Goal: Task Accomplishment & Management: Use online tool/utility

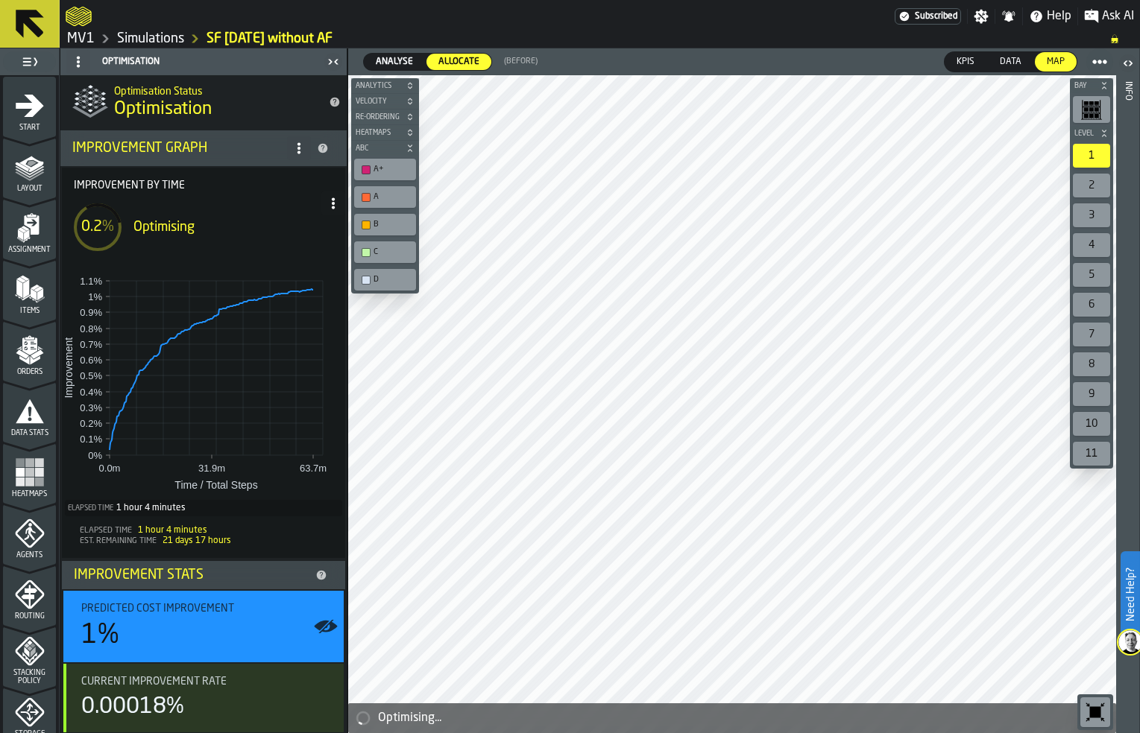
scroll to position [390, 0]
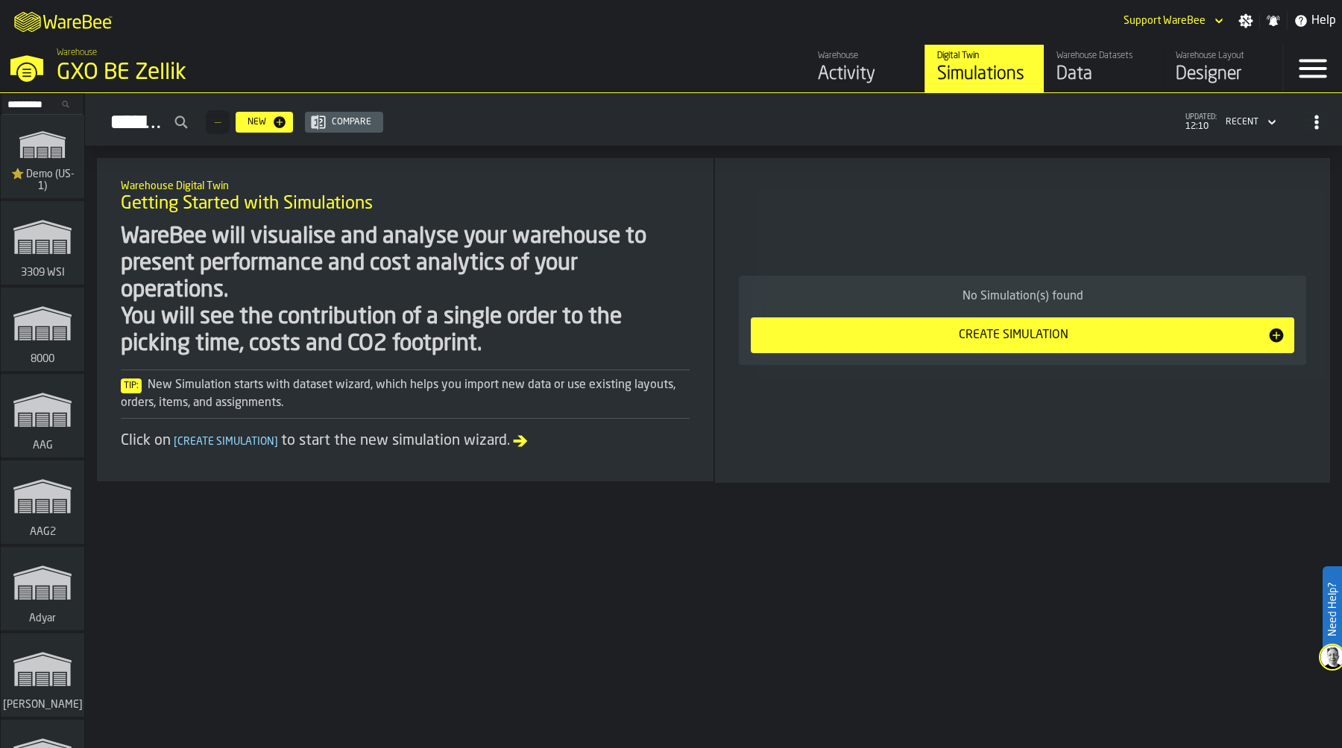
click at [28, 106] on input "Search..." at bounding box center [43, 104] width 78 height 16
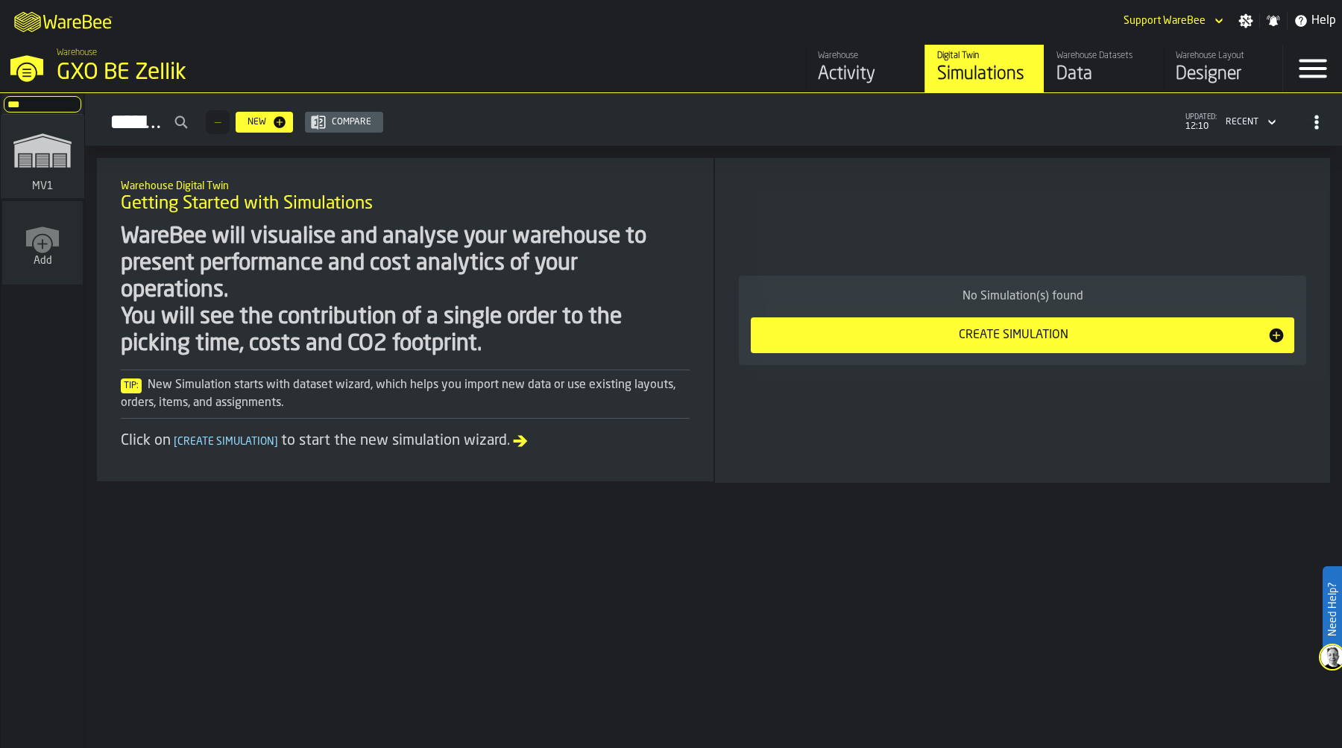
type input "***"
click at [26, 150] on polygon "link-to-/wh/i/3ccf57d1-1e0c-4a81-a3bb-c2011c5f0d50/simulations" at bounding box center [42, 152] width 56 height 31
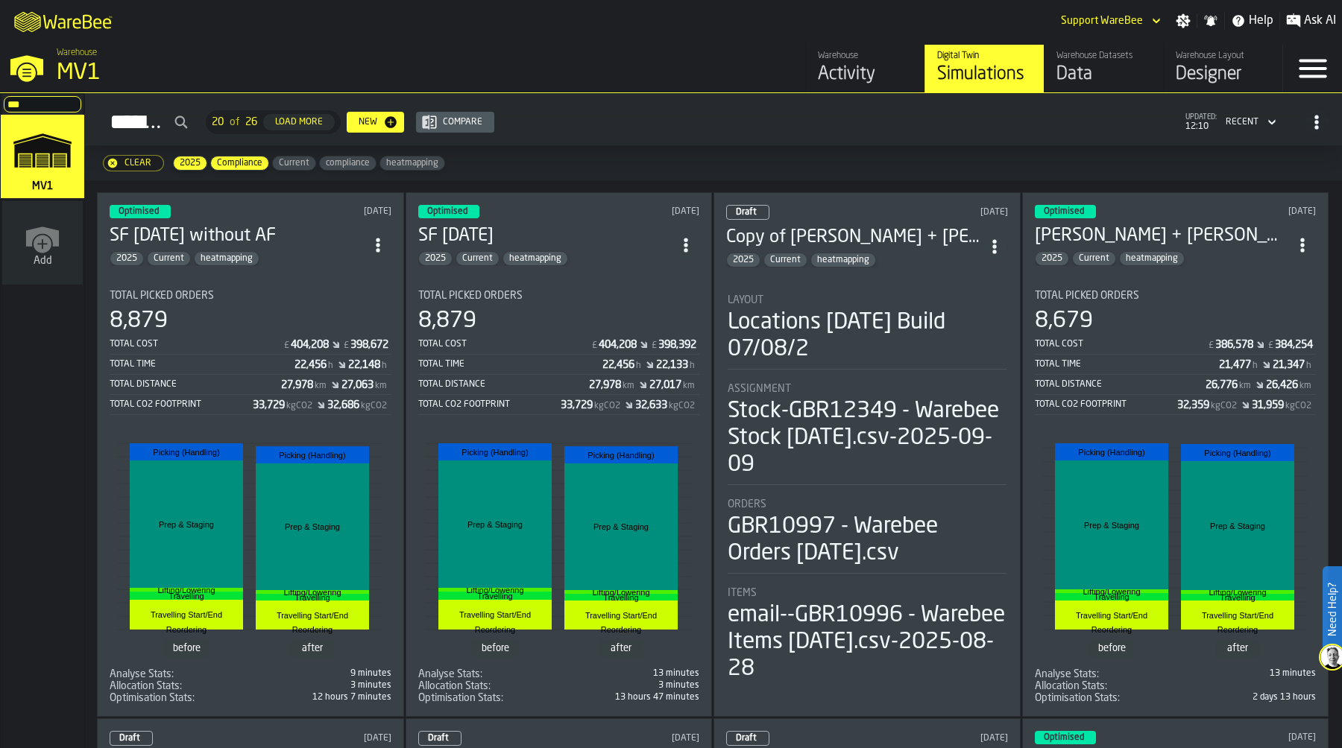
click at [710, 132] on div "Simulations 20 of 26 Load More New Compare updated: 12:10 Recent" at bounding box center [713, 122] width 1233 height 34
click at [1095, 90] on link "Warehouse Datasets Data" at bounding box center [1103, 69] width 119 height 48
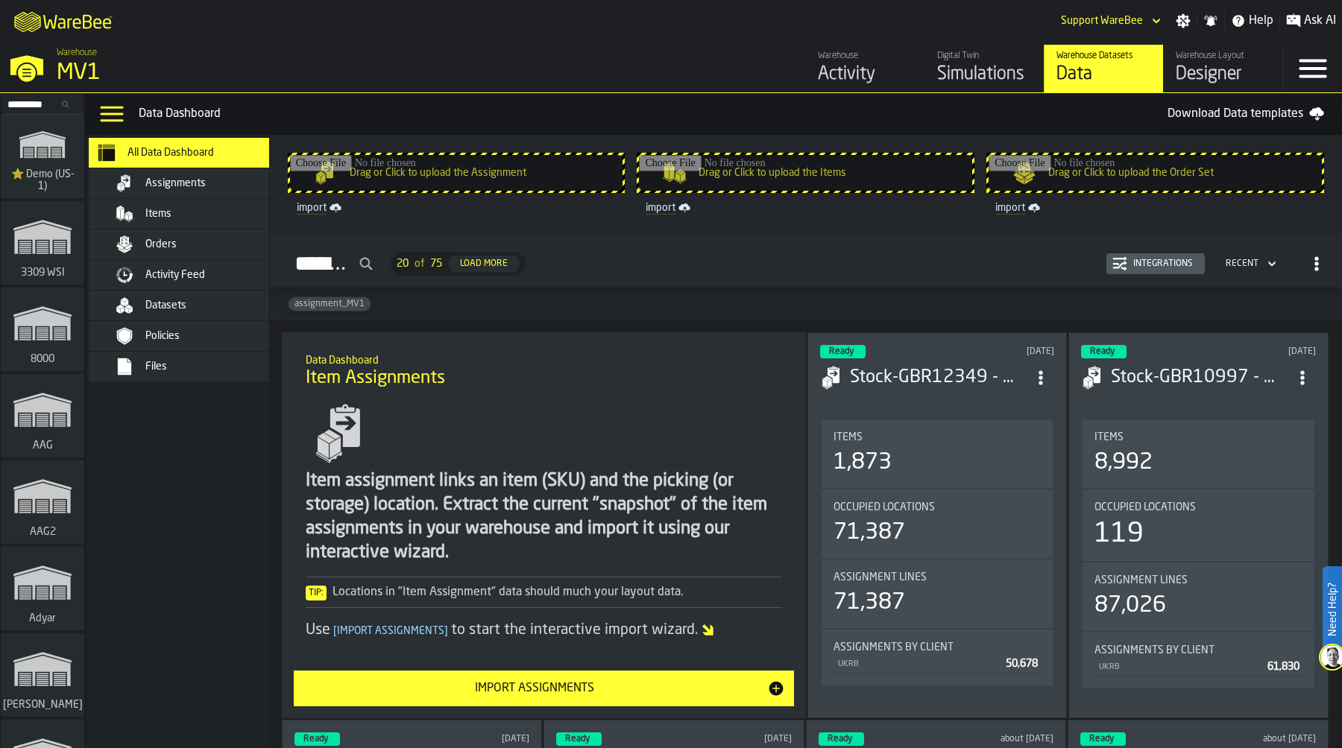
click at [198, 304] on div "Datasets" at bounding box center [218, 306] width 146 height 12
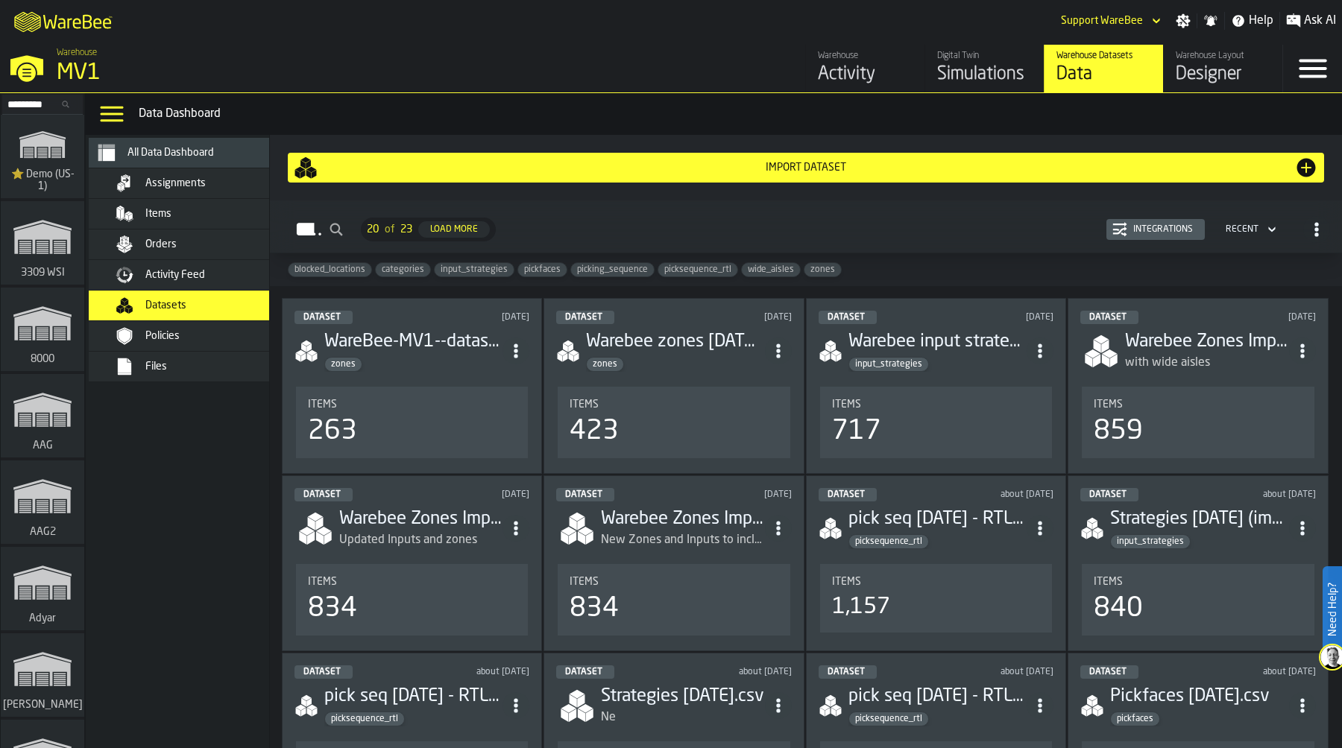
click at [1129, 224] on div "Integrations" at bounding box center [1155, 229] width 86 height 15
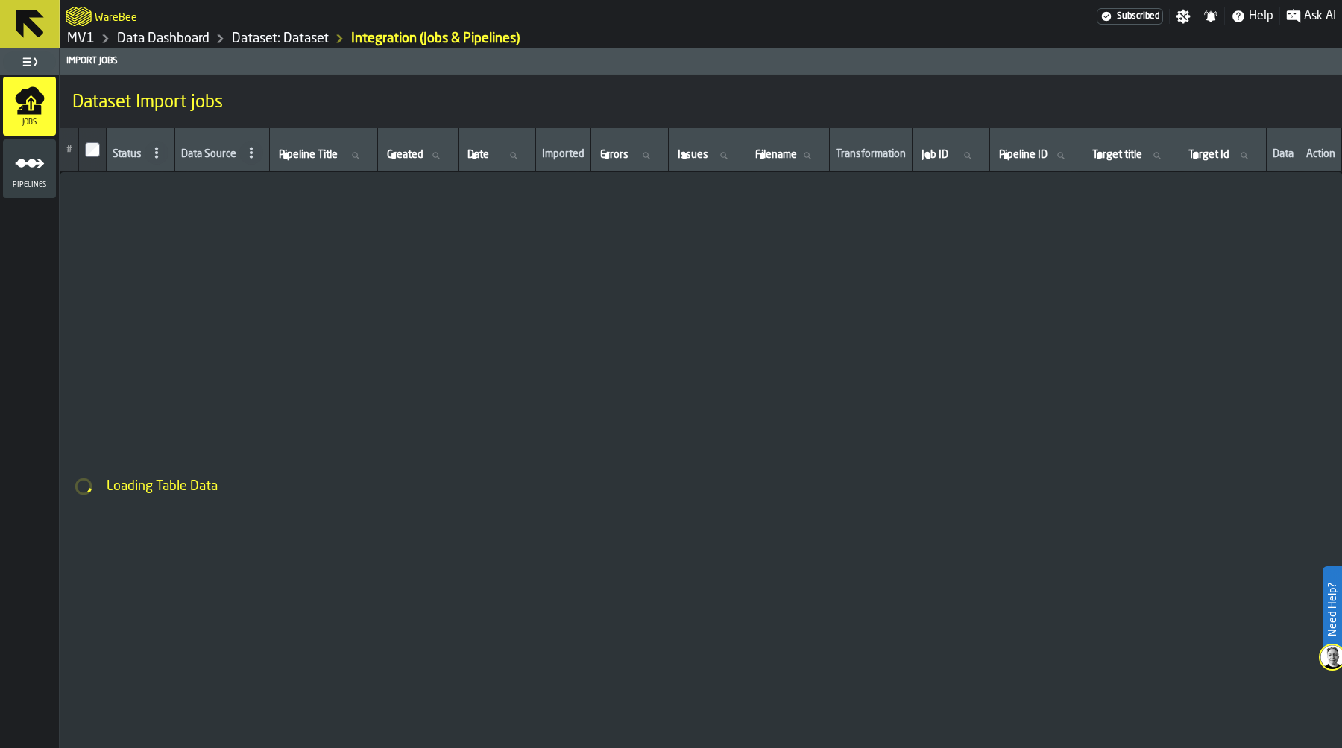
click at [37, 168] on icon "menu Pipelines" at bounding box center [30, 163] width 30 height 30
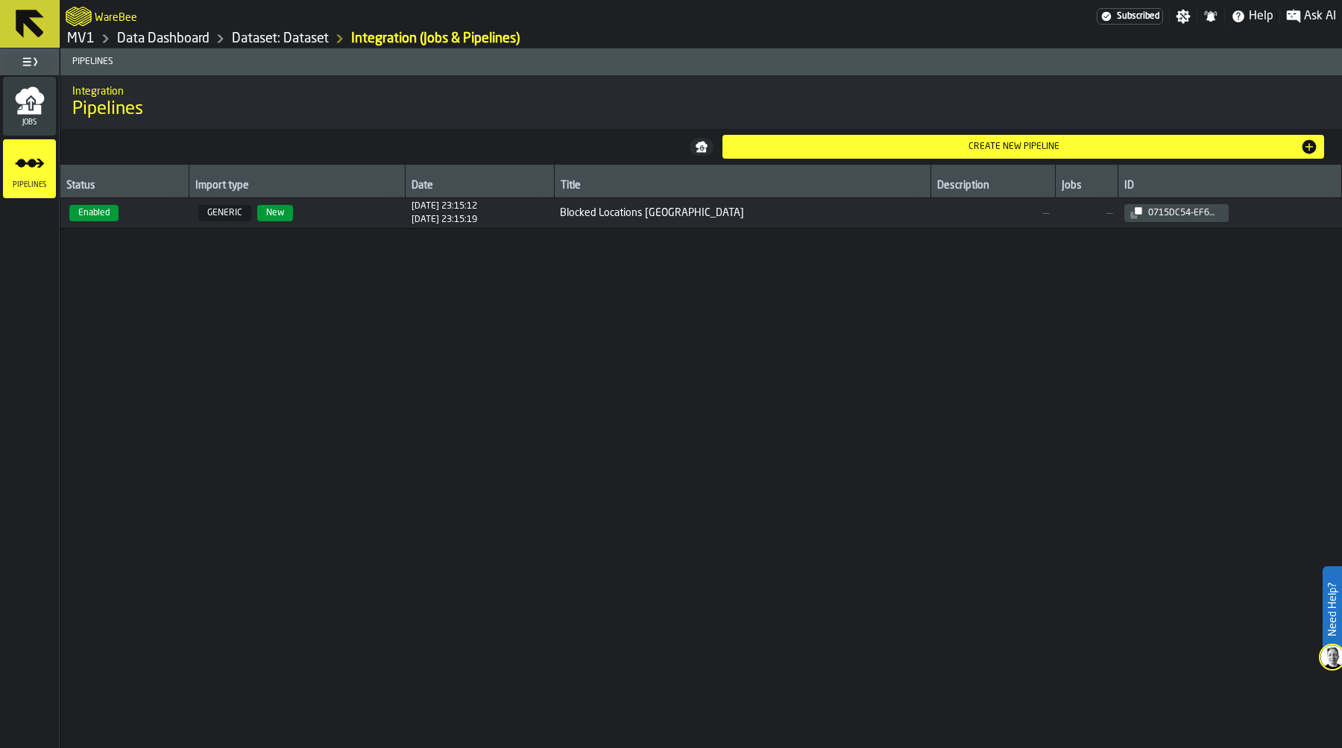
click at [387, 212] on span "GENERIC New" at bounding box center [297, 213] width 204 height 16
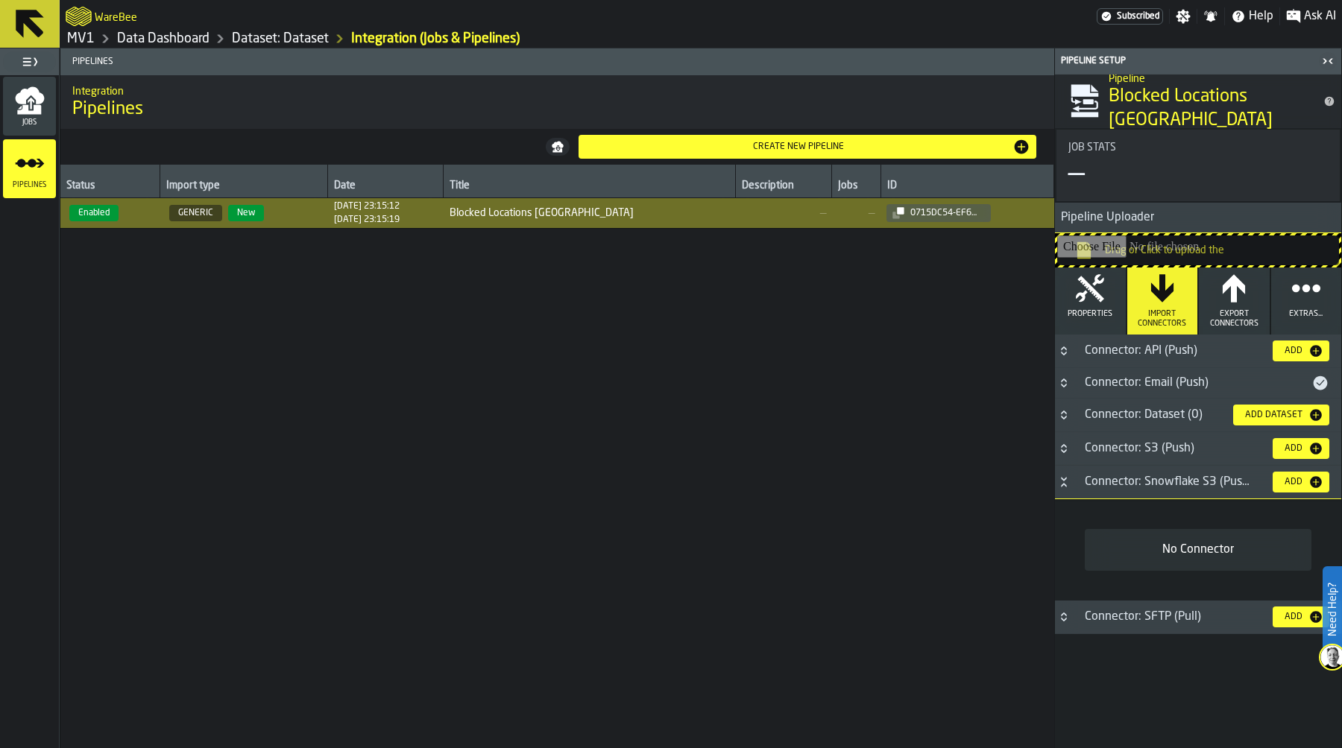
click at [28, 119] on span "Jobs" at bounding box center [29, 123] width 53 height 8
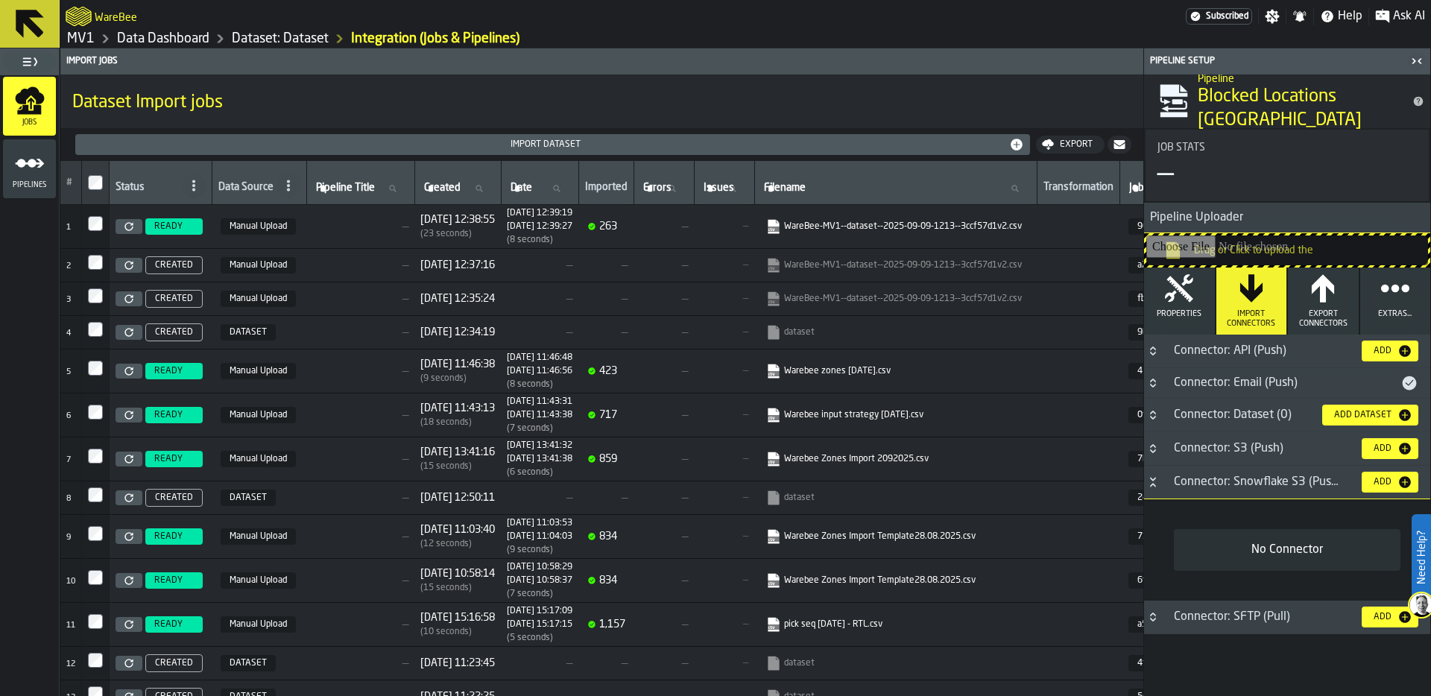
click at [1341, 60] on icon "button-toggle-Close me" at bounding box center [1417, 61] width 18 height 18
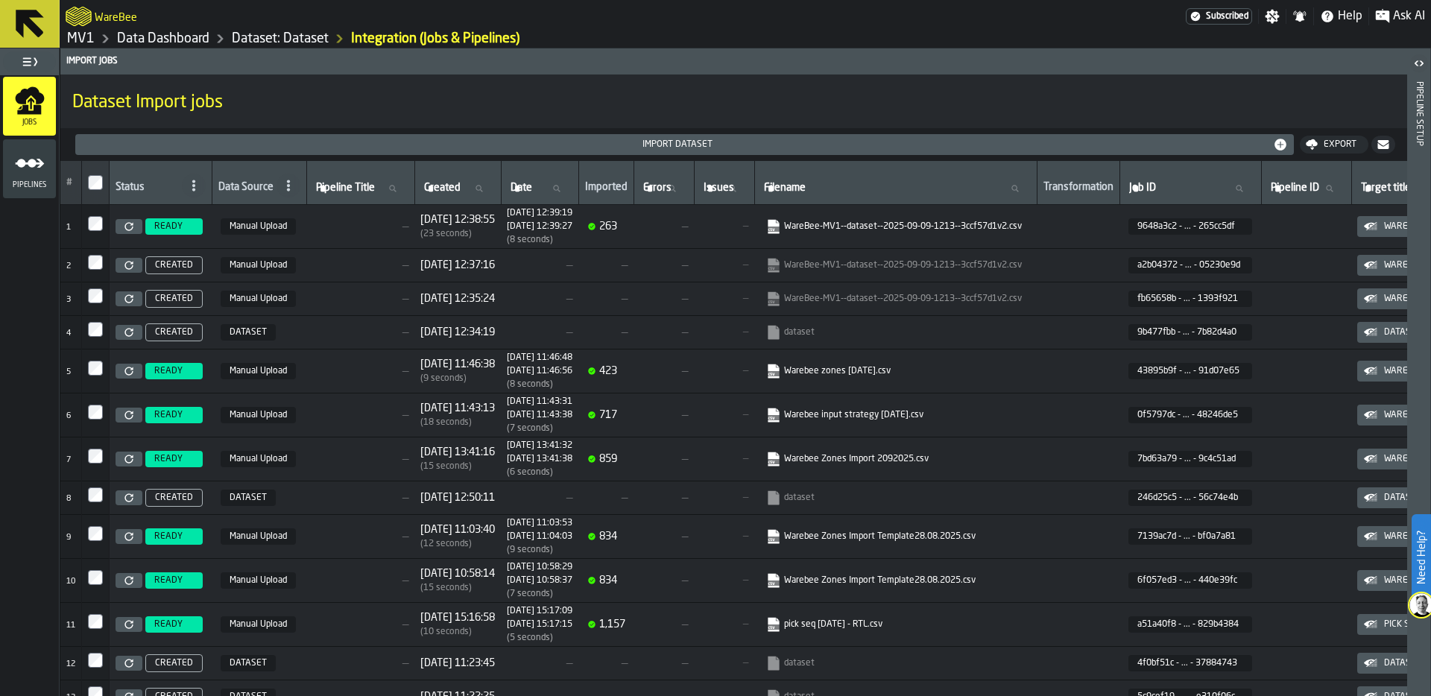
click at [153, 34] on link "Data Dashboard" at bounding box center [163, 39] width 92 height 16
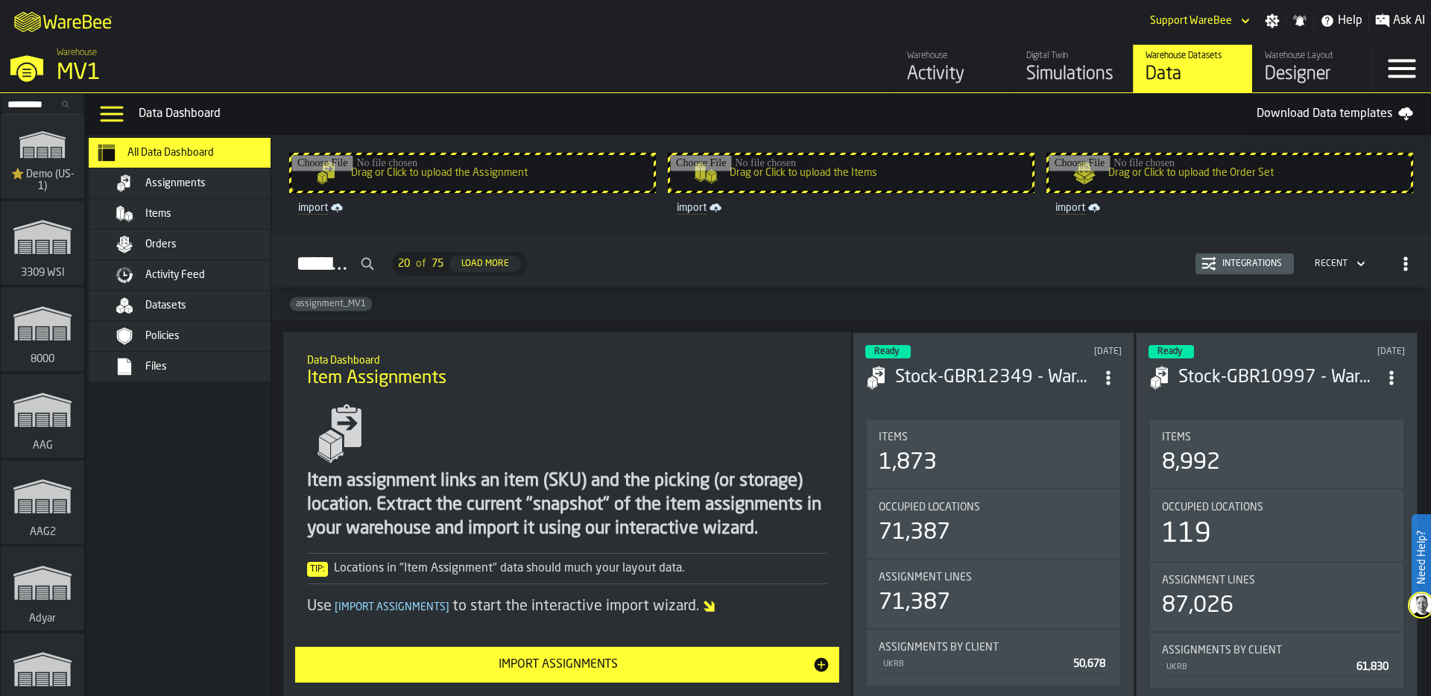
click at [60, 65] on div "MV1" at bounding box center [258, 73] width 403 height 27
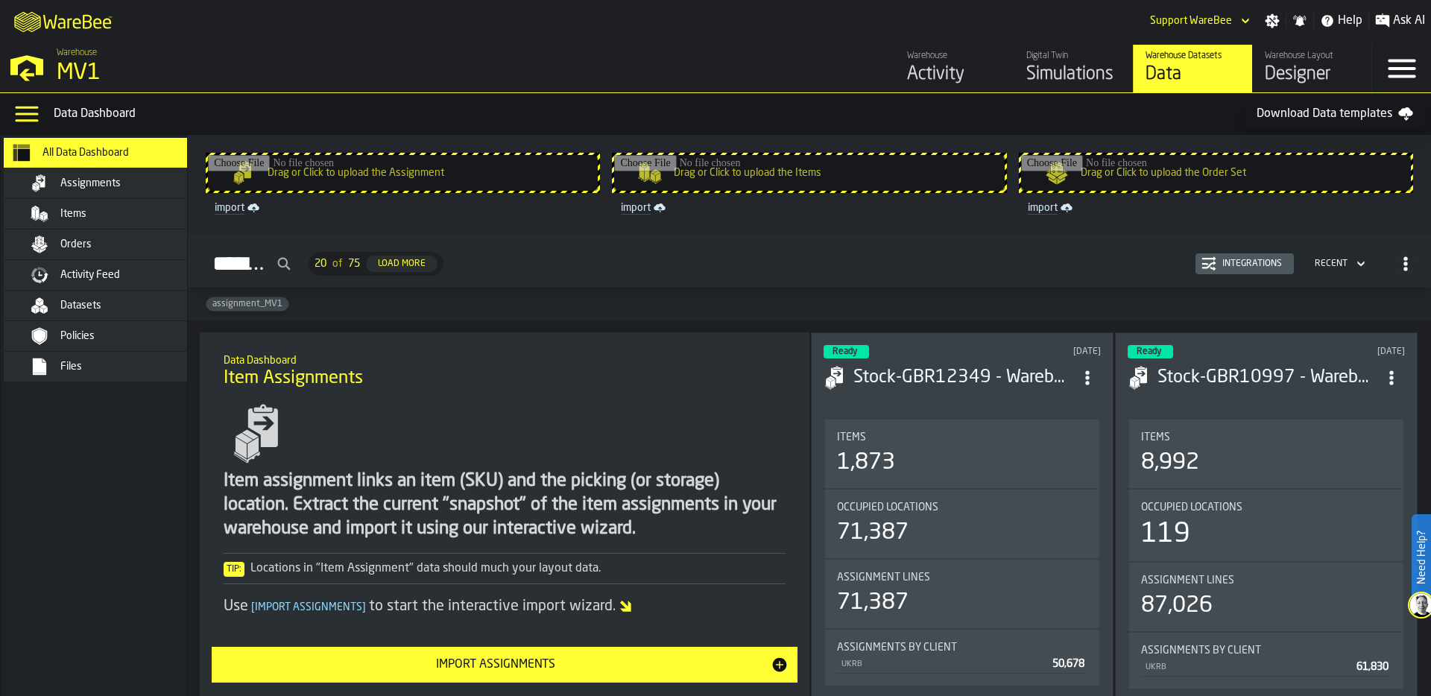
click at [1079, 68] on div "Simulations" at bounding box center [1073, 75] width 95 height 24
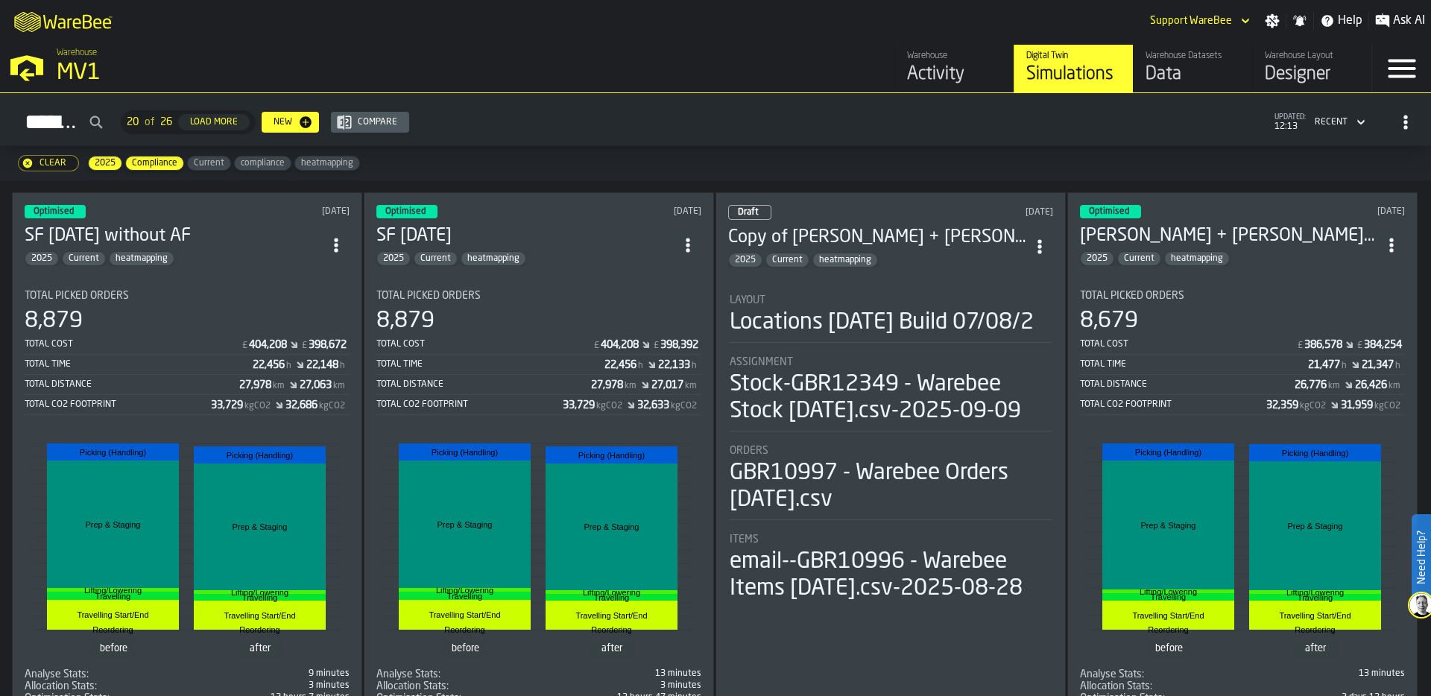
click at [546, 321] on div "8,879" at bounding box center [538, 321] width 325 height 27
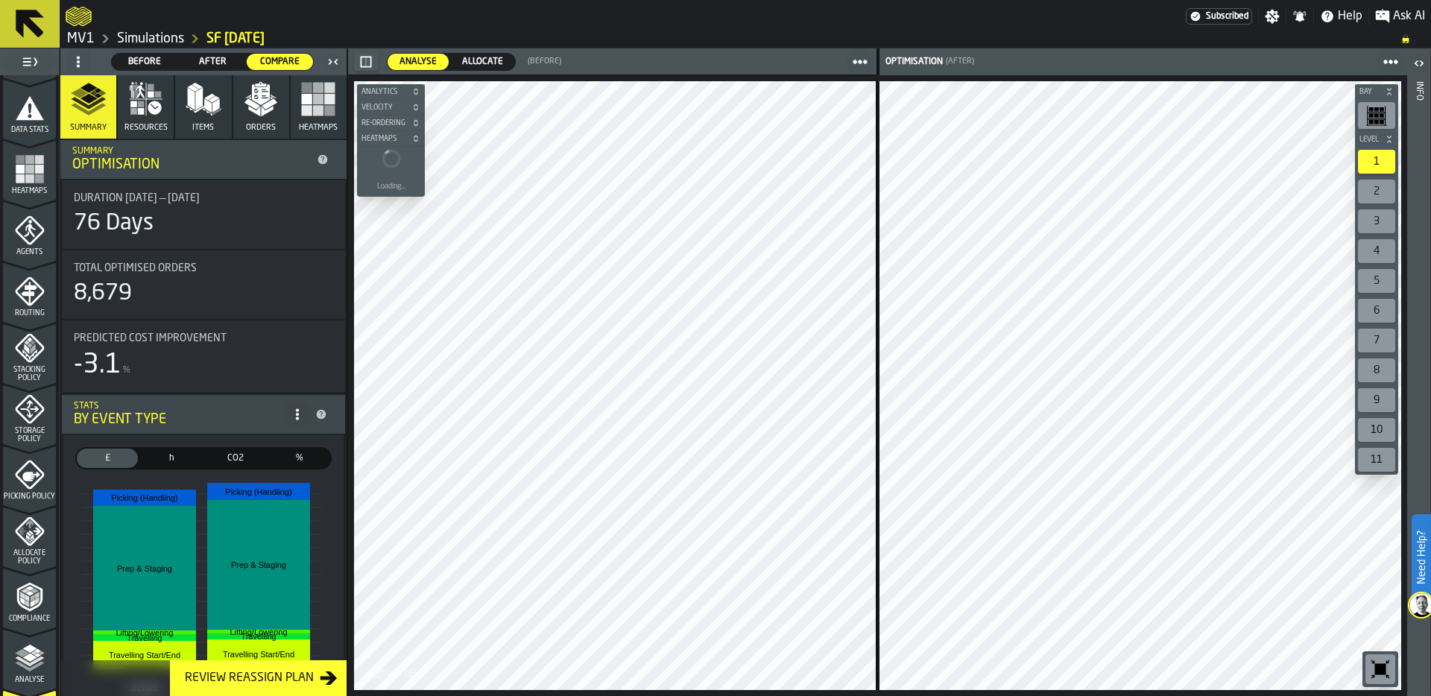
scroll to position [312, 0]
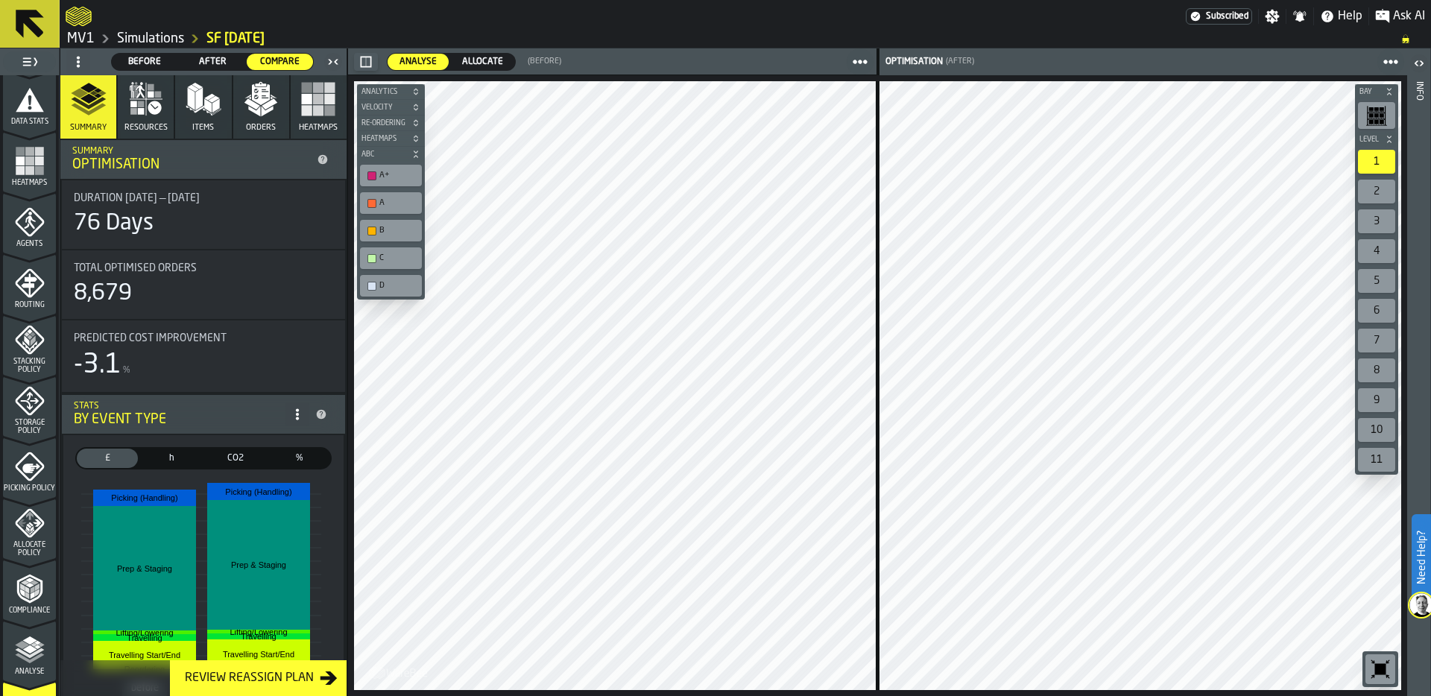
click at [269, 112] on icon "button" at bounding box center [261, 99] width 36 height 36
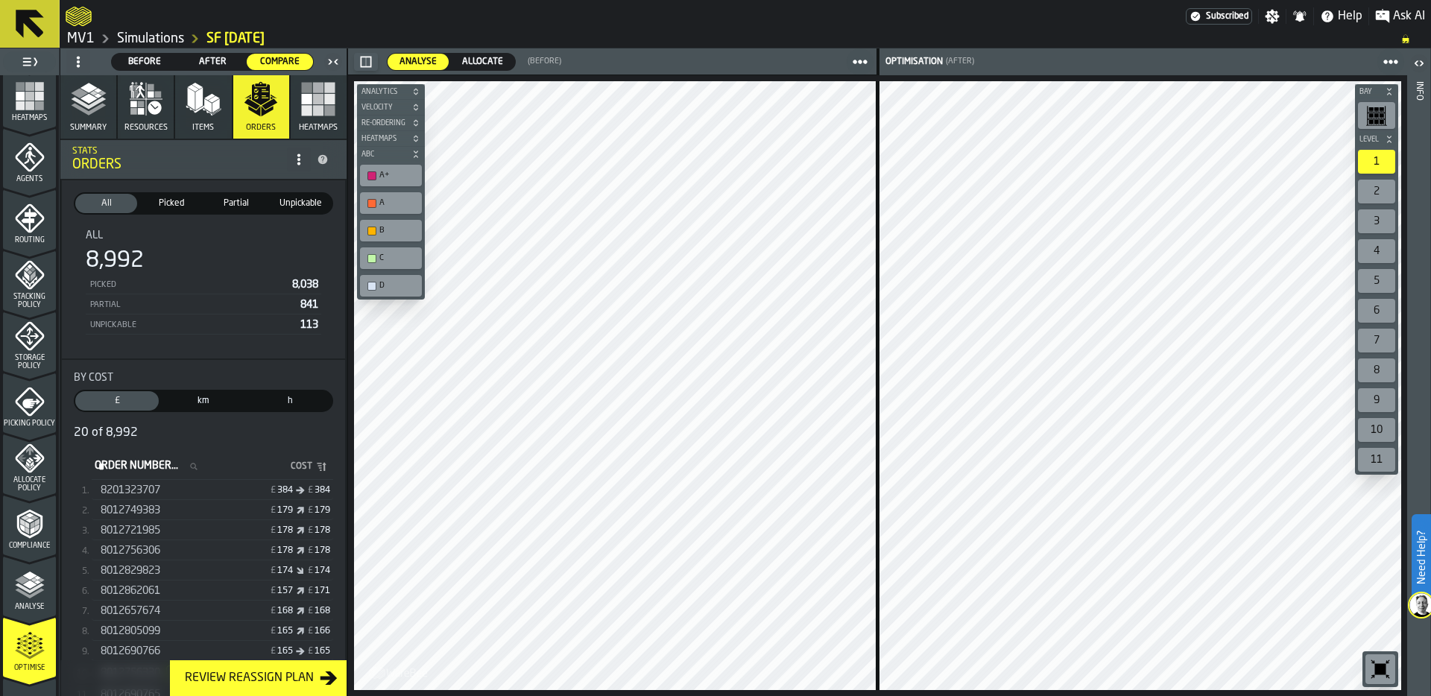
scroll to position [379, 0]
click at [15, 591] on icon "menu Analyse" at bounding box center [30, 583] width 30 height 30
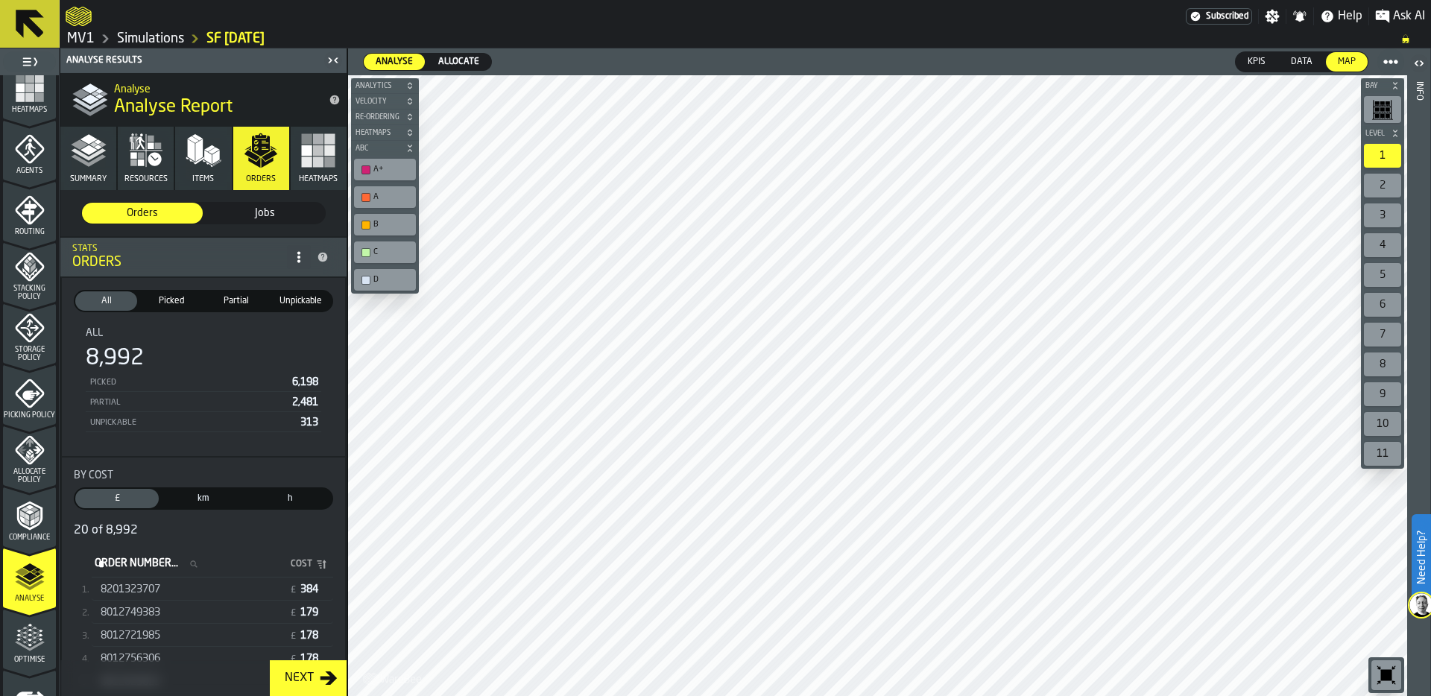
scroll to position [389, 0]
click at [461, 63] on span "Allocate" at bounding box center [458, 61] width 53 height 13
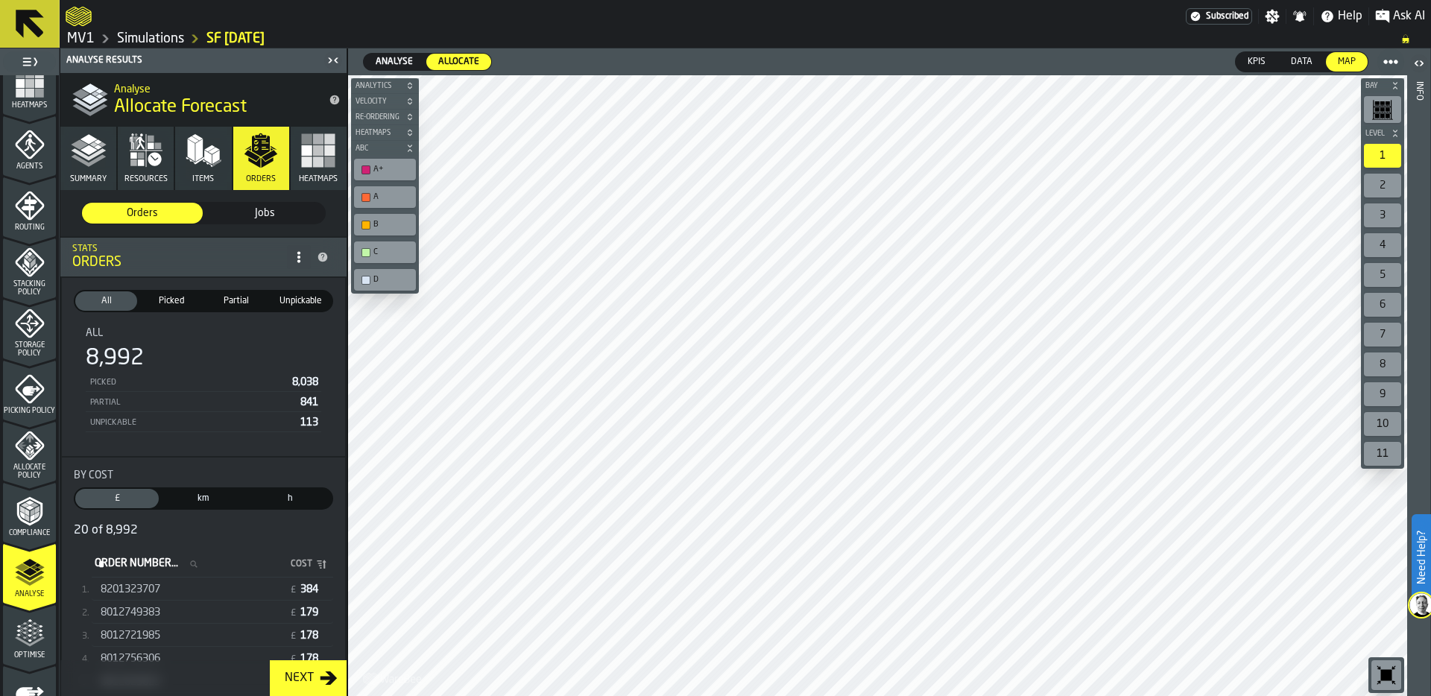
click at [25, 621] on icon "menu Optimise" at bounding box center [30, 634] width 30 height 30
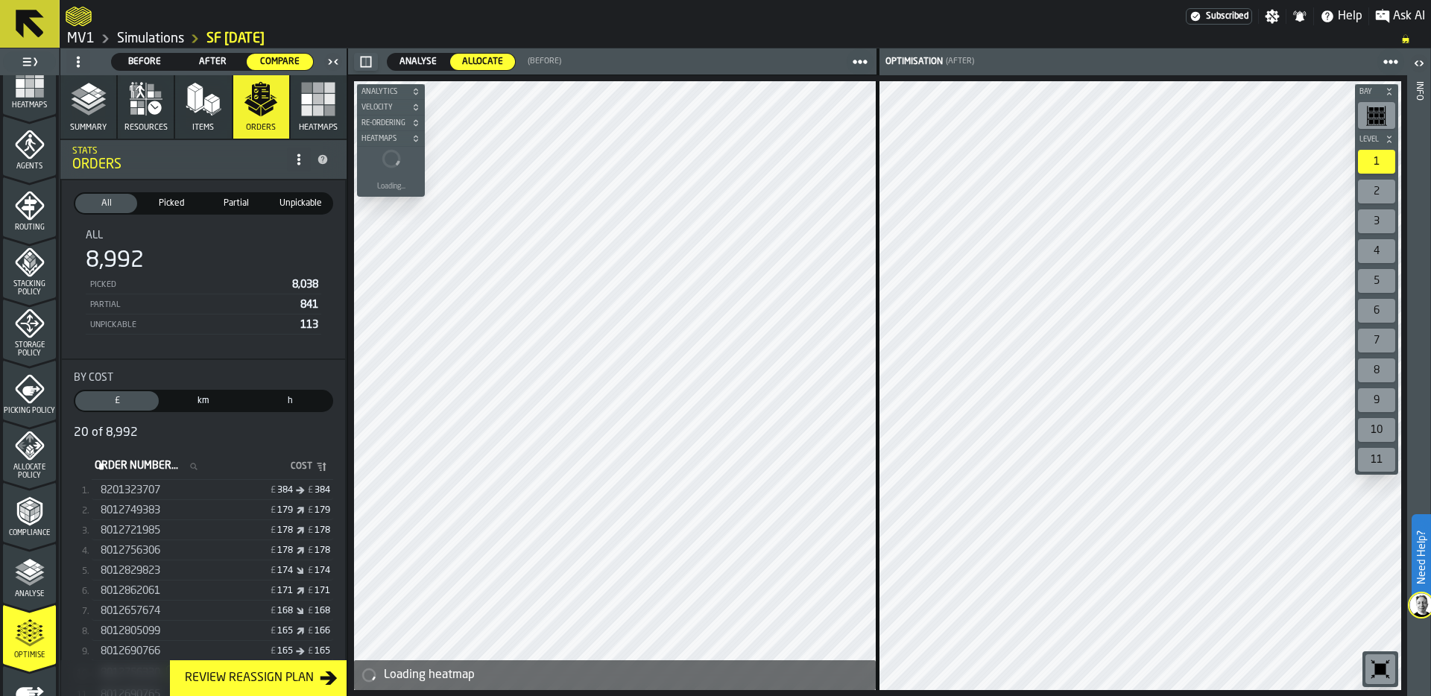
scroll to position [0, 0]
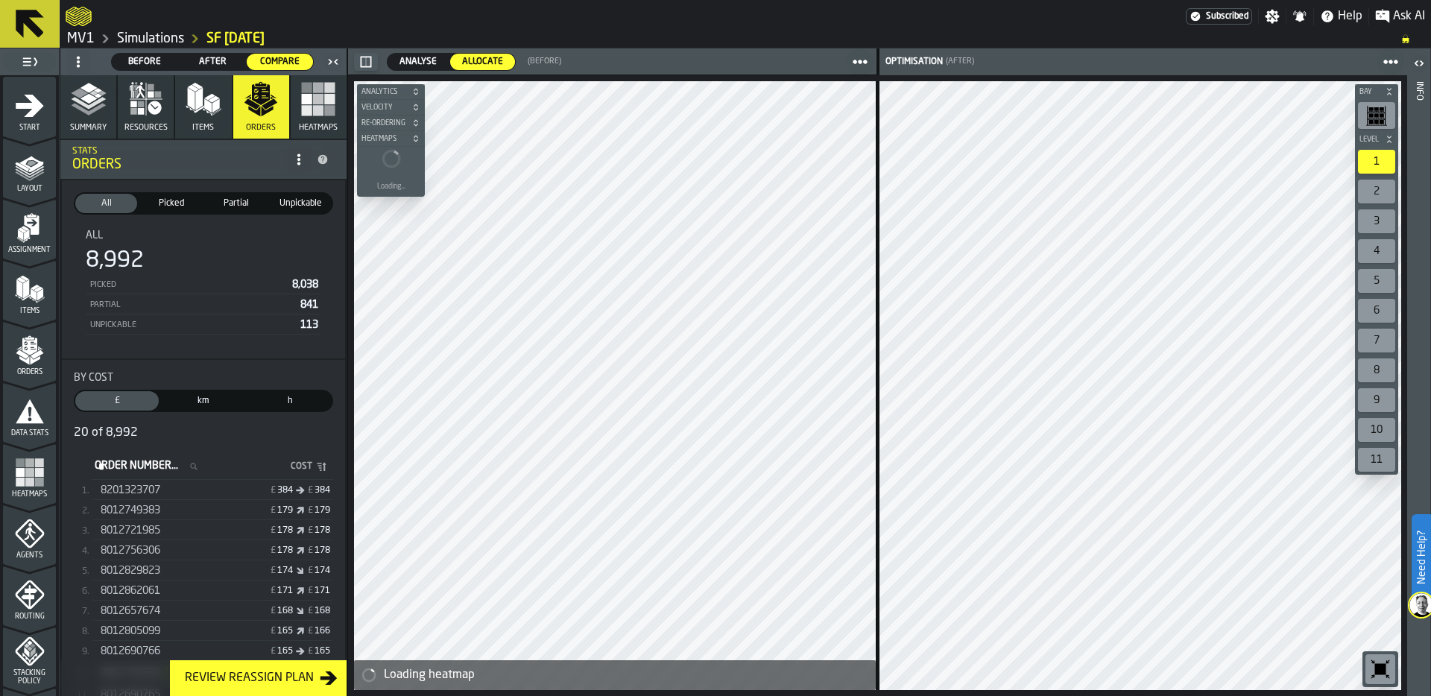
click at [86, 118] on button "Summary" at bounding box center [88, 106] width 56 height 63
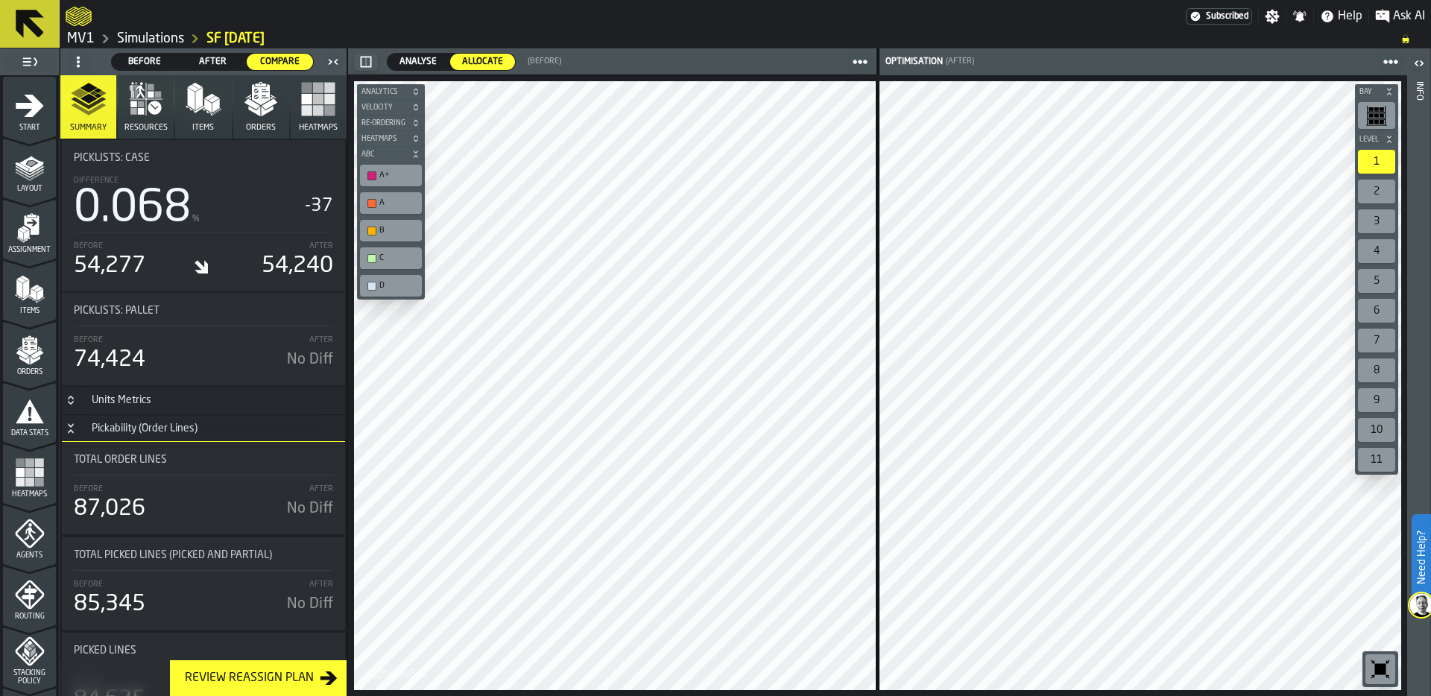
scroll to position [1624, 0]
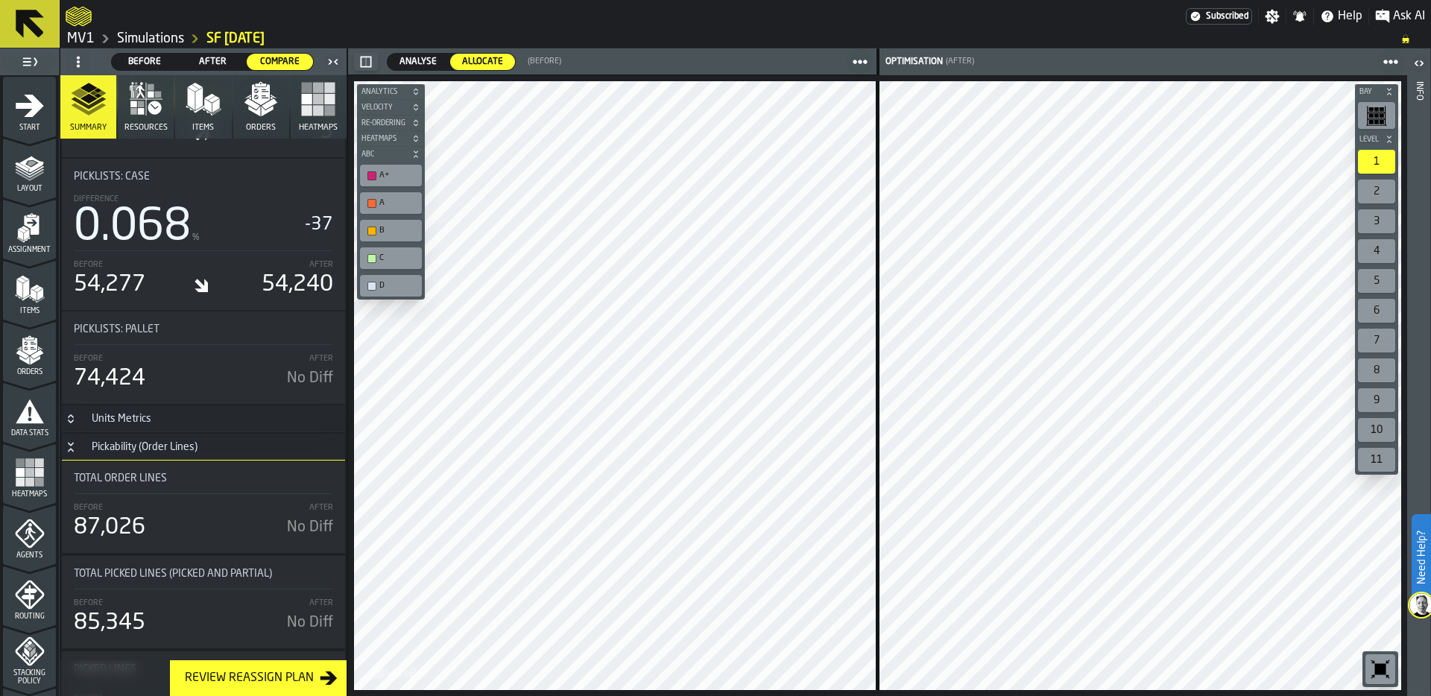
click at [70, 441] on icon "Button-Pickability (Order Lines)-open" at bounding box center [71, 447] width 12 height 12
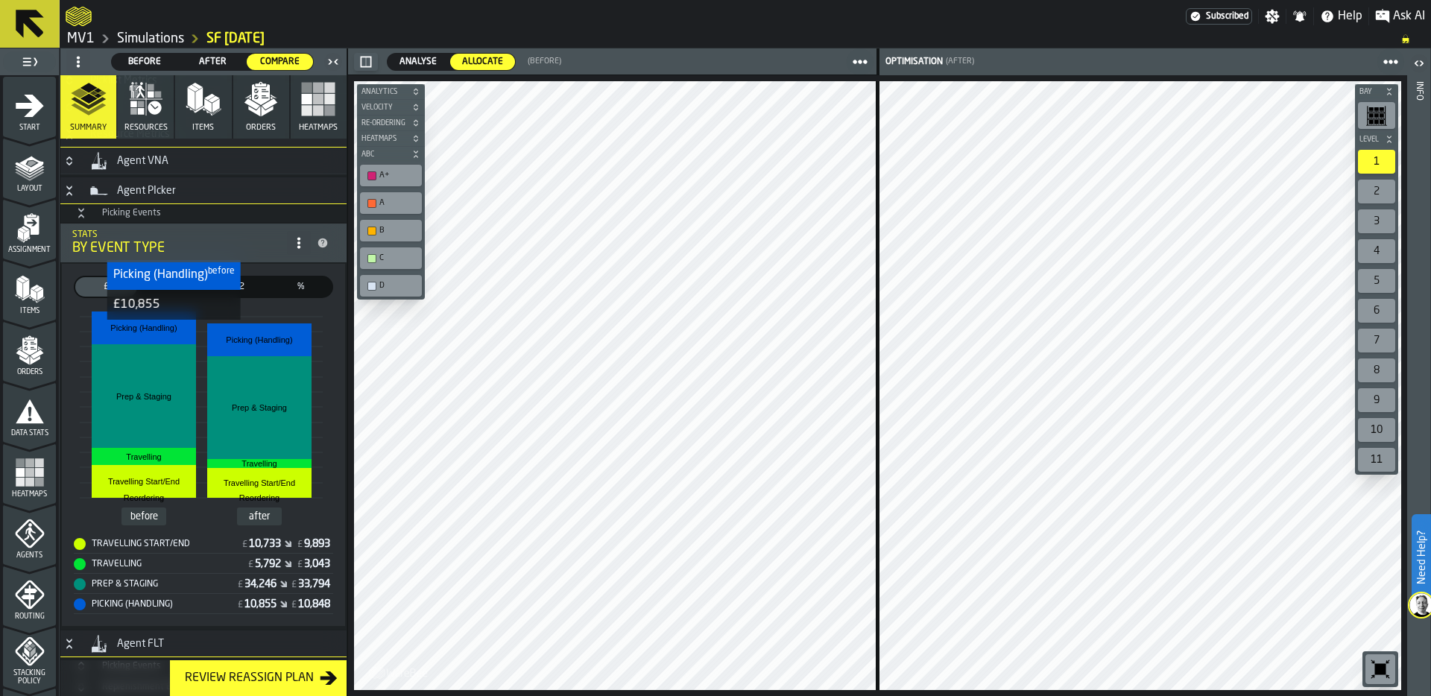
scroll to position [2098, 0]
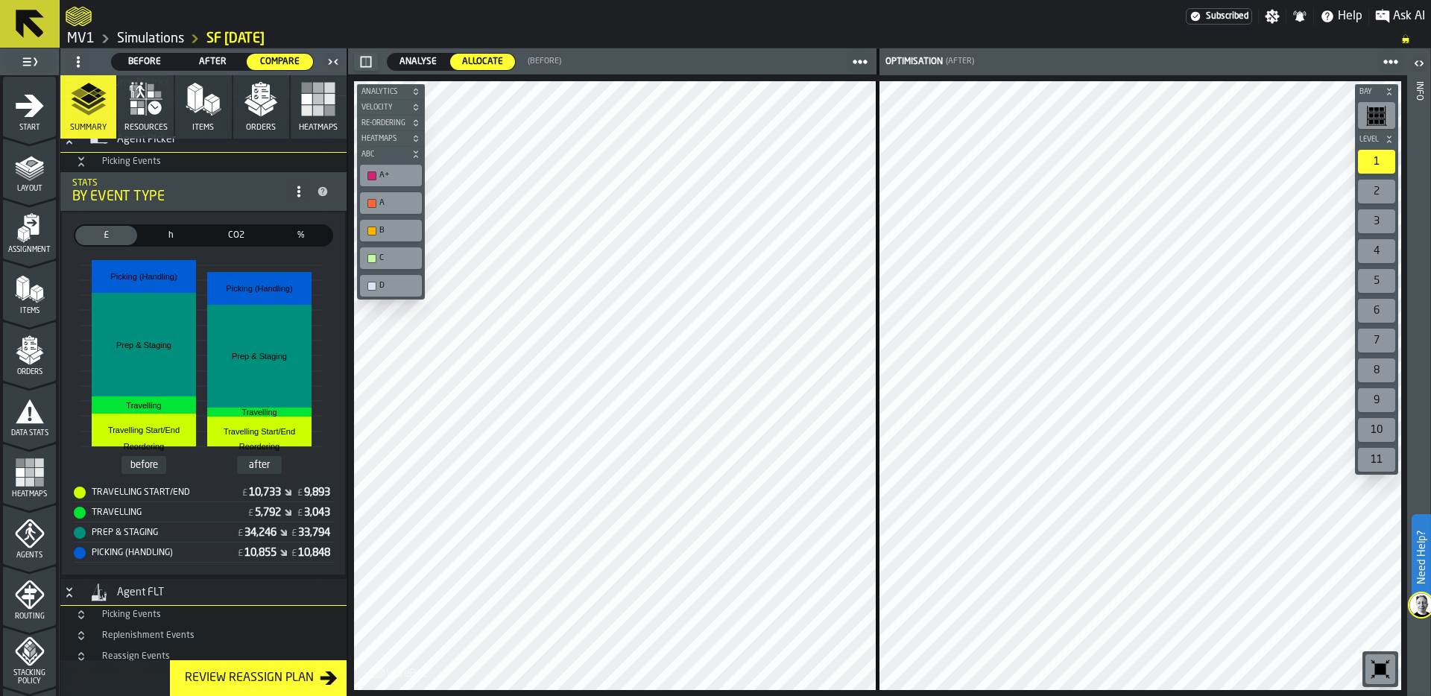
click at [72, 589] on icon "Button-[object Object]-open" at bounding box center [69, 593] width 12 height 12
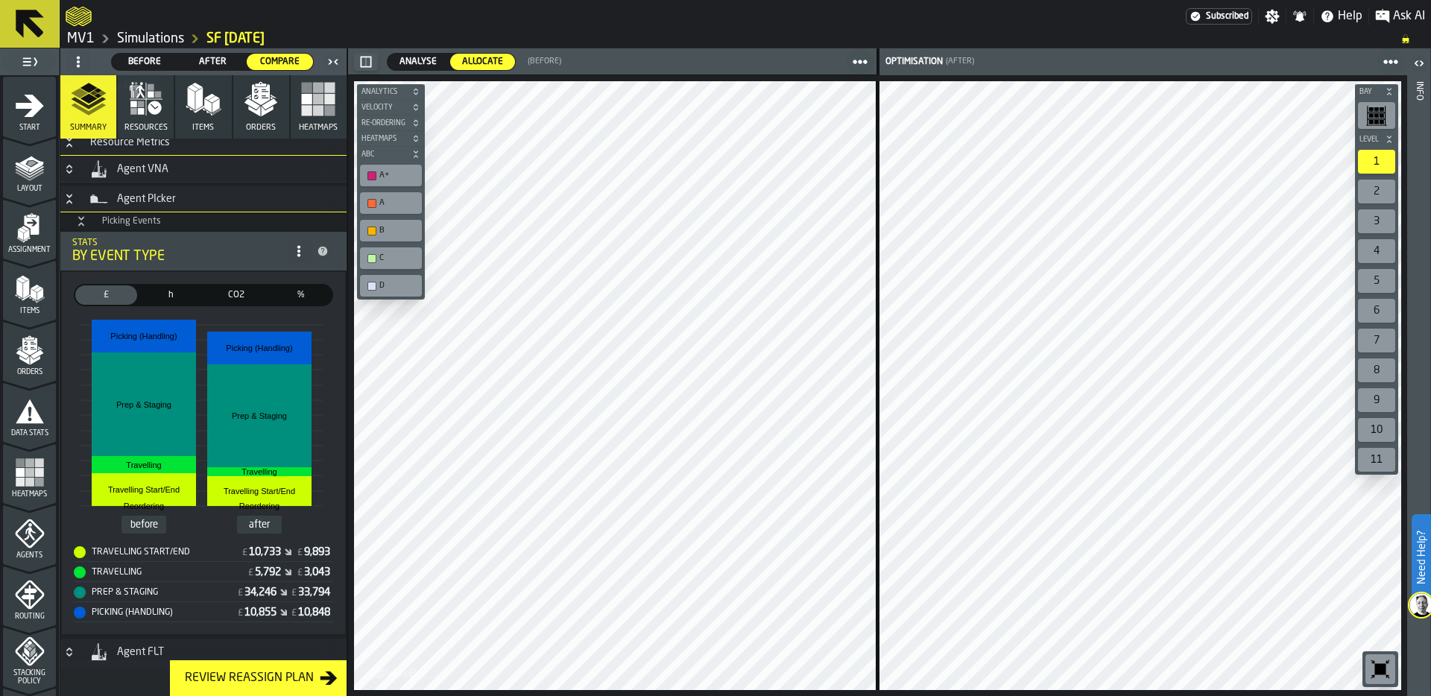
scroll to position [2039, 0]
click at [209, 60] on span "After" at bounding box center [213, 61] width 54 height 13
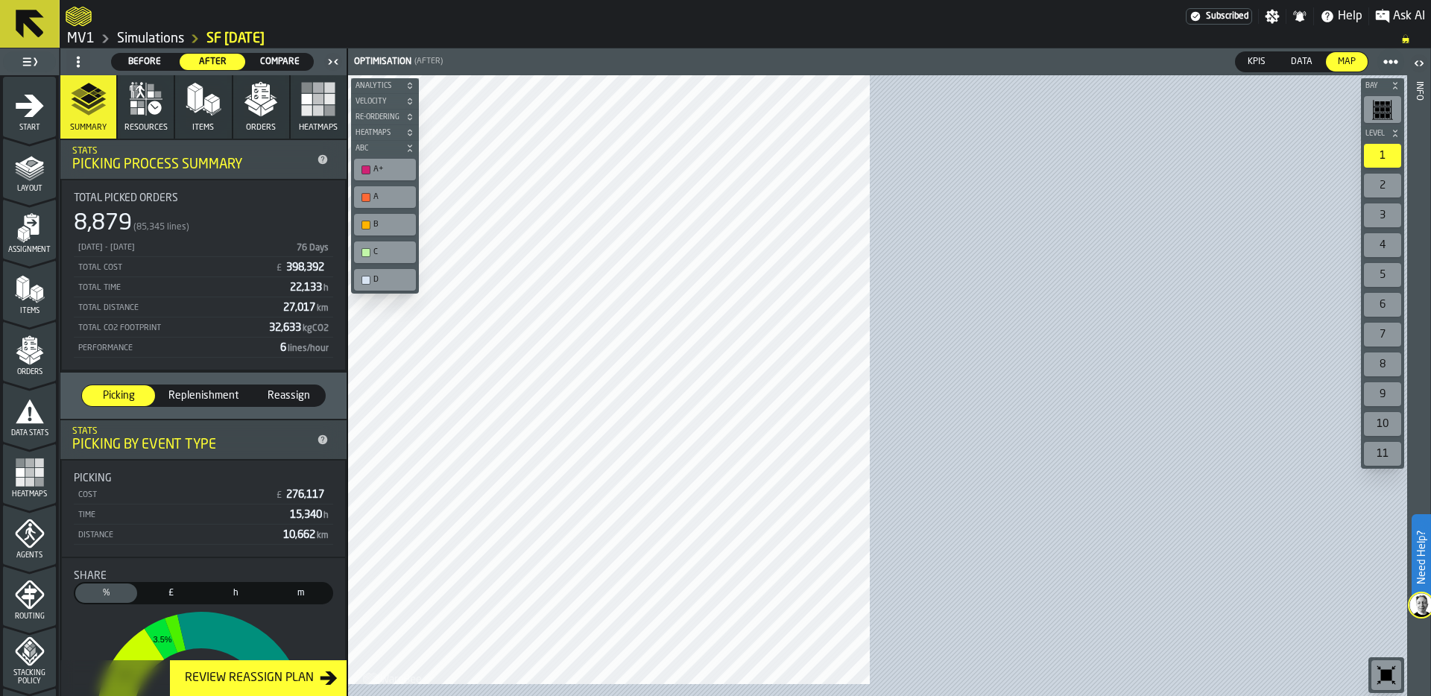
click at [256, 116] on icon "button" at bounding box center [261, 99] width 36 height 36
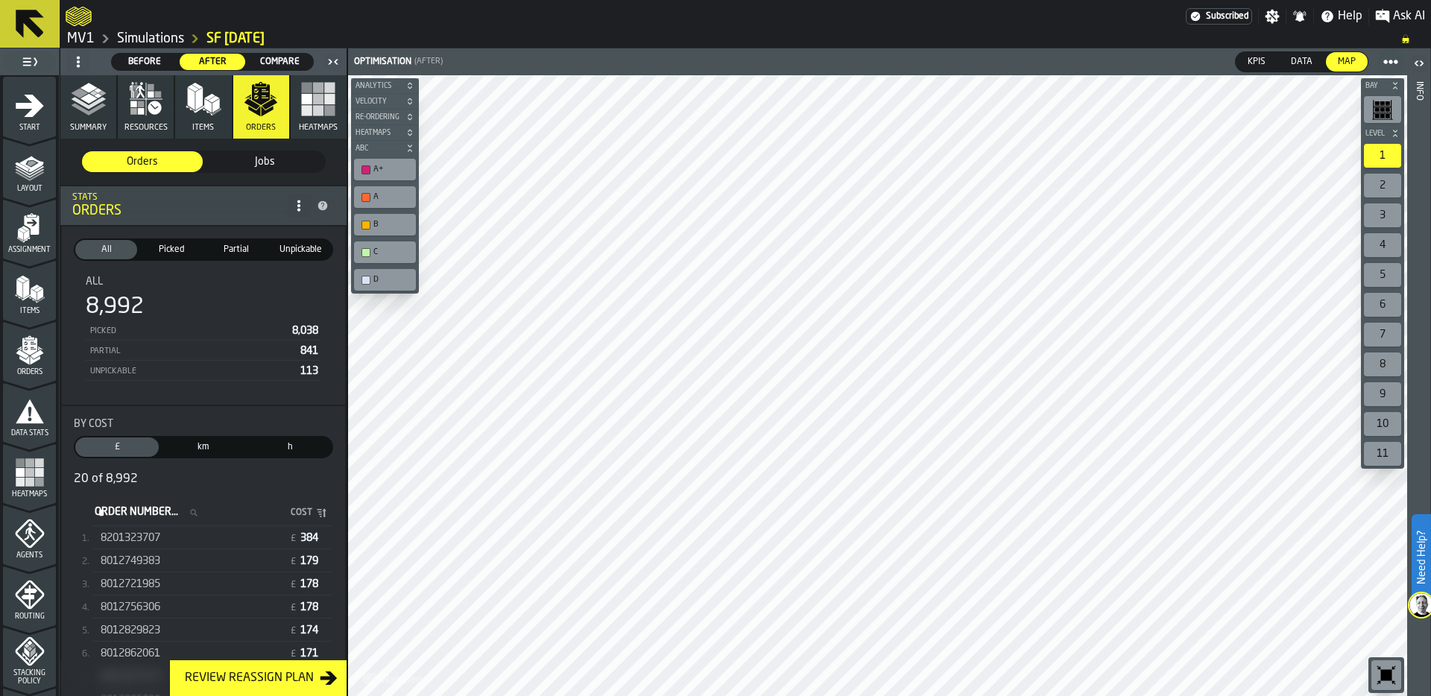
click at [211, 540] on div "8201323707" at bounding box center [192, 538] width 183 height 12
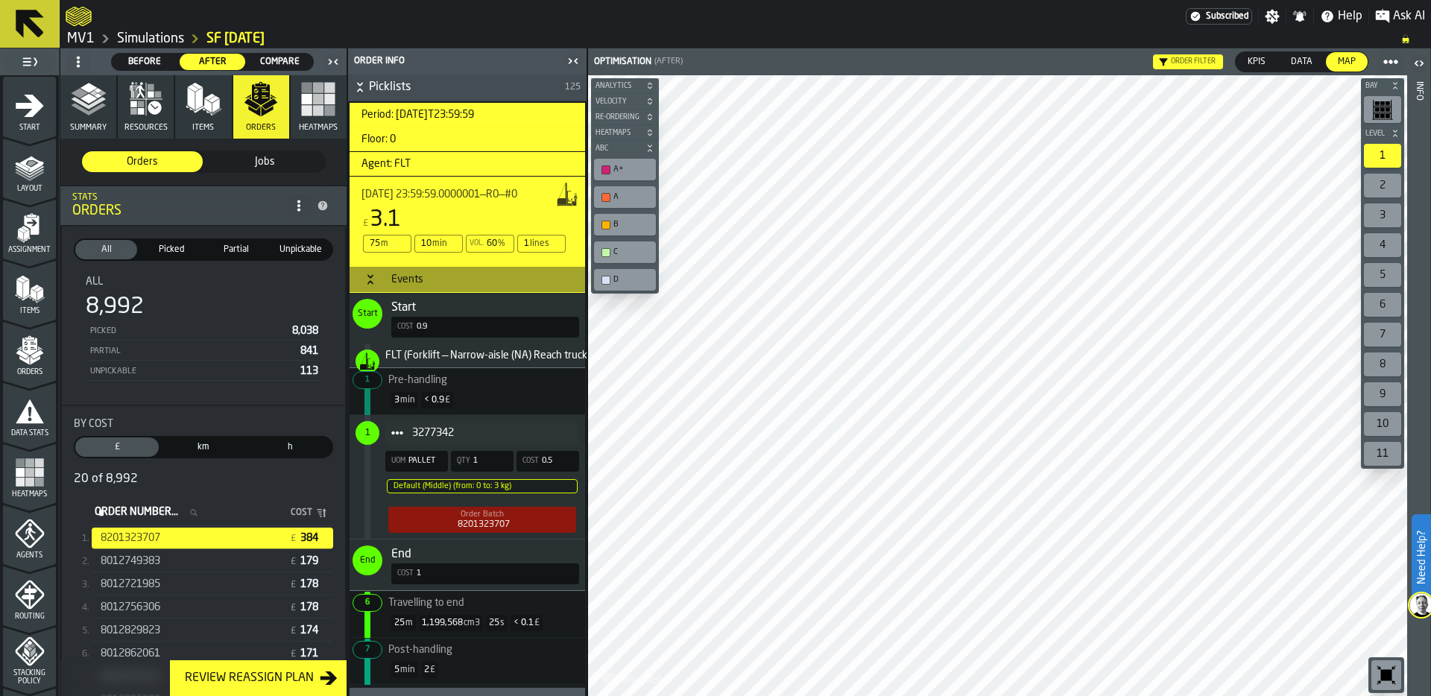
click at [366, 280] on icon "Button-Events-open" at bounding box center [371, 280] width 12 height 12
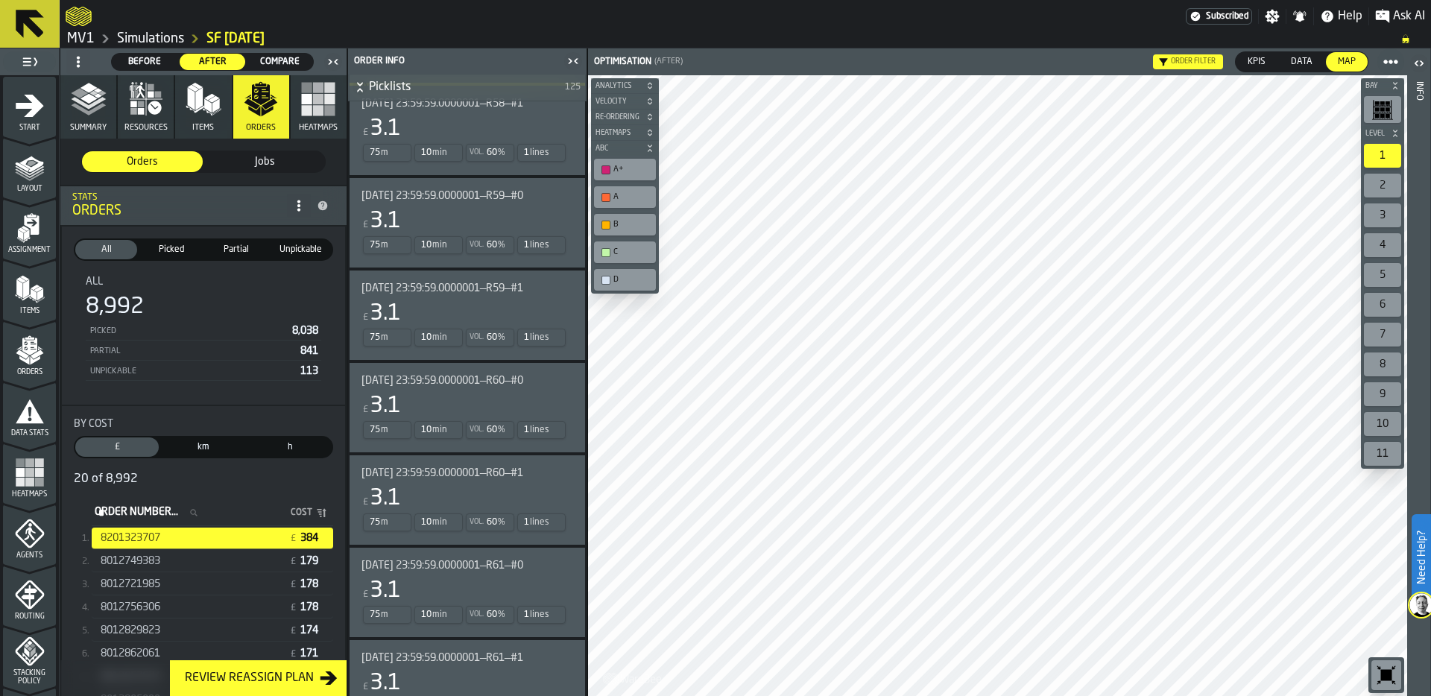
scroll to position [11106, 0]
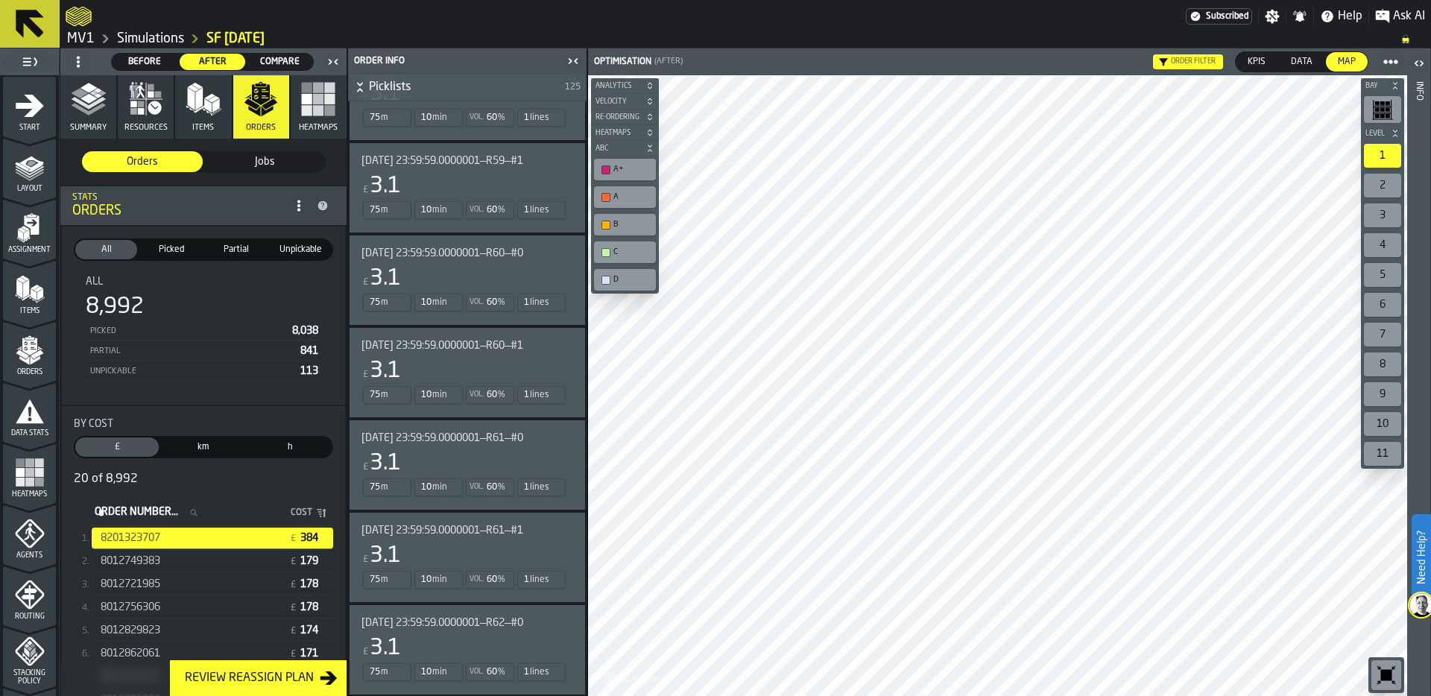
click at [200, 568] on div "8012749383 £ 179" at bounding box center [213, 562] width 242 height 22
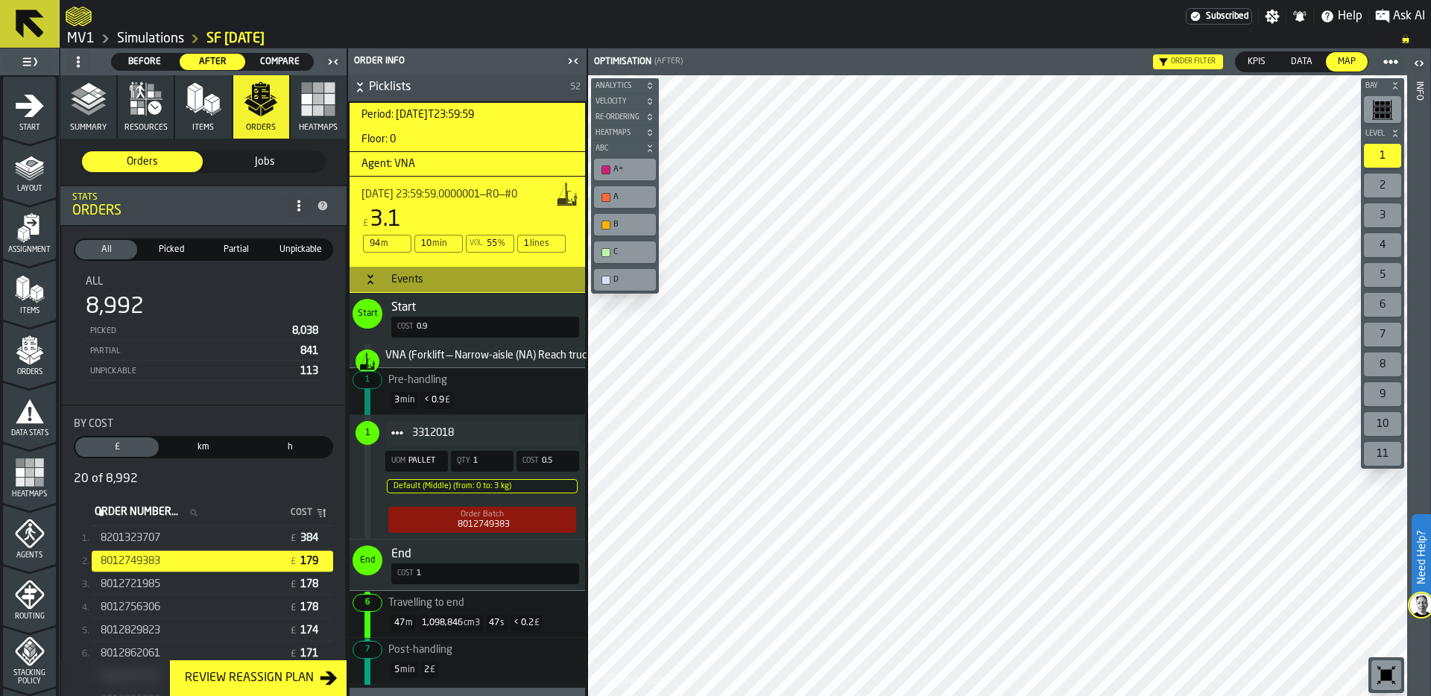
click at [376, 271] on h3 "Events" at bounding box center [468, 279] width 236 height 27
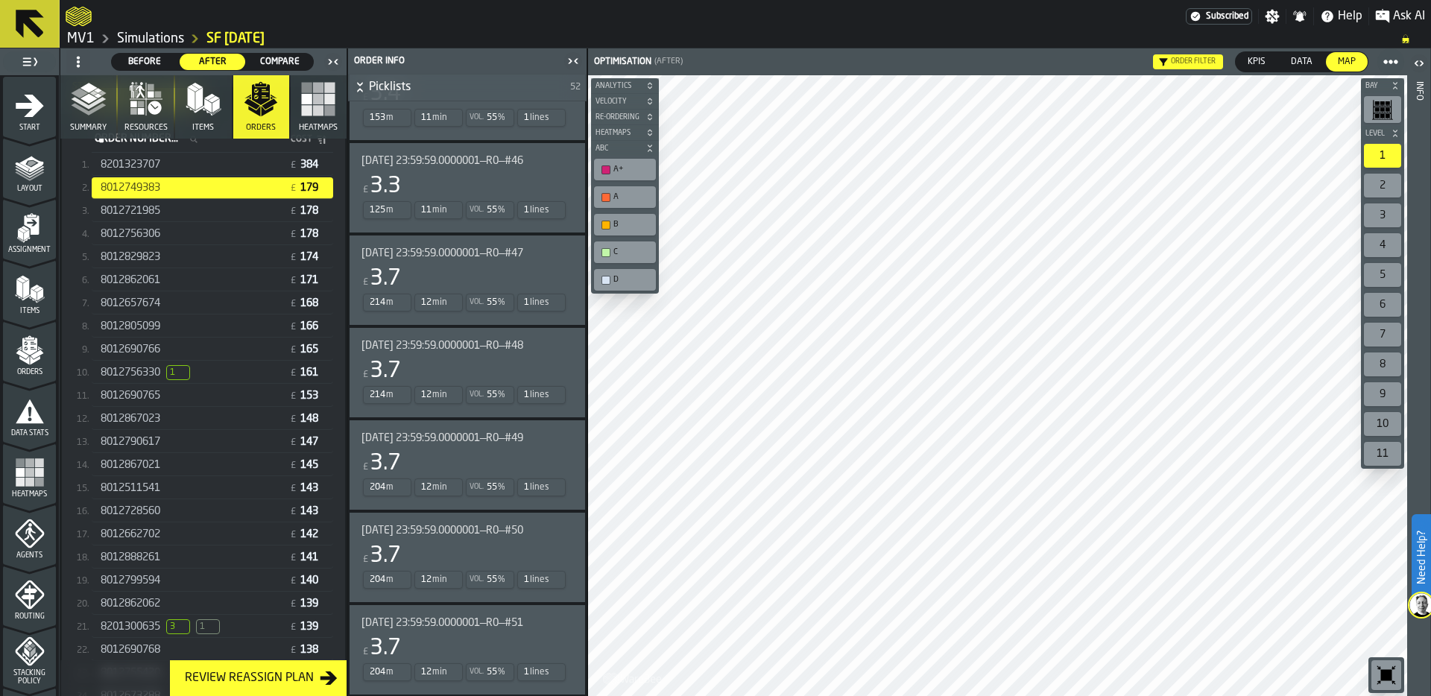
scroll to position [371, 0]
click at [179, 371] on span "1" at bounding box center [178, 374] width 24 height 15
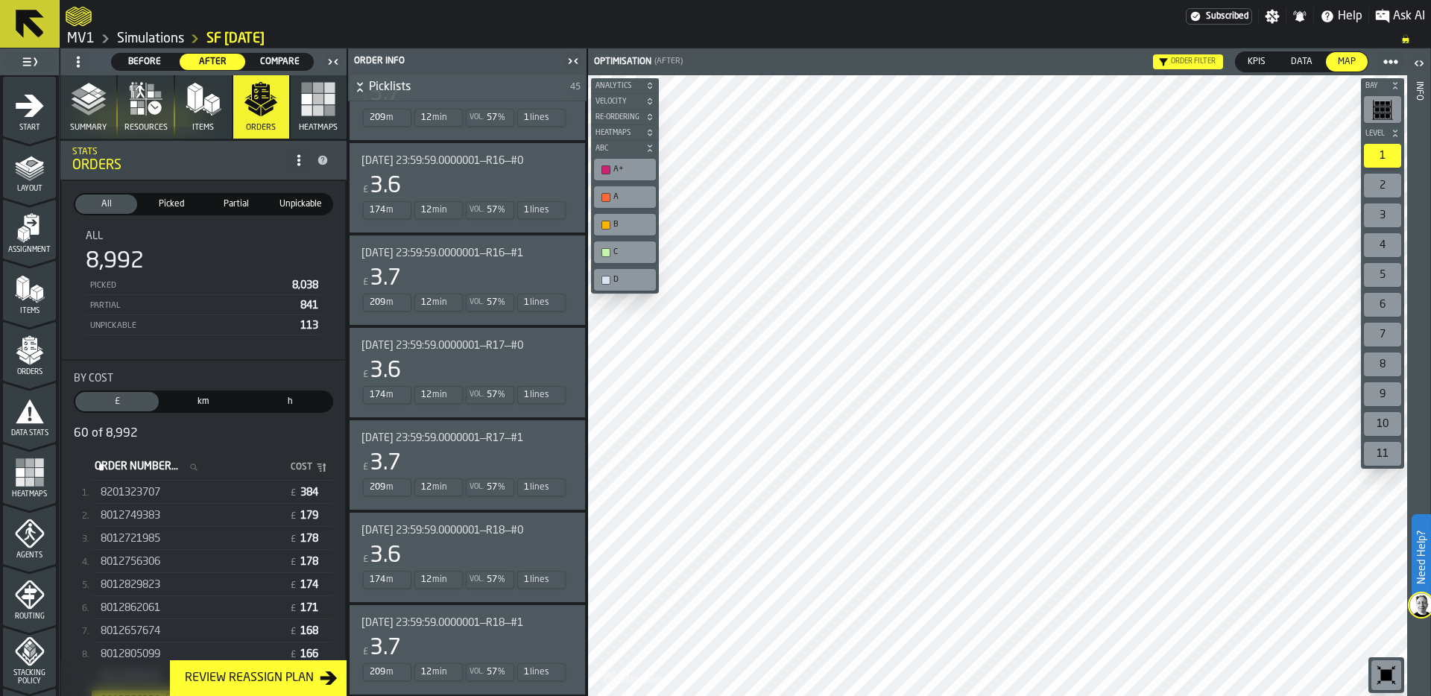
scroll to position [0, 0]
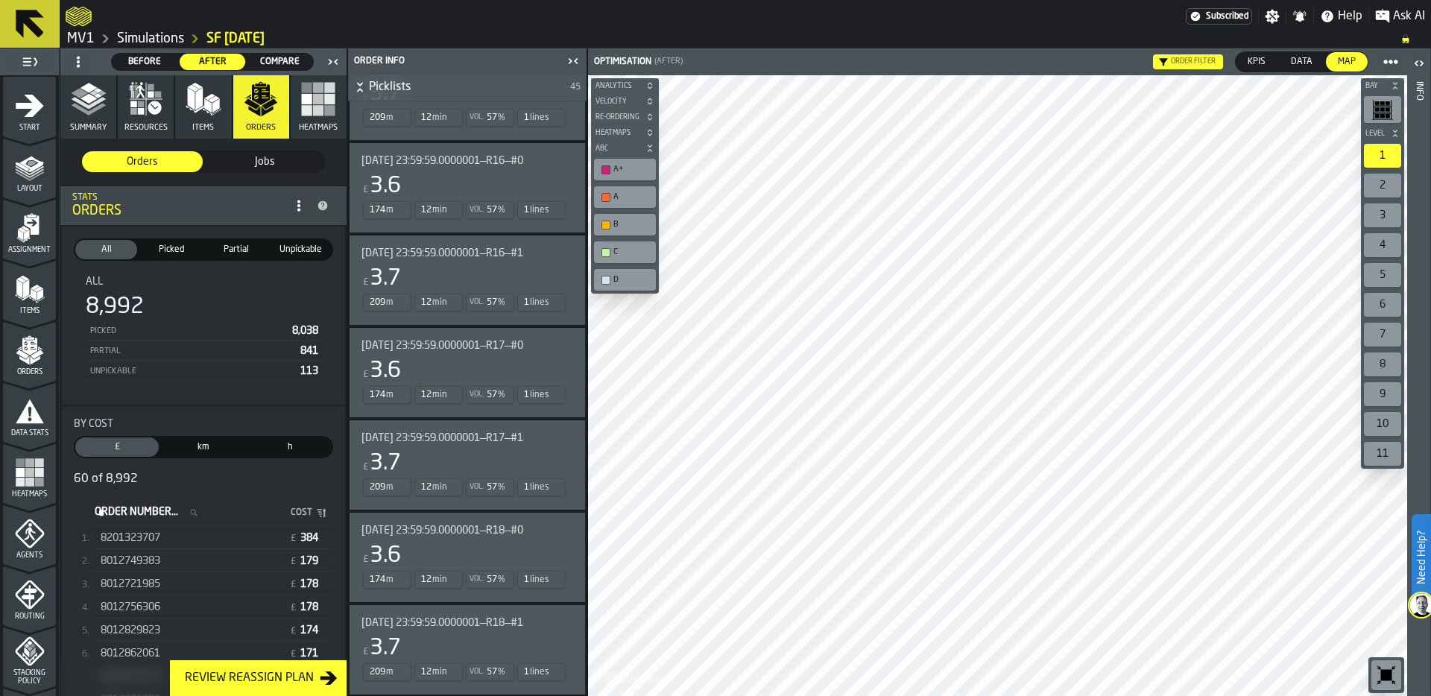
click at [81, 101] on icon "button" at bounding box center [89, 99] width 36 height 36
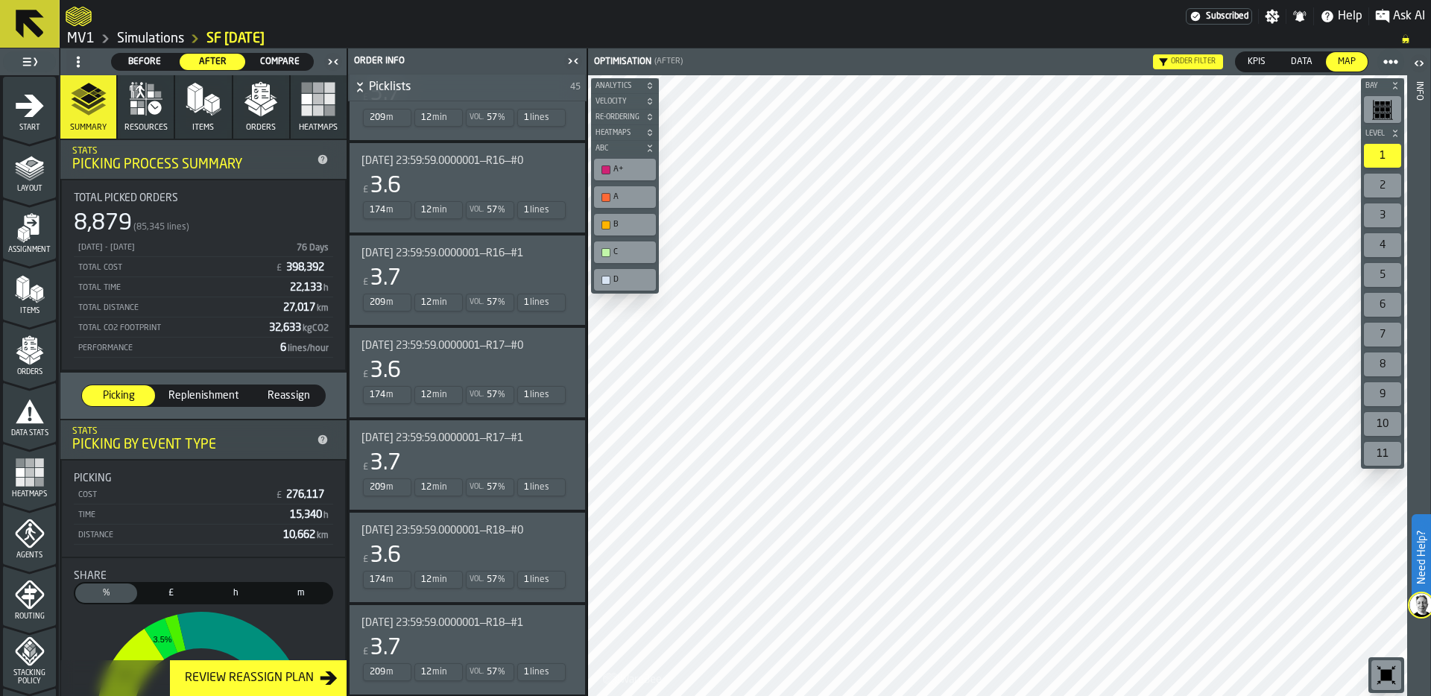
click at [1170, 59] on div "Order filter" at bounding box center [1188, 61] width 70 height 15
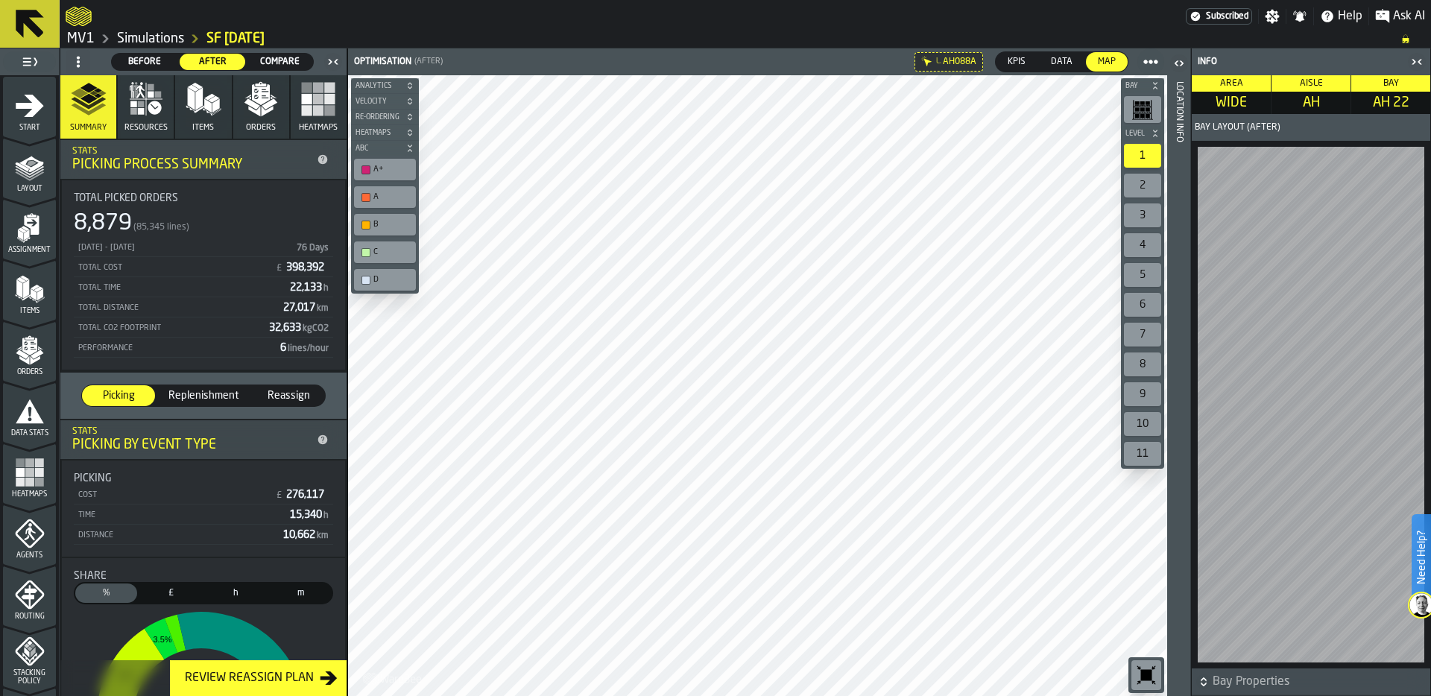
click at [1181, 467] on div "Location Info" at bounding box center [1179, 385] width 10 height 614
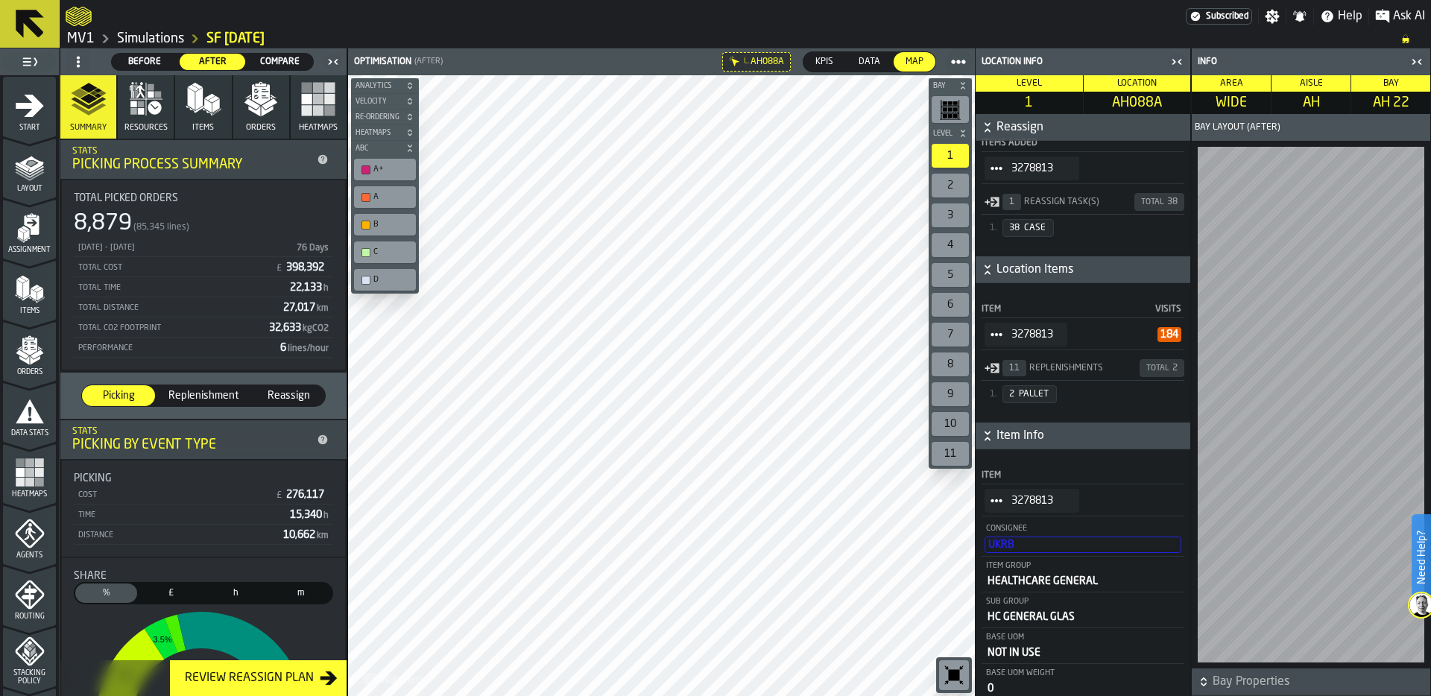
scroll to position [470, 0]
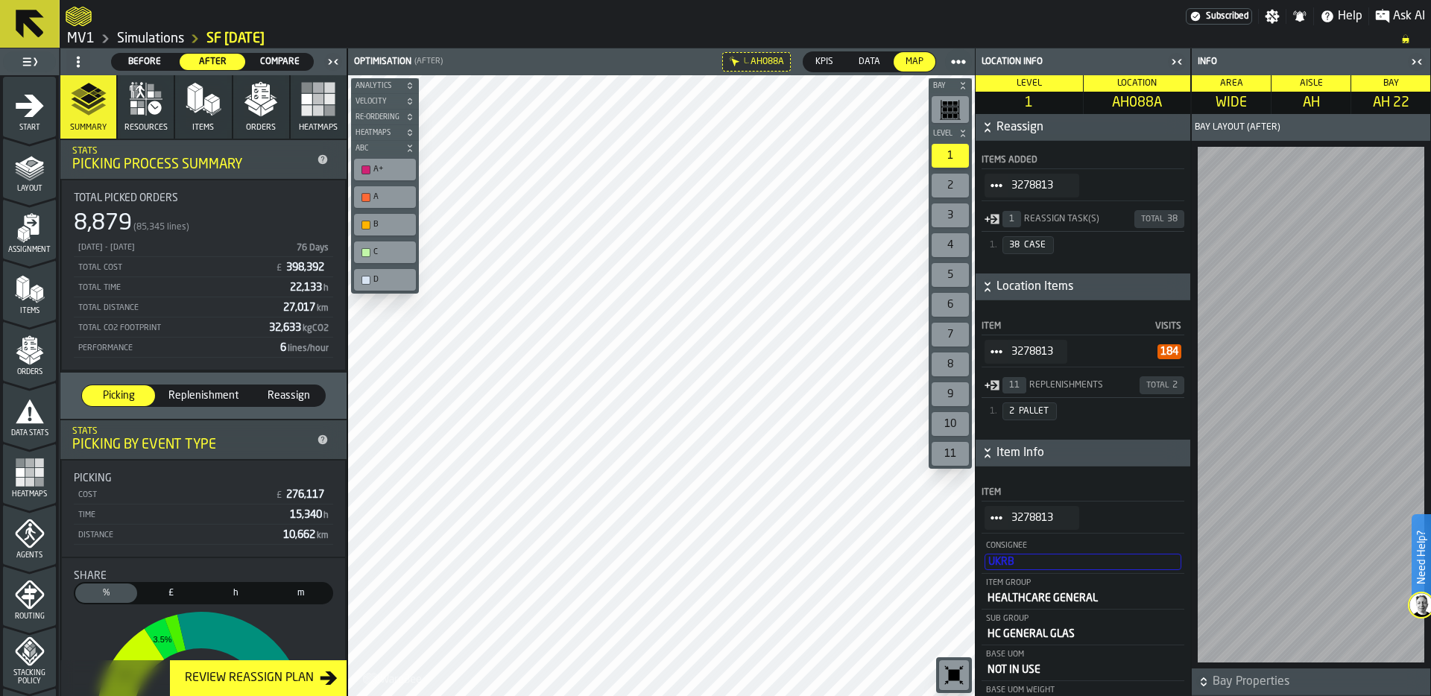
click at [996, 518] on icon "StatList-item-3278813" at bounding box center [997, 518] width 12 height 12
click at [1029, 572] on div "Show Orders" at bounding box center [1040, 574] width 92 height 10
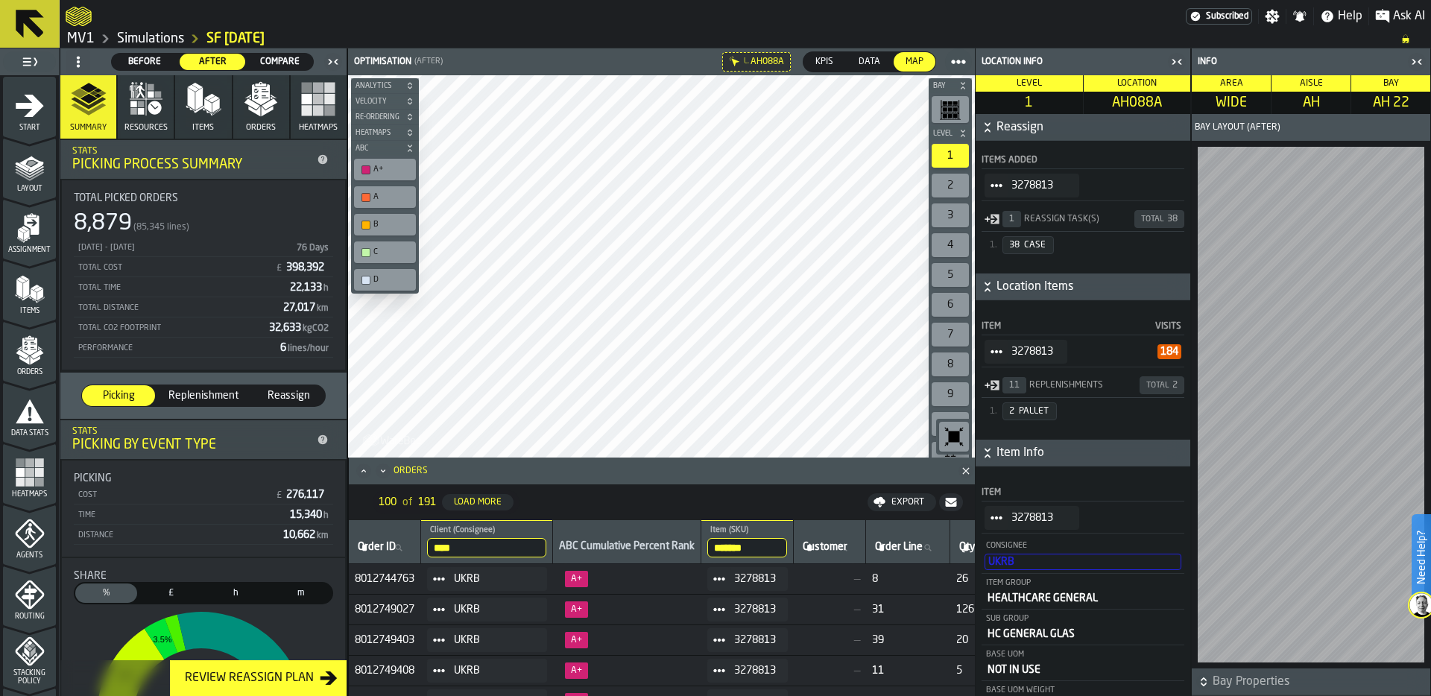
click at [379, 577] on span "8012744763" at bounding box center [385, 579] width 60 height 12
copy span "8012744763"
click at [253, 100] on icon "button" at bounding box center [261, 94] width 18 height 21
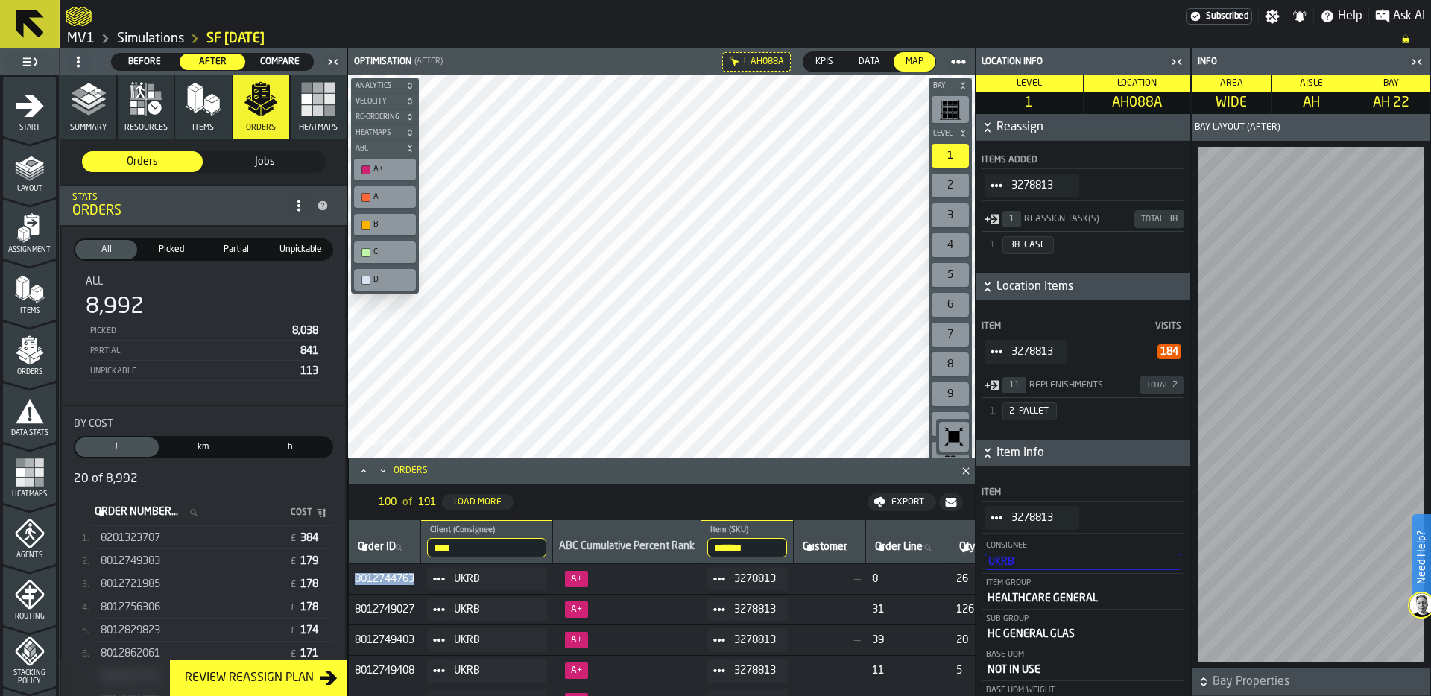
click at [117, 507] on span "Order Number..." at bounding box center [136, 512] width 83 height 12
click at [117, 507] on input "Order Number... Order Number..." at bounding box center [151, 512] width 118 height 19
paste input "**********"
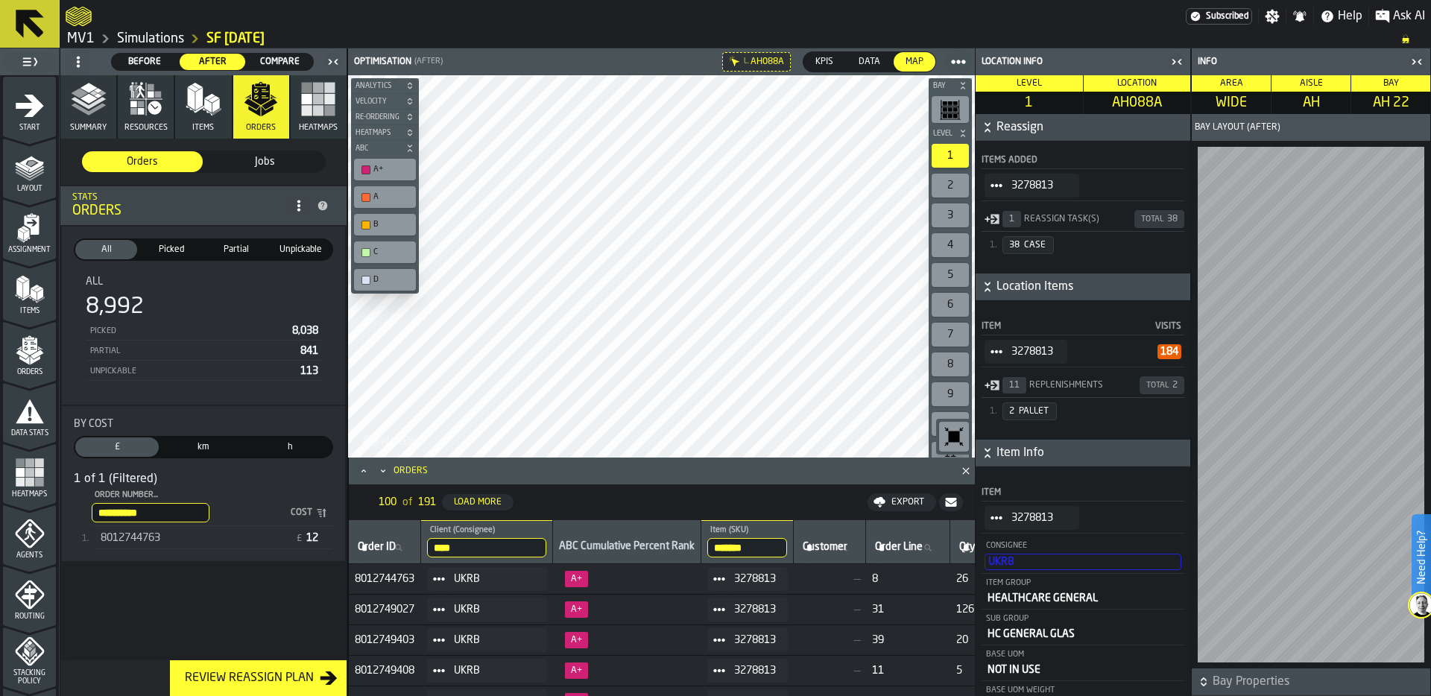
type input "**********"
click at [133, 534] on span "8012744763" at bounding box center [131, 538] width 60 height 12
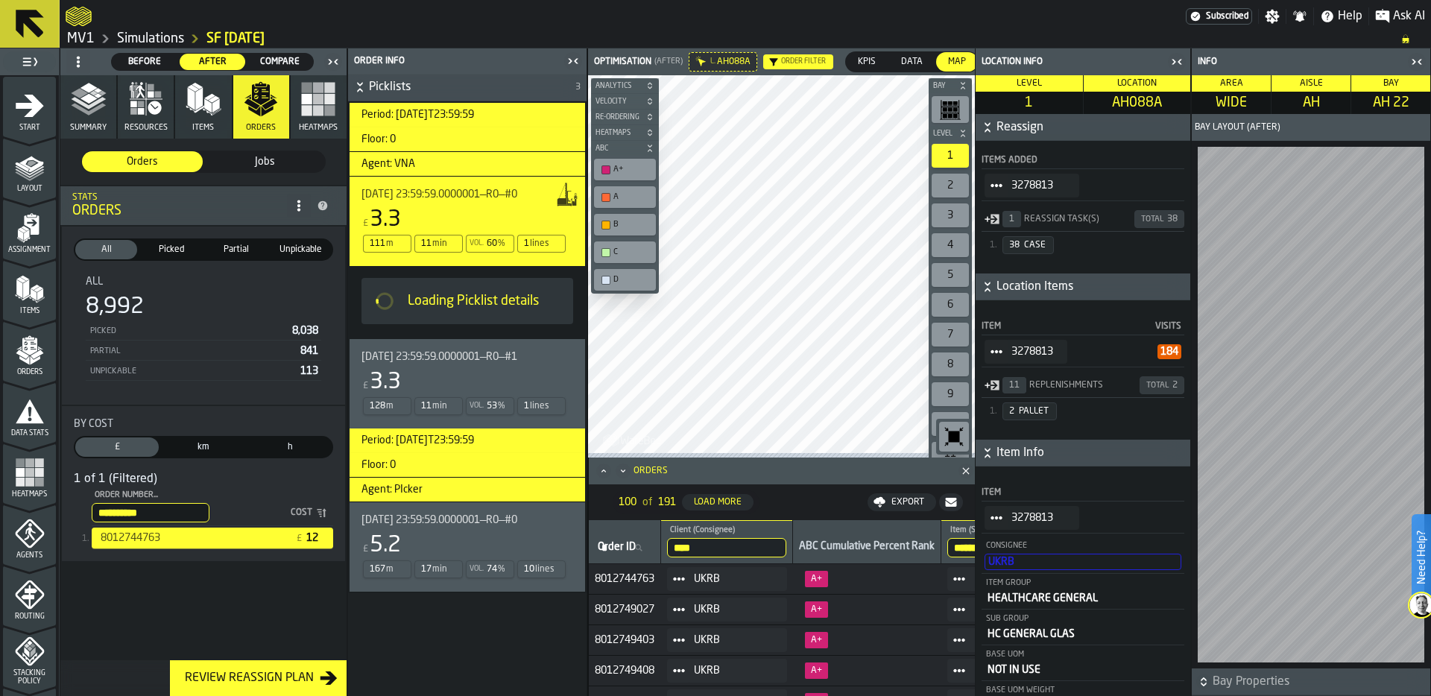
click at [1173, 66] on icon "button-toggle-Close me" at bounding box center [1177, 62] width 18 height 18
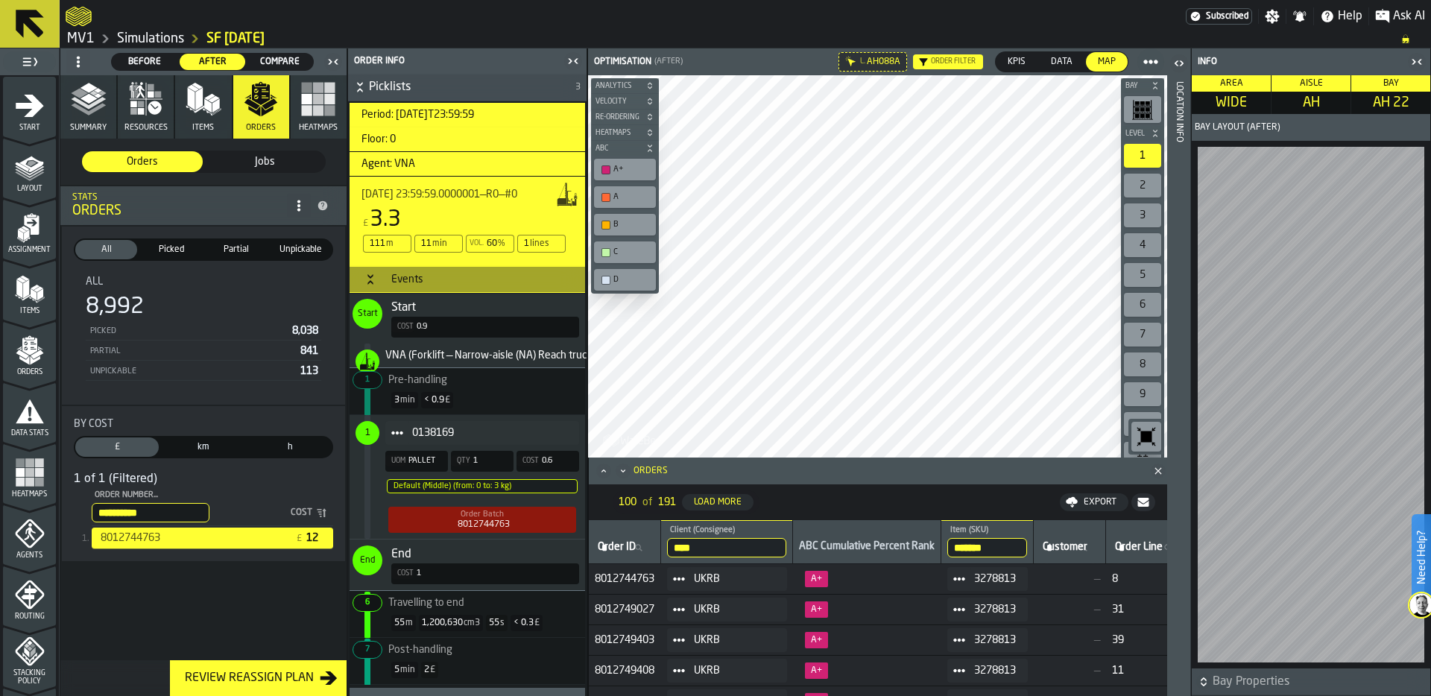
click at [1341, 62] on icon "button-toggle-Close me" at bounding box center [1417, 62] width 18 height 18
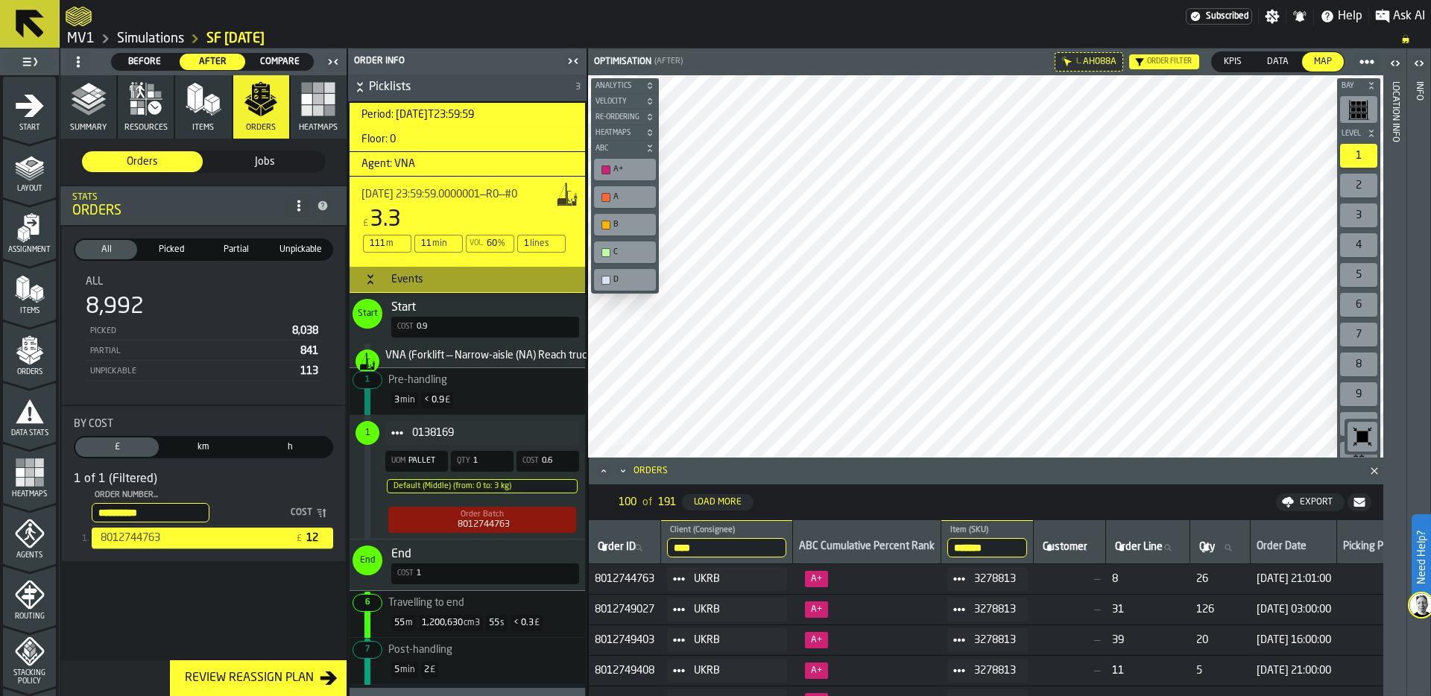
click at [478, 280] on h3 "Events" at bounding box center [468, 279] width 236 height 27
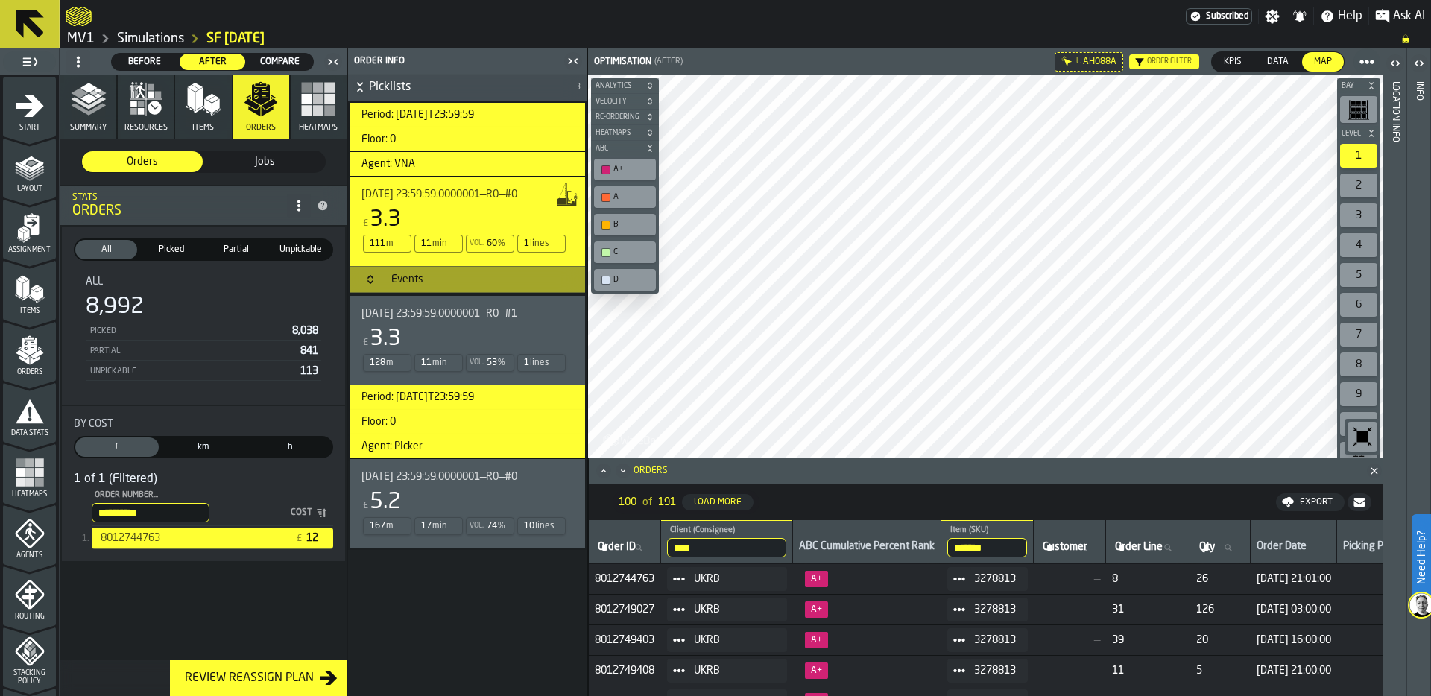
click at [459, 514] on div "£ 5.2" at bounding box center [465, 502] width 206 height 27
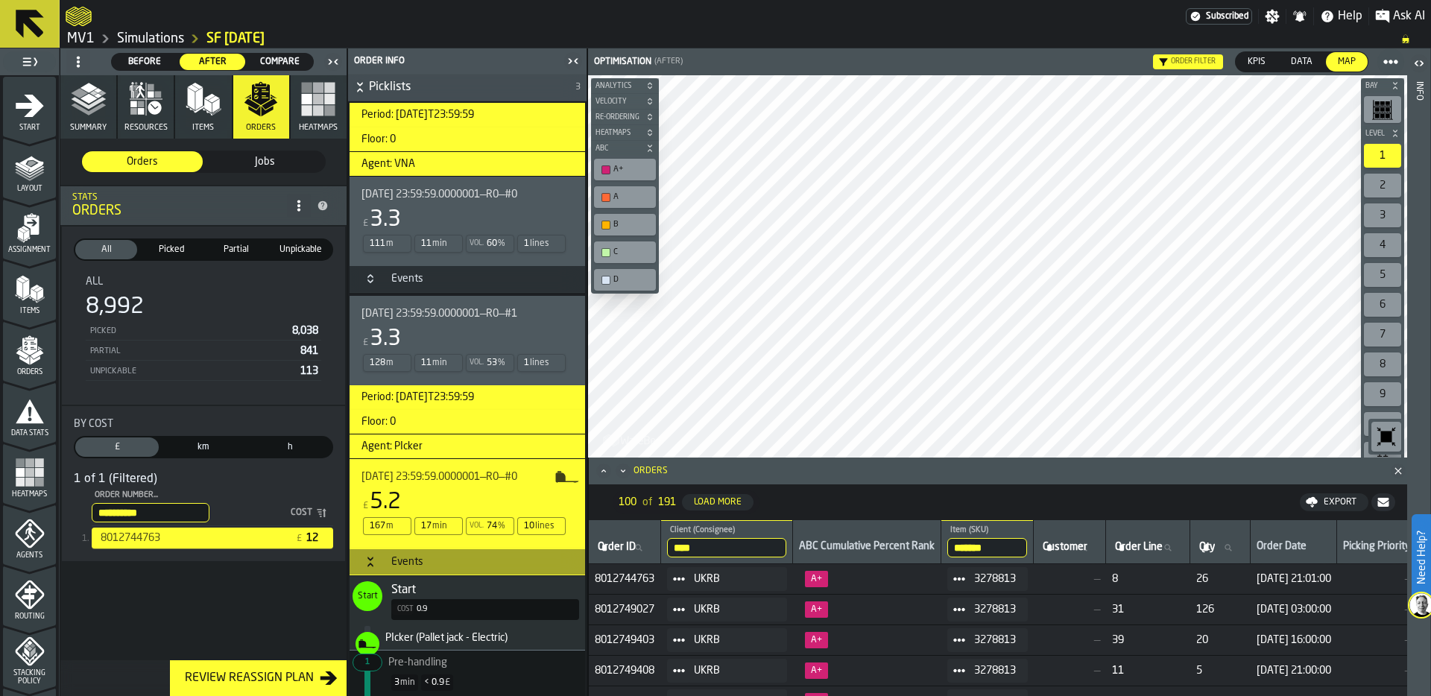
click at [879, 0] on html "**********" at bounding box center [715, 348] width 1431 height 696
click at [895, 464] on div "Optimisation (After) Order filter KPIs KPIs Data Data Map Map Aisle AF Bay Leve…" at bounding box center [997, 372] width 820 height 648
click at [613, 608] on span "8012749027" at bounding box center [625, 610] width 60 height 12
copy span "8012749027"
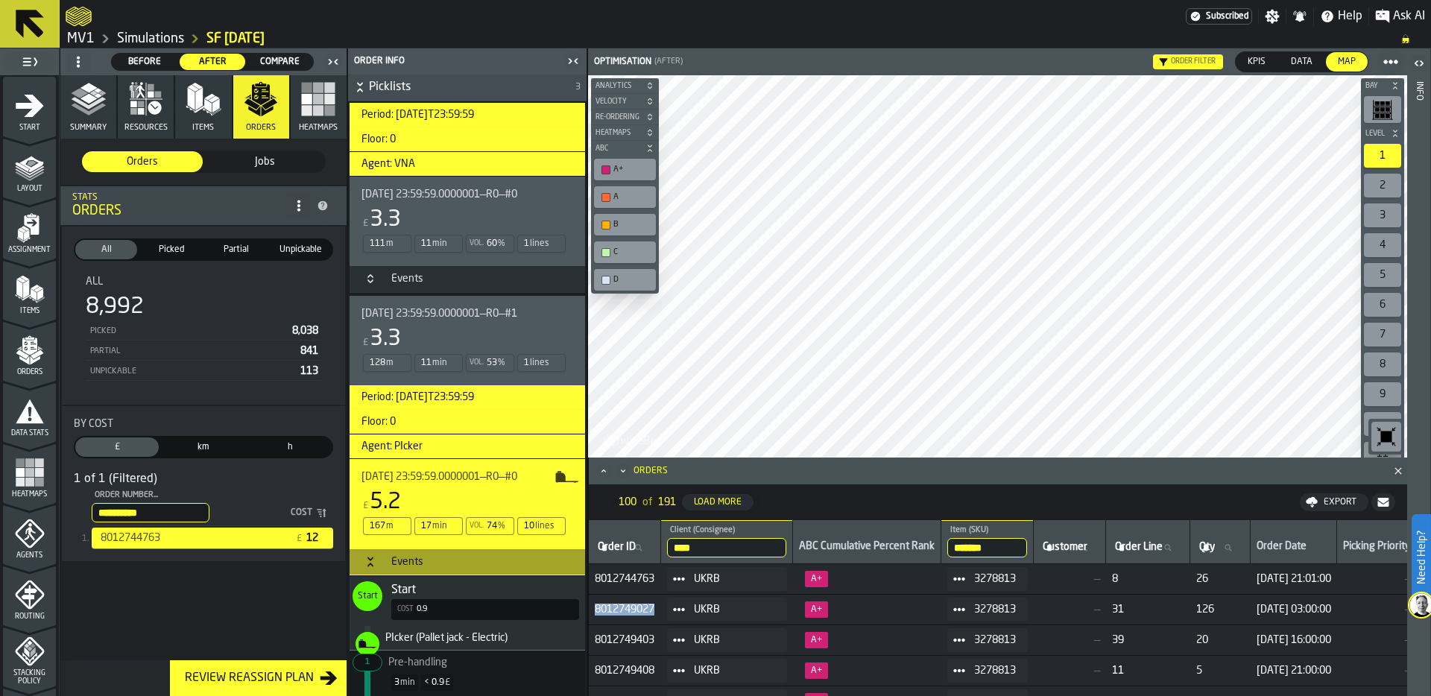
click at [276, 60] on span "Compare" at bounding box center [280, 61] width 54 height 13
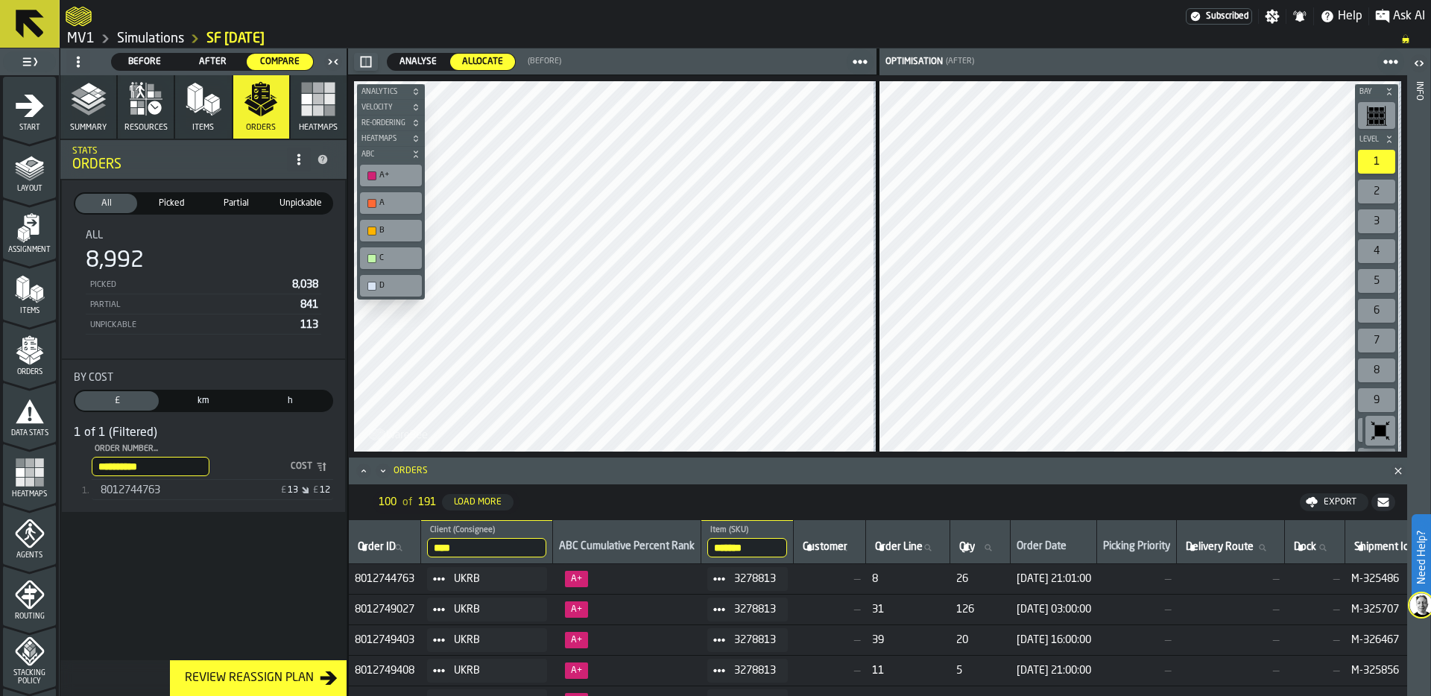
click at [149, 486] on span "8012744763" at bounding box center [131, 491] width 60 height 12
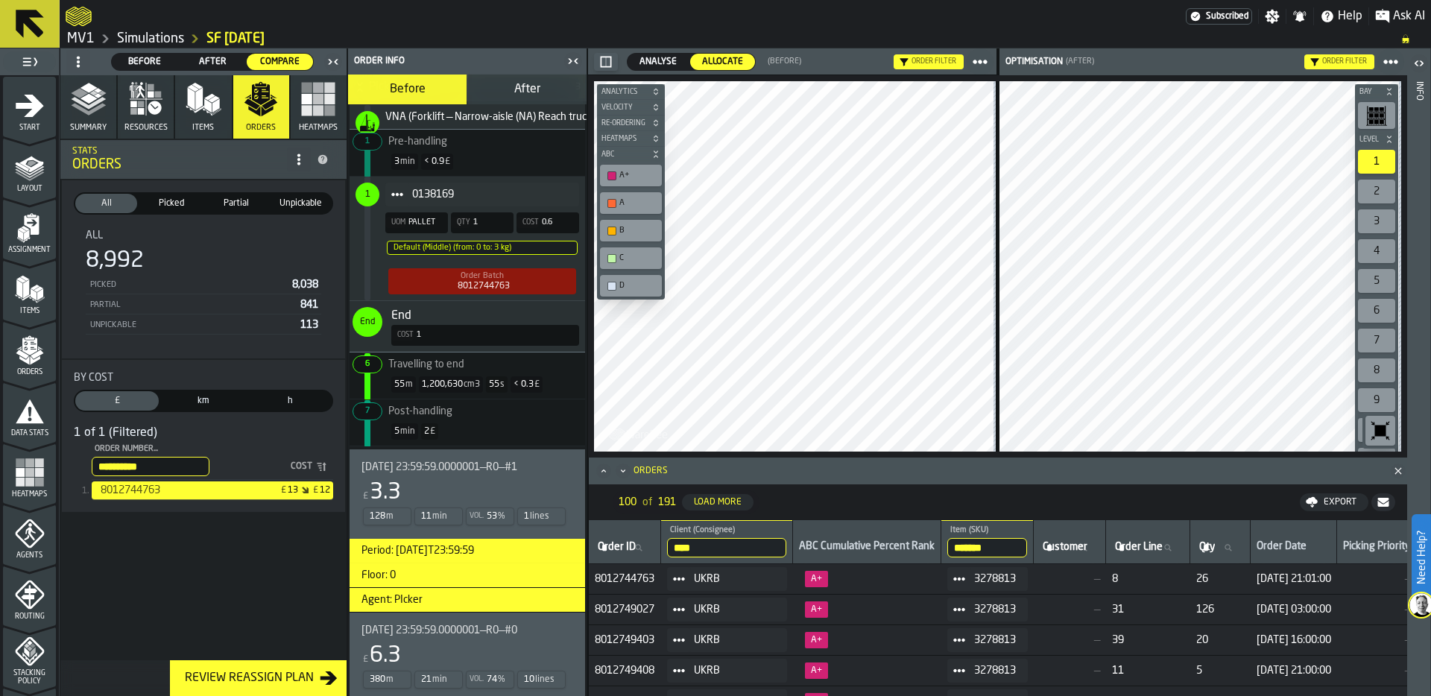
scroll to position [1033, 0]
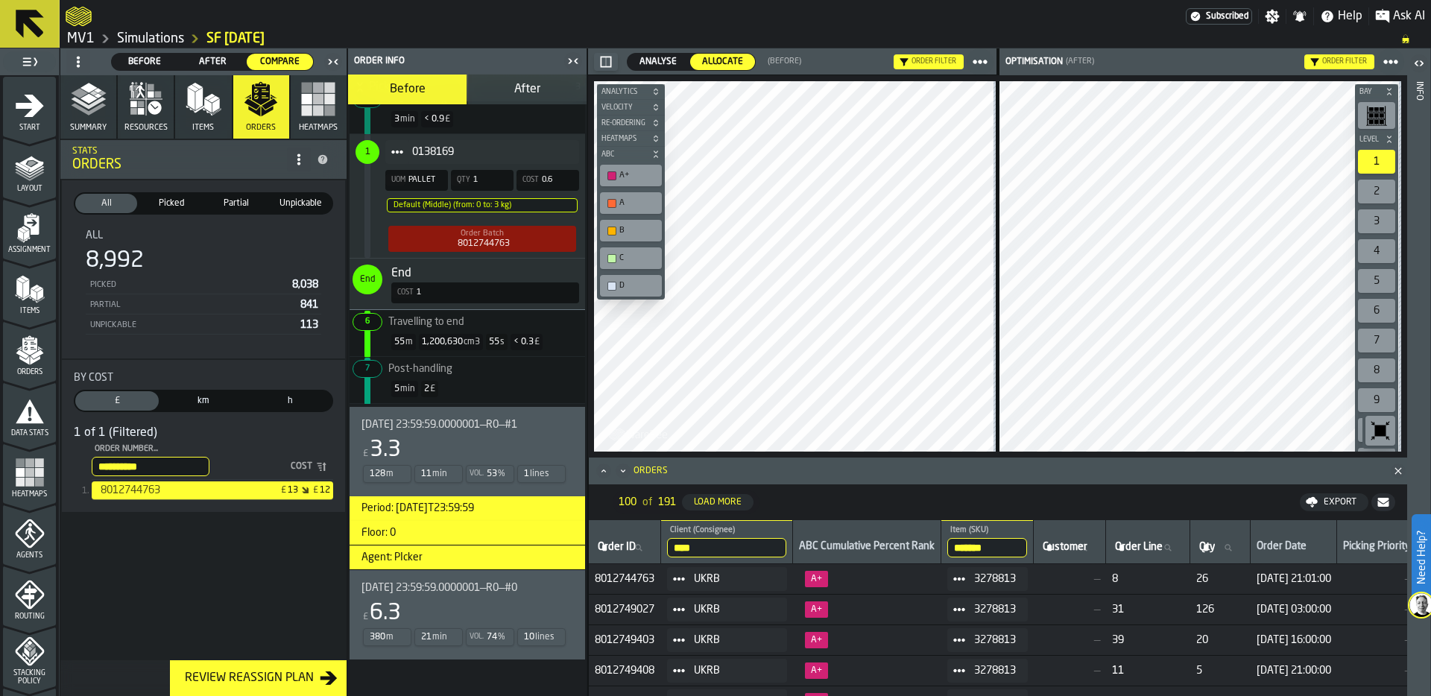
click at [470, 629] on div "Vol. 74 %" at bounding box center [490, 637] width 48 height 18
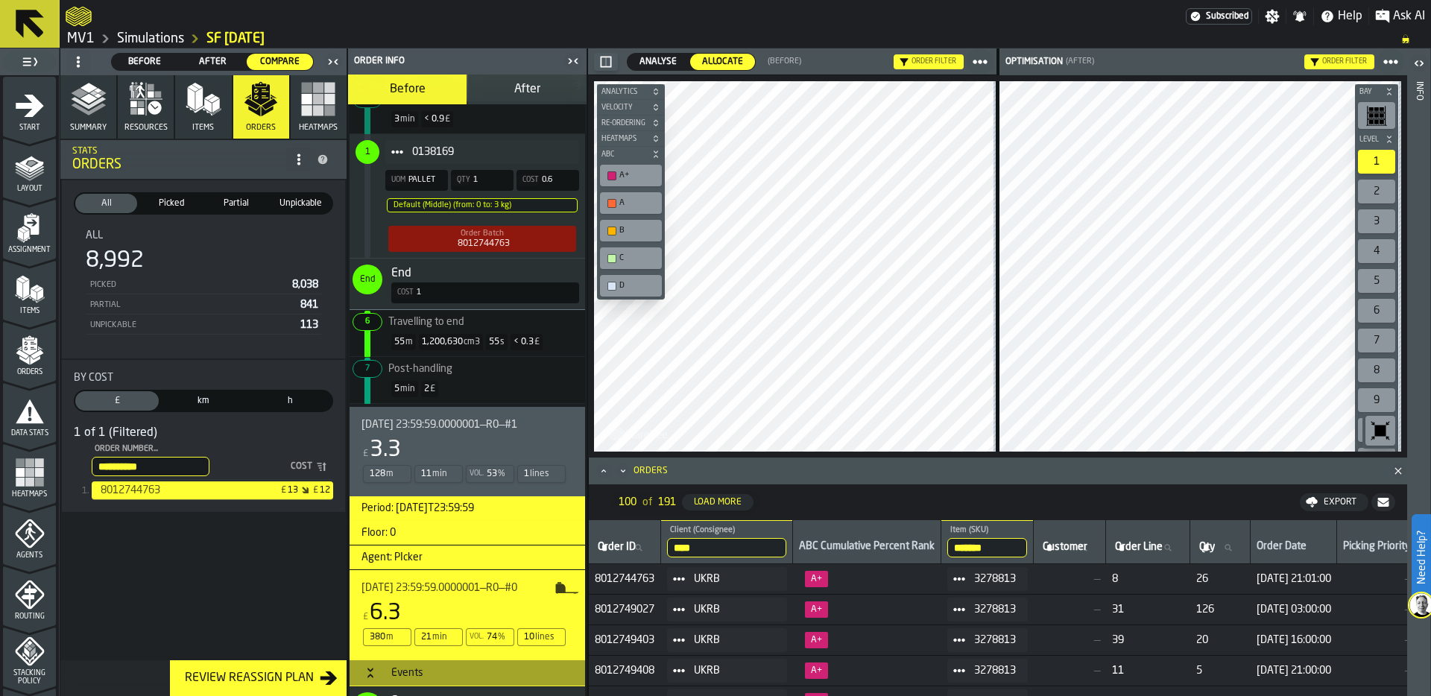
click at [195, 394] on span "km" at bounding box center [204, 400] width 78 height 13
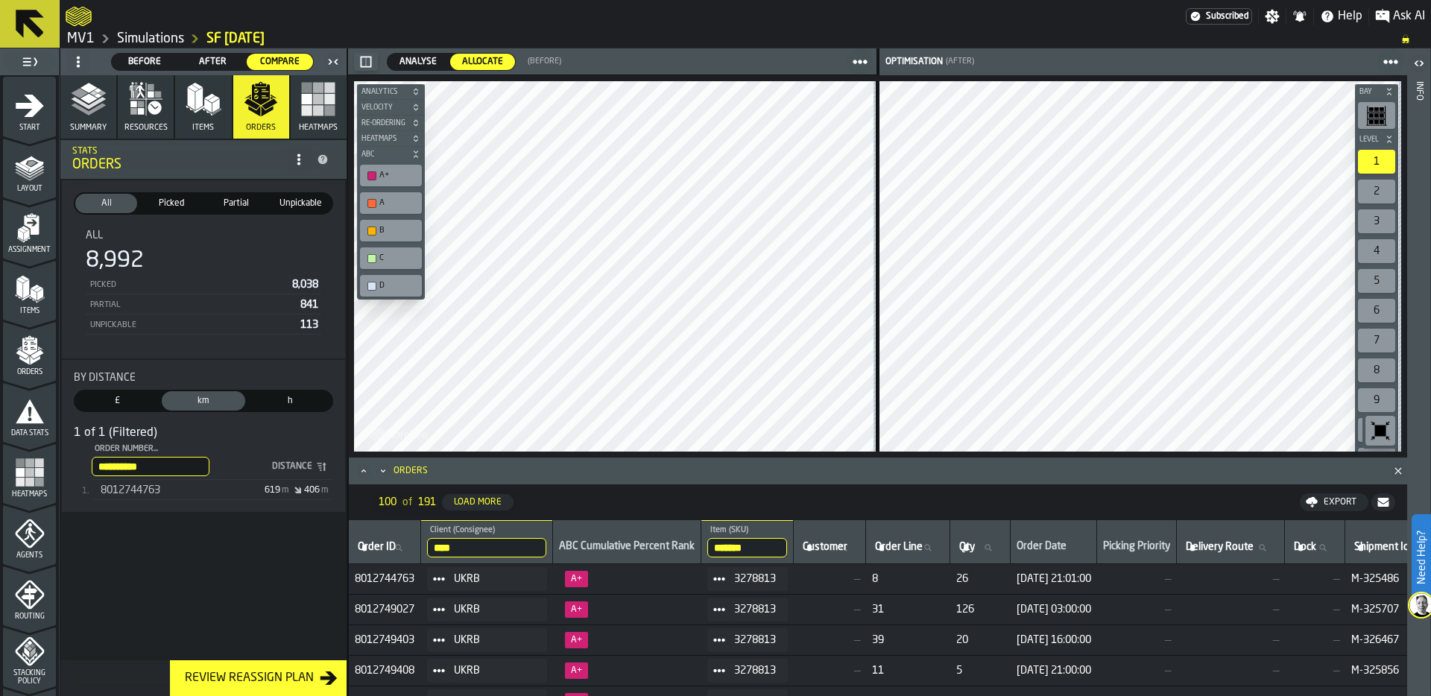
click at [144, 495] on span "8012744763" at bounding box center [131, 491] width 60 height 12
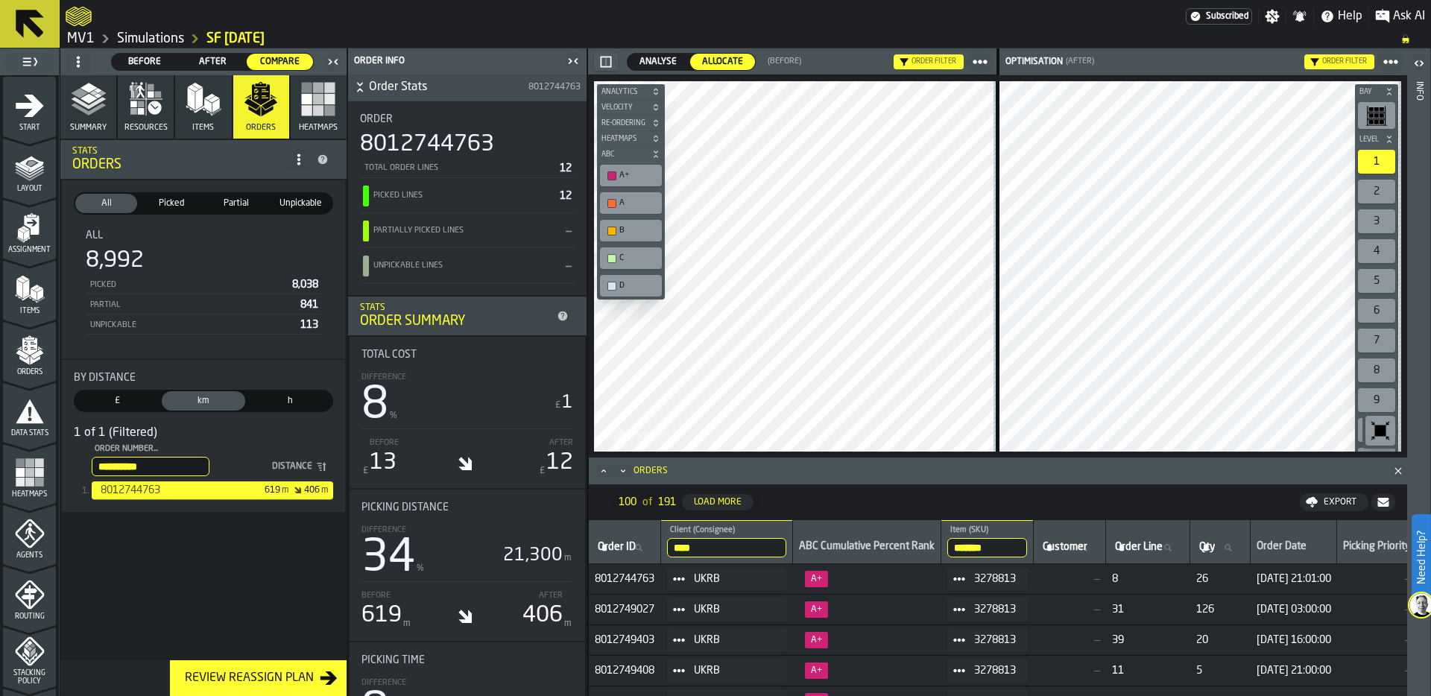
click at [652, 62] on span "Analyse" at bounding box center [658, 61] width 49 height 13
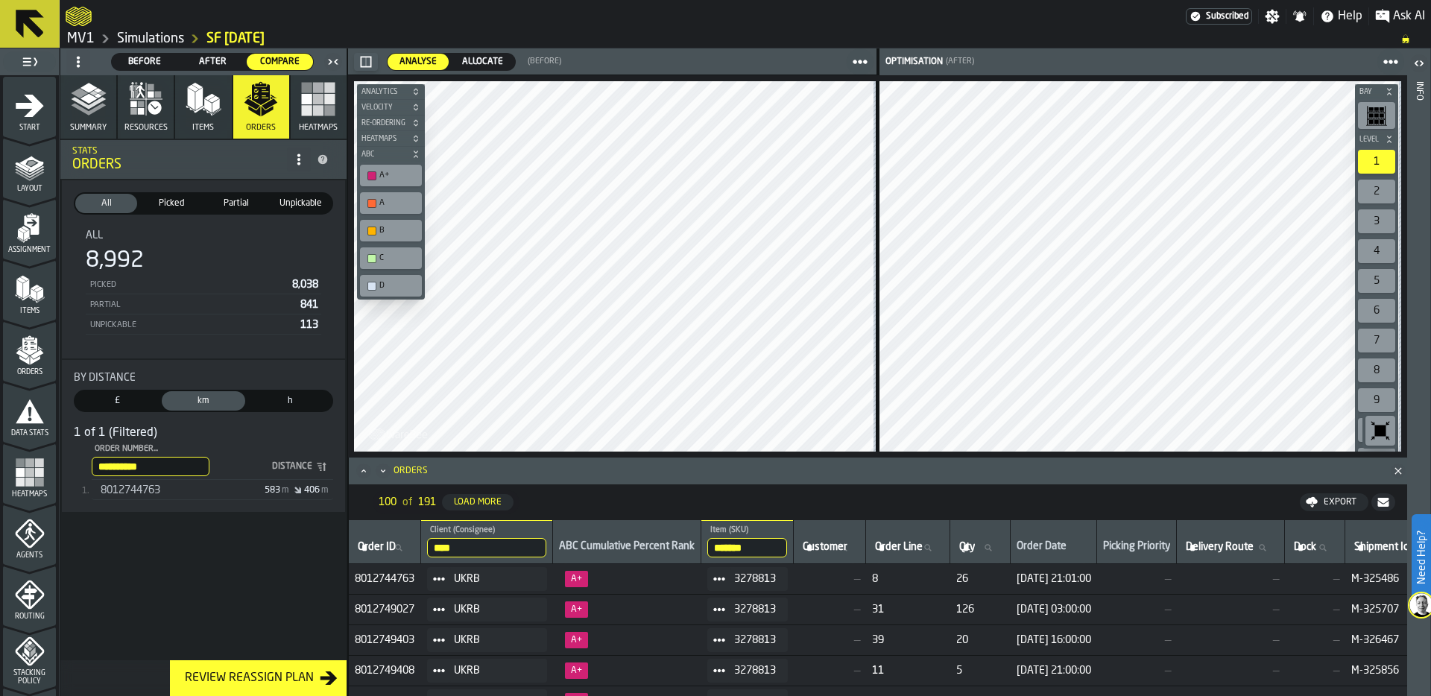
click at [170, 489] on div "8012744763" at bounding box center [158, 491] width 115 height 12
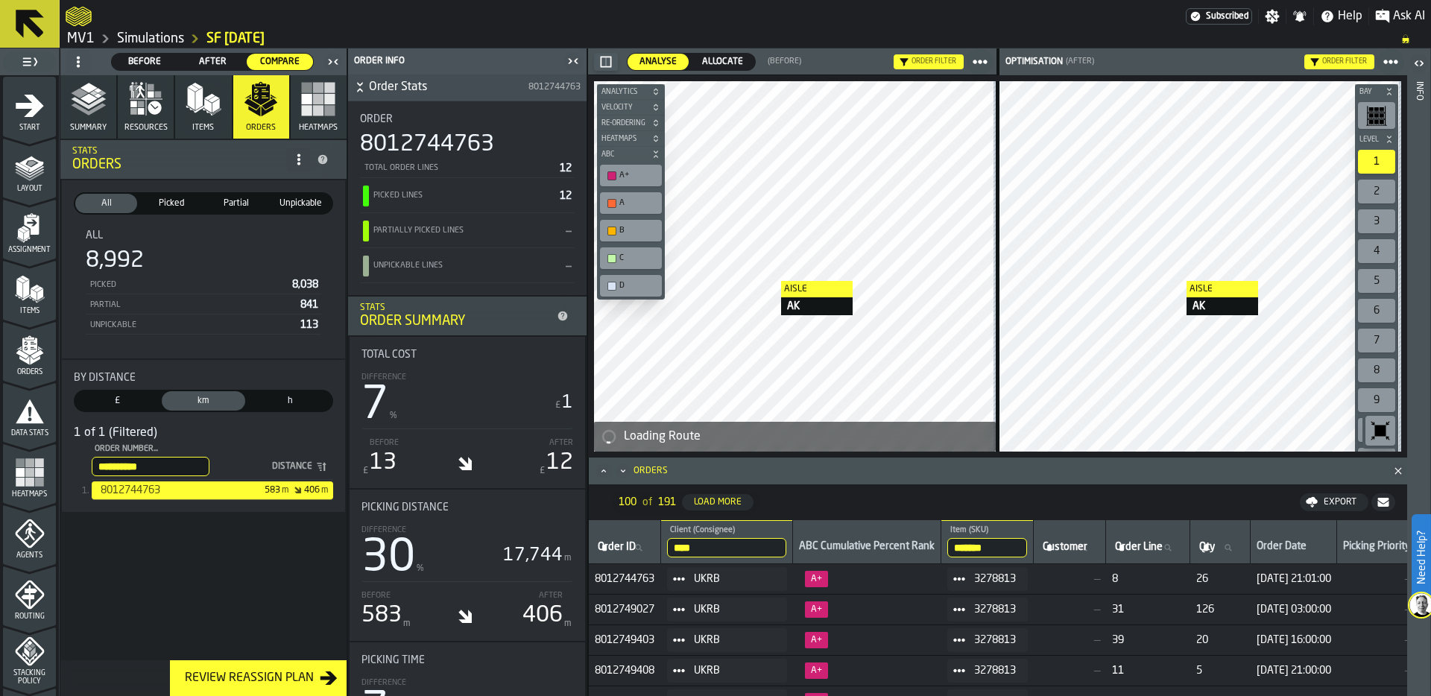
click at [769, 284] on div at bounding box center [794, 266] width 400 height 370
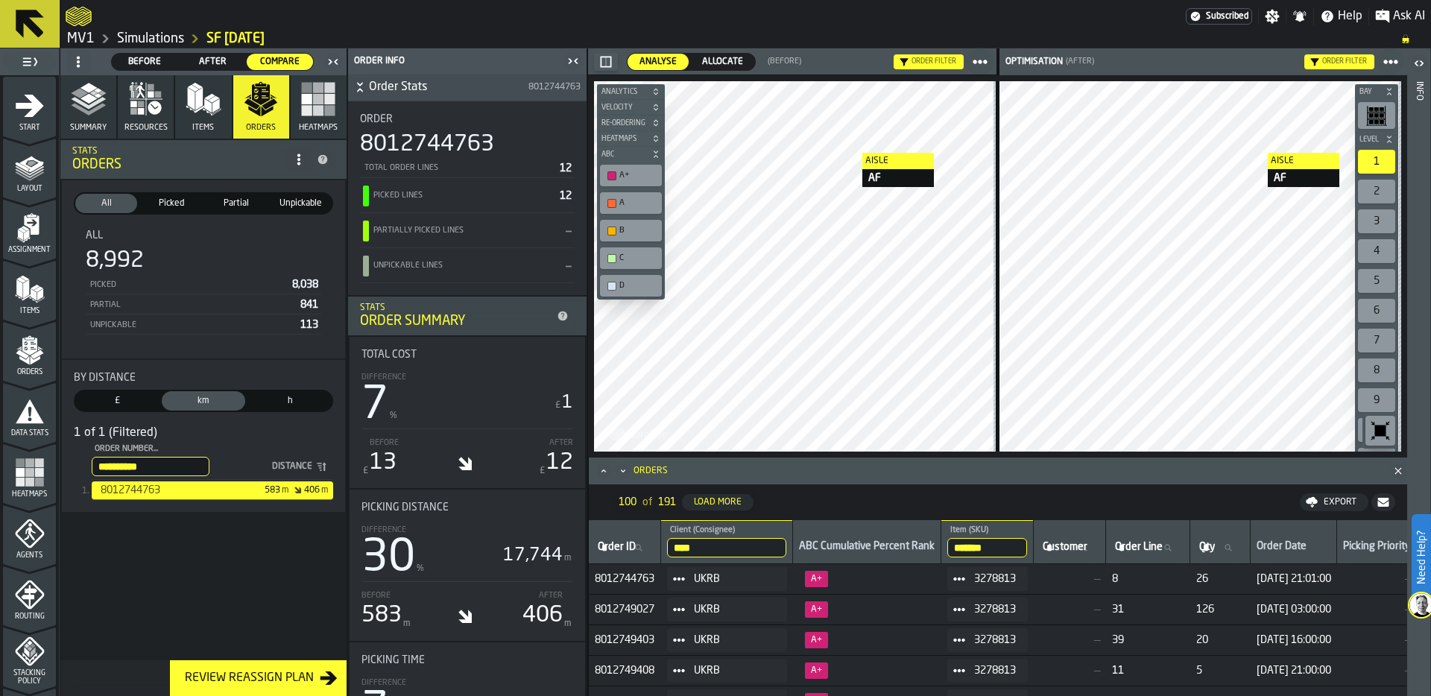
click at [949, 153] on div at bounding box center [794, 266] width 400 height 370
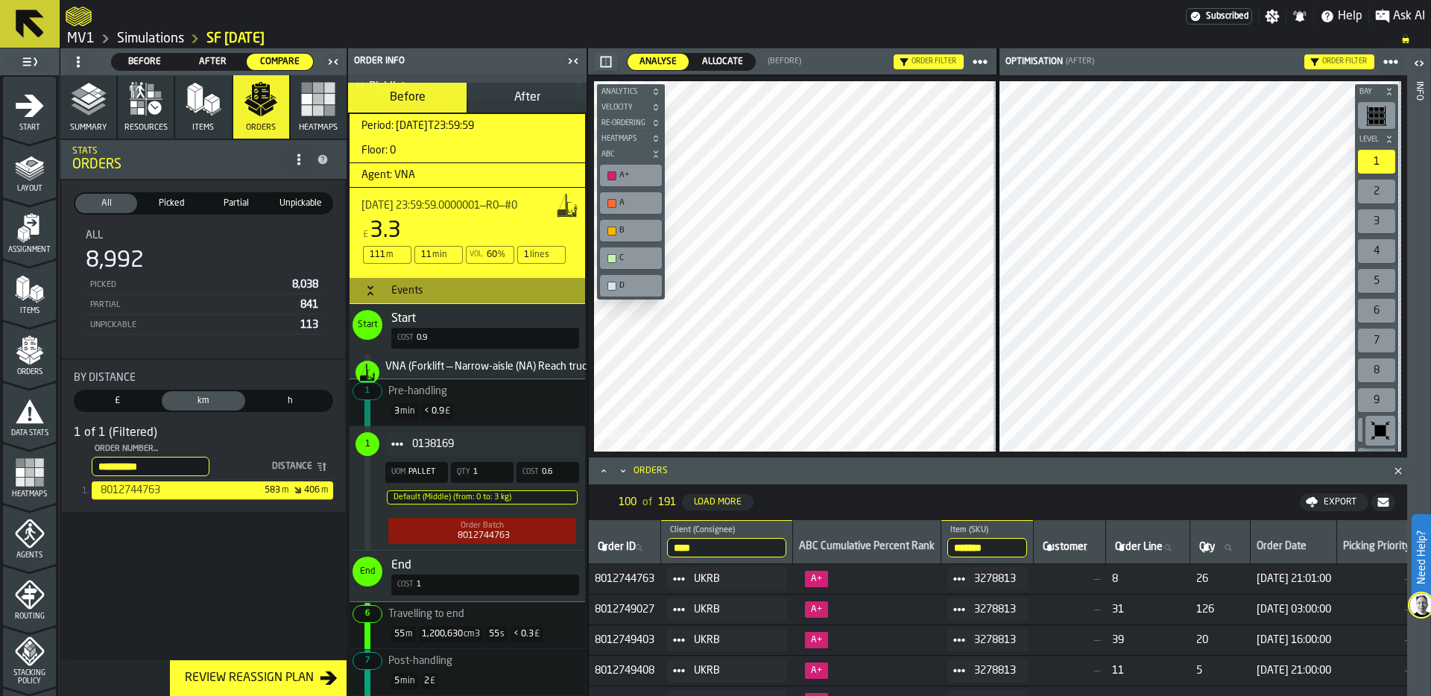
scroll to position [705, 0]
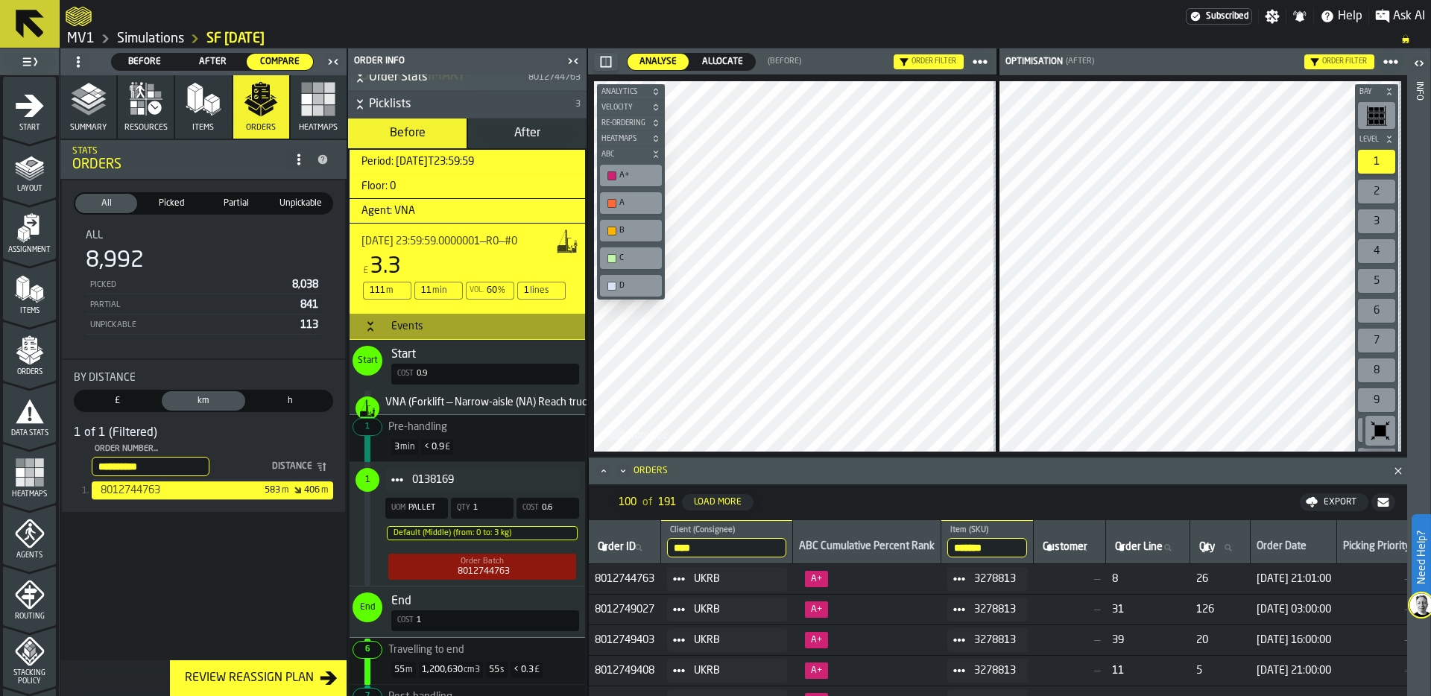
click at [439, 319] on h3 "Events" at bounding box center [468, 326] width 236 height 27
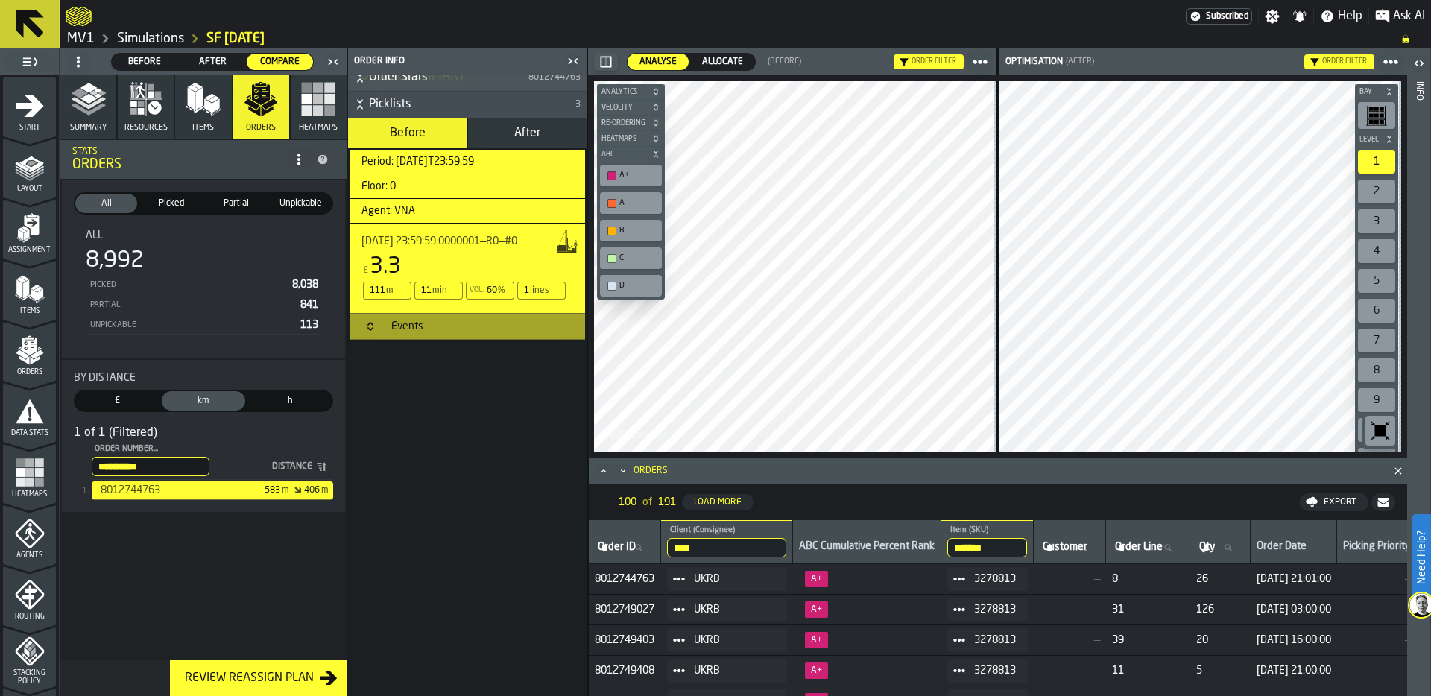
scroll to position [640, 0]
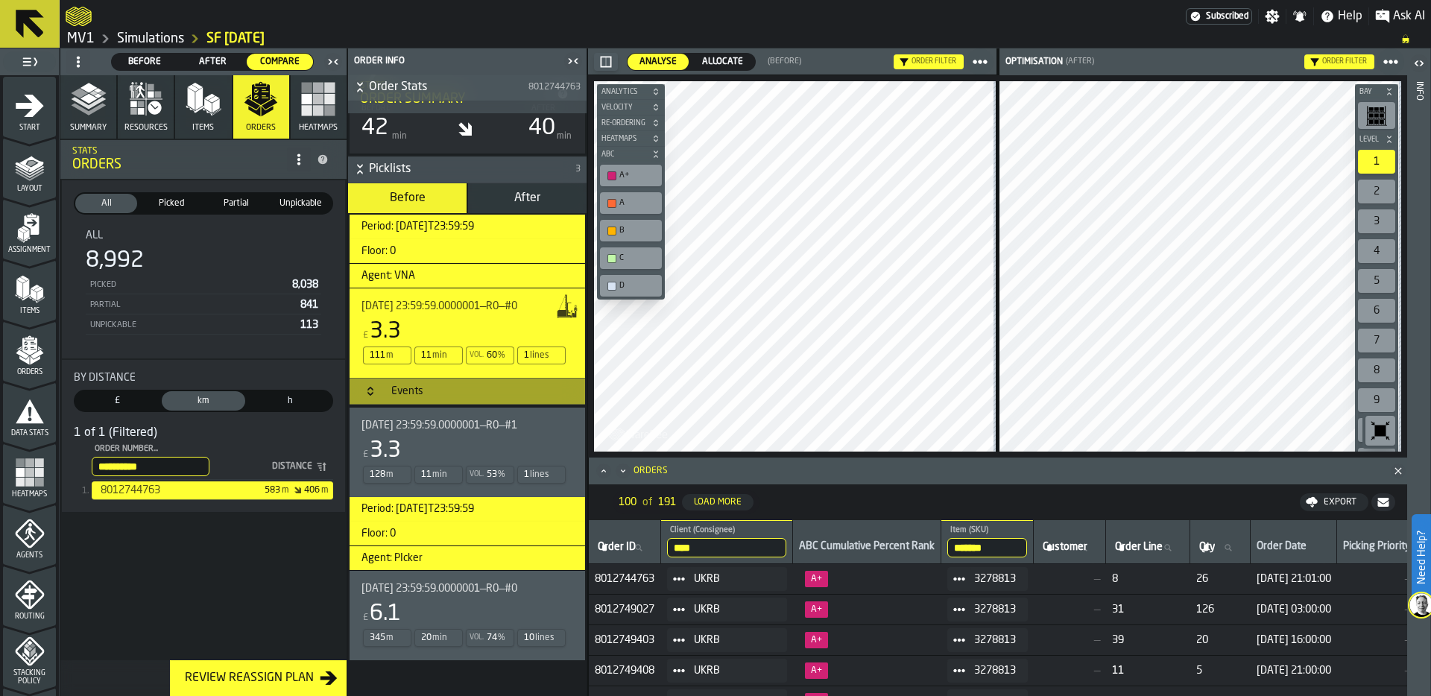
click at [461, 628] on div "345 m 20 min Vol. 74 % 10 lines" at bounding box center [465, 638] width 206 height 21
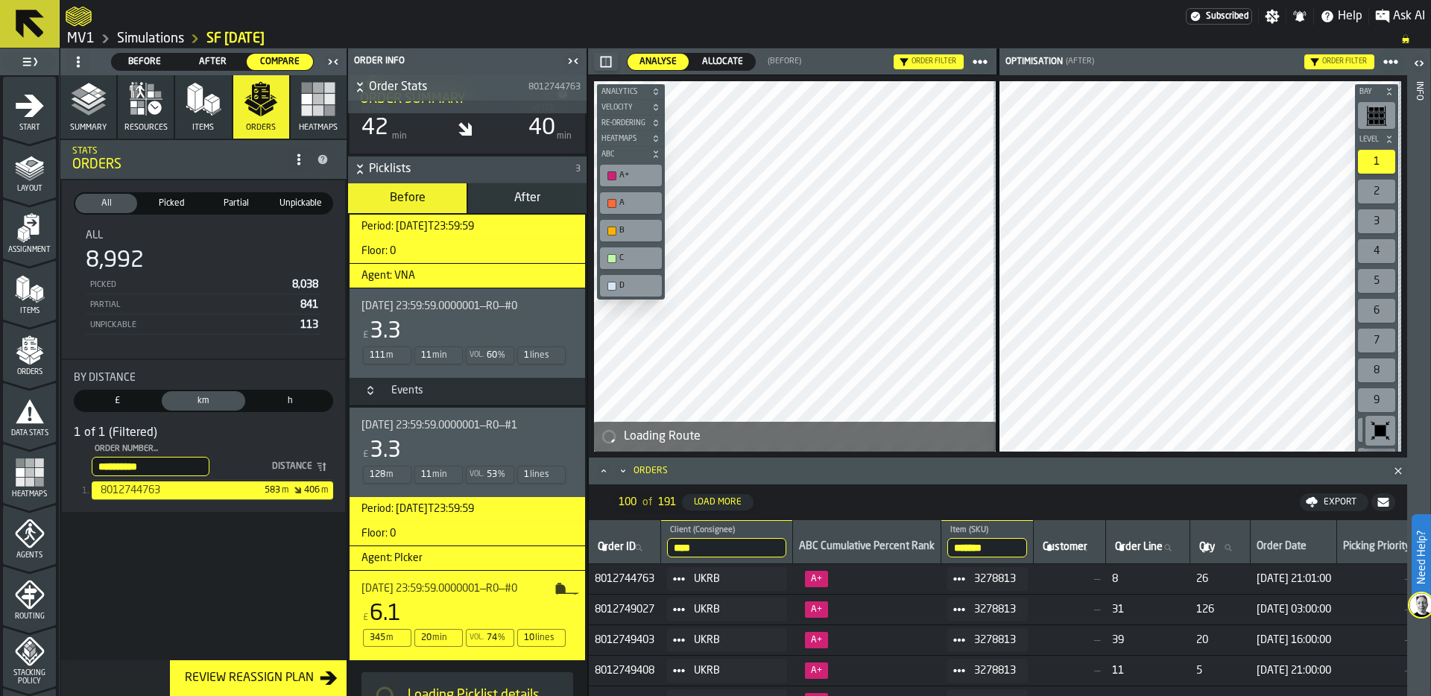
scroll to position [705, 0]
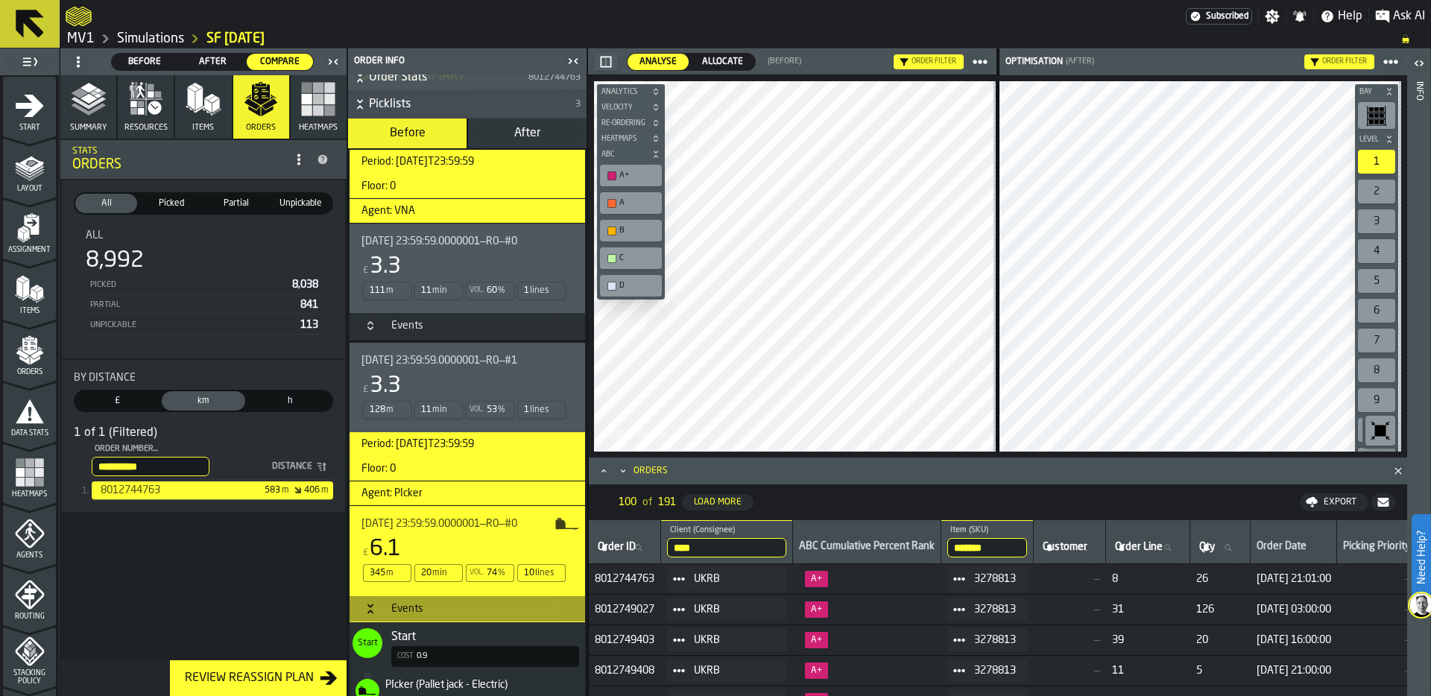
click at [624, 467] on icon "Minimize" at bounding box center [623, 471] width 15 height 15
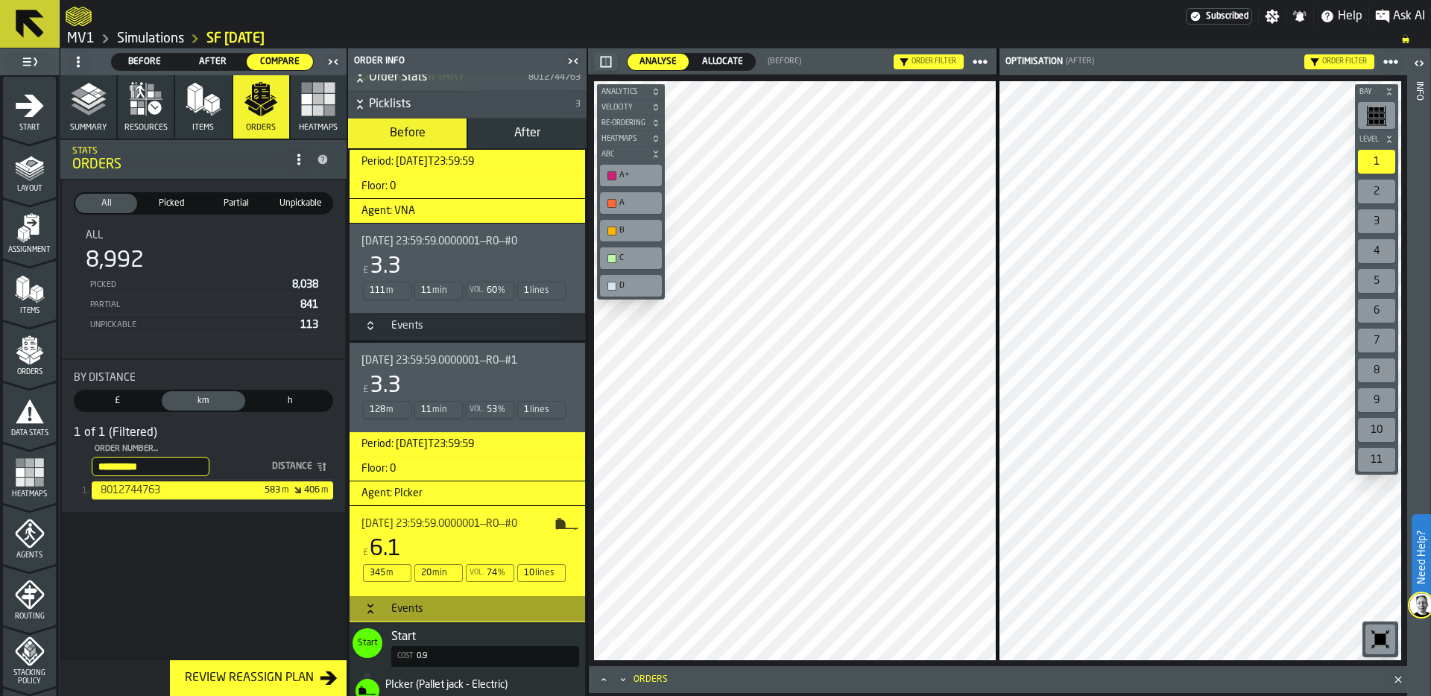
click at [150, 42] on link "Simulations" at bounding box center [150, 39] width 67 height 16
click at [145, 37] on link "Simulations" at bounding box center [150, 39] width 67 height 16
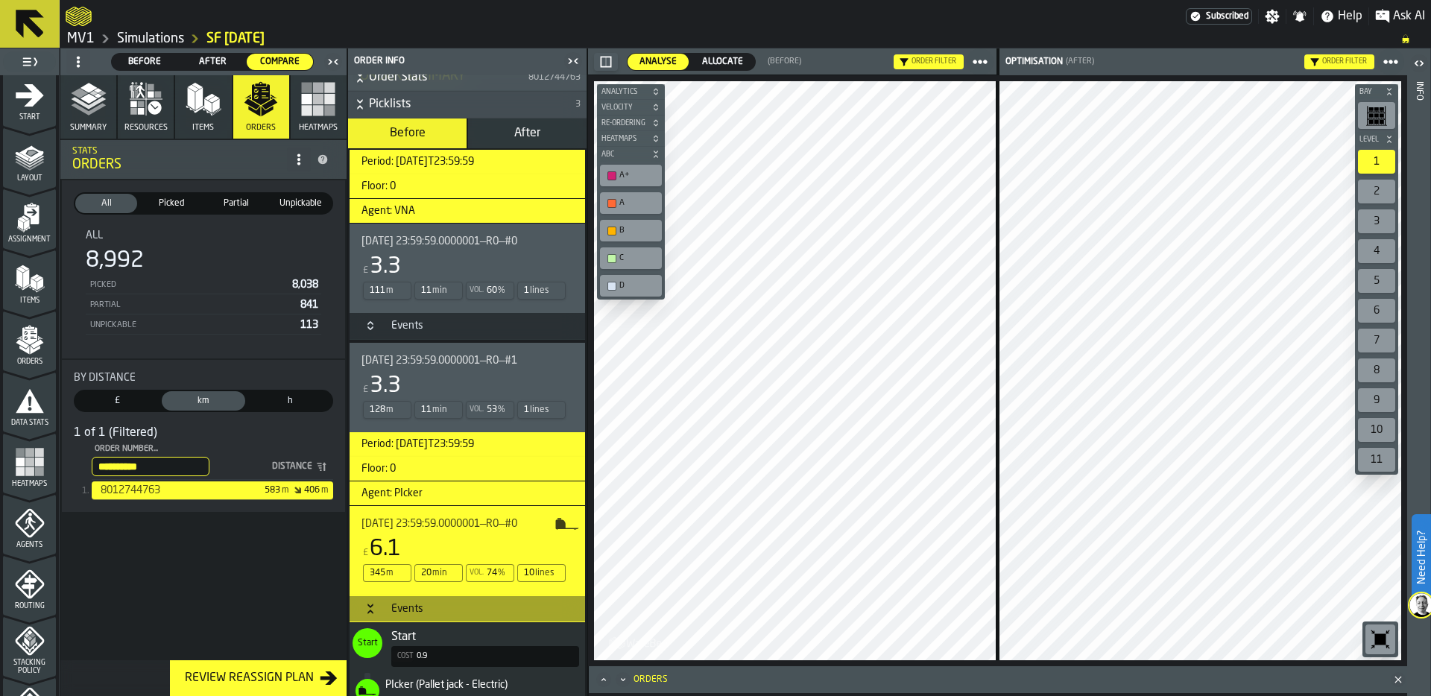
scroll to position [10, 0]
click at [83, 119] on button "Summary" at bounding box center [88, 106] width 56 height 63
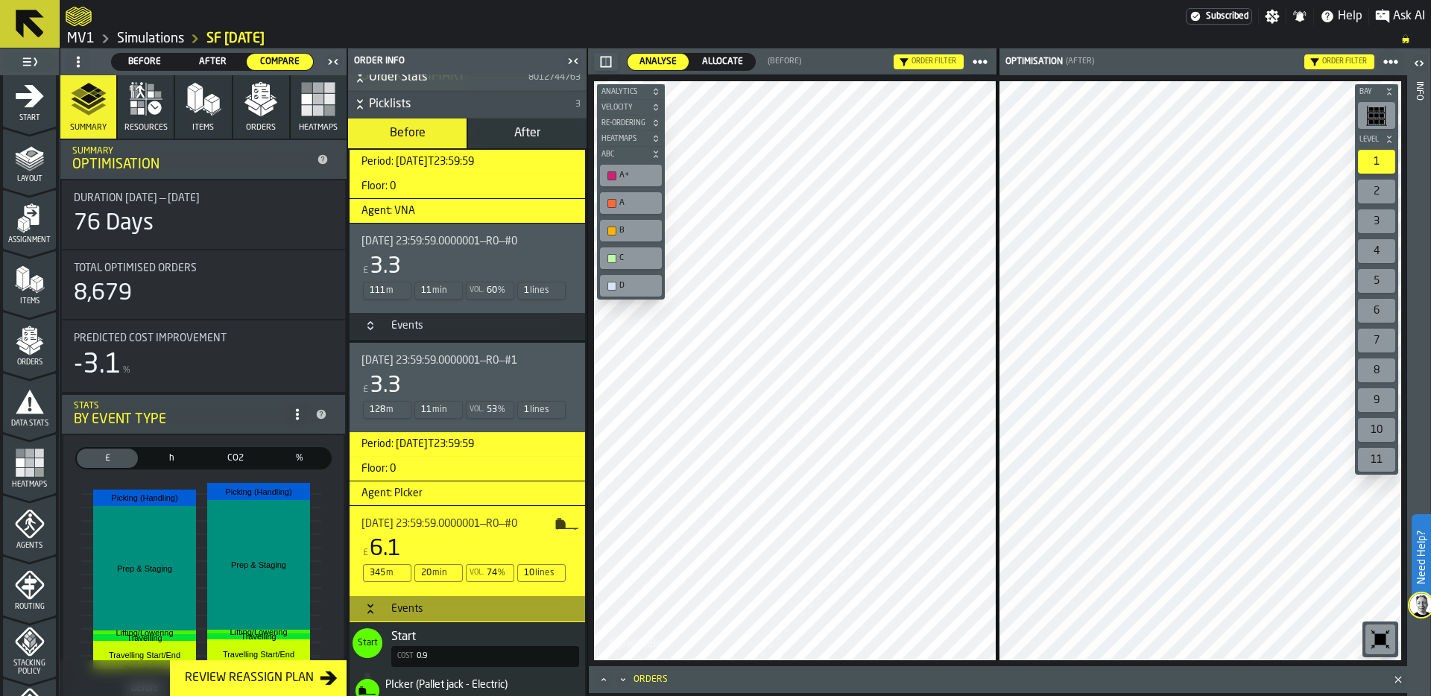
click at [728, 60] on span "Allocate" at bounding box center [722, 61] width 53 height 13
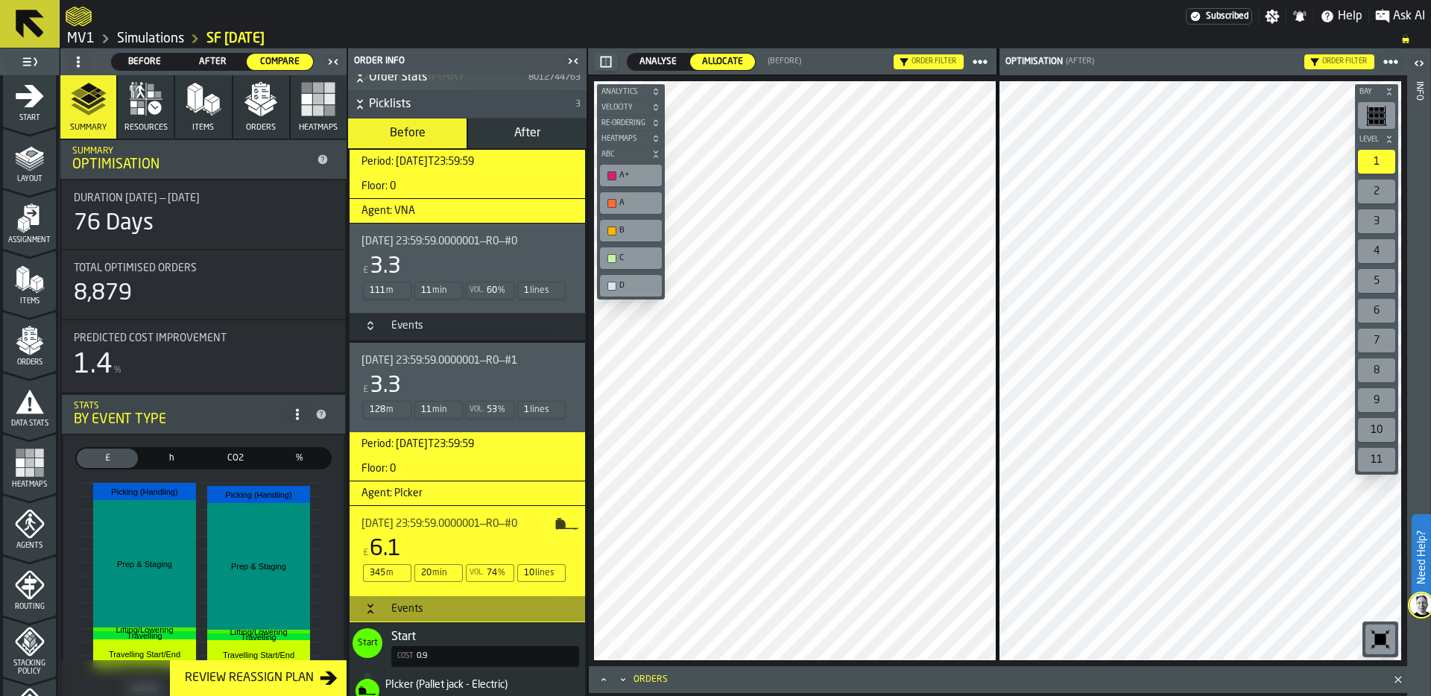
click at [1319, 62] on div "Order filter" at bounding box center [1339, 61] width 70 height 15
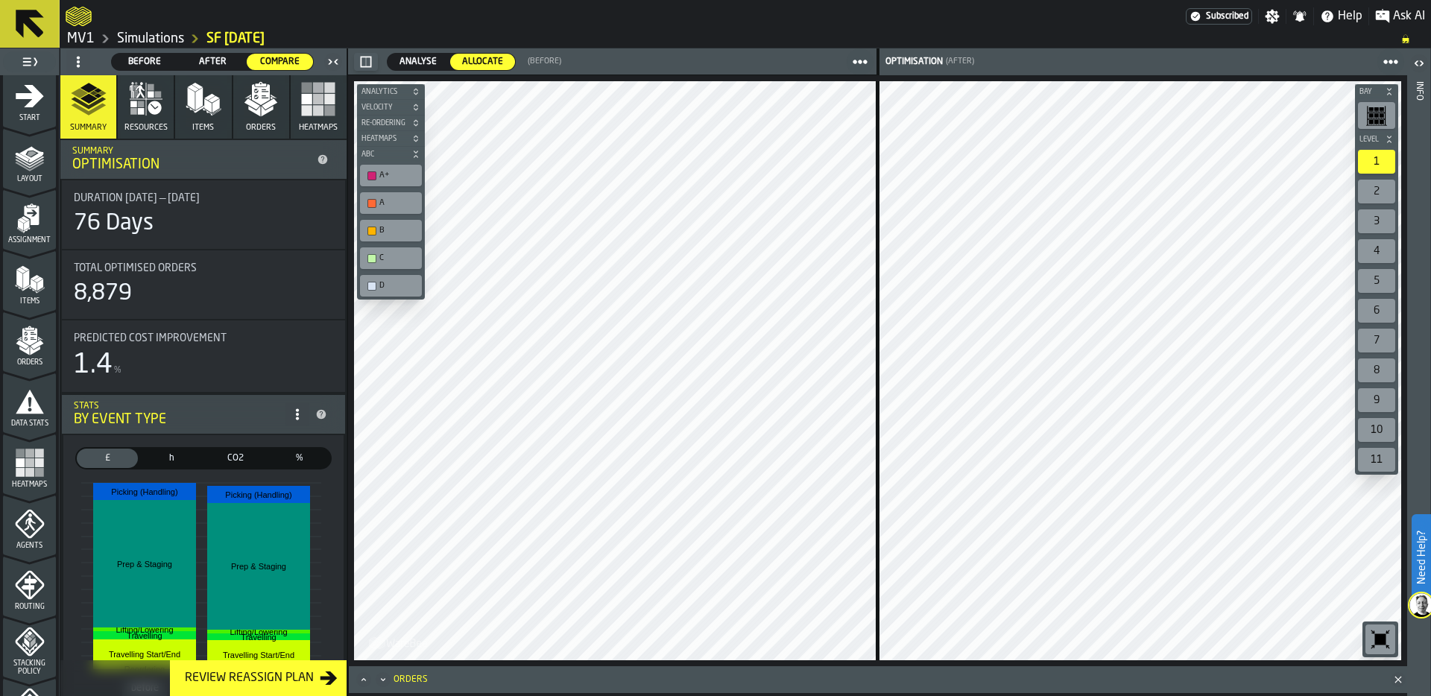
click at [1105, 341] on div at bounding box center [1141, 370] width 522 height 579
click at [150, 37] on link "Simulations" at bounding box center [150, 39] width 67 height 16
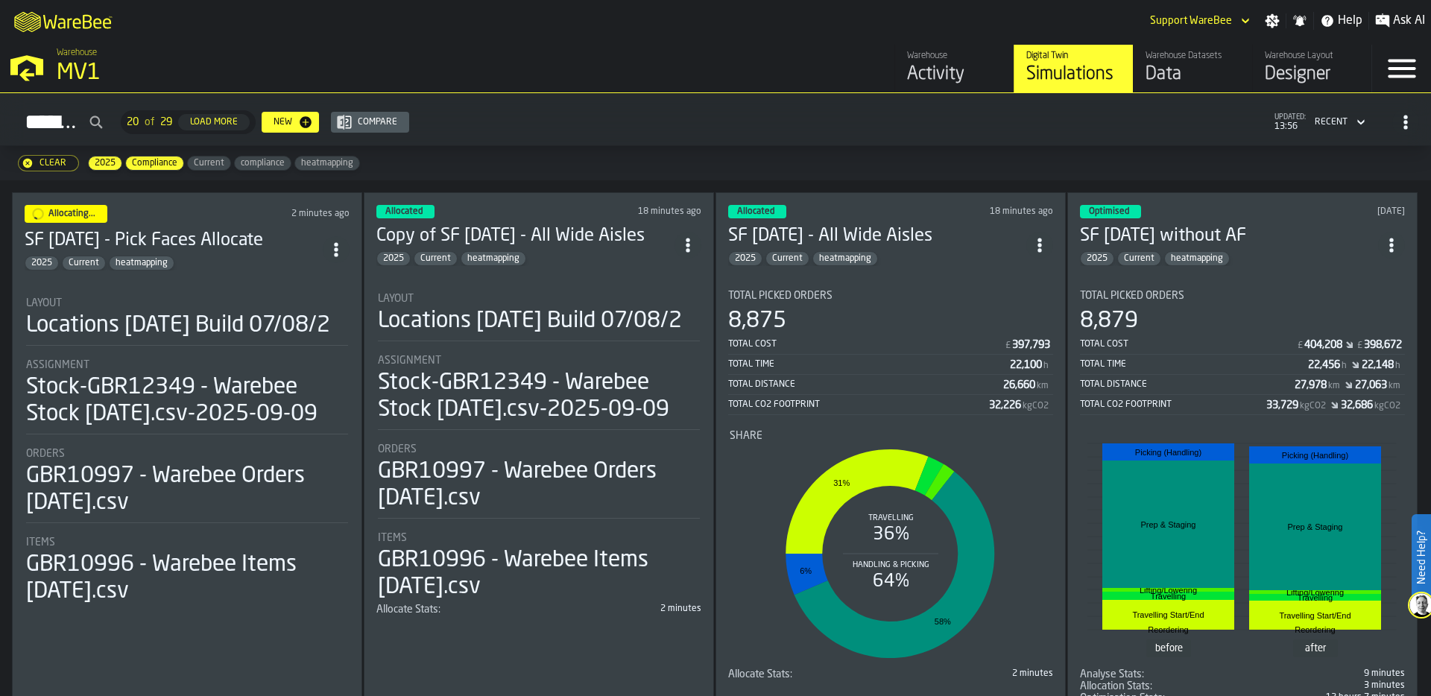
click at [859, 321] on div "8,875" at bounding box center [890, 321] width 325 height 27
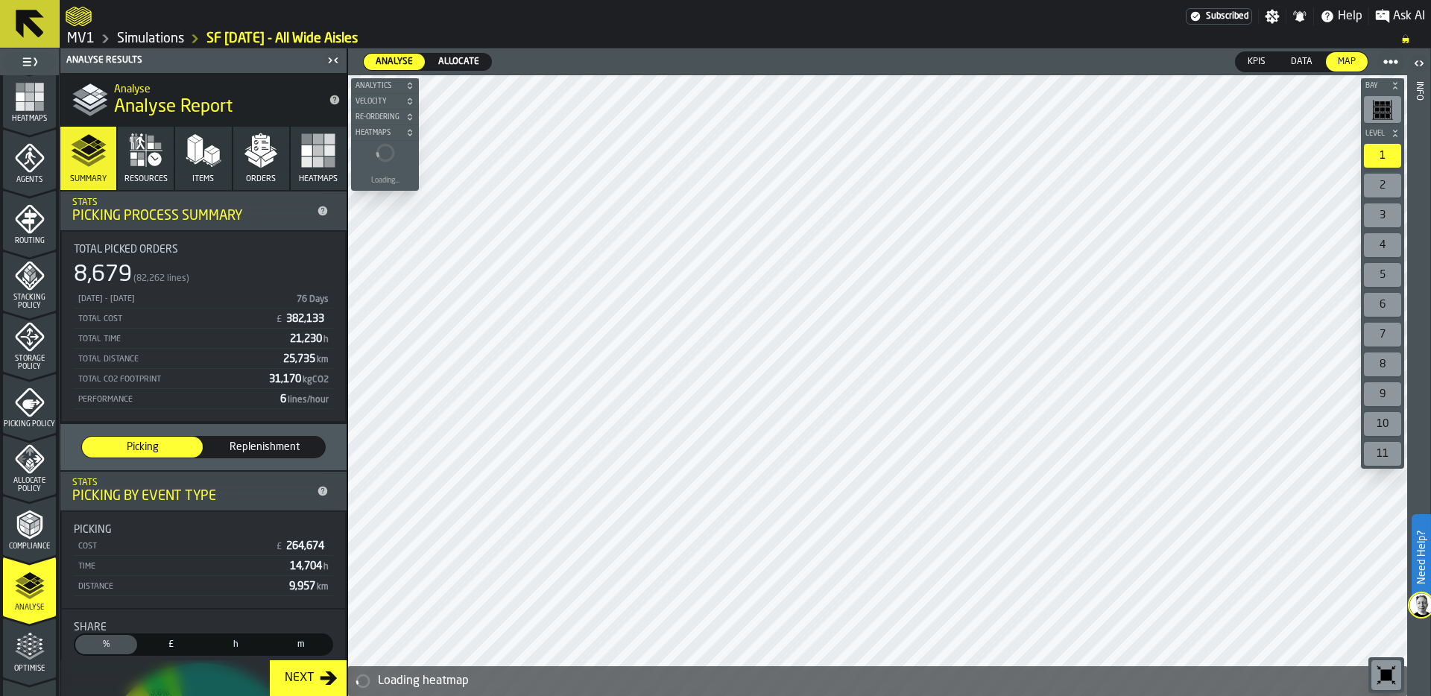
scroll to position [479, 0]
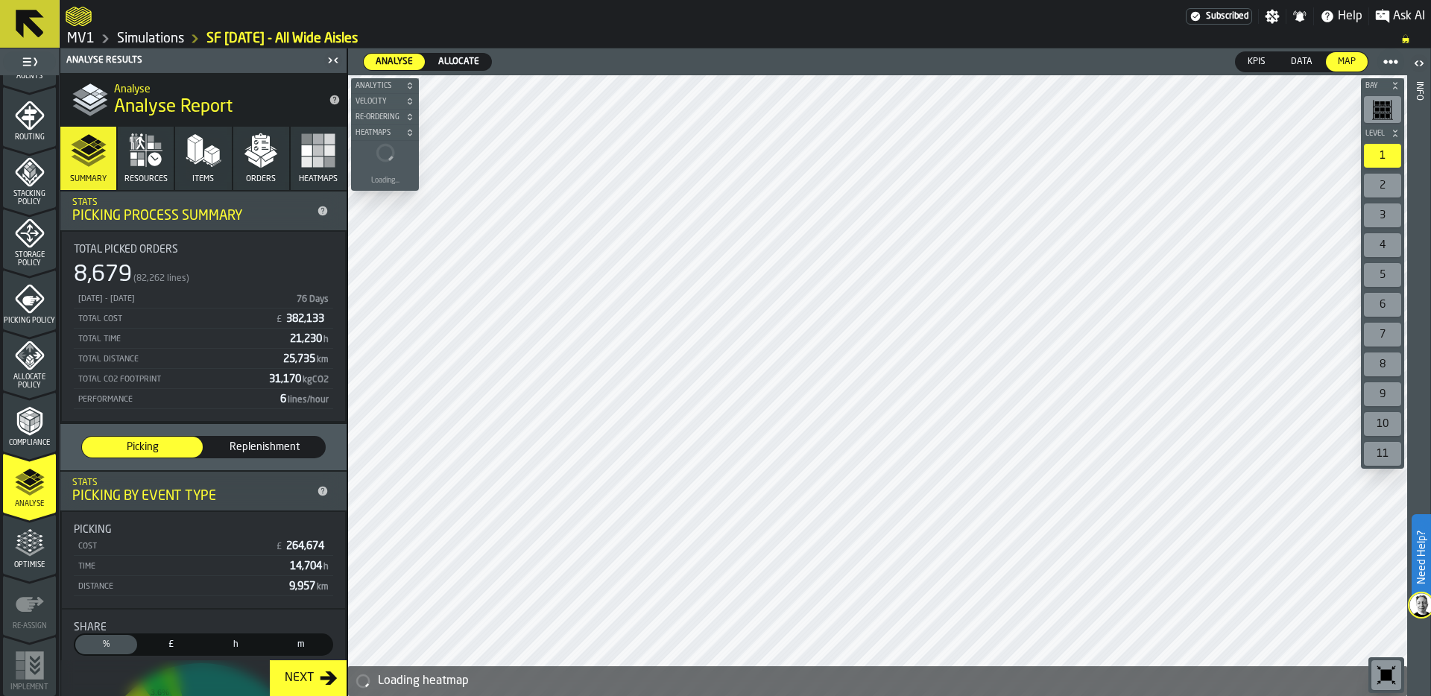
click at [25, 542] on icon "menu Optimise" at bounding box center [30, 544] width 30 height 30
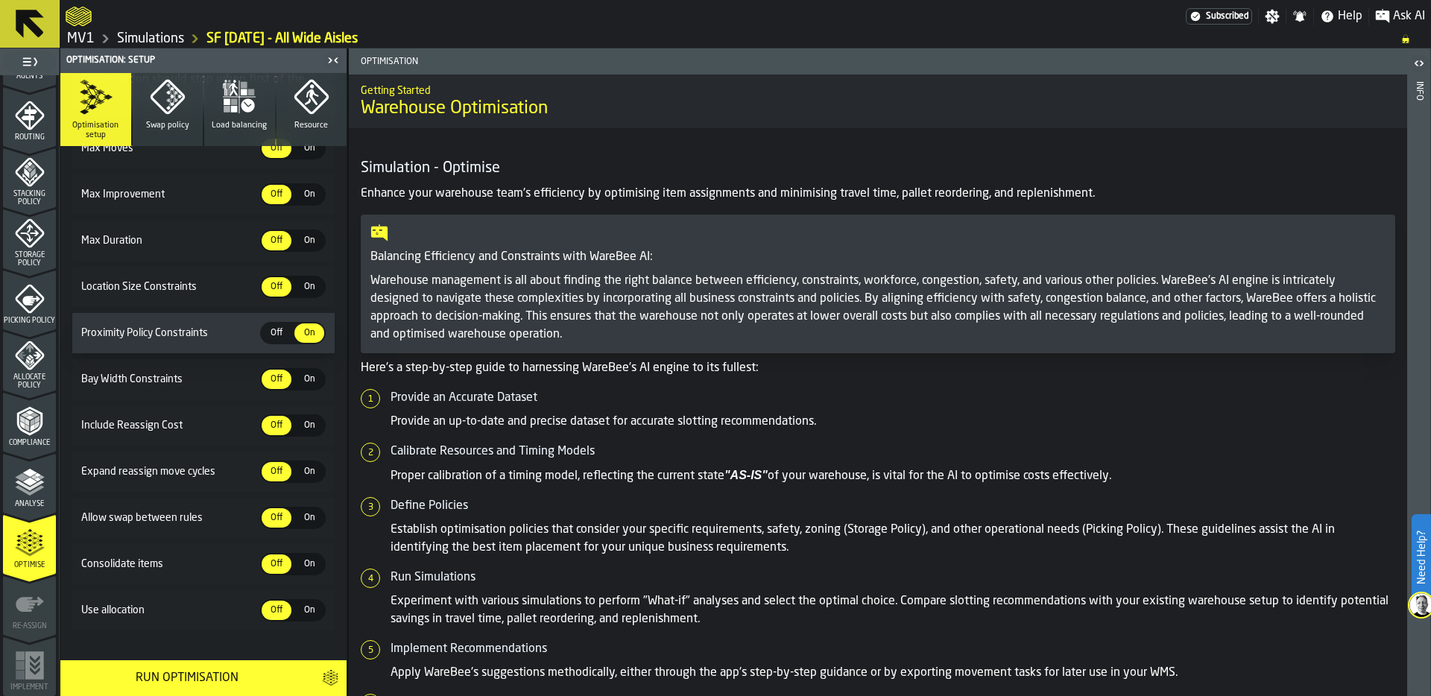
scroll to position [310, 0]
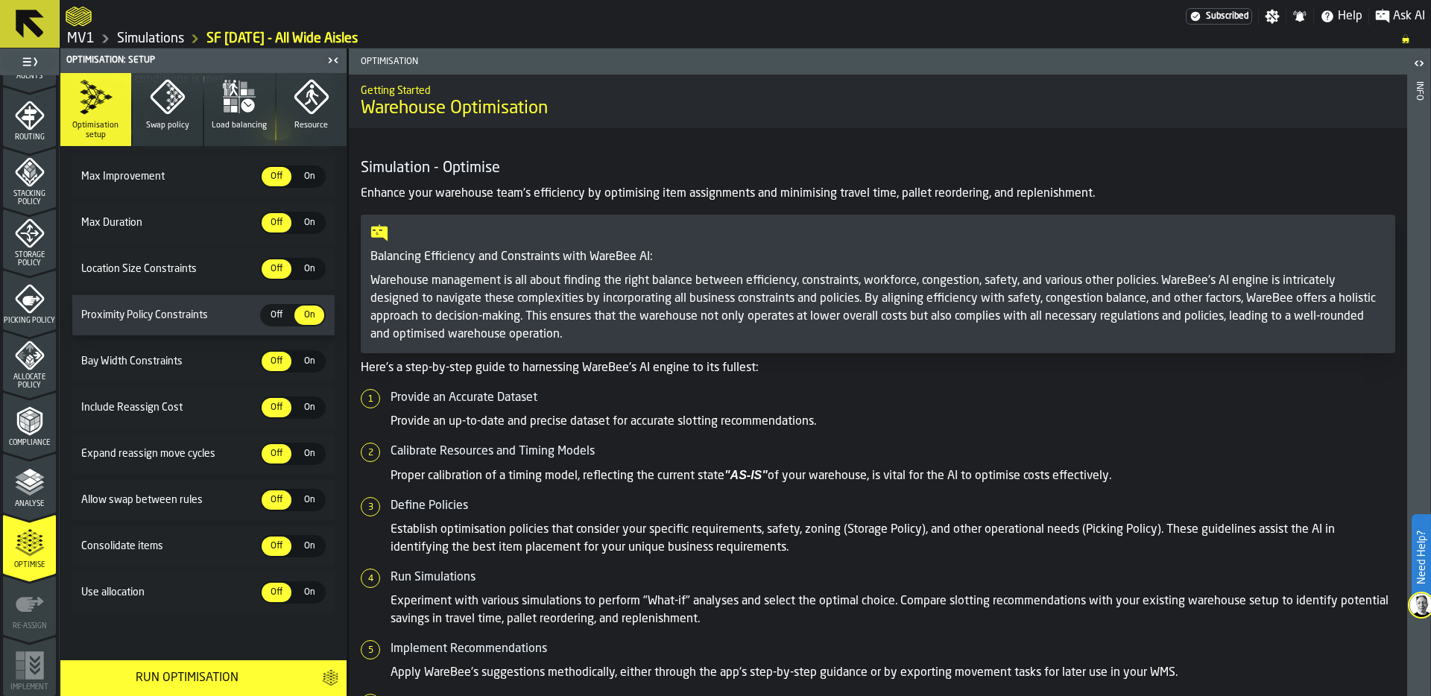
click at [303, 595] on span "On" at bounding box center [309, 592] width 24 height 13
click at [150, 133] on button "Swap policy" at bounding box center [168, 109] width 71 height 73
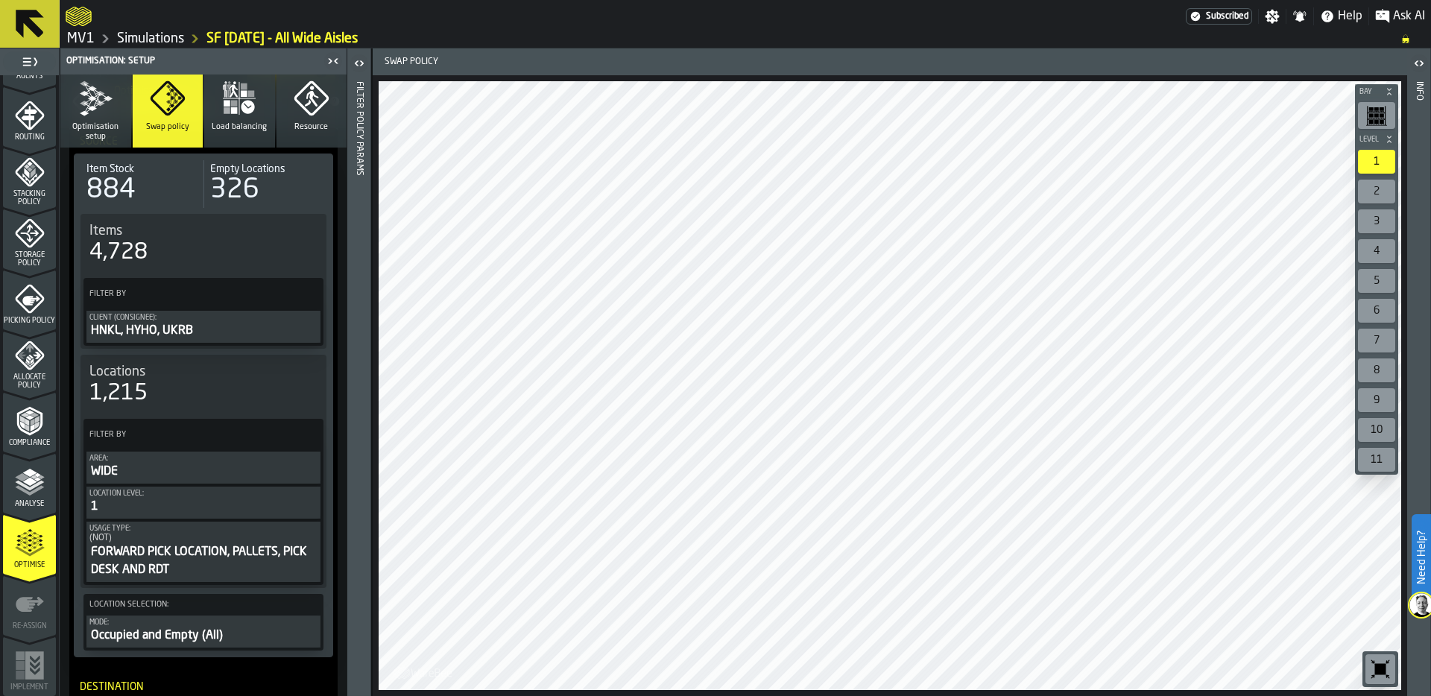
scroll to position [105, 0]
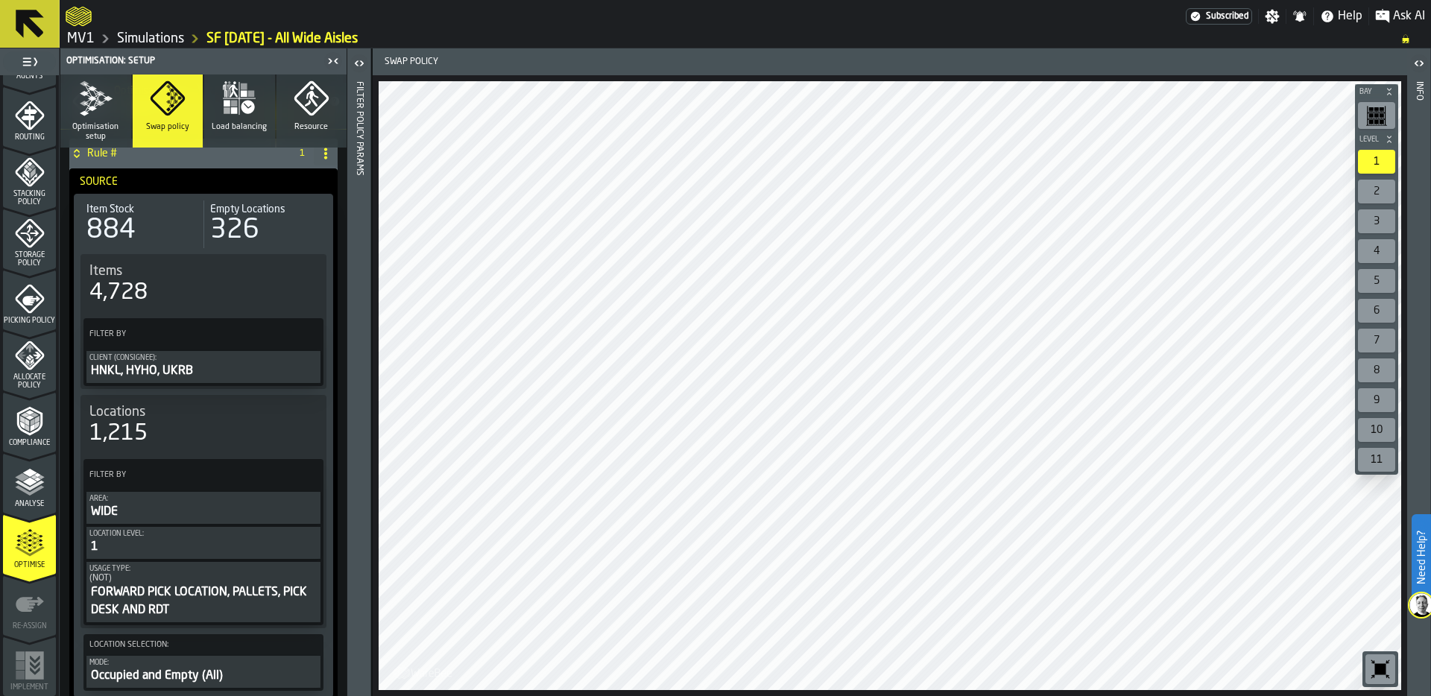
click at [99, 107] on icon "button" at bounding box center [96, 99] width 36 height 36
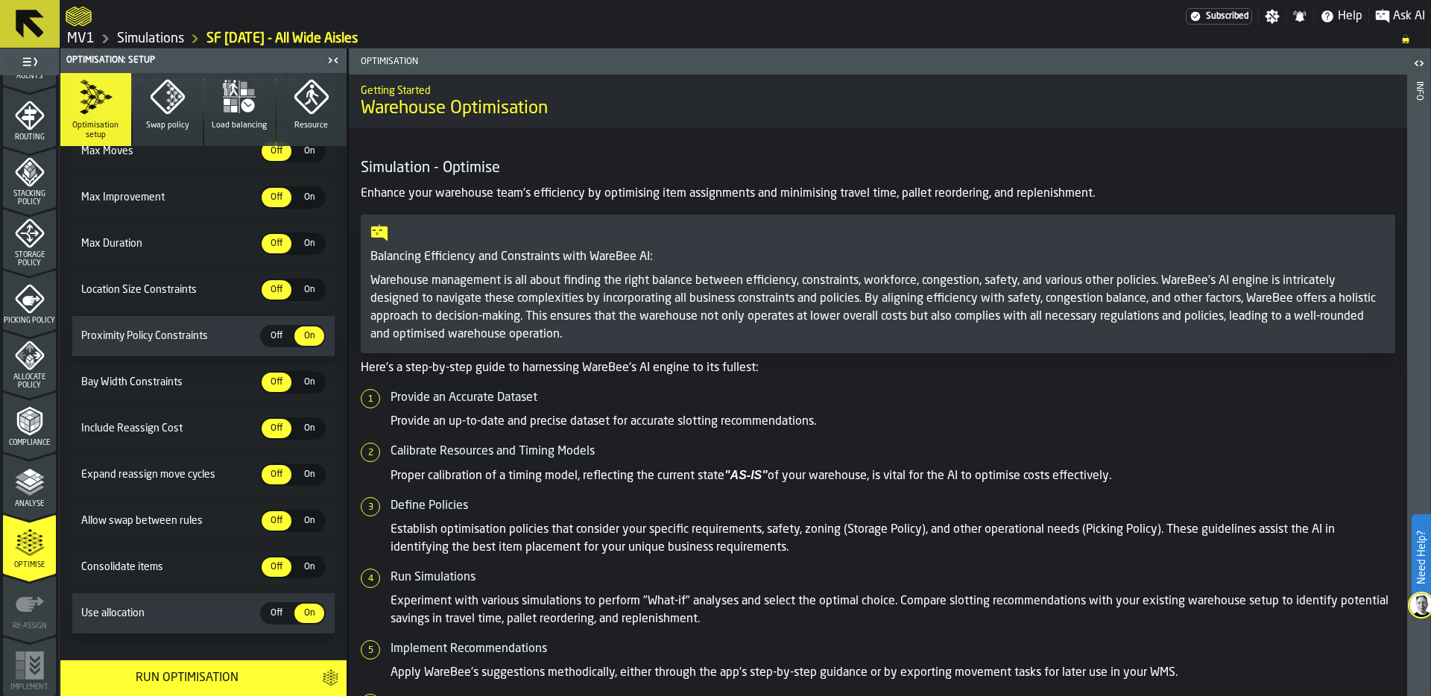
scroll to position [310, 0]
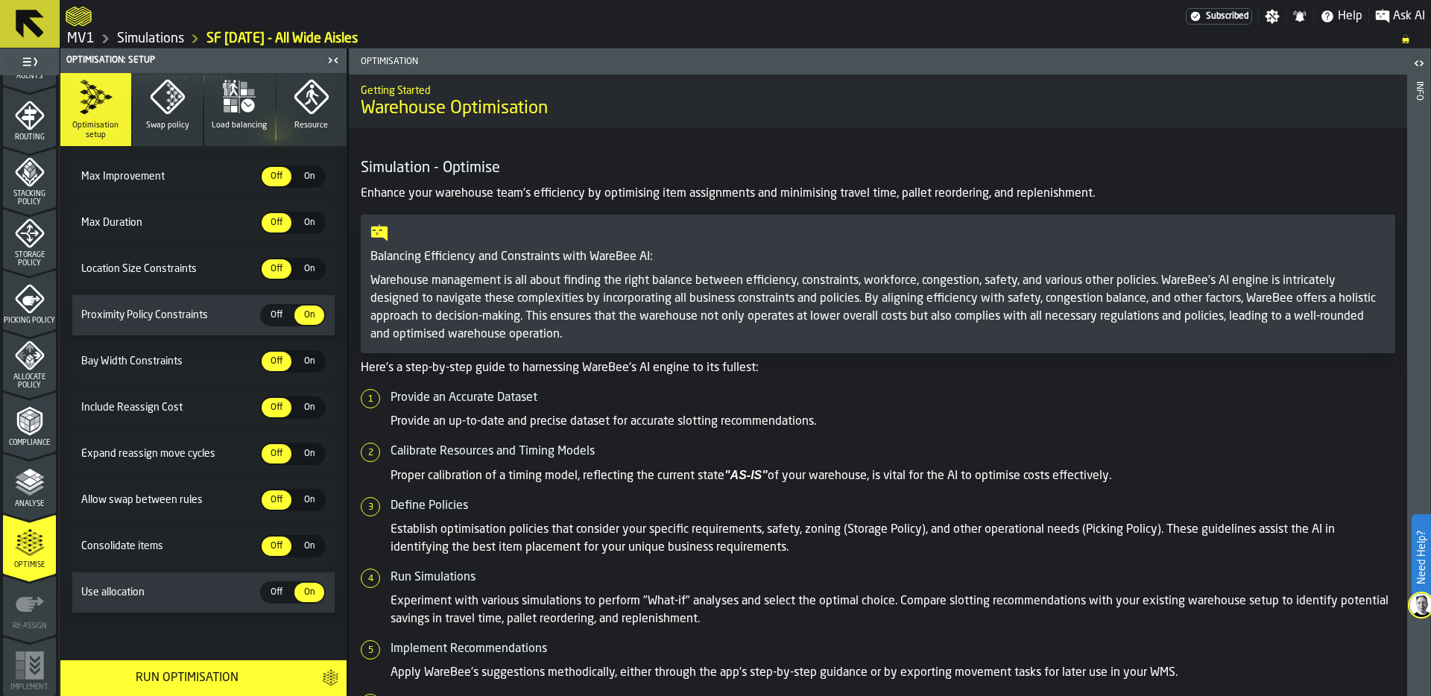
click at [169, 675] on div "Run Optimisation" at bounding box center [186, 678] width 235 height 18
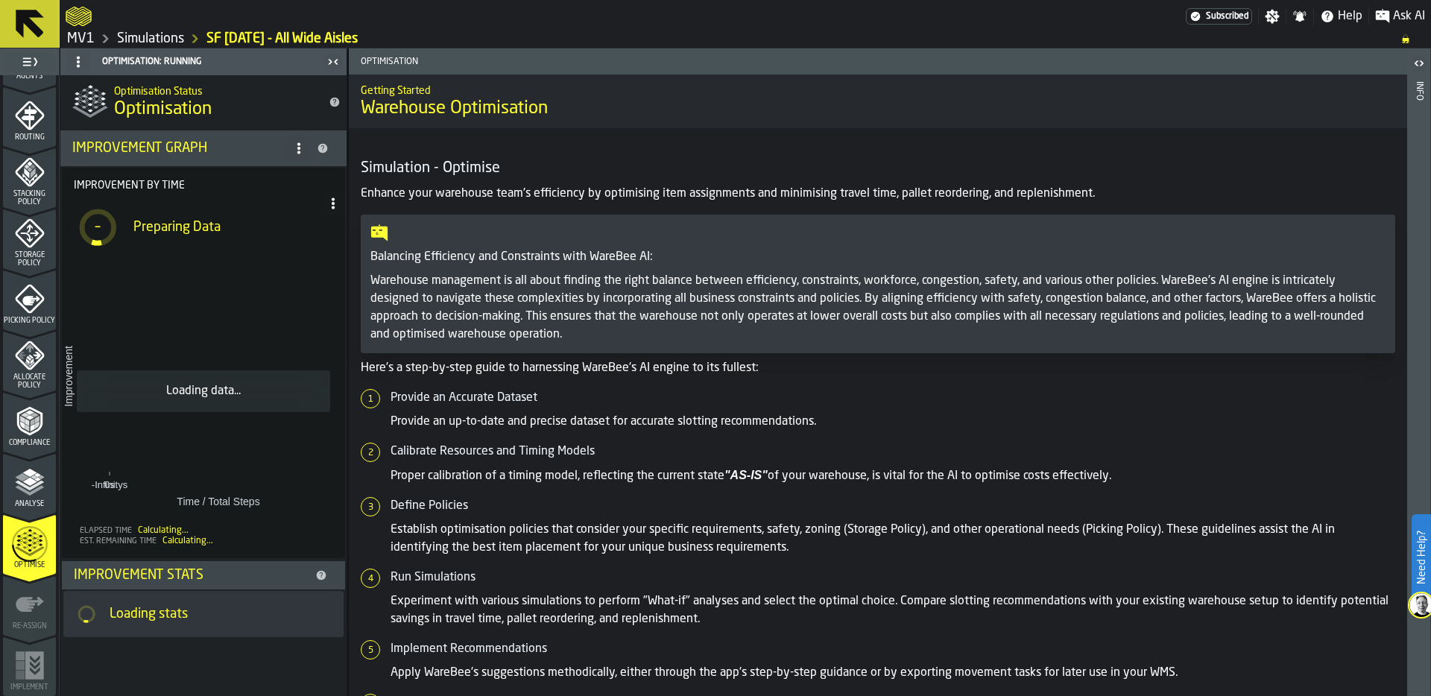
click at [27, 256] on span "Storage Policy" at bounding box center [29, 259] width 53 height 16
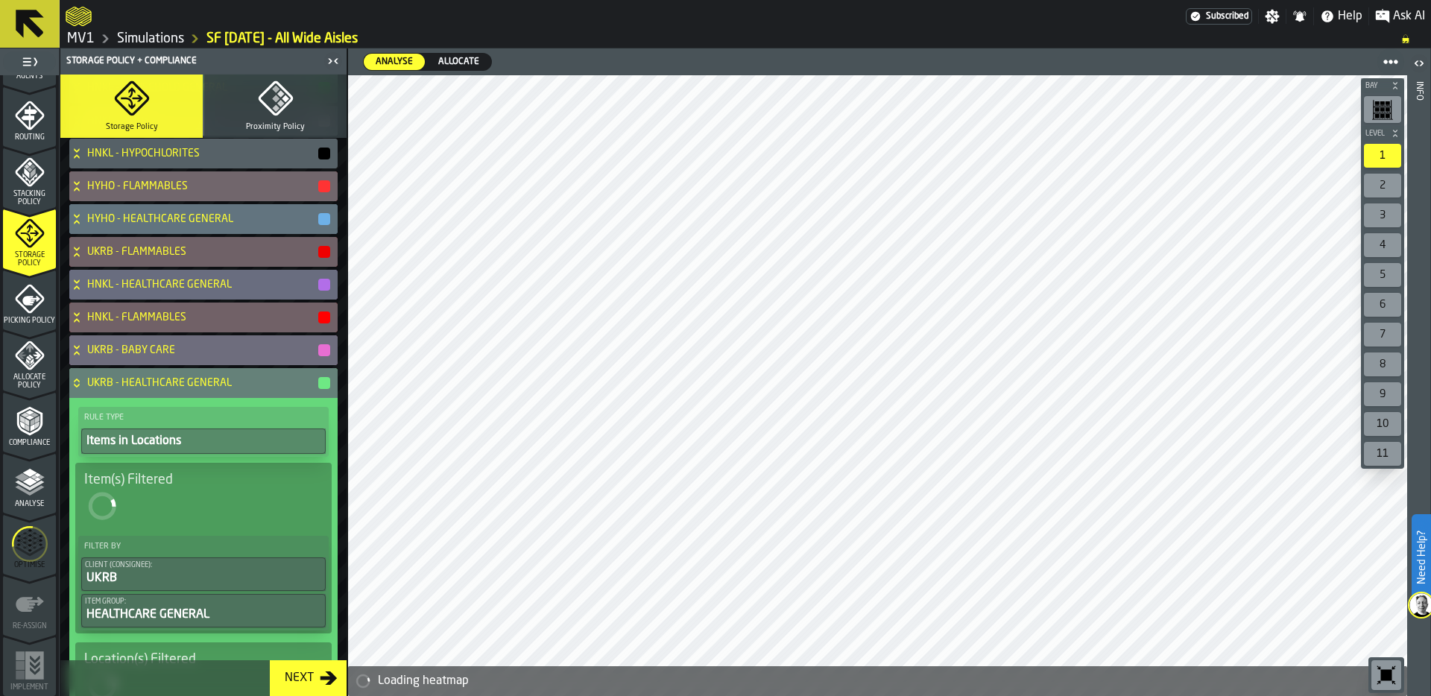
scroll to position [244, 0]
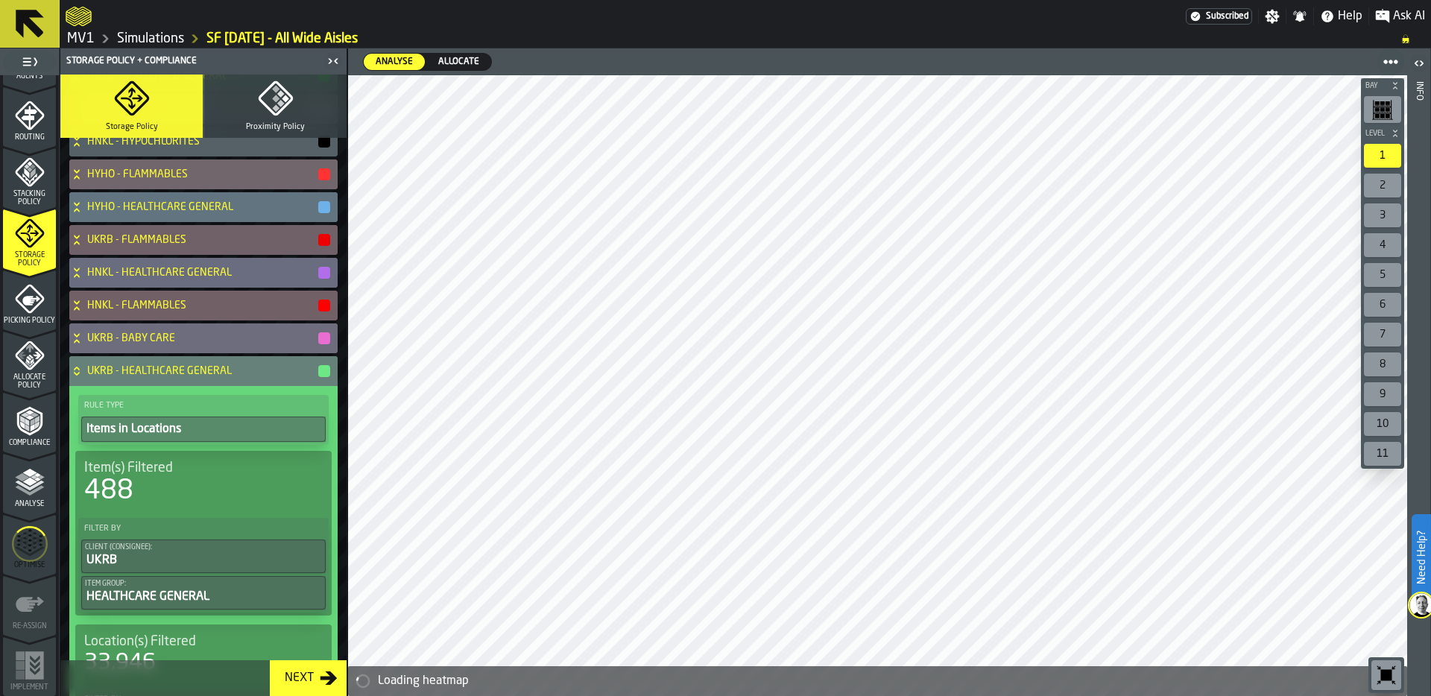
click at [78, 367] on icon at bounding box center [76, 369] width 5 height 4
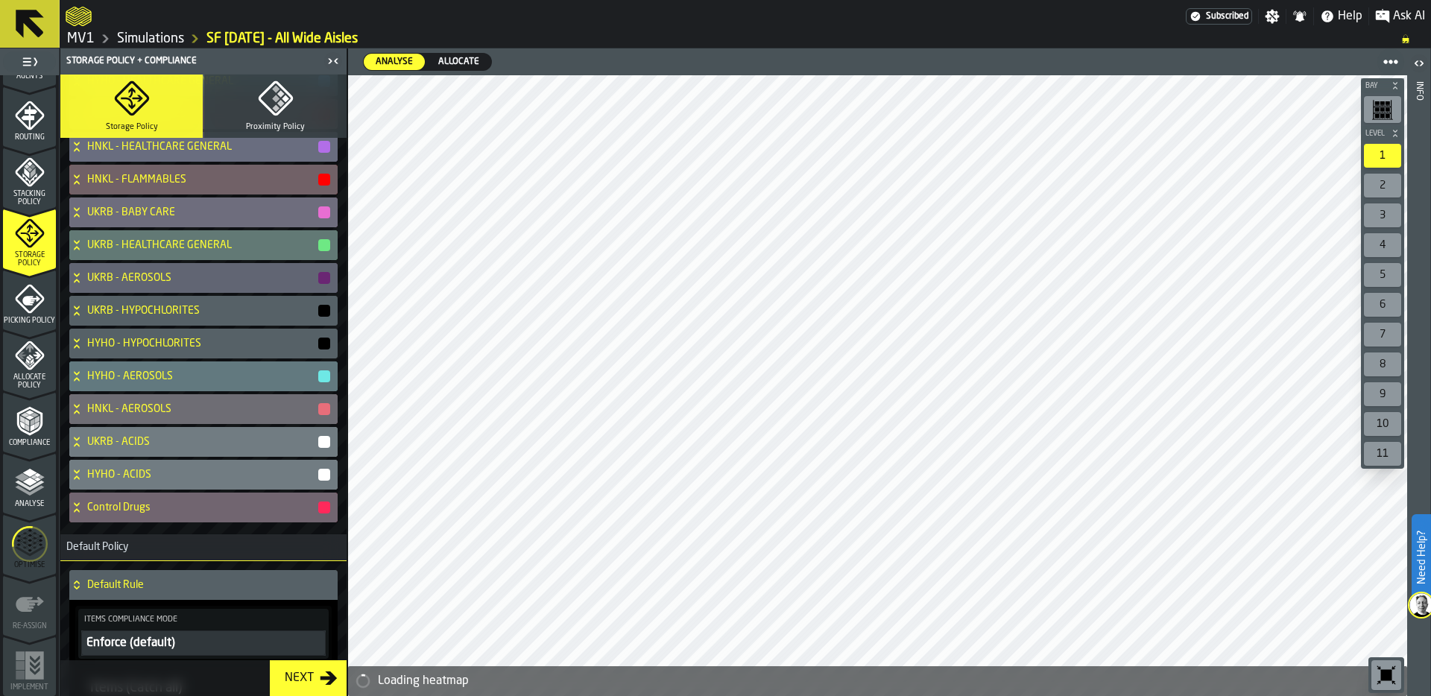
scroll to position [379, 0]
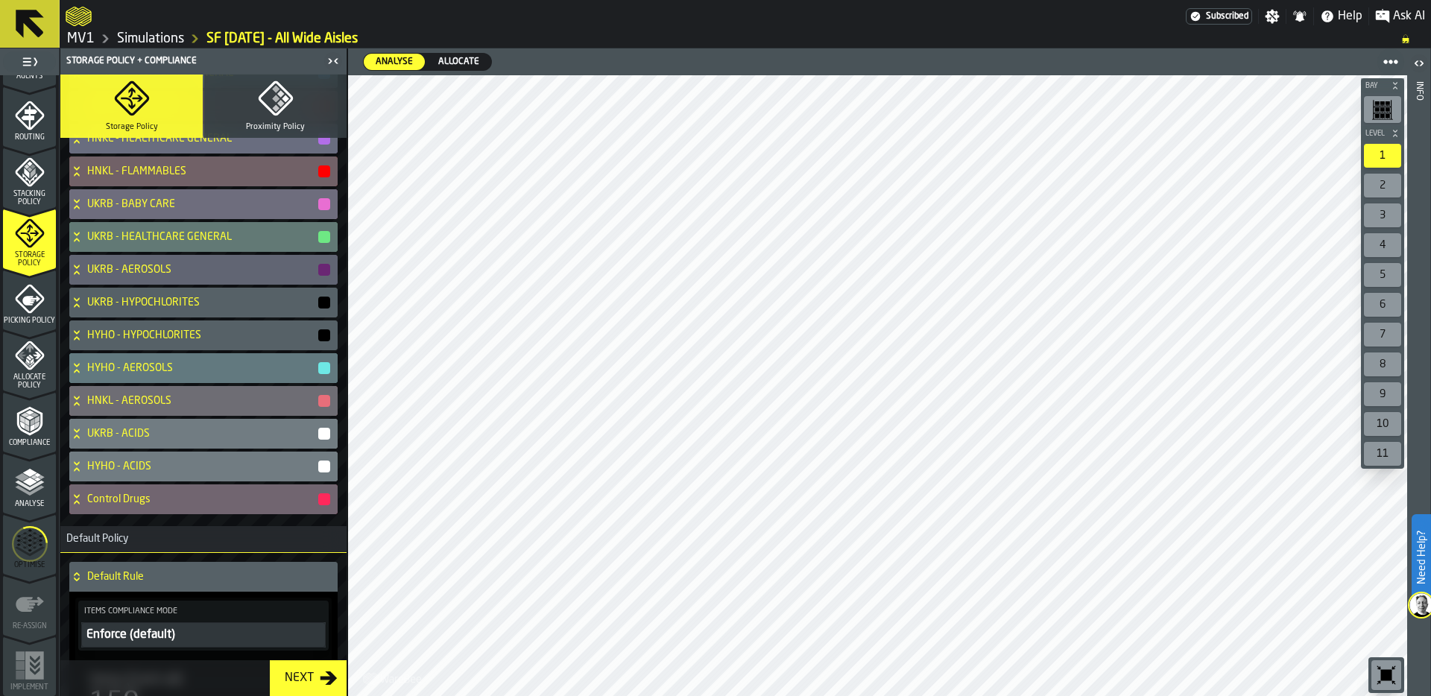
click at [145, 34] on link "Simulations" at bounding box center [150, 39] width 67 height 16
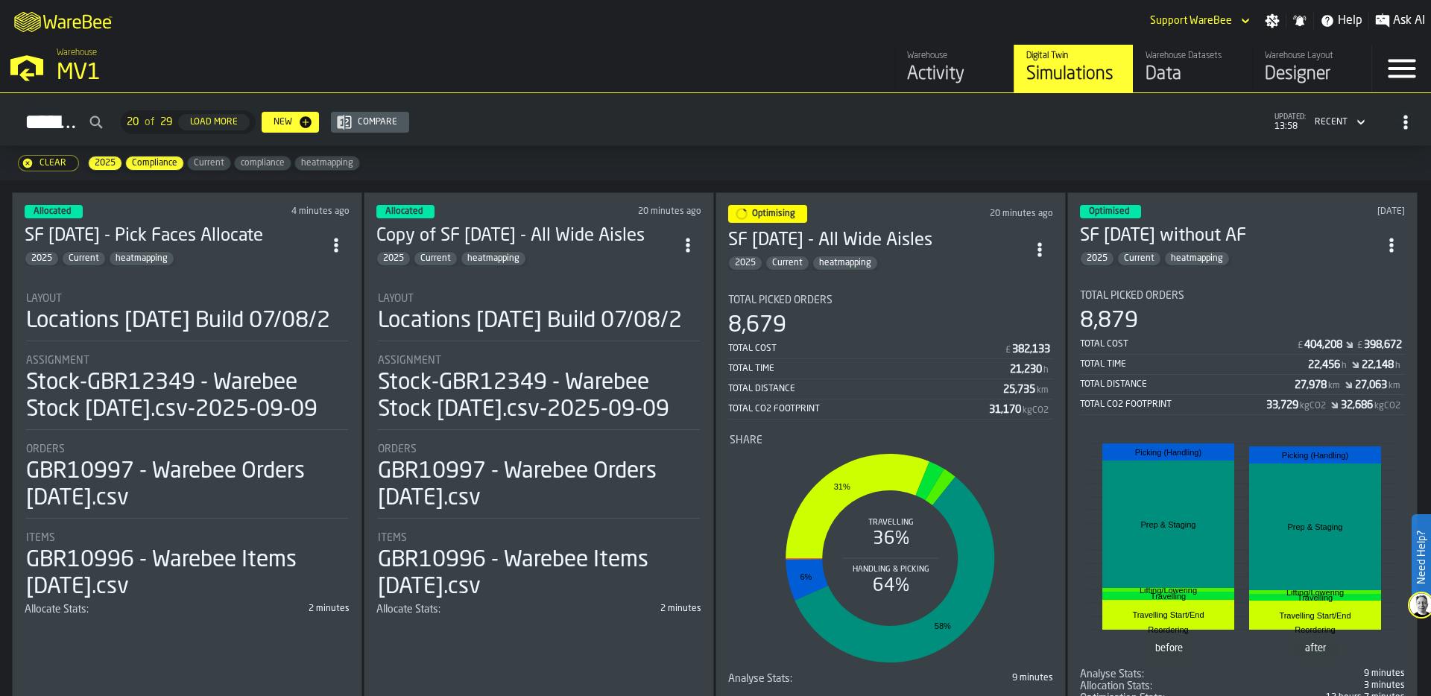
click at [290, 335] on div "Locations [DATE] Build 07/08/2" at bounding box center [178, 321] width 304 height 27
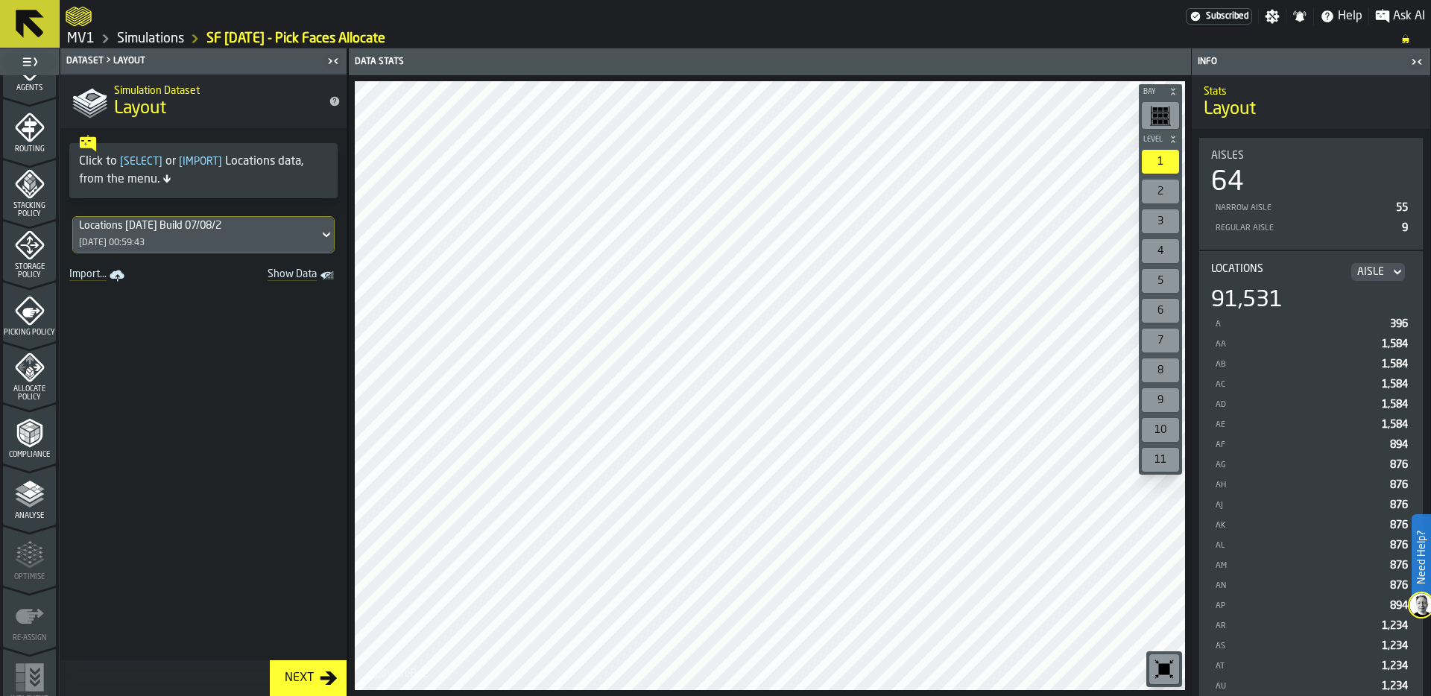
scroll to position [479, 0]
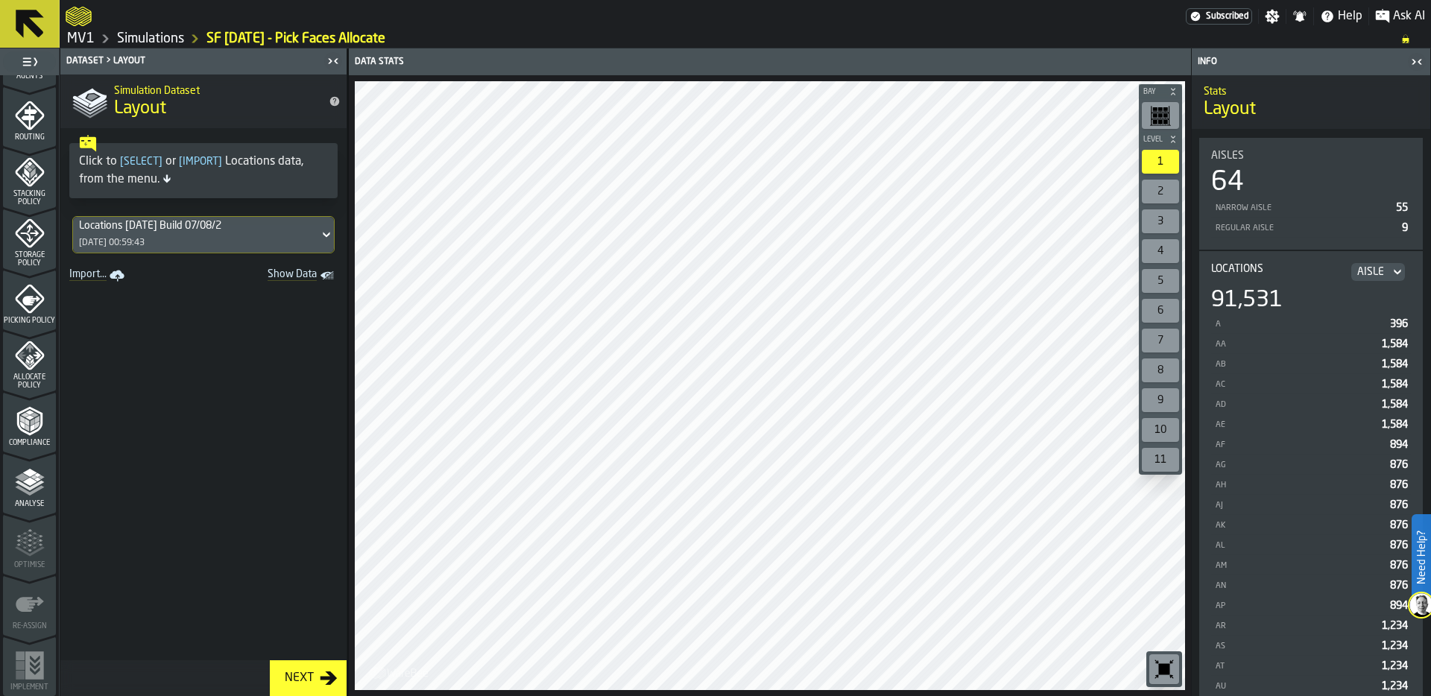
click at [15, 364] on icon "menu Allocate Policy" at bounding box center [30, 356] width 30 height 30
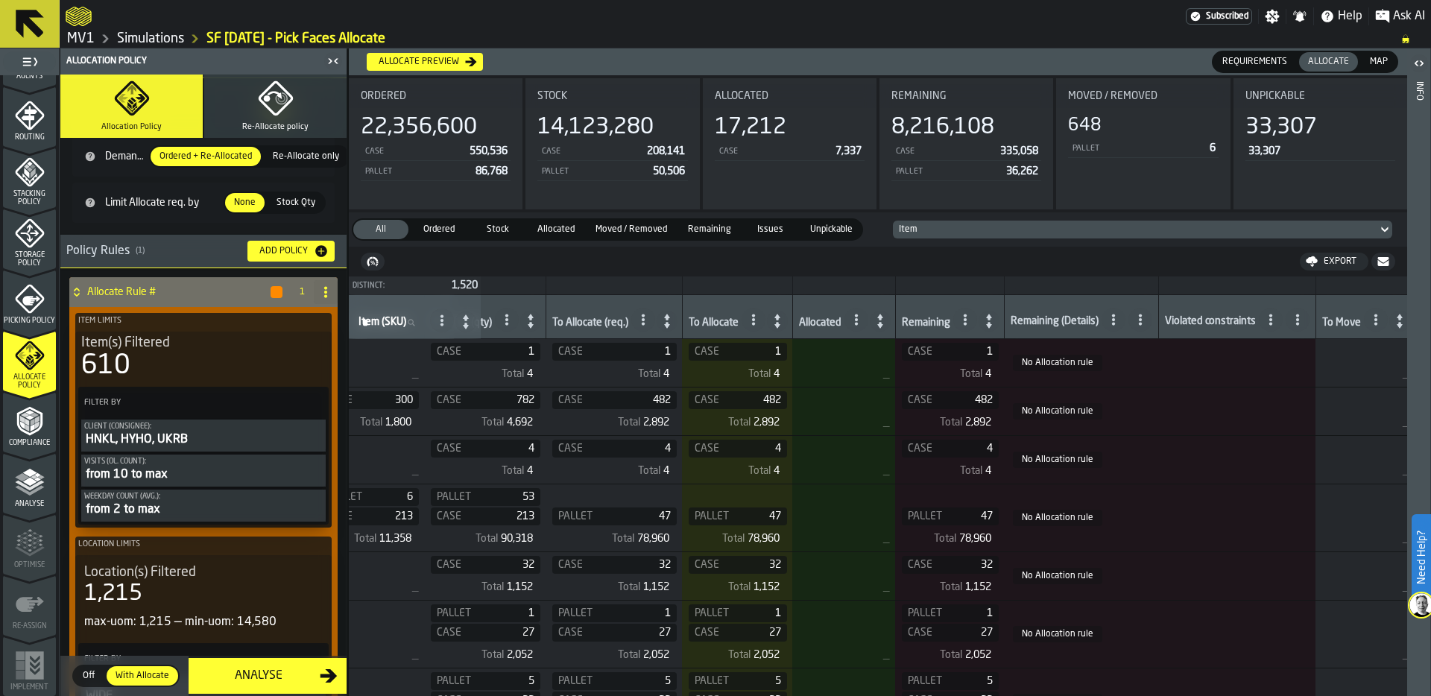
scroll to position [0, 755]
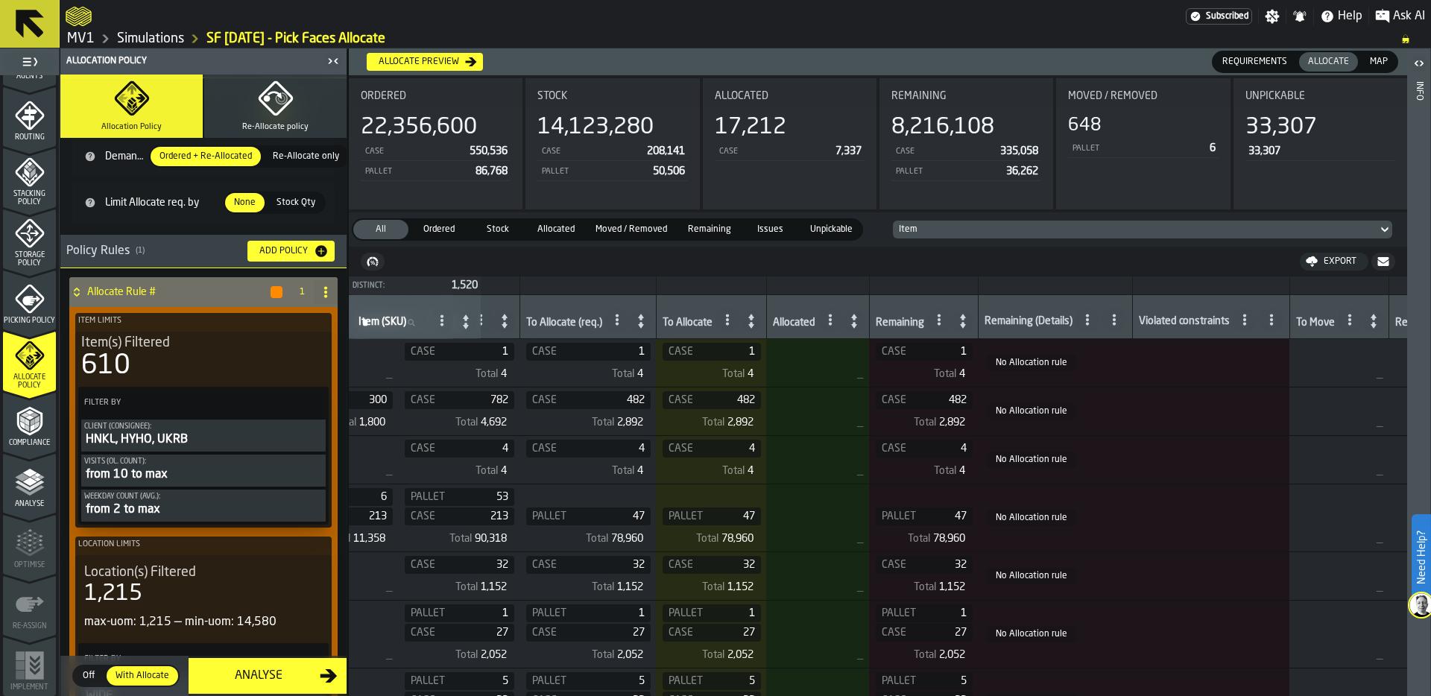
click at [259, 107] on icon "button" at bounding box center [276, 99] width 36 height 36
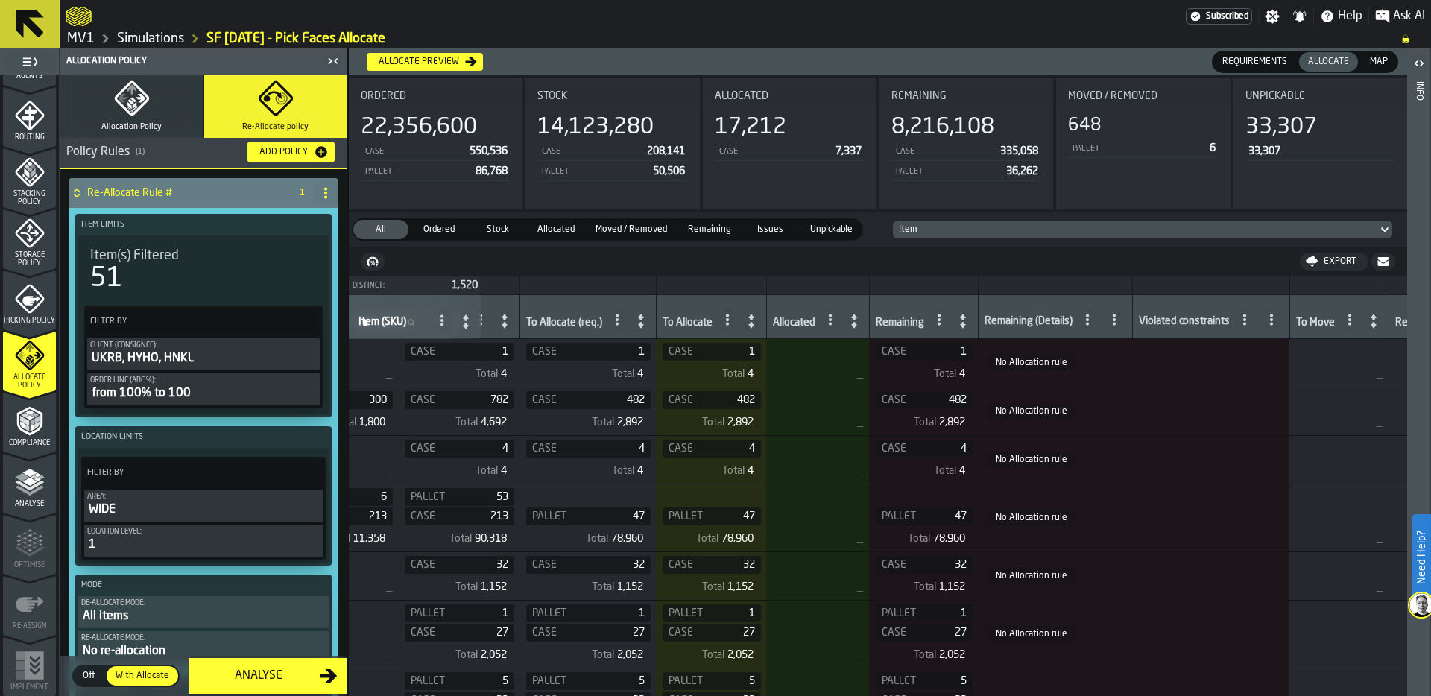
scroll to position [0, 0]
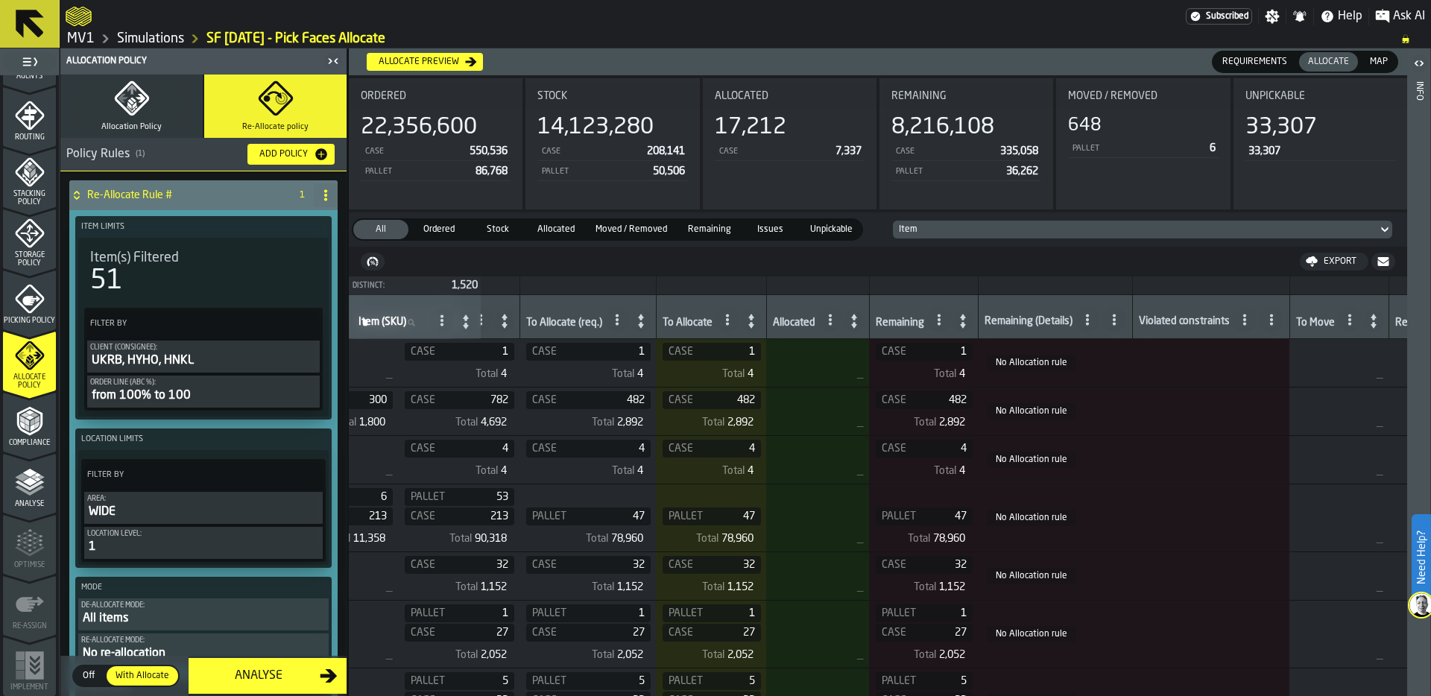
click at [139, 101] on icon "button" at bounding box center [140, 98] width 10 height 9
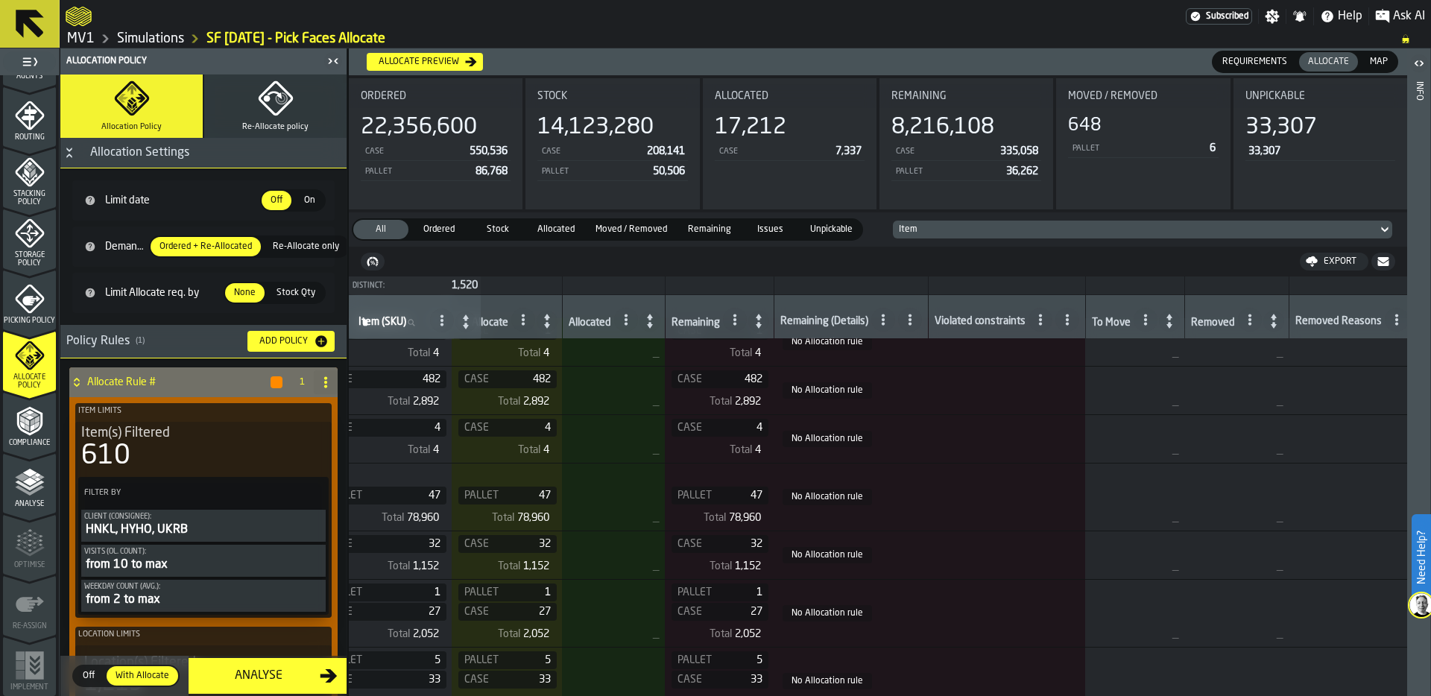
scroll to position [0, 959]
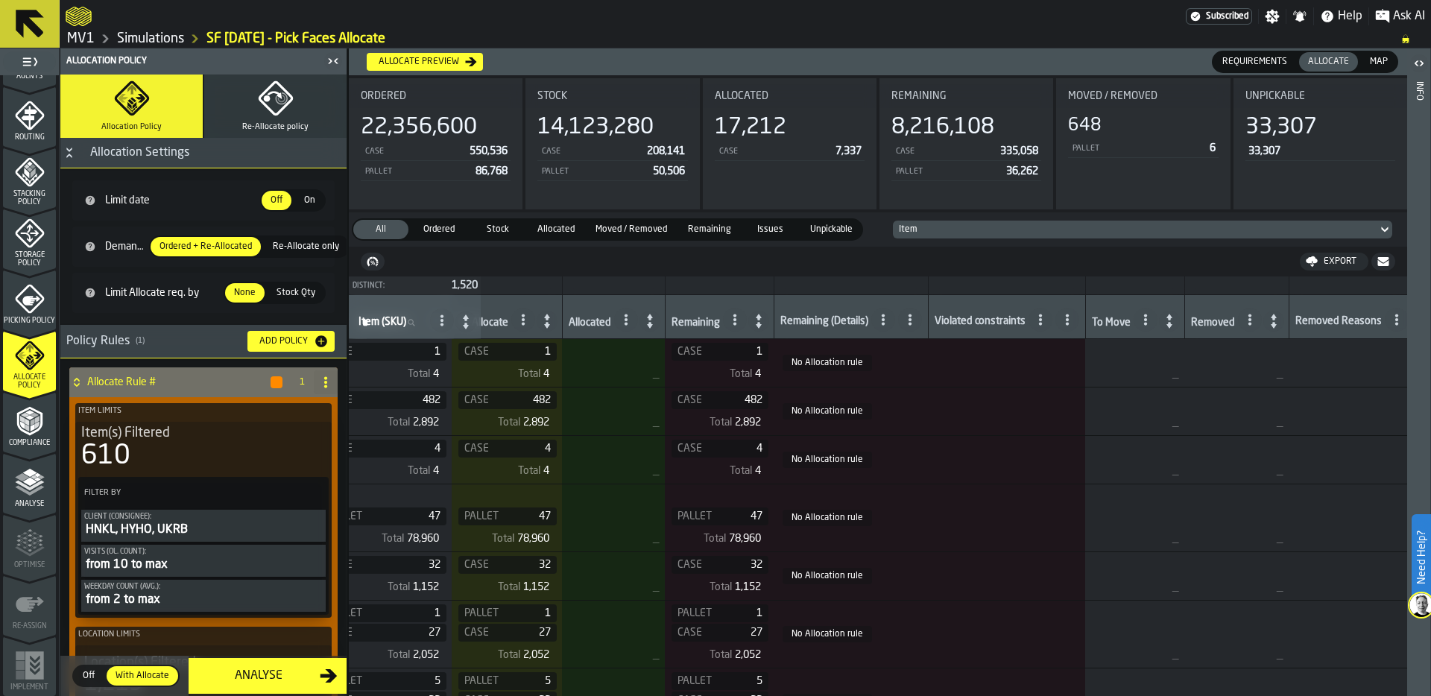
click at [884, 320] on circle at bounding box center [882, 319] width 3 height 3
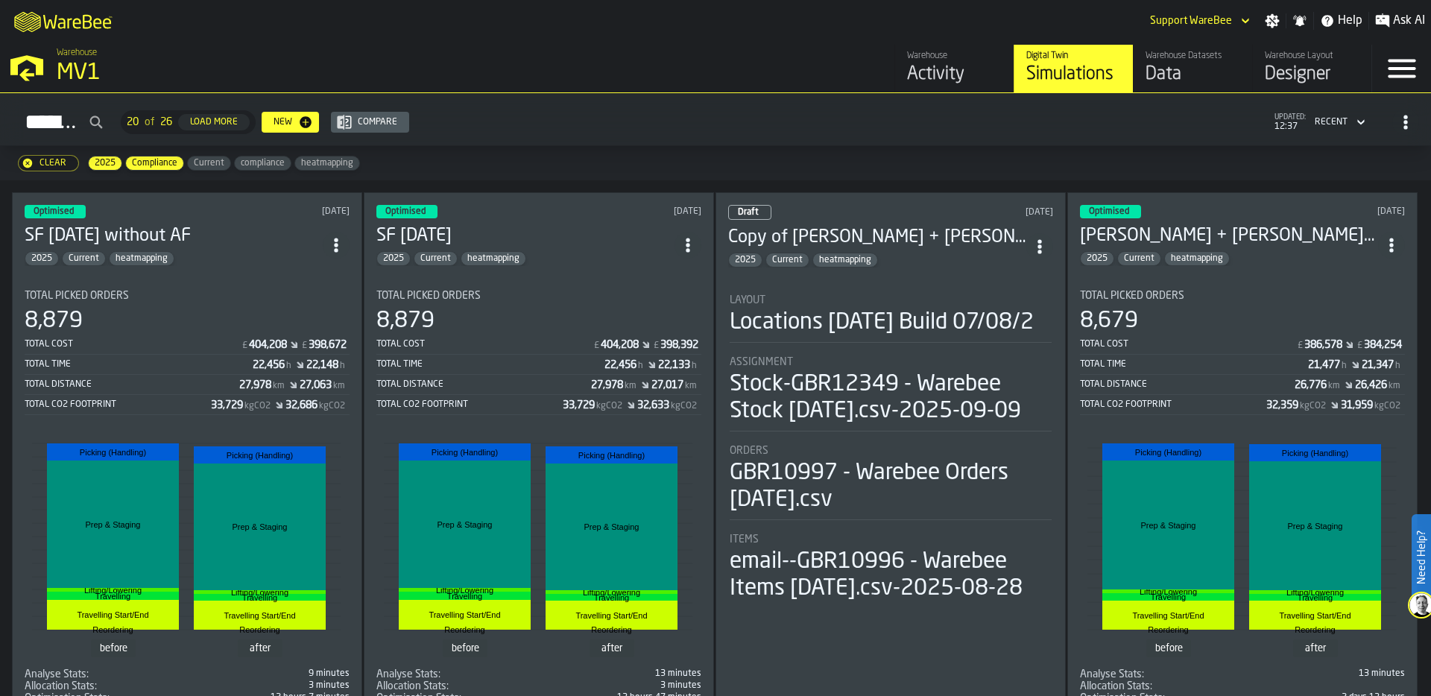
click at [687, 238] on icon "ItemListCard-DashboardItemContainer" at bounding box center [688, 245] width 15 height 15
click at [666, 338] on div "Duplicate" at bounding box center [657, 343] width 78 height 18
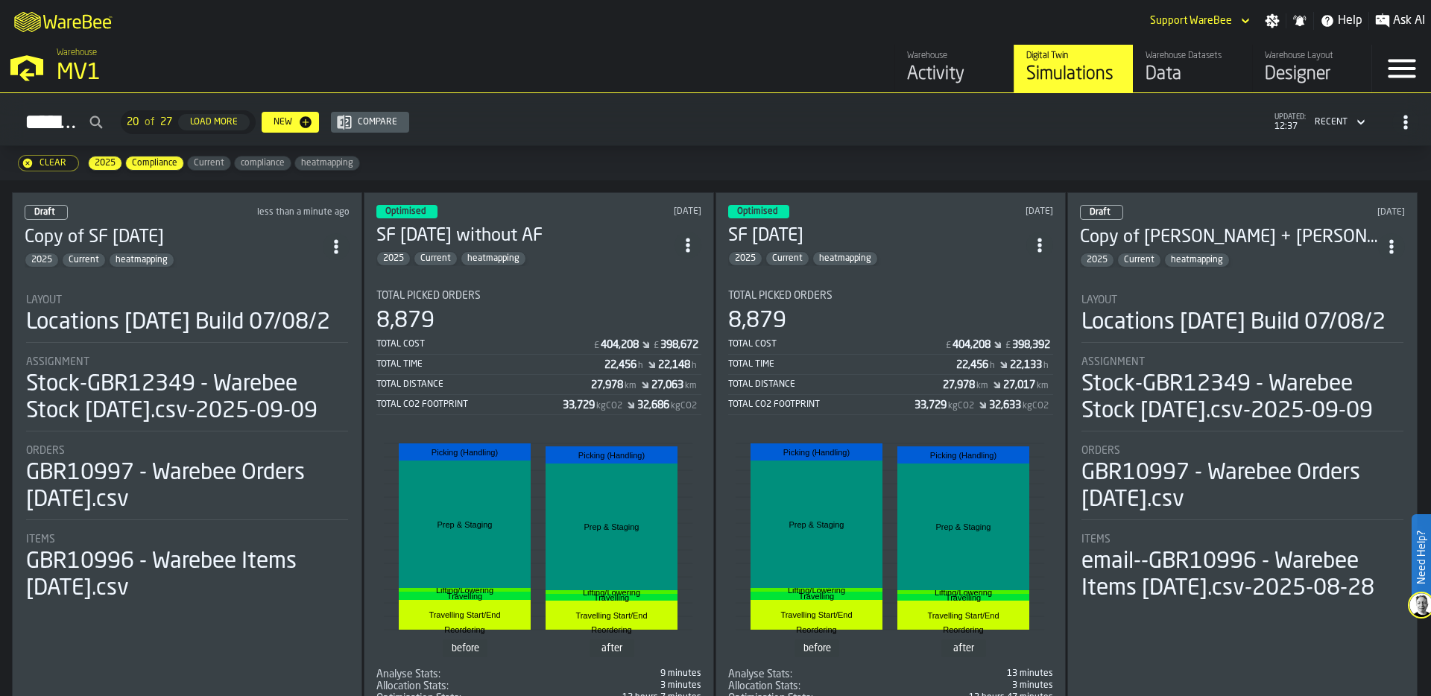
click at [250, 309] on div "Locations [DATE] Build 07/08/2" at bounding box center [178, 322] width 304 height 27
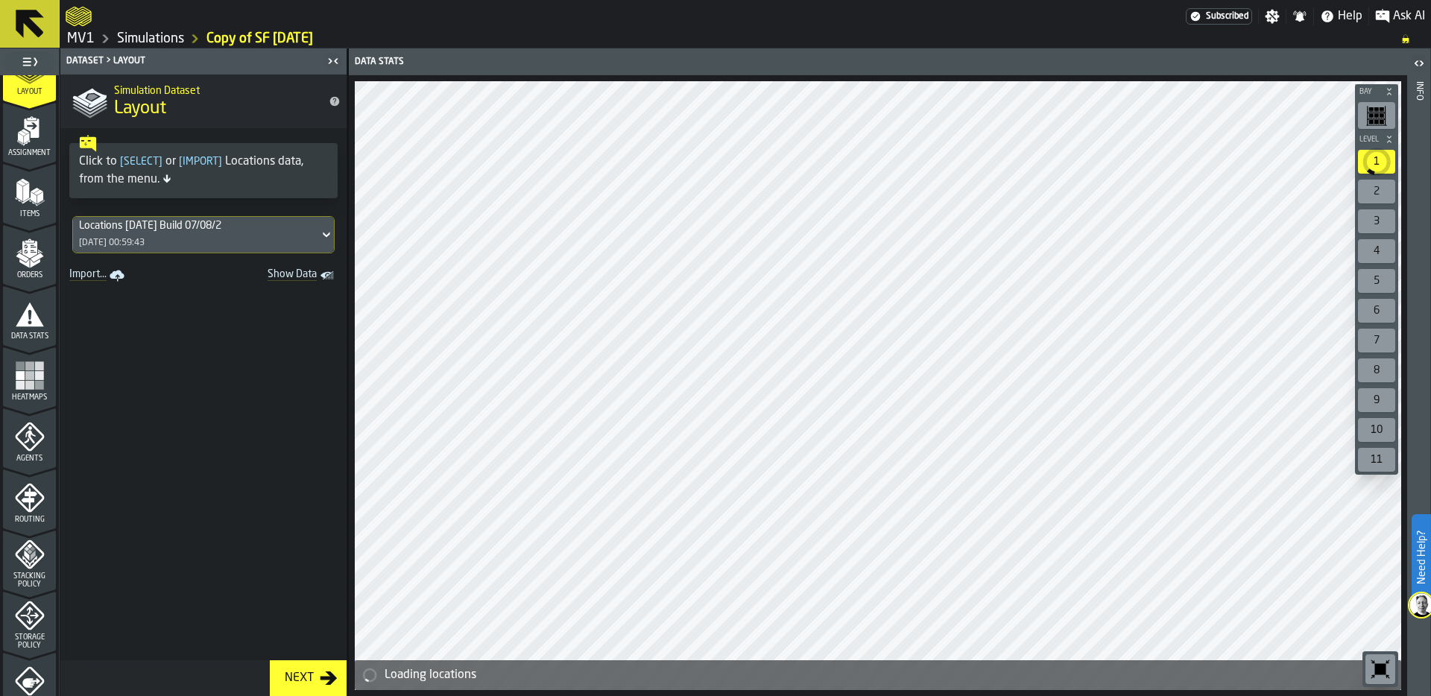
scroll to position [102, 0]
click at [28, 491] on icon "menu Routing" at bounding box center [30, 493] width 30 height 30
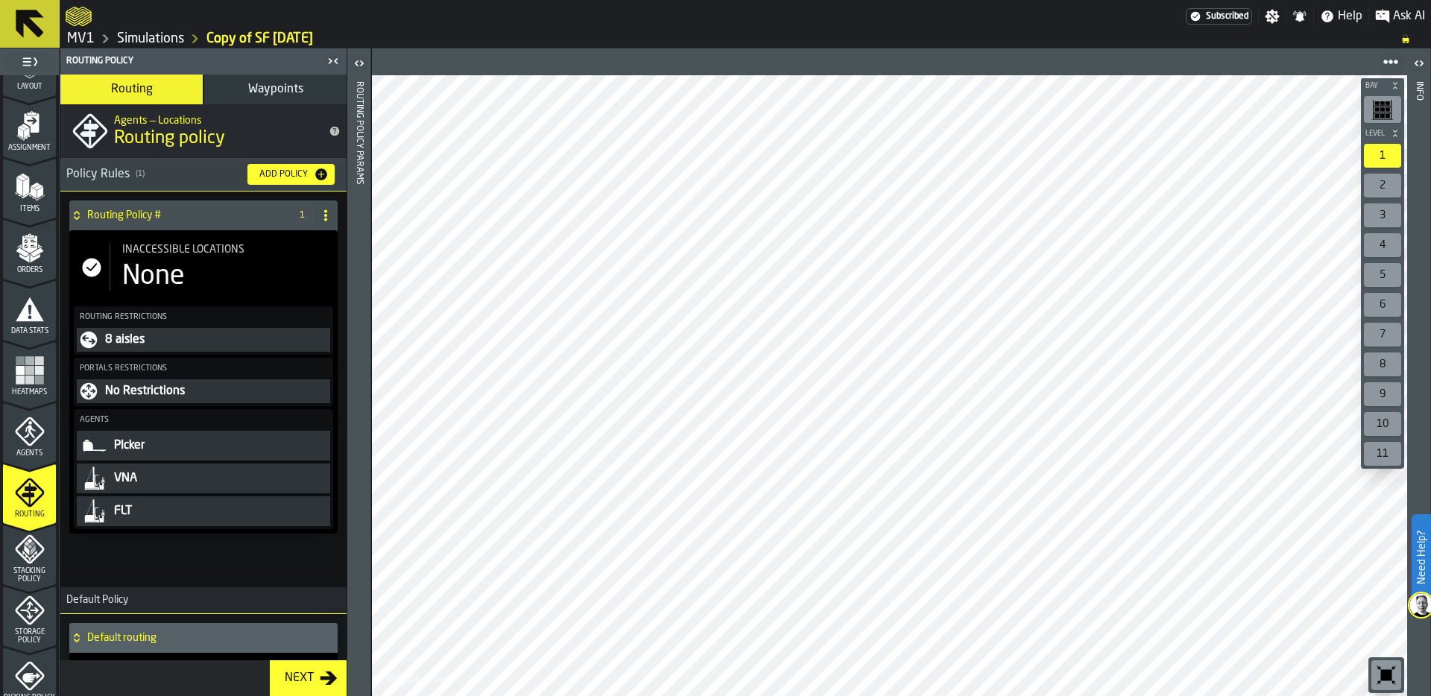
click at [320, 220] on icon at bounding box center [326, 215] width 12 height 12
click at [320, 218] on icon at bounding box center [326, 215] width 12 height 12
click at [233, 285] on div "Delete" at bounding box center [261, 281] width 125 height 18
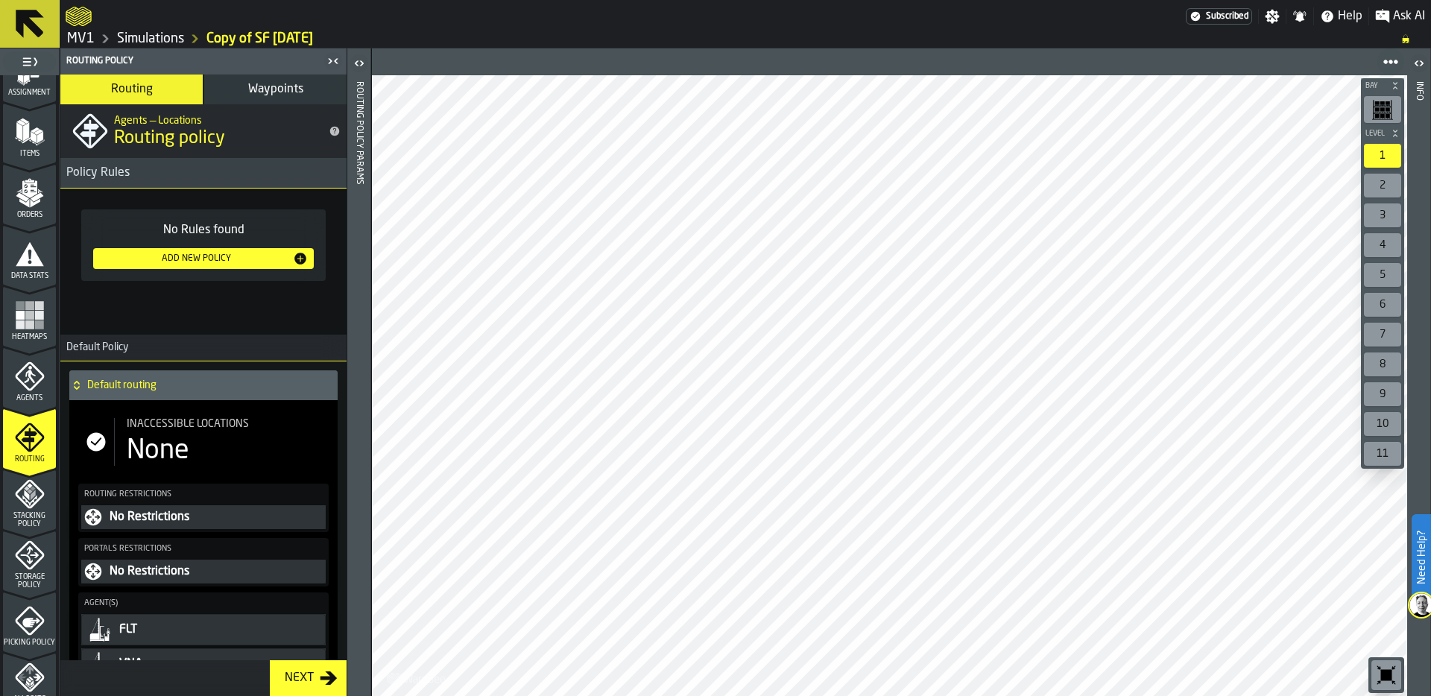
scroll to position [179, 0]
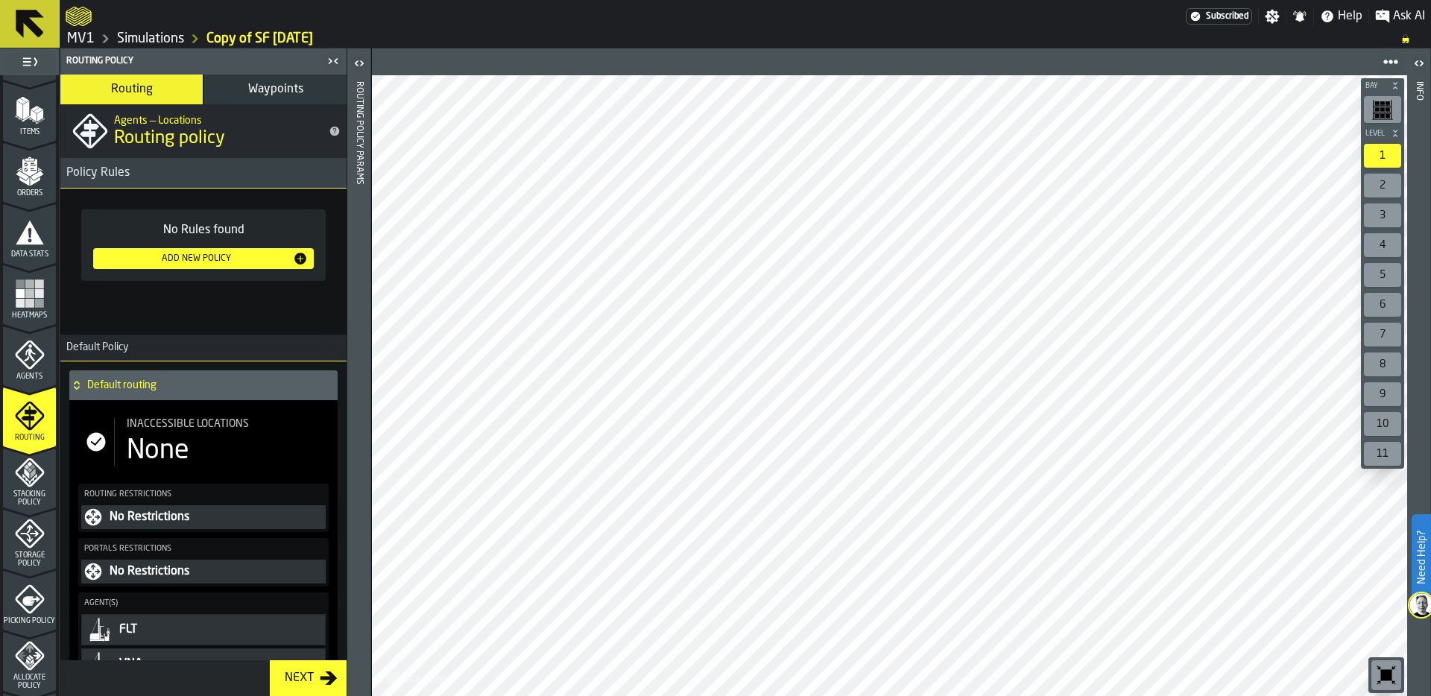
click at [28, 568] on span "Storage Policy" at bounding box center [29, 560] width 53 height 16
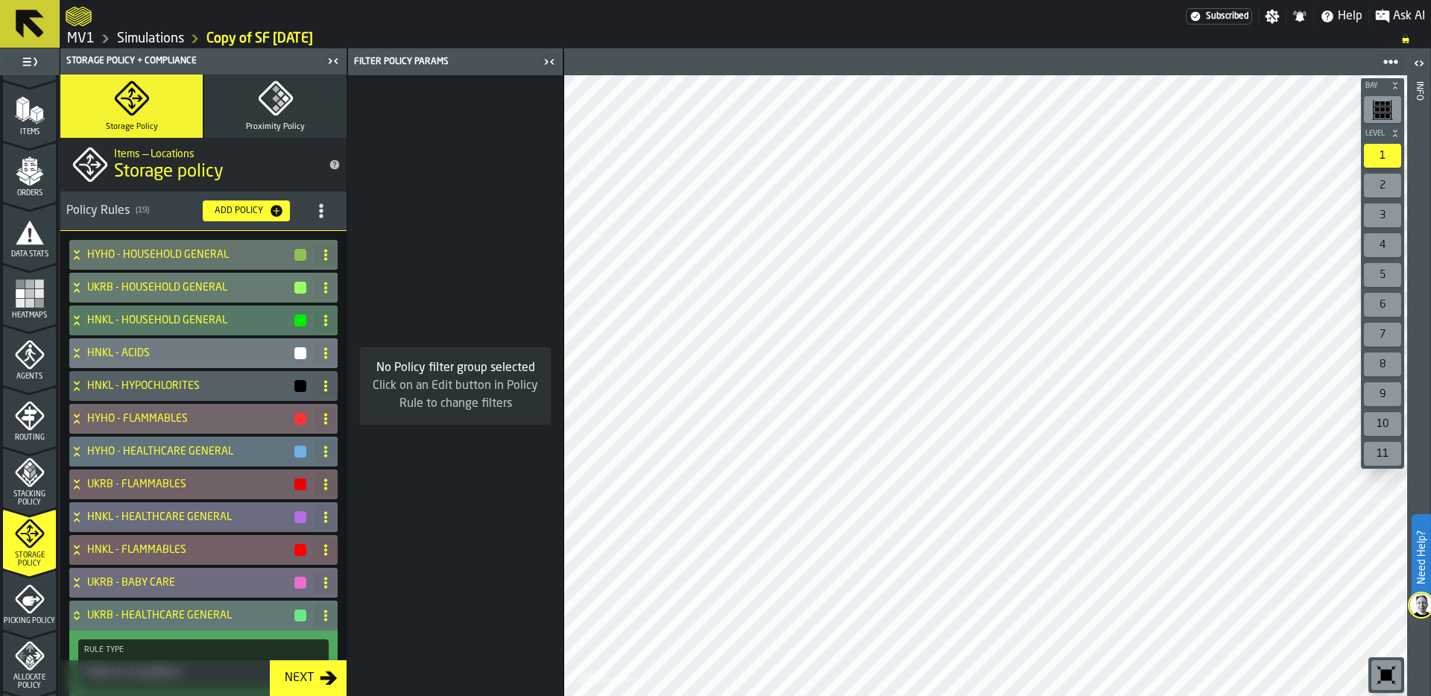
click at [1379, 671] on icon "button-toolbar-undefined" at bounding box center [1387, 675] width 24 height 24
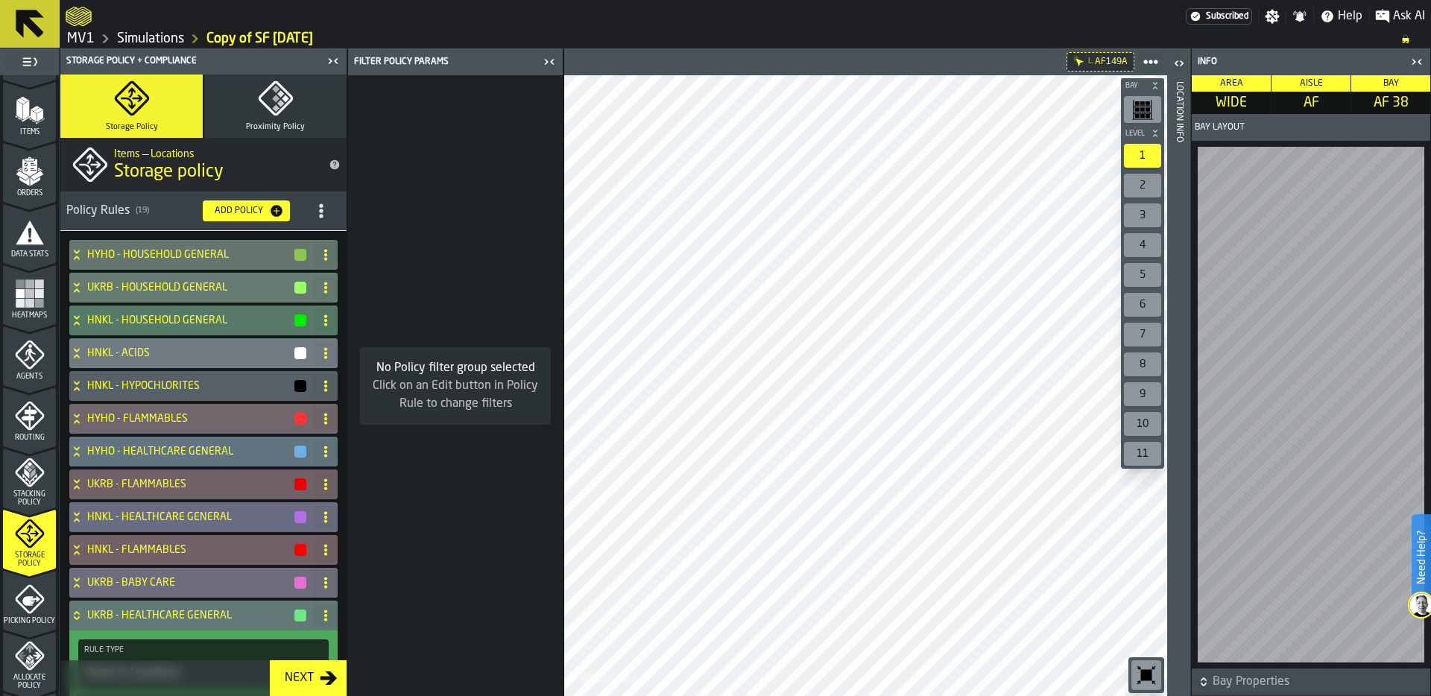
click at [1182, 434] on div "Location Info" at bounding box center [1179, 385] width 10 height 614
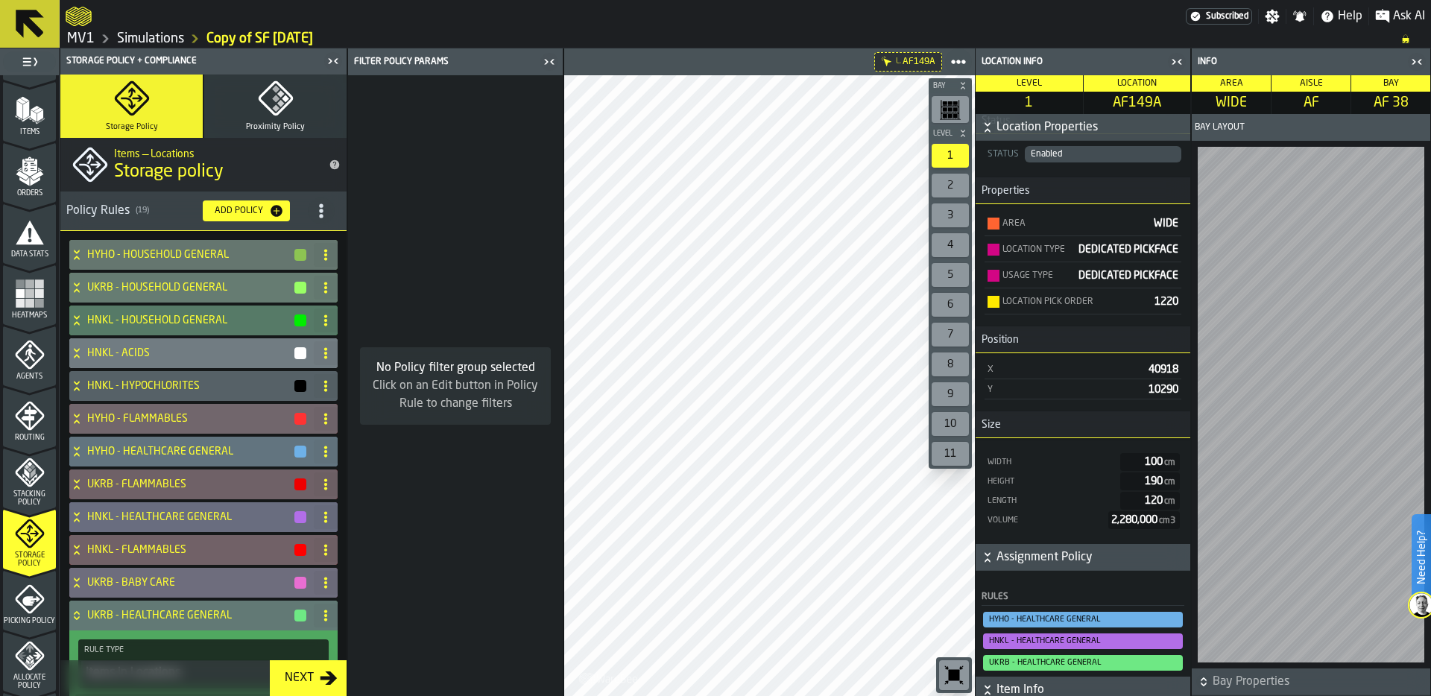
scroll to position [42, 0]
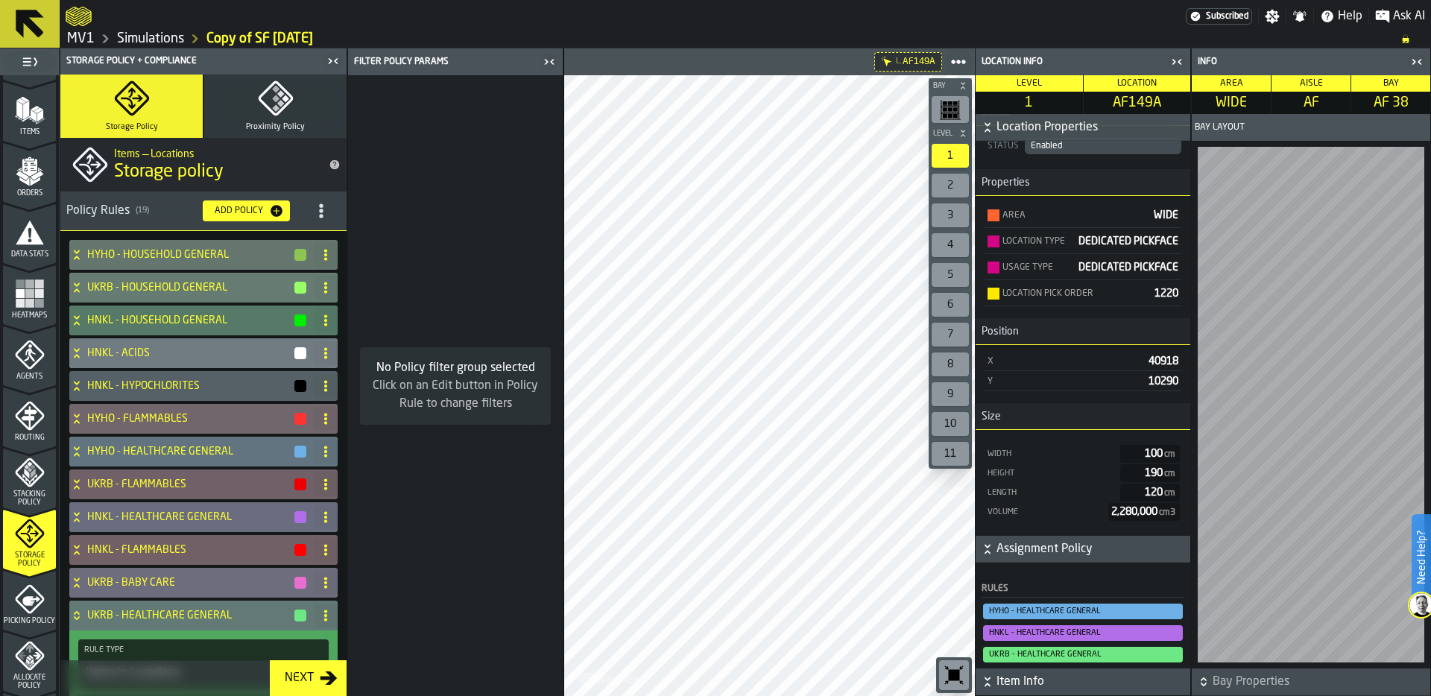
click at [221, 214] on div "Add Policy" at bounding box center [239, 211] width 60 height 10
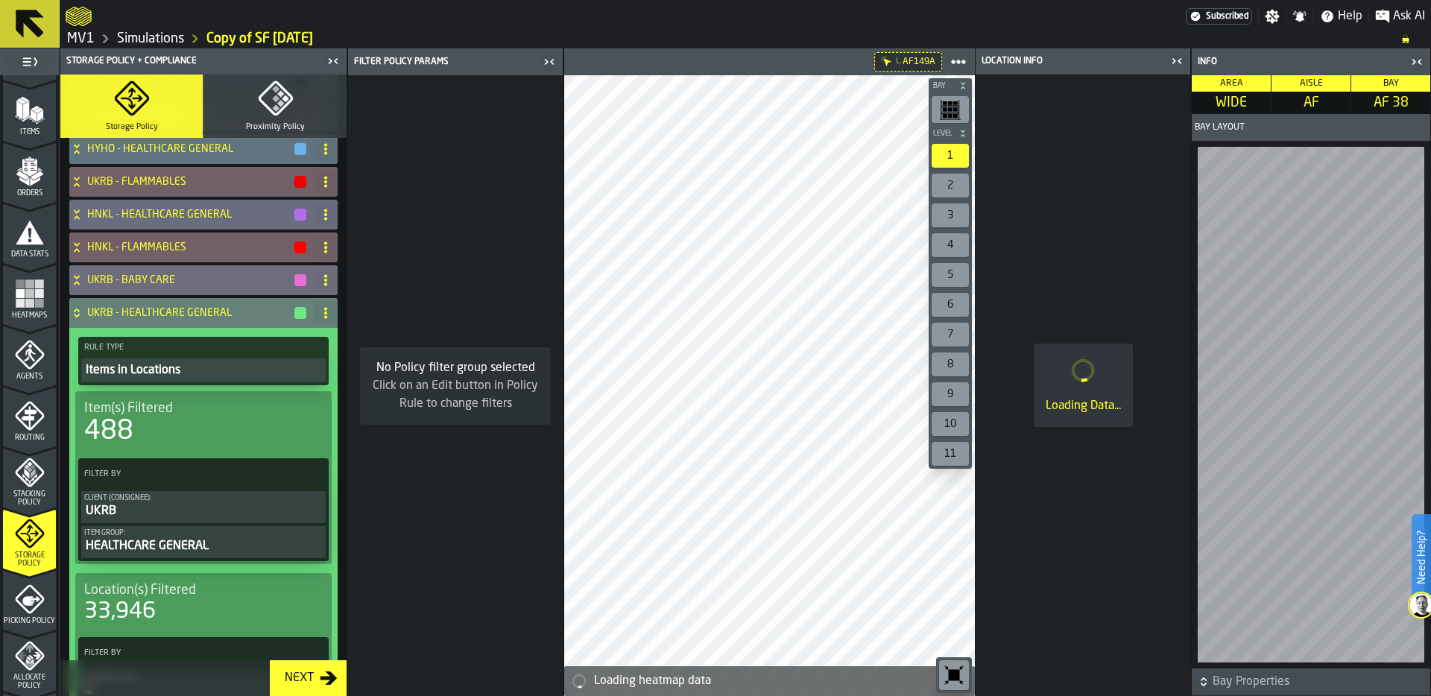
scroll to position [306, 0]
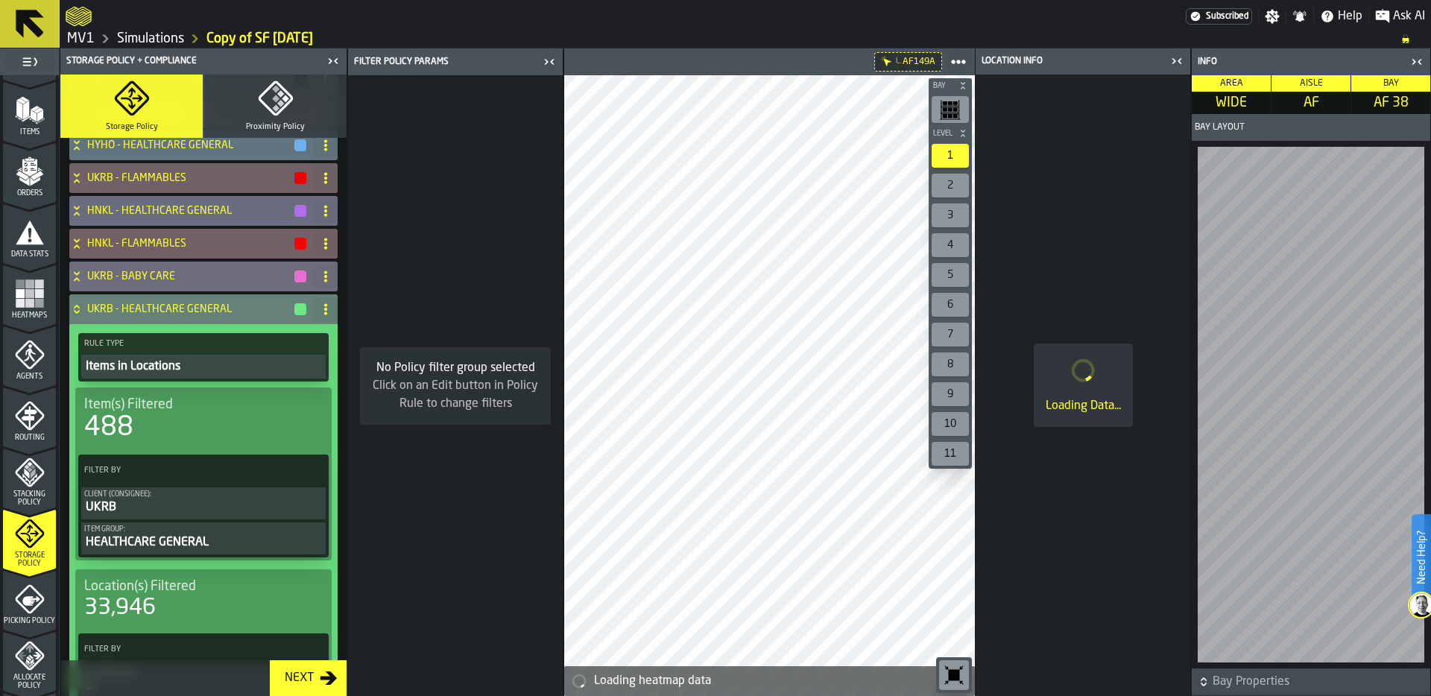
click at [78, 306] on icon at bounding box center [76, 307] width 5 height 4
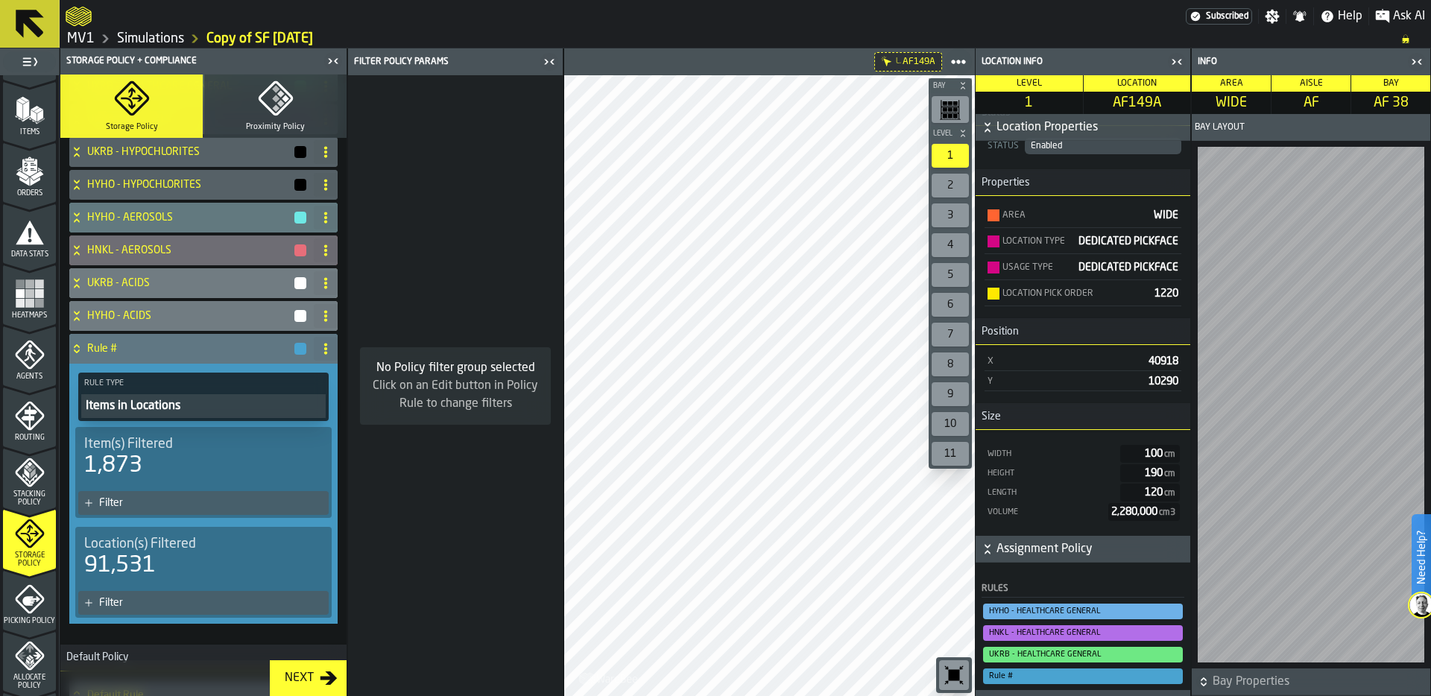
scroll to position [555, 0]
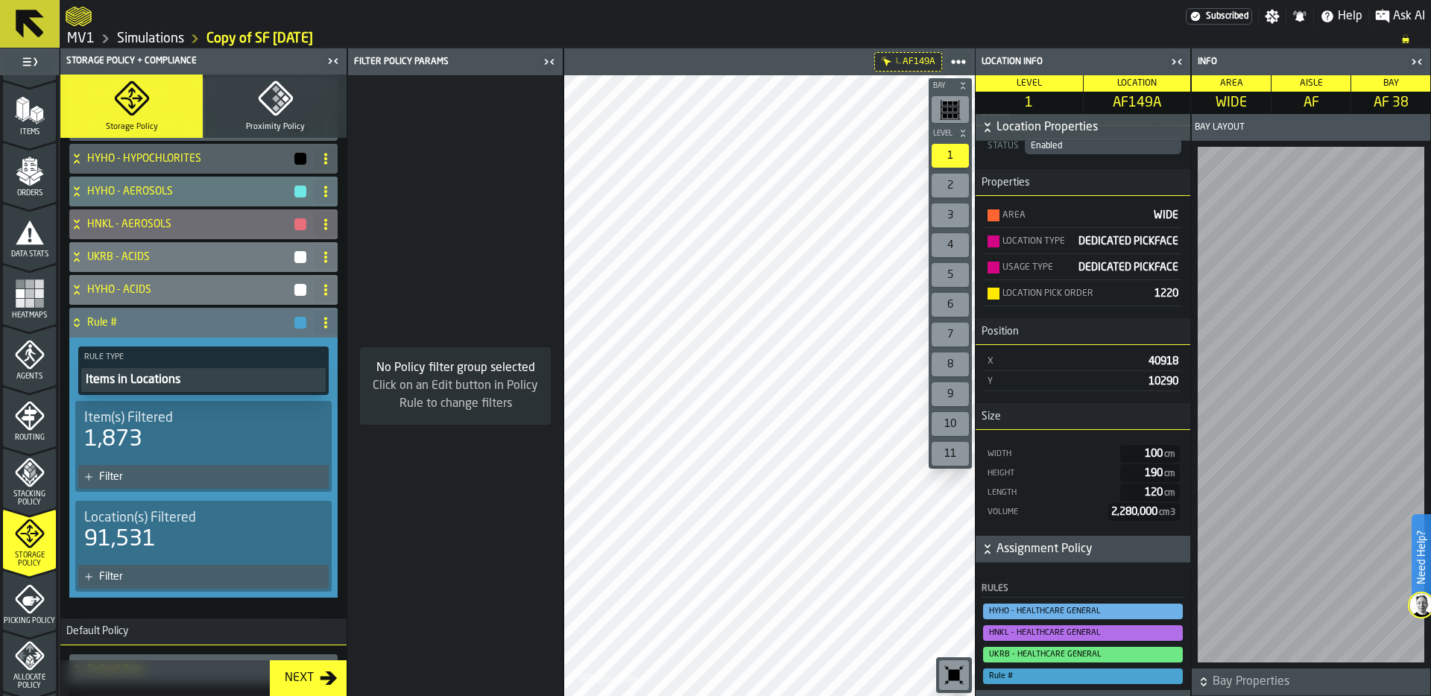
click at [324, 322] on circle at bounding box center [325, 322] width 3 height 3
click at [229, 347] on div "Rename" at bounding box center [261, 352] width 125 height 18
drag, startPoint x: 153, startPoint y: 324, endPoint x: 95, endPoint y: 324, distance: 57.4
click at [95, 324] on input "******" at bounding box center [177, 322] width 180 height 25
type input "**********"
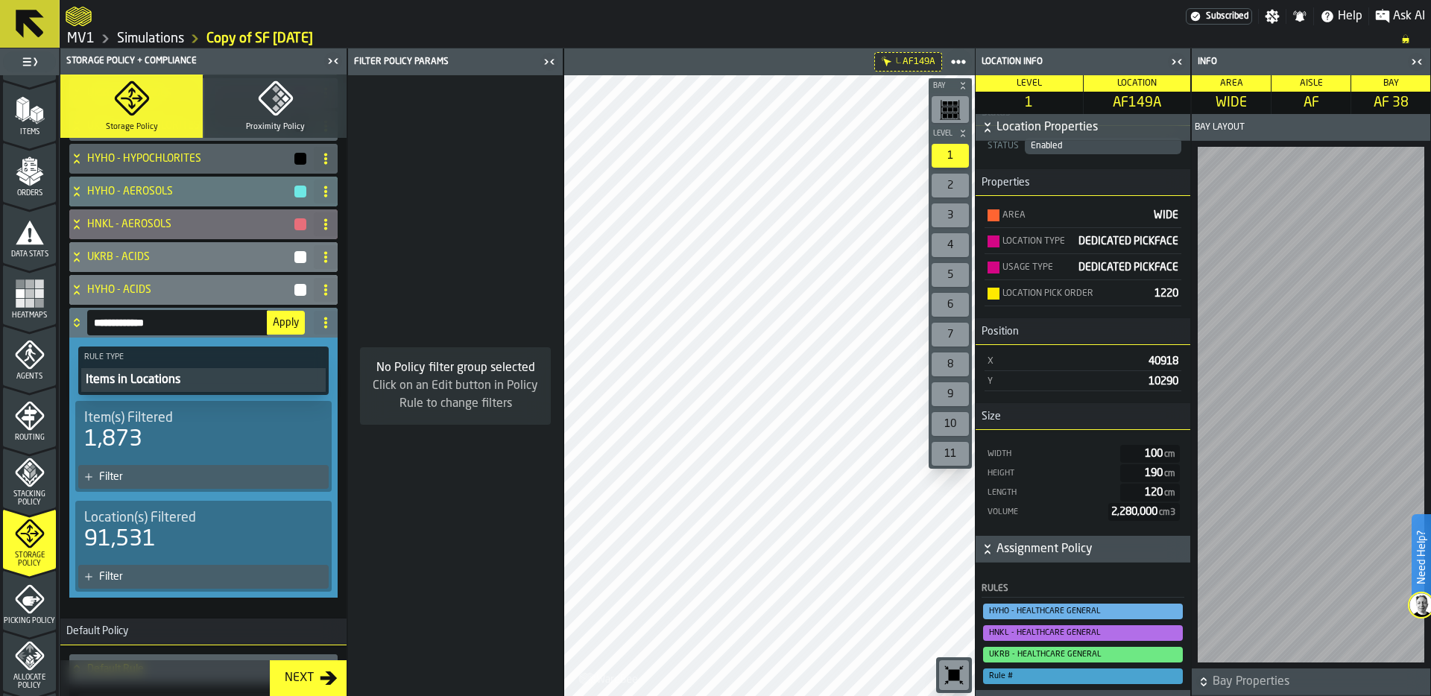
click at [287, 324] on span "Apply" at bounding box center [286, 323] width 26 height 10
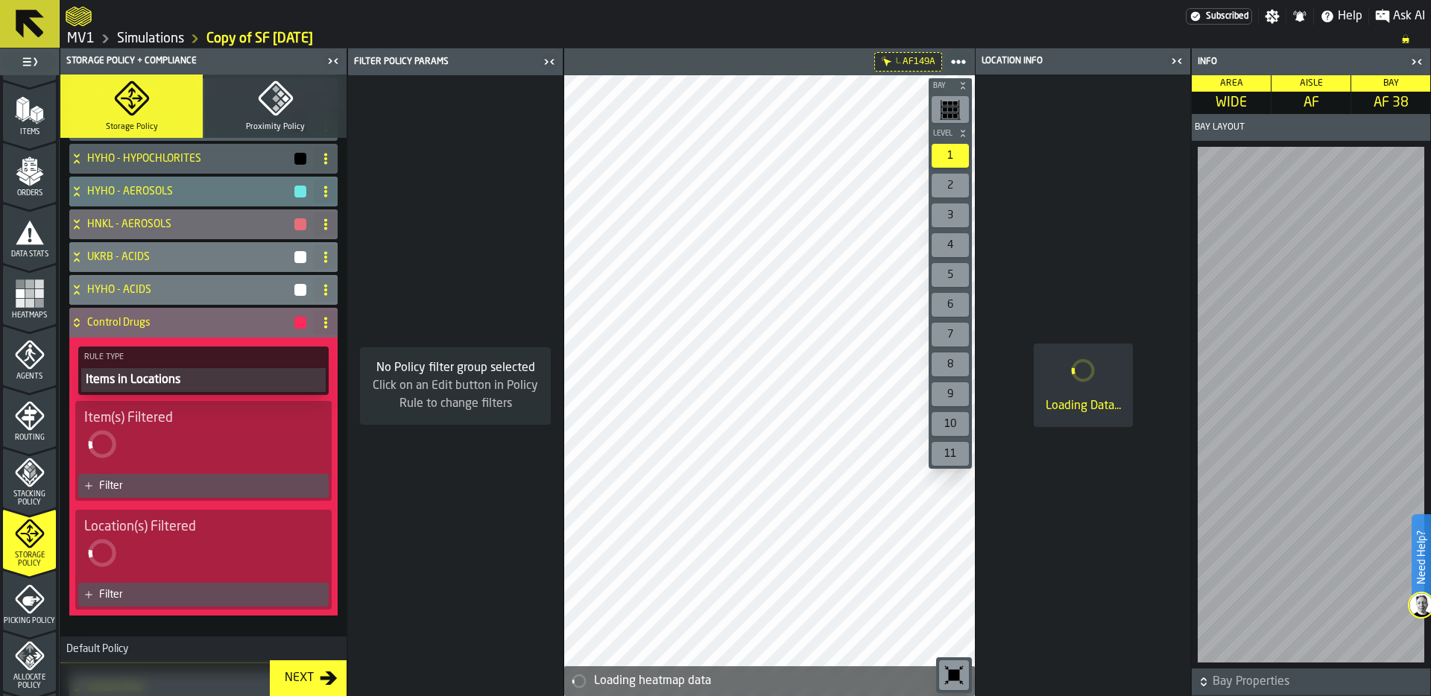
click at [148, 592] on div "Filter" at bounding box center [211, 595] width 224 height 12
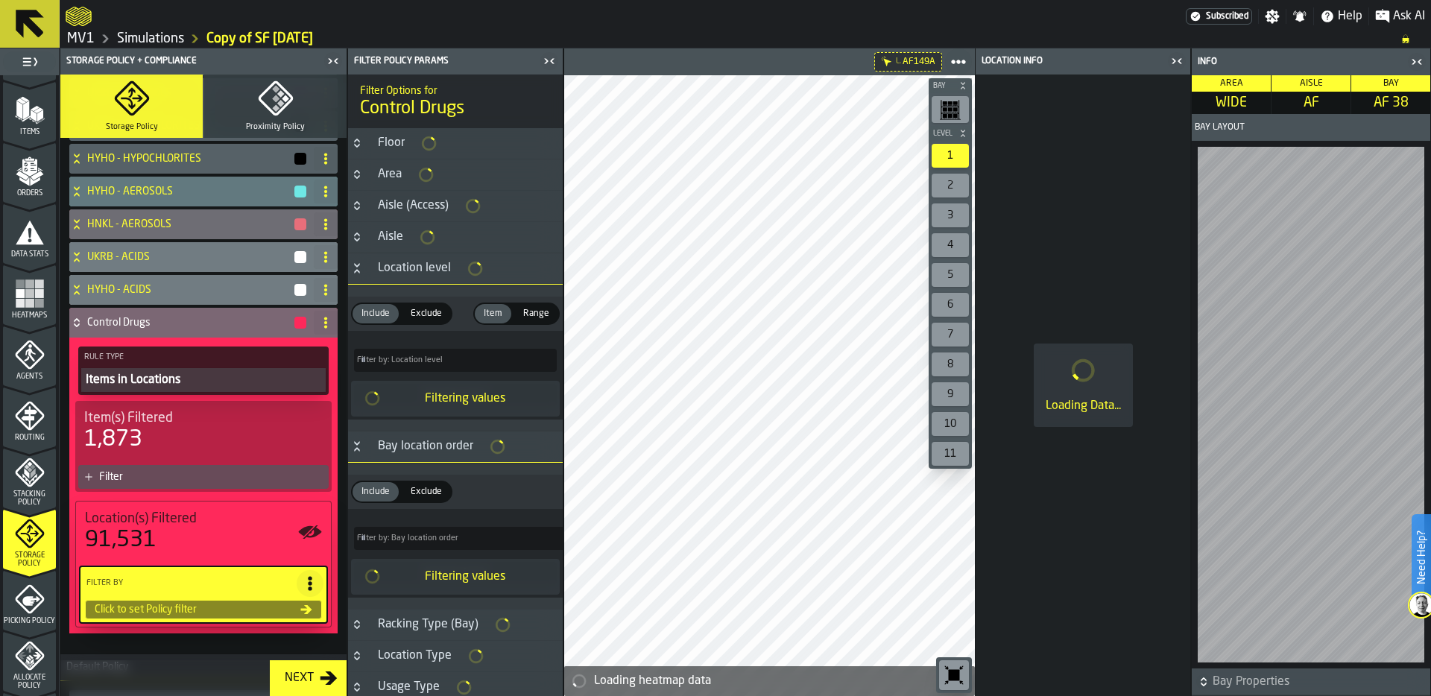
click at [357, 450] on icon "Button-Bay location order-open" at bounding box center [356, 450] width 5 height 4
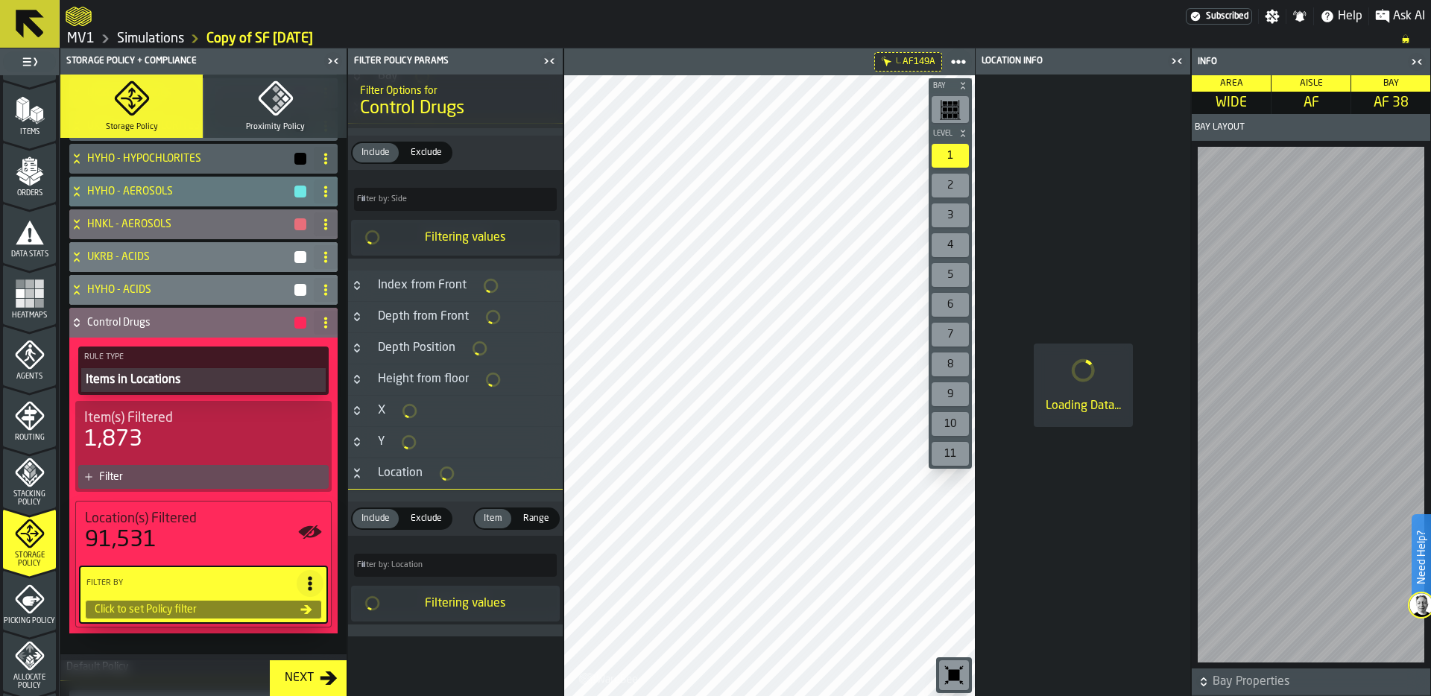
scroll to position [563, 0]
click at [388, 561] on span "Filter by: Location" at bounding box center [390, 566] width 66 height 10
click at [388, 561] on input "Filter by: Location Filter by: Location" at bounding box center [455, 565] width 203 height 23
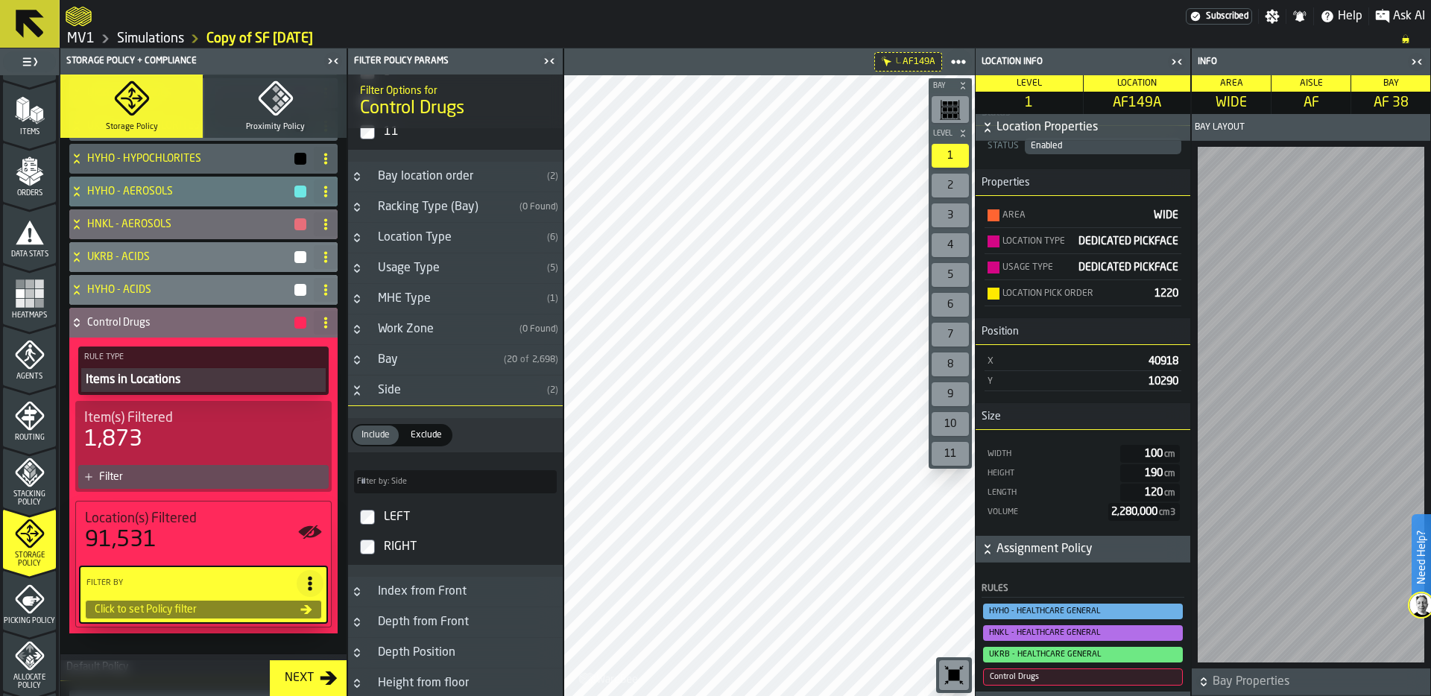
scroll to position [851, 0]
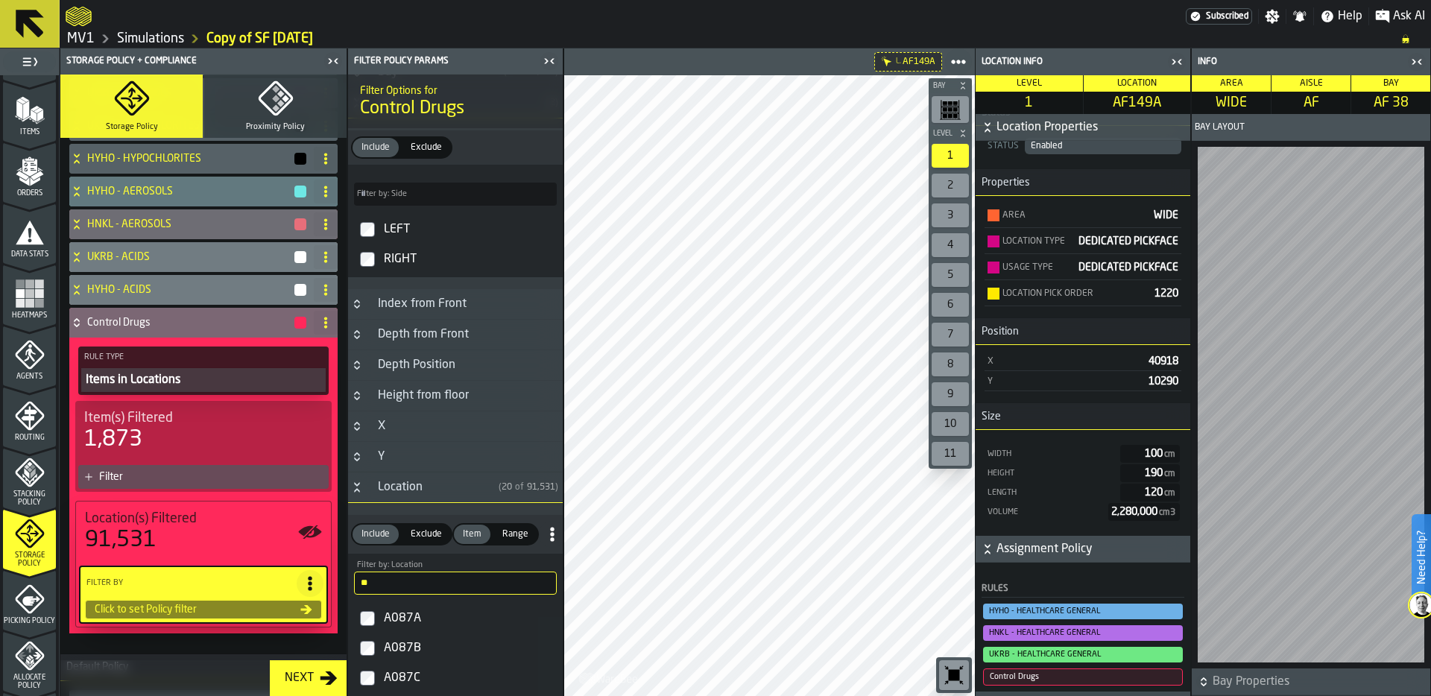
click at [373, 586] on input "**" at bounding box center [455, 583] width 203 height 23
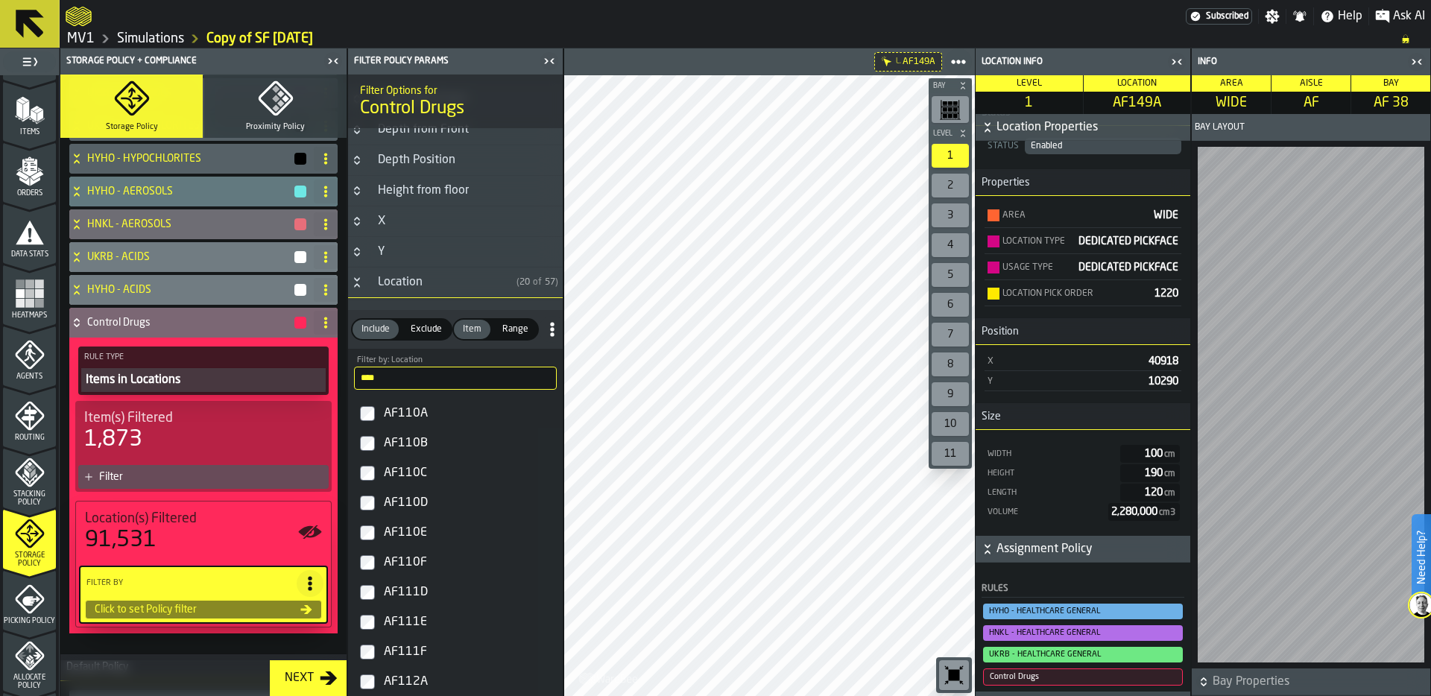
scroll to position [1053, 0]
type input "****"
click at [526, 329] on span "Range" at bounding box center [515, 332] width 38 height 13
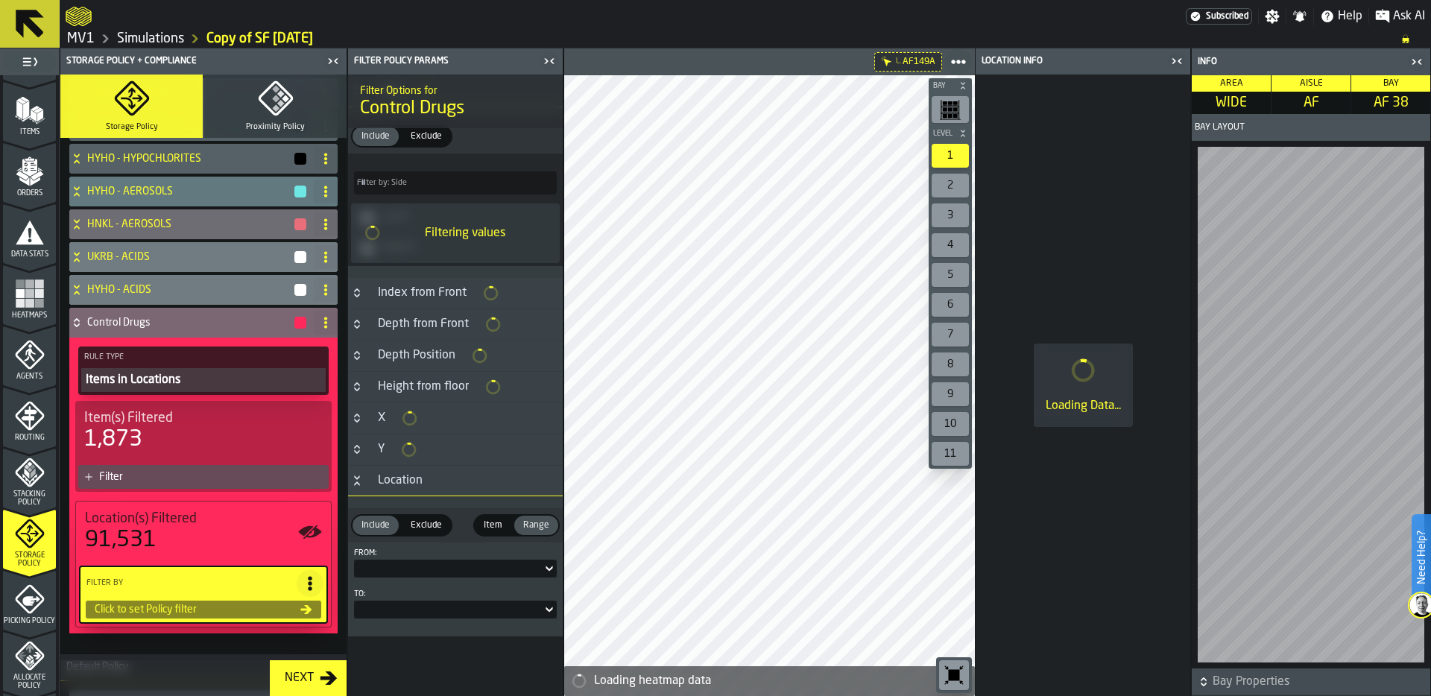
scroll to position [539, 0]
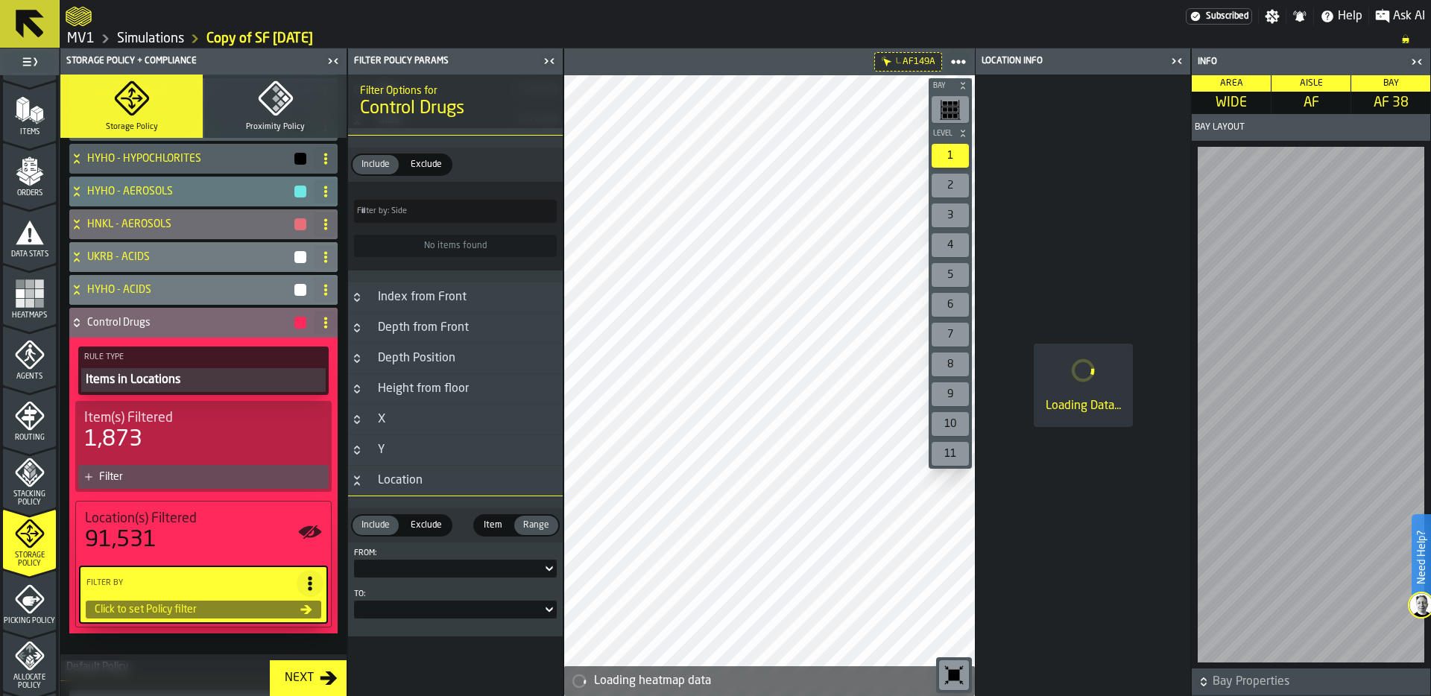
click at [382, 575] on div at bounding box center [455, 569] width 203 height 18
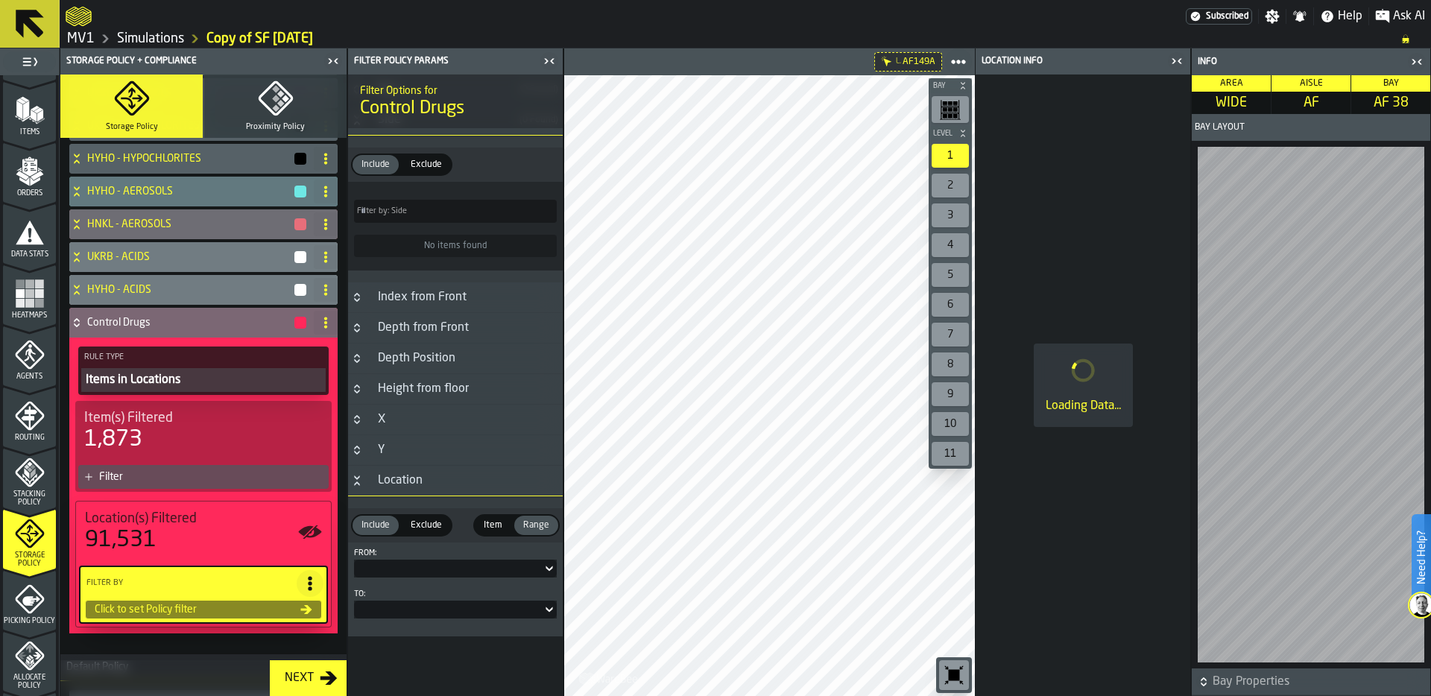
click at [379, 573] on div at bounding box center [455, 569] width 203 height 18
click at [397, 599] on input "****" at bounding box center [401, 593] width 83 height 19
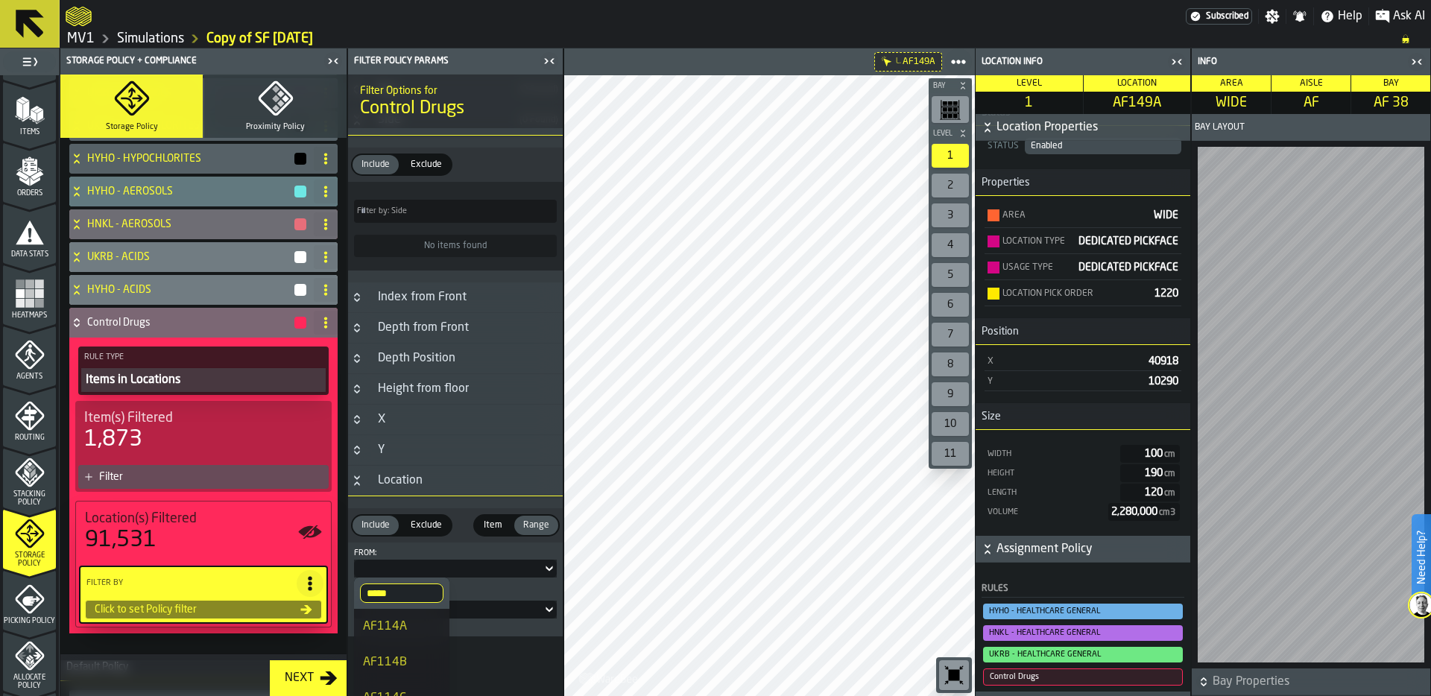
type input "*****"
click at [392, 624] on div "AF114A" at bounding box center [402, 627] width 78 height 18
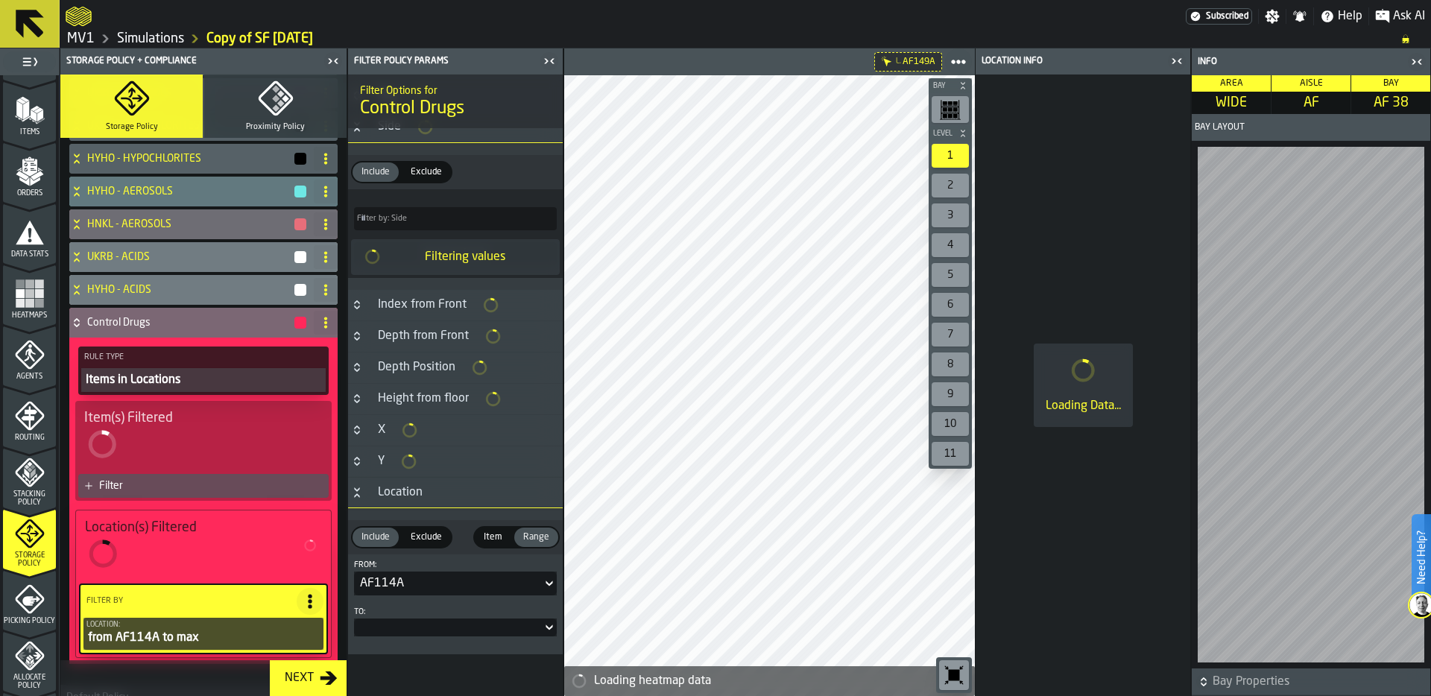
scroll to position [549, 0]
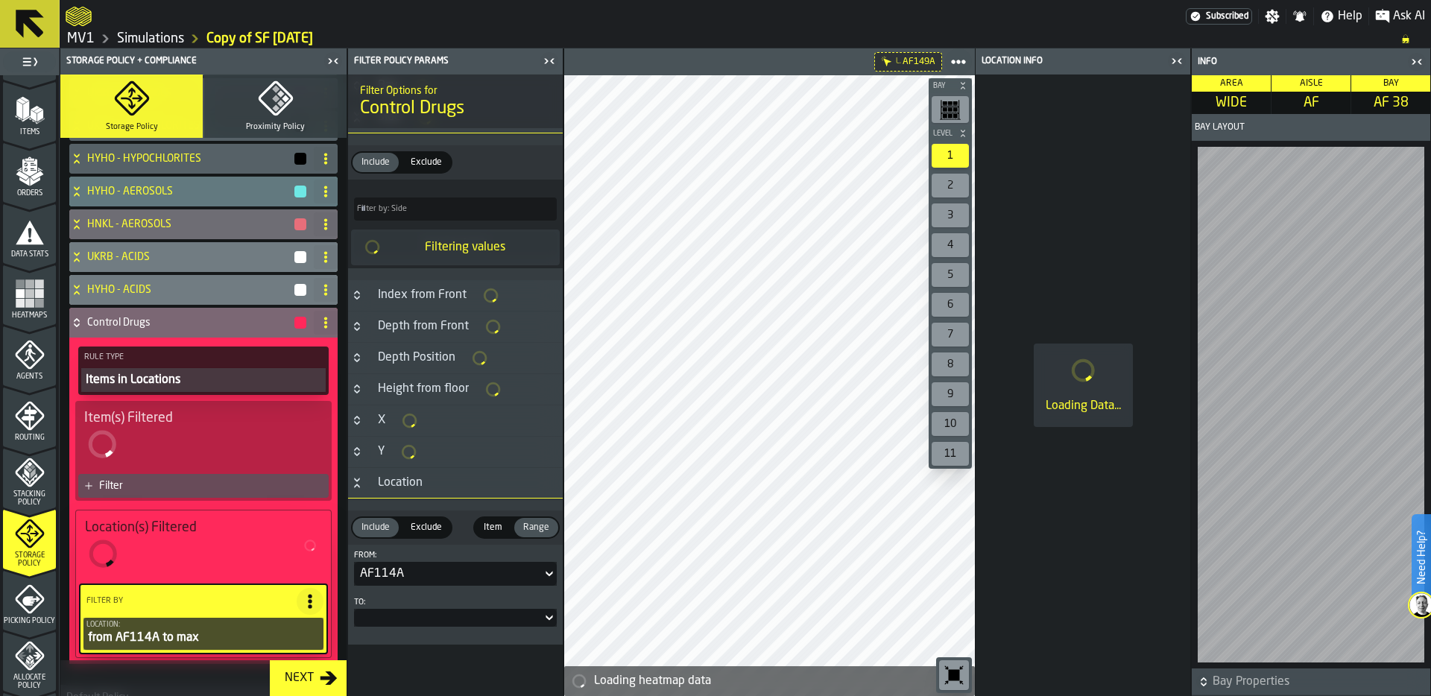
click at [388, 618] on div at bounding box center [448, 618] width 188 height 6
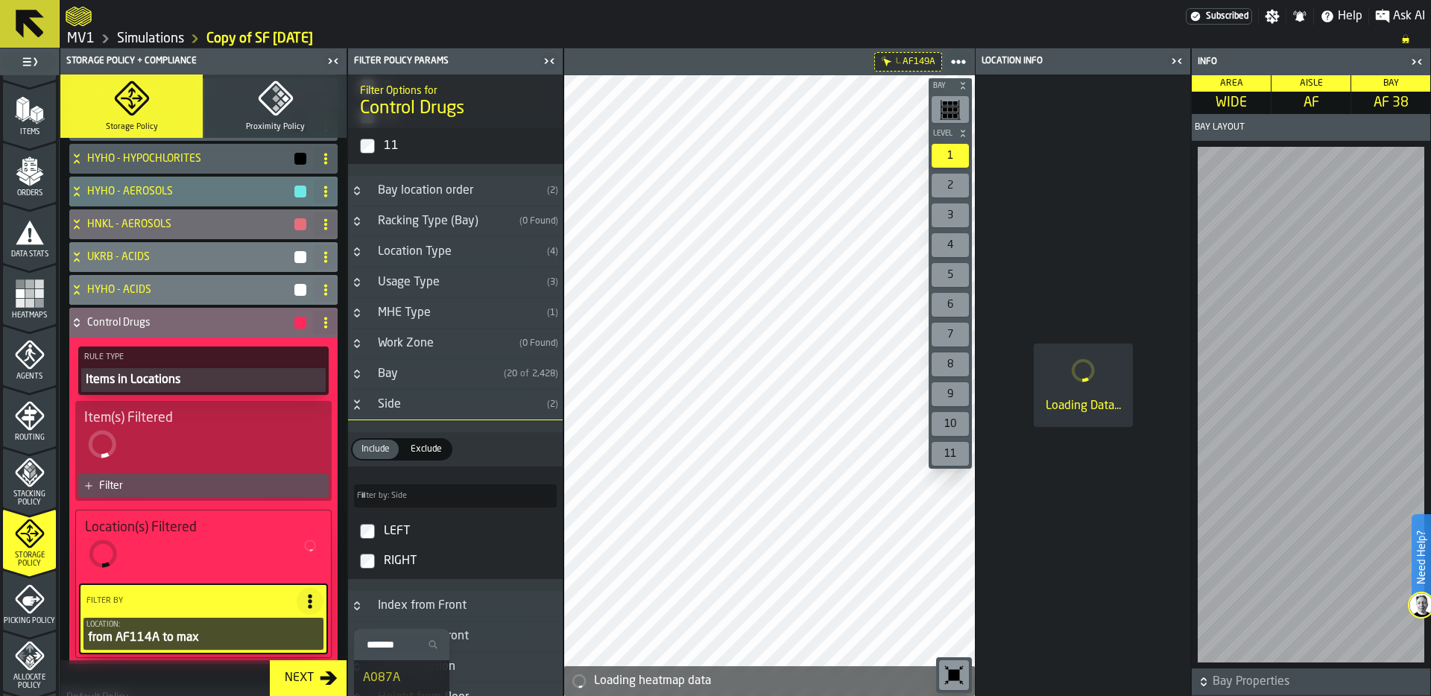
click at [391, 642] on input "Search" at bounding box center [401, 644] width 83 height 19
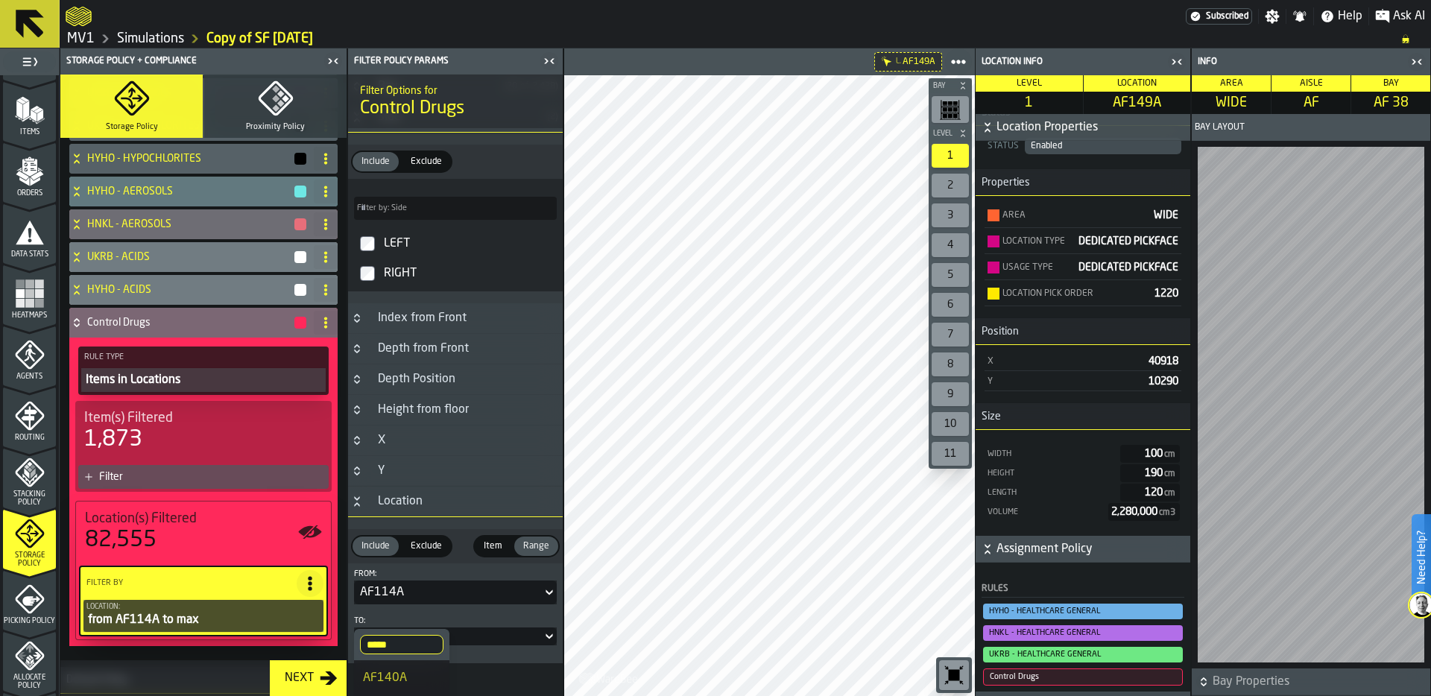
type input "*****"
click at [380, 678] on div "AF140A" at bounding box center [402, 678] width 78 height 18
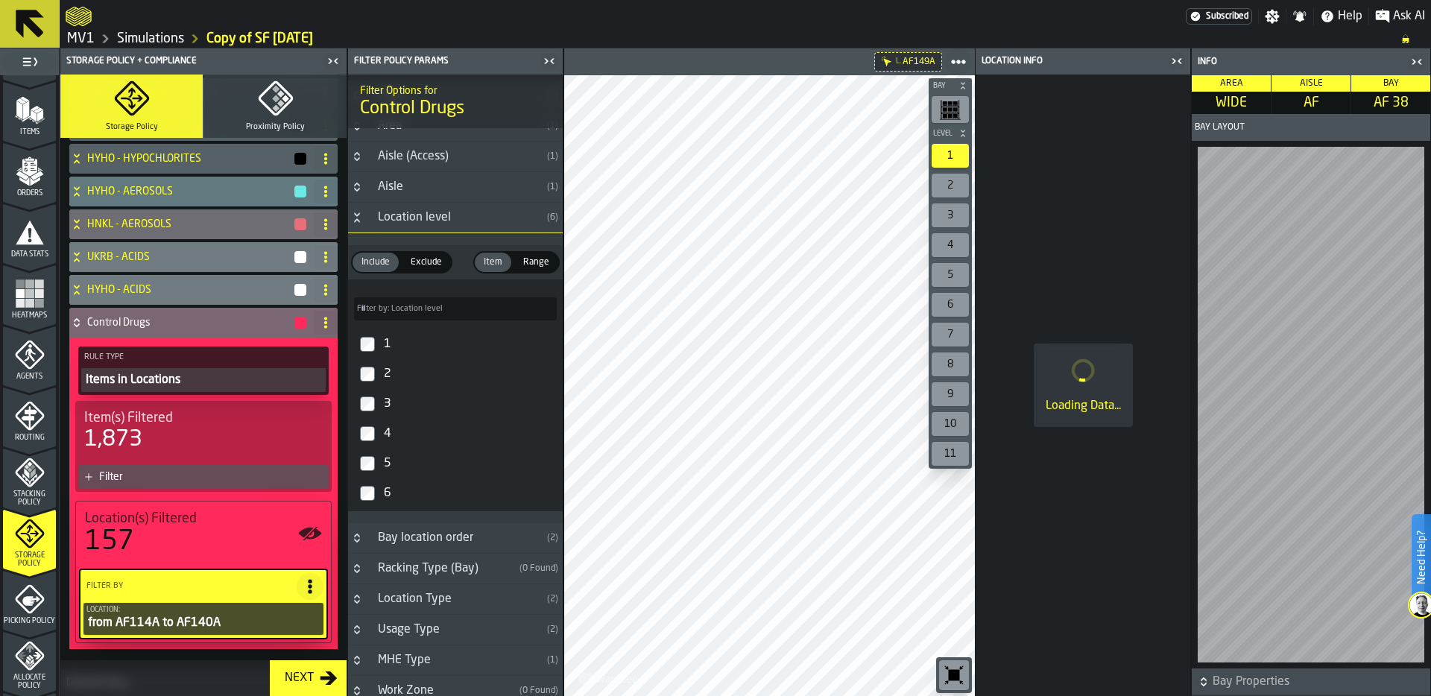
scroll to position [34, 0]
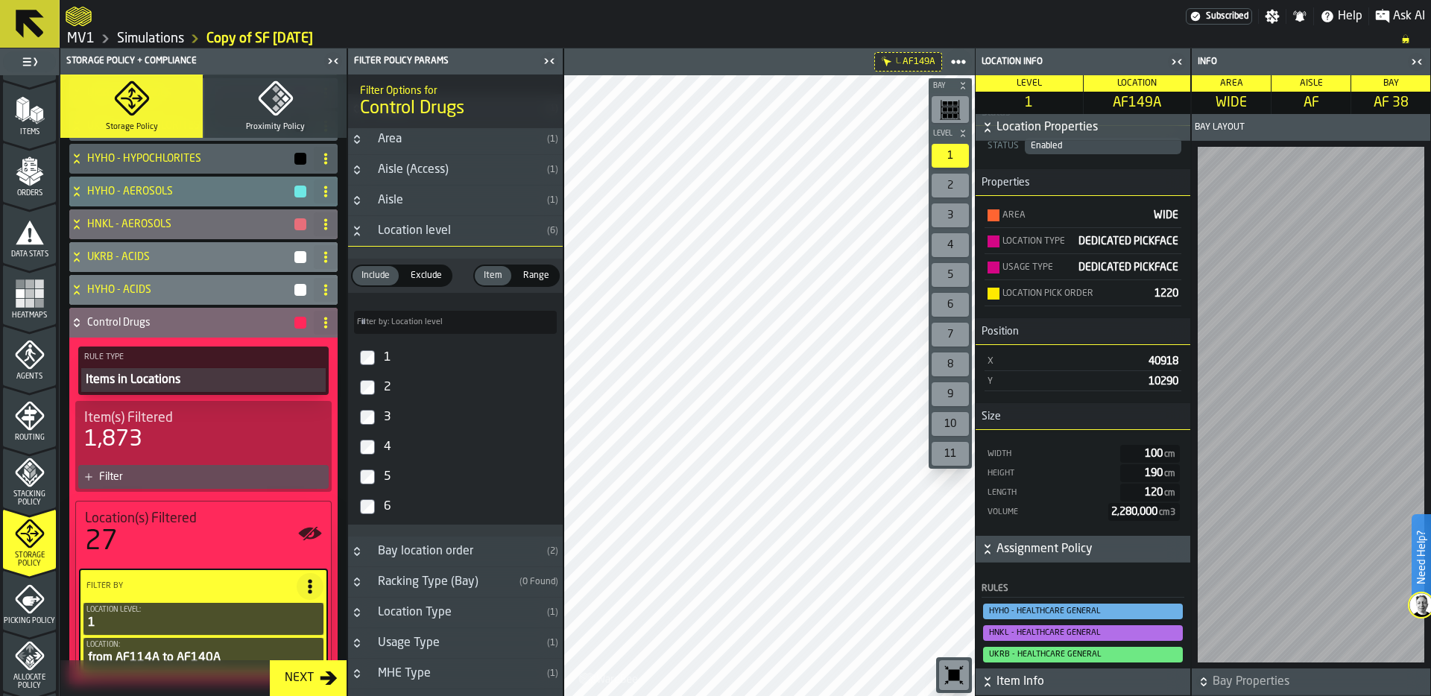
click at [183, 471] on div "Filter" at bounding box center [211, 477] width 224 height 12
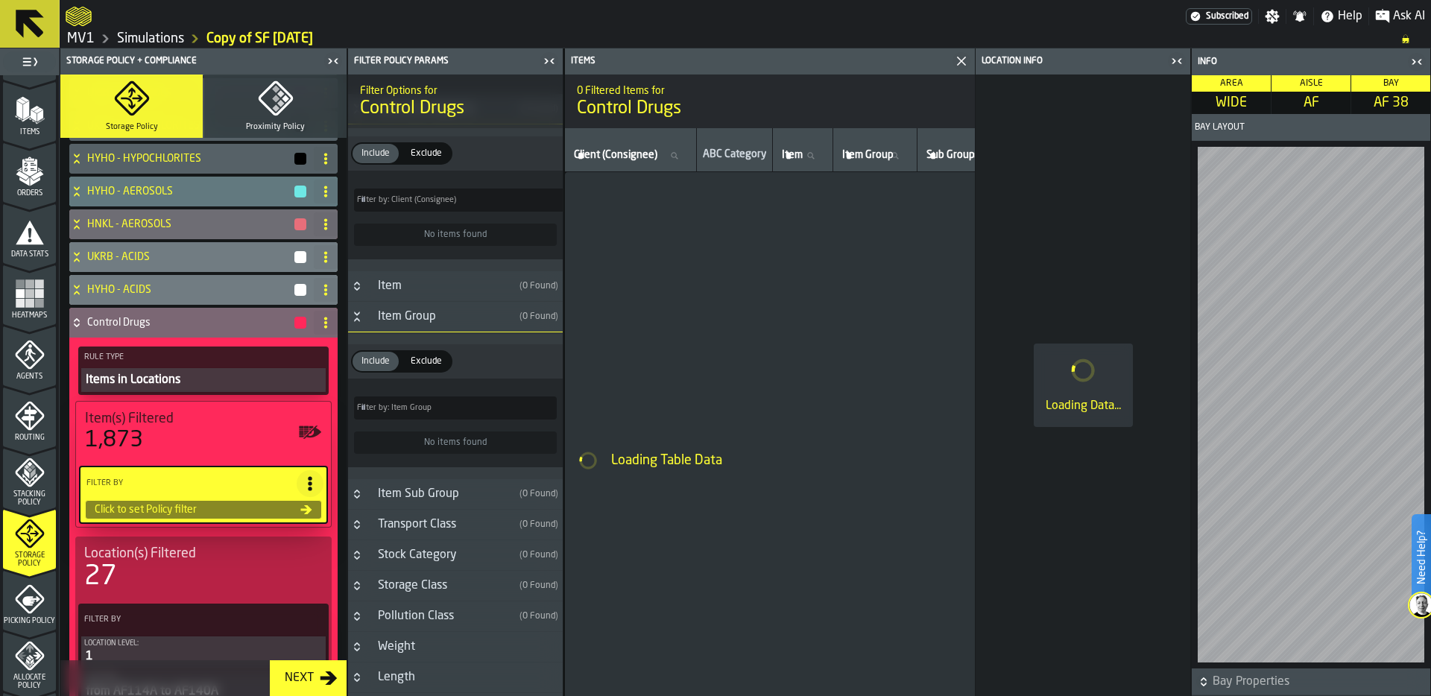
scroll to position [592, 0]
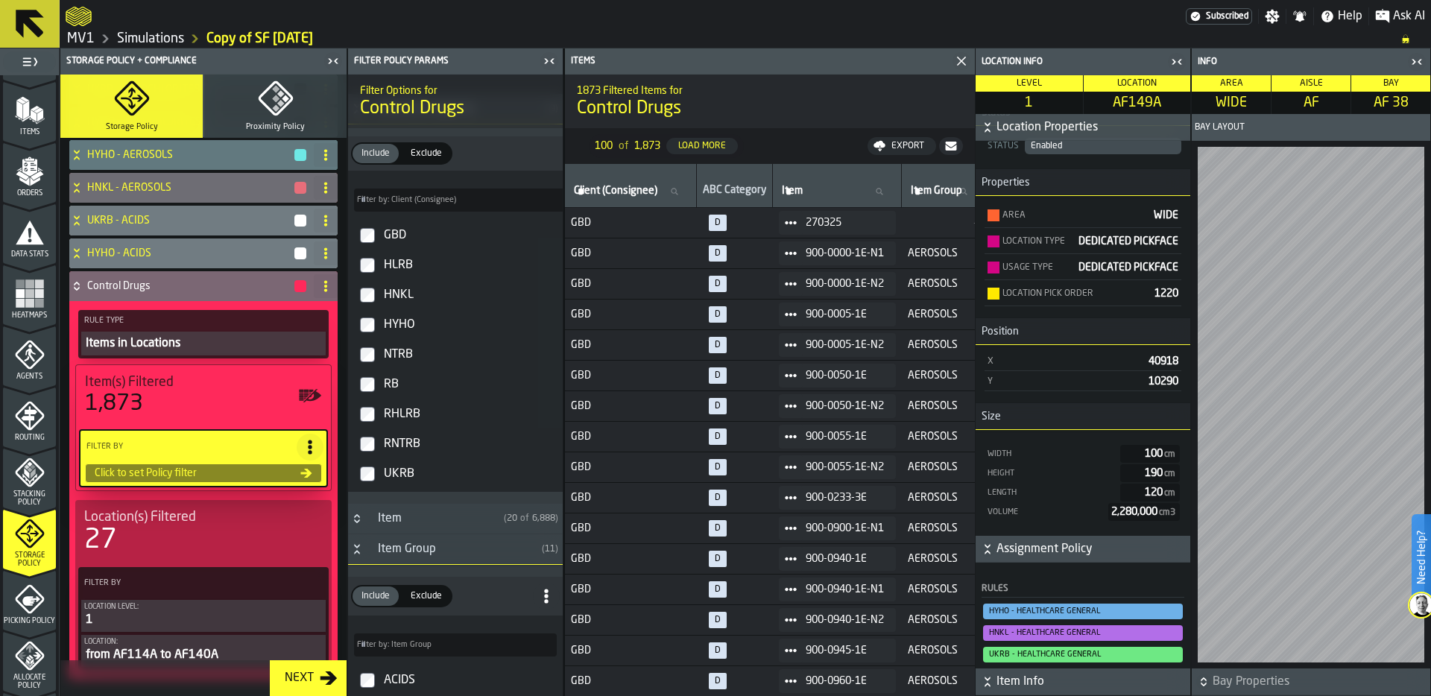
click at [361, 546] on icon "Button-Item Group-open" at bounding box center [357, 549] width 12 height 12
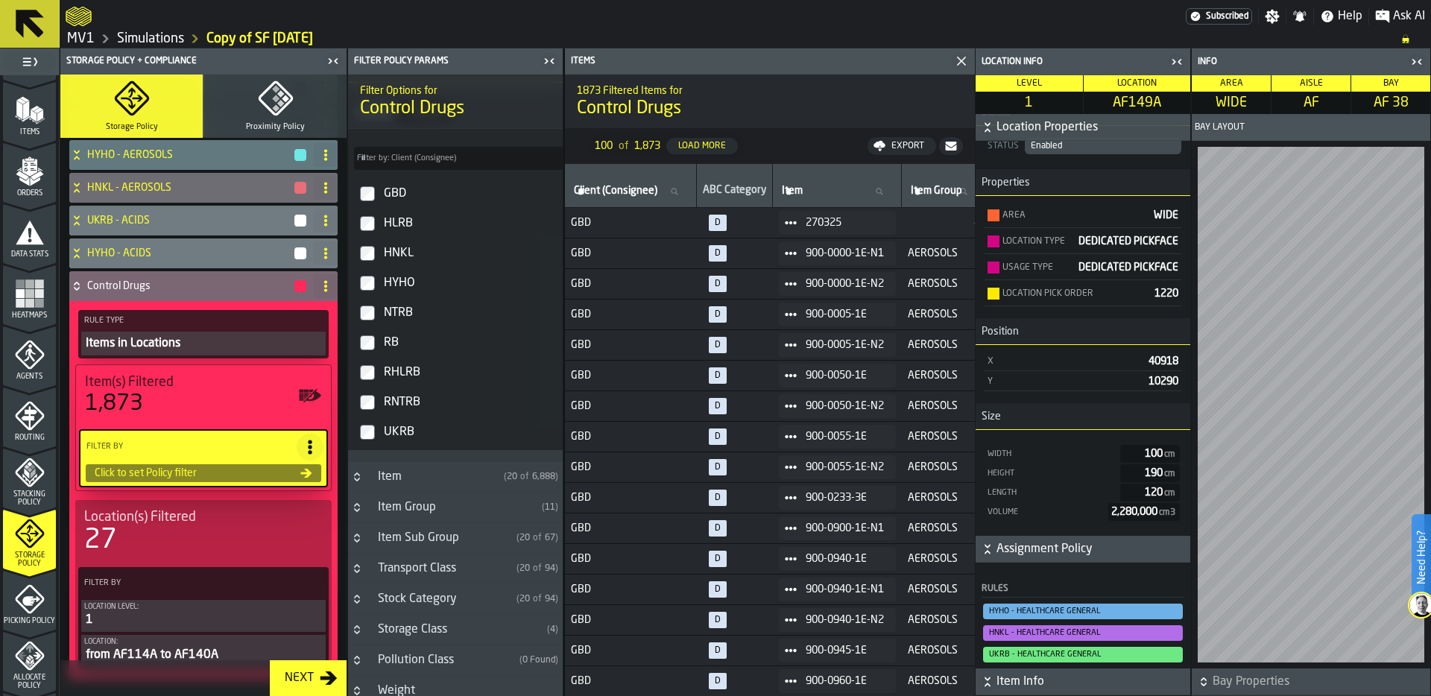
scroll to position [25, 0]
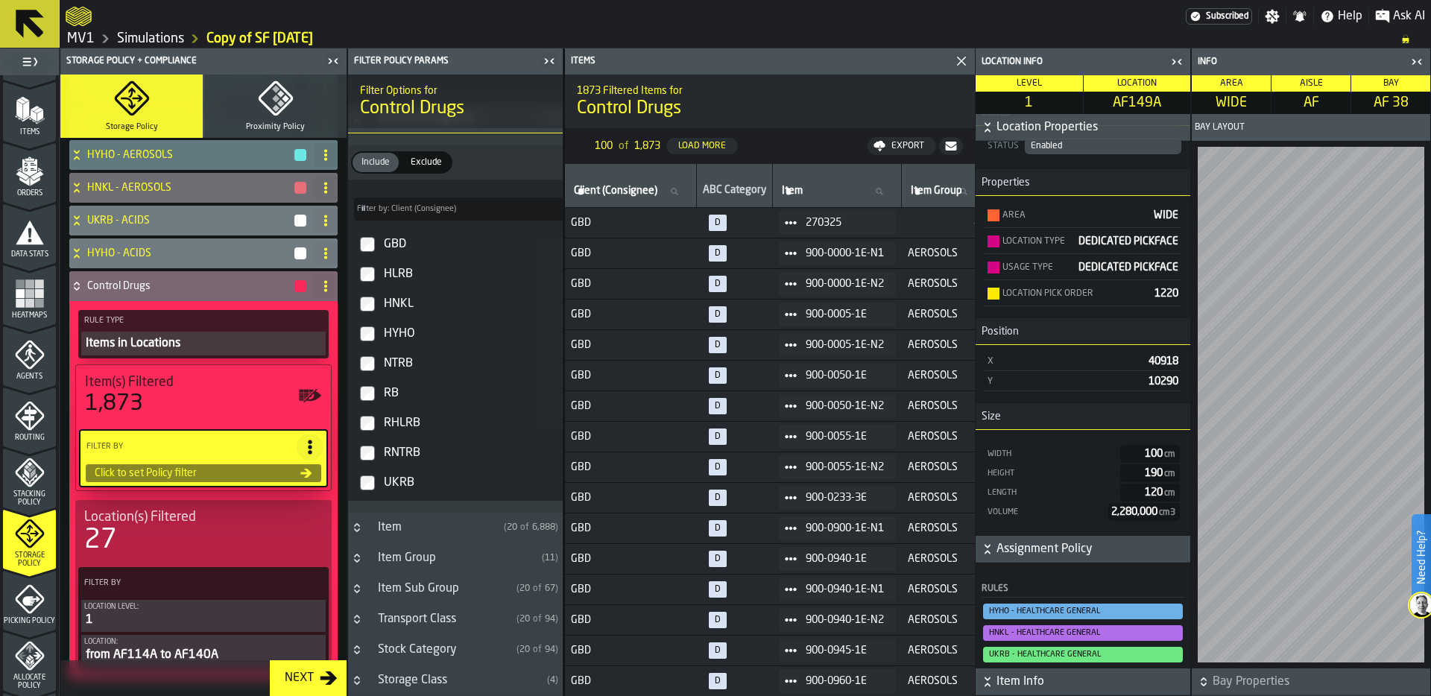
click at [353, 527] on icon "Button-Item-closed" at bounding box center [357, 528] width 12 height 12
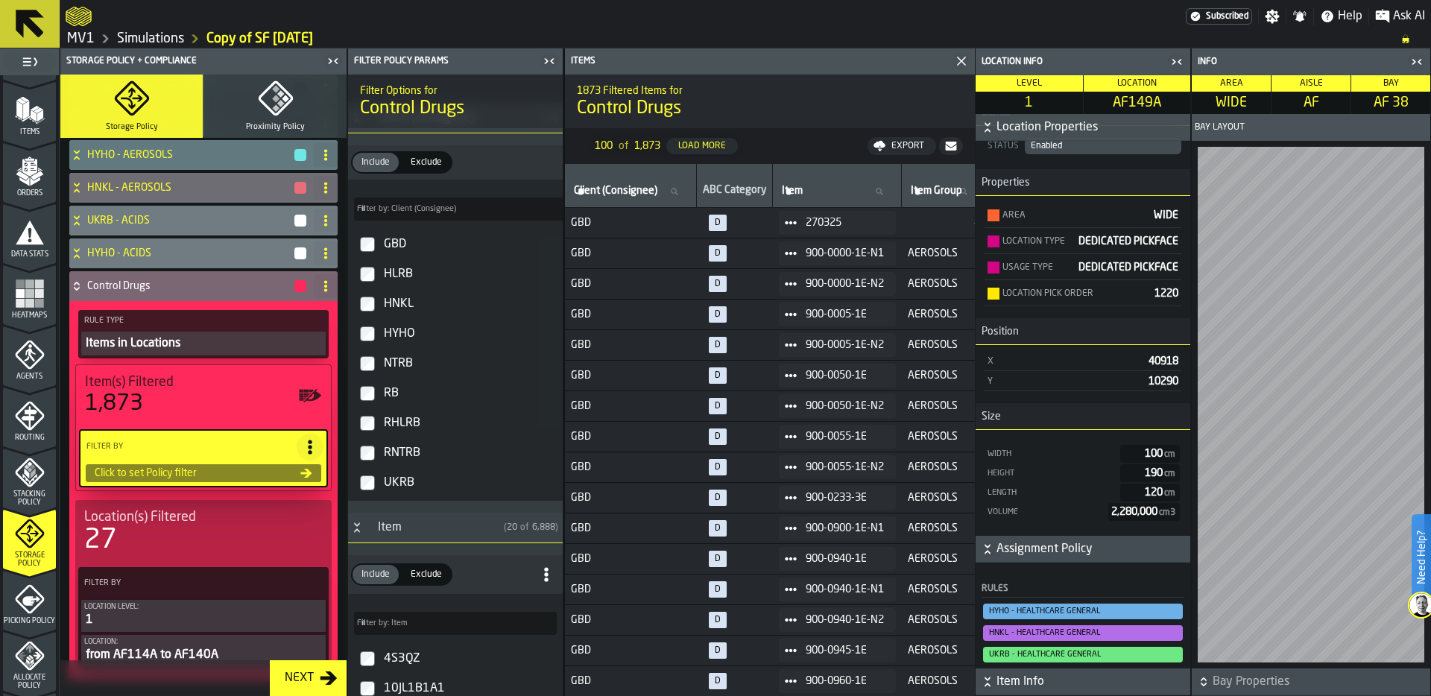
click at [407, 621] on input "Filter by: Item Filter by: Item" at bounding box center [455, 623] width 203 height 23
paste input "*******"
type input "*******"
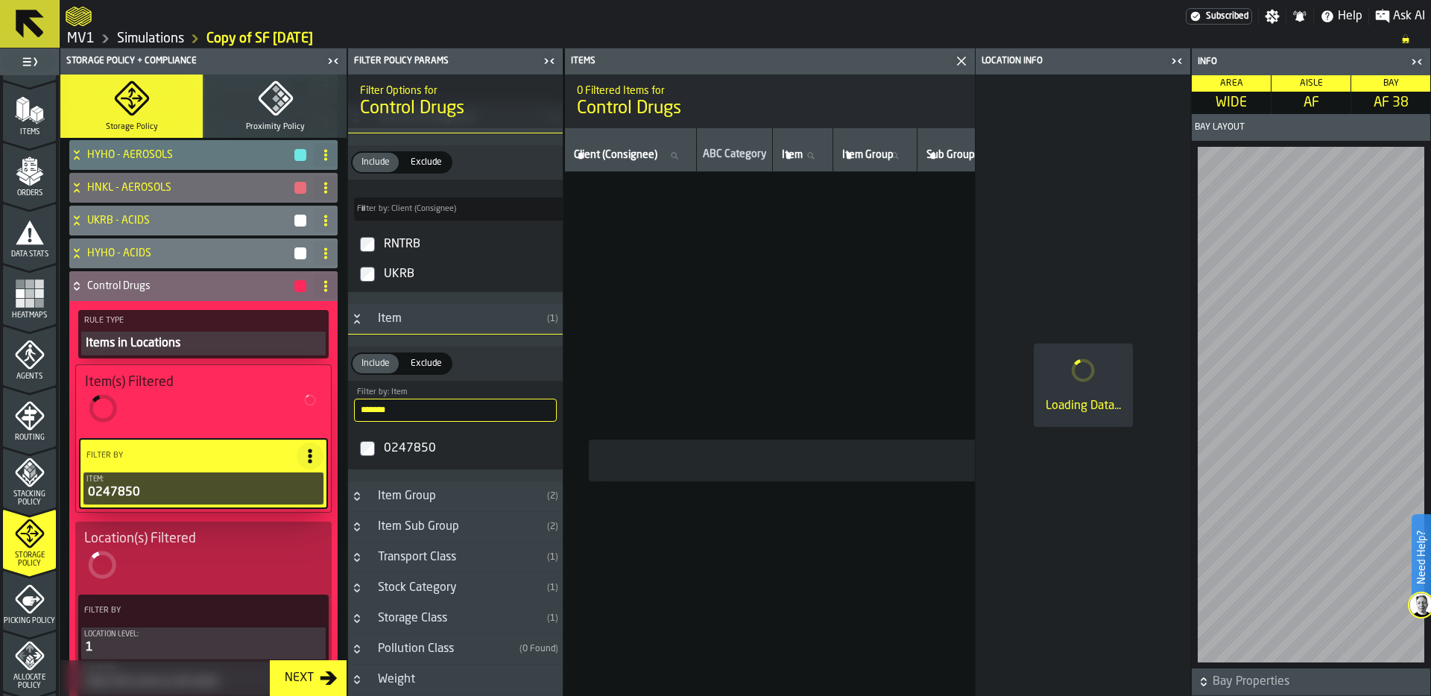
click at [178, 344] on div "Items in Locations" at bounding box center [203, 344] width 239 height 18
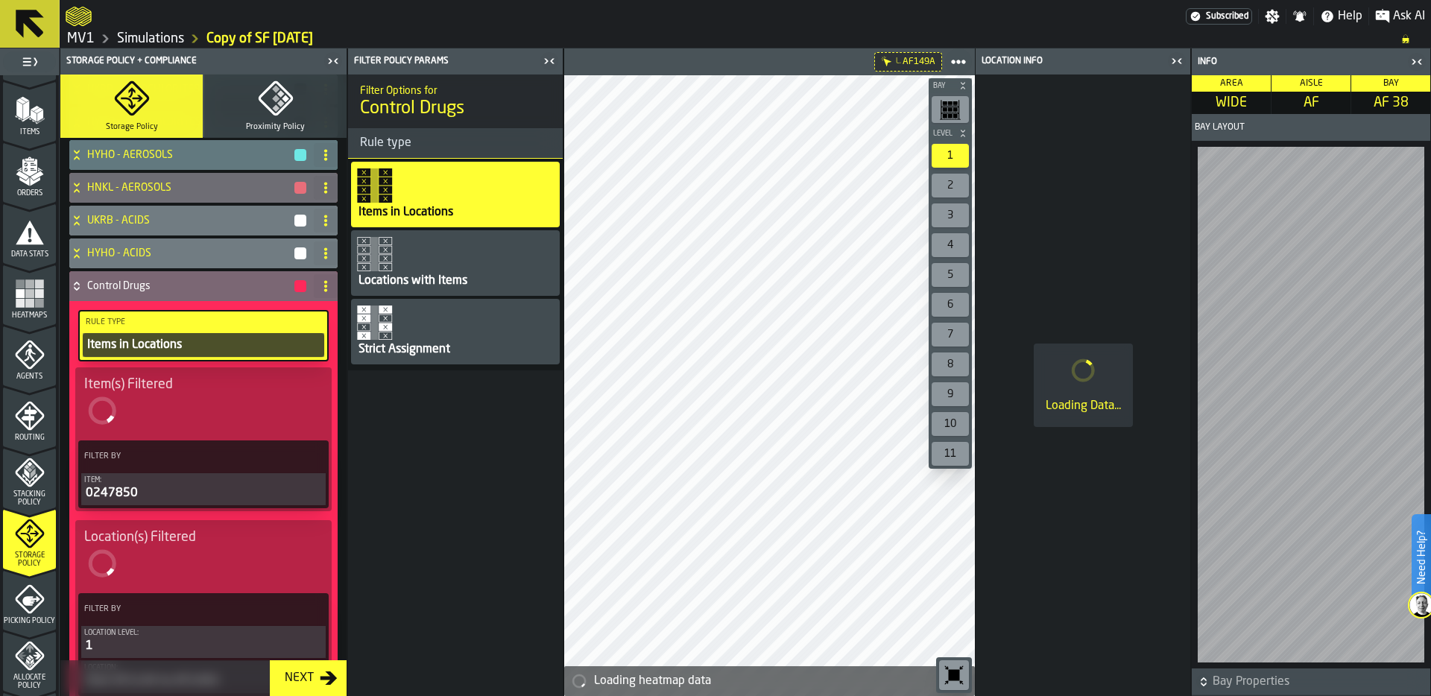
scroll to position [0, 0]
click at [395, 351] on div "Strict Assignment" at bounding box center [404, 350] width 95 height 18
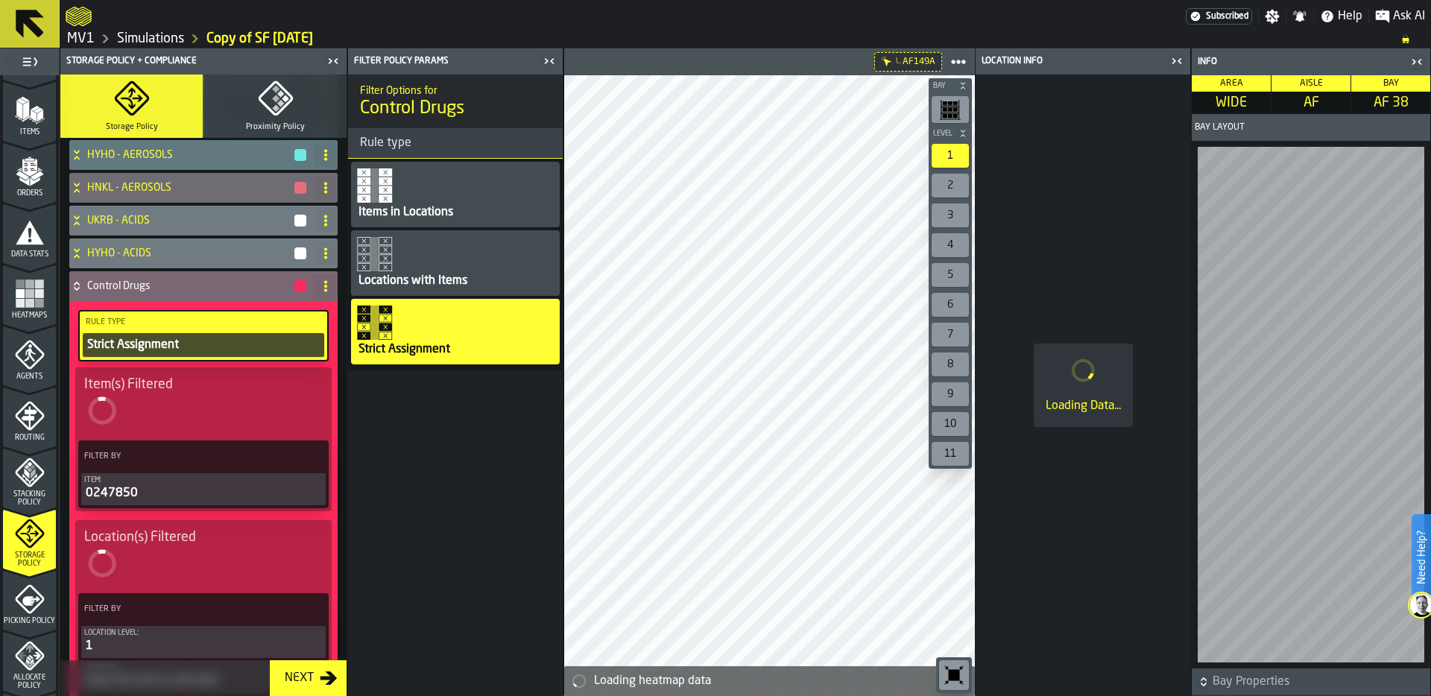
click at [186, 490] on div "0247850" at bounding box center [203, 494] width 239 height 18
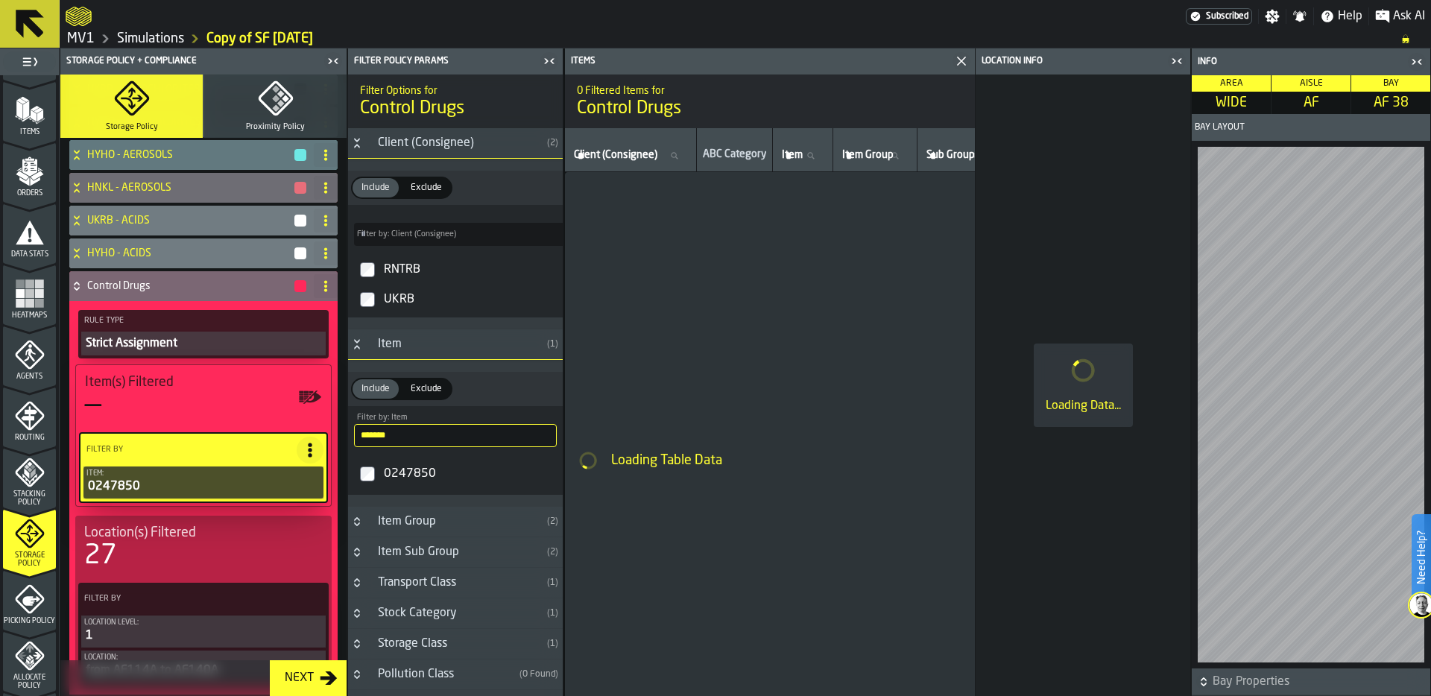
click at [1414, 60] on icon "button-toggle-Close me" at bounding box center [1414, 61] width 4 height 5
click at [1419, 60] on icon "button-toggle-Close me" at bounding box center [1417, 62] width 18 height 18
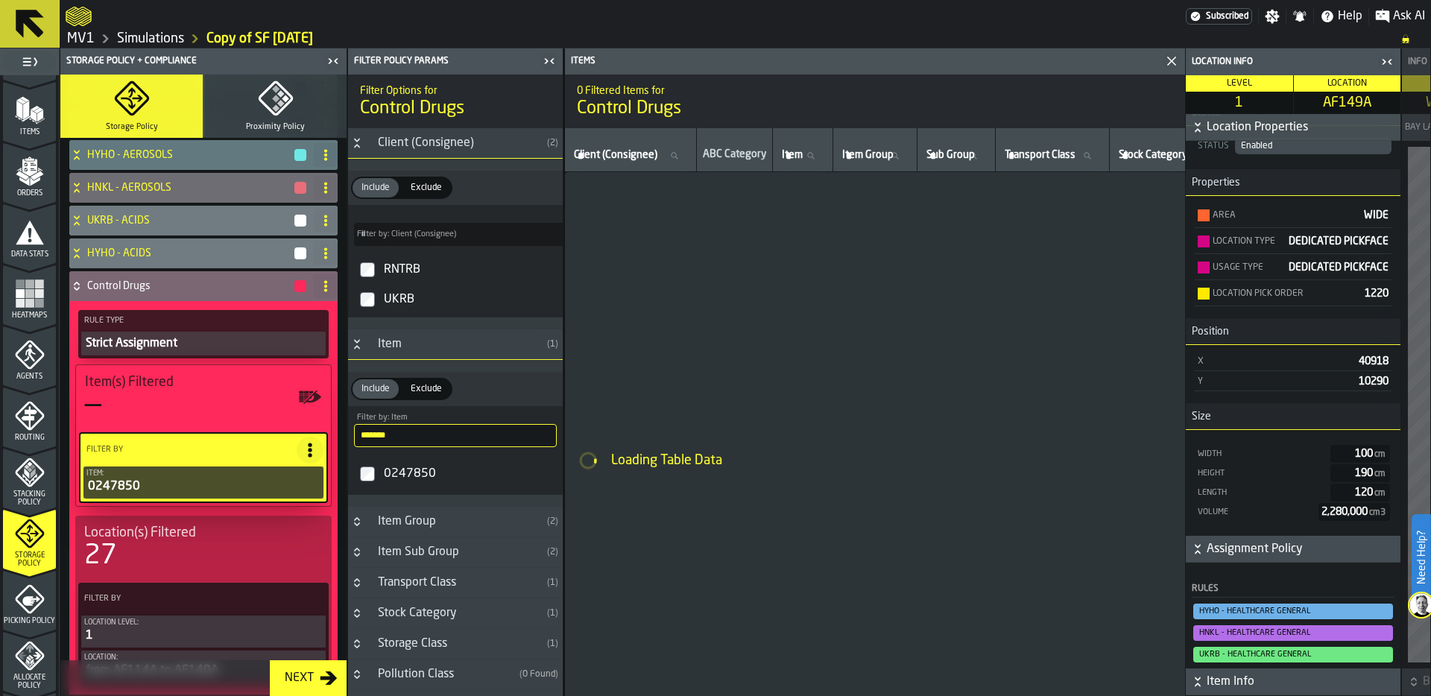
click at [1382, 61] on icon "button-toggle-Close me" at bounding box center [1384, 61] width 4 height 5
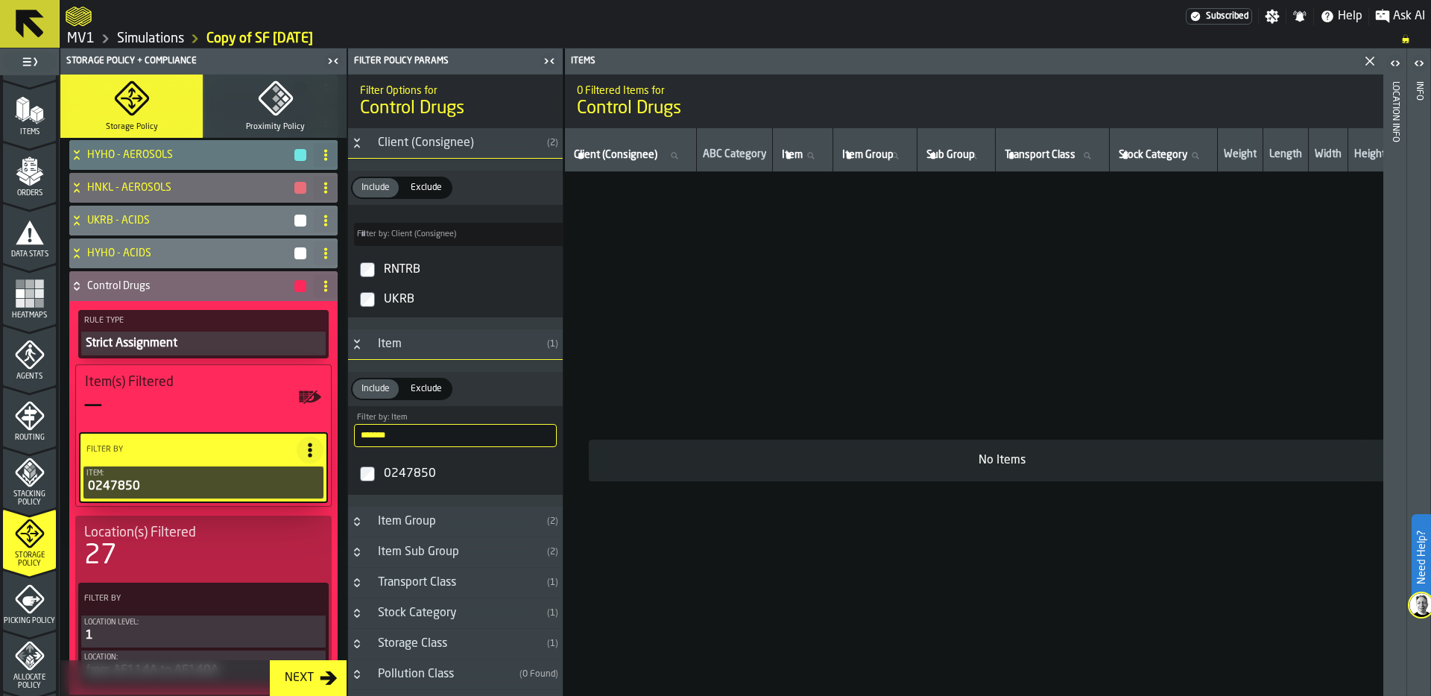
drag, startPoint x: 410, startPoint y: 438, endPoint x: 333, endPoint y: 438, distance: 76.8
click at [333, 438] on aside "1 Start 1.1 Layout 1.2 Assignment 1.3 Items 1.4 Orders 1.5 Data Stats 1.6 Heatm…" at bounding box center [282, 372] width 564 height 648
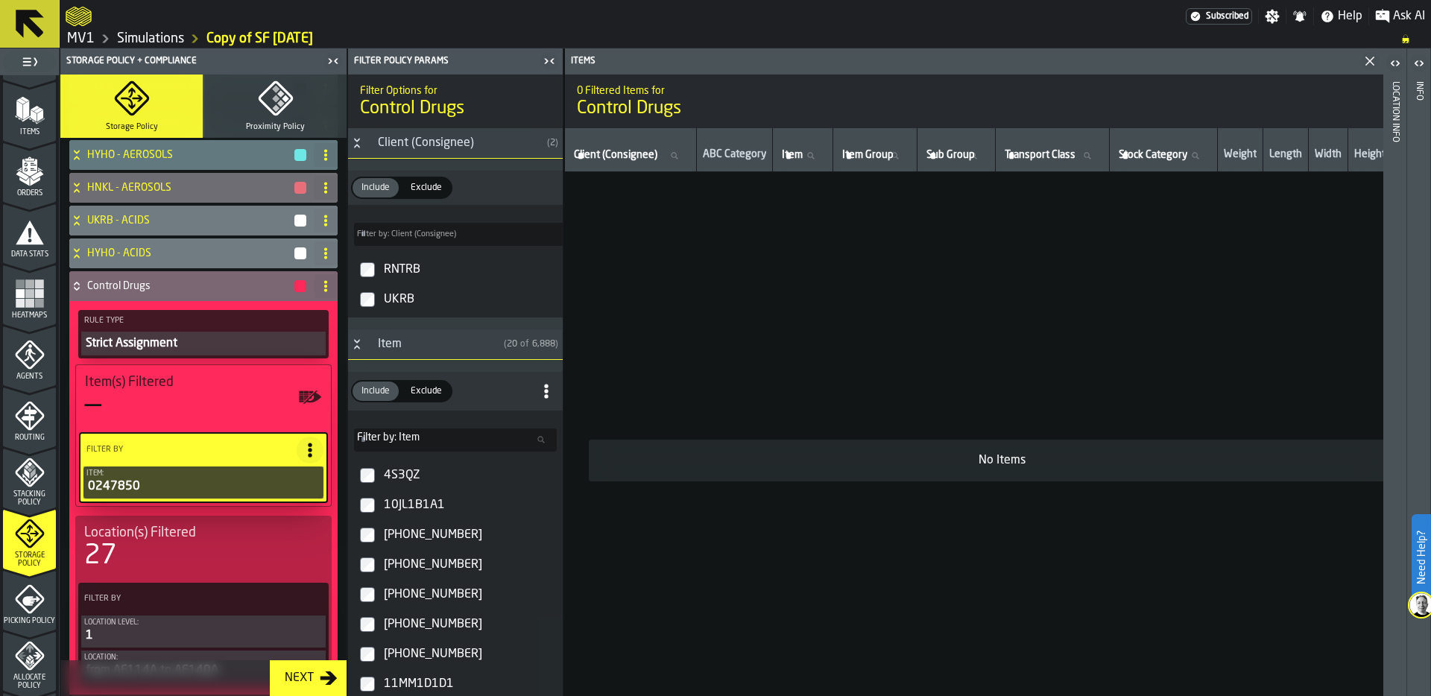
paste input "*******"
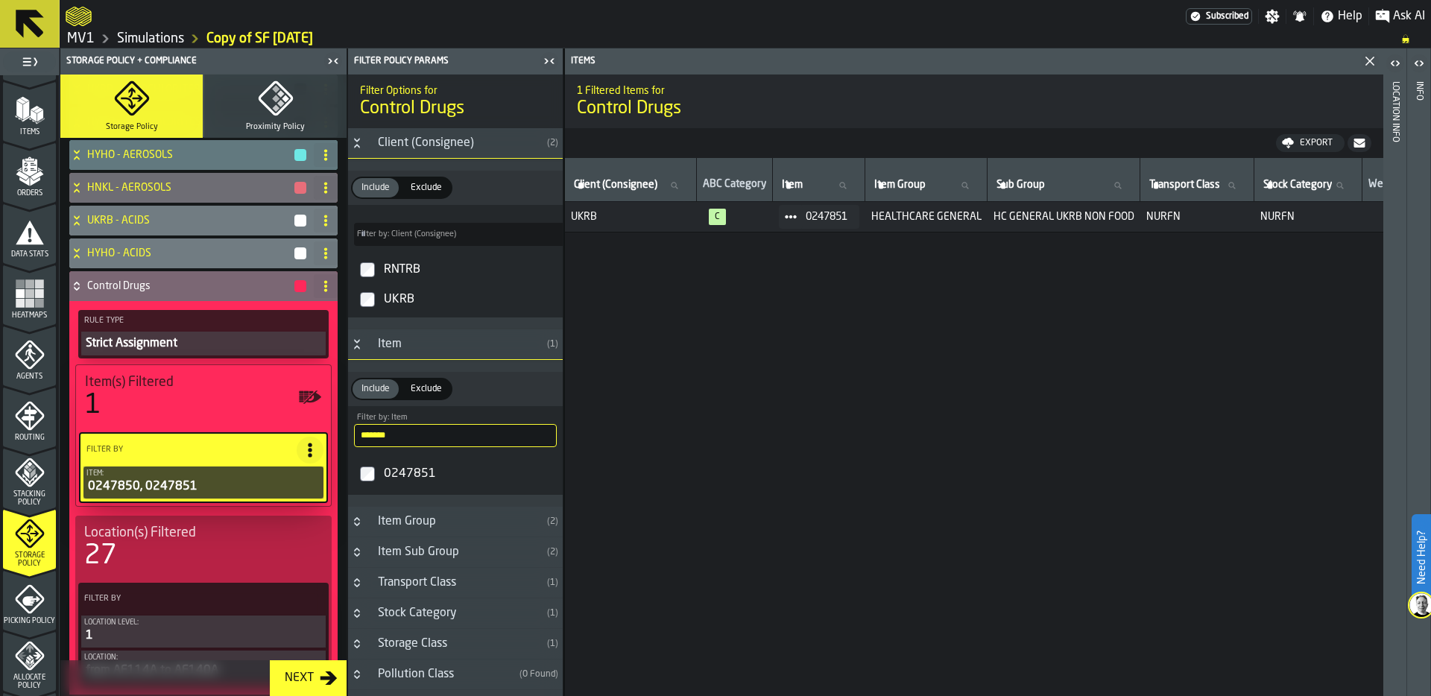
drag, startPoint x: 419, startPoint y: 432, endPoint x: 457, endPoint y: 441, distance: 39.1
click at [457, 440] on input "*******" at bounding box center [455, 435] width 203 height 23
paste input "search"
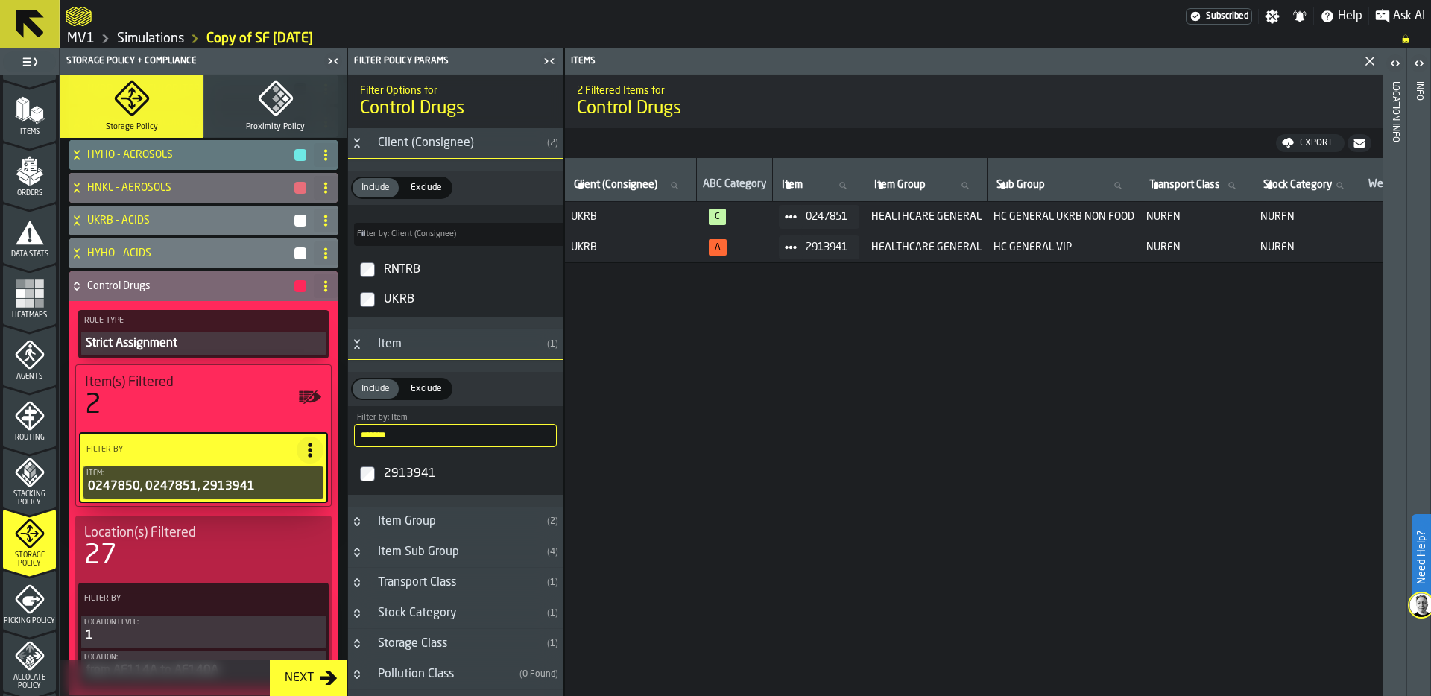
drag, startPoint x: 418, startPoint y: 441, endPoint x: 331, endPoint y: 432, distance: 87.7
click at [330, 432] on aside "1 Start 1.1 Layout 1.2 Assignment 1.3 Items 1.4 Orders 1.5 Data Stats 1.6 Heatm…" at bounding box center [282, 372] width 564 height 648
paste input "search"
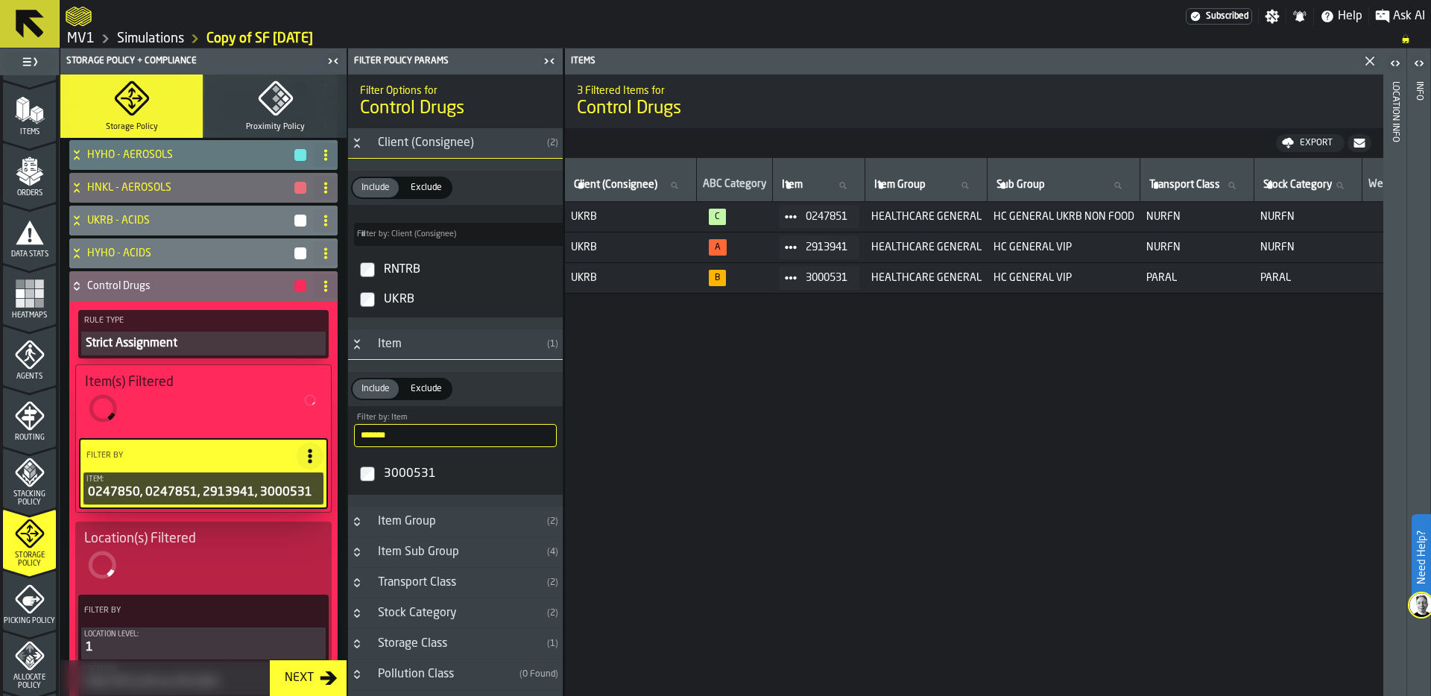
click at [420, 438] on input "*******" at bounding box center [455, 435] width 203 height 23
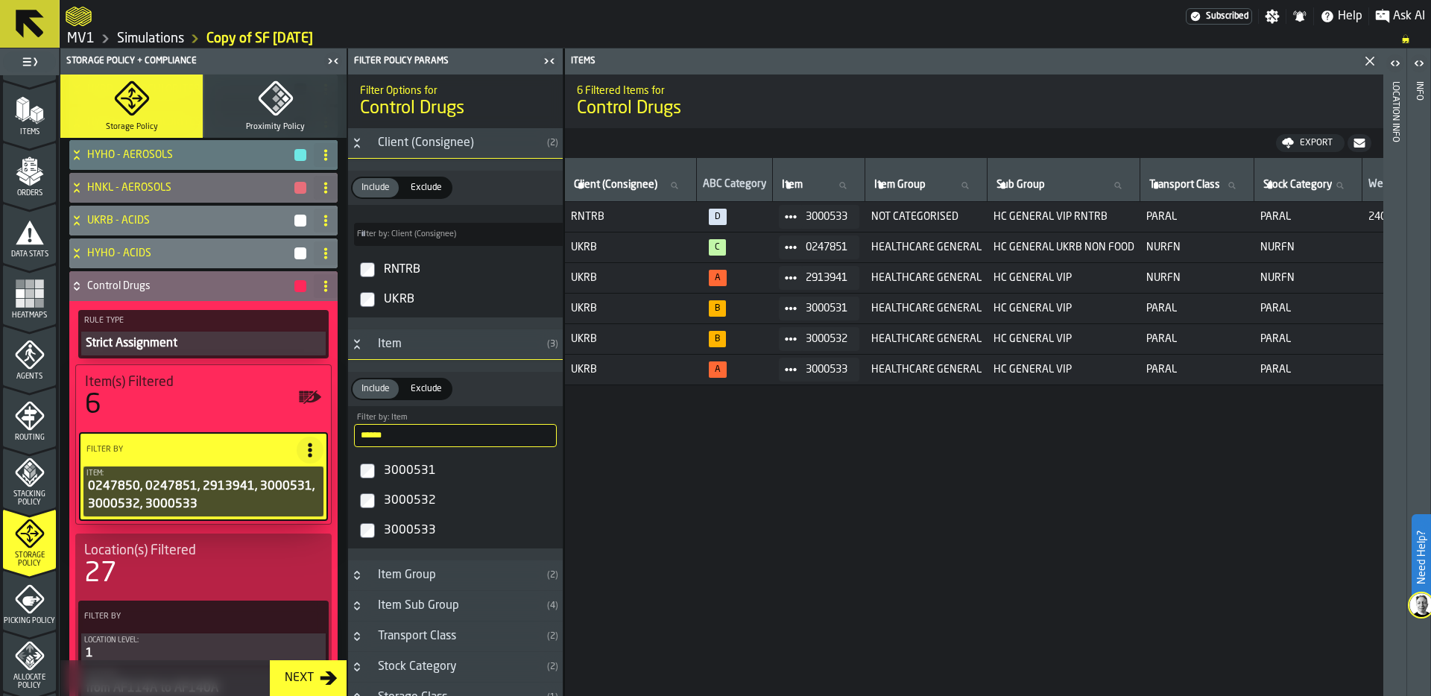
drag, startPoint x: 412, startPoint y: 436, endPoint x: 352, endPoint y: 435, distance: 60.4
click at [350, 435] on div "****** Filter by: Item 300053" at bounding box center [455, 429] width 215 height 47
paste input "*"
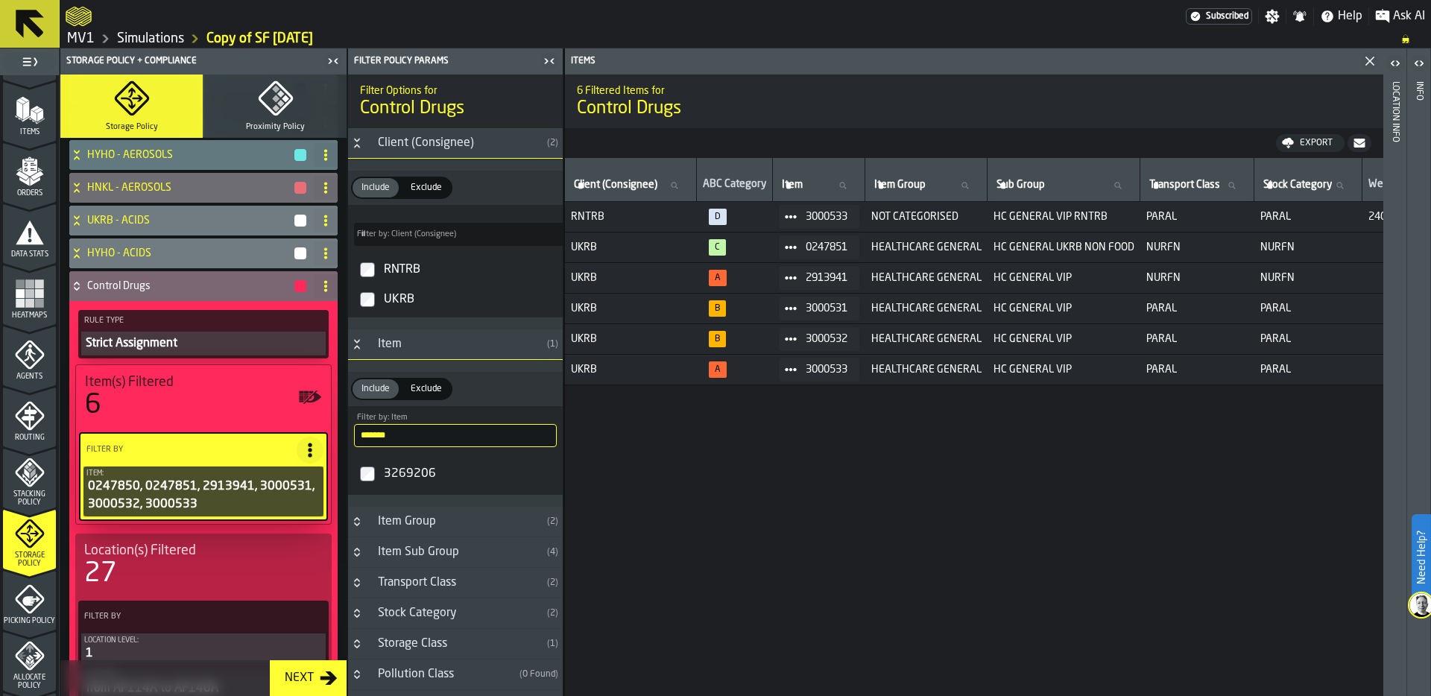
type input "*******"
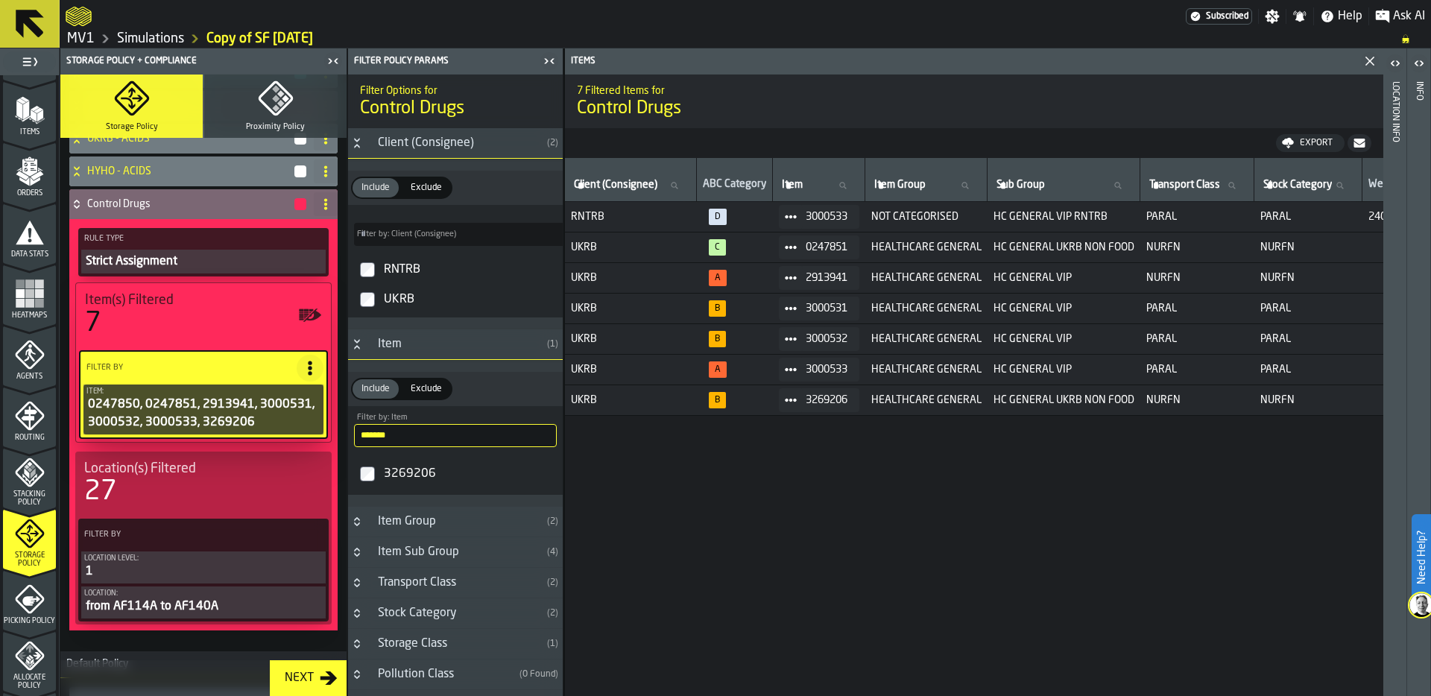
scroll to position [651, 0]
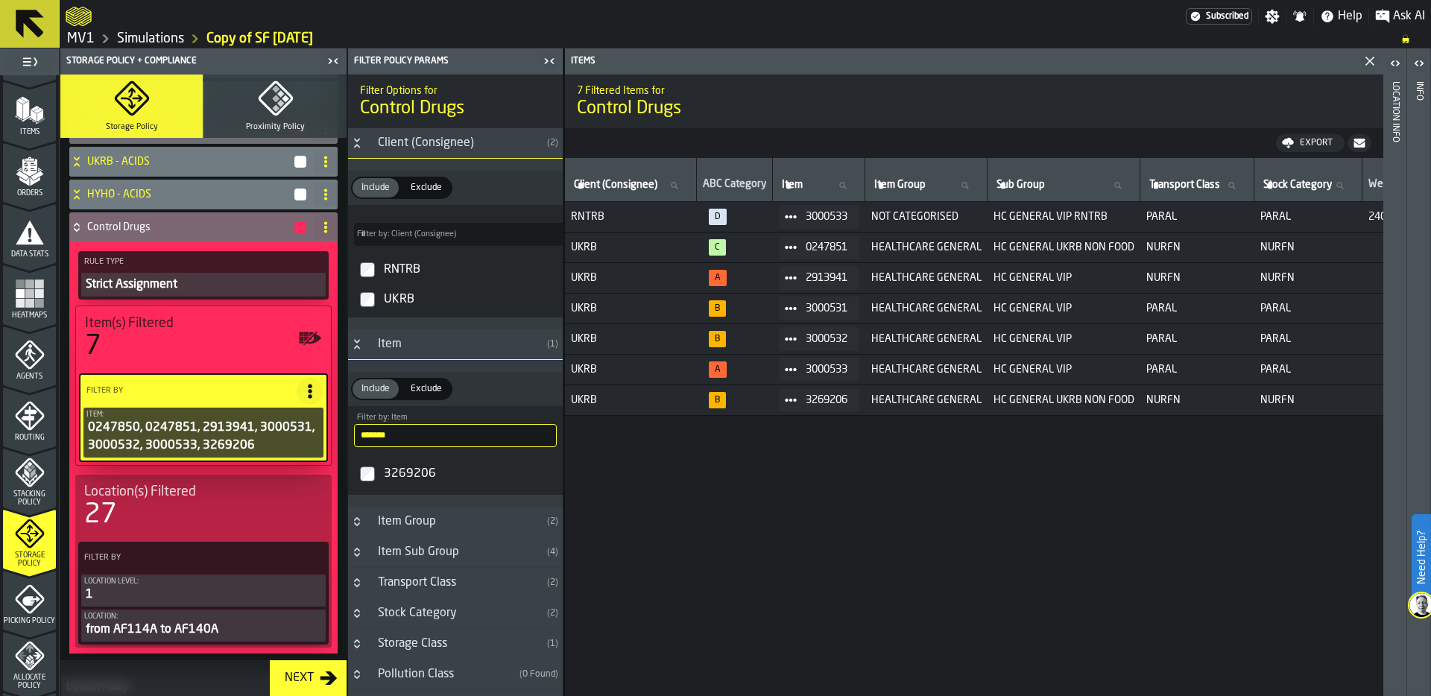
click at [78, 227] on icon at bounding box center [76, 227] width 15 height 12
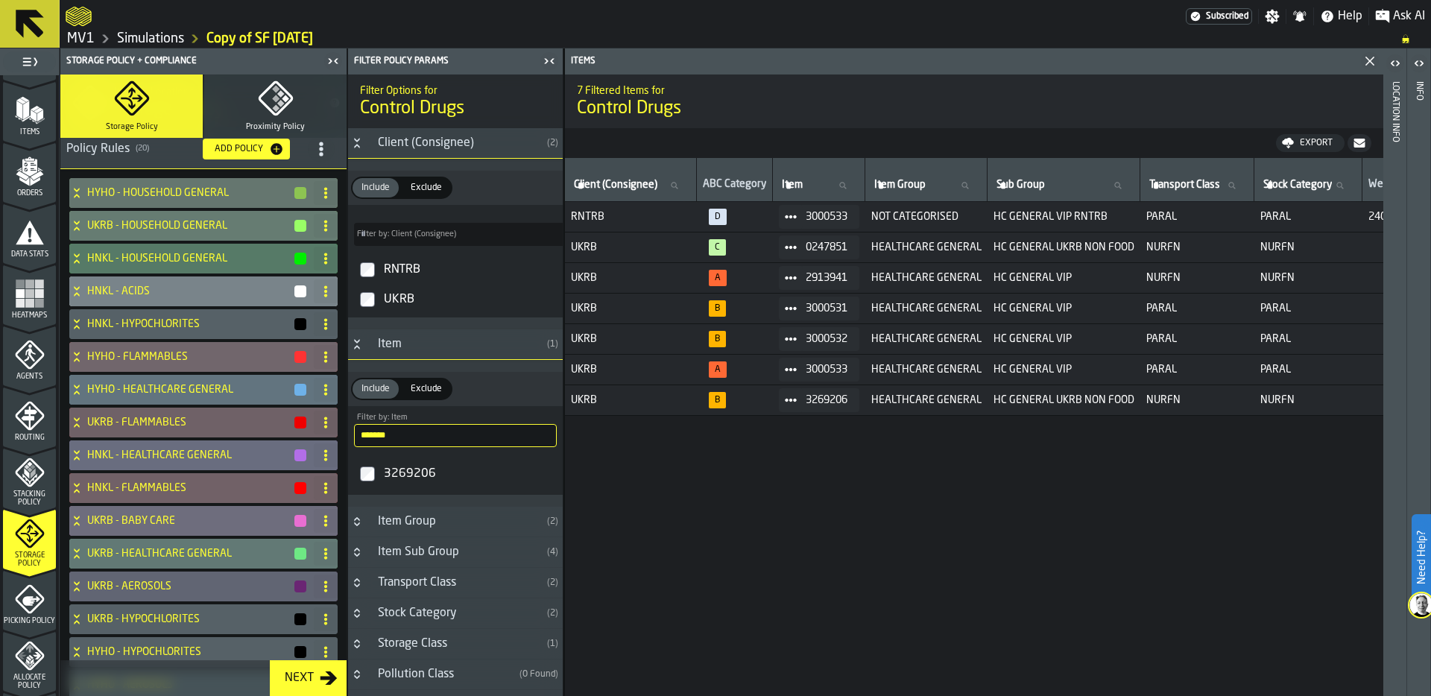
scroll to position [74, 0]
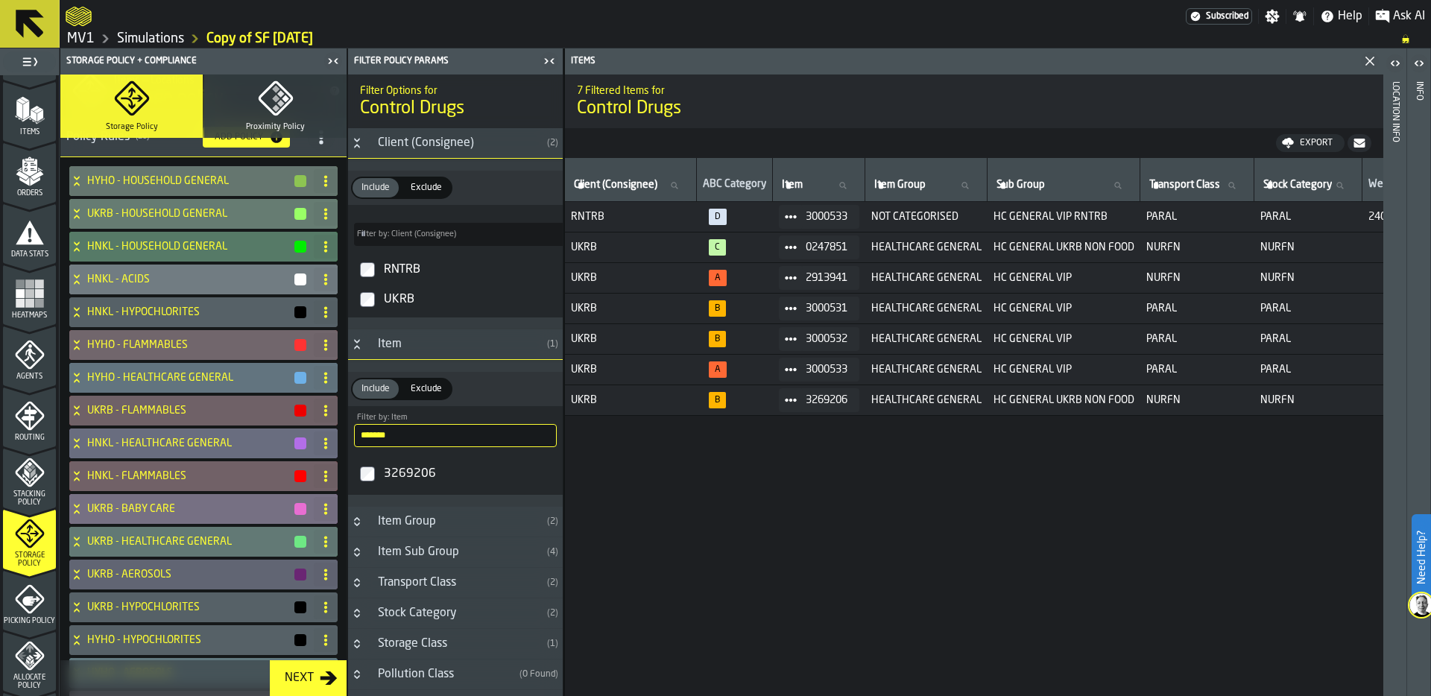
click at [104, 503] on h4 "UKRB - BABY CARE" at bounding box center [190, 509] width 206 height 12
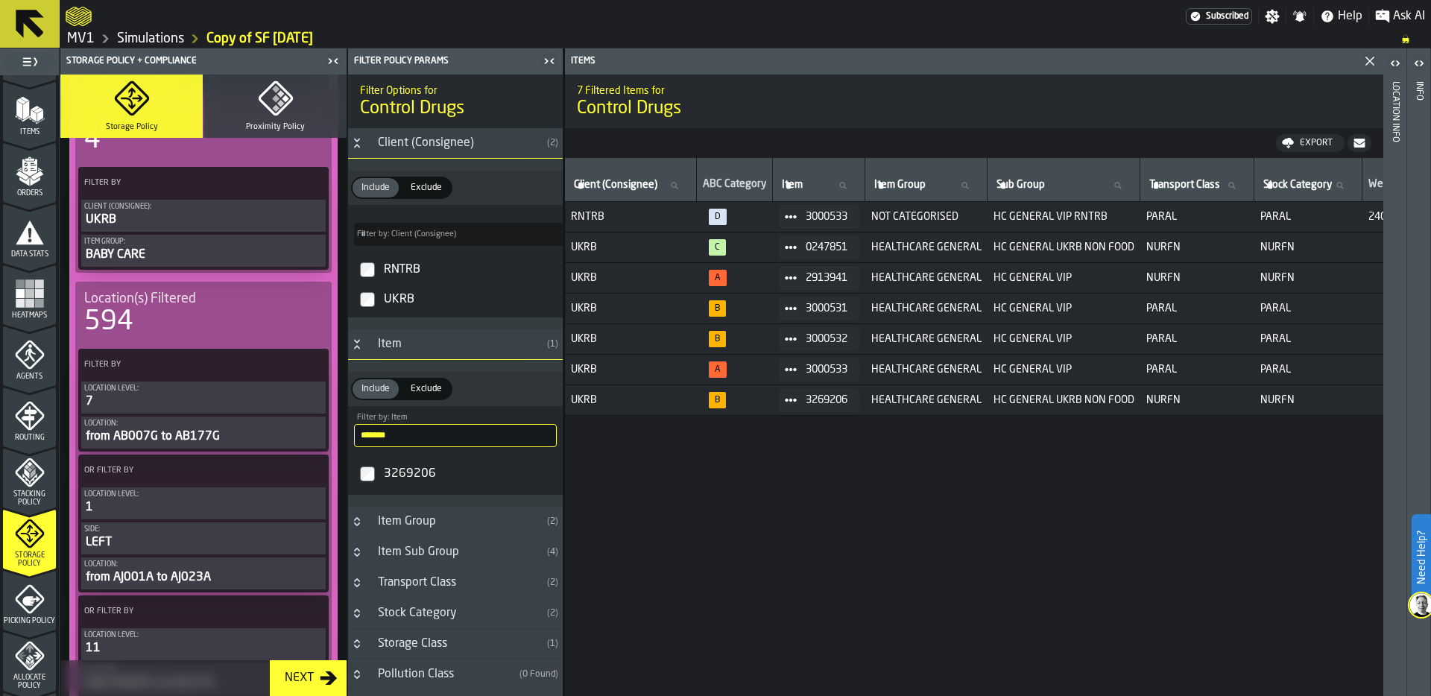
scroll to position [557, 0]
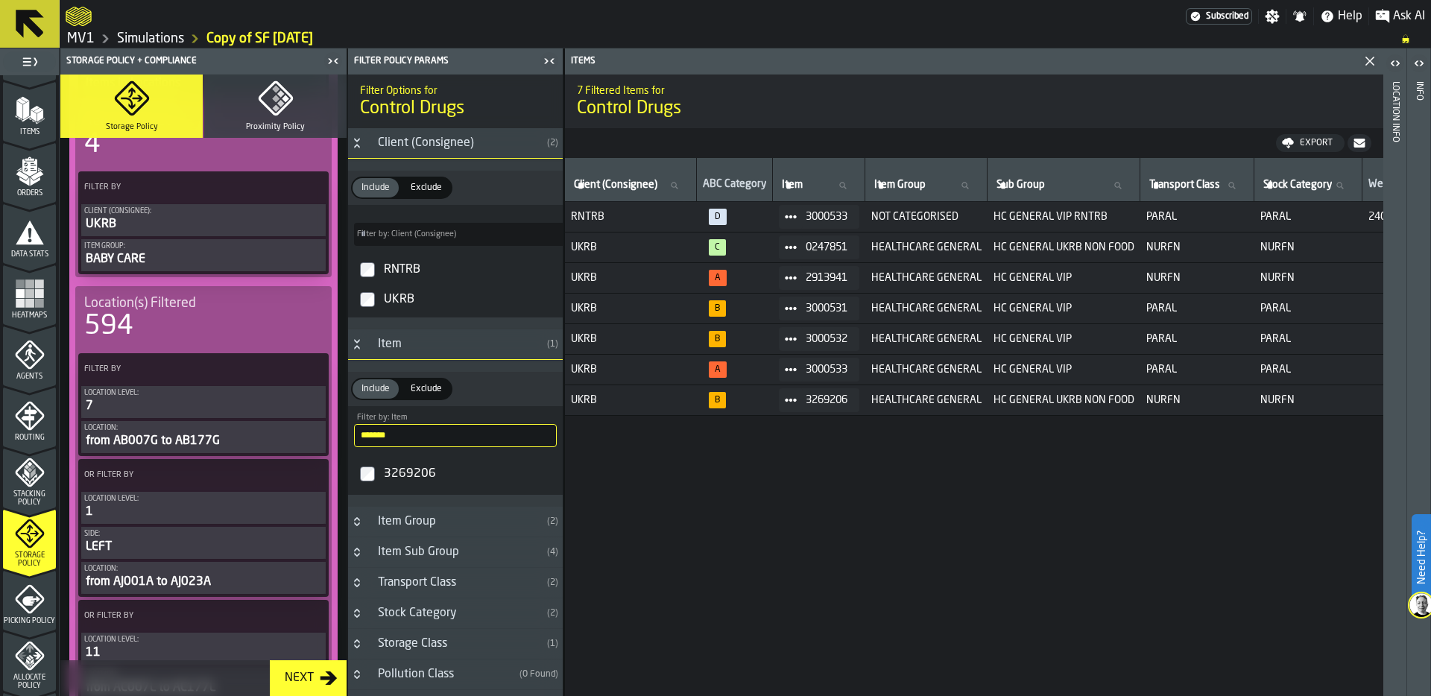
click at [160, 408] on div "7" at bounding box center [203, 406] width 239 height 18
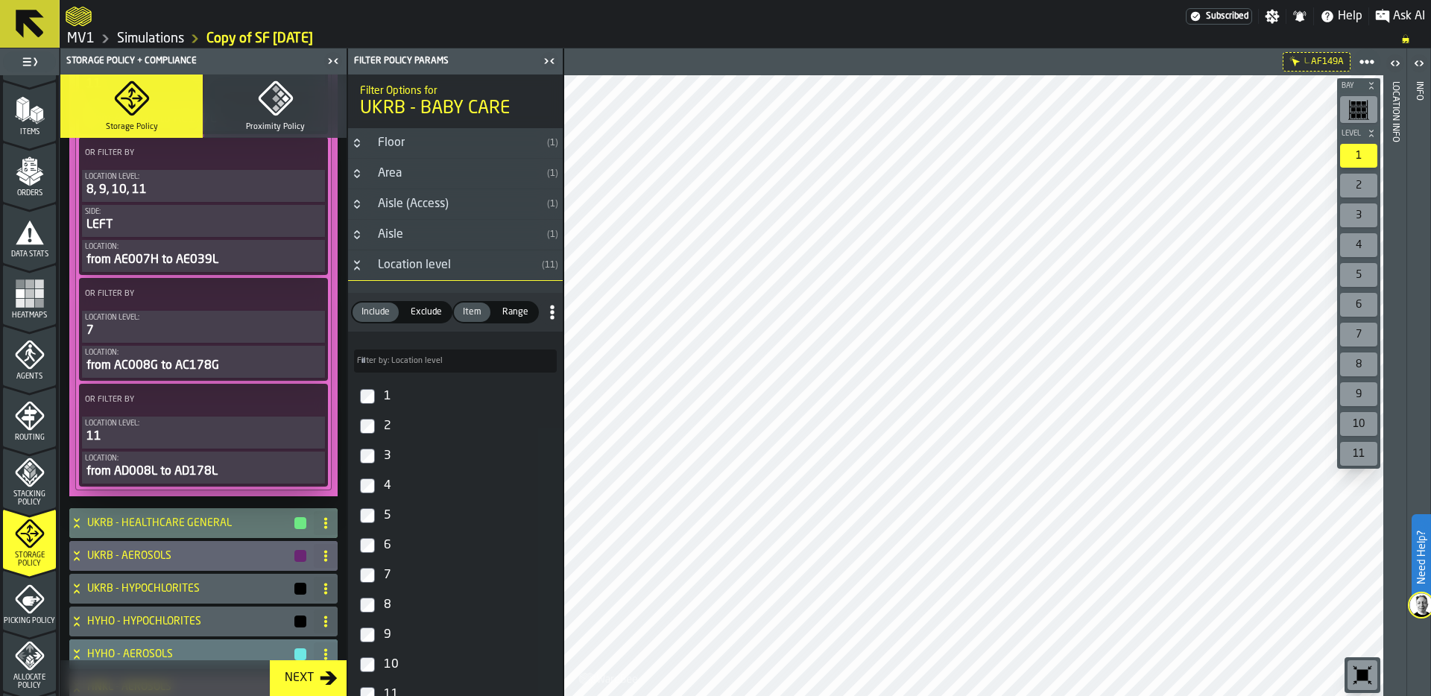
scroll to position [1139, 0]
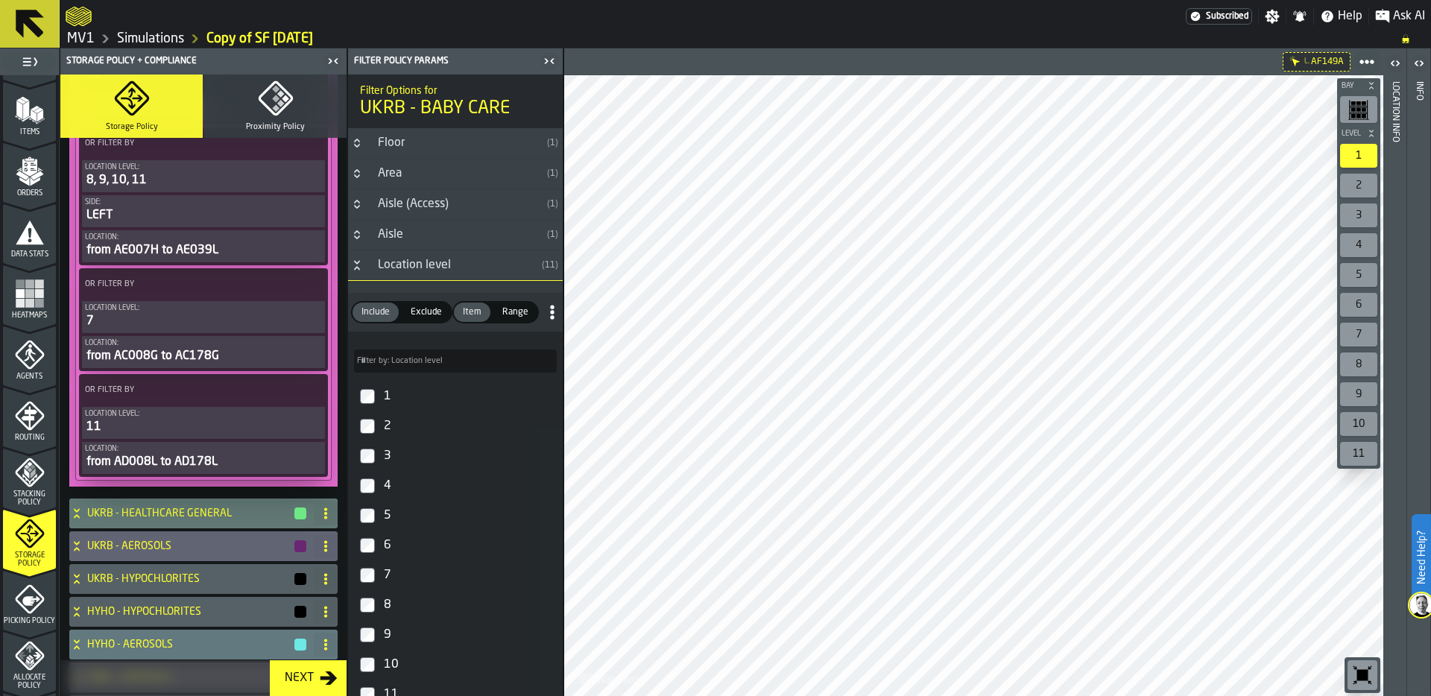
click at [309, 392] on circle at bounding box center [311, 390] width 4 height 4
click at [287, 467] on div "Add (OR) Filter" at bounding box center [273, 467] width 78 height 18
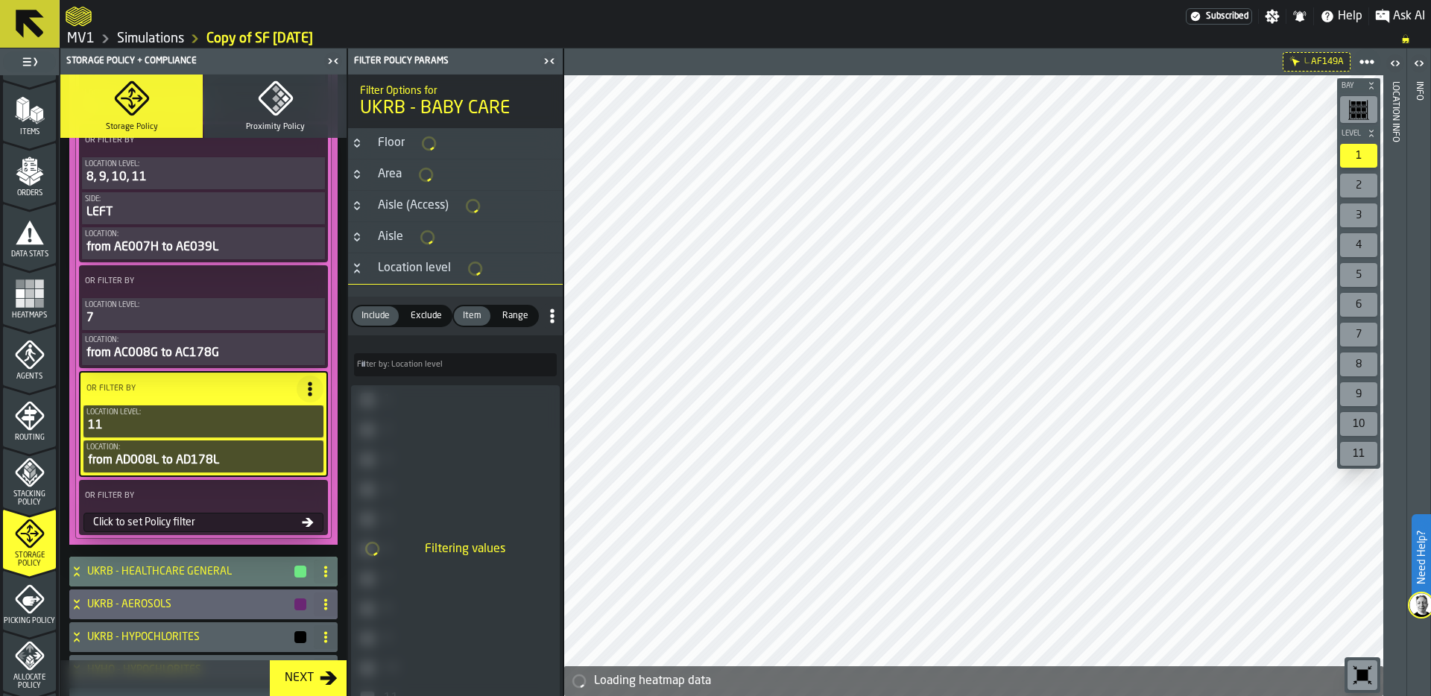
scroll to position [1136, 0]
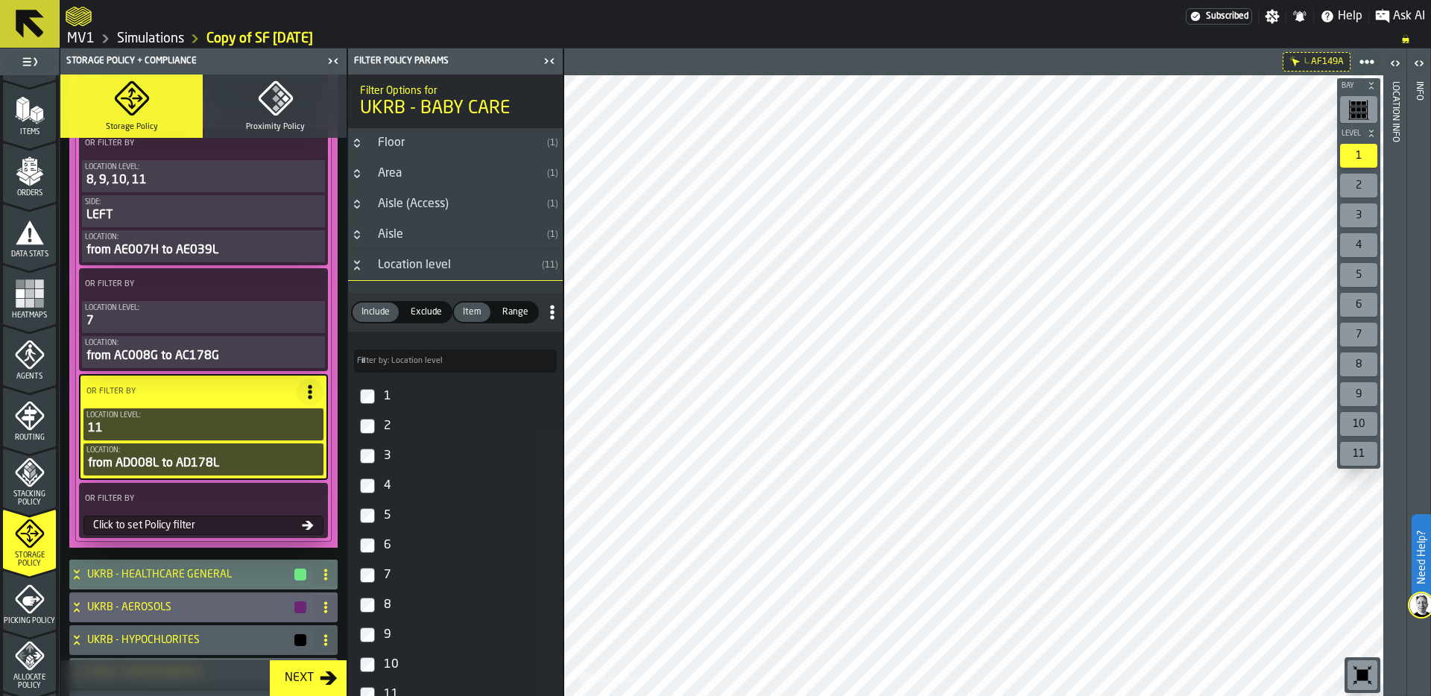
click at [223, 531] on div "Click to set Policy filter" at bounding box center [194, 526] width 215 height 12
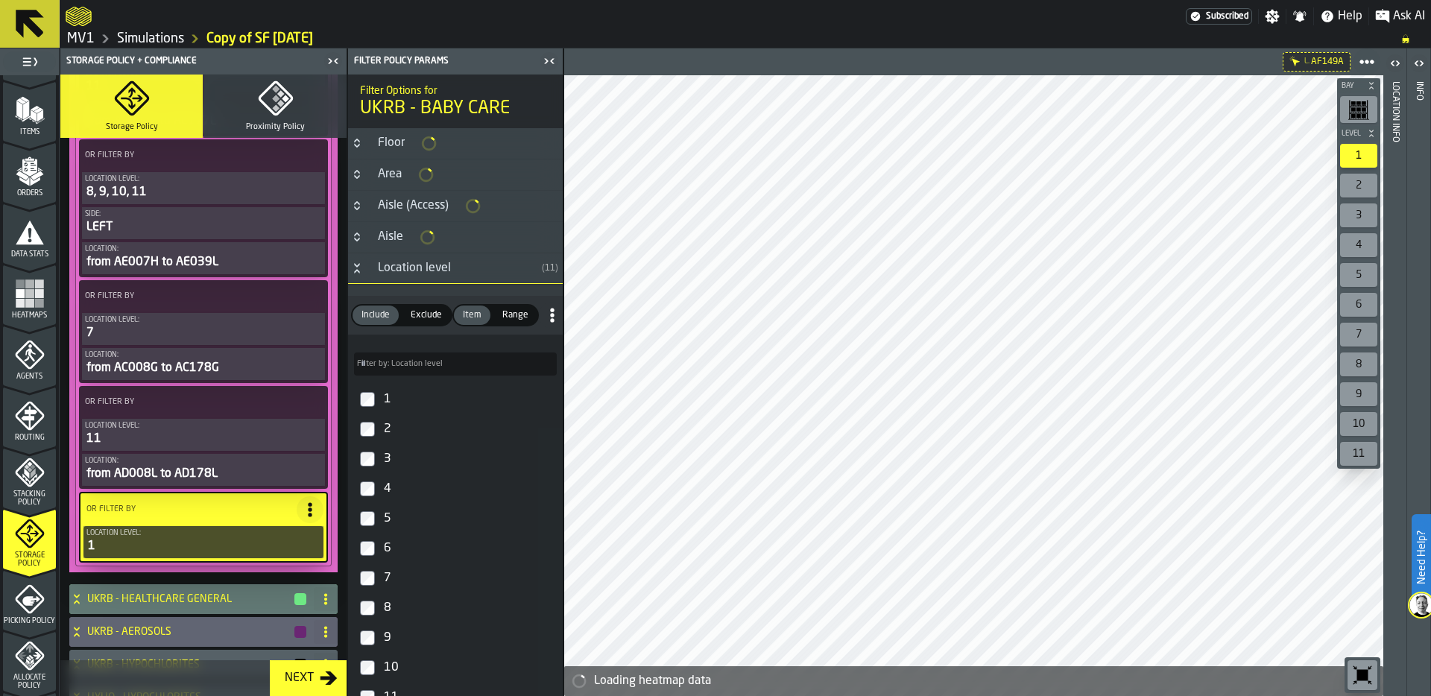
scroll to position [1148, 0]
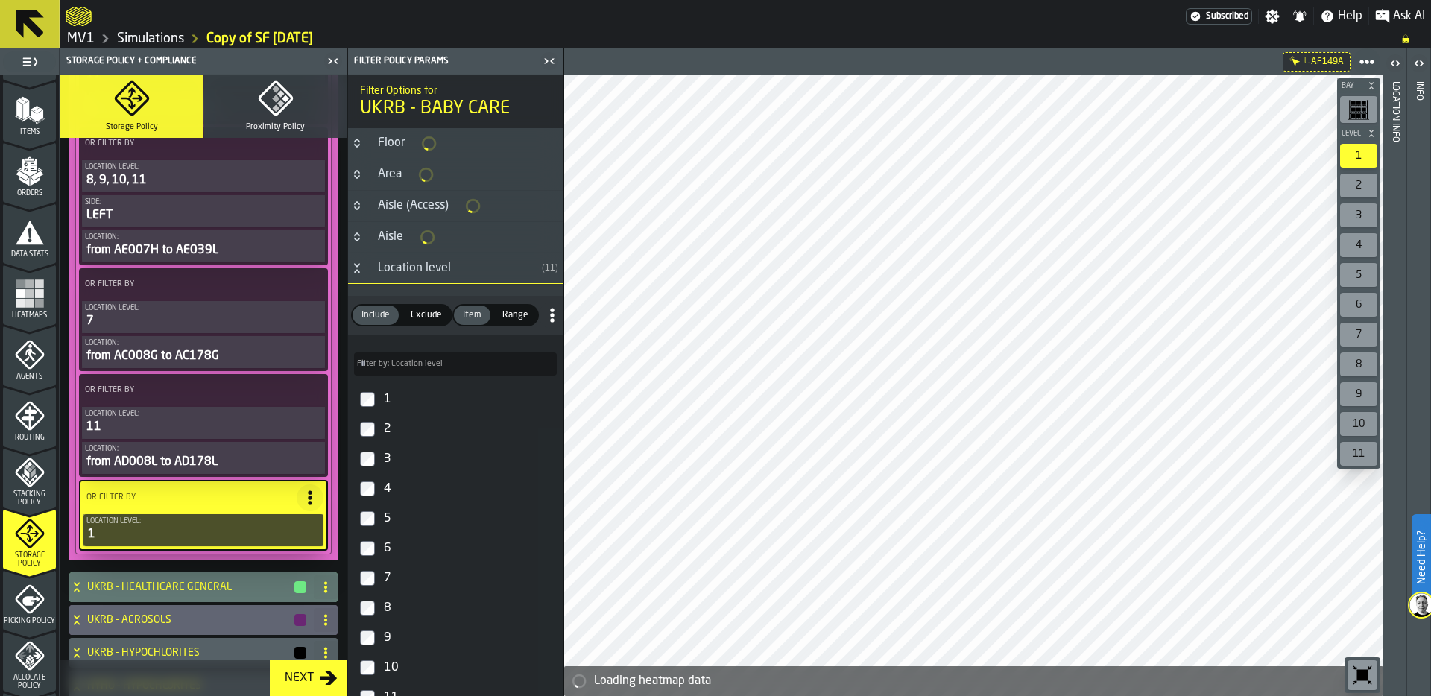
click at [359, 264] on icon "Button-Location level-open" at bounding box center [356, 265] width 5 height 4
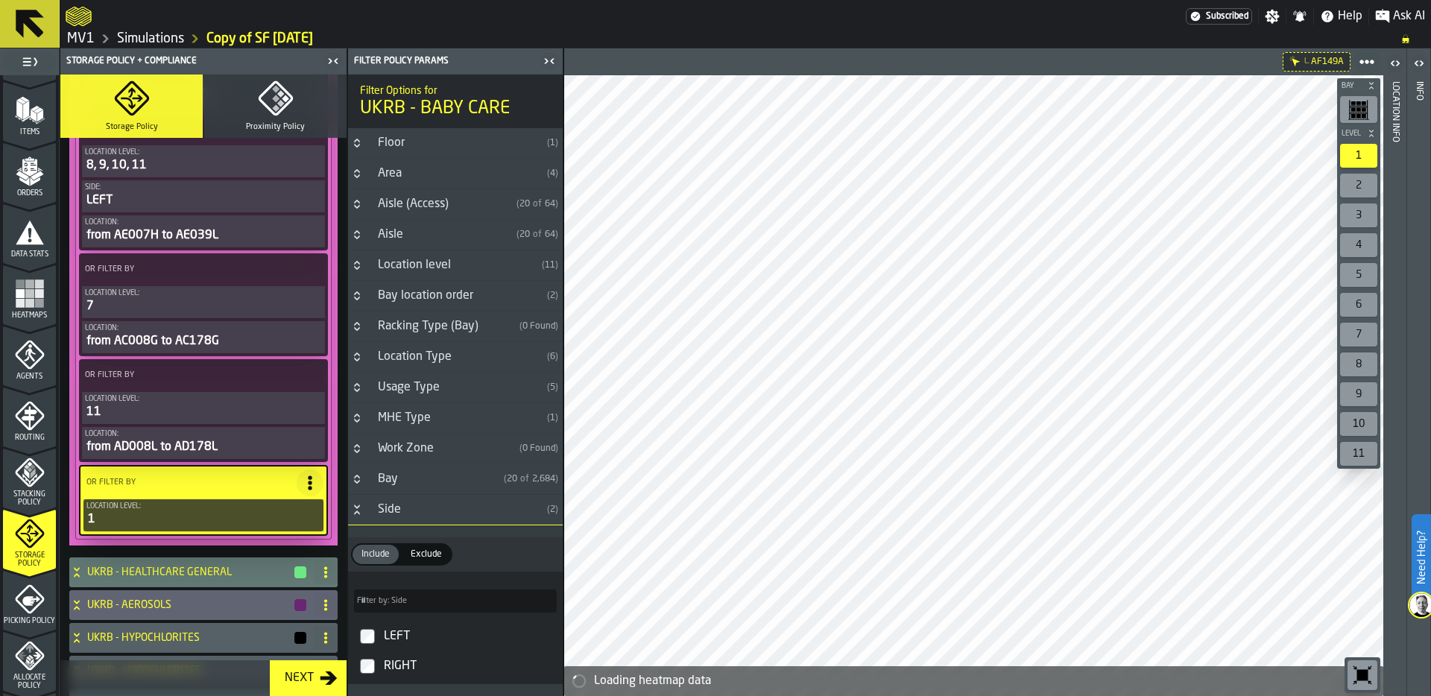
scroll to position [1133, 0]
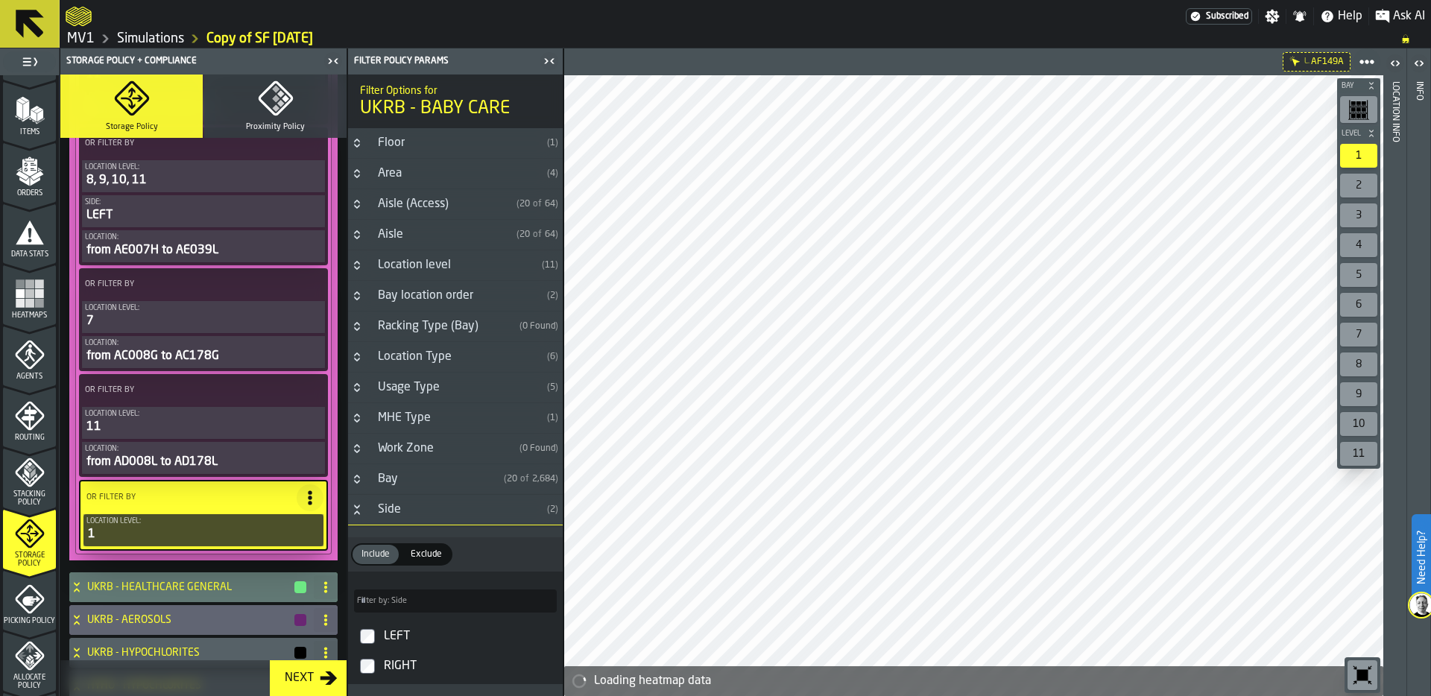
click at [352, 515] on h3 "Side ( 2 )" at bounding box center [455, 510] width 215 height 31
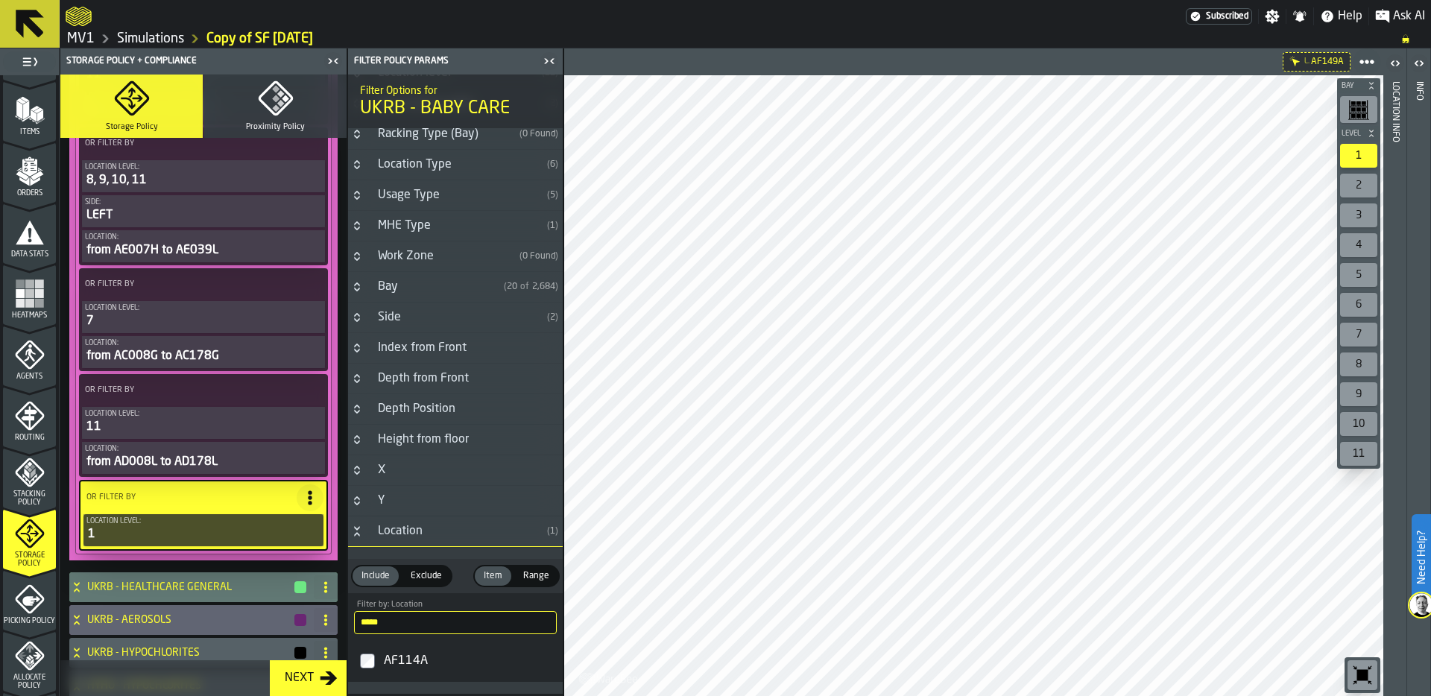
scroll to position [251, 0]
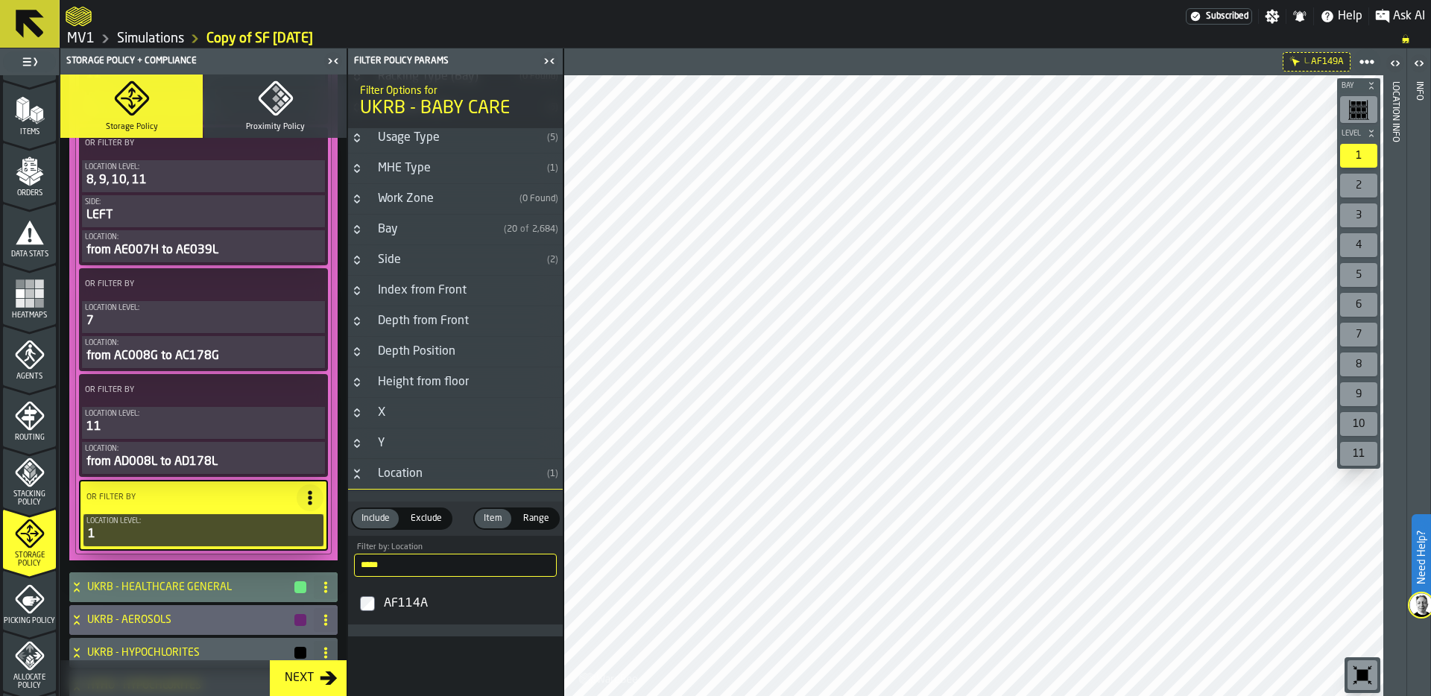
click at [399, 566] on input "*****" at bounding box center [455, 565] width 203 height 23
click at [534, 513] on span "Range" at bounding box center [536, 518] width 38 height 13
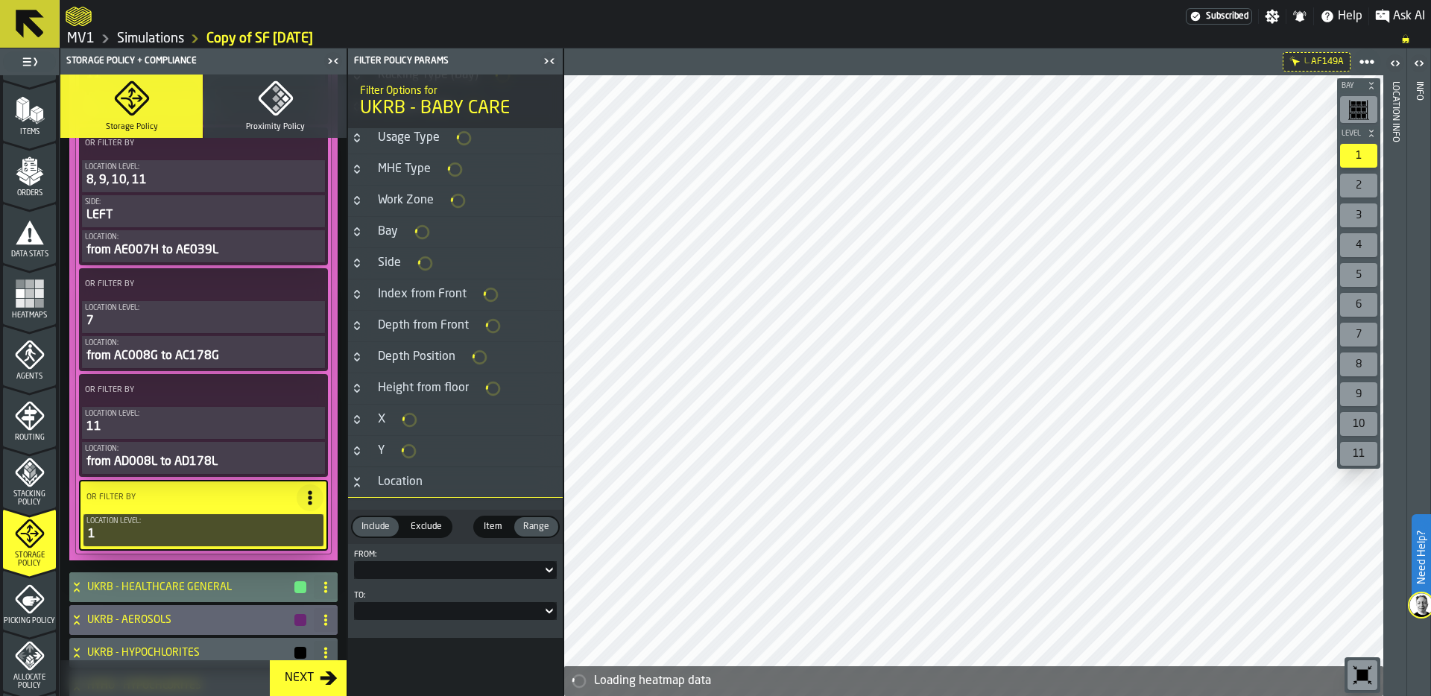
scroll to position [242, 0]
click at [391, 567] on div at bounding box center [448, 570] width 188 height 6
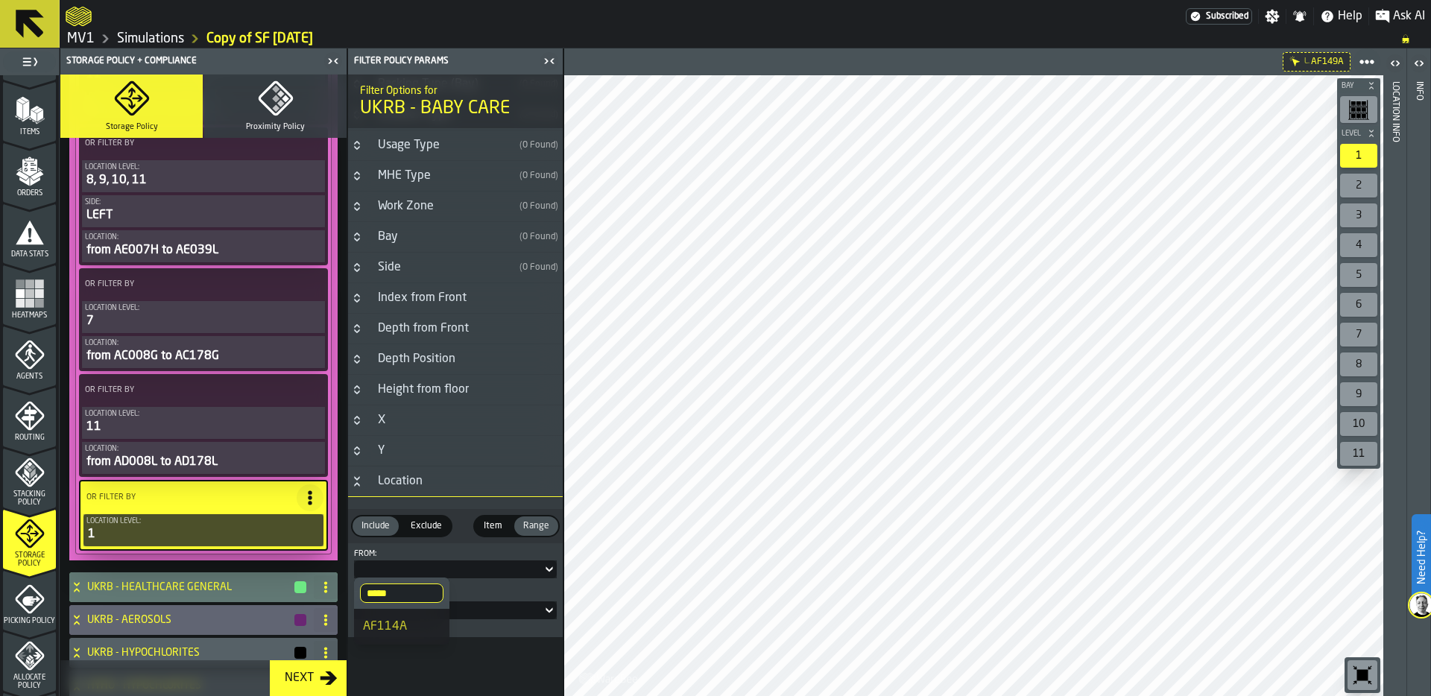
click at [406, 599] on input "*****" at bounding box center [401, 593] width 83 height 19
type input "*****"
click at [391, 622] on div "AF144A" at bounding box center [402, 627] width 78 height 18
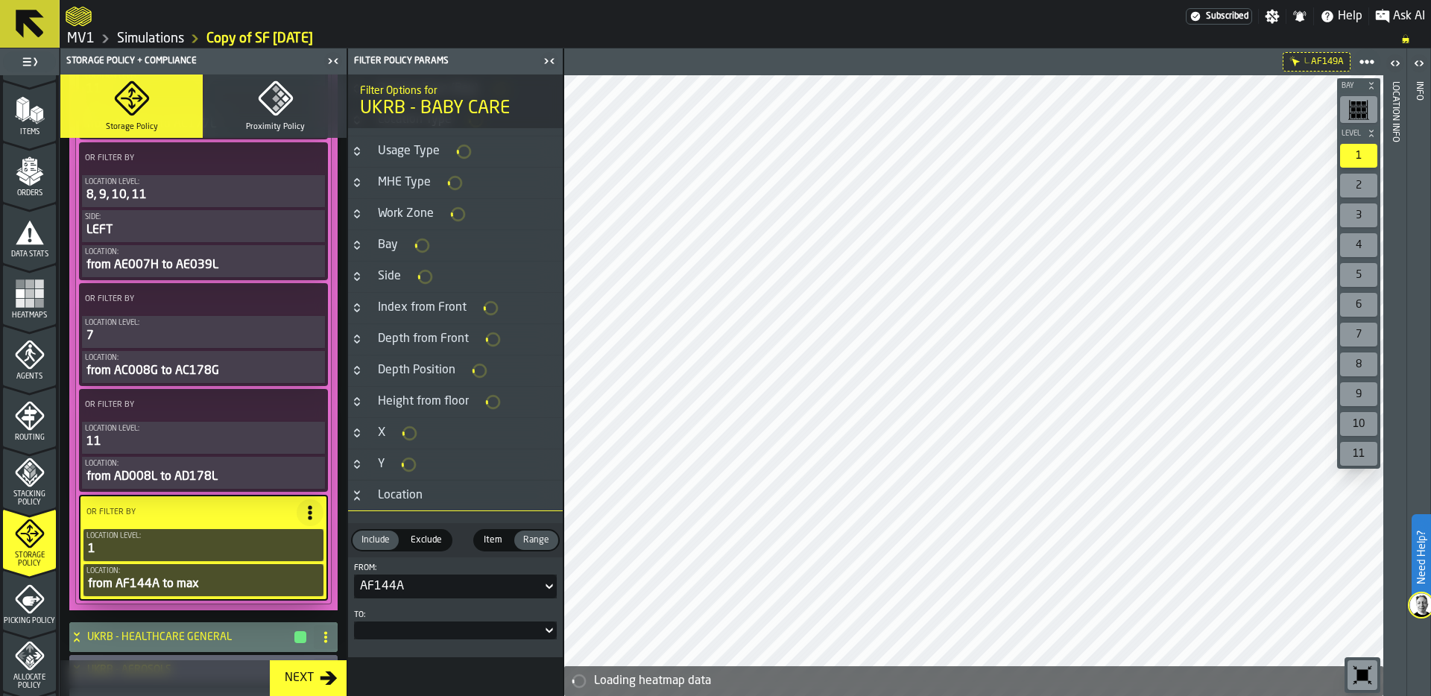
scroll to position [247, 0]
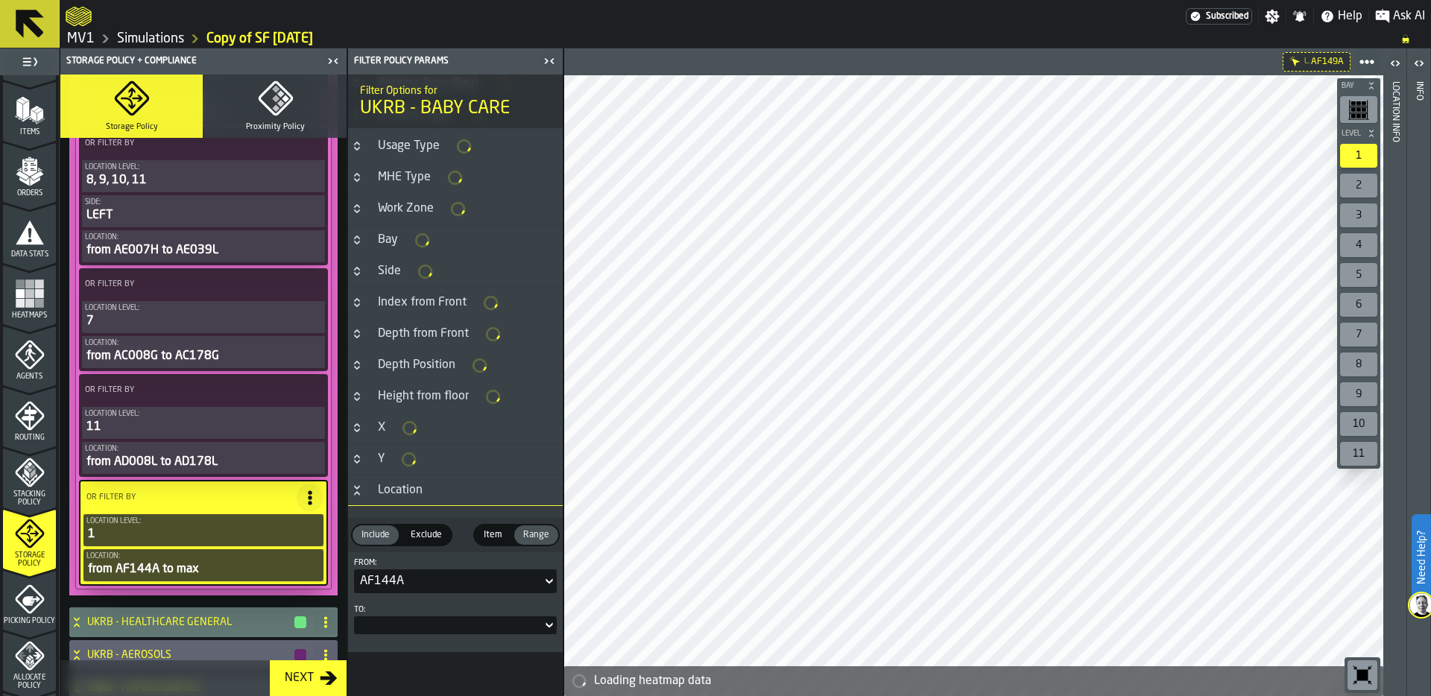
click at [397, 613] on label "To:" at bounding box center [455, 610] width 203 height 10
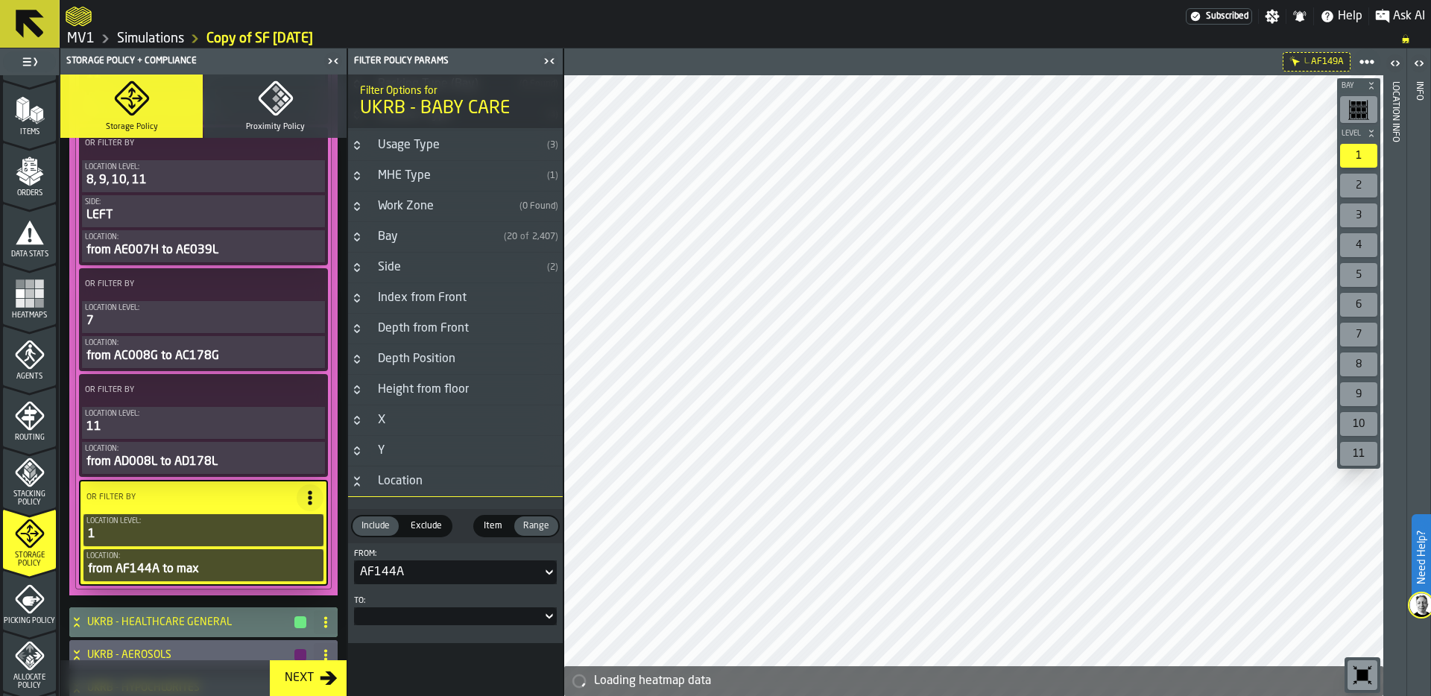
click at [397, 618] on div at bounding box center [448, 616] width 188 height 6
click at [401, 643] on input "*****" at bounding box center [401, 640] width 83 height 19
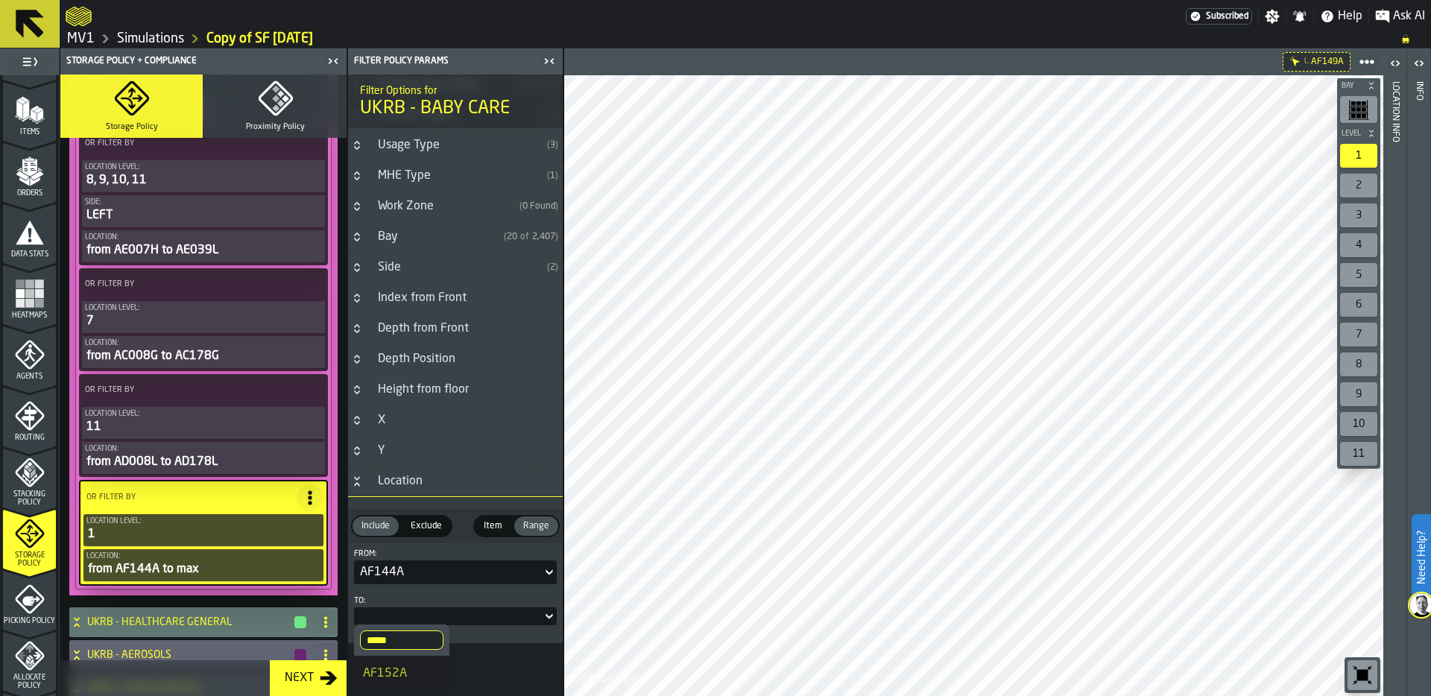
type input "*****"
click at [408, 672] on div "AF152A" at bounding box center [402, 674] width 78 height 18
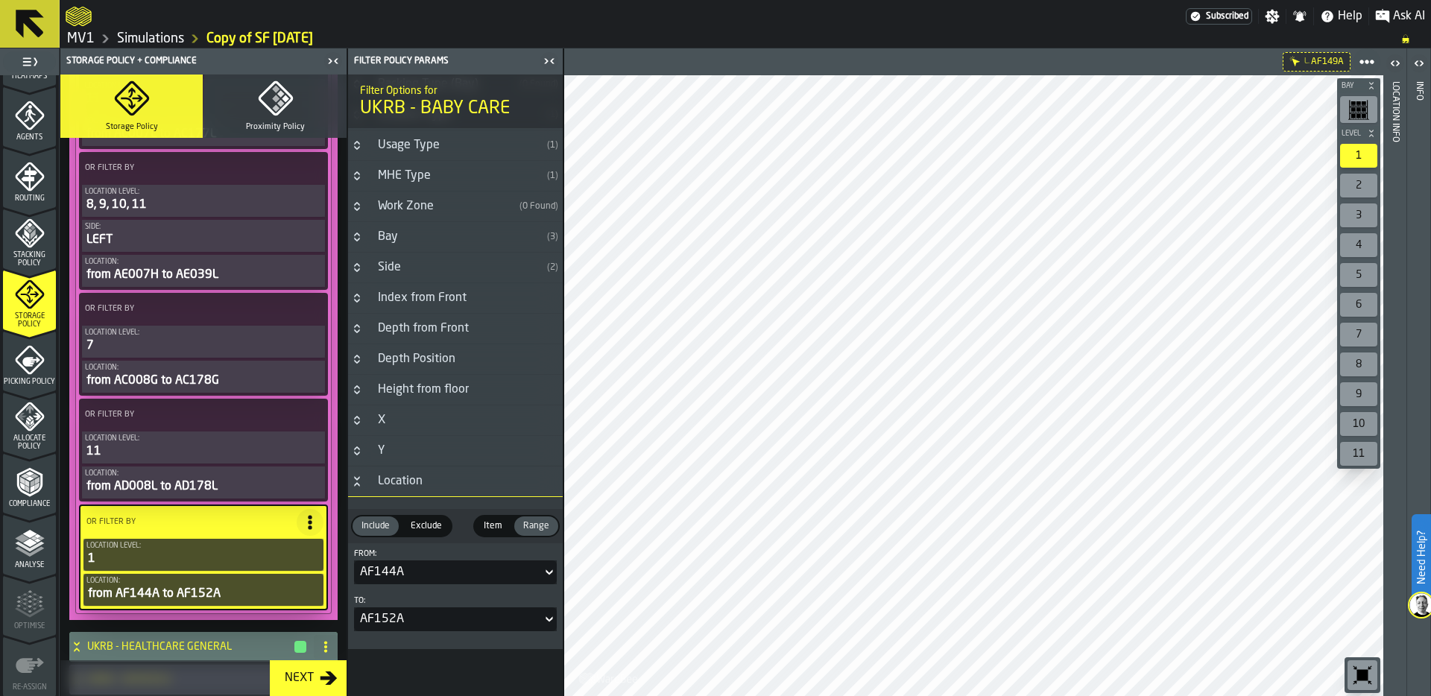
scroll to position [1115, 0]
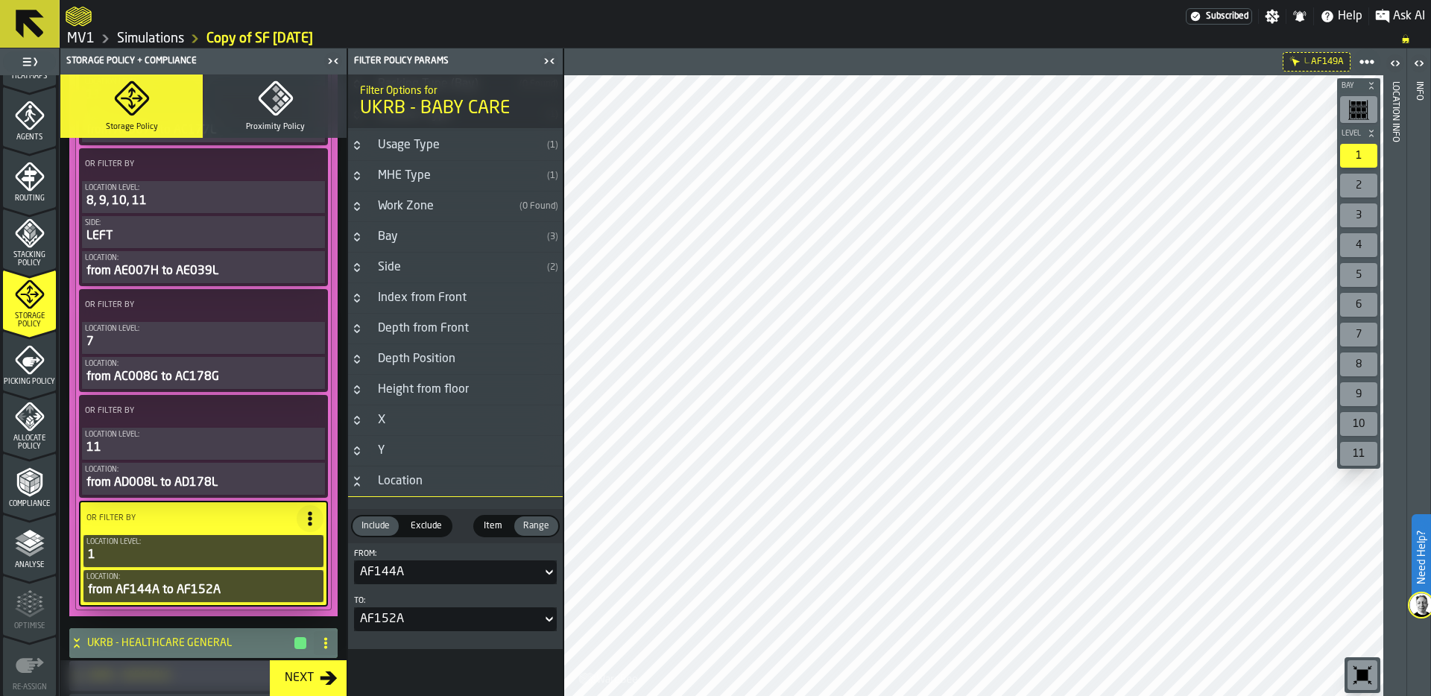
click at [20, 431] on div "Allocate Policy" at bounding box center [29, 426] width 53 height 49
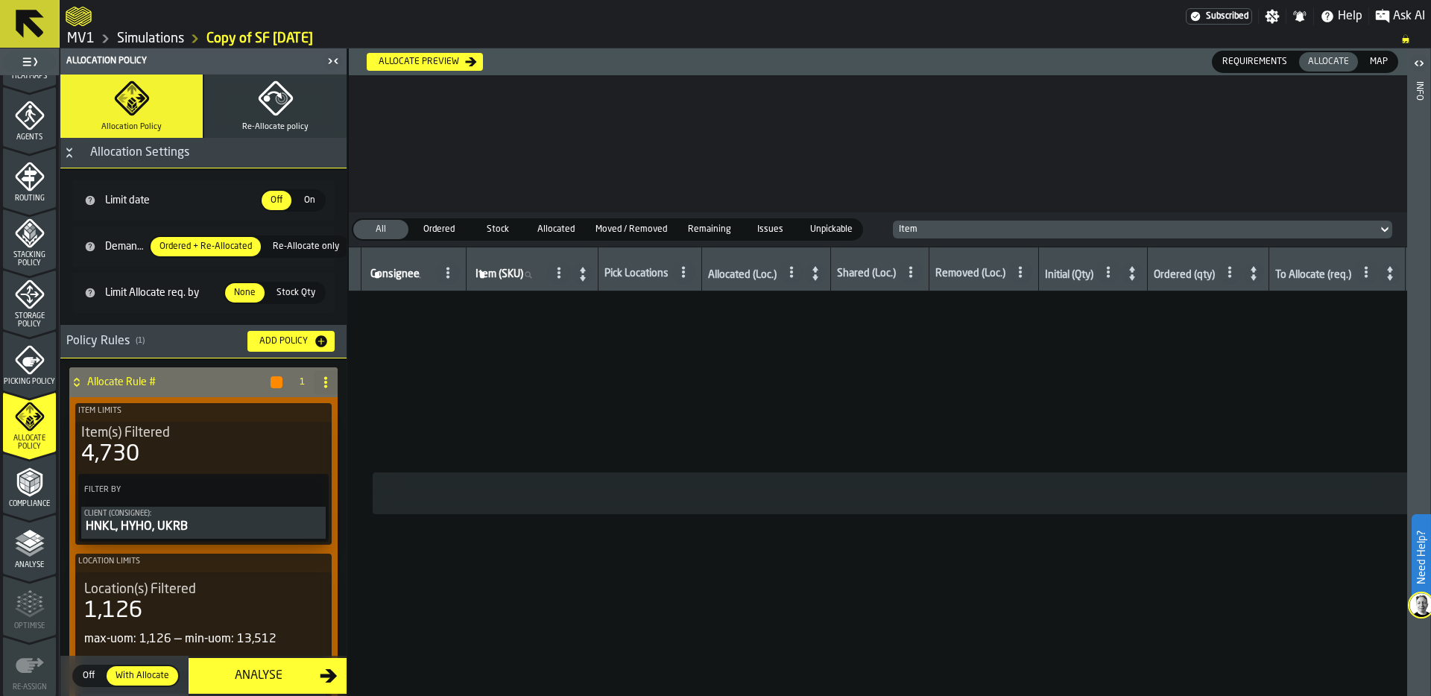
click at [442, 63] on div "Allocate preview" at bounding box center [419, 62] width 92 height 10
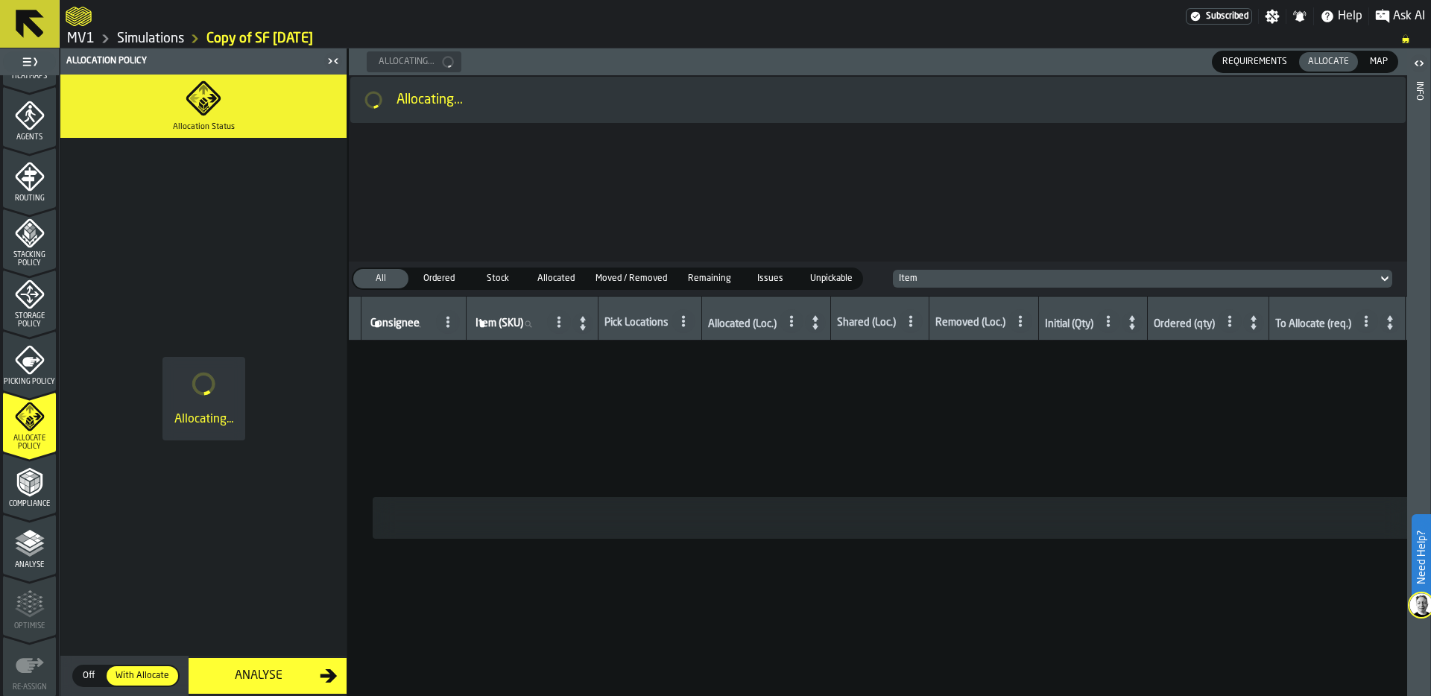
click at [28, 253] on span "Stacking Policy" at bounding box center [29, 259] width 53 height 16
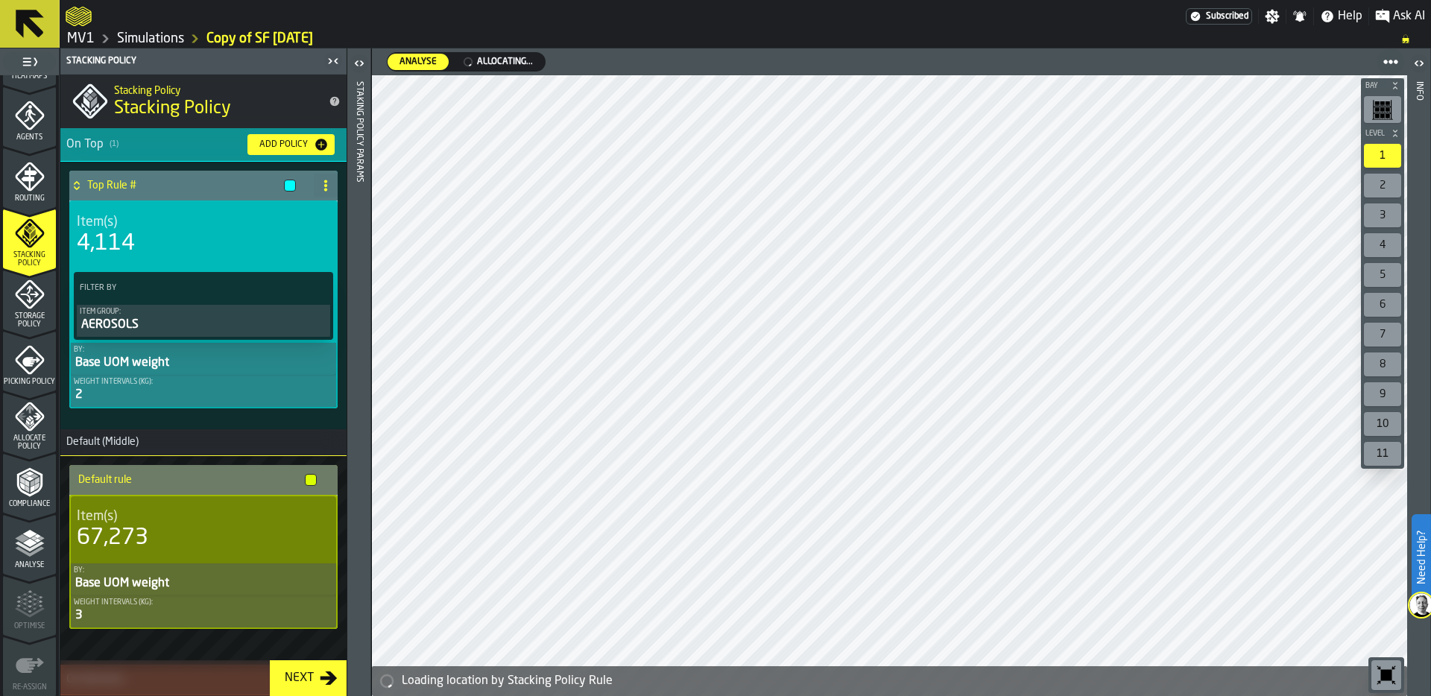
click at [26, 162] on icon "menu Routing" at bounding box center [29, 176] width 29 height 29
click at [32, 156] on div "Routing" at bounding box center [29, 178] width 53 height 50
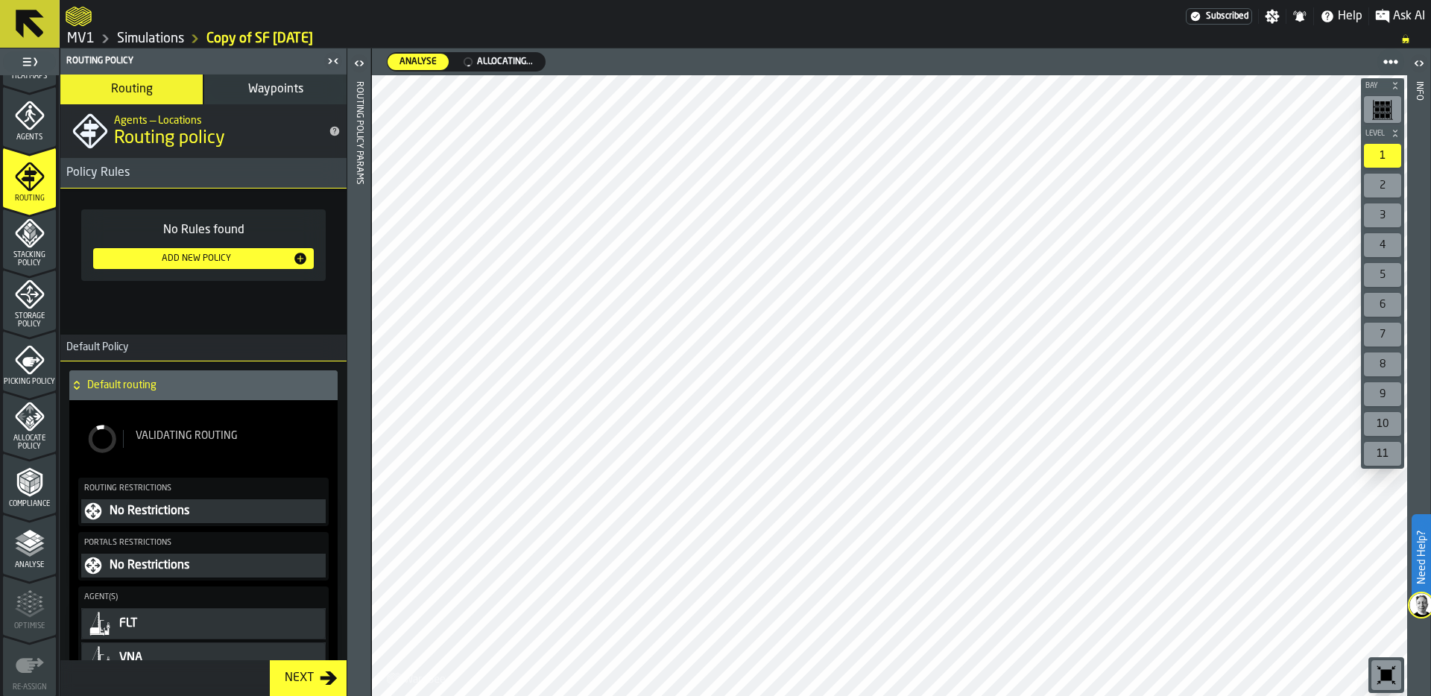
scroll to position [256, 0]
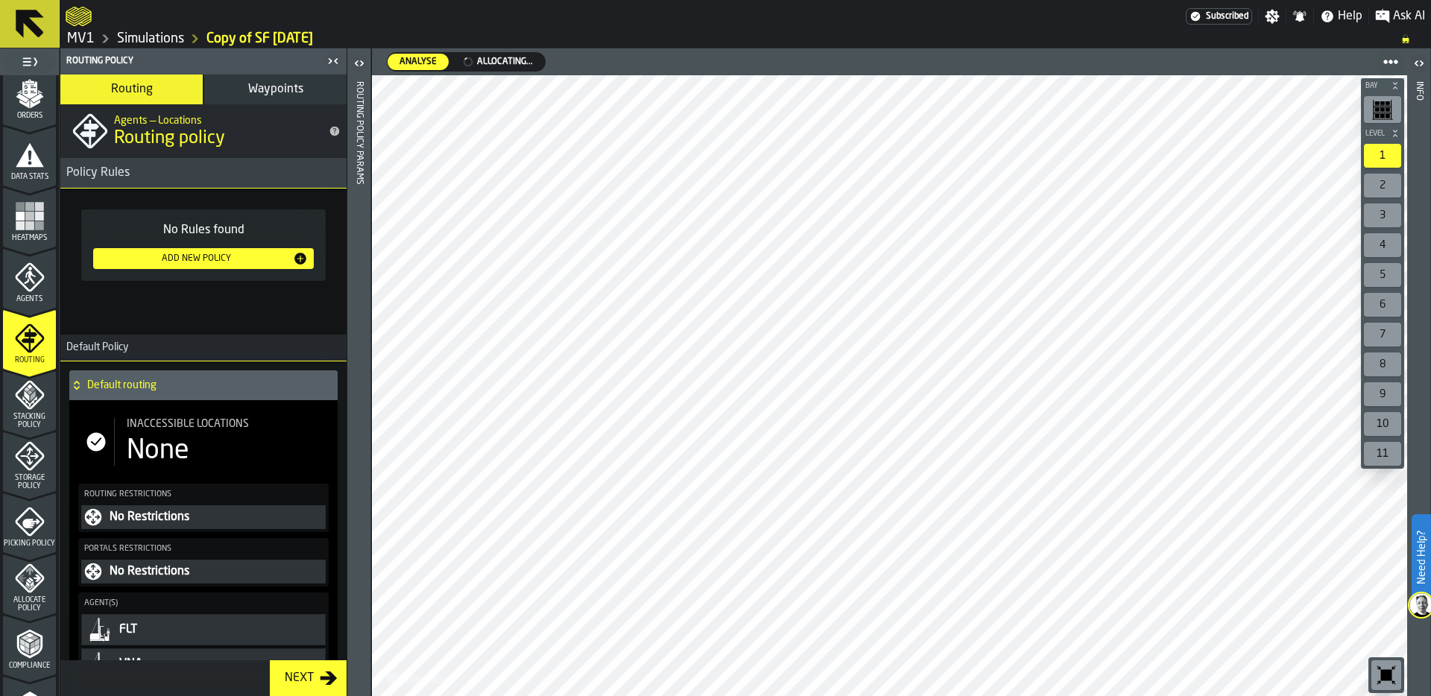
click at [32, 156] on icon "menu Data Stats" at bounding box center [30, 154] width 28 height 24
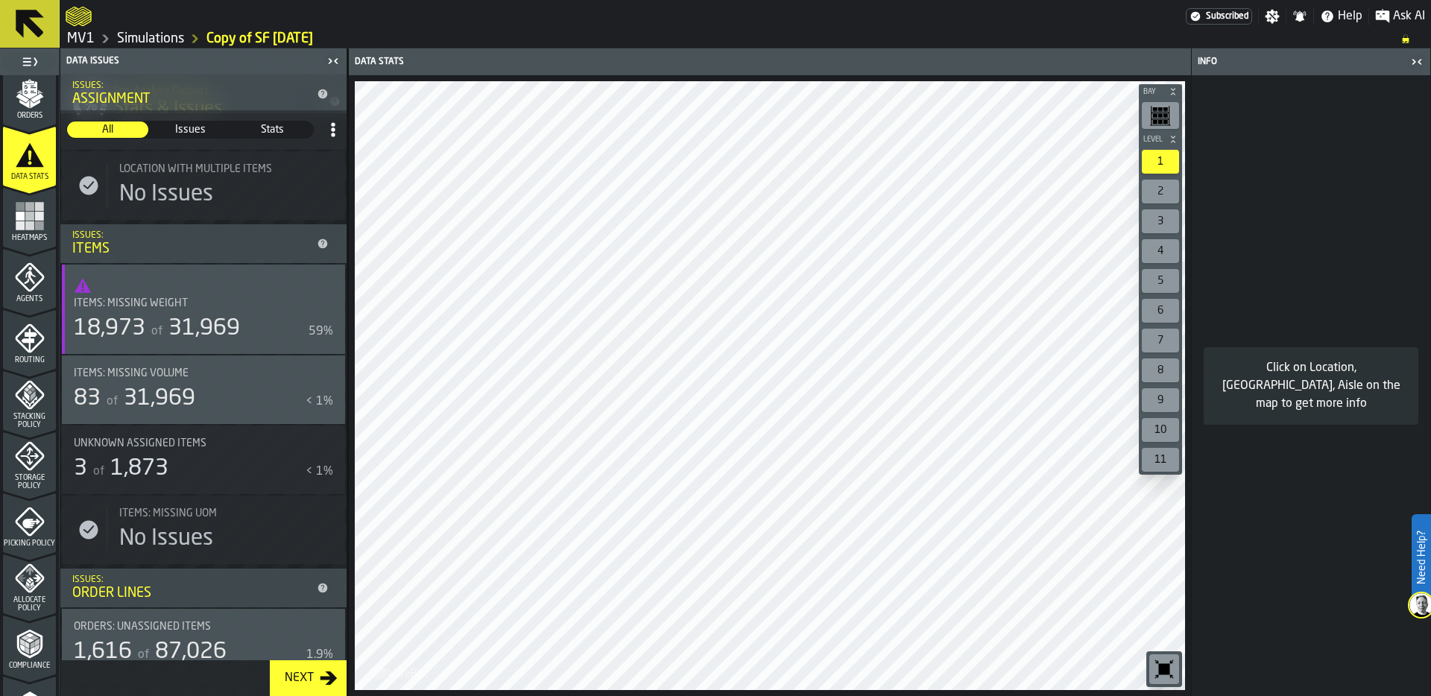
scroll to position [376, 0]
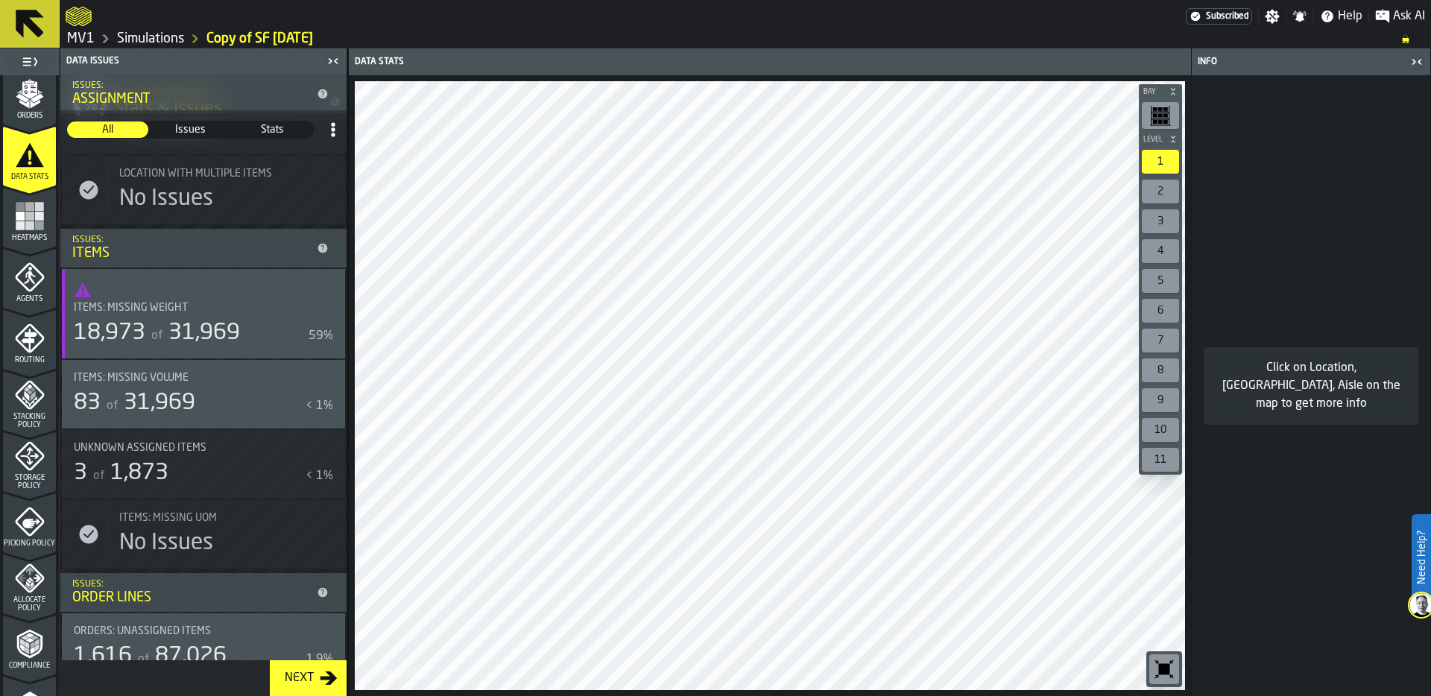
click at [206, 318] on div "Items: Missing Weight 18,973 of 31,969 59%" at bounding box center [203, 324] width 259 height 45
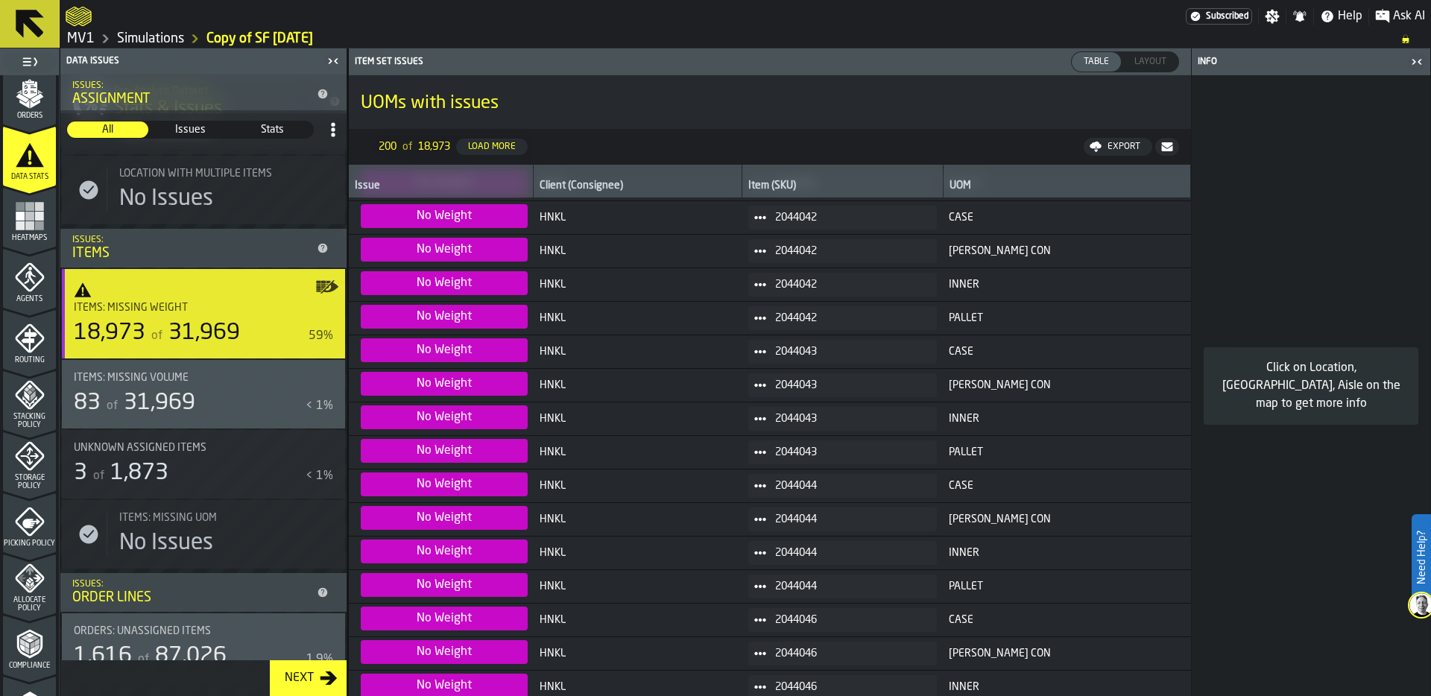
scroll to position [1674, 0]
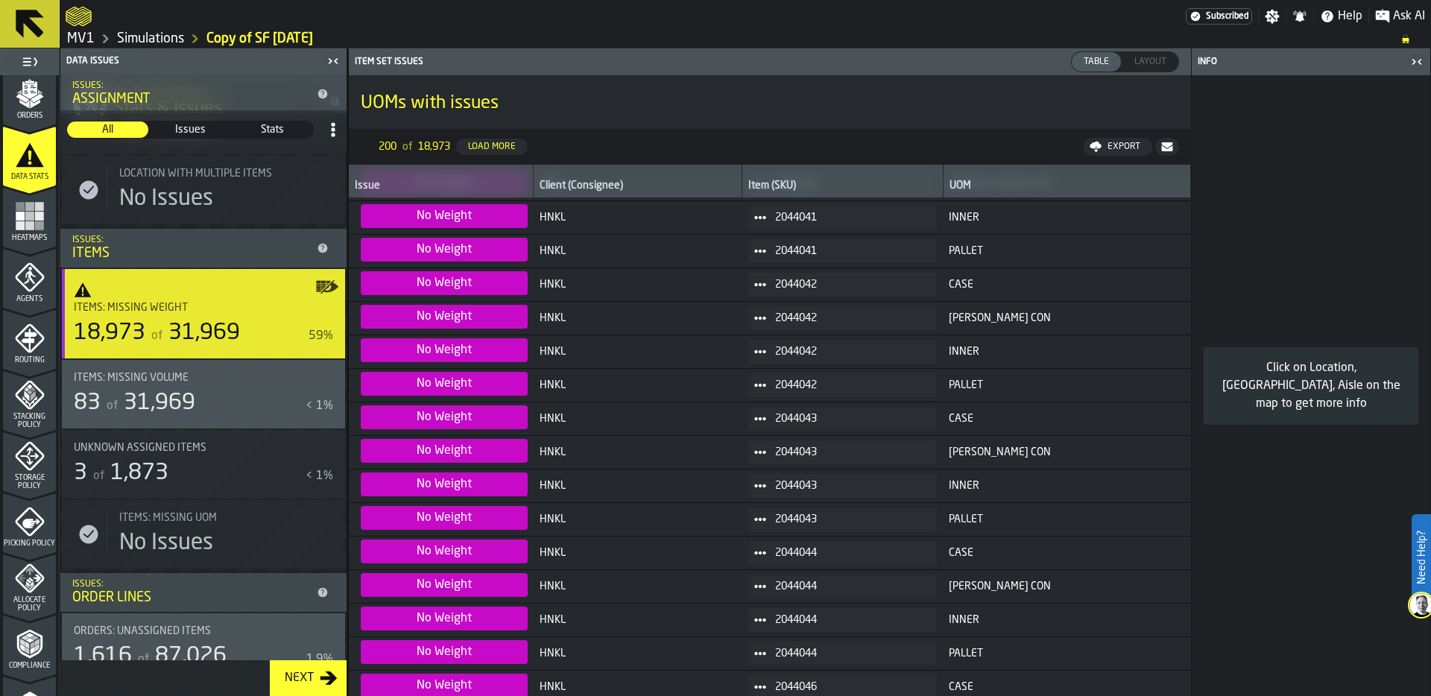
click at [1117, 146] on div "Export" at bounding box center [1124, 147] width 45 height 10
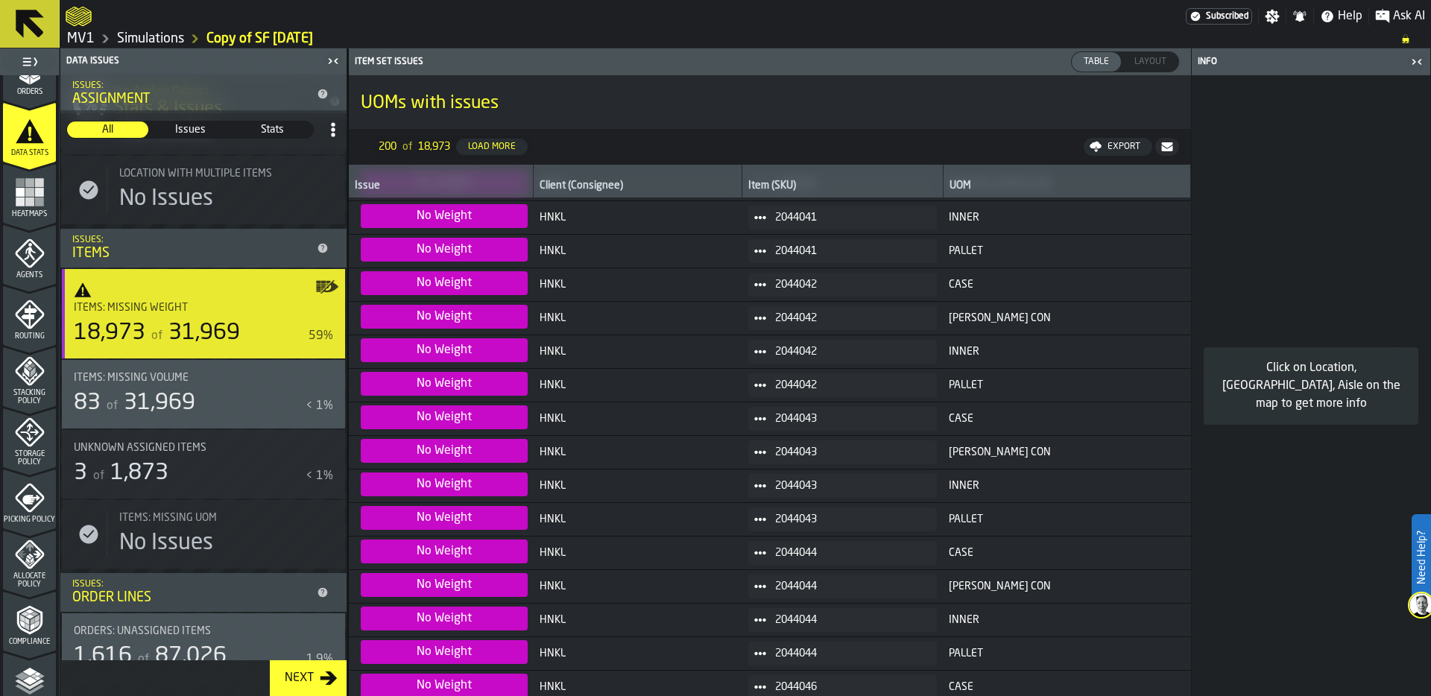
scroll to position [287, 0]
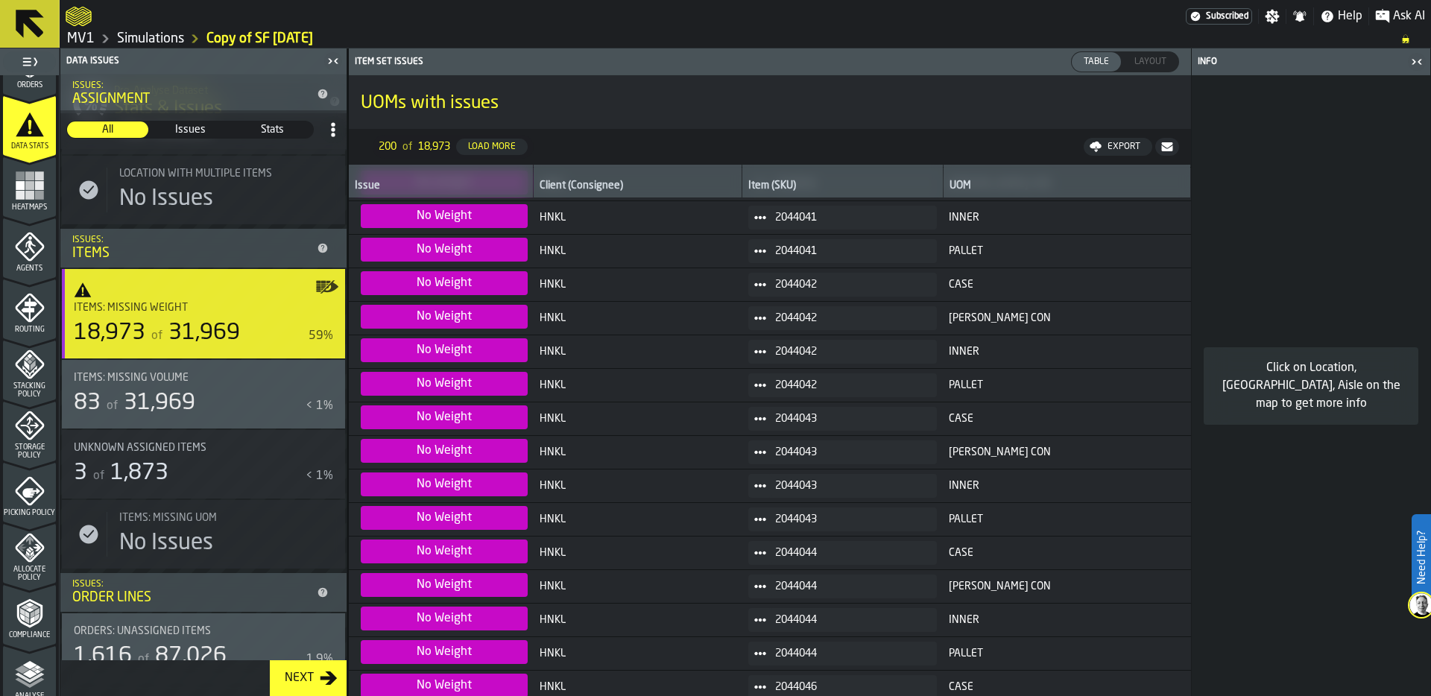
click at [24, 386] on span "Stacking Policy" at bounding box center [29, 390] width 53 height 16
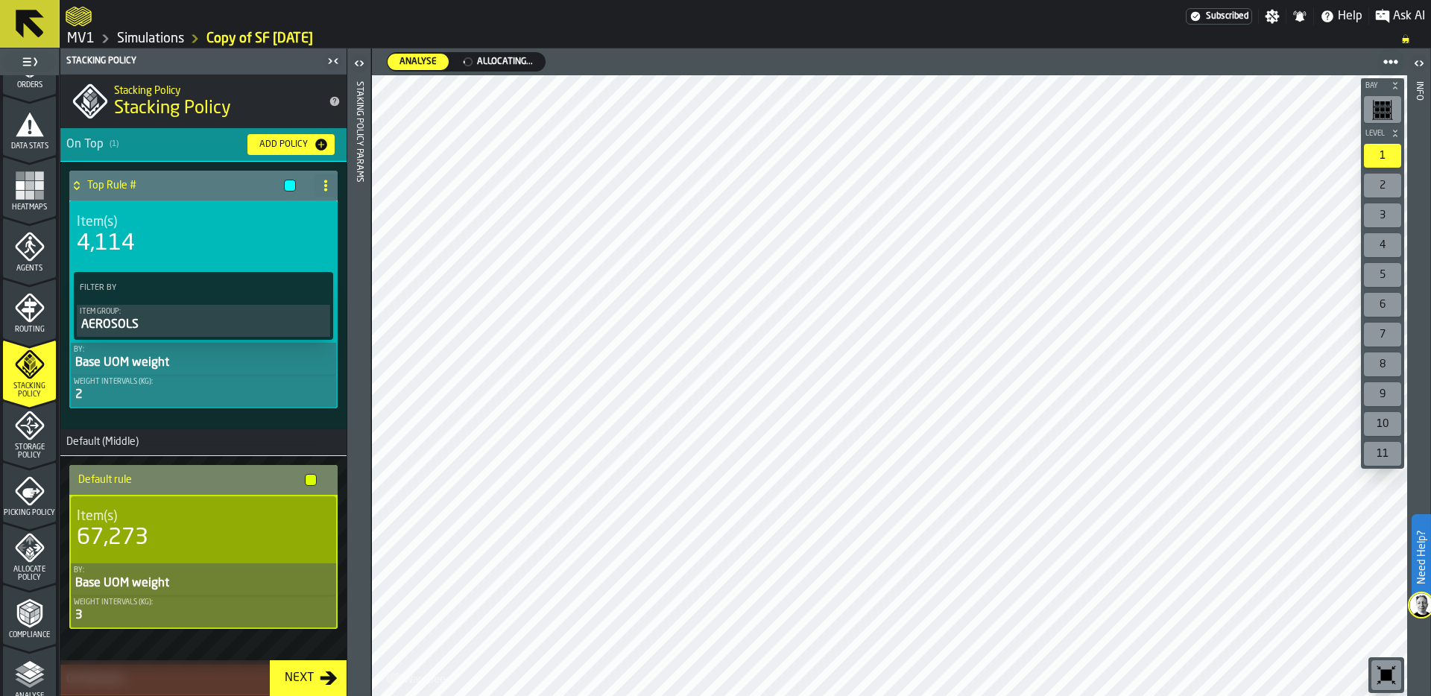
click at [148, 610] on div "3" at bounding box center [203, 616] width 259 height 18
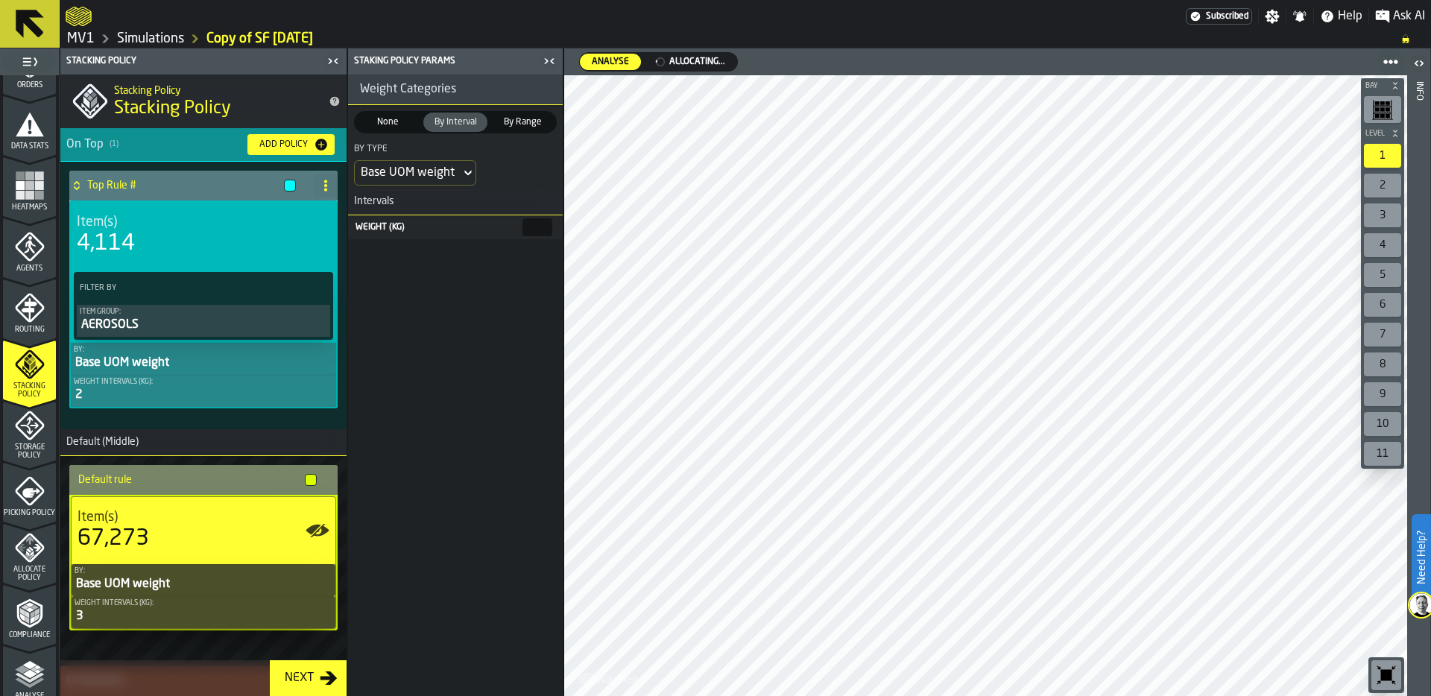
click at [15, 136] on icon "menu Data Stats" at bounding box center [30, 125] width 30 height 30
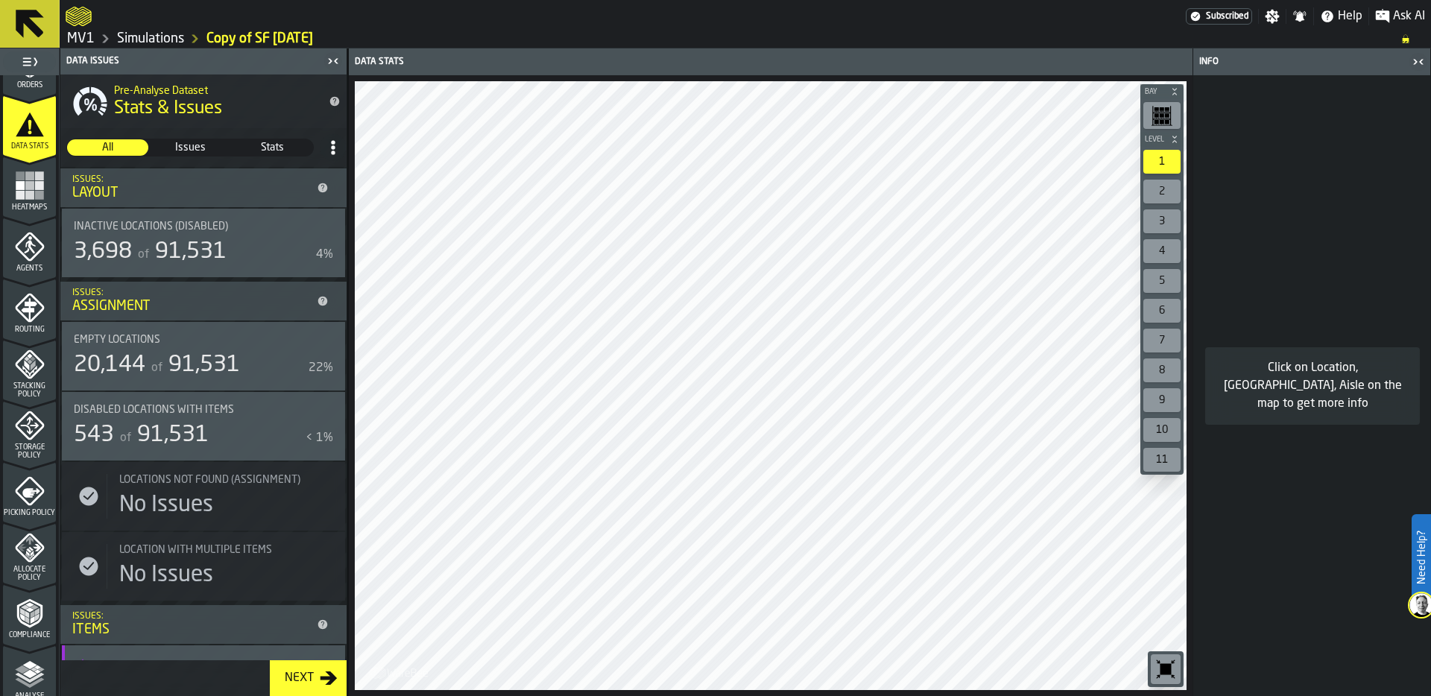
scroll to position [0, 0]
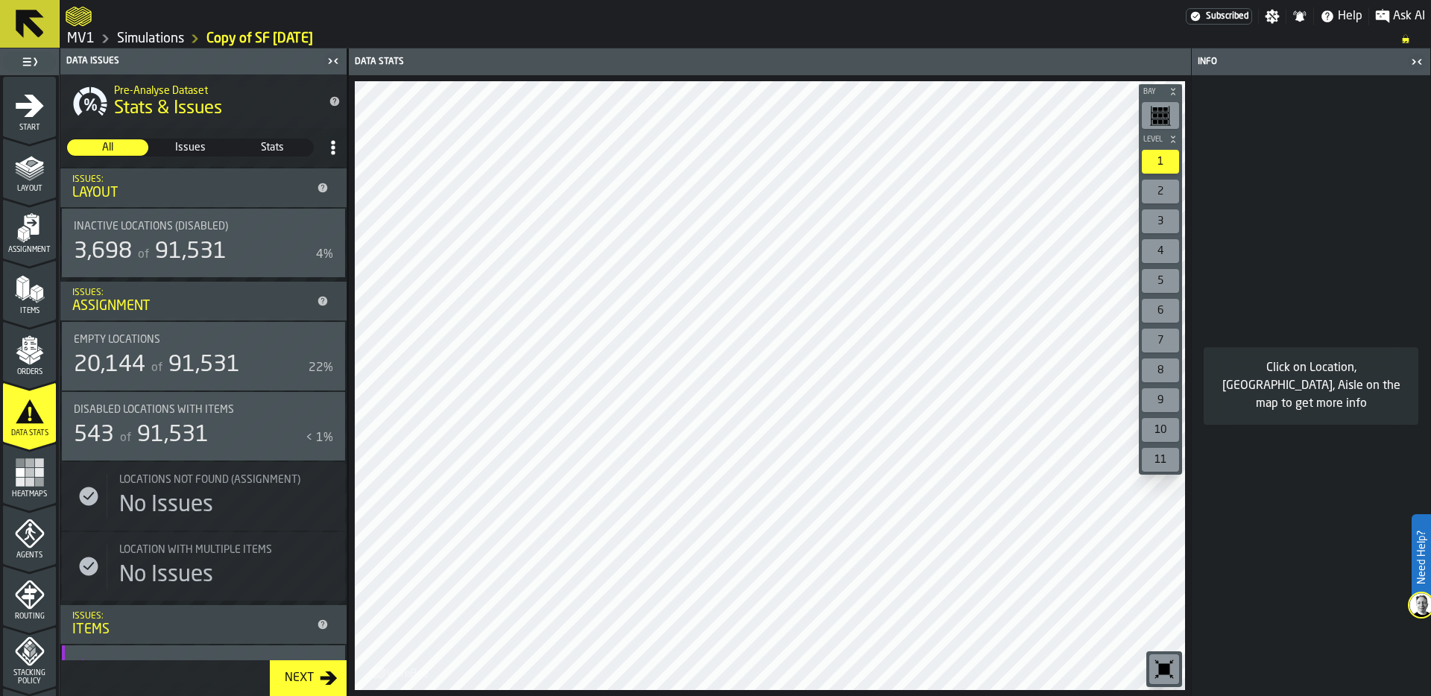
click at [32, 304] on div "Items" at bounding box center [29, 294] width 53 height 41
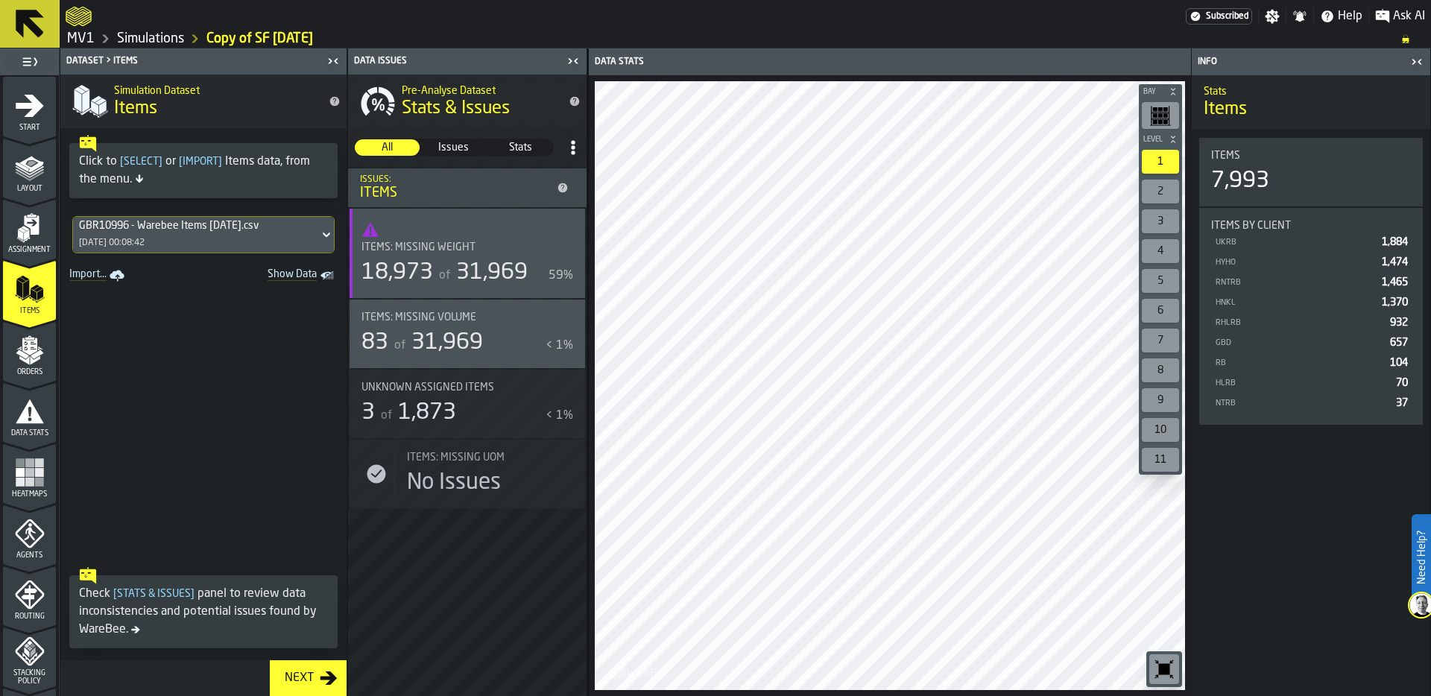
click at [0, 0] on icon "Show Data" at bounding box center [0, 0] width 0 height 0
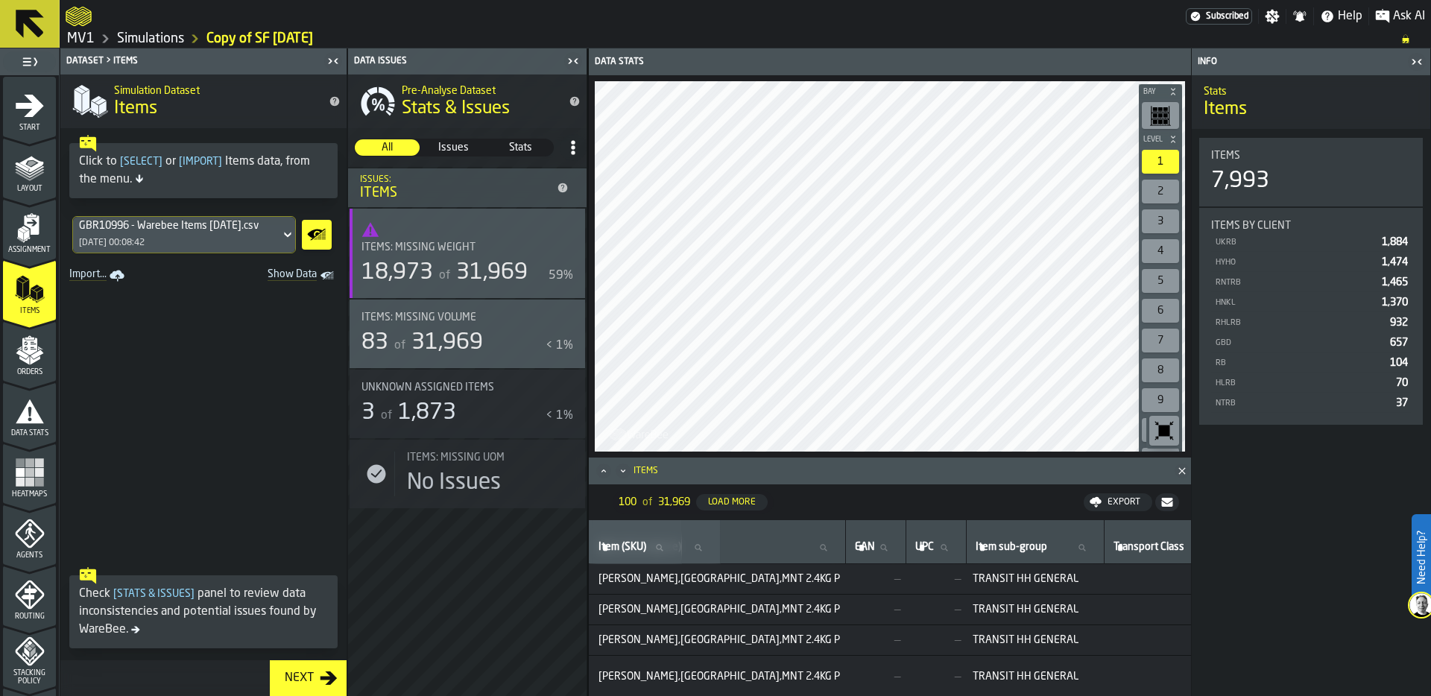
scroll to position [0, 1176]
click at [1123, 502] on div "Export" at bounding box center [1124, 502] width 45 height 10
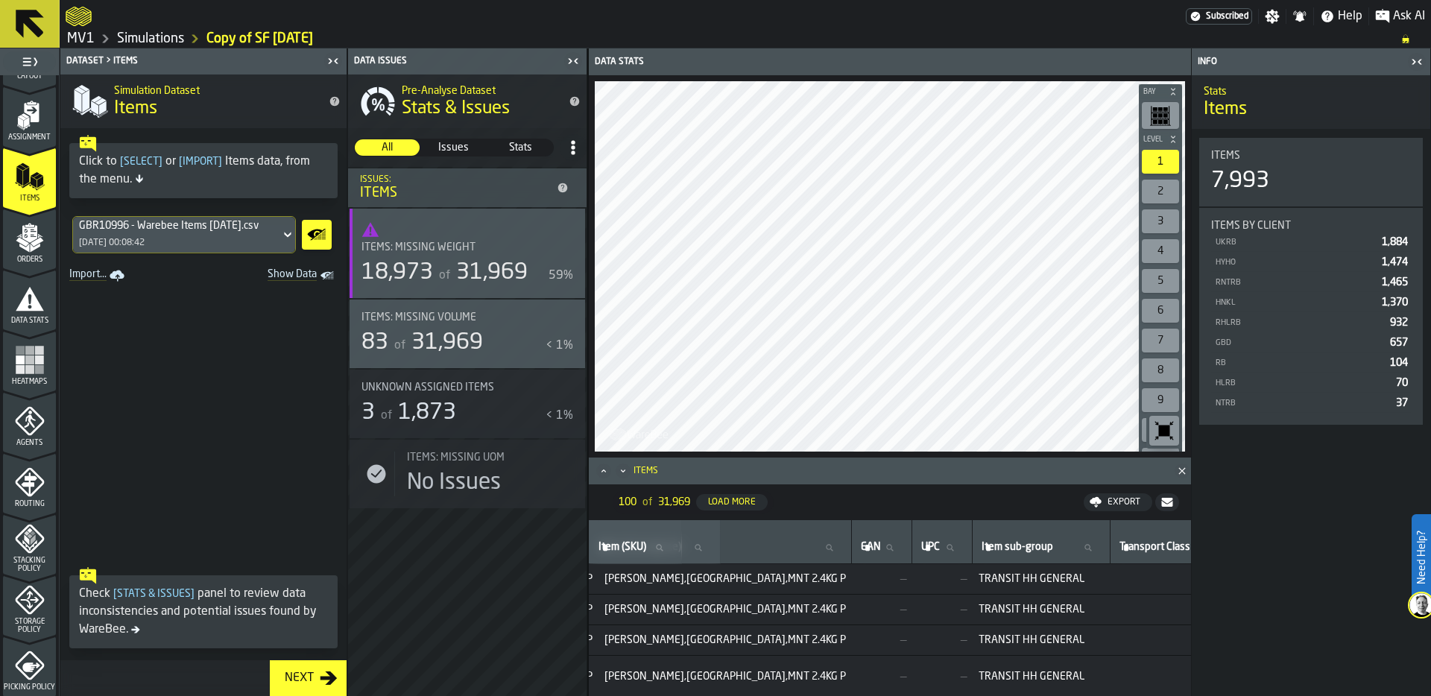
scroll to position [121, 0]
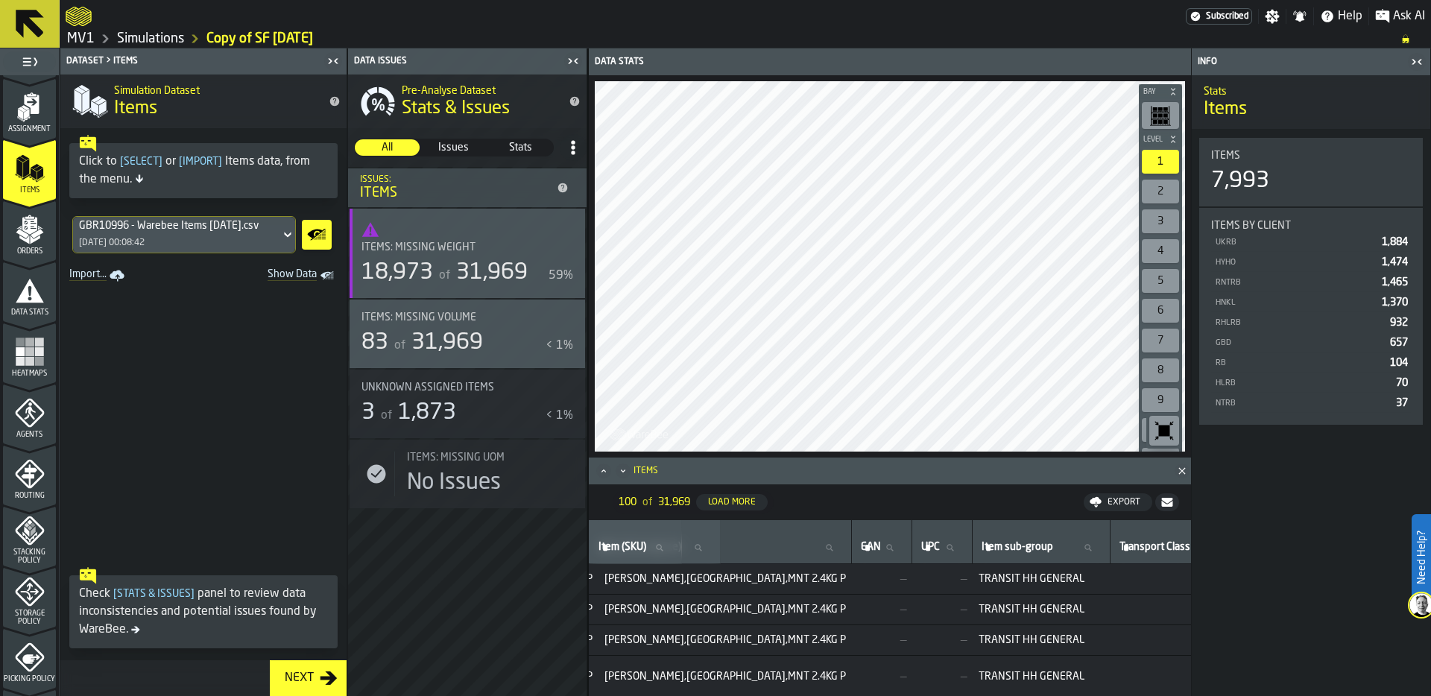
click at [41, 599] on icon "menu Storage Policy" at bounding box center [30, 592] width 30 height 30
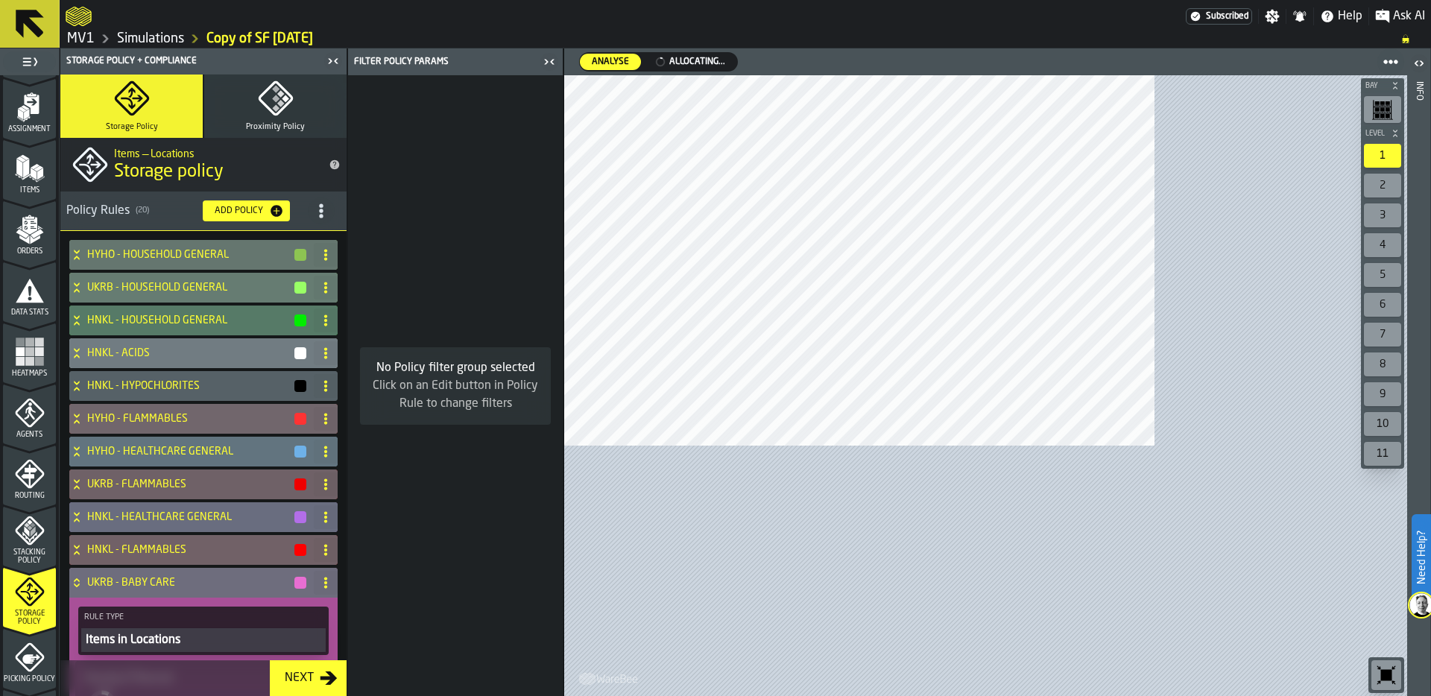
click at [15, 545] on div "Stacking Policy" at bounding box center [29, 540] width 53 height 49
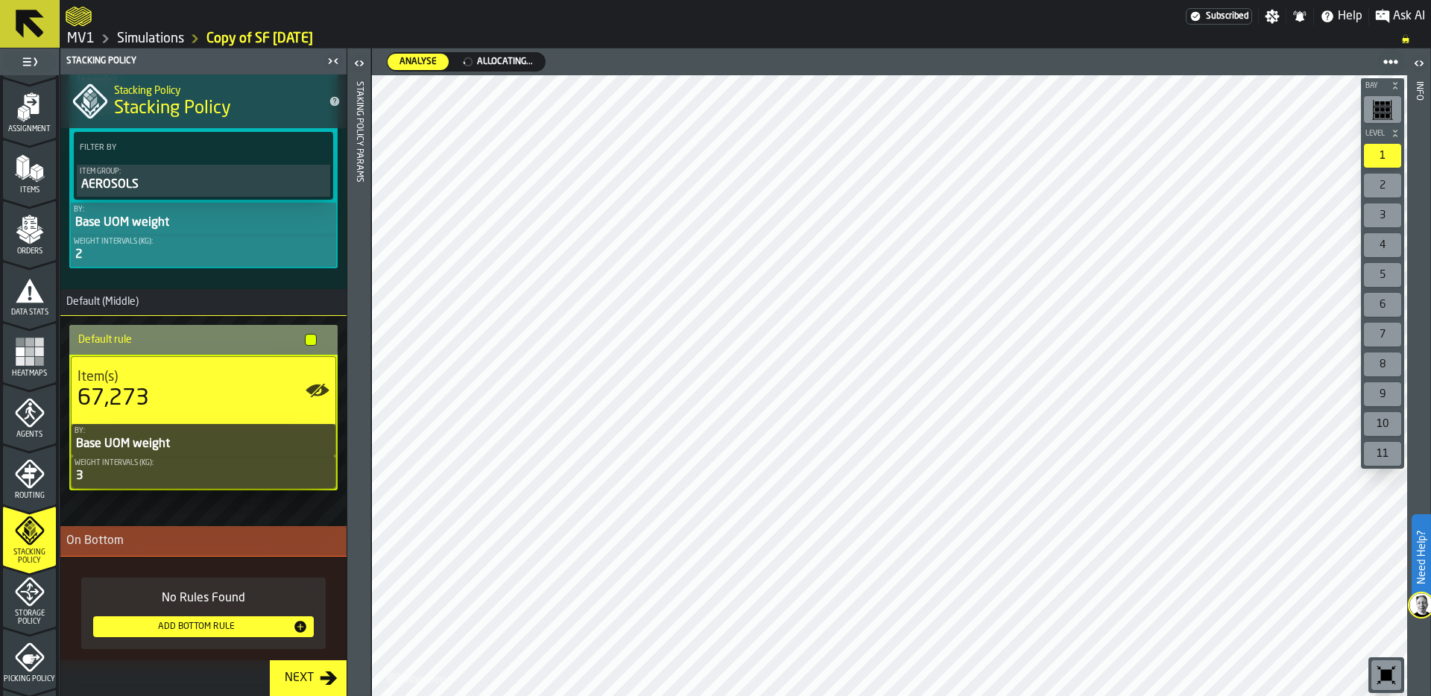
scroll to position [153, 0]
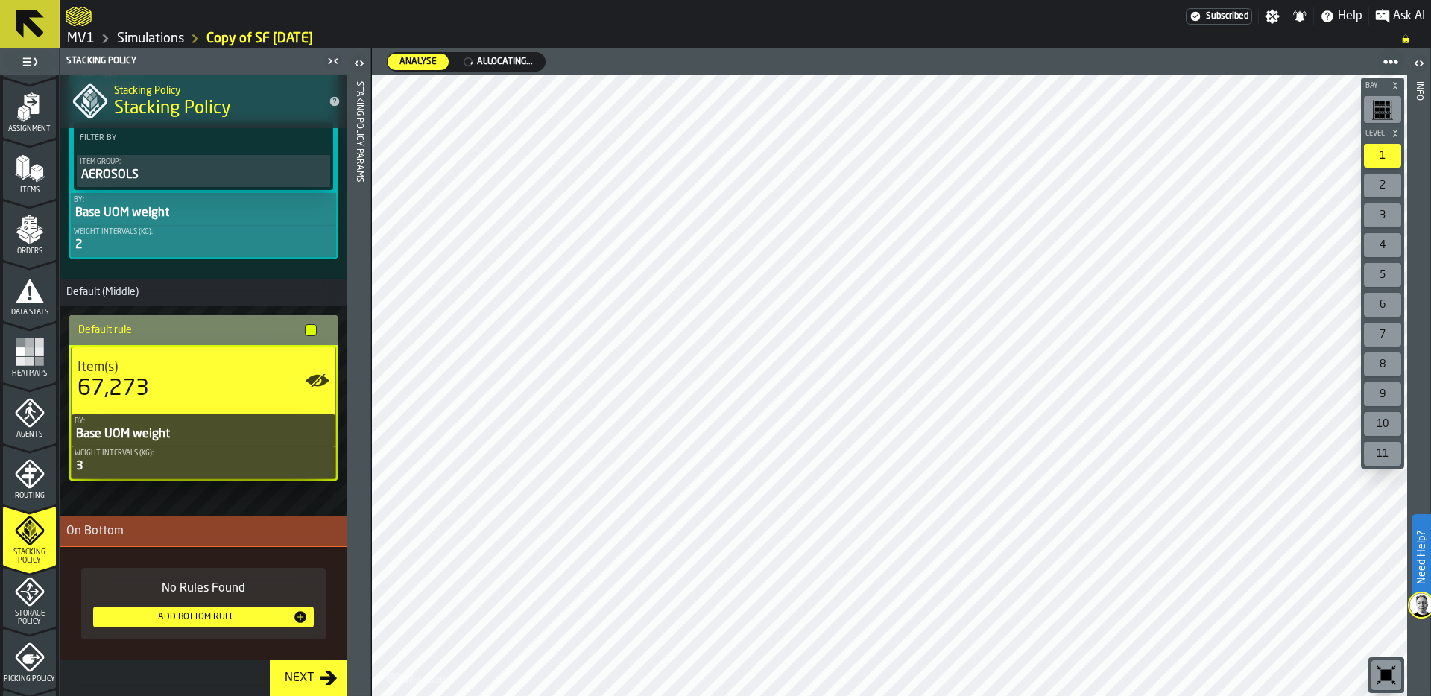
click at [206, 614] on div "Add Bottom Rule" at bounding box center [196, 617] width 194 height 10
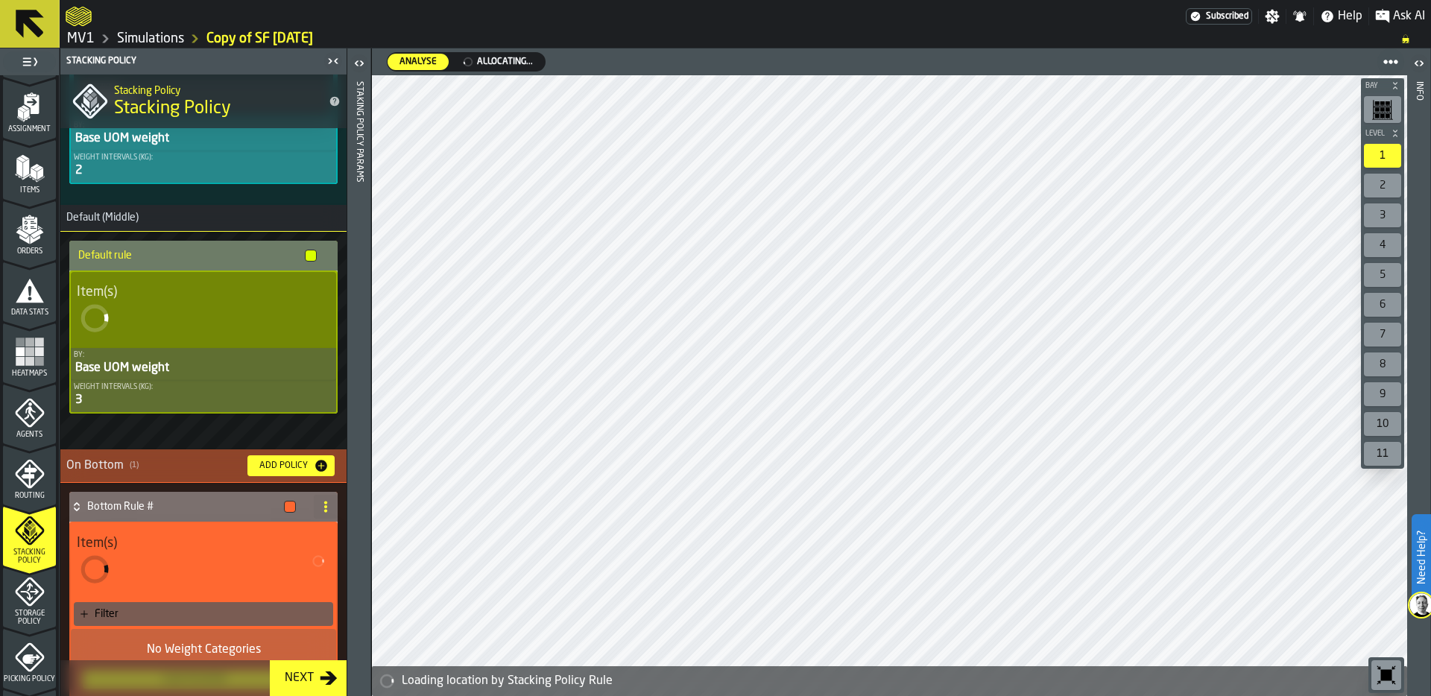
scroll to position [298, 0]
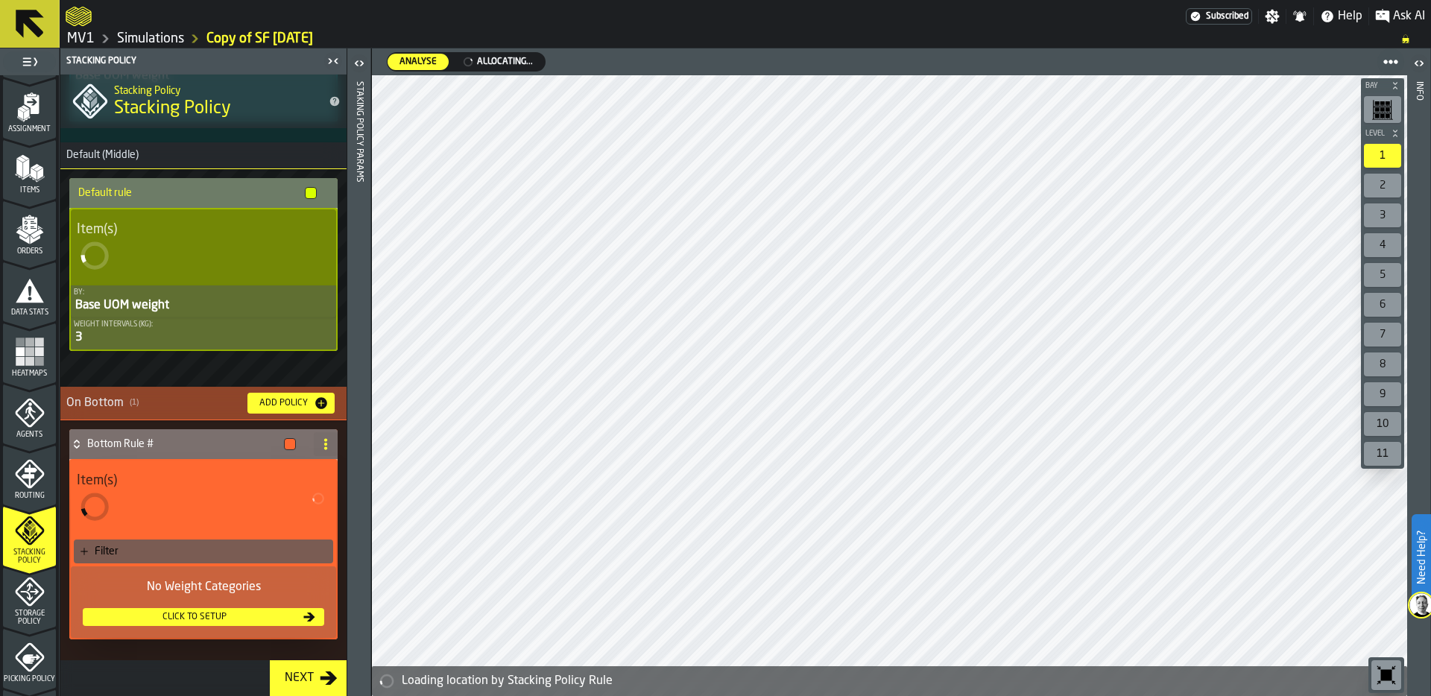
click at [180, 554] on div "Filter" at bounding box center [211, 552] width 233 height 12
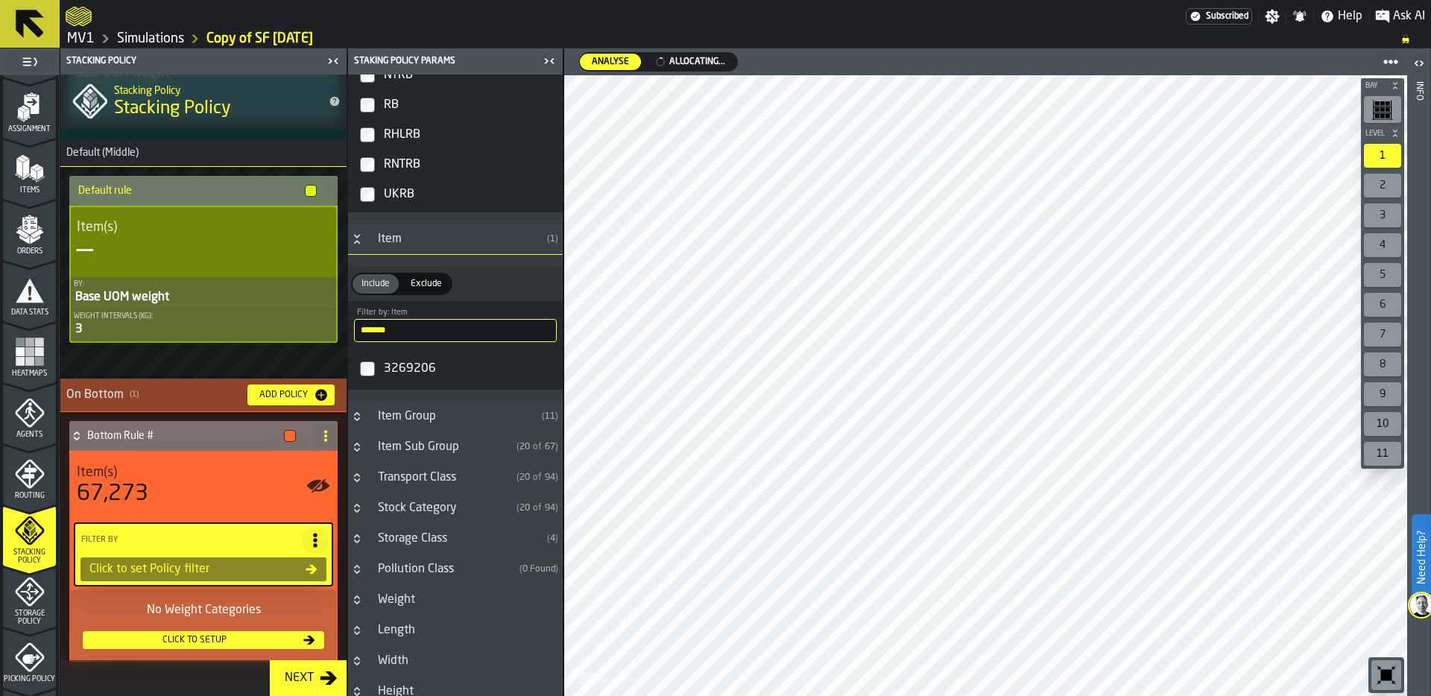
scroll to position [305, 0]
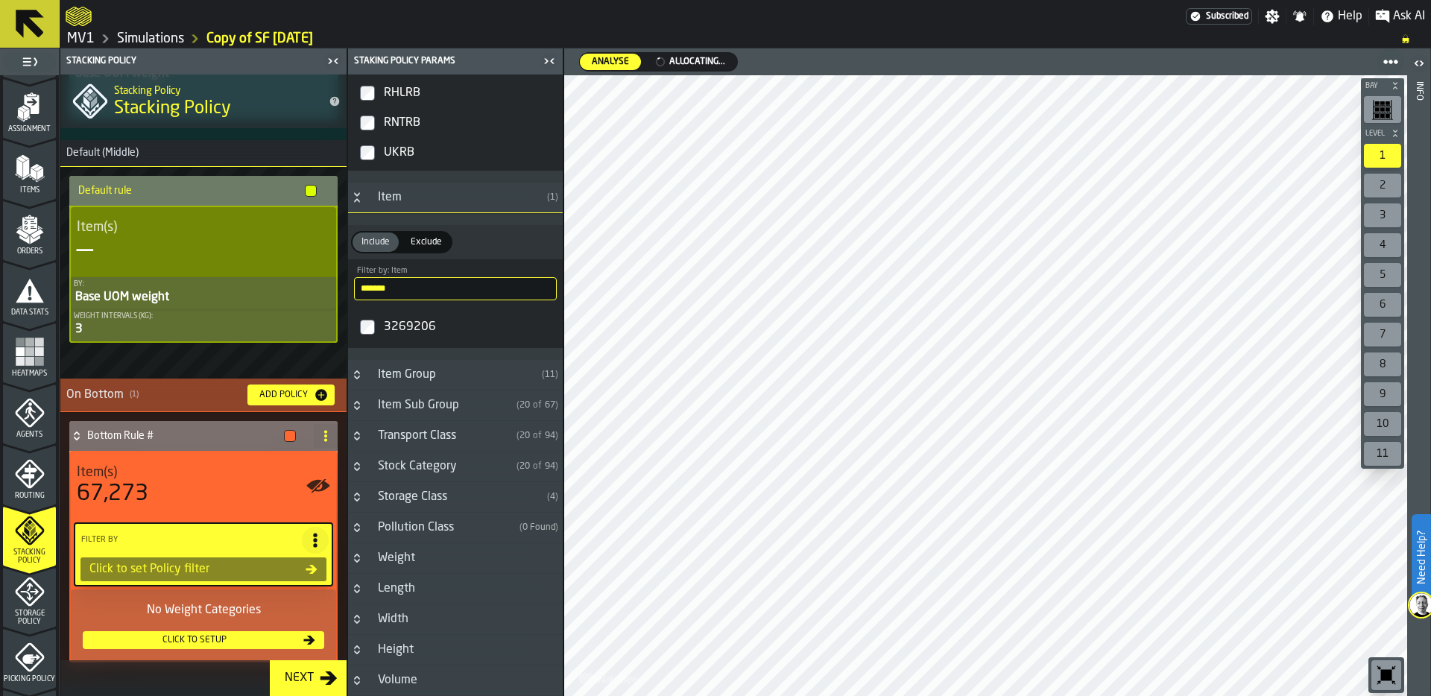
click at [358, 490] on h3 "Storage Class ( 4 )" at bounding box center [455, 497] width 215 height 31
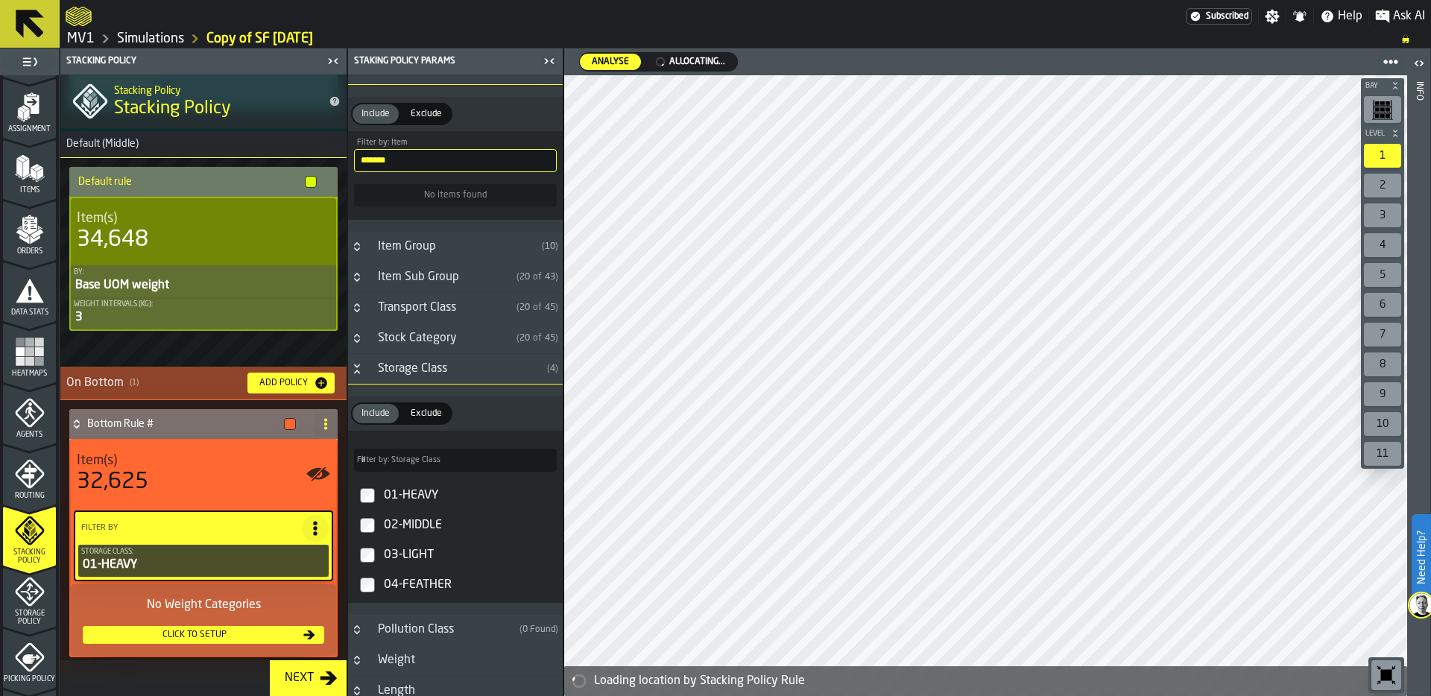
scroll to position [289, 0]
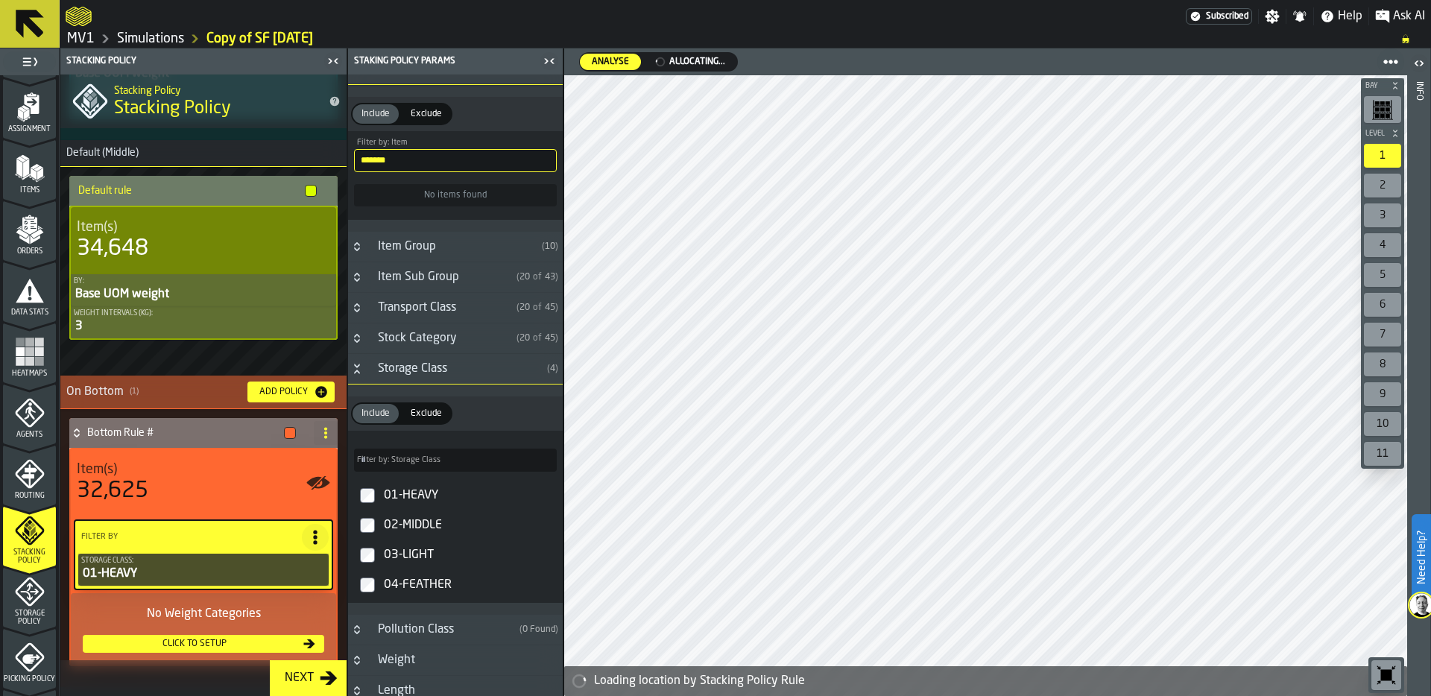
click at [324, 434] on circle at bounding box center [325, 433] width 3 height 3
click at [263, 458] on div "Rename" at bounding box center [261, 465] width 125 height 18
click at [80, 435] on div "**********" at bounding box center [188, 433] width 239 height 30
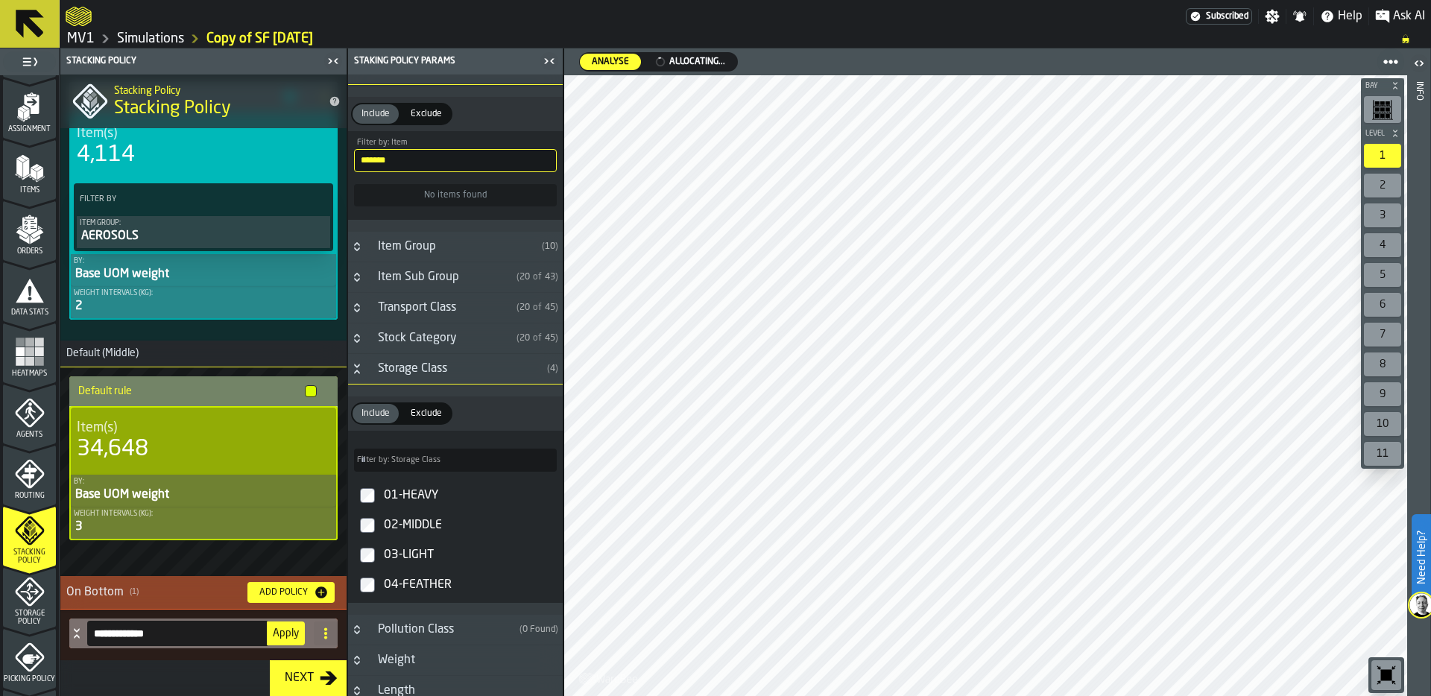
scroll to position [92, 0]
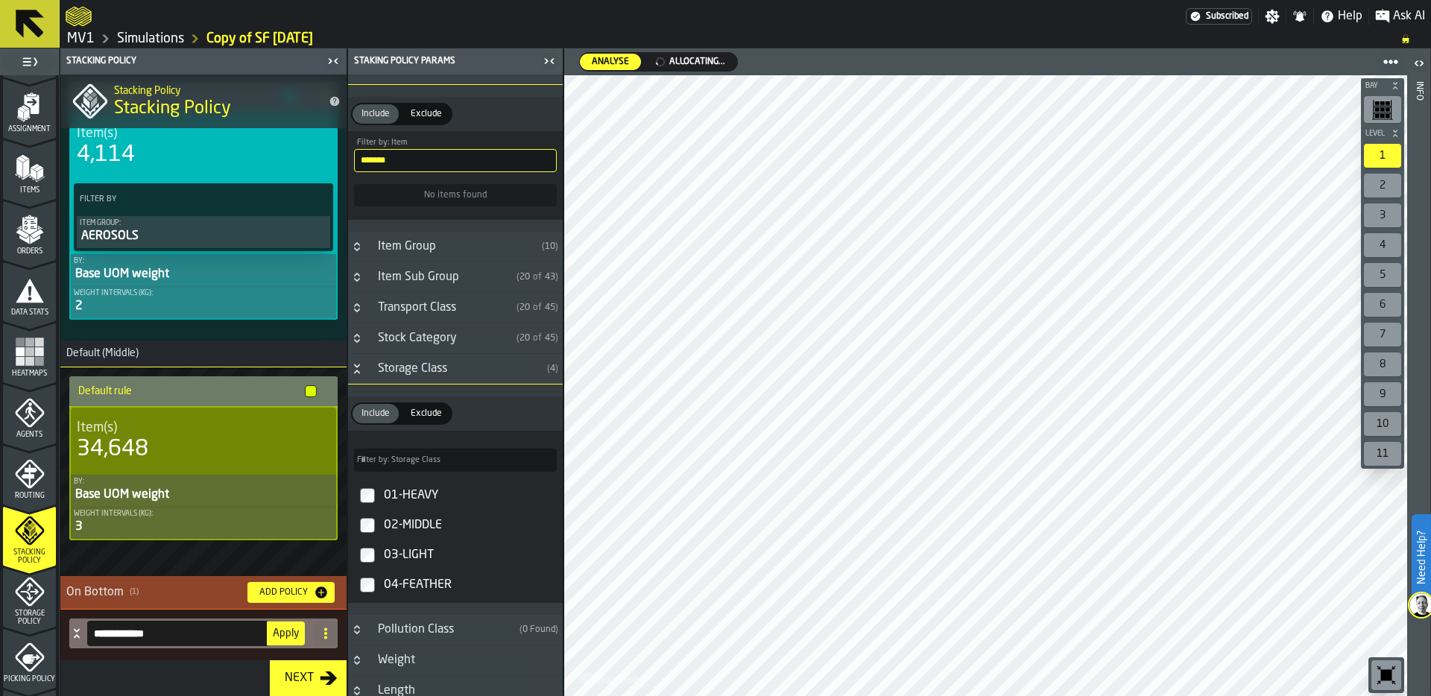
click at [110, 593] on div "On Bottom ( 1 )" at bounding box center [150, 593] width 169 height 18
click at [161, 632] on input "**********" at bounding box center [177, 633] width 180 height 25
type input "*"
type input "*****"
click at [281, 632] on span "Apply" at bounding box center [286, 633] width 26 height 10
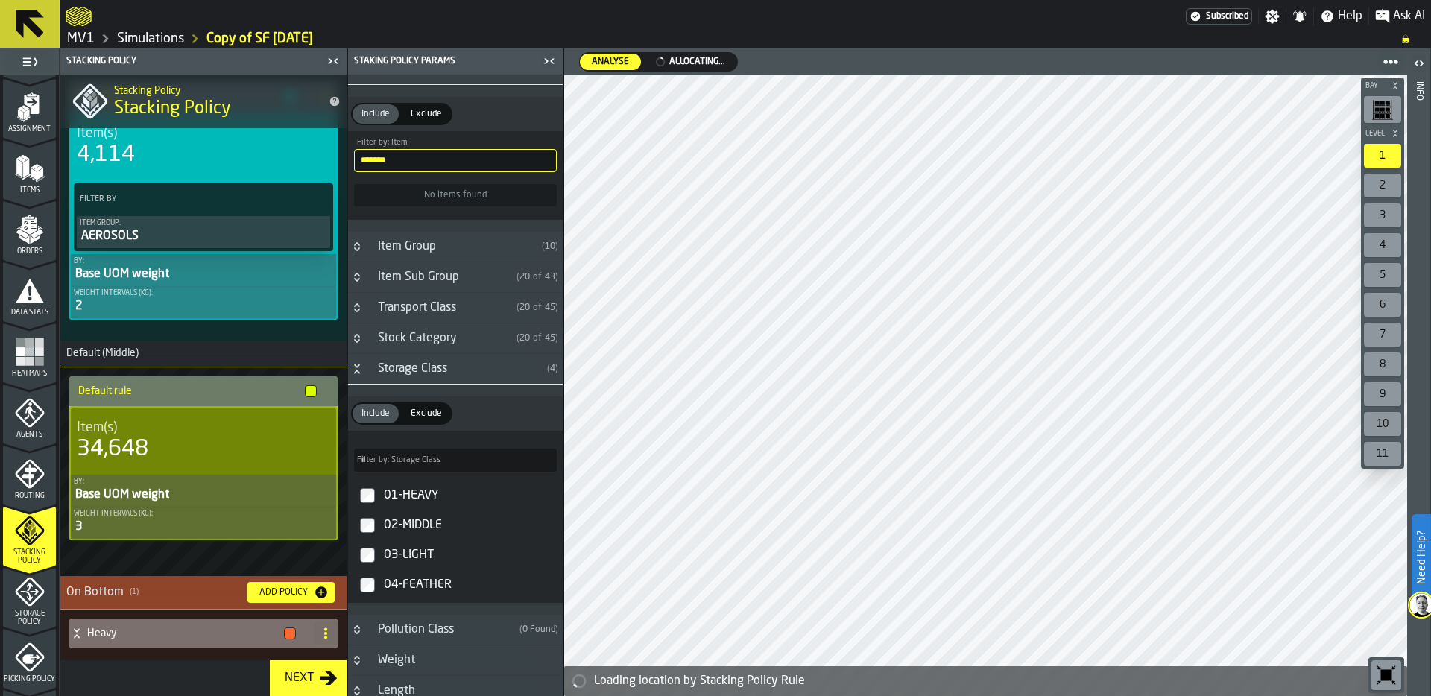
click at [78, 636] on icon at bounding box center [76, 636] width 5 height 4
click at [88, 630] on h4 "Heavy" at bounding box center [182, 634] width 191 height 12
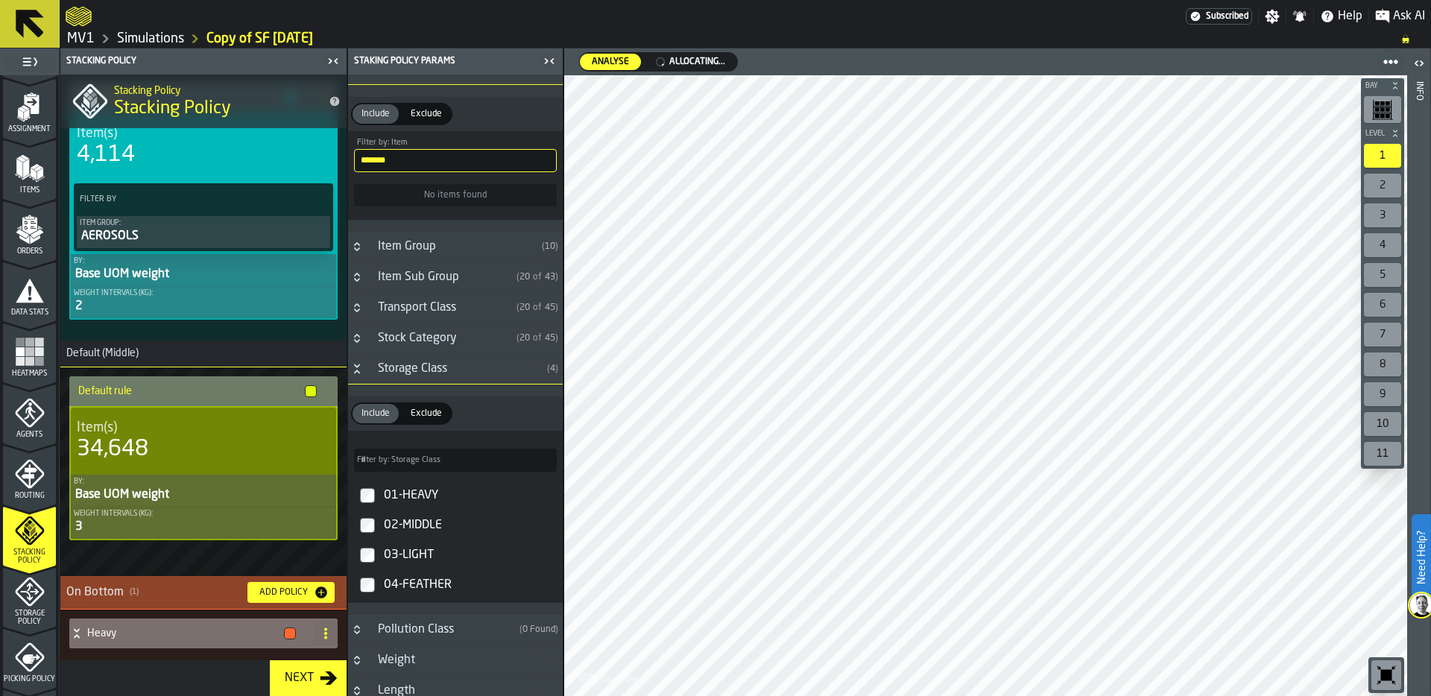
click at [72, 631] on icon at bounding box center [76, 634] width 15 height 12
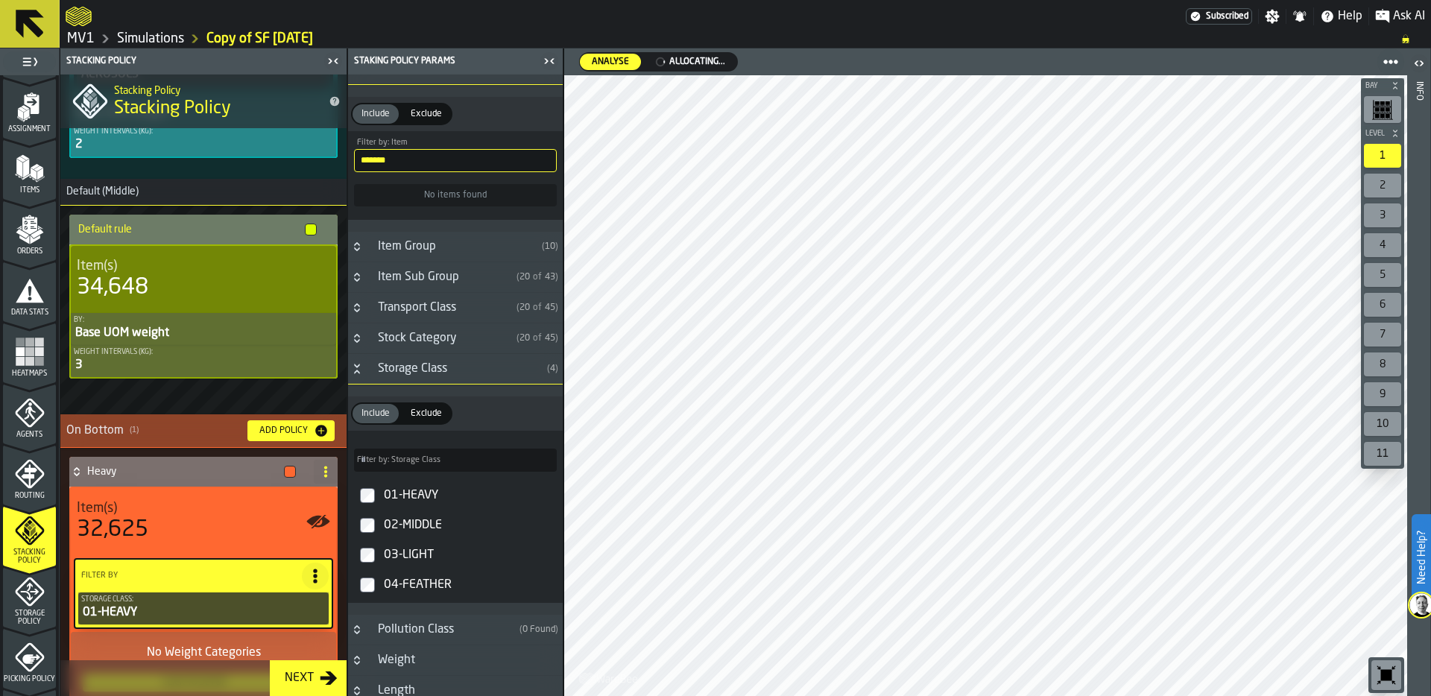
scroll to position [319, 0]
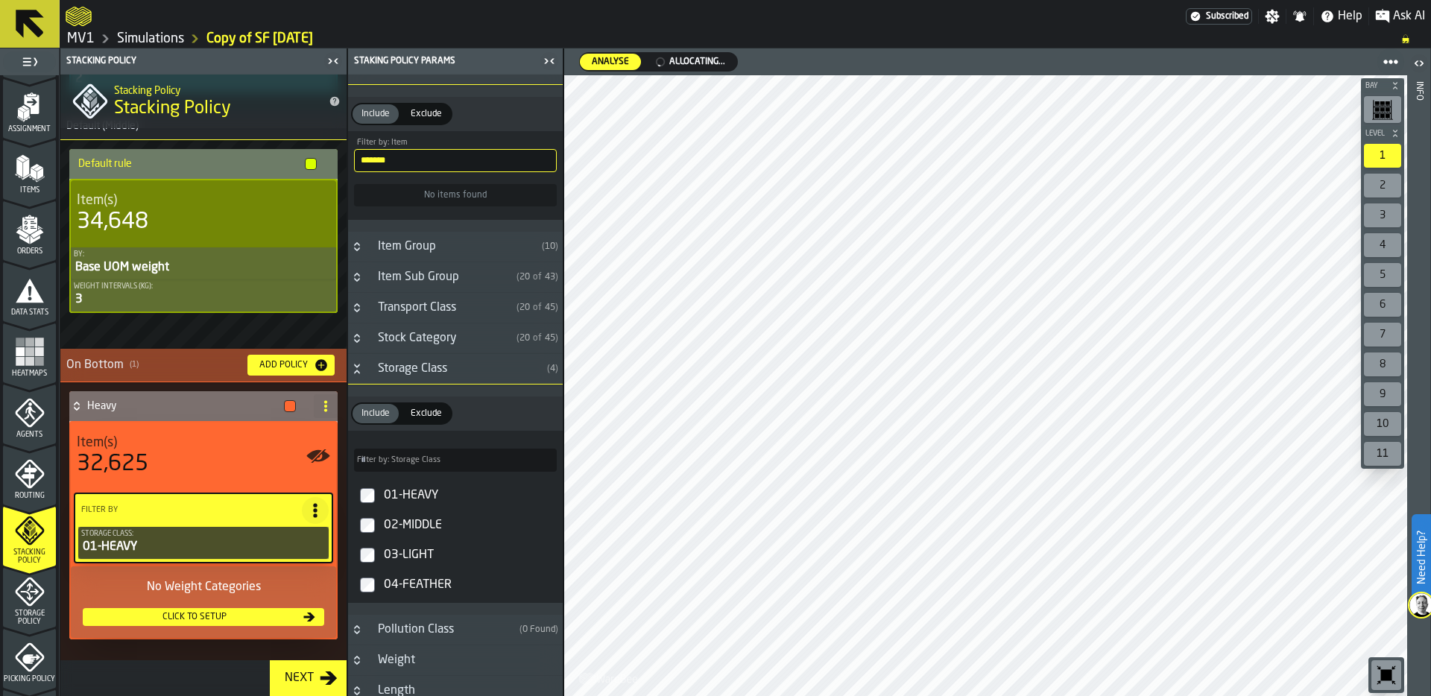
click at [275, 362] on div "Add Policy" at bounding box center [283, 365] width 60 height 10
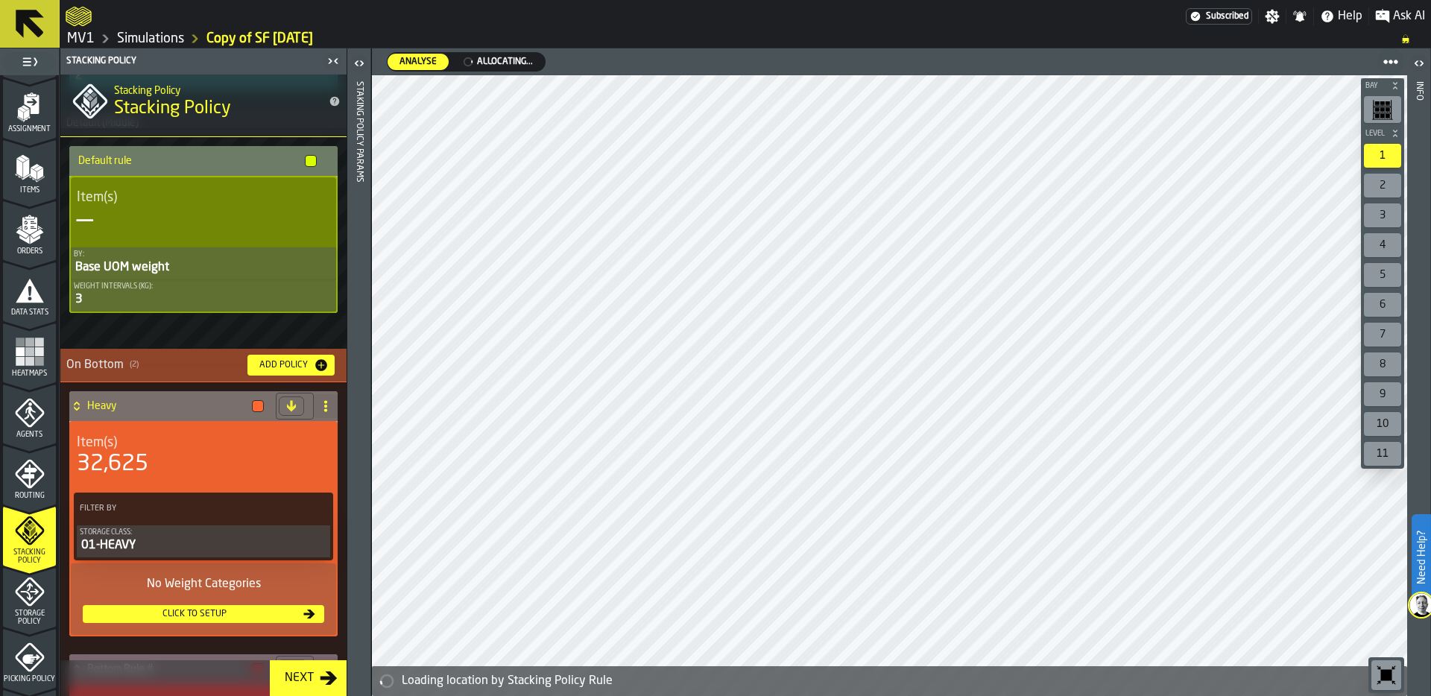
click at [292, 406] on icon at bounding box center [291, 406] width 12 height 12
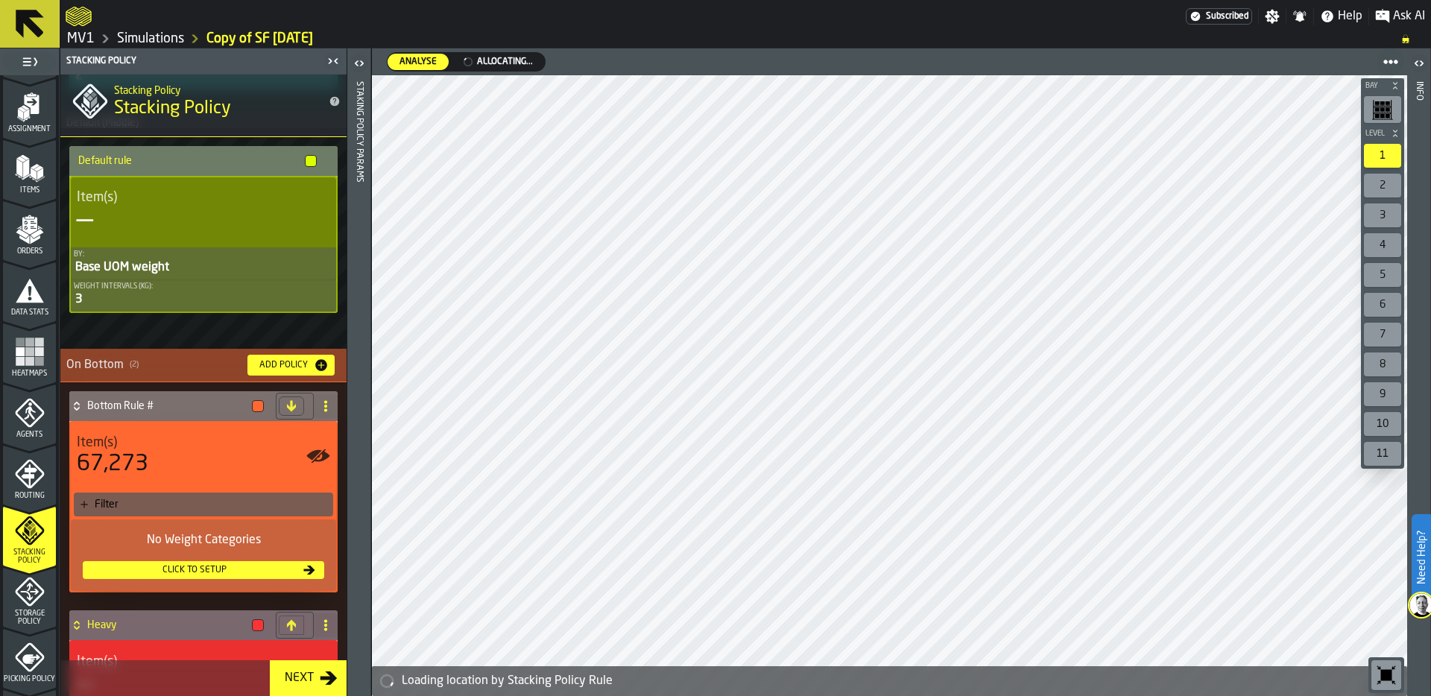
click at [220, 507] on div "Filter" at bounding box center [211, 505] width 233 height 12
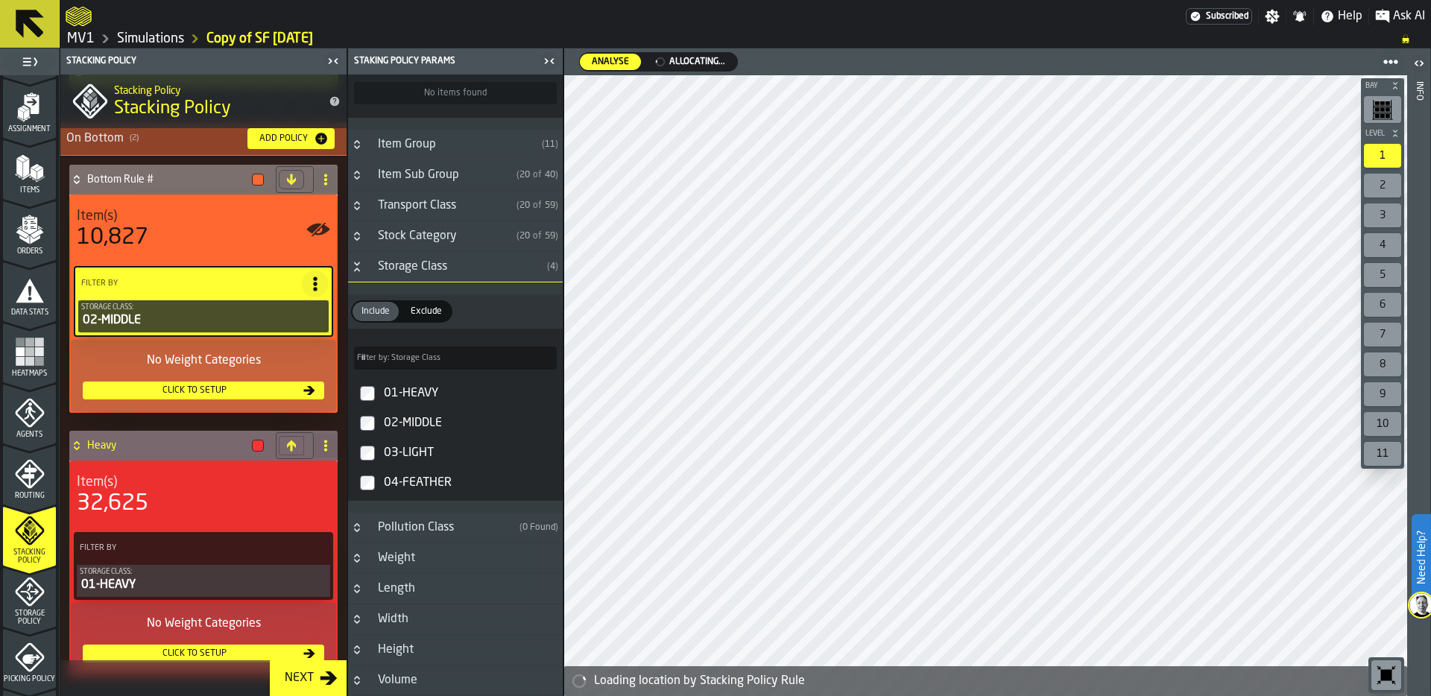
scroll to position [550, 0]
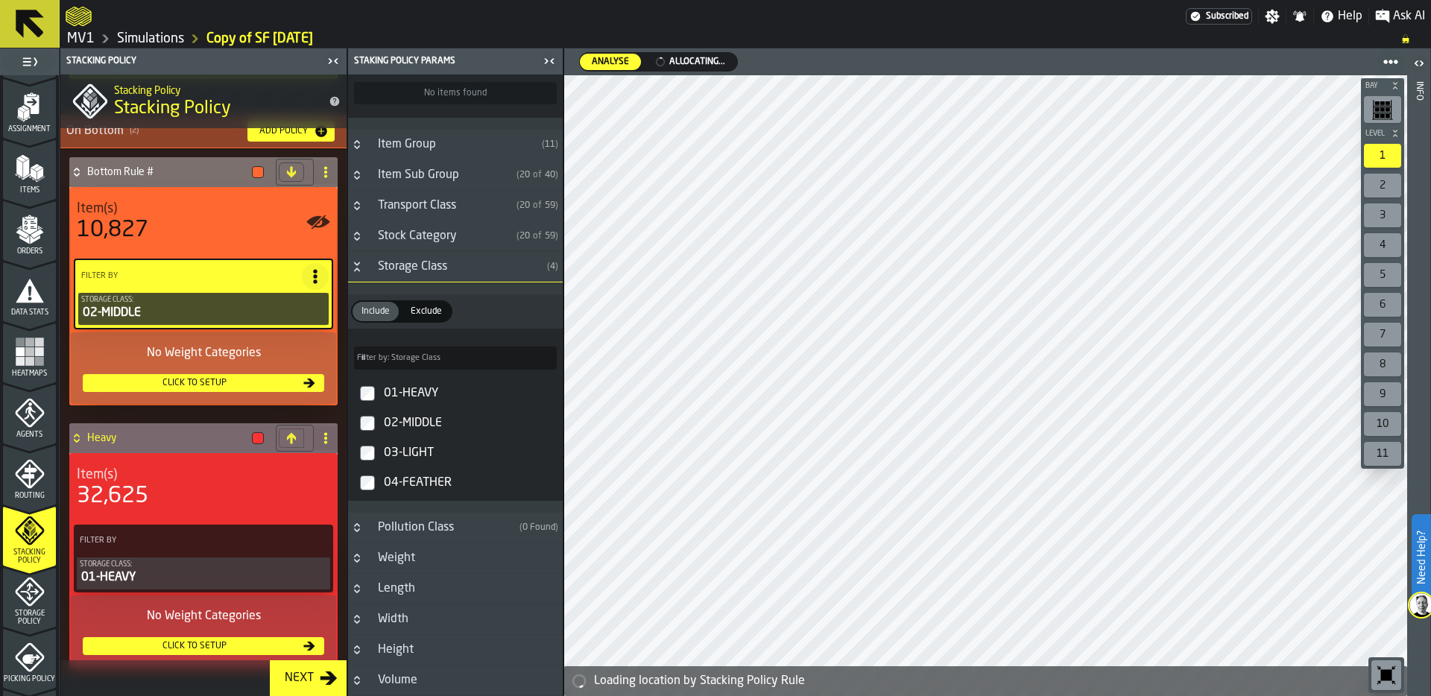
click at [317, 290] on div at bounding box center [315, 276] width 27 height 27
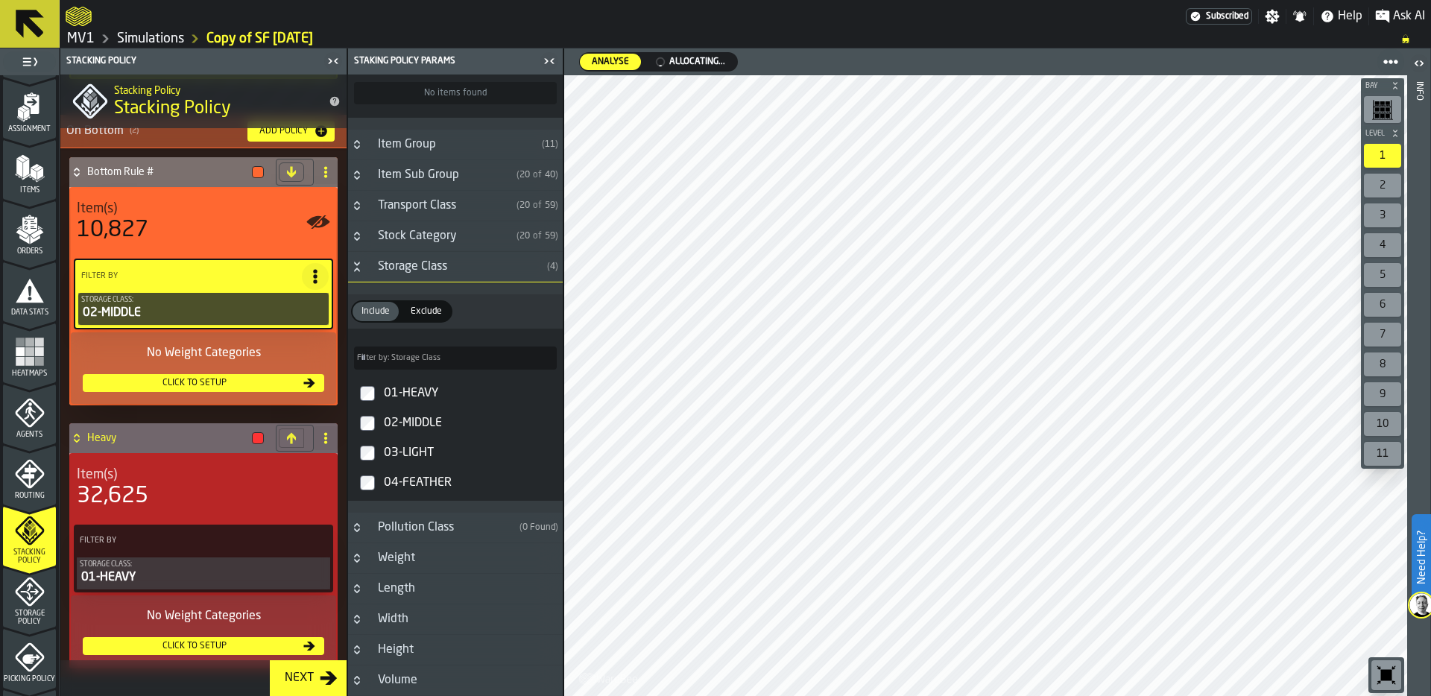
scroll to position [428, 0]
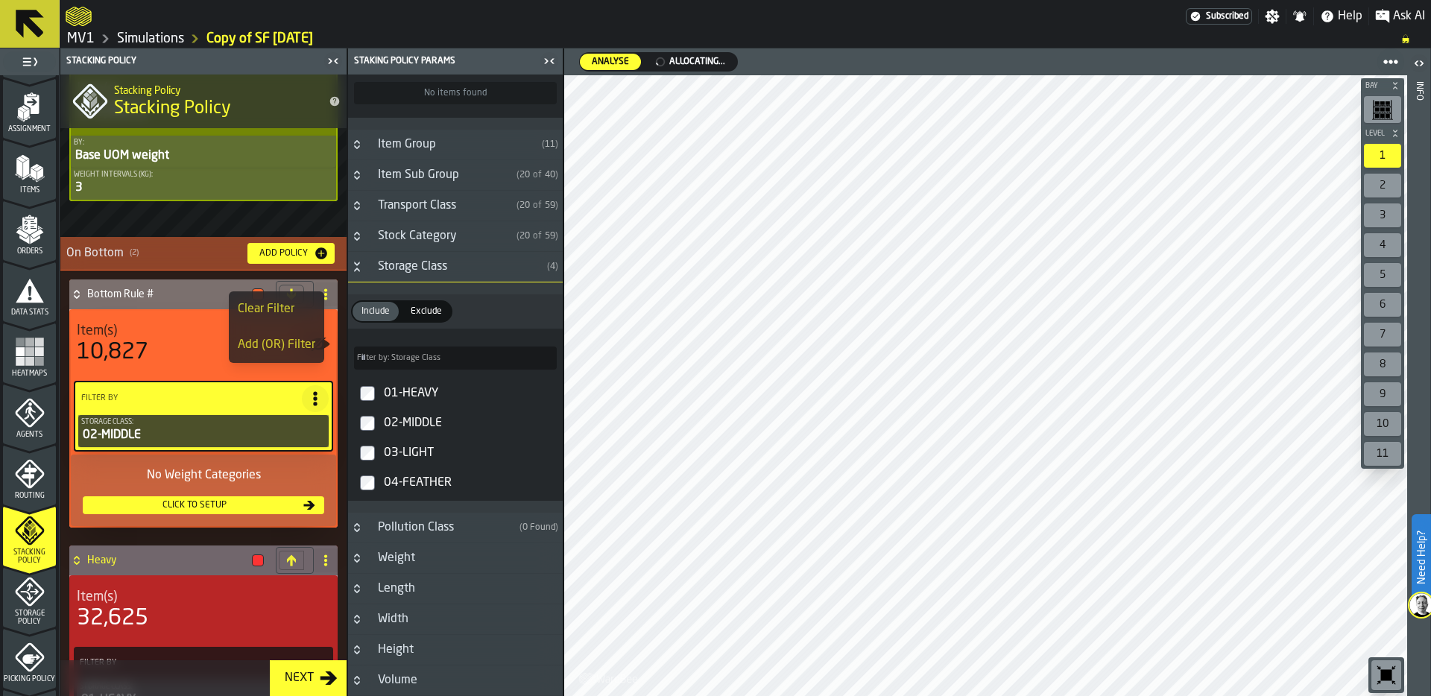
click at [326, 297] on icon at bounding box center [326, 294] width 12 height 12
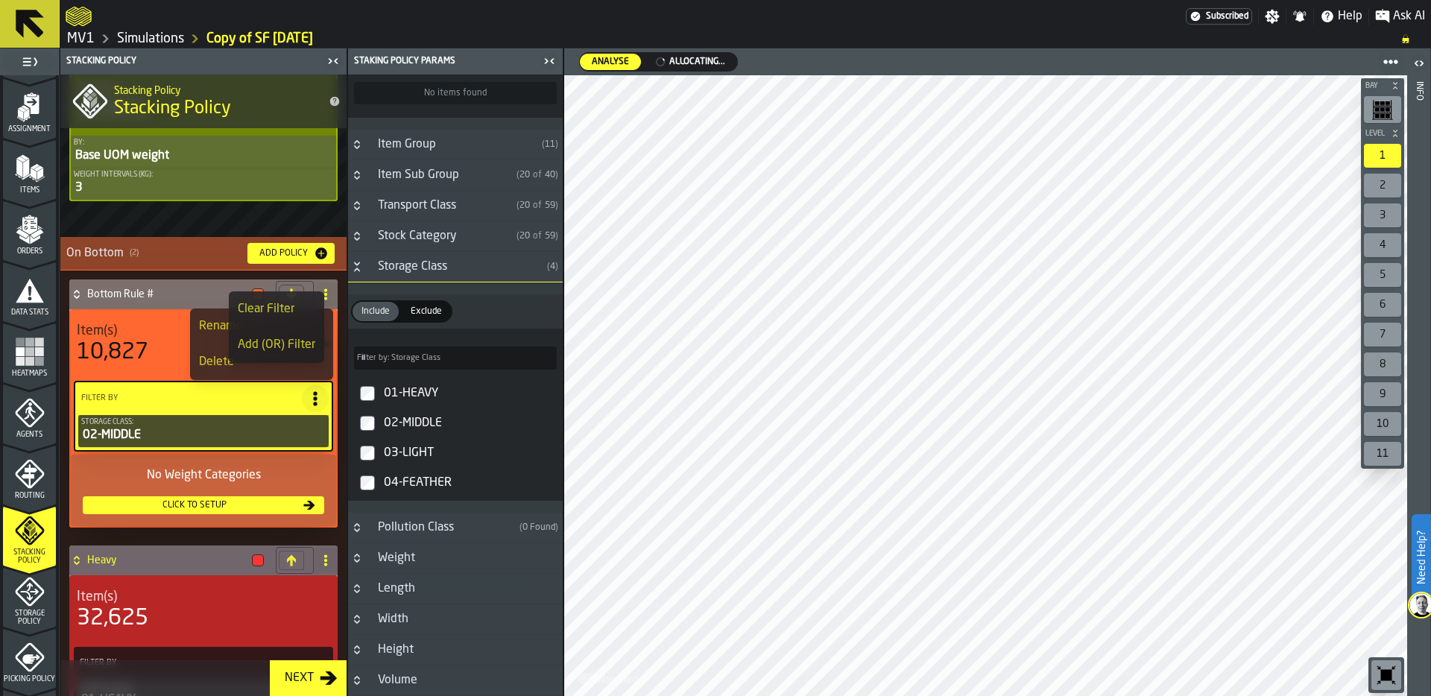
click at [210, 321] on div "Rename" at bounding box center [261, 327] width 125 height 18
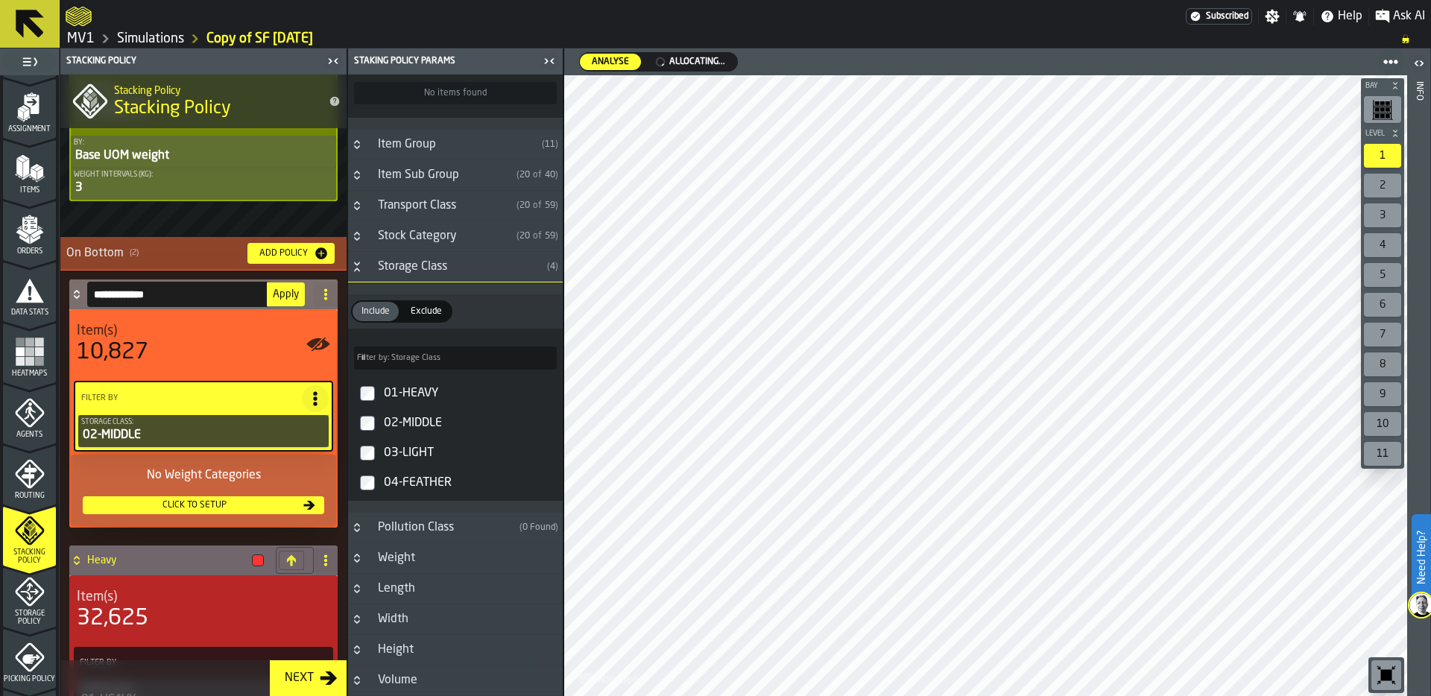
drag, startPoint x: 176, startPoint y: 297, endPoint x: 51, endPoint y: 297, distance: 124.5
click at [50, 297] on aside "**********" at bounding box center [282, 372] width 564 height 648
type input "******"
click at [282, 294] on span "Apply" at bounding box center [286, 294] width 26 height 10
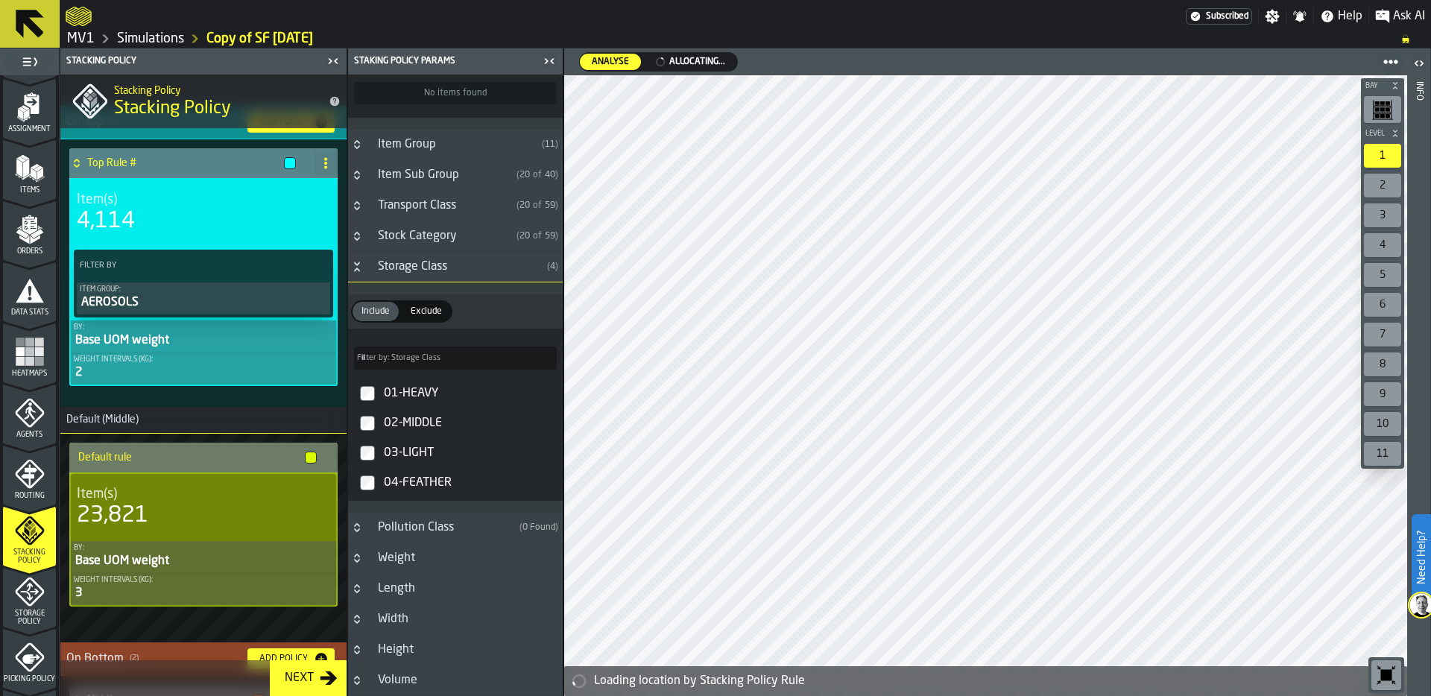
scroll to position [0, 0]
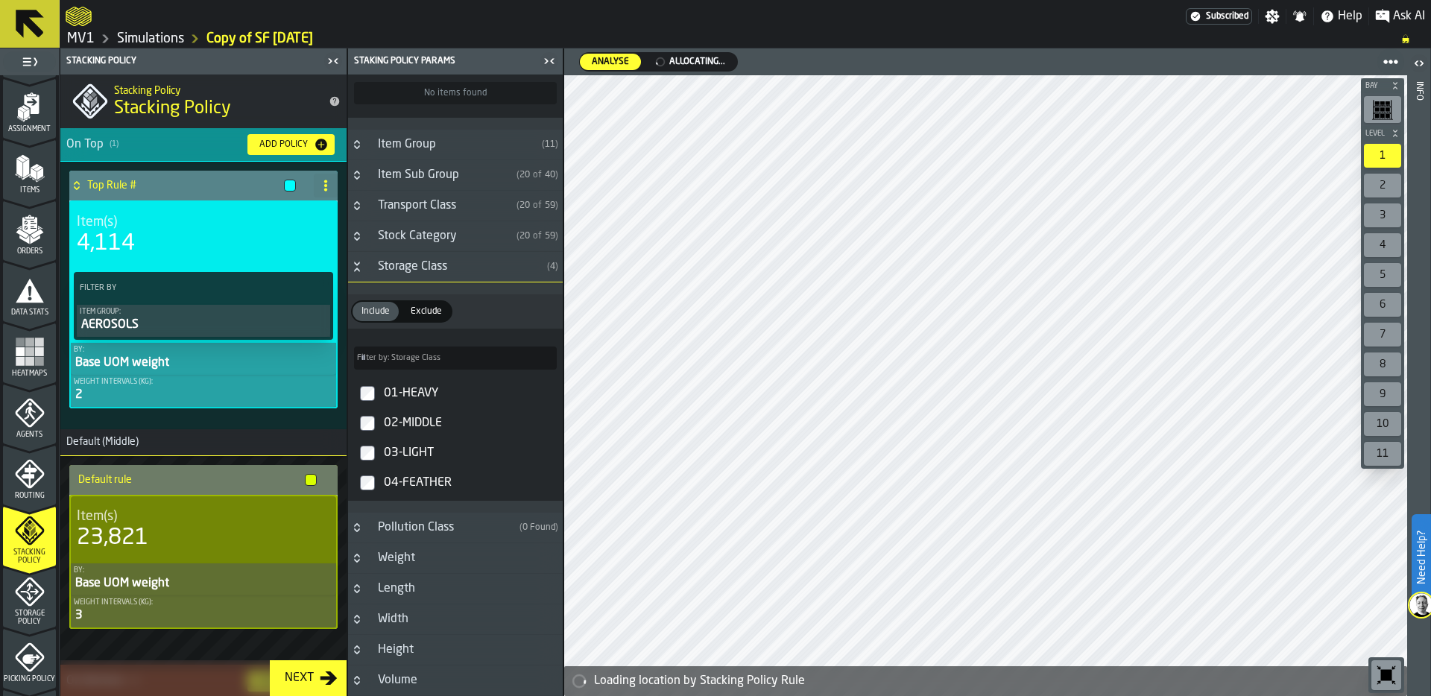
click at [292, 146] on div "Add Policy" at bounding box center [283, 144] width 60 height 10
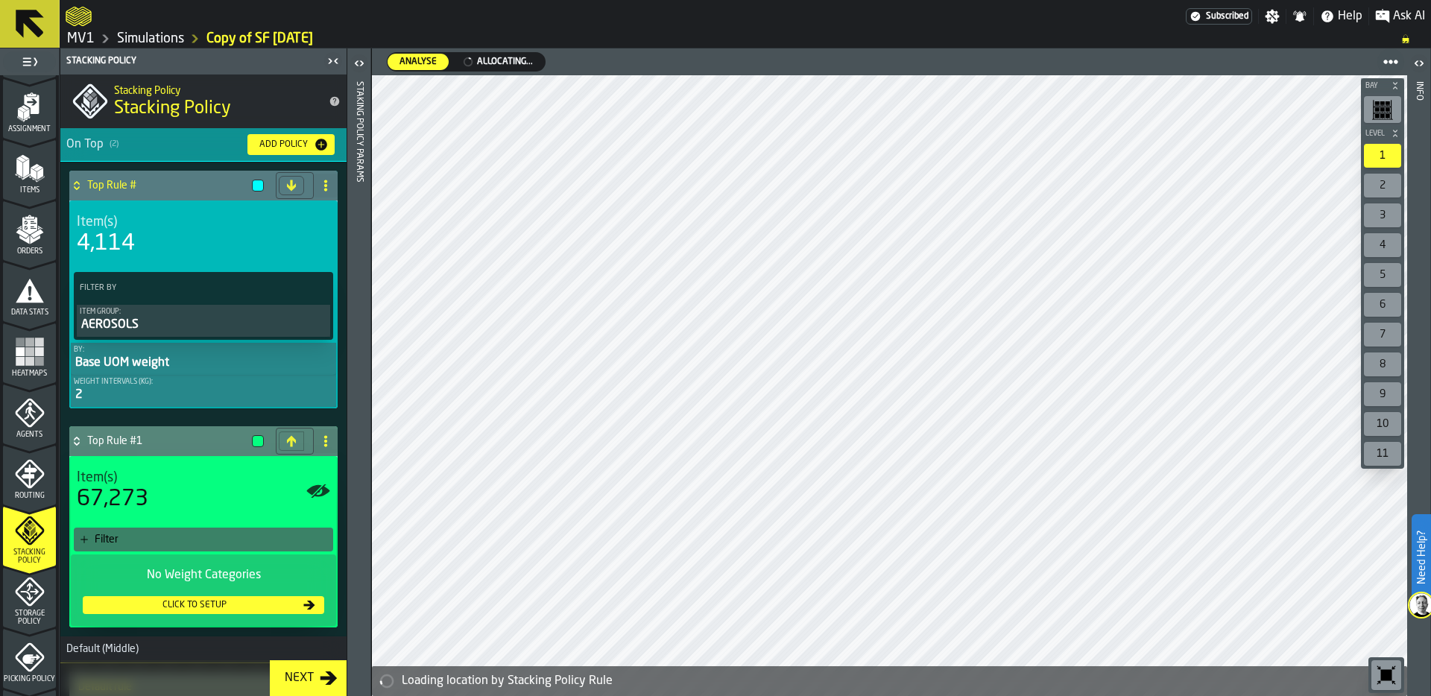
click at [191, 531] on div "Filter" at bounding box center [203, 540] width 259 height 24
click at [189, 525] on div "Item(s) 67,273" at bounding box center [203, 491] width 265 height 67
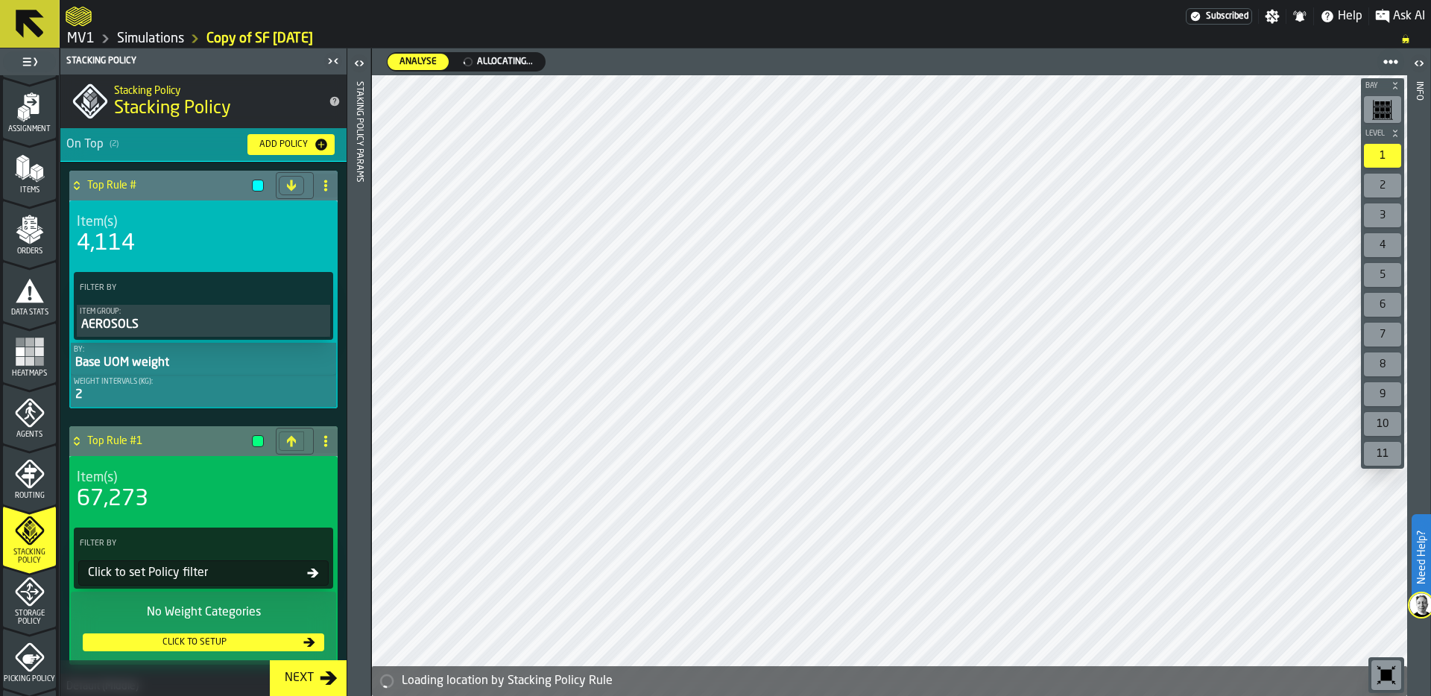
click at [359, 187] on div "Staking Policy Params" at bounding box center [359, 385] width 10 height 614
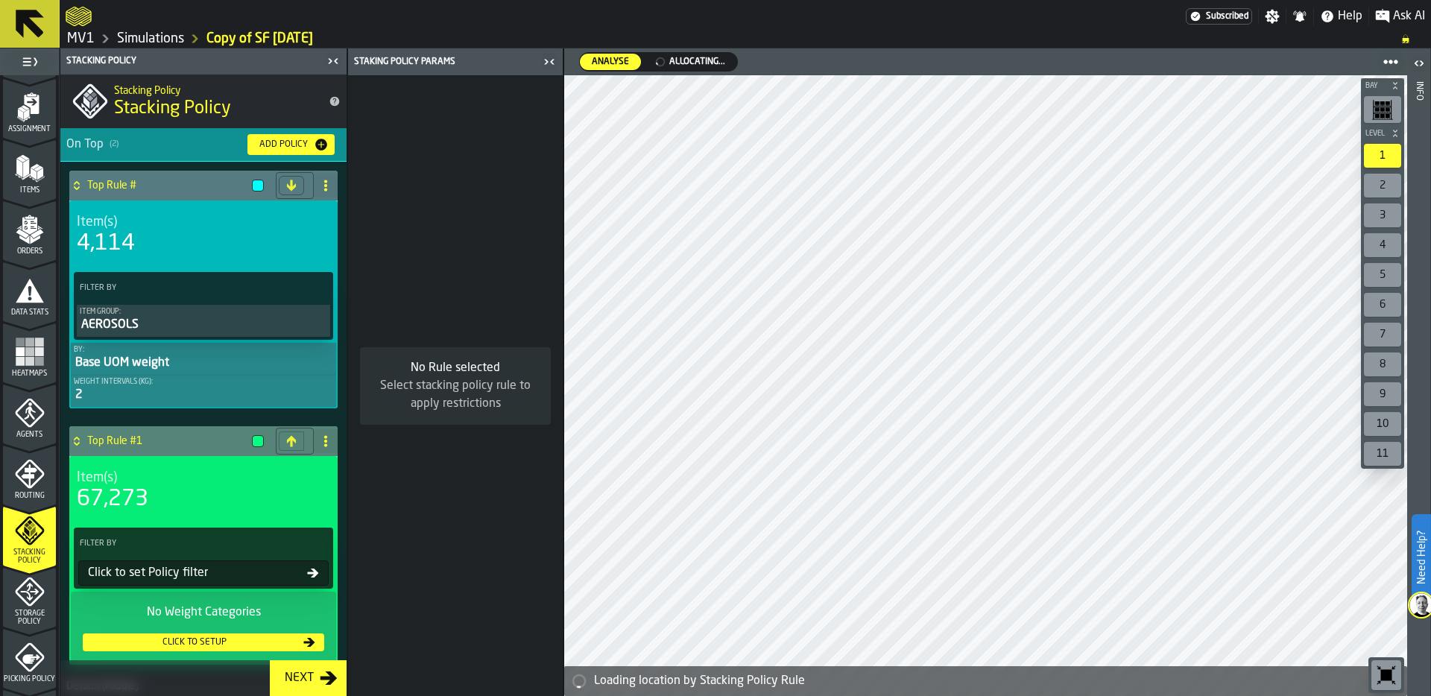
click at [192, 576] on div "Click to set Policy filter" at bounding box center [194, 573] width 225 height 18
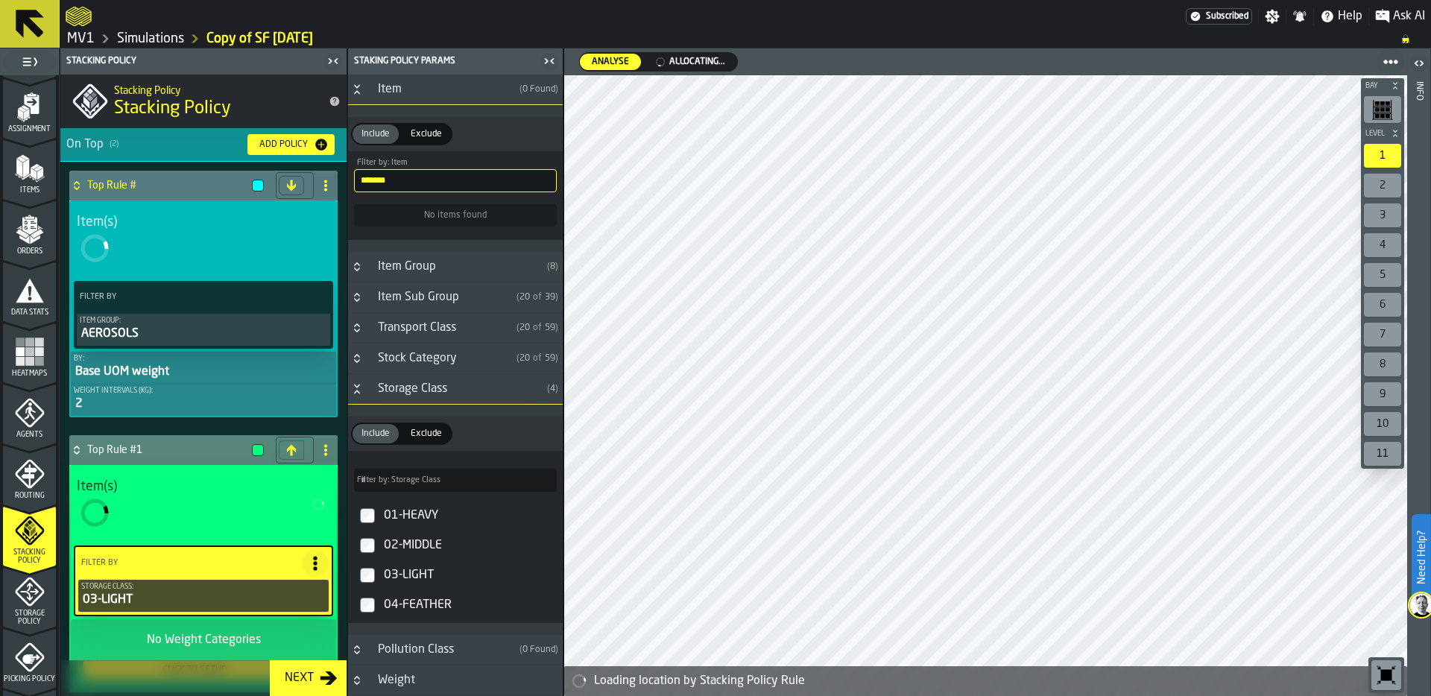
scroll to position [409, 0]
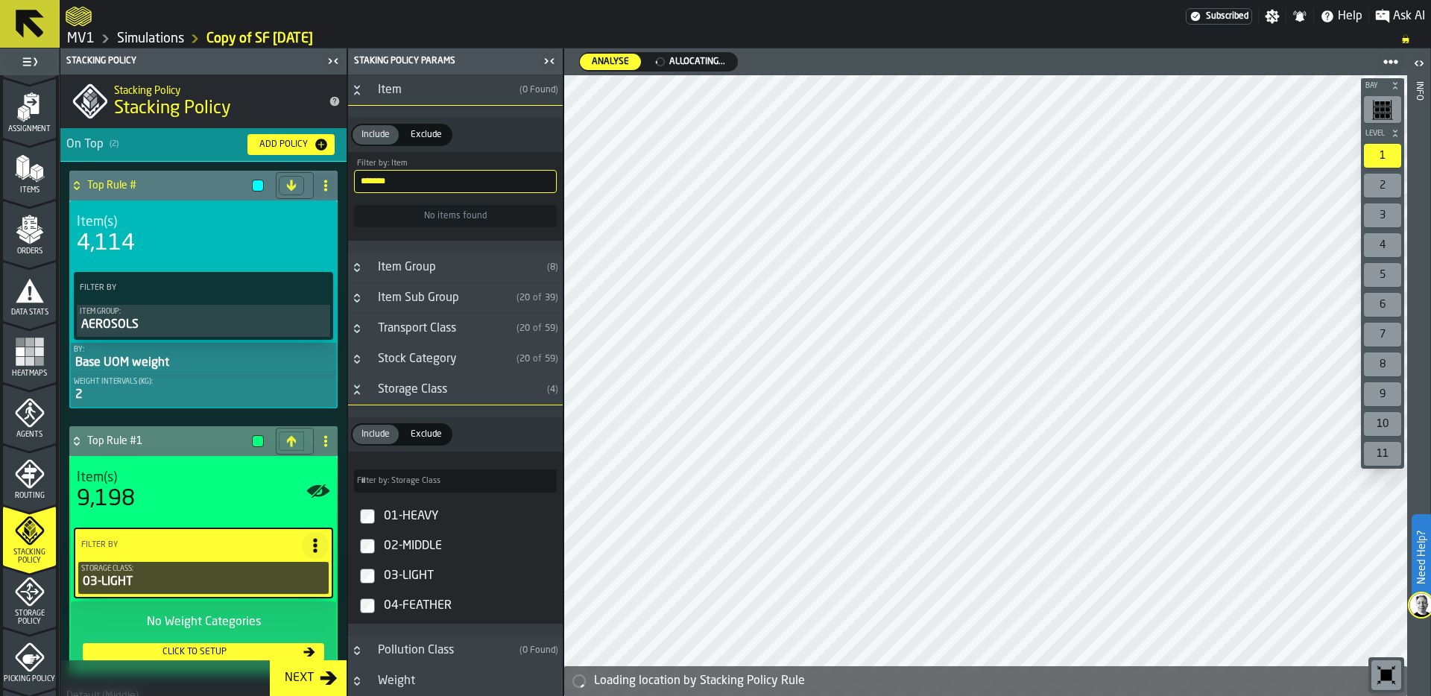
click at [273, 146] on div "Add Policy" at bounding box center [283, 144] width 60 height 10
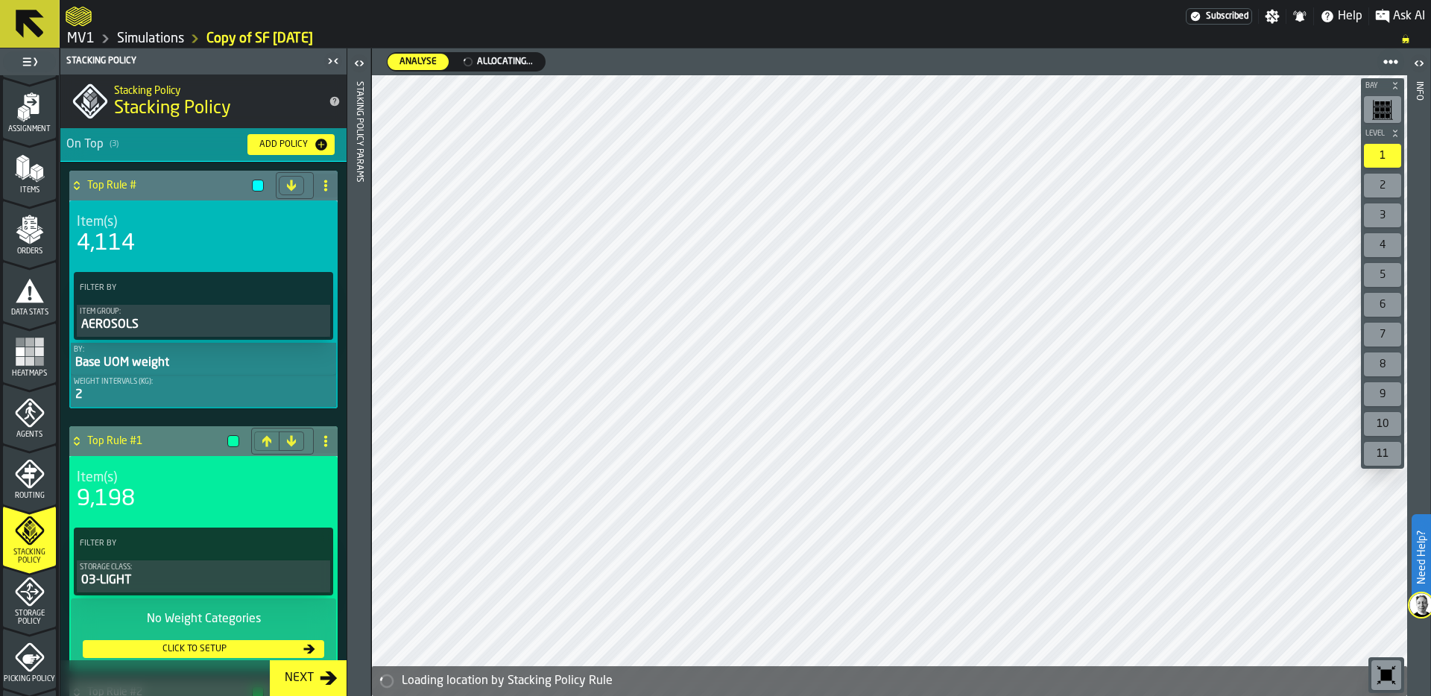
click at [285, 441] on icon at bounding box center [291, 441] width 12 height 12
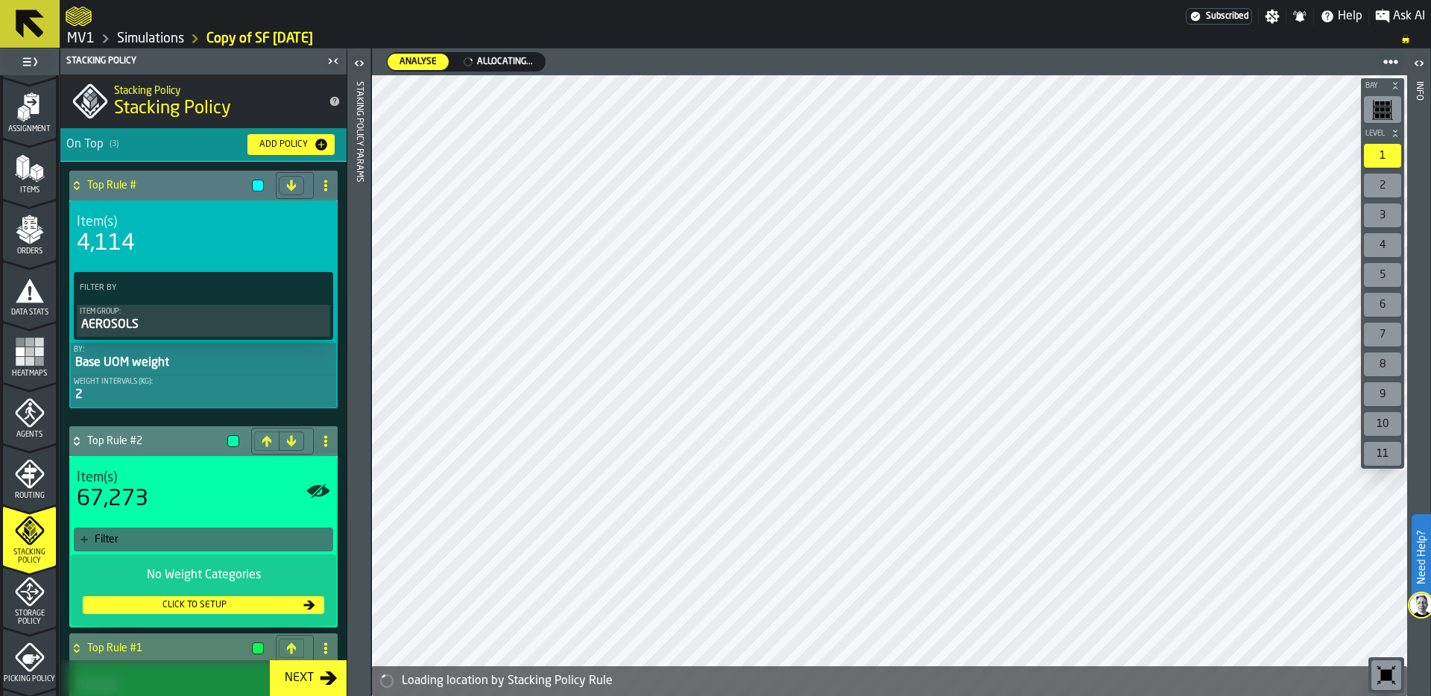
click at [251, 539] on div "Filter" at bounding box center [211, 540] width 233 height 12
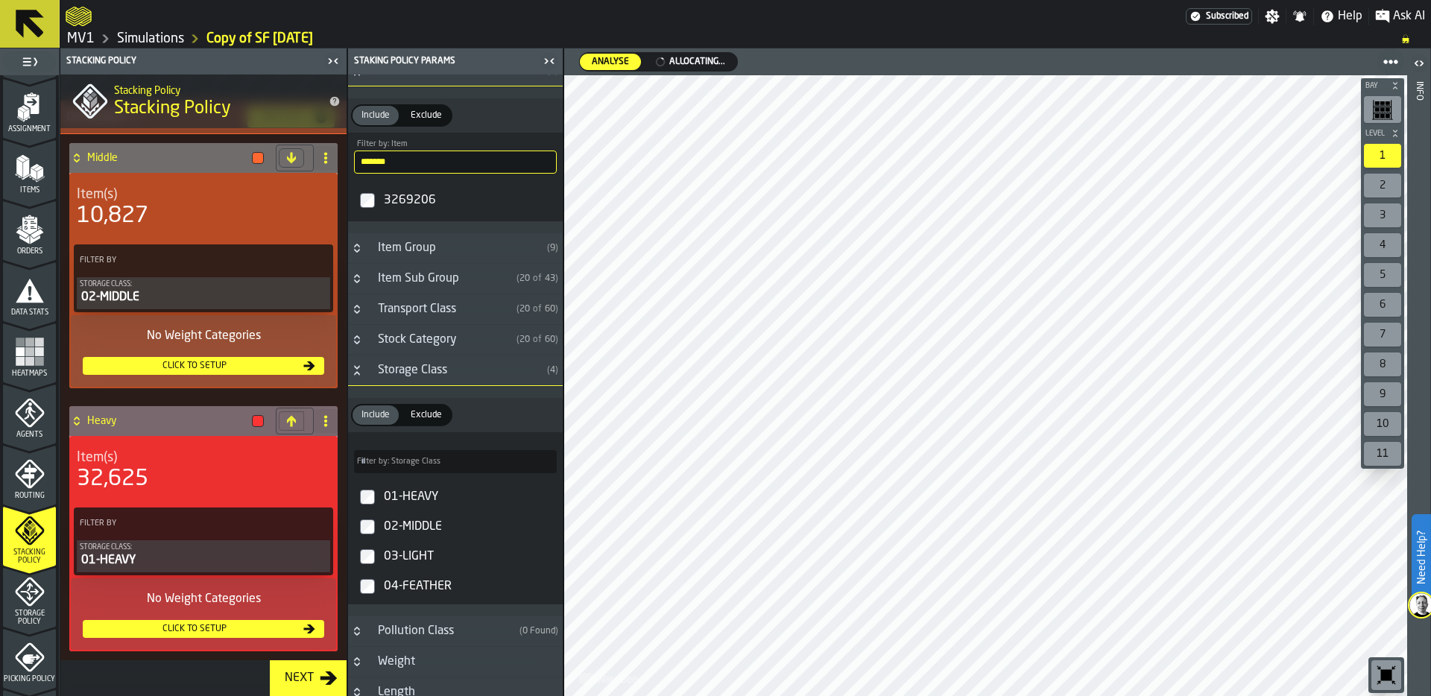
scroll to position [1077, 0]
click at [201, 626] on div "Click to setup" at bounding box center [195, 629] width 212 height 10
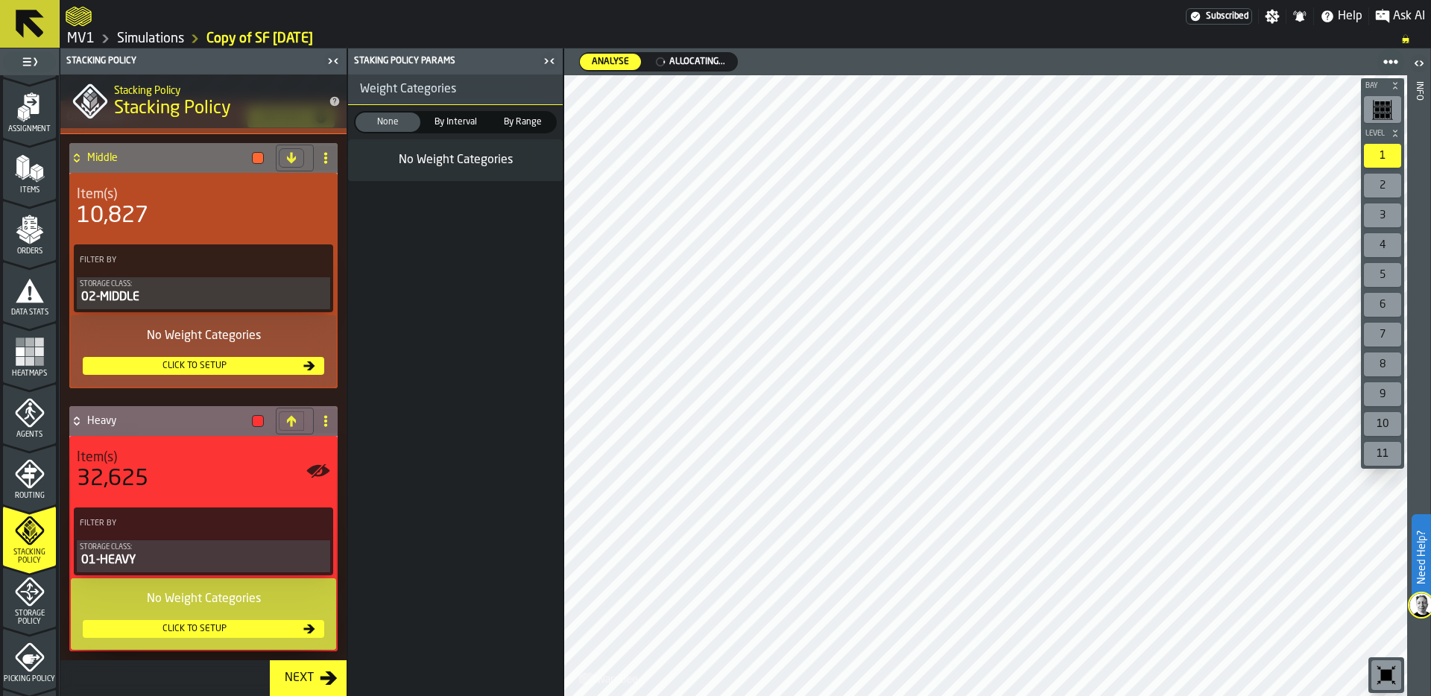
scroll to position [1074, 0]
click at [451, 125] on span "By Interval" at bounding box center [455, 122] width 59 height 13
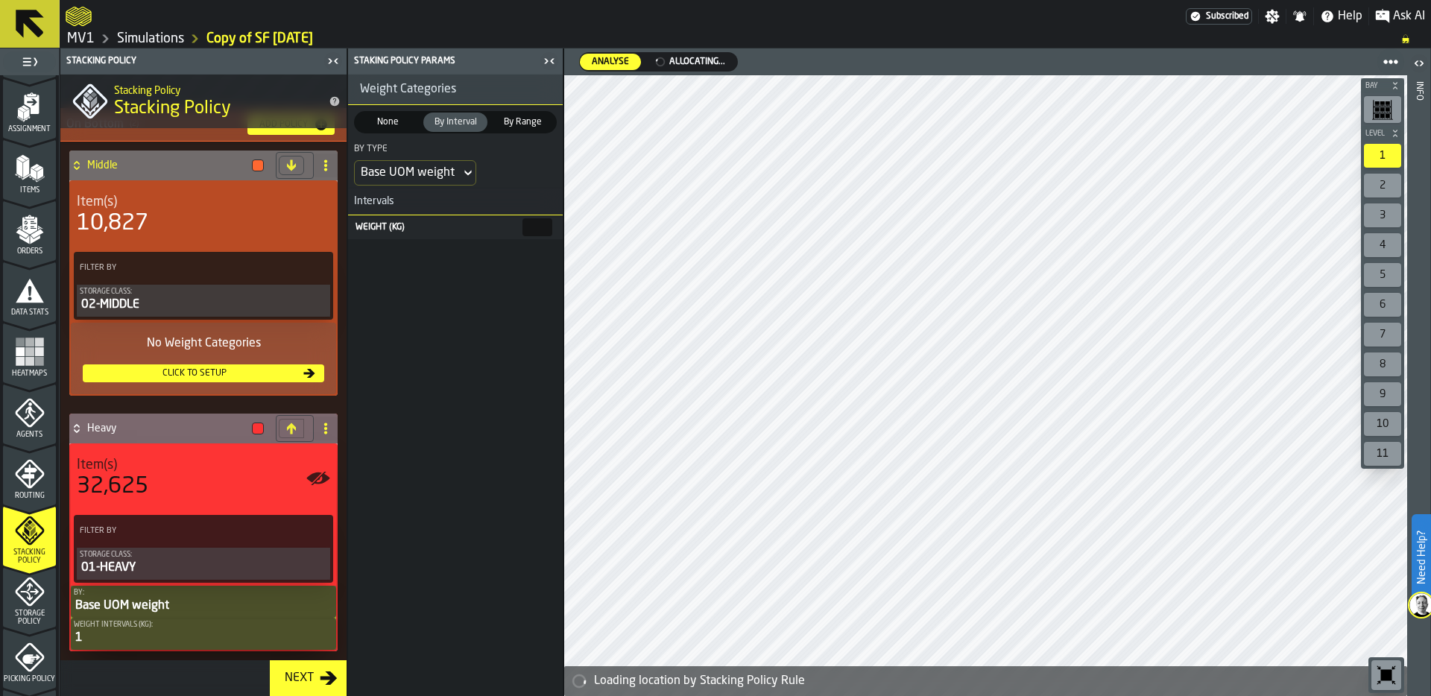
scroll to position [1068, 0]
click at [569, 227] on main "1 Start 1.1 Layout 1.2 Assignment 1.3 Items 1.4 Orders 1.5 Data Stats 1.6 Heatm…" at bounding box center [715, 372] width 1431 height 648
type input "*"
click at [426, 177] on div "Base UOM weight" at bounding box center [408, 173] width 94 height 18
click at [411, 172] on div "Base UOM weight" at bounding box center [408, 173] width 94 height 18
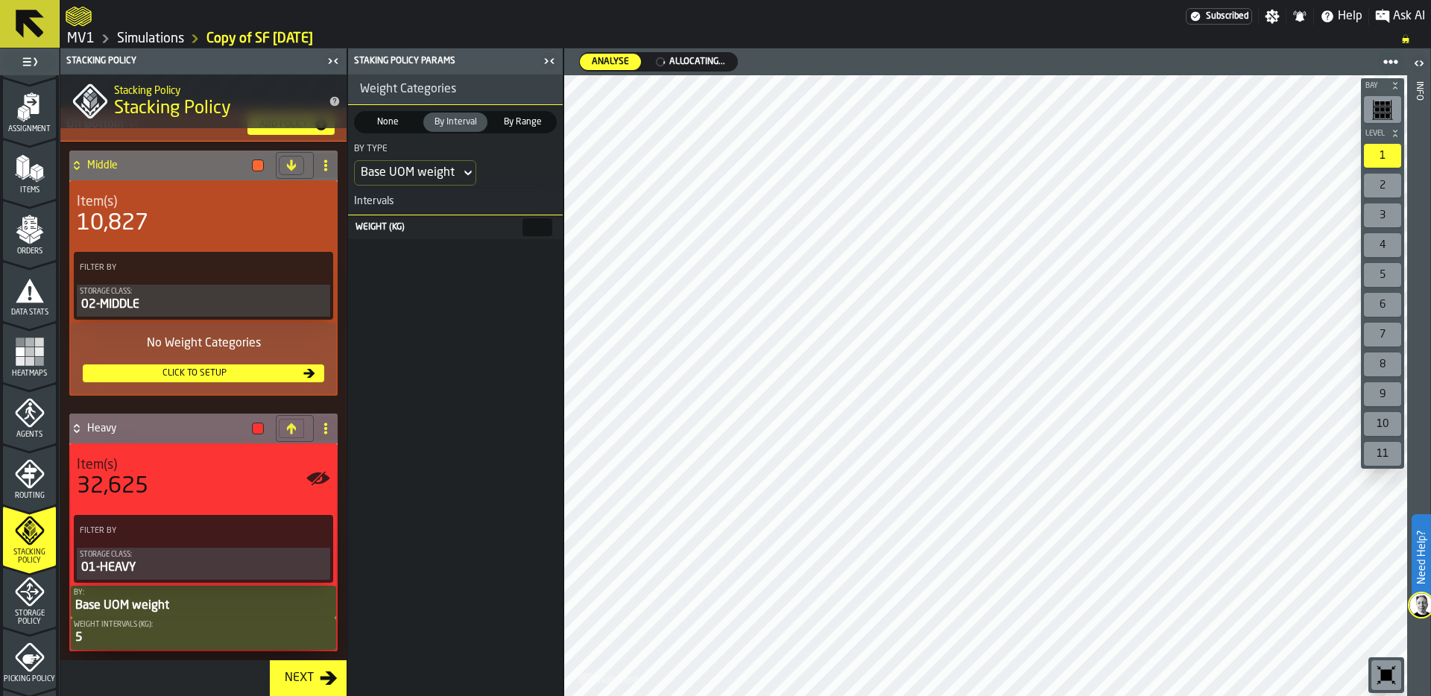
click at [456, 170] on div "Base UOM weight" at bounding box center [408, 173] width 106 height 24
click at [418, 290] on li "Picked UOM weight" at bounding box center [414, 276] width 121 height 36
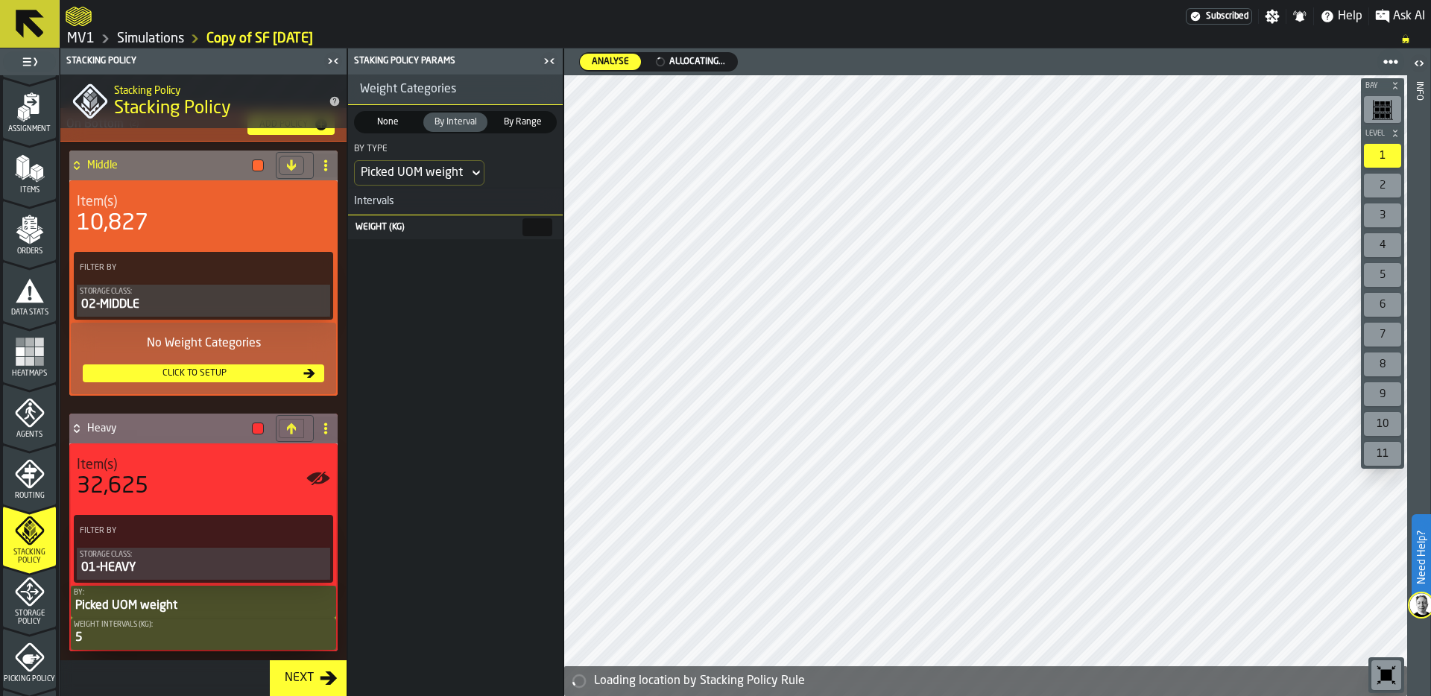
click at [203, 368] on div "Click to setup" at bounding box center [195, 373] width 212 height 10
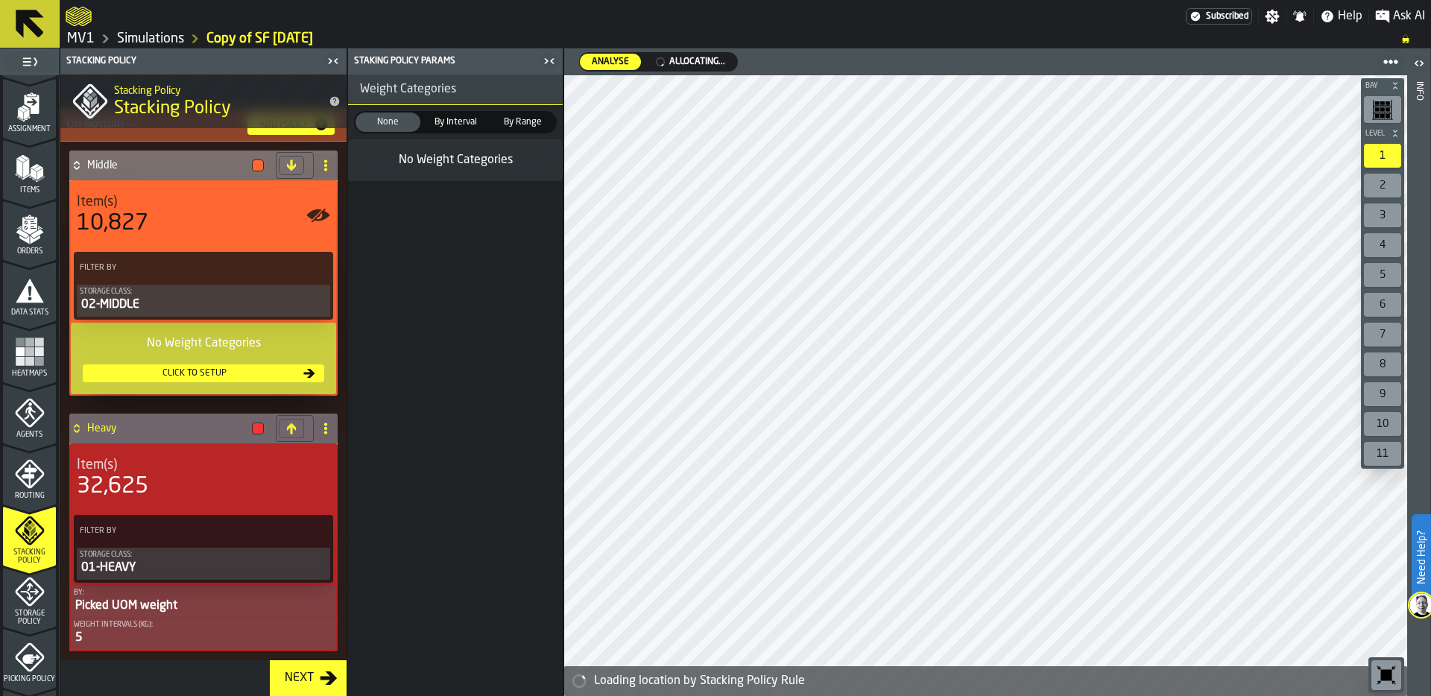
click at [441, 120] on span "By Interval" at bounding box center [455, 122] width 59 height 13
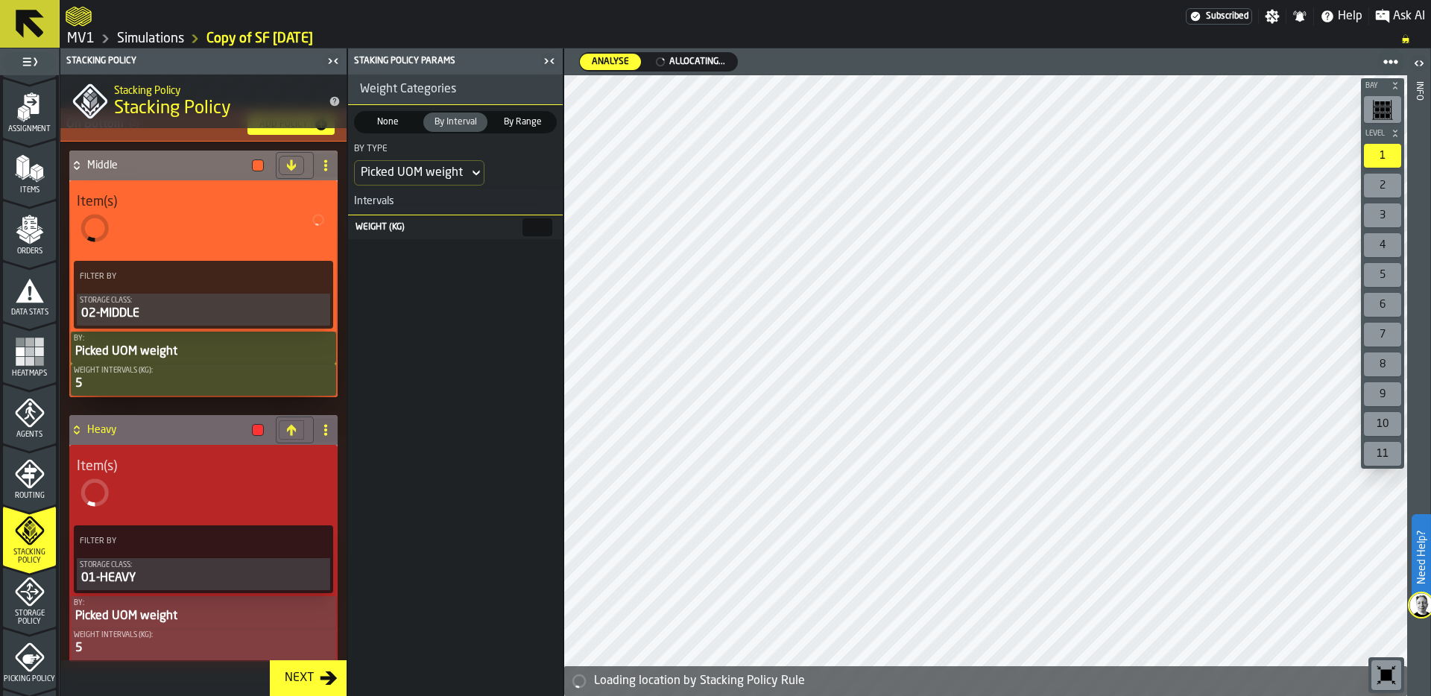
scroll to position [1062, 0]
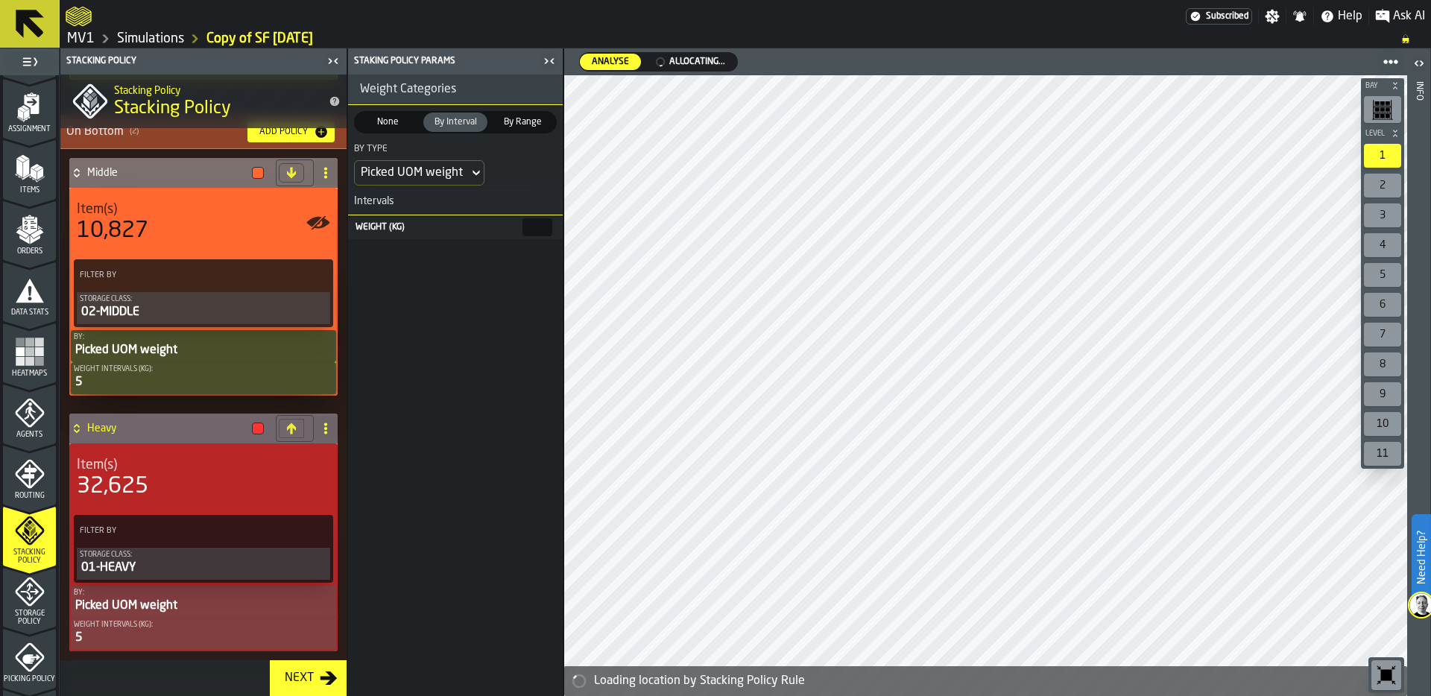
click at [428, 156] on div "By Type" at bounding box center [419, 151] width 130 height 18
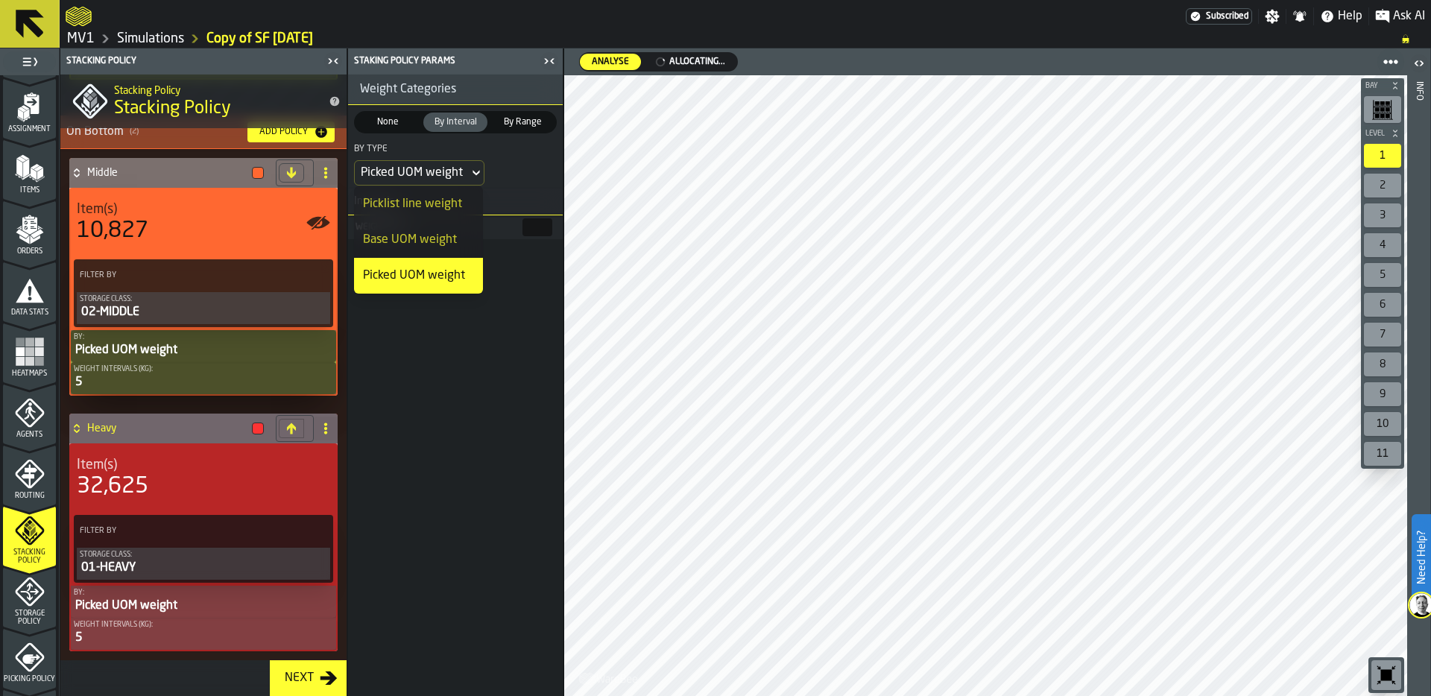
scroll to position [483, 0]
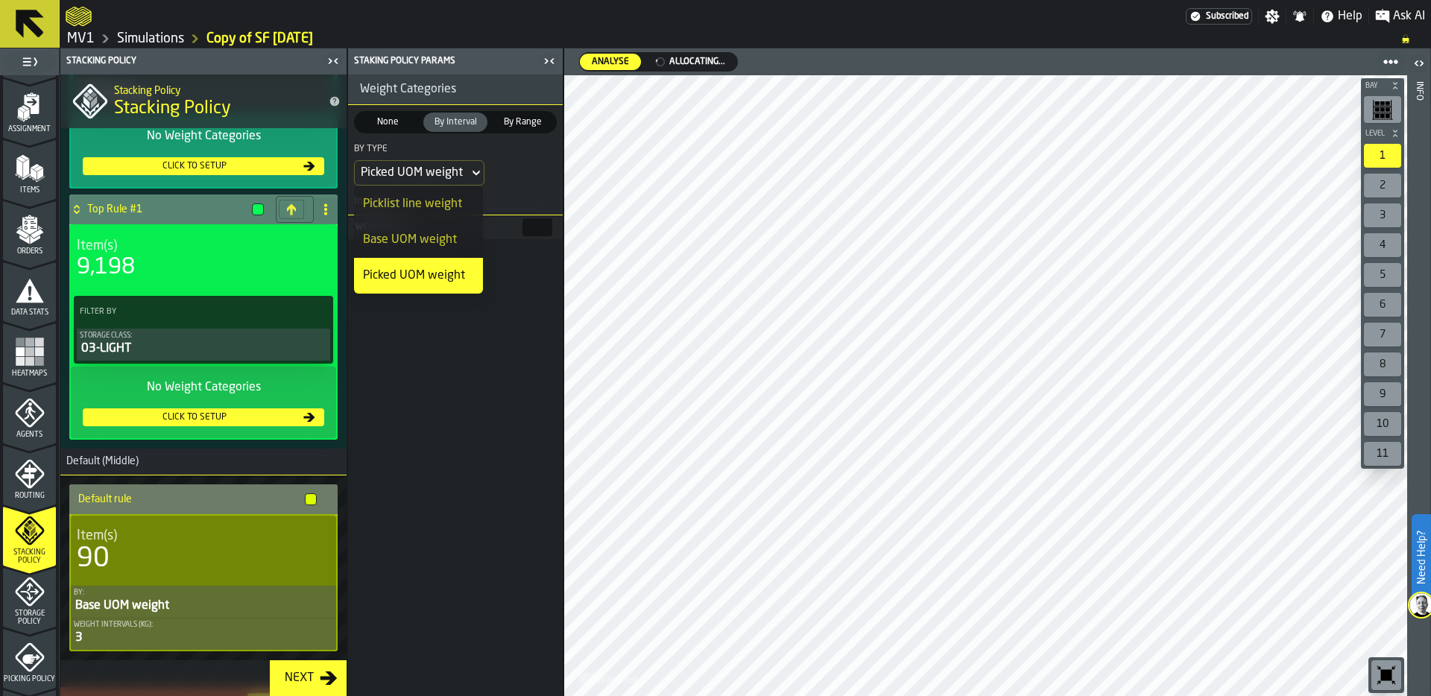
click at [197, 420] on div "Click to setup" at bounding box center [195, 417] width 212 height 10
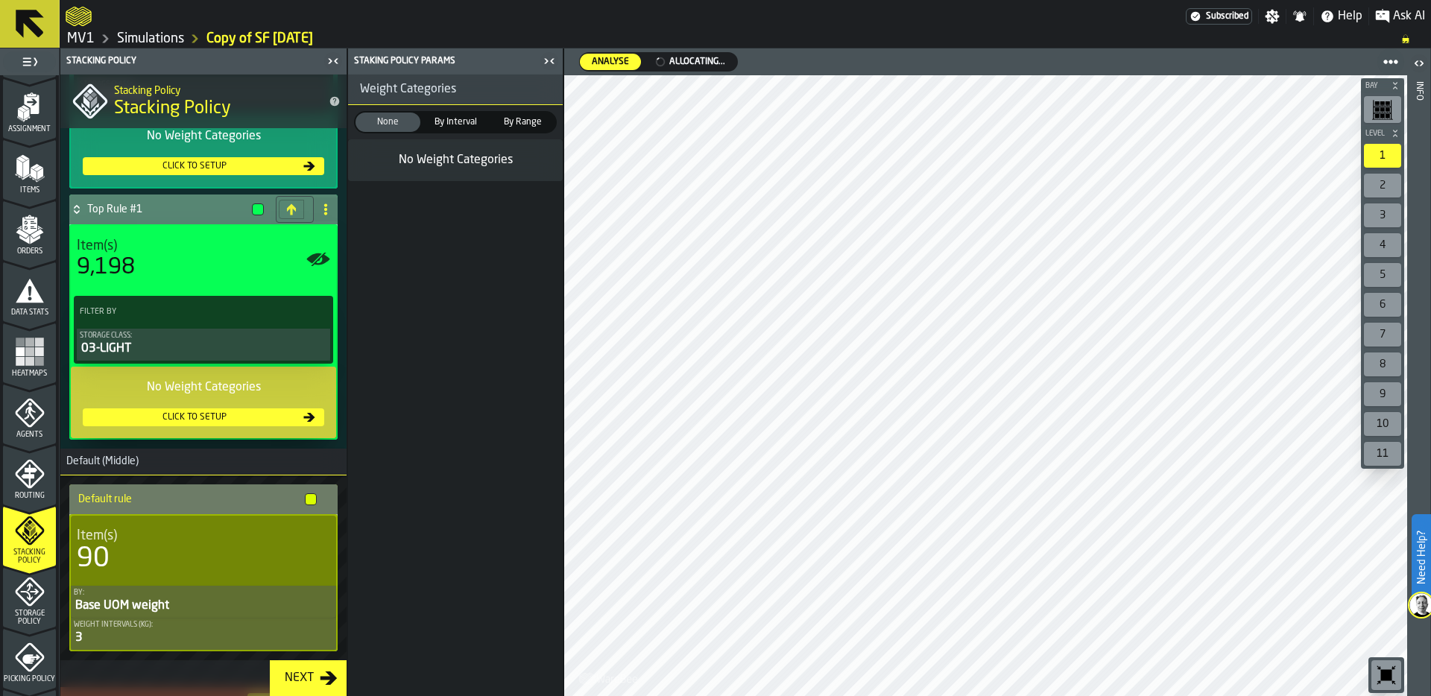
click at [455, 120] on span "By Interval" at bounding box center [455, 122] width 59 height 13
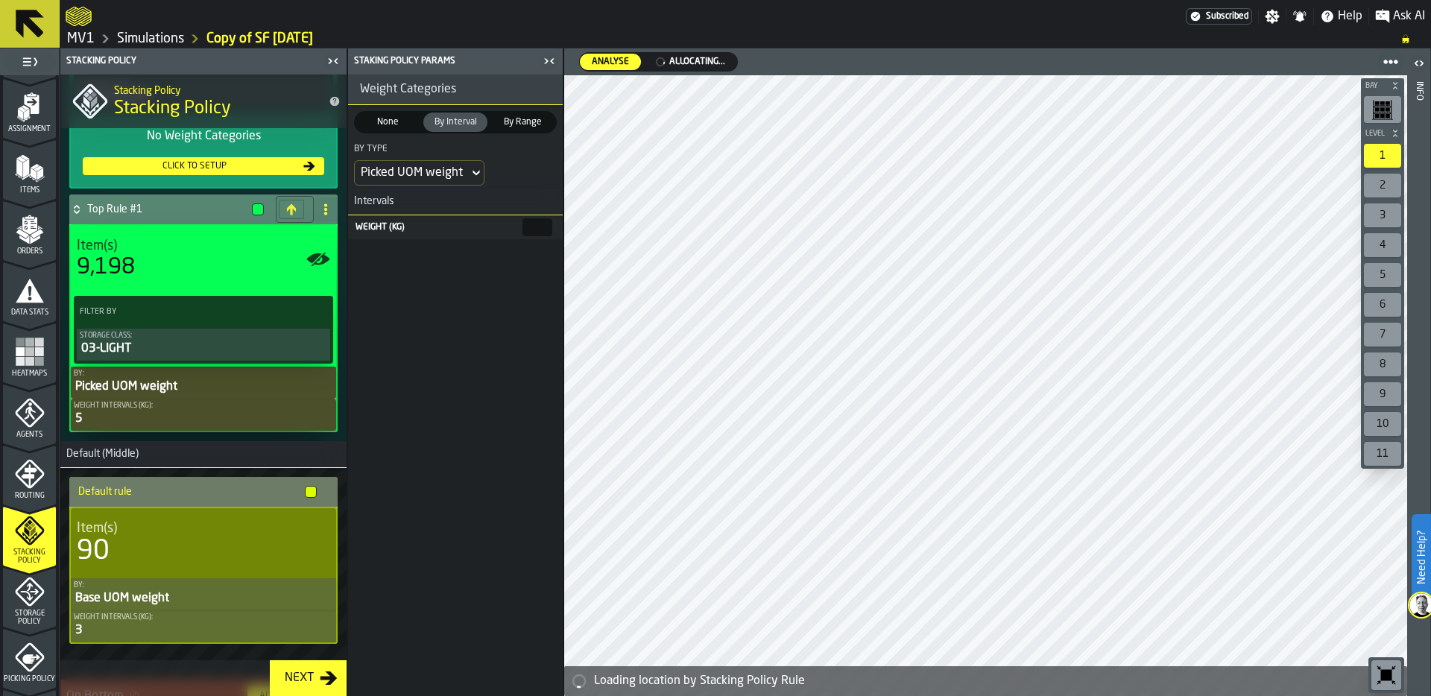
click at [571, 229] on main "1 Start 1.1 Layout 1.2 Assignment 1.3 Items 1.4 Orders 1.5 Data Stats 1.6 Heatm…" at bounding box center [715, 372] width 1431 height 648
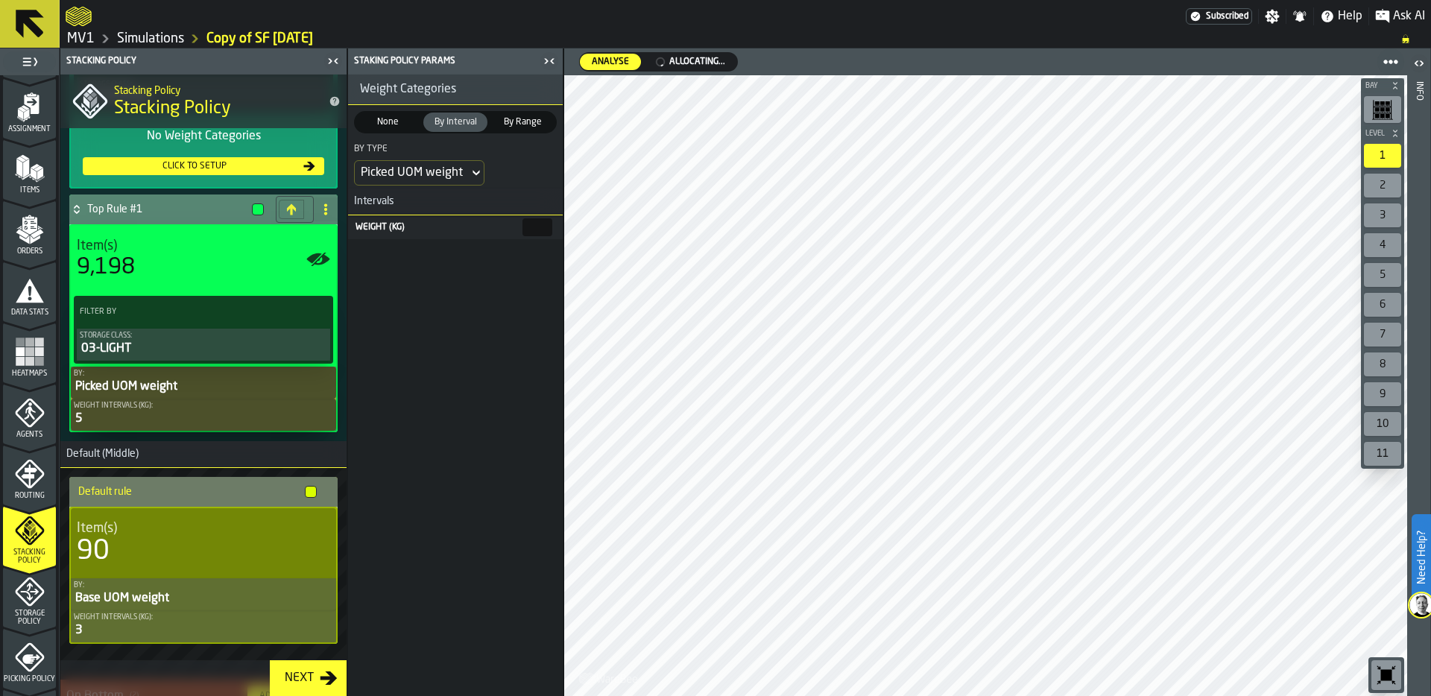
type input "*"
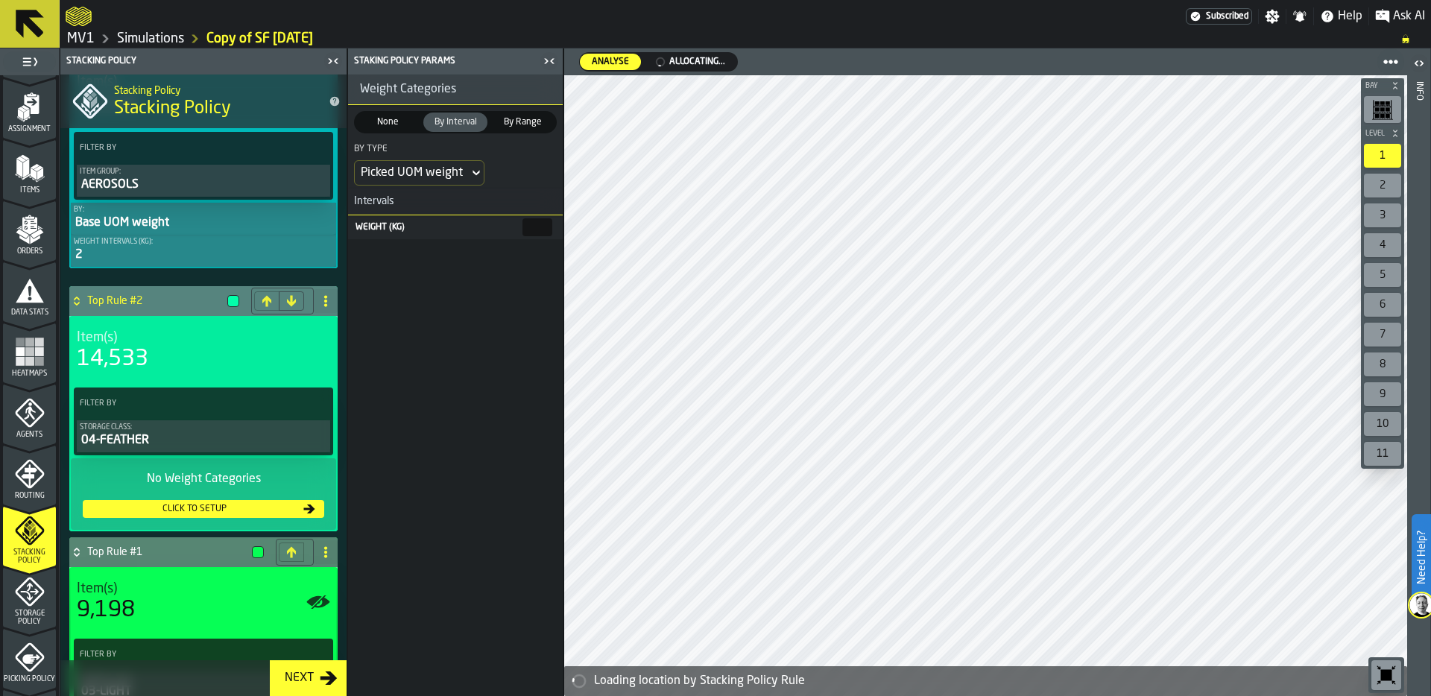
scroll to position [122, 0]
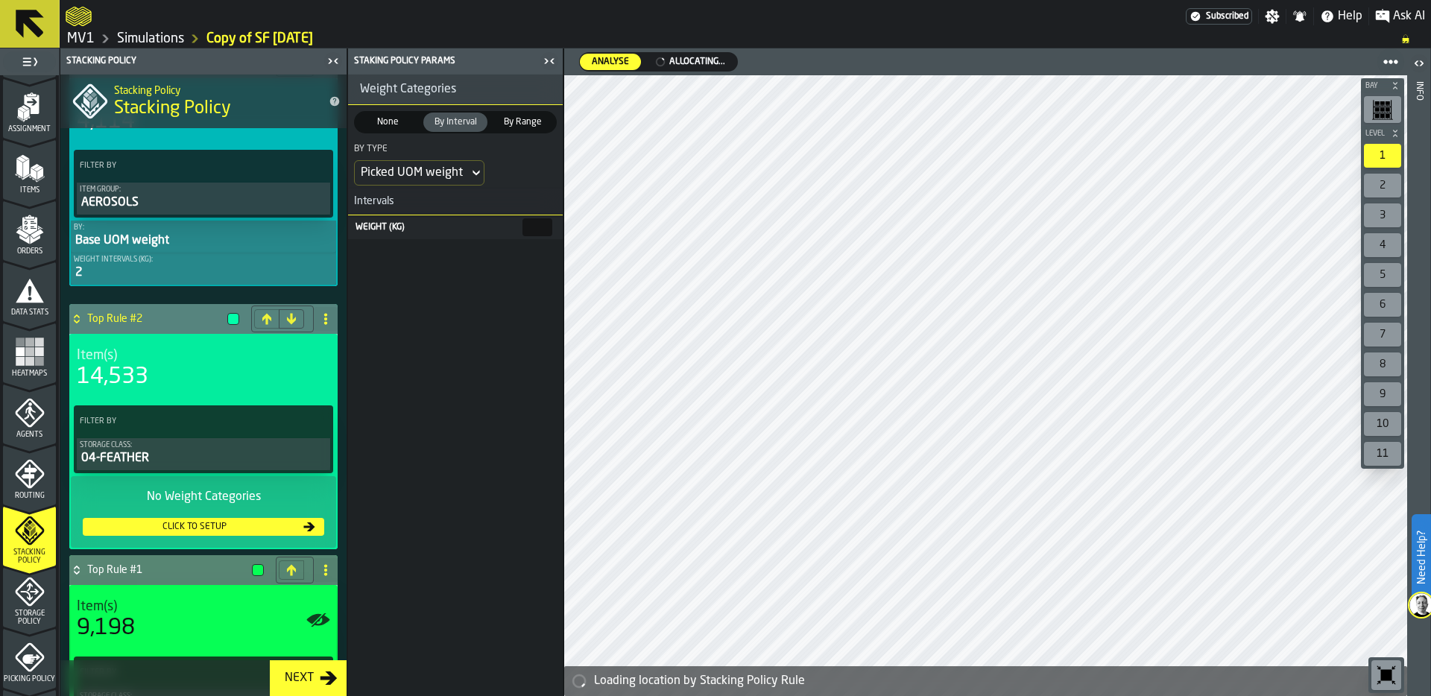
click at [212, 525] on div "Click to setup" at bounding box center [195, 527] width 212 height 10
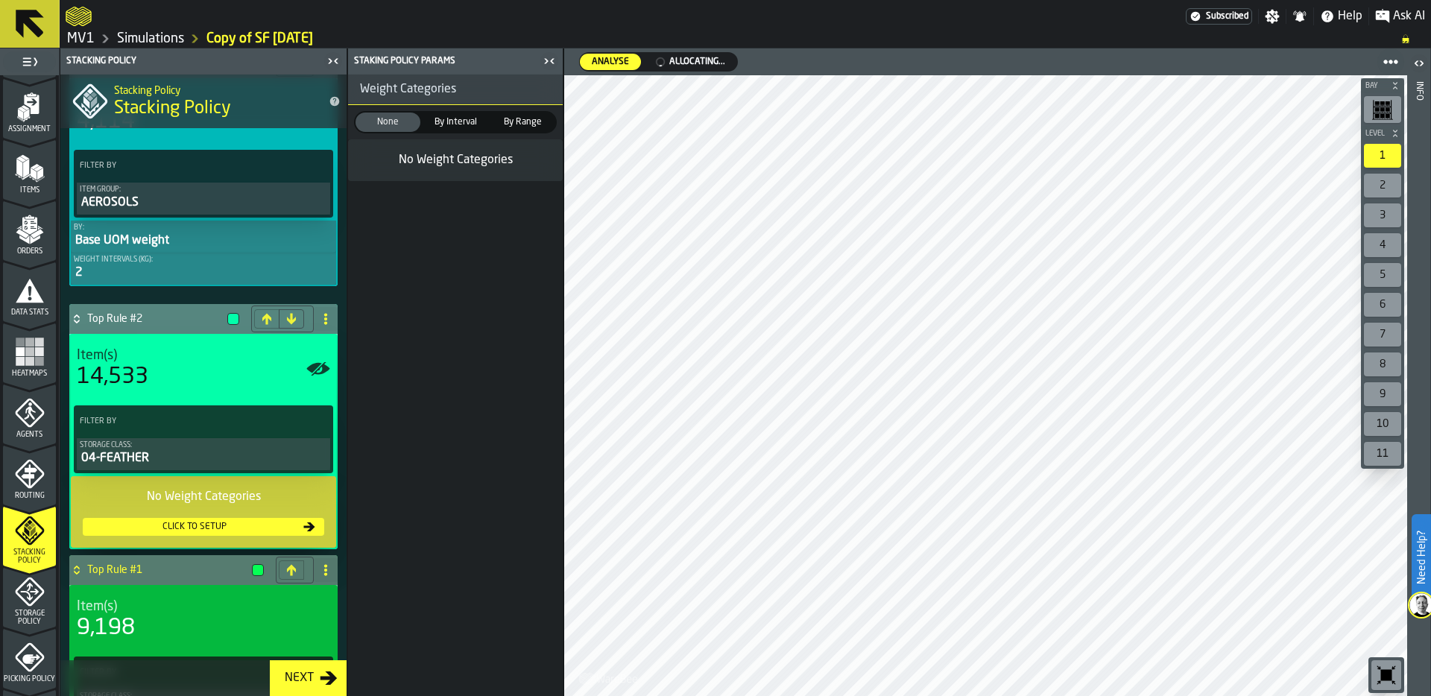
click at [464, 123] on span "By Interval" at bounding box center [455, 122] width 59 height 13
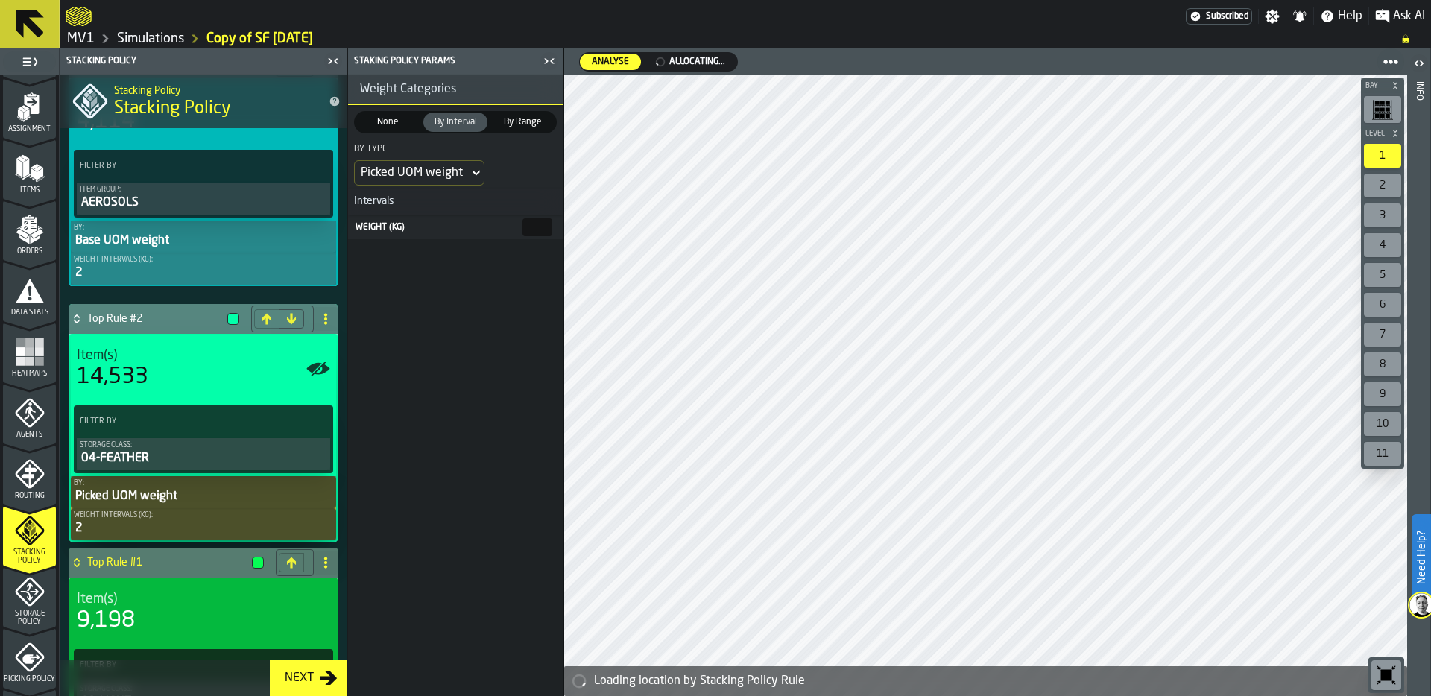
click at [565, 224] on main "1 Start 1.1 Layout 1.2 Assignment 1.3 Items 1.4 Orders 1.5 Data Stats 1.6 Heatm…" at bounding box center [715, 372] width 1431 height 648
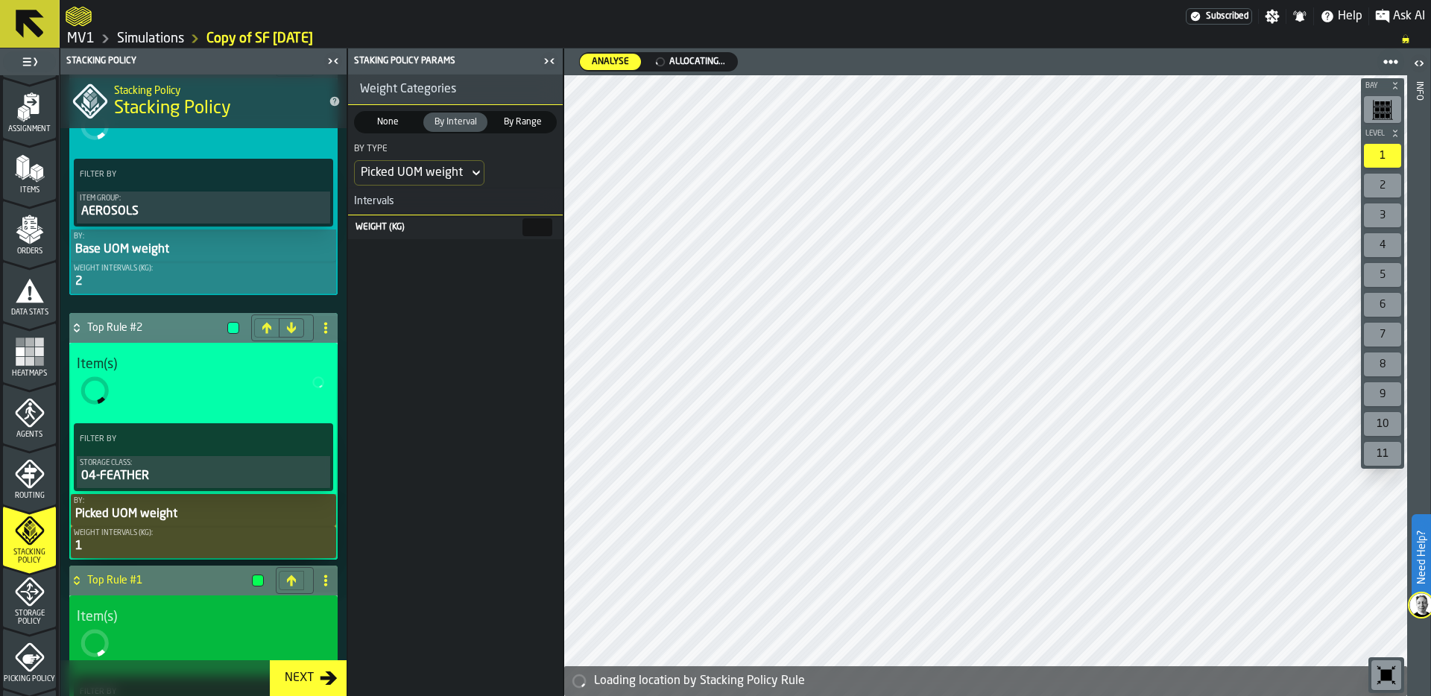
type input "*"
click at [317, 340] on span at bounding box center [326, 328] width 24 height 24
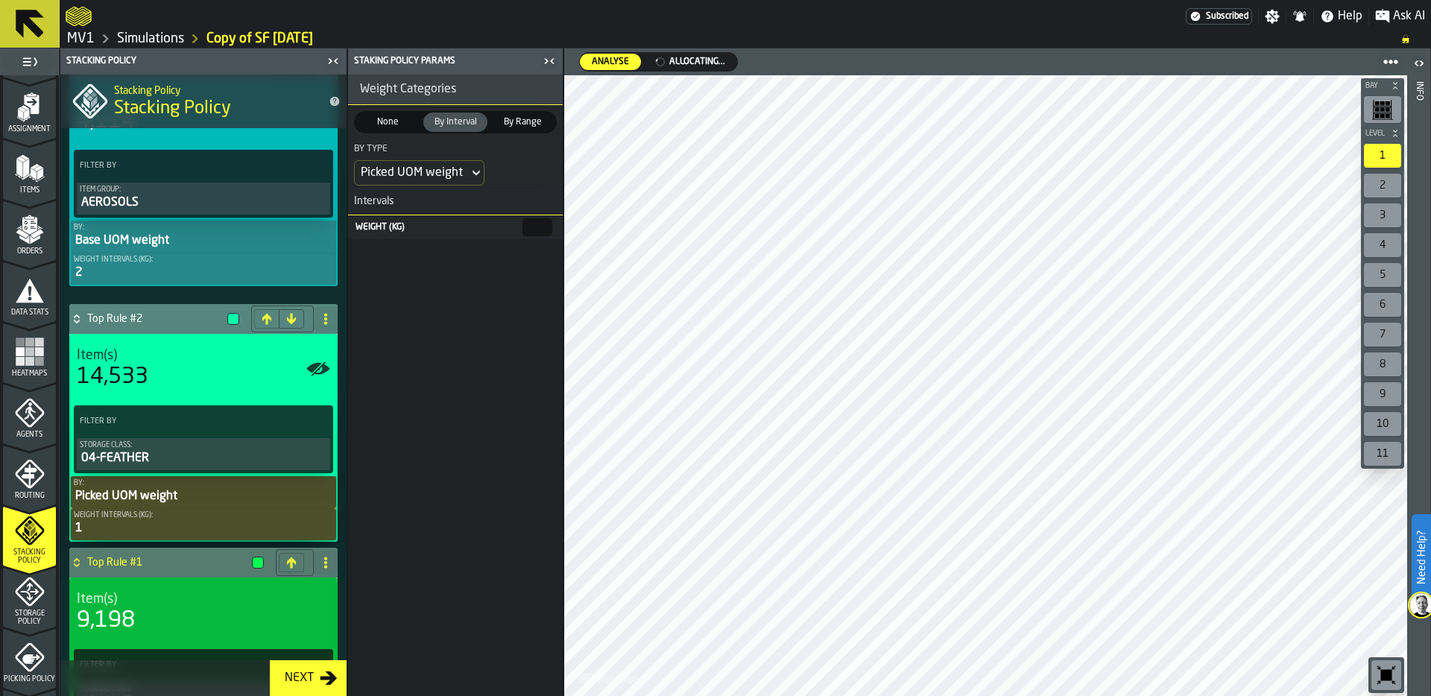
scroll to position [0, 0]
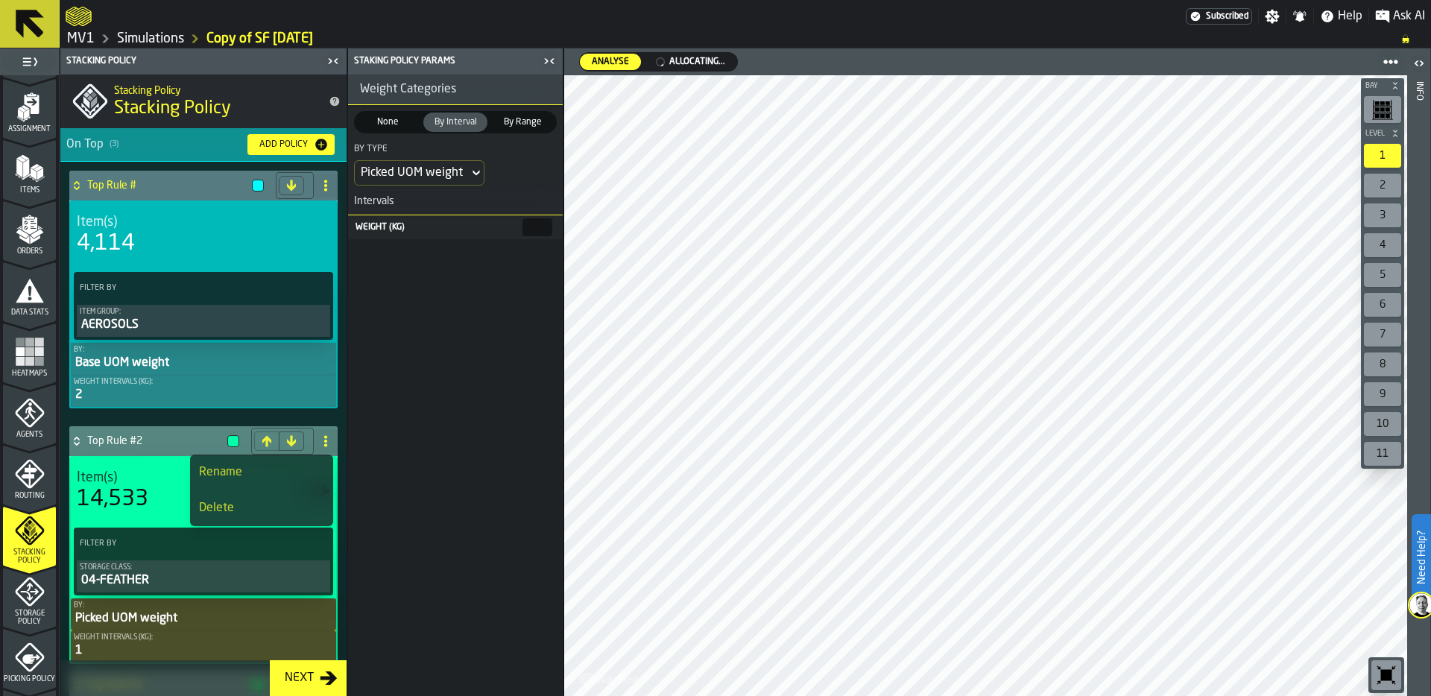
click at [279, 464] on div "Rename" at bounding box center [261, 473] width 125 height 18
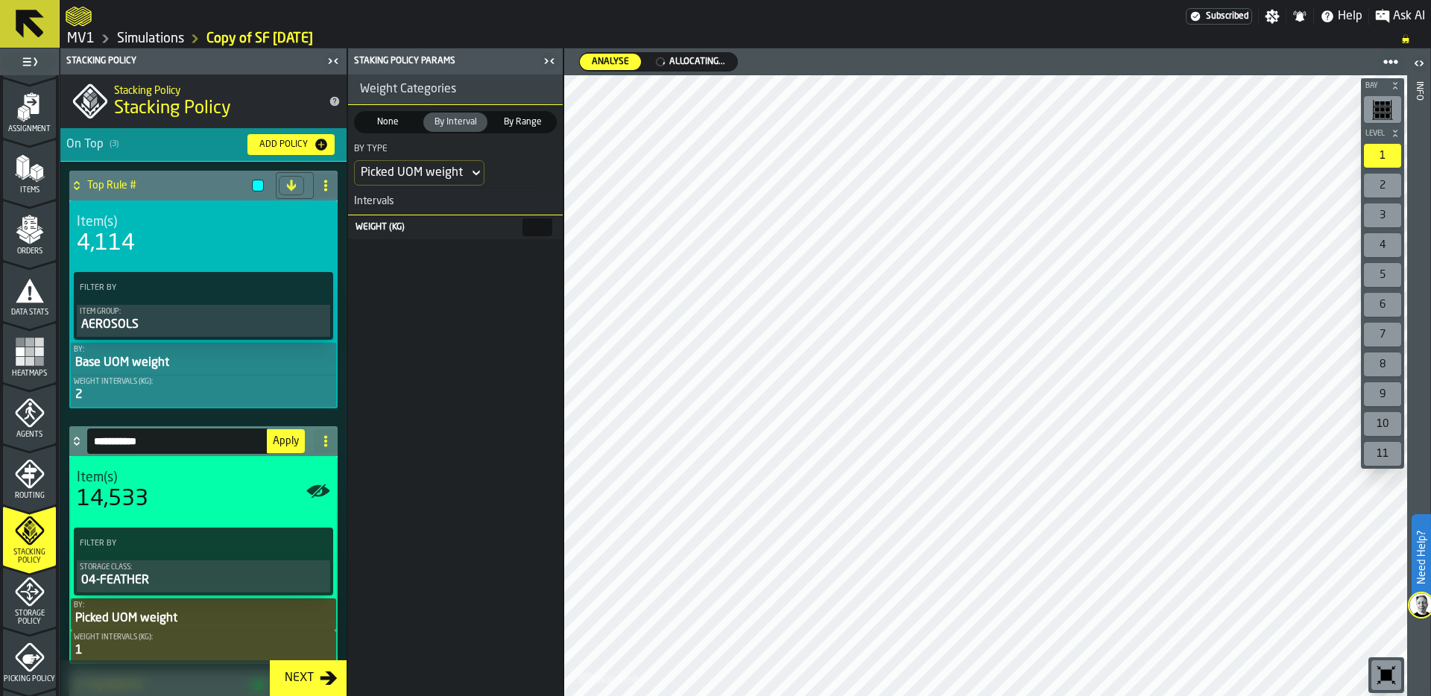
drag, startPoint x: 160, startPoint y: 444, endPoint x: 85, endPoint y: 440, distance: 75.4
click at [84, 440] on div "**********" at bounding box center [188, 441] width 239 height 30
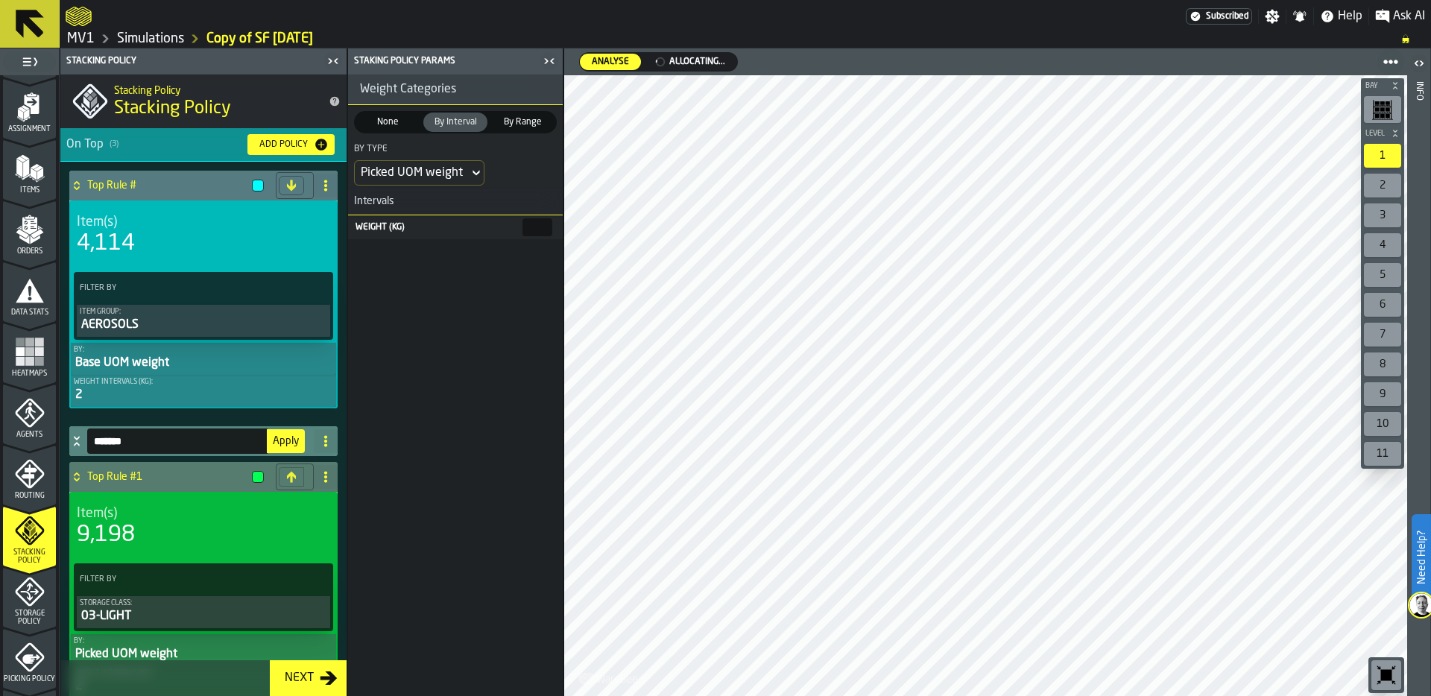
type input "*******"
click at [280, 441] on span "Apply" at bounding box center [286, 441] width 26 height 10
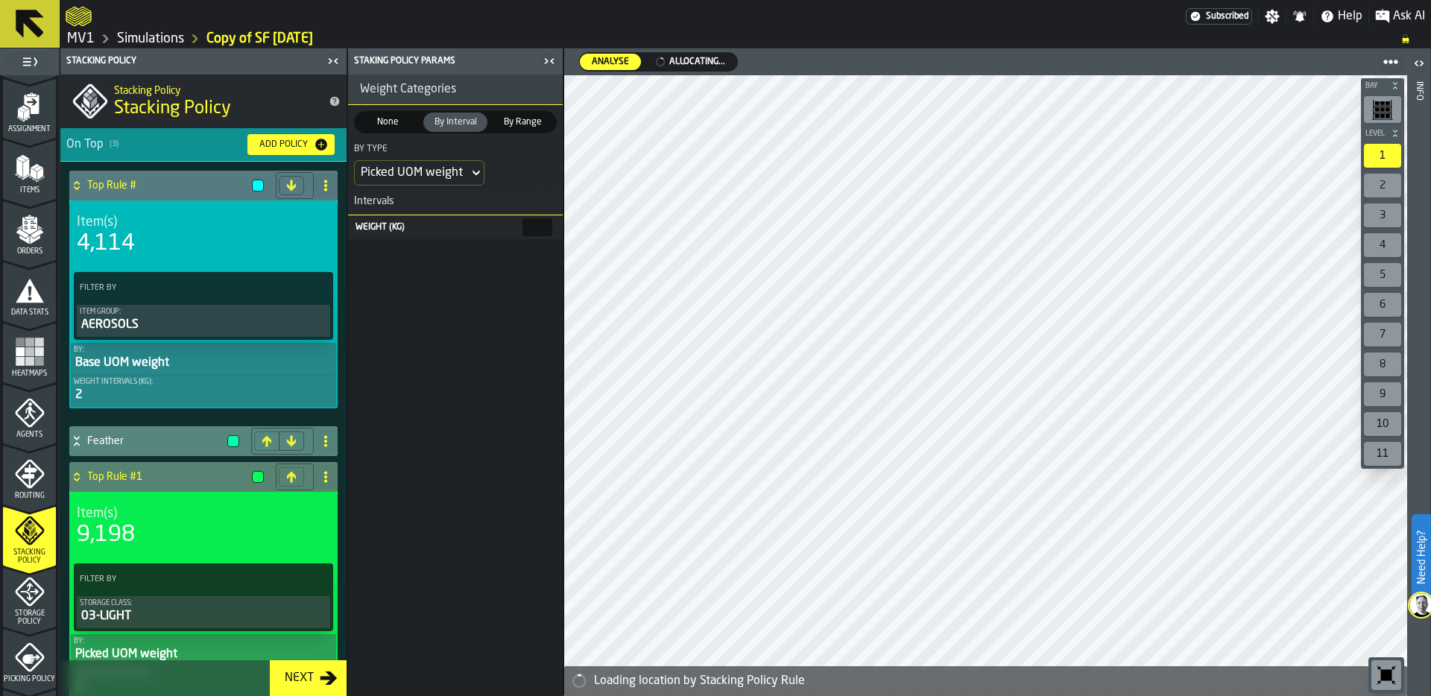
scroll to position [4, 0]
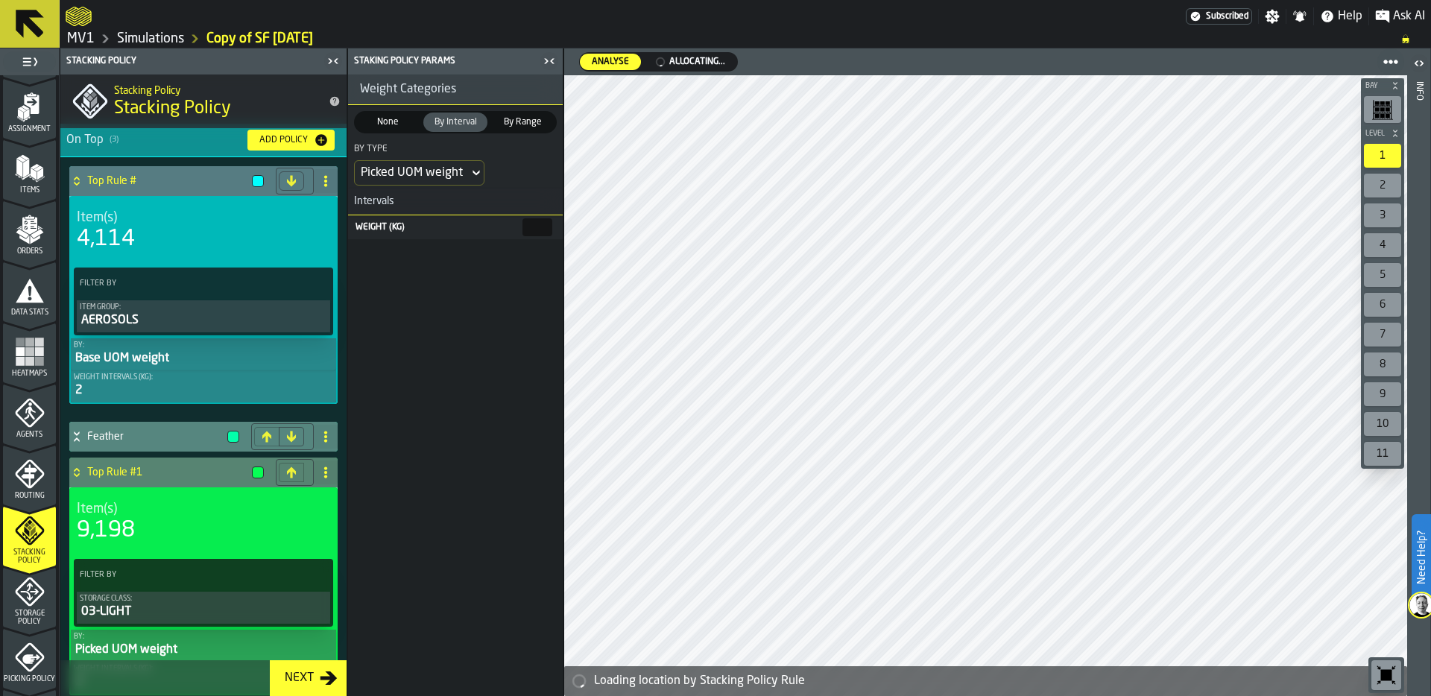
click at [320, 473] on icon at bounding box center [326, 473] width 12 height 12
click at [227, 497] on div "Rename" at bounding box center [261, 504] width 125 height 18
click at [97, 471] on input "**********" at bounding box center [177, 472] width 180 height 25
click at [157, 473] on input "**********" at bounding box center [177, 472] width 180 height 25
click at [142, 470] on input "**********" at bounding box center [177, 472] width 180 height 25
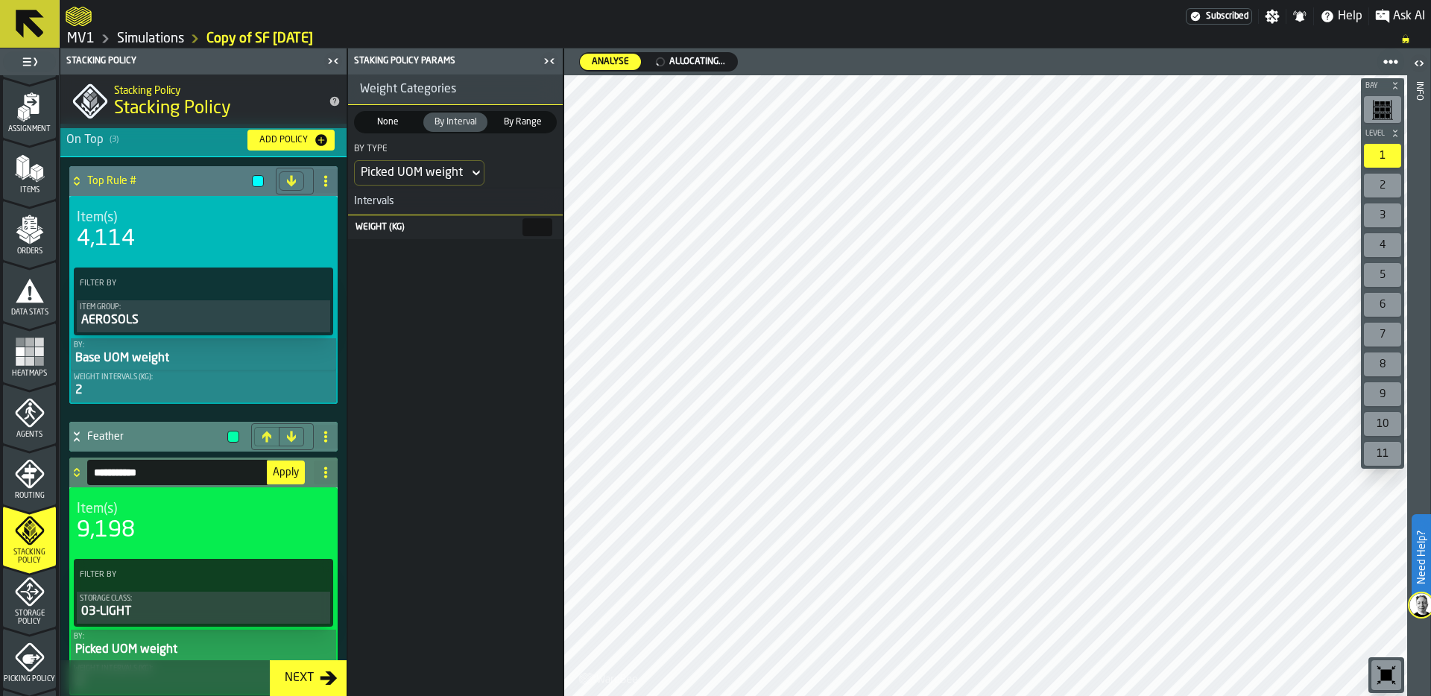
drag, startPoint x: 157, startPoint y: 471, endPoint x: 81, endPoint y: 470, distance: 75.3
click at [81, 470] on div "**********" at bounding box center [188, 473] width 239 height 30
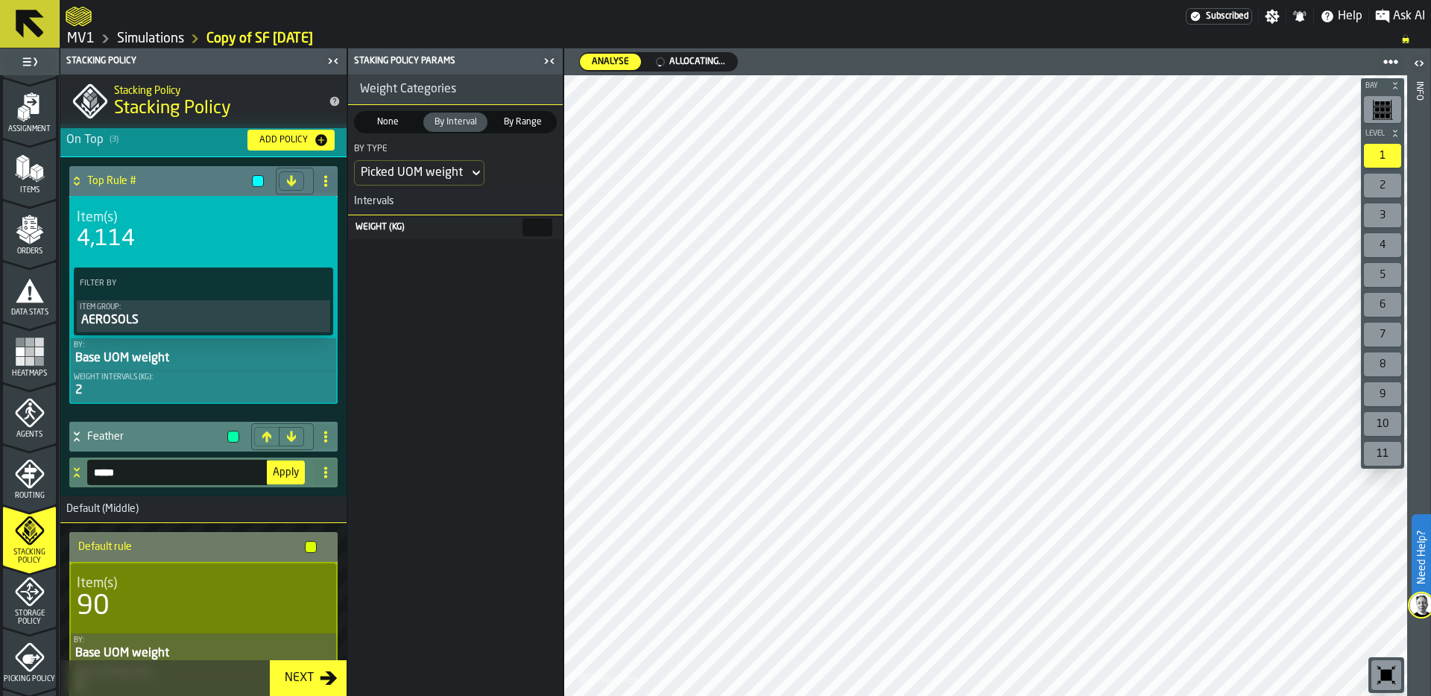
type input "*****"
click at [275, 472] on span "Apply" at bounding box center [286, 472] width 26 height 10
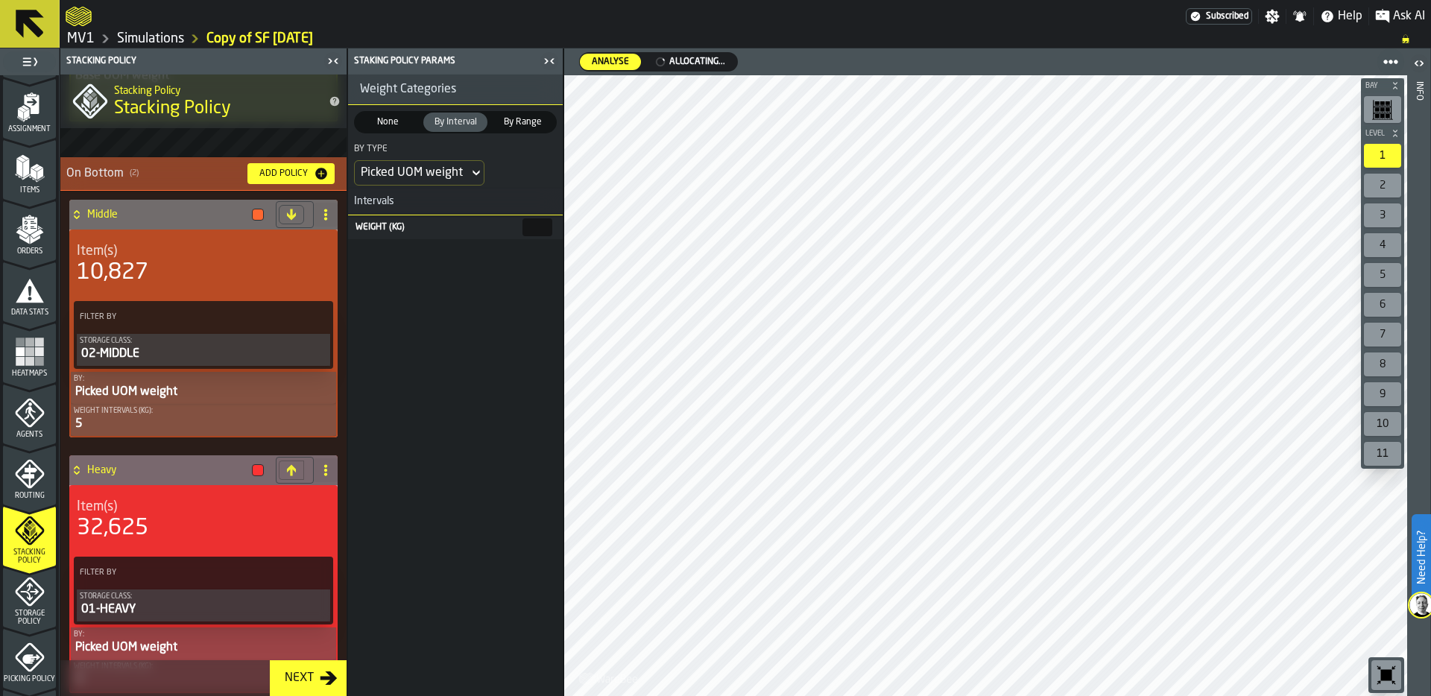
scroll to position [32, 0]
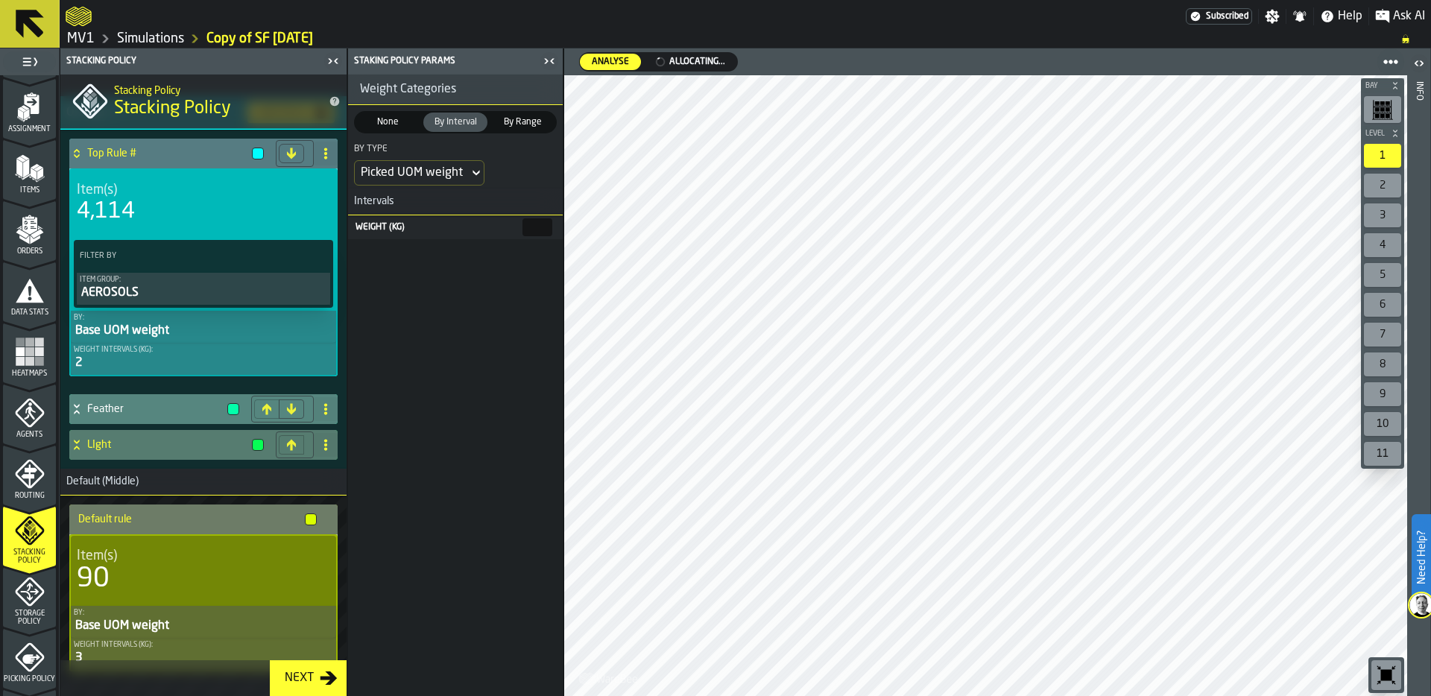
click at [34, 425] on icon "menu Agents" at bounding box center [30, 413] width 30 height 30
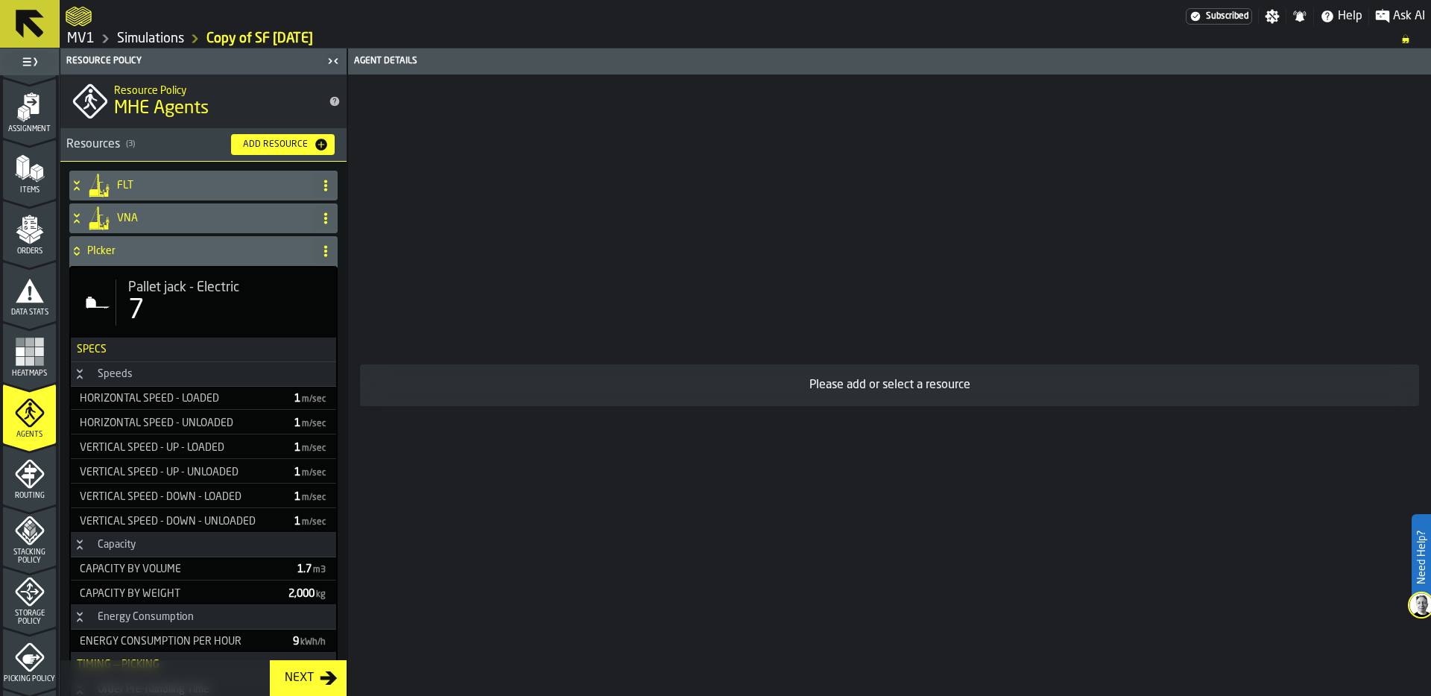
click at [136, 308] on div "7" at bounding box center [136, 311] width 16 height 30
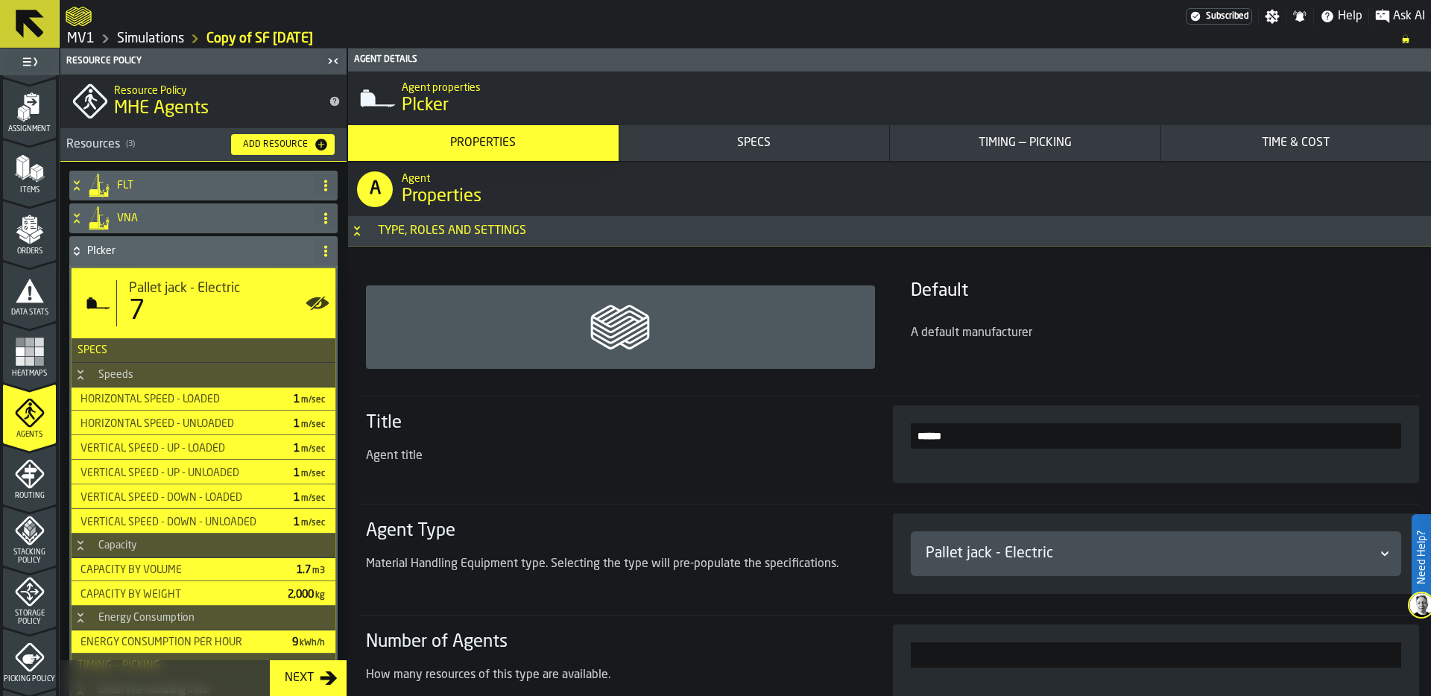
click at [987, 148] on div "Timing — Picking" at bounding box center [1025, 143] width 259 height 18
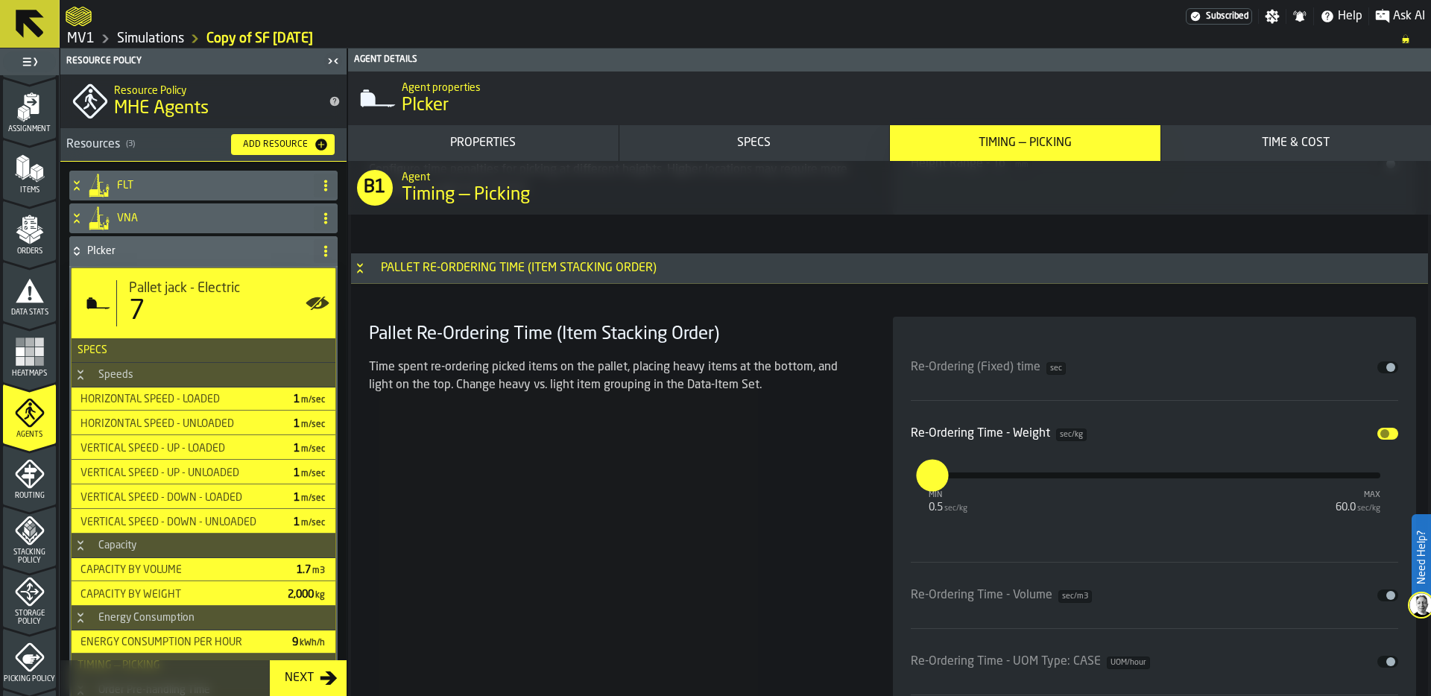
scroll to position [6580, 0]
click at [1380, 370] on button "Disable" at bounding box center [1388, 369] width 21 height 12
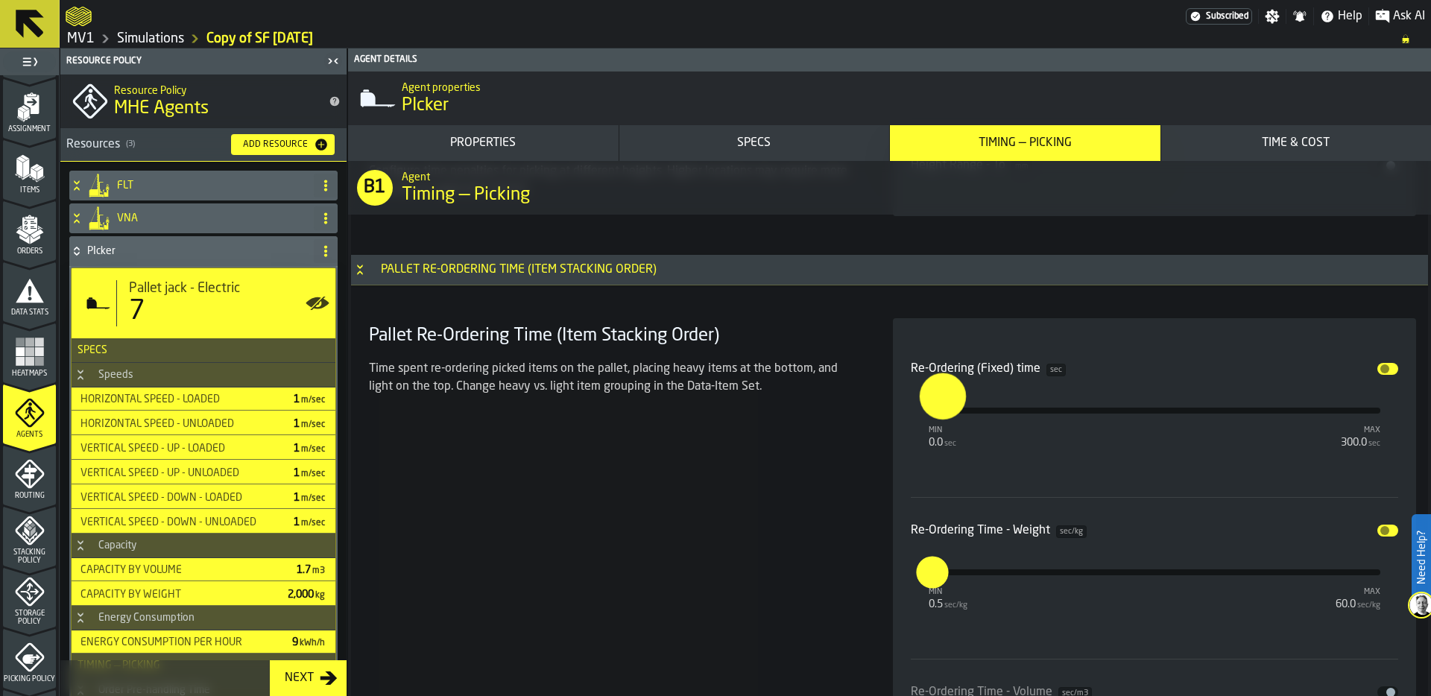
click at [936, 411] on input "***" at bounding box center [927, 396] width 17 height 46
click at [938, 411] on input "***" at bounding box center [933, 411] width 12 height 32
type input "**"
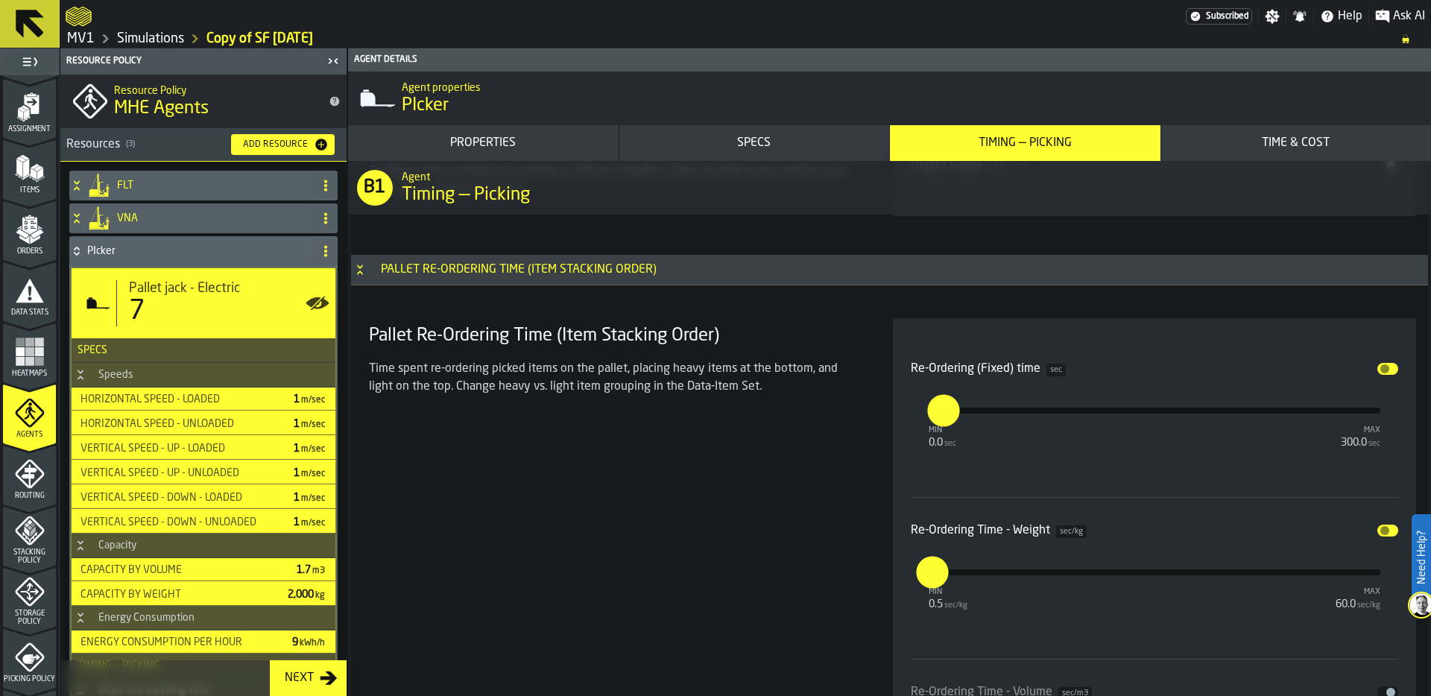
click at [21, 502] on icon "menu Routing" at bounding box center [29, 506] width 53 height 14
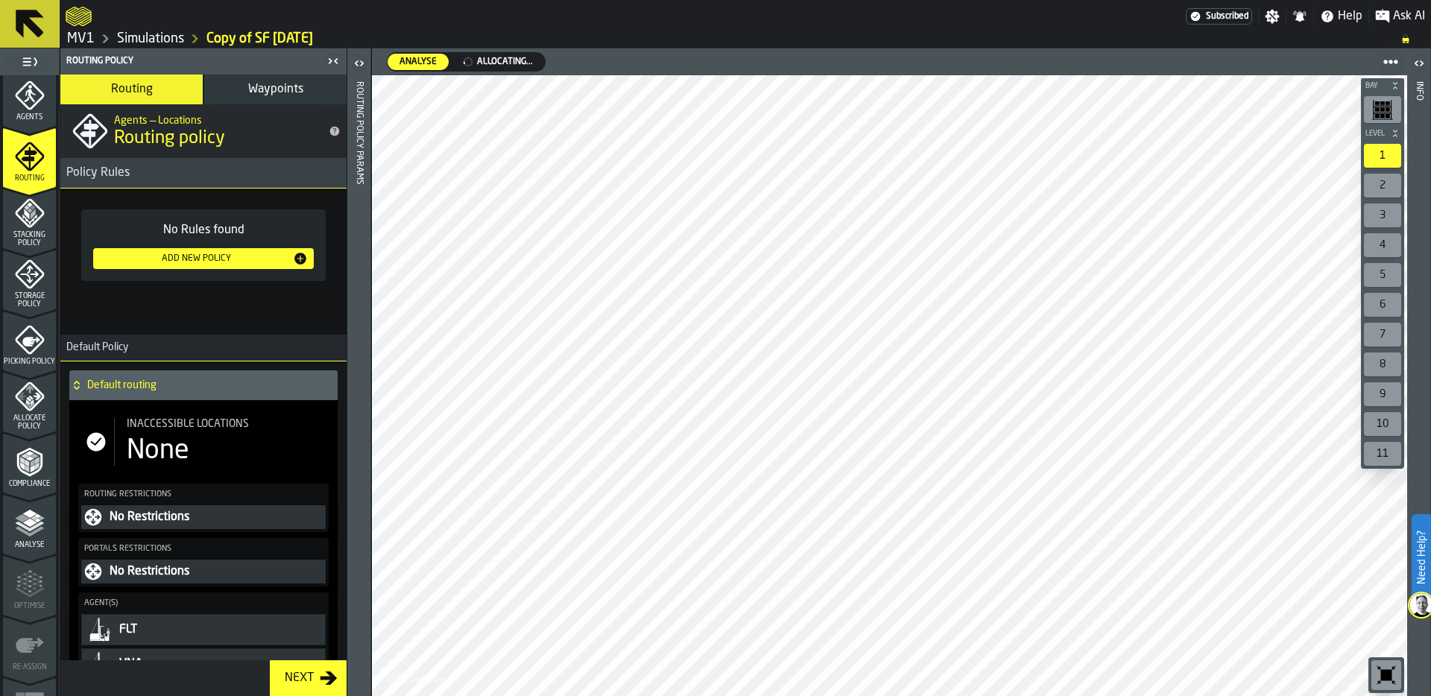
scroll to position [462, 0]
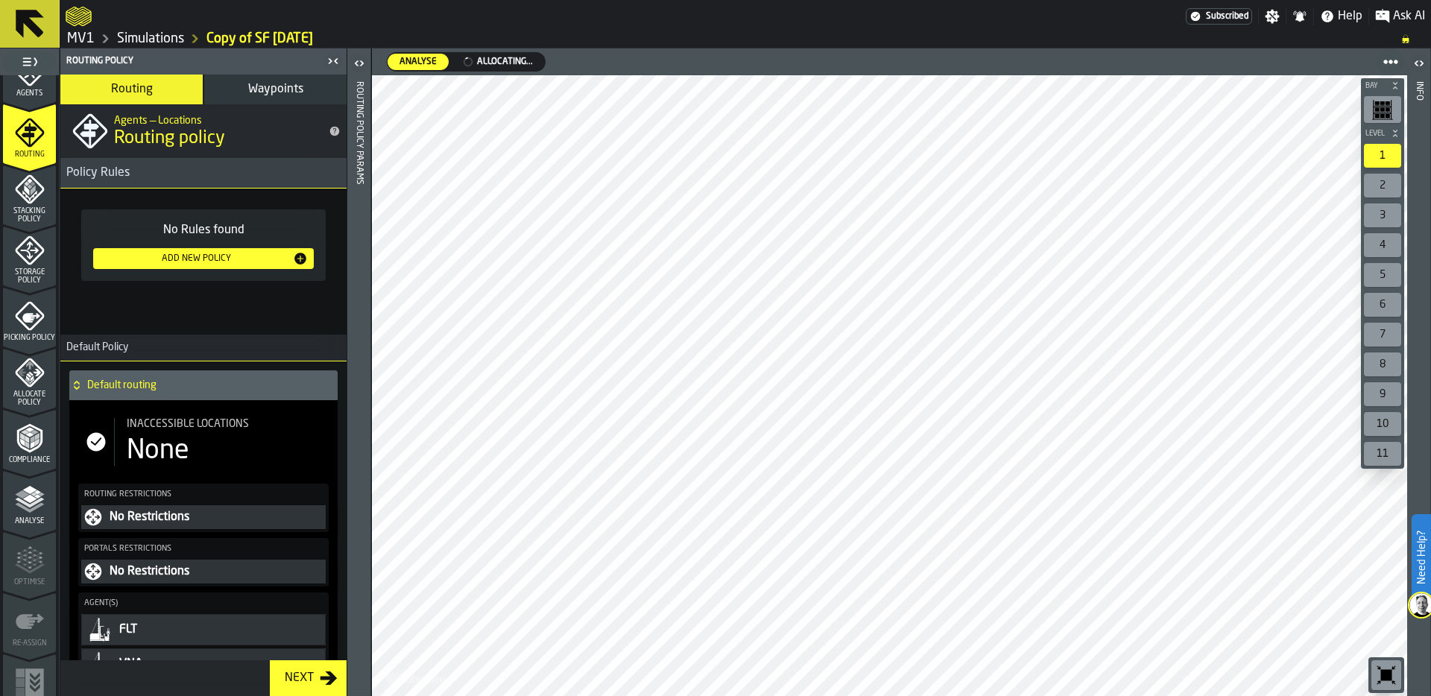
click at [30, 397] on span "Allocate Policy" at bounding box center [29, 399] width 53 height 16
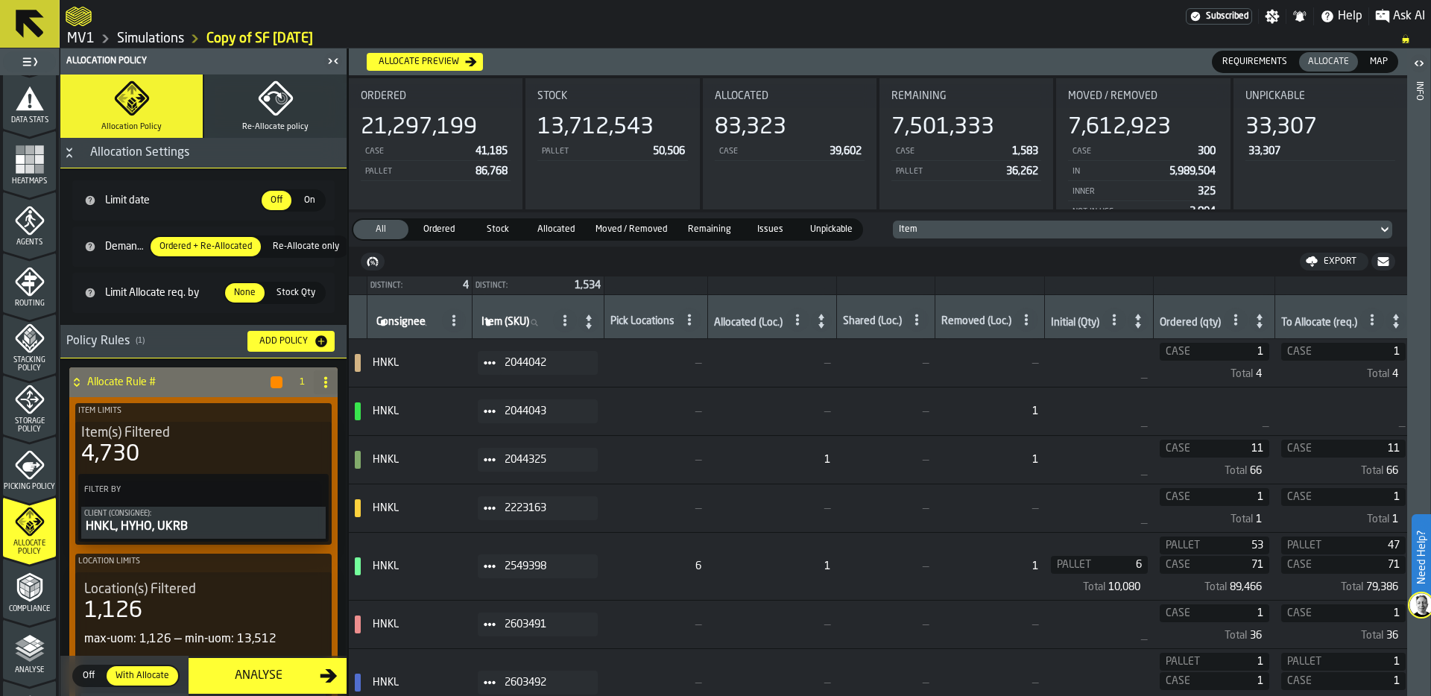
scroll to position [299, 0]
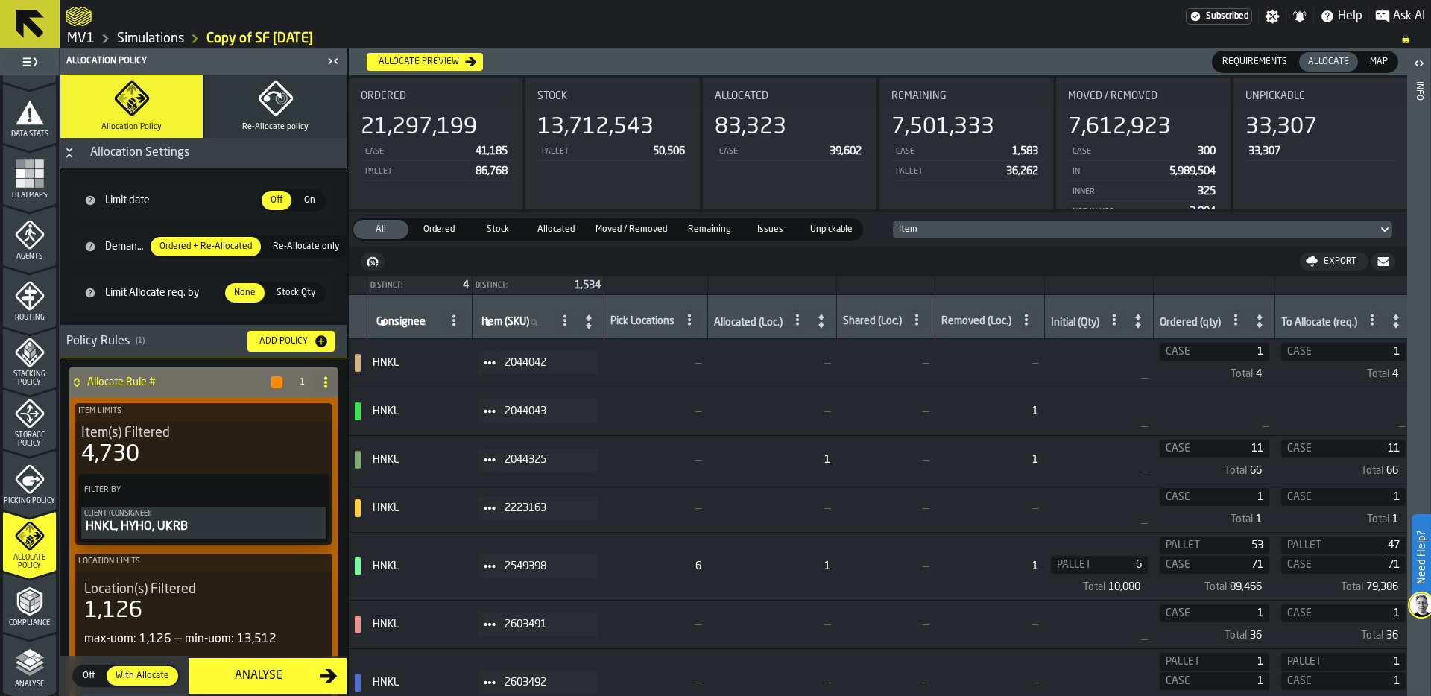
click at [26, 173] on rect "menu Heatmaps" at bounding box center [29, 173] width 9 height 9
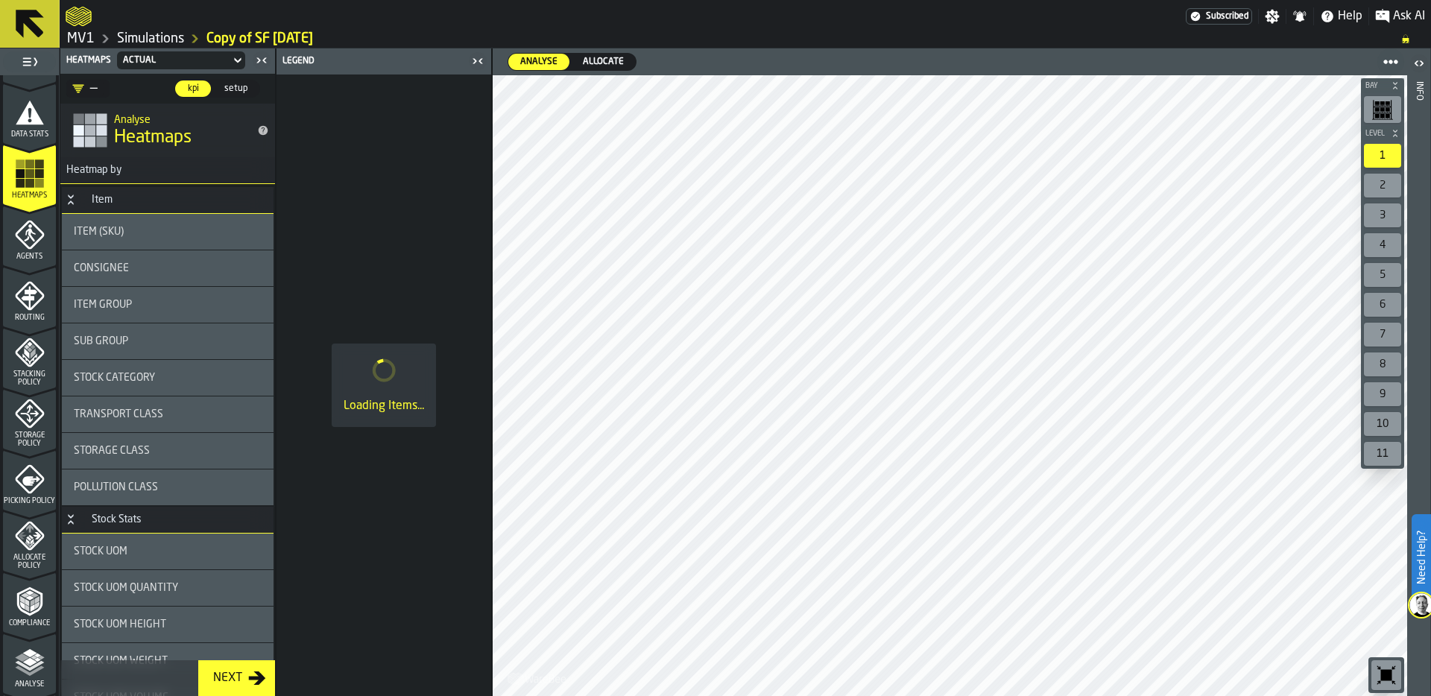
click at [604, 60] on span "Allocate" at bounding box center [603, 61] width 53 height 13
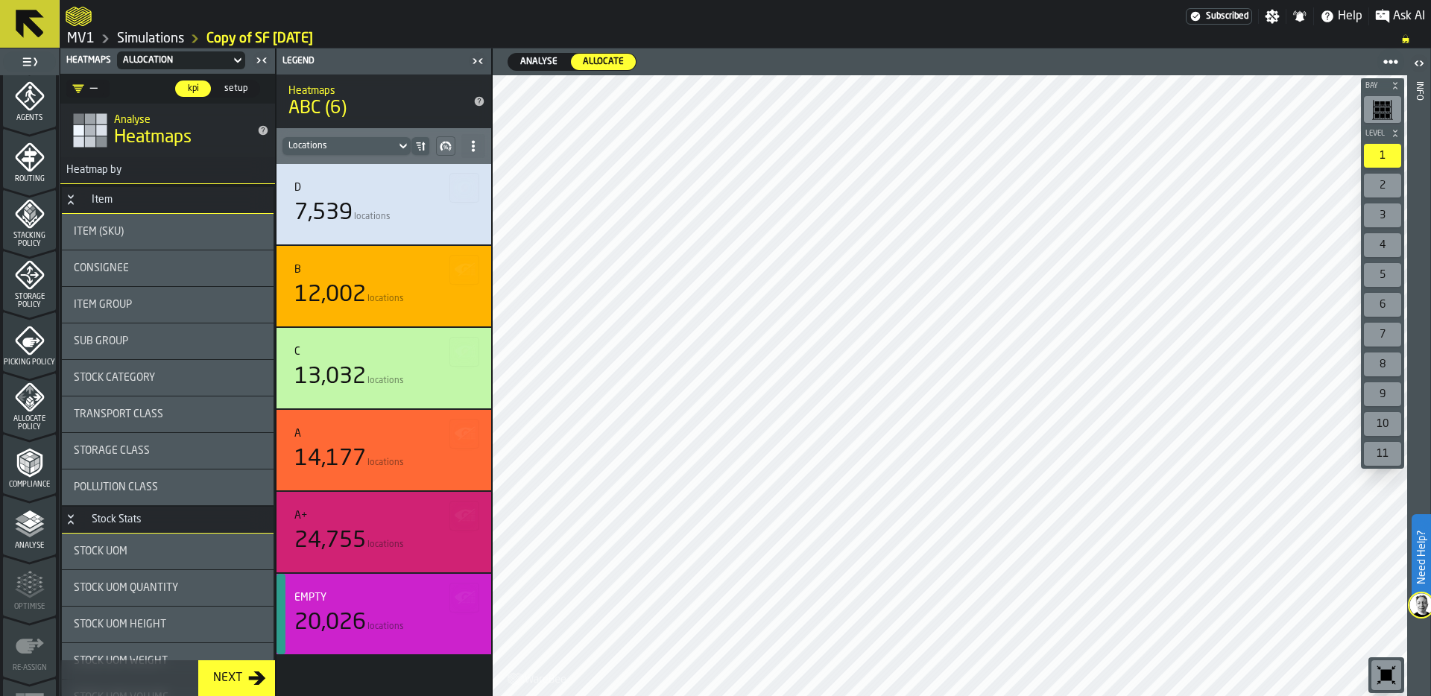
scroll to position [438, 0]
click at [25, 528] on polyline "menu Analyse" at bounding box center [29, 526] width 29 height 10
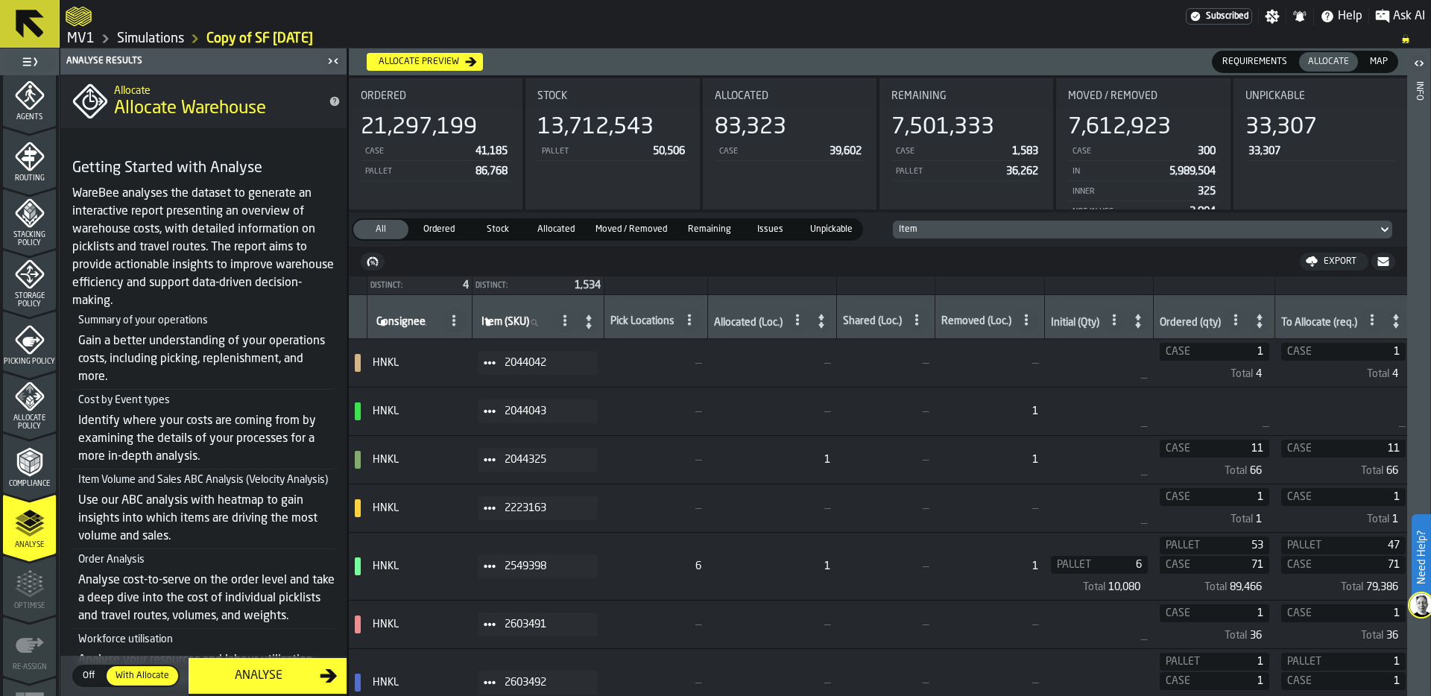
click at [265, 675] on div "Analyse" at bounding box center [259, 676] width 122 height 18
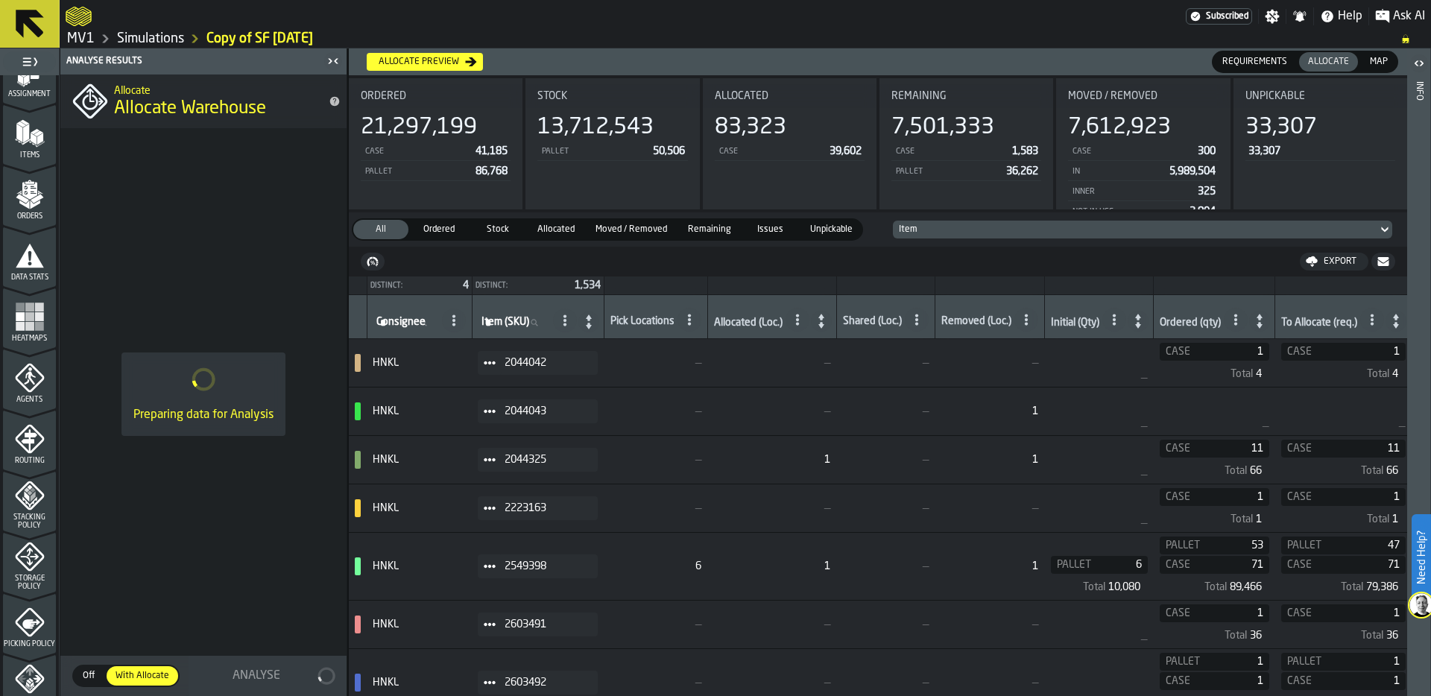
scroll to position [0, 0]
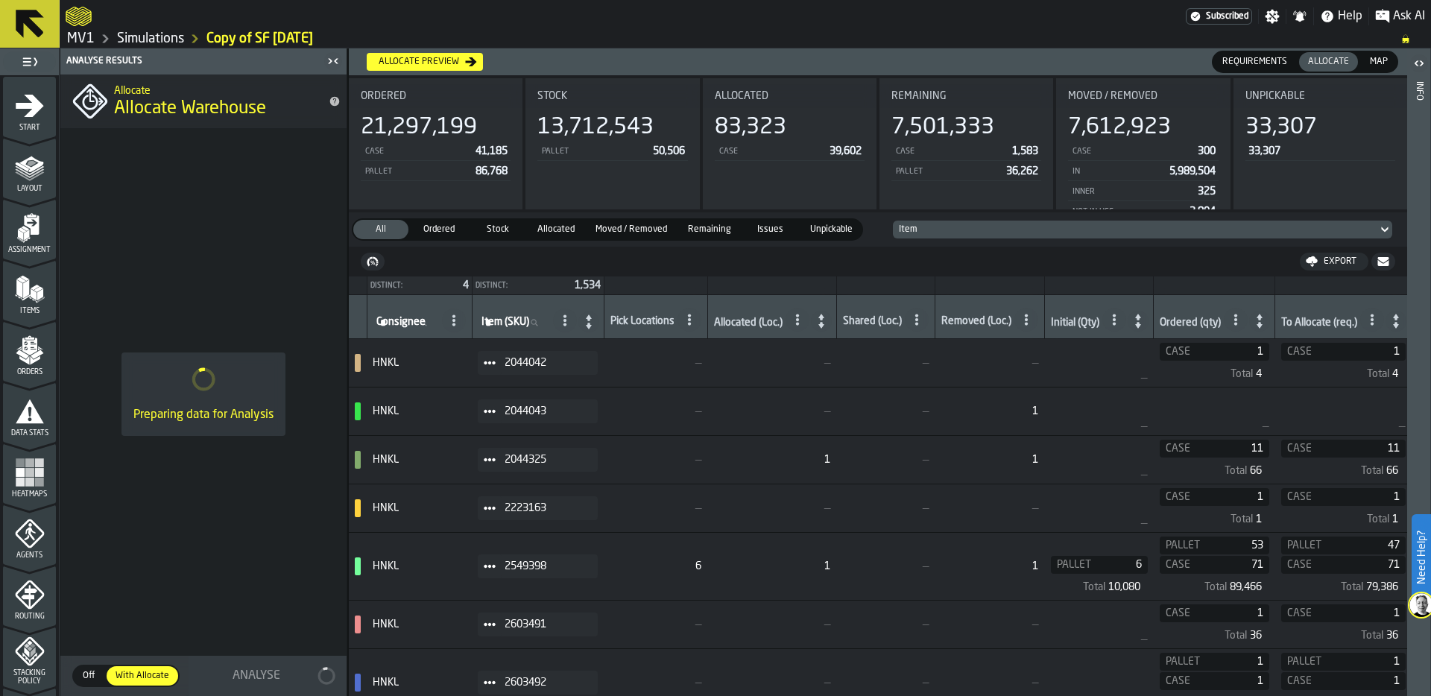
click at [25, 116] on icon "menu Start" at bounding box center [30, 105] width 28 height 22
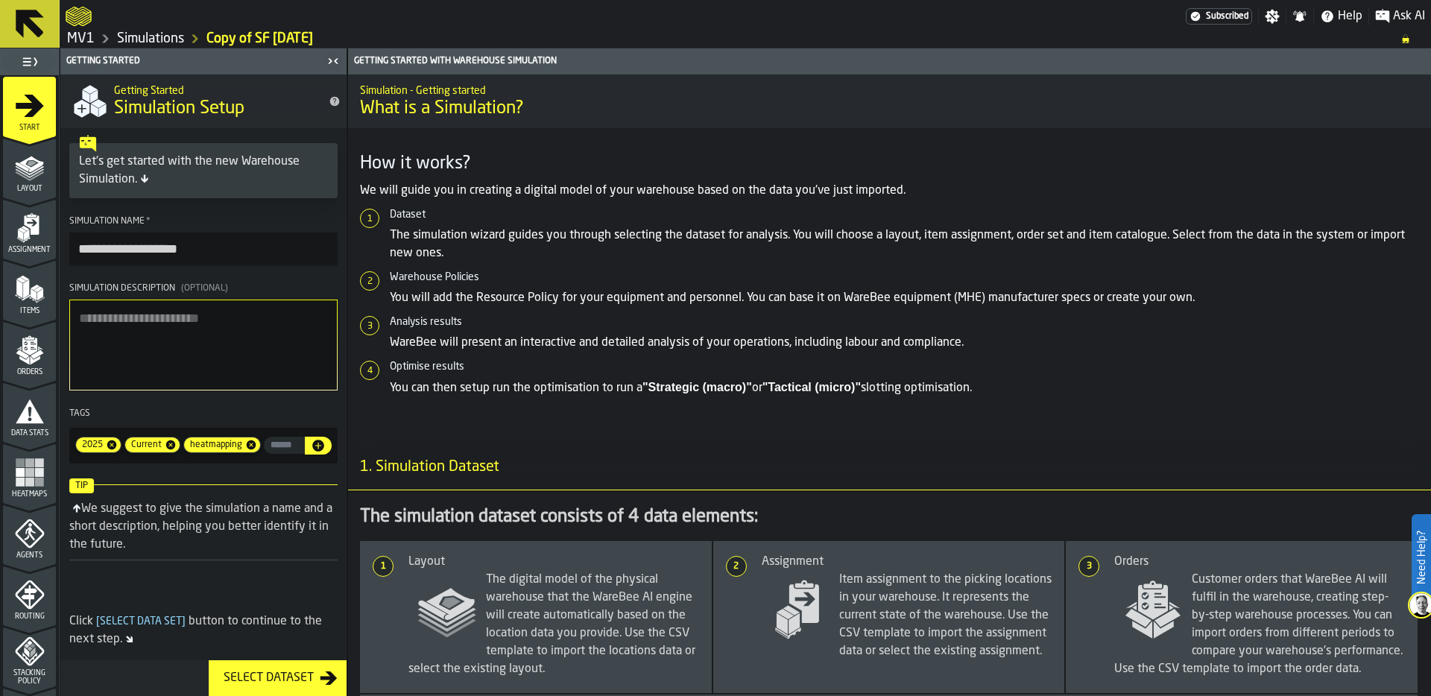
drag, startPoint x: 126, startPoint y: 246, endPoint x: 62, endPoint y: 242, distance: 64.2
click at [62, 242] on section "**********" at bounding box center [203, 339] width 286 height 259
click at [220, 243] on input "**********" at bounding box center [203, 249] width 268 height 33
type input "**********"
click at [163, 357] on textarea "Simulation Description (Optional)" at bounding box center [203, 345] width 268 height 91
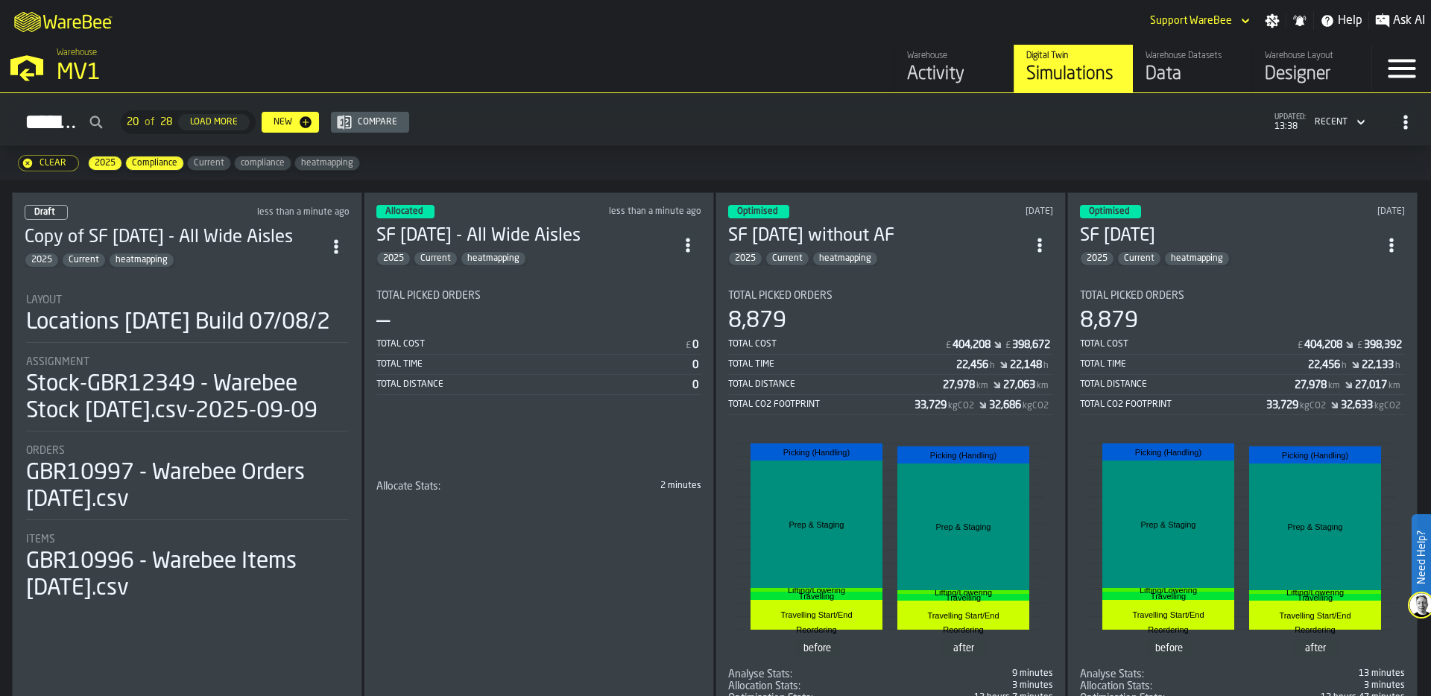
click at [277, 269] on div "Draft less than a minute ago Copy of SF 19/09/25 - All Wide Aisles 2025 Current…" at bounding box center [187, 454] width 350 height 525
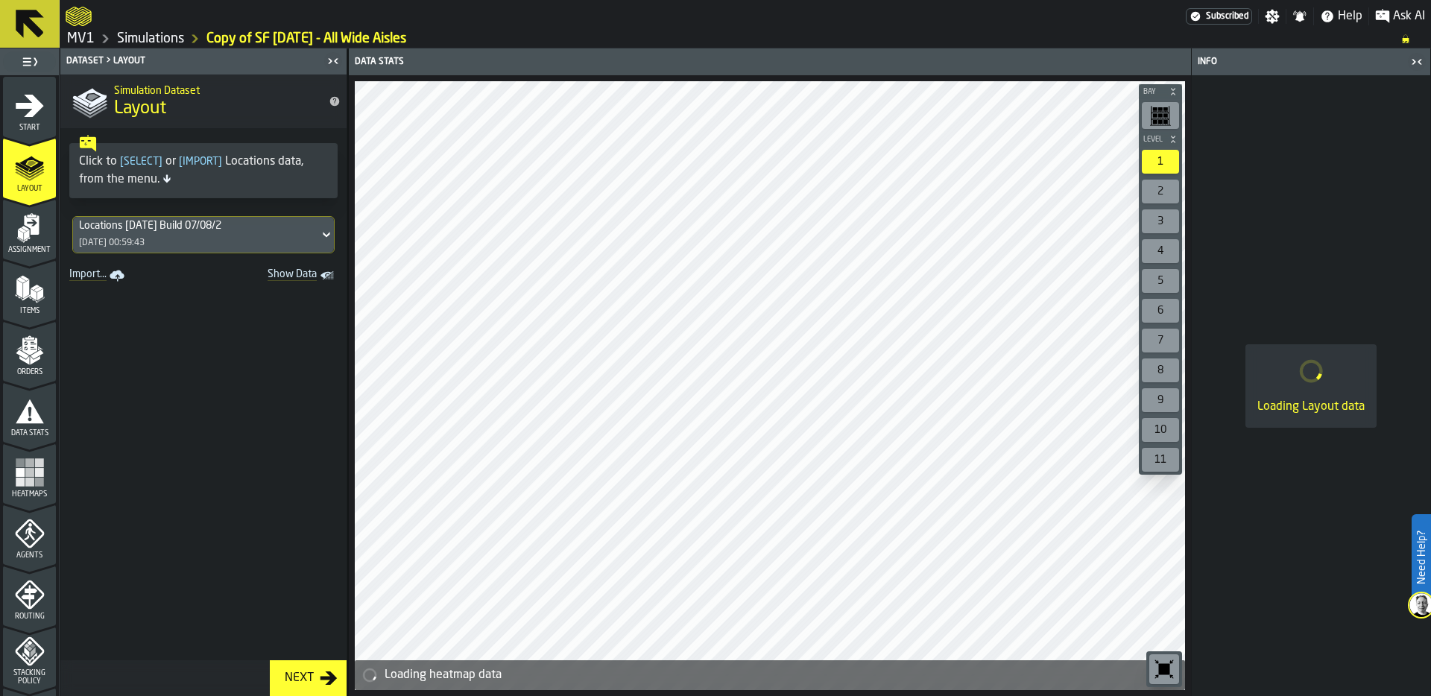
scroll to position [346, 0]
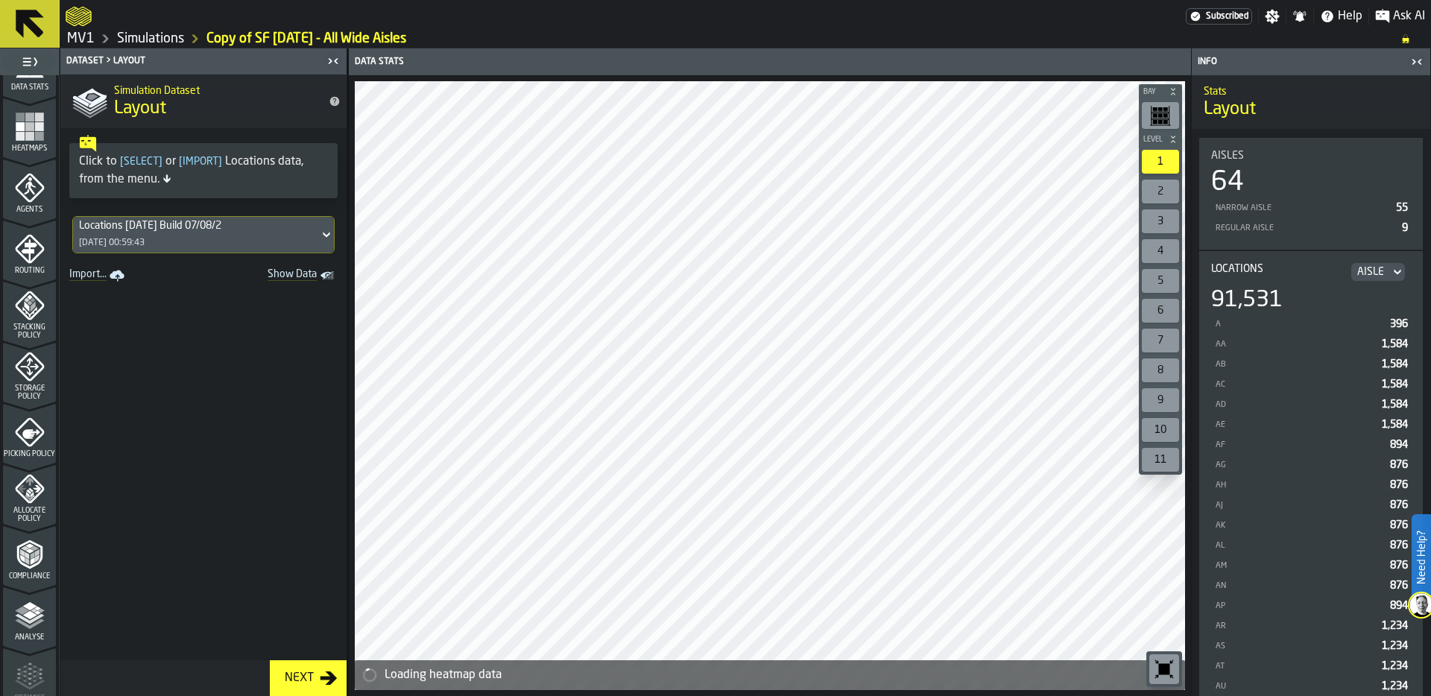
click at [26, 493] on polygon "menu Allocate Policy" at bounding box center [28, 495] width 4 height 6
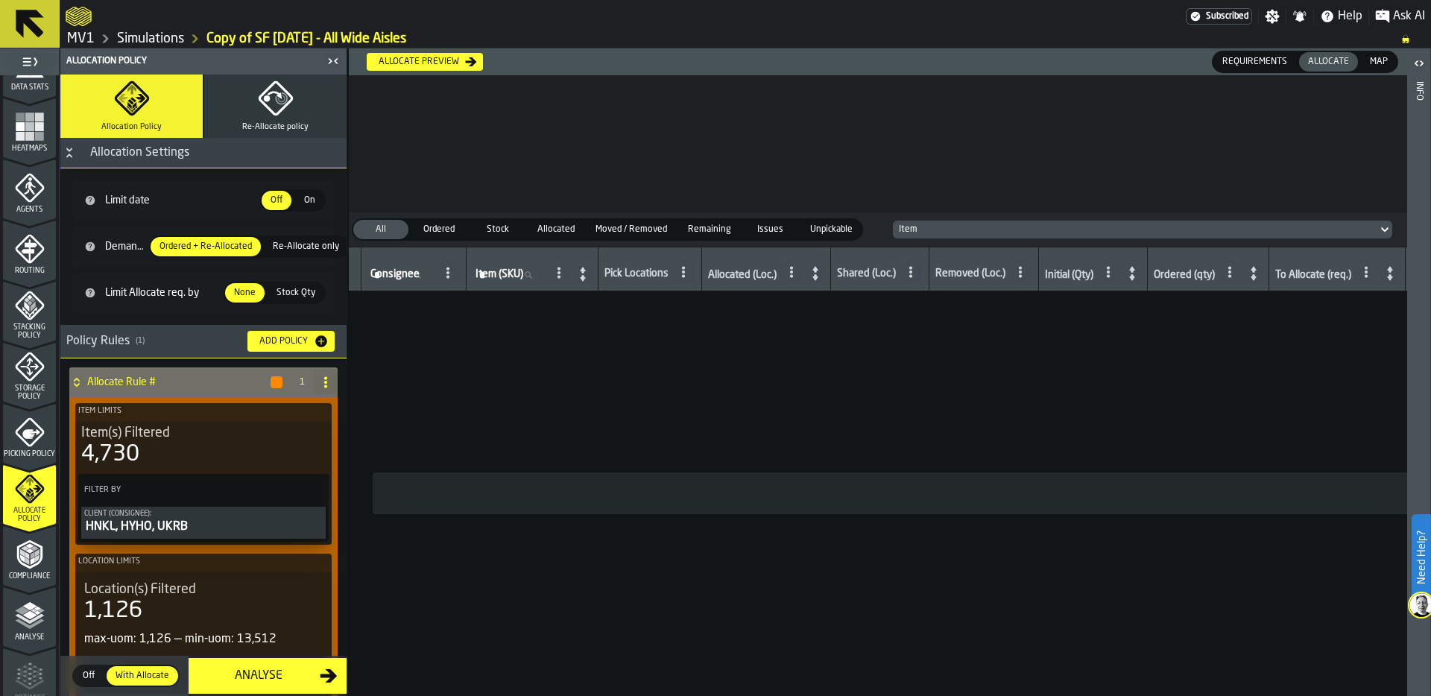
click at [439, 60] on div "Allocate preview" at bounding box center [419, 62] width 92 height 10
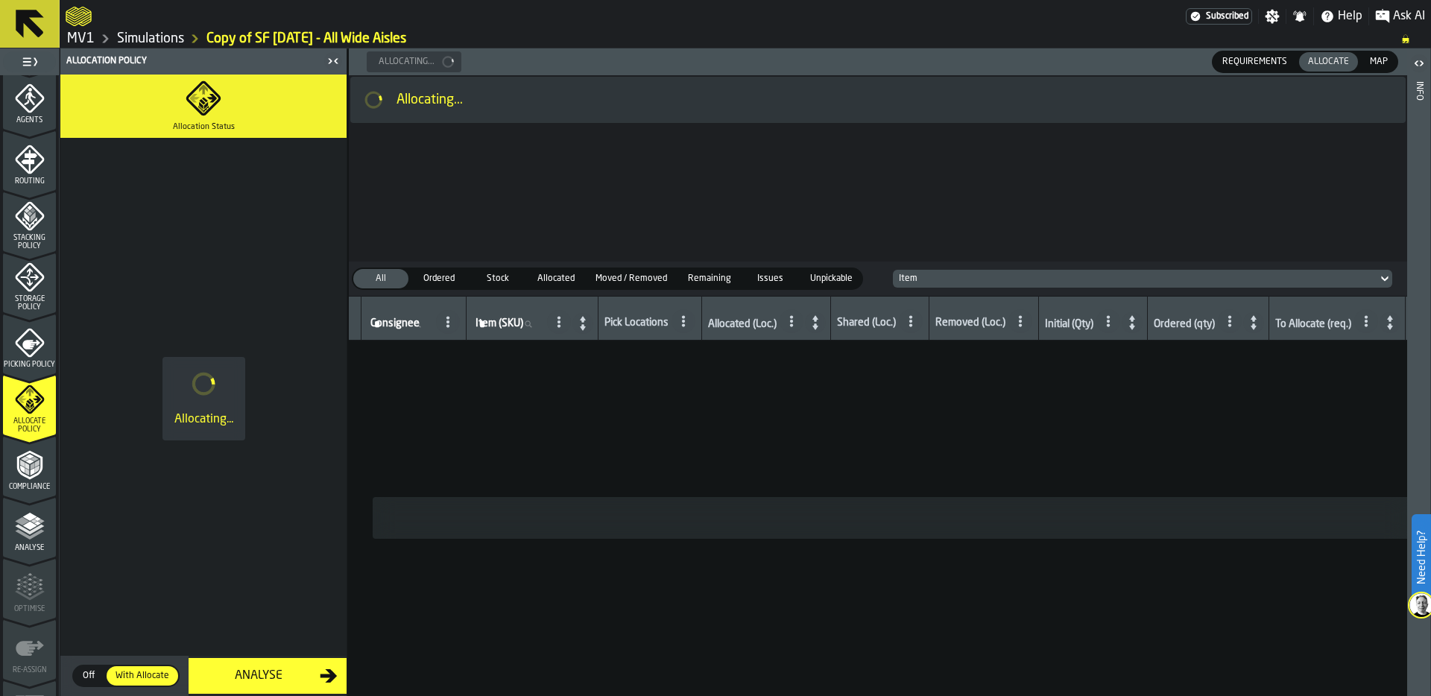
scroll to position [438, 0]
click at [150, 33] on link "Simulations" at bounding box center [150, 39] width 67 height 16
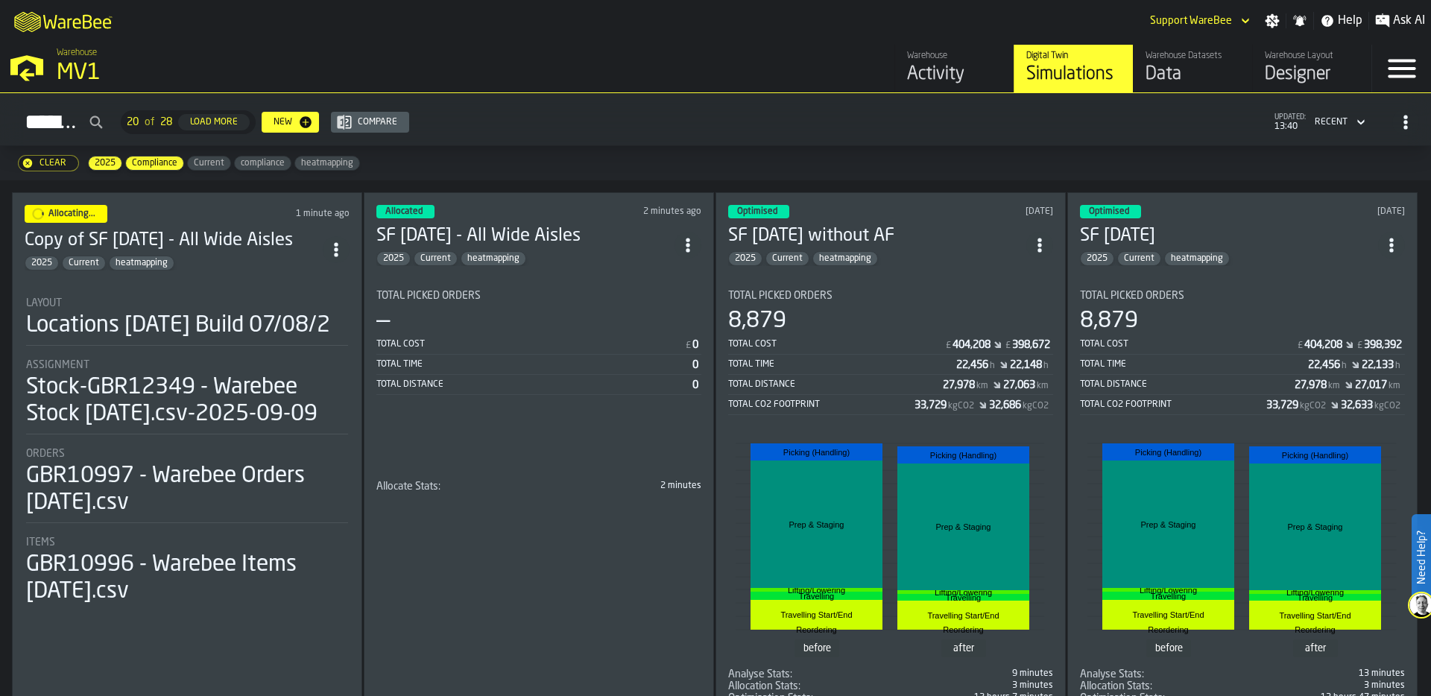
click at [335, 242] on icon "ItemListCard-DashboardItemContainer" at bounding box center [336, 249] width 15 height 15
click at [294, 350] on div "Duplicate" at bounding box center [306, 347] width 78 height 18
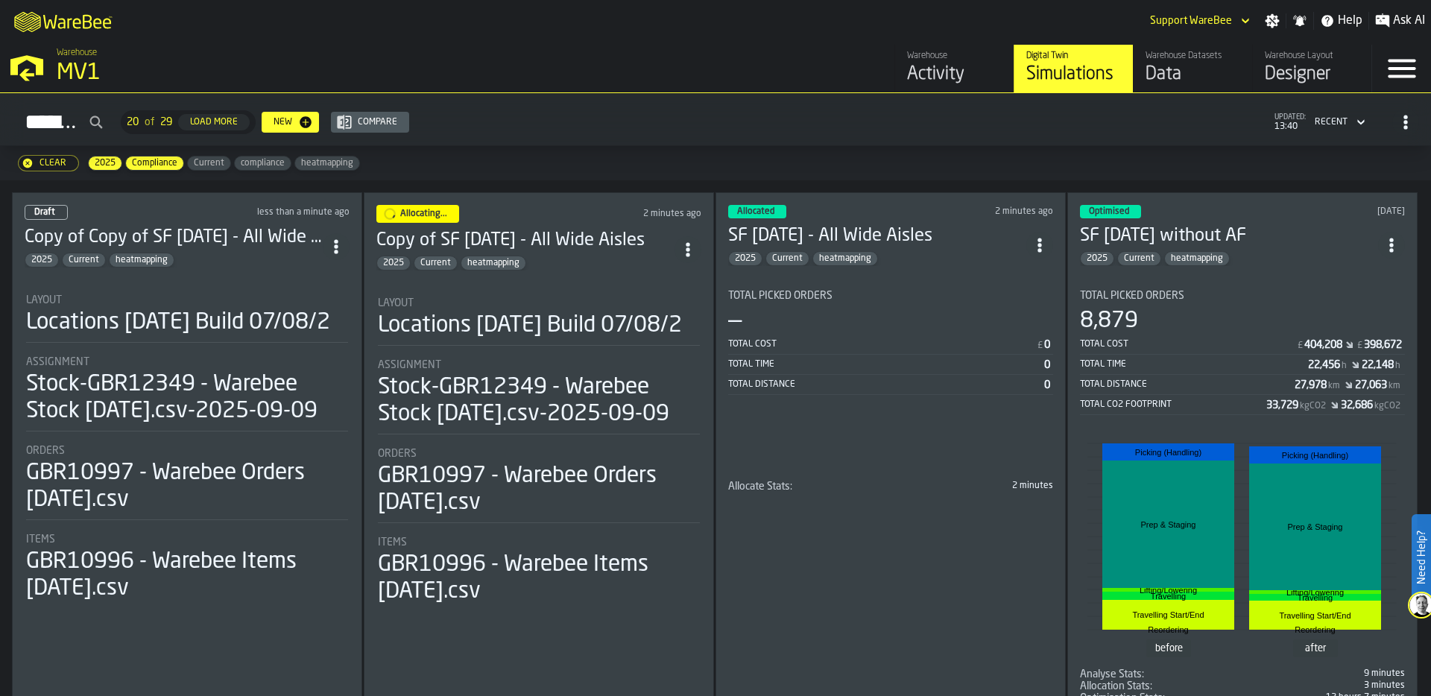
click at [237, 326] on div "Locations [DATE] Build 07/08/2" at bounding box center [178, 322] width 304 height 27
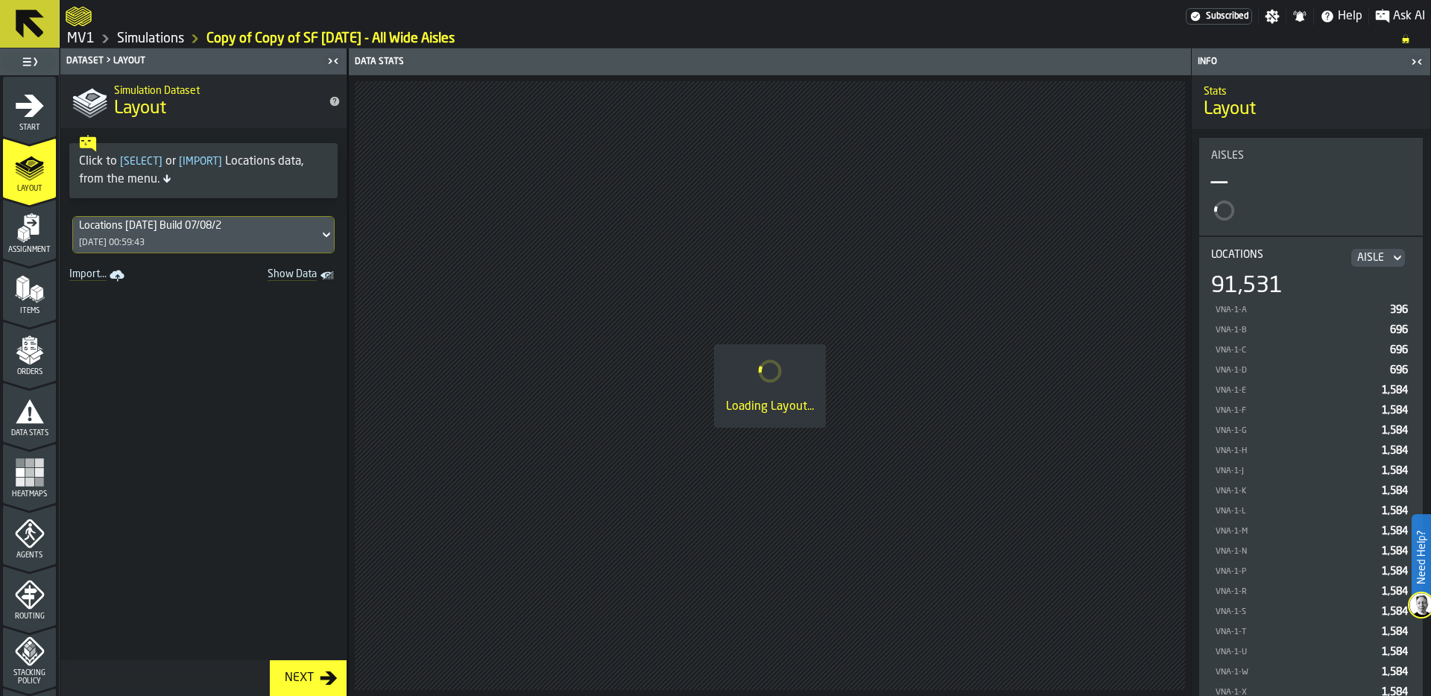
click at [18, 122] on div "Start" at bounding box center [29, 111] width 53 height 41
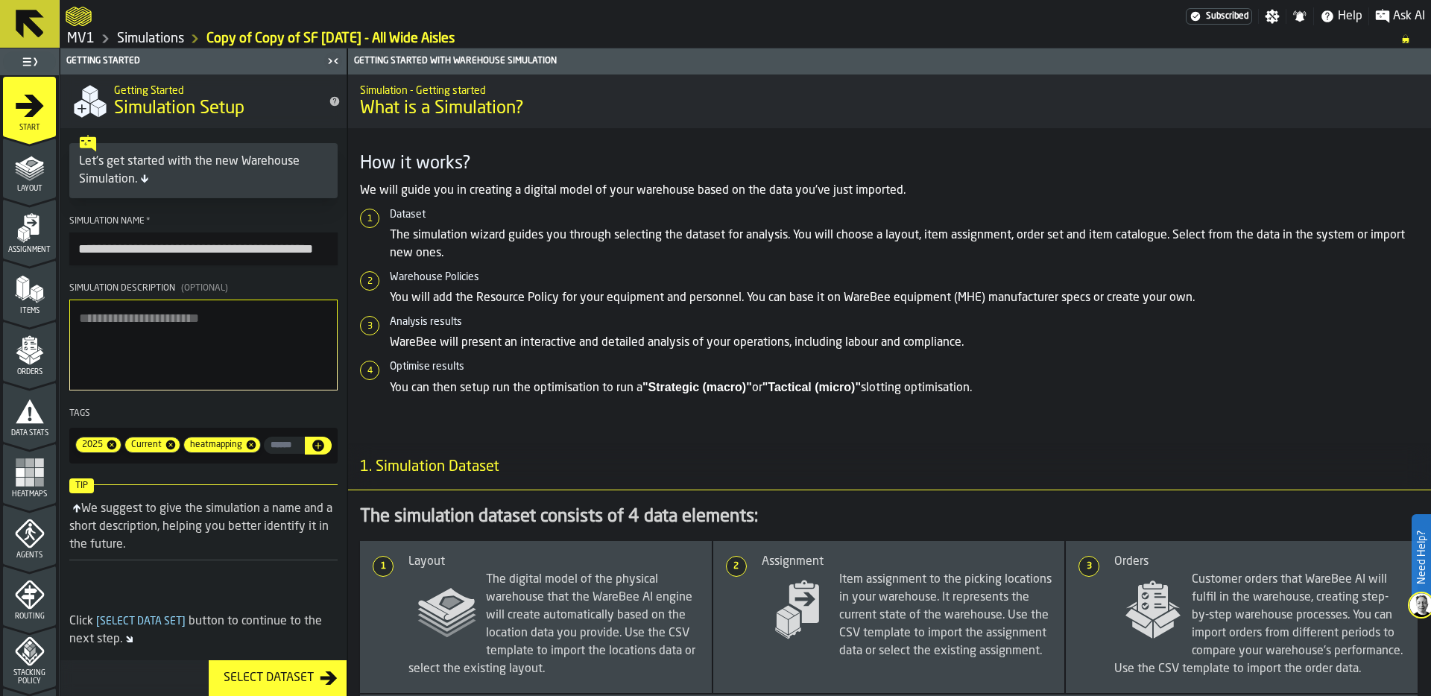
drag, startPoint x: 80, startPoint y: 248, endPoint x: 170, endPoint y: 253, distance: 90.3
click at [170, 254] on input "**********" at bounding box center [203, 249] width 268 height 33
drag, startPoint x: 168, startPoint y: 250, endPoint x: 300, endPoint y: 250, distance: 131.2
click at [300, 250] on input "**********" at bounding box center [203, 249] width 268 height 33
type input "**********"
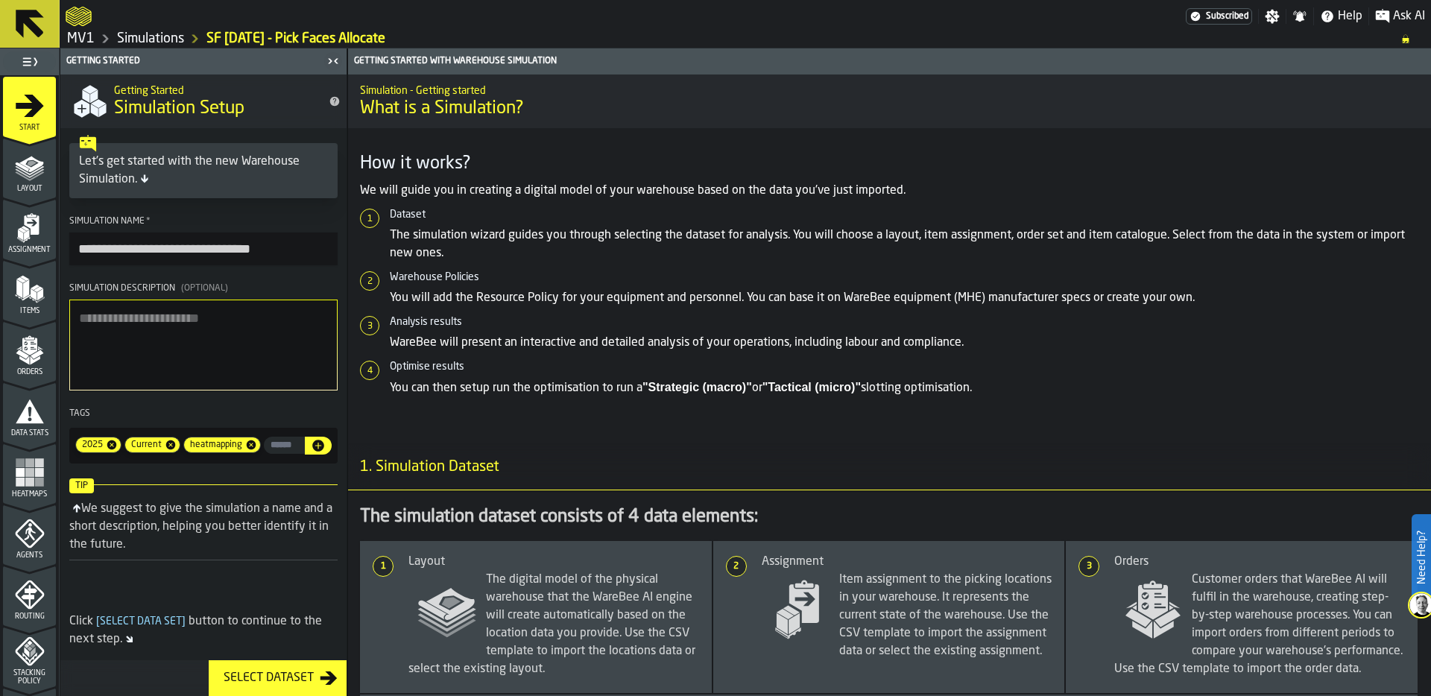
click at [166, 378] on textarea "Simulation Description (Optional)" at bounding box center [203, 345] width 268 height 91
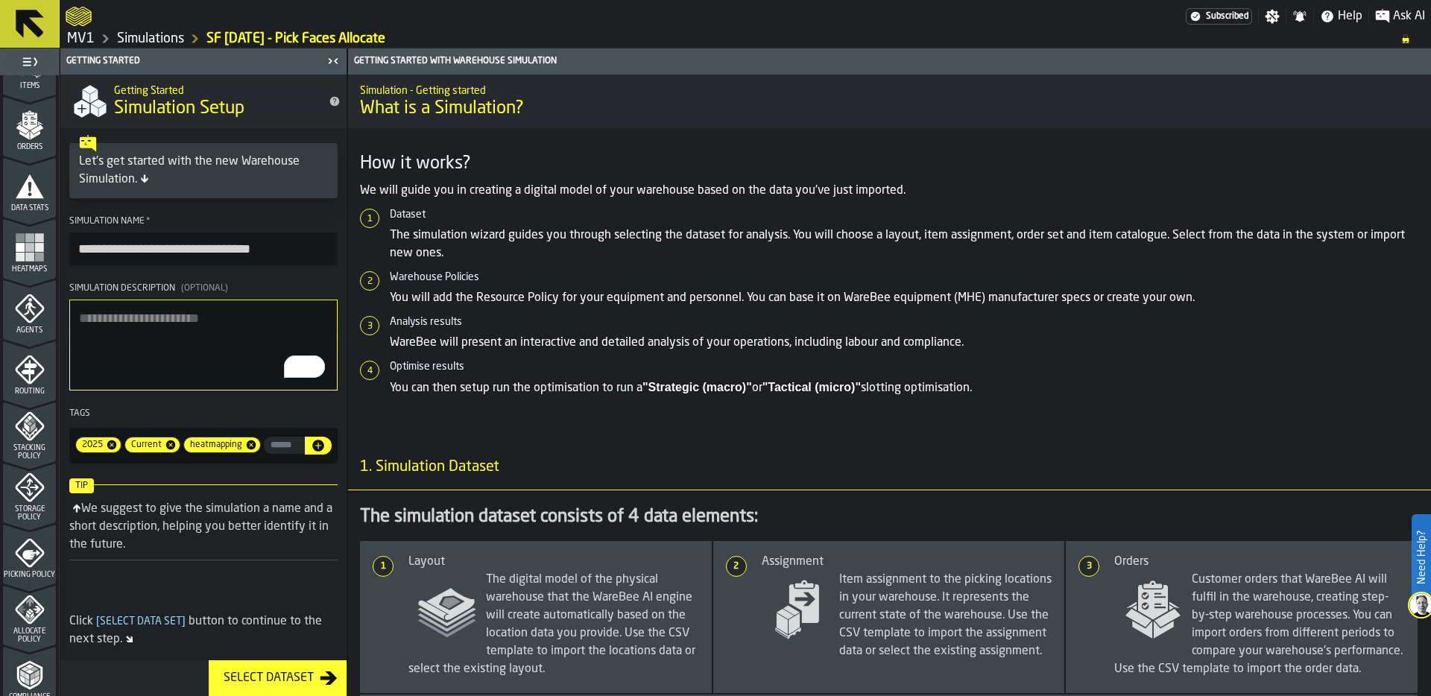
scroll to position [244, 0]
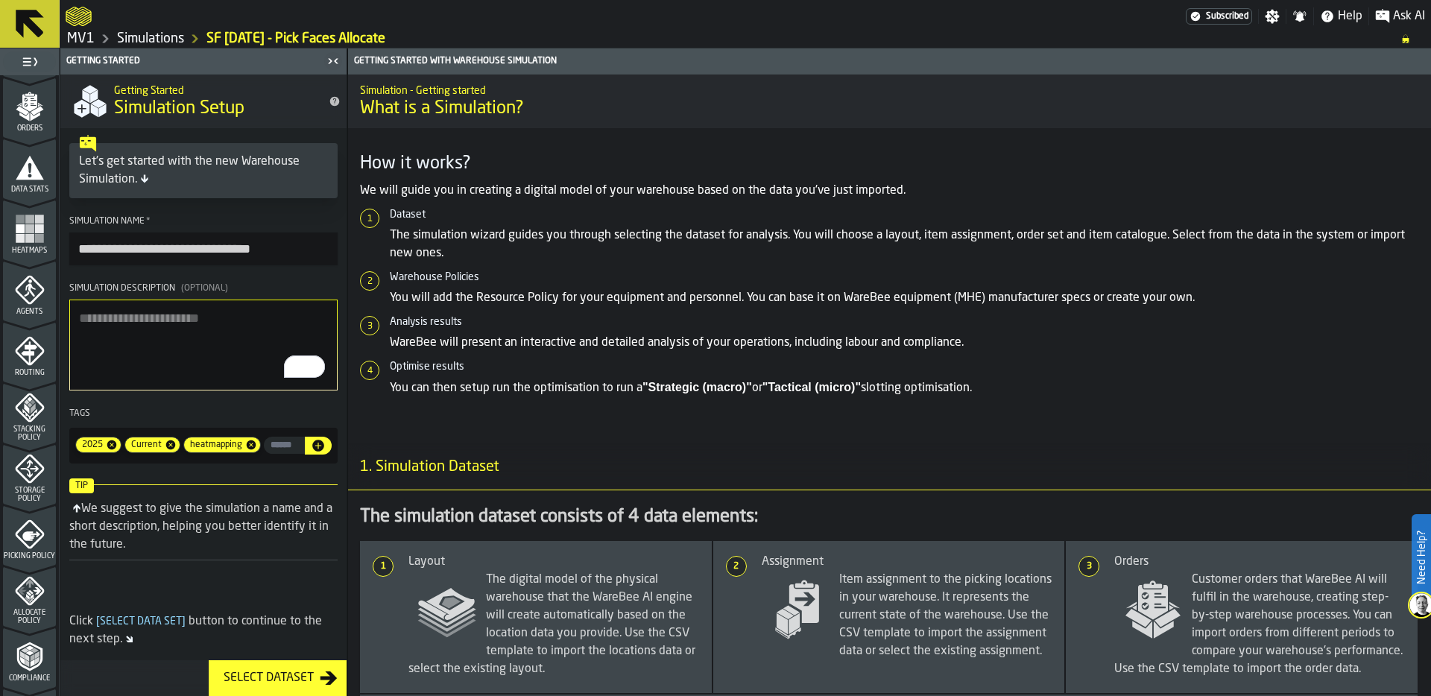
click at [16, 598] on icon "menu Allocate Policy" at bounding box center [30, 591] width 30 height 30
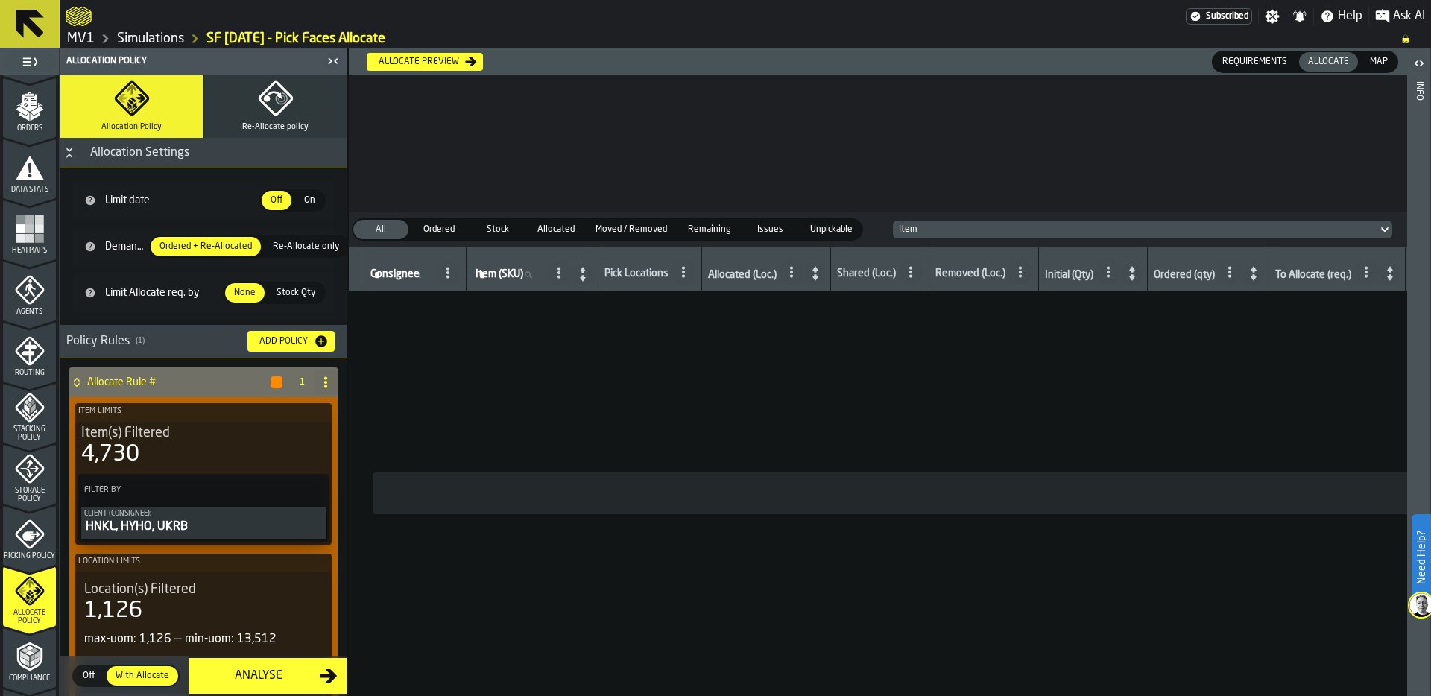
click at [274, 97] on icon "button" at bounding box center [276, 99] width 36 height 36
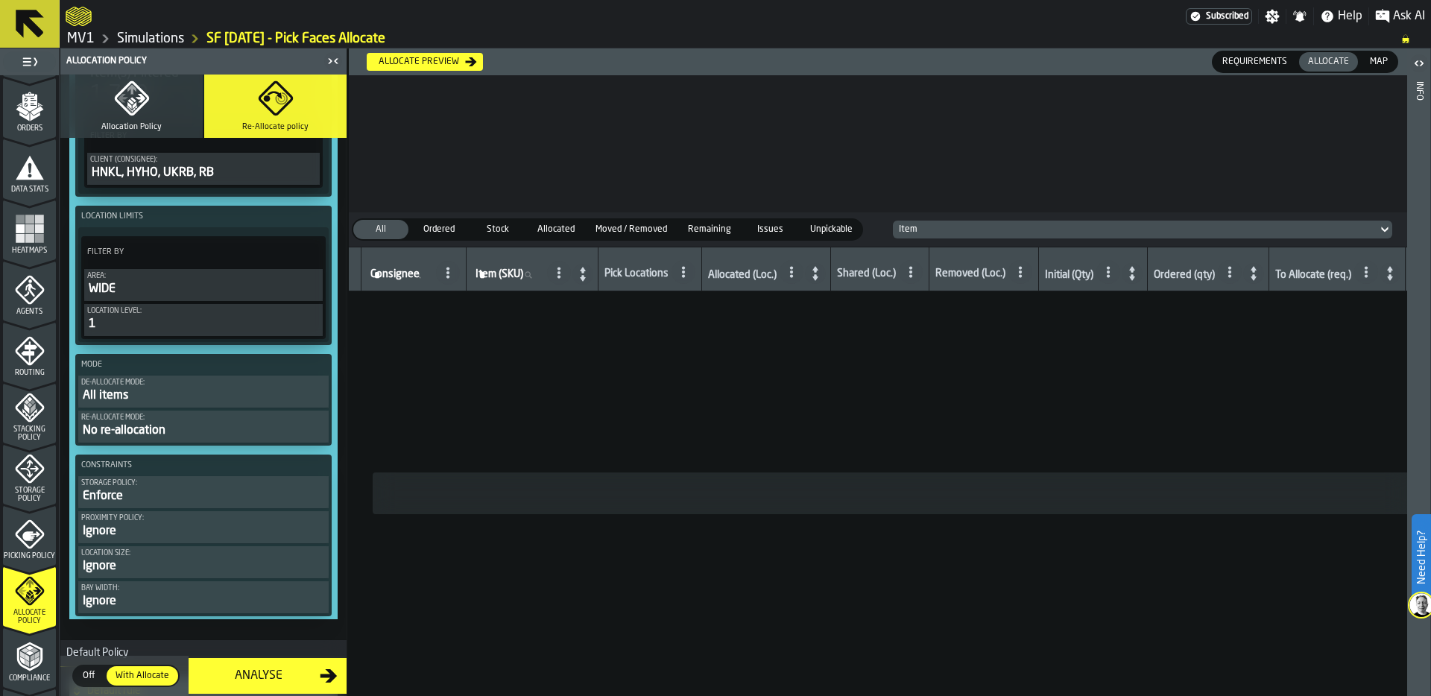
scroll to position [196, 0]
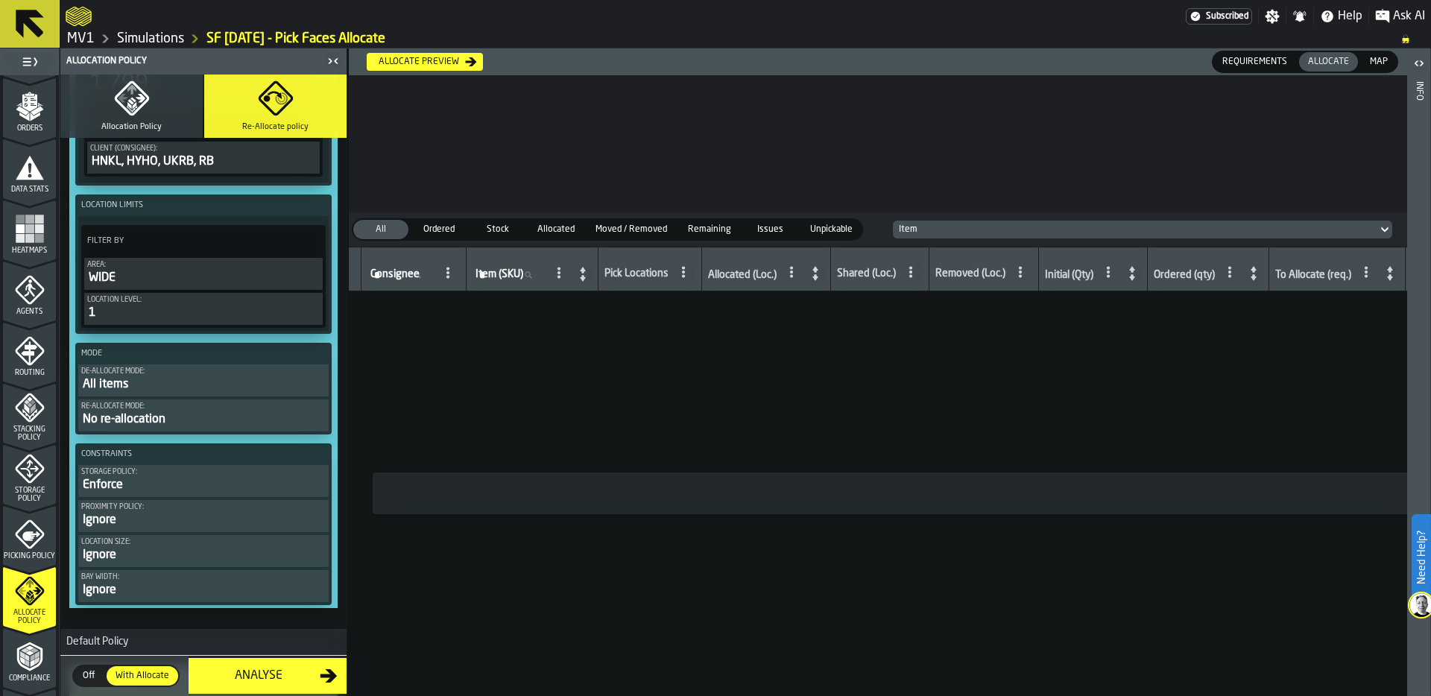
click at [158, 383] on div "All items" at bounding box center [203, 385] width 244 height 18
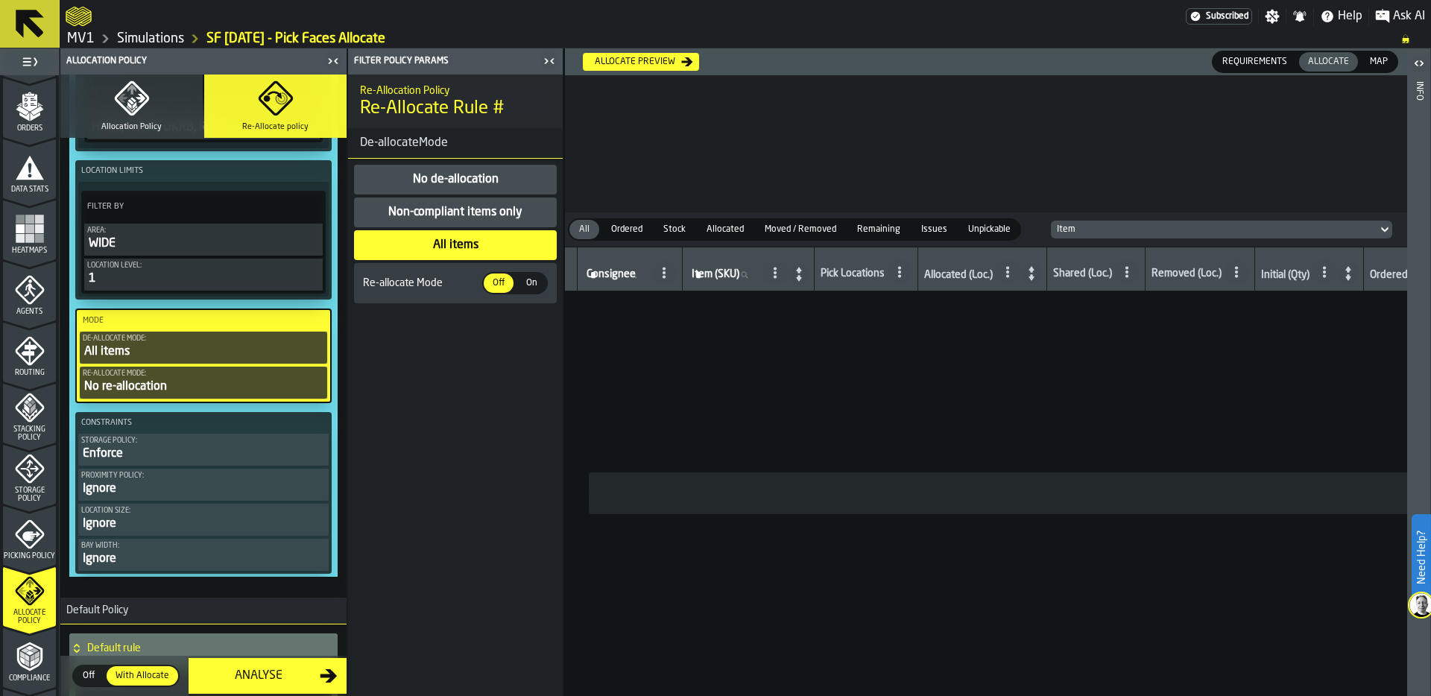
scroll to position [224, 0]
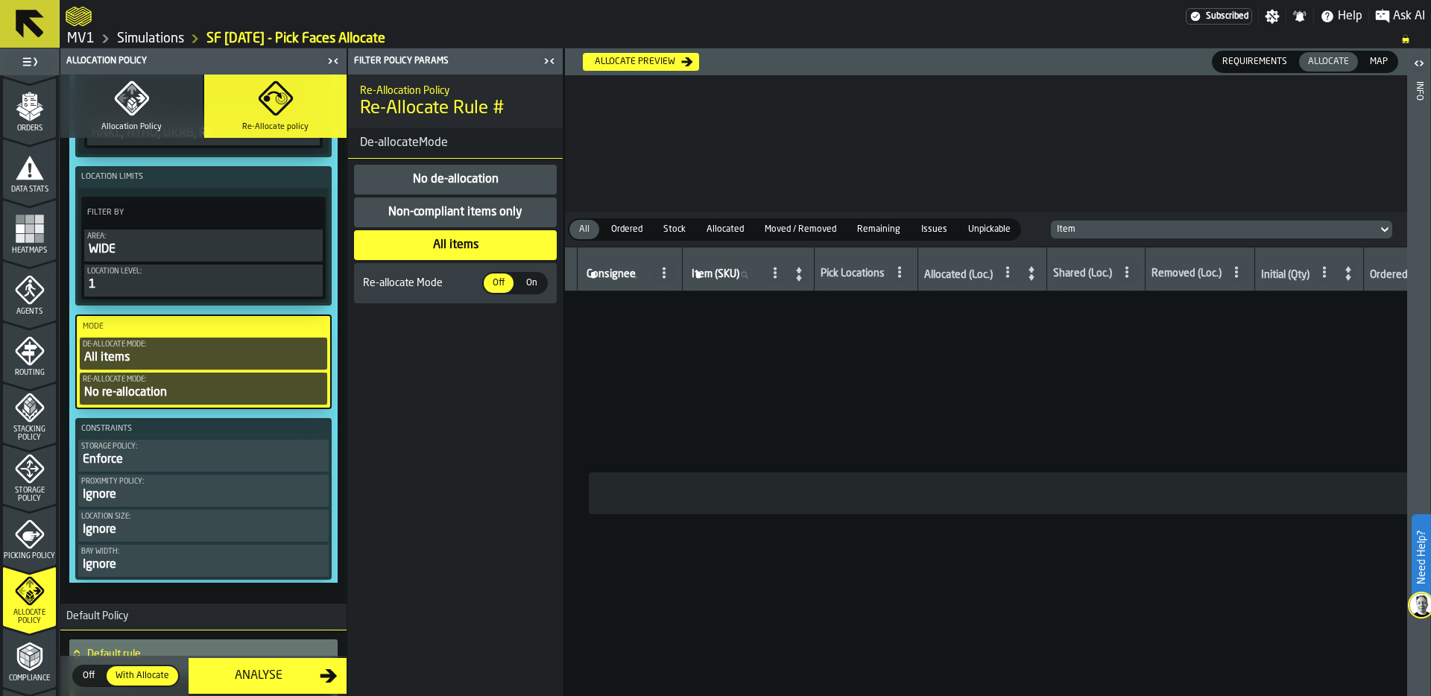
click at [526, 280] on span "On" at bounding box center [532, 283] width 24 height 13
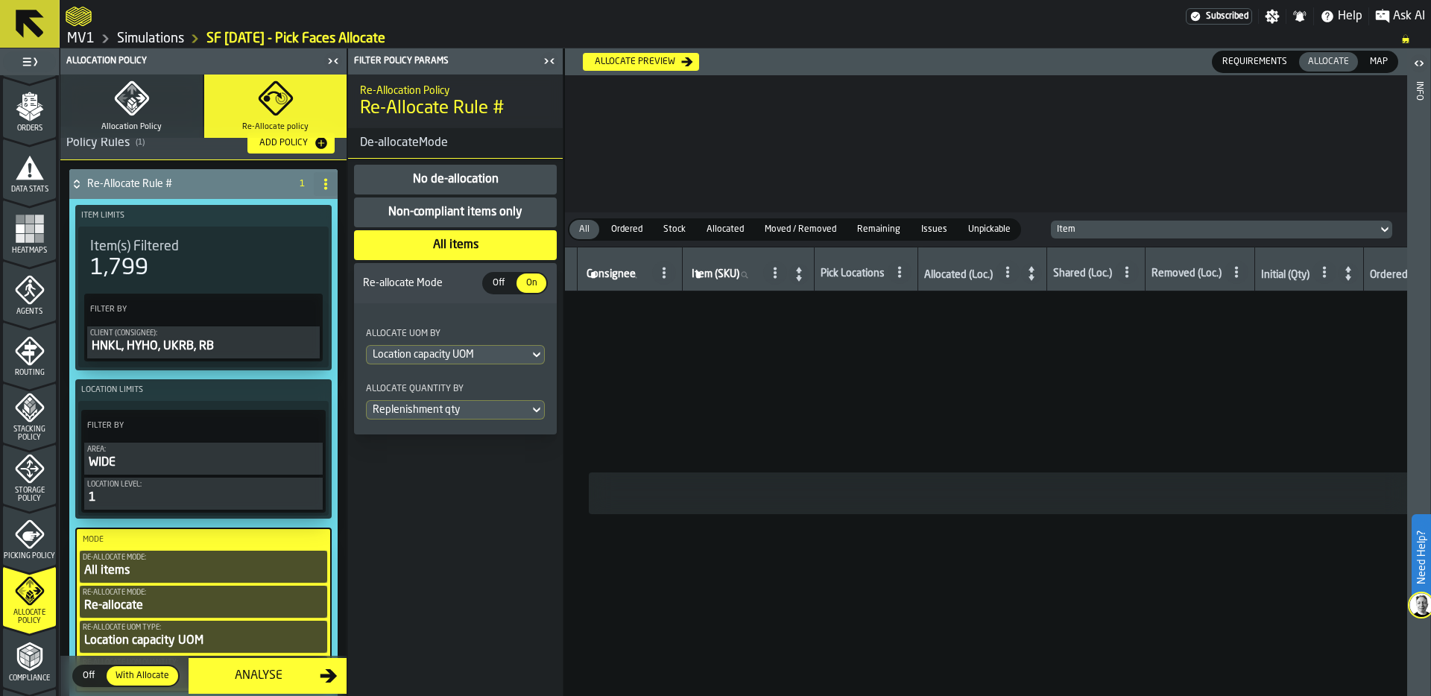
scroll to position [0, 0]
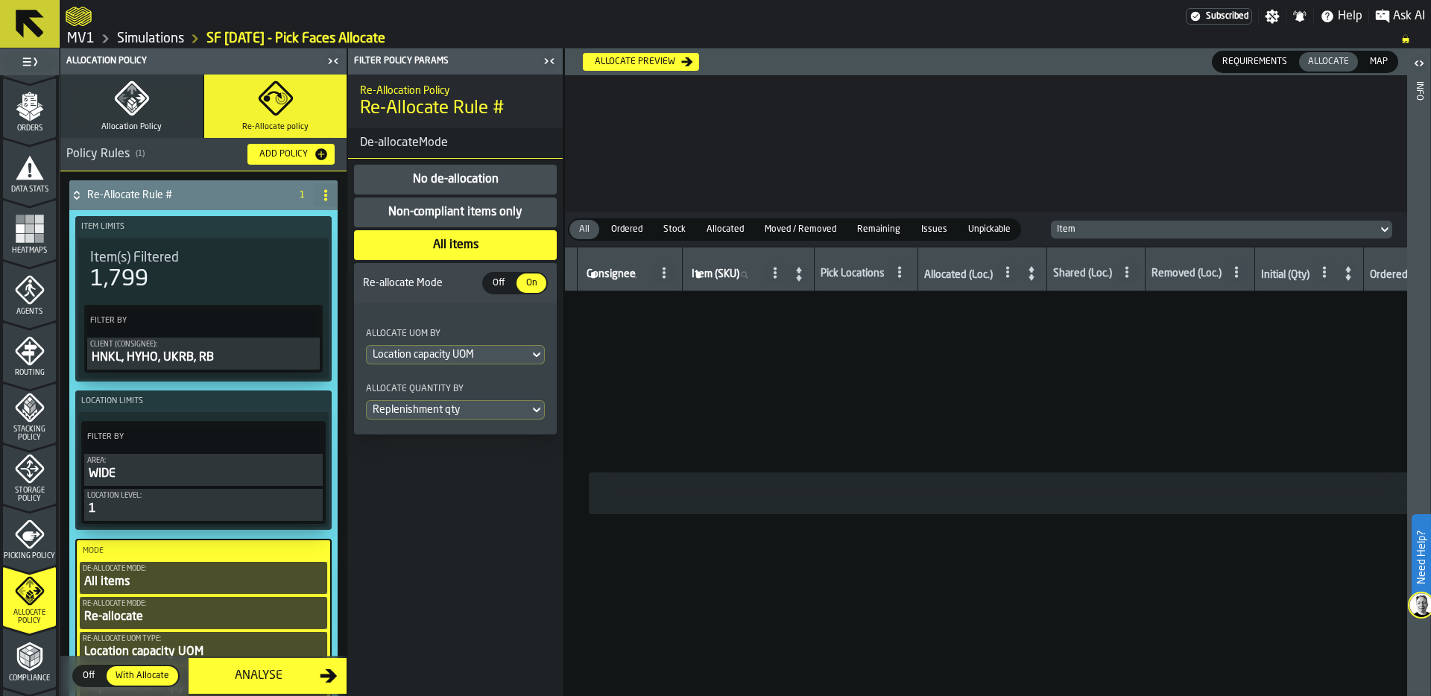
click at [142, 352] on div "HNKL, HYHO, UKRB, RB" at bounding box center [203, 358] width 227 height 18
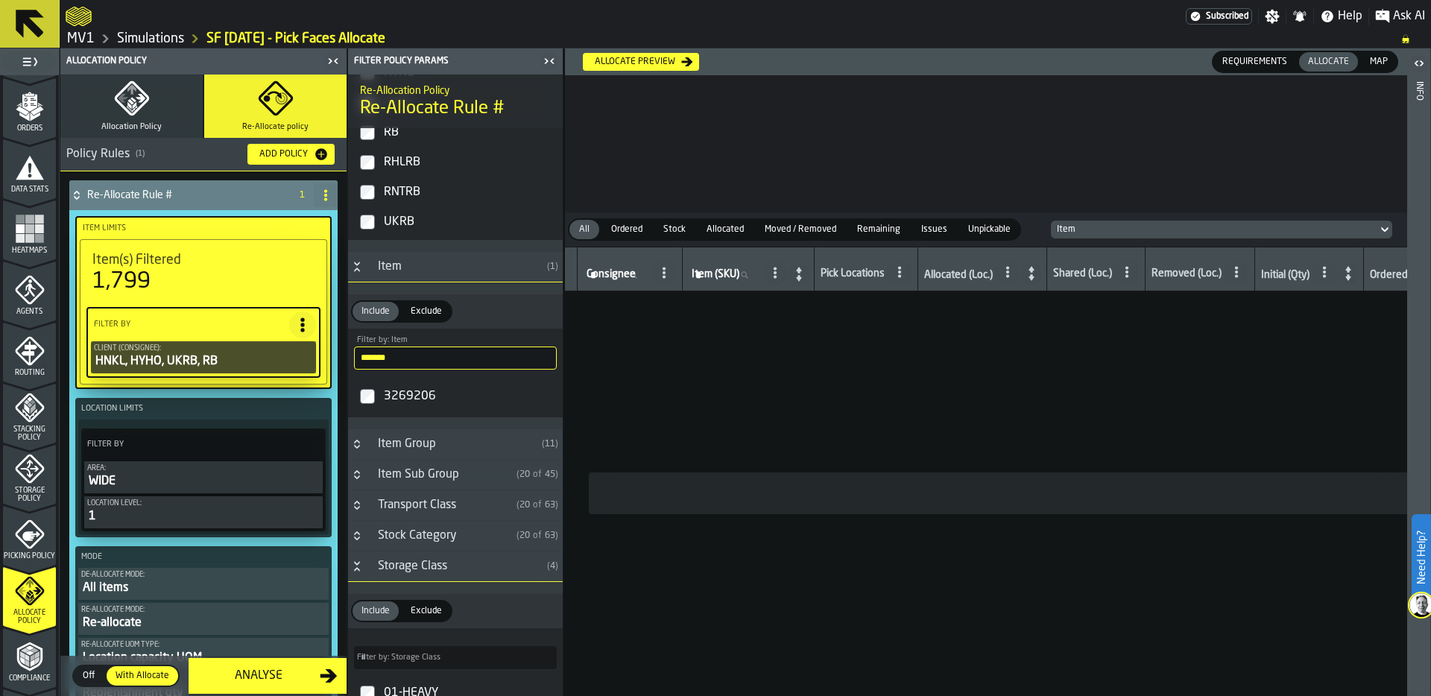
scroll to position [338, 0]
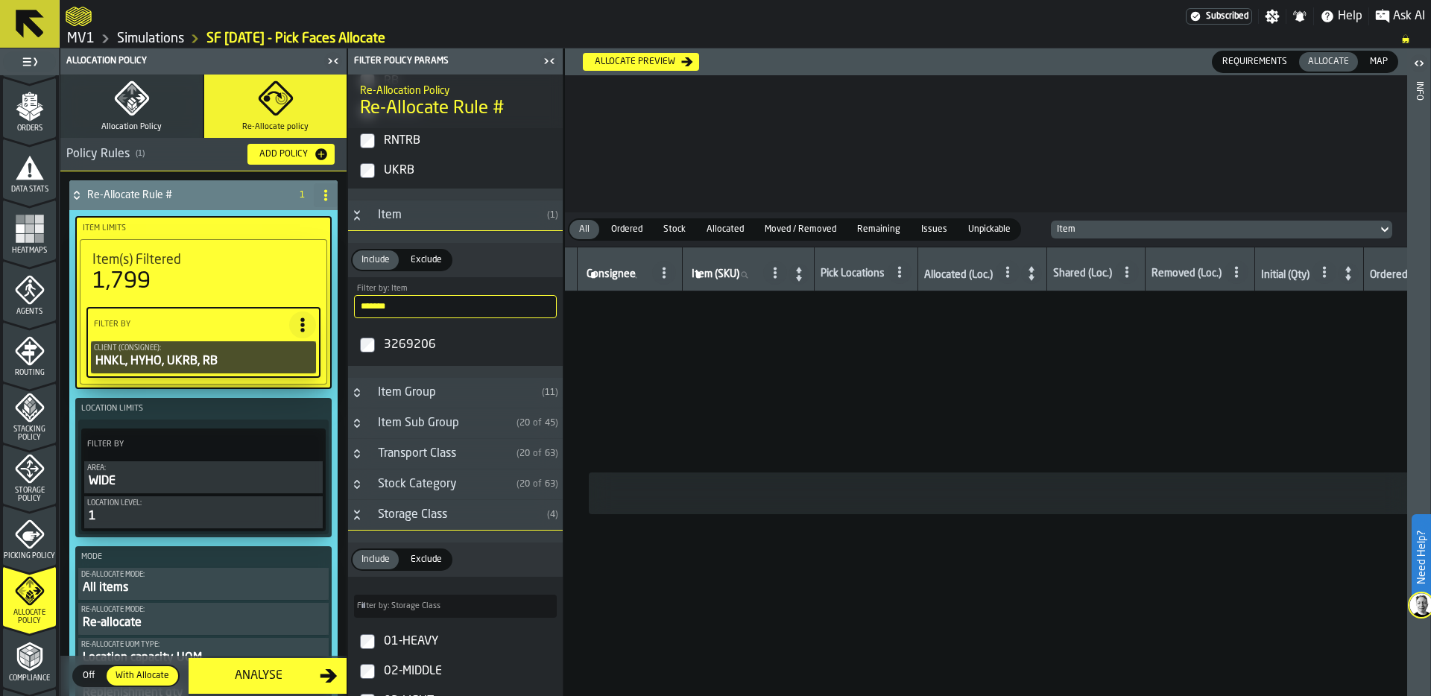
click at [356, 224] on h3 "Item ( 1 )" at bounding box center [455, 216] width 215 height 31
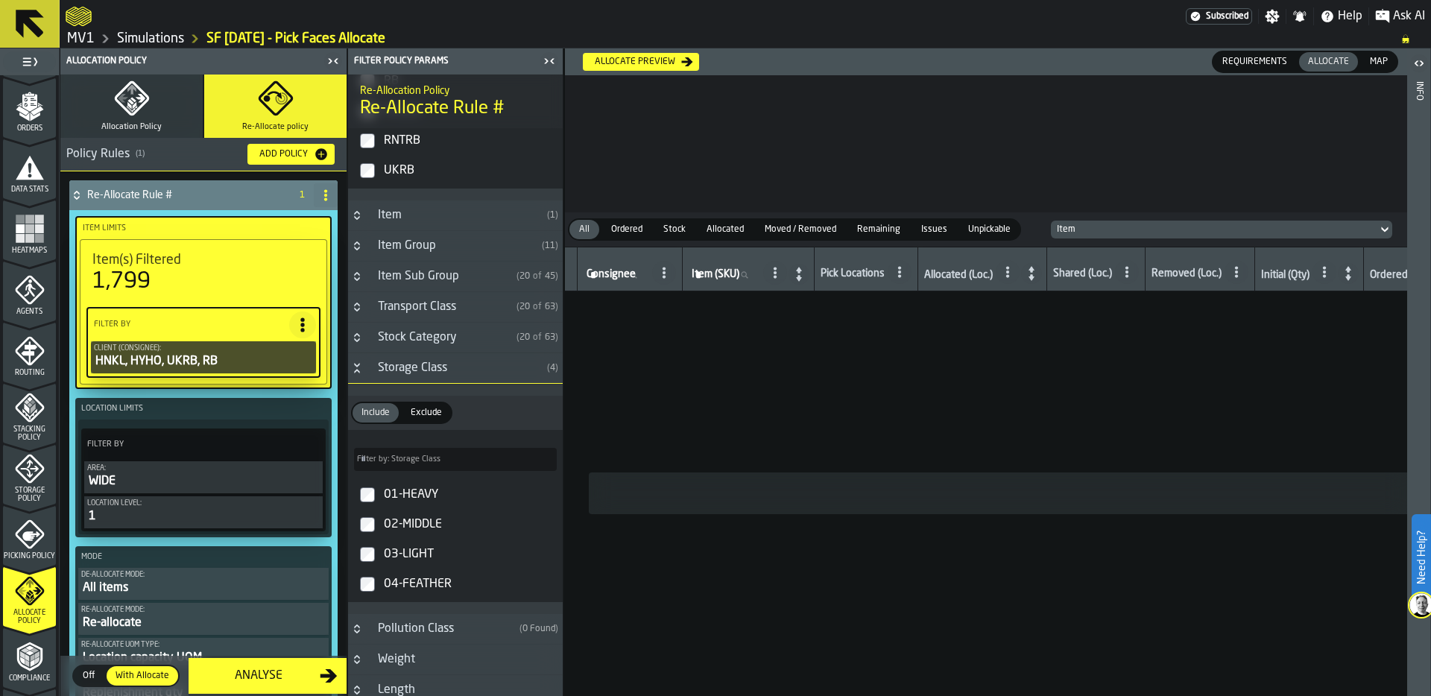
click at [356, 361] on h3 "Storage Class ( 4 )" at bounding box center [455, 368] width 215 height 31
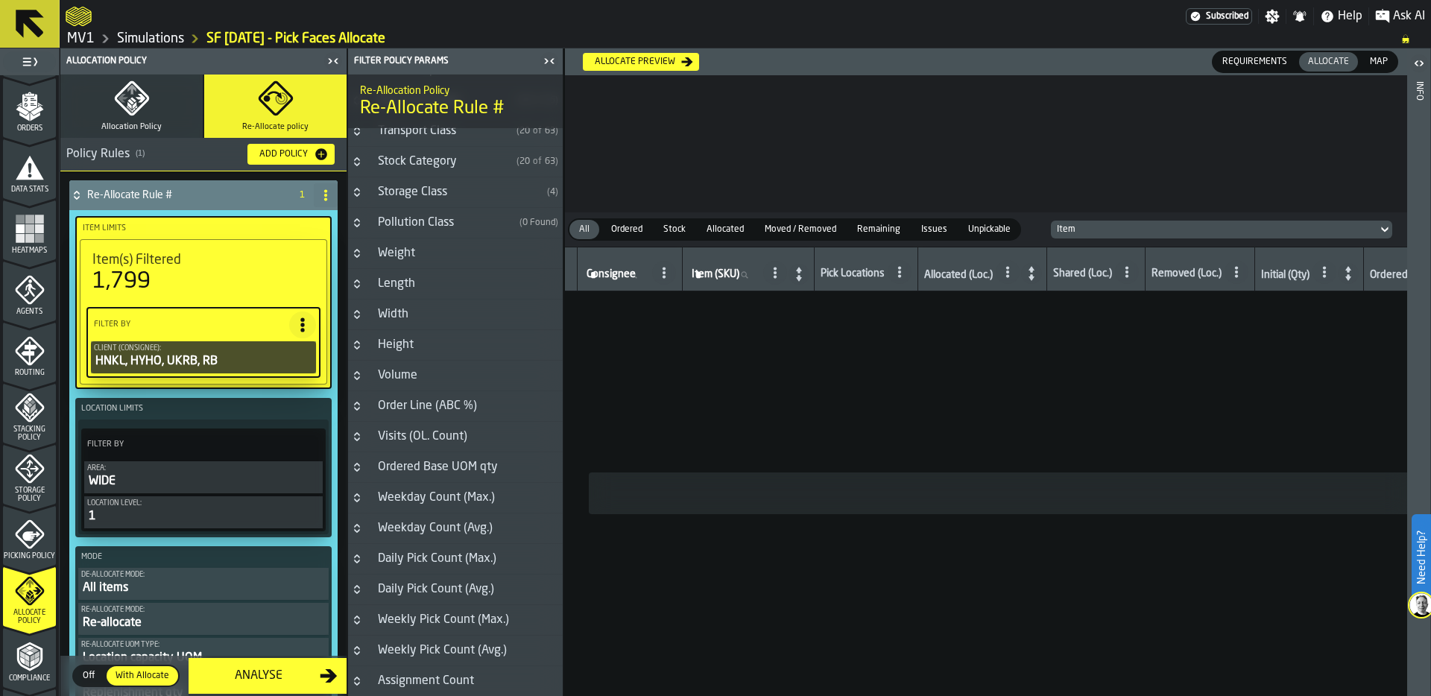
scroll to position [516, 0]
click at [360, 436] on icon "Button-Visits (OL. Count)-closed" at bounding box center [357, 436] width 12 height 12
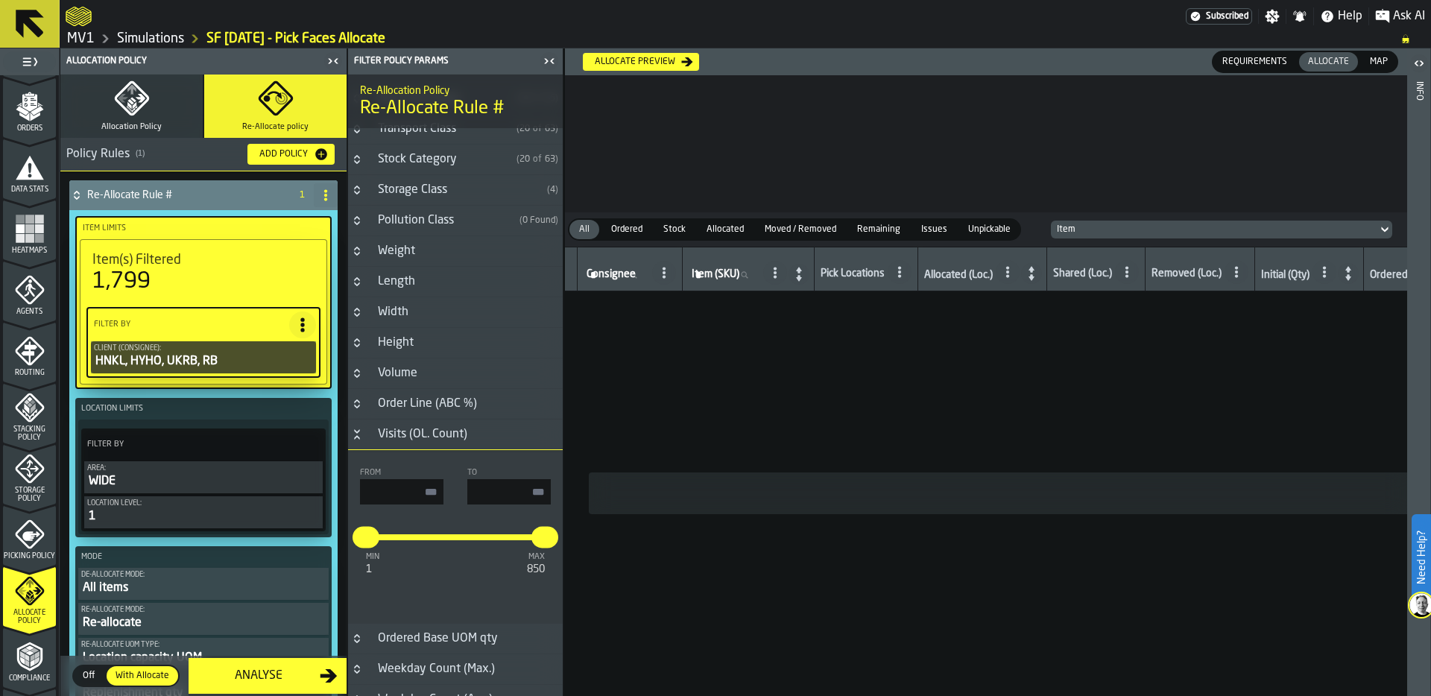
click at [515, 496] on input "input-value-" at bounding box center [508, 491] width 83 height 25
click at [390, 495] on input "input-value-" at bounding box center [401, 491] width 83 height 25
drag, startPoint x: 527, startPoint y: 495, endPoint x: 543, endPoint y: 495, distance: 15.7
click at [543, 495] on input "*" at bounding box center [508, 491] width 83 height 25
type input "*"
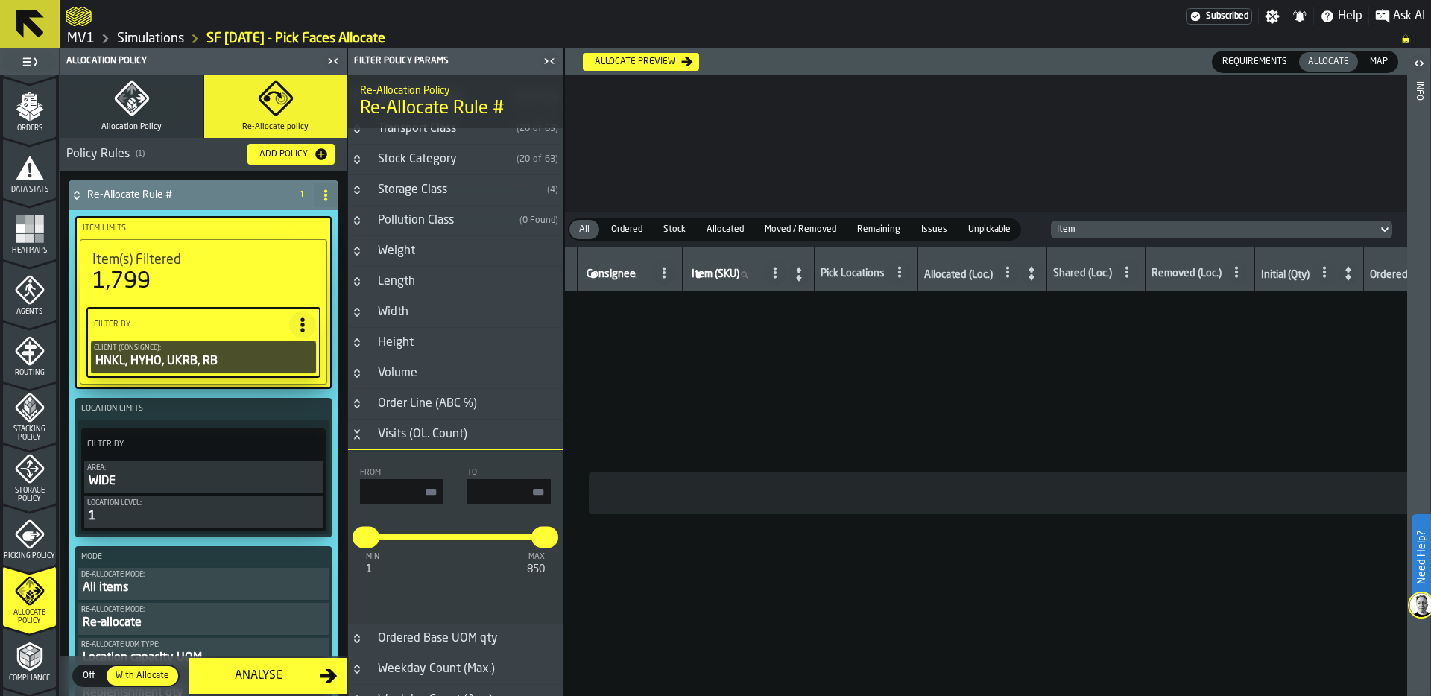
type input "*"
click at [437, 503] on input "input-value-" at bounding box center [401, 491] width 83 height 25
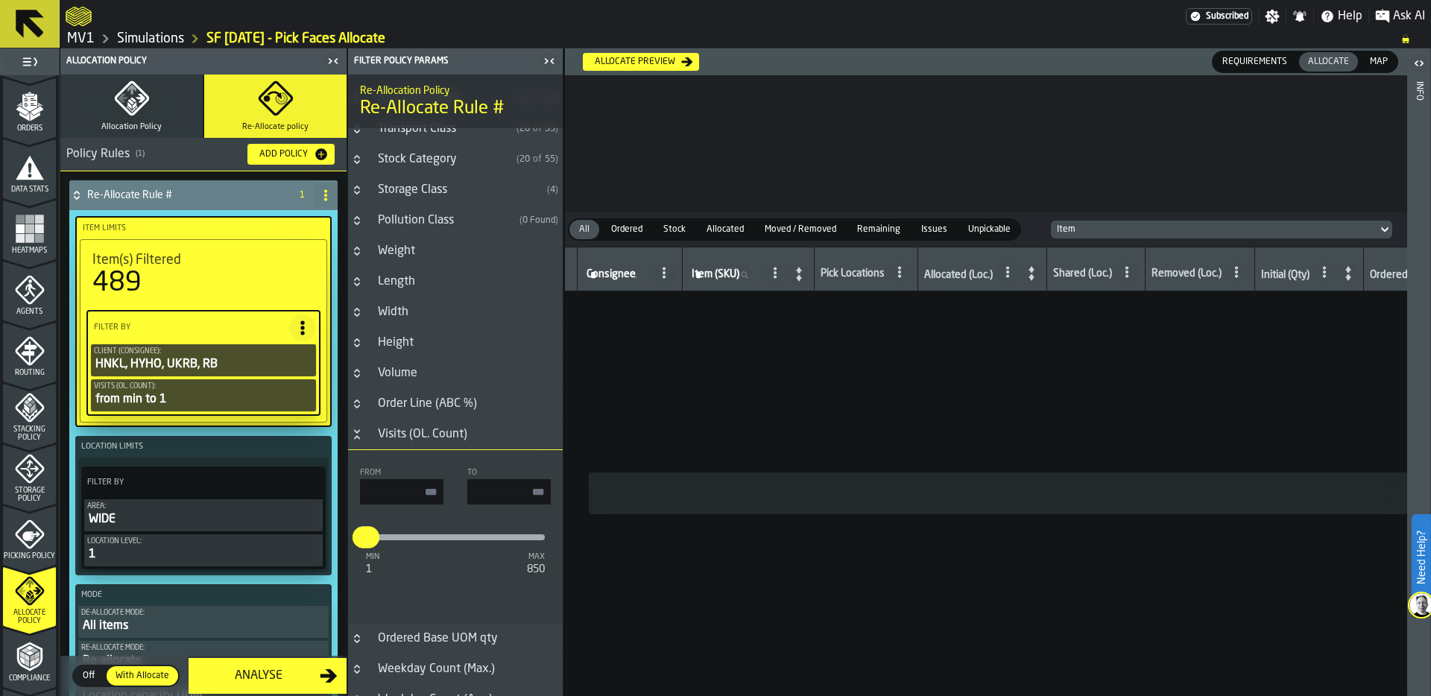
click at [359, 403] on icon "Button-Order Line (ABC %)-closed" at bounding box center [356, 402] width 5 height 4
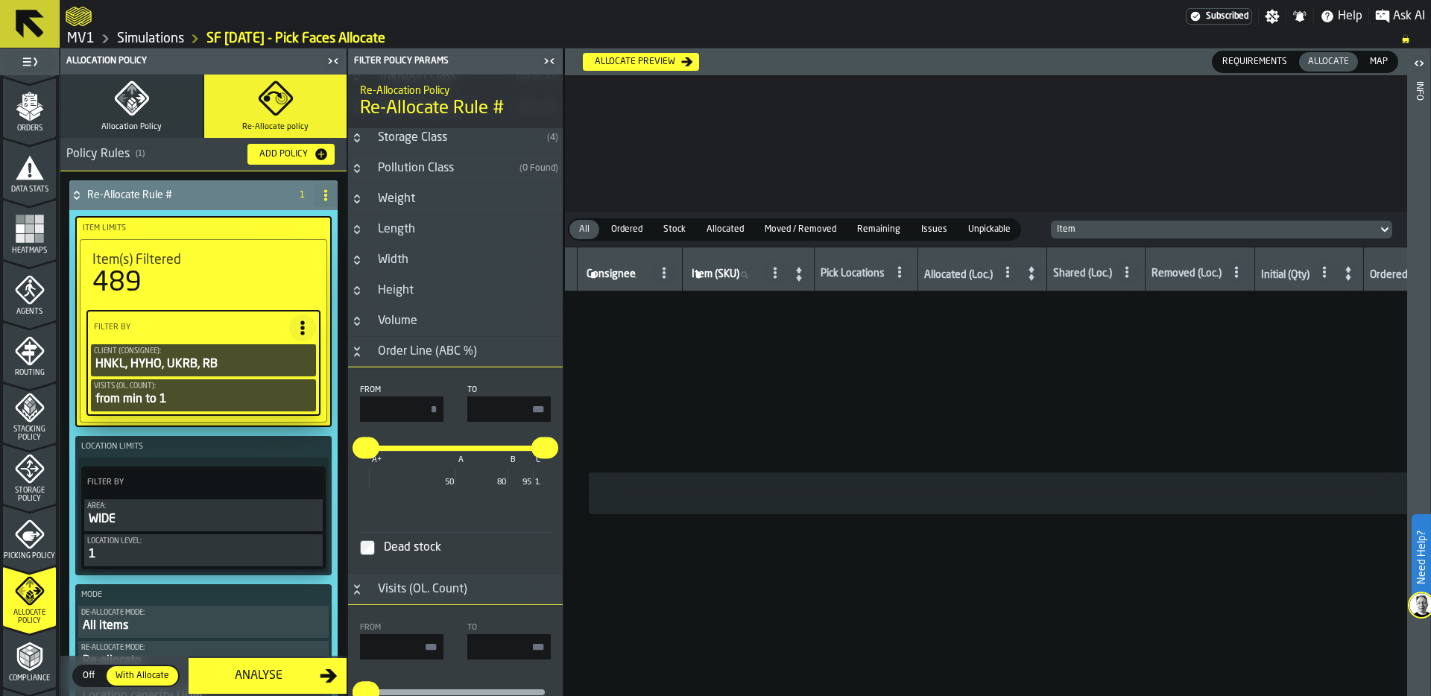
scroll to position [570, 0]
click at [418, 412] on input "*" at bounding box center [401, 406] width 83 height 25
click at [426, 514] on div "* *** A+ A B C 50 80 95 100" at bounding box center [455, 478] width 191 height 92
click at [452, 534] on label "Dead stock" at bounding box center [455, 545] width 191 height 31
type input "*"
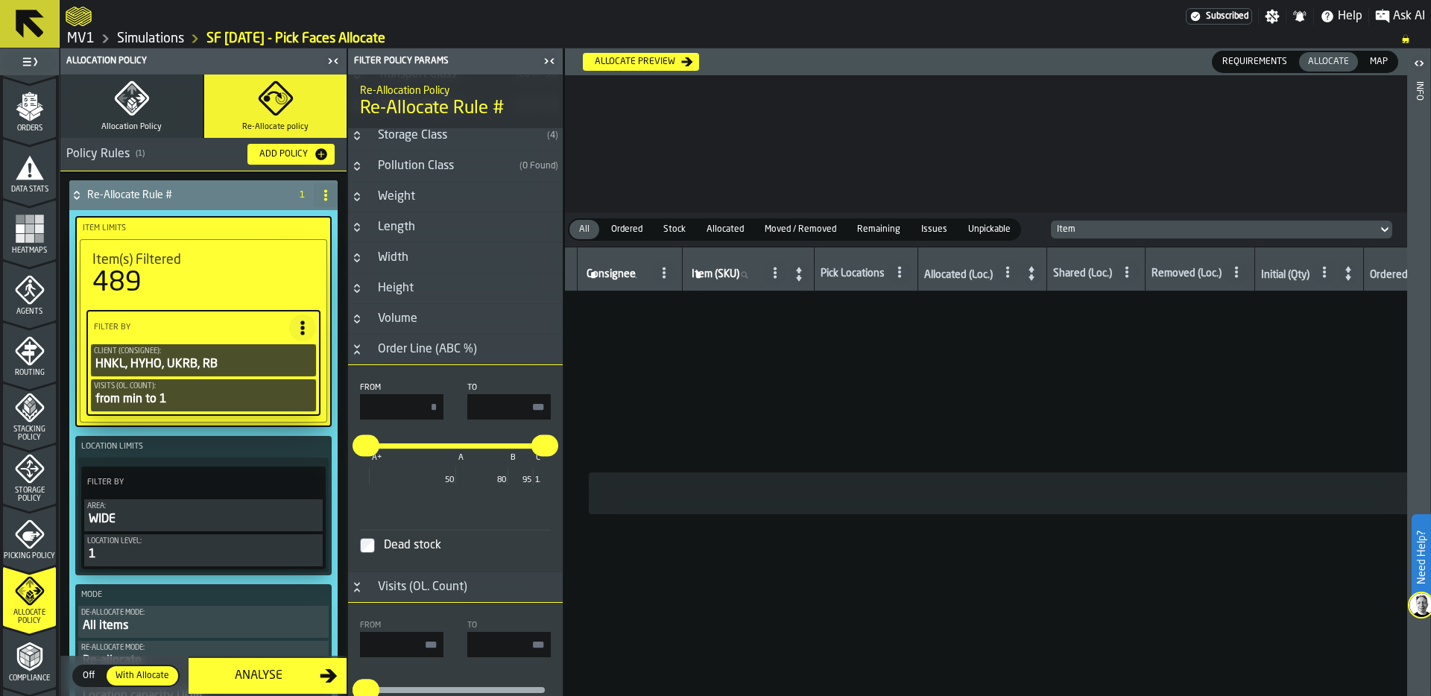
click at [0, 0] on icon "PolicyFilterItem-Visits (OL. Count)" at bounding box center [0, 0] width 0 height 0
type input "***"
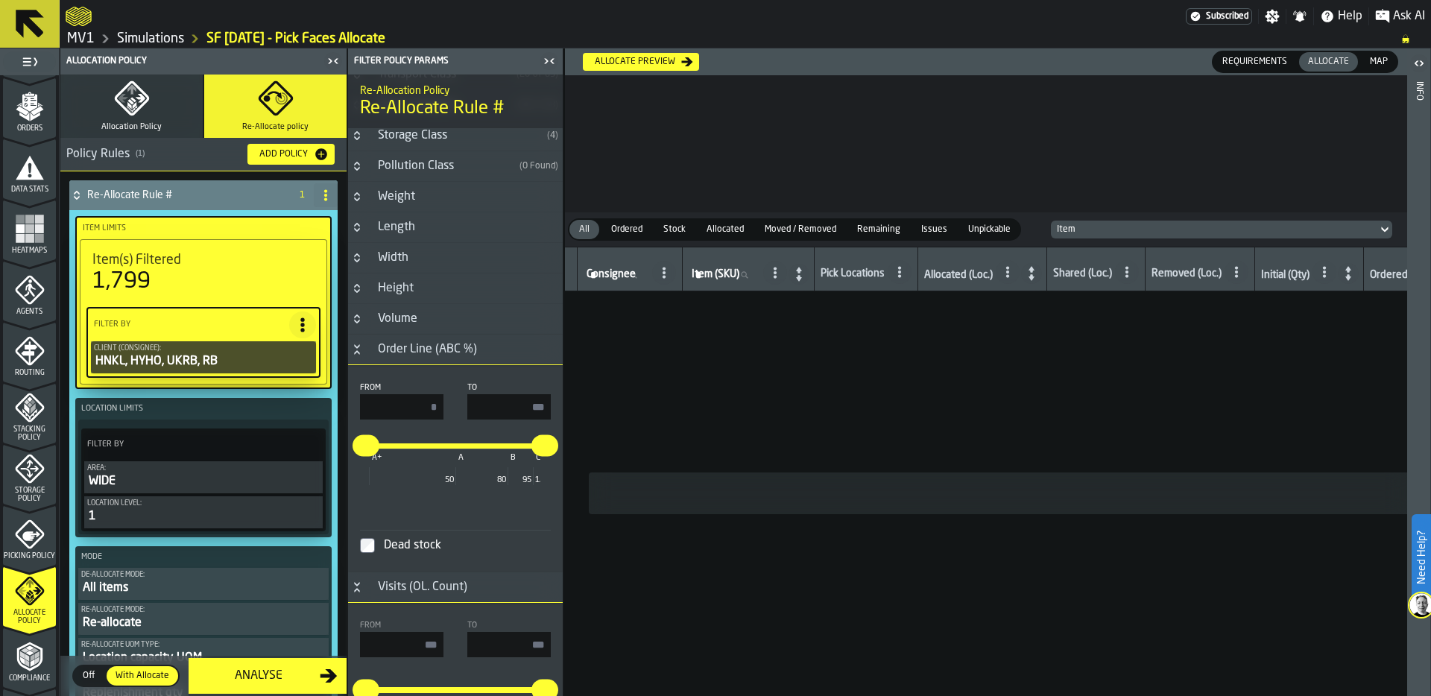
click at [498, 401] on input "***" at bounding box center [508, 406] width 83 height 25
type input "***"
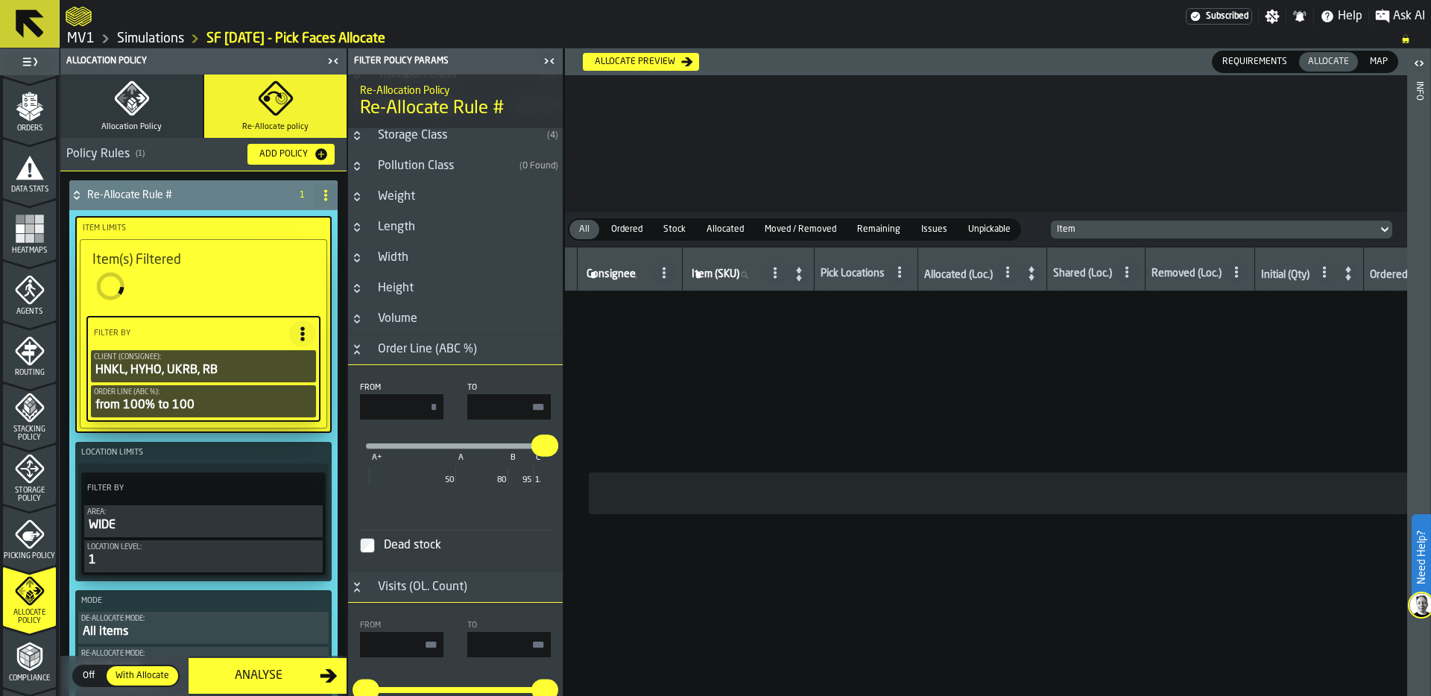
scroll to position [391, 0]
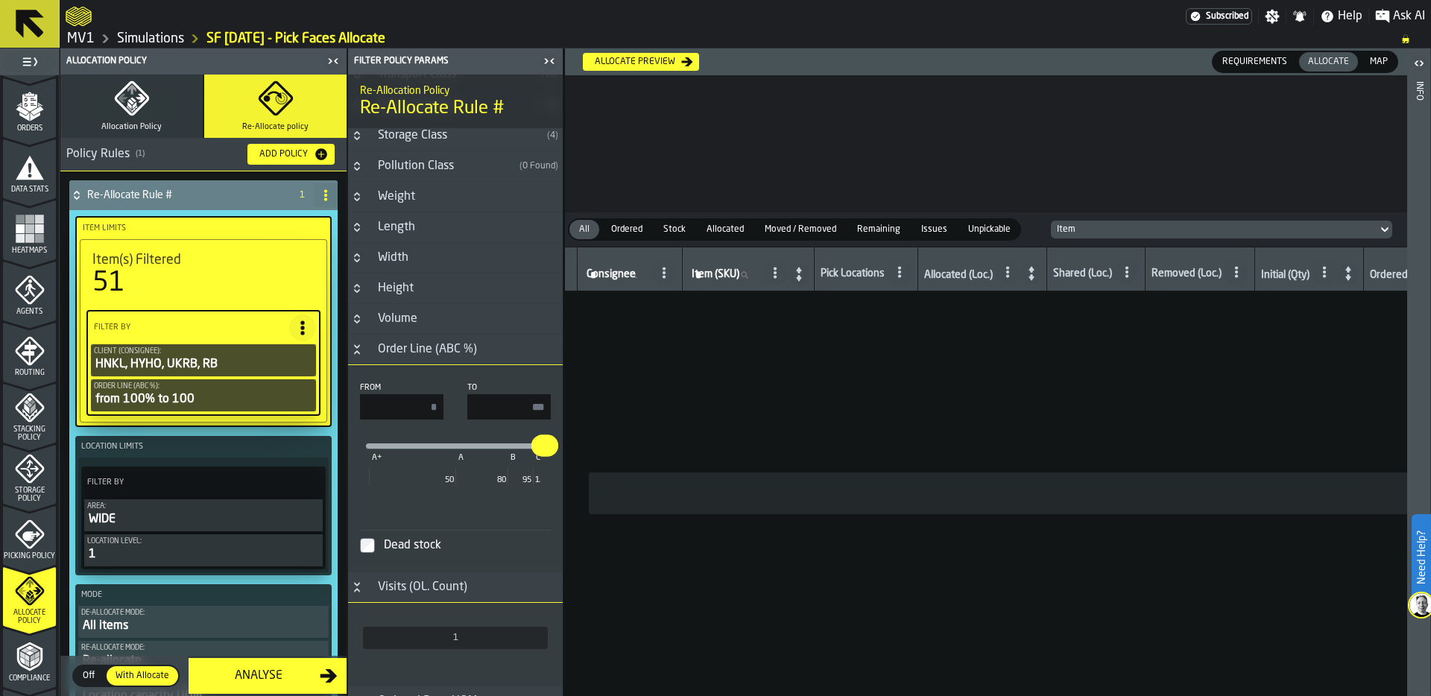
click at [320, 192] on icon at bounding box center [326, 195] width 12 height 12
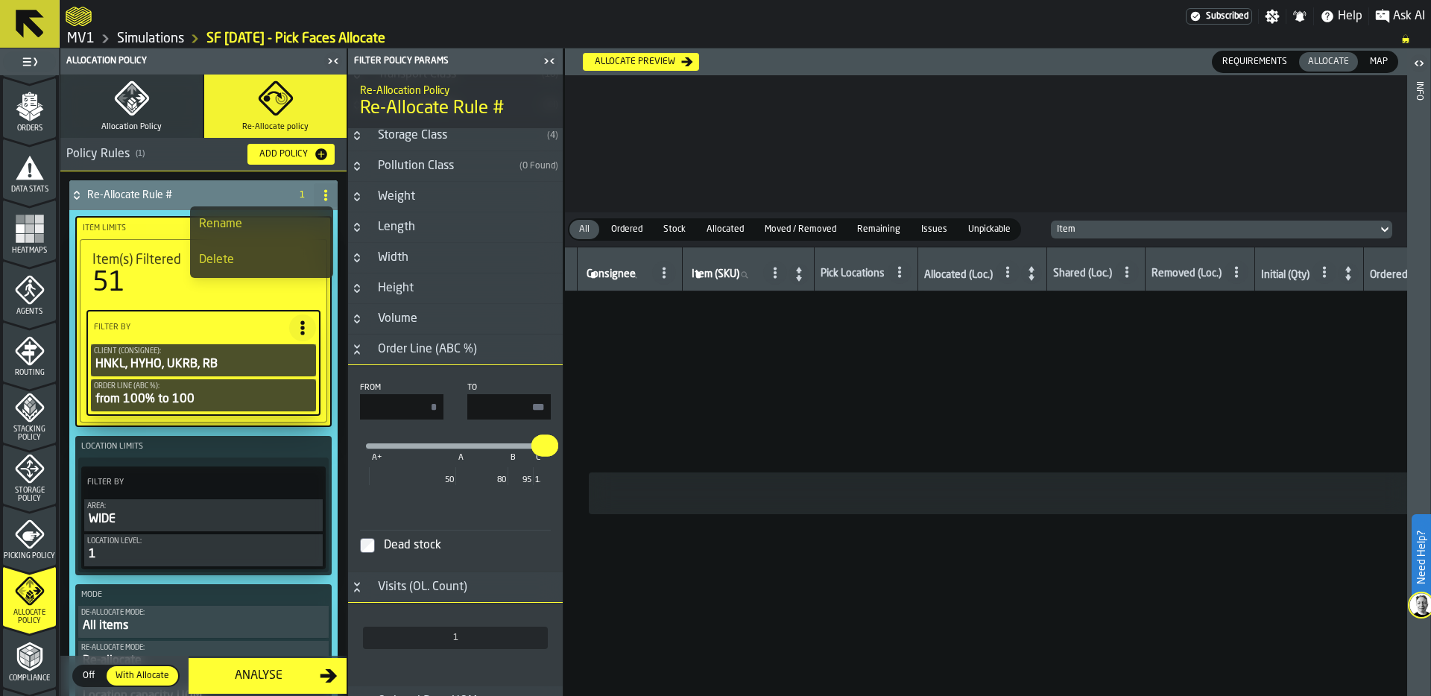
click at [128, 89] on icon "button" at bounding box center [131, 90] width 9 height 10
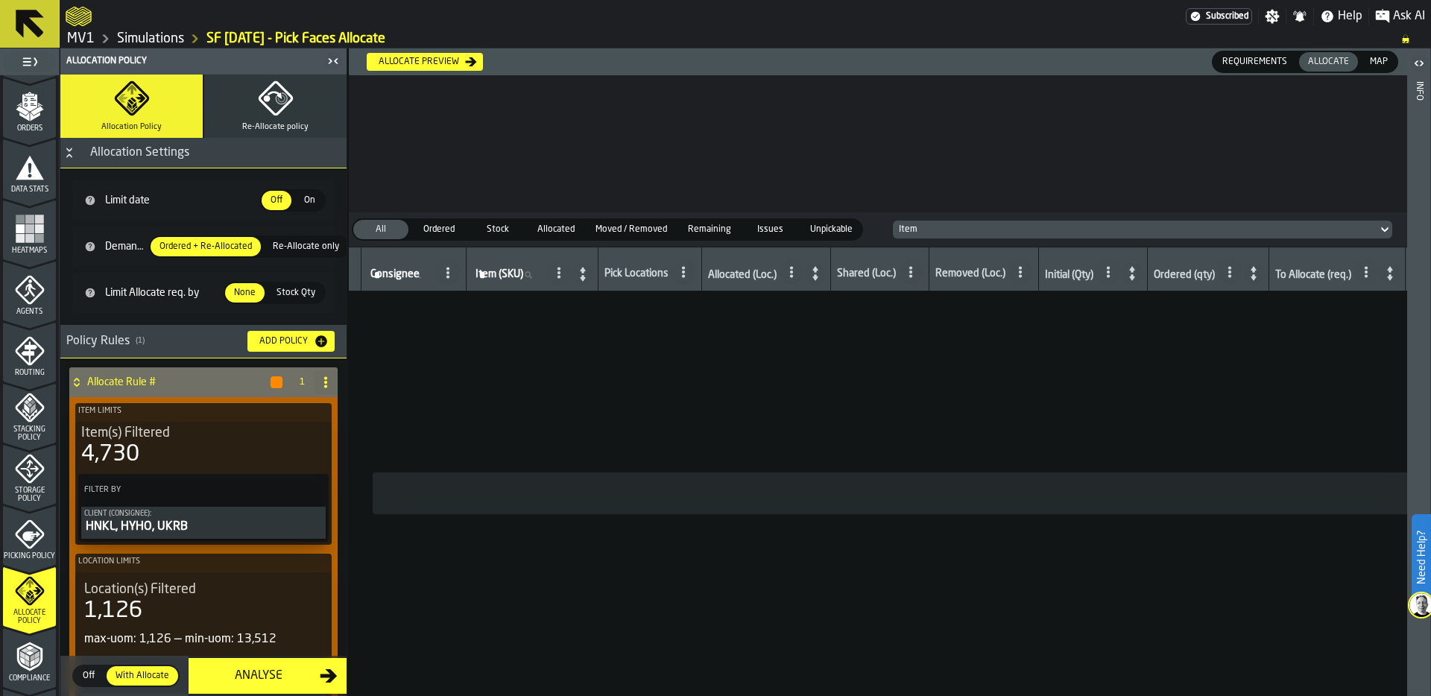
click at [22, 482] on icon "menu Storage Policy" at bounding box center [30, 469] width 30 height 30
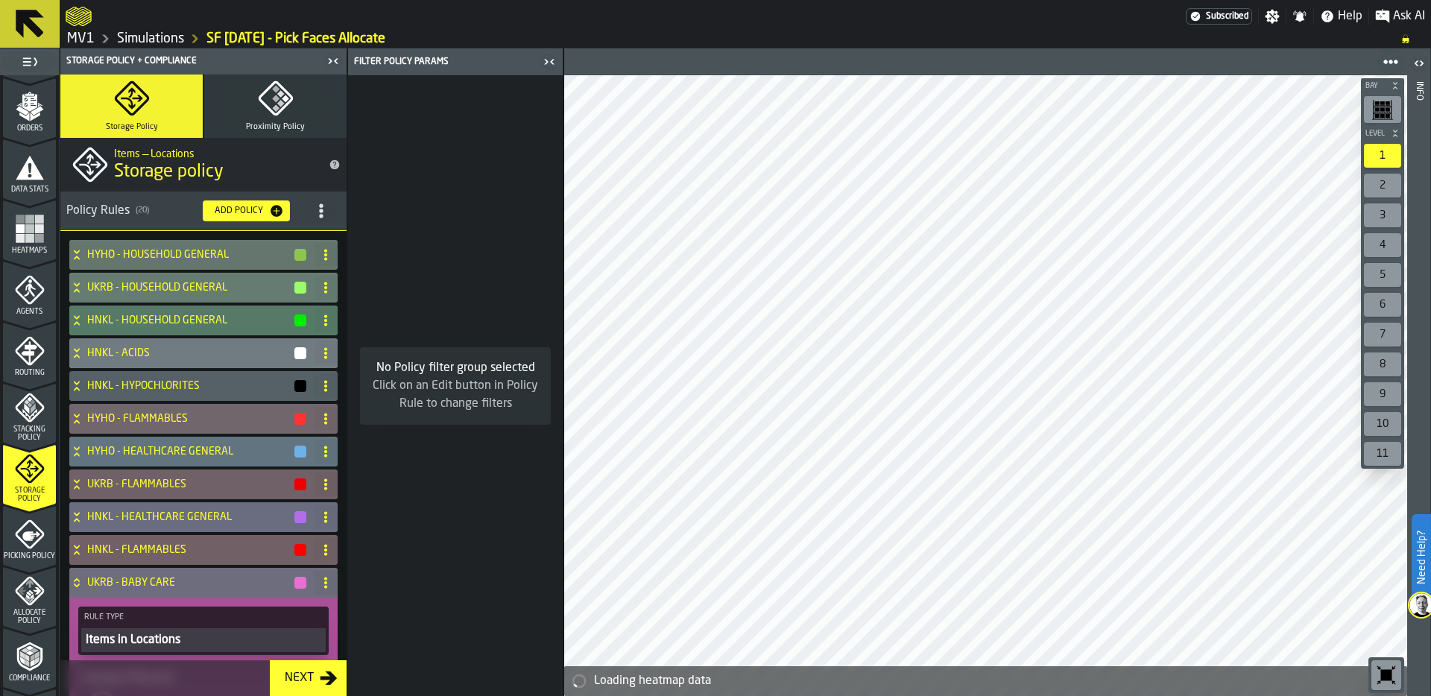
click at [314, 215] on icon "title-section-[object Object]" at bounding box center [321, 210] width 15 height 15
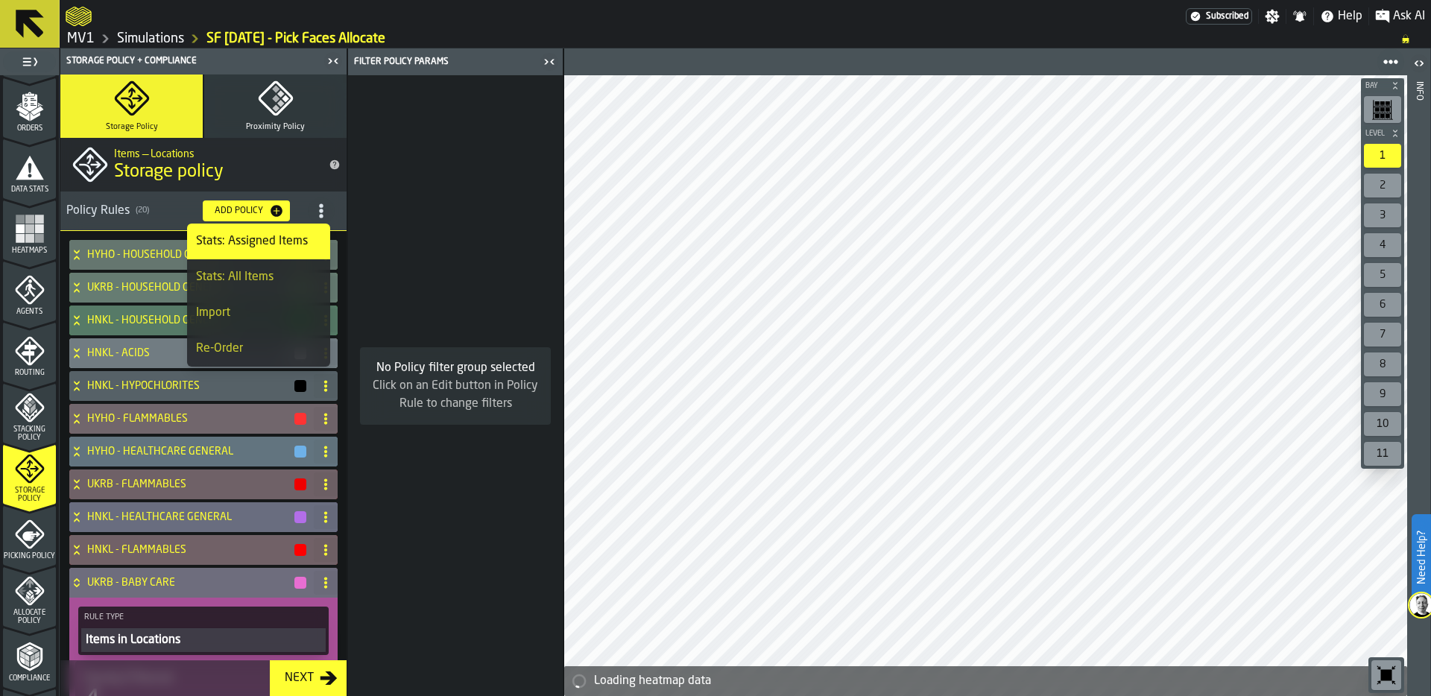
click at [279, 113] on icon "button" at bounding box center [276, 99] width 36 height 36
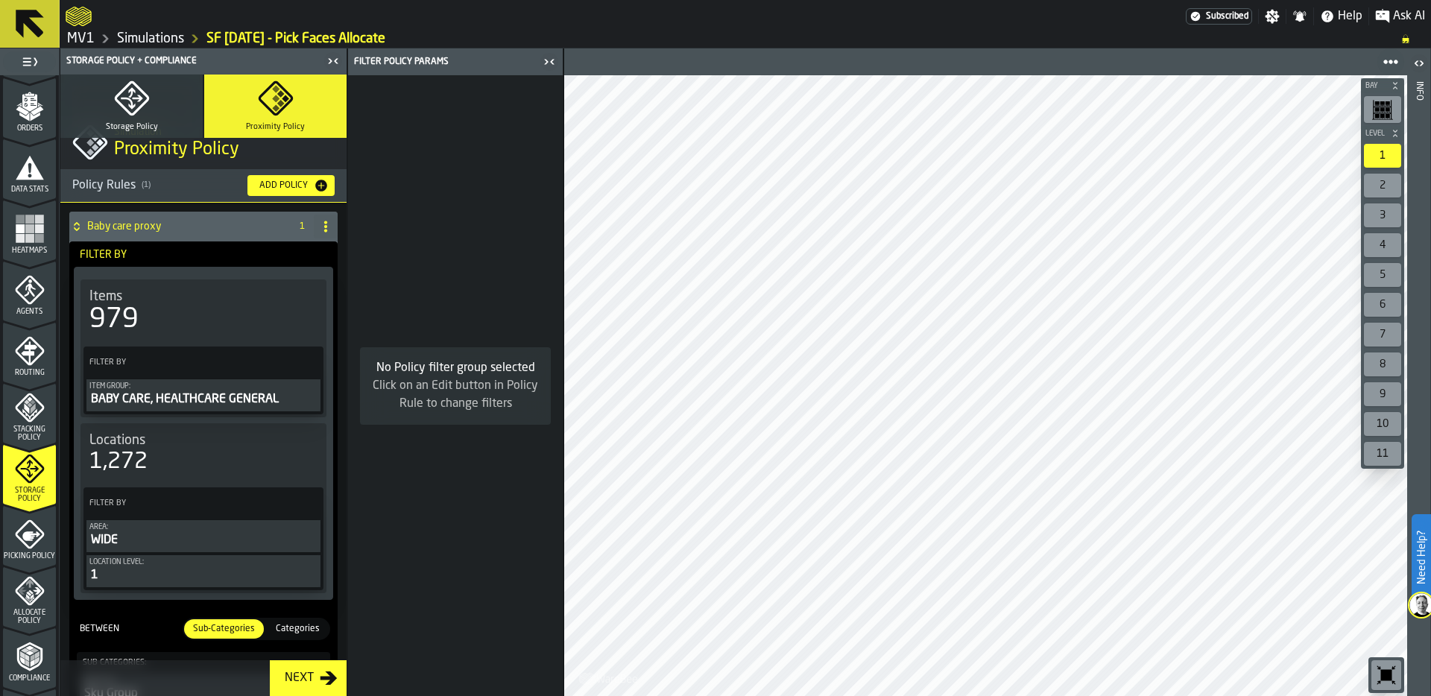
scroll to position [21, 0]
click at [79, 227] on icon at bounding box center [76, 228] width 15 height 12
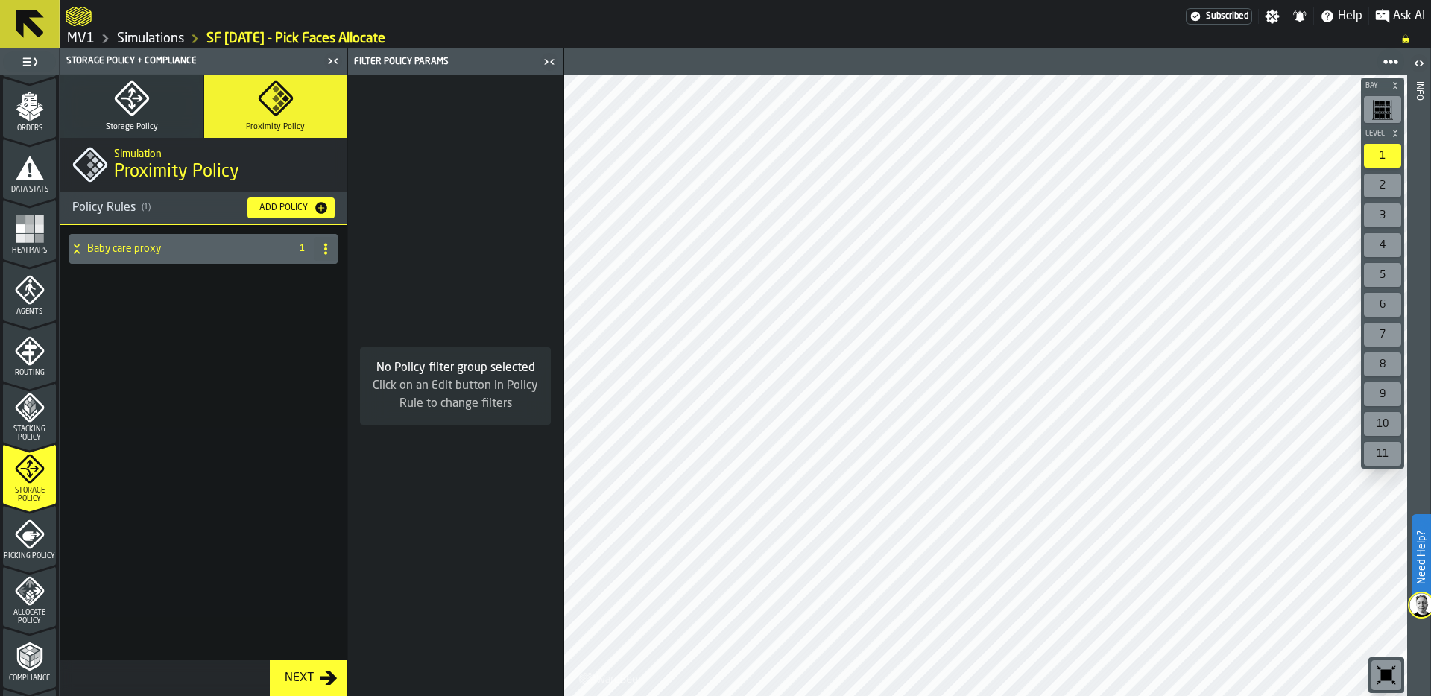
scroll to position [0, 0]
click at [78, 237] on div "Baby care proxy" at bounding box center [176, 249] width 215 height 30
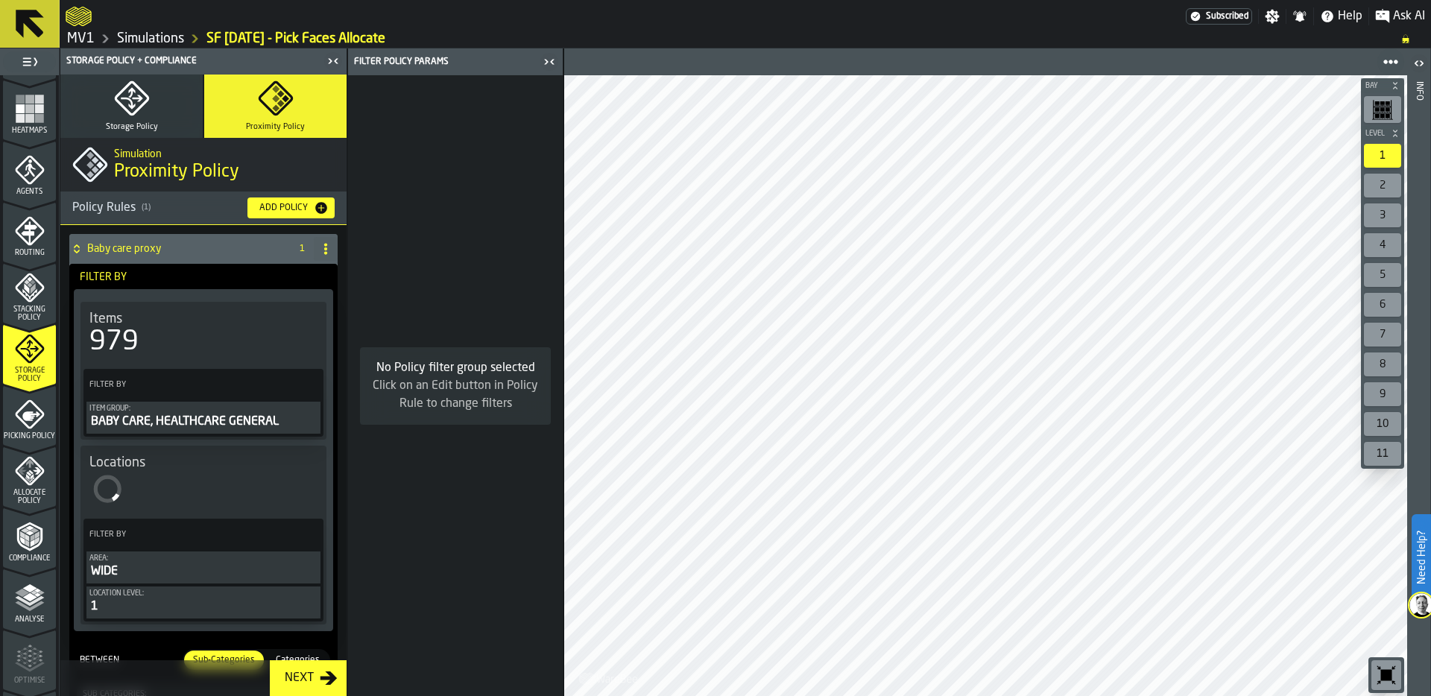
scroll to position [391, 0]
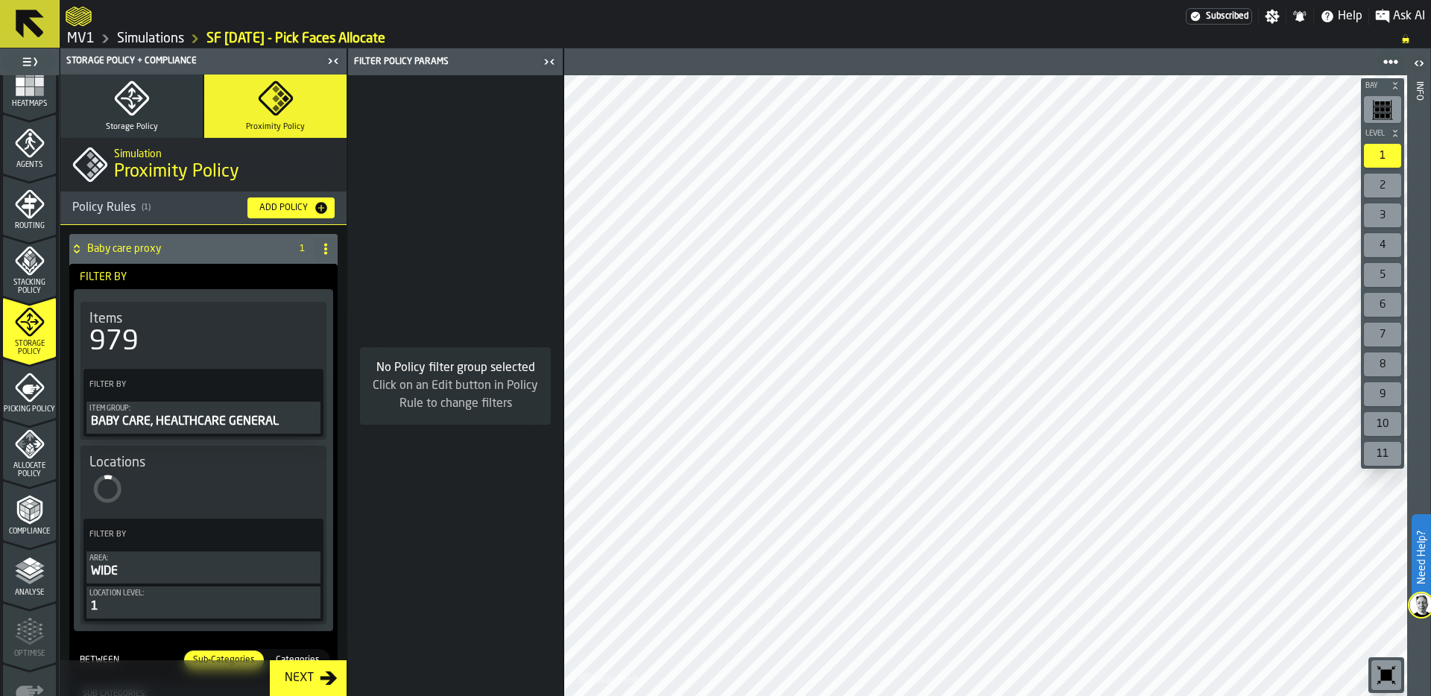
click at [29, 460] on div "Allocate Policy" at bounding box center [29, 453] width 53 height 49
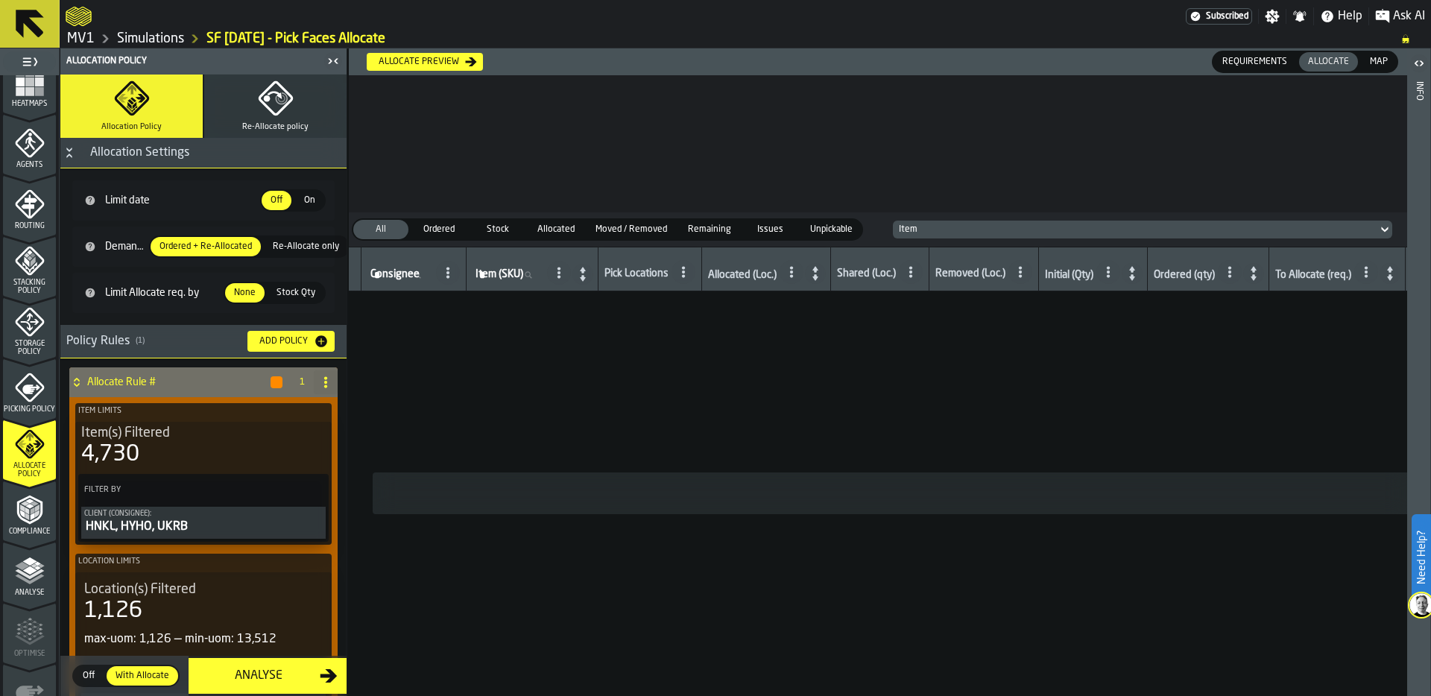
click at [265, 92] on icon "button" at bounding box center [276, 99] width 36 height 36
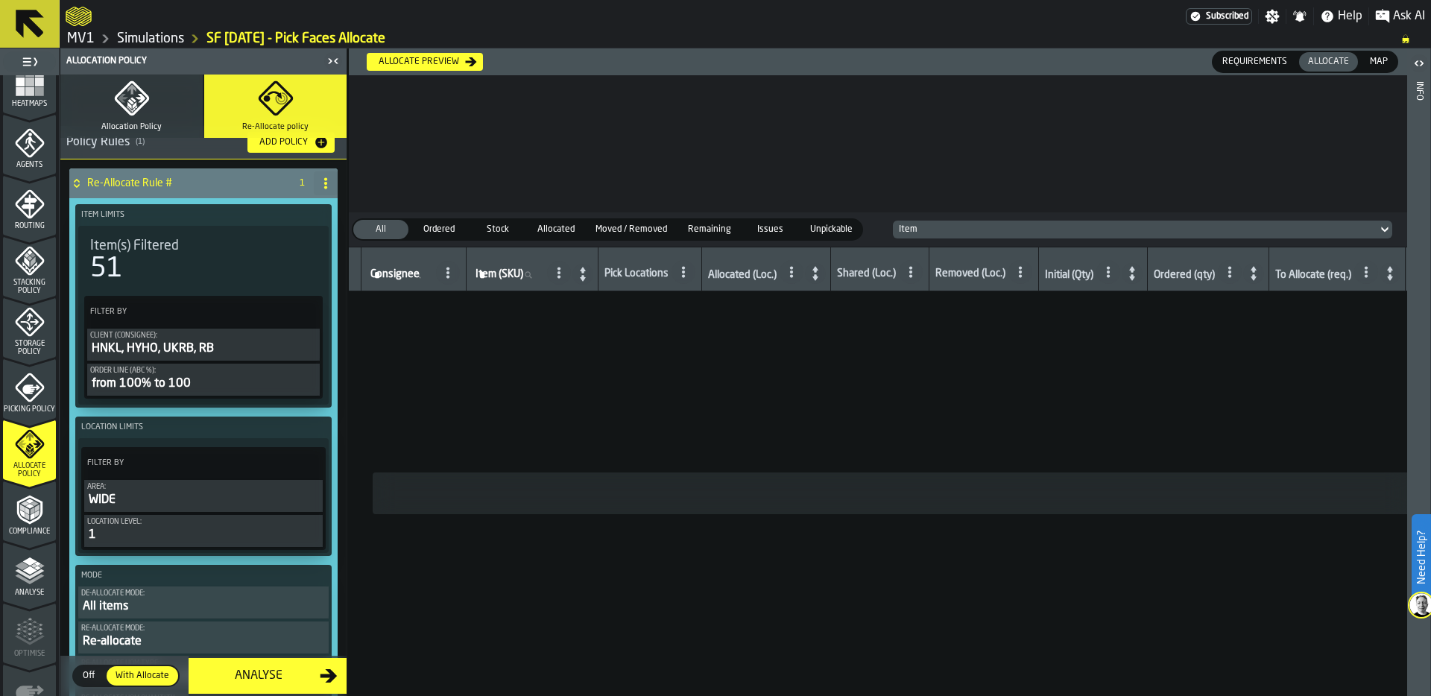
scroll to position [40, 0]
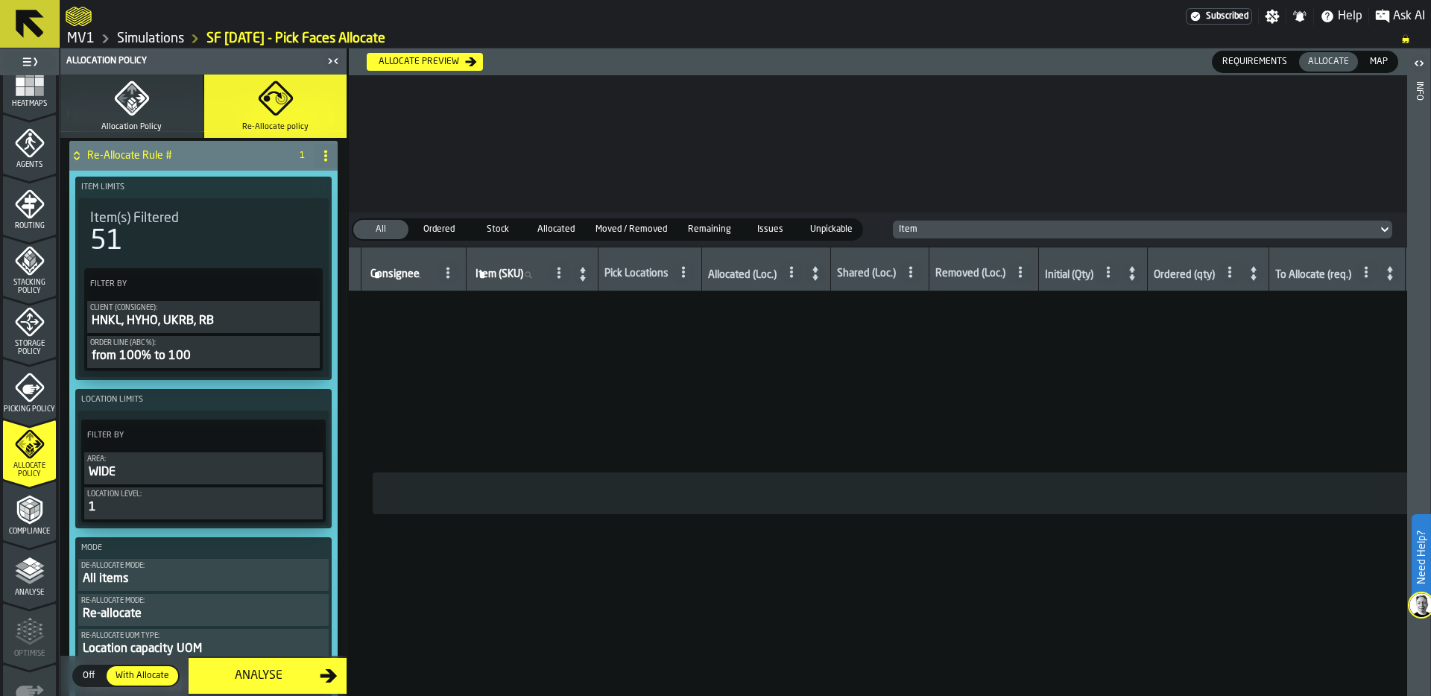
click at [185, 317] on div "HNKL, HYHO, UKRB, RB" at bounding box center [203, 321] width 227 height 18
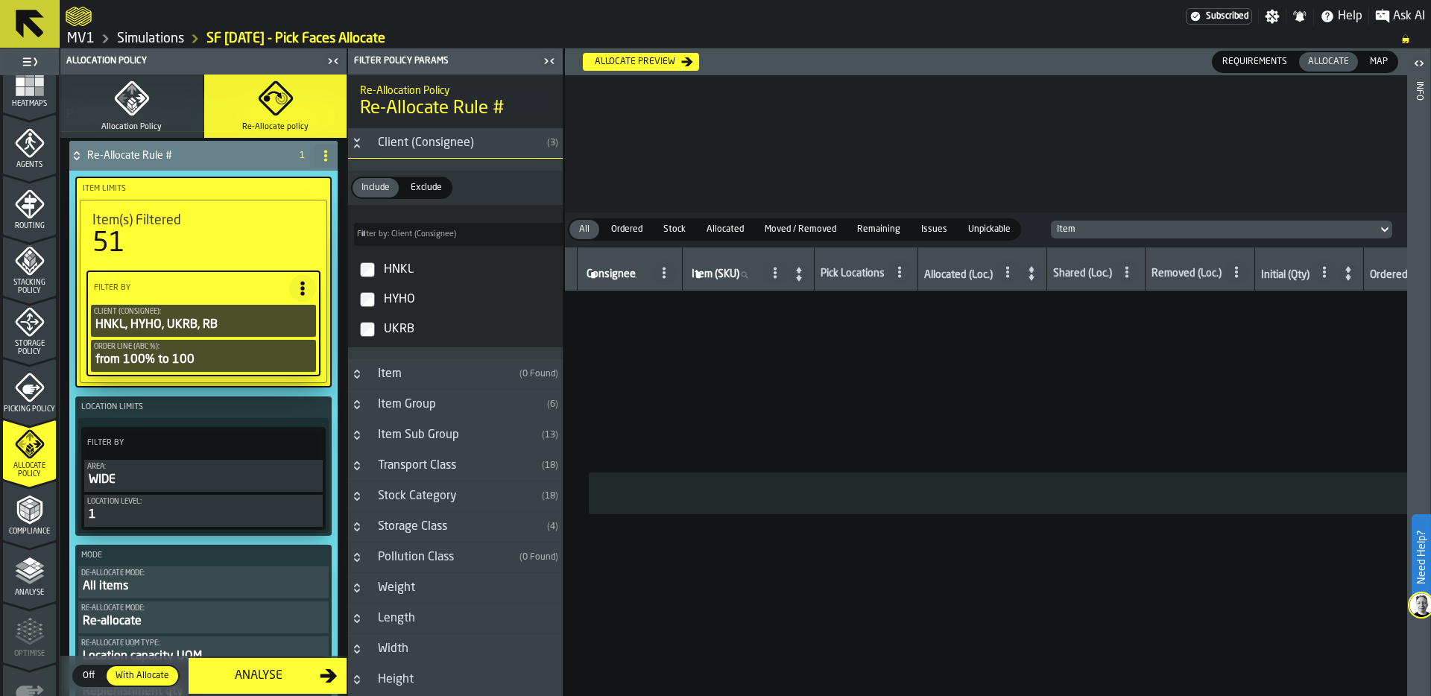
click at [0, 0] on icon "PolicyFilterItem-Client (Consignee)" at bounding box center [0, 0] width 0 height 0
click at [363, 319] on label "UKRB" at bounding box center [455, 330] width 209 height 30
click at [366, 338] on label "UKRB" at bounding box center [455, 330] width 209 height 30
click at [360, 263] on label "HNKL" at bounding box center [455, 270] width 209 height 30
click at [370, 257] on label "HNKL" at bounding box center [455, 270] width 209 height 30
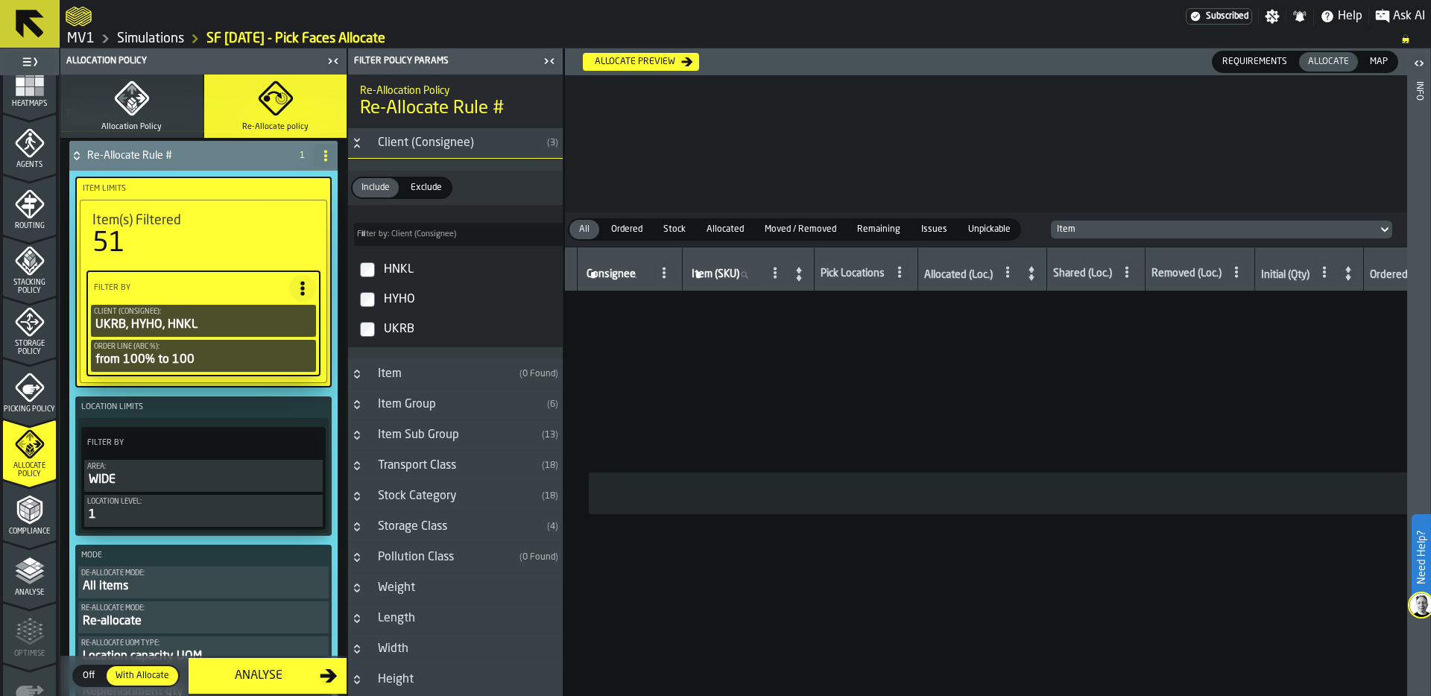
click at [154, 231] on div "51" at bounding box center [203, 244] width 222 height 30
click at [130, 230] on div "51" at bounding box center [203, 244] width 222 height 30
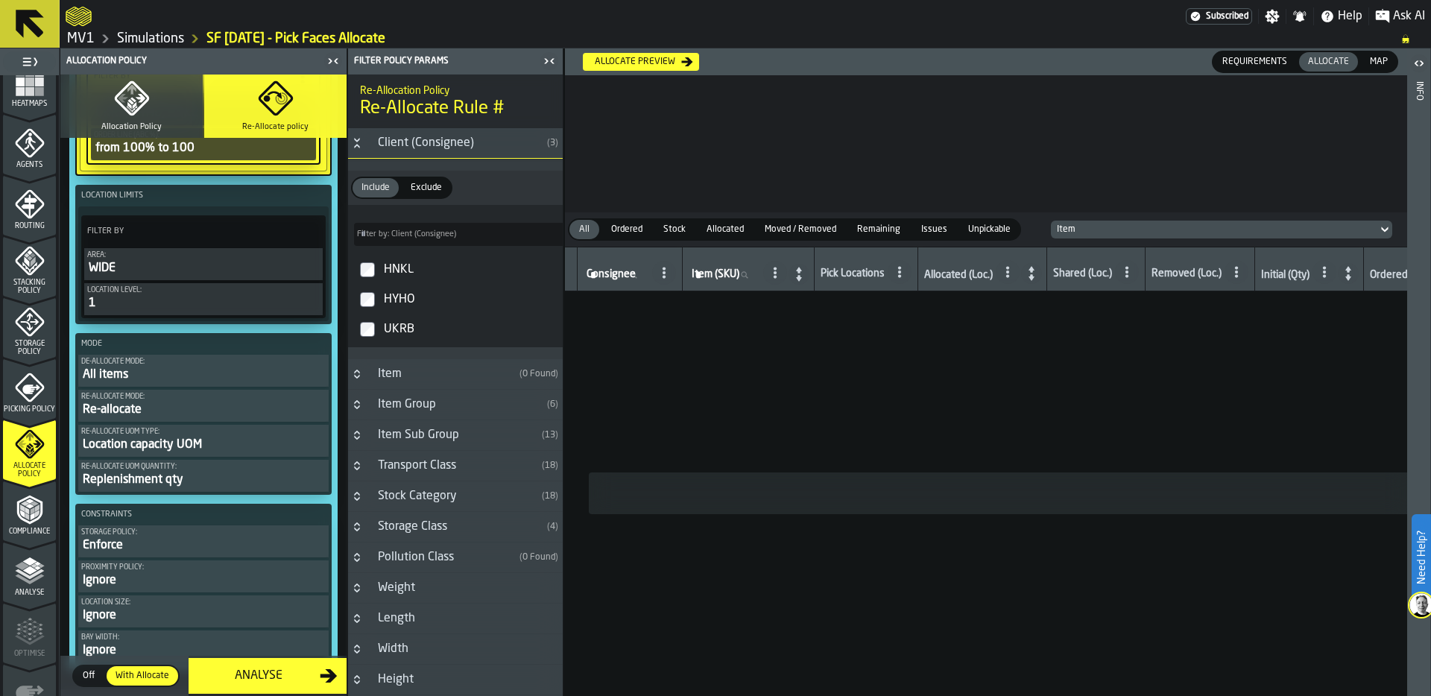
scroll to position [305, 0]
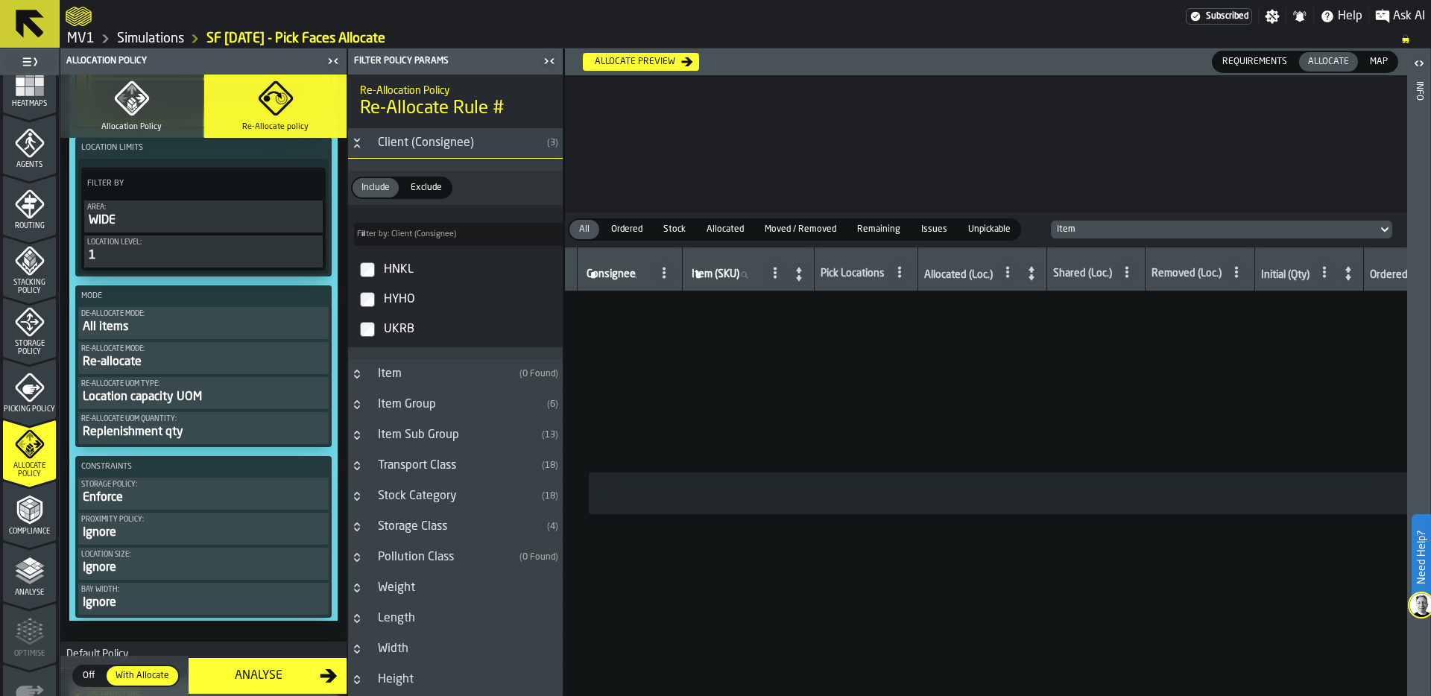
click at [201, 360] on div "Re-allocate" at bounding box center [203, 362] width 244 height 18
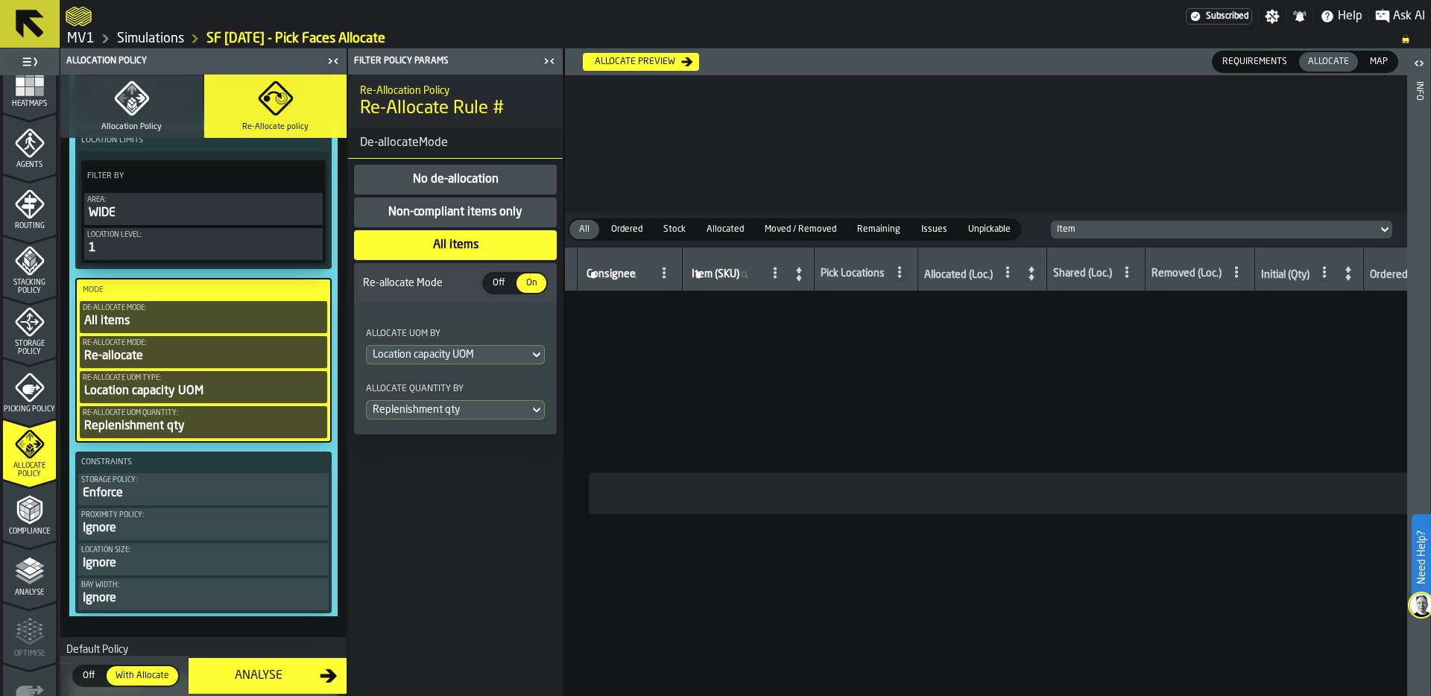
scroll to position [295, 0]
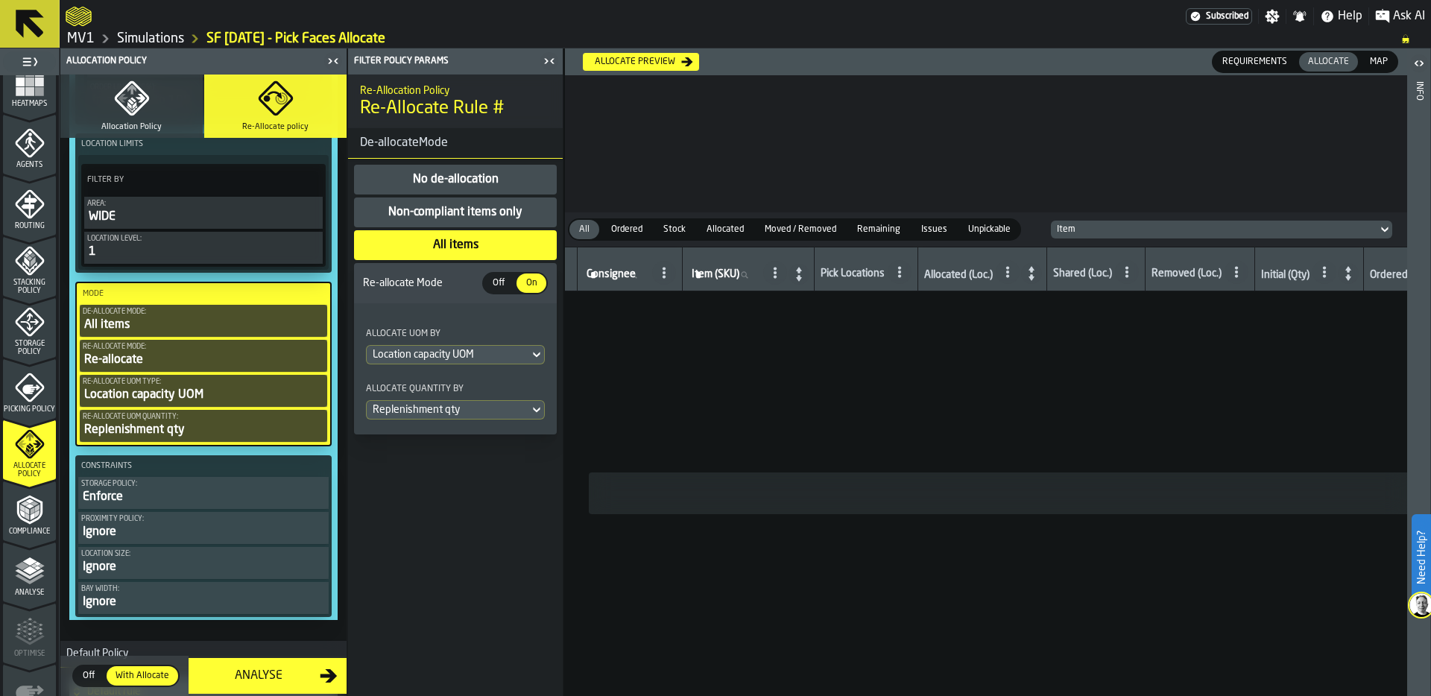
click at [496, 285] on span "Off" at bounding box center [499, 283] width 24 height 13
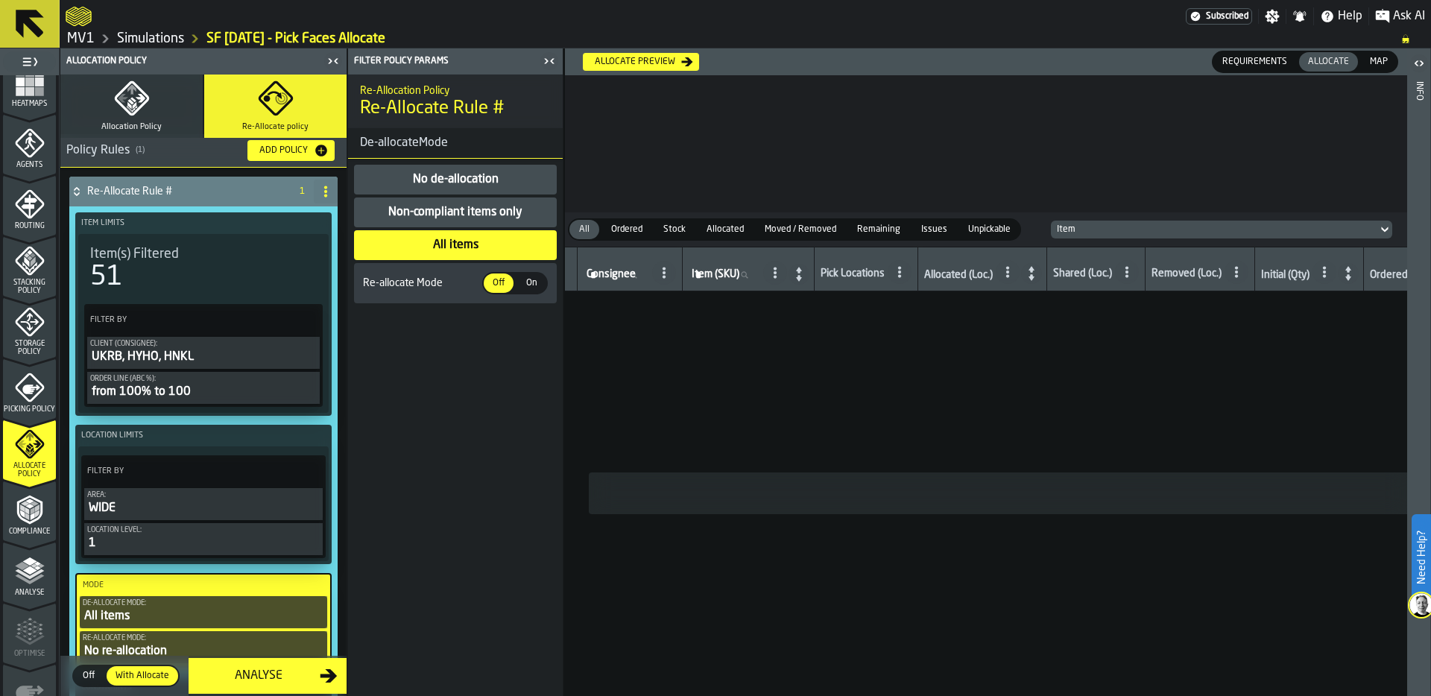
scroll to position [0, 0]
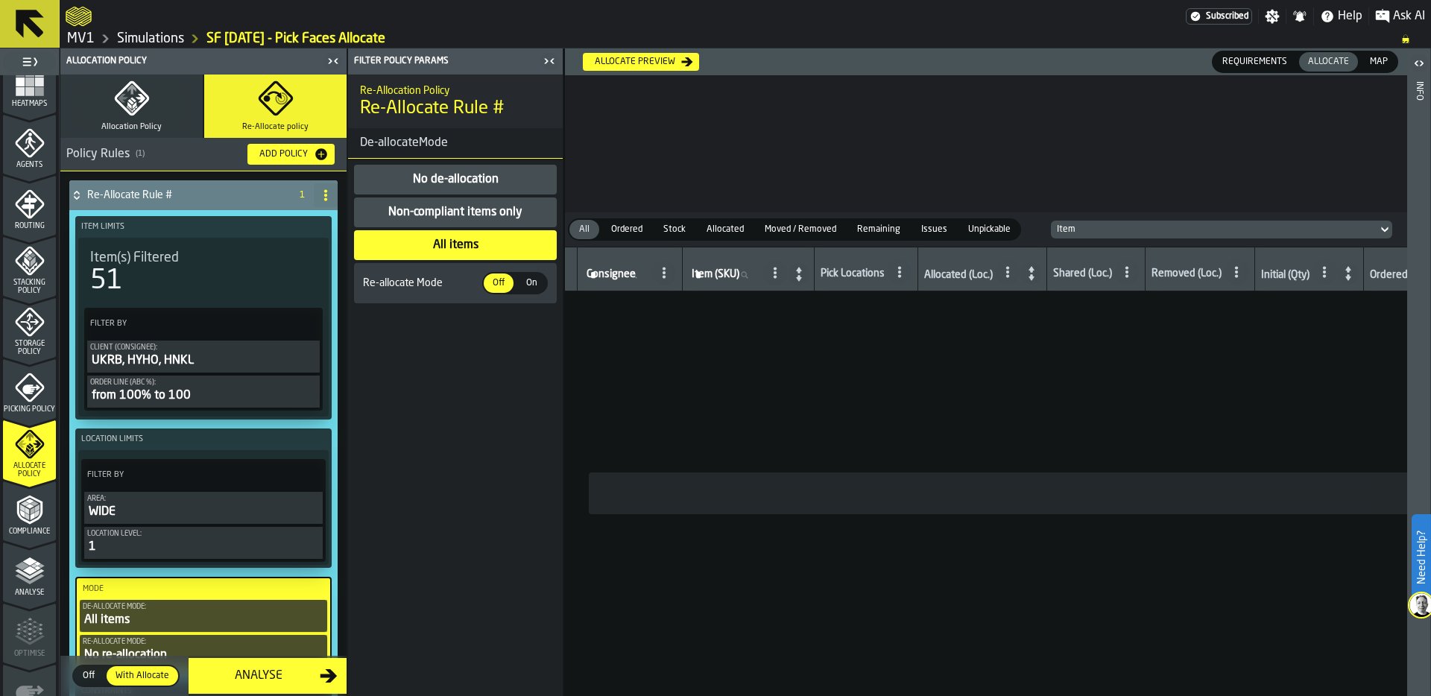
click at [1243, 60] on span "Requirements" at bounding box center [1255, 61] width 77 height 13
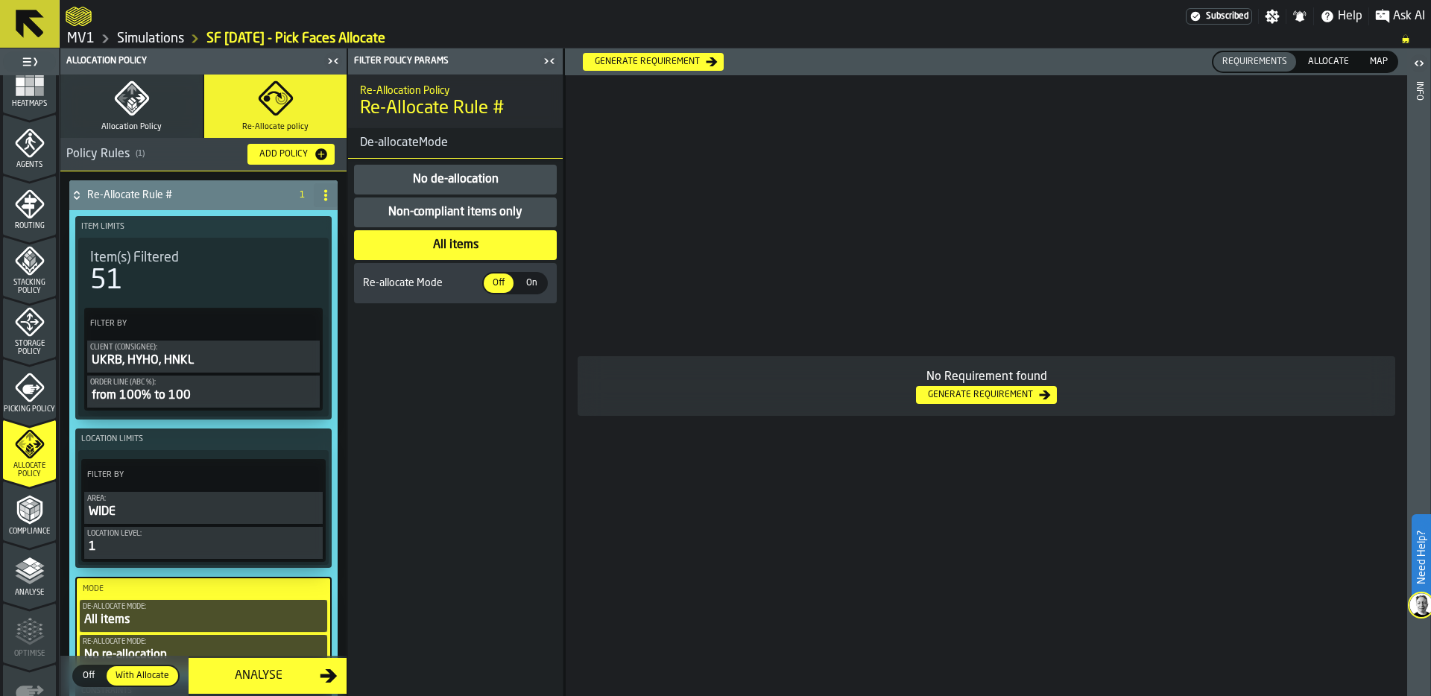
click at [627, 57] on div "Generate Requirement" at bounding box center [647, 62] width 117 height 10
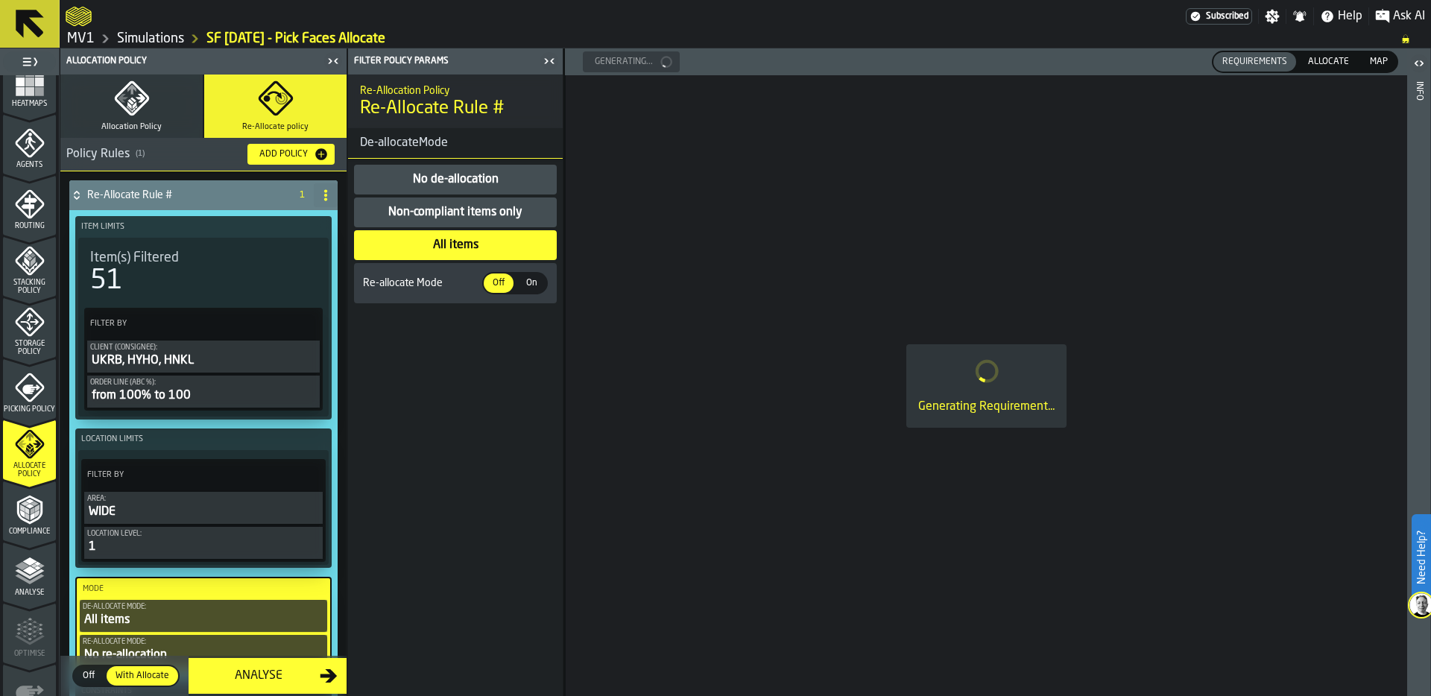
click at [133, 95] on icon "button" at bounding box center [132, 99] width 36 height 36
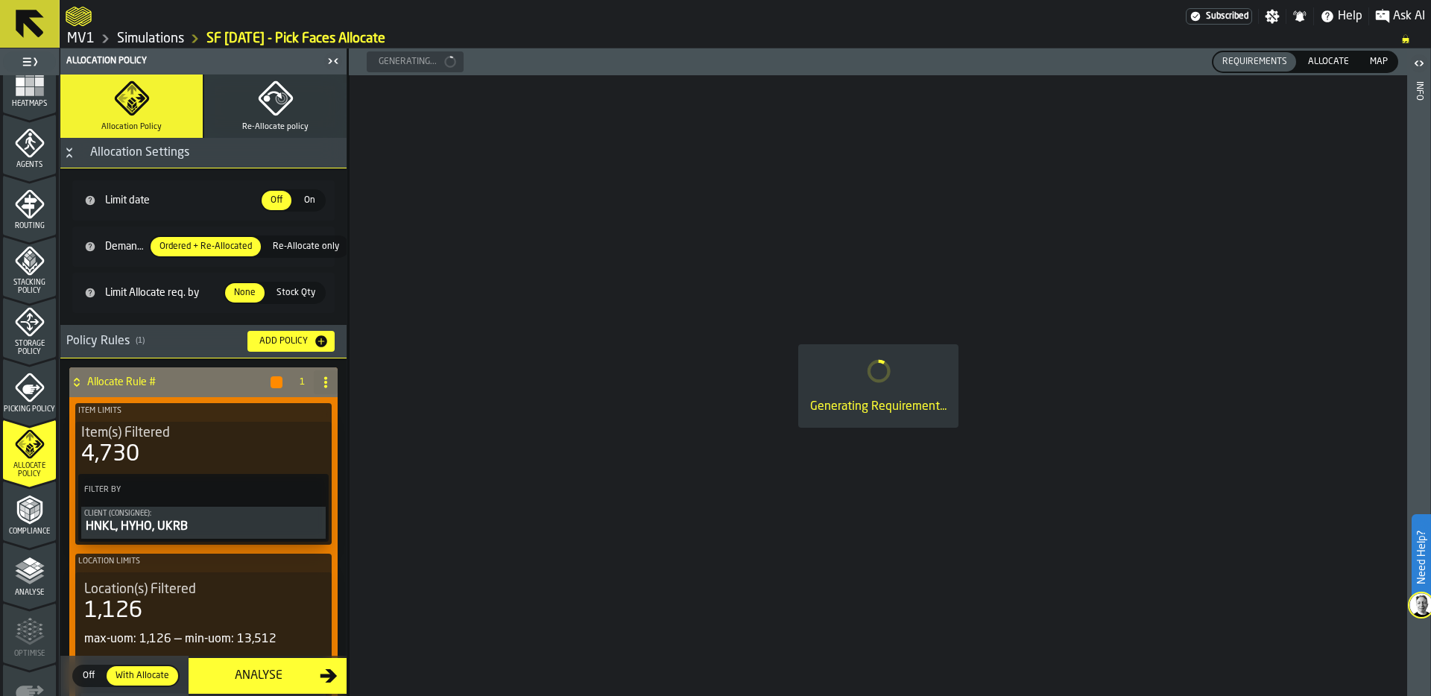
click at [152, 431] on span "Item(s) Filtered" at bounding box center [125, 433] width 89 height 16
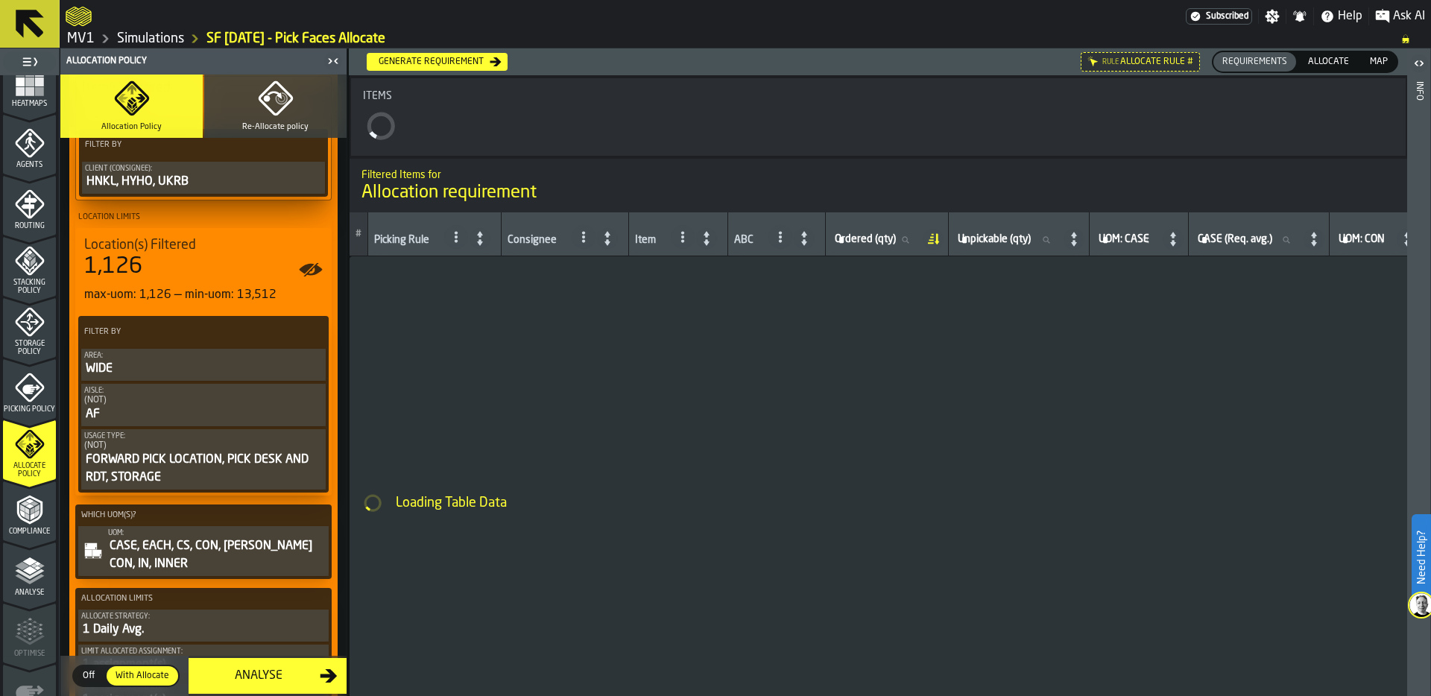
scroll to position [347, 0]
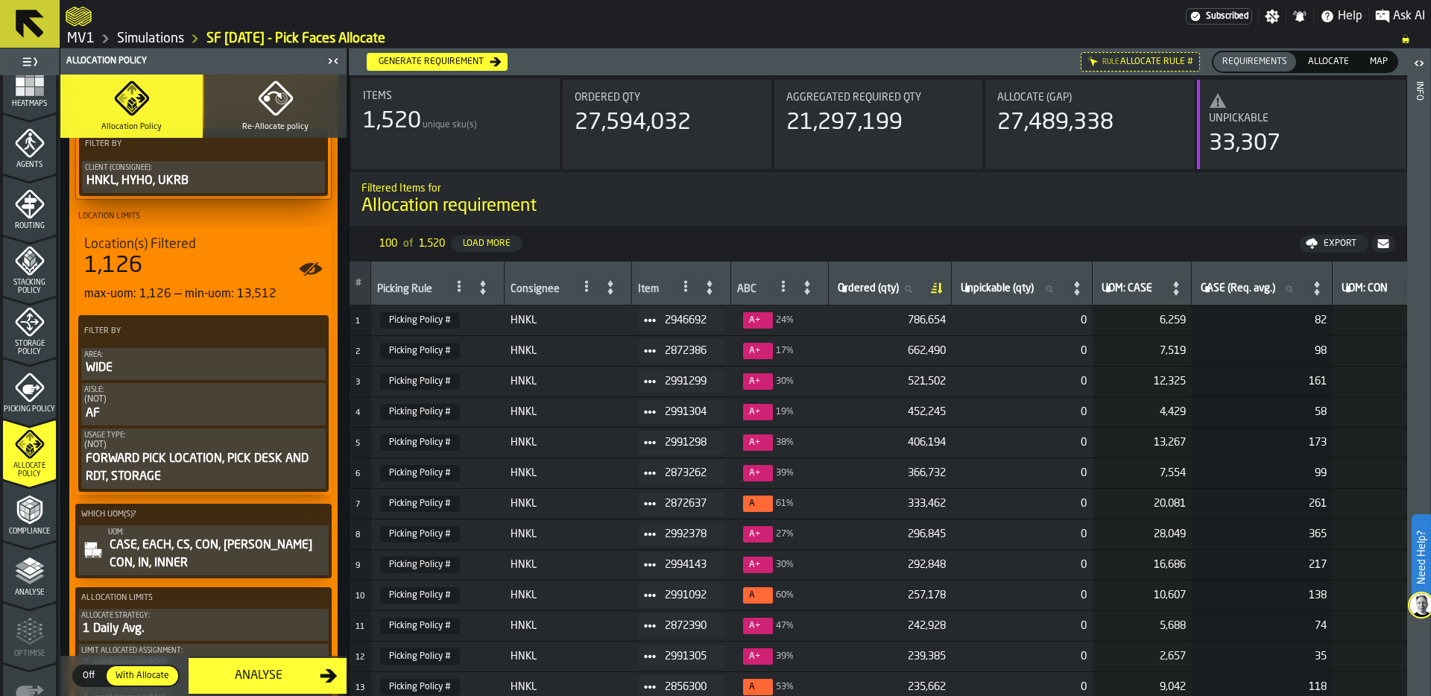
click at [0, 0] on icon "PolicyFilterItem-Aisle" at bounding box center [0, 0] width 0 height 0
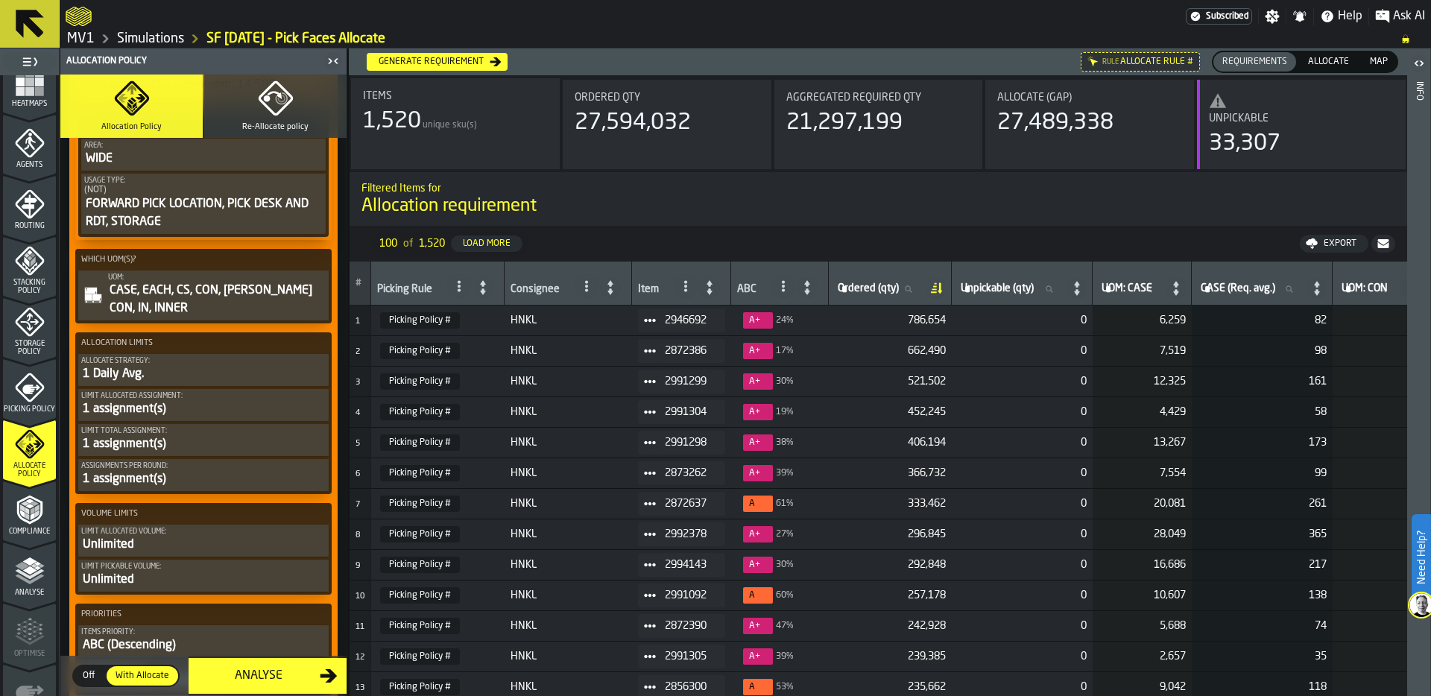
scroll to position [557, 0]
click at [142, 367] on div "1 Daily Avg." at bounding box center [203, 374] width 244 height 18
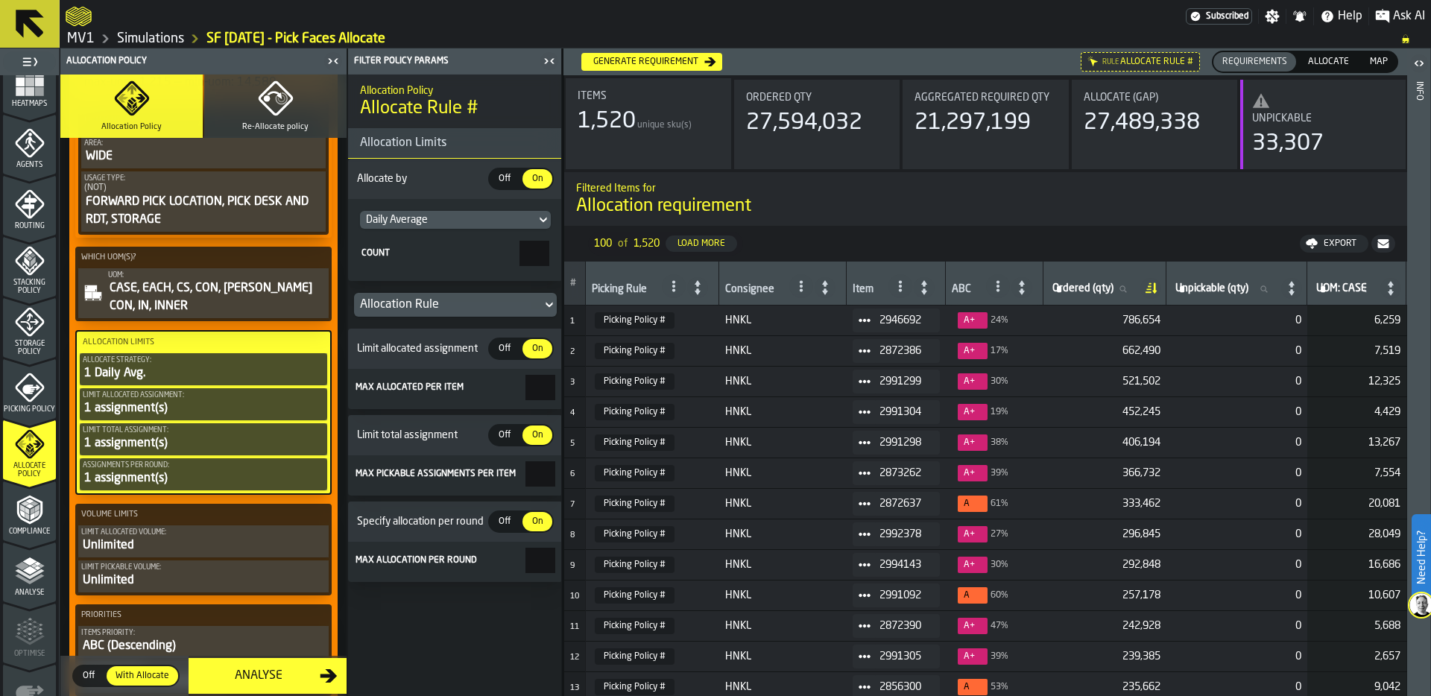
scroll to position [555, 0]
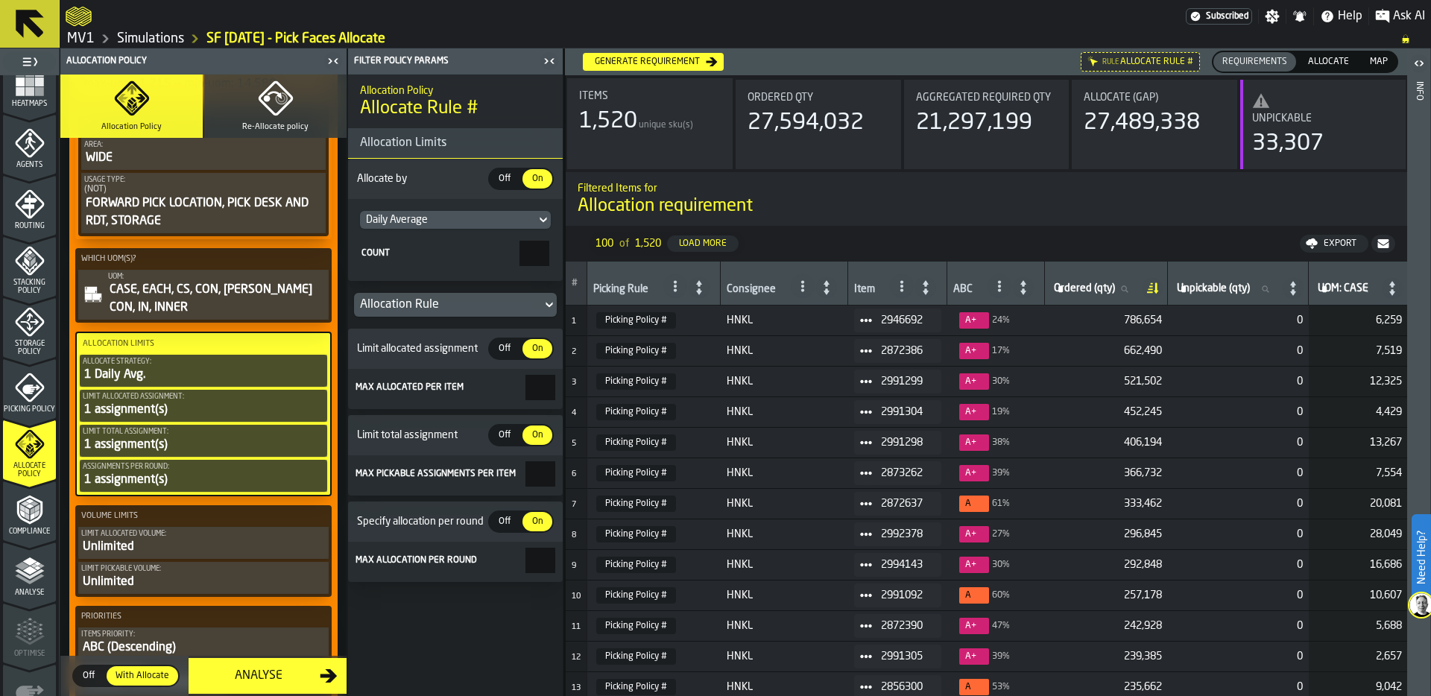
drag, startPoint x: 528, startPoint y: 254, endPoint x: 560, endPoint y: 254, distance: 32.1
click at [560, 254] on section "Daily Average Count *" at bounding box center [455, 240] width 215 height 82
type input "*"
click at [438, 251] on div "Count" at bounding box center [439, 253] width 155 height 10
click at [520, 251] on input "*" at bounding box center [535, 253] width 30 height 25
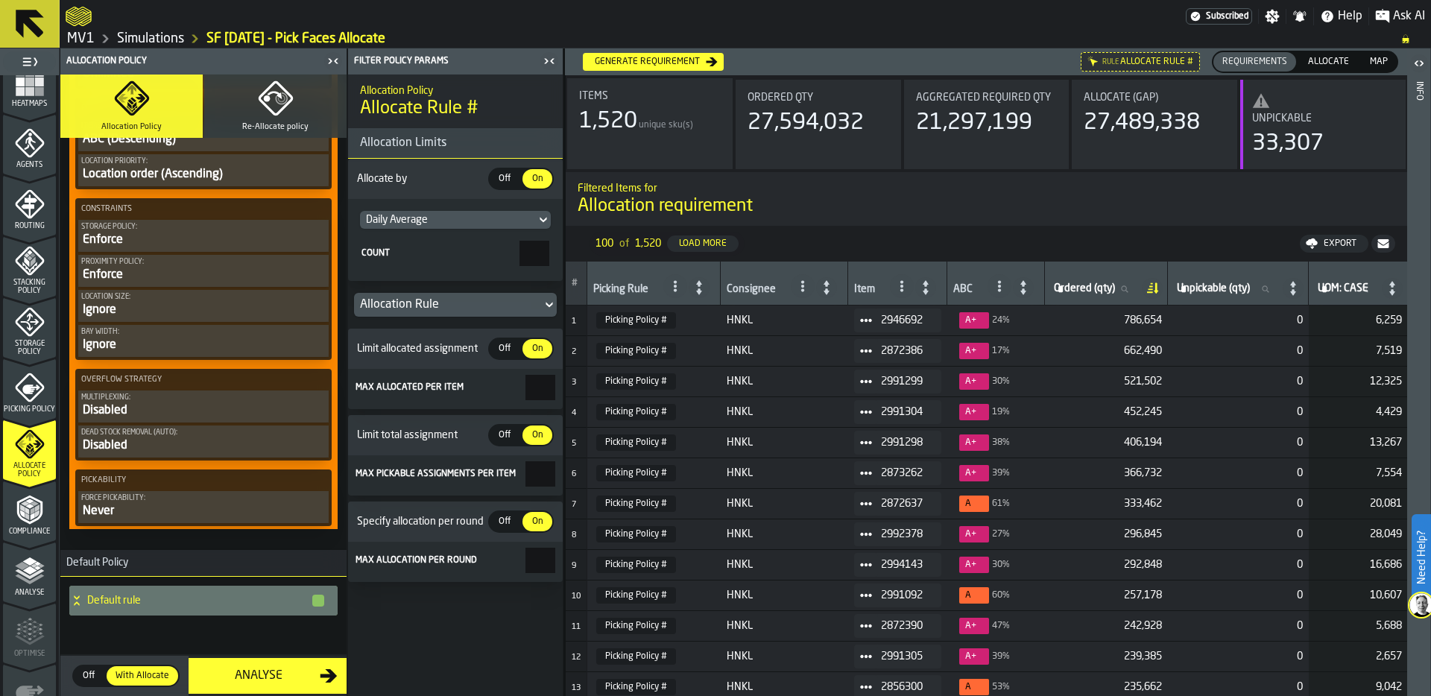
scroll to position [1075, 0]
click at [73, 602] on icon at bounding box center [76, 601] width 15 height 12
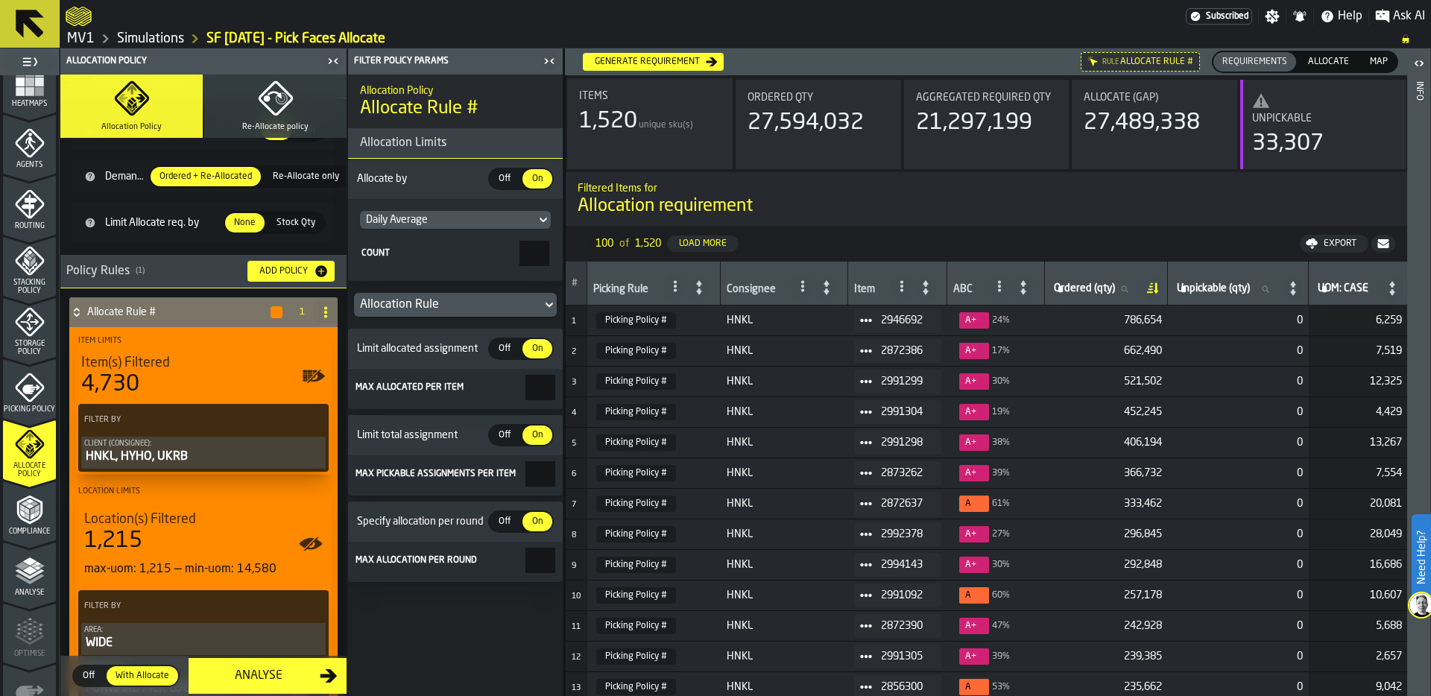
scroll to position [0, 0]
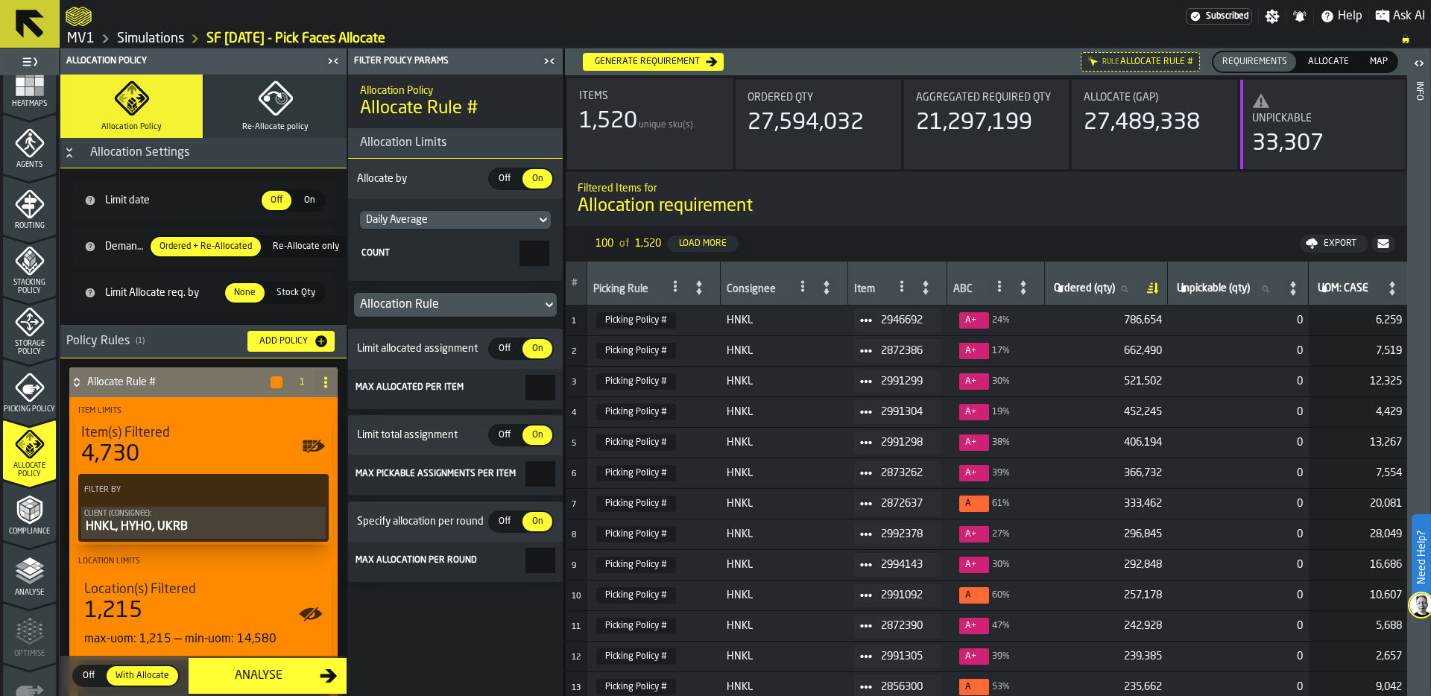
click at [70, 344] on div "Policy Rules ( 1 )" at bounding box center [150, 341] width 169 height 18
click at [69, 338] on div "Policy Rules ( 1 )" at bounding box center [150, 341] width 169 height 18
click at [1001, 283] on icon at bounding box center [1000, 286] width 12 height 12
click at [956, 289] on div "ABC" at bounding box center [962, 290] width 19 height 15
click at [1021, 289] on icon at bounding box center [1023, 287] width 6 height 14
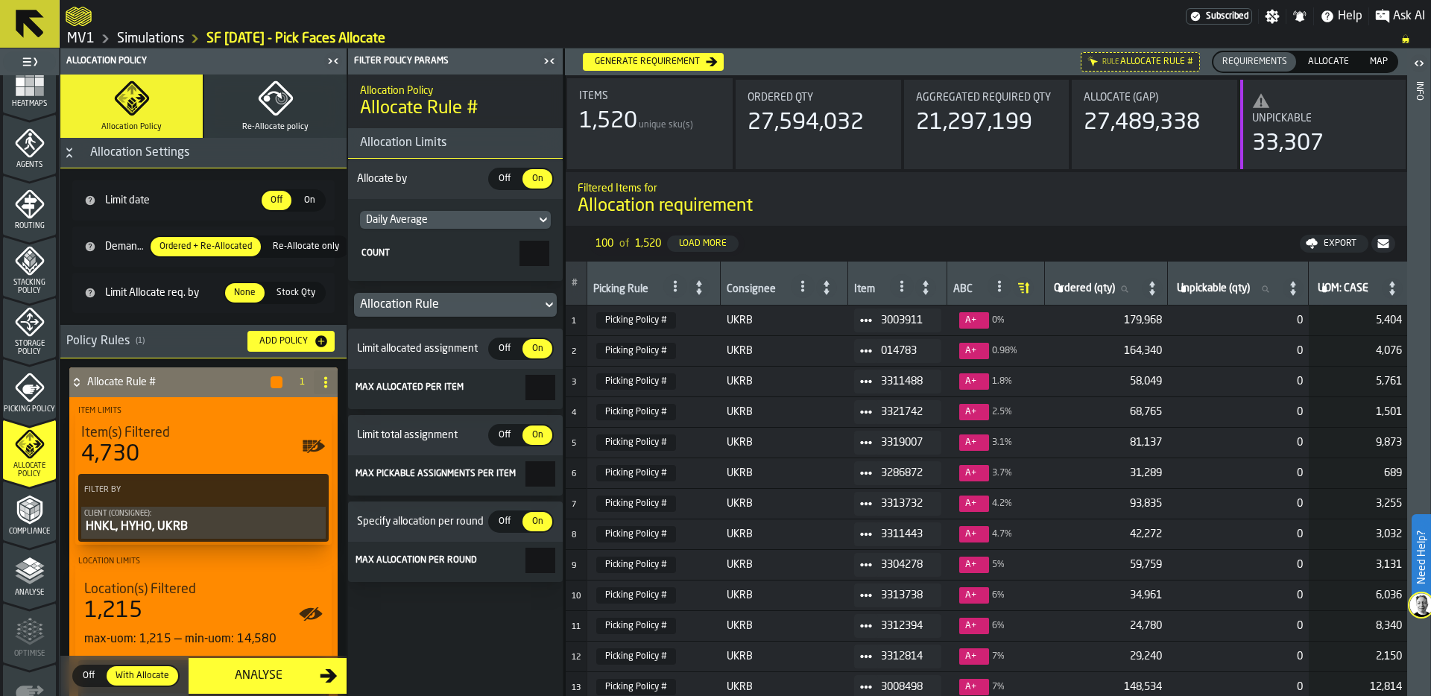
click at [1021, 289] on icon at bounding box center [1022, 289] width 4 height 1
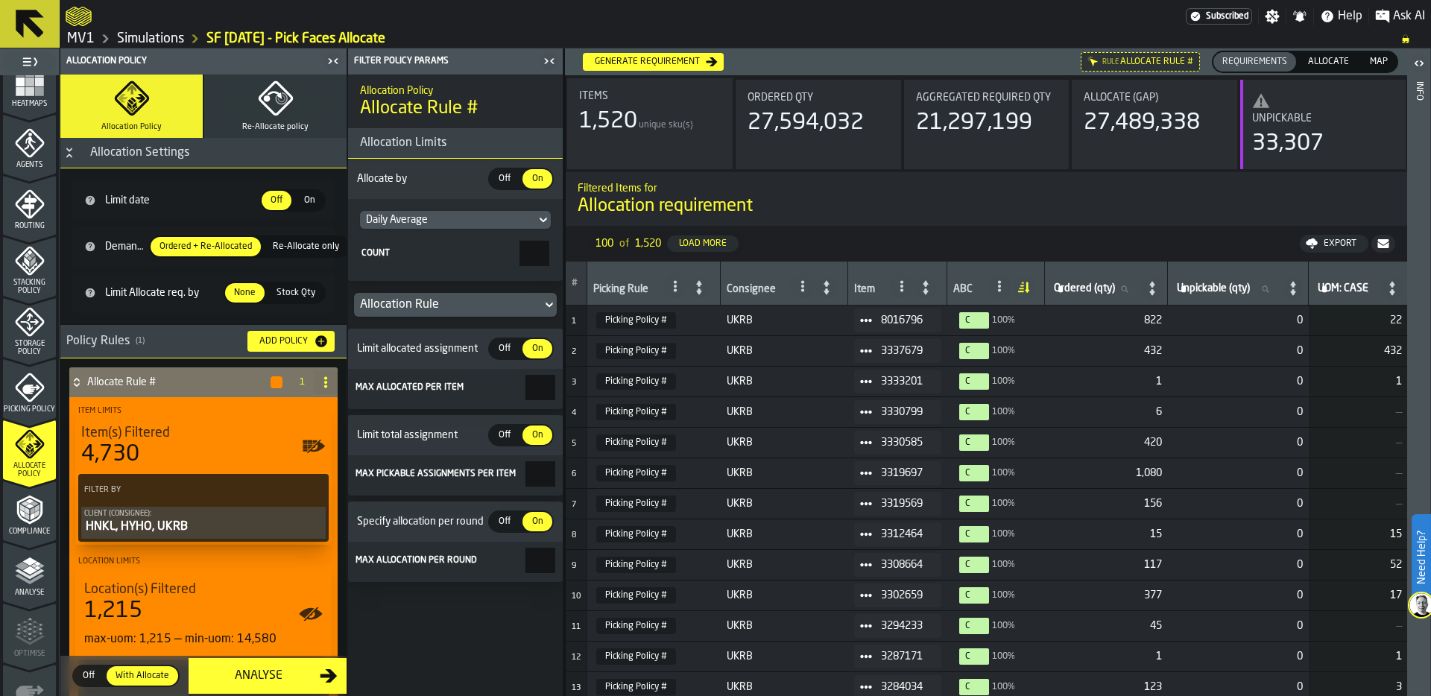
click at [1153, 290] on icon at bounding box center [1152, 288] width 21 height 21
click at [851, 313] on td "2976480" at bounding box center [897, 321] width 99 height 31
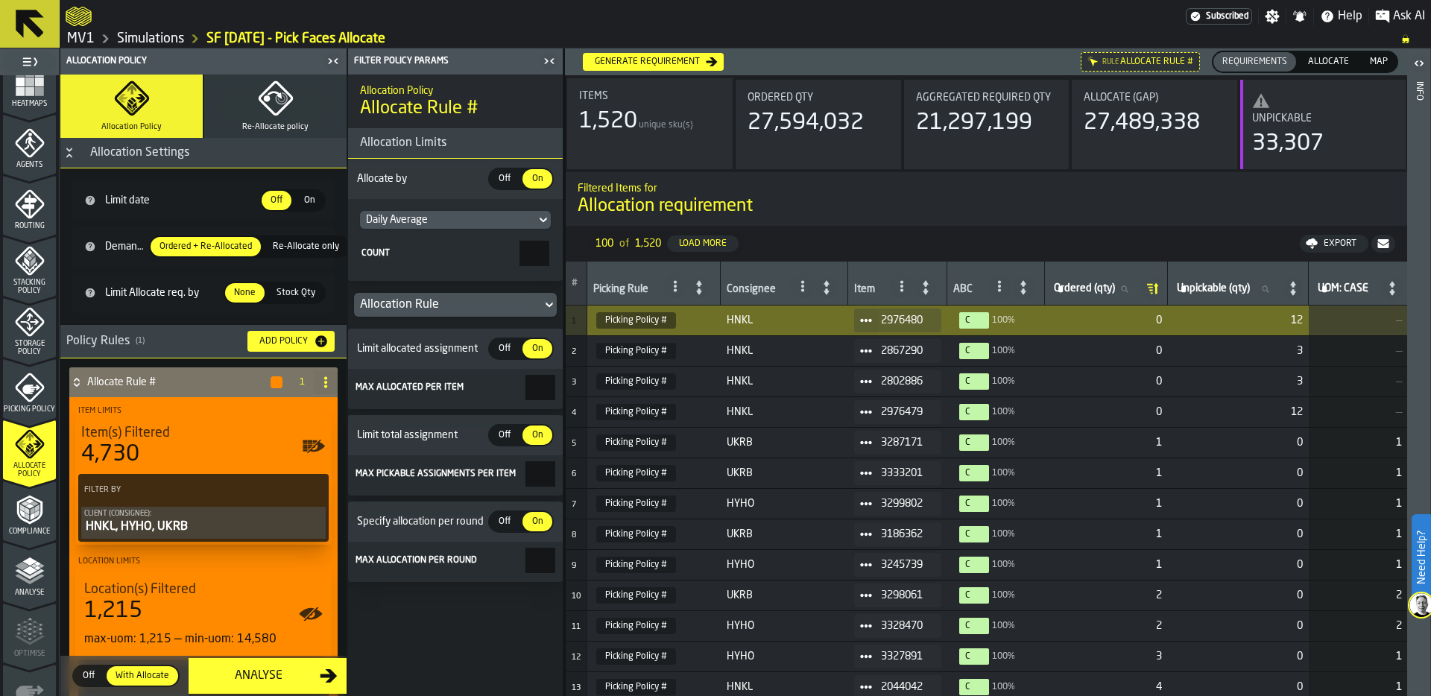
click at [870, 317] on icon at bounding box center [866, 321] width 12 height 12
click at [886, 360] on li "Show Orders" at bounding box center [901, 374] width 95 height 28
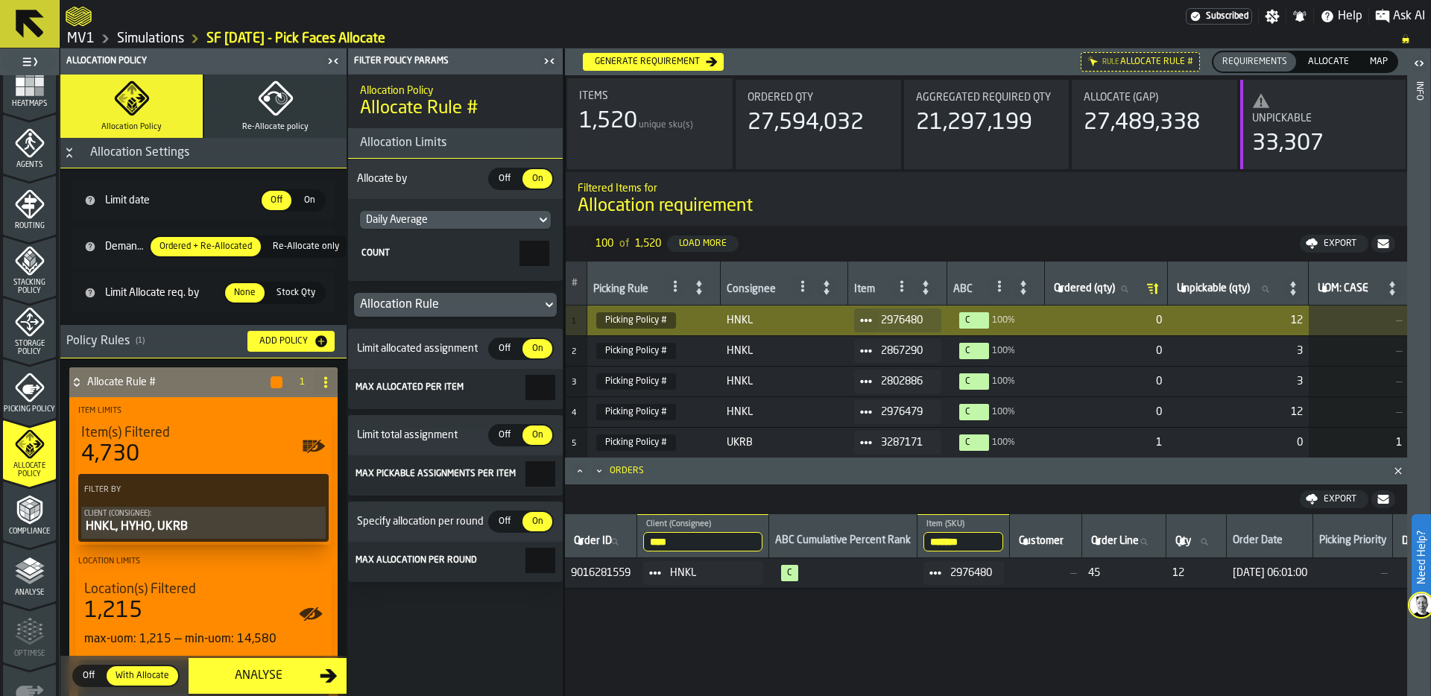
click at [868, 321] on circle at bounding box center [870, 320] width 4 height 4
click at [881, 347] on div "Show Assignment" at bounding box center [901, 346] width 78 height 10
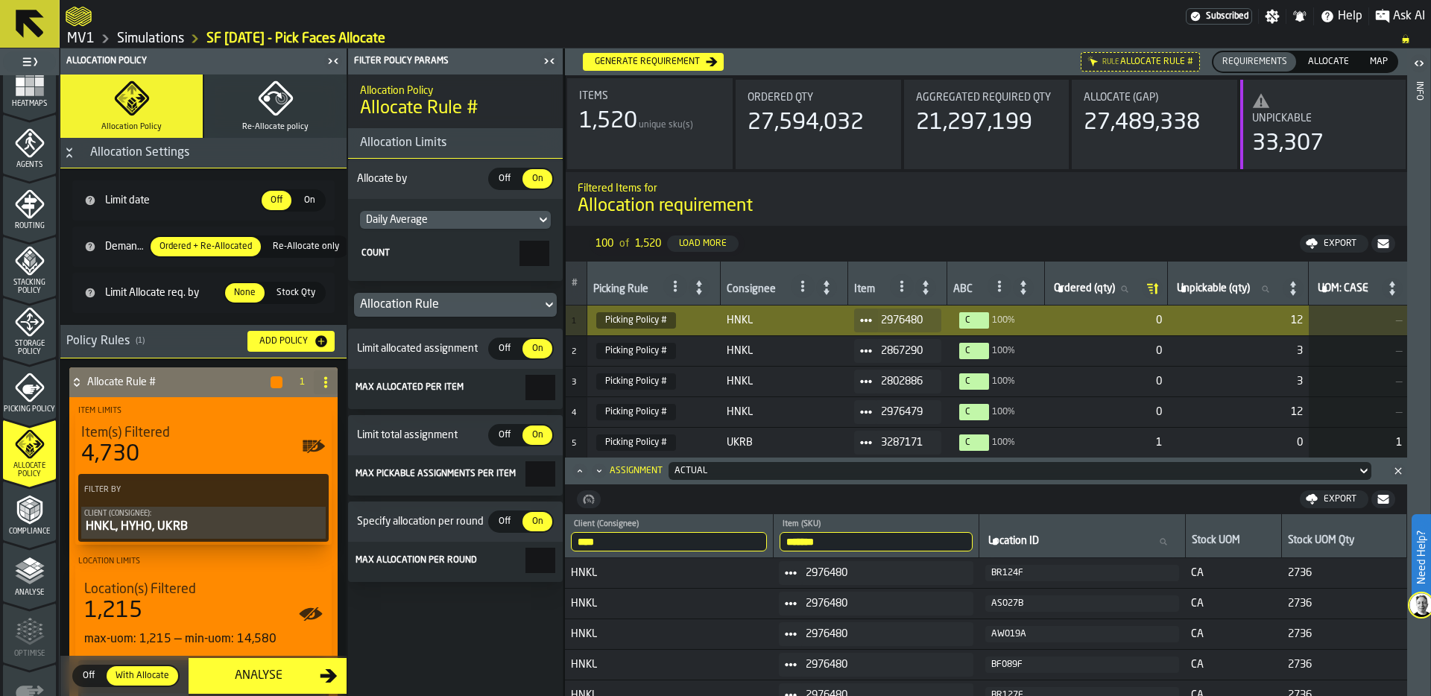
click at [1006, 634] on div "AW019A" at bounding box center [1082, 634] width 183 height 10
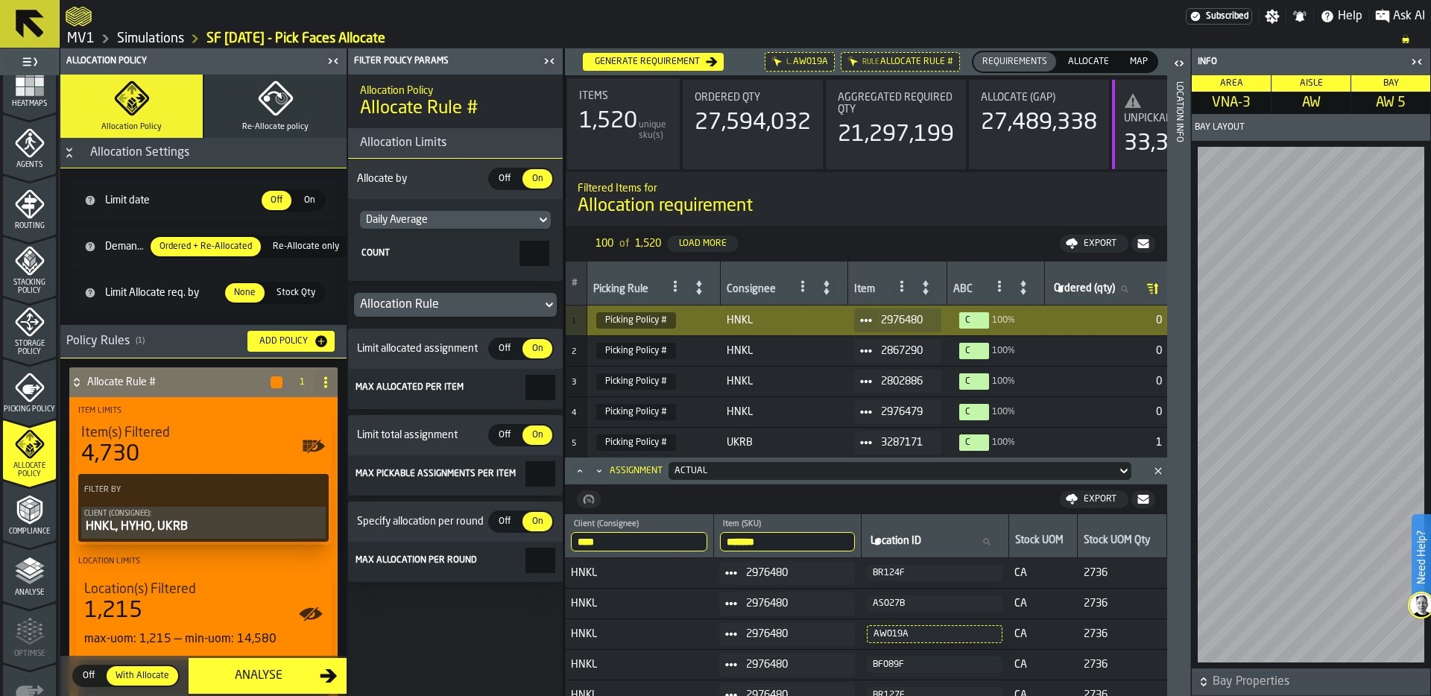
click at [1420, 67] on icon "button-toggle-Close me" at bounding box center [1417, 62] width 18 height 18
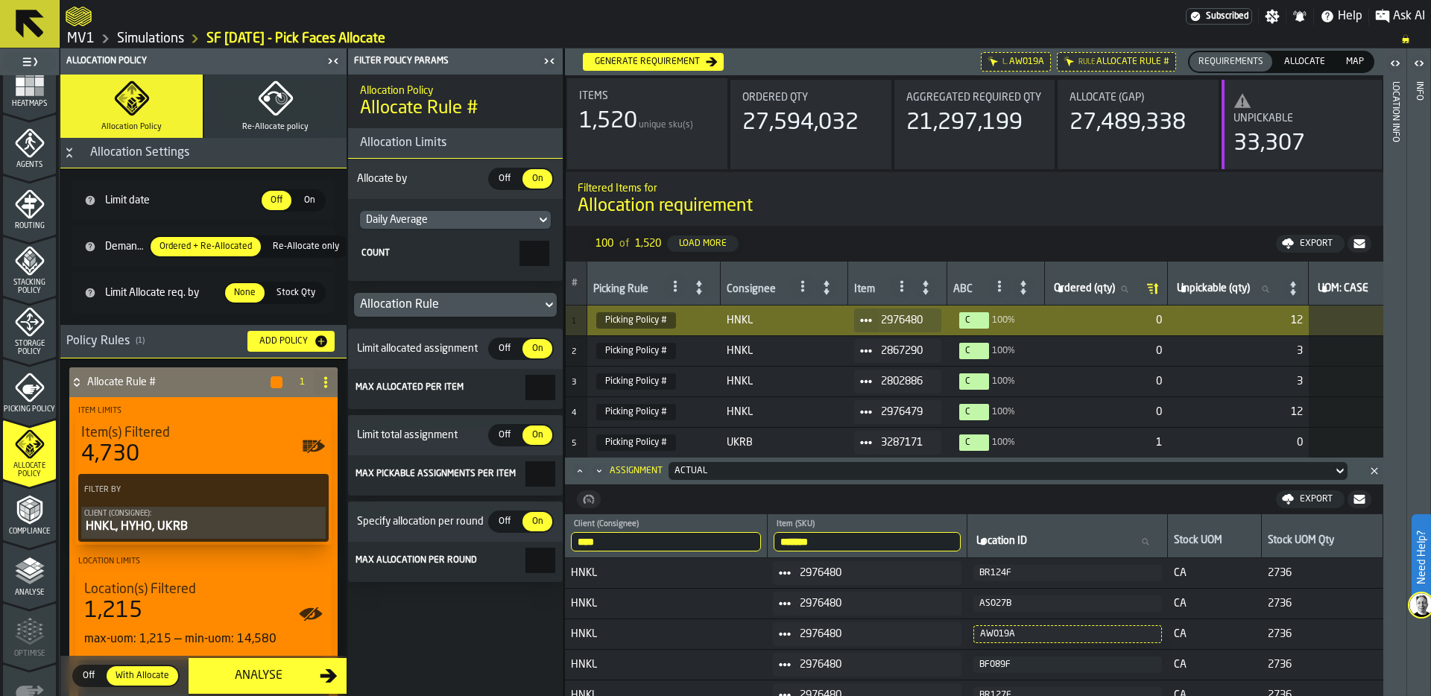
click at [245, 105] on button "Re-Allocate policy" at bounding box center [275, 106] width 142 height 63
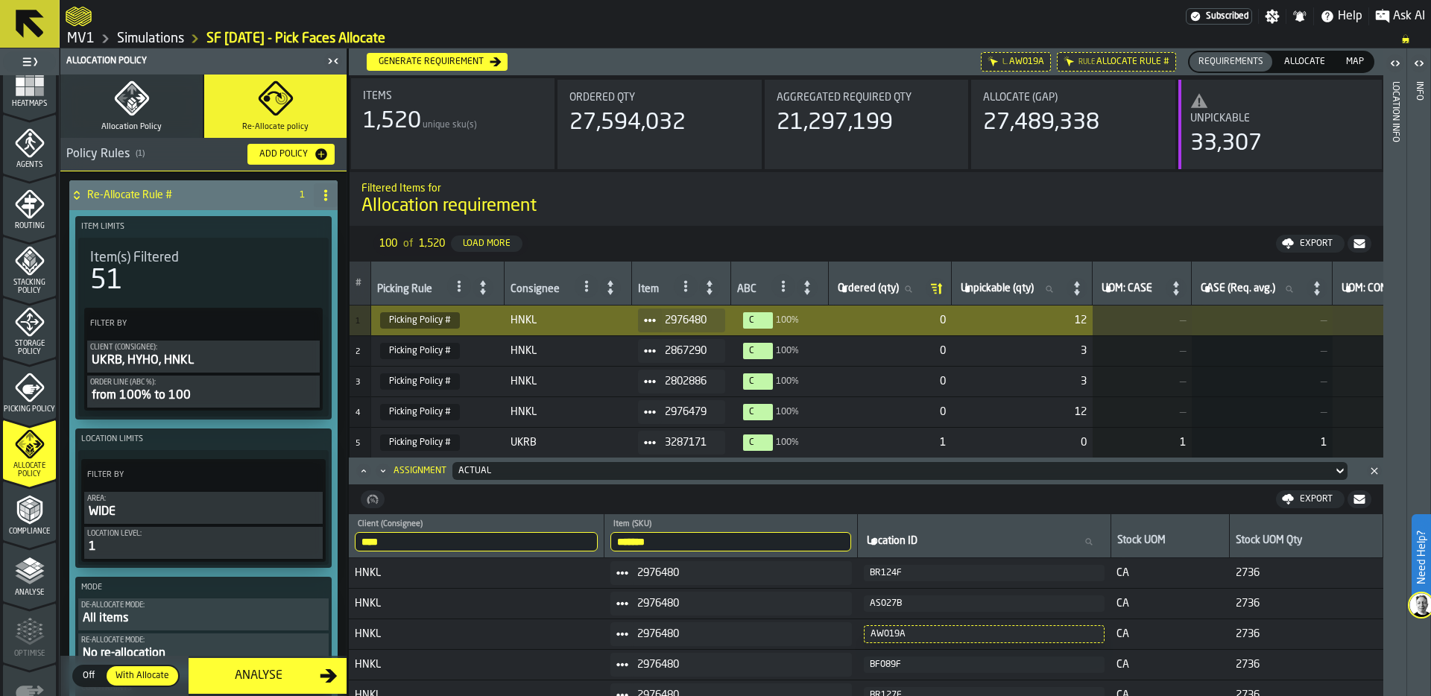
click at [130, 122] on span "Allocation Policy" at bounding box center [131, 127] width 60 height 10
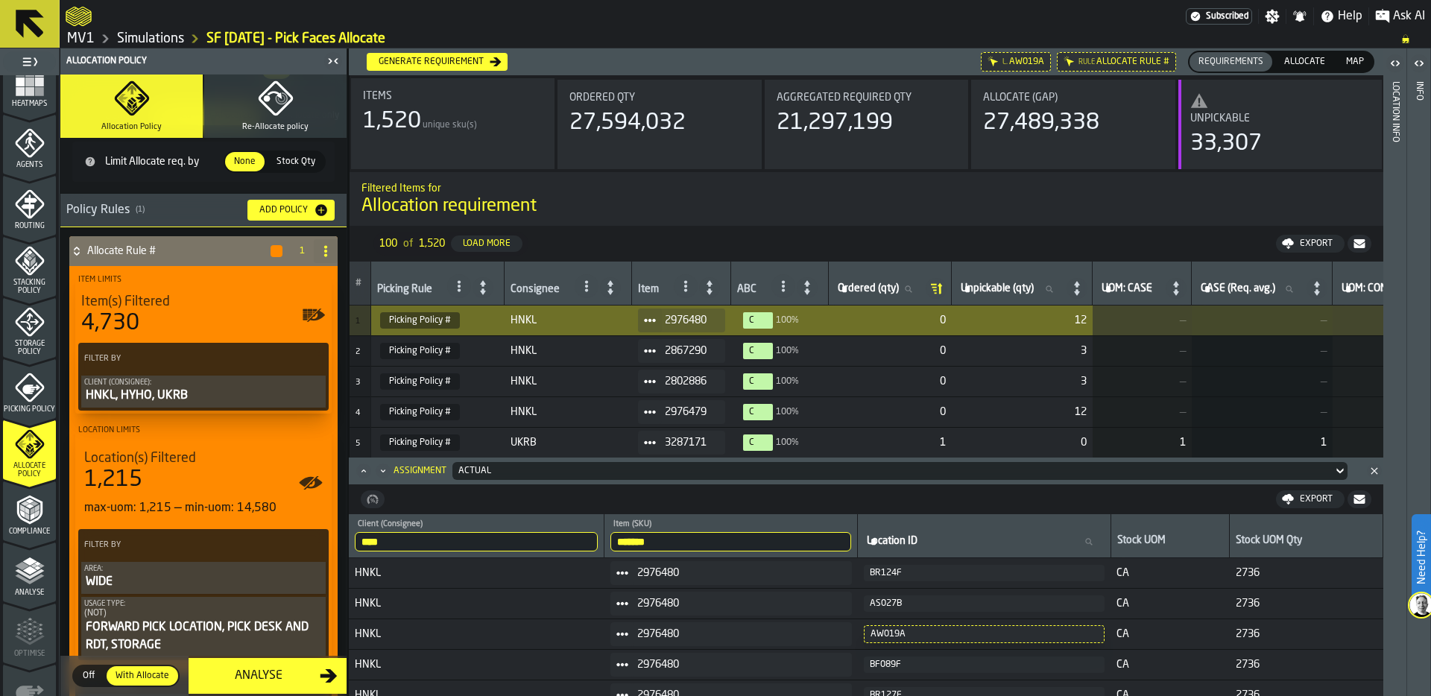
scroll to position [142, 0]
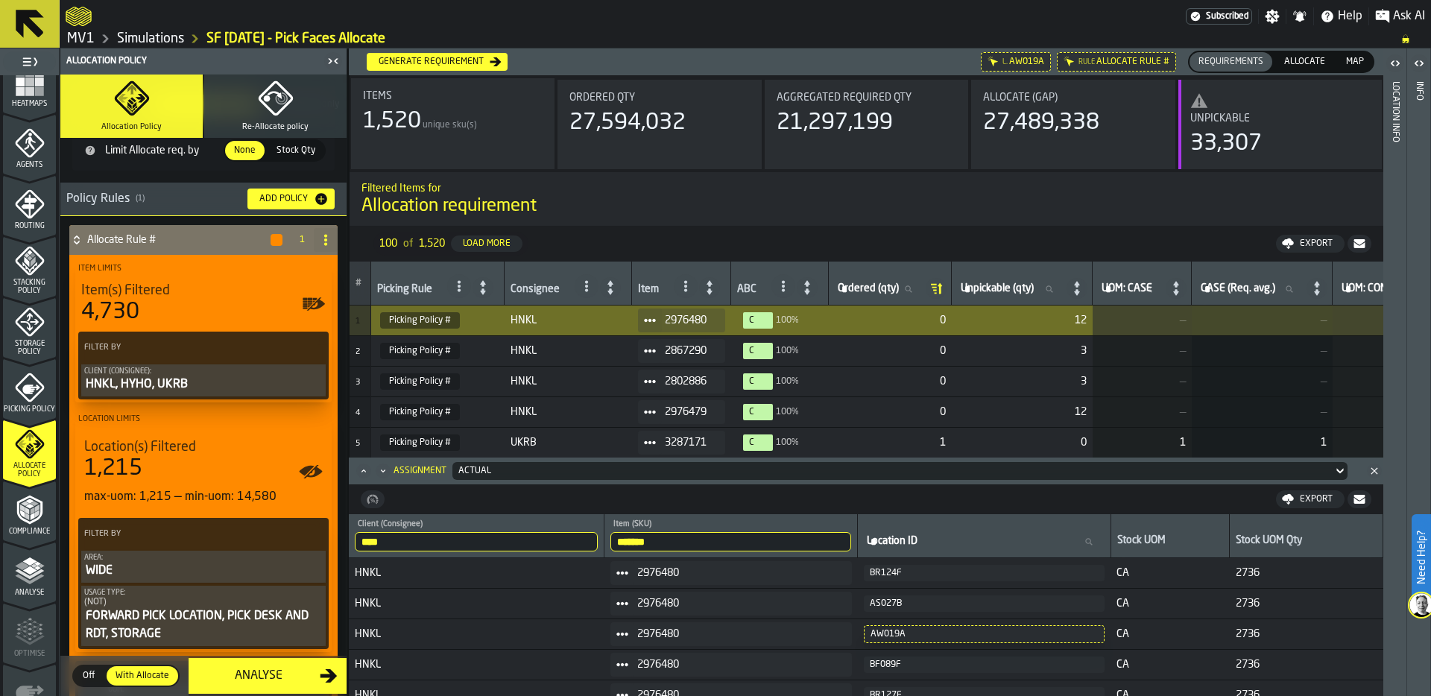
click at [161, 381] on div "HNKL, HYHO, UKRB" at bounding box center [203, 385] width 239 height 18
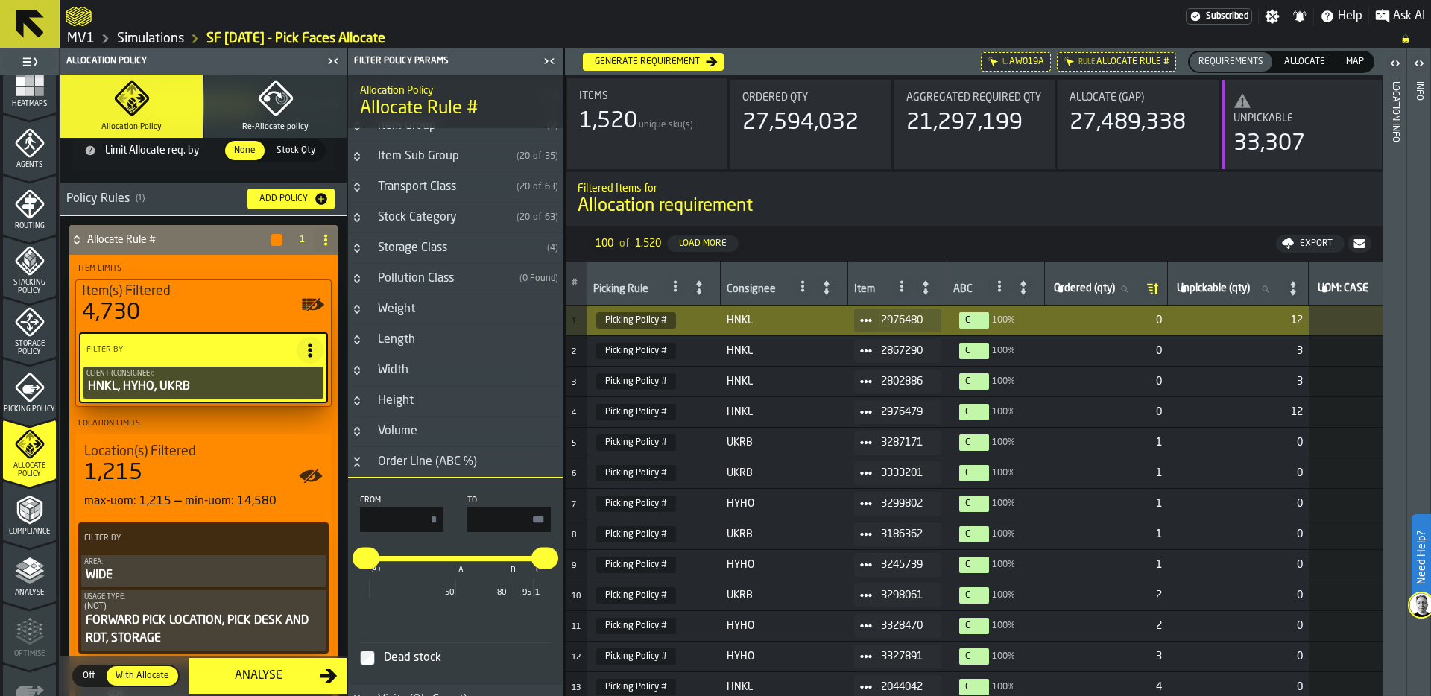
scroll to position [470, 0]
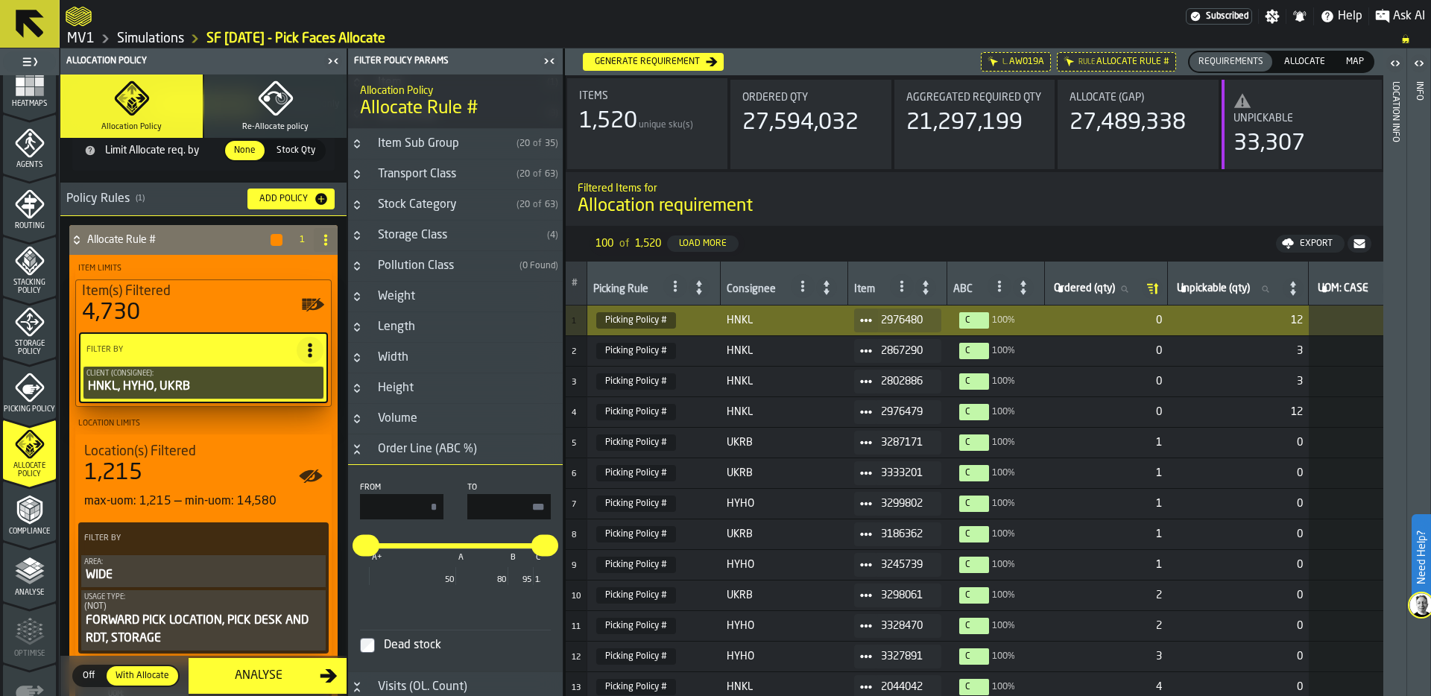
click at [360, 452] on icon "Button-Order Line (ABC %)-open" at bounding box center [357, 450] width 12 height 12
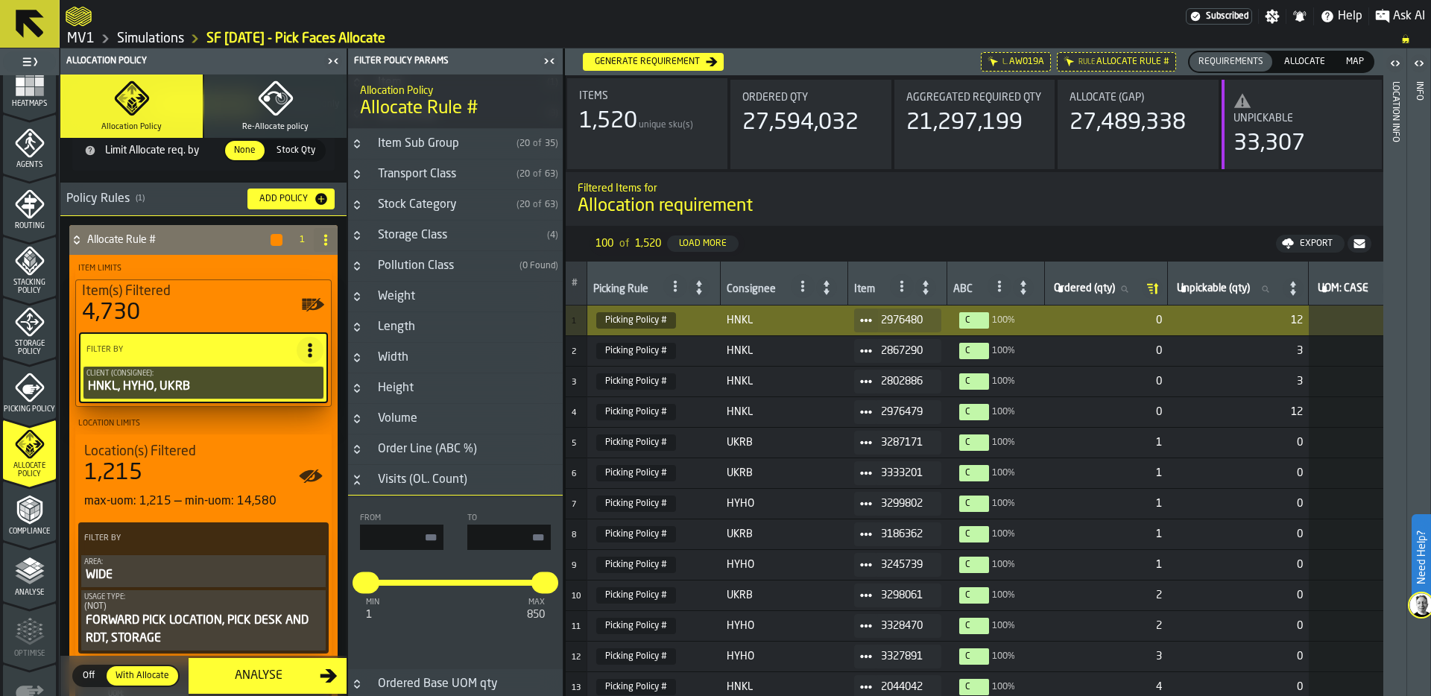
click at [423, 542] on input "input-value-" at bounding box center [401, 537] width 83 height 25
type input "**"
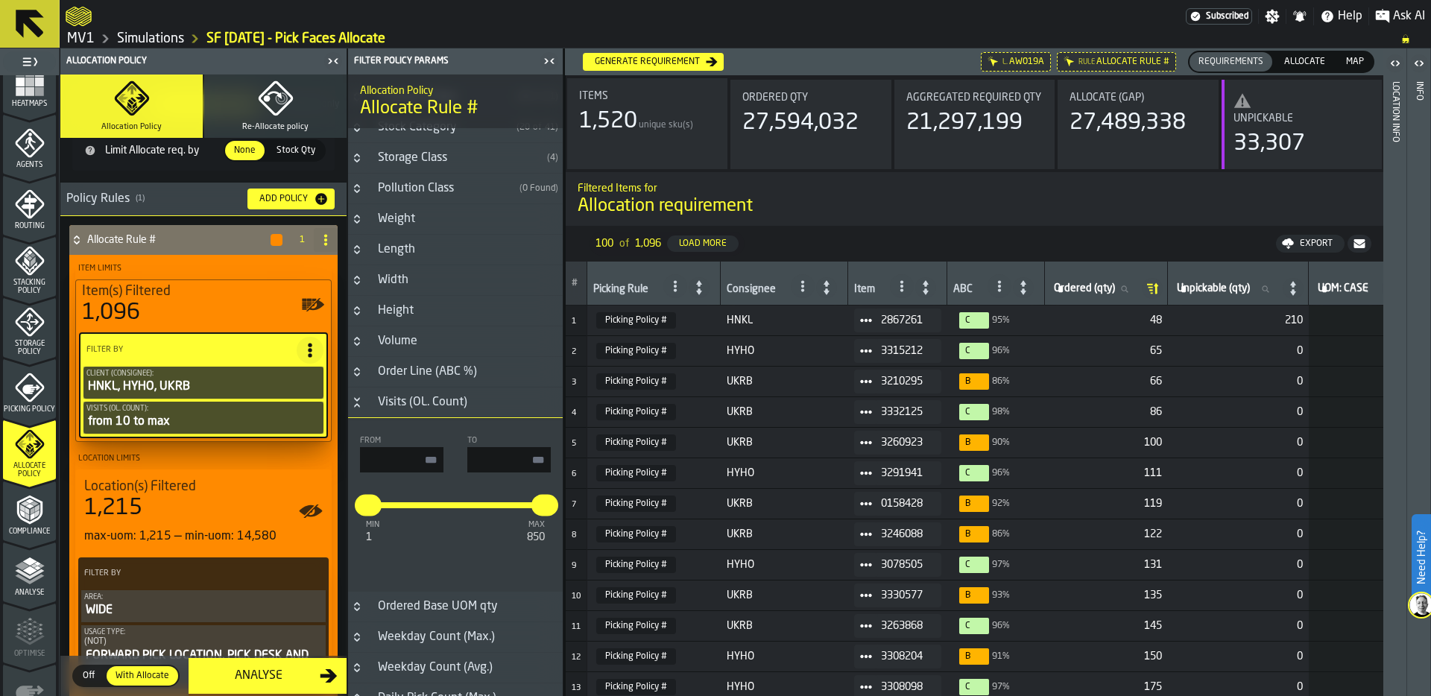
scroll to position [510, 0]
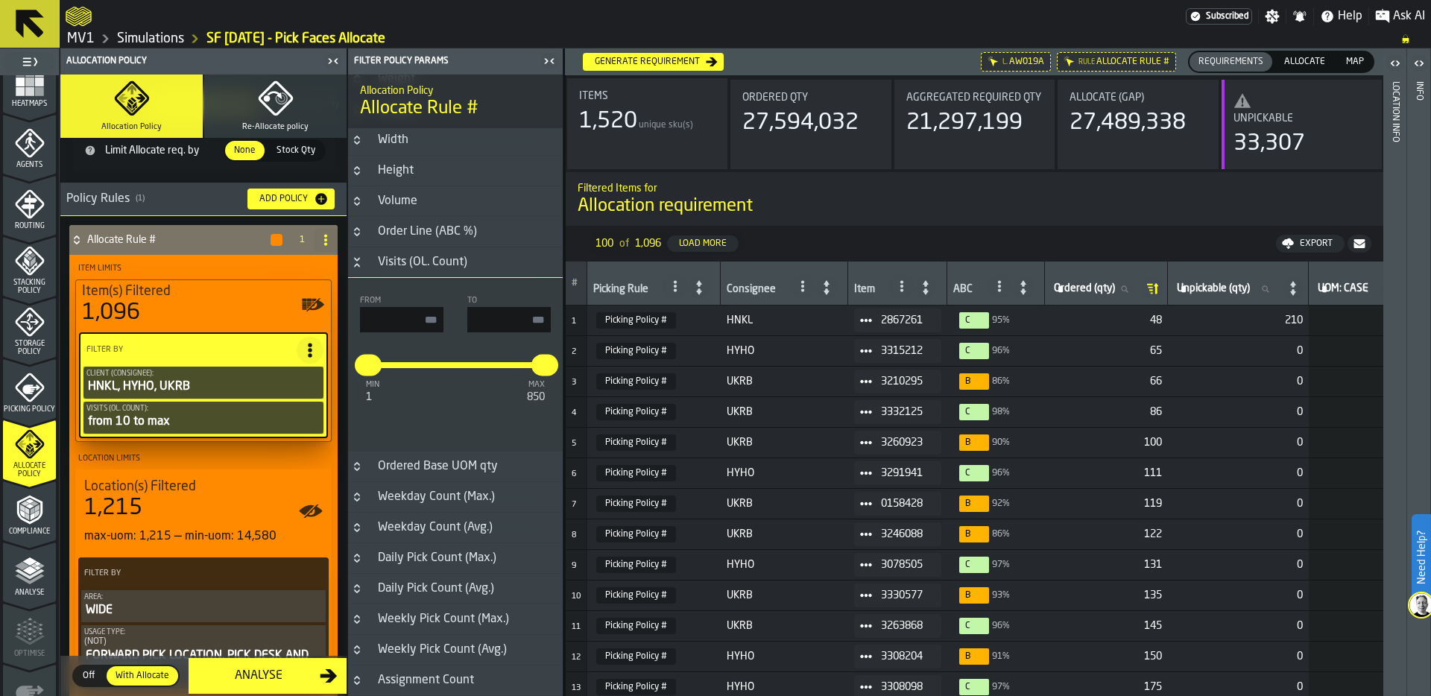
click at [361, 531] on icon "Button-Weekday Count (Avg.)-closed" at bounding box center [357, 528] width 12 height 12
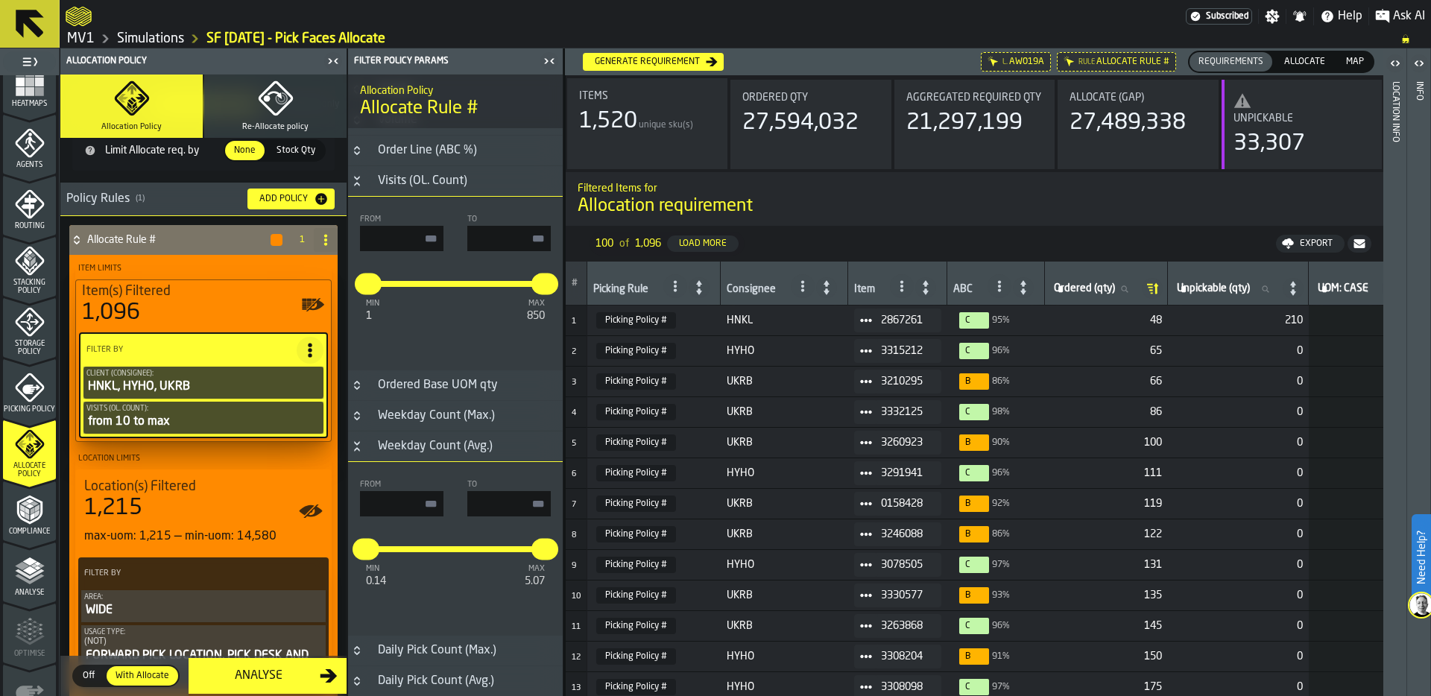
scroll to position [587, 0]
click at [1005, 60] on div "L. AW019A" at bounding box center [1016, 61] width 70 height 19
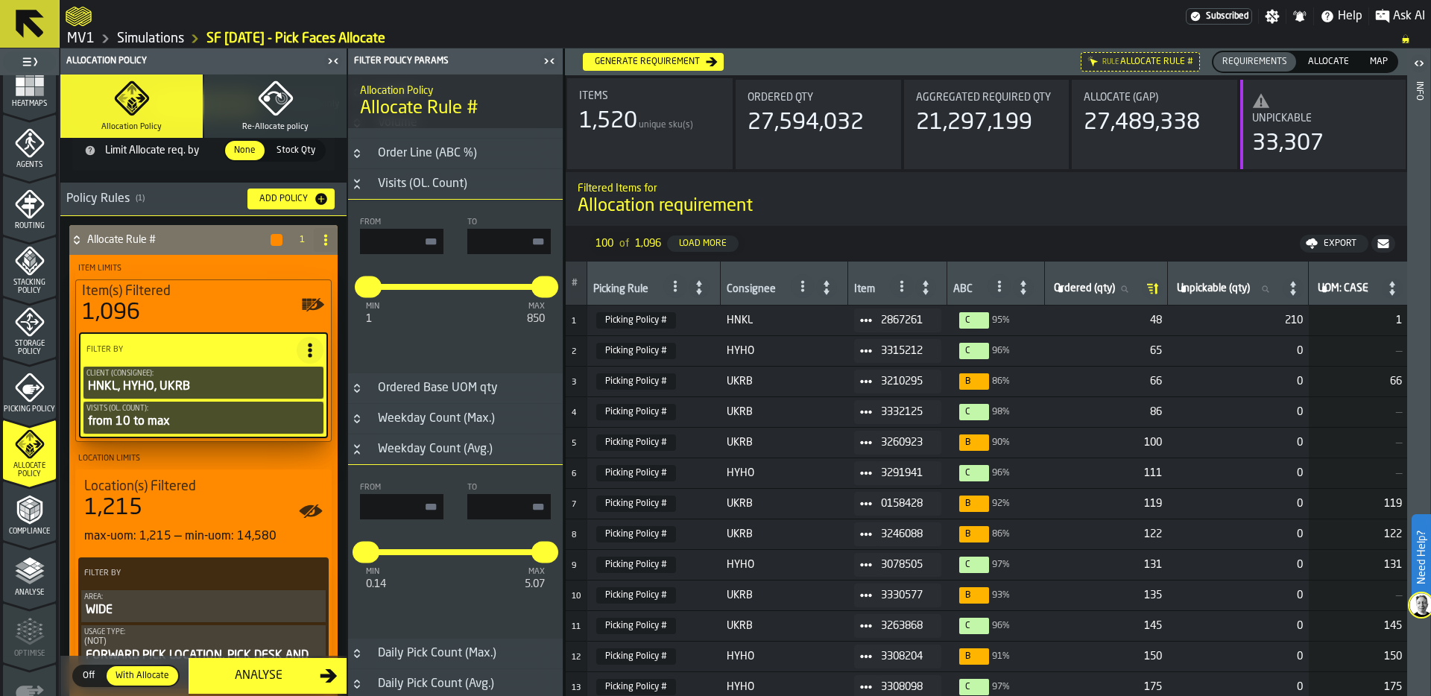
click at [1105, 58] on div "Rule Allocate Rule #" at bounding box center [1140, 61] width 119 height 19
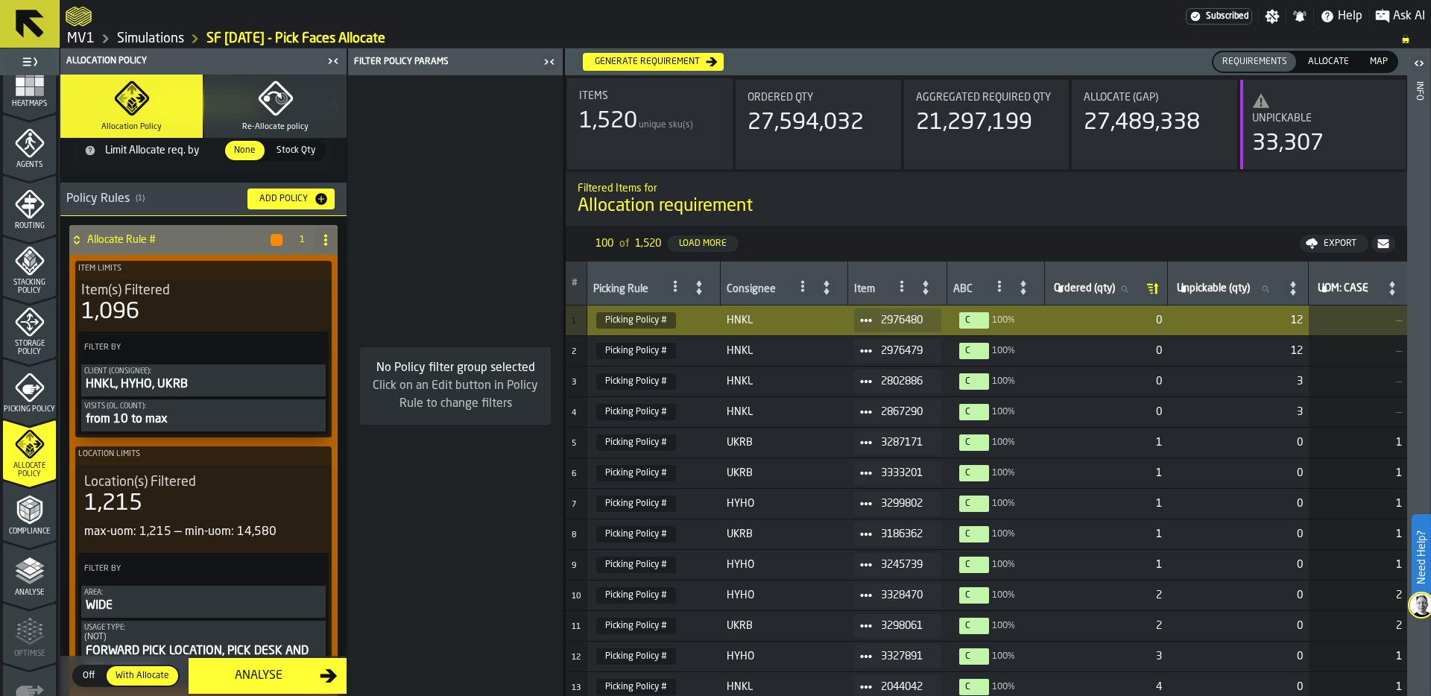
click at [1316, 60] on span "Allocate" at bounding box center [1328, 61] width 53 height 13
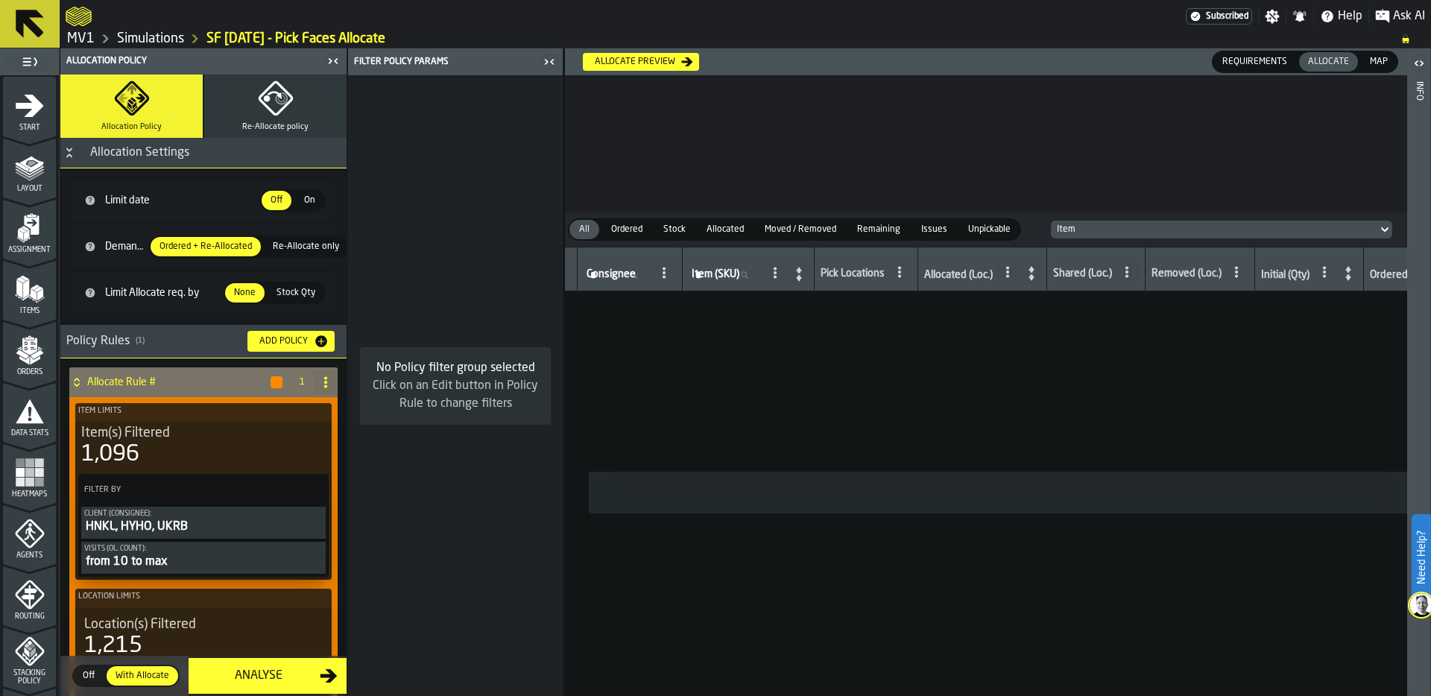
scroll to position [142, 0]
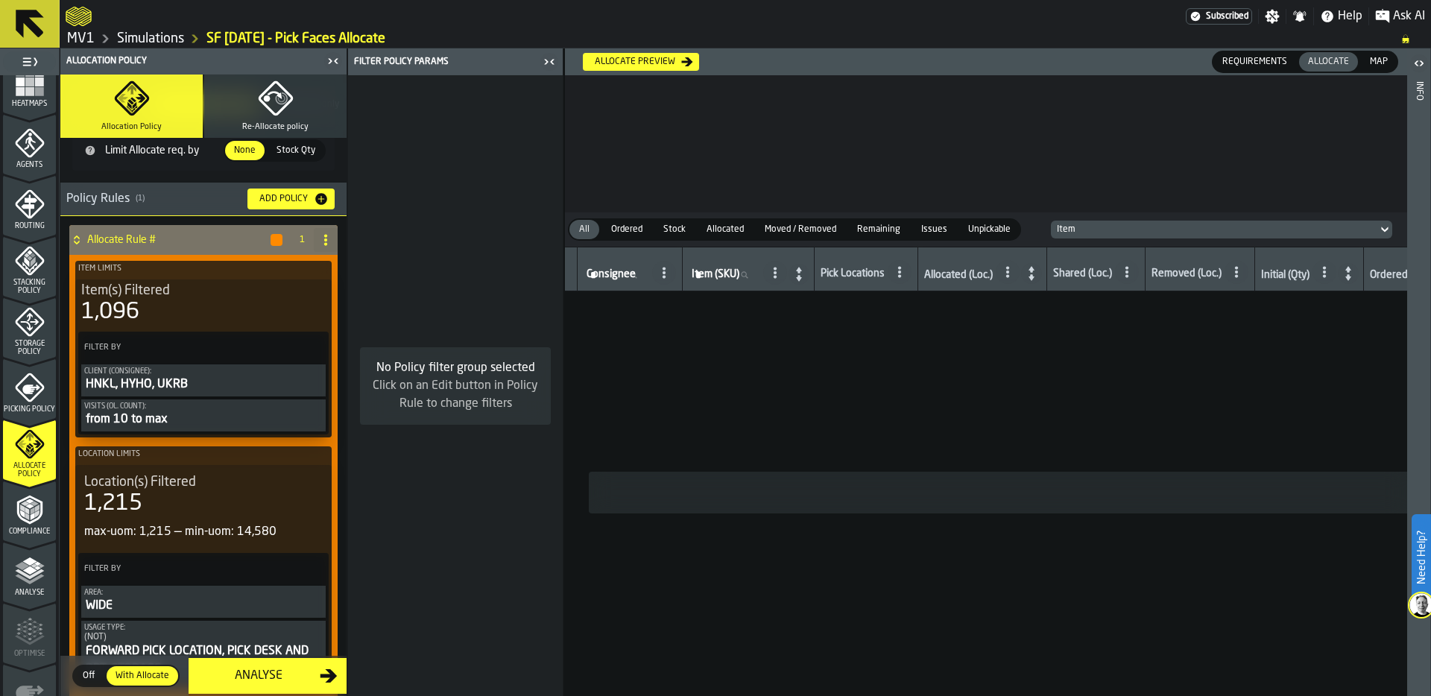
click at [133, 322] on div "1,096" at bounding box center [110, 312] width 58 height 27
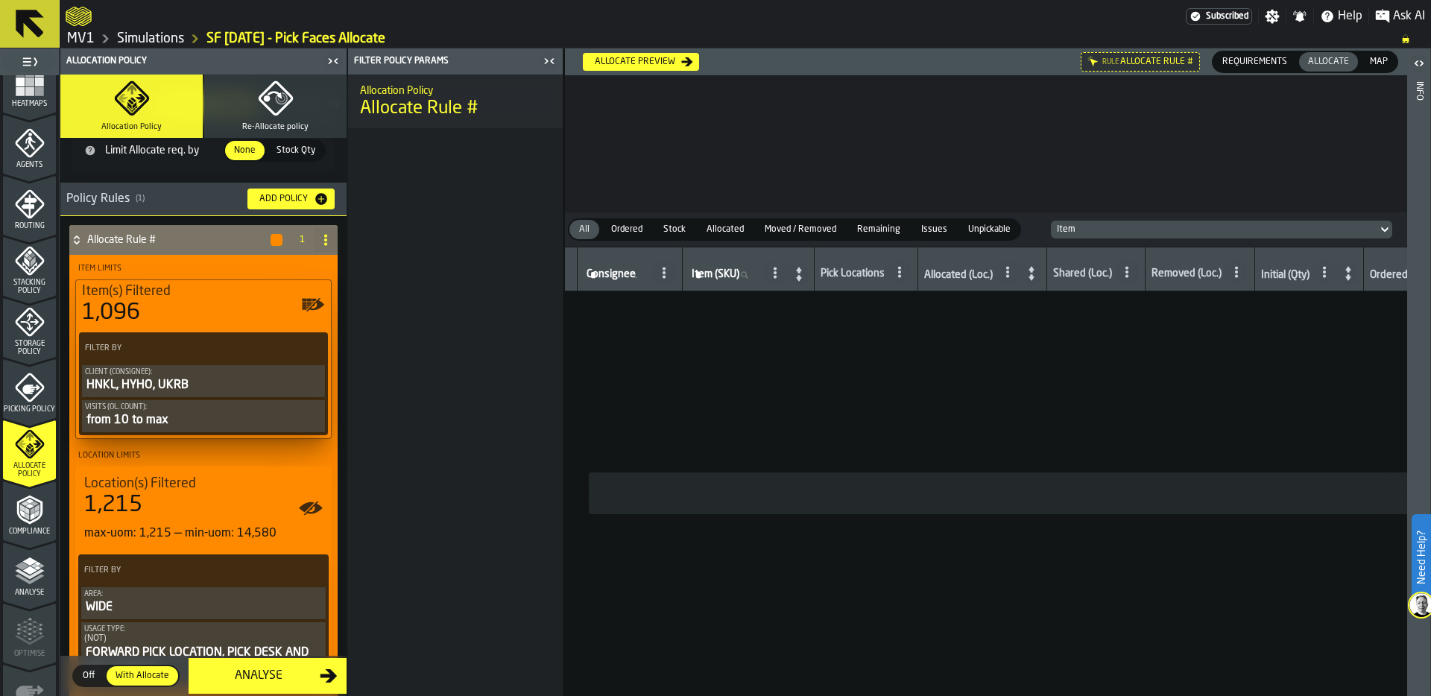
click at [201, 390] on div "HNKL, HYHO, UKRB" at bounding box center [203, 385] width 237 height 18
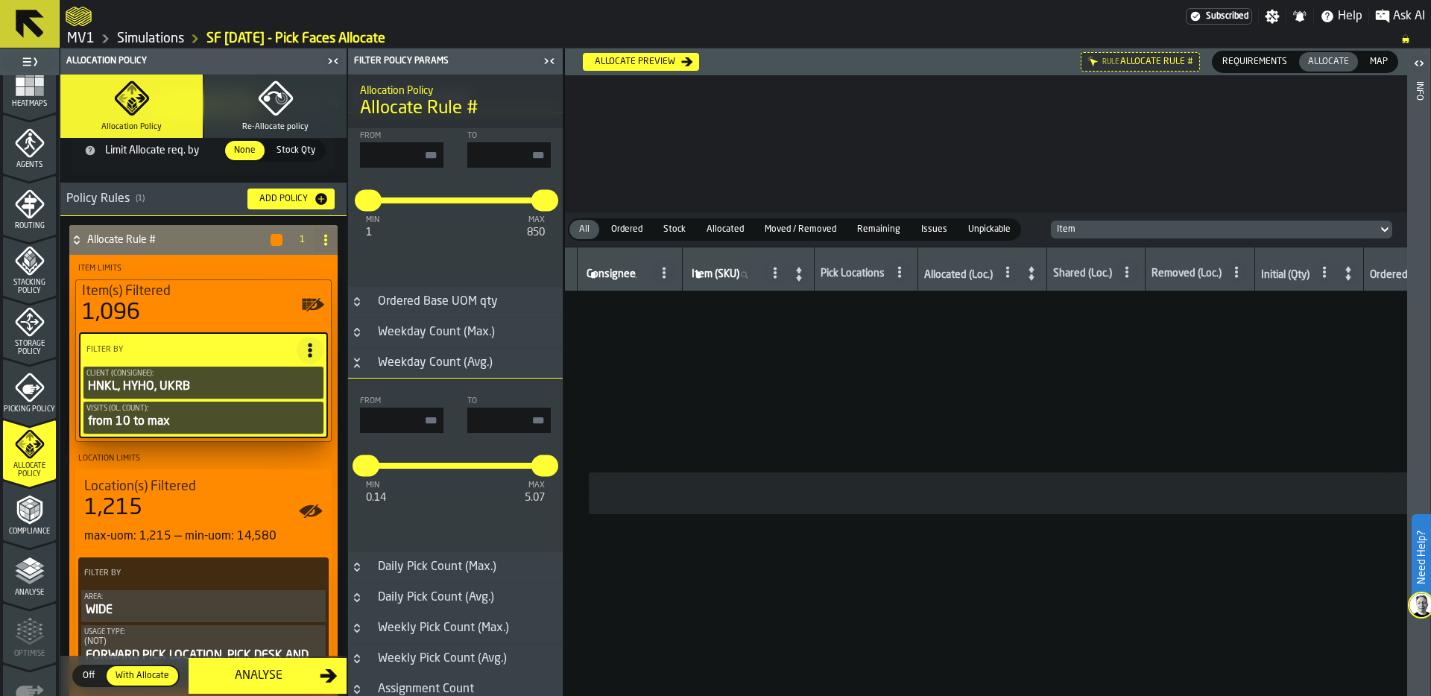
scroll to position [684, 0]
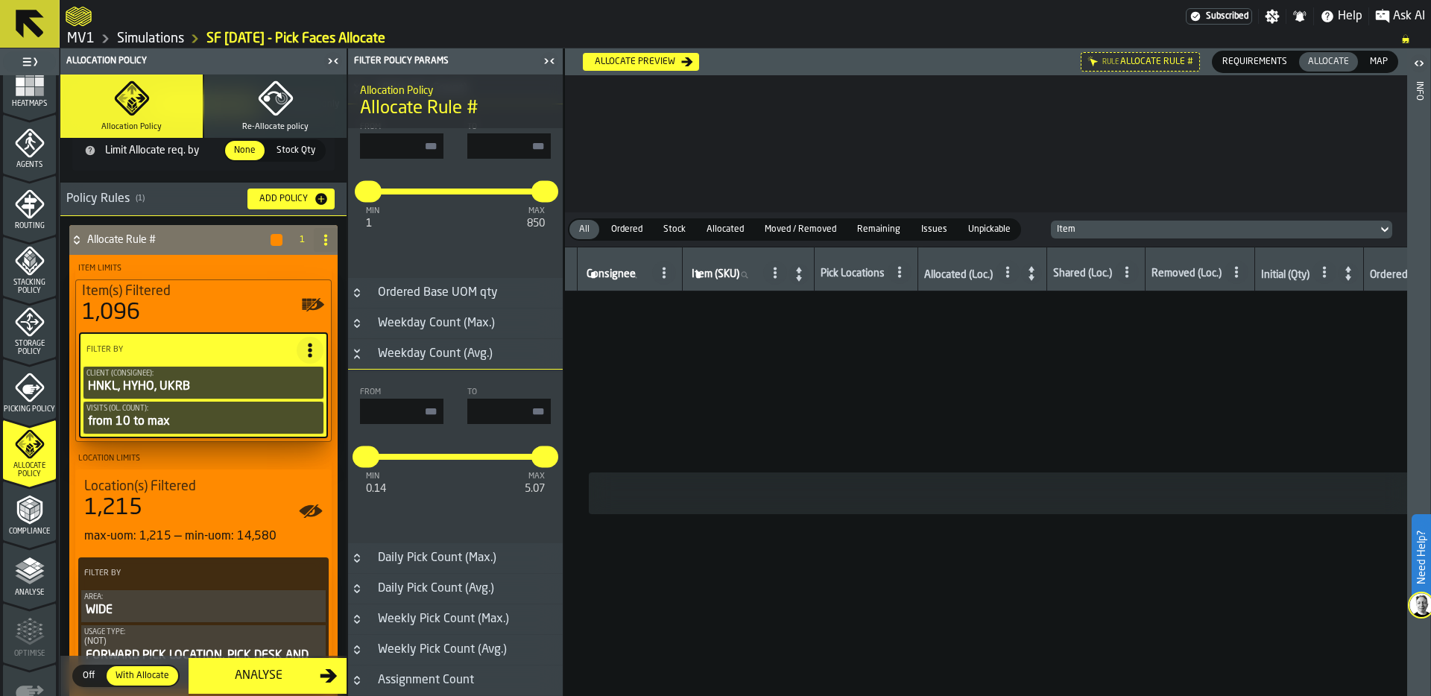
click at [412, 414] on input "input-value-" at bounding box center [401, 411] width 83 height 25
type input "*"
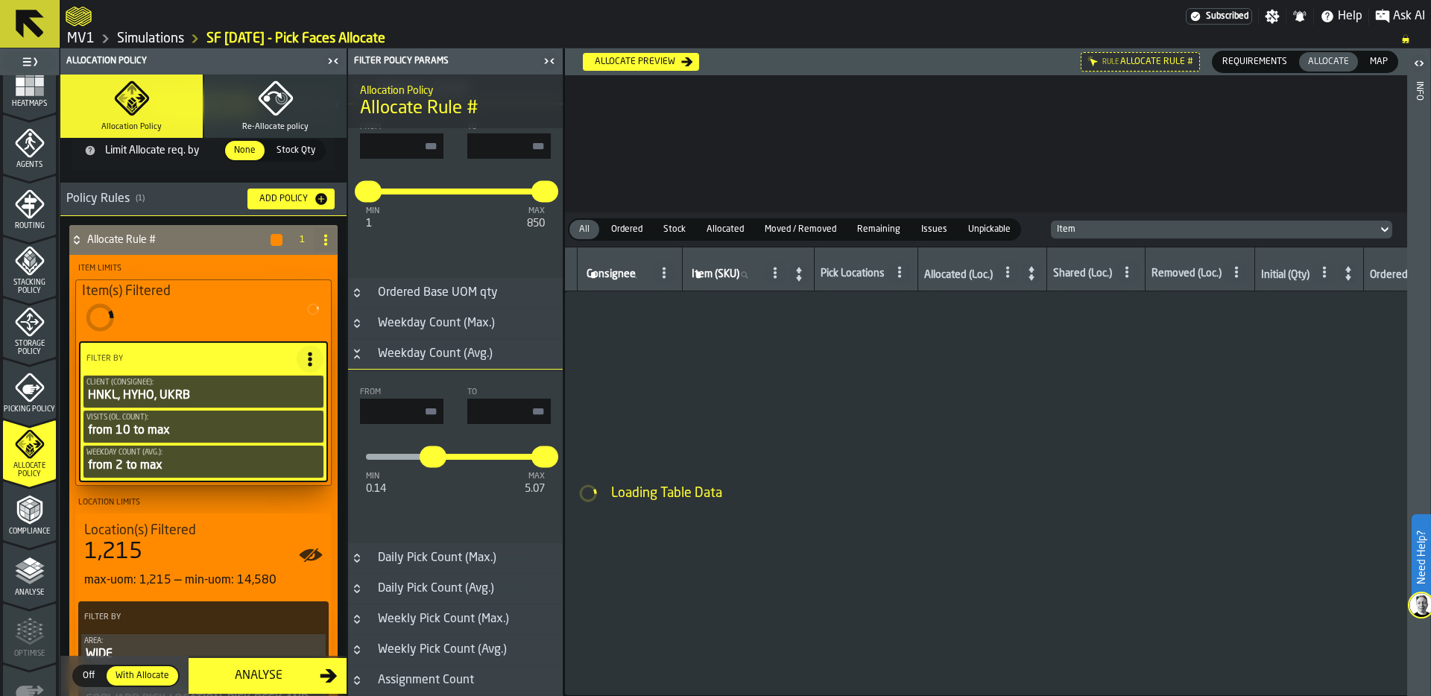
type input "*"
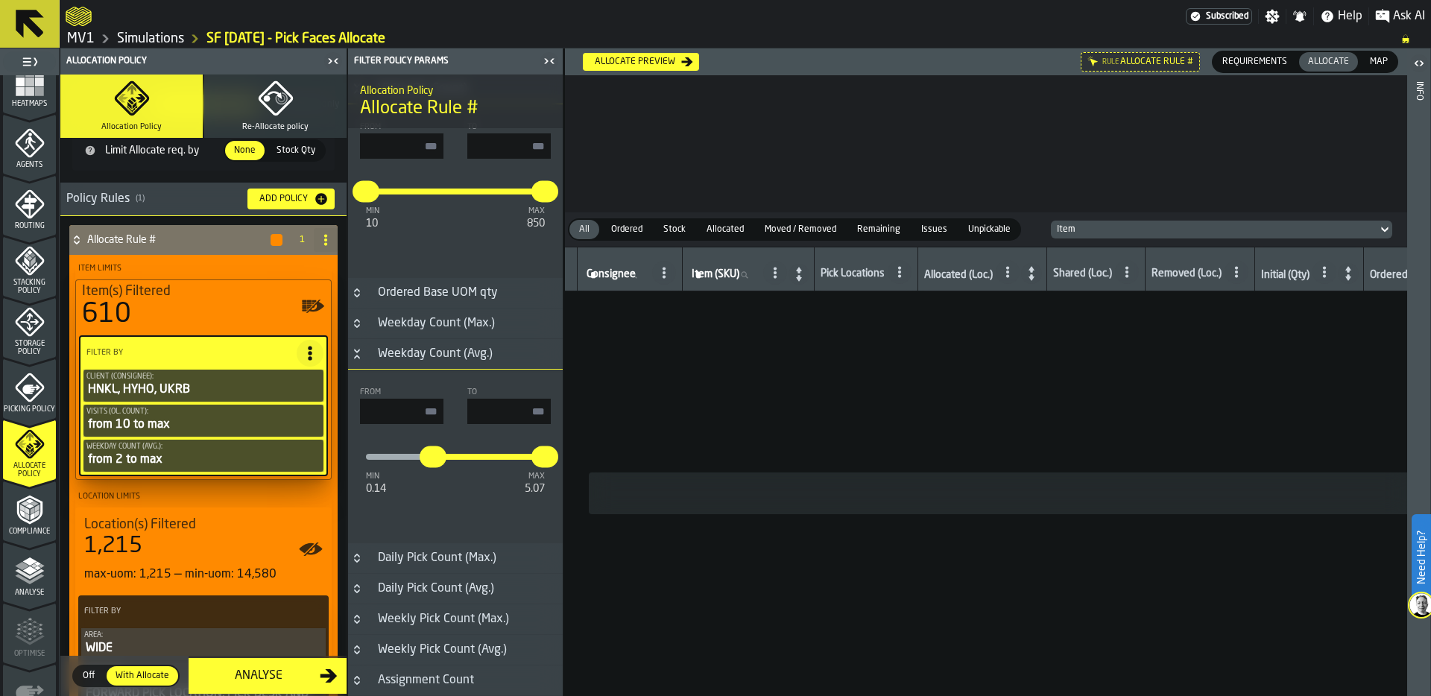
click at [174, 316] on div "610" at bounding box center [203, 315] width 243 height 30
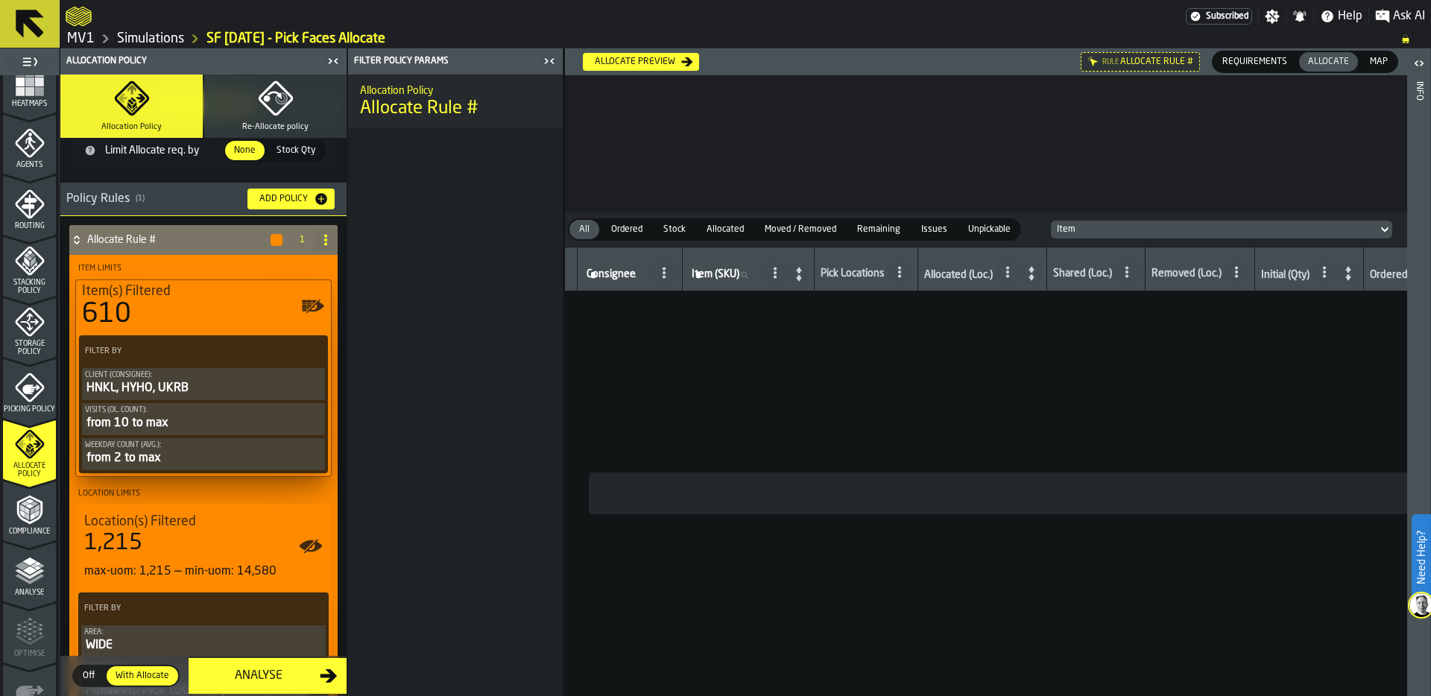
click at [174, 316] on div "610" at bounding box center [203, 315] width 243 height 30
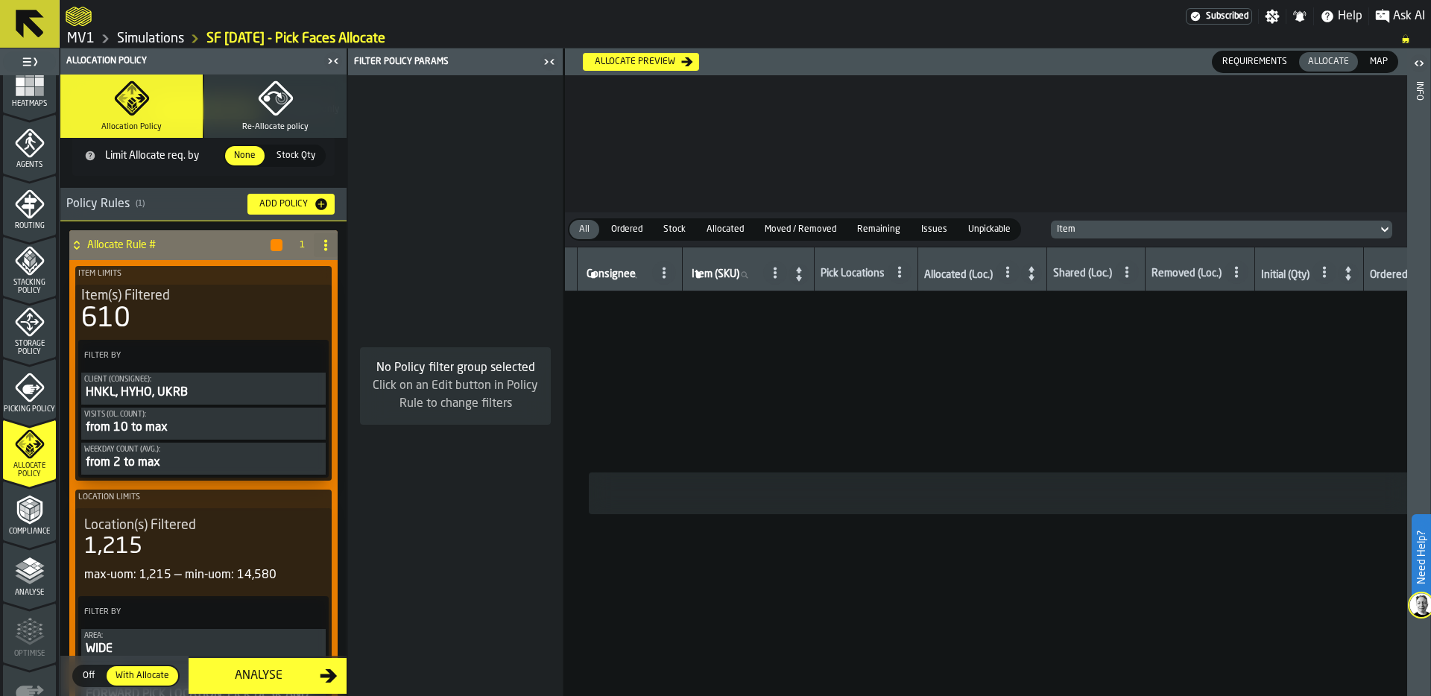
scroll to position [130, 0]
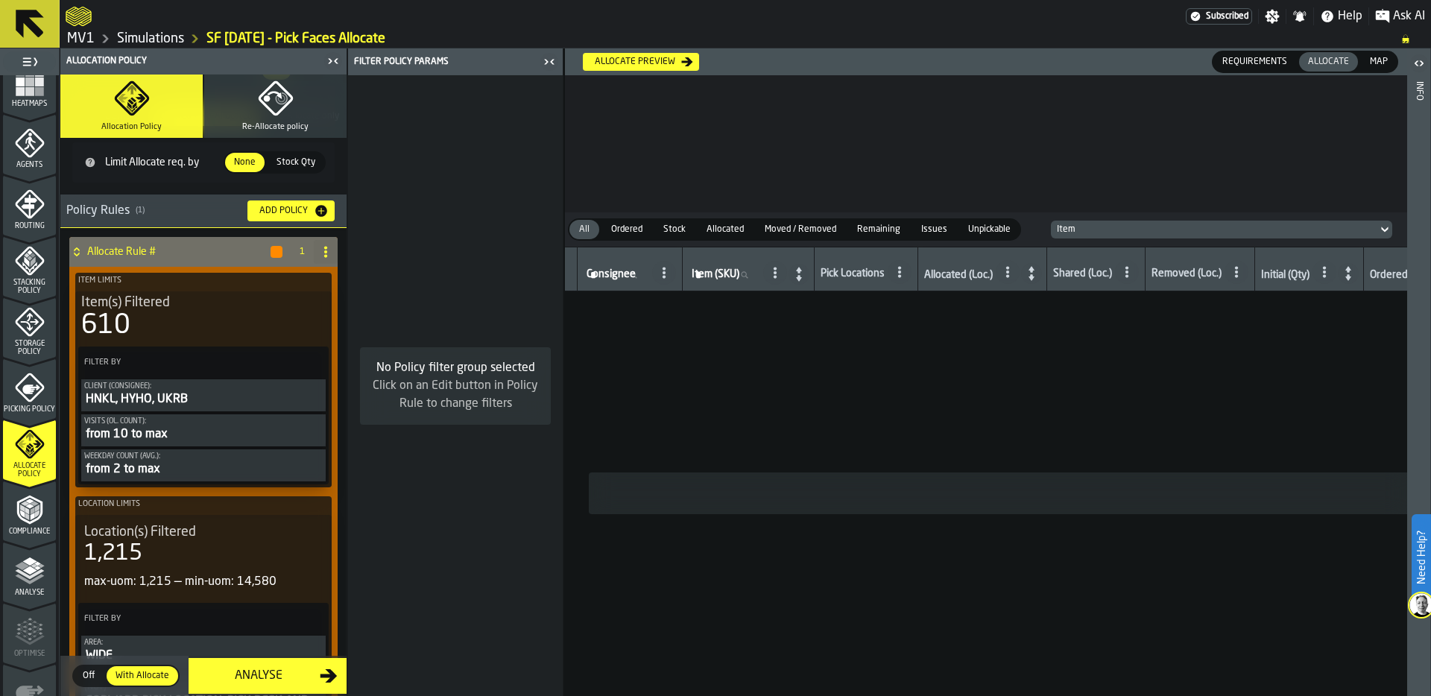
click at [260, 116] on button "Re-Allocate policy" at bounding box center [275, 106] width 142 height 63
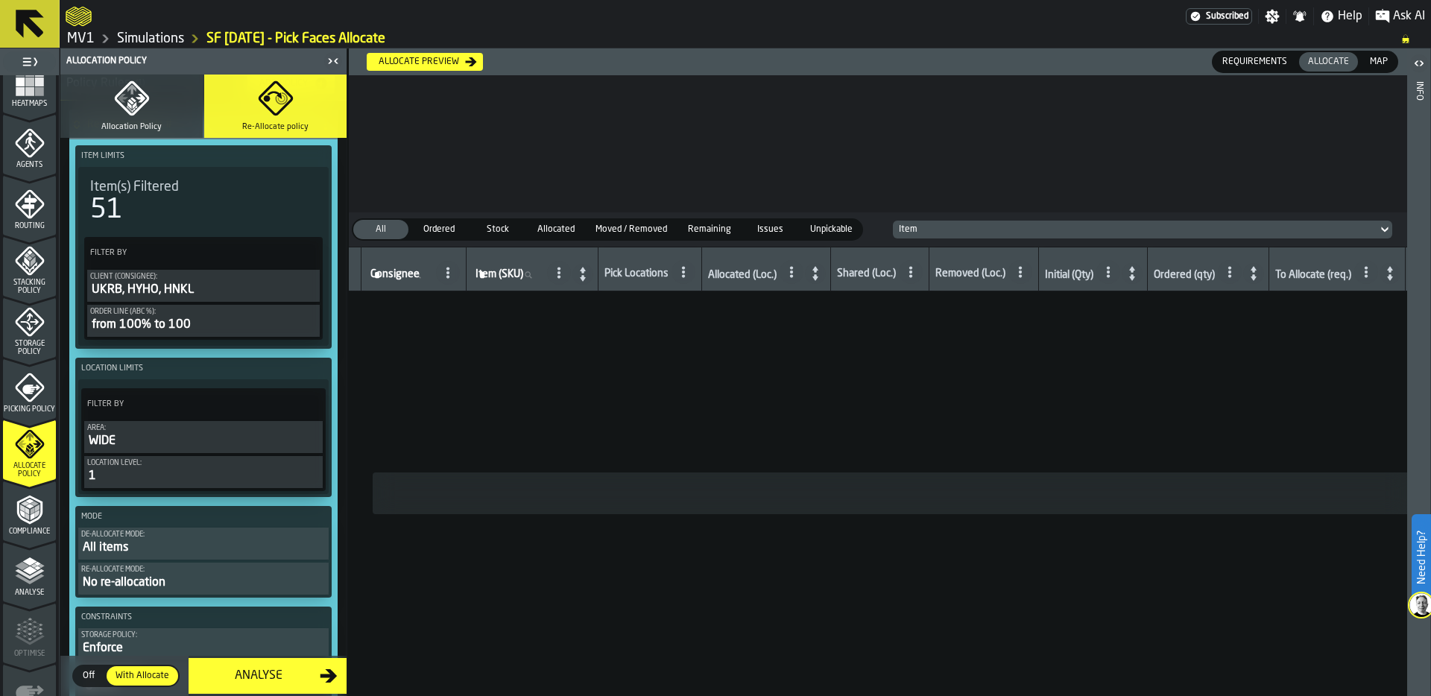
scroll to position [63, 0]
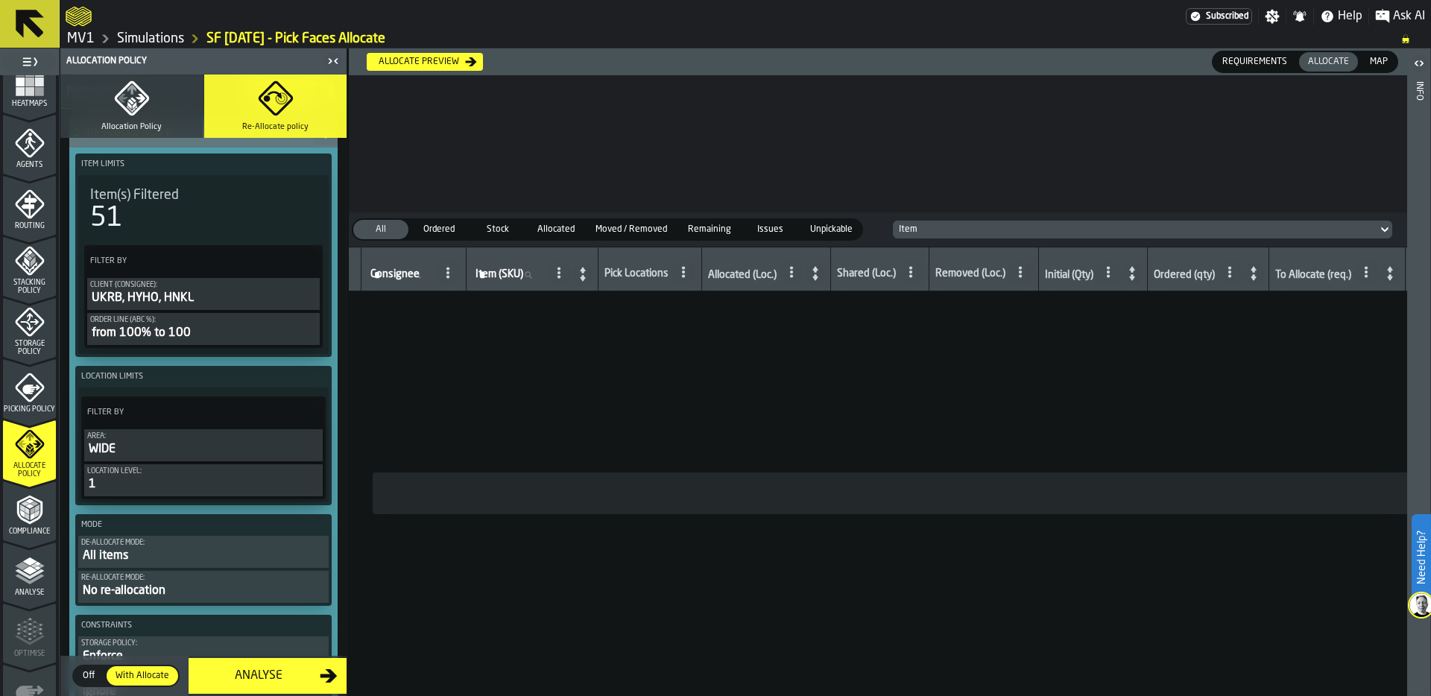
click at [110, 119] on button "Allocation Policy" at bounding box center [131, 106] width 142 height 63
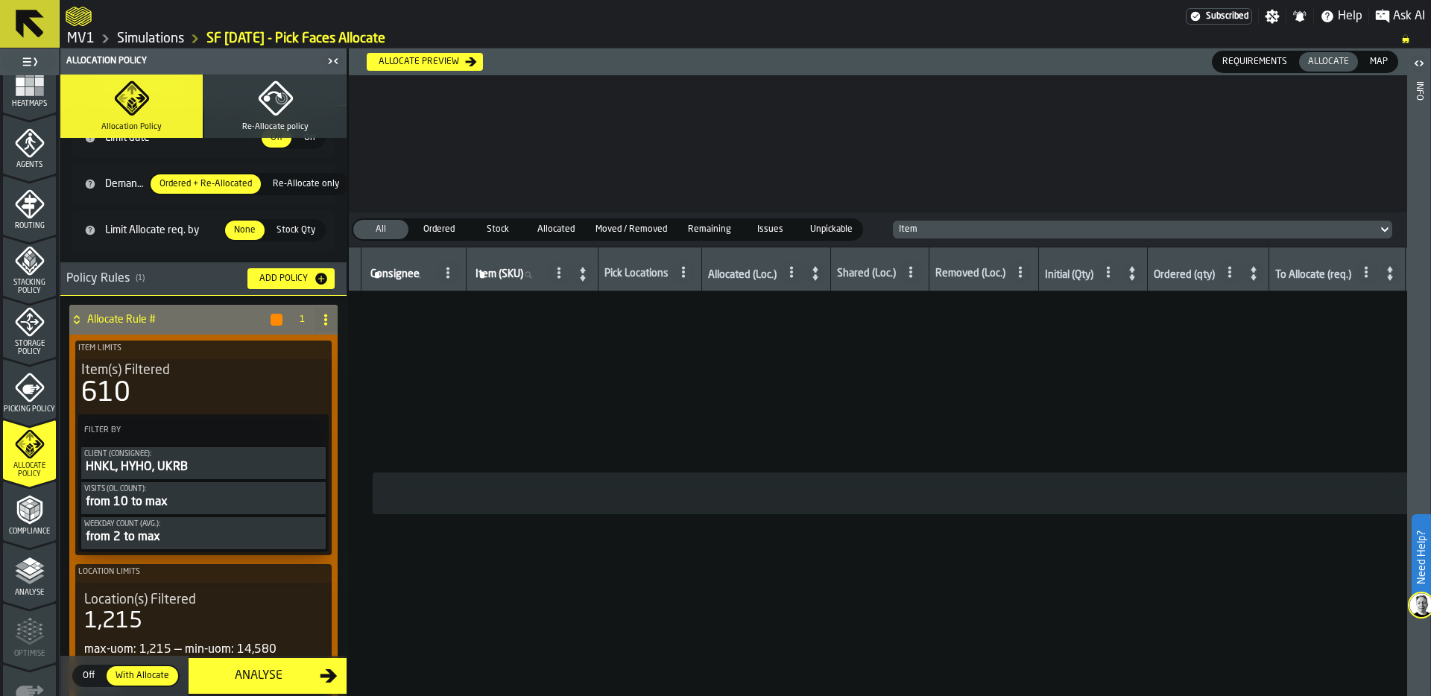
click at [435, 60] on div "Allocate preview" at bounding box center [419, 62] width 92 height 10
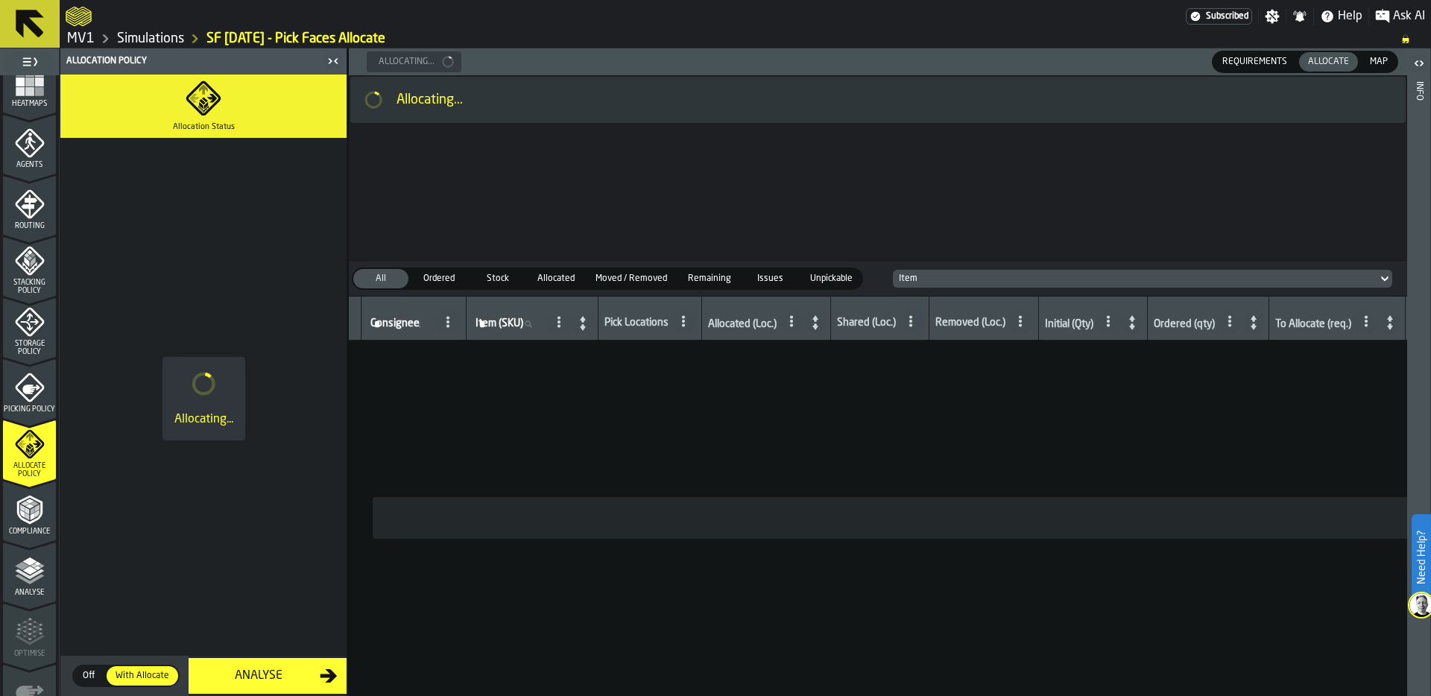
scroll to position [0, 0]
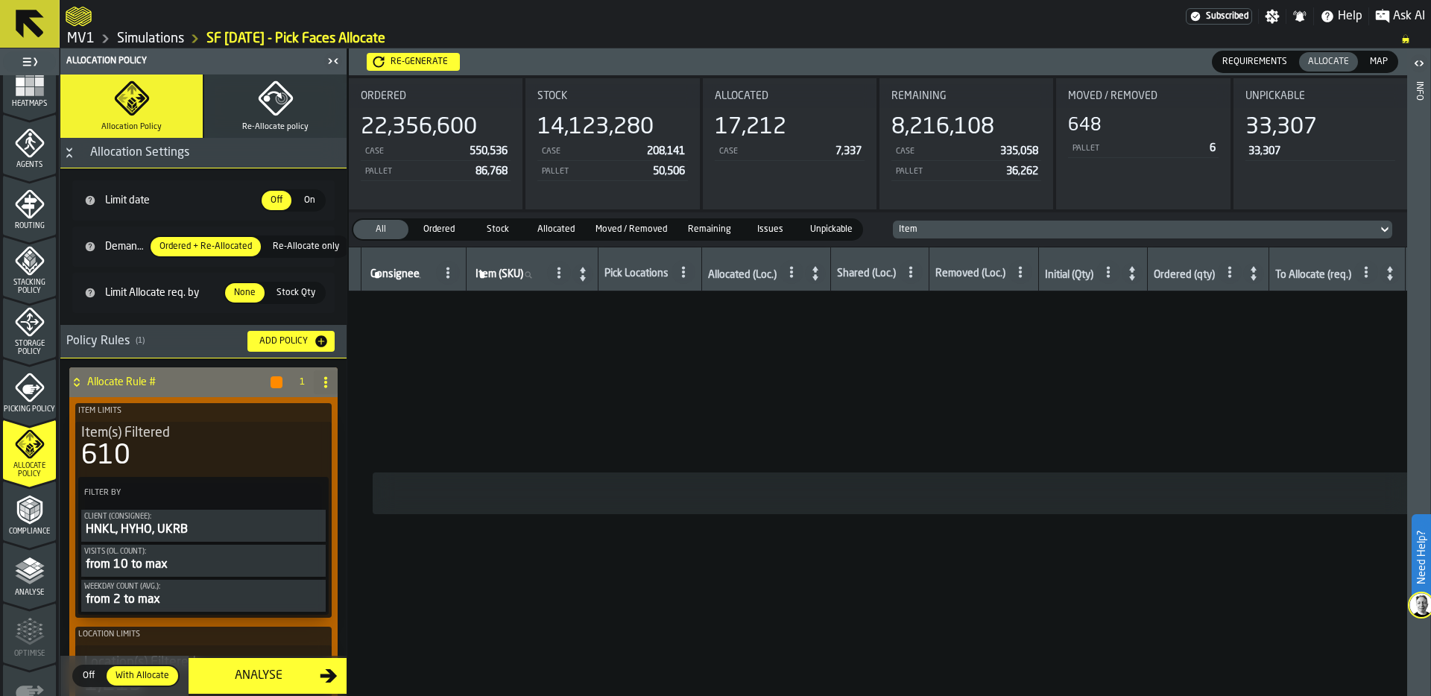
click at [132, 41] on link "Simulations" at bounding box center [150, 39] width 67 height 16
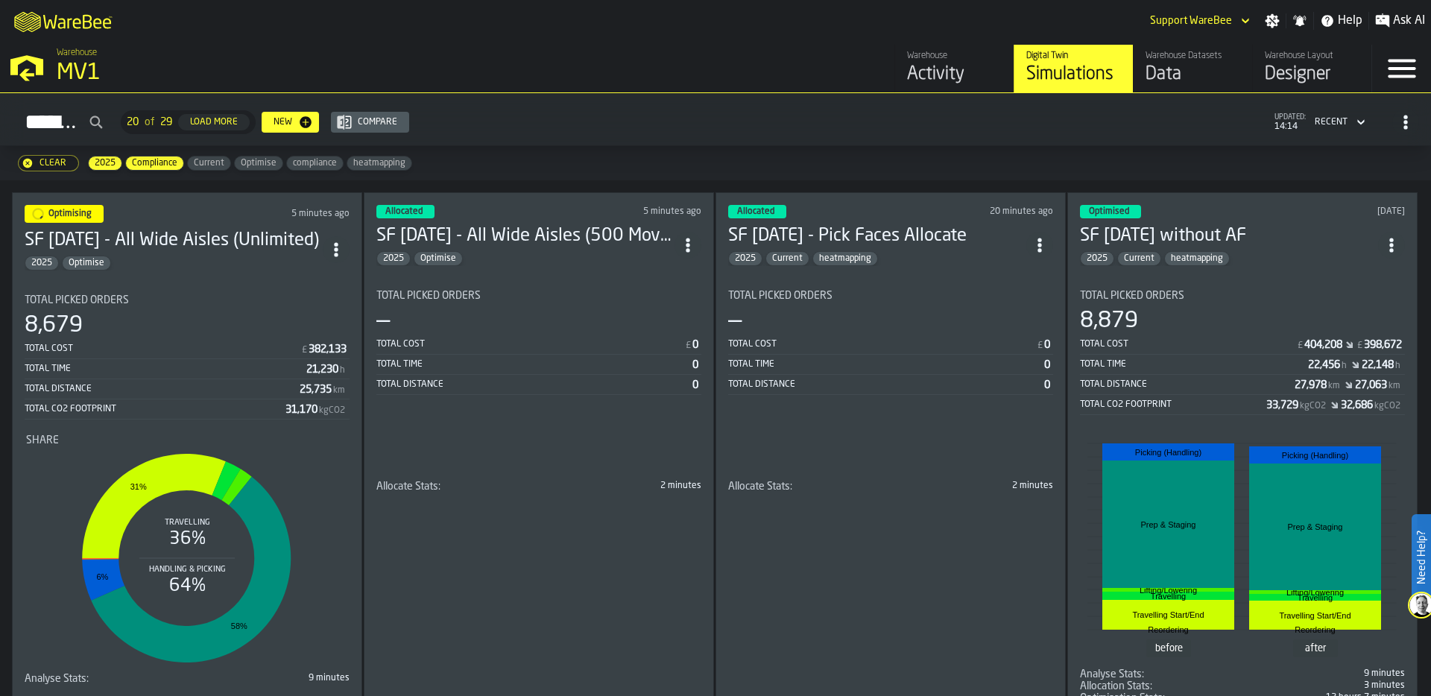
click at [247, 167] on span "Optimise" at bounding box center [259, 163] width 48 height 10
click at [157, 163] on span "Compliance" at bounding box center [154, 163] width 57 height 10
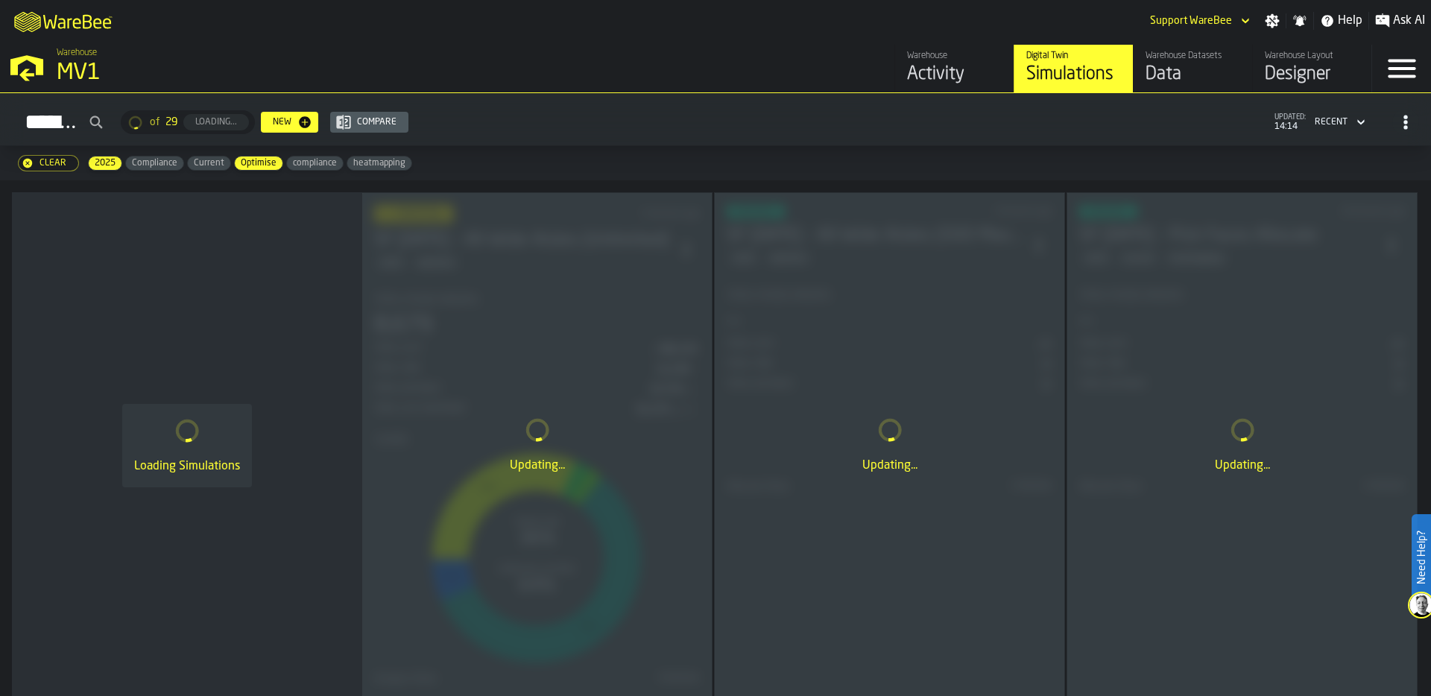
click at [98, 164] on span "2025" at bounding box center [105, 163] width 33 height 10
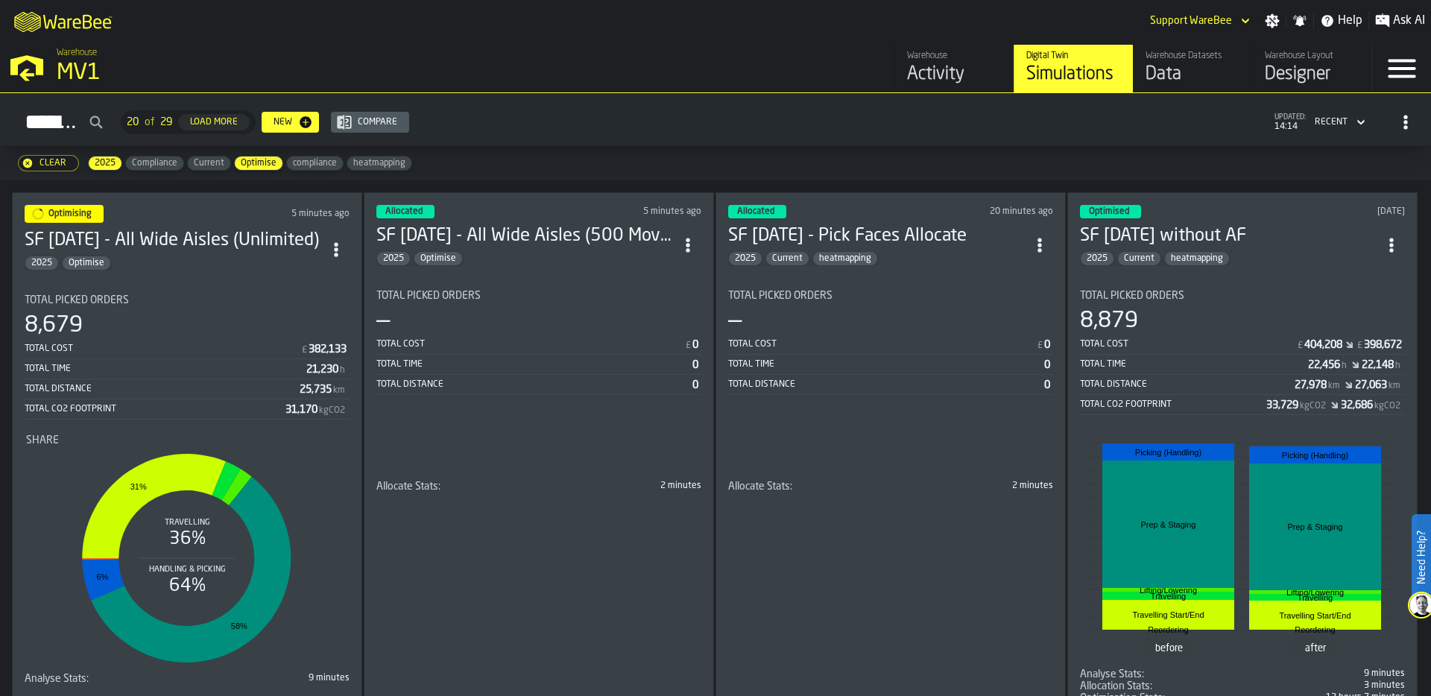
click at [110, 163] on span "2025" at bounding box center [105, 163] width 33 height 10
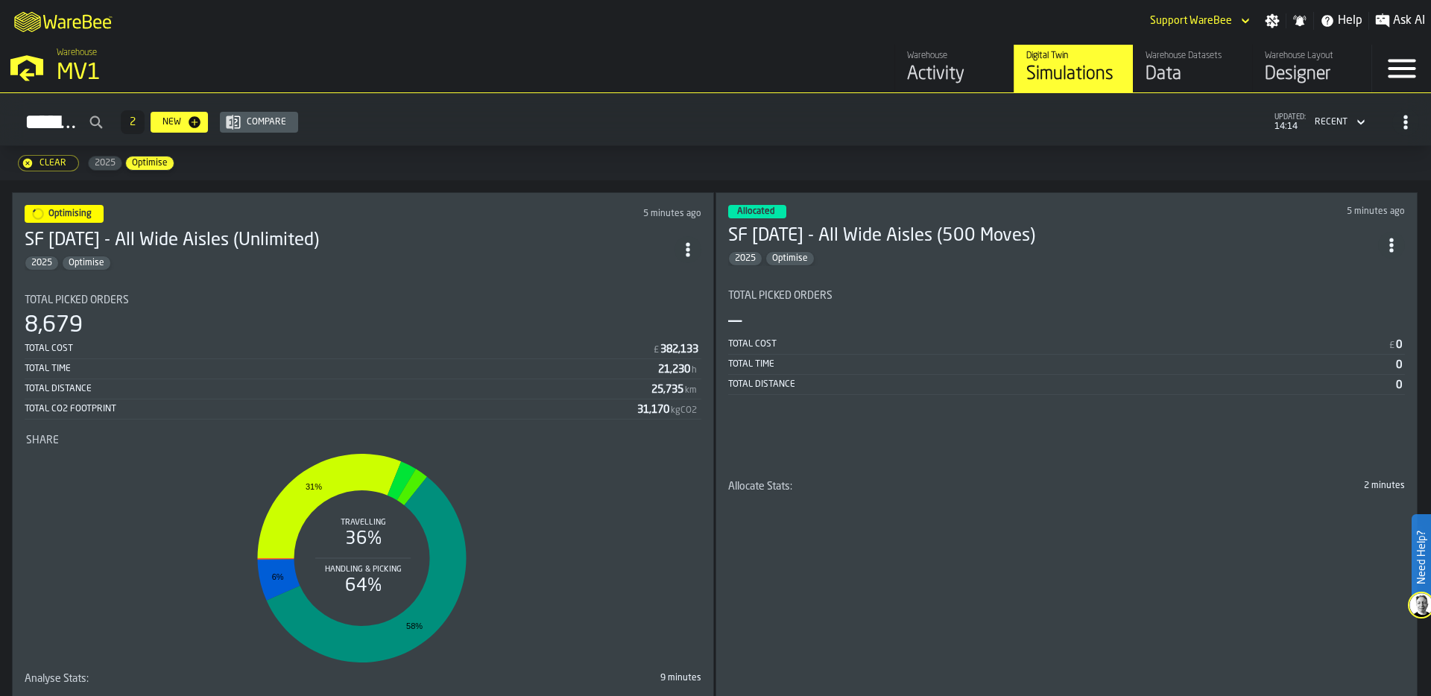
click at [47, 163] on div "Clear" at bounding box center [53, 163] width 39 height 10
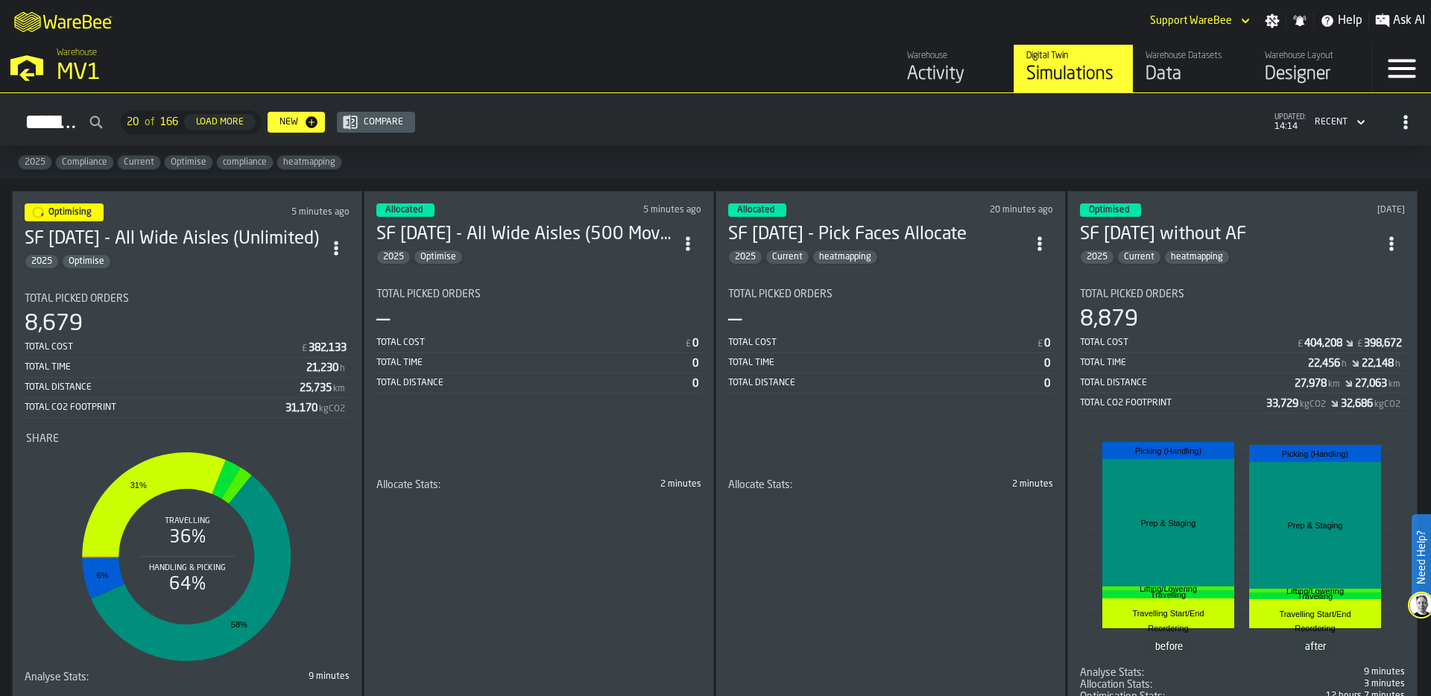
click at [304, 160] on span "heatmapping" at bounding box center [309, 162] width 64 height 10
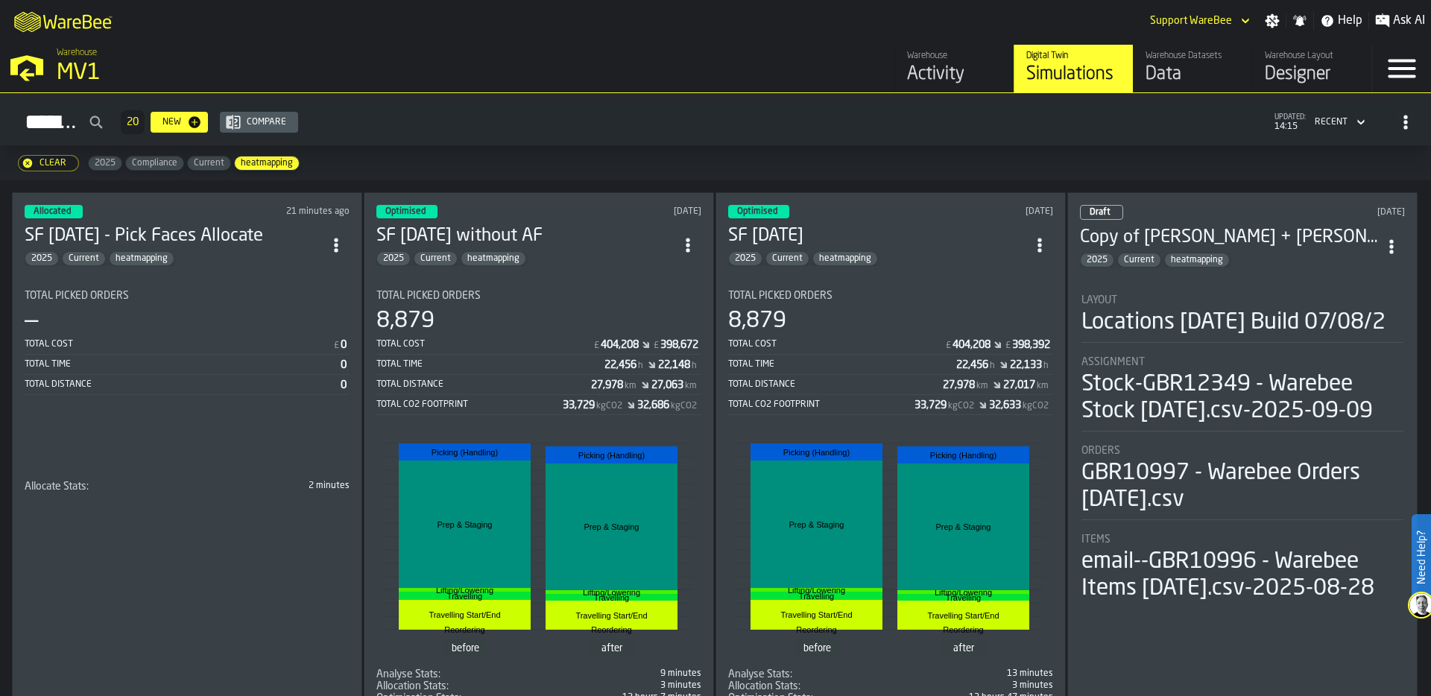
click at [534, 290] on div "Total Picked Orders" at bounding box center [538, 296] width 325 height 12
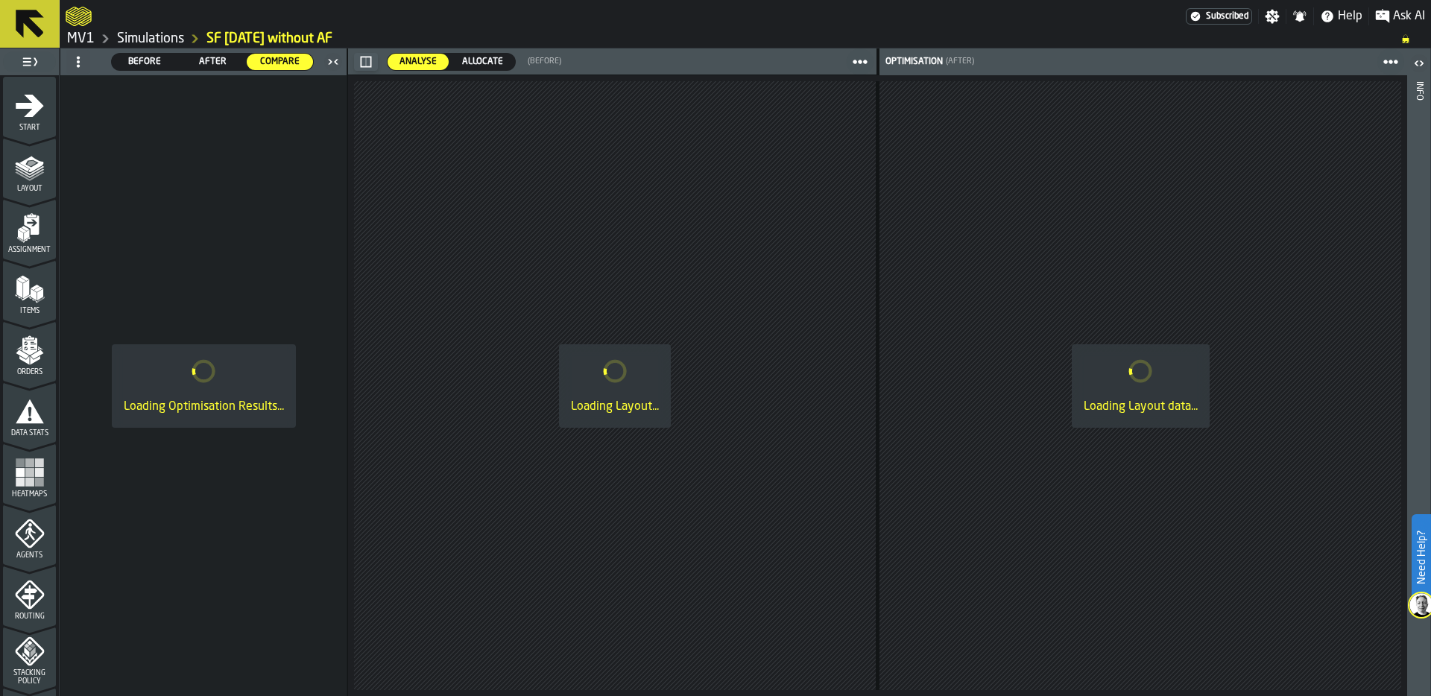
click at [80, 40] on link "MV1" at bounding box center [81, 39] width 28 height 16
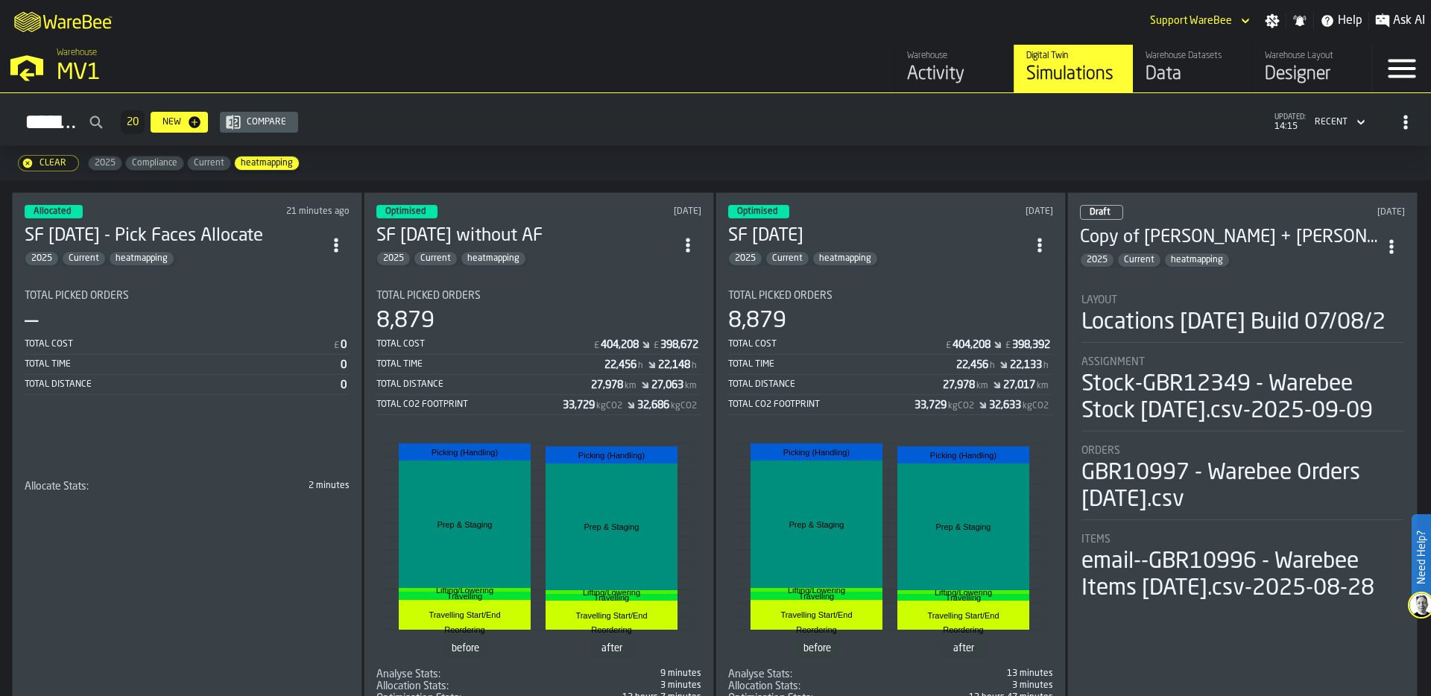
click at [213, 314] on div "—" at bounding box center [187, 321] width 325 height 27
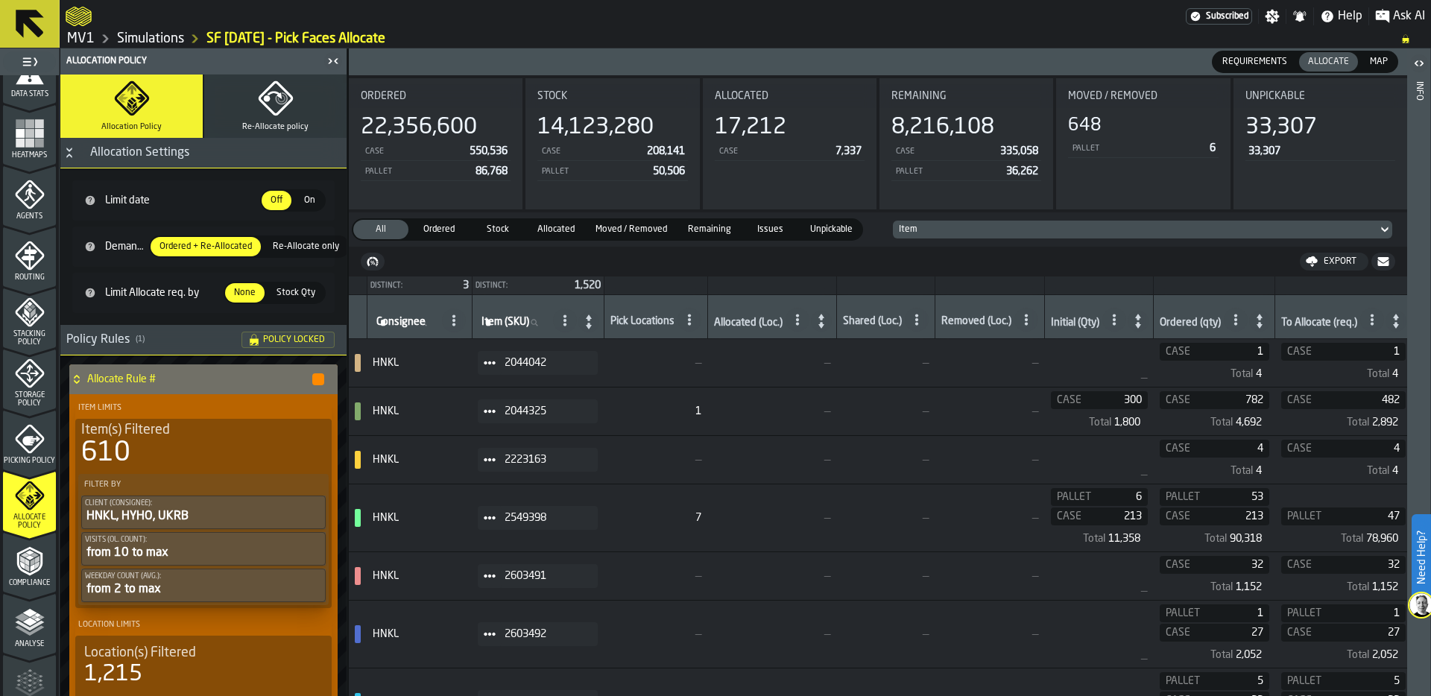
scroll to position [343, 0]
click at [274, 114] on icon "button" at bounding box center [275, 98] width 34 height 34
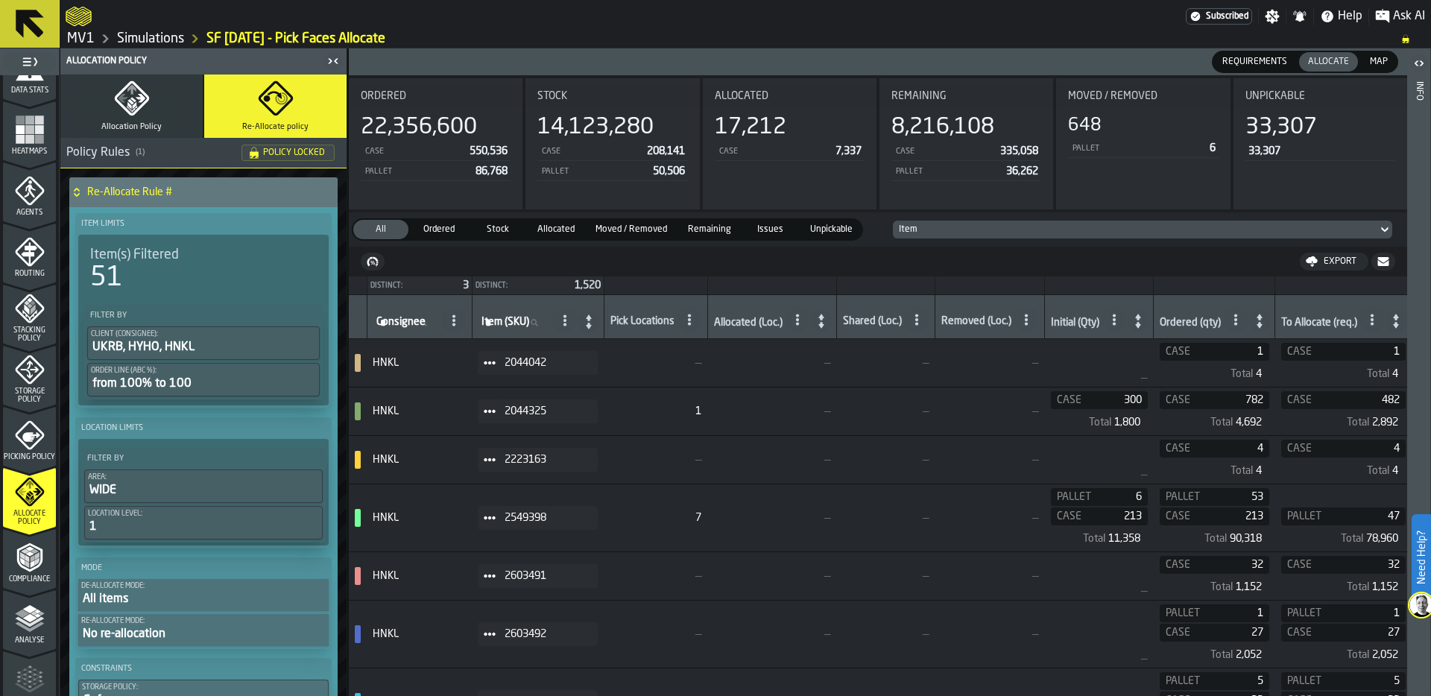
click at [107, 113] on button "Allocation Policy" at bounding box center [131, 106] width 142 height 63
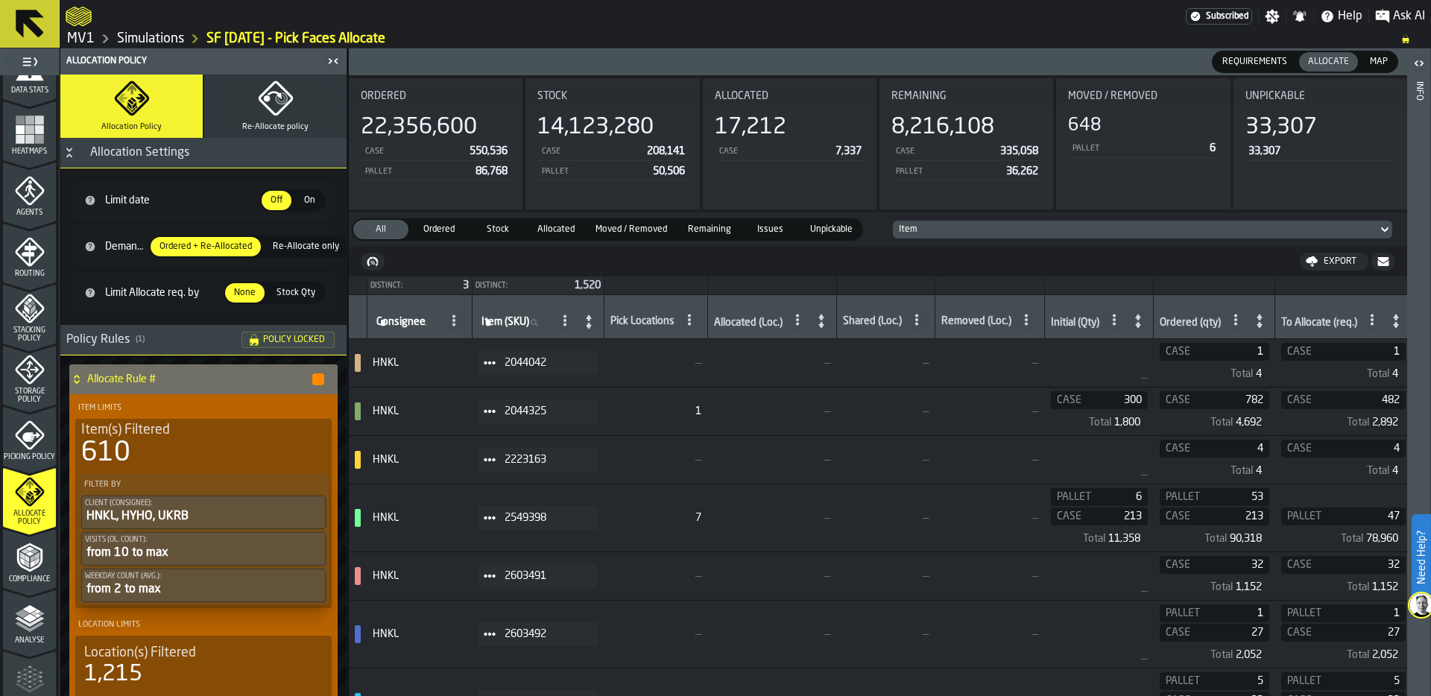
click at [694, 523] on span "7" at bounding box center [656, 518] width 92 height 12
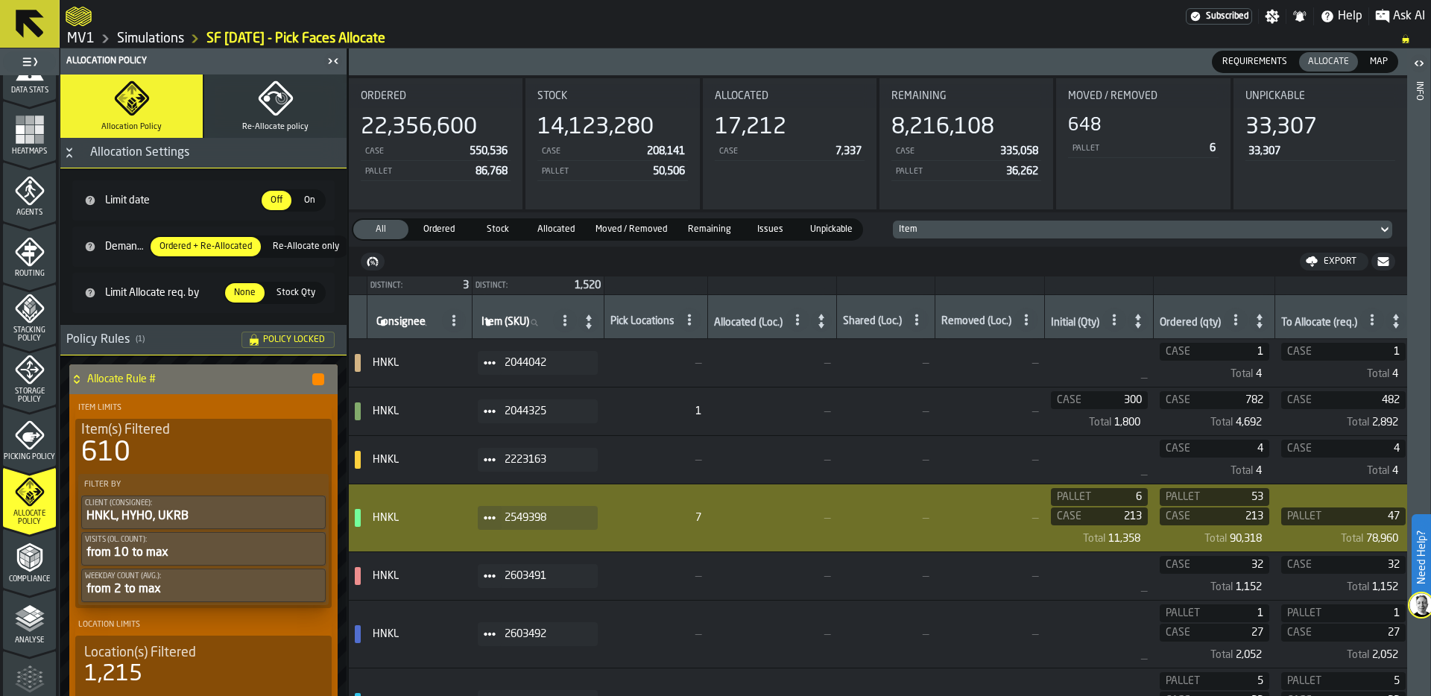
click at [827, 324] on icon at bounding box center [821, 321] width 21 height 21
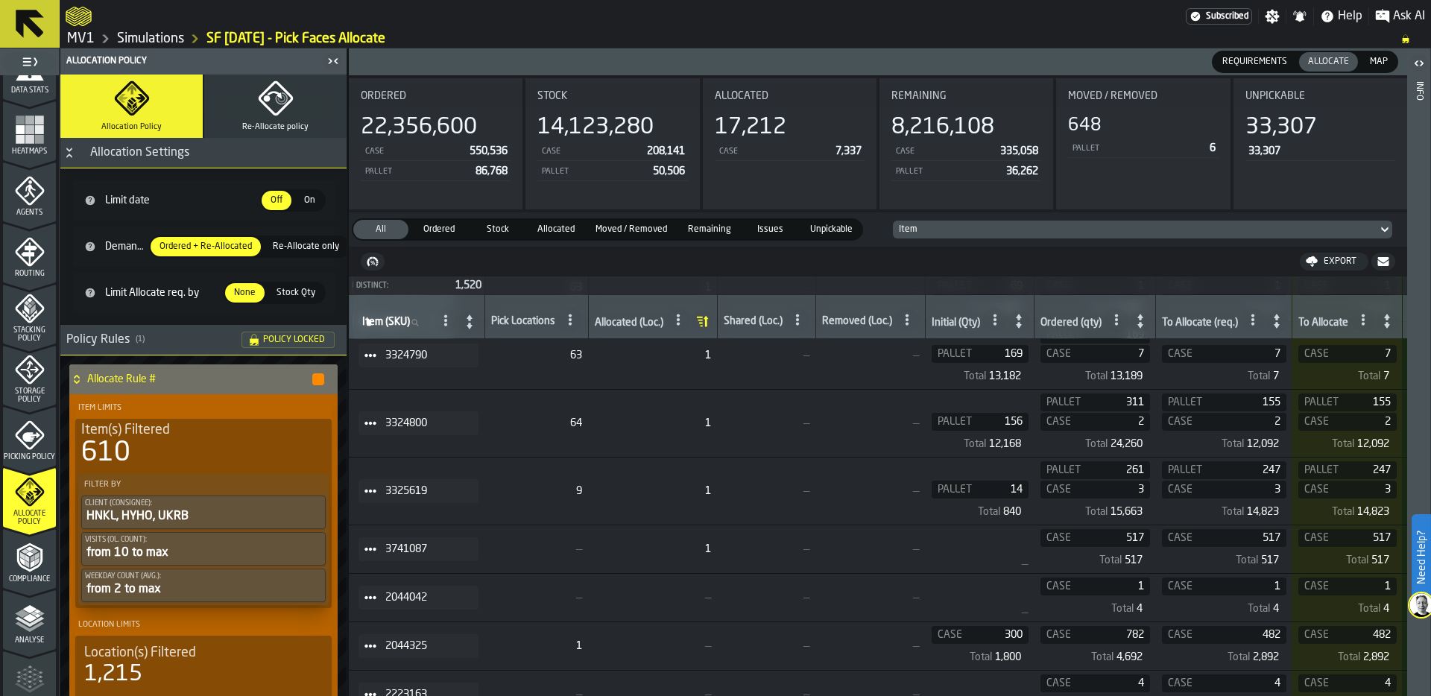
scroll to position [5037, 0]
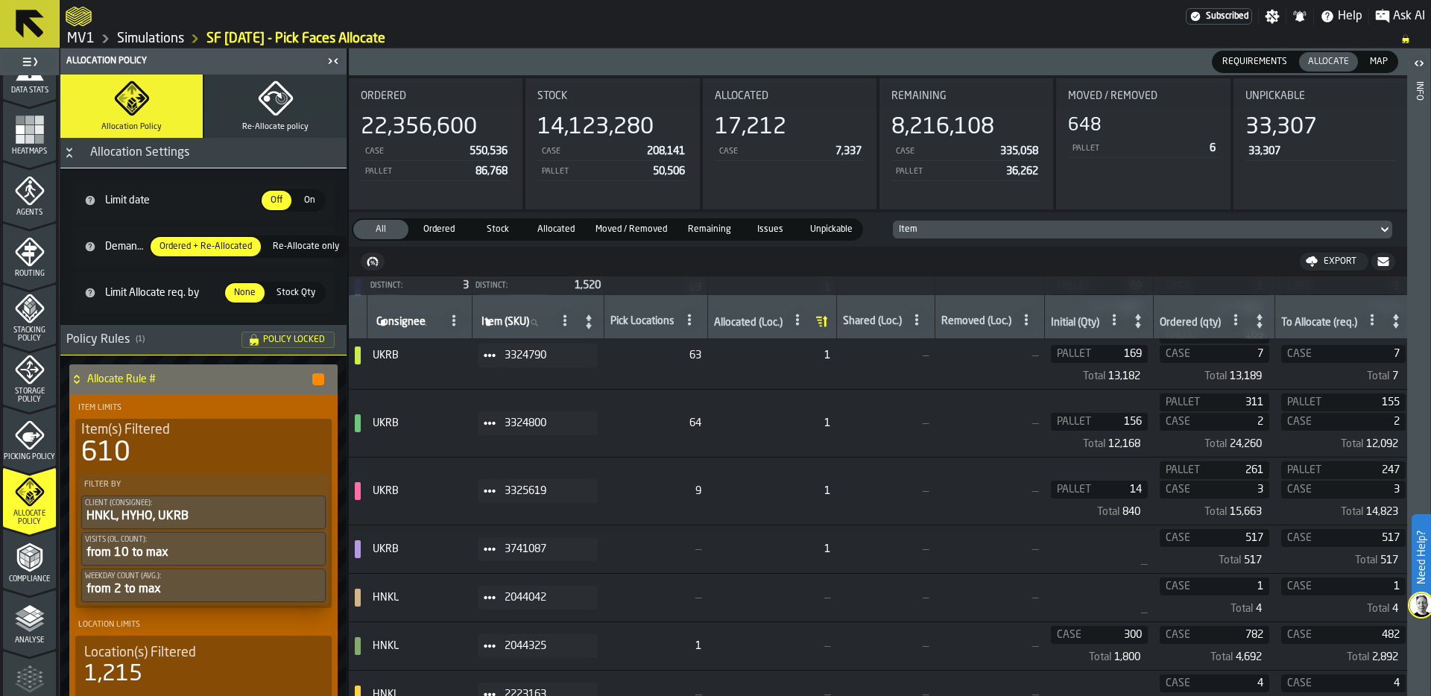
click at [29, 626] on icon "menu Analyse" at bounding box center [30, 619] width 30 height 30
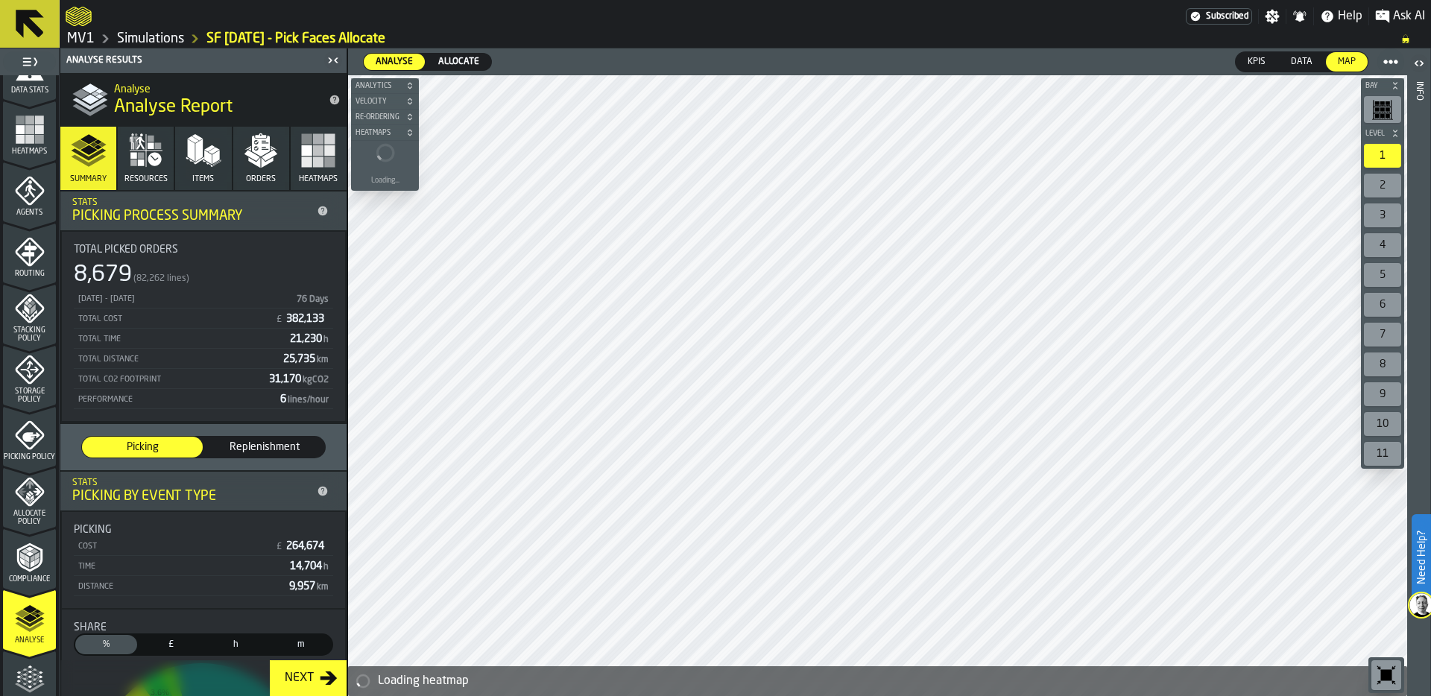
click at [201, 133] on icon "button" at bounding box center [204, 151] width 36 height 36
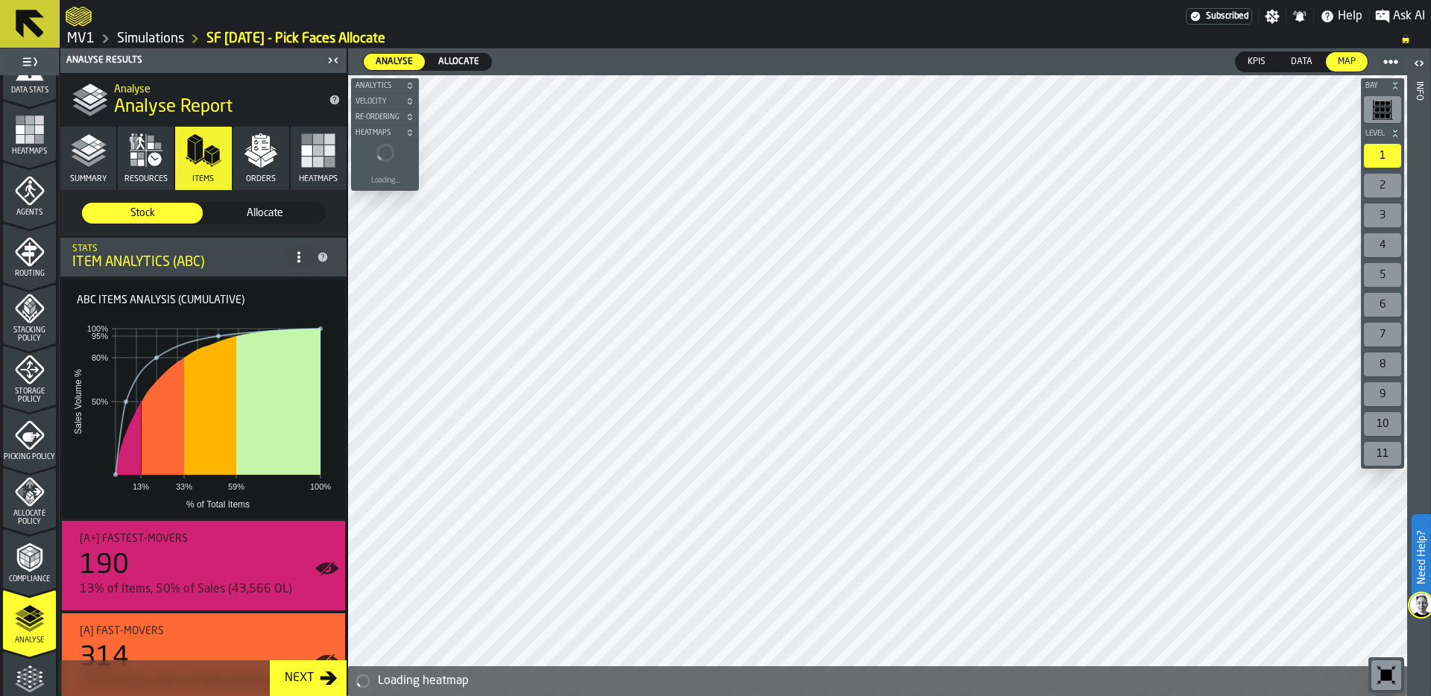
click at [248, 216] on span "Allocate" at bounding box center [264, 213] width 109 height 15
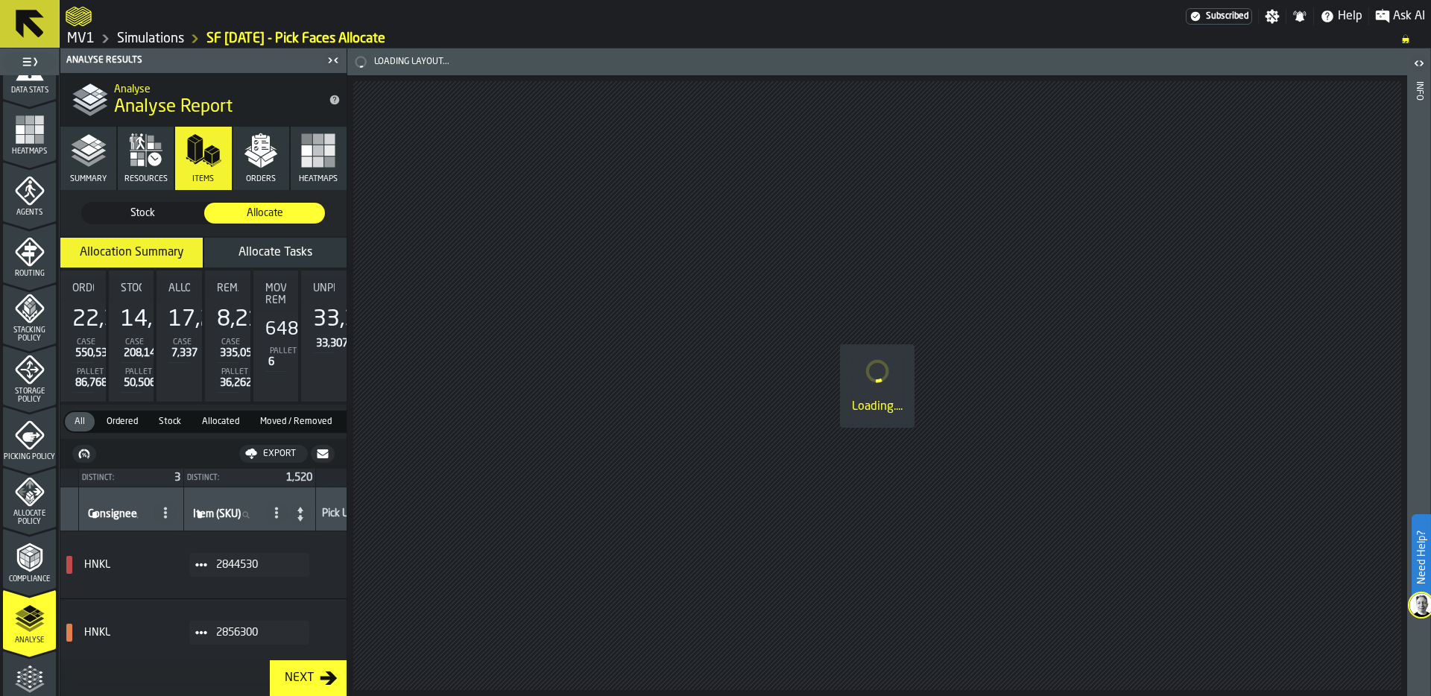
click at [257, 167] on icon "button" at bounding box center [261, 151] width 36 height 36
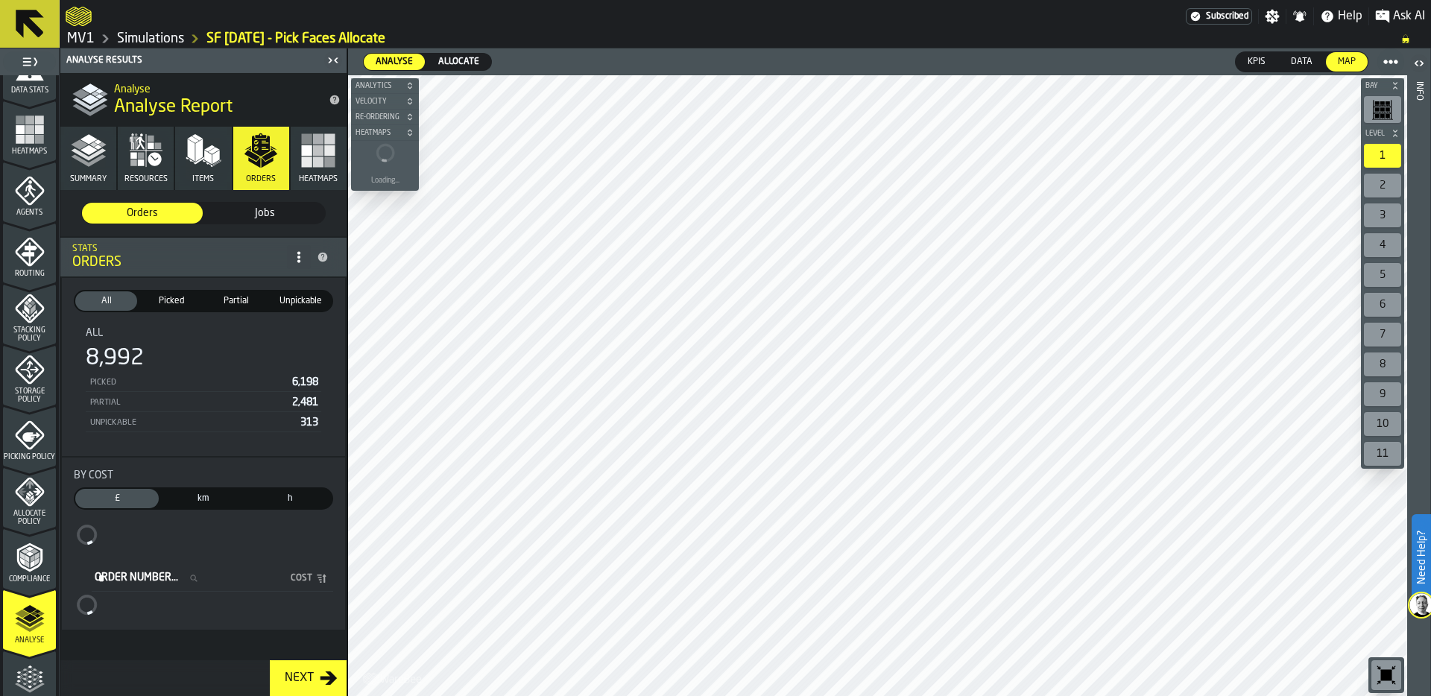
click at [191, 165] on icon "button" at bounding box center [204, 151] width 36 height 36
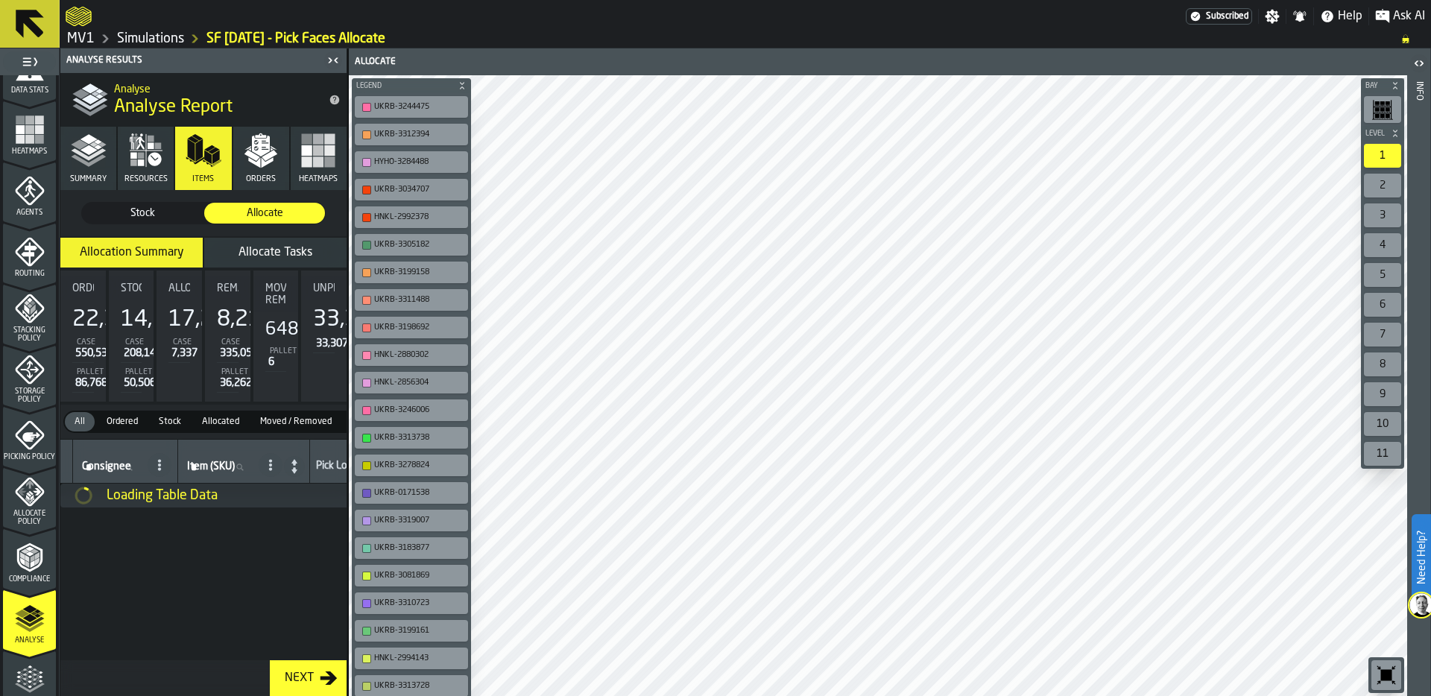
click at [154, 212] on span "Stock" at bounding box center [142, 213] width 109 height 15
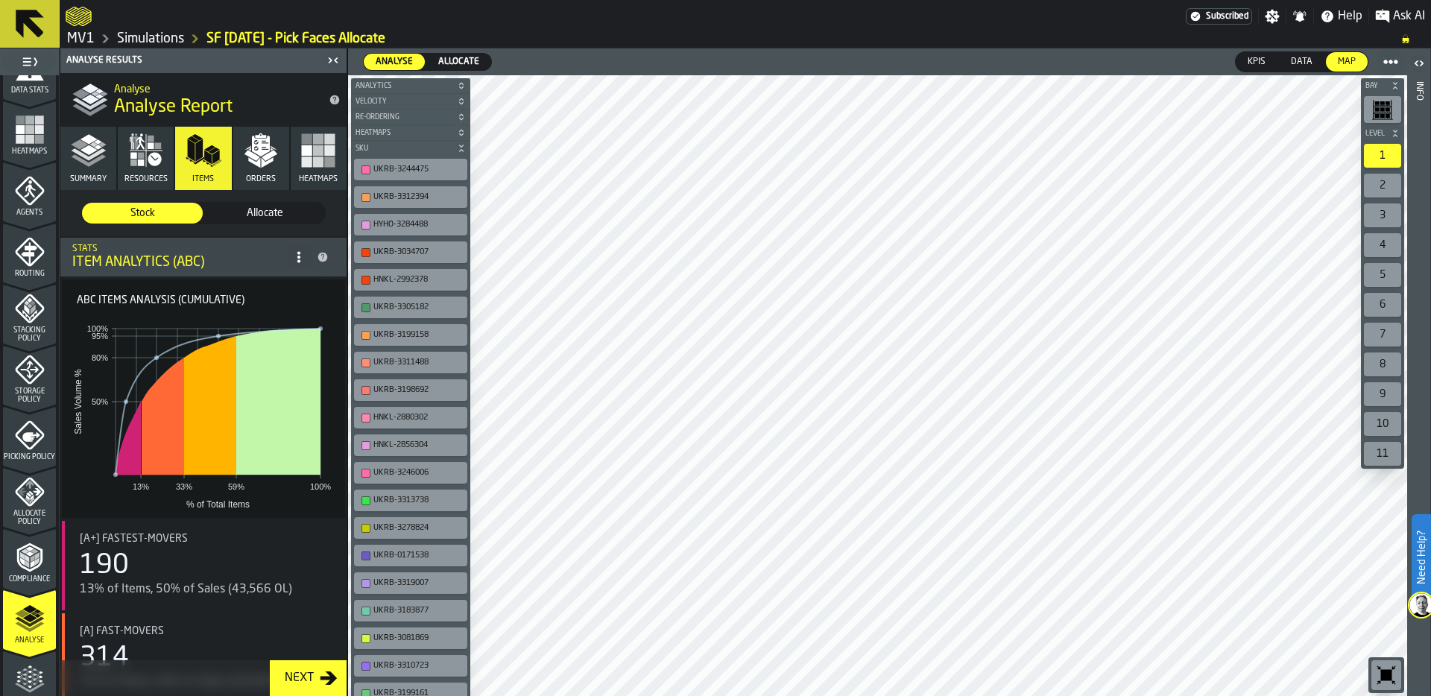
click at [280, 207] on span "Allocate" at bounding box center [264, 213] width 109 height 15
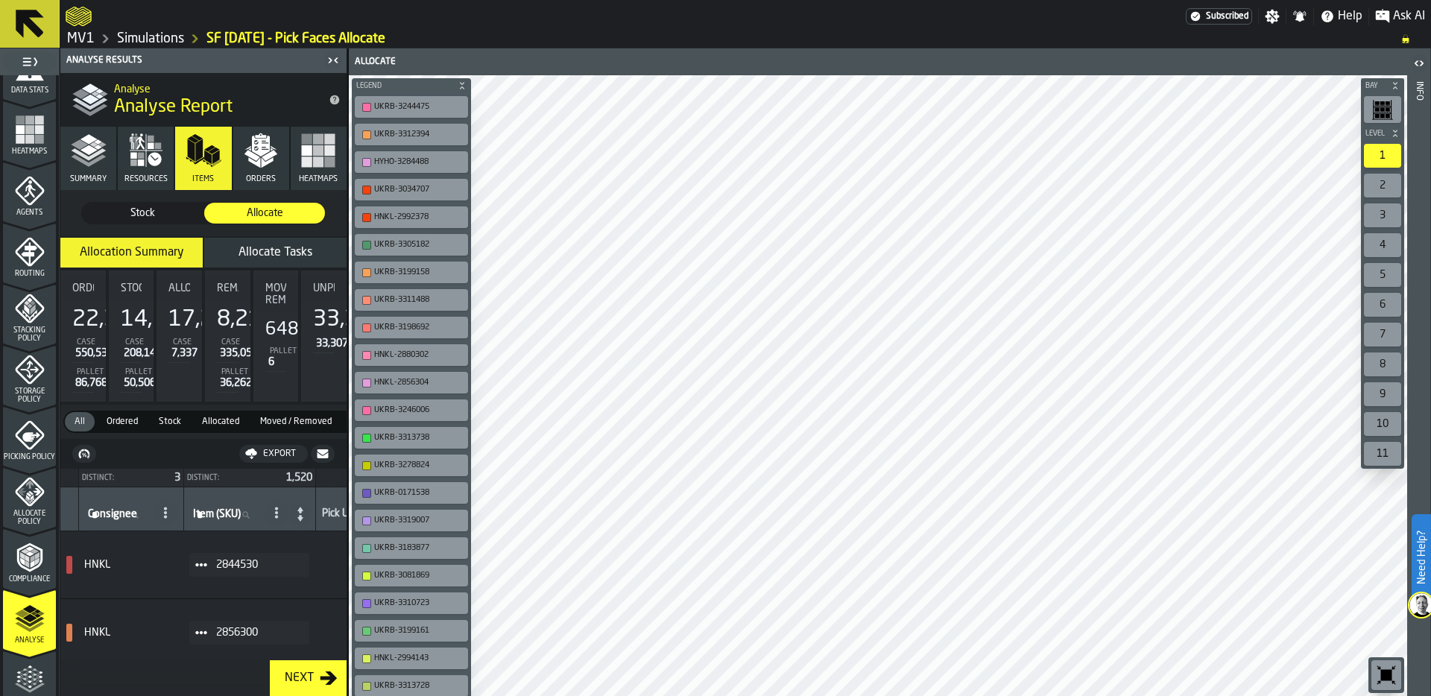
click at [272, 249] on span "Allocate Tasks" at bounding box center [276, 253] width 74 height 12
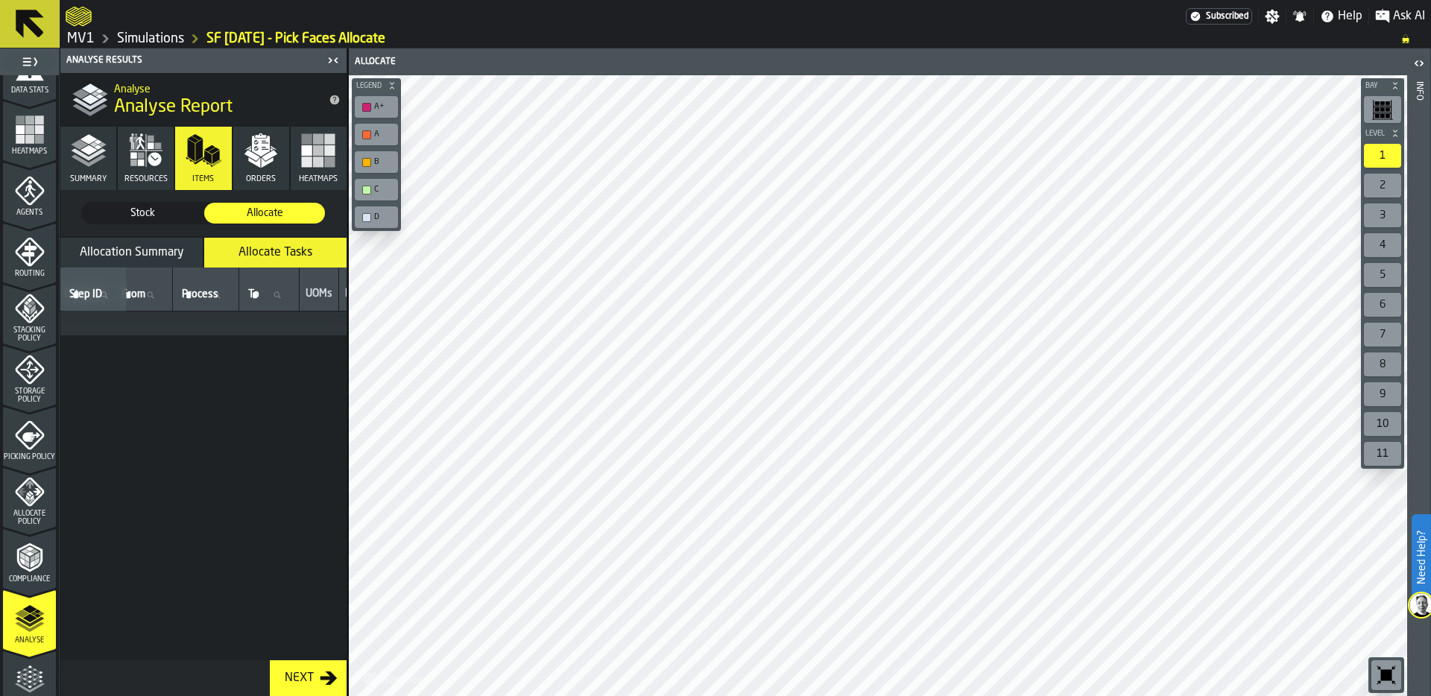
scroll to position [0, 0]
click at [148, 39] on link "Simulations" at bounding box center [150, 39] width 67 height 16
click at [161, 37] on link "Simulations" at bounding box center [150, 39] width 67 height 16
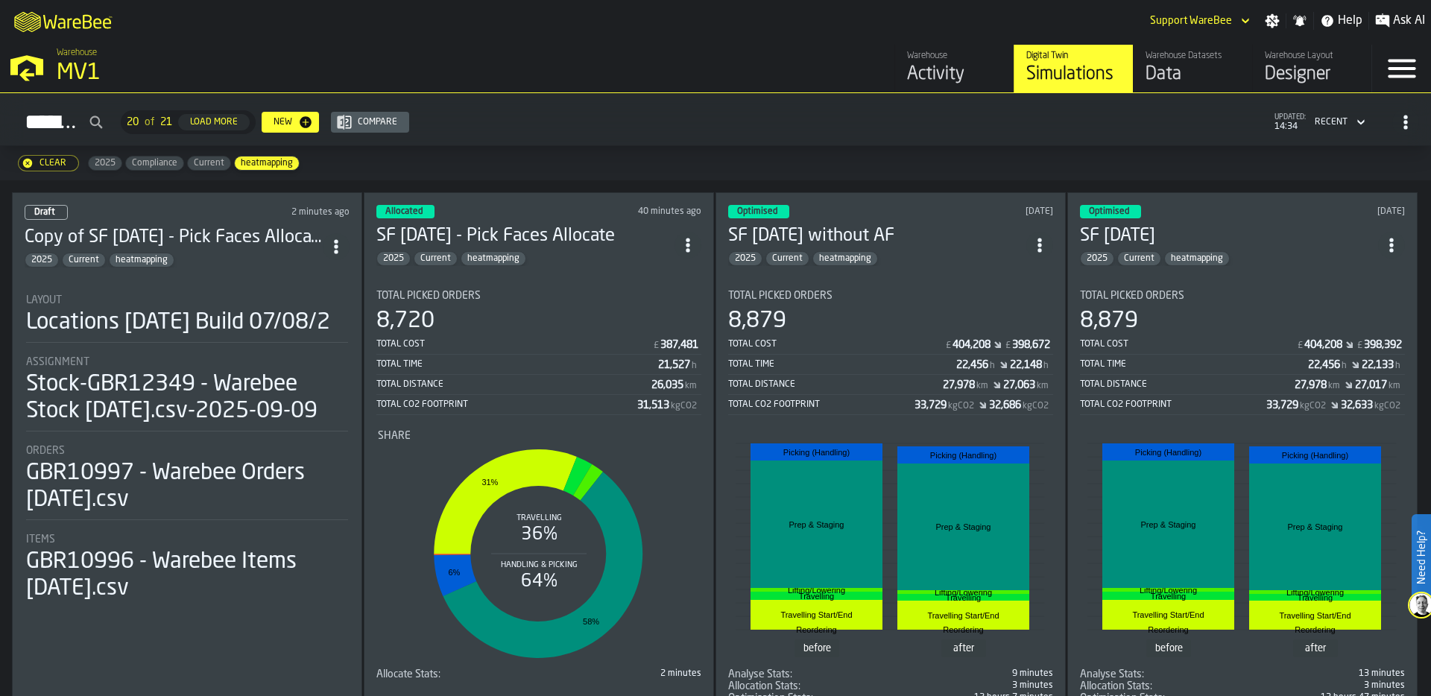
click at [549, 280] on section "Total Picked Orders 8,720 Total Cost £ 387,481 Total Time 21,527 h Total Distan…" at bounding box center [538, 479] width 325 height 403
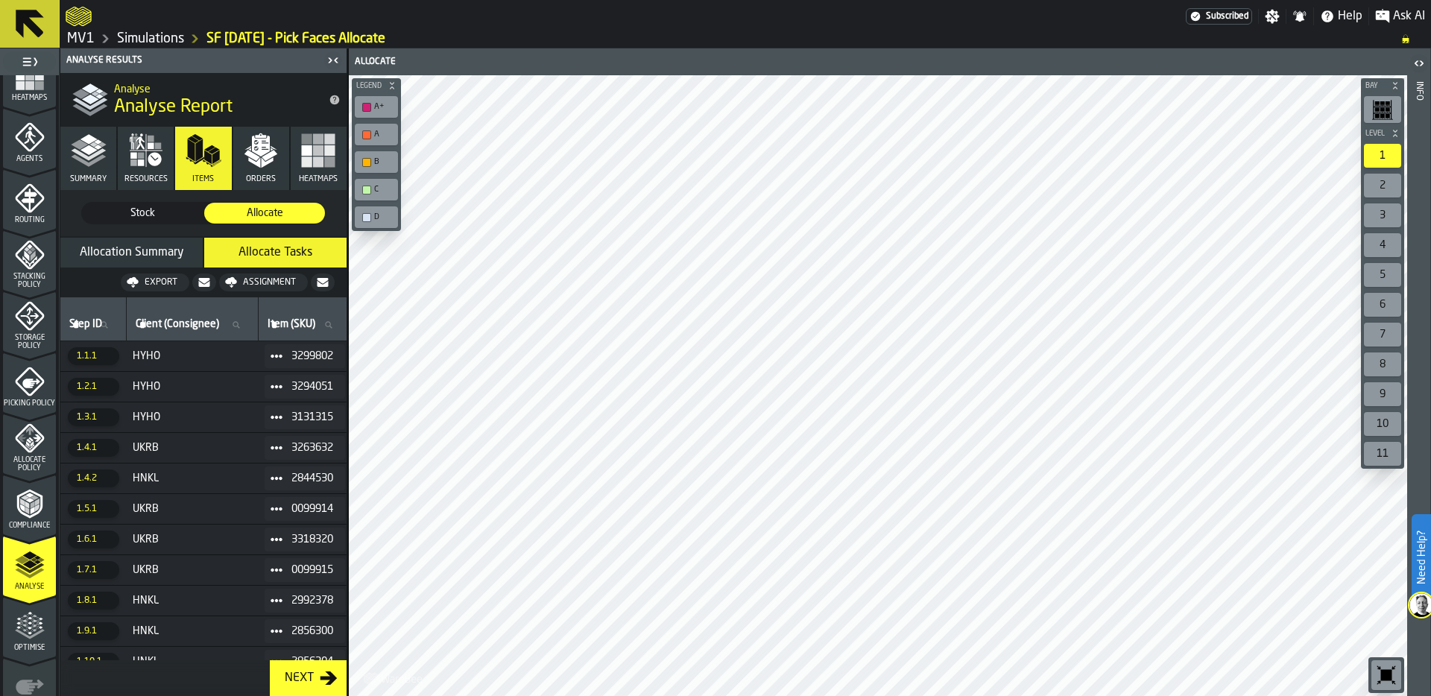
click at [20, 504] on icon "menu Compliance" at bounding box center [22, 507] width 4 height 7
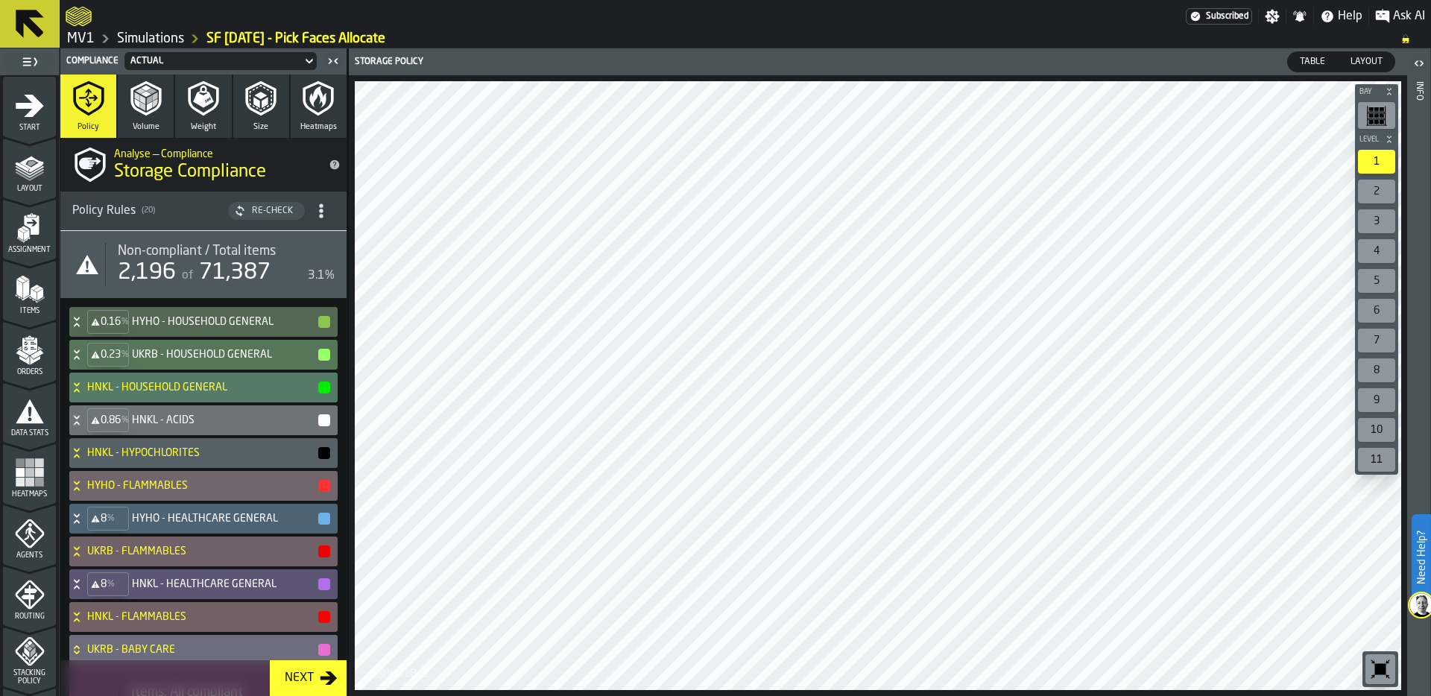
click at [33, 227] on icon "menu Assignment" at bounding box center [31, 224] width 15 height 19
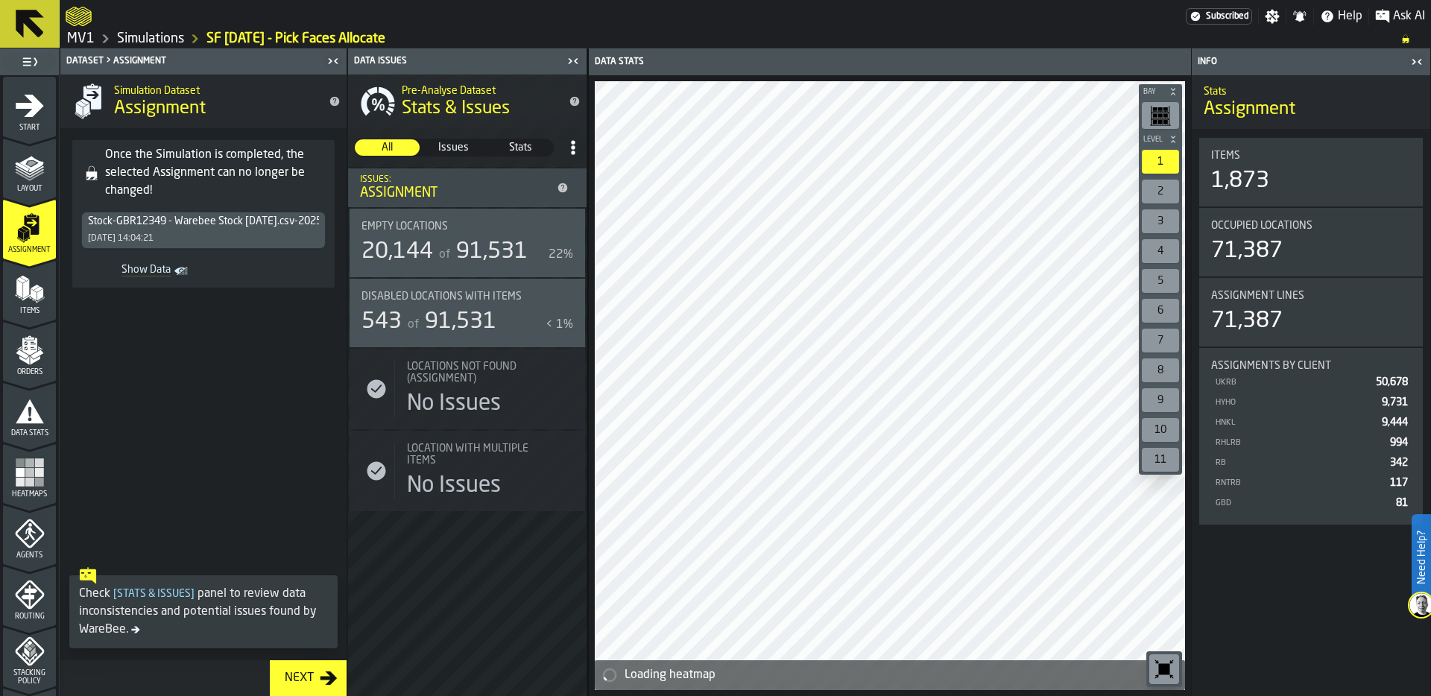
click at [154, 37] on link "Simulations" at bounding box center [150, 39] width 67 height 16
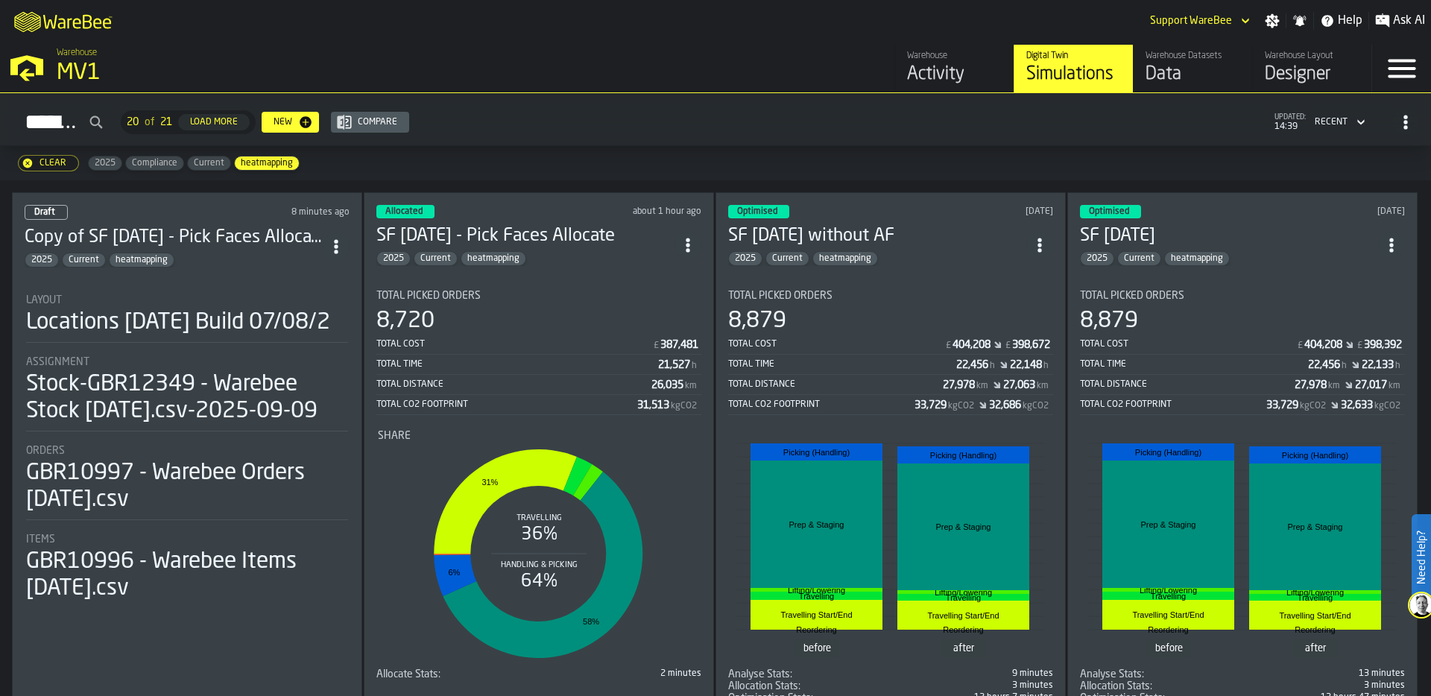
click at [335, 246] on icon "ItemListCard-DashboardItemContainer" at bounding box center [336, 246] width 15 height 15
click at [299, 308] on div "Delete" at bounding box center [306, 309] width 78 height 18
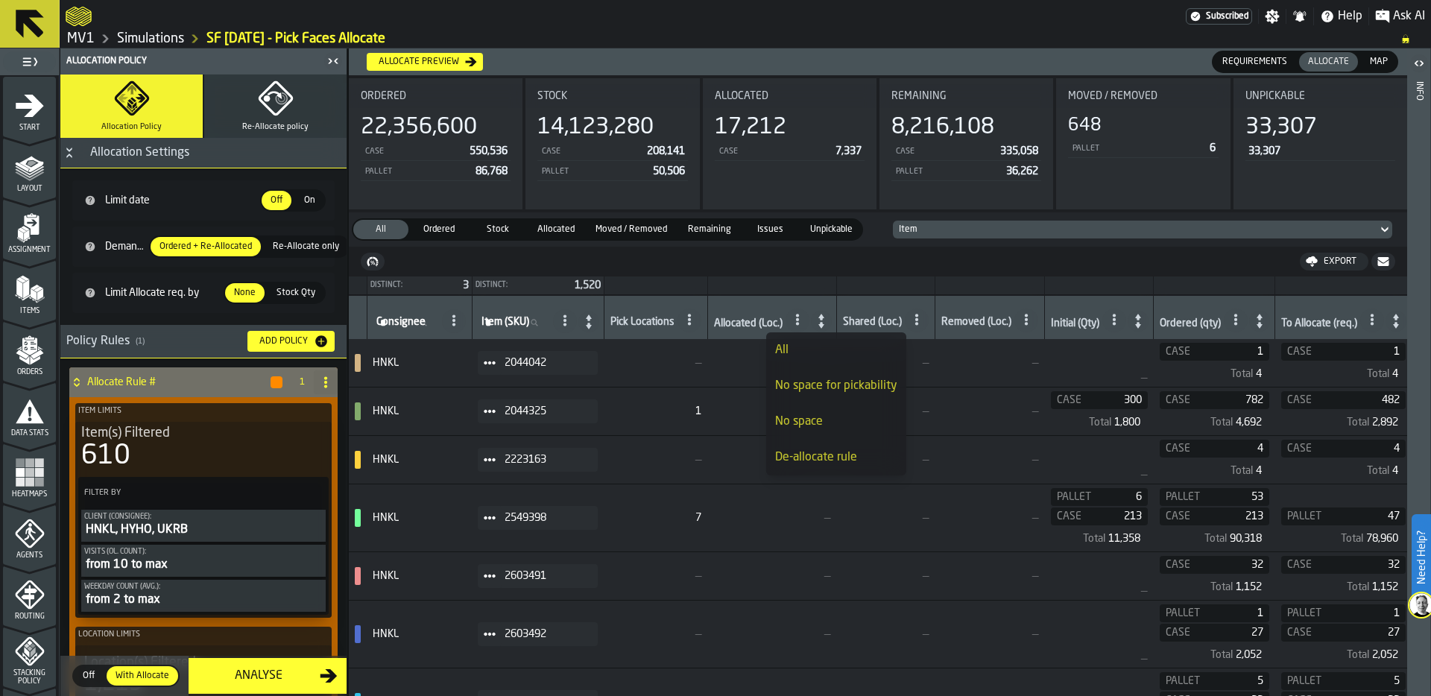
scroll to position [0, 959]
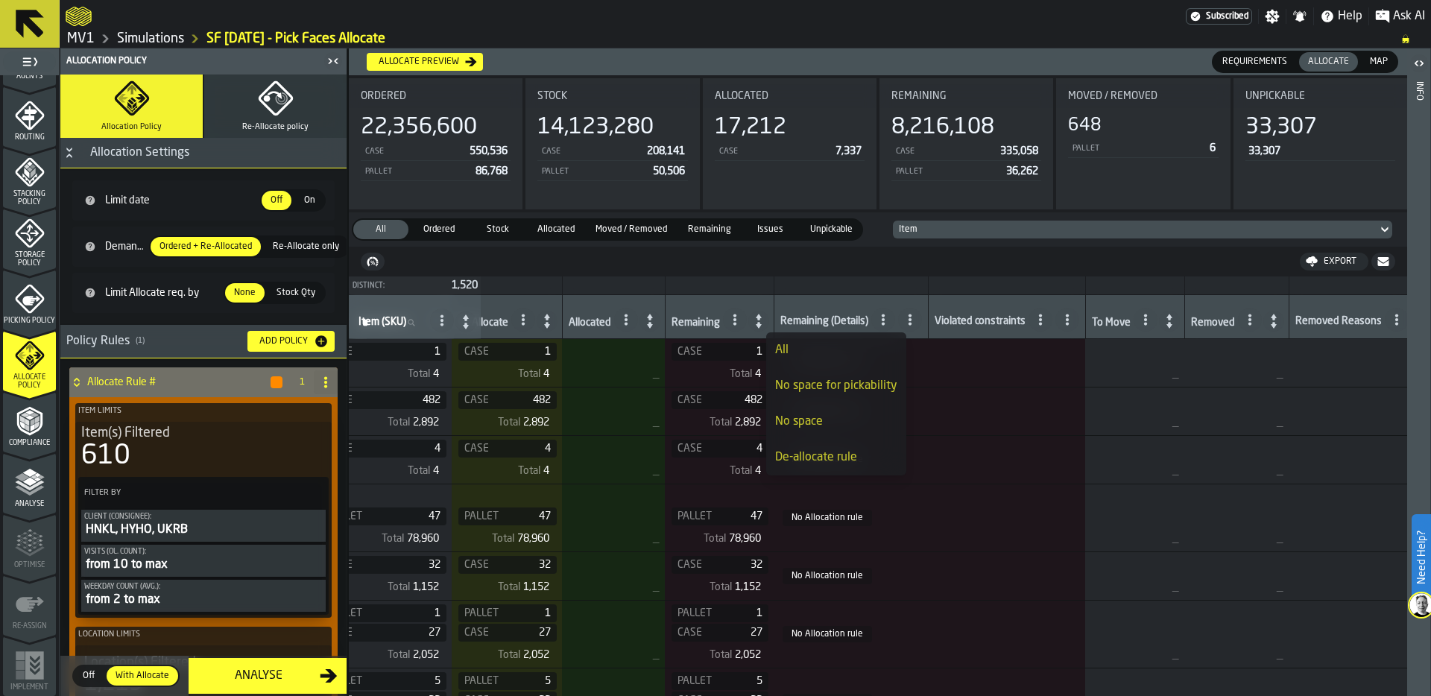
click at [807, 262] on nav "Export" at bounding box center [878, 262] width 1058 height 30
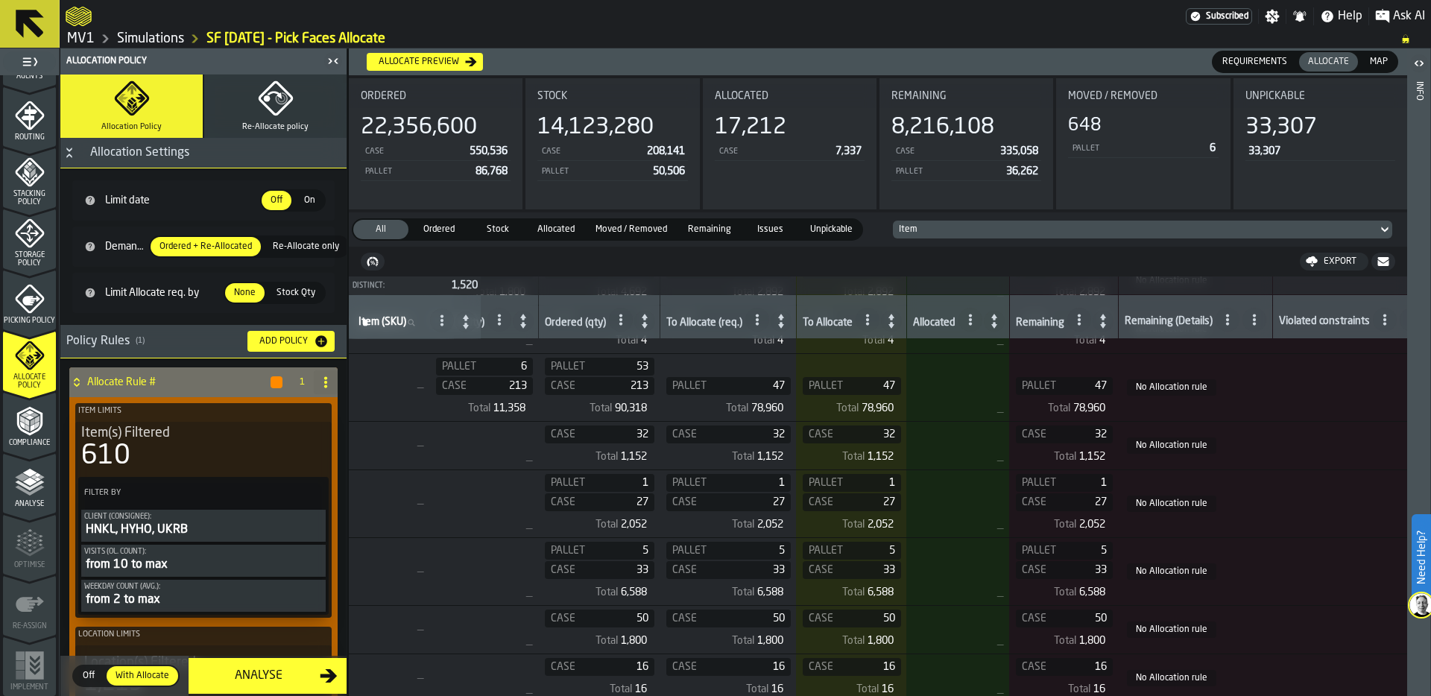
scroll to position [130, 915]
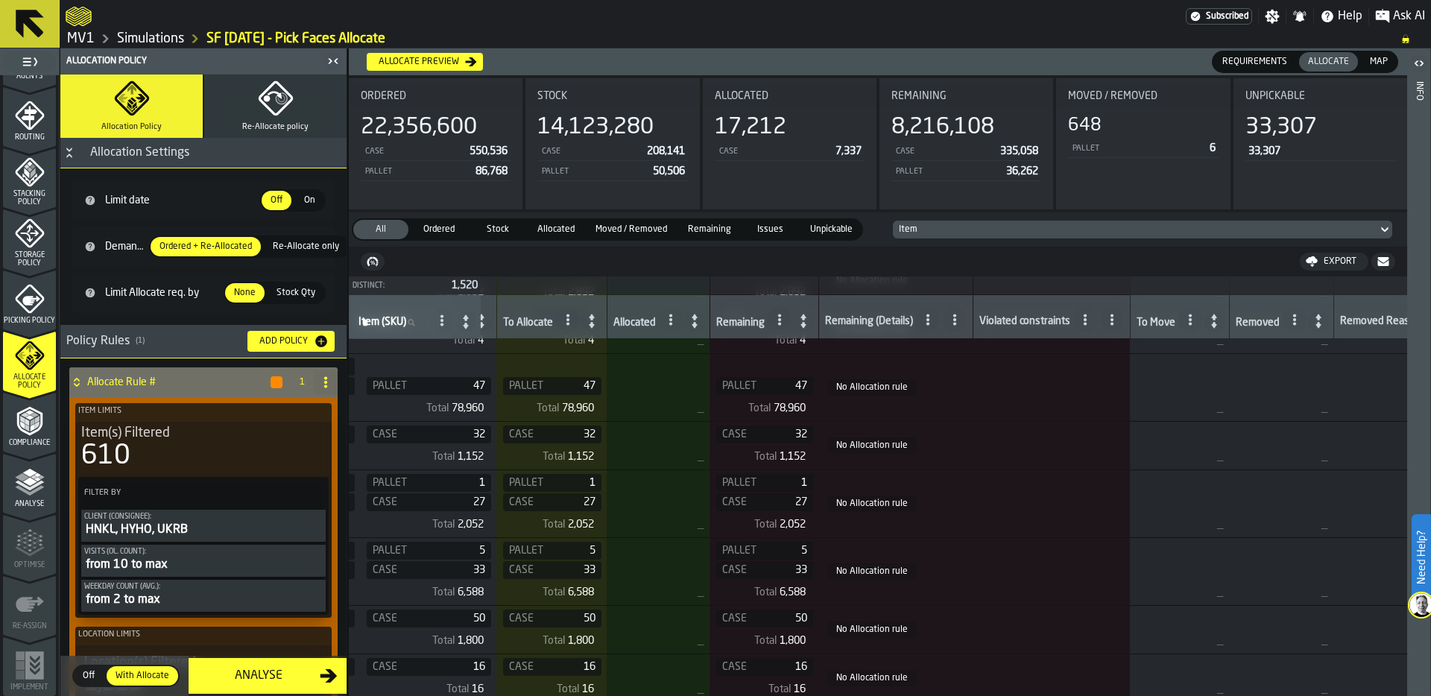
click at [934, 321] on icon at bounding box center [928, 320] width 12 height 12
click at [899, 387] on div "No space for pickability" at bounding box center [881, 386] width 122 height 18
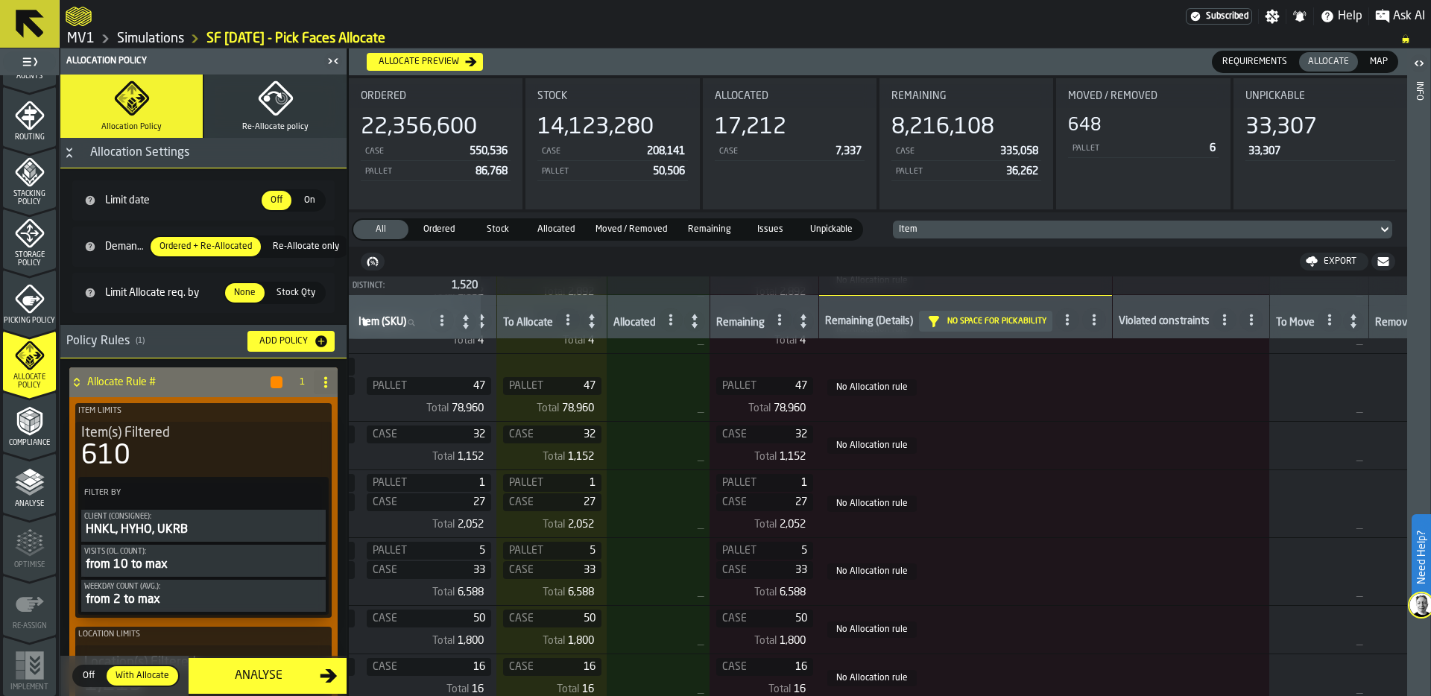
scroll to position [0, 915]
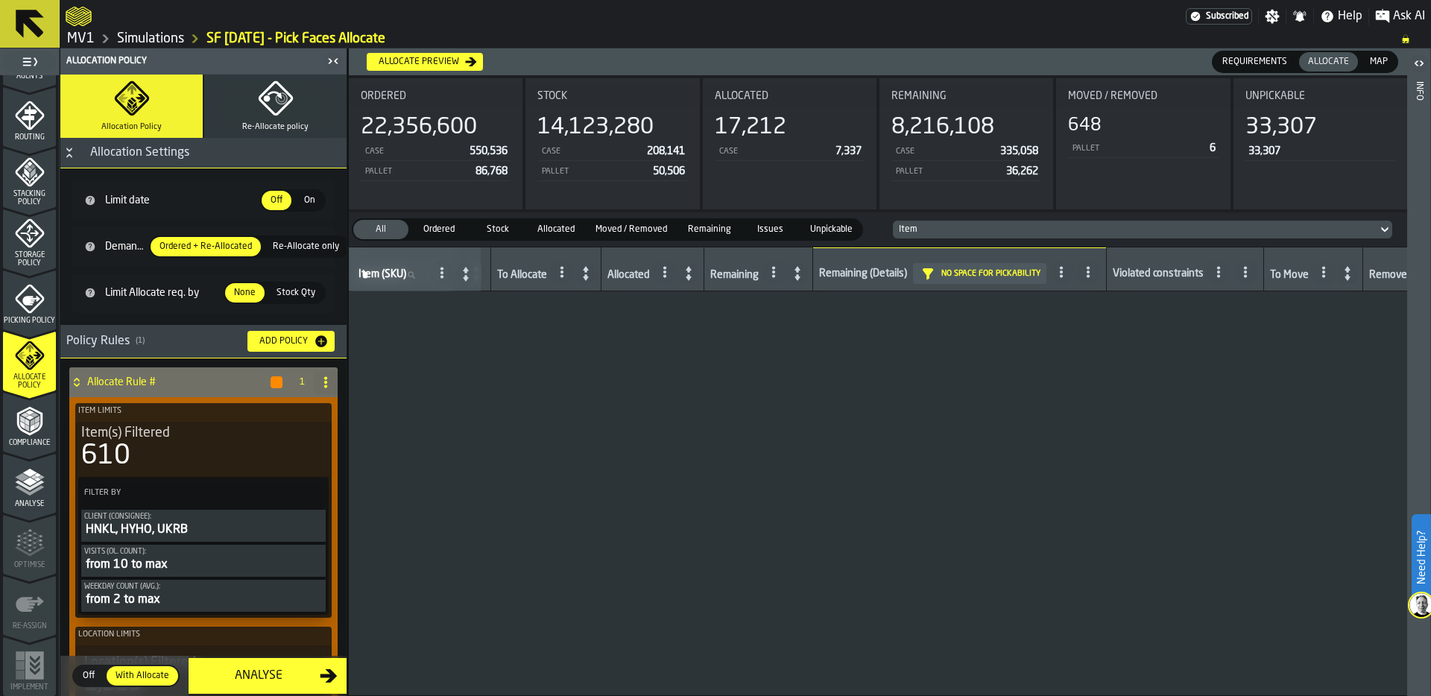
click at [961, 271] on span "No space for pickability" at bounding box center [990, 274] width 99 height 10
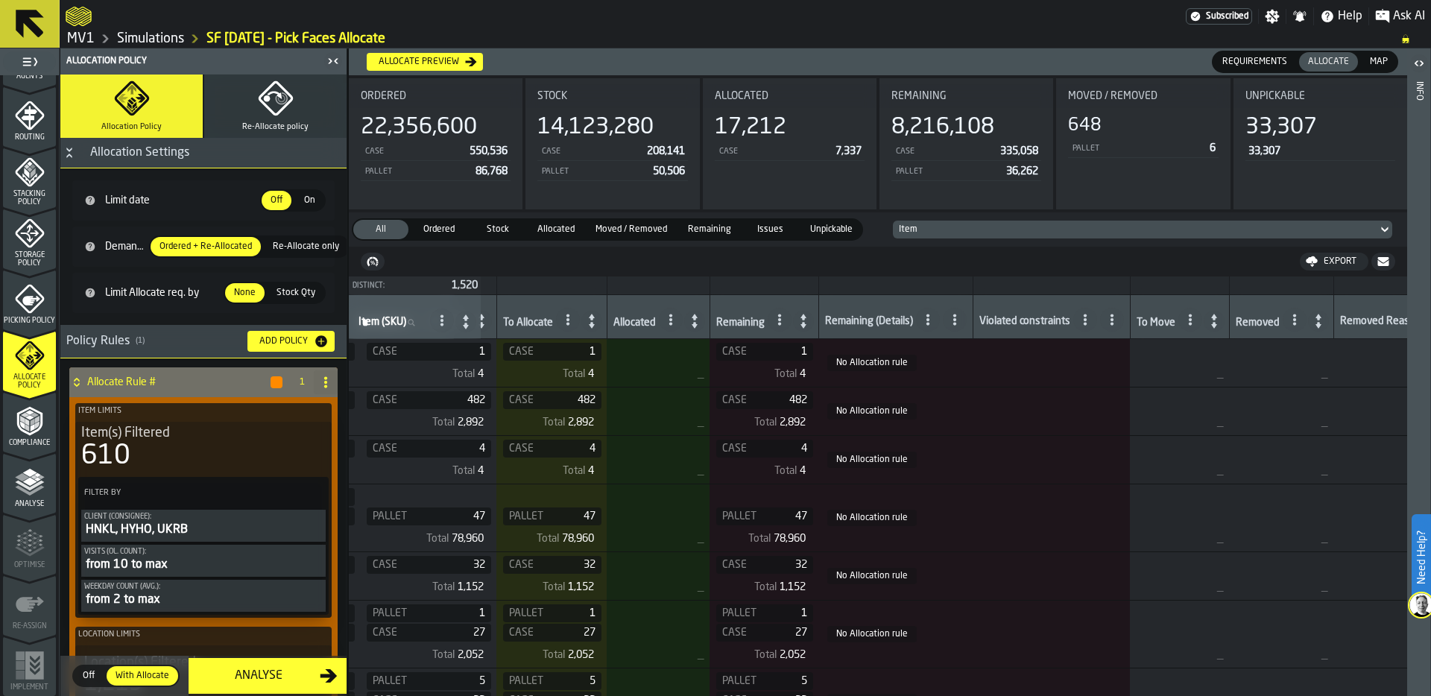
click at [934, 318] on icon at bounding box center [928, 320] width 12 height 12
click at [867, 411] on div "Round limit" at bounding box center [881, 414] width 122 height 18
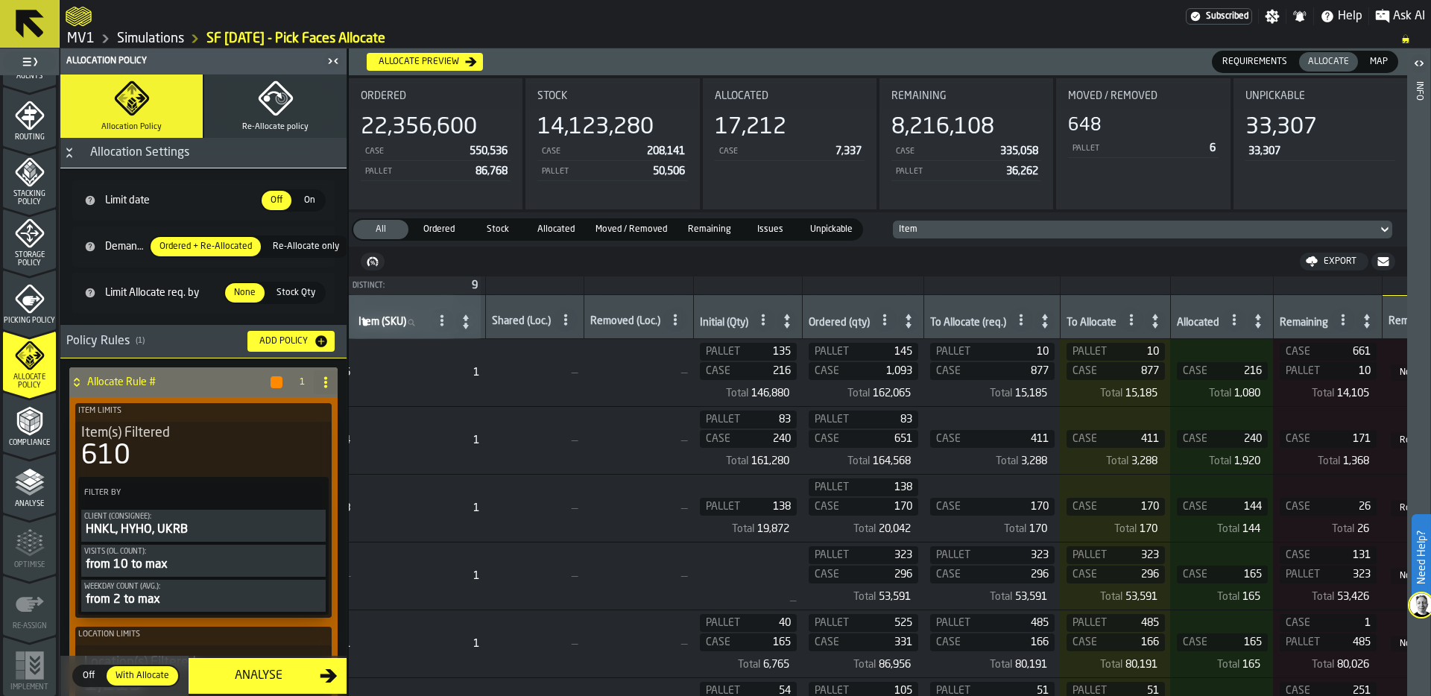
scroll to position [0, 354]
click at [20, 128] on icon "menu Routing" at bounding box center [30, 116] width 30 height 30
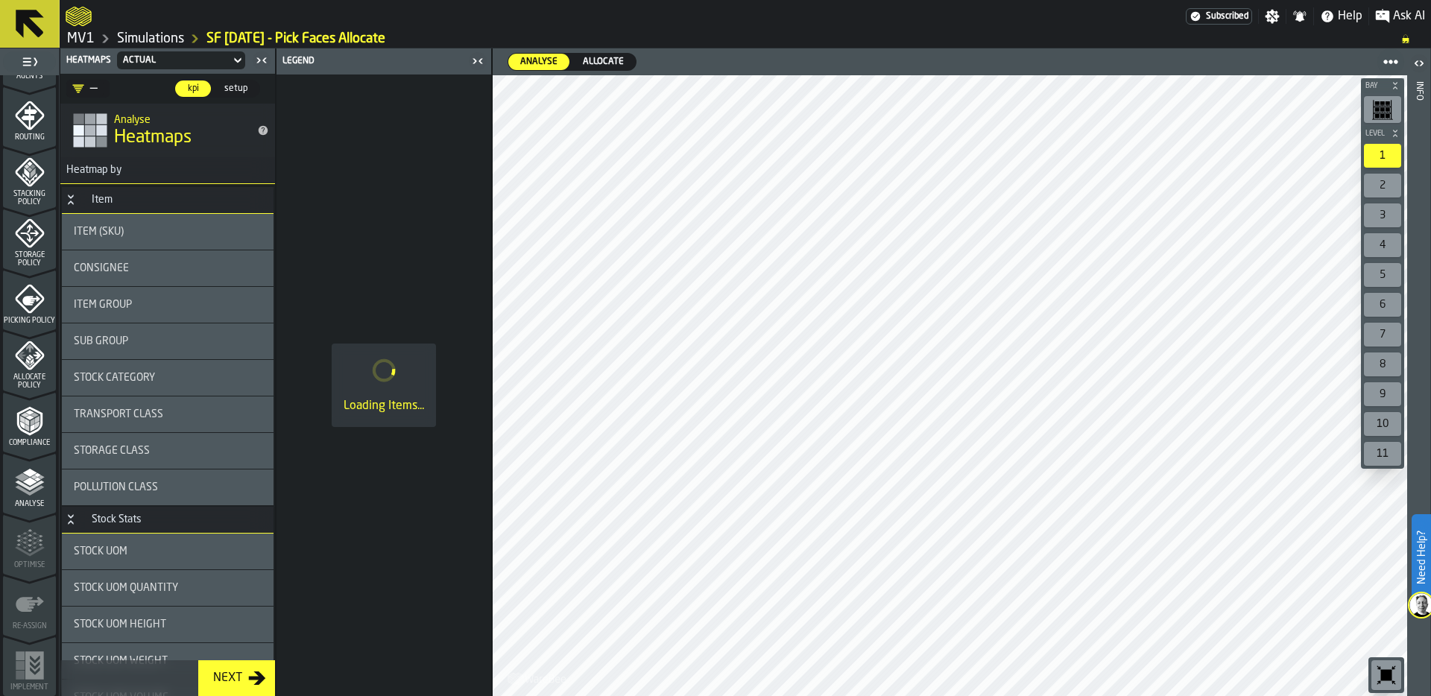
scroll to position [344, 0]
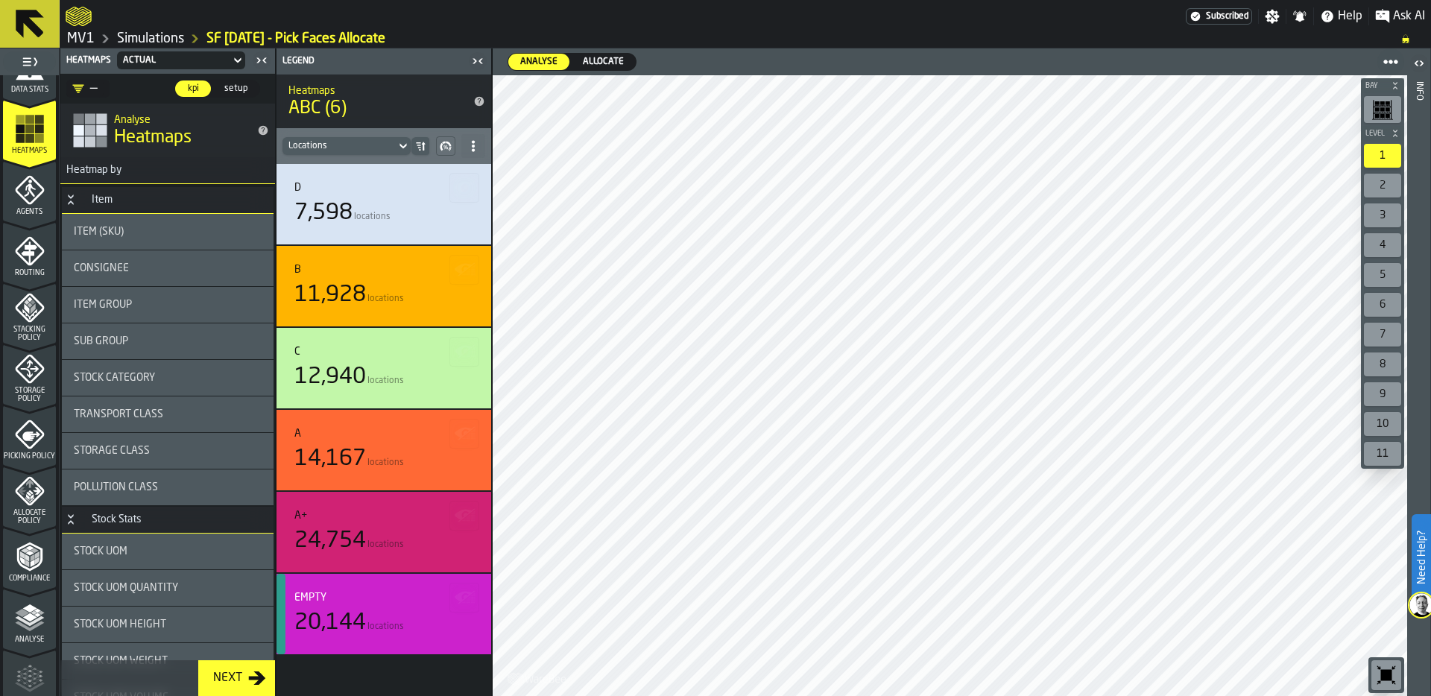
click at [605, 61] on span "Allocate" at bounding box center [603, 61] width 53 height 13
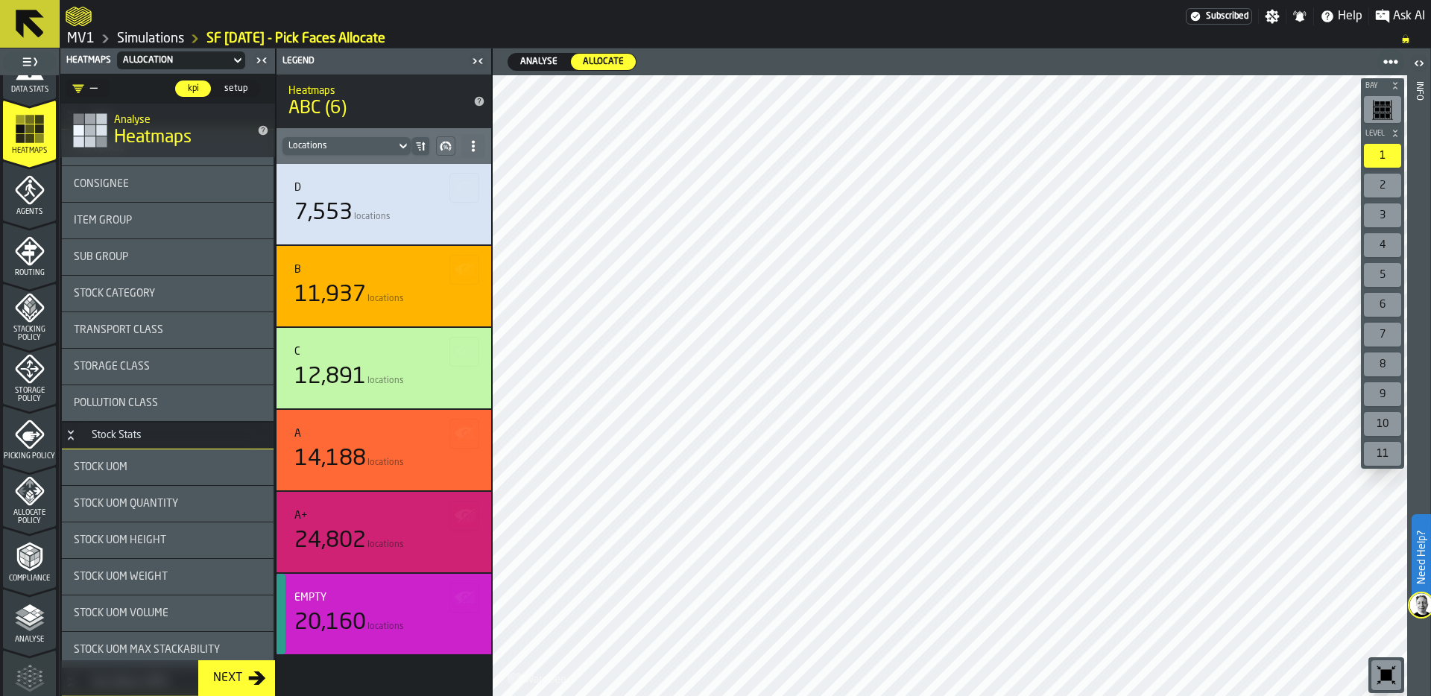
scroll to position [0, 0]
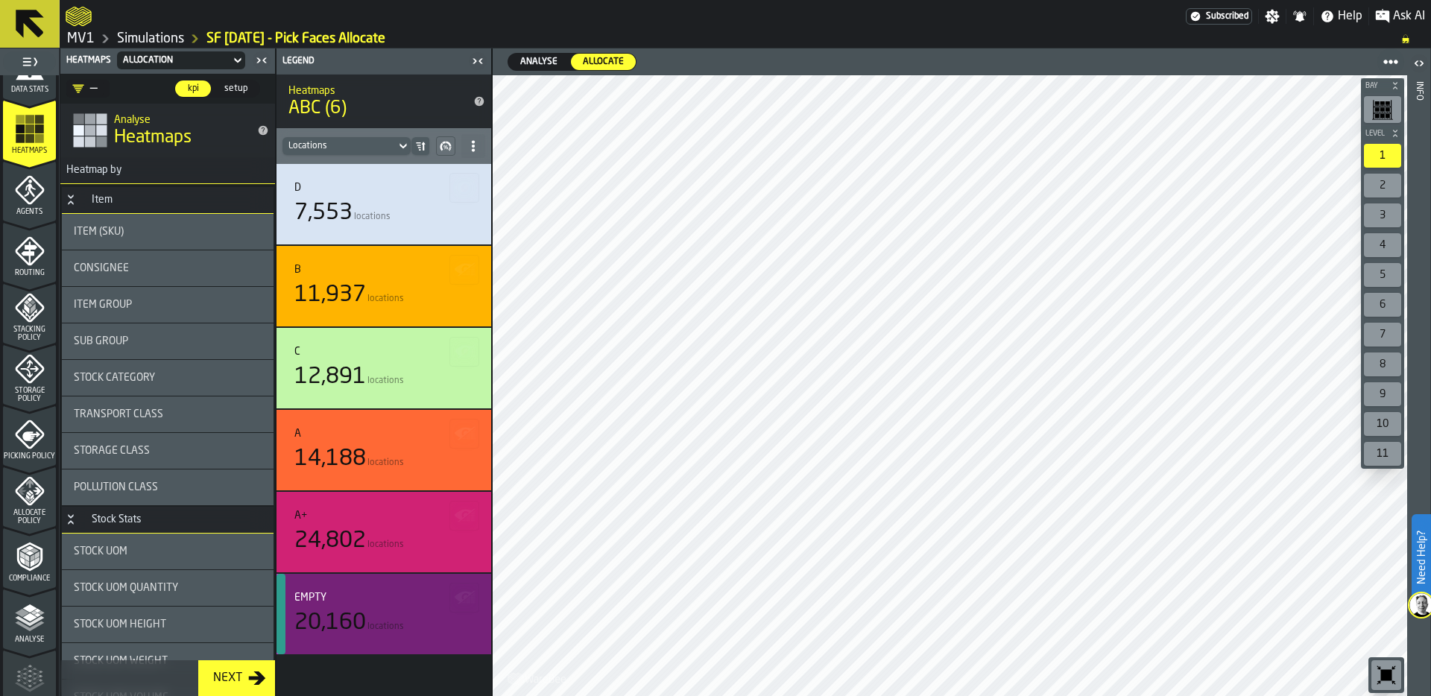
click at [394, 627] on span "locations" at bounding box center [385, 627] width 37 height 10
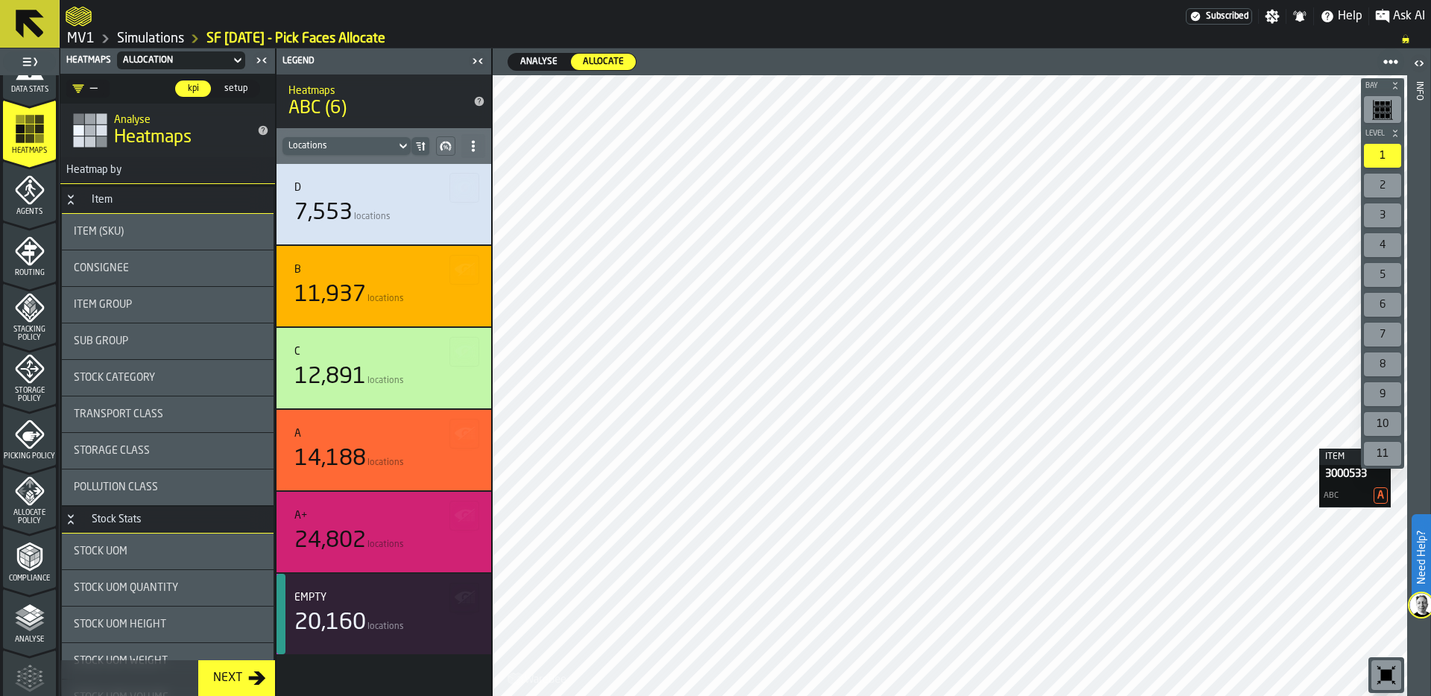
click at [530, 58] on span "Analyse" at bounding box center [538, 61] width 49 height 13
click at [616, 61] on span "Allocate" at bounding box center [603, 61] width 53 height 13
click at [548, 60] on span "Analyse" at bounding box center [538, 61] width 49 height 13
click at [610, 56] on span "Allocate" at bounding box center [603, 61] width 53 height 13
click at [15, 615] on icon "menu Analyse" at bounding box center [30, 618] width 30 height 30
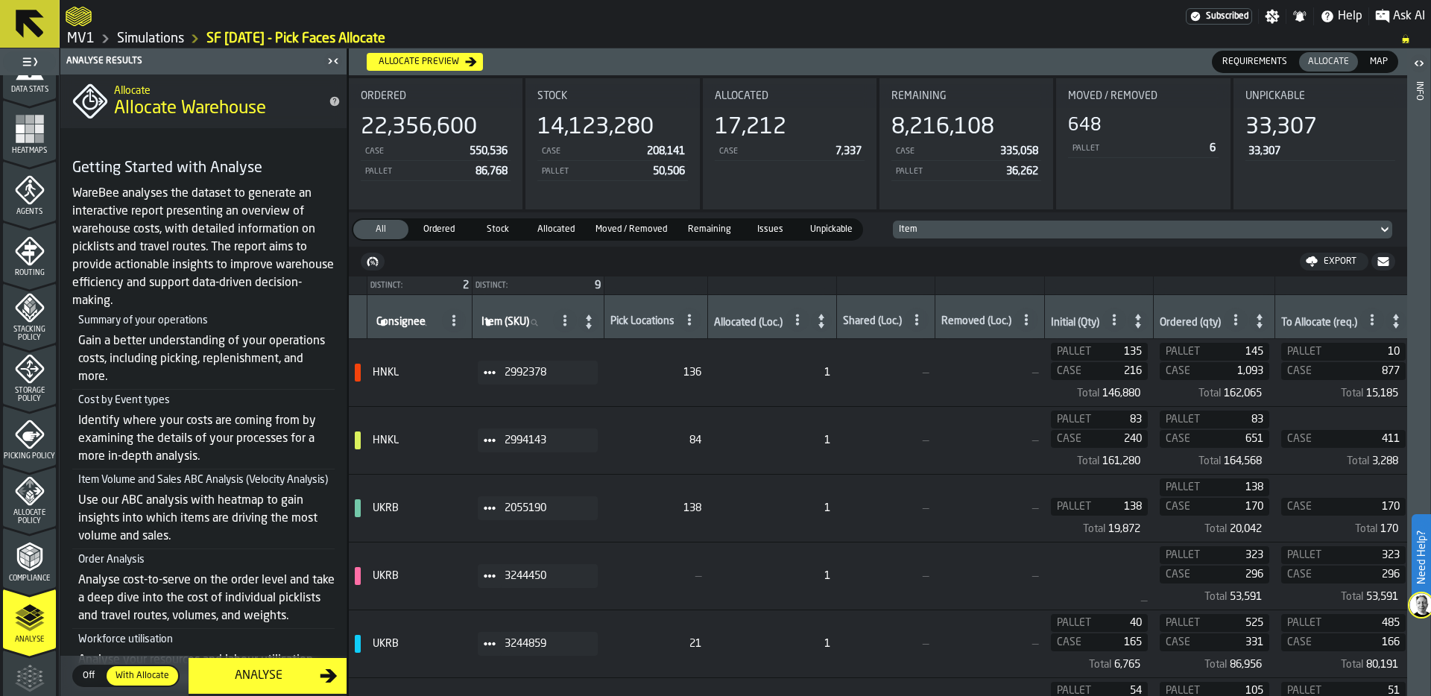
click at [279, 672] on div "Analyse" at bounding box center [259, 676] width 122 height 18
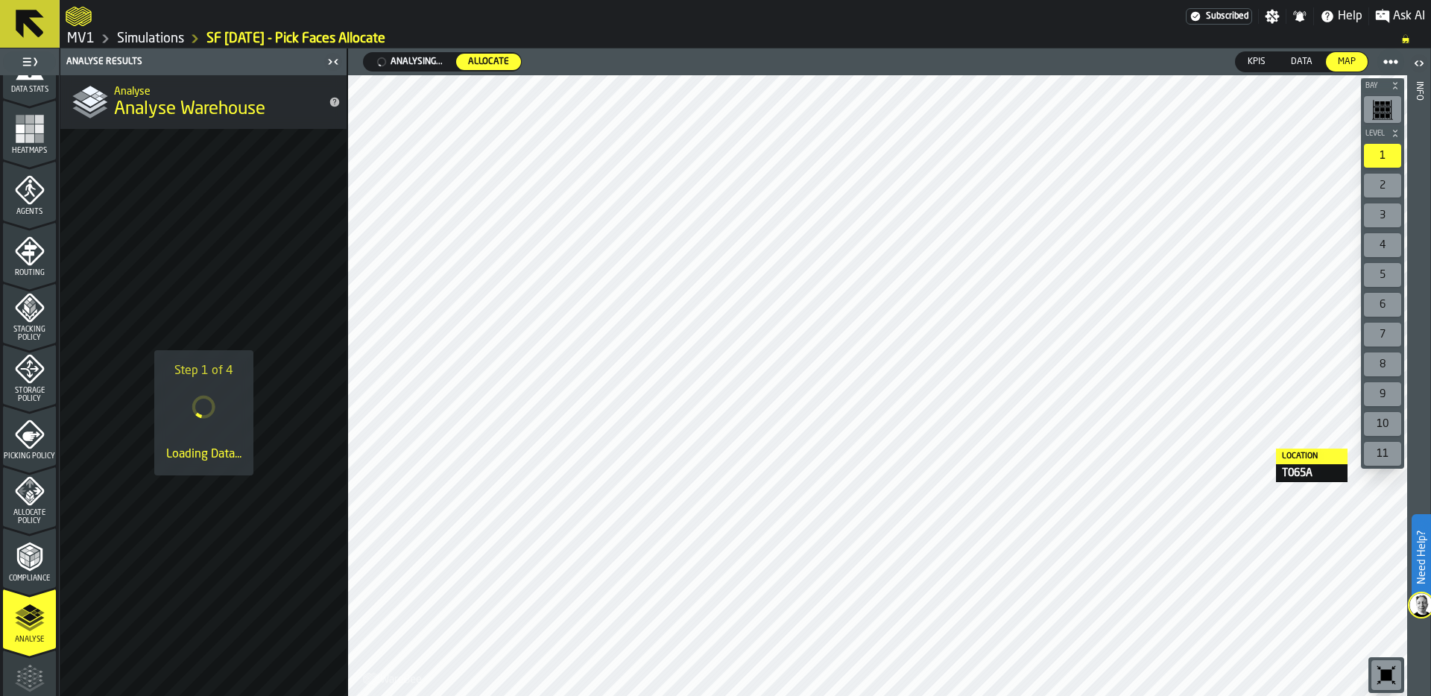
click at [166, 37] on link "Simulations" at bounding box center [150, 39] width 67 height 16
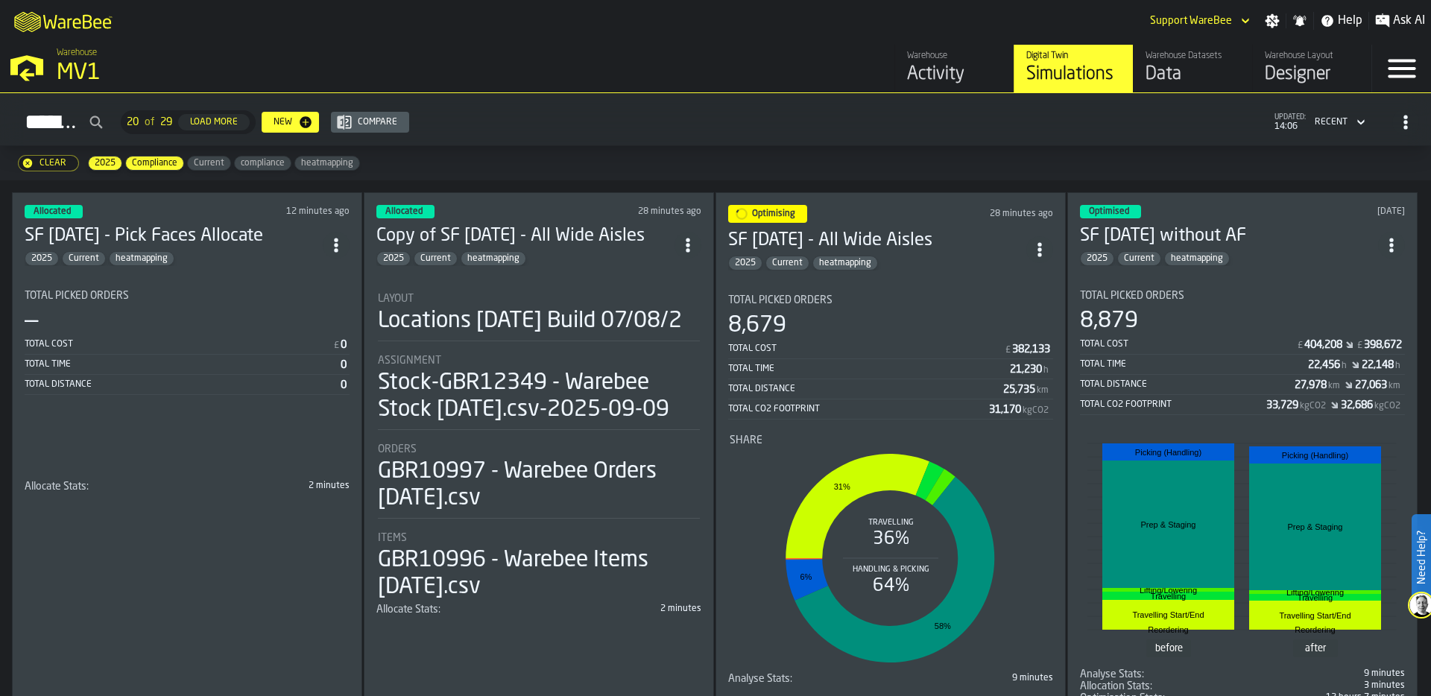
click at [572, 308] on div "Locations [DATE] Build 07/08/2" at bounding box center [530, 321] width 304 height 27
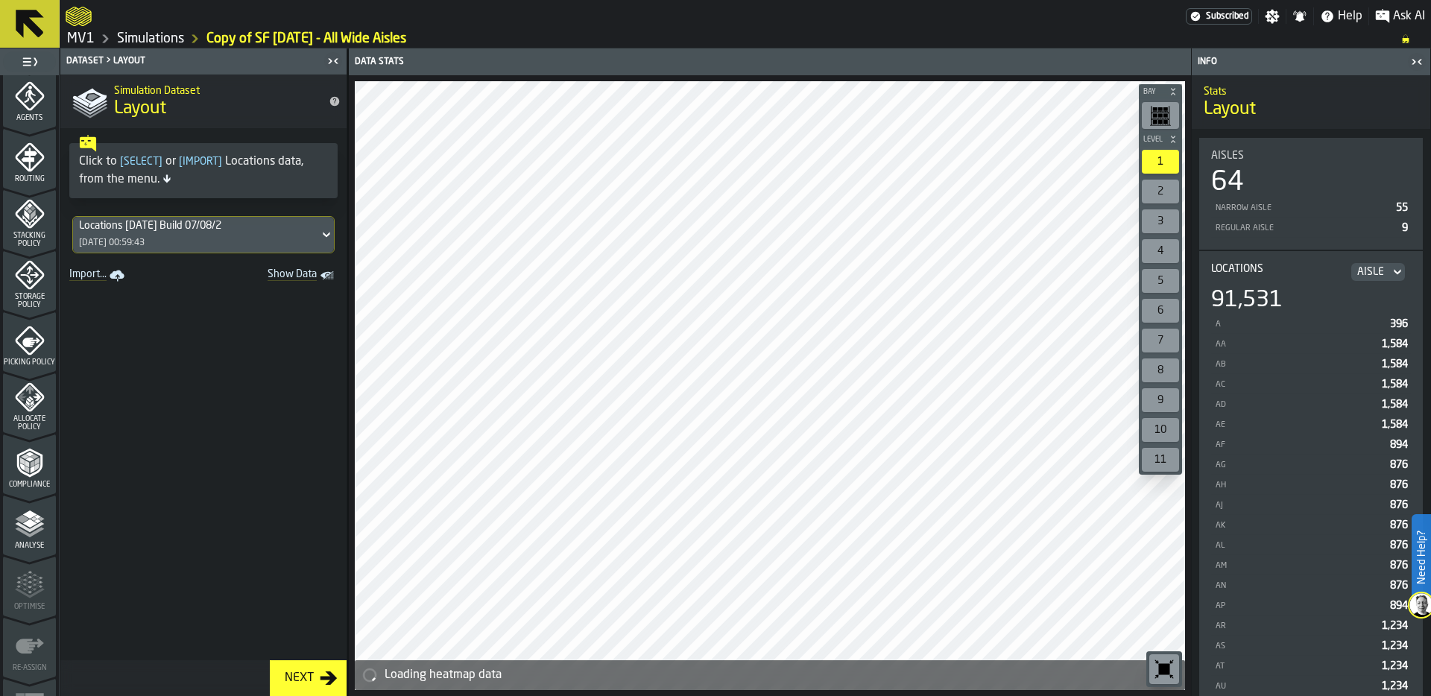
scroll to position [479, 0]
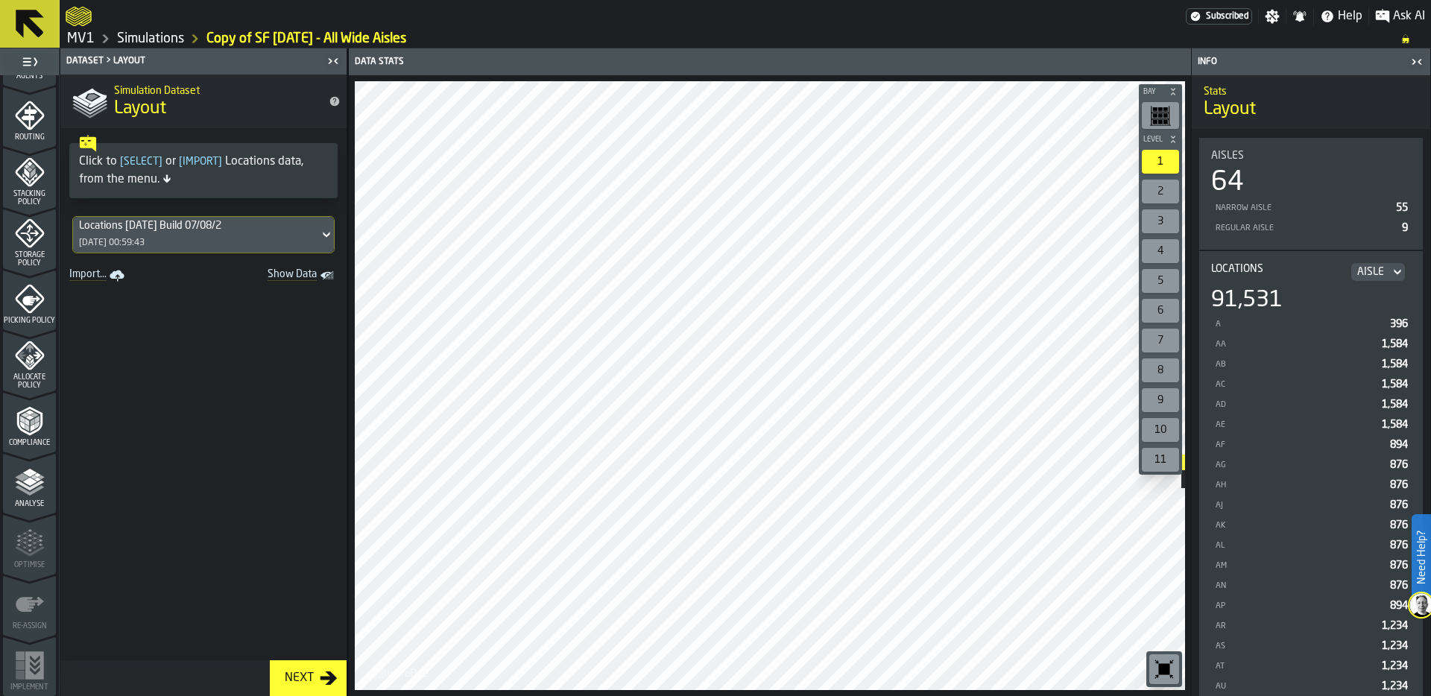
click at [23, 356] on icon "menu Allocate Policy" at bounding box center [30, 356] width 30 height 30
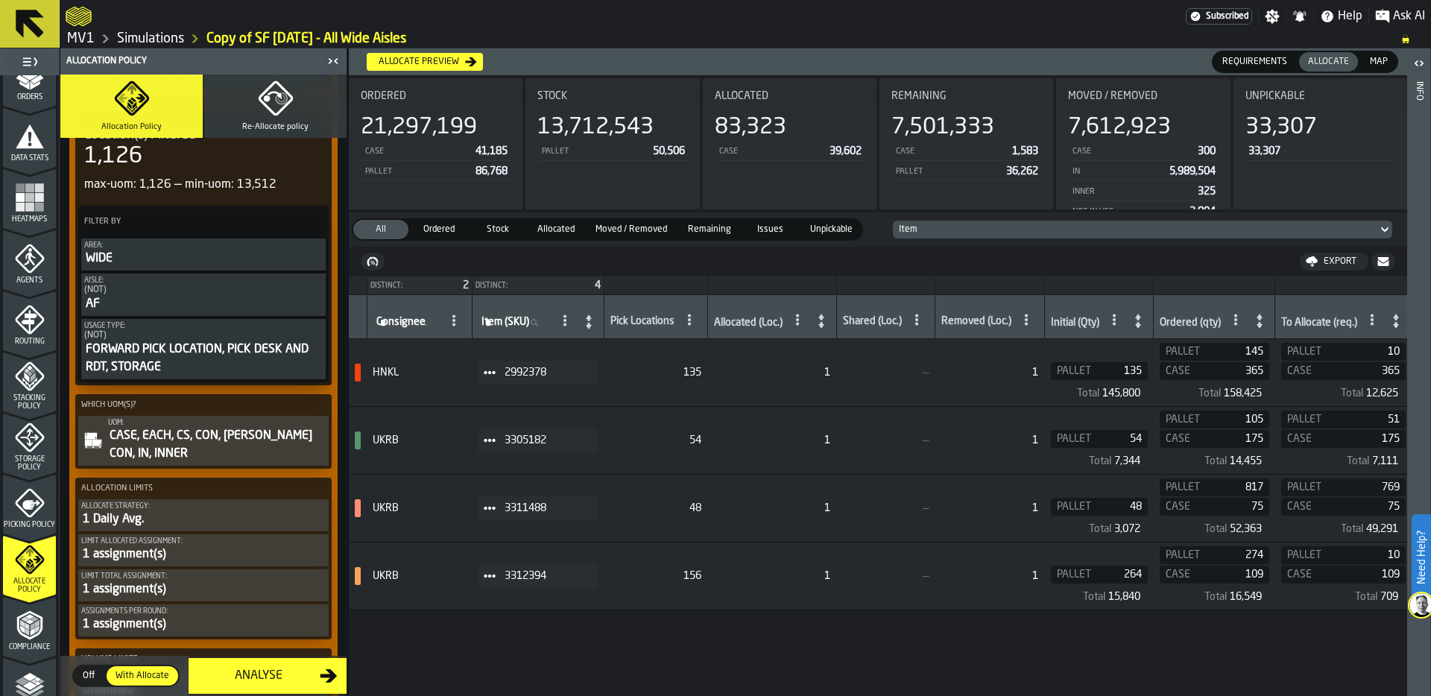
scroll to position [271, 0]
click at [18, 201] on rect "menu Heatmaps" at bounding box center [20, 202] width 9 height 9
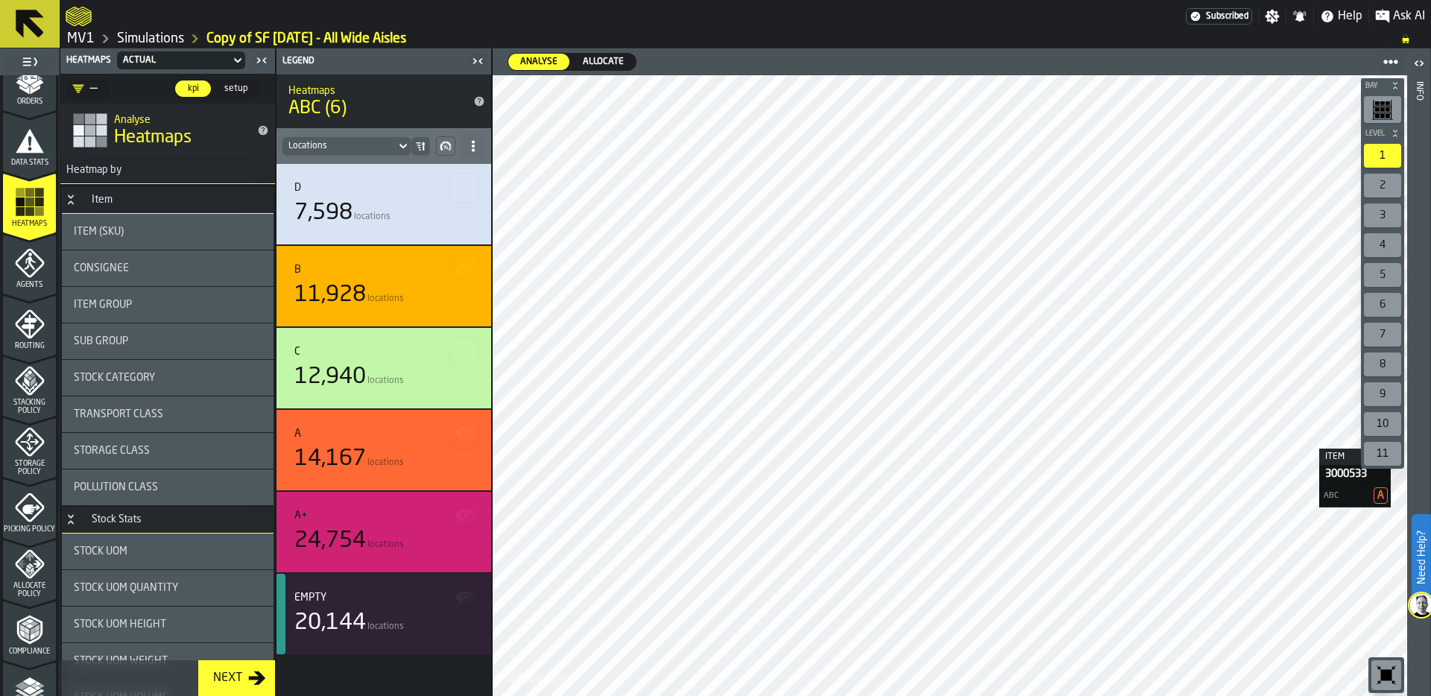
click at [608, 60] on span "Allocate" at bounding box center [603, 61] width 53 height 13
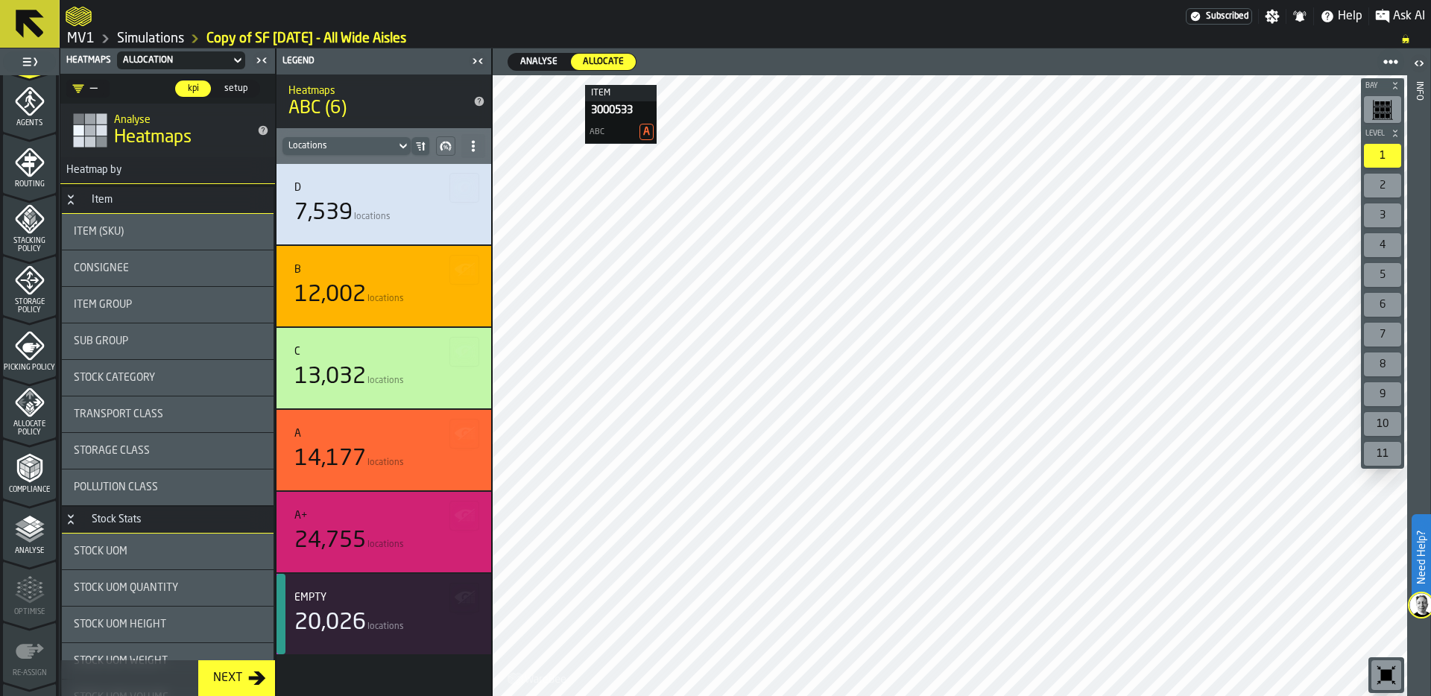
scroll to position [479, 0]
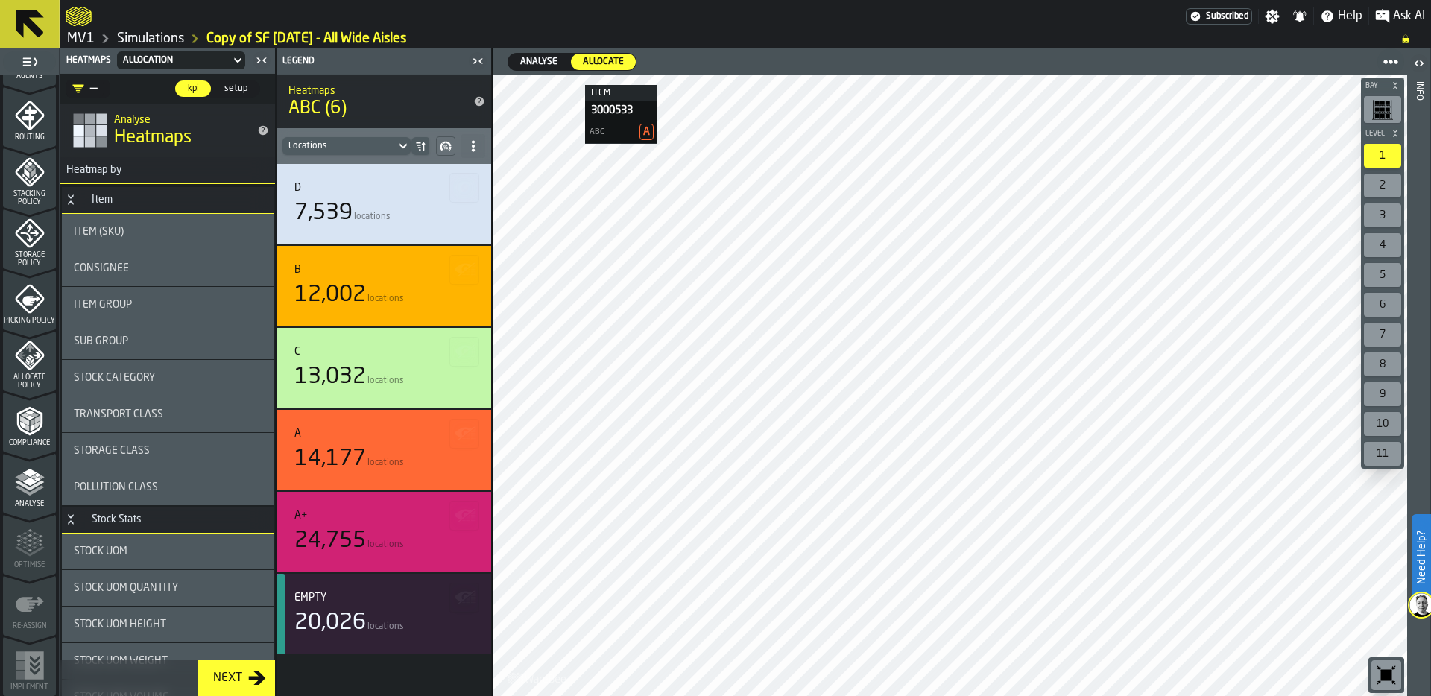
click at [18, 484] on polyline "menu Analyse" at bounding box center [29, 485] width 29 height 10
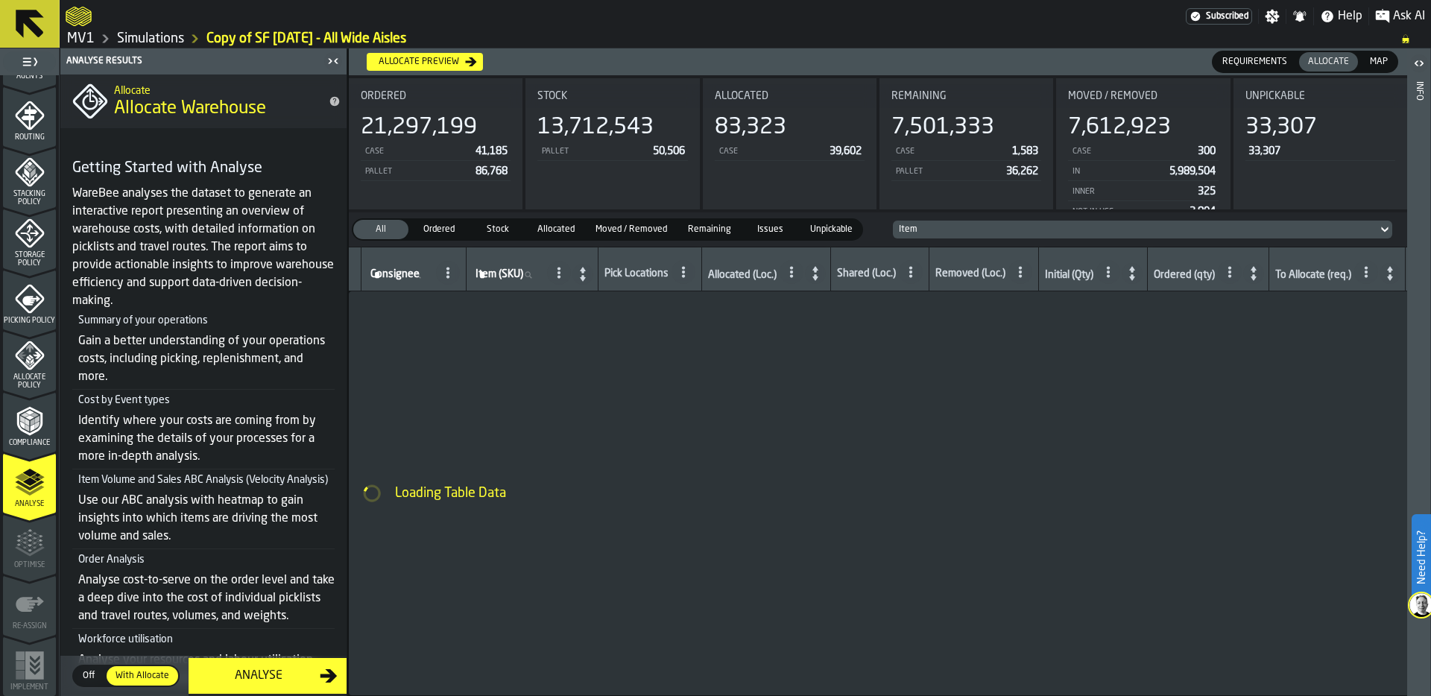
click at [266, 670] on div "Analyse" at bounding box center [259, 676] width 122 height 18
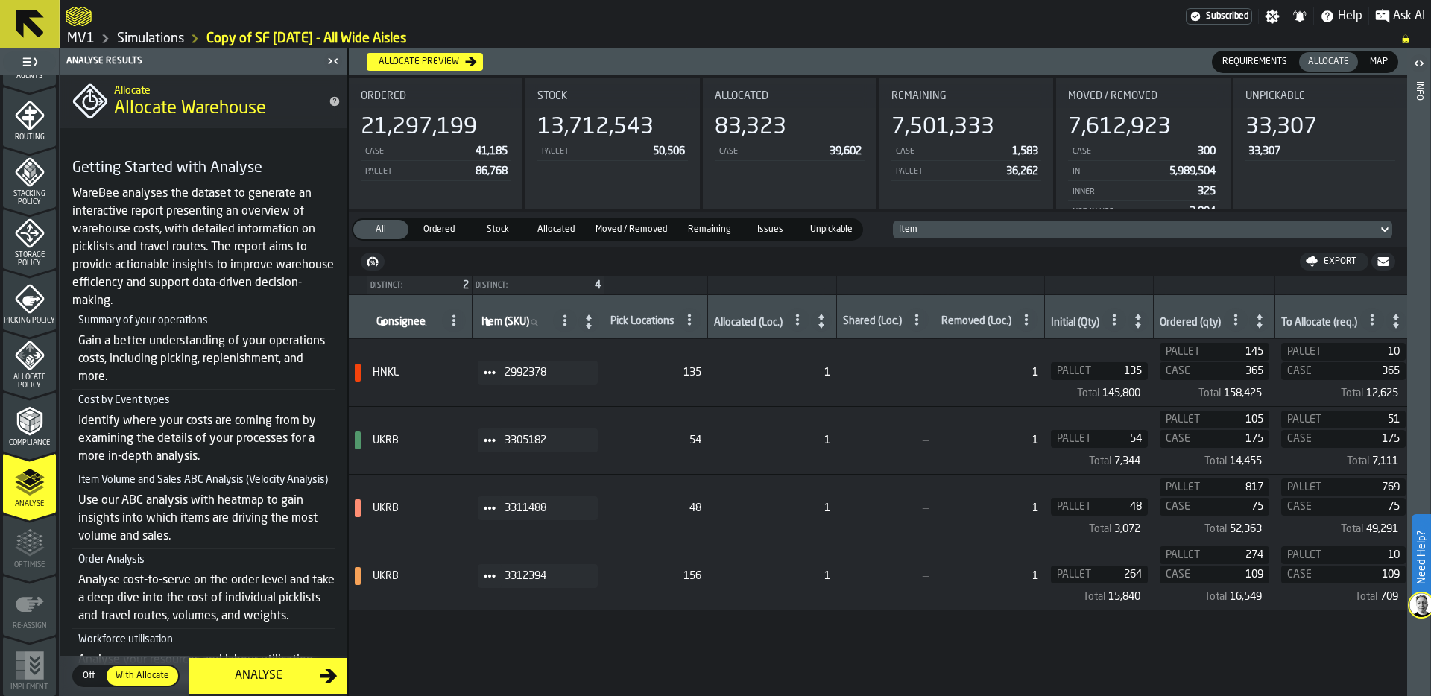
click at [140, 34] on link "Simulations" at bounding box center [150, 39] width 67 height 16
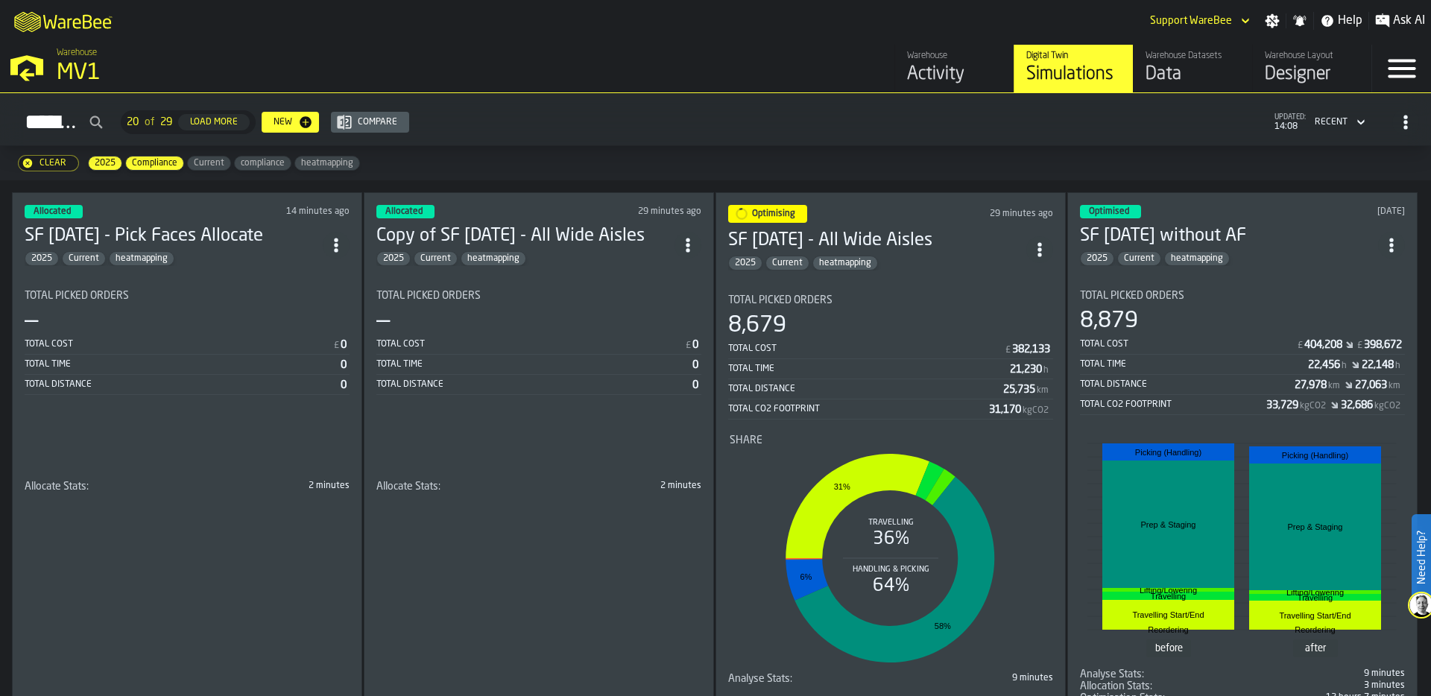
click at [818, 344] on div "Total Cost" at bounding box center [866, 349] width 276 height 10
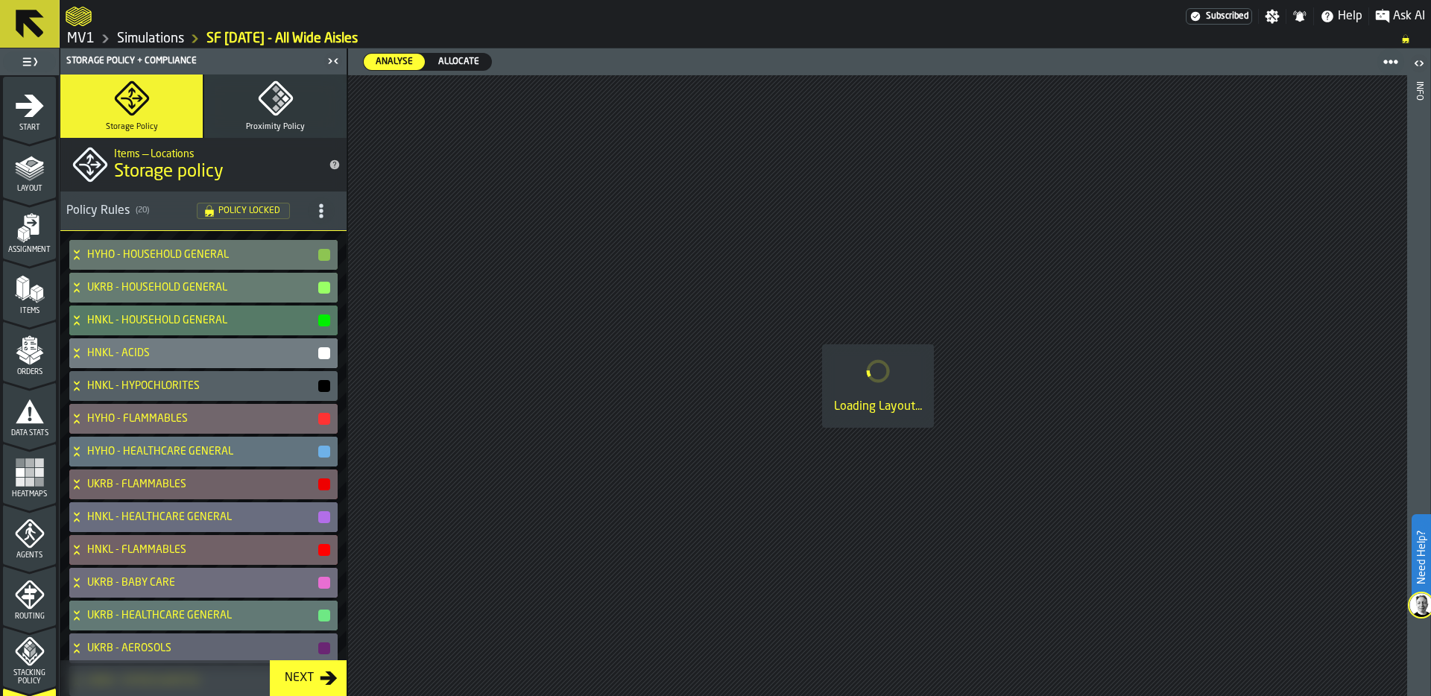
click at [15, 99] on icon "menu Start" at bounding box center [30, 106] width 30 height 30
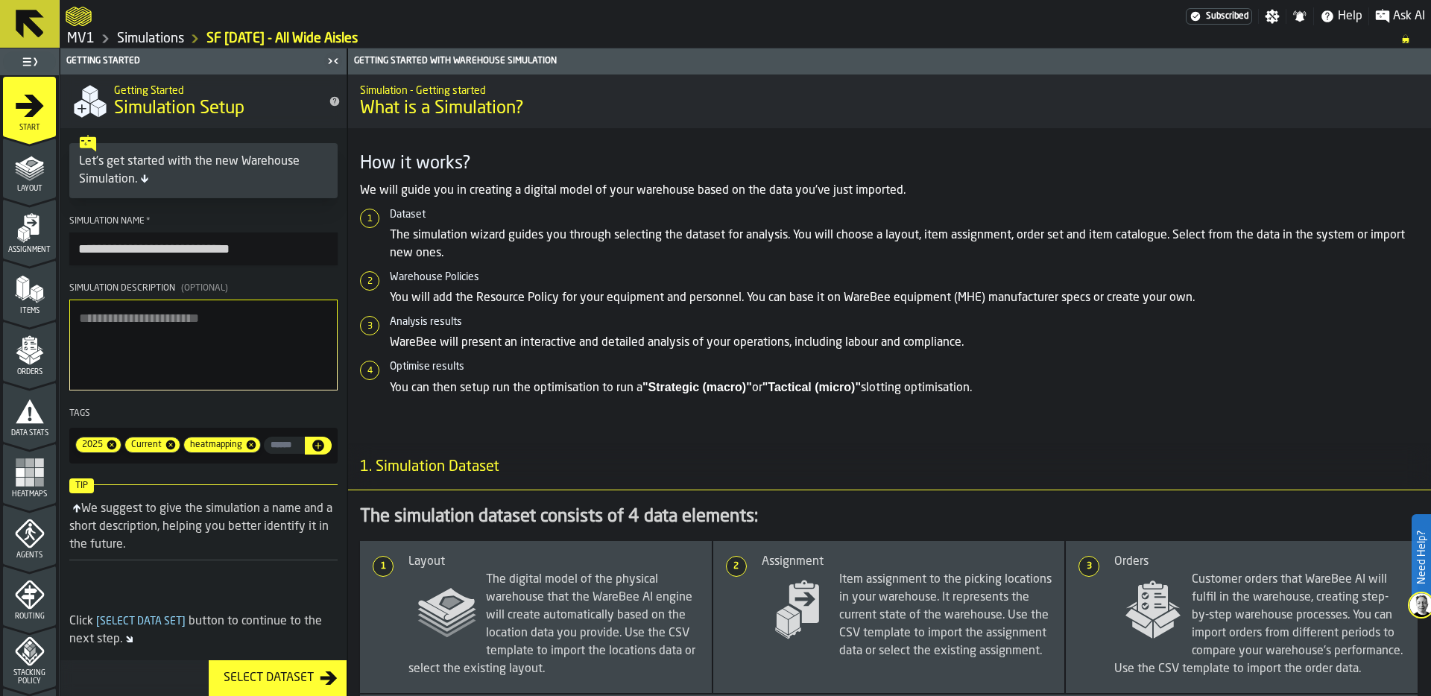
click at [274, 243] on input "**********" at bounding box center [203, 249] width 268 height 33
type input "**********"
click at [144, 40] on link "Simulations" at bounding box center [150, 39] width 67 height 16
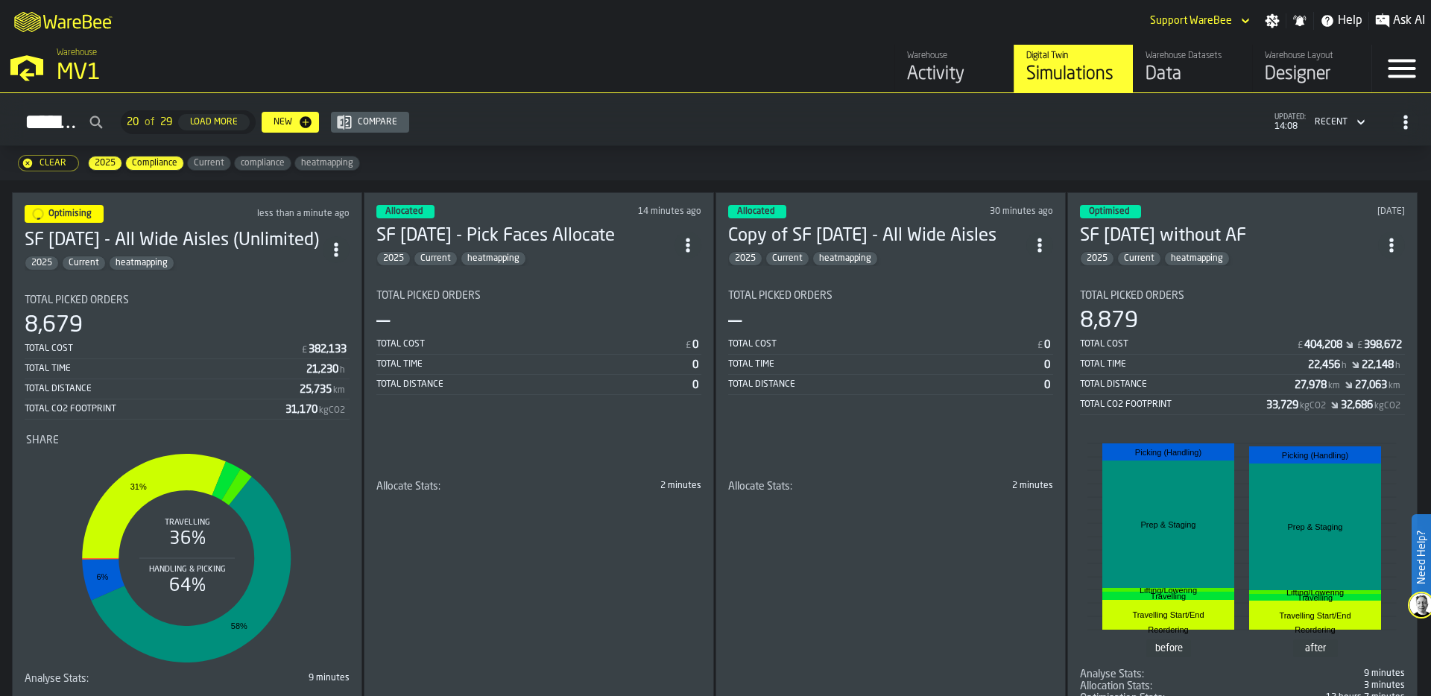
click at [849, 303] on div "Total Picked Orders — Total Cost £ 0 Total Time 0 Total Distance 0" at bounding box center [890, 342] width 325 height 105
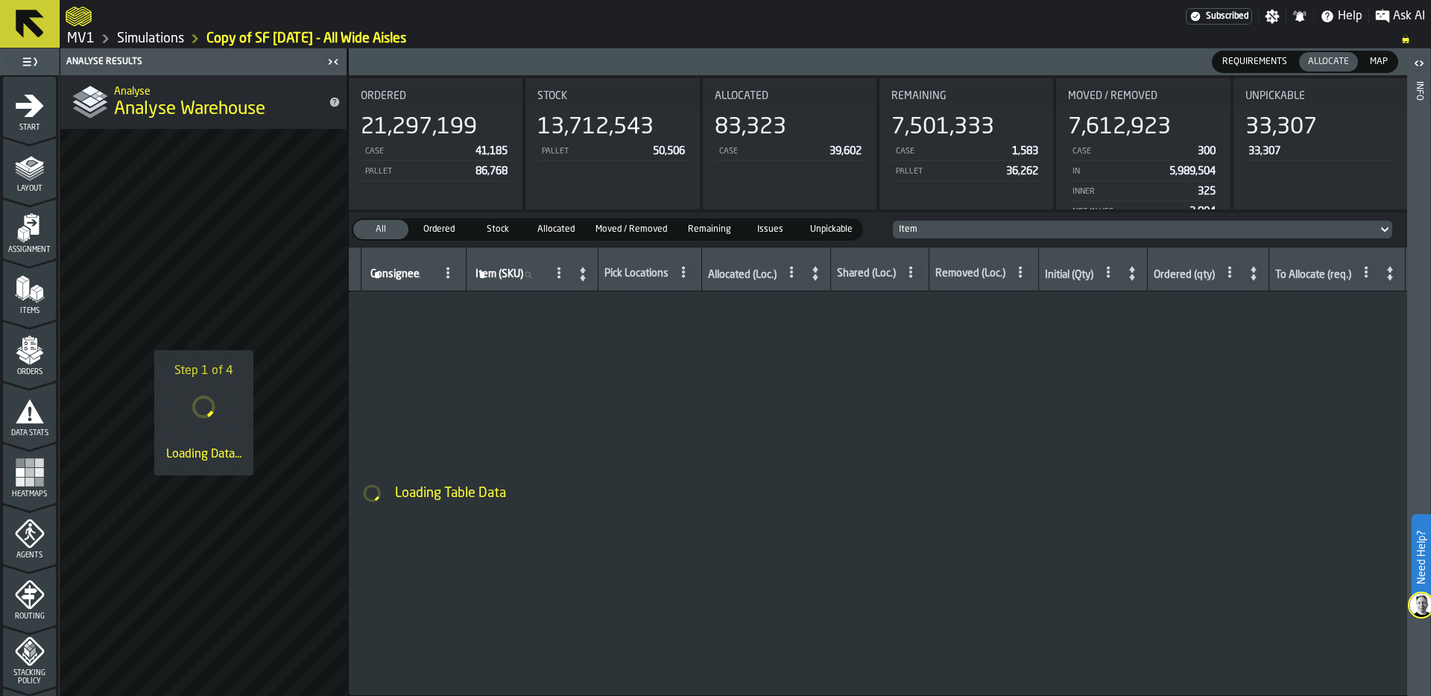
click at [27, 104] on icon "menu Start" at bounding box center [30, 105] width 28 height 22
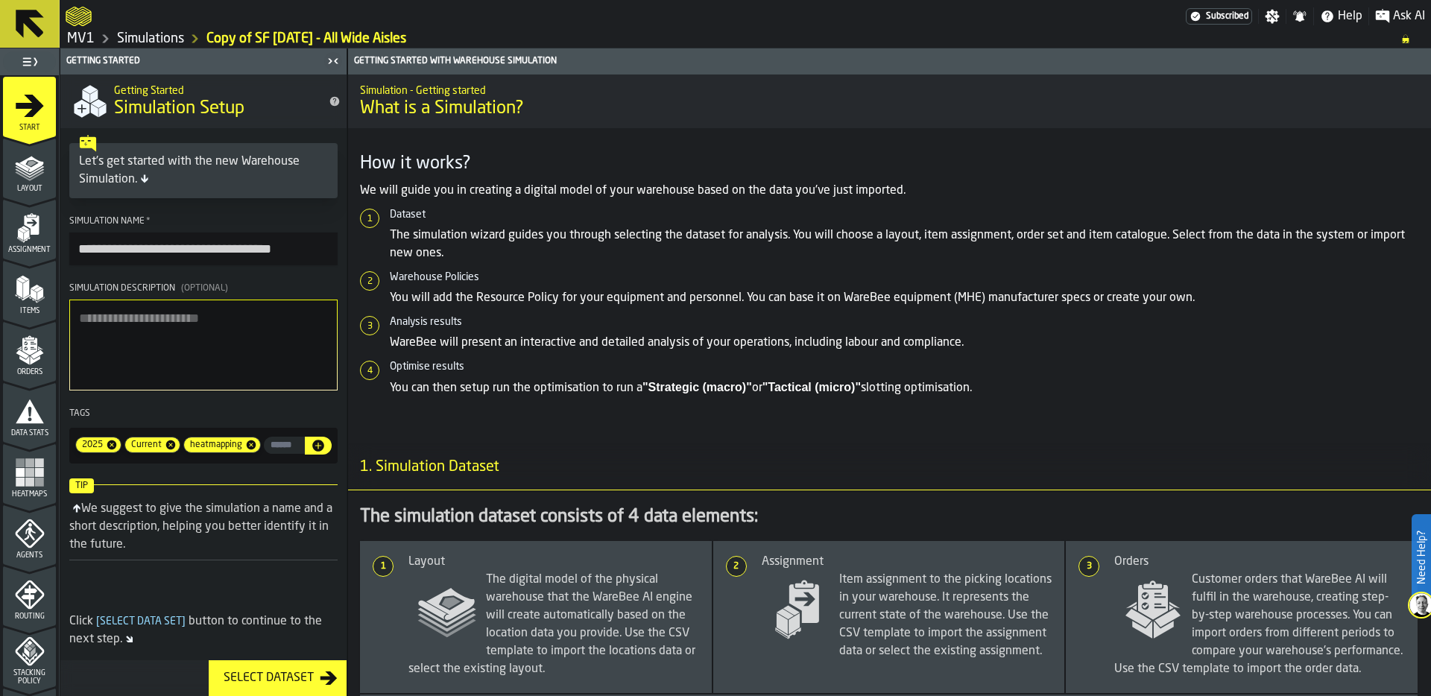
click at [311, 247] on input "**********" at bounding box center [203, 249] width 268 height 33
click at [248, 356] on textarea "Simulation Description (Optional)" at bounding box center [203, 345] width 268 height 91
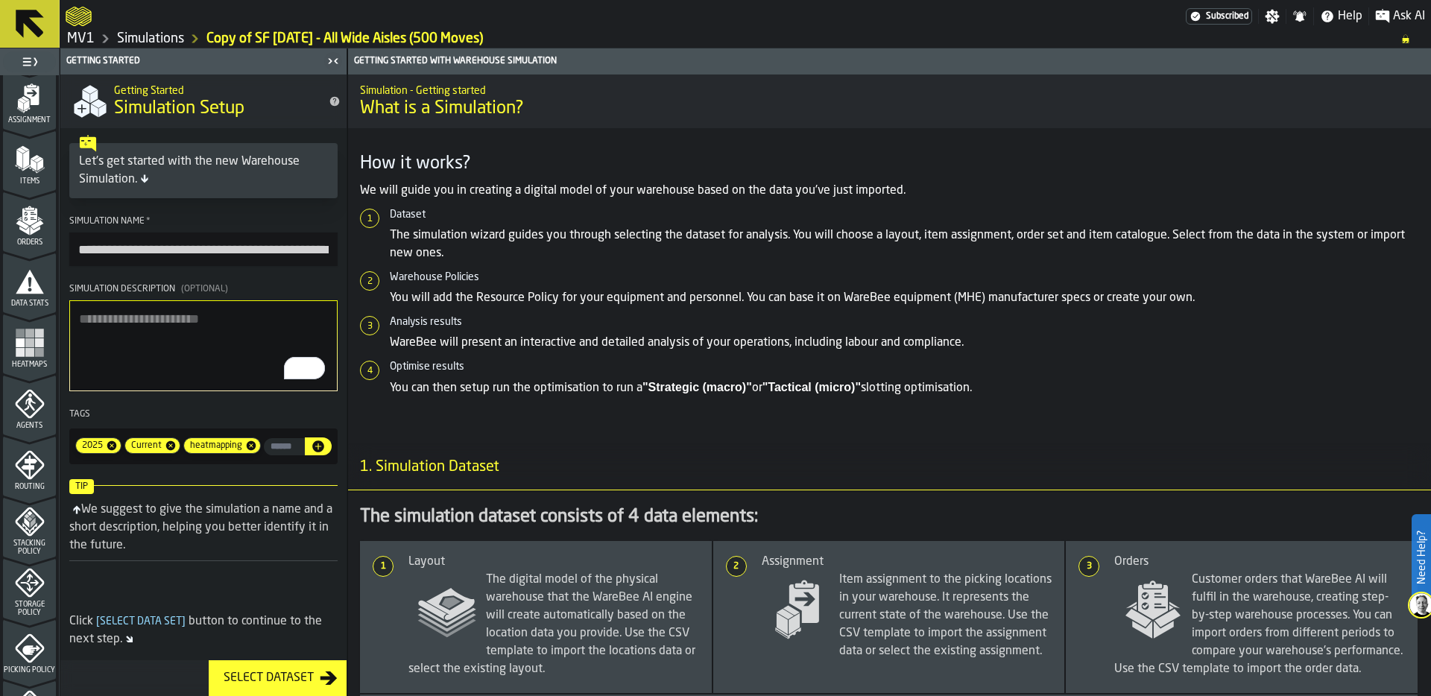
scroll to position [135, 0]
click at [128, 244] on input "**********" at bounding box center [203, 250] width 268 height 34
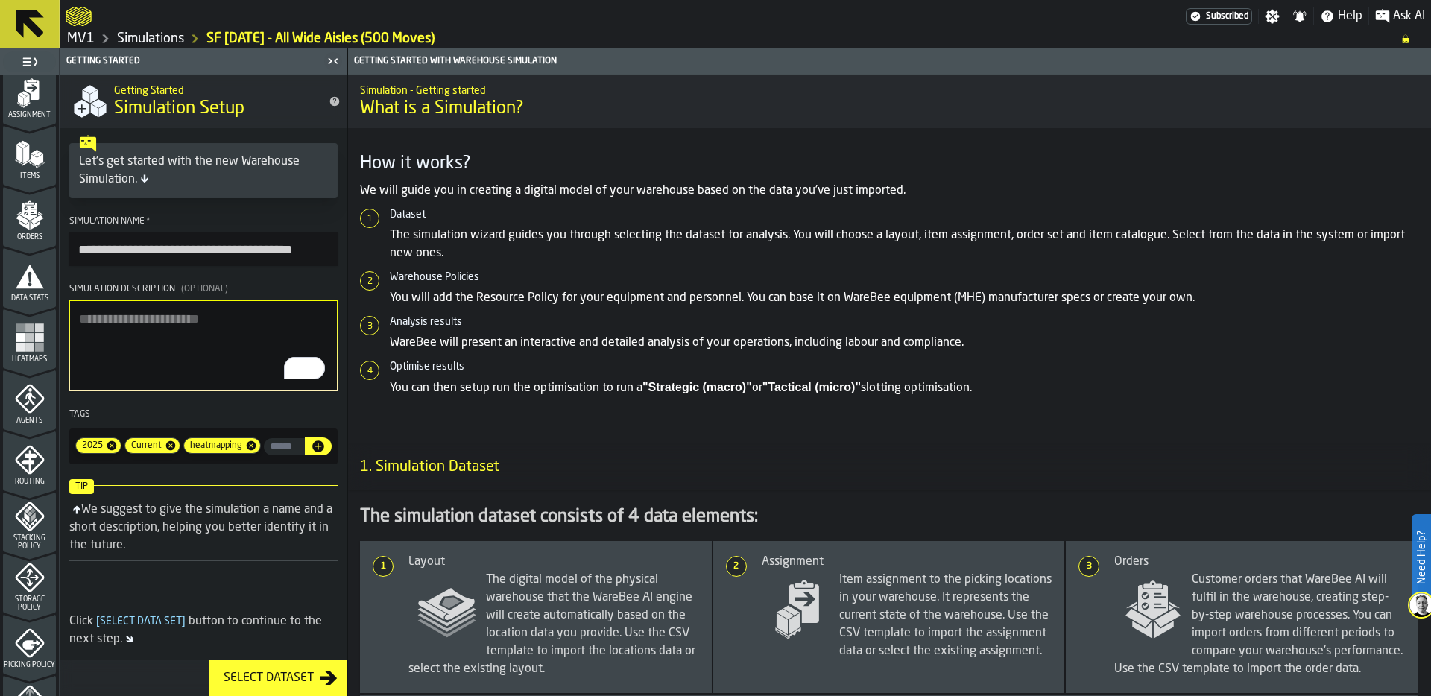
type input "**********"
click at [280, 449] on input "input-value-" at bounding box center [284, 446] width 41 height 17
type input "*"
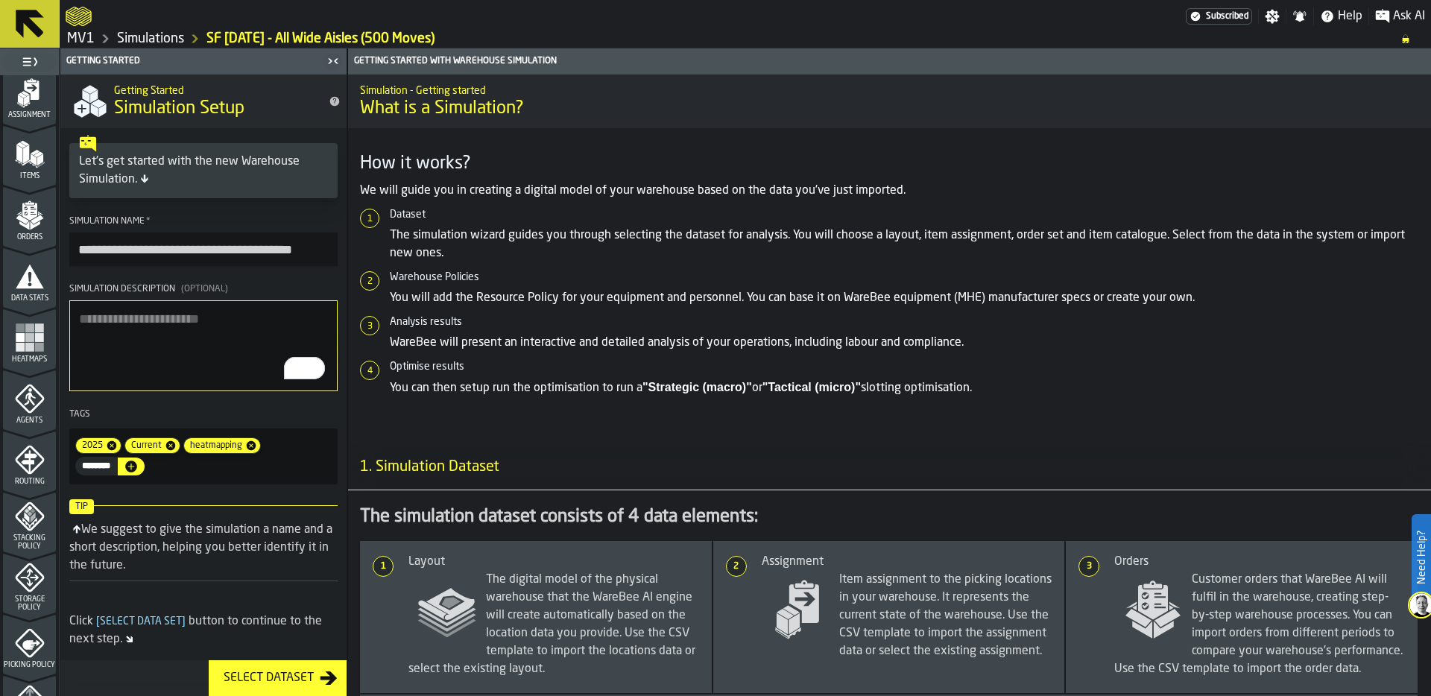
scroll to position [0, 5]
type input "********"
click at [137, 461] on icon "button-" at bounding box center [131, 467] width 12 height 12
click at [313, 445] on icon at bounding box center [315, 446] width 12 height 12
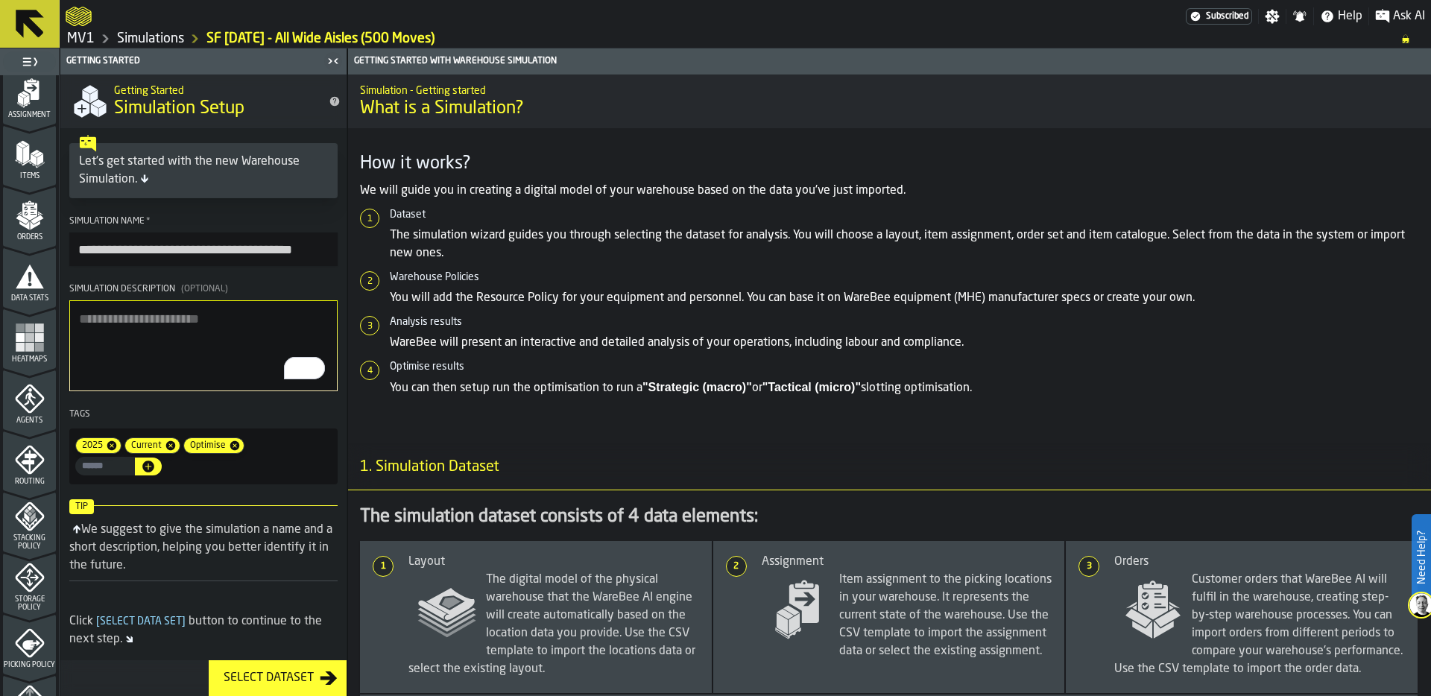
click at [168, 449] on icon at bounding box center [170, 445] width 9 height 9
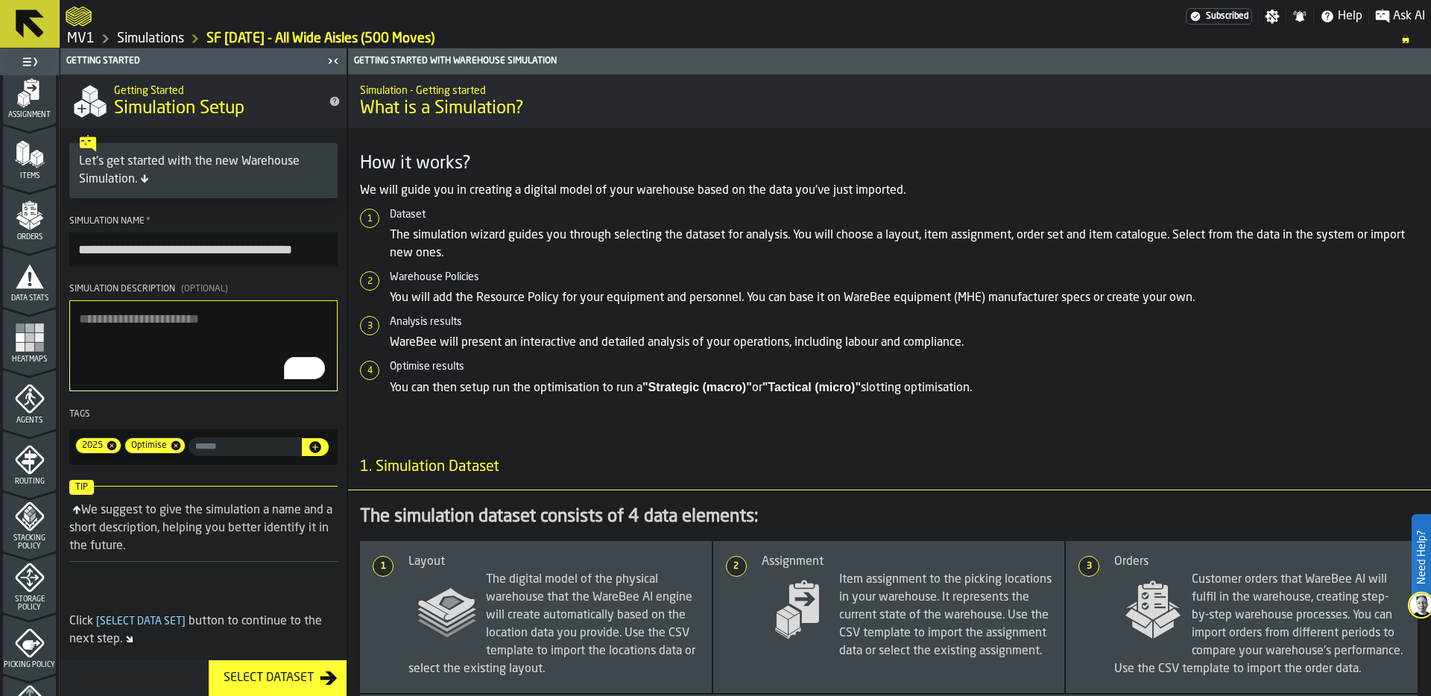
click at [168, 34] on link "Simulations" at bounding box center [150, 39] width 67 height 16
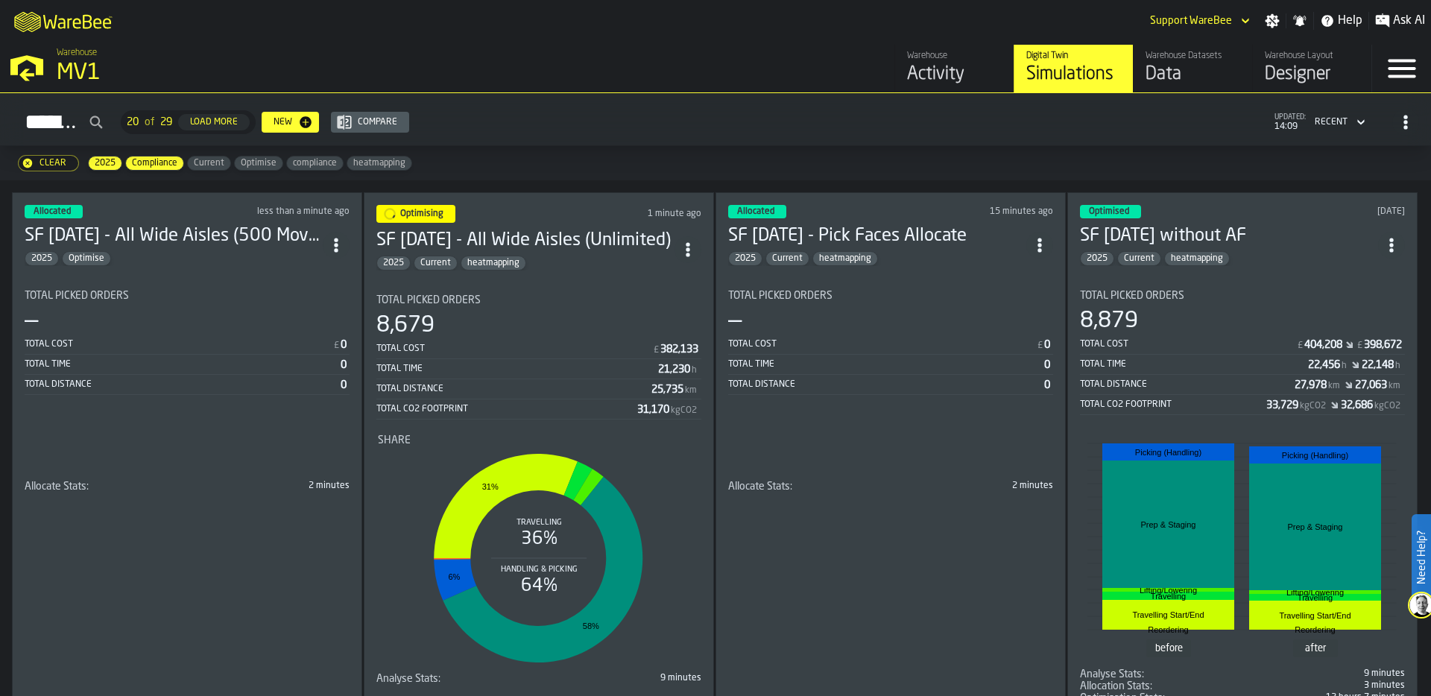
click at [571, 297] on div "Total Picked Orders" at bounding box center [538, 300] width 325 height 12
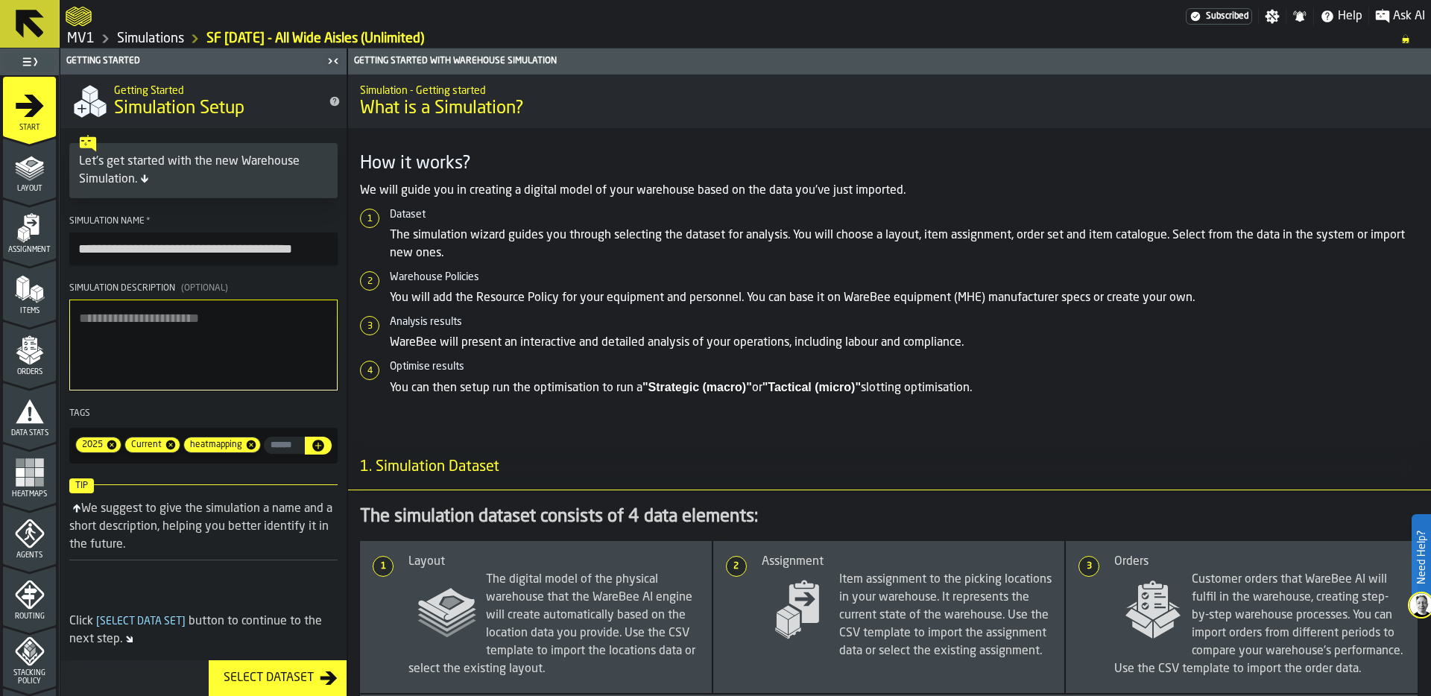
click at [169, 445] on icon at bounding box center [170, 445] width 9 height 9
click at [196, 449] on icon at bounding box center [192, 445] width 9 height 9
click at [175, 448] on input "input-value-" at bounding box center [175, 445] width 103 height 17
type input "********"
click at [247, 449] on icon "button-" at bounding box center [241, 446] width 12 height 12
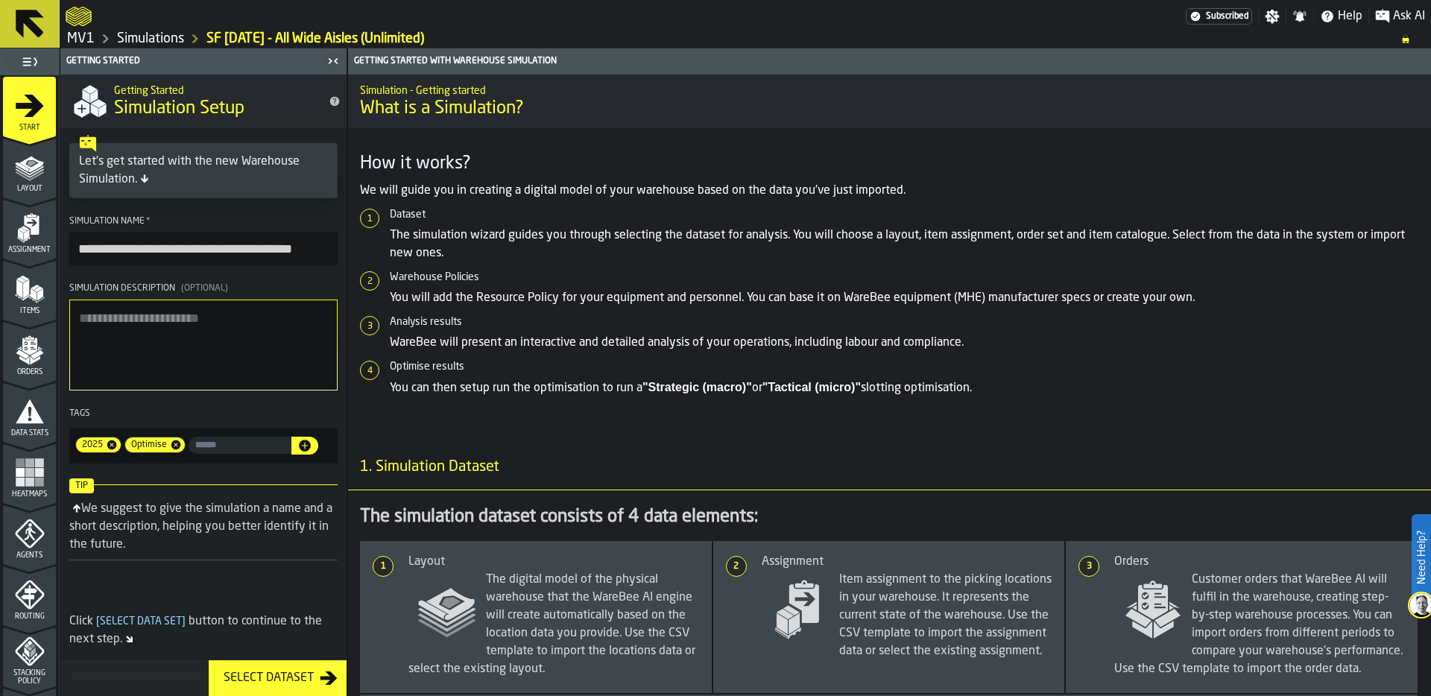
click at [144, 39] on link "Simulations" at bounding box center [150, 39] width 67 height 16
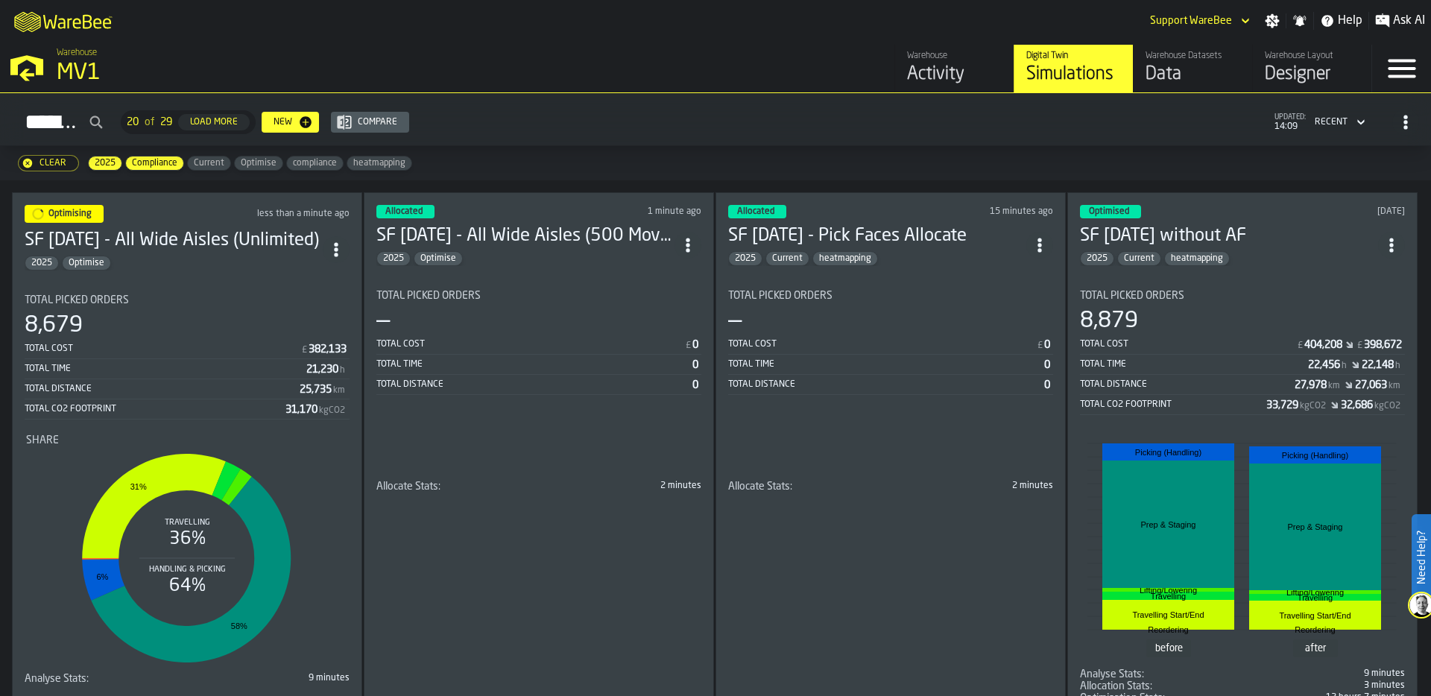
click at [918, 356] on div "Total Time 0" at bounding box center [890, 365] width 325 height 19
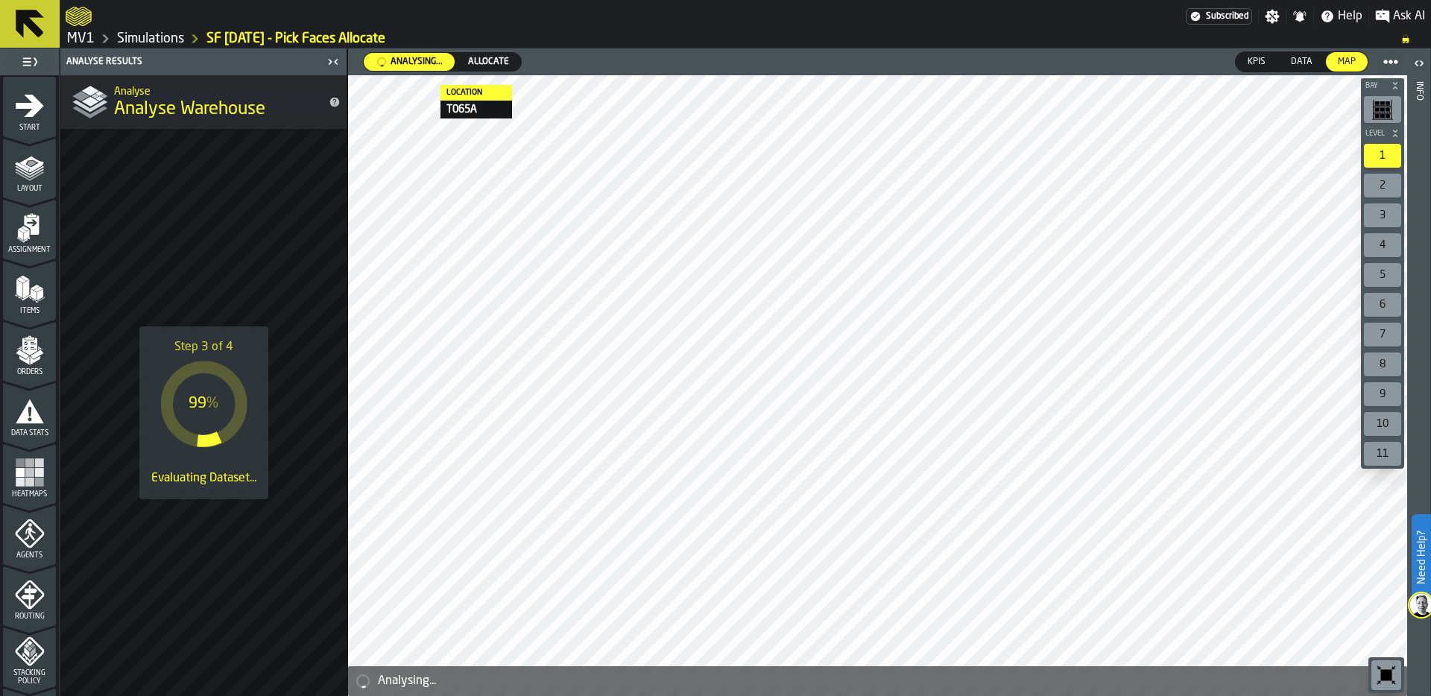
click at [165, 31] on link "Simulations" at bounding box center [150, 39] width 67 height 16
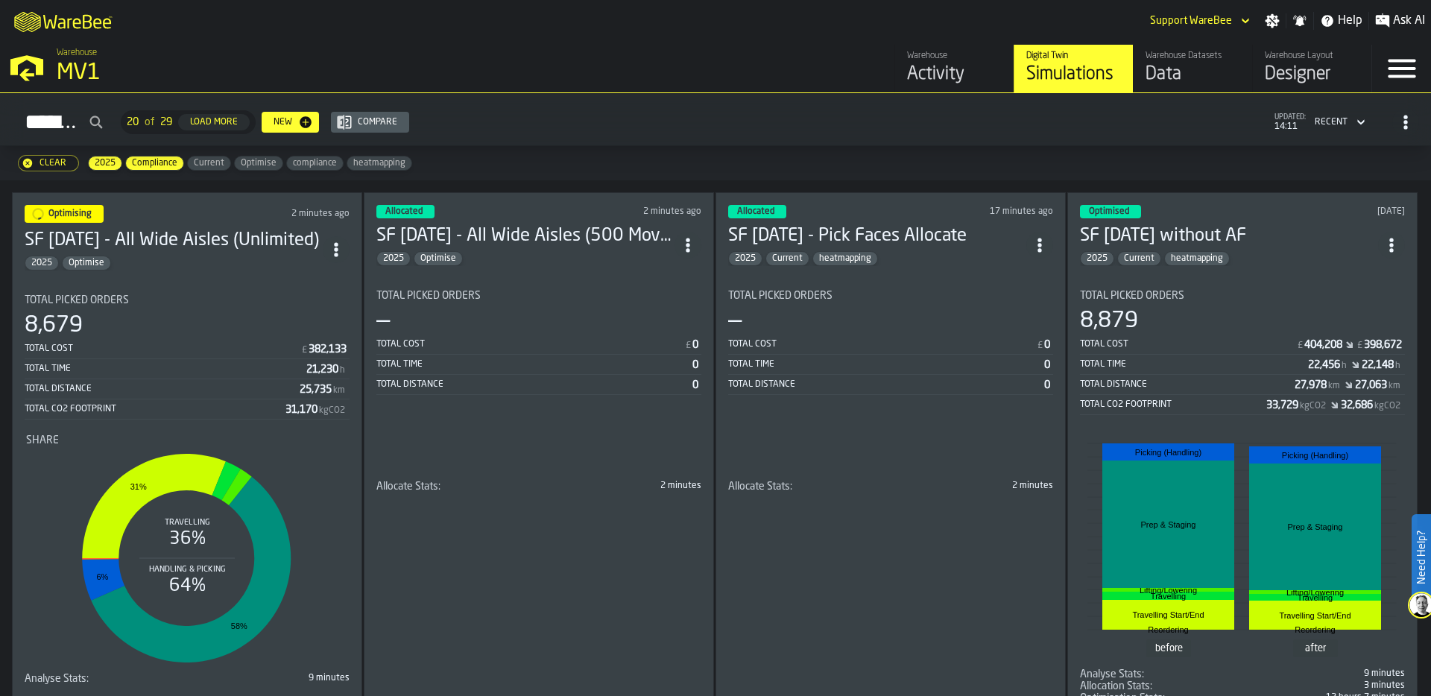
click at [1274, 339] on div "Total Cost" at bounding box center [1188, 344] width 216 height 10
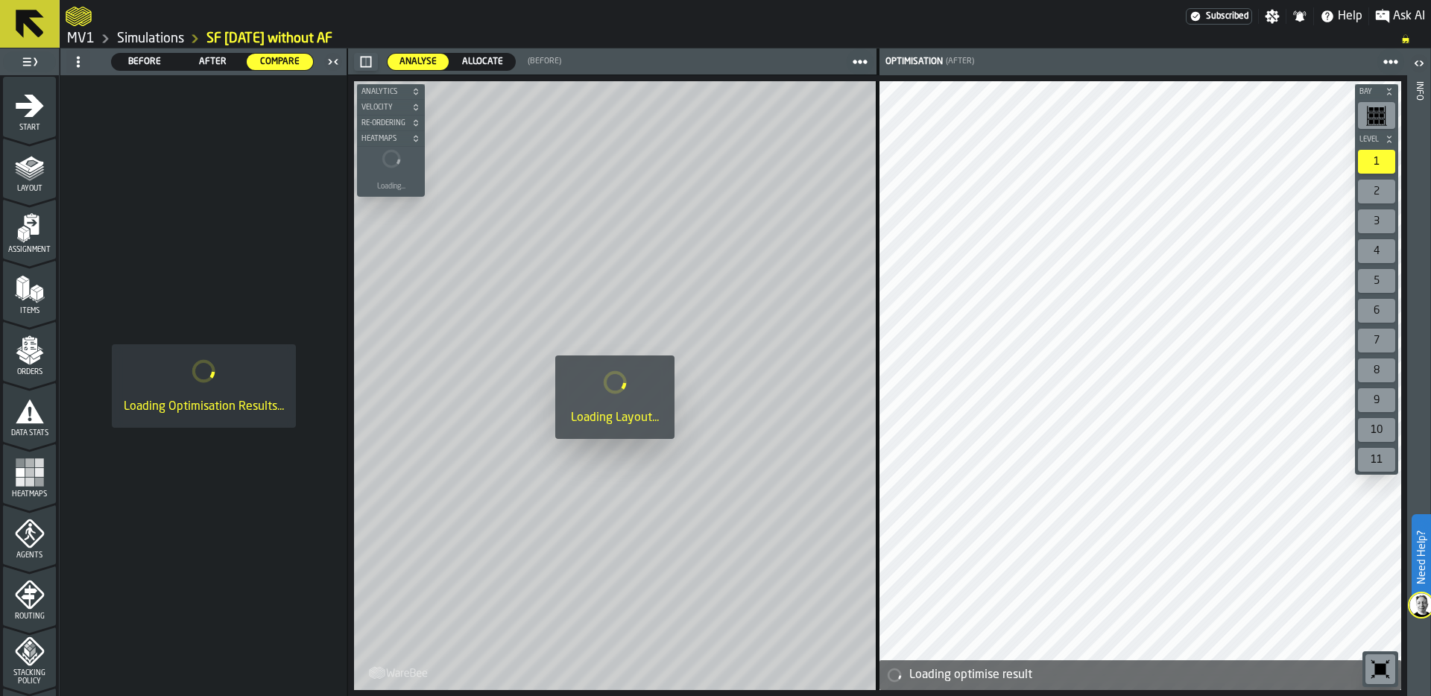
scroll to position [479, 0]
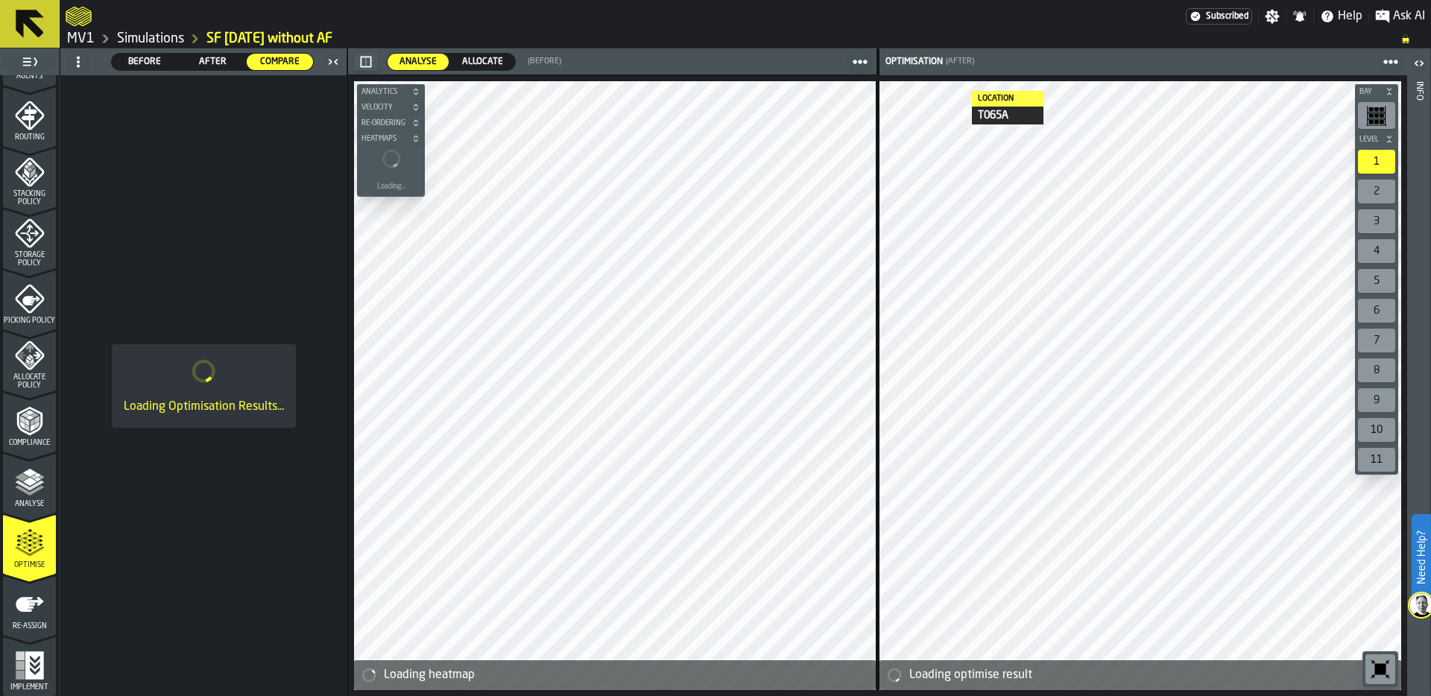
click at [17, 611] on icon "menu Re-assign" at bounding box center [30, 605] width 30 height 30
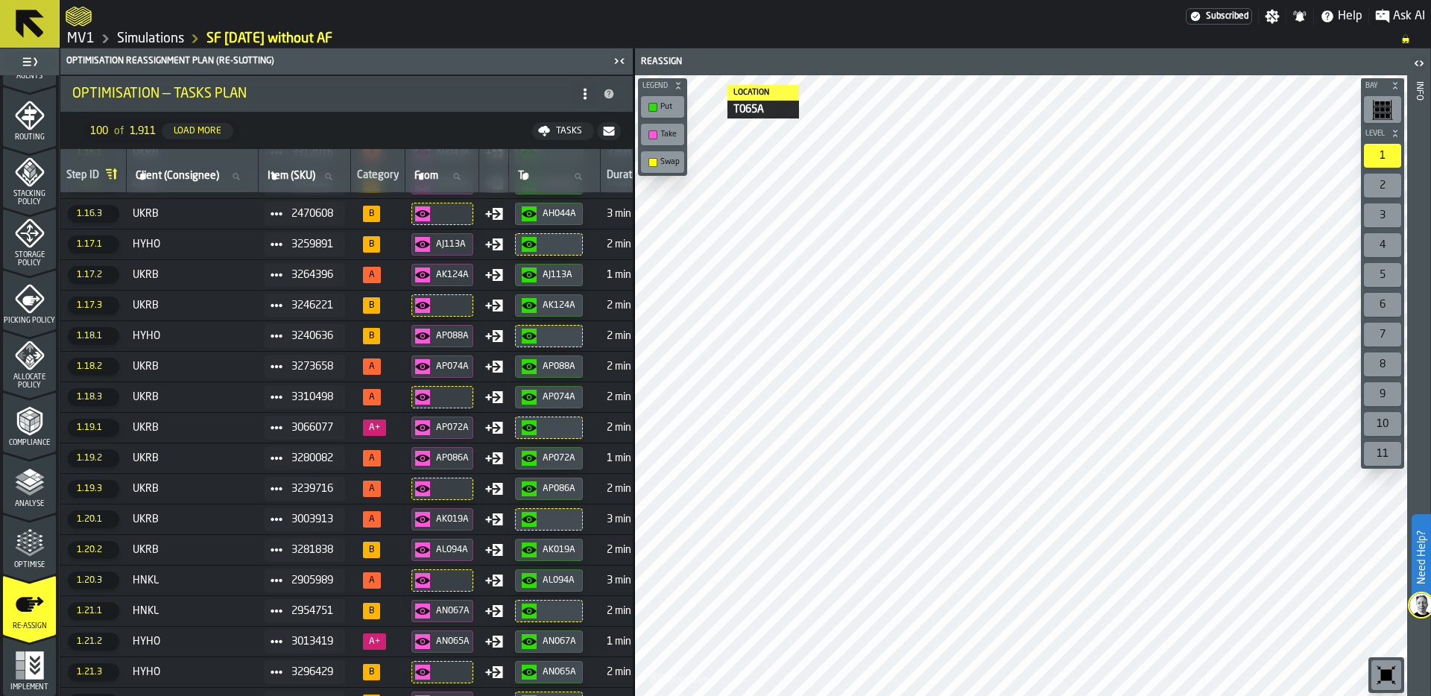
scroll to position [982, 0]
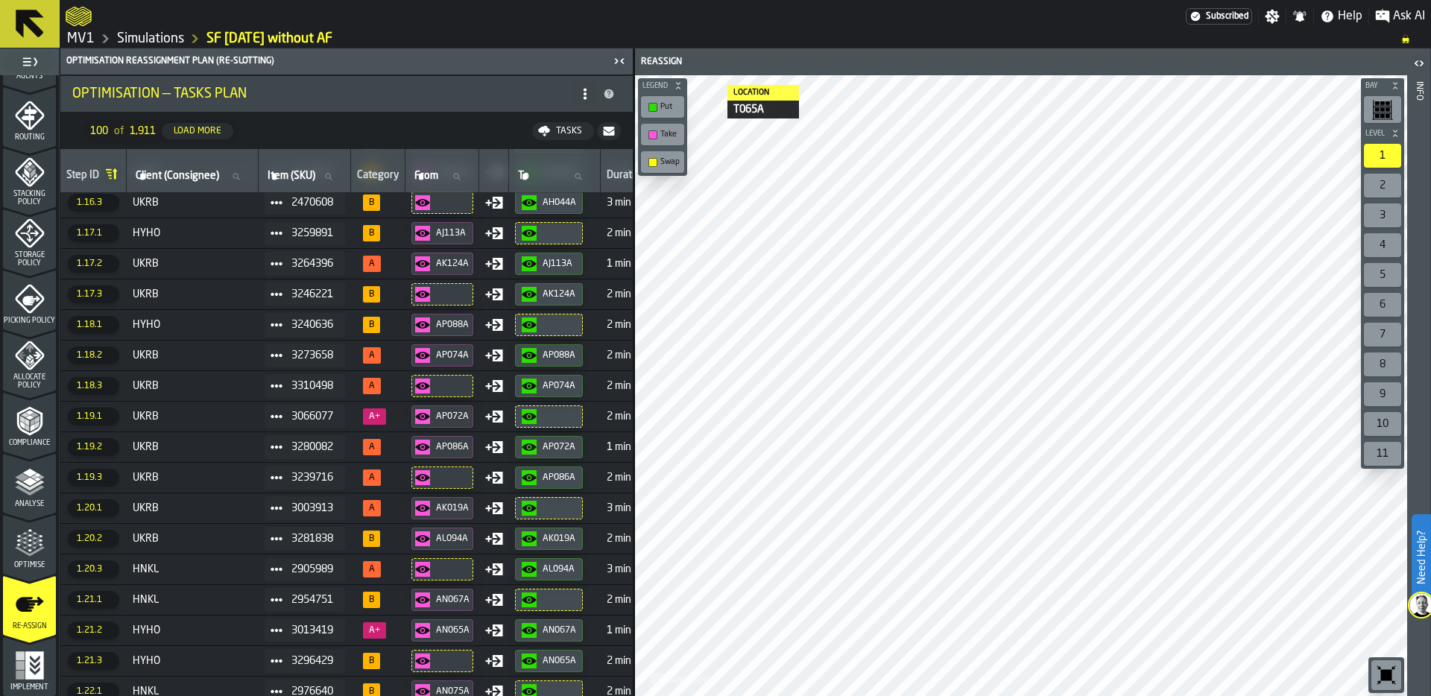
click at [107, 565] on span "1.20.3" at bounding box center [93, 570] width 51 height 18
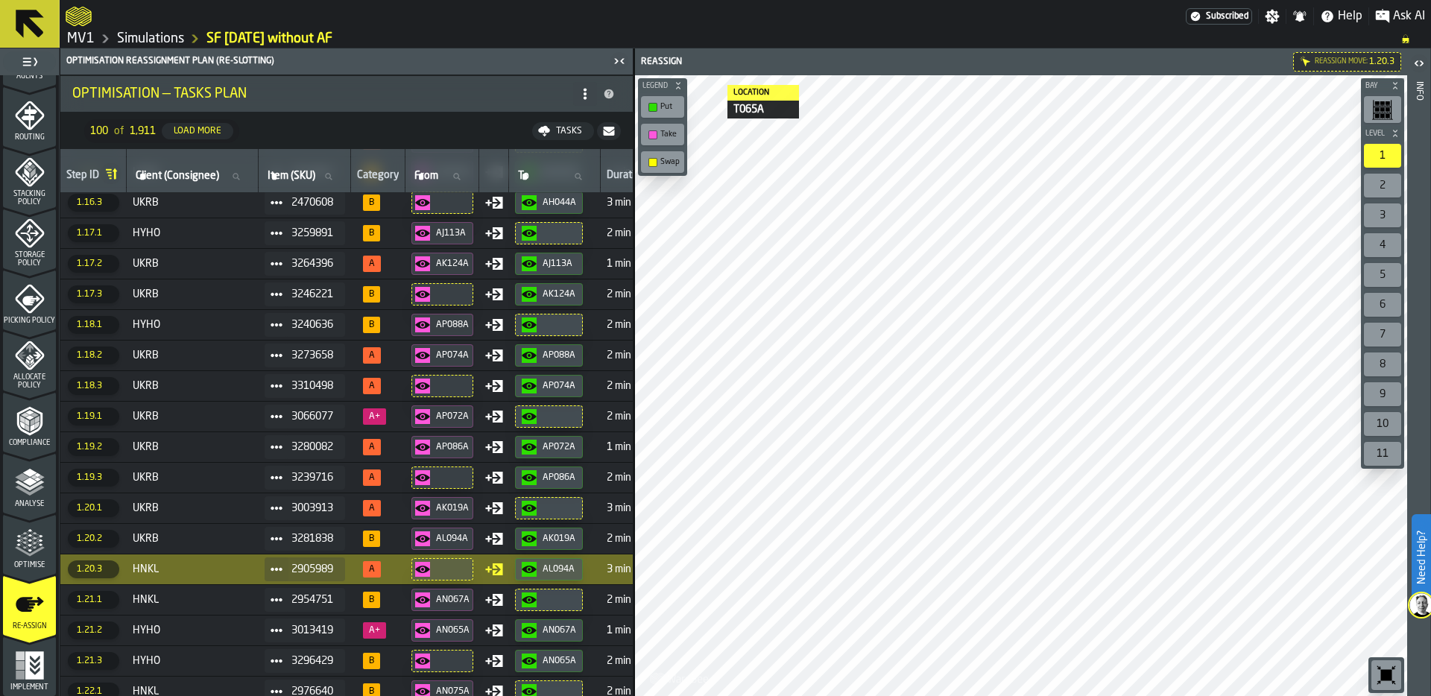
click at [281, 507] on icon at bounding box center [277, 508] width 12 height 12
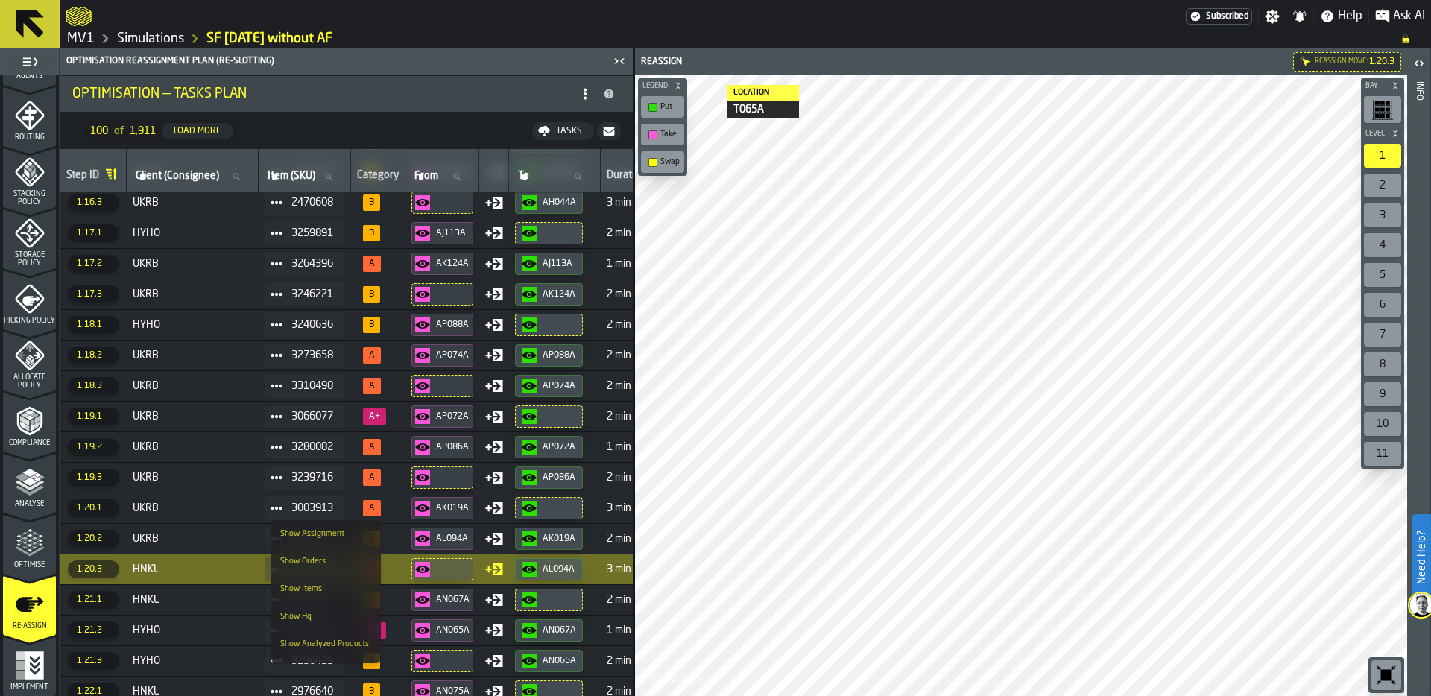
click at [328, 534] on div "Show Assignment" at bounding box center [326, 534] width 92 height 10
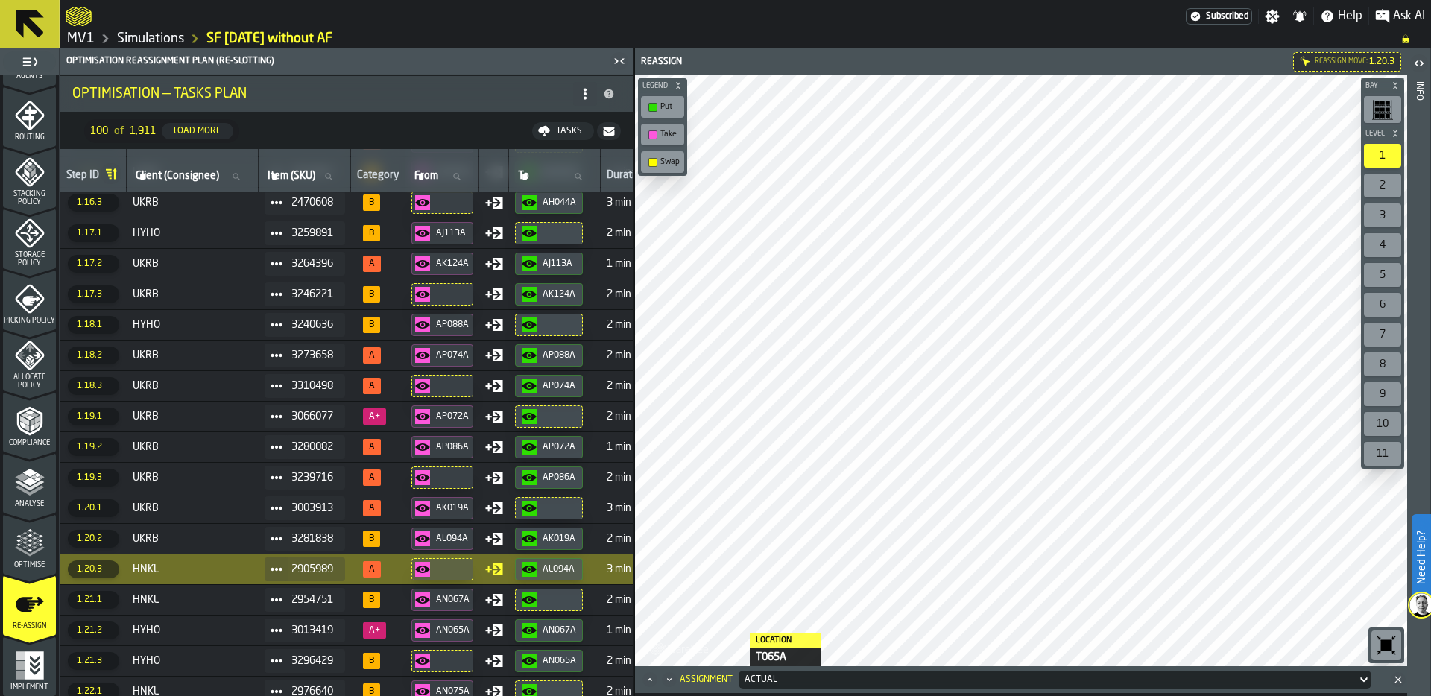
click at [652, 679] on icon "Maximize" at bounding box center [650, 679] width 15 height 15
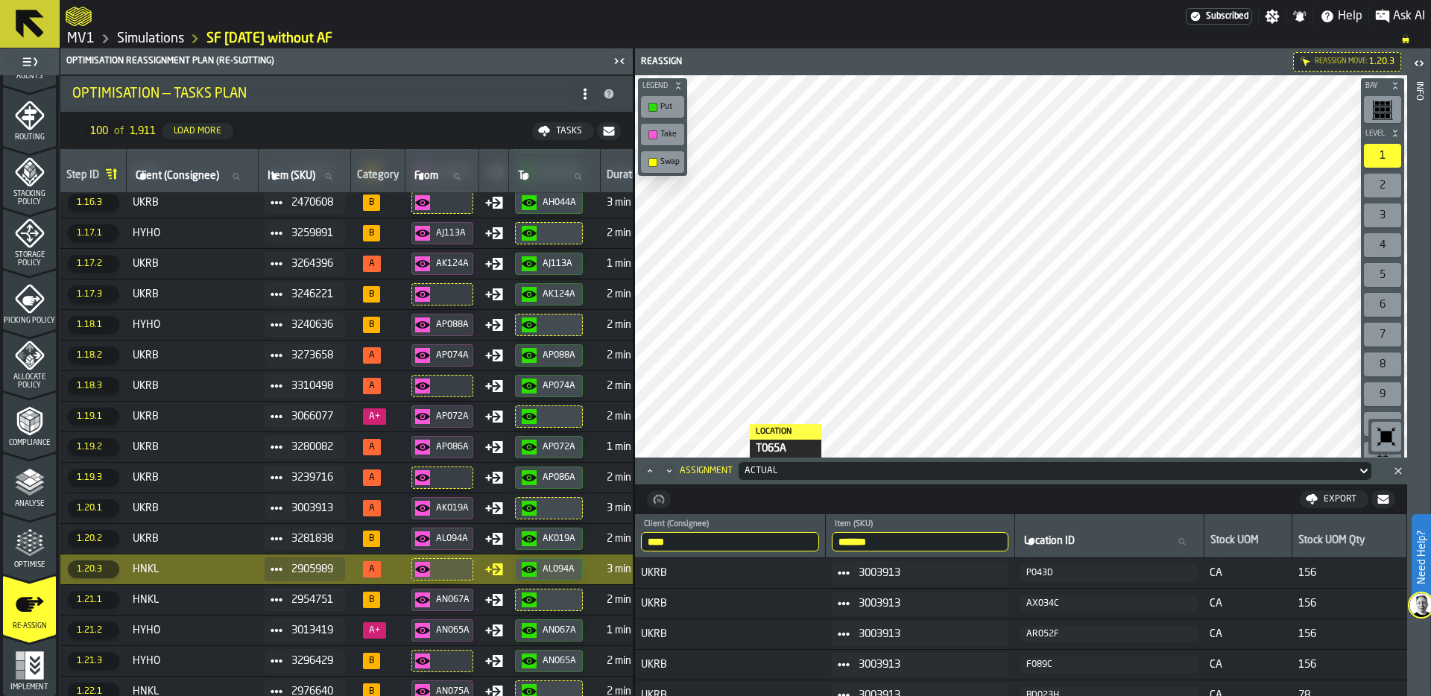
click at [784, 479] on div "Actual" at bounding box center [1048, 471] width 618 height 16
click at [790, 536] on div "Allocation" at bounding box center [783, 534] width 78 height 18
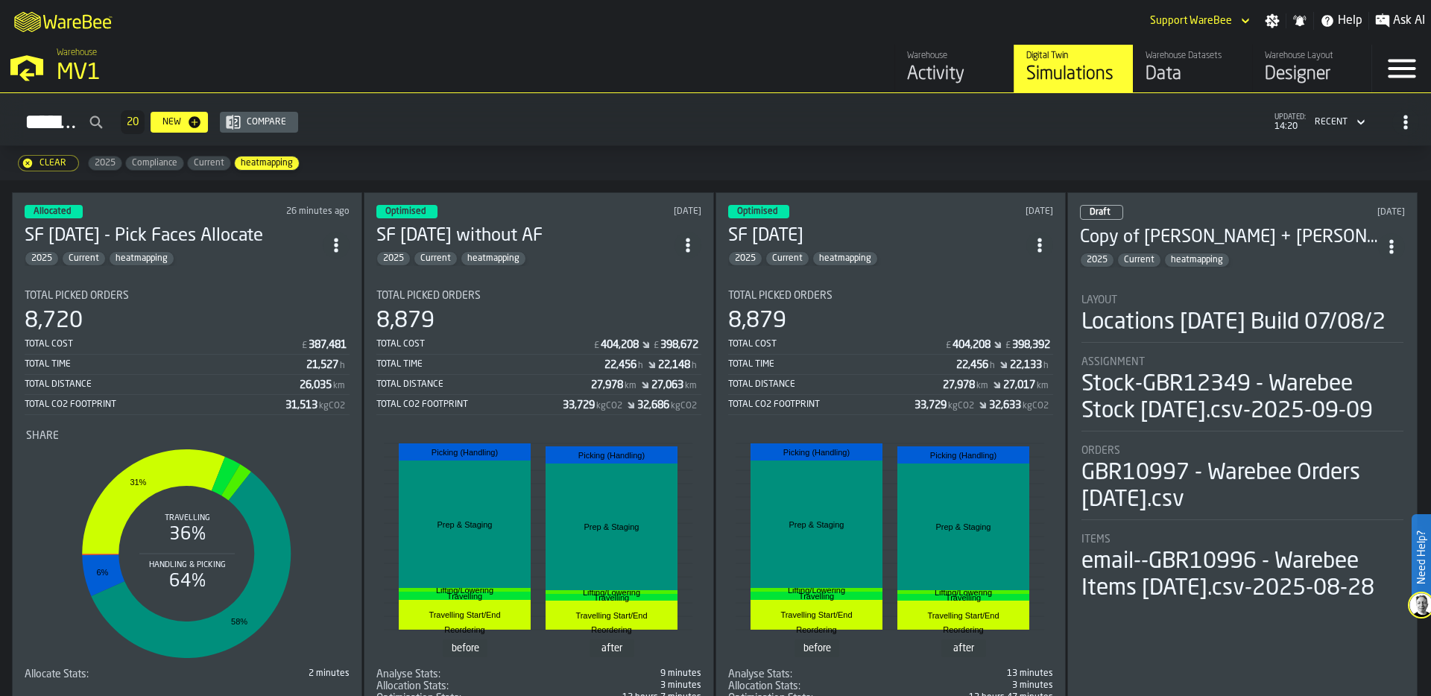
click at [232, 280] on section "Total Picked Orders 8,720 Total Cost £ 387,481 Total Time 21,527 h Total Distan…" at bounding box center [187, 479] width 325 height 403
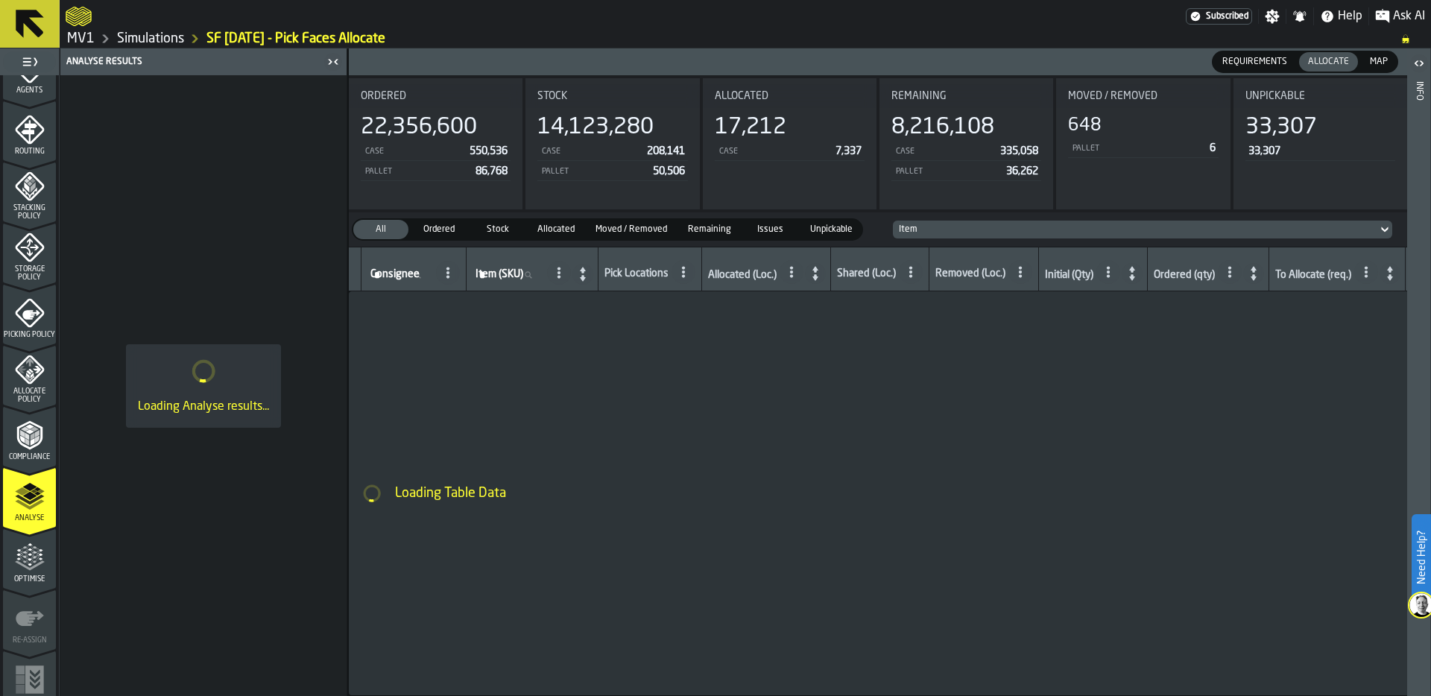
scroll to position [479, 0]
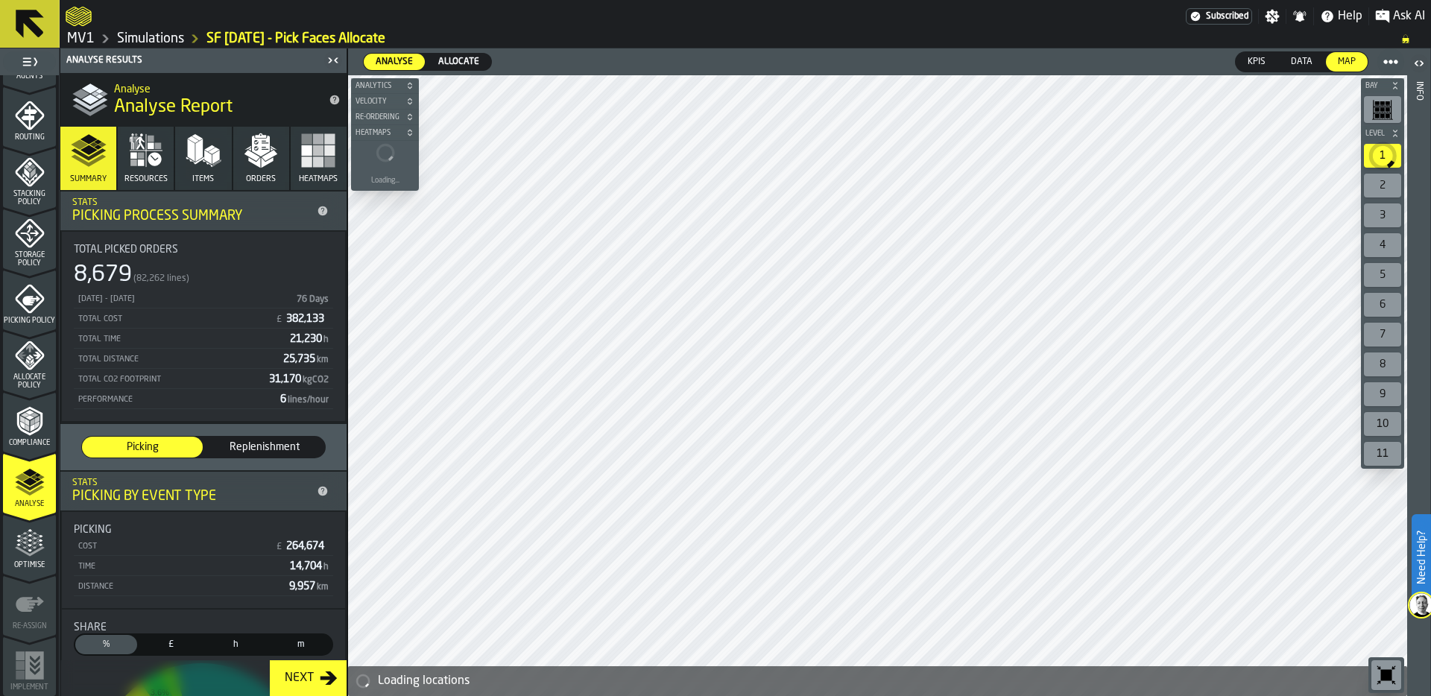
click at [193, 165] on icon "button" at bounding box center [204, 151] width 36 height 36
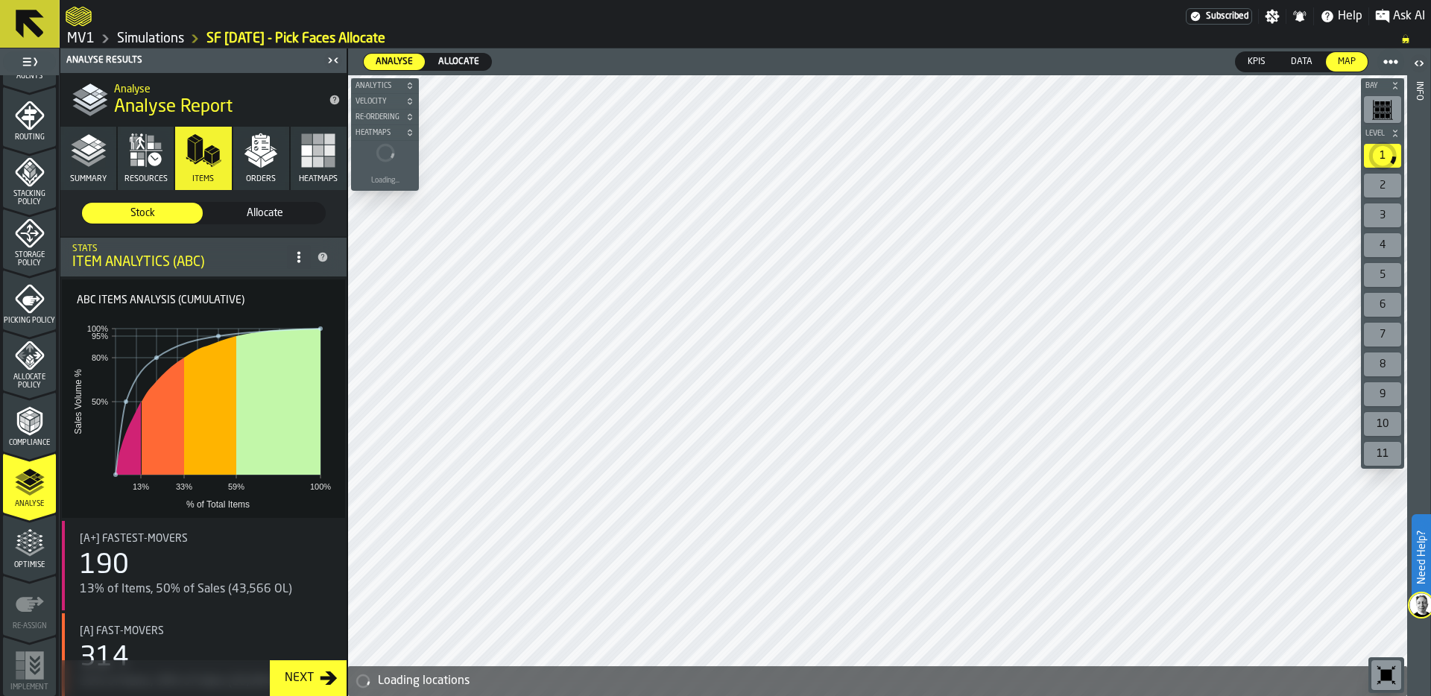
click at [244, 209] on span "Allocate" at bounding box center [264, 213] width 109 height 15
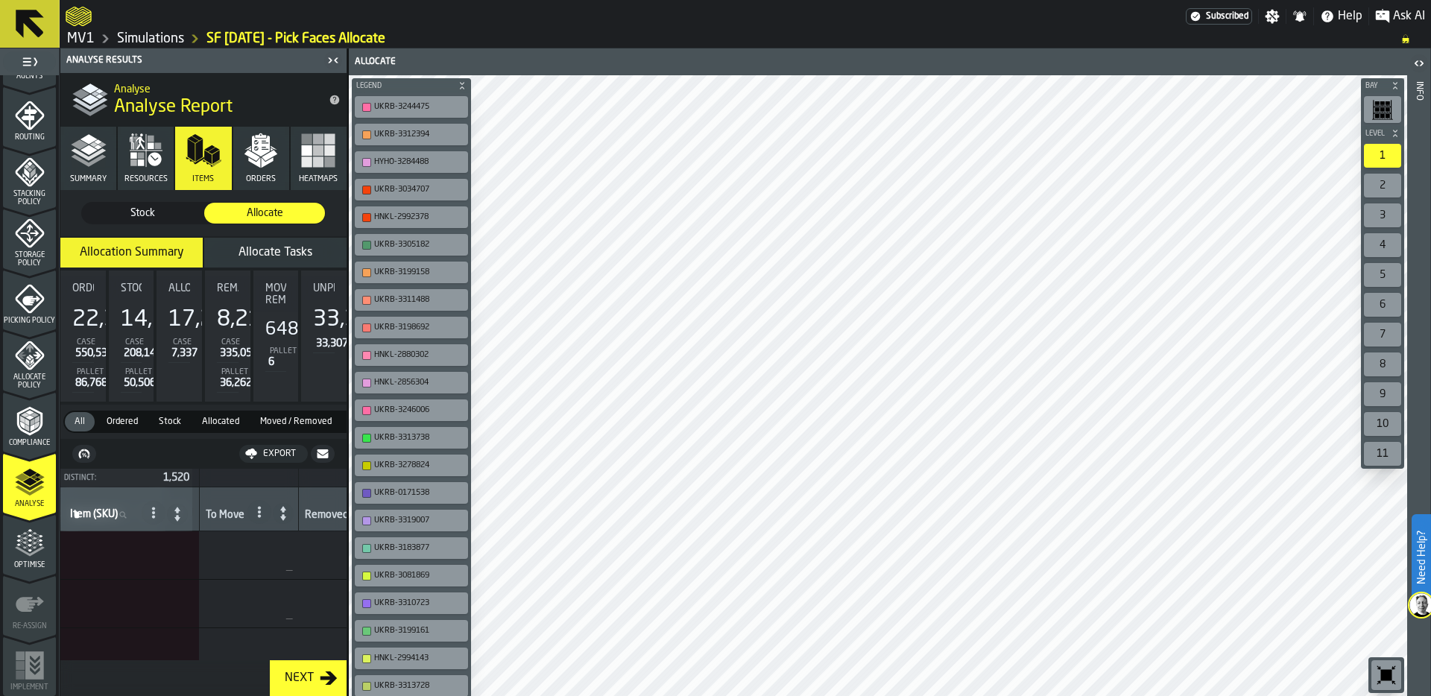
scroll to position [0, 1615]
click at [272, 243] on button "Allocate Tasks" at bounding box center [275, 253] width 142 height 30
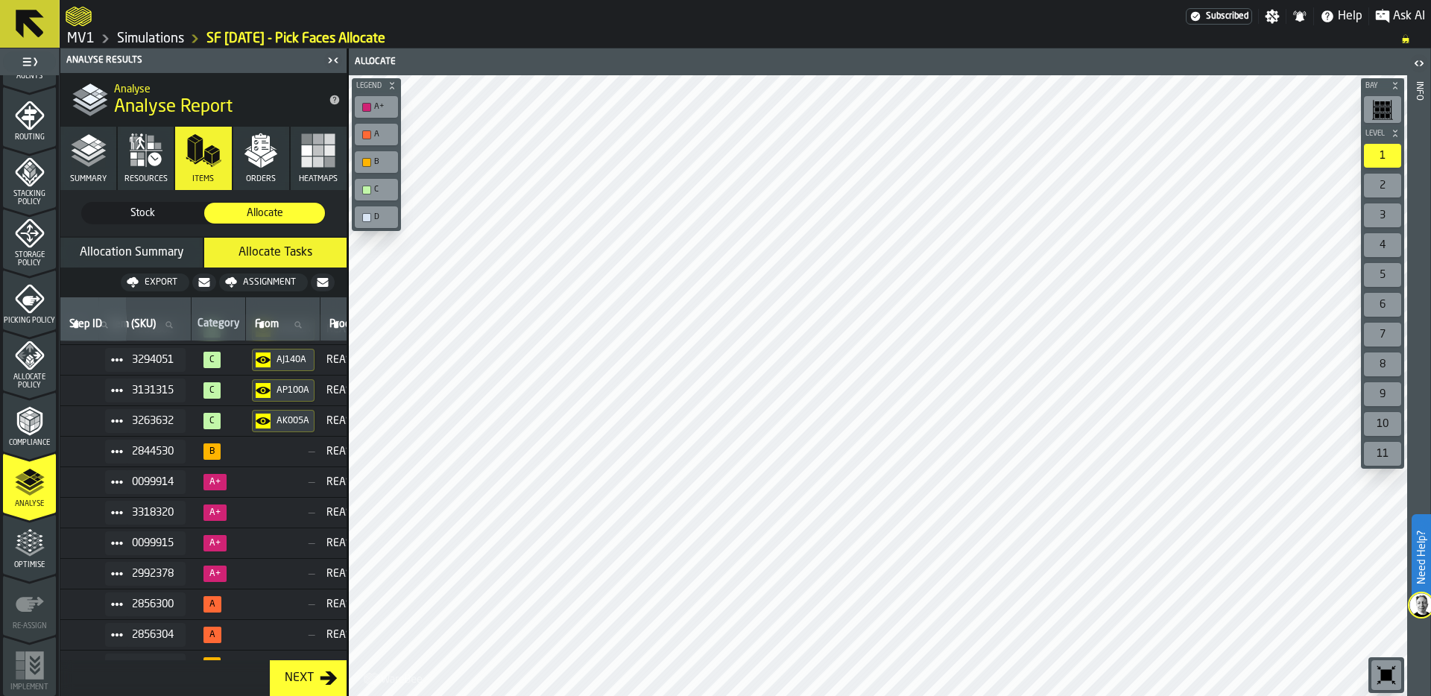
scroll to position [27, 159]
click at [122, 483] on icon at bounding box center [118, 482] width 12 height 12
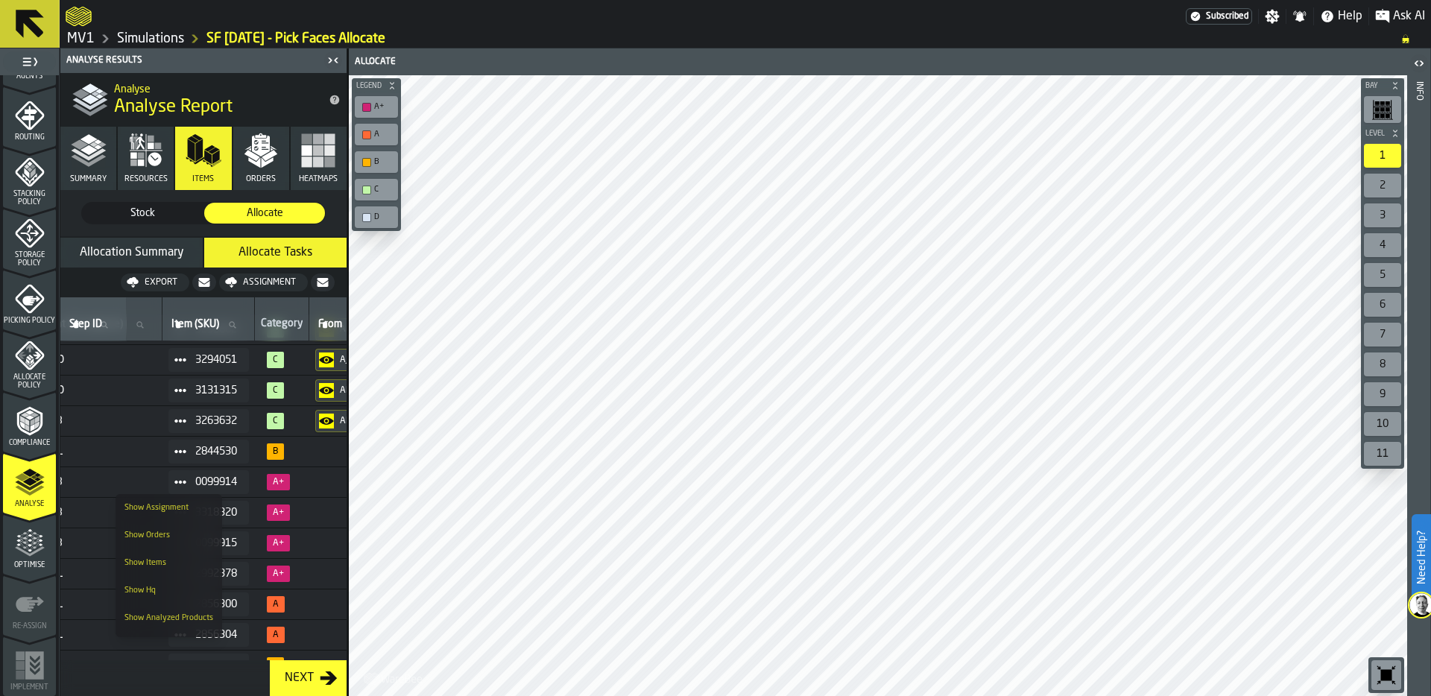
scroll to position [27, 95]
click at [122, 479] on span "UKRB" at bounding box center [97, 482] width 120 height 12
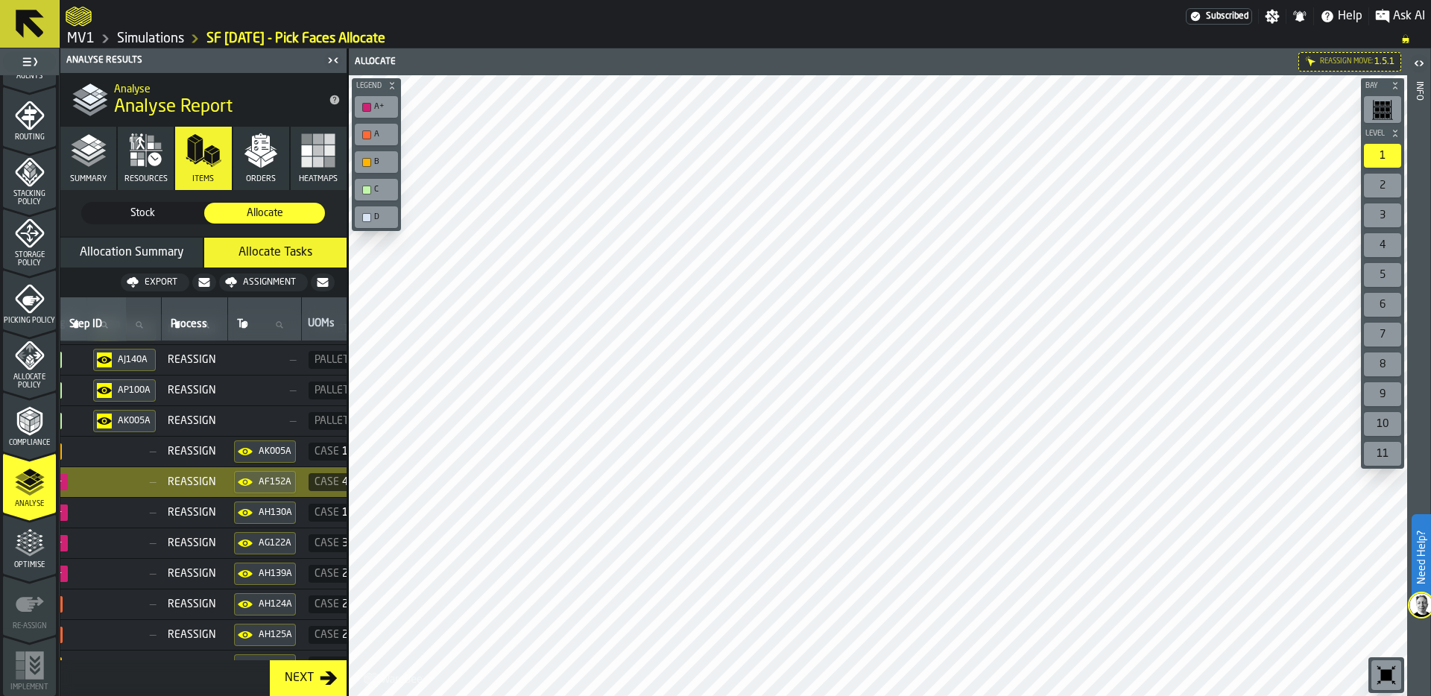
scroll to position [27, 341]
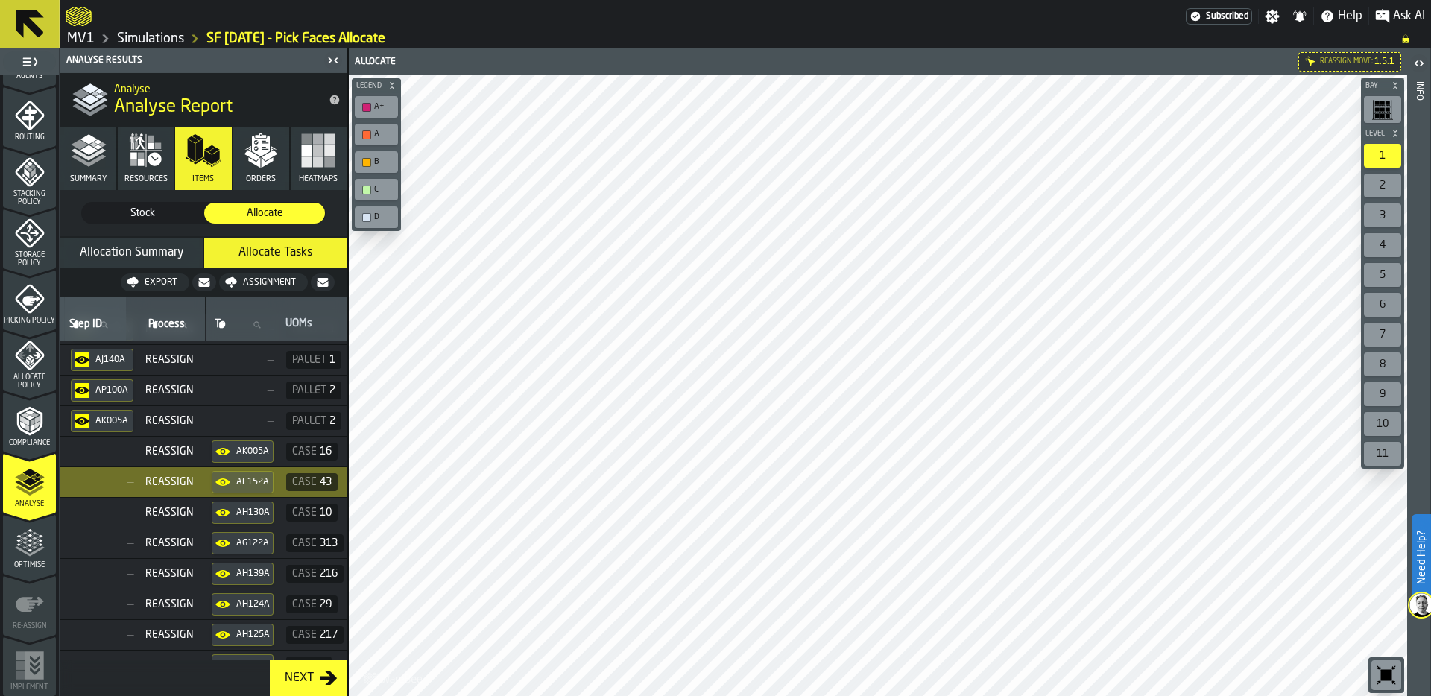
click at [260, 485] on div "AF152A" at bounding box center [253, 482] width 34 height 10
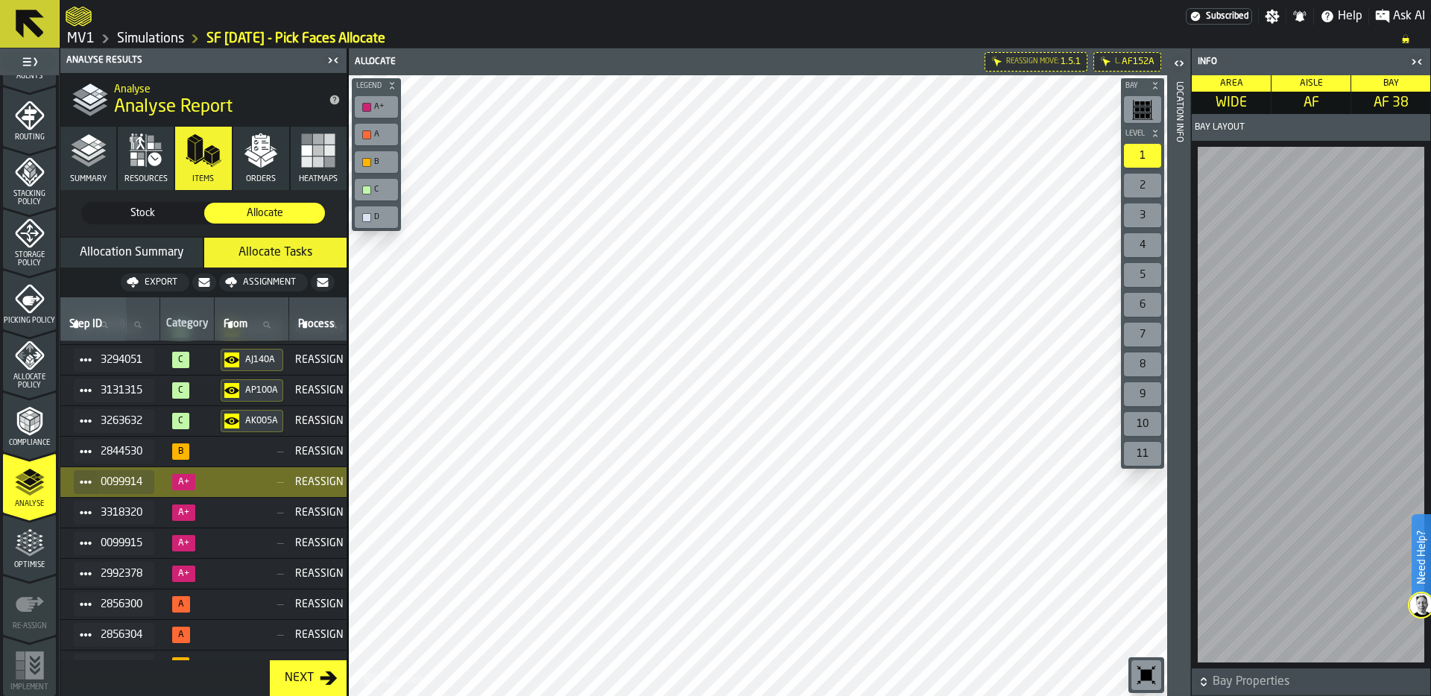
scroll to position [28, 191]
click at [1417, 58] on icon "button-toggle-Close me" at bounding box center [1417, 62] width 18 height 18
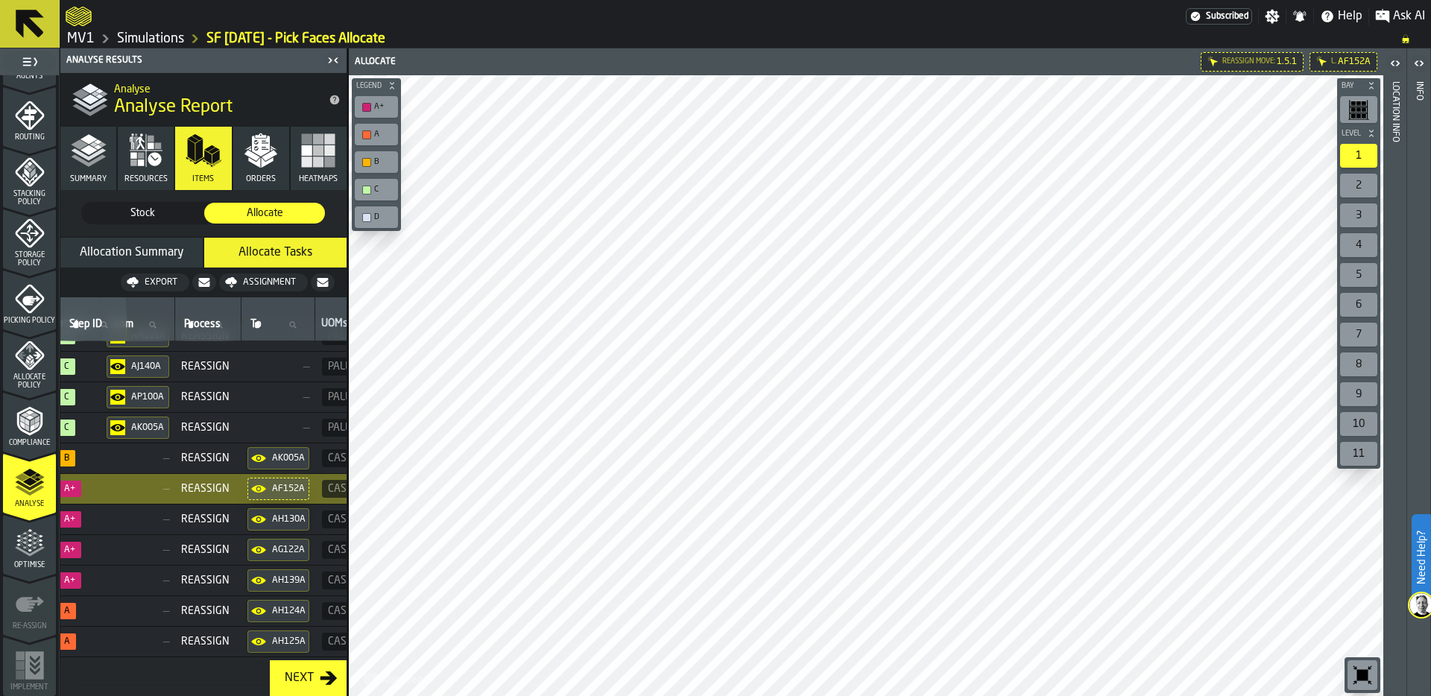
scroll to position [20, 303]
click at [133, 523] on span "—" at bounding box center [140, 520] width 63 height 12
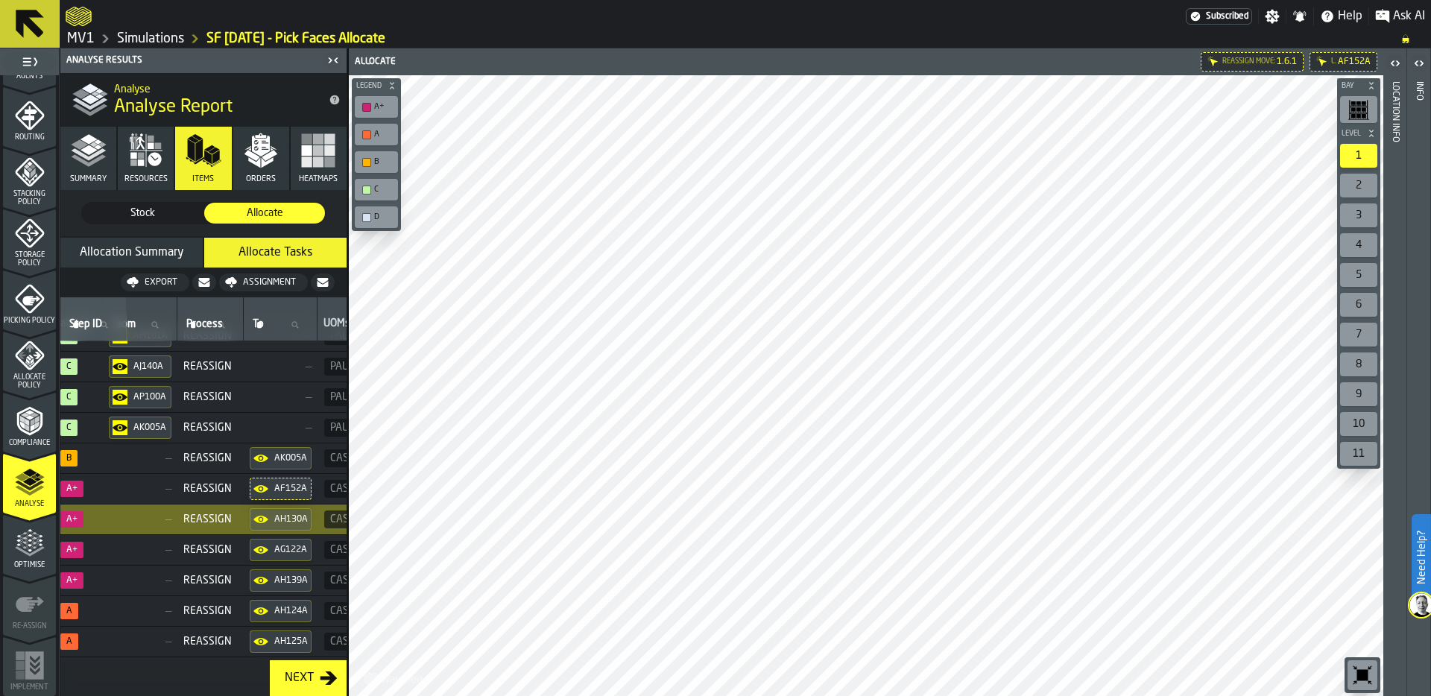
click at [81, 170] on button "Summary" at bounding box center [88, 158] width 56 height 63
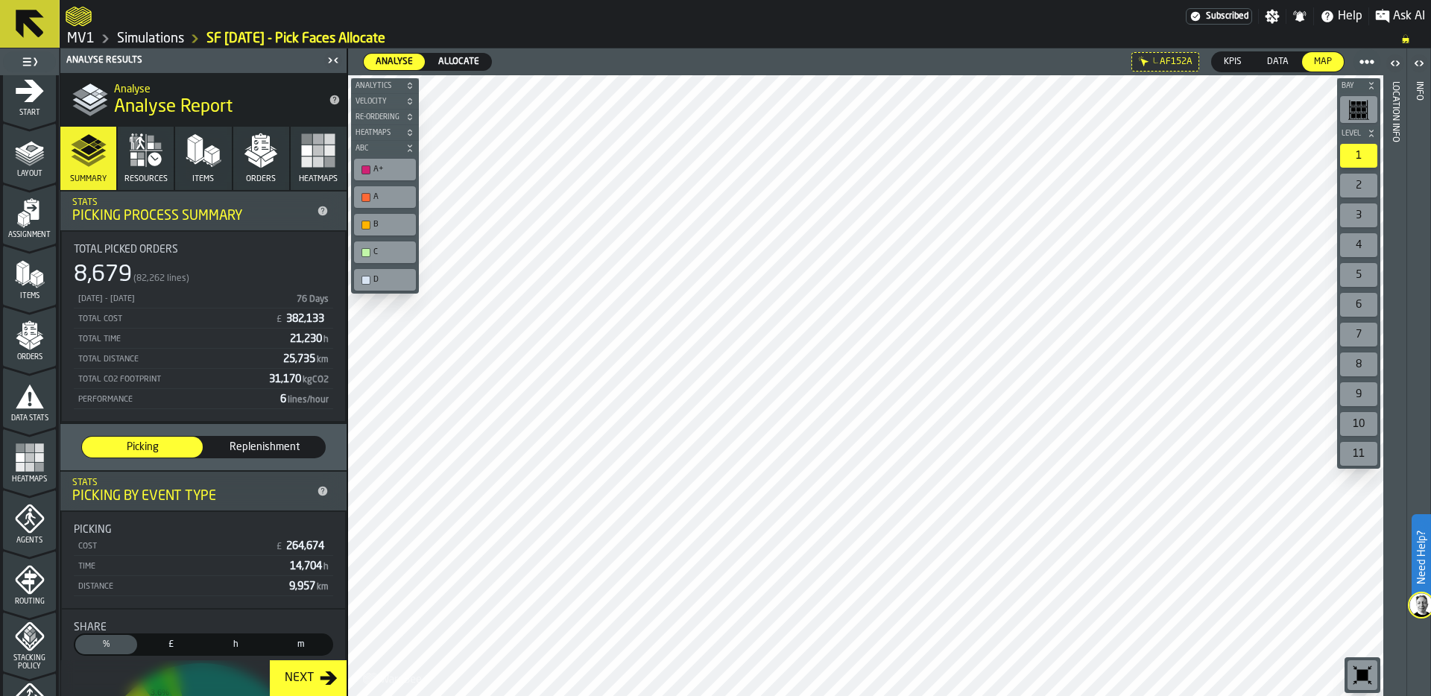
scroll to position [0, 0]
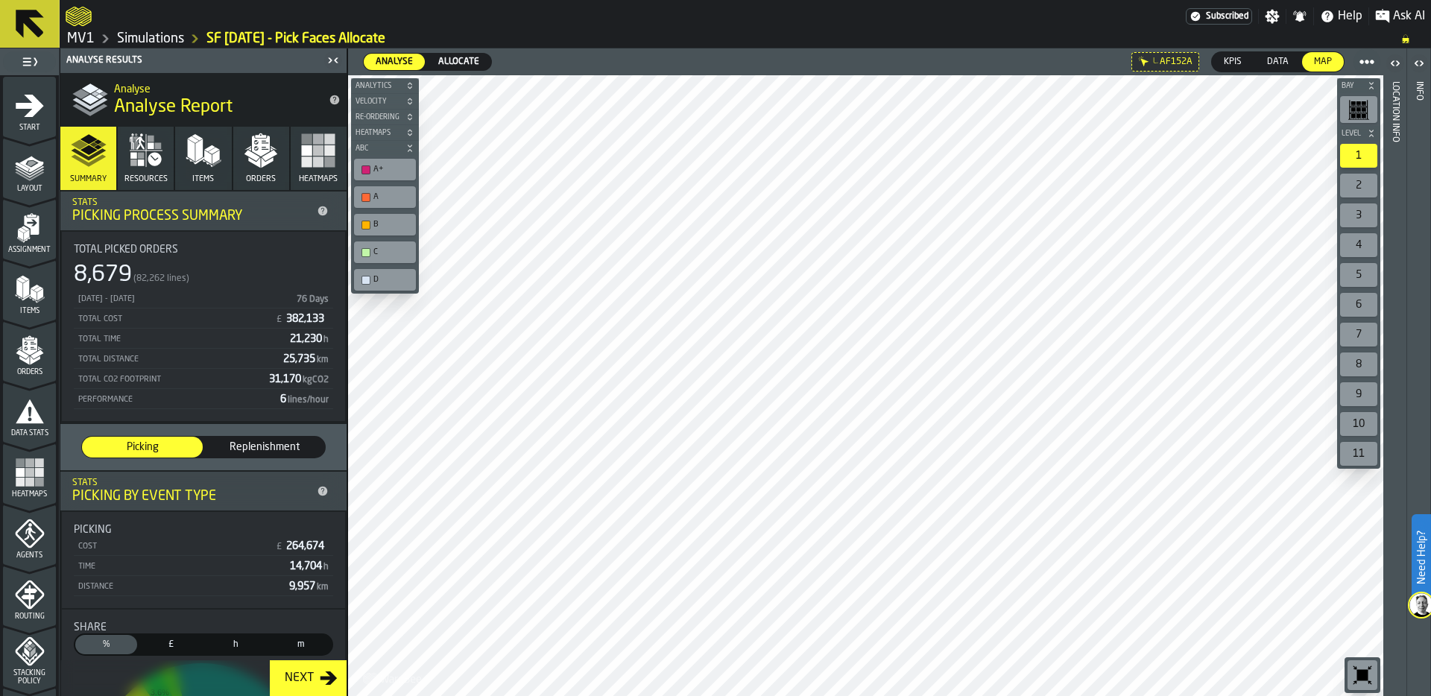
click at [27, 379] on icon "menu Orders" at bounding box center [29, 382] width 53 height 14
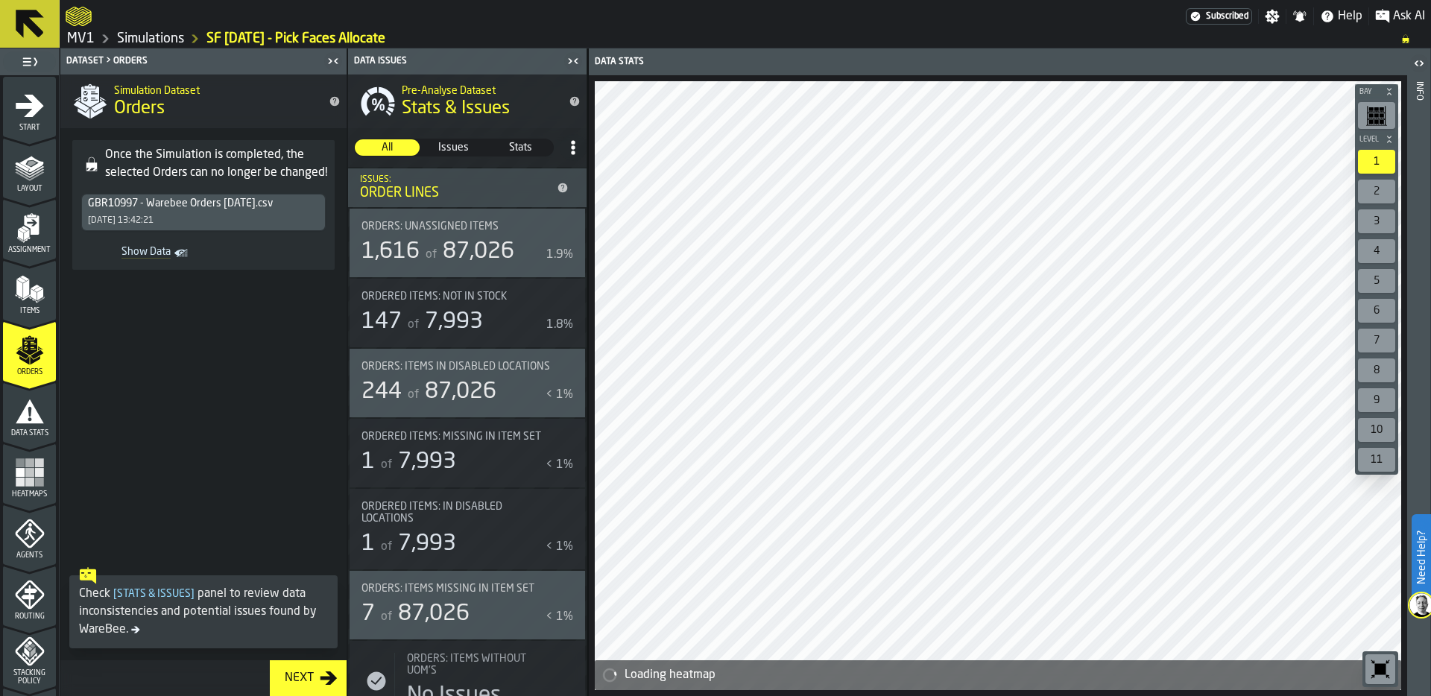
click at [0, 0] on rect "Show Data" at bounding box center [0, 0] width 0 height 0
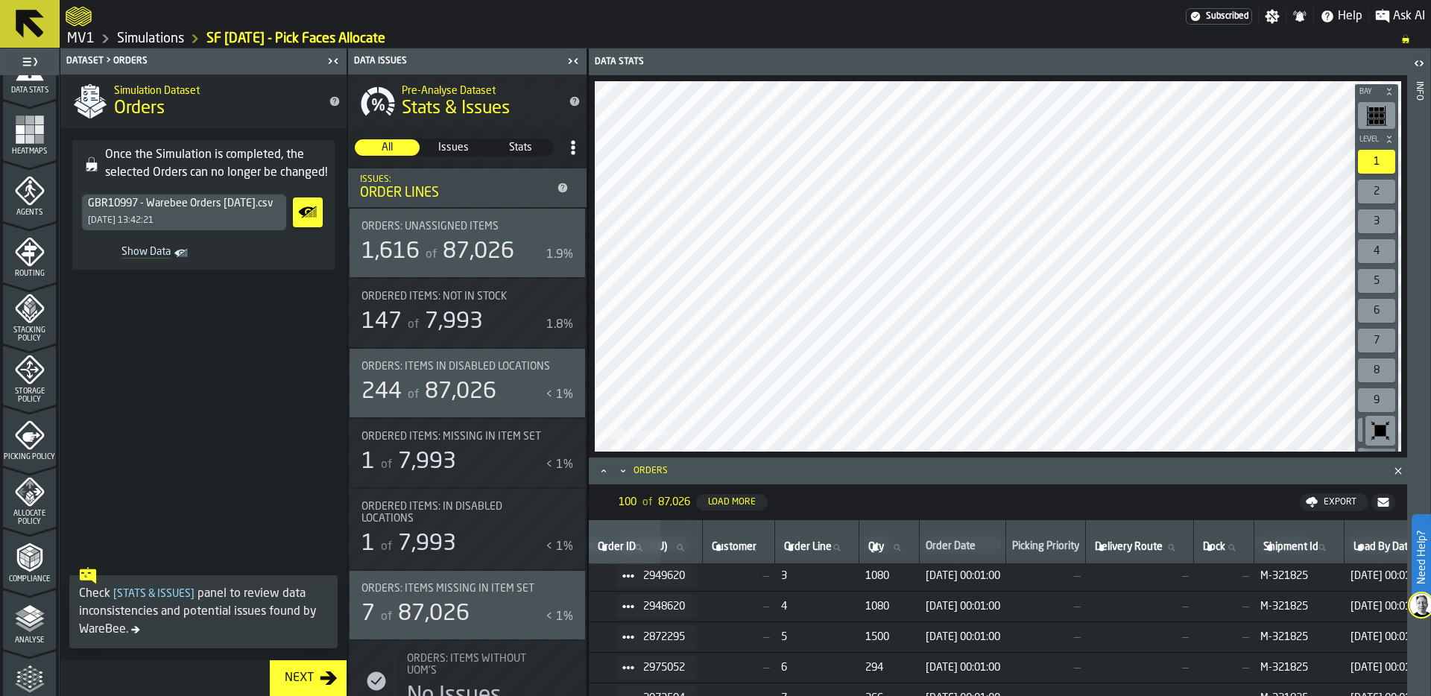
scroll to position [341, 0]
click at [30, 619] on polygon "menu Analyse" at bounding box center [29, 619] width 14 height 8
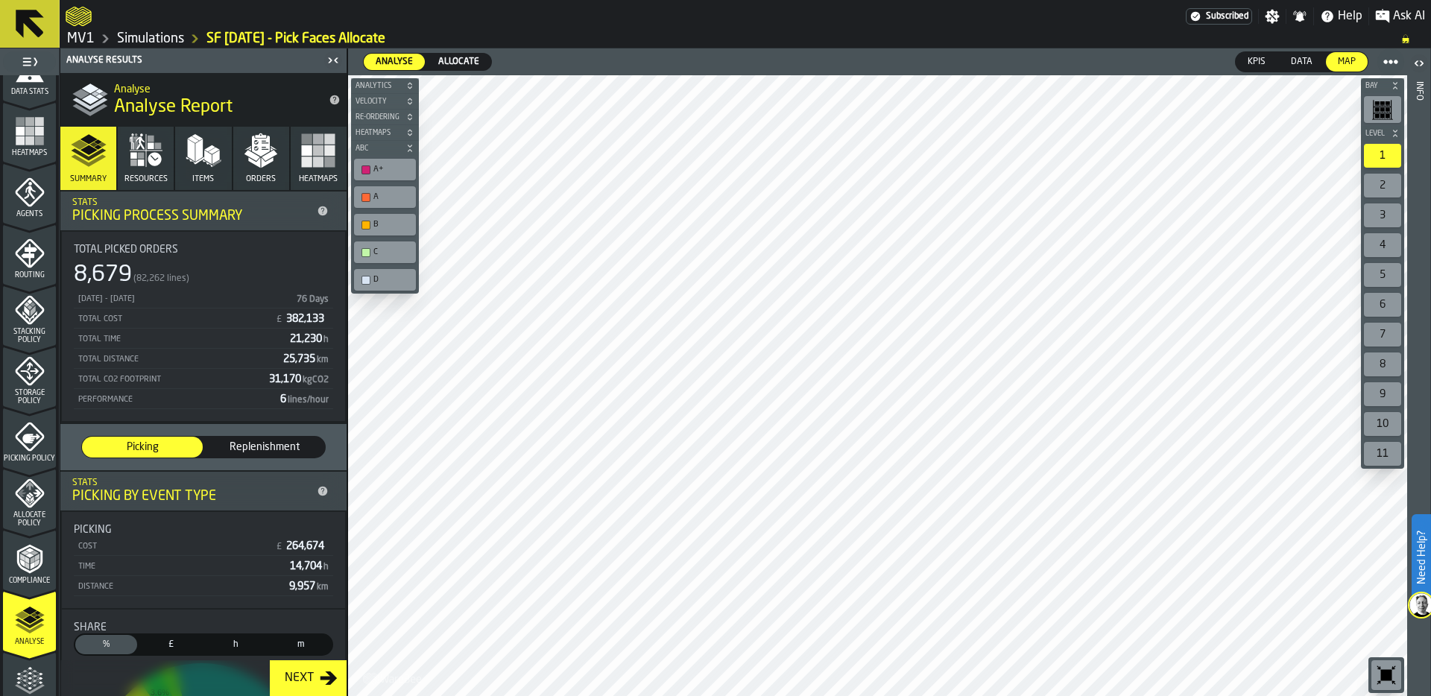
click at [201, 148] on icon "button" at bounding box center [204, 151] width 36 height 36
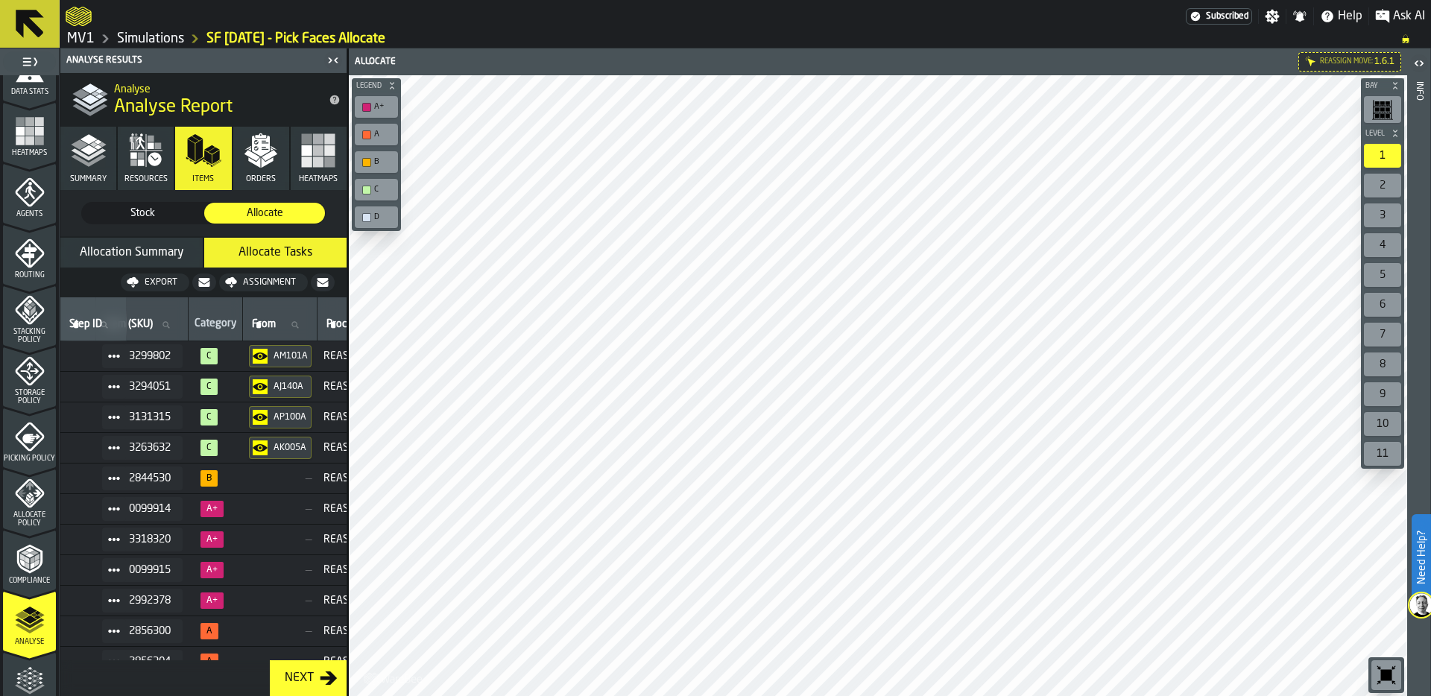
scroll to position [0, 160]
click at [150, 422] on span "3131315" at bounding box center [152, 417] width 42 height 12
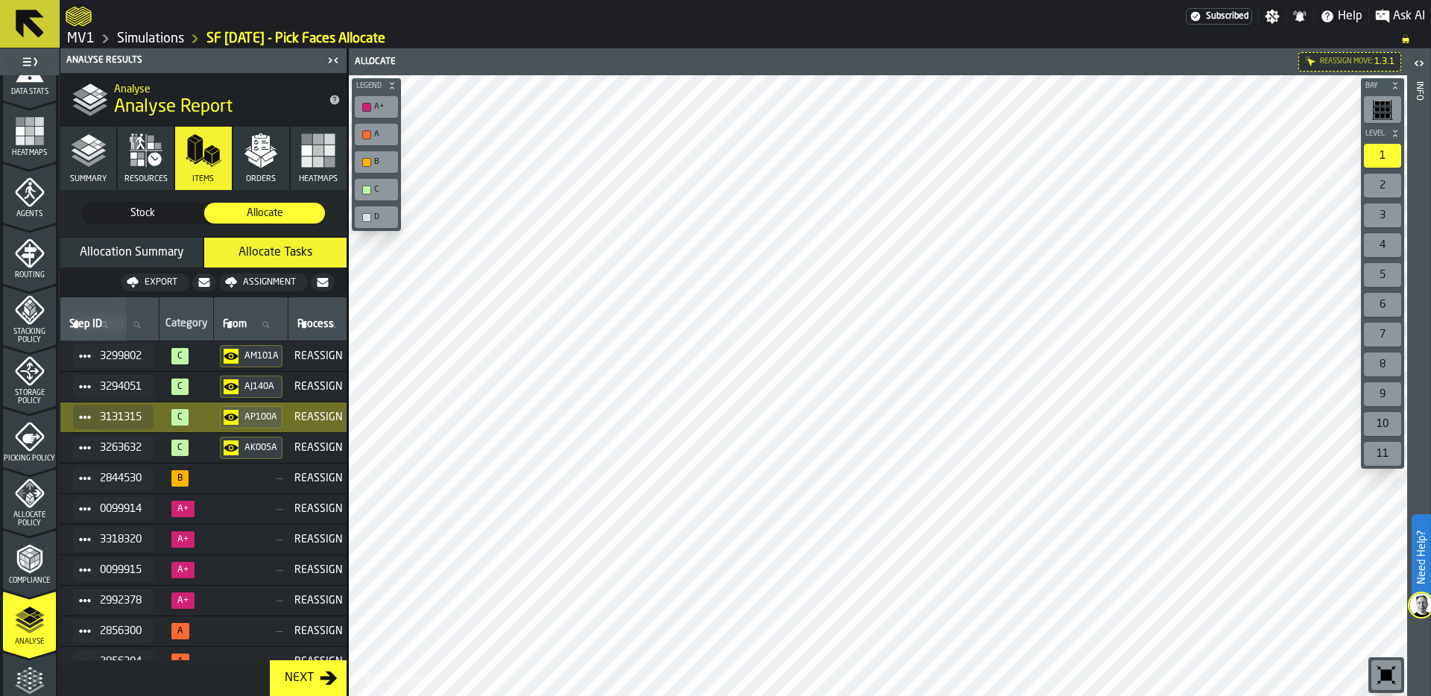
scroll to position [0, 190]
click at [88, 447] on circle at bounding box center [85, 448] width 4 height 4
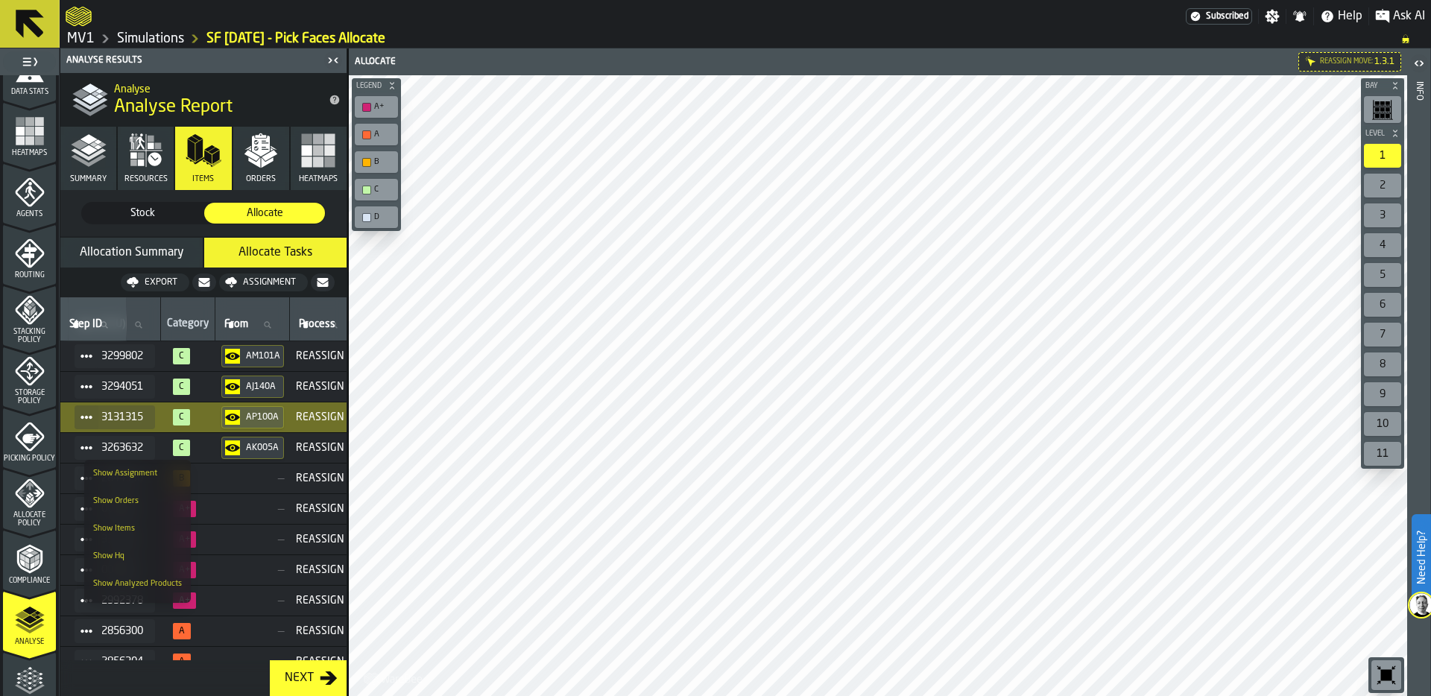
click at [148, 524] on div "Show Items" at bounding box center [137, 529] width 89 height 10
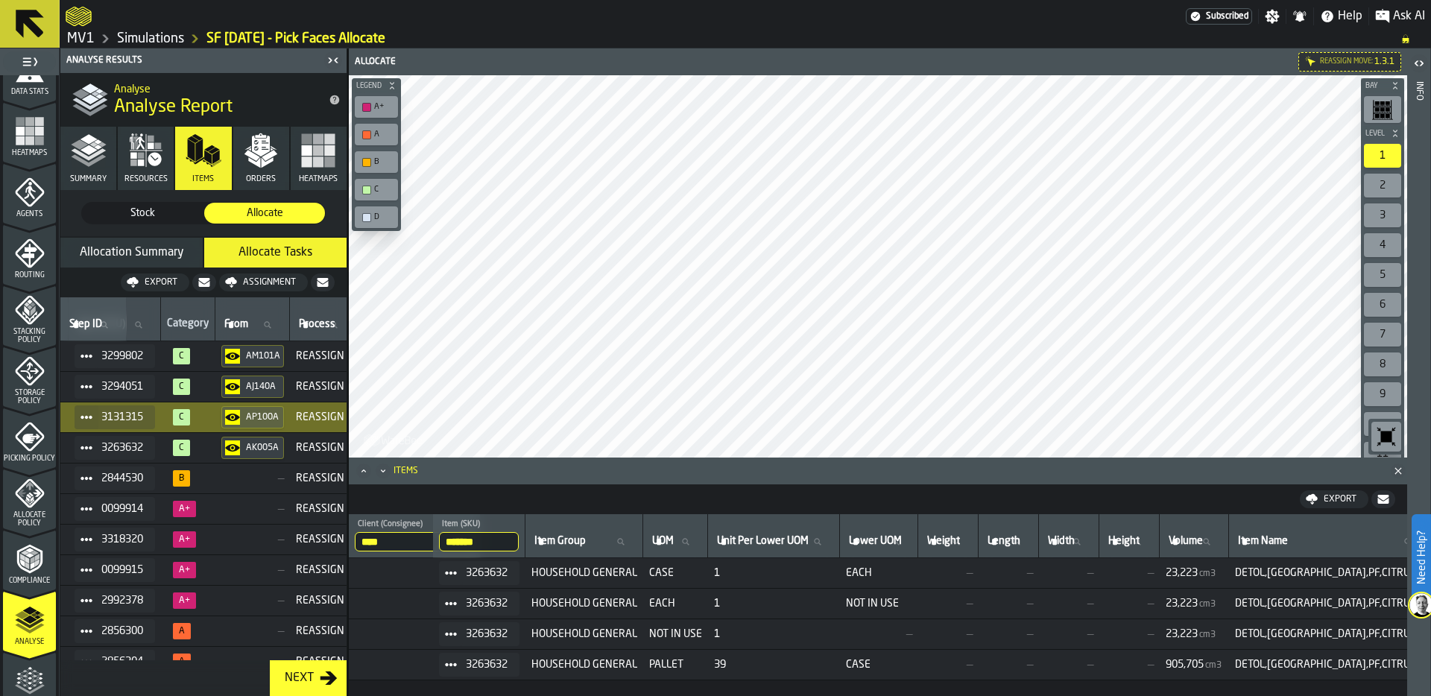
scroll to position [0, 0]
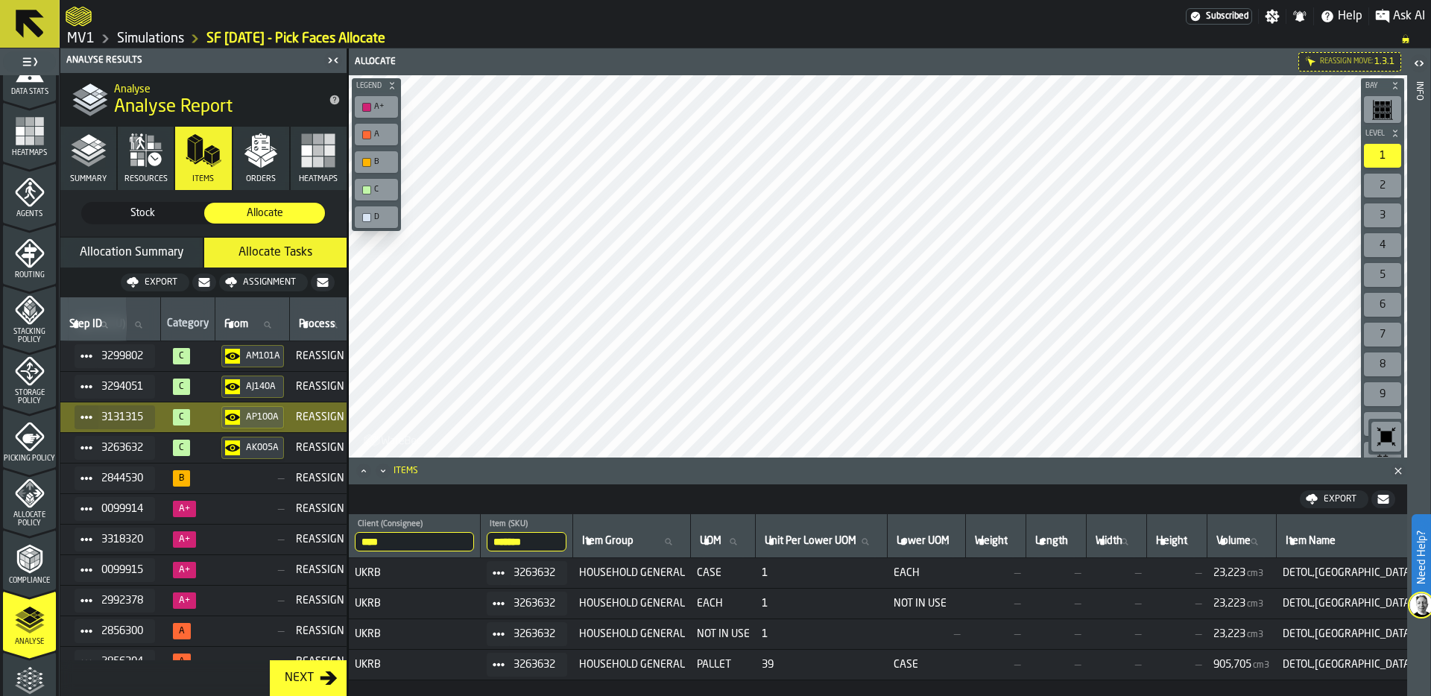
click at [138, 449] on span "3263632" at bounding box center [122, 448] width 42 height 12
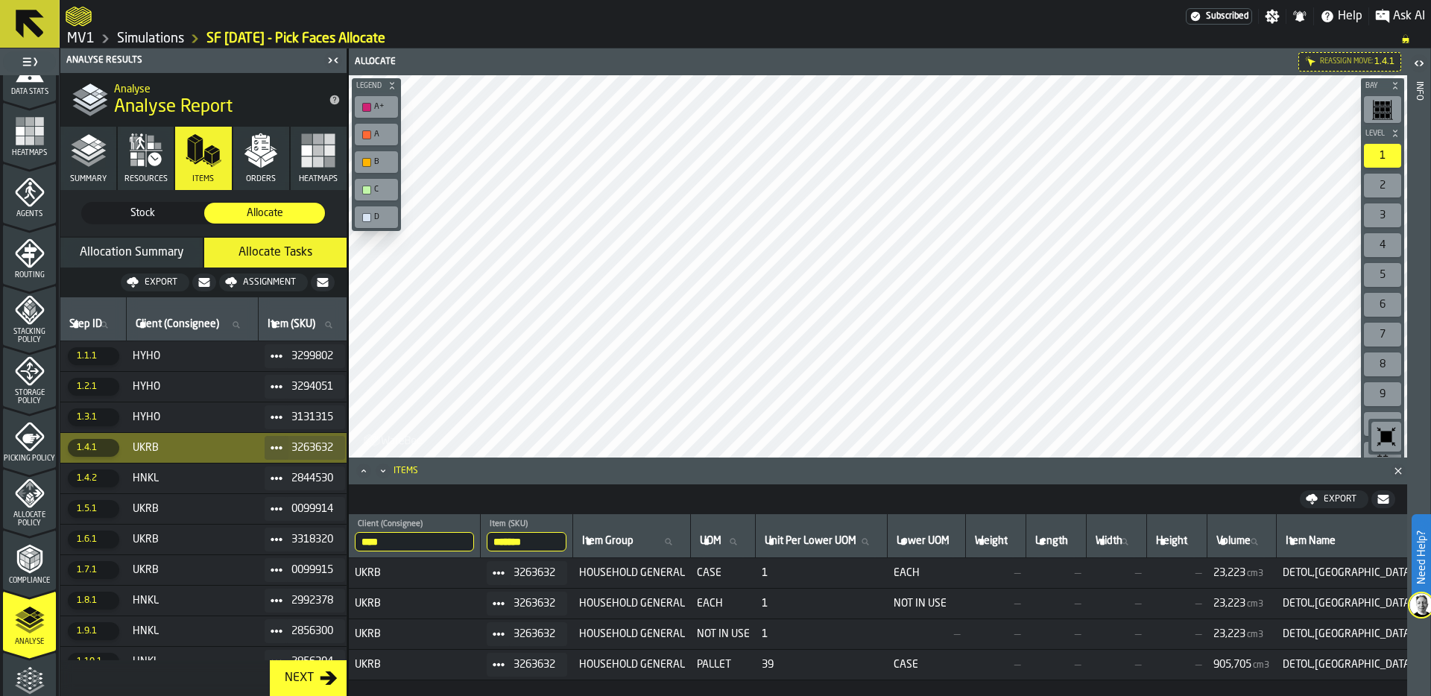
click at [156, 38] on link "Simulations" at bounding box center [150, 39] width 67 height 16
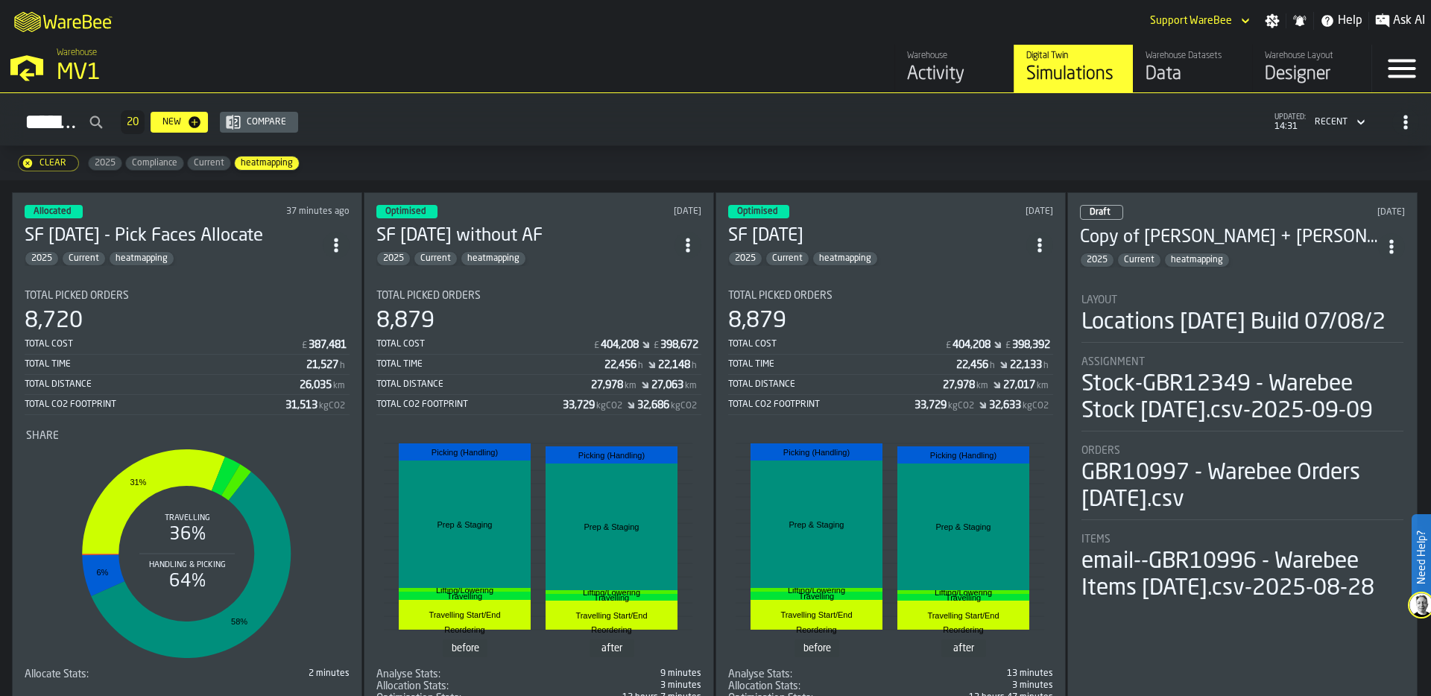
click at [332, 242] on icon "ItemListCard-DashboardItemContainer" at bounding box center [336, 245] width 15 height 15
click at [315, 338] on div "Duplicate" at bounding box center [306, 343] width 78 height 18
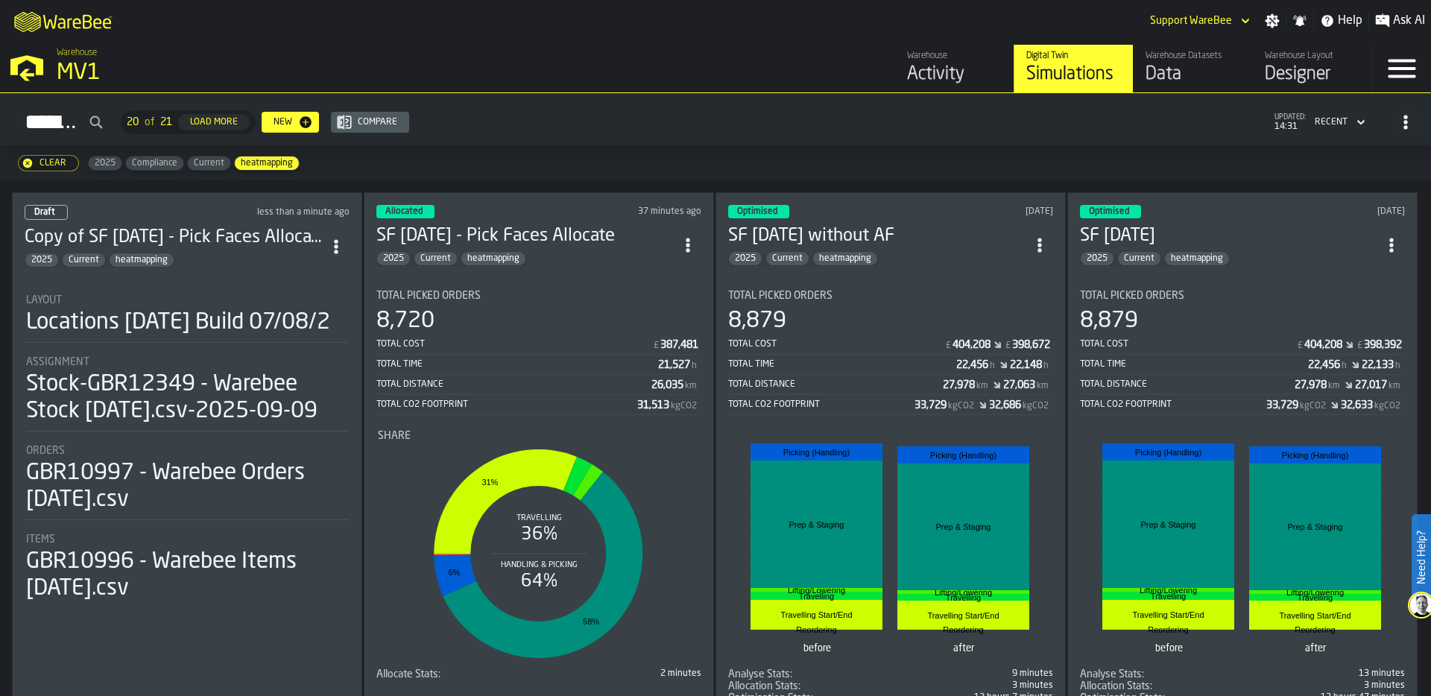
click at [112, 312] on div "Locations [DATE] Build 07/08/2" at bounding box center [178, 322] width 304 height 27
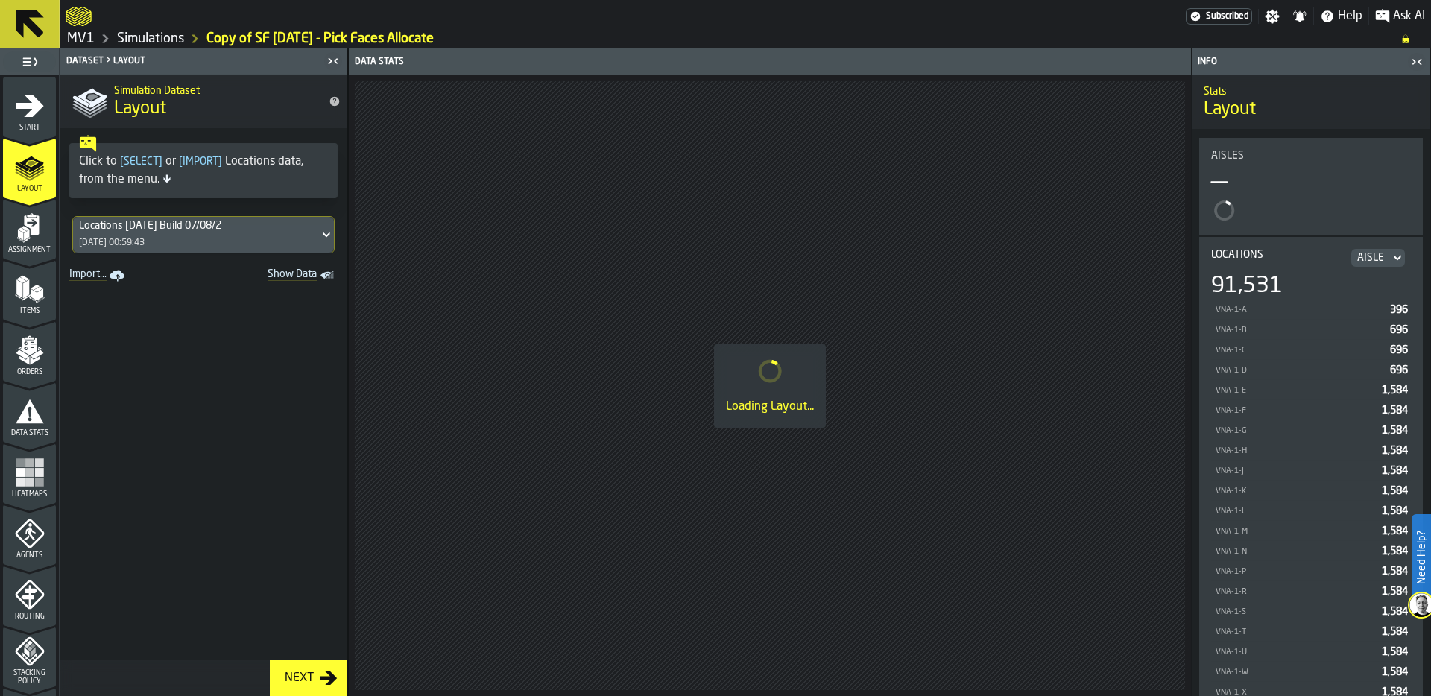
click at [19, 223] on icon "menu Assignment" at bounding box center [30, 228] width 30 height 30
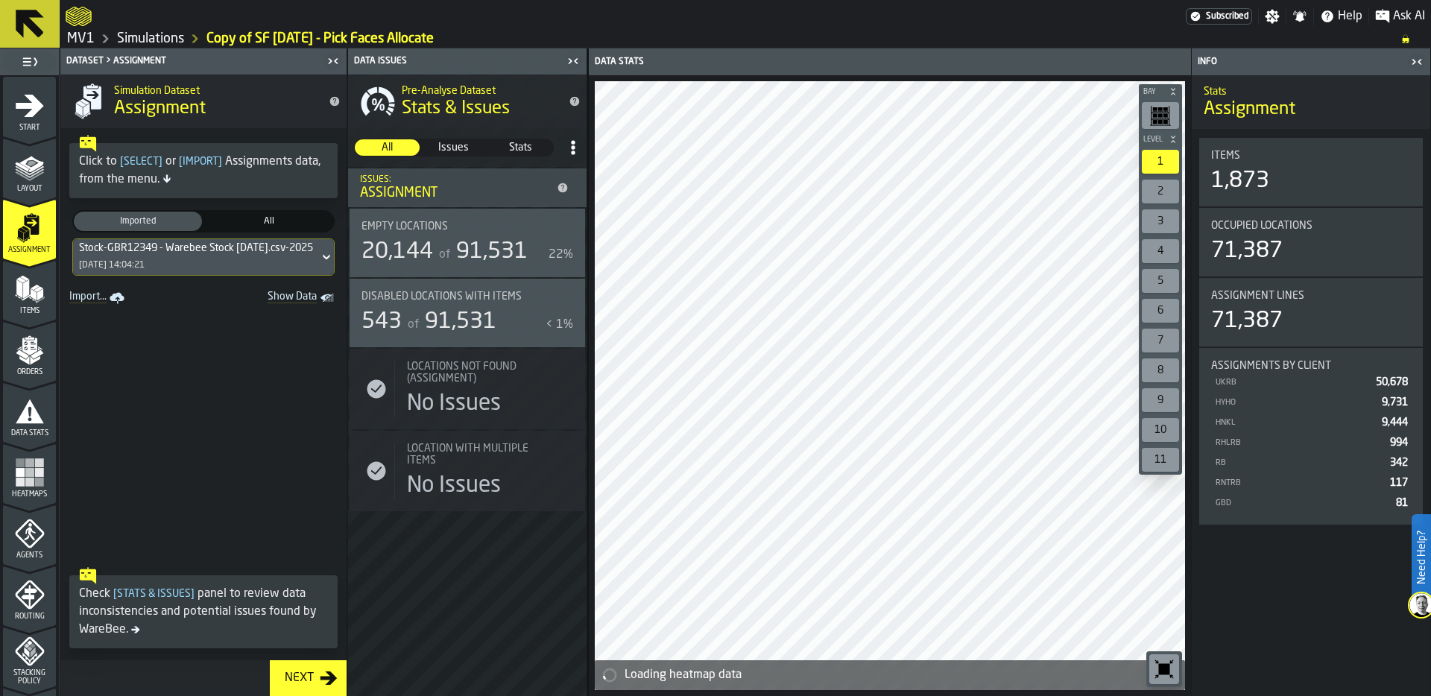
click at [148, 256] on div "Stock-GBR12349 - Warebee Stock [DATE].csv-2025-09-09 [DATE] 14:04:21" at bounding box center [196, 257] width 246 height 36
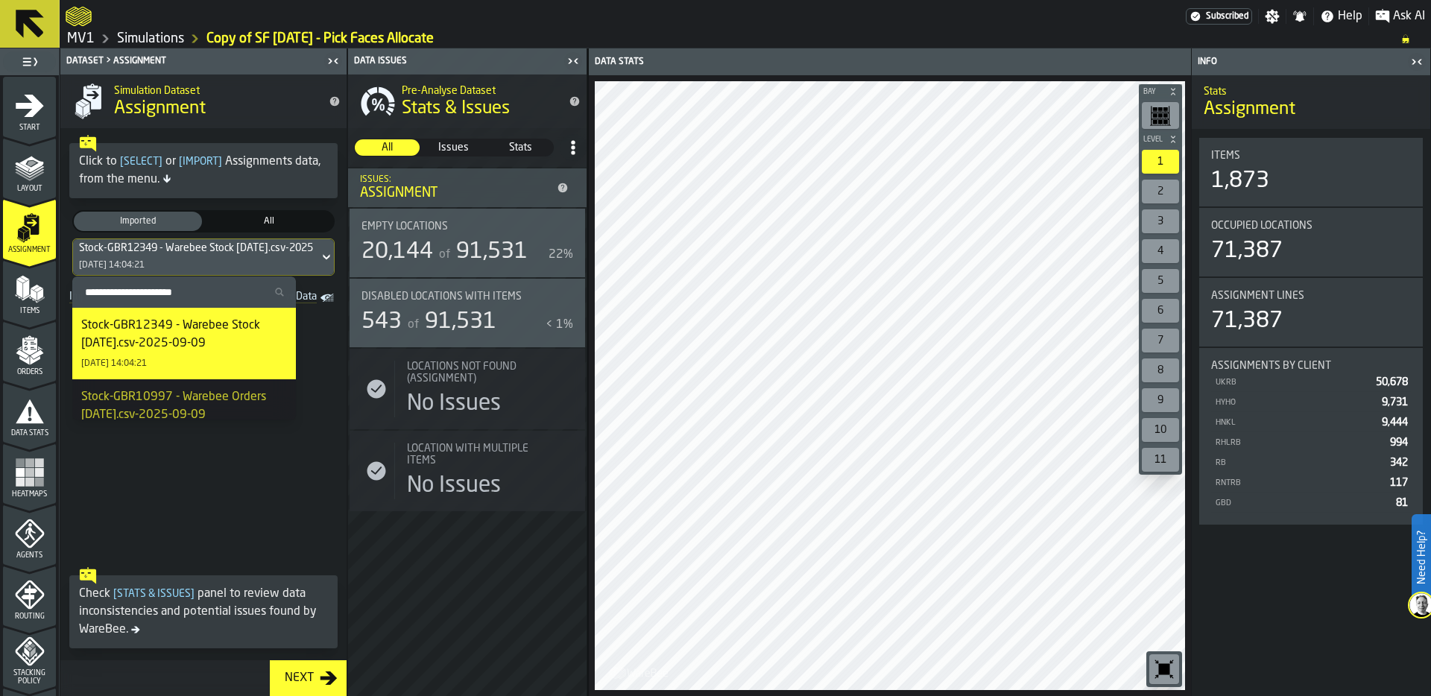
click at [7, 292] on div "Items" at bounding box center [29, 294] width 53 height 41
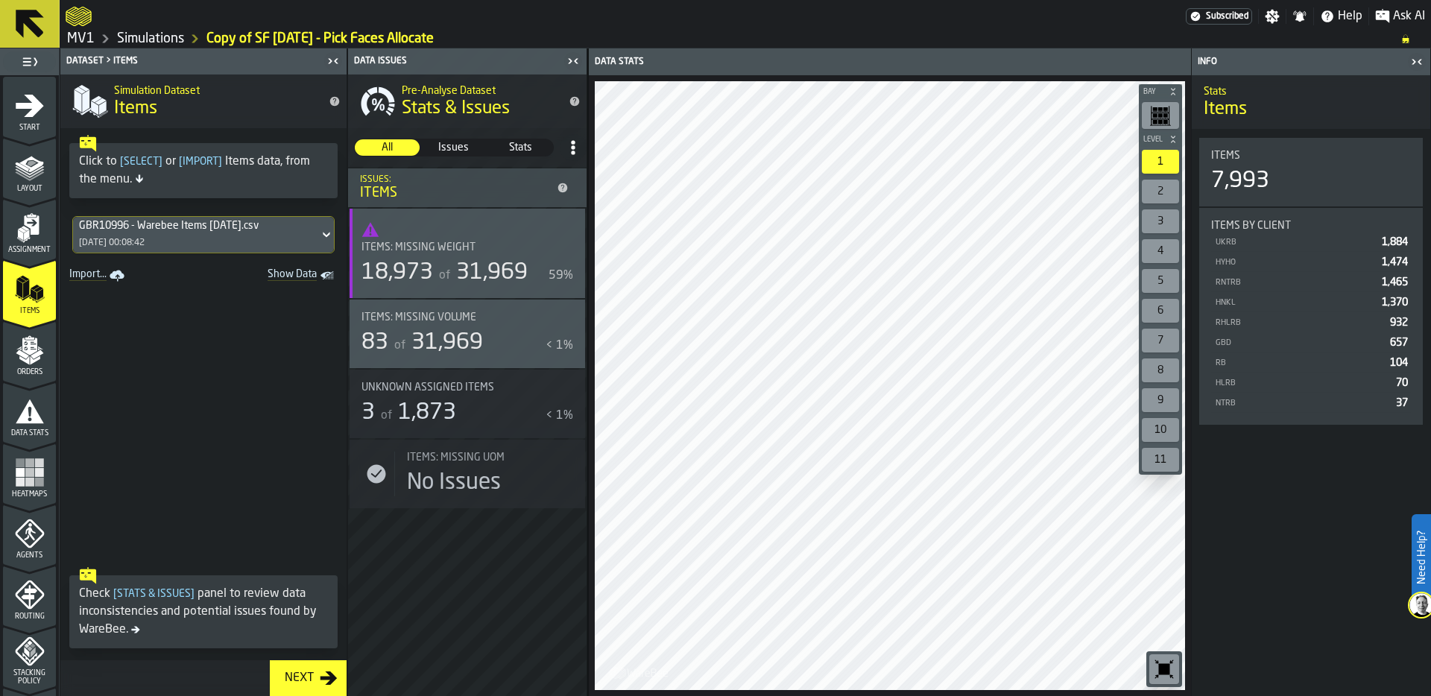
click at [176, 228] on div "GBR10996 - Warebee Items [DATE].csv" at bounding box center [196, 226] width 234 height 12
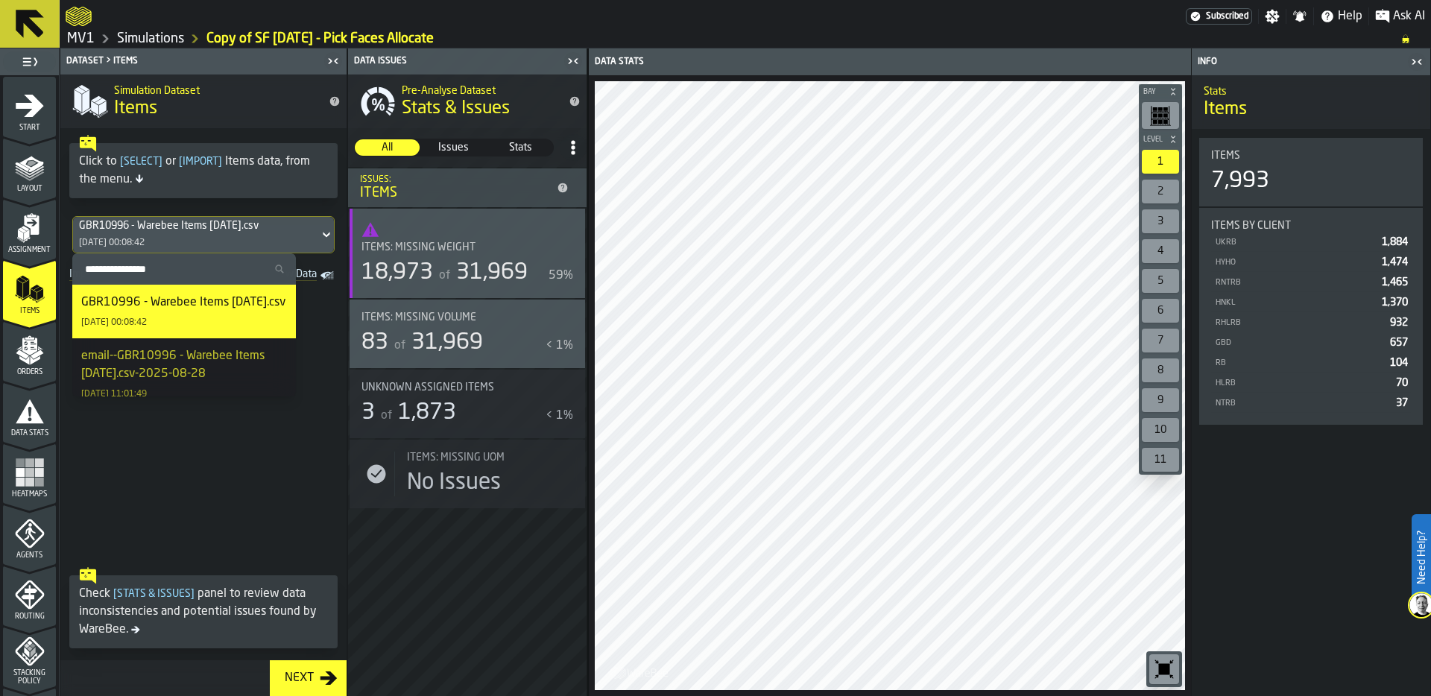
click at [27, 358] on icon "menu Orders" at bounding box center [30, 350] width 30 height 30
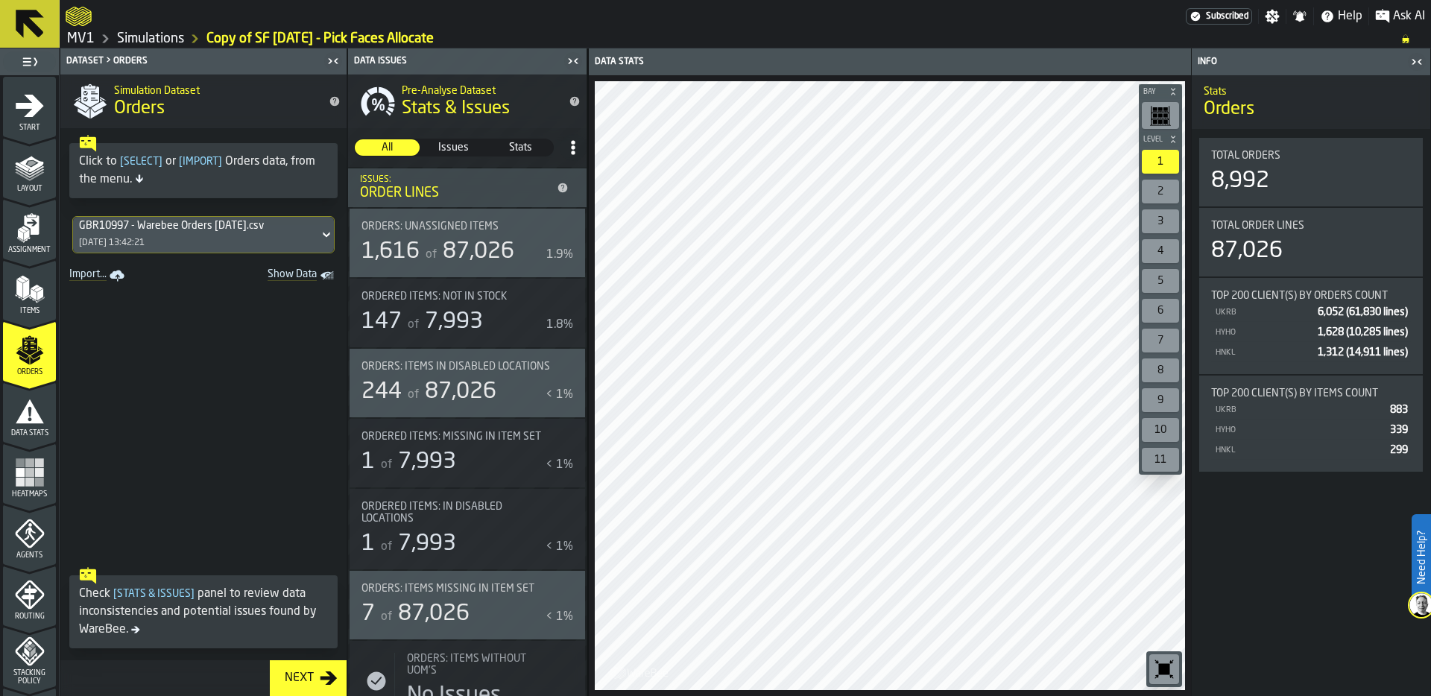
click at [186, 212] on div "GBR10997 - Warebee Orders [DATE].csv [DATE] 13:42:21" at bounding box center [203, 234] width 286 height 49
click at [186, 234] on div "GBR10997 - Warebee Orders [DATE].csv [DATE] 13:42:21" at bounding box center [196, 235] width 246 height 36
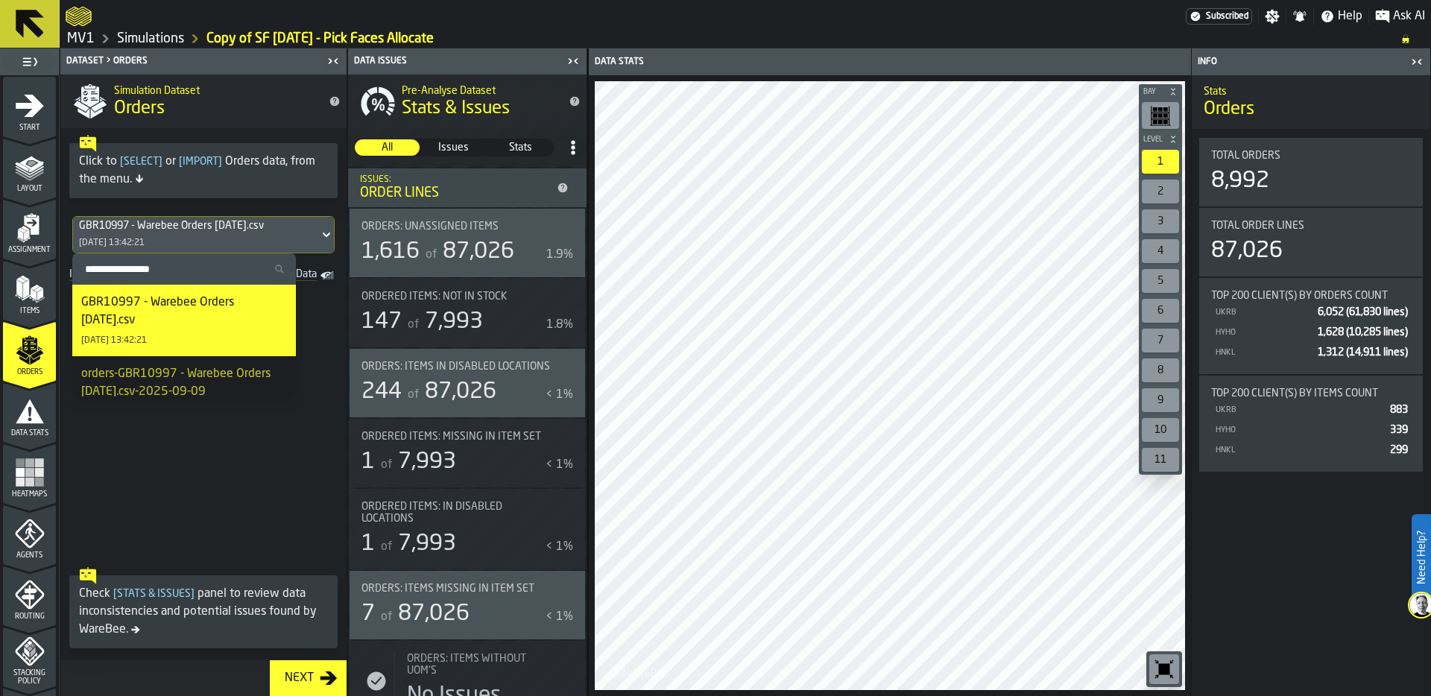
click at [25, 425] on icon "menu Data Stats" at bounding box center [30, 412] width 30 height 30
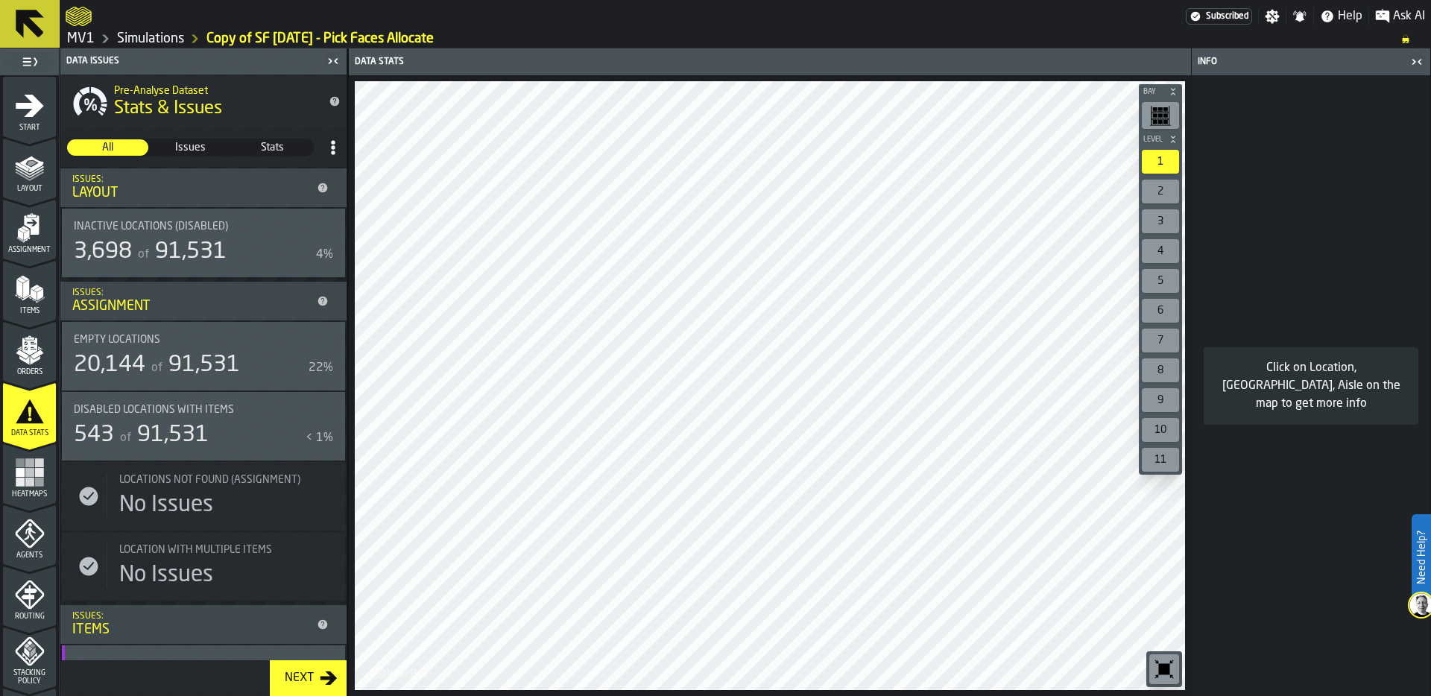
click at [211, 243] on span "91,531" at bounding box center [191, 252] width 72 height 22
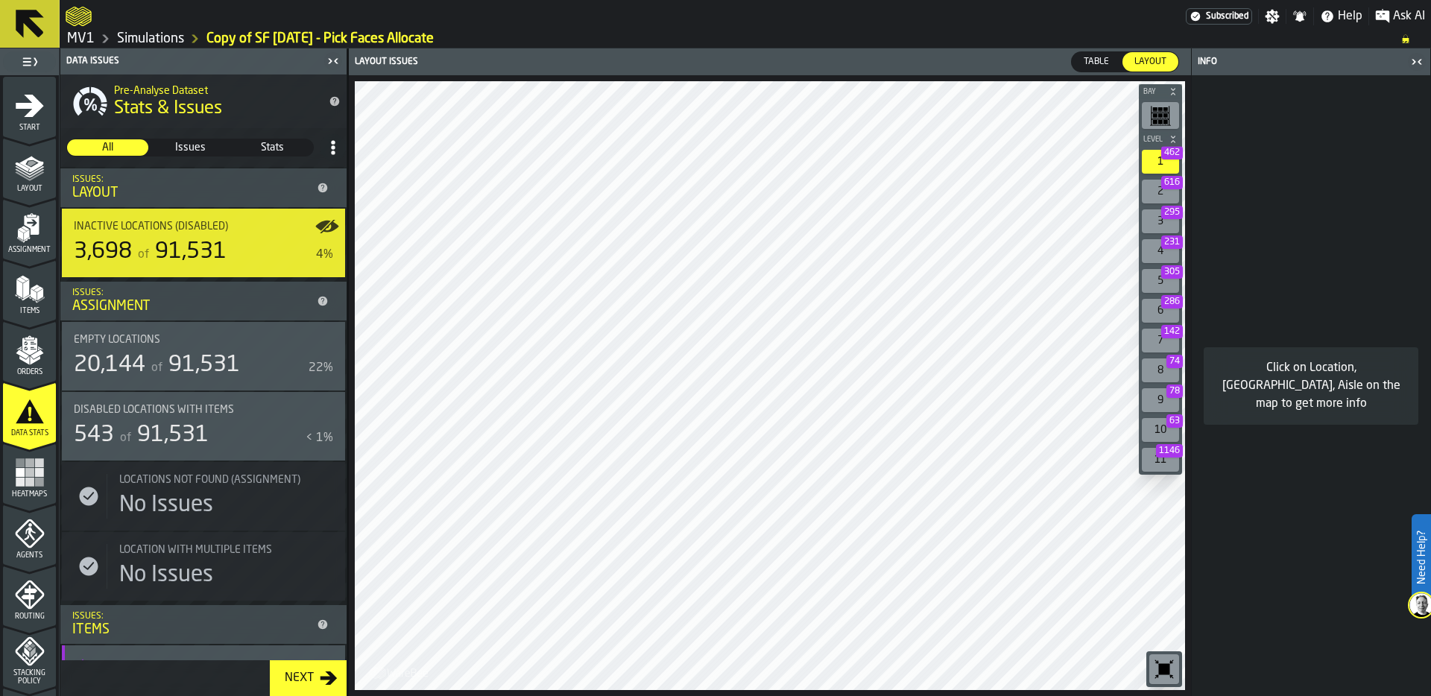
click at [124, 350] on div "Empty locations 20,144 of 91,531 22%" at bounding box center [203, 356] width 259 height 45
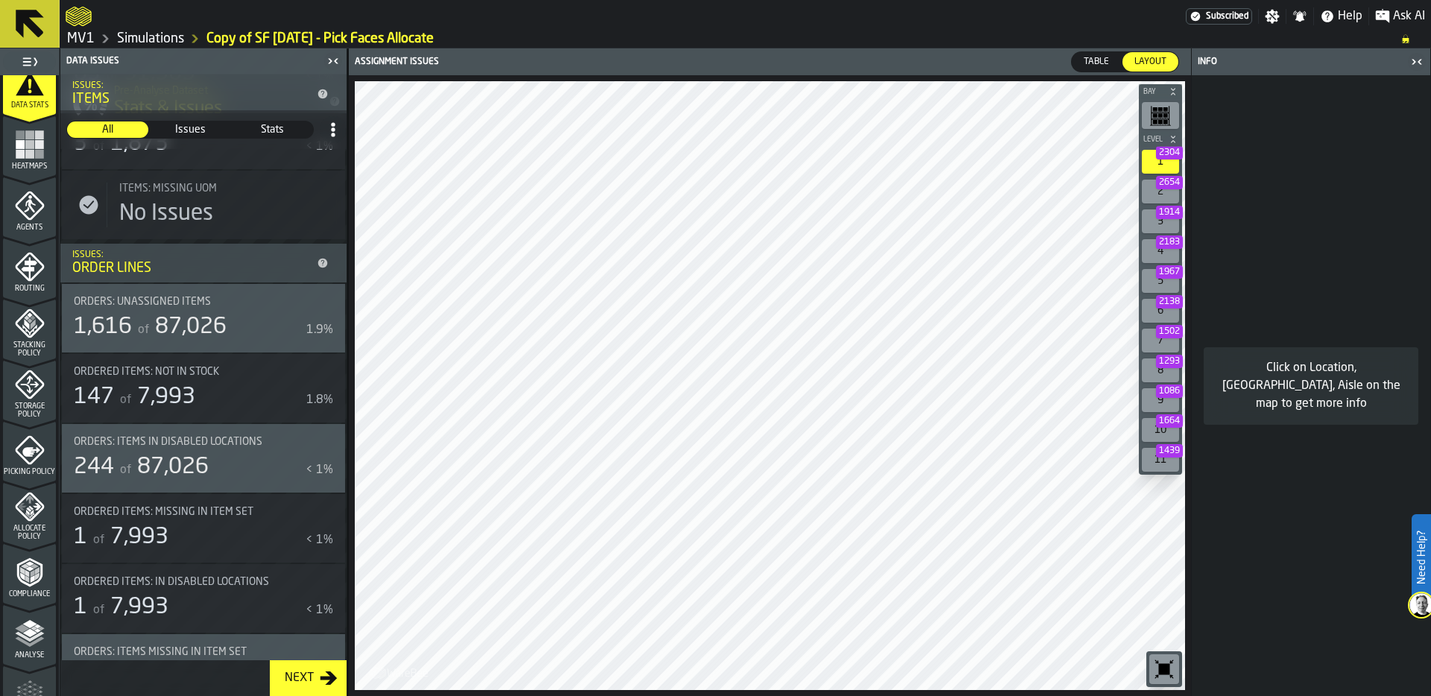
scroll to position [334, 0]
click at [24, 519] on span "Allocate Policy" at bounding box center [29, 527] width 53 height 16
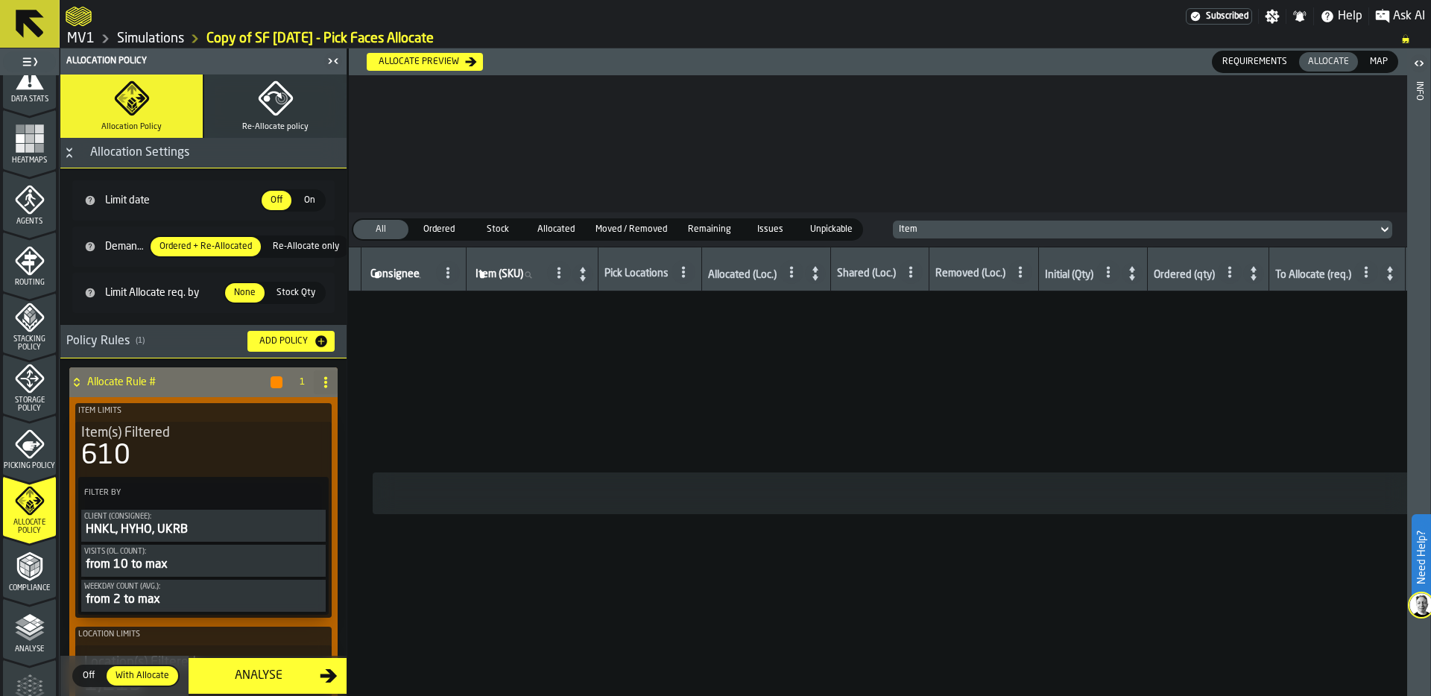
click at [70, 151] on icon "Button-Allocation Settings-open" at bounding box center [69, 153] width 12 height 12
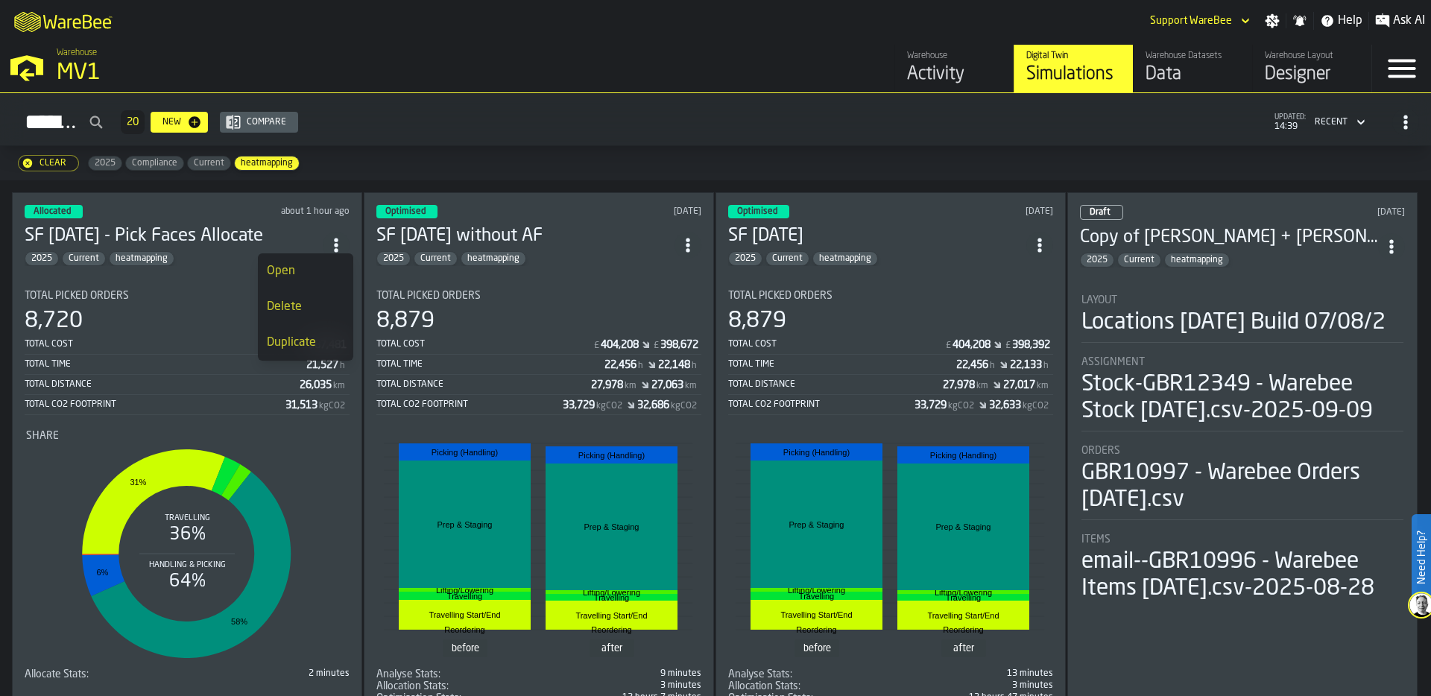
click at [310, 351] on div "Duplicate" at bounding box center [306, 343] width 78 height 18
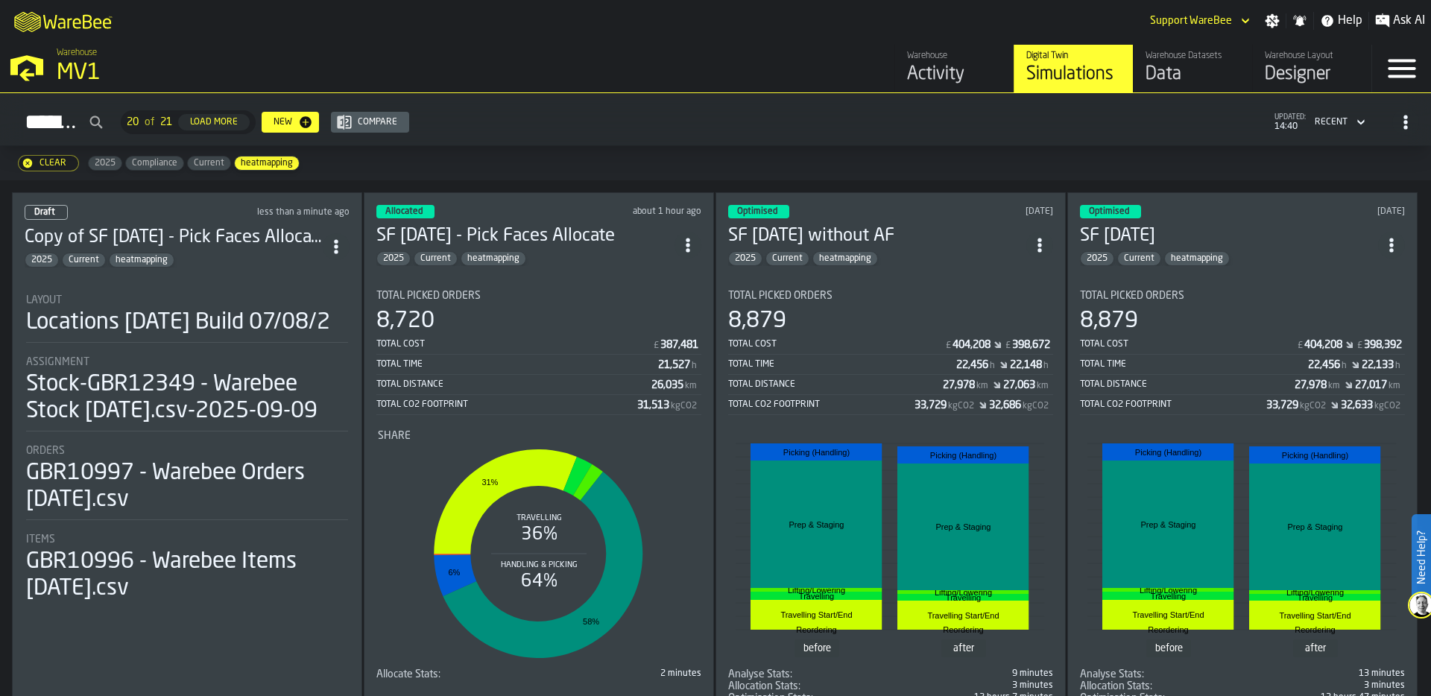
click at [161, 327] on div "Locations [DATE] Build 07/08/2" at bounding box center [178, 322] width 304 height 27
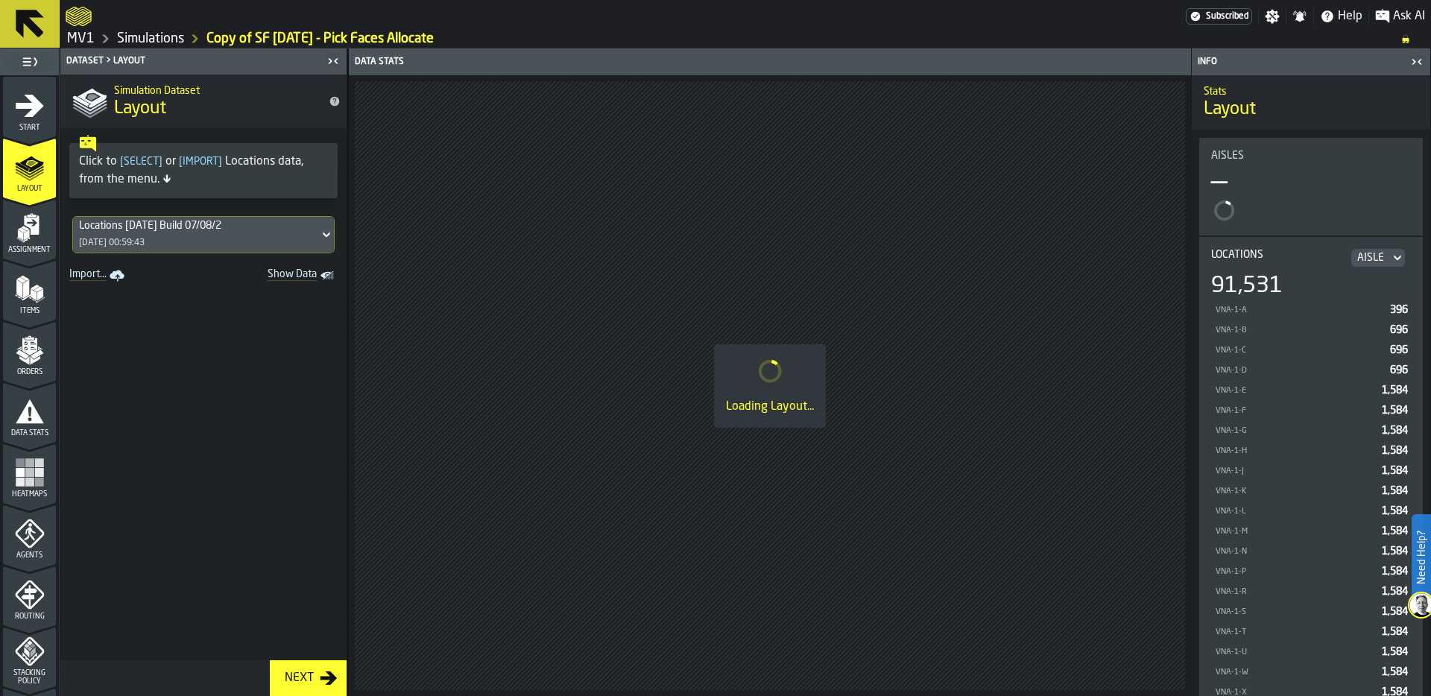
click at [22, 125] on span "Start" at bounding box center [29, 128] width 53 height 8
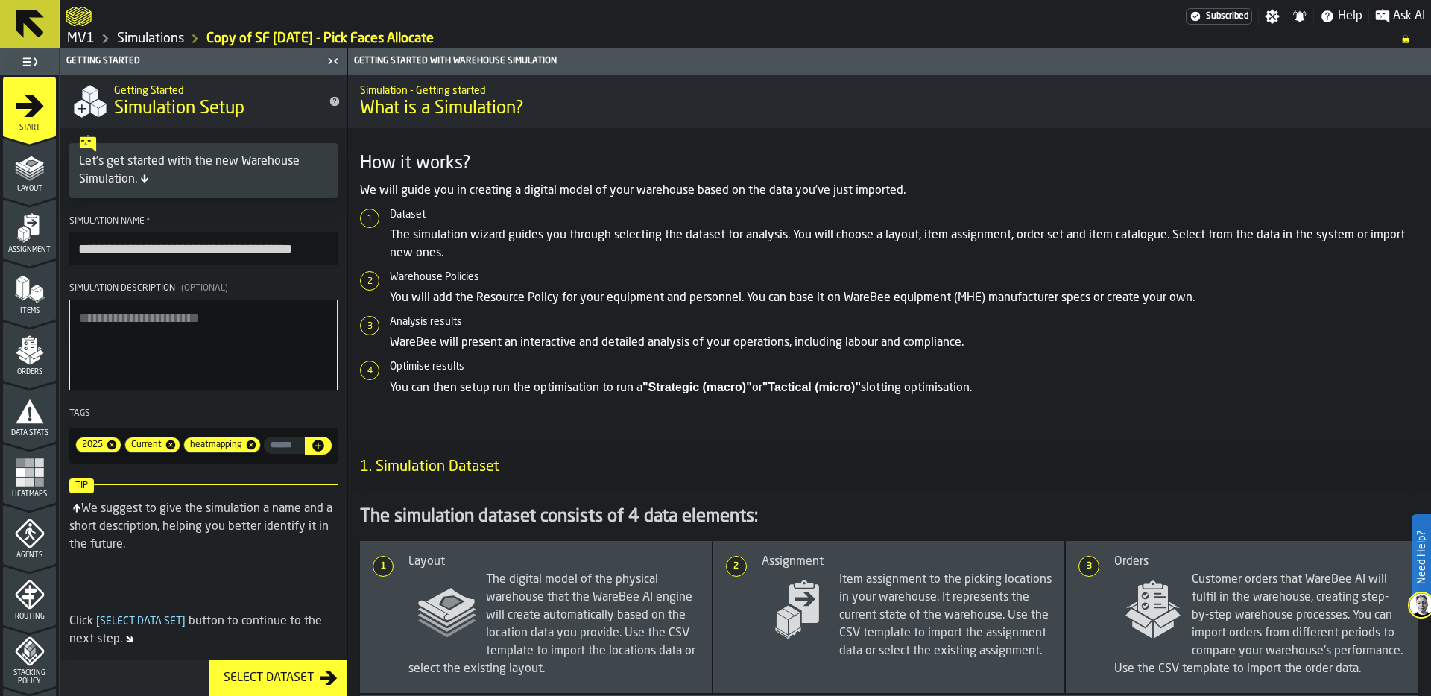
drag, startPoint x: 201, startPoint y: 248, endPoint x: 22, endPoint y: 242, distance: 179.0
click at [20, 242] on aside "**********" at bounding box center [173, 372] width 347 height 648
type input "**********"
click at [25, 239] on polygon "menu Assignment" at bounding box center [26, 239] width 7 height 6
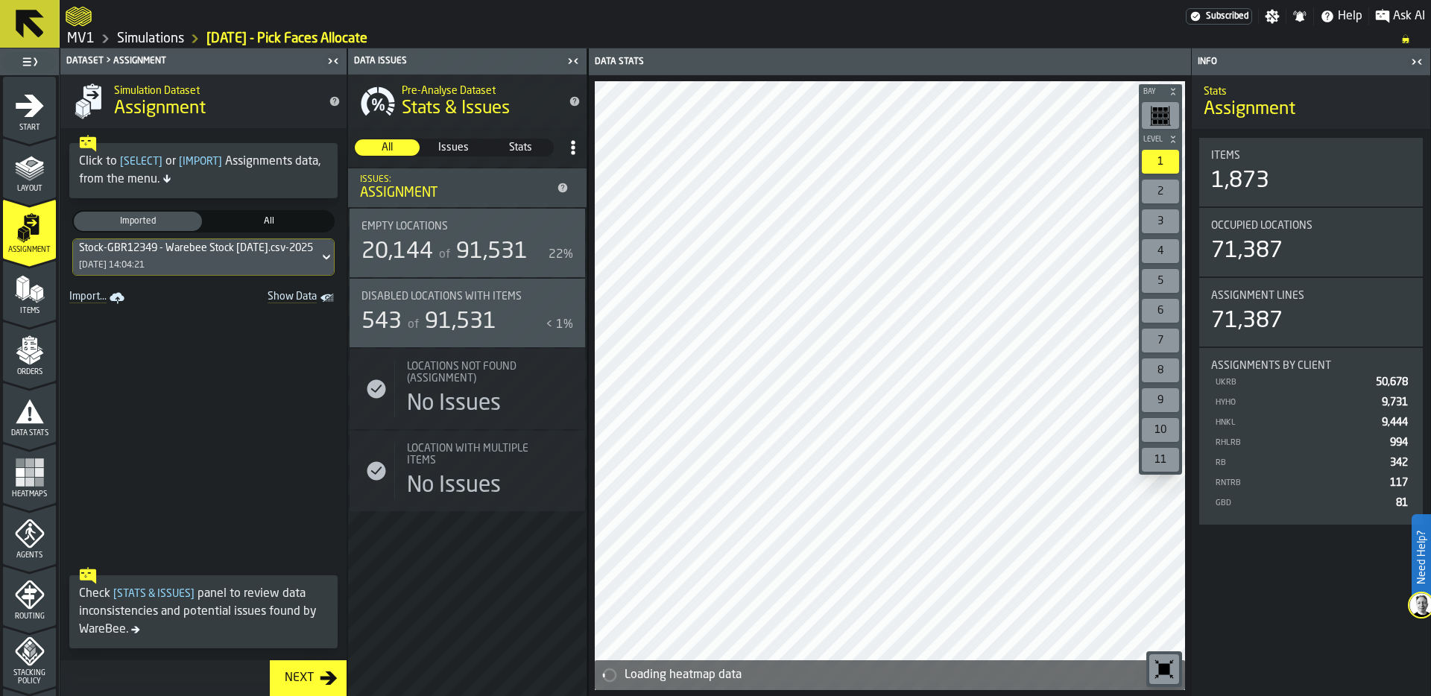
click at [76, 293] on link "Import..." at bounding box center [98, 298] width 70 height 21
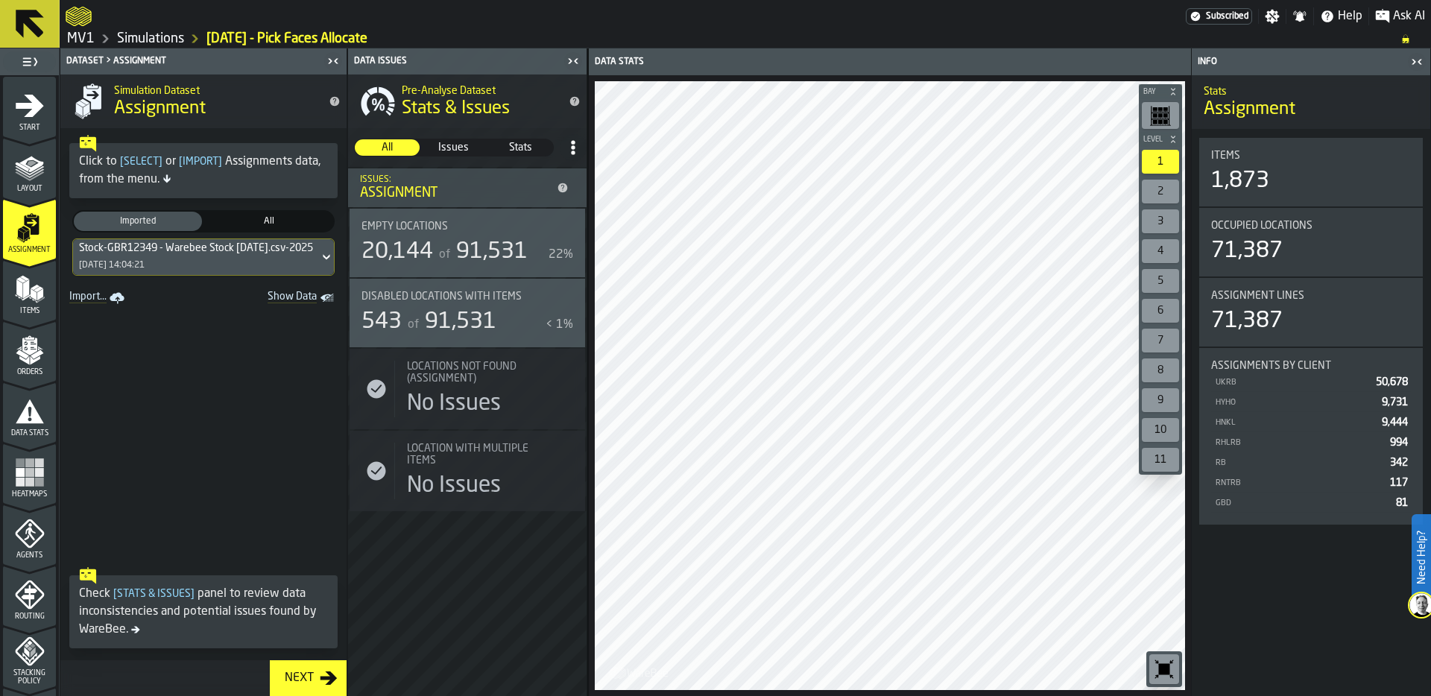
click at [25, 293] on polygon "menu Items" at bounding box center [26, 289] width 6 height 19
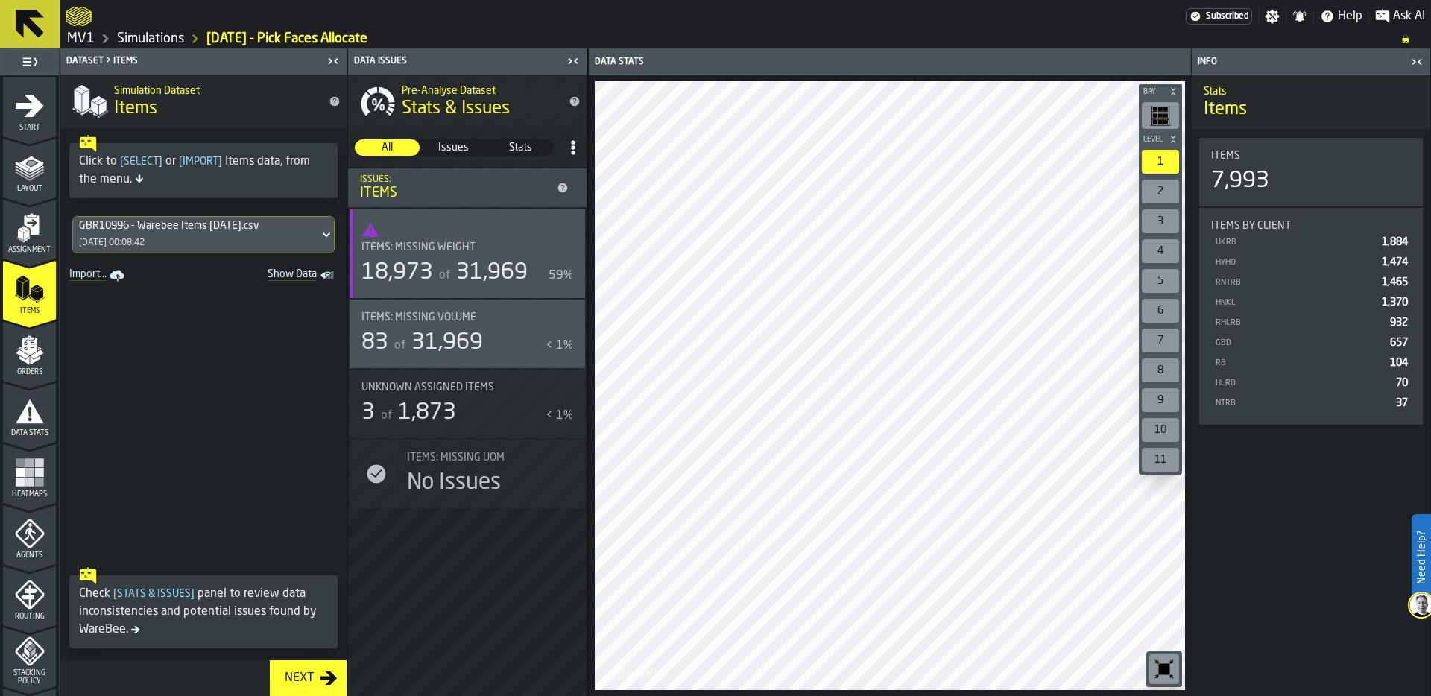
click at [25, 365] on div "Orders" at bounding box center [29, 355] width 53 height 41
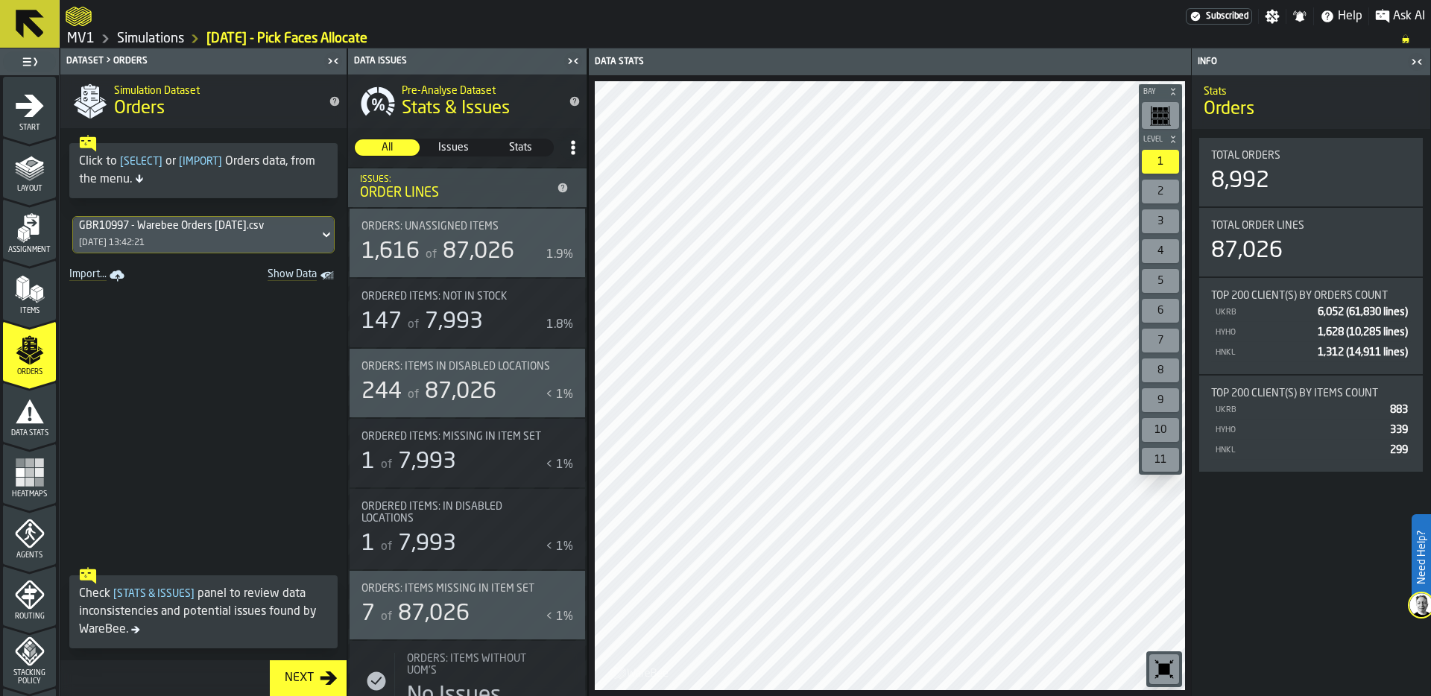
click at [17, 435] on span "Data Stats" at bounding box center [29, 433] width 53 height 8
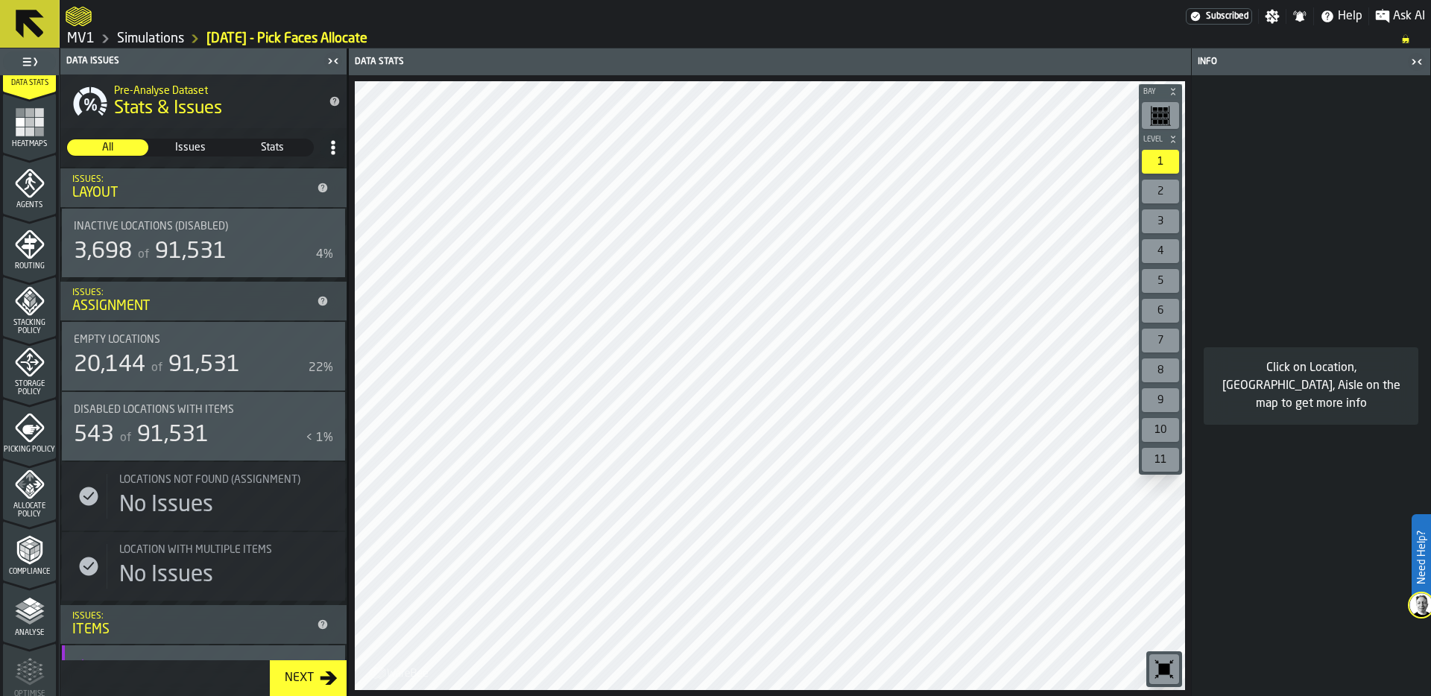
scroll to position [382, 0]
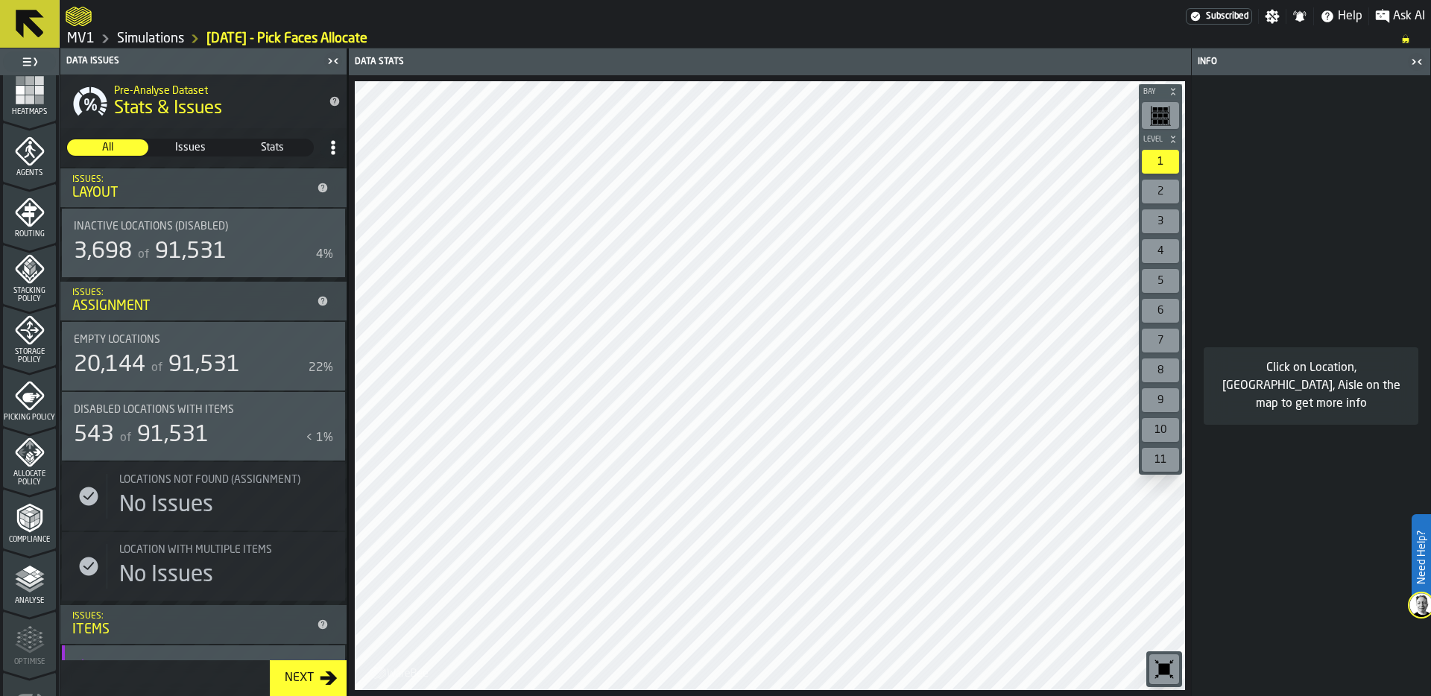
click at [26, 541] on span "Compliance" at bounding box center [29, 540] width 53 height 8
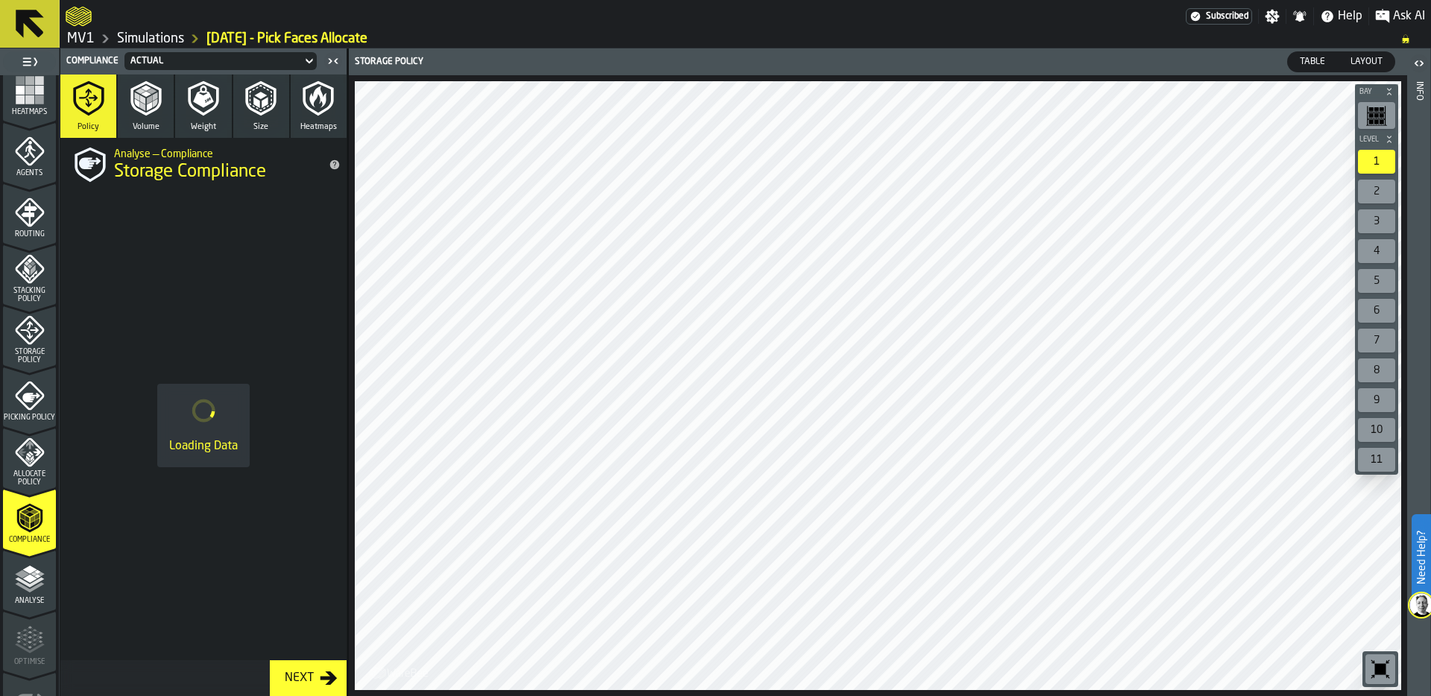
click at [26, 472] on span "Allocate Policy" at bounding box center [29, 478] width 53 height 16
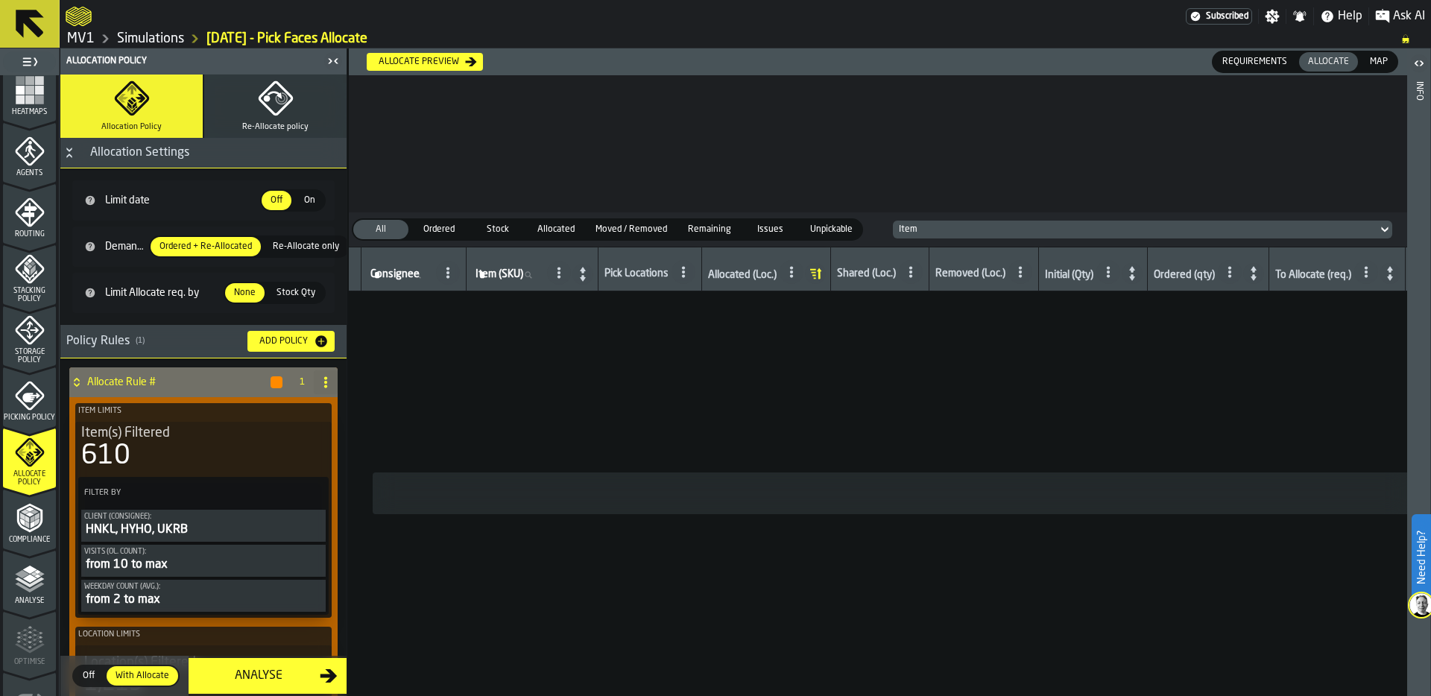
click at [33, 530] on icon "menu Compliance" at bounding box center [30, 518] width 30 height 30
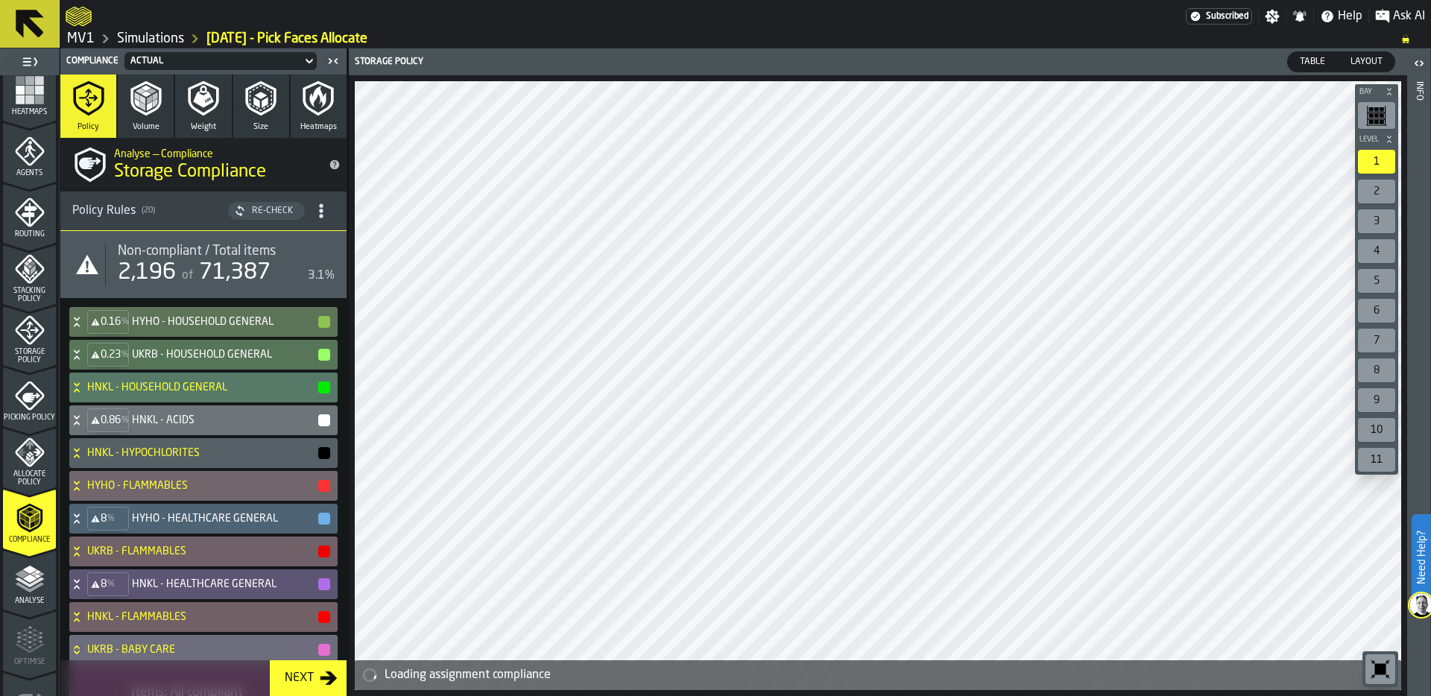
click at [77, 323] on icon at bounding box center [76, 325] width 5 height 4
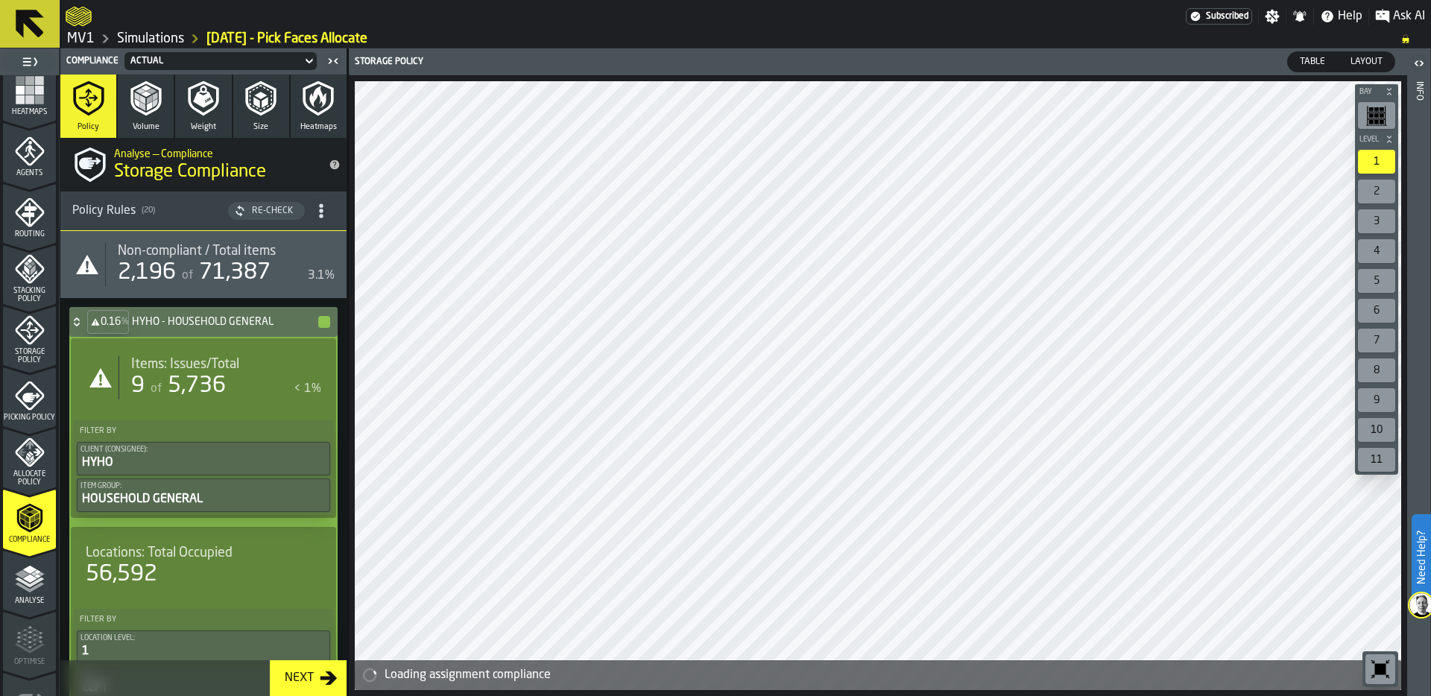
click at [77, 323] on icon at bounding box center [76, 322] width 15 height 12
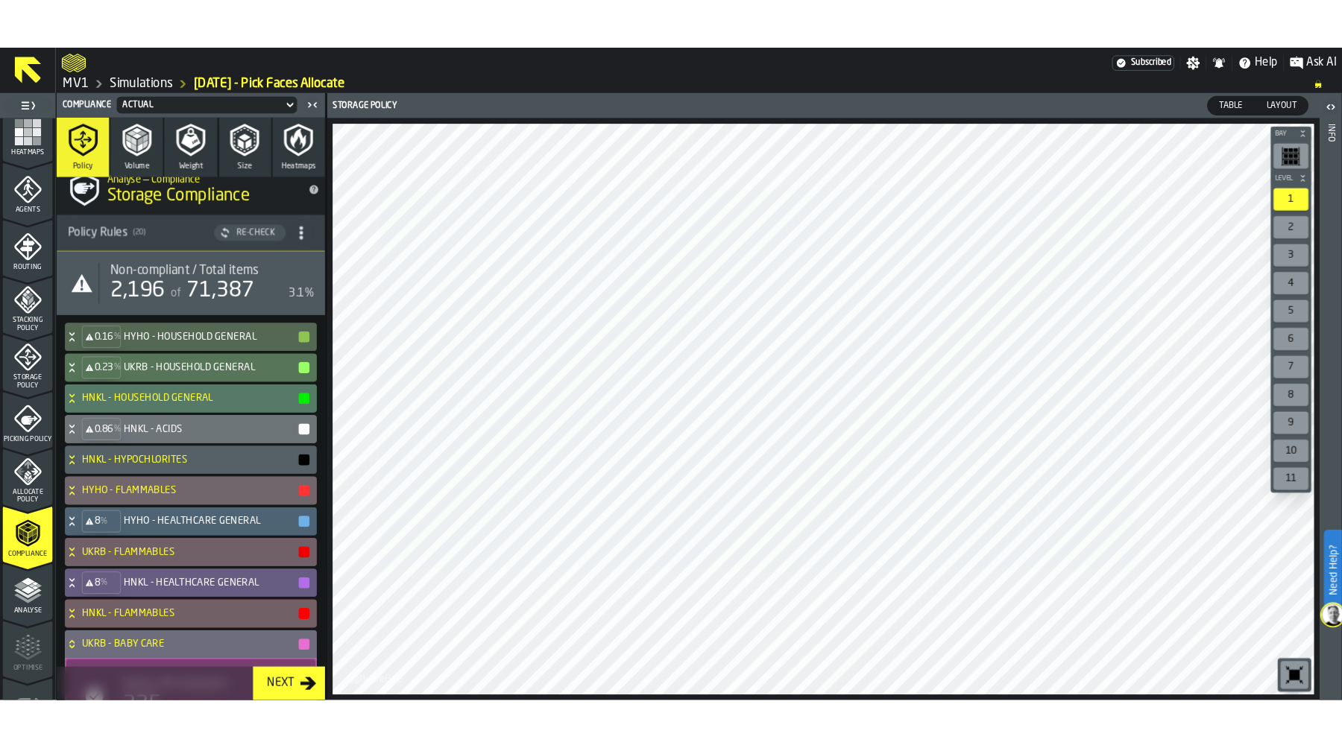
scroll to position [0, 0]
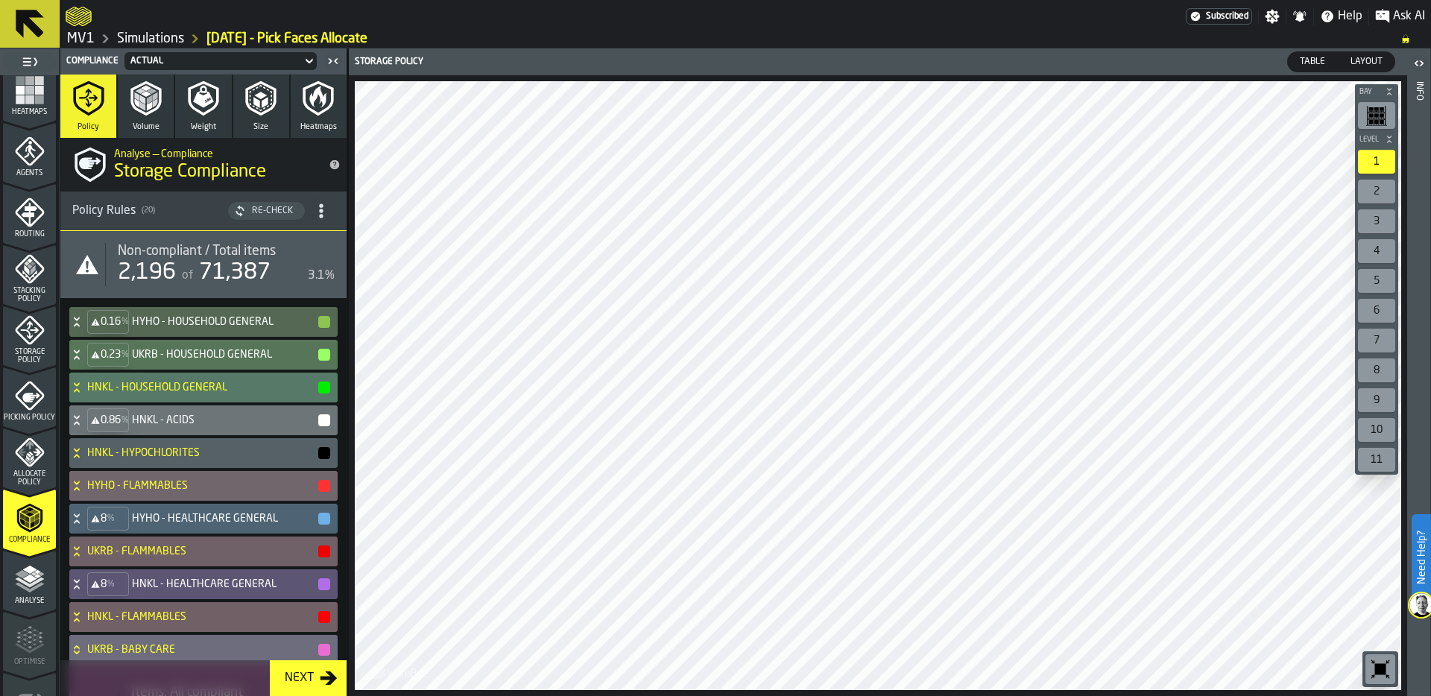
click at [438, 31] on ol "MV1 Simulations 23/09/25 - Pick Faces Allocate" at bounding box center [726, 39] width 1321 height 18
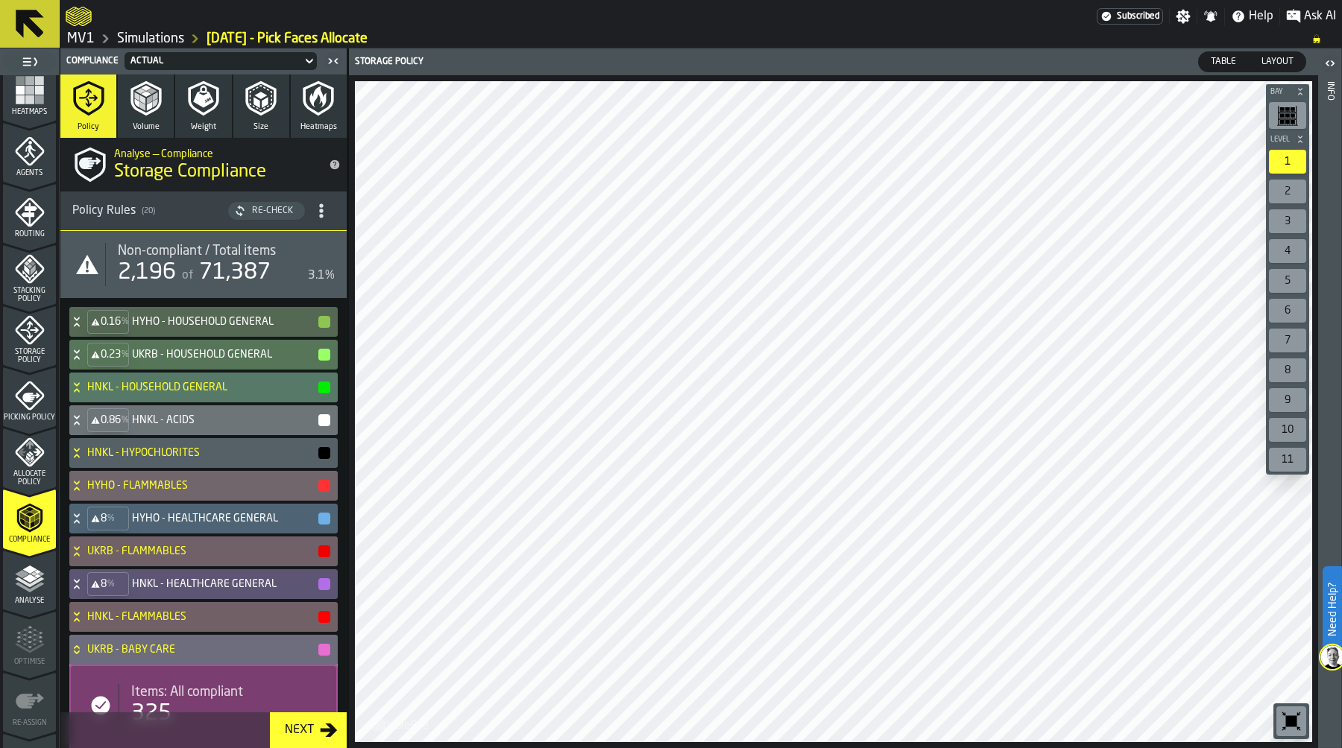
click at [130, 37] on link "Simulations" at bounding box center [150, 39] width 67 height 16
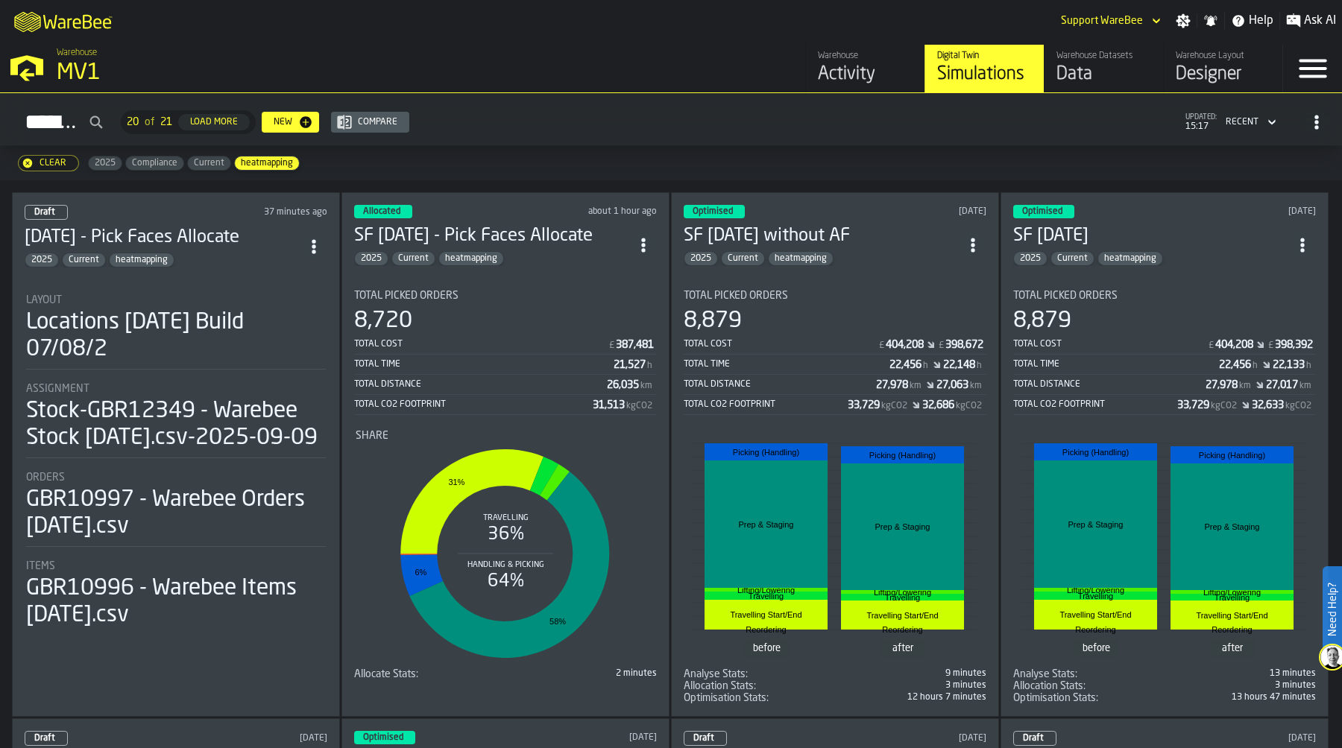
click at [1068, 60] on div "Warehouse Datasets" at bounding box center [1103, 56] width 95 height 10
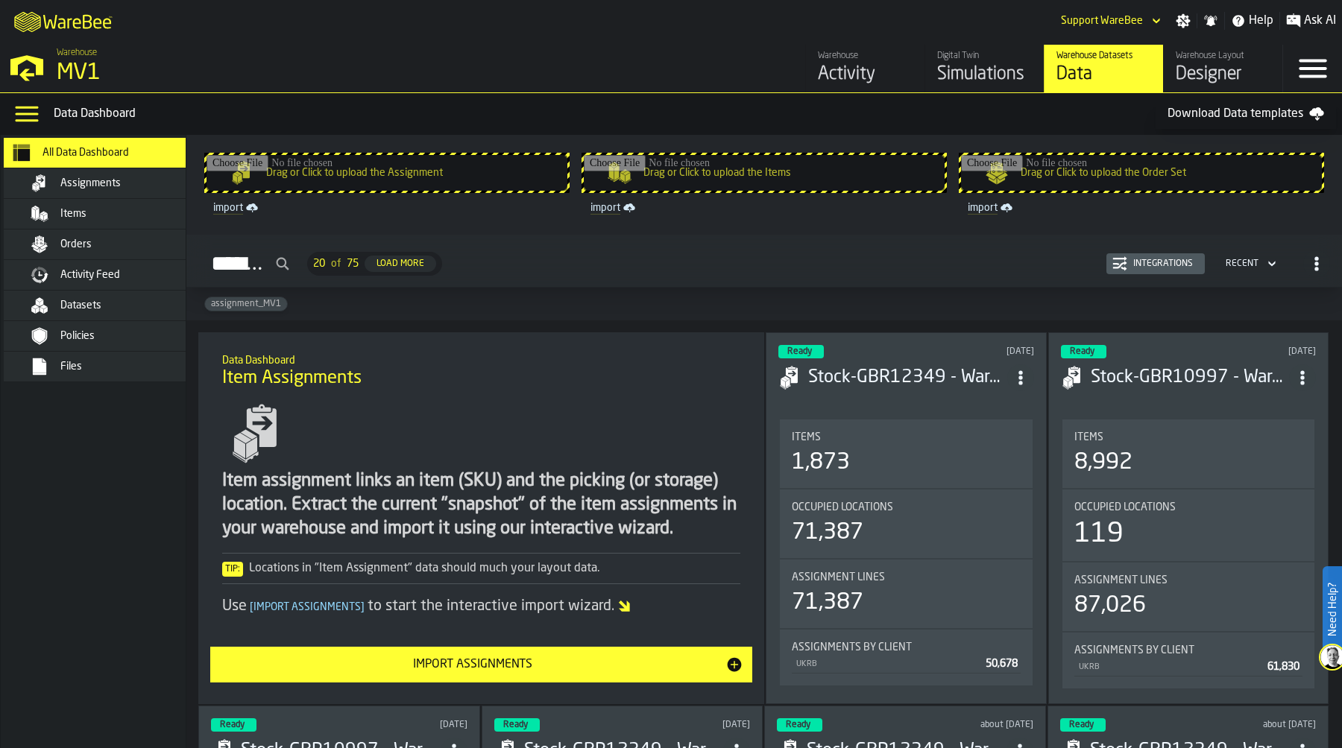
click at [128, 300] on div "Datasets" at bounding box center [133, 306] width 146 height 12
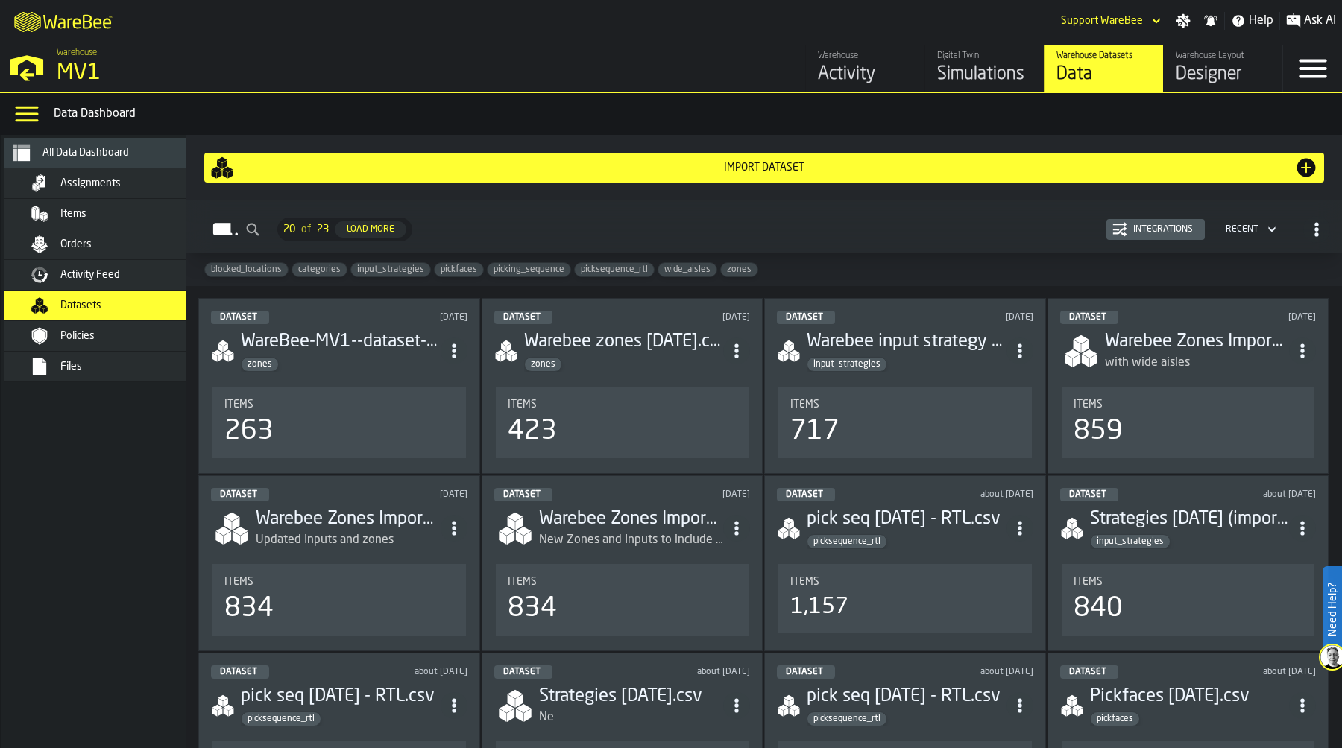
click at [1144, 227] on div "Integrations" at bounding box center [1163, 229] width 72 height 10
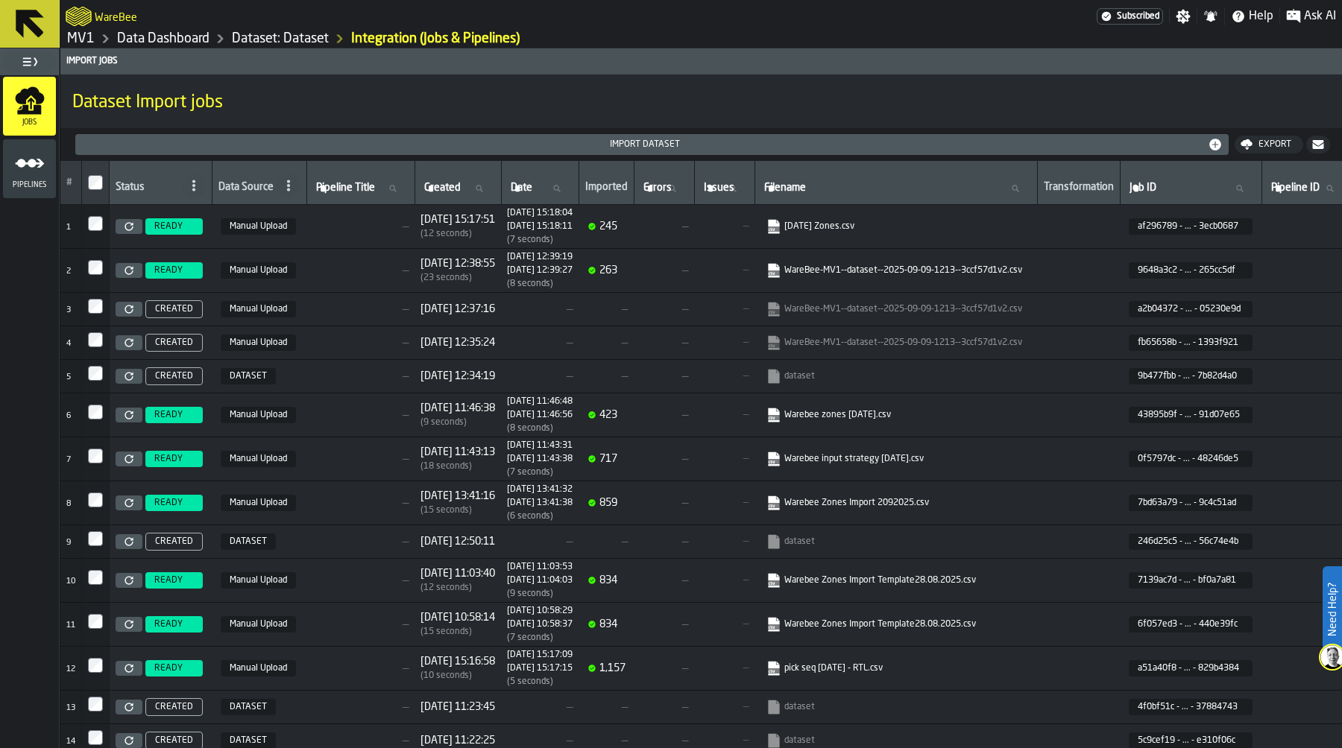
click at [34, 172] on icon "menu Pipelines" at bounding box center [30, 163] width 30 height 30
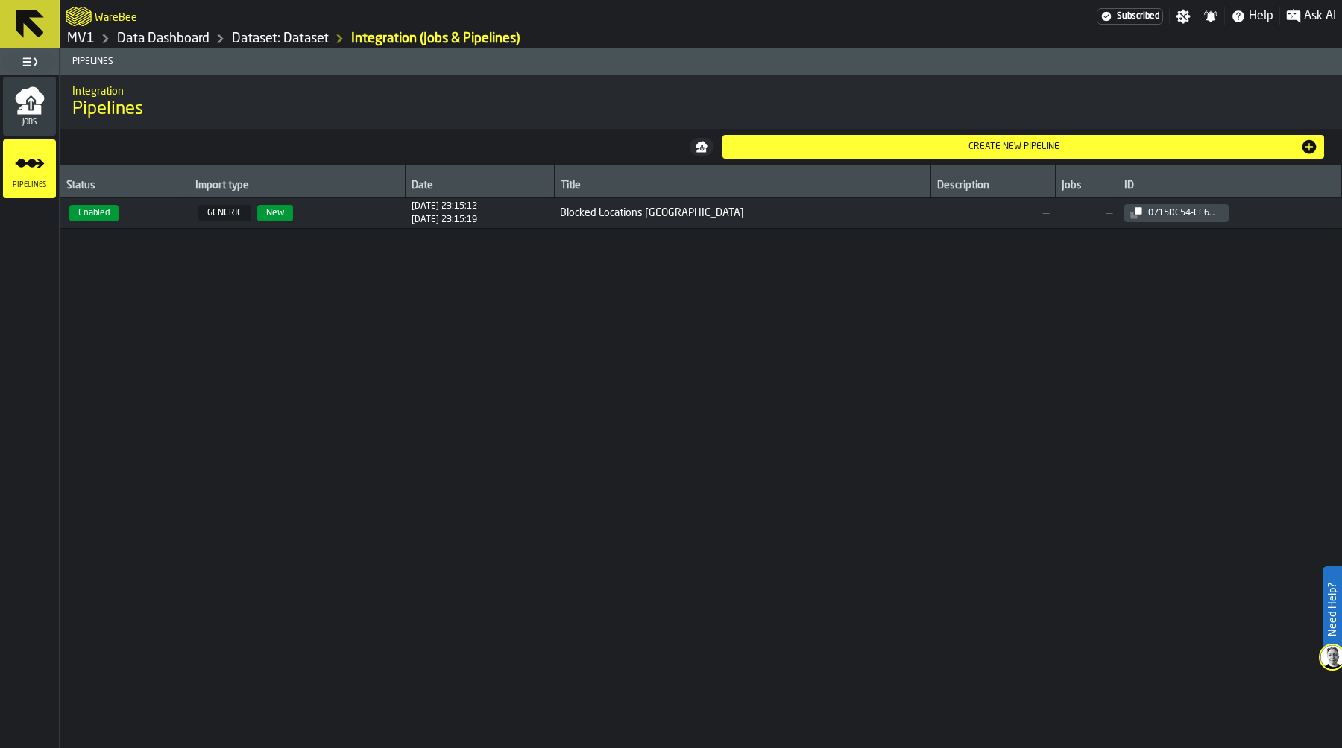
click at [1000, 145] on div "Create new pipeline" at bounding box center [1014, 147] width 572 height 10
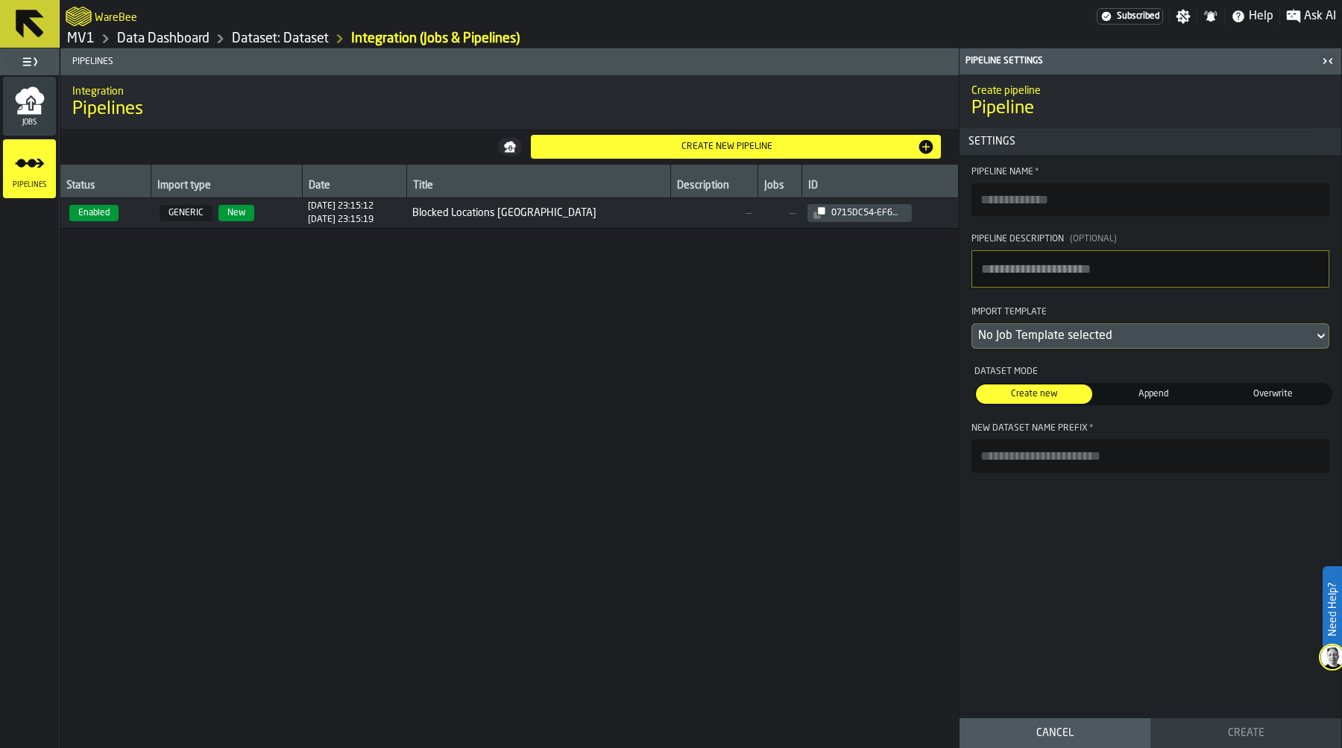
click at [1020, 203] on input "Pipeline Name *" at bounding box center [1150, 199] width 358 height 33
type input "**********"
click at [1028, 269] on textarea "Pipeline Description (Optional)" at bounding box center [1150, 268] width 358 height 37
type textarea "**********"
click at [1076, 332] on div "No Job Template selected" at bounding box center [1142, 336] width 329 height 18
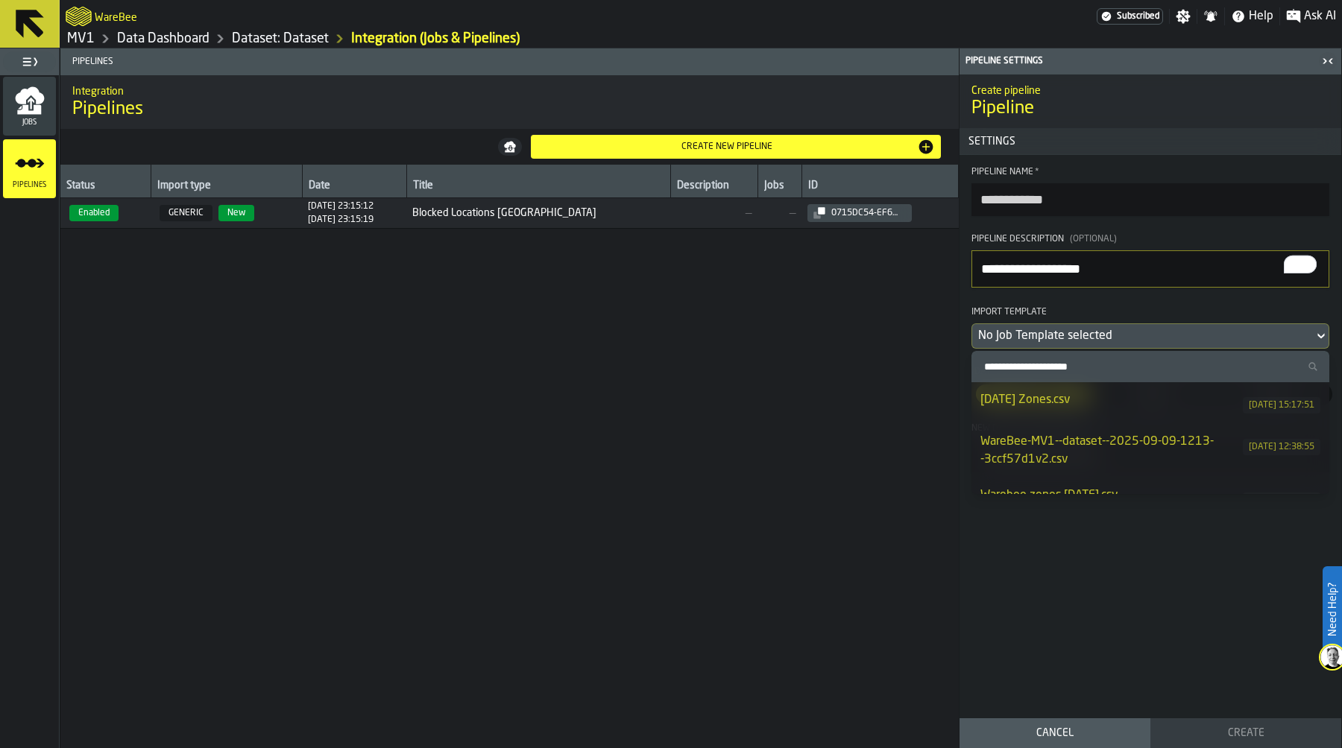
click at [1080, 393] on div "23.09.2025 Zones.csv" at bounding box center [1111, 400] width 262 height 18
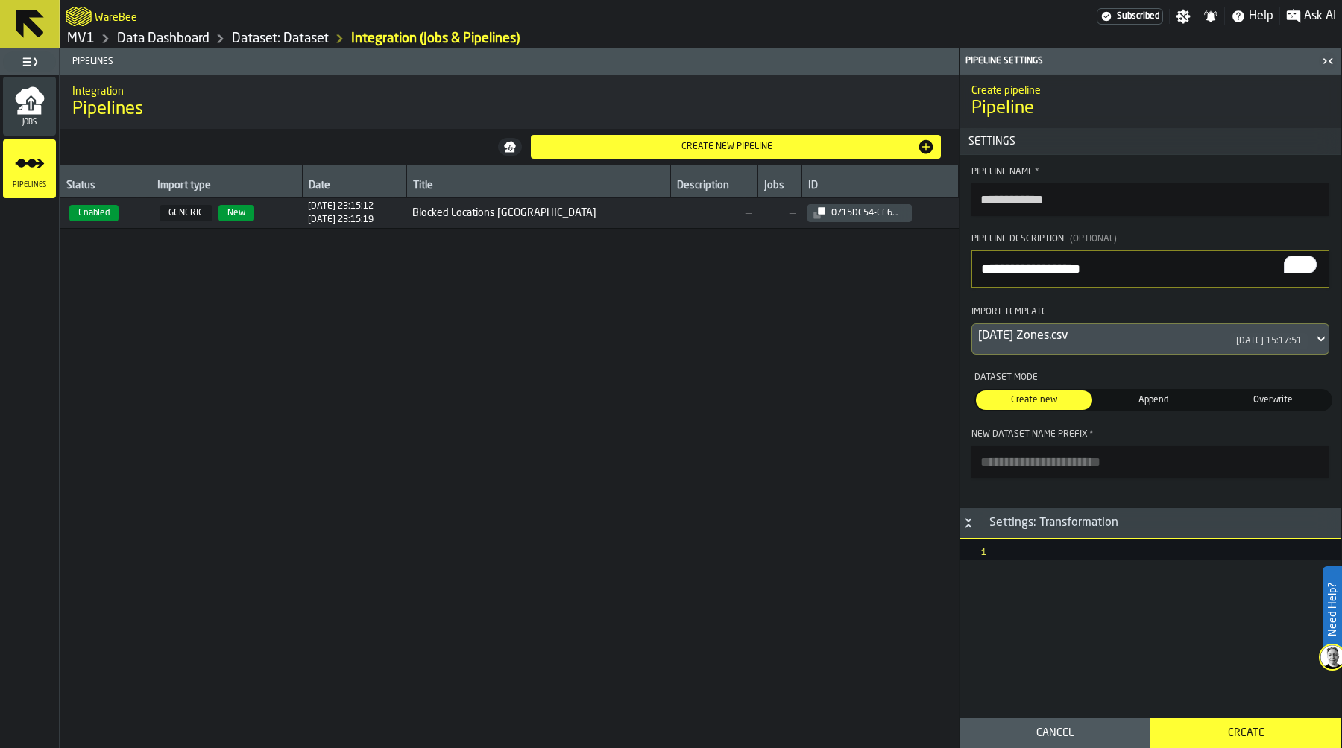
click at [1085, 467] on input "New Dataset Name Prefix *" at bounding box center [1150, 462] width 358 height 33
type input "******"
click at [1248, 695] on div "Create" at bounding box center [1245, 734] width 173 height 12
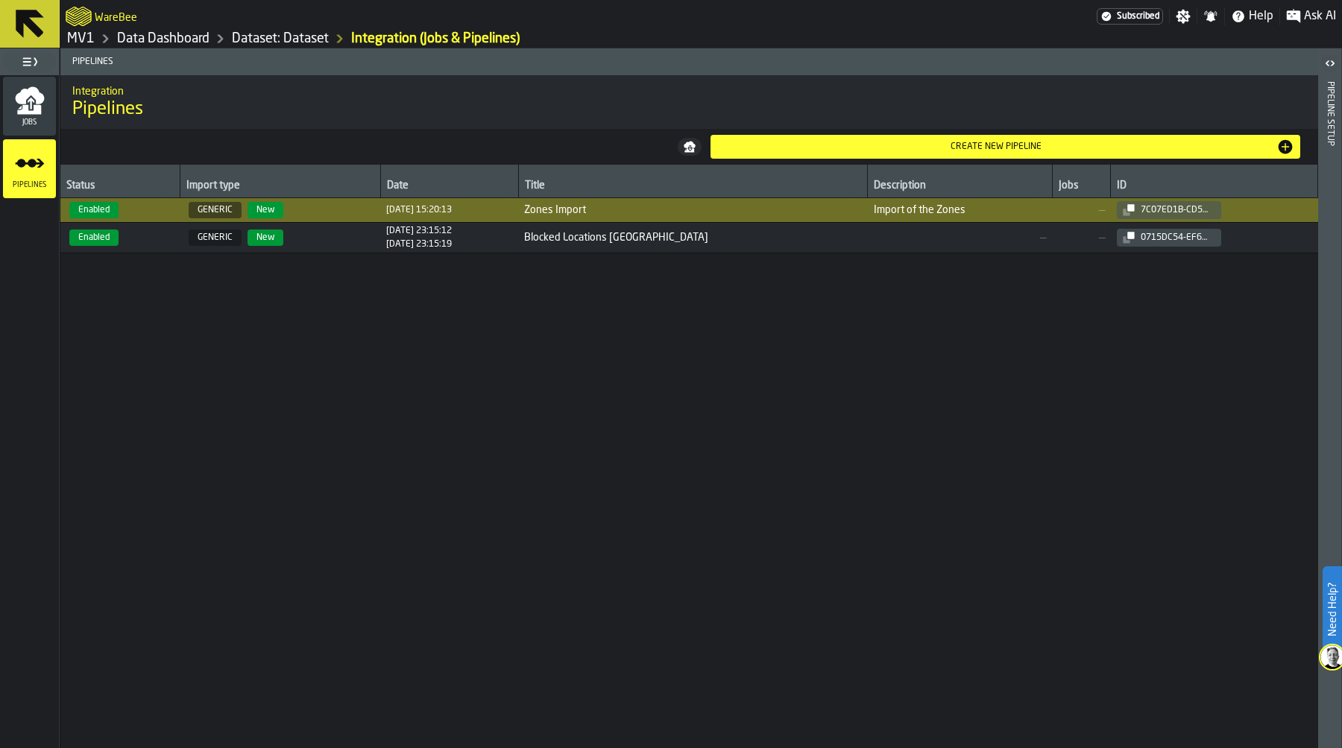
click at [1328, 74] on label "button-toggle-Open" at bounding box center [1329, 64] width 21 height 27
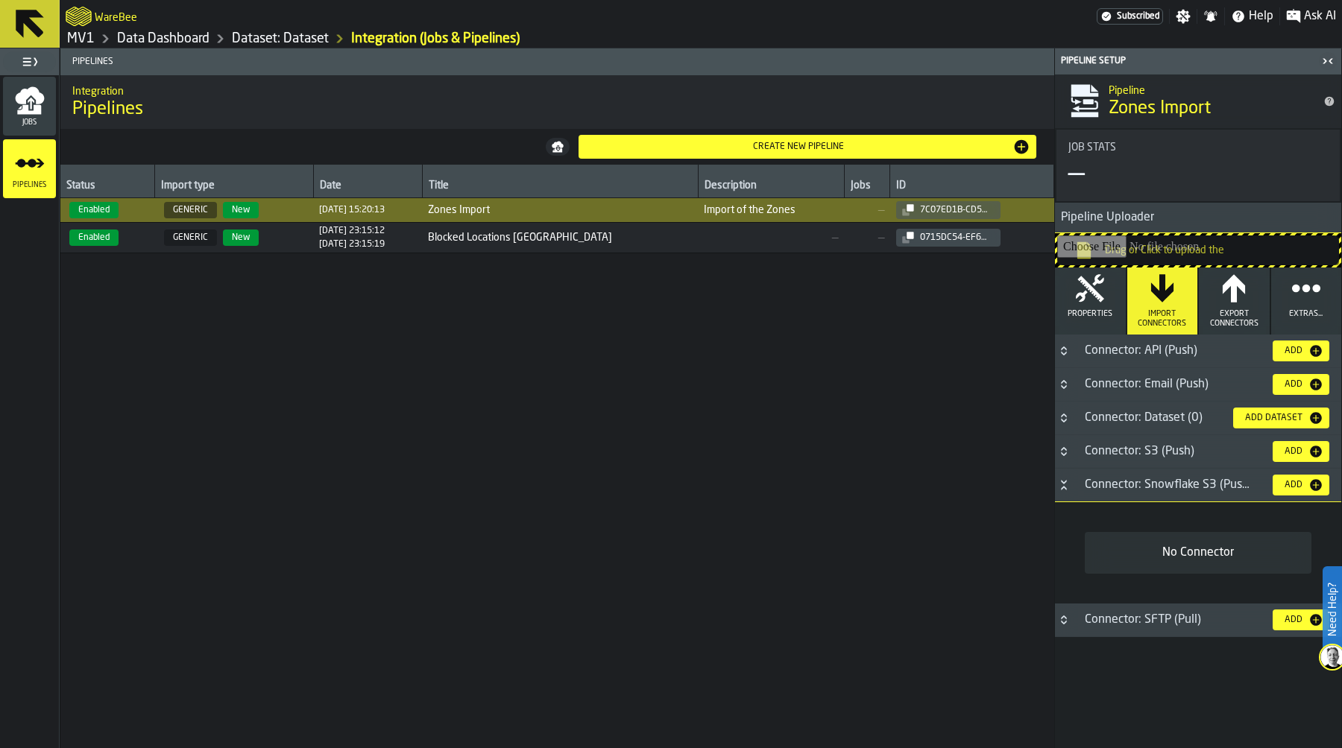
click at [1298, 380] on div "Add" at bounding box center [1293, 384] width 30 height 10
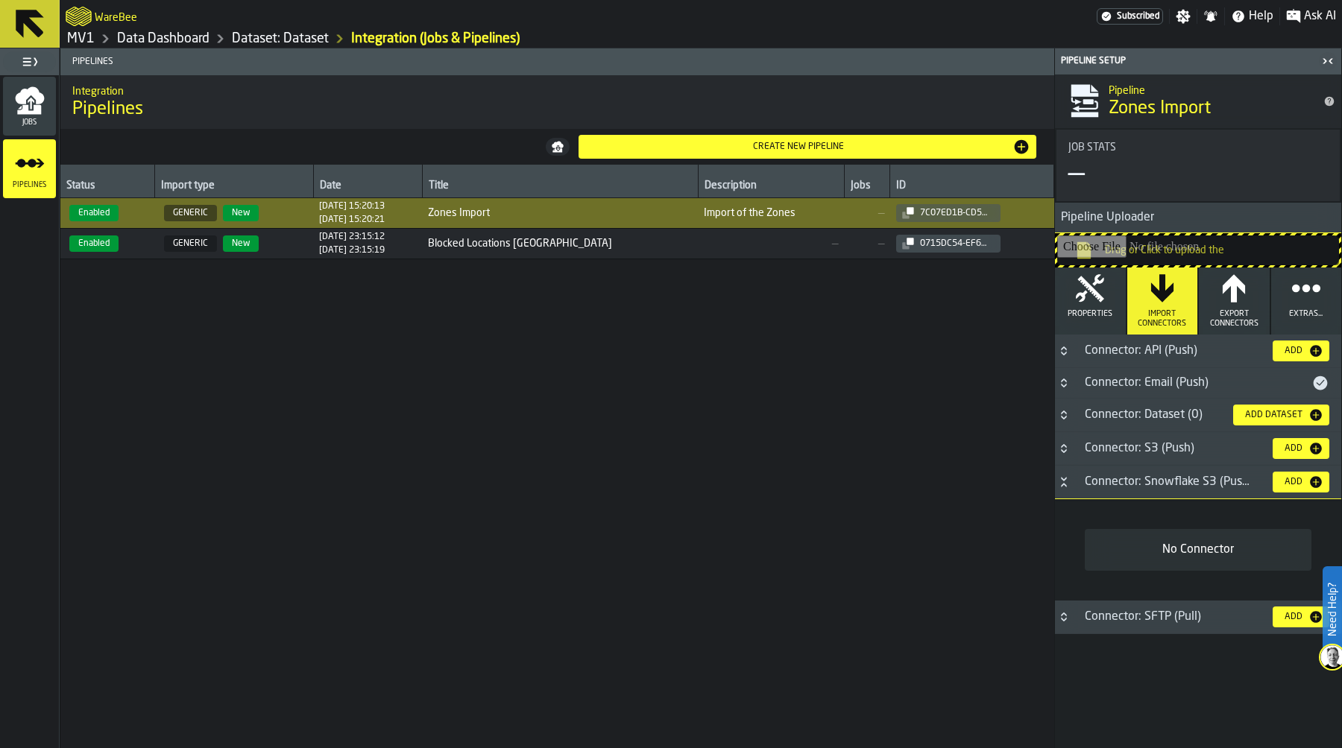
click at [1067, 380] on icon "Button-Connector: Email (Push)-closed" at bounding box center [1064, 383] width 12 height 12
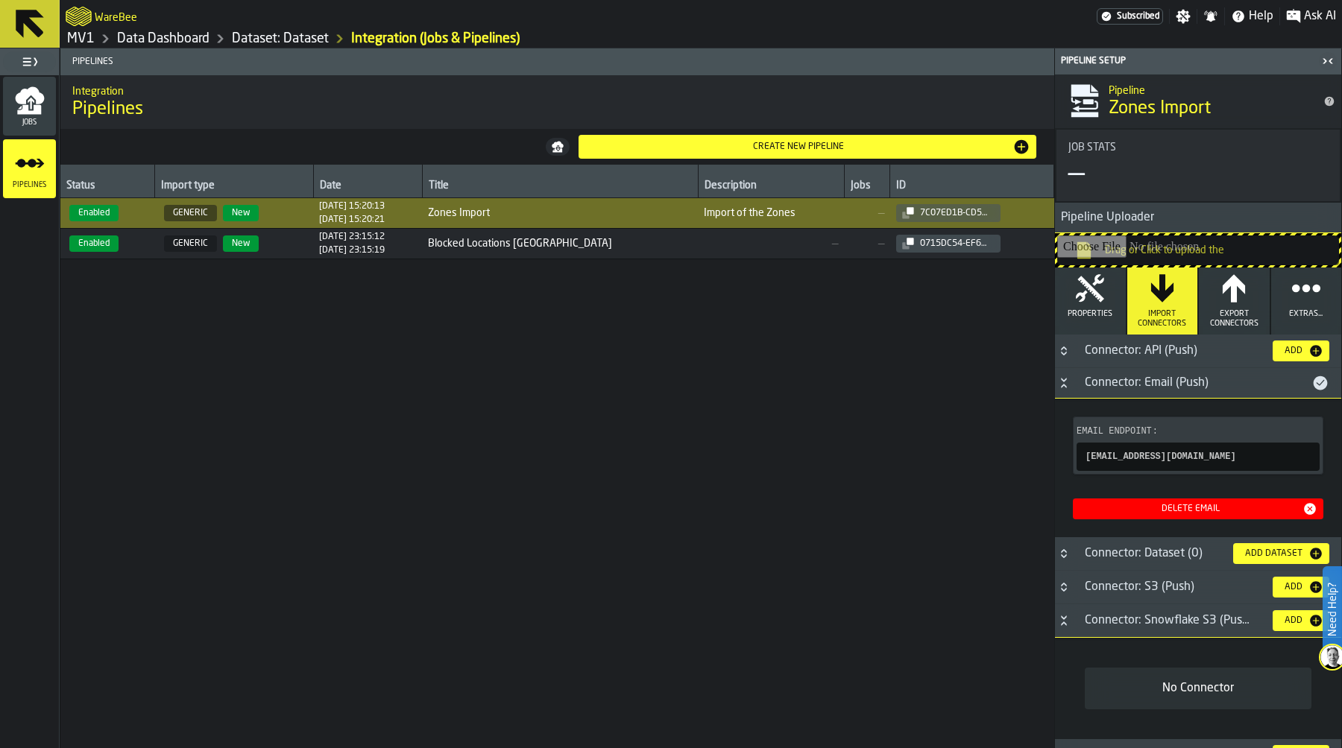
click at [743, 335] on div "Status Import type Date Title Description Jobs ID Enabled GENERIC New 23/09/202…" at bounding box center [557, 501] width 994 height 673
click at [789, 146] on div "Create new pipeline" at bounding box center [798, 147] width 429 height 10
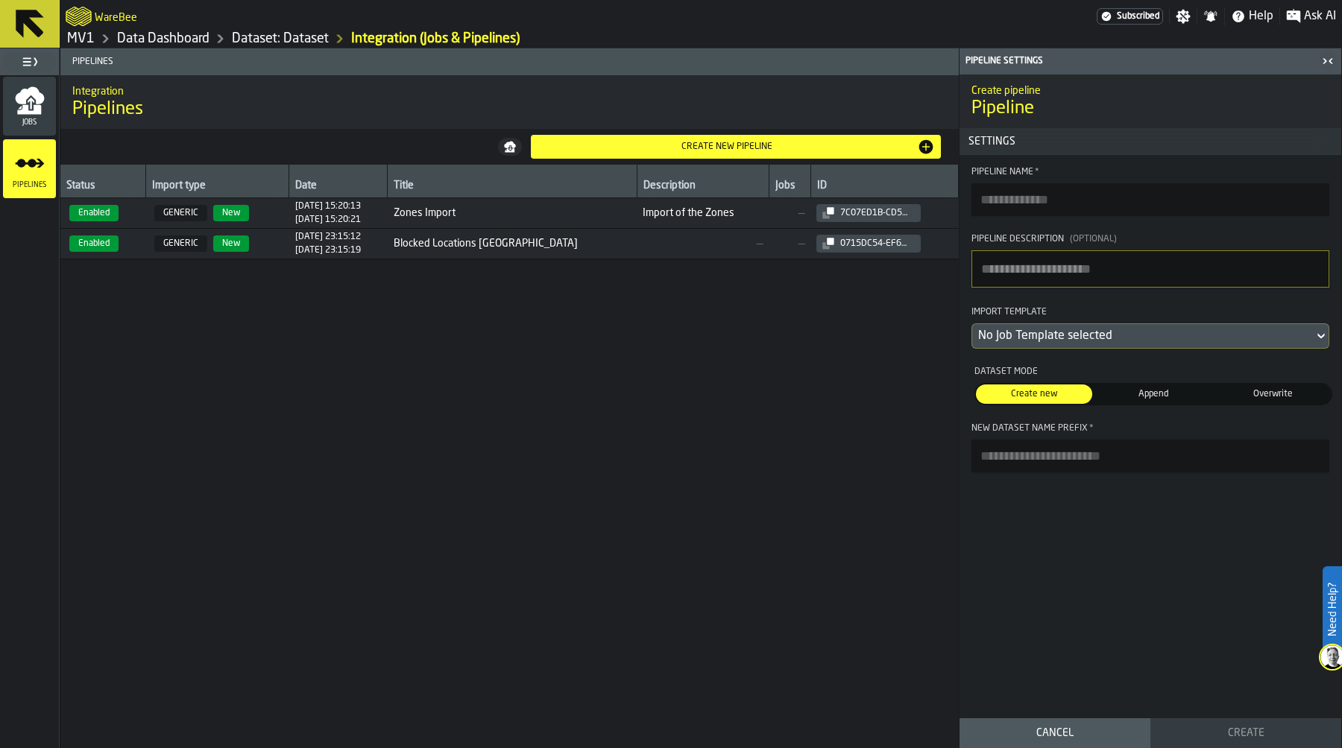
click at [382, 212] on span "23/09/2025, 15:20:13 23/09/2025, 15:20:21" at bounding box center [338, 213] width 86 height 24
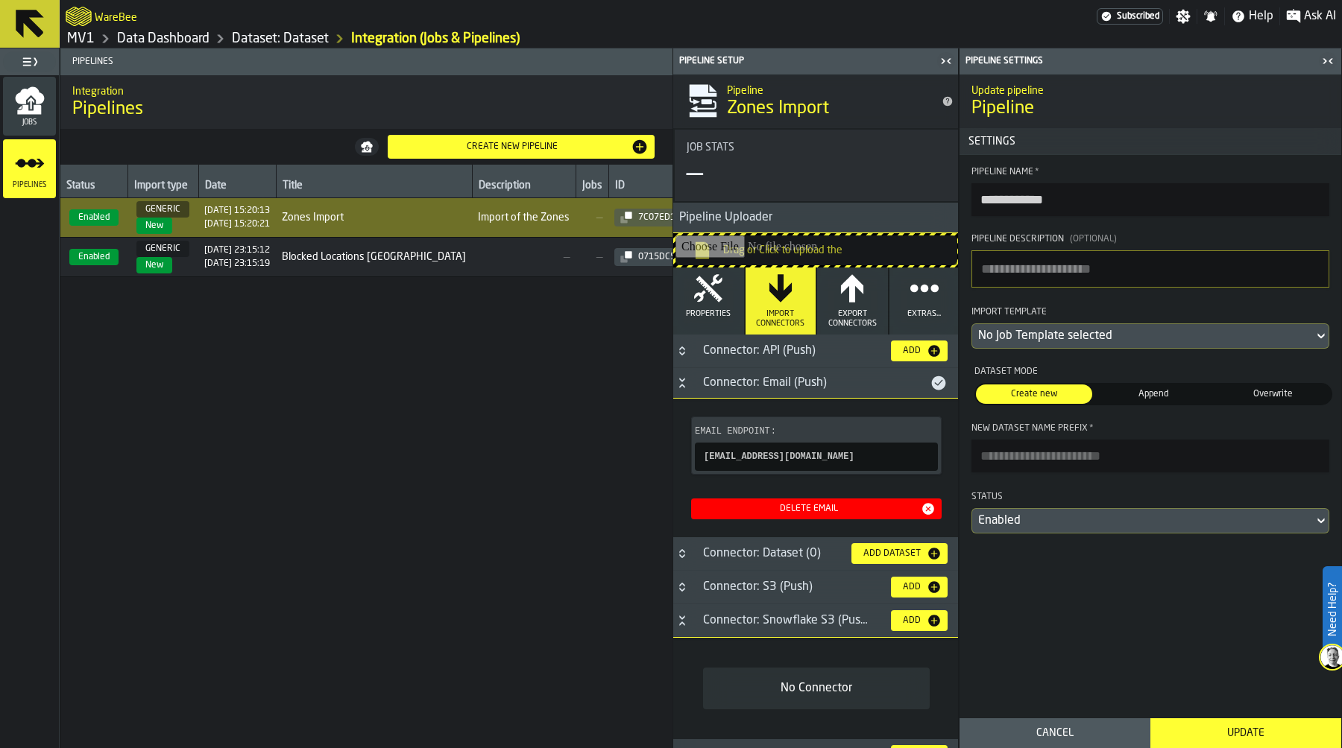
type input "**********"
type textarea "**********"
click at [684, 627] on icon "Button-Connector: Snowflake S3 (Push)-open" at bounding box center [681, 621] width 12 height 12
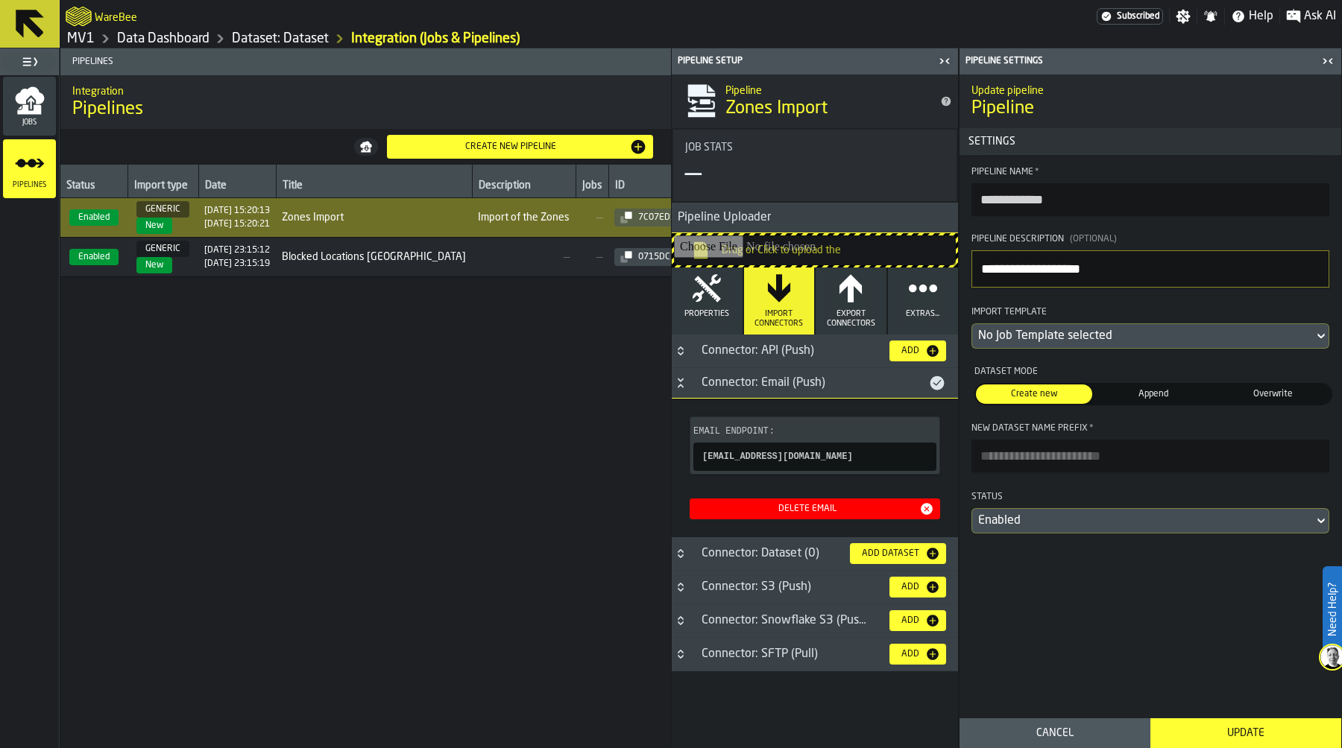
click at [525, 143] on div "Create new pipeline" at bounding box center [511, 147] width 237 height 10
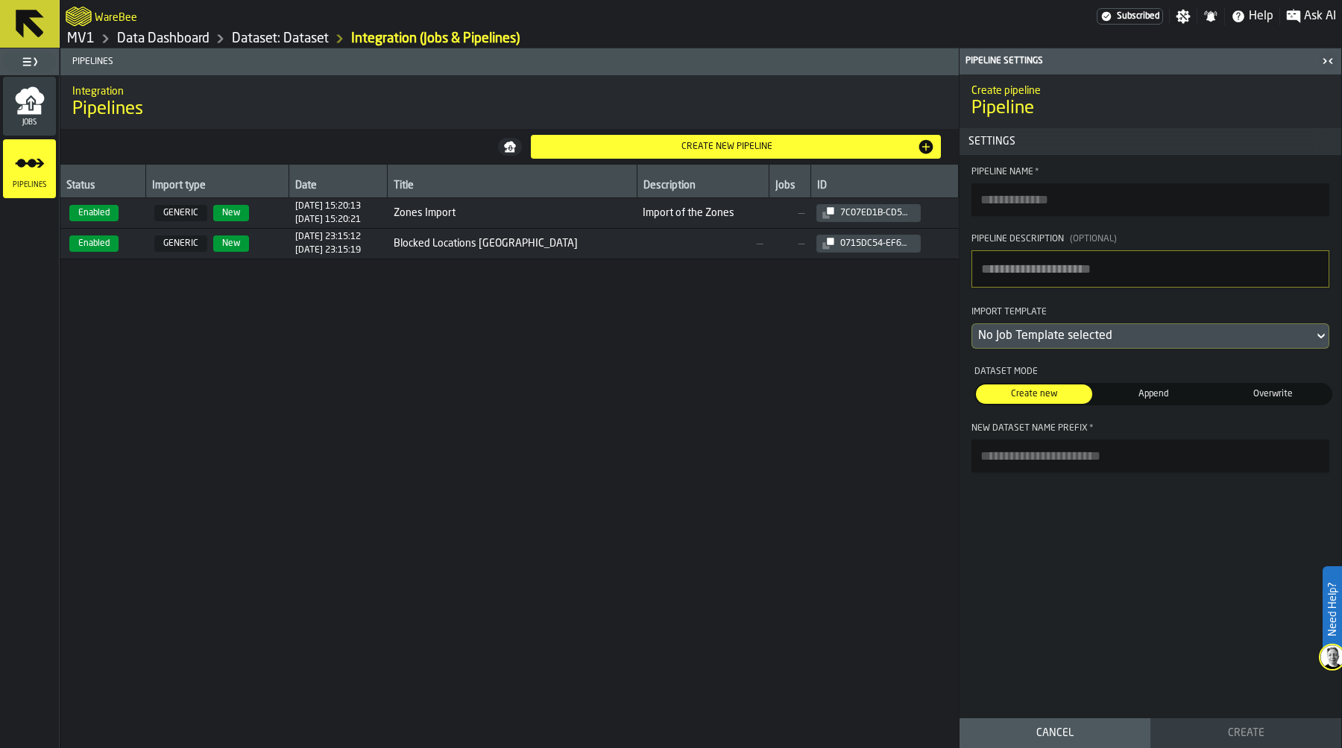
click at [1030, 206] on input "Pipeline Name *" at bounding box center [1150, 199] width 358 height 33
type input "**********"
click at [1012, 275] on textarea "Pipeline Description (Optional)" at bounding box center [1150, 268] width 358 height 37
type textarea "**********"
click at [1081, 463] on input "New Dataset Name Prefix *" at bounding box center [1150, 456] width 358 height 33
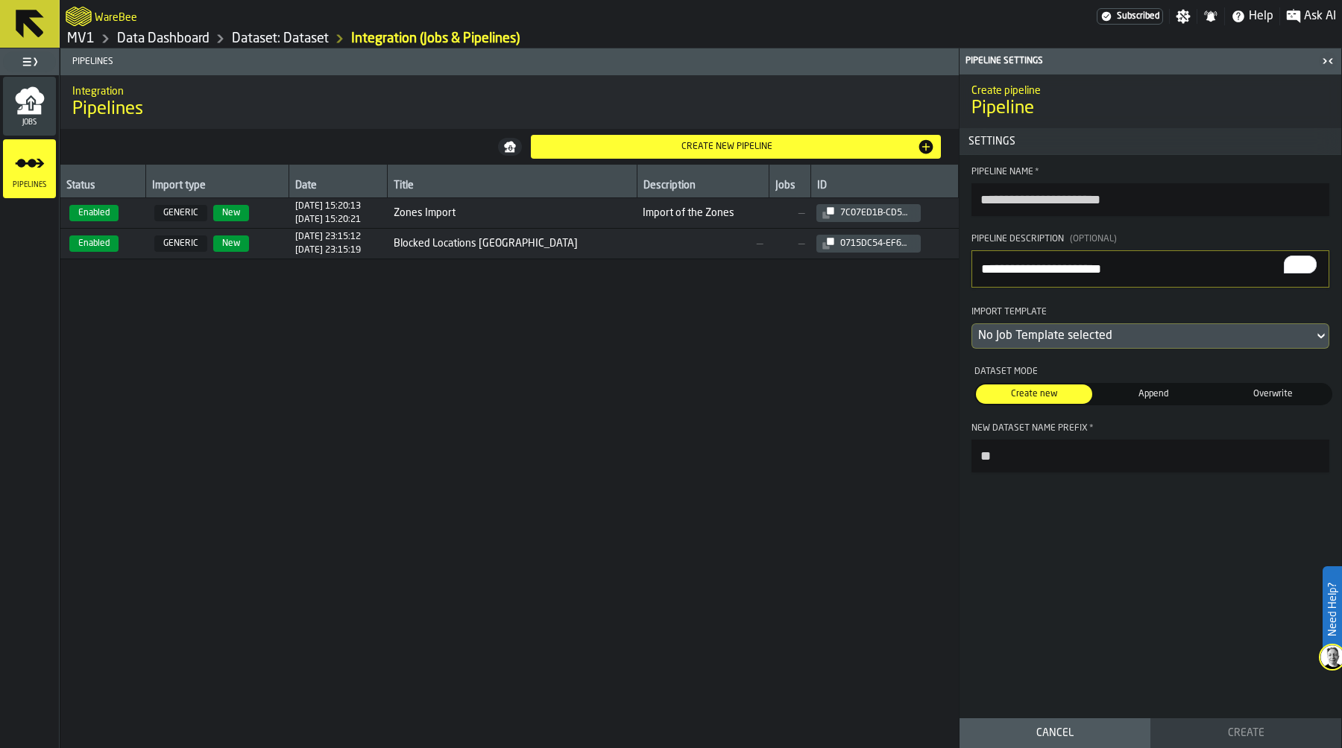
type input "*"
type input "**********"
click at [1051, 345] on div "No Job Template selected" at bounding box center [1142, 336] width 329 height 18
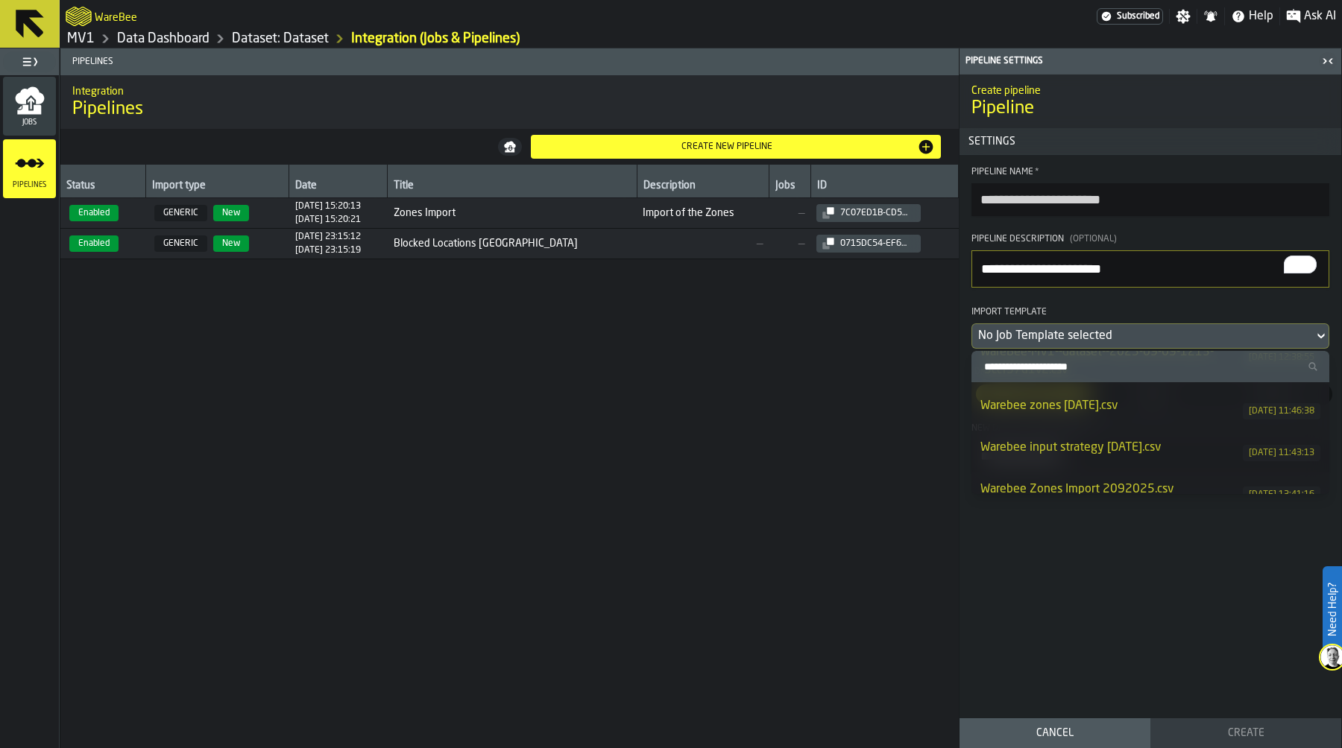
scroll to position [102, 0]
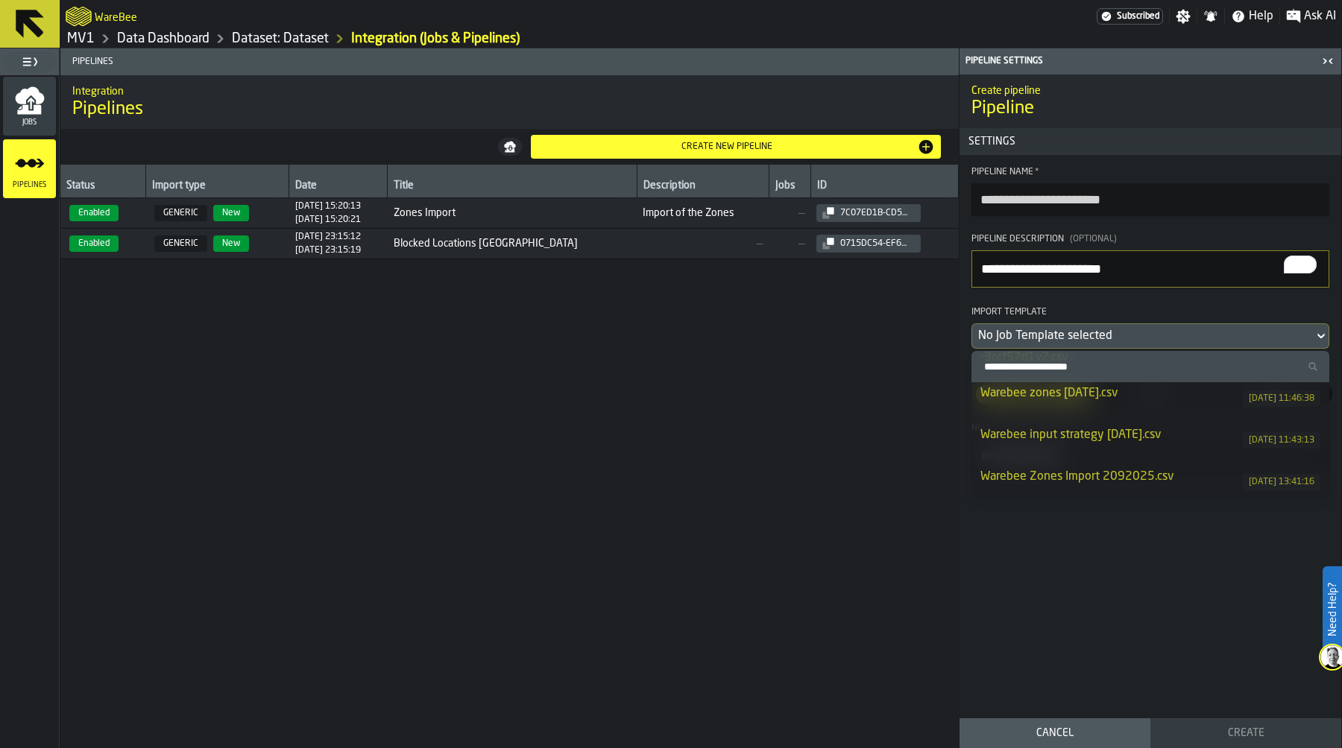
click at [1105, 431] on div "Warebee input strategy 9.9.25.csv" at bounding box center [1111, 435] width 262 height 18
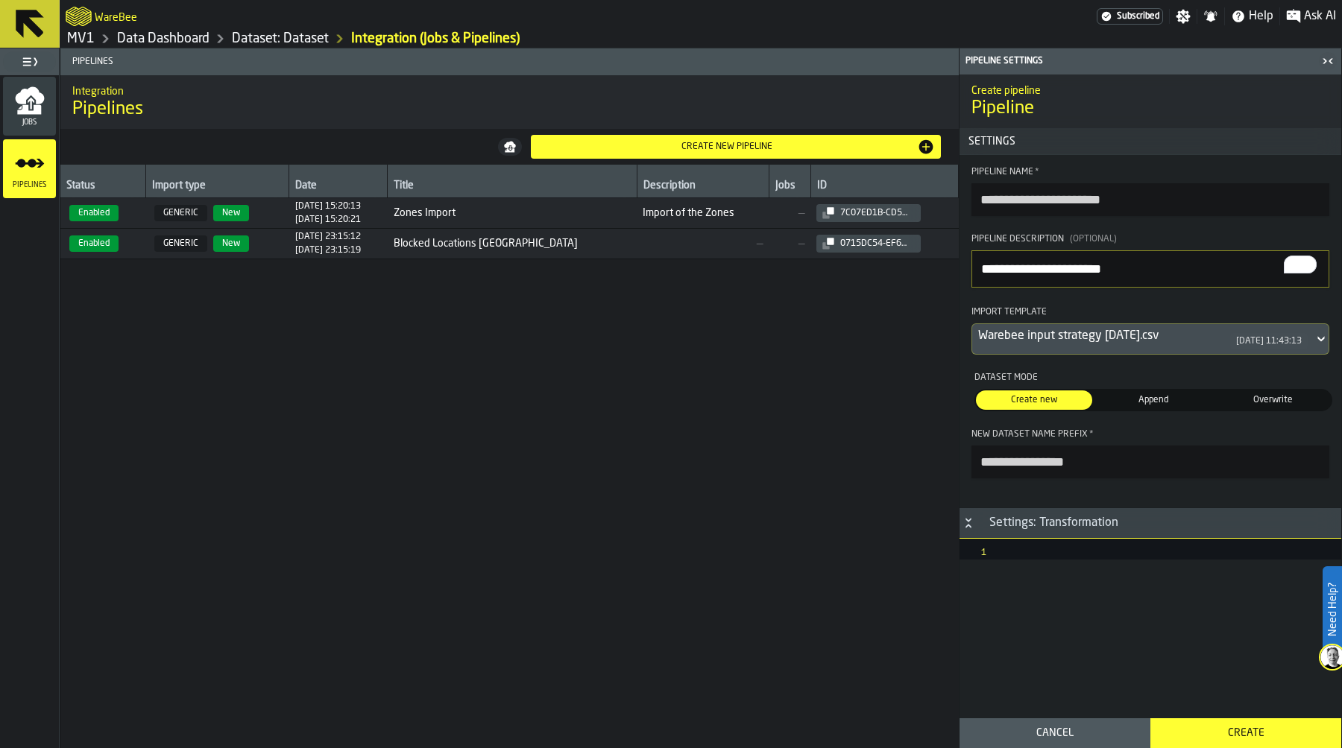
click at [1243, 695] on div "Create" at bounding box center [1245, 734] width 173 height 12
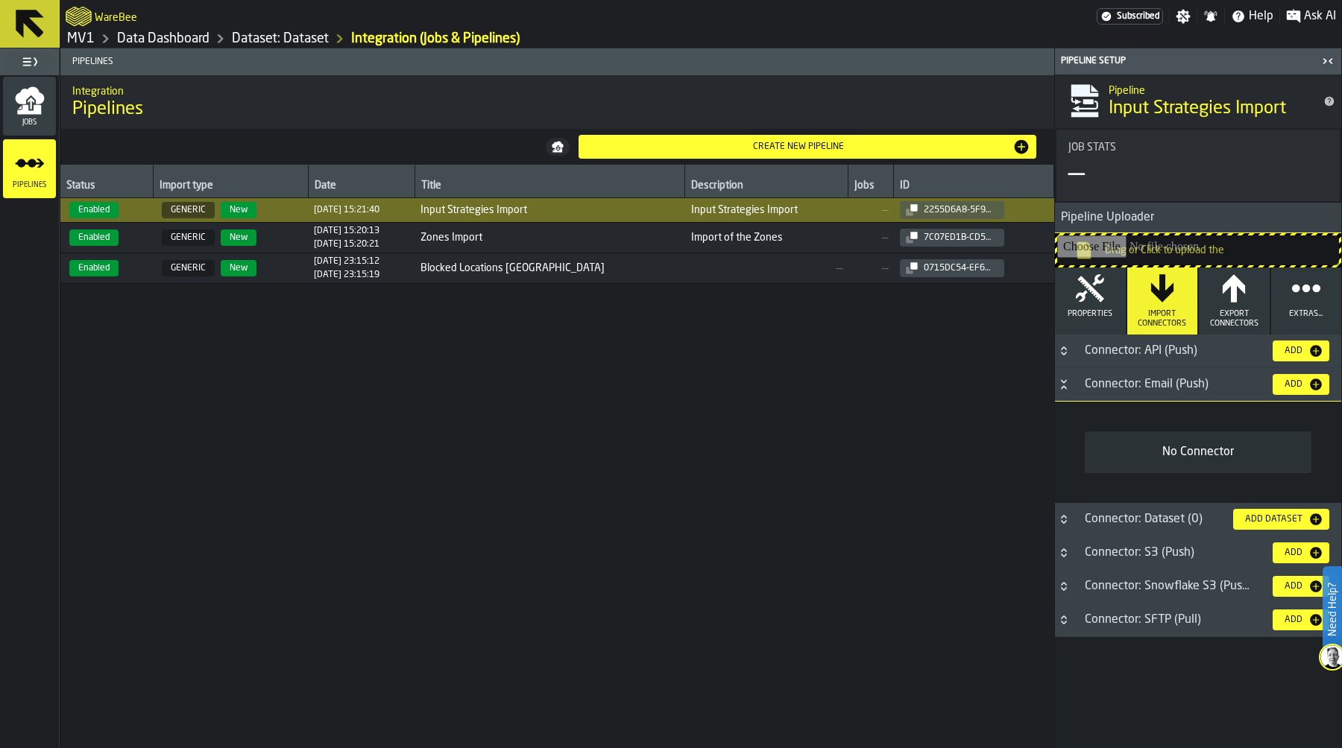
click at [45, 109] on div "Jobs" at bounding box center [29, 106] width 53 height 41
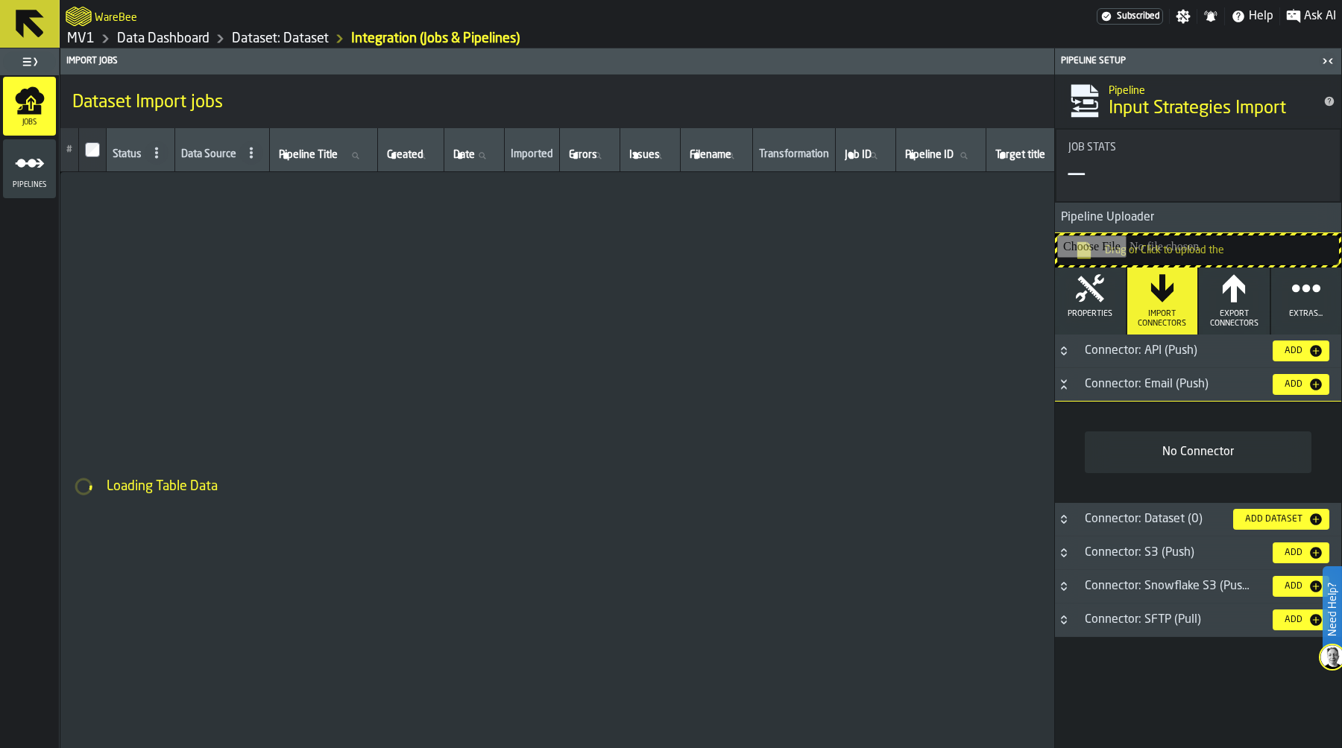
click at [304, 40] on link "Dataset: Dataset" at bounding box center [280, 39] width 97 height 16
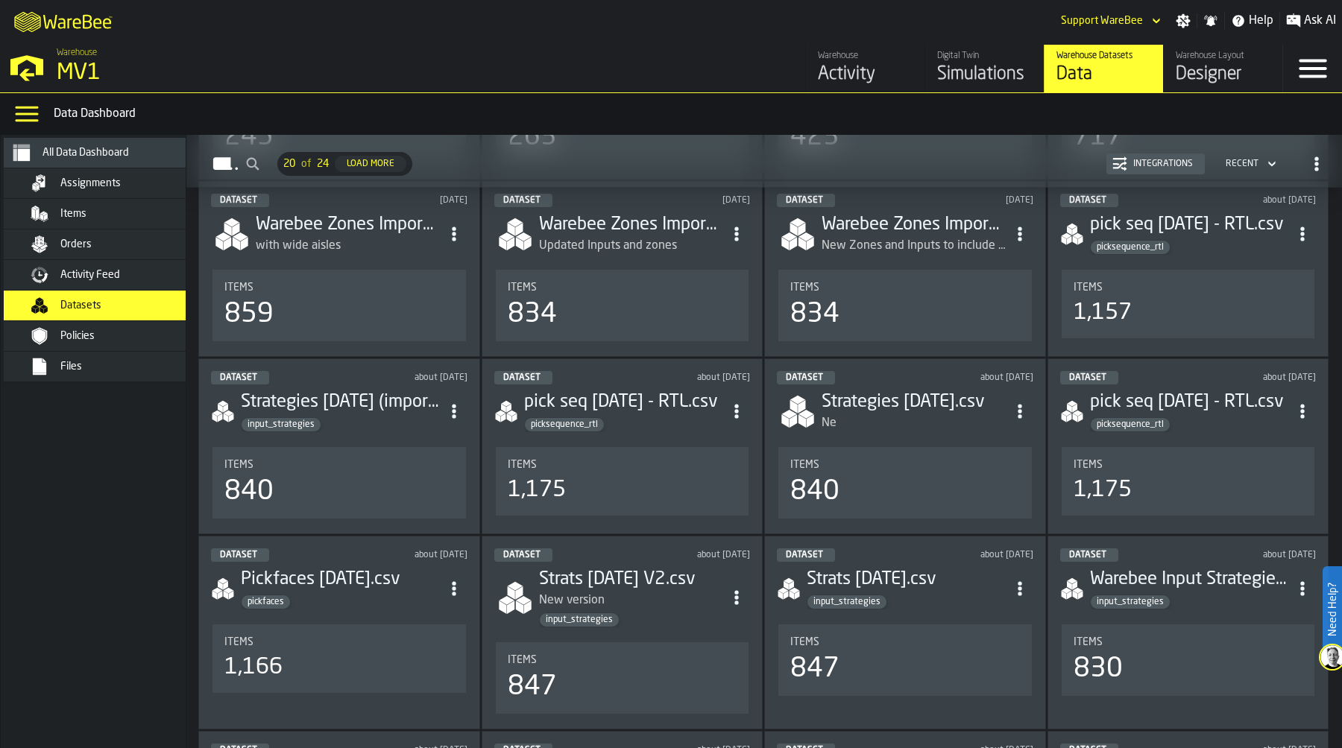
scroll to position [524, 0]
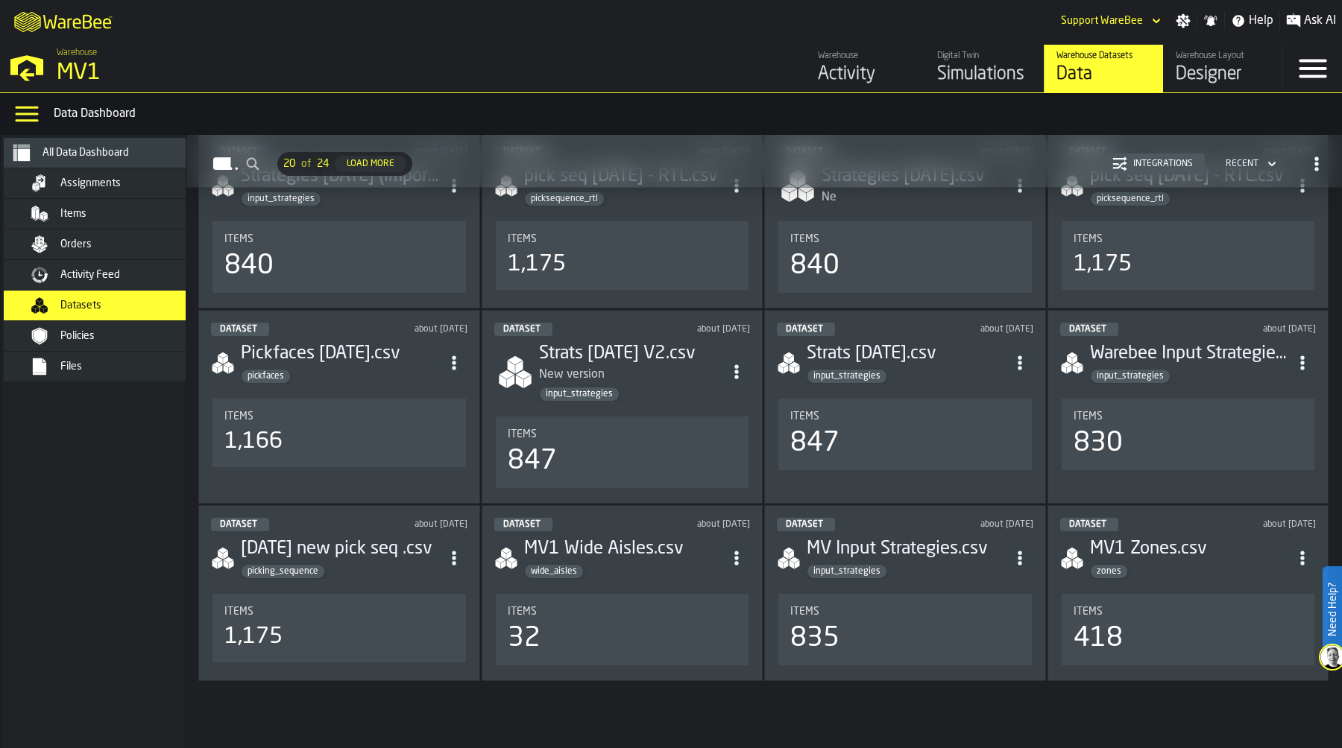
click at [627, 567] on div "wide_aisles" at bounding box center [624, 571] width 200 height 15
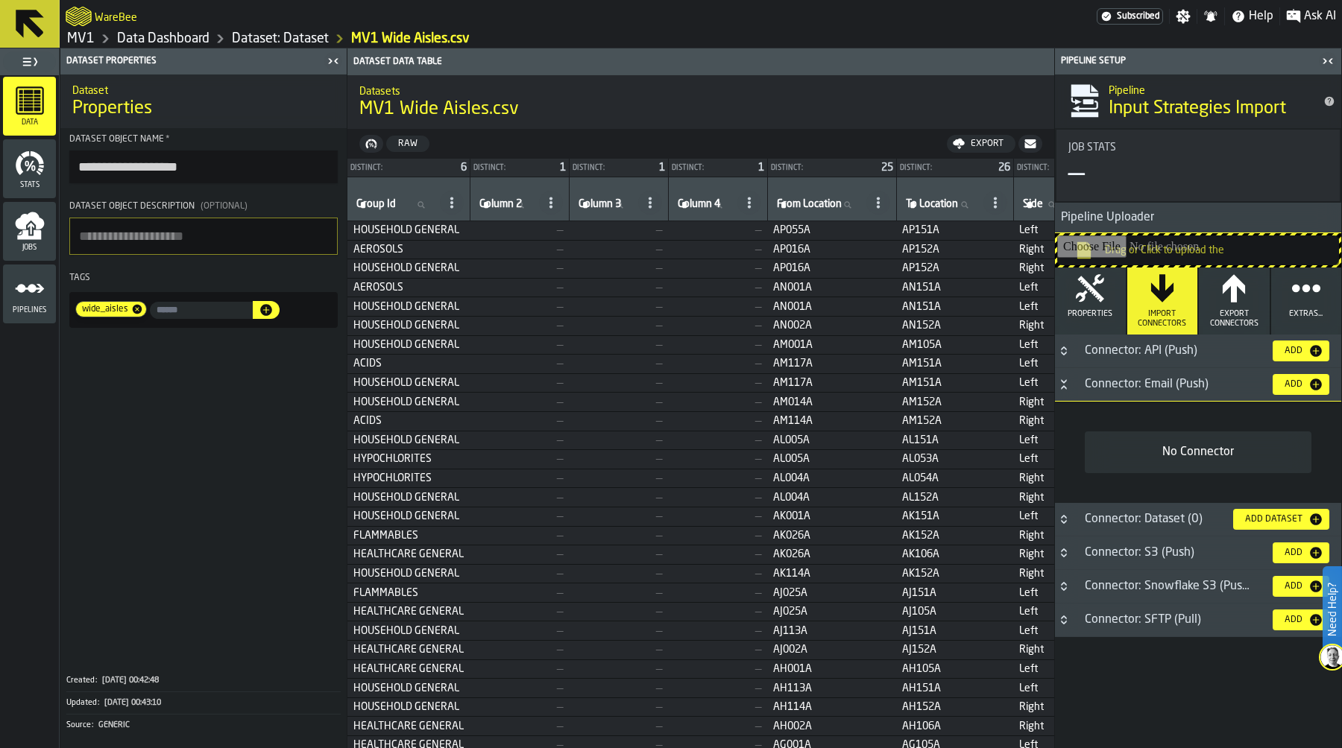
click at [238, 42] on link "Dataset: Dataset" at bounding box center [280, 39] width 97 height 16
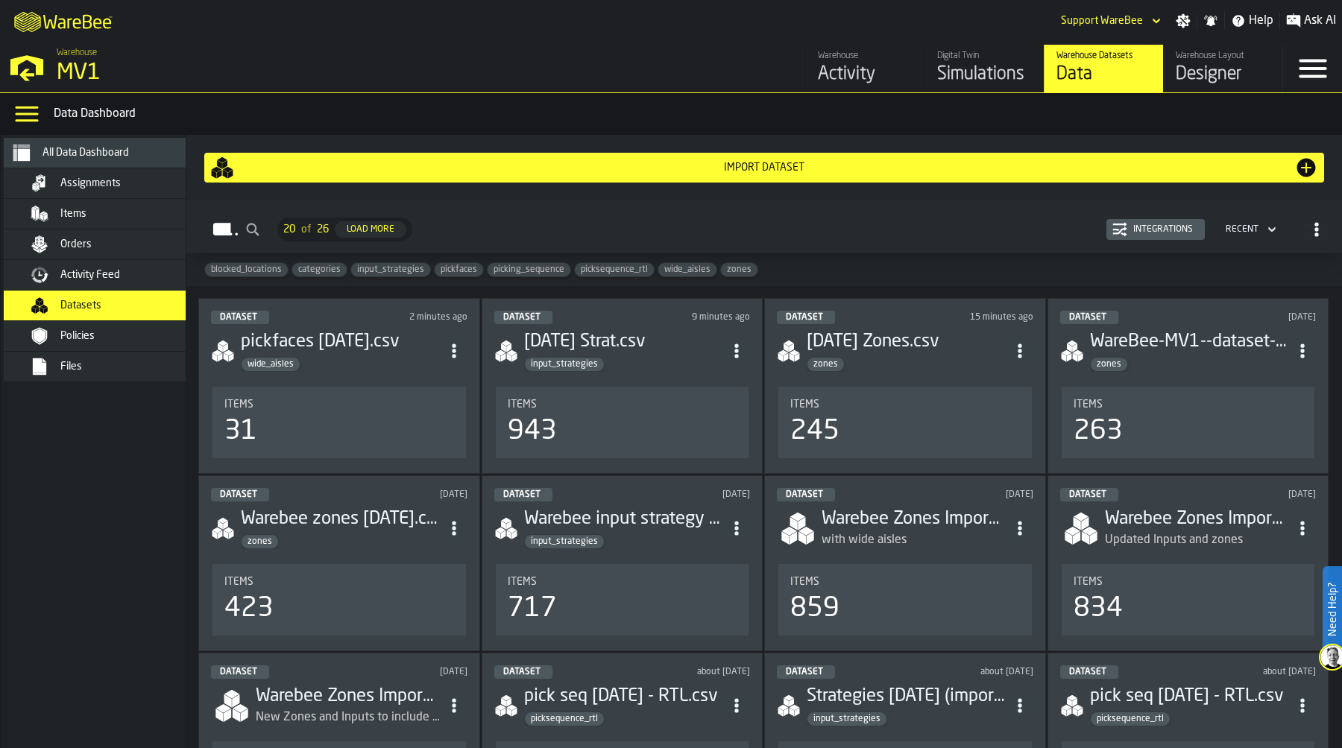
click at [853, 367] on div "zones" at bounding box center [907, 364] width 200 height 15
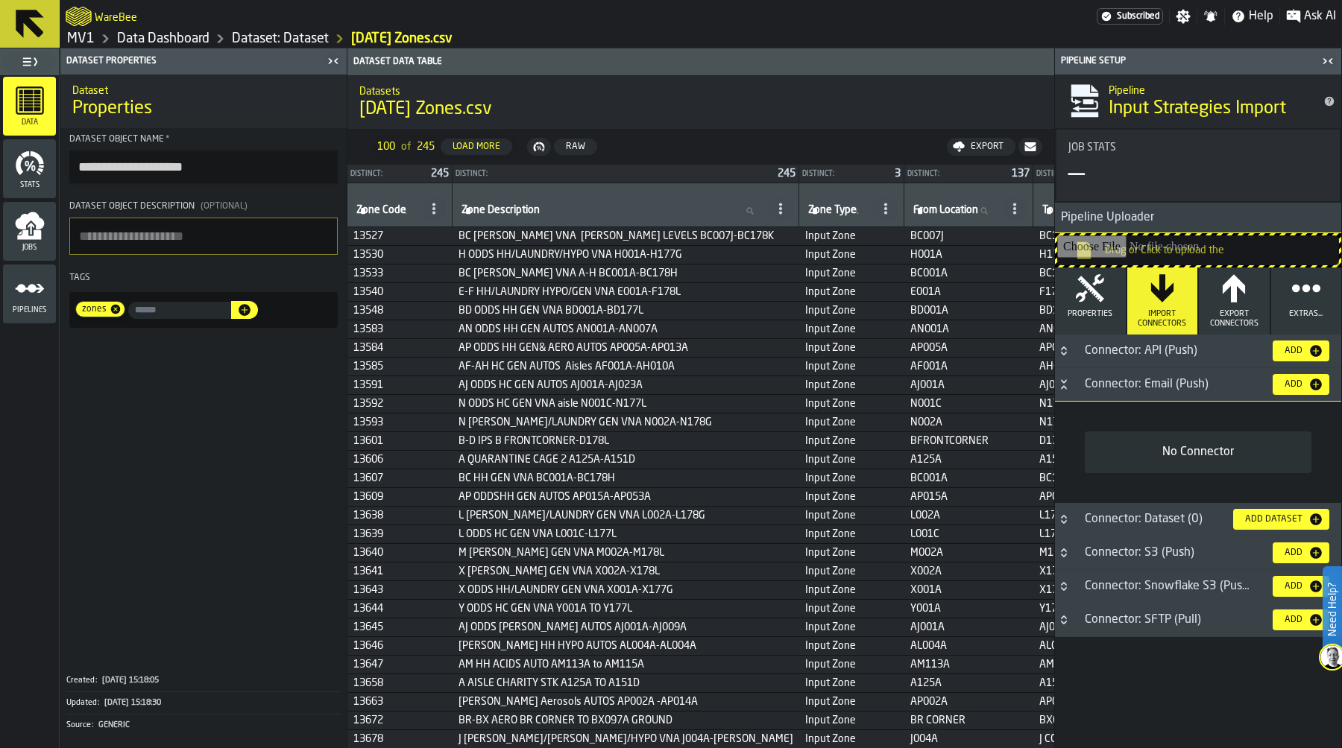
click at [187, 37] on link "Data Dashboard" at bounding box center [163, 39] width 92 height 16
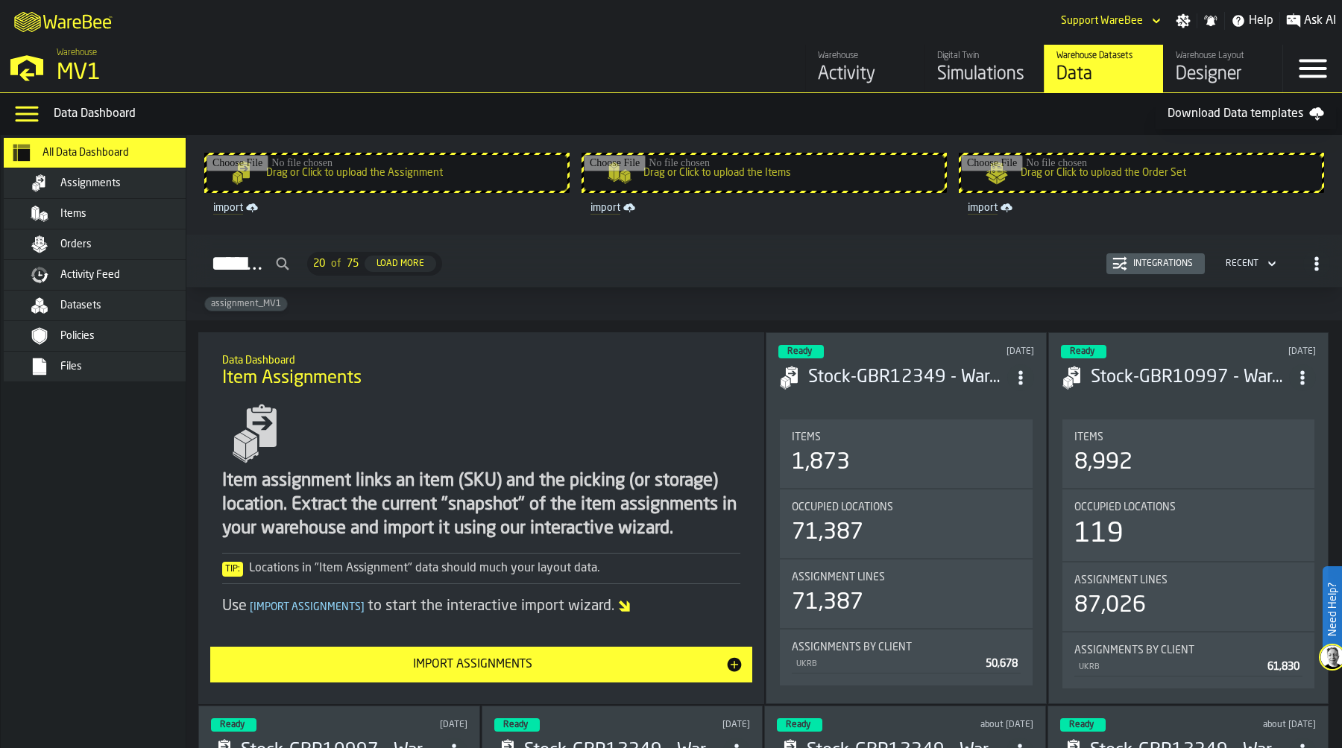
click at [978, 67] on div "Simulations" at bounding box center [984, 75] width 95 height 24
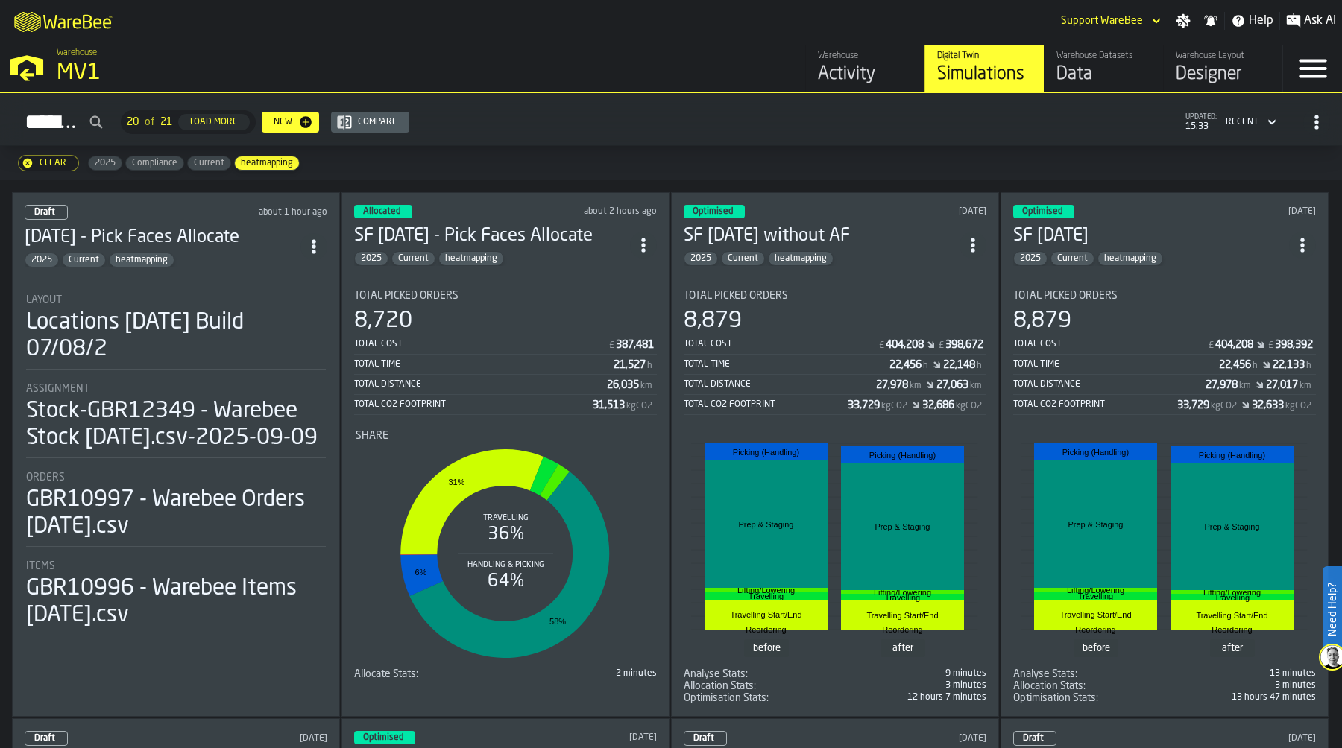
click at [202, 309] on div "Locations [DATE] Build 07/08/2" at bounding box center [176, 336] width 300 height 54
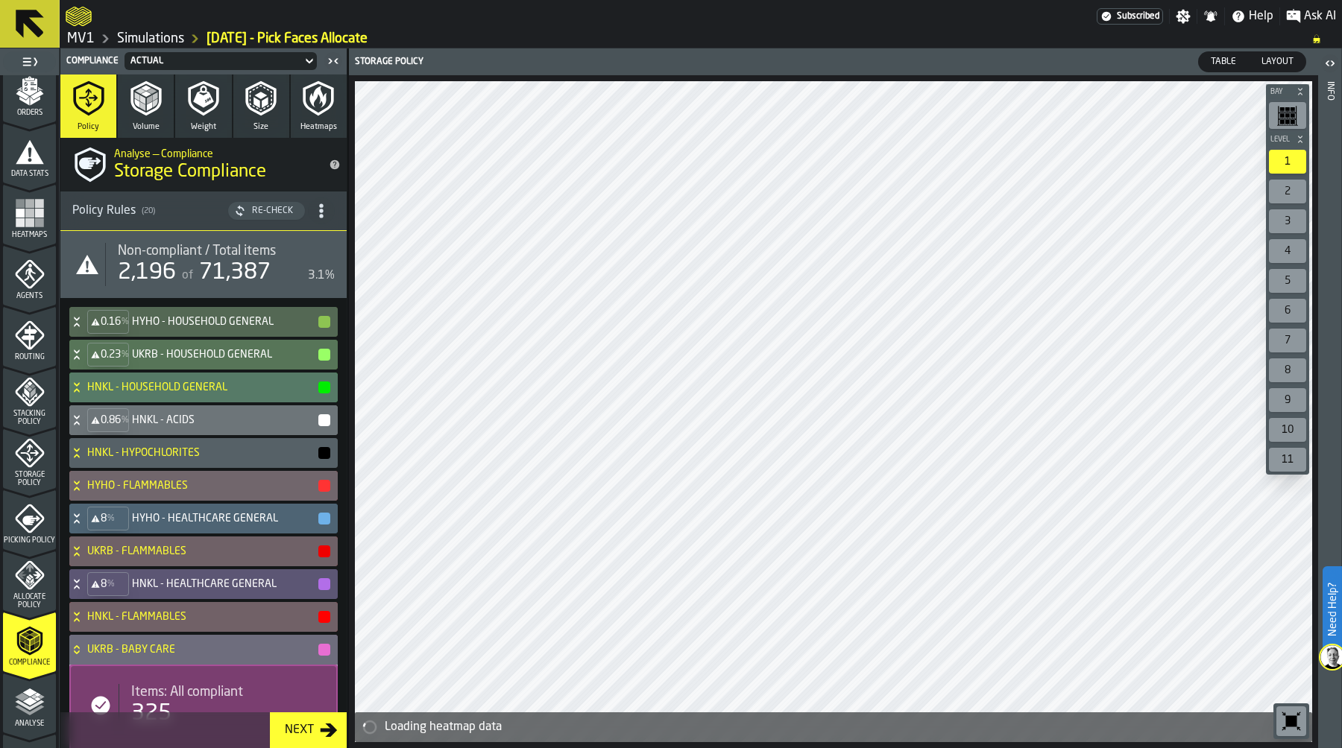
scroll to position [274, 0]
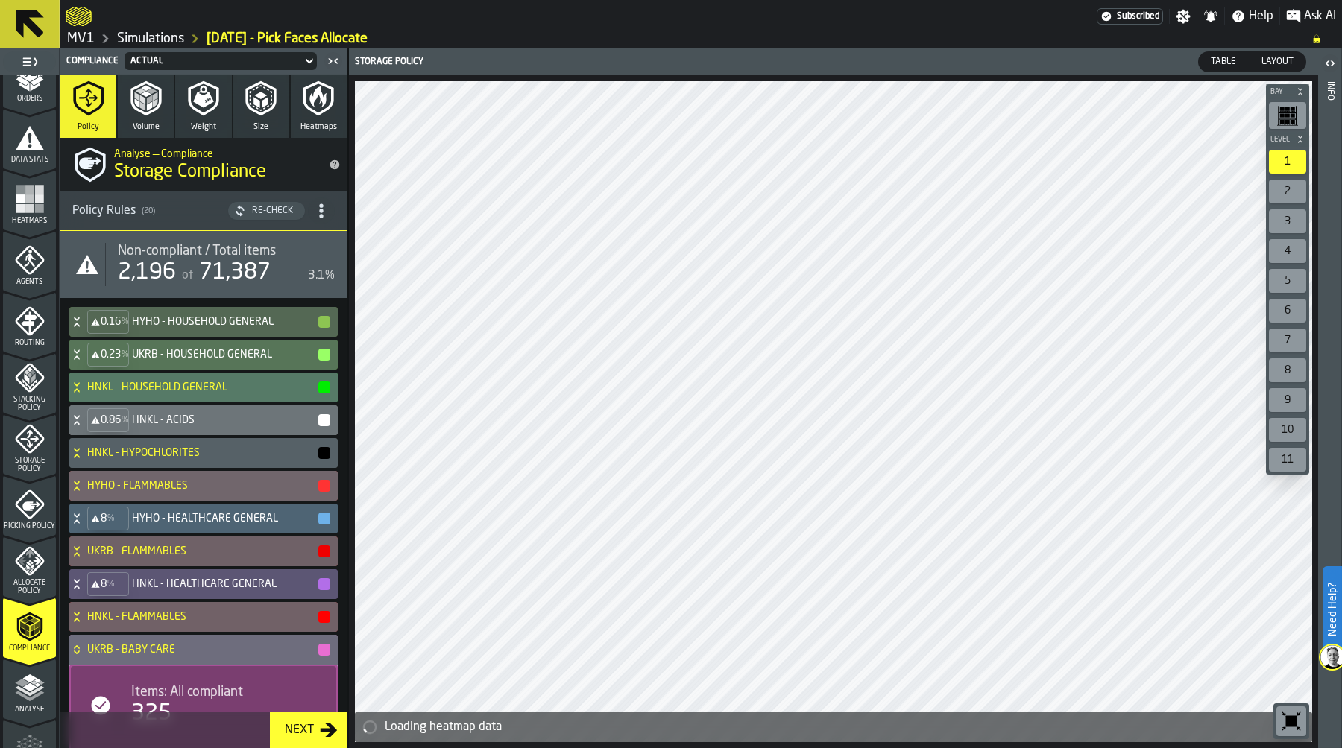
click at [31, 448] on icon "menu Storage Policy" at bounding box center [29, 439] width 29 height 29
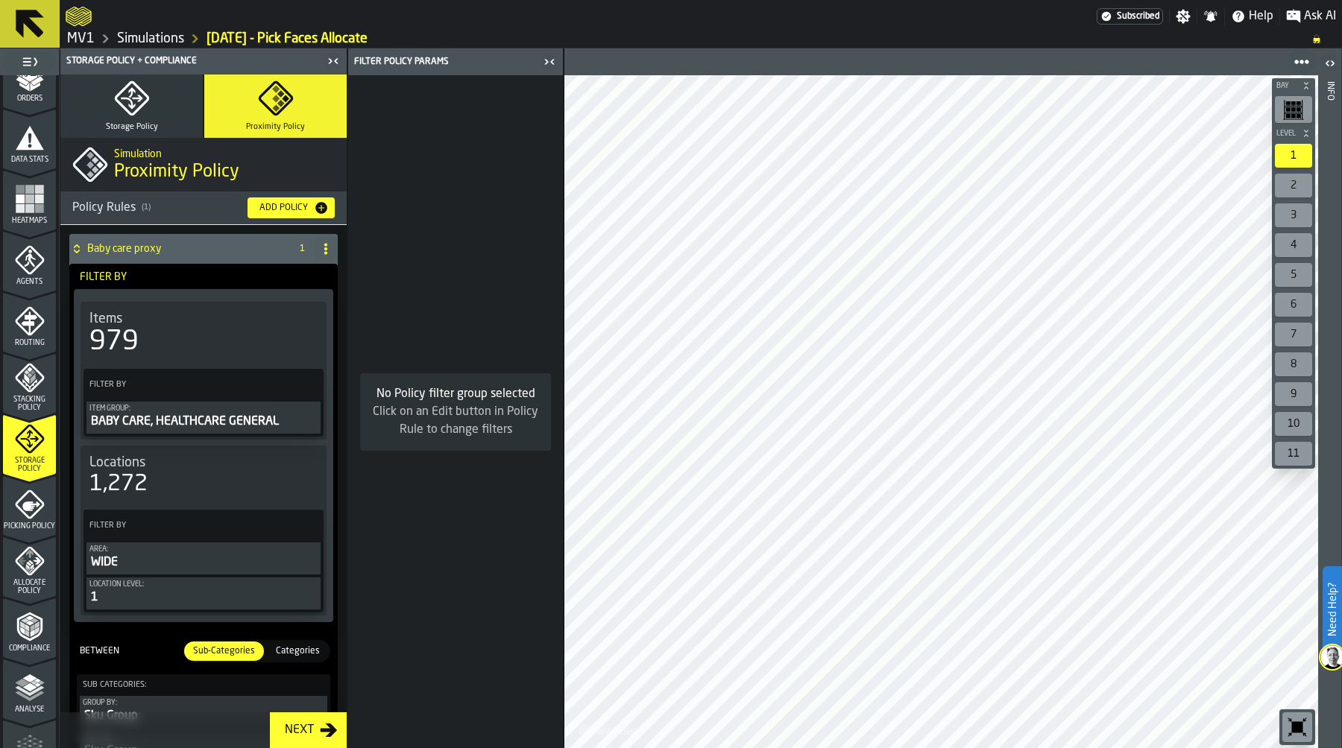
click at [146, 100] on icon "button" at bounding box center [131, 98] width 34 height 34
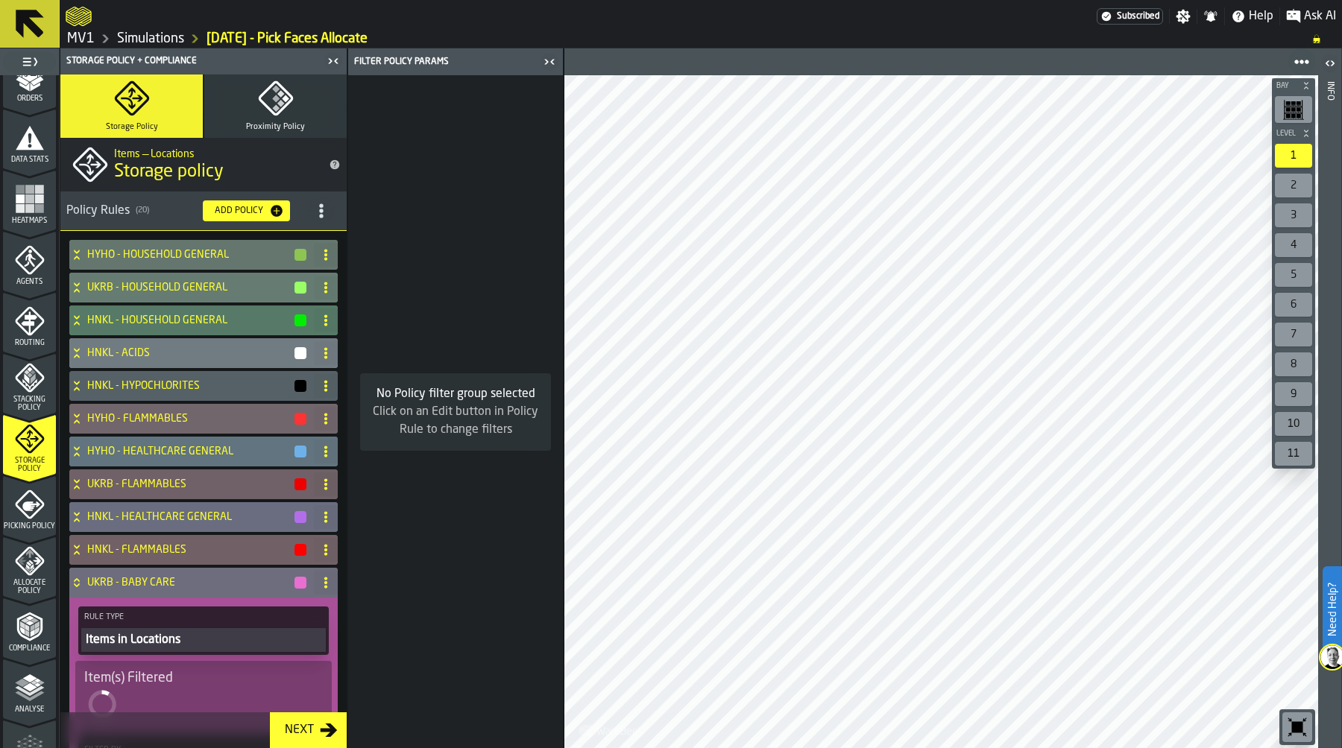
click at [308, 210] on span "title-section-[object Object]" at bounding box center [321, 211] width 27 height 27
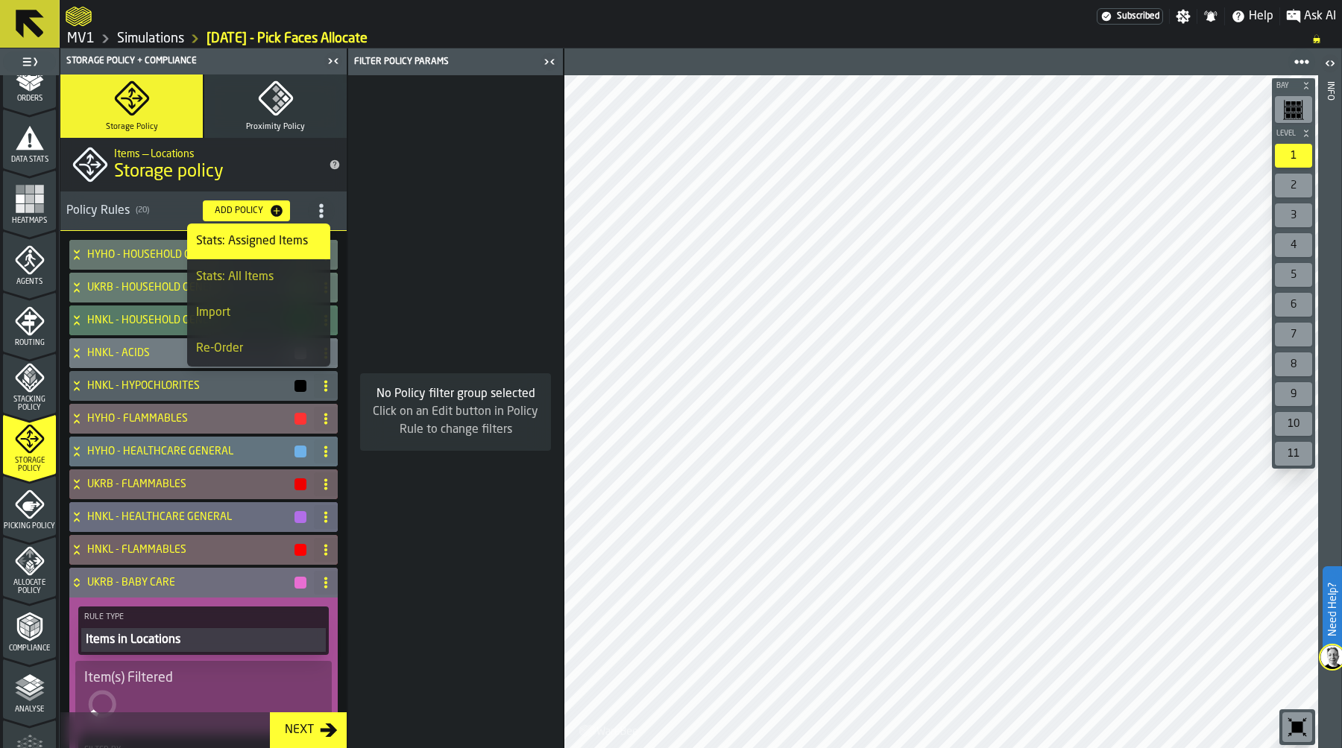
click at [256, 307] on div "Import" at bounding box center [258, 313] width 125 height 18
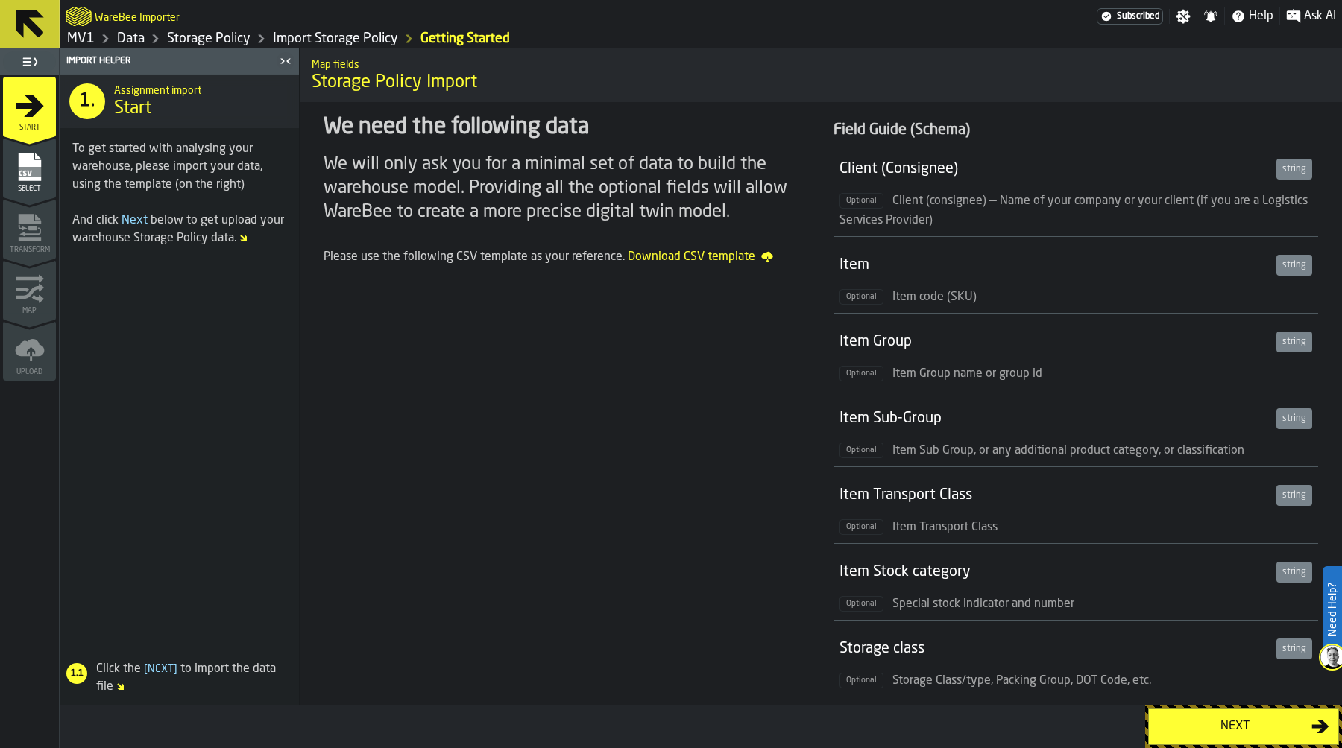
click at [1197, 695] on div "Next" at bounding box center [1243, 726] width 197 height 43
click at [1203, 695] on div "Next" at bounding box center [1235, 727] width 154 height 18
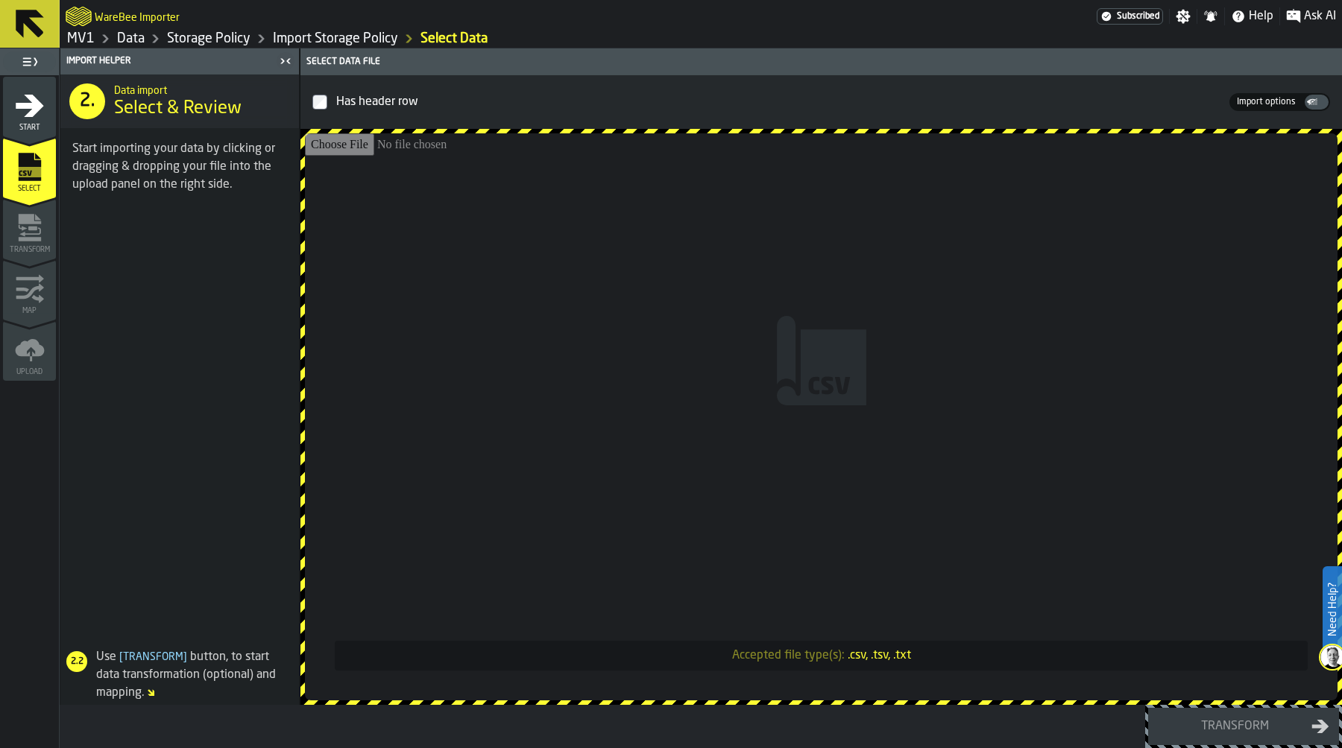
click at [1242, 104] on span "Import options" at bounding box center [1266, 101] width 71 height 13
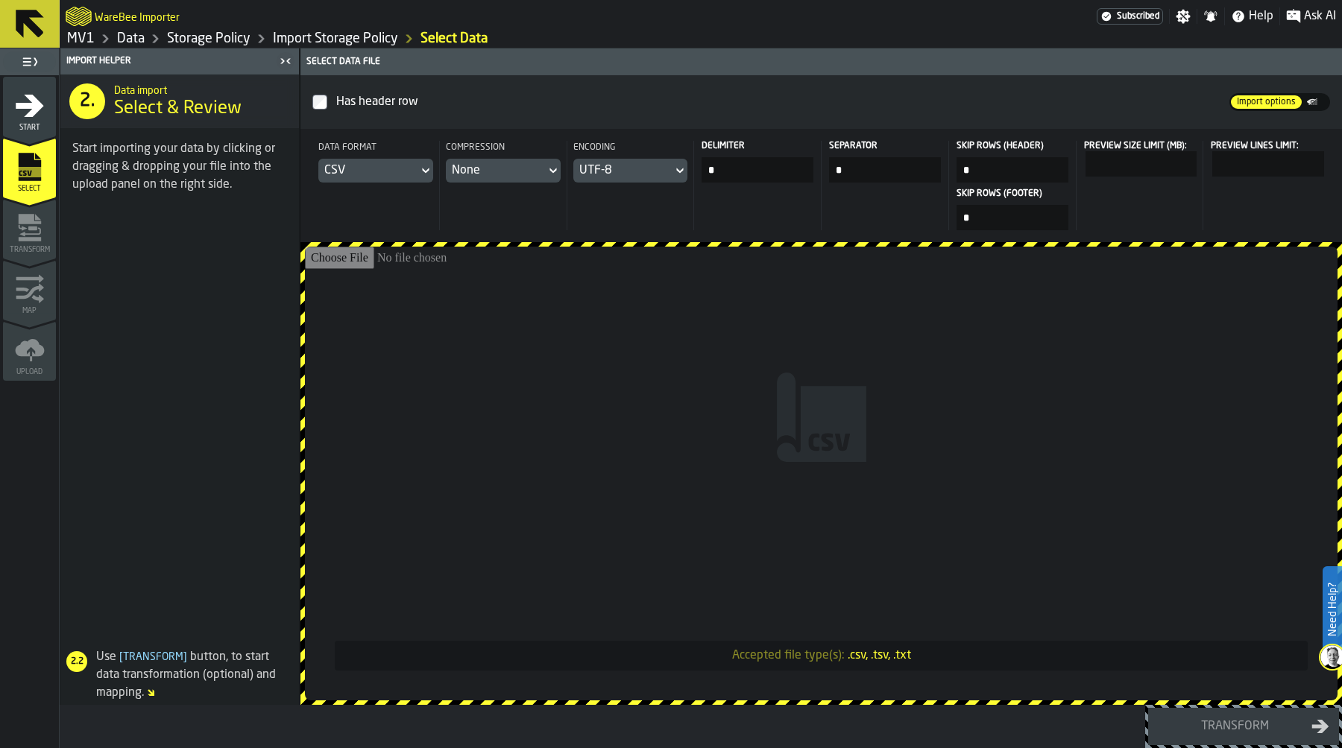
click at [407, 163] on div "CSV" at bounding box center [368, 171] width 88 height 18
click at [382, 270] on div "Dataset" at bounding box center [386, 273] width 78 height 18
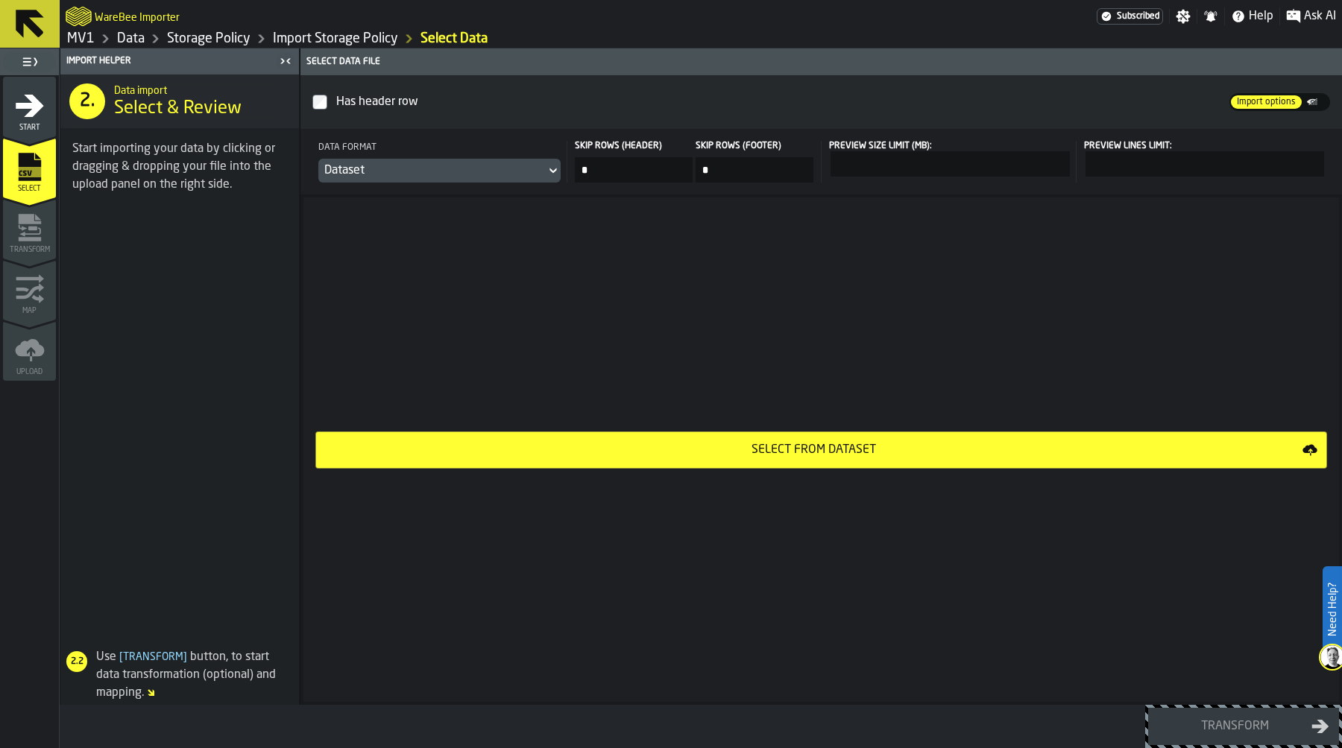
click at [818, 454] on div "Select from Dataset" at bounding box center [813, 450] width 977 height 18
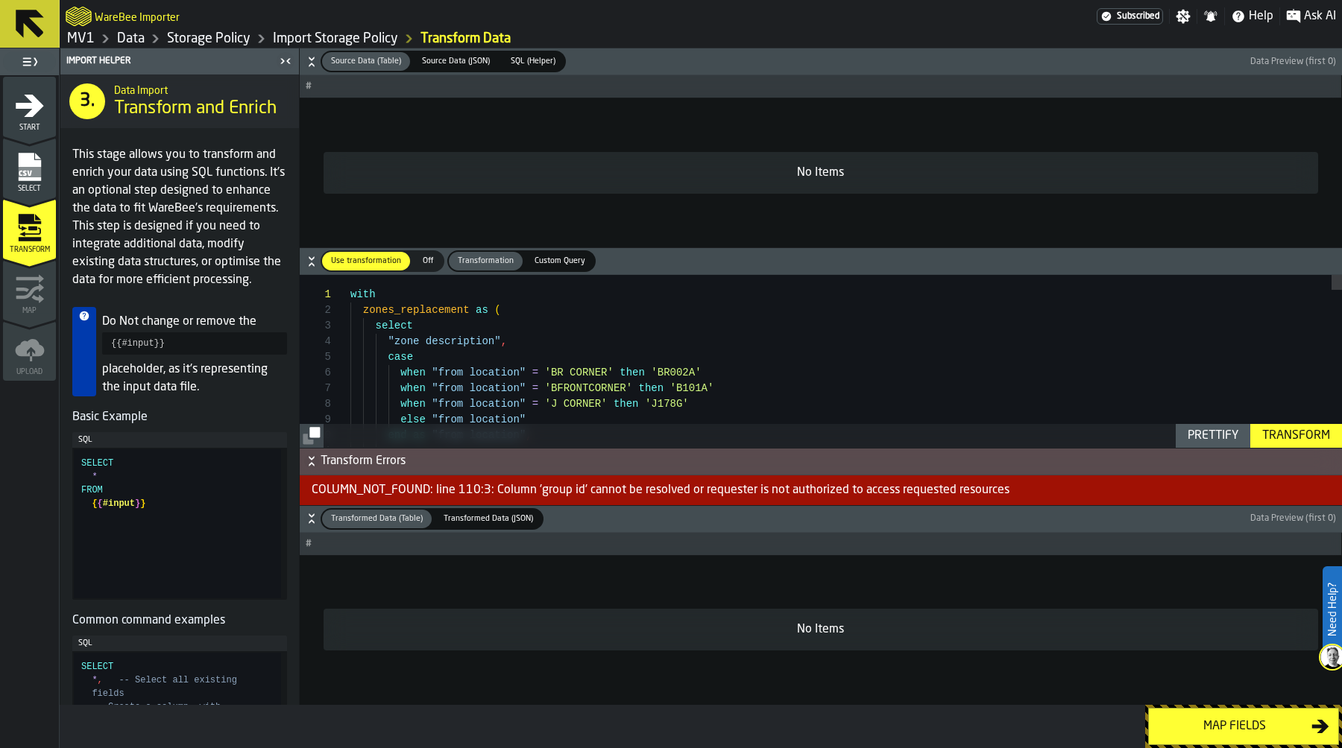
scroll to position [110, 0]
type textarea "**********"
type textarea "*"
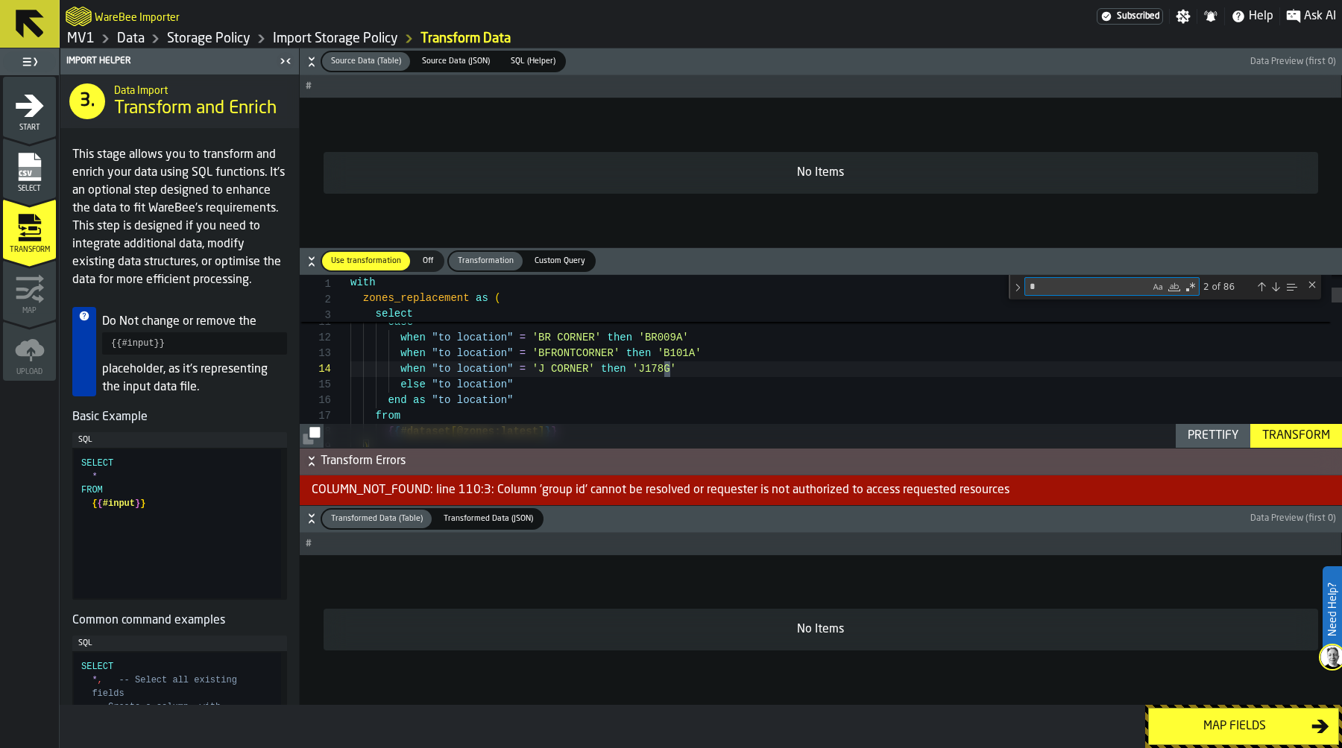
scroll to position [157, 0]
type textarea "**********"
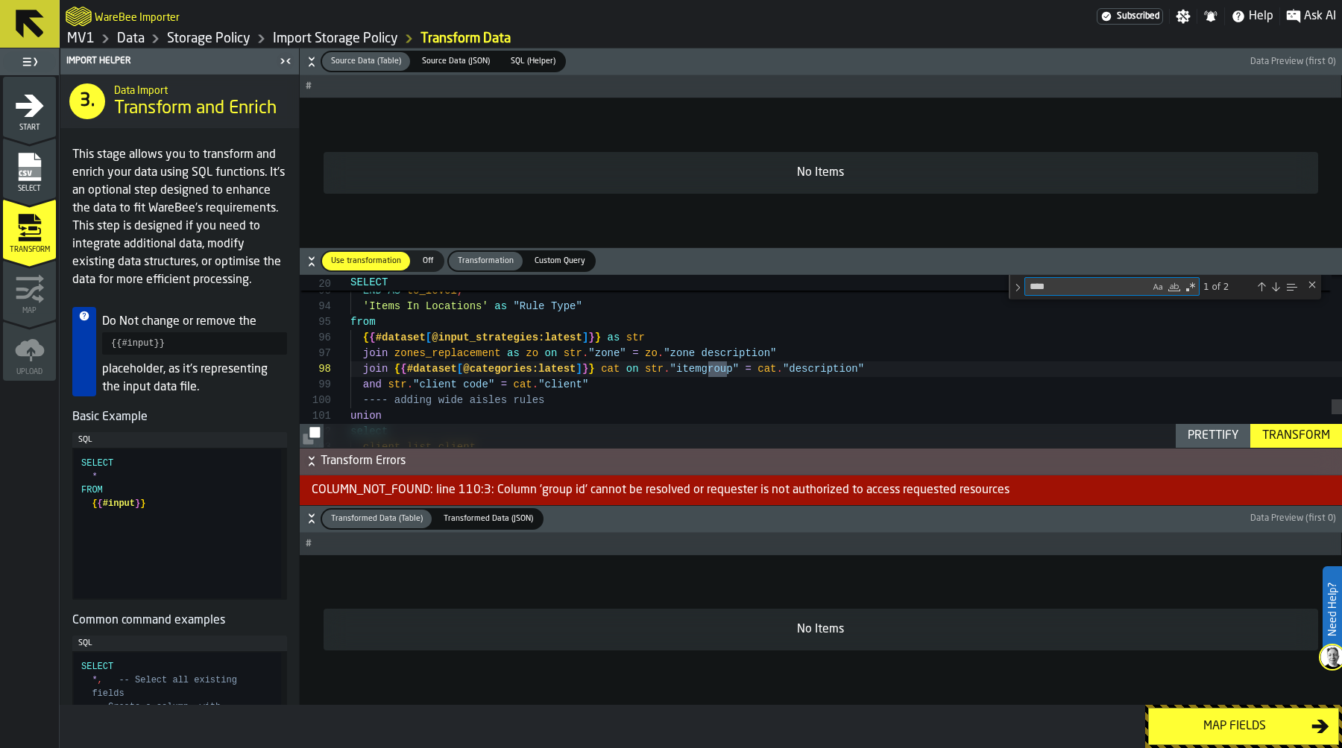
type textarea "*****"
type textarea "**********"
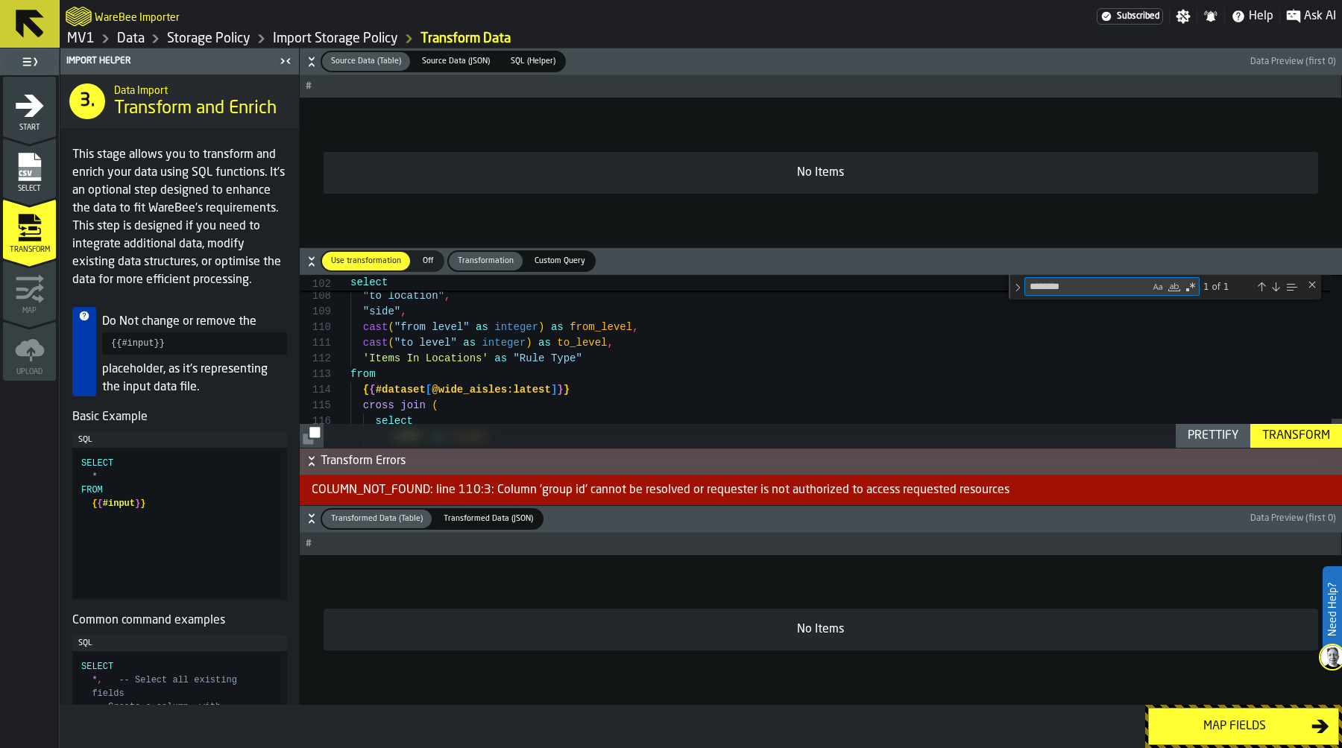
type textarea "********"
click at [136, 40] on link "Data" at bounding box center [131, 39] width 28 height 16
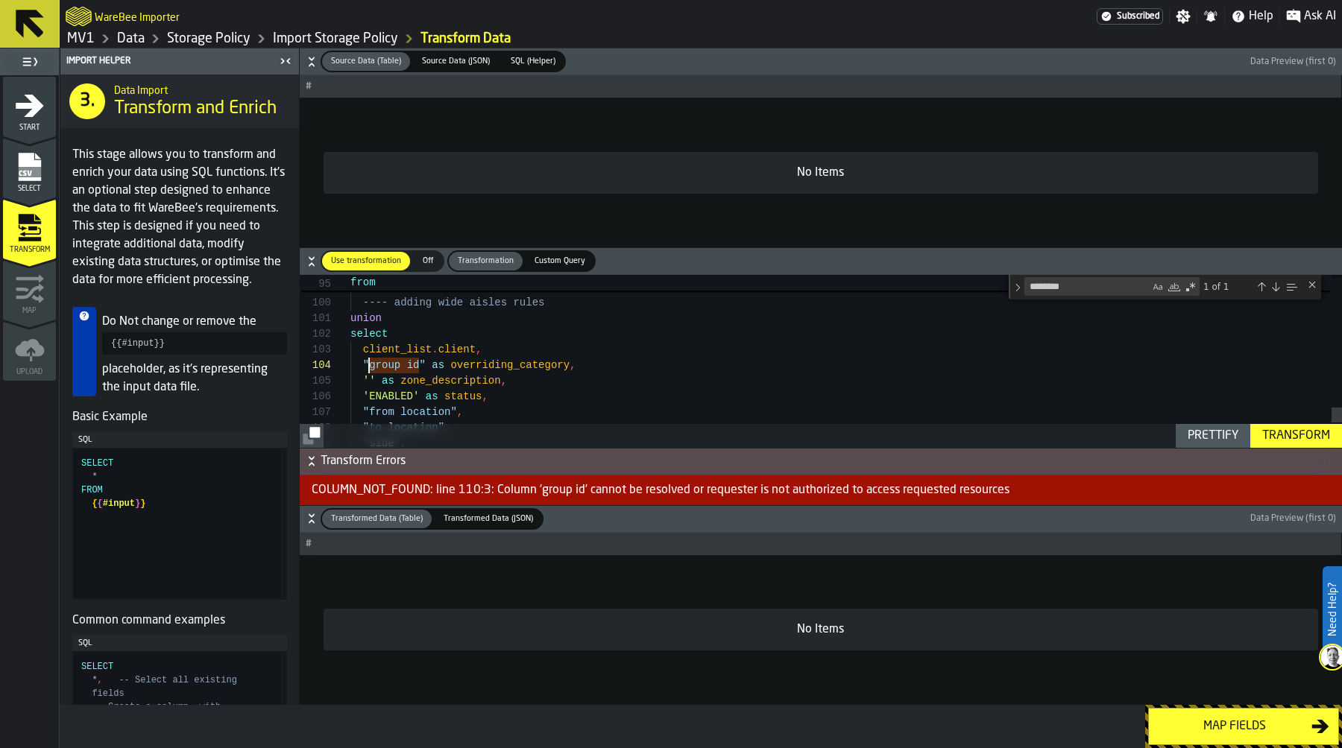
scroll to position [47, 0]
drag, startPoint x: 368, startPoint y: 365, endPoint x: 417, endPoint y: 365, distance: 48.5
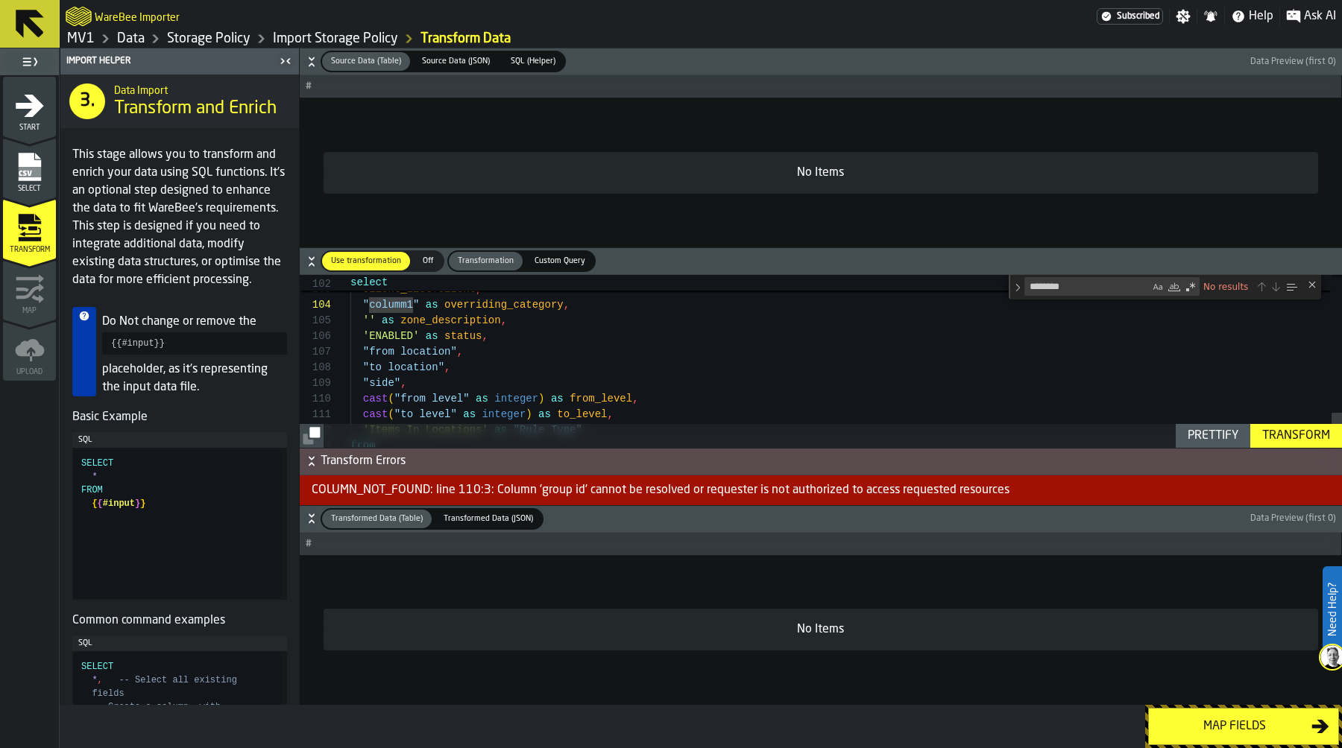
scroll to position [94, 0]
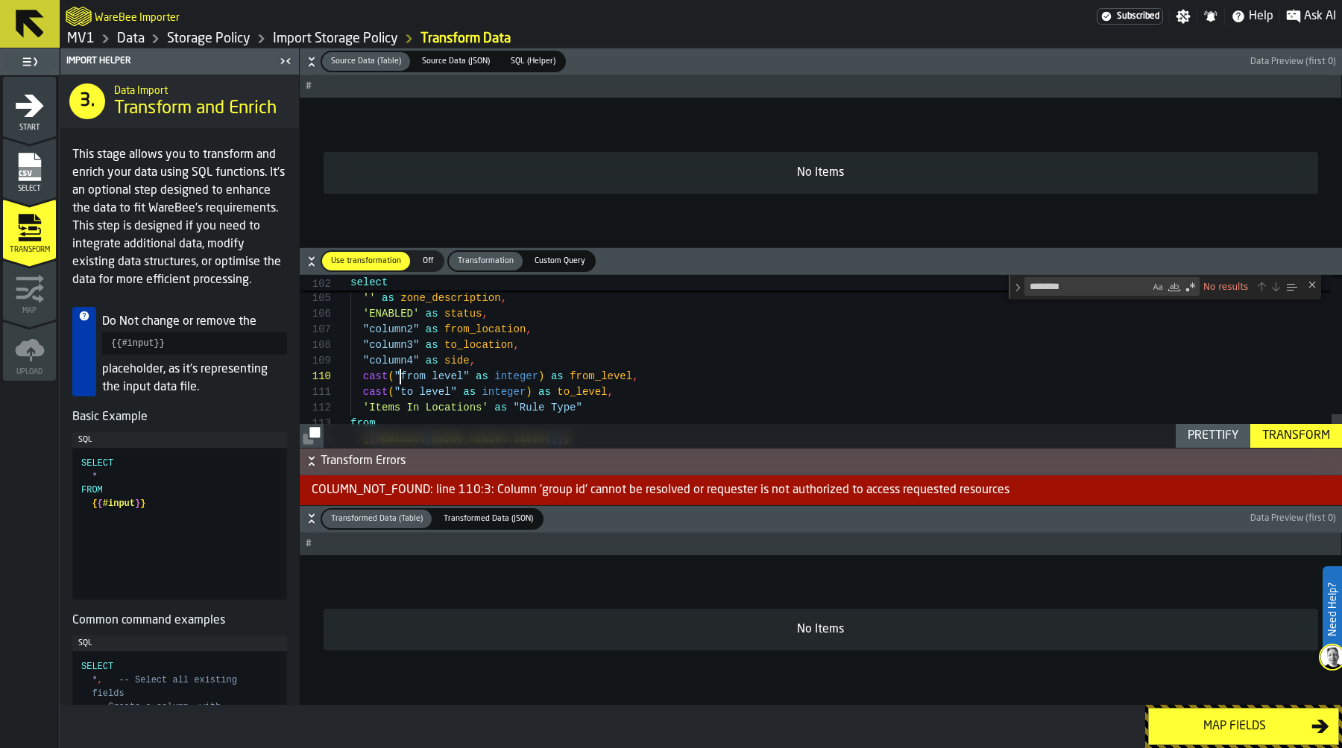
scroll to position [141, 0]
drag, startPoint x: 402, startPoint y: 375, endPoint x: 444, endPoint y: 375, distance: 42.5
drag, startPoint x: 393, startPoint y: 376, endPoint x: 470, endPoint y: 372, distance: 76.9
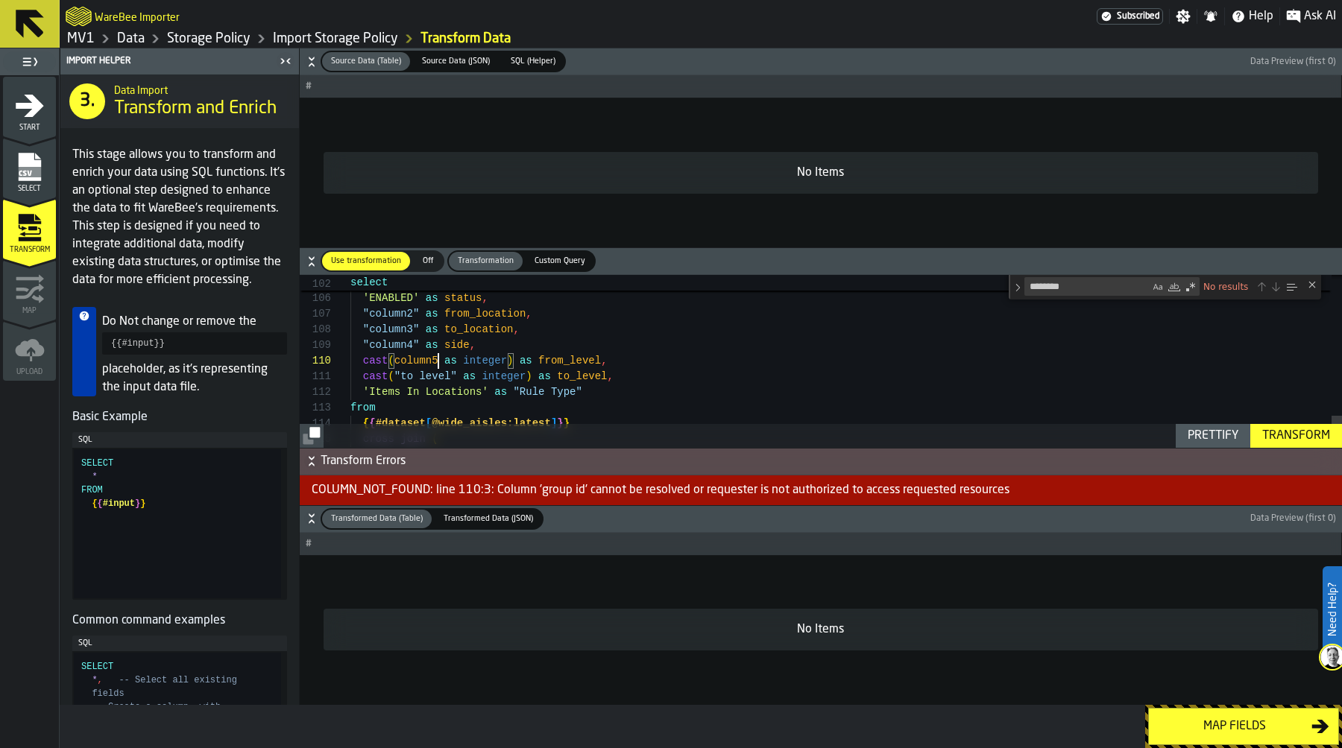
drag, startPoint x: 400, startPoint y: 376, endPoint x: 448, endPoint y: 381, distance: 48.7
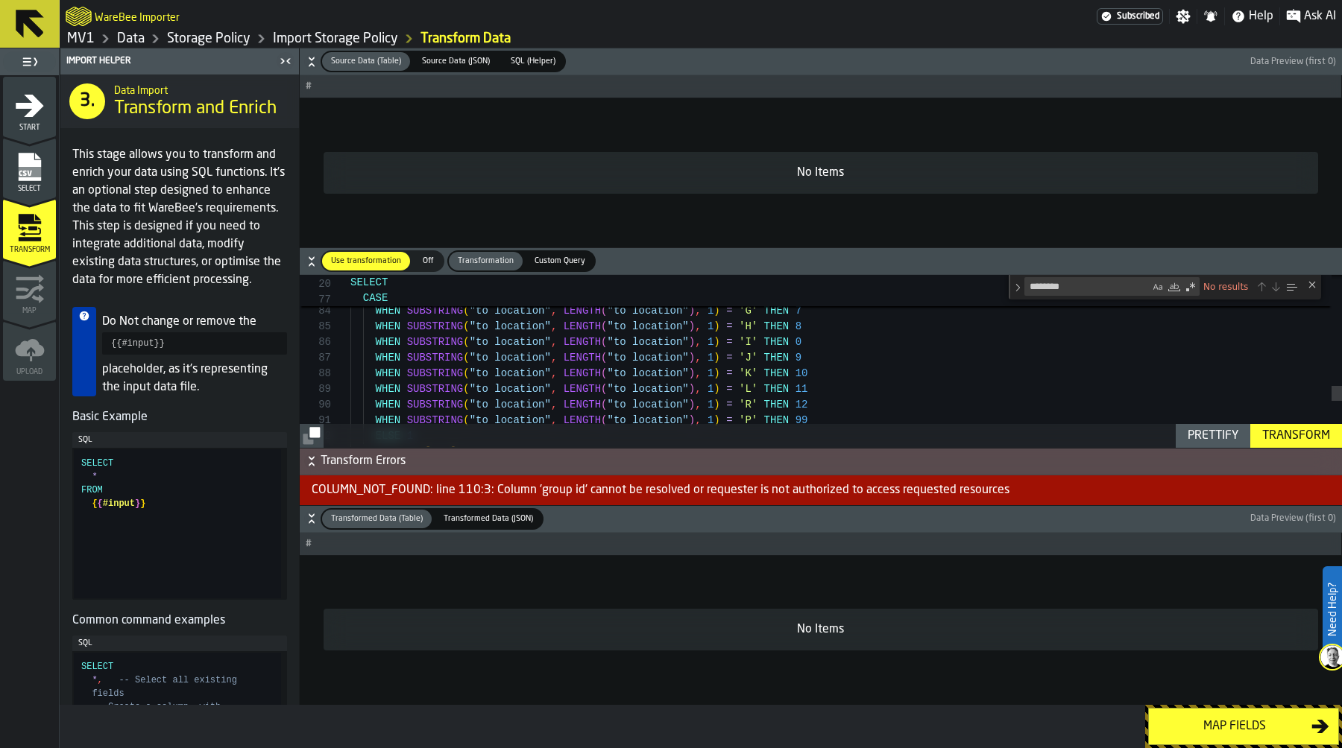
click at [1304, 433] on div "Transform" at bounding box center [1296, 436] width 80 height 18
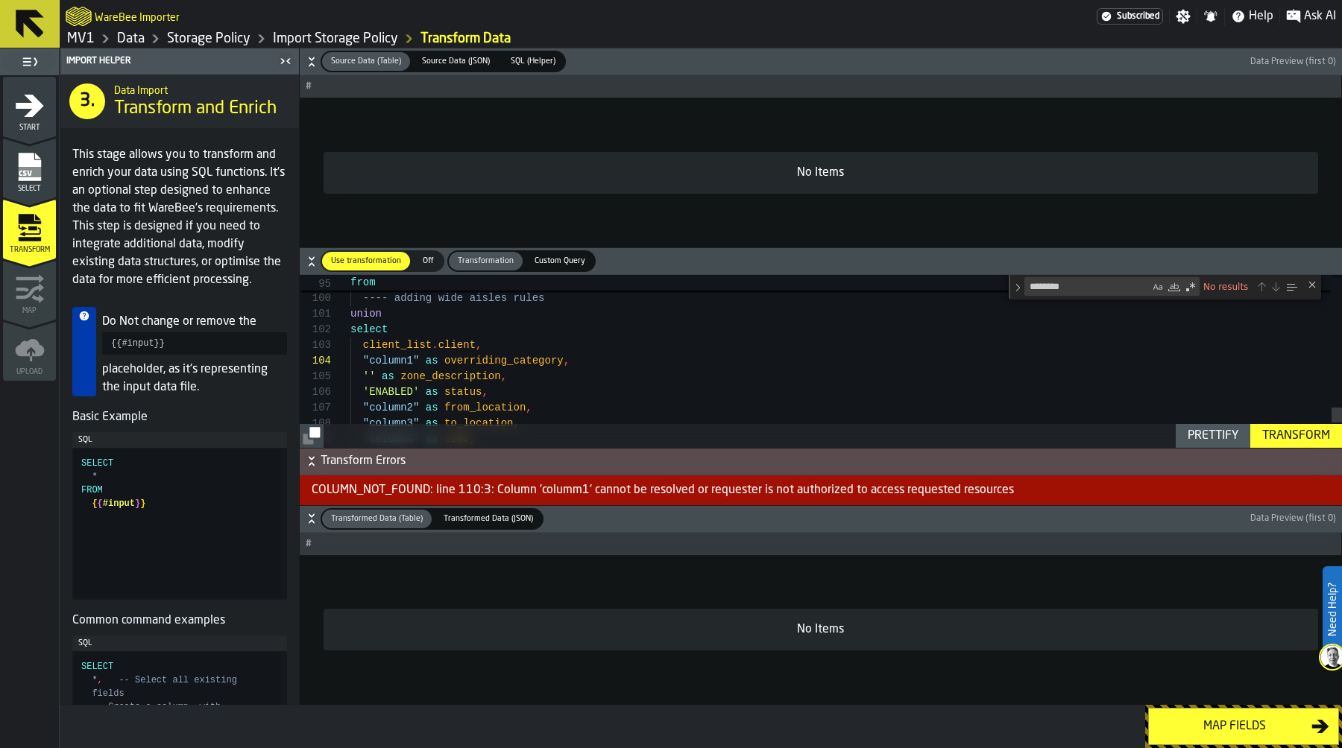
click at [1291, 438] on div "Transform" at bounding box center [1296, 436] width 80 height 18
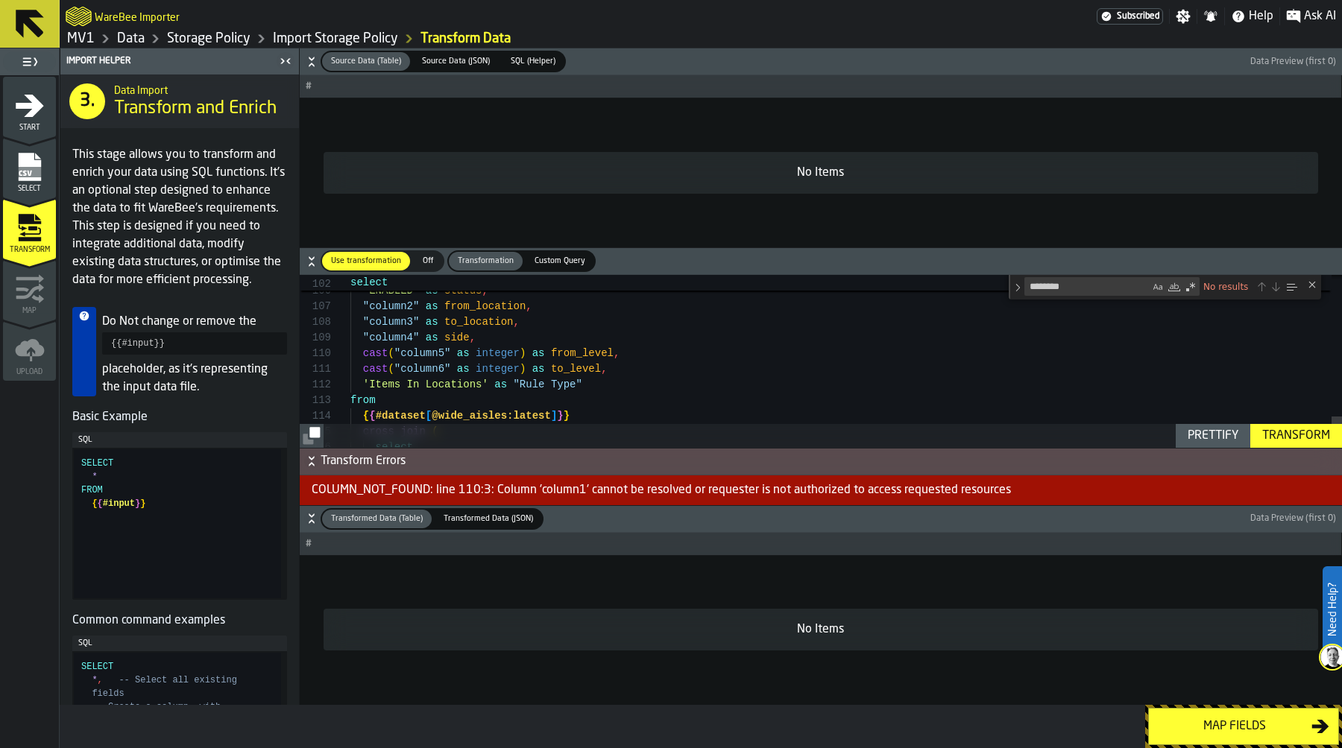
click at [1298, 431] on div "Transform" at bounding box center [1296, 436] width 80 height 18
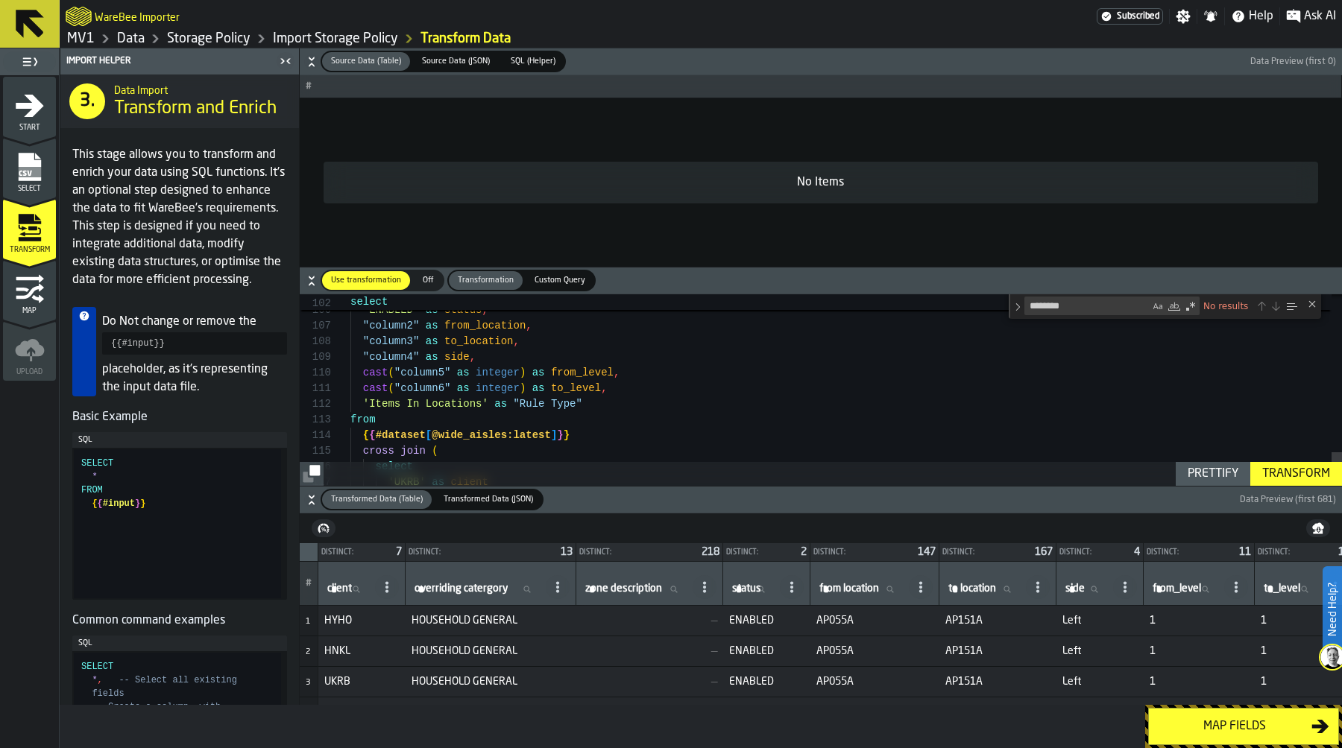
type textarea "**********"
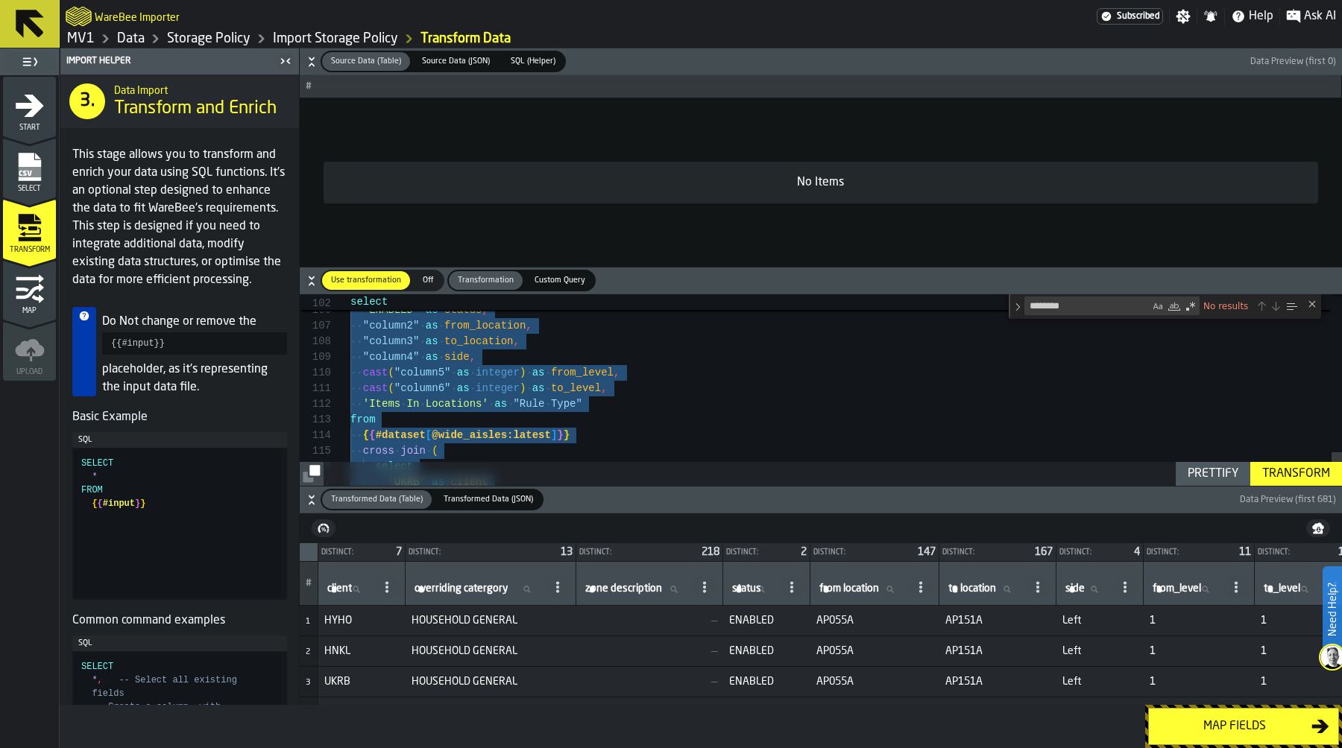
click at [1228, 695] on div "Map fields" at bounding box center [1235, 727] width 154 height 18
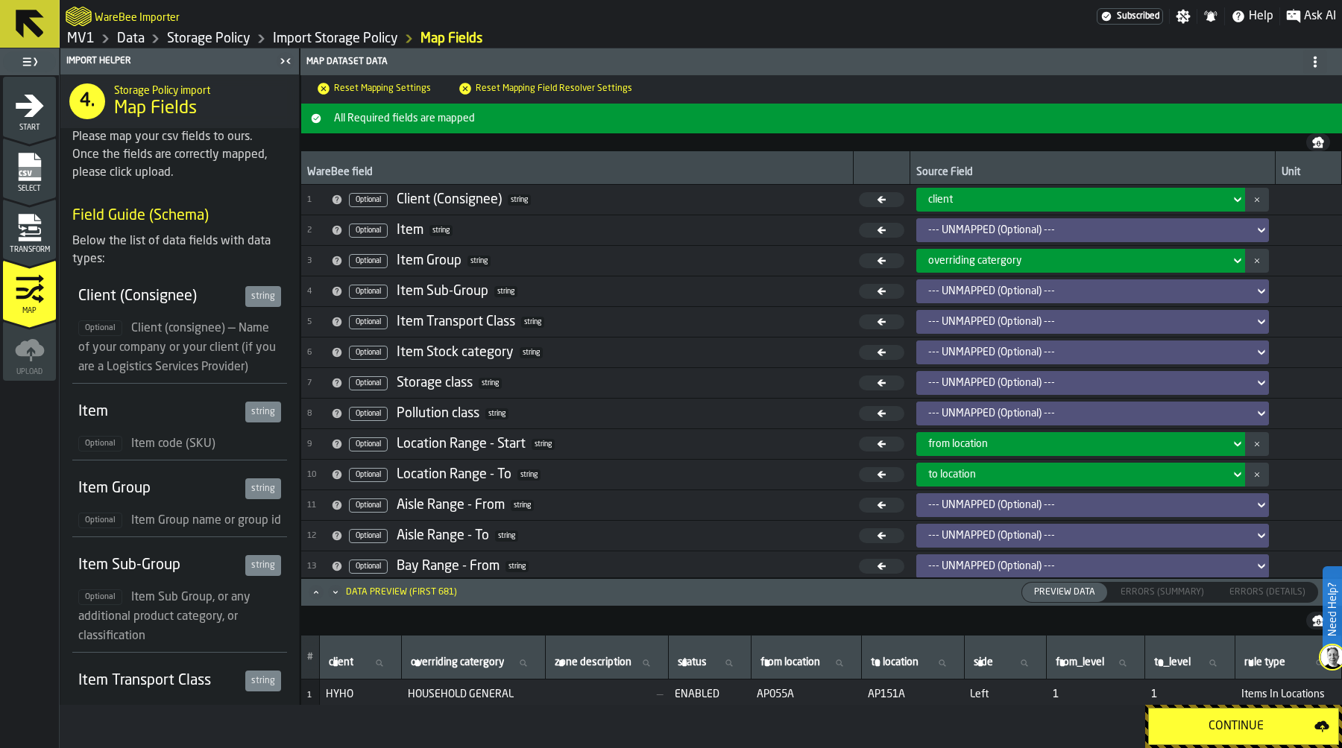
click at [1246, 695] on div "Continue" at bounding box center [1236, 727] width 157 height 18
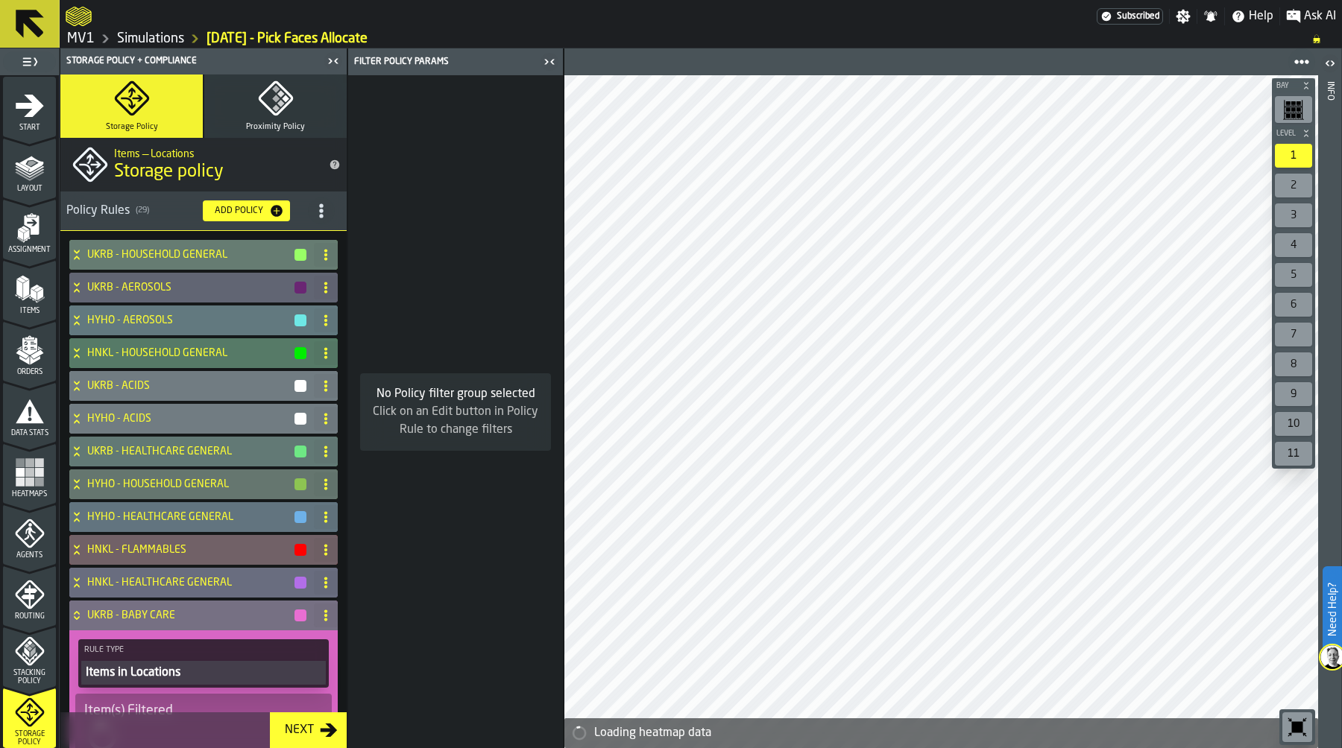
click at [76, 616] on icon at bounding box center [76, 616] width 15 height 12
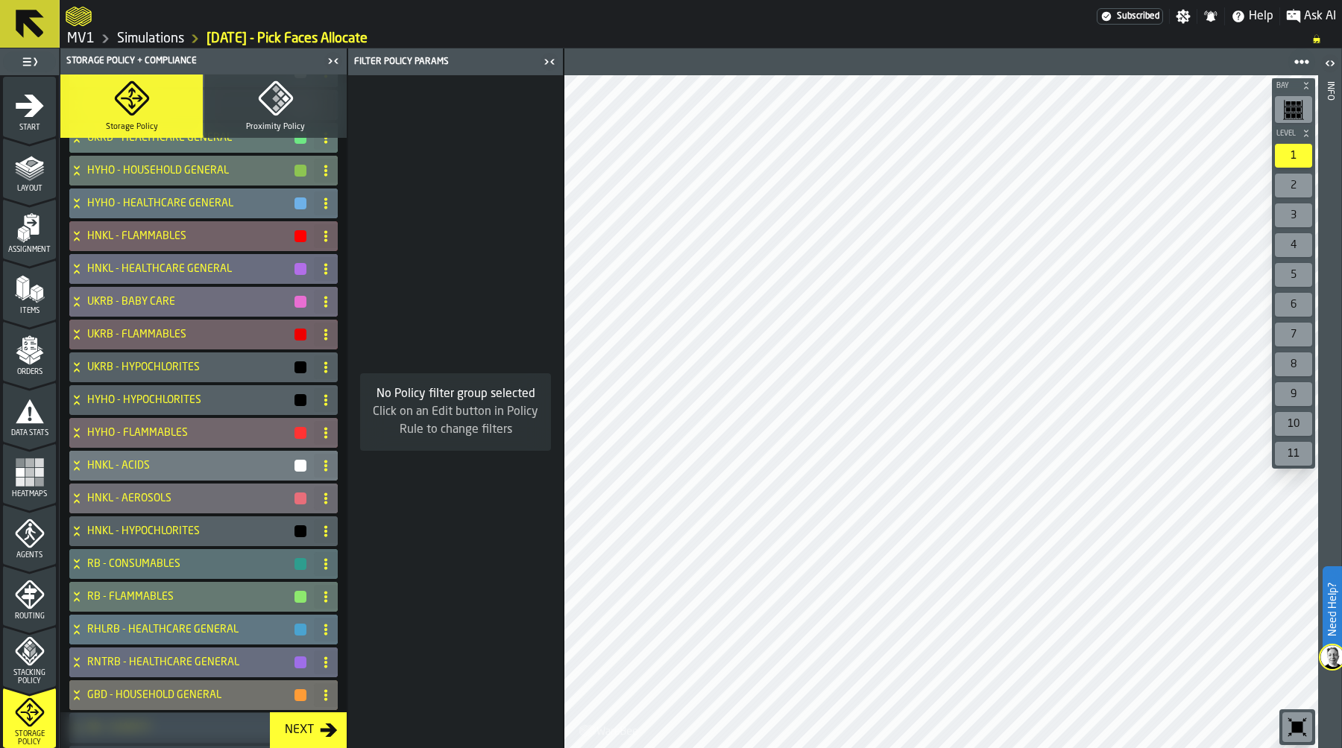
scroll to position [62, 0]
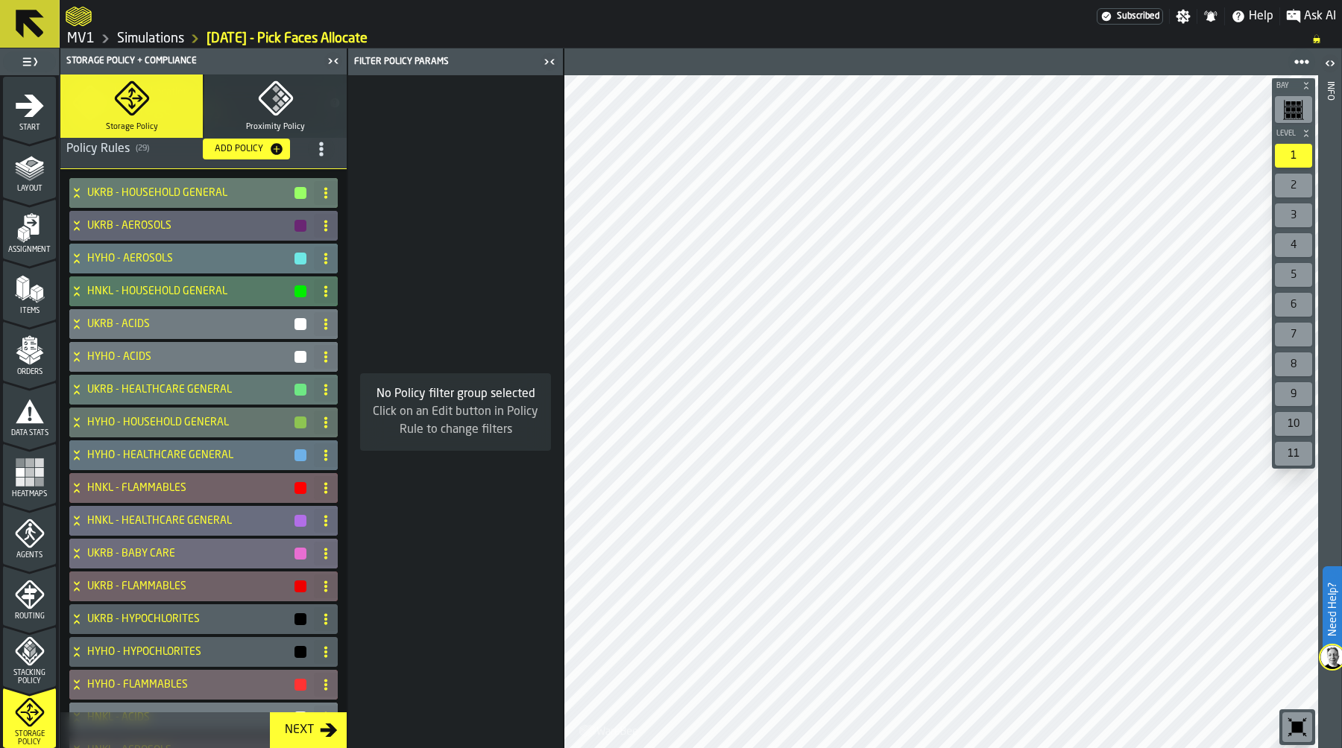
click at [160, 39] on link "Simulations" at bounding box center [150, 39] width 67 height 16
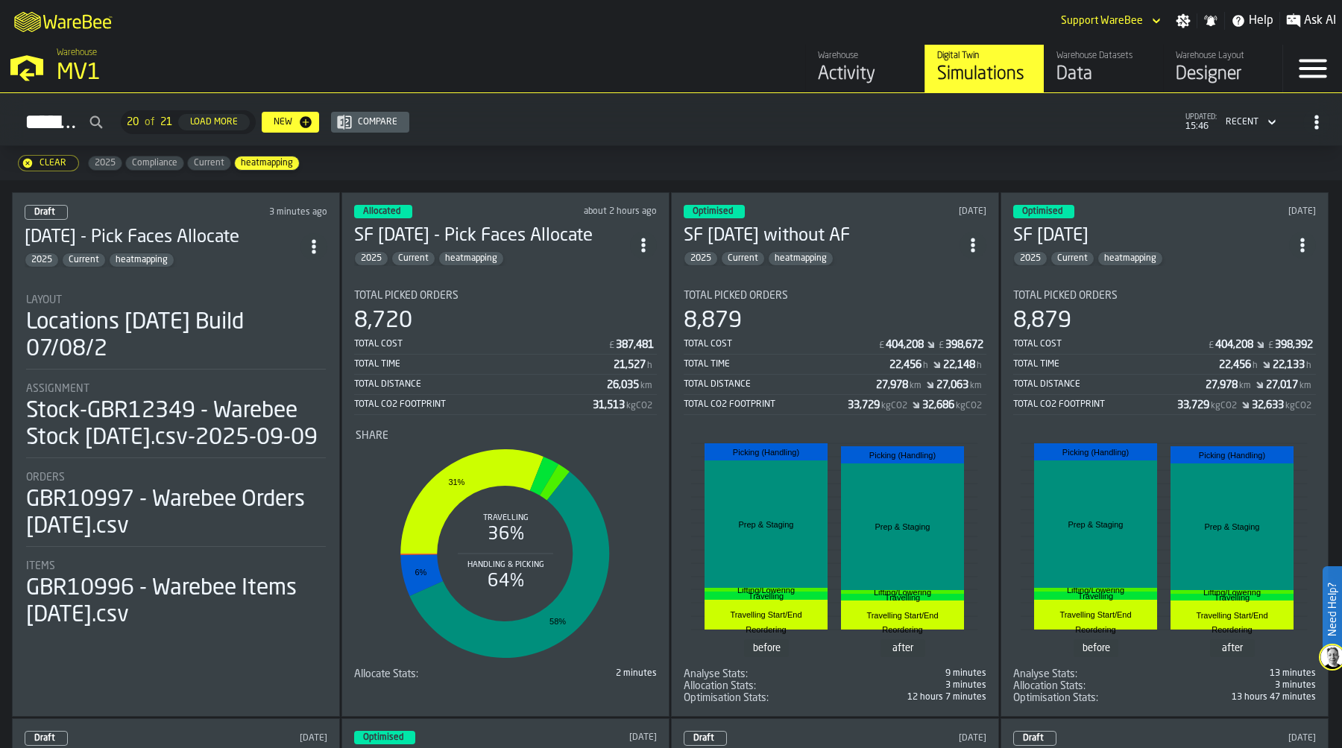
click at [311, 241] on icon "ItemListCard-DashboardItemContainer" at bounding box center [313, 246] width 15 height 15
click at [292, 343] on div "Duplicate" at bounding box center [283, 344] width 78 height 18
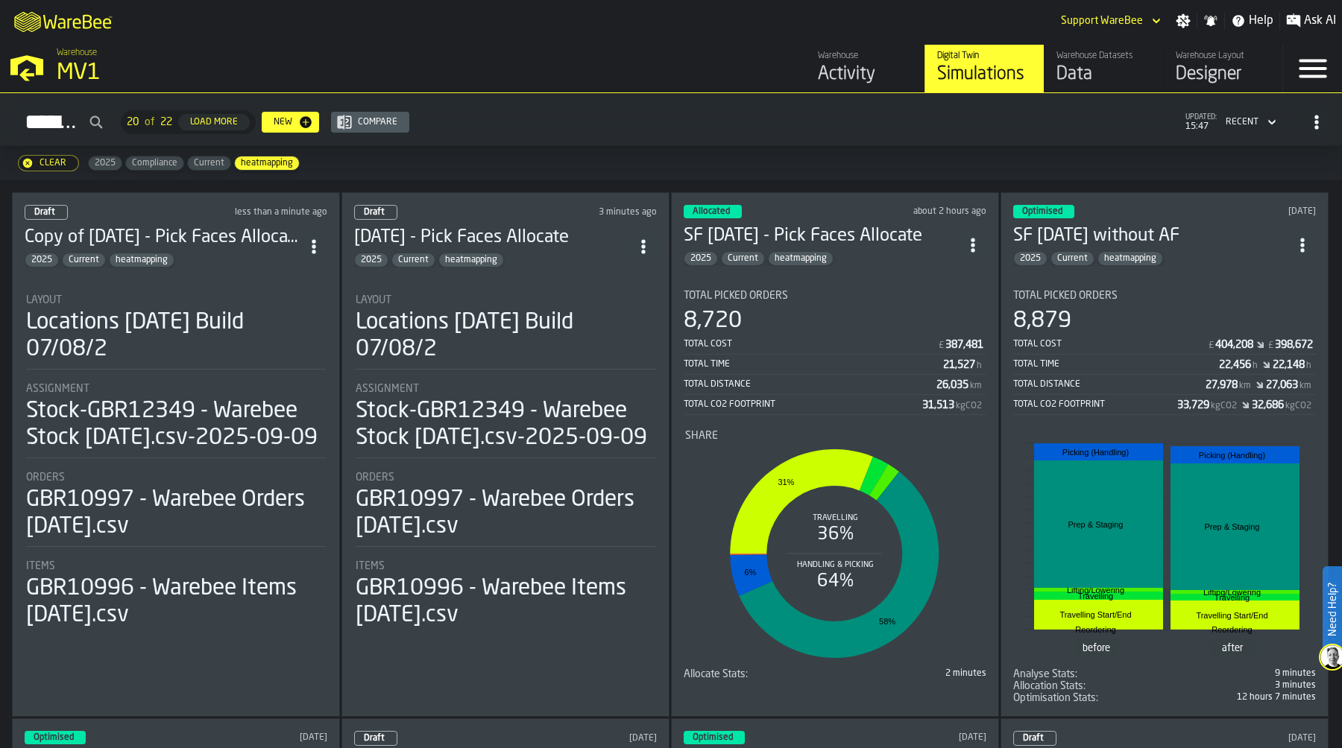
click at [154, 297] on div "Layout" at bounding box center [176, 300] width 300 height 12
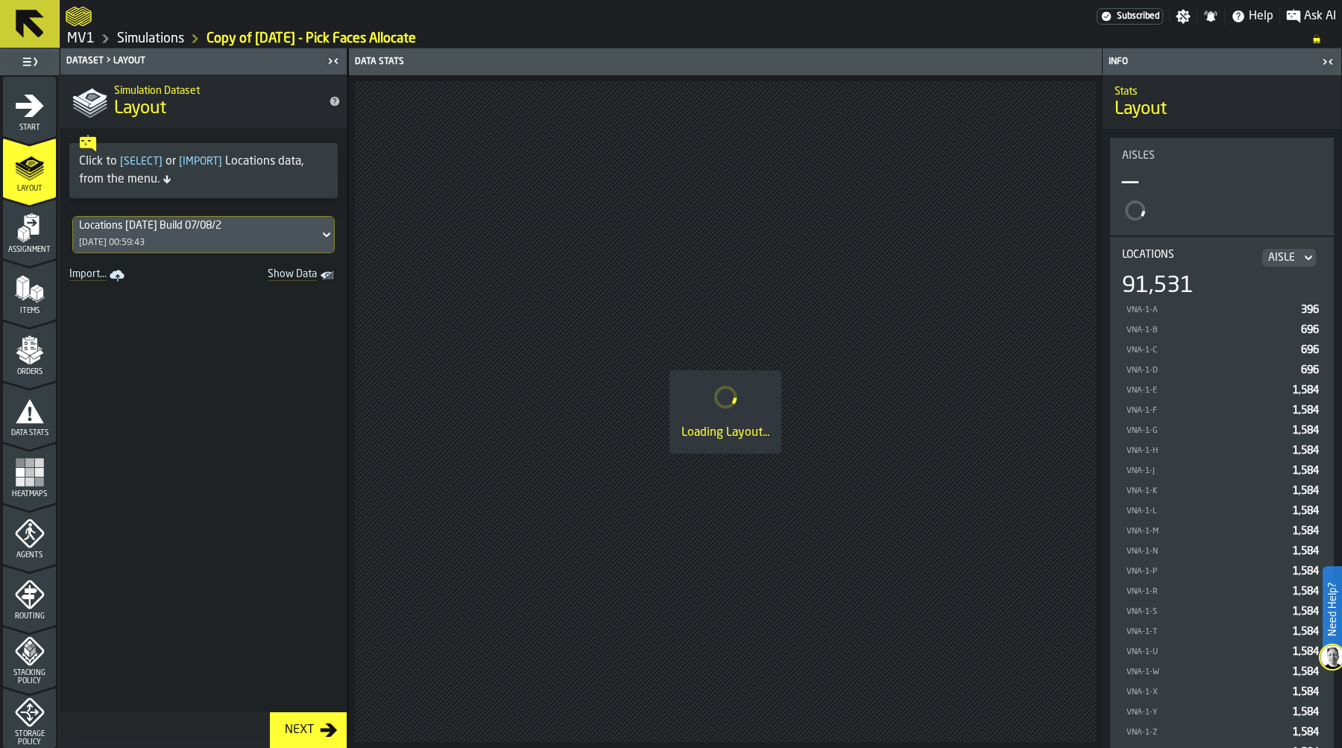
click at [26, 116] on icon "menu Start" at bounding box center [30, 106] width 30 height 30
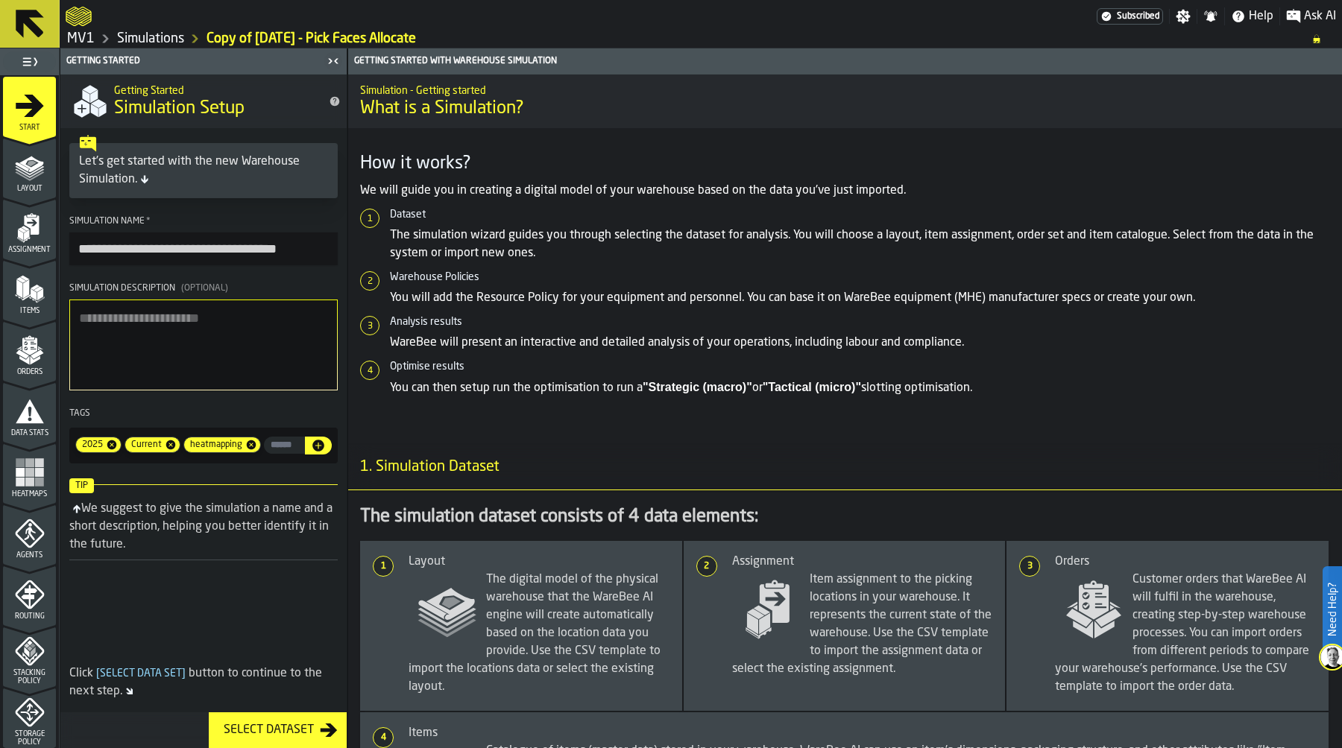
drag, startPoint x: 76, startPoint y: 248, endPoint x: 318, endPoint y: 250, distance: 242.3
click at [318, 250] on input "**********" at bounding box center [203, 249] width 268 height 33
click at [186, 253] on input "**********" at bounding box center [203, 249] width 268 height 33
drag, startPoint x: 192, startPoint y: 249, endPoint x: 73, endPoint y: 244, distance: 118.6
click at [73, 244] on input "**********" at bounding box center [203, 249] width 268 height 33
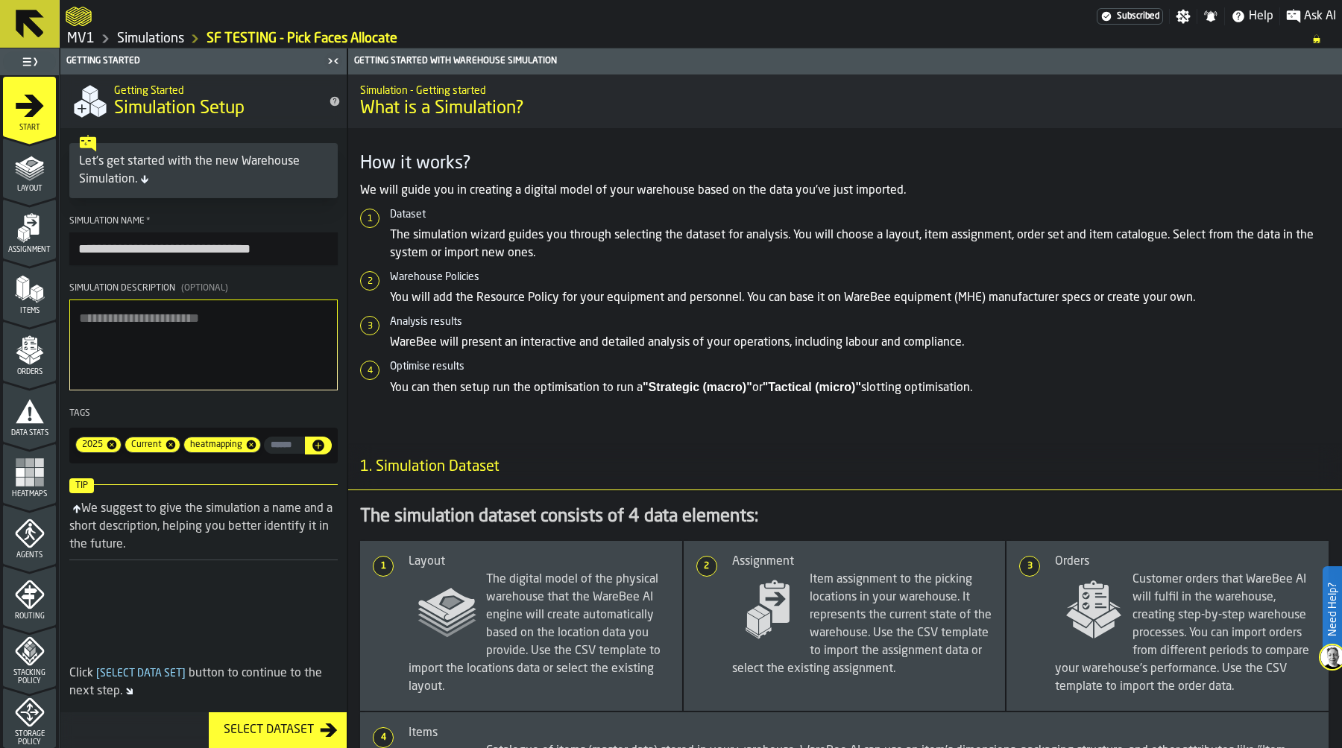
type input "**********"
click at [251, 449] on icon at bounding box center [251, 445] width 12 height 12
click at [171, 447] on icon at bounding box center [170, 445] width 9 height 9
click at [113, 447] on icon at bounding box center [112, 445] width 12 height 12
click at [121, 449] on input "input-value-" at bounding box center [190, 445] width 230 height 17
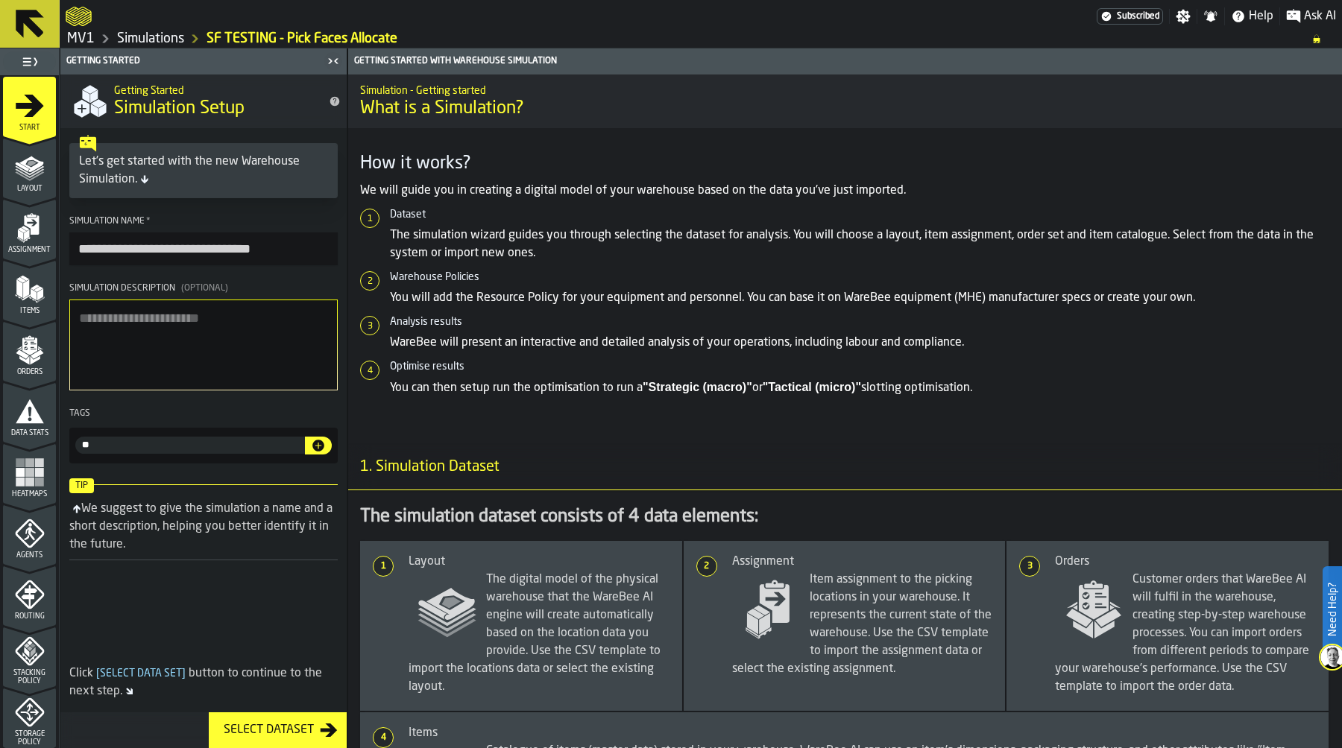
type input "**"
click at [319, 451] on icon "button-" at bounding box center [318, 446] width 12 height 12
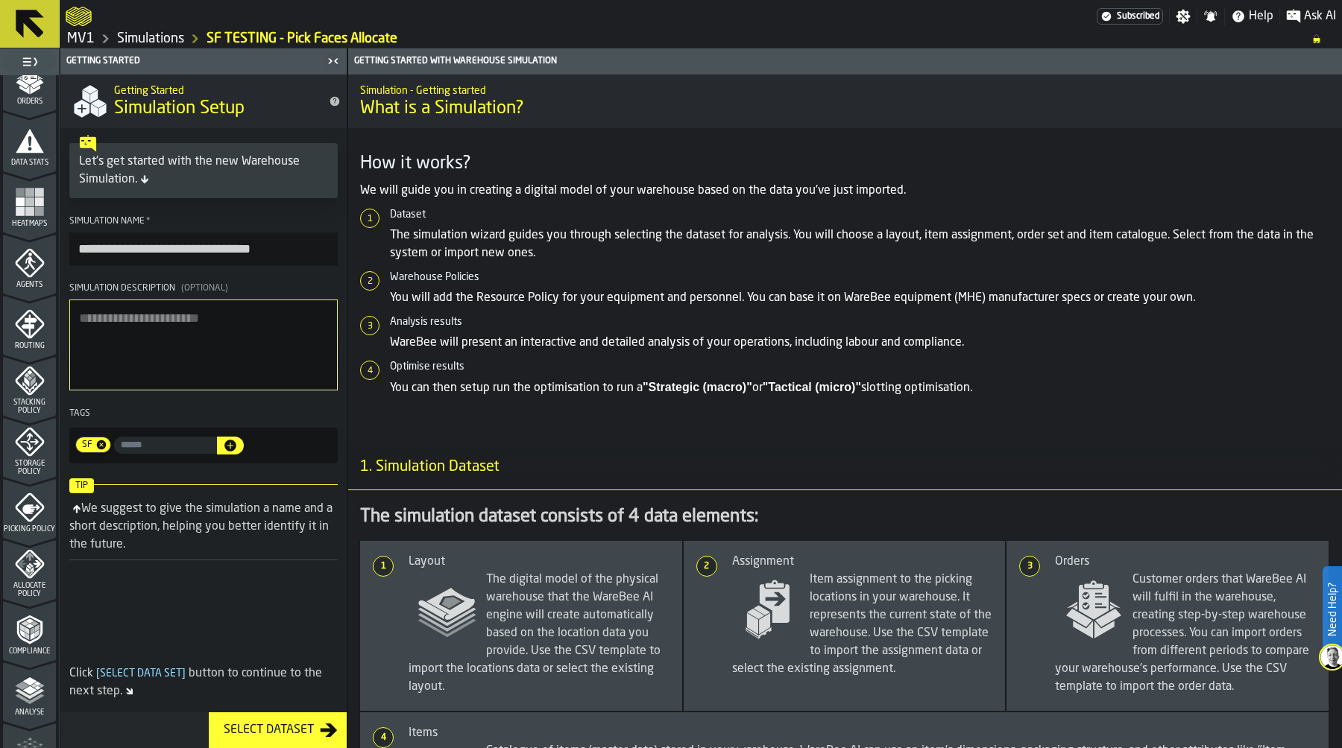
scroll to position [345, 0]
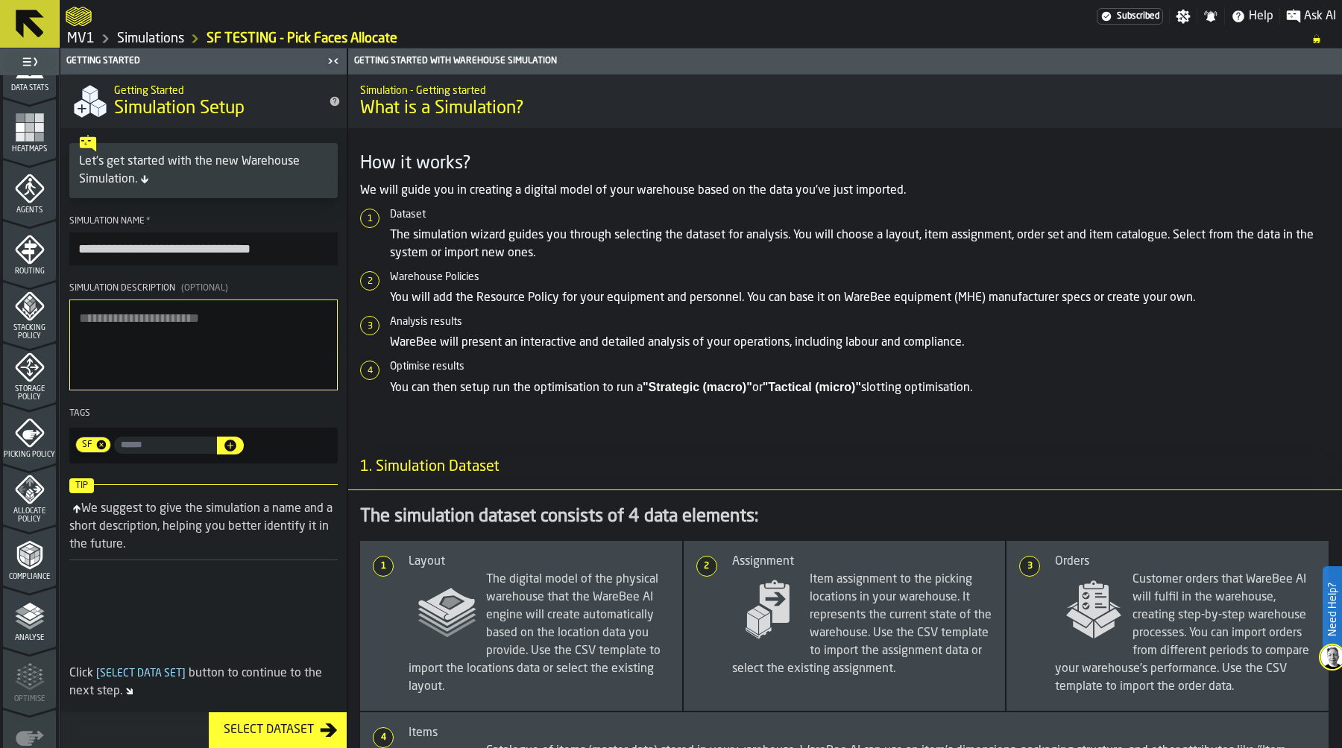
click at [42, 367] on div "Storage Policy" at bounding box center [29, 377] width 53 height 49
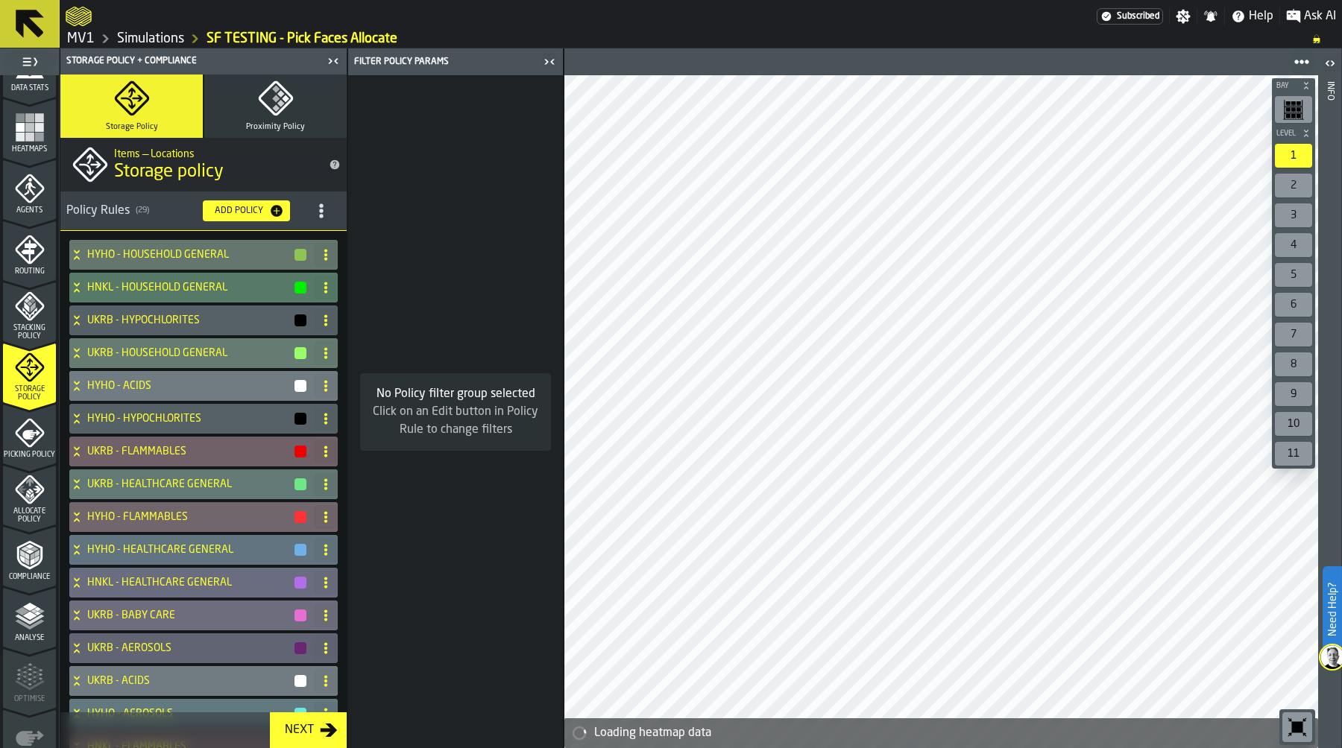
click at [319, 209] on circle "title-section-[object Object]" at bounding box center [321, 211] width 4 height 4
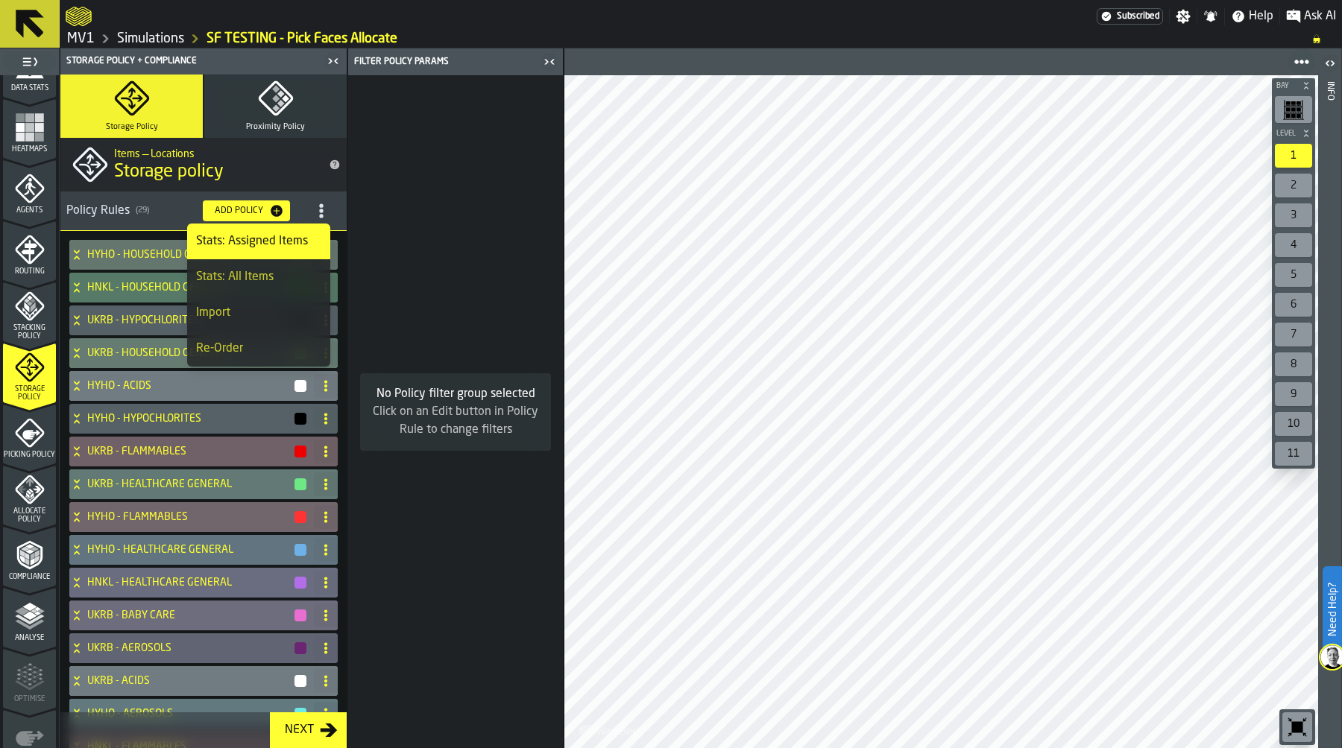
click at [279, 309] on div "Import" at bounding box center [258, 313] width 125 height 18
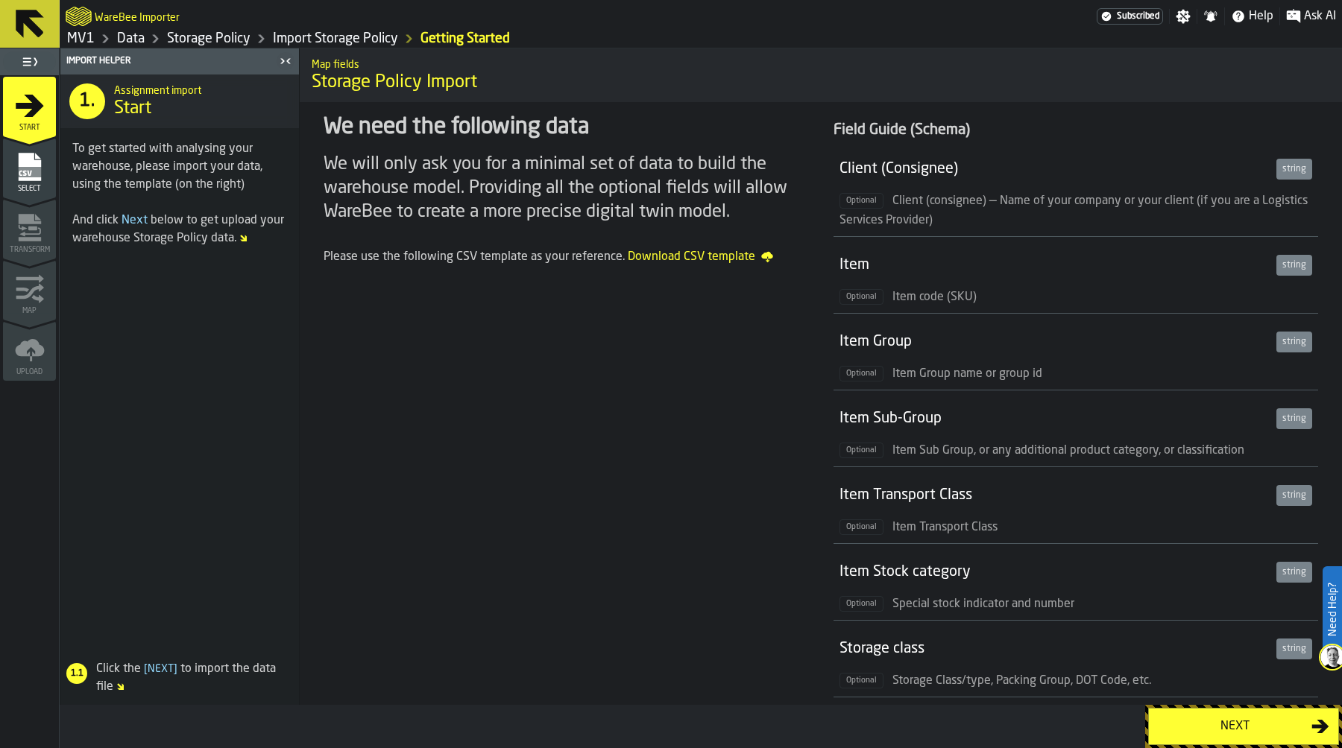
click at [1215, 695] on div "Next" at bounding box center [1235, 727] width 154 height 18
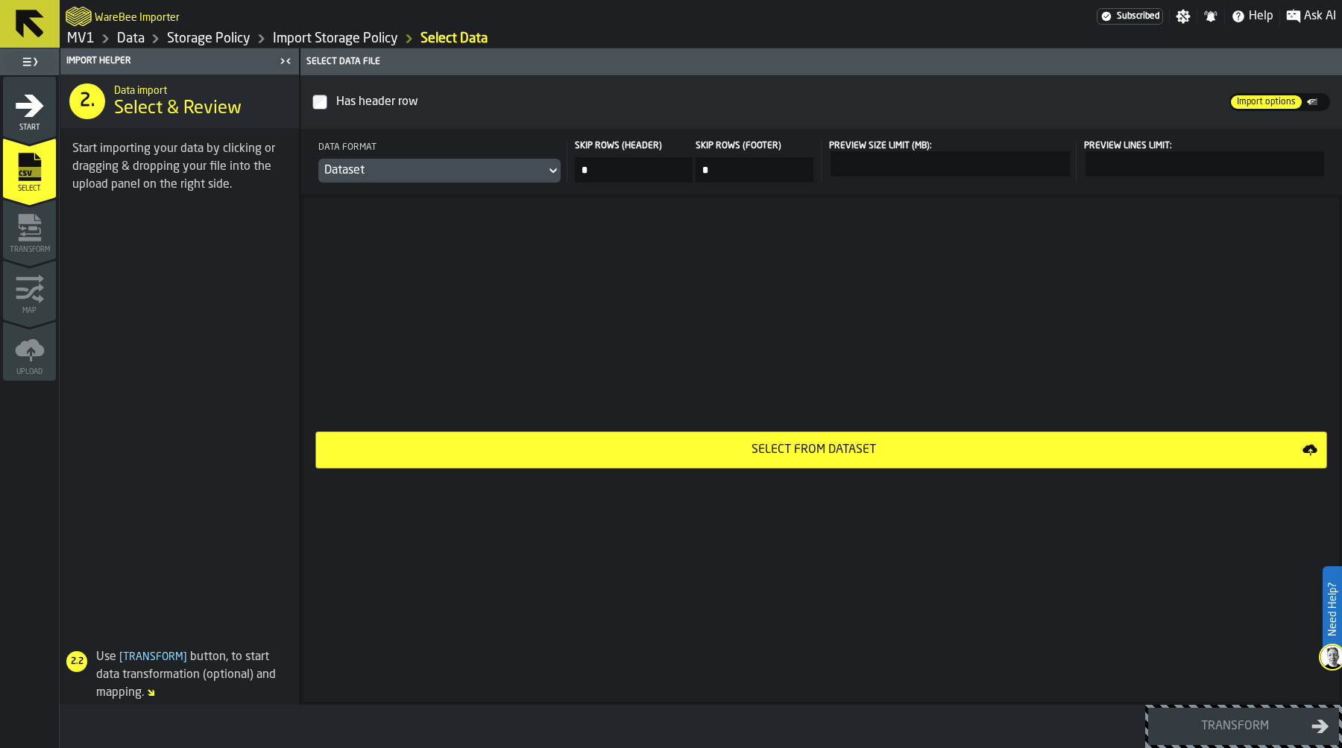
click at [811, 444] on div "Select from Dataset" at bounding box center [813, 450] width 977 height 18
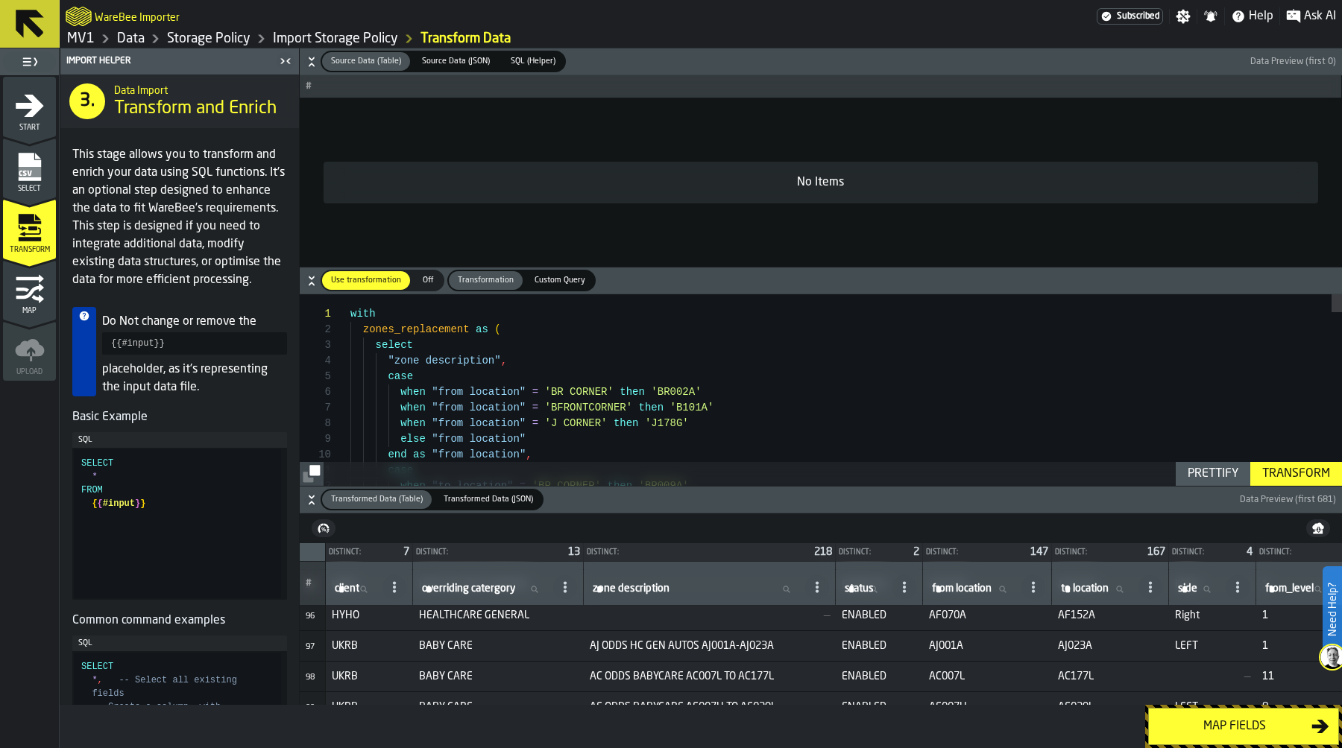
scroll to position [2921, 0]
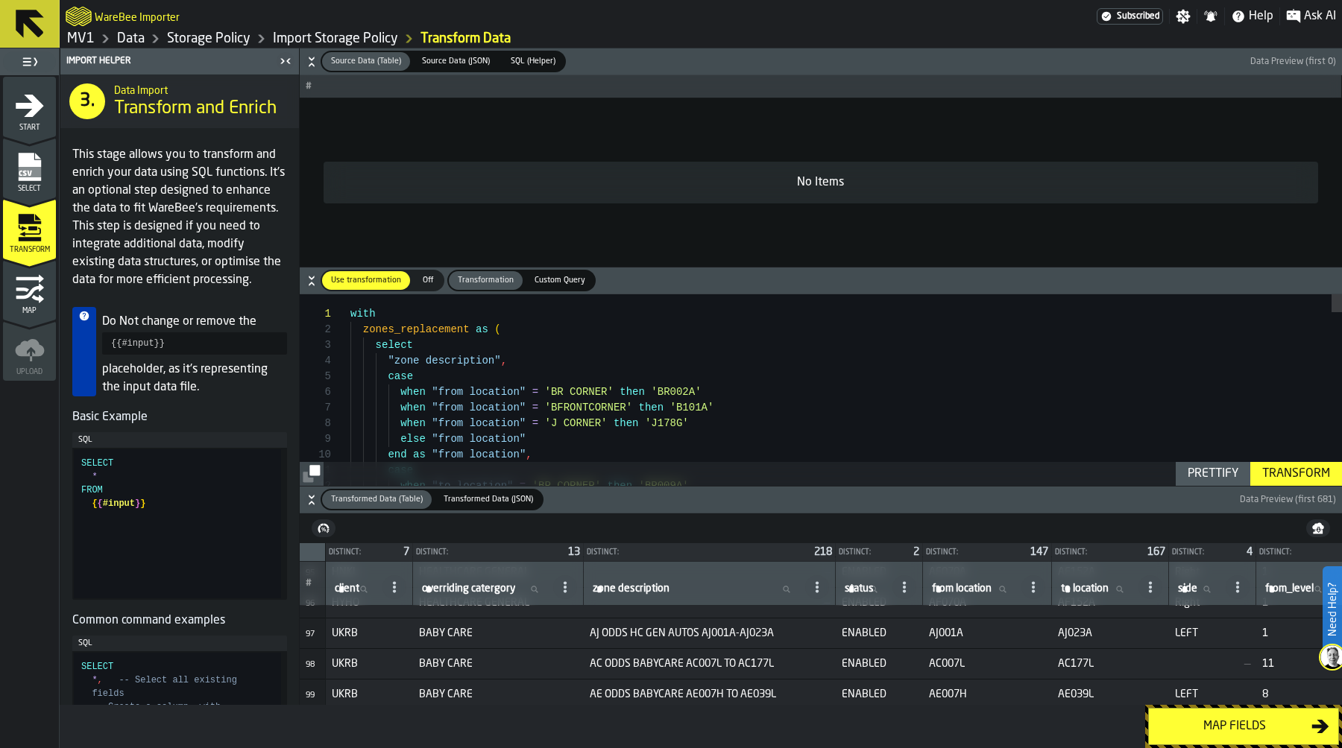
click at [1273, 695] on div "Map fields" at bounding box center [1235, 727] width 154 height 18
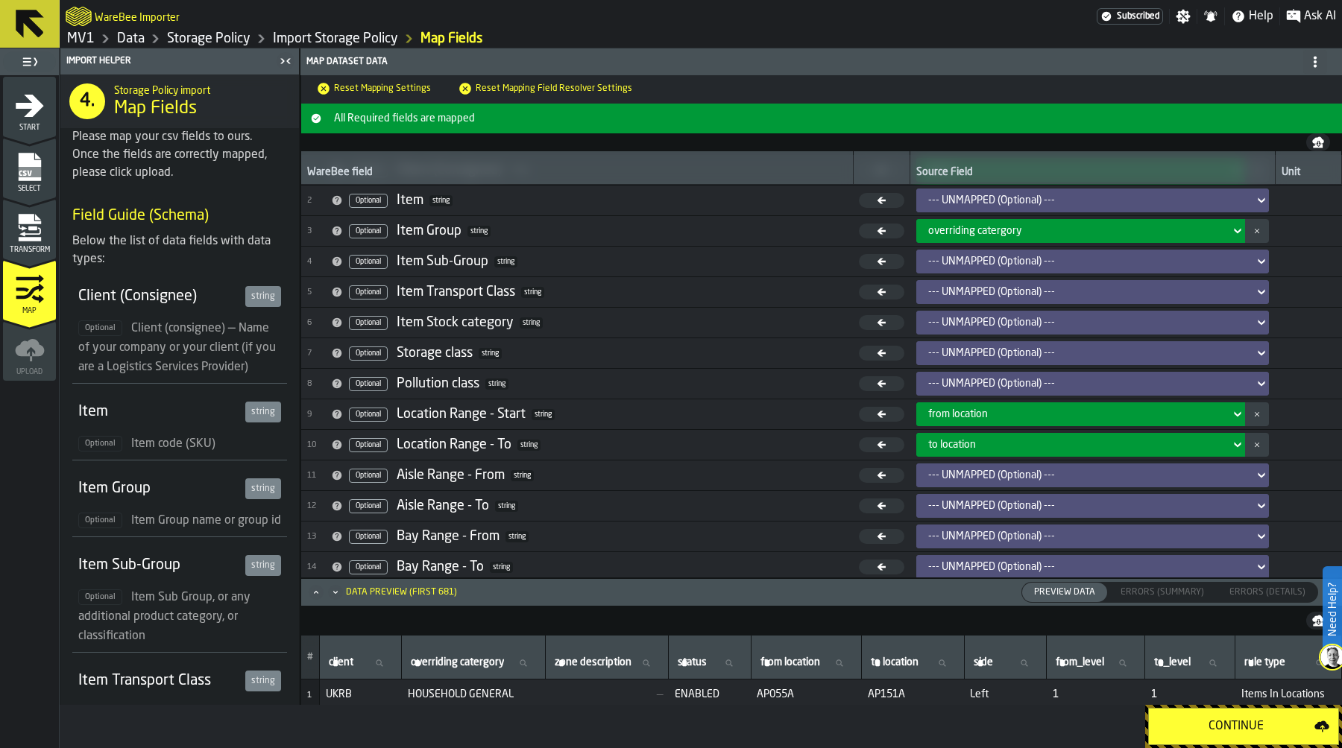
scroll to position [0, 0]
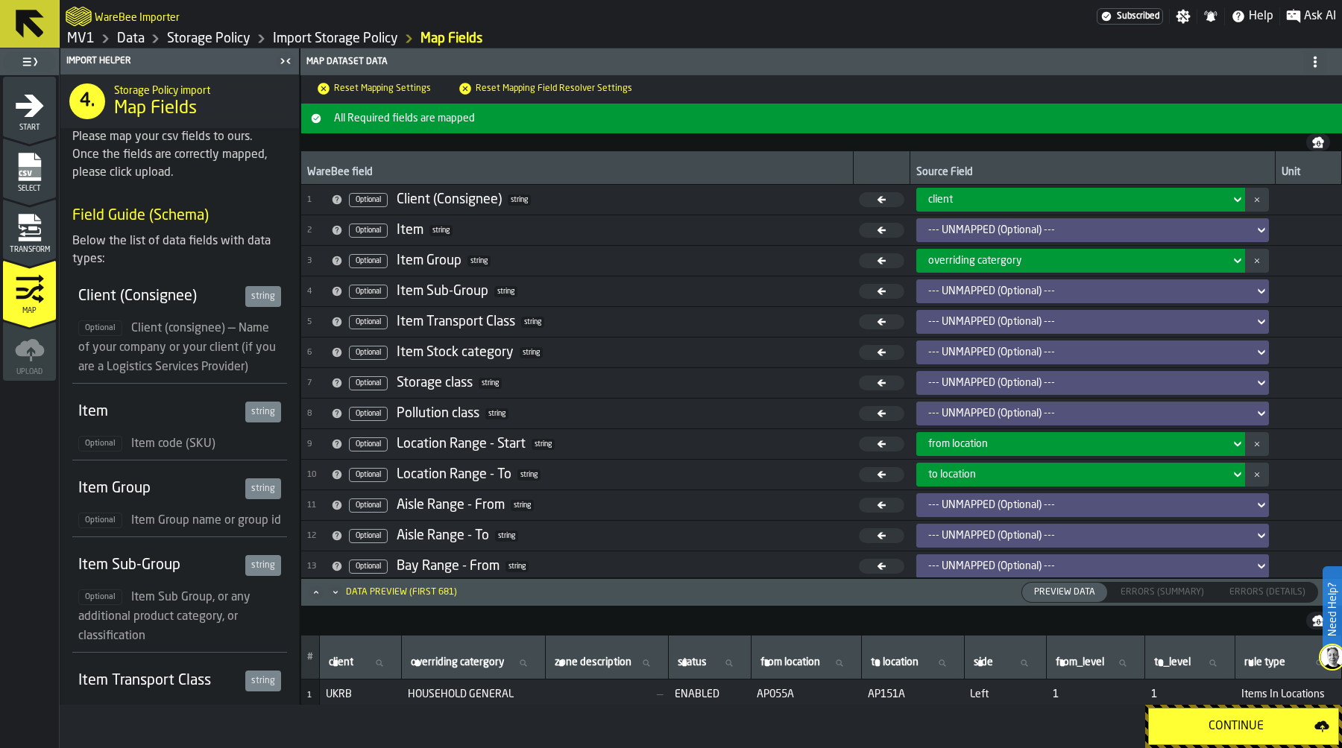
click at [31, 221] on icon "menu Transform" at bounding box center [29, 219] width 22 height 10
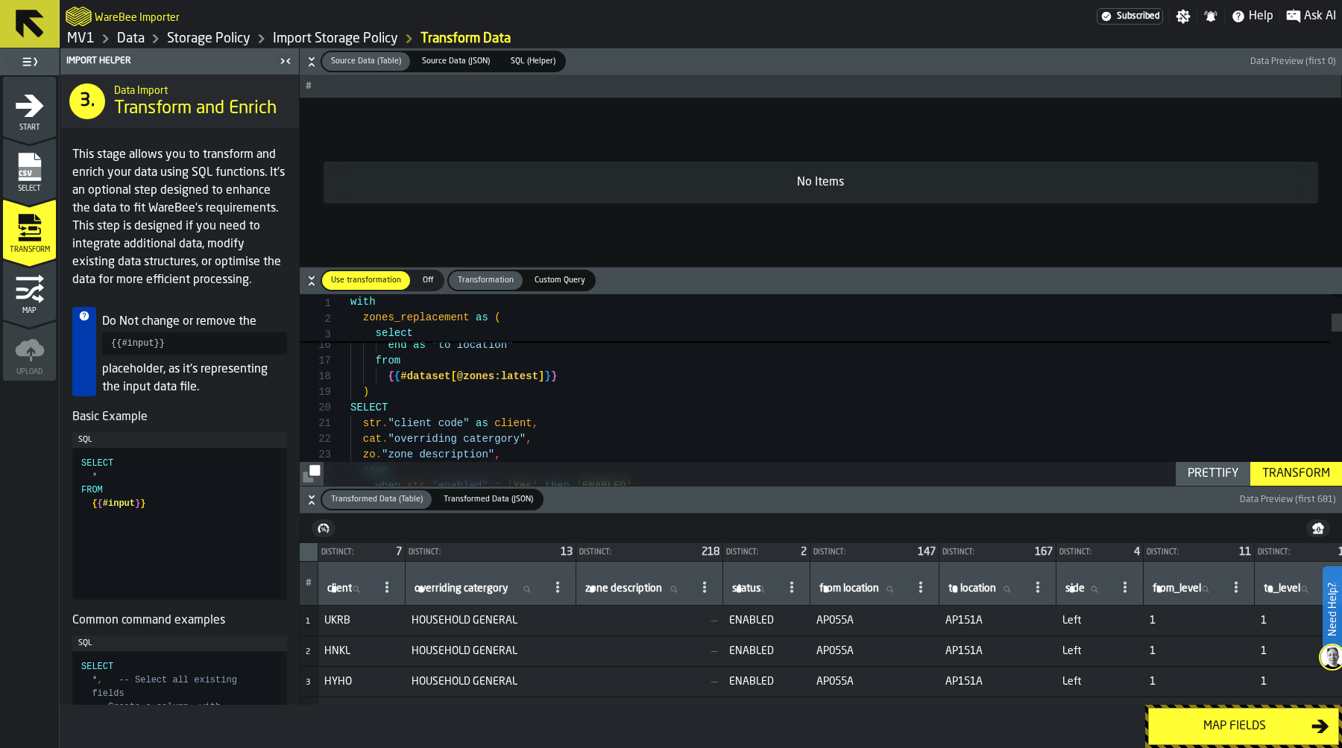
click at [849, 584] on span "from location" at bounding box center [849, 589] width 60 height 12
click at [849, 584] on input "from location from location" at bounding box center [860, 589] width 89 height 19
click at [627, 585] on span "zone description" at bounding box center [623, 589] width 77 height 12
click at [627, 585] on input "zone description zone description" at bounding box center [635, 589] width 107 height 19
type input "***"
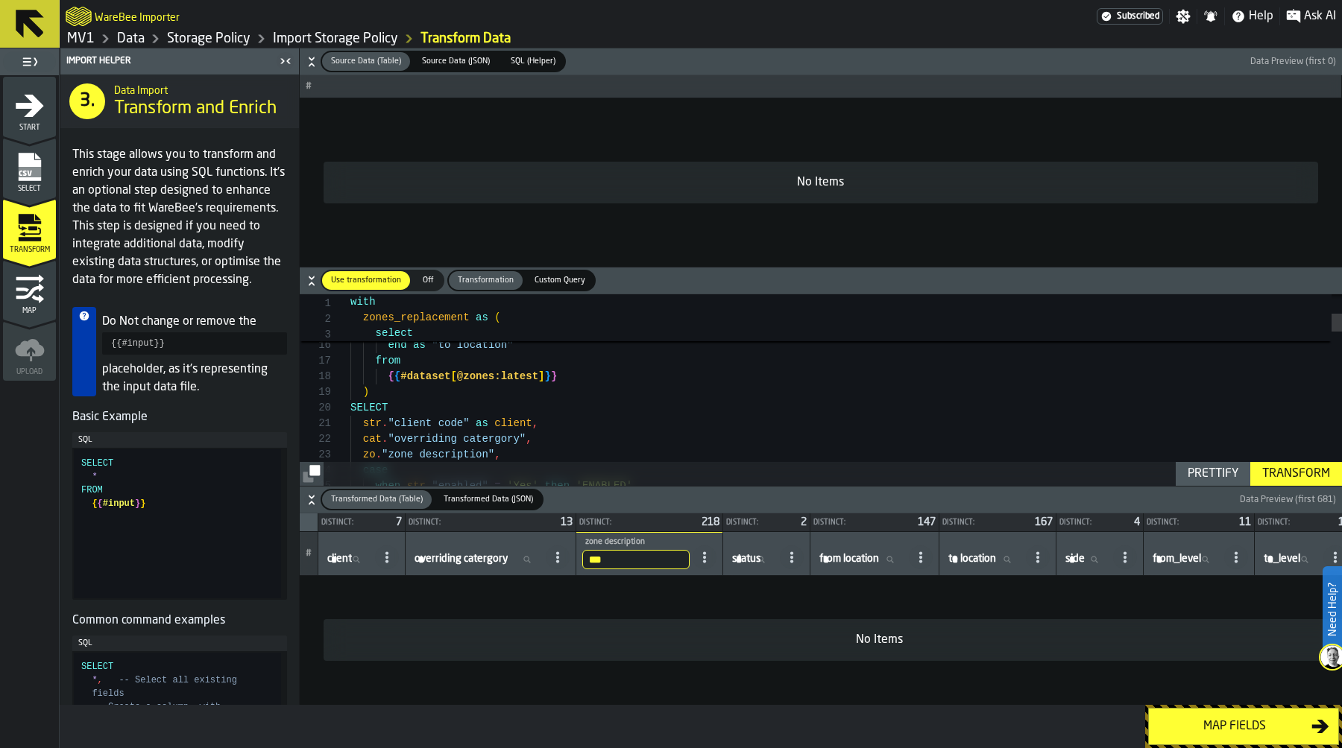
click at [631, 555] on input "***" at bounding box center [635, 559] width 107 height 19
click at [690, 558] on input "***" at bounding box center [635, 559] width 107 height 19
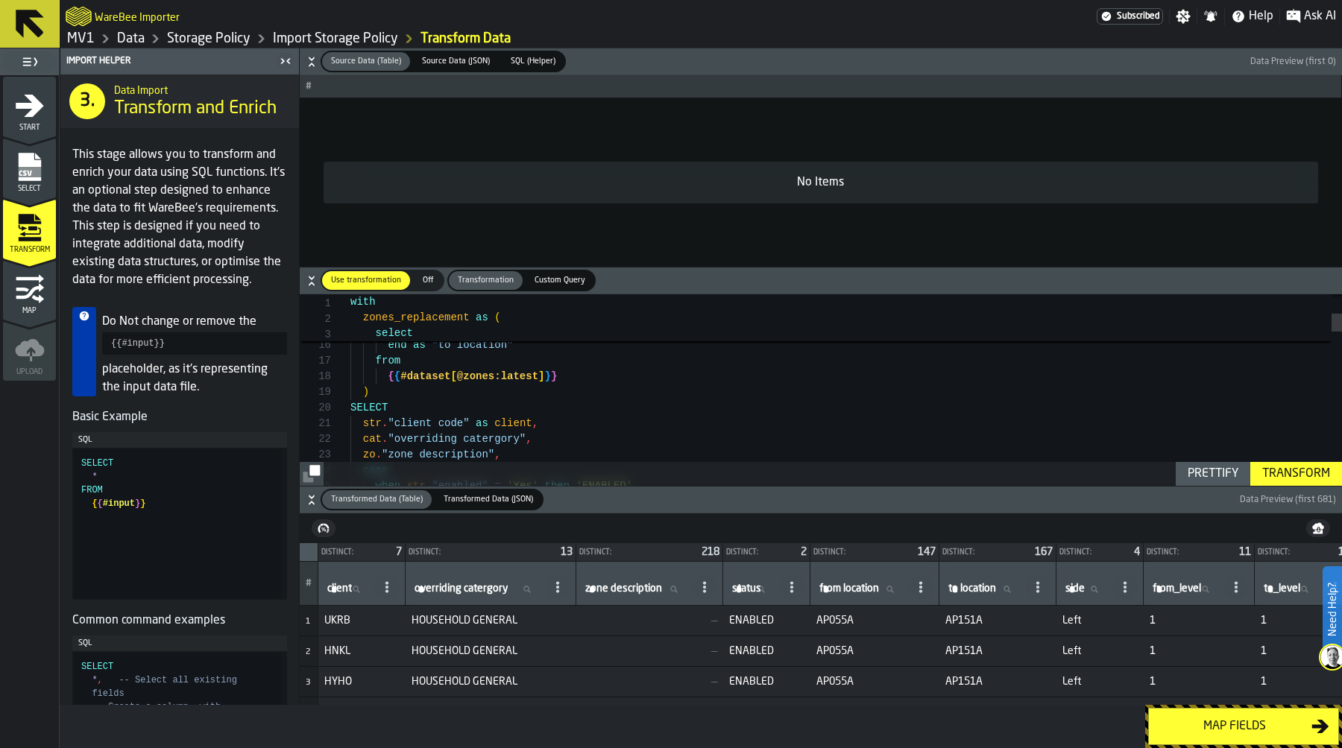
click at [439, 587] on label "overriding catergory overriding catergory" at bounding box center [476, 589] width 131 height 19
click at [439, 587] on input "overriding catergory overriding catergory" at bounding box center [476, 589] width 131 height 19
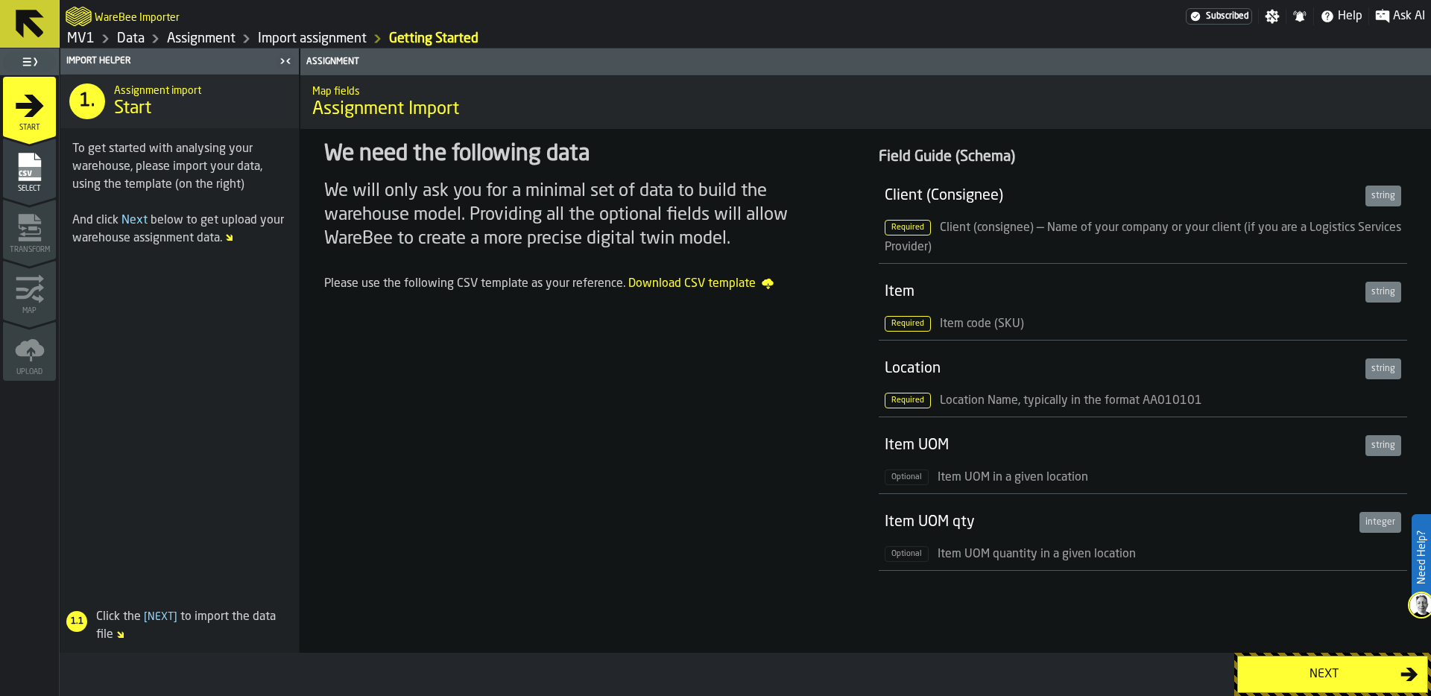
click at [1284, 675] on div "Next" at bounding box center [1324, 675] width 154 height 18
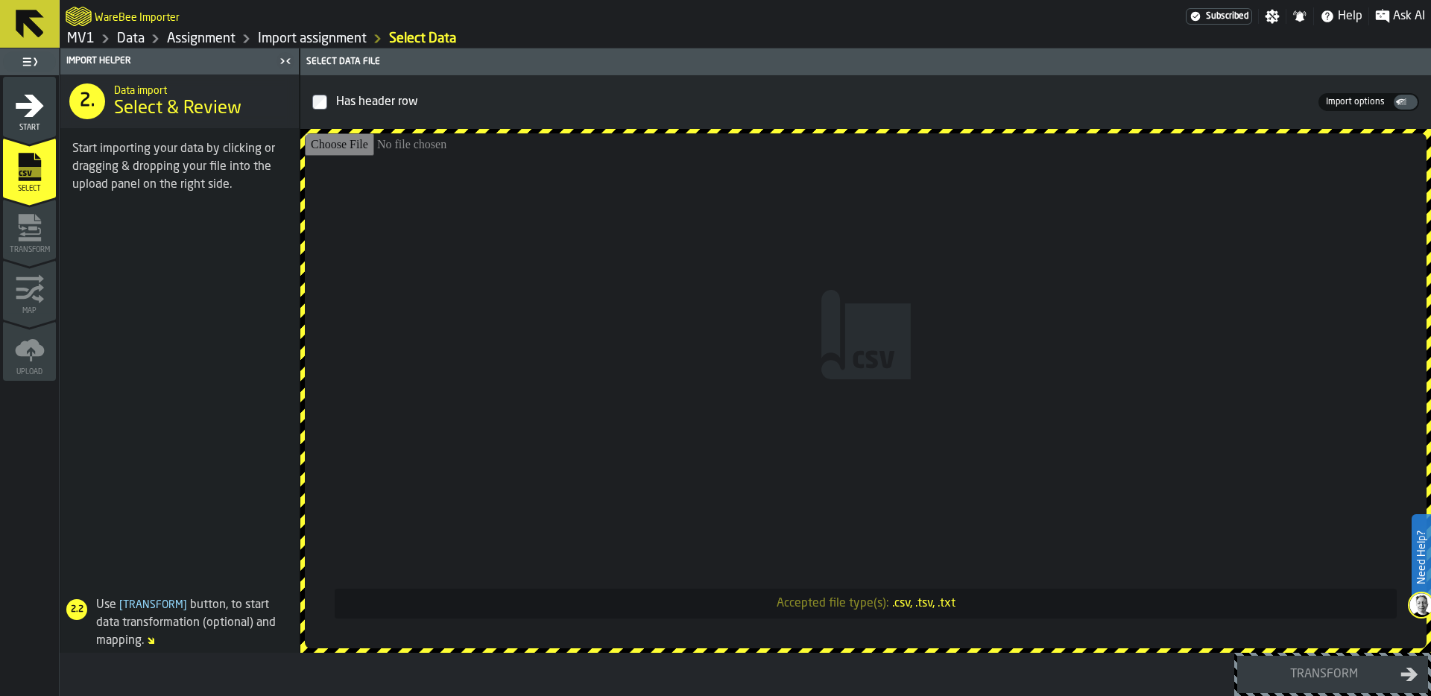
click at [86, 38] on link "MV1" at bounding box center [81, 39] width 28 height 16
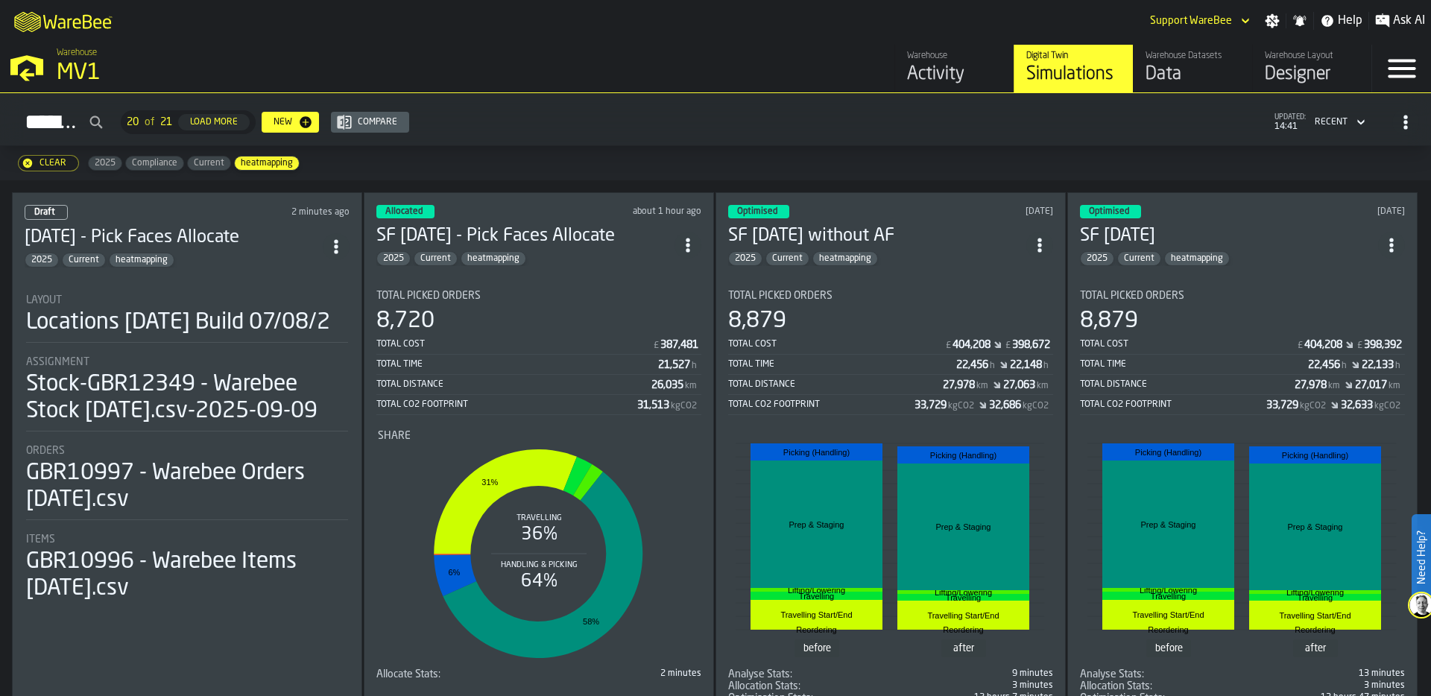
click at [539, 393] on div "Total Distance 26,035 km" at bounding box center [538, 385] width 325 height 19
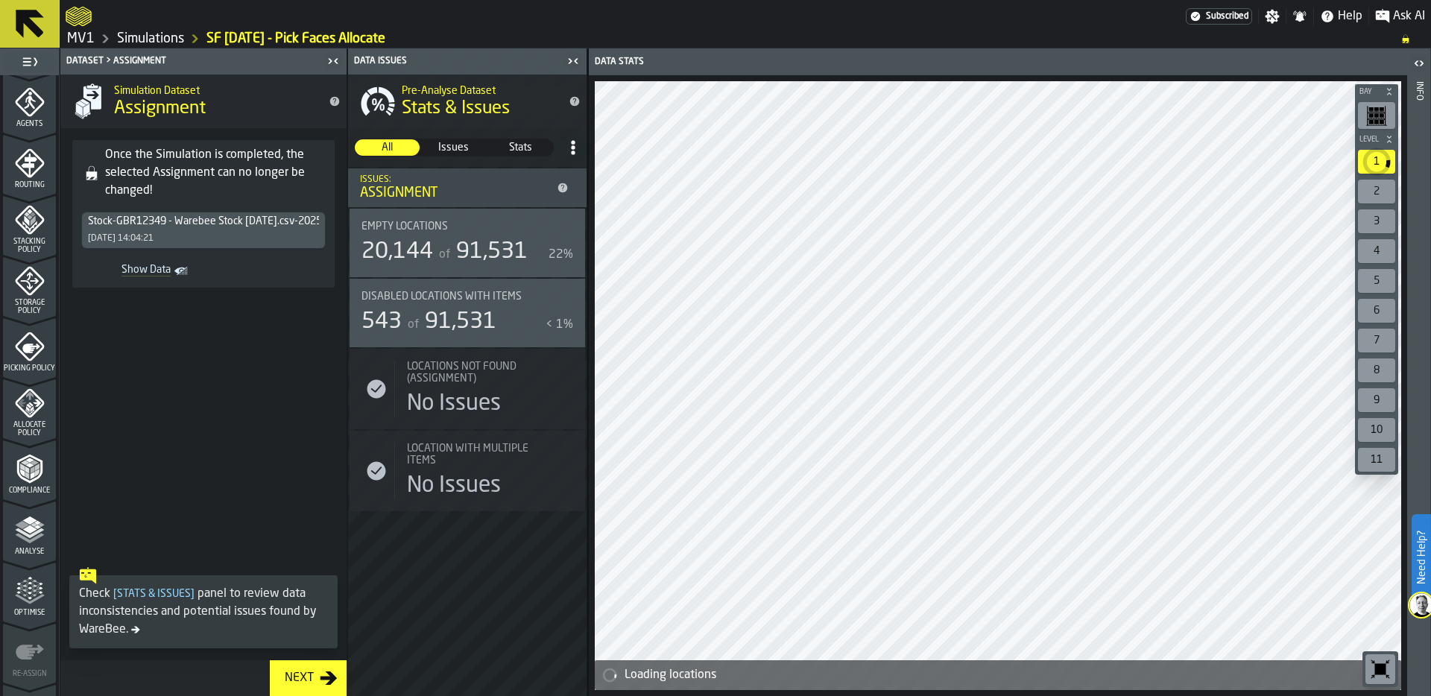
scroll to position [452, 0]
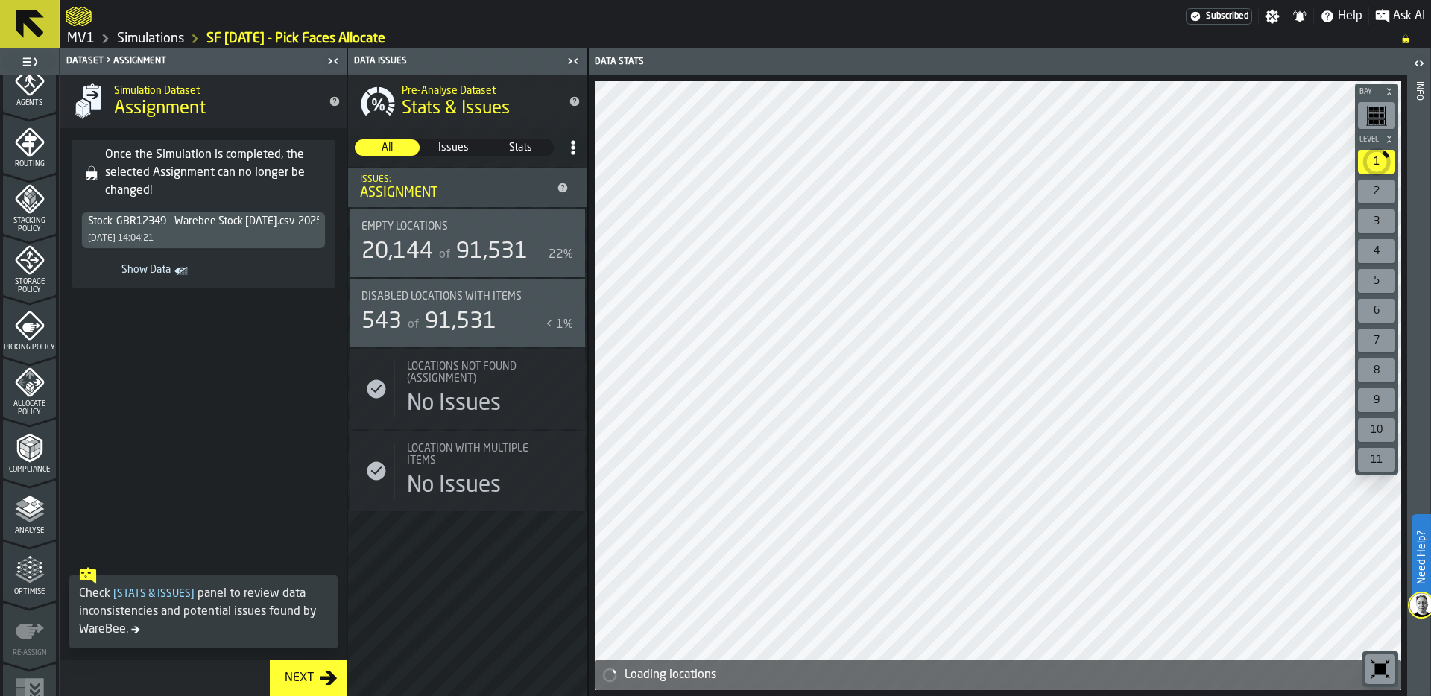
click at [22, 481] on icon "menu Compliance" at bounding box center [29, 480] width 53 height 14
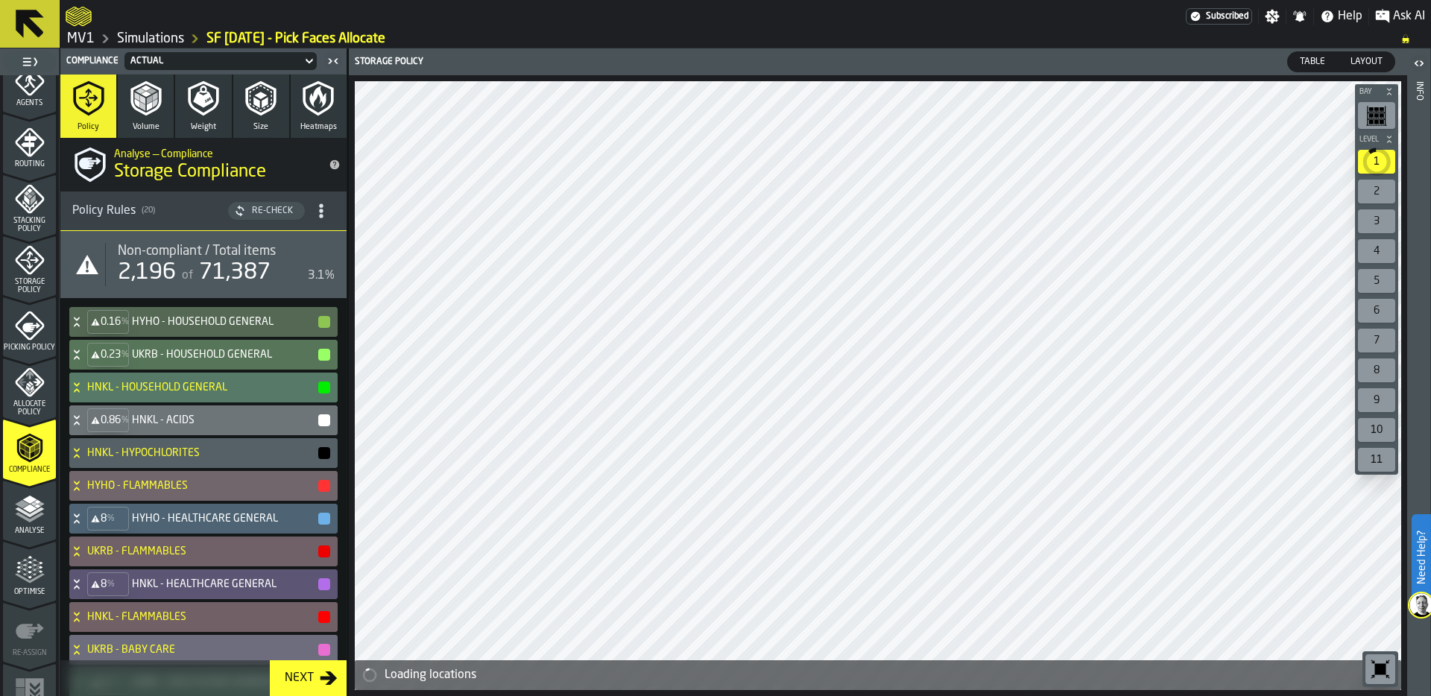
click at [24, 526] on div "Analyse" at bounding box center [29, 514] width 53 height 41
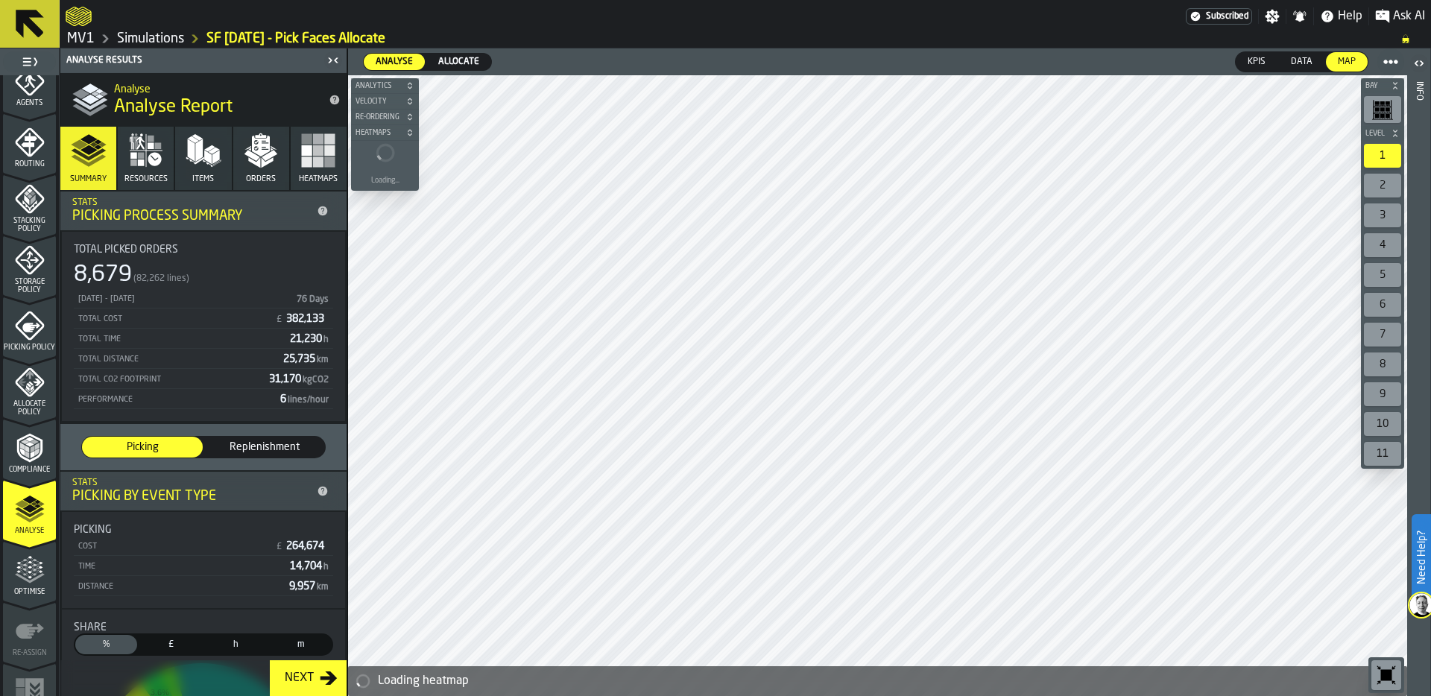
click at [203, 168] on icon "button" at bounding box center [204, 151] width 36 height 36
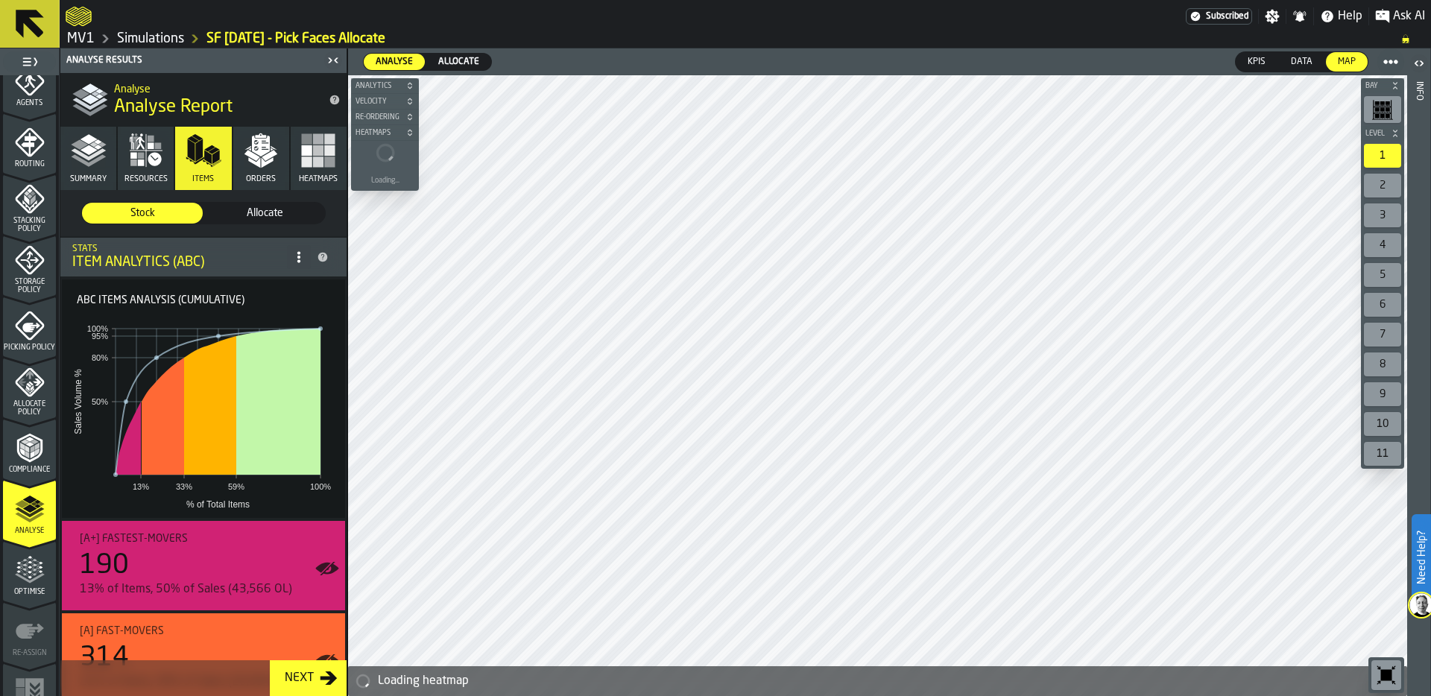
click at [253, 212] on span "Allocate" at bounding box center [264, 213] width 109 height 15
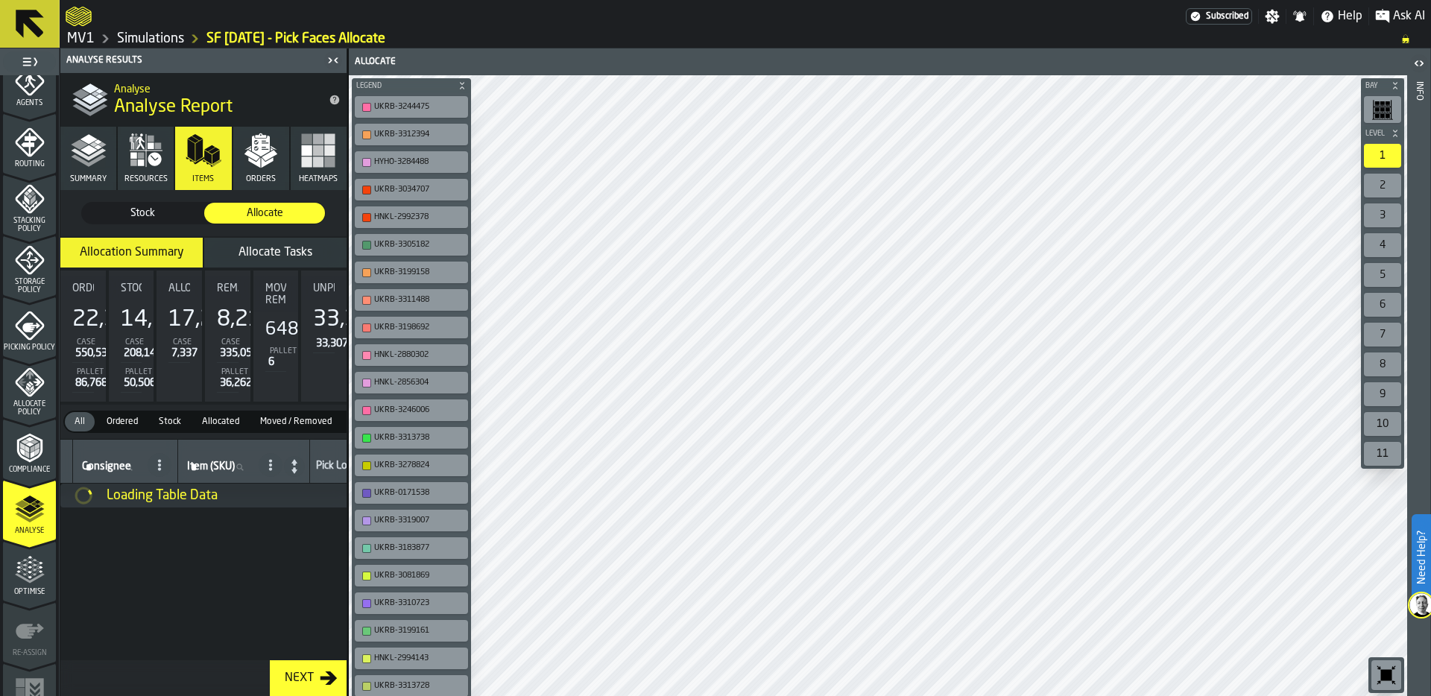
click at [259, 251] on span "Allocate Tasks" at bounding box center [276, 253] width 74 height 12
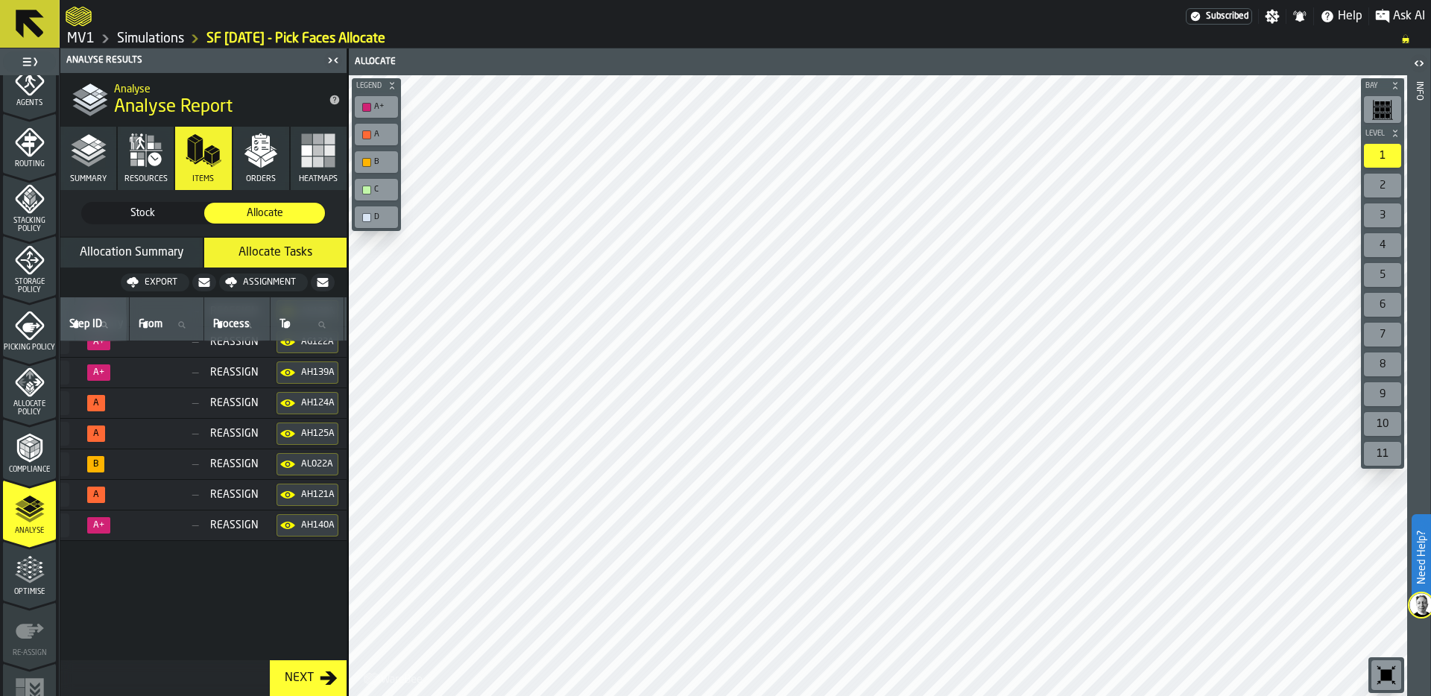
scroll to position [0, 276]
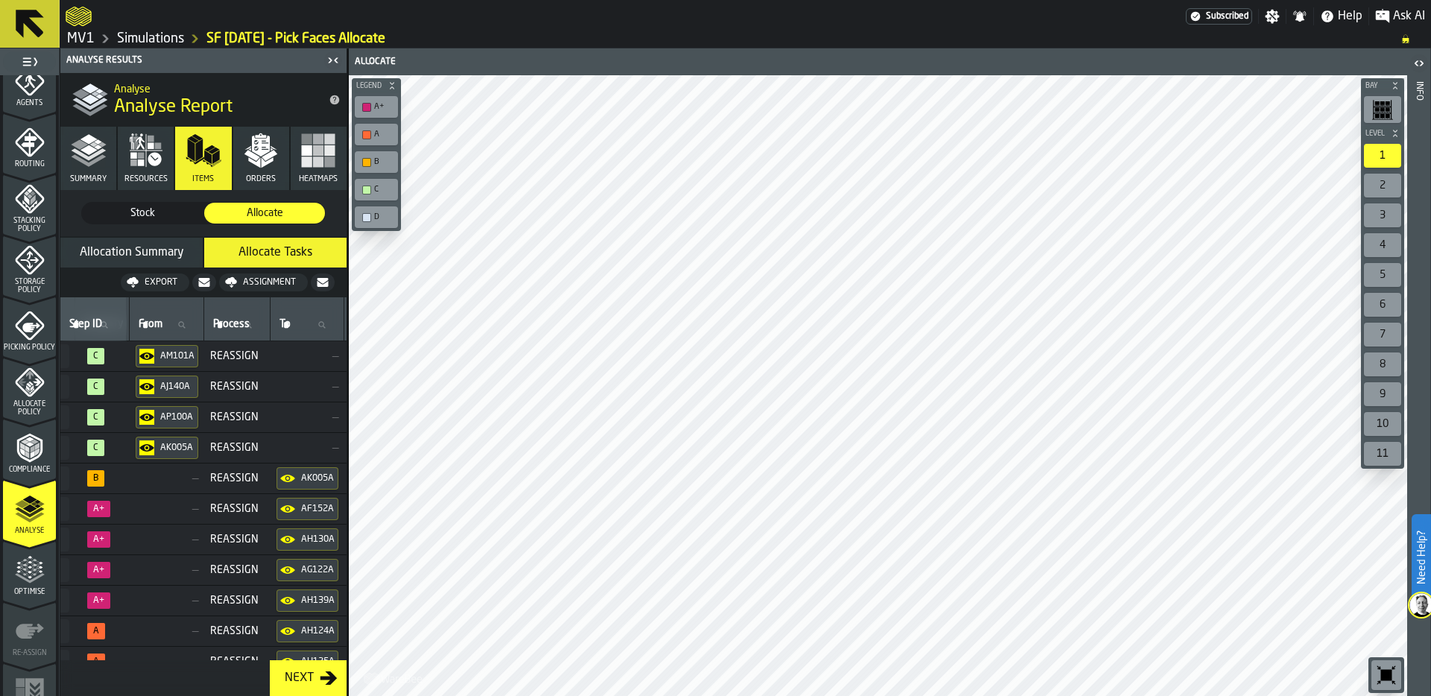
click at [130, 209] on span "Stock" at bounding box center [142, 213] width 109 height 15
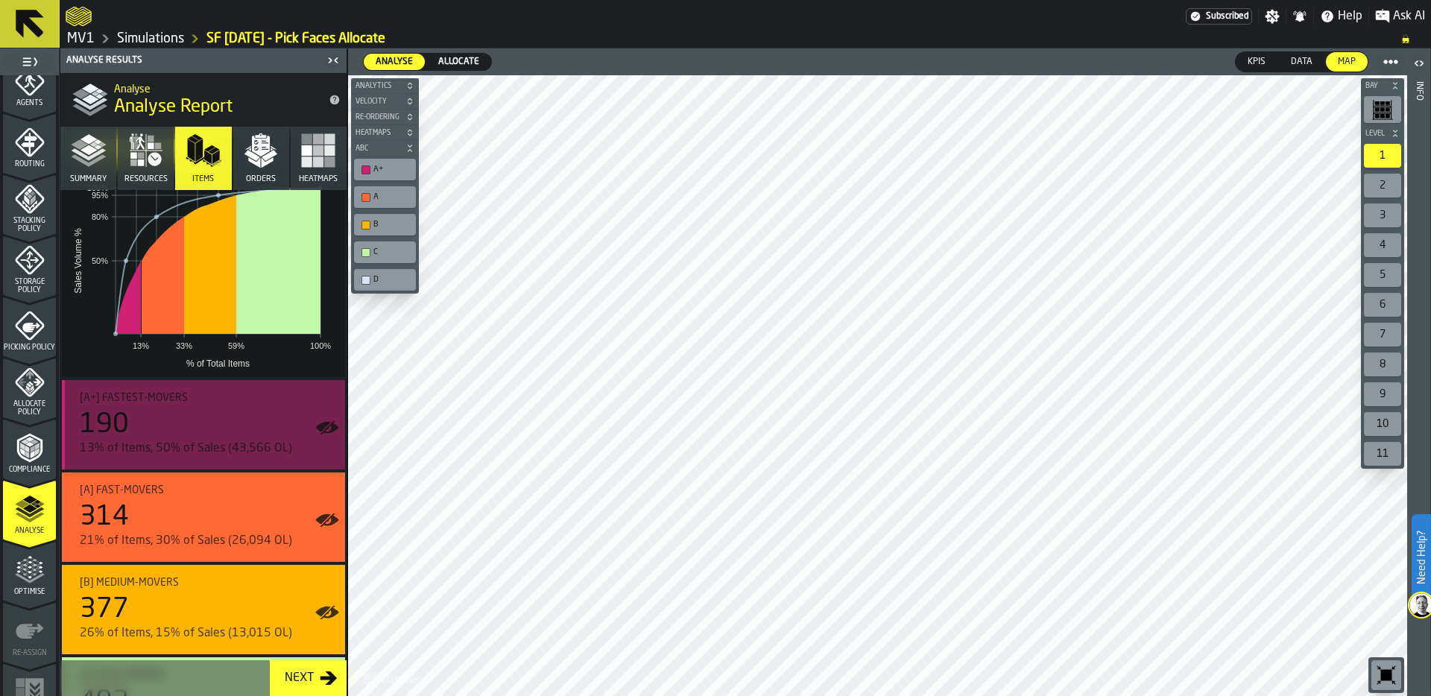
scroll to position [139, 0]
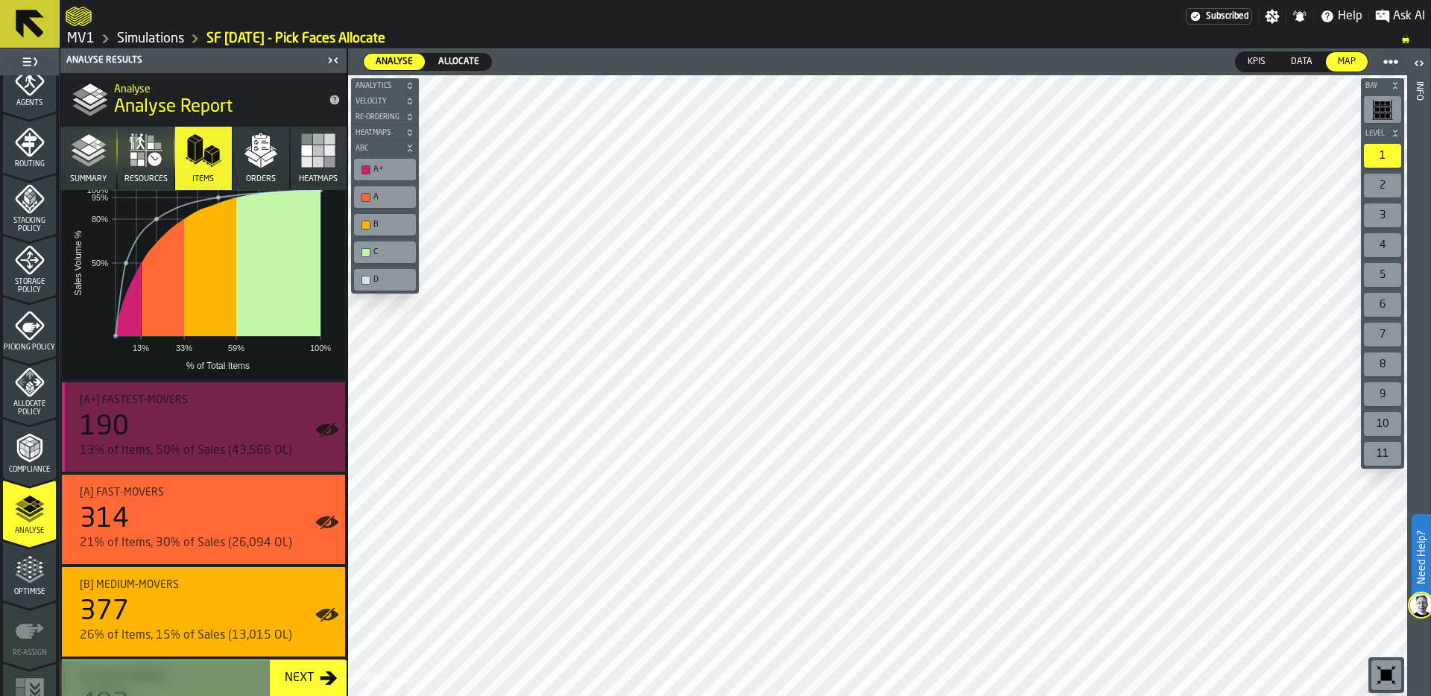
click at [172, 431] on div "190" at bounding box center [206, 427] width 253 height 30
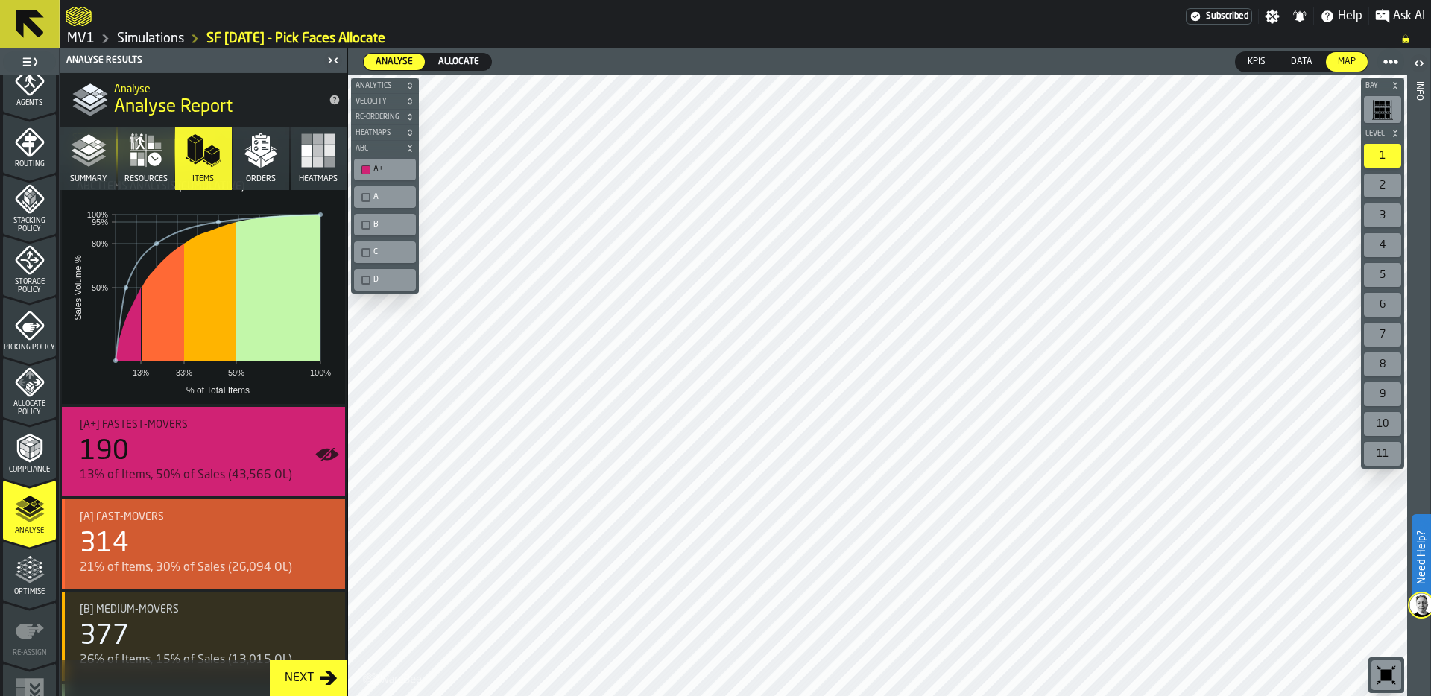
scroll to position [116, 0]
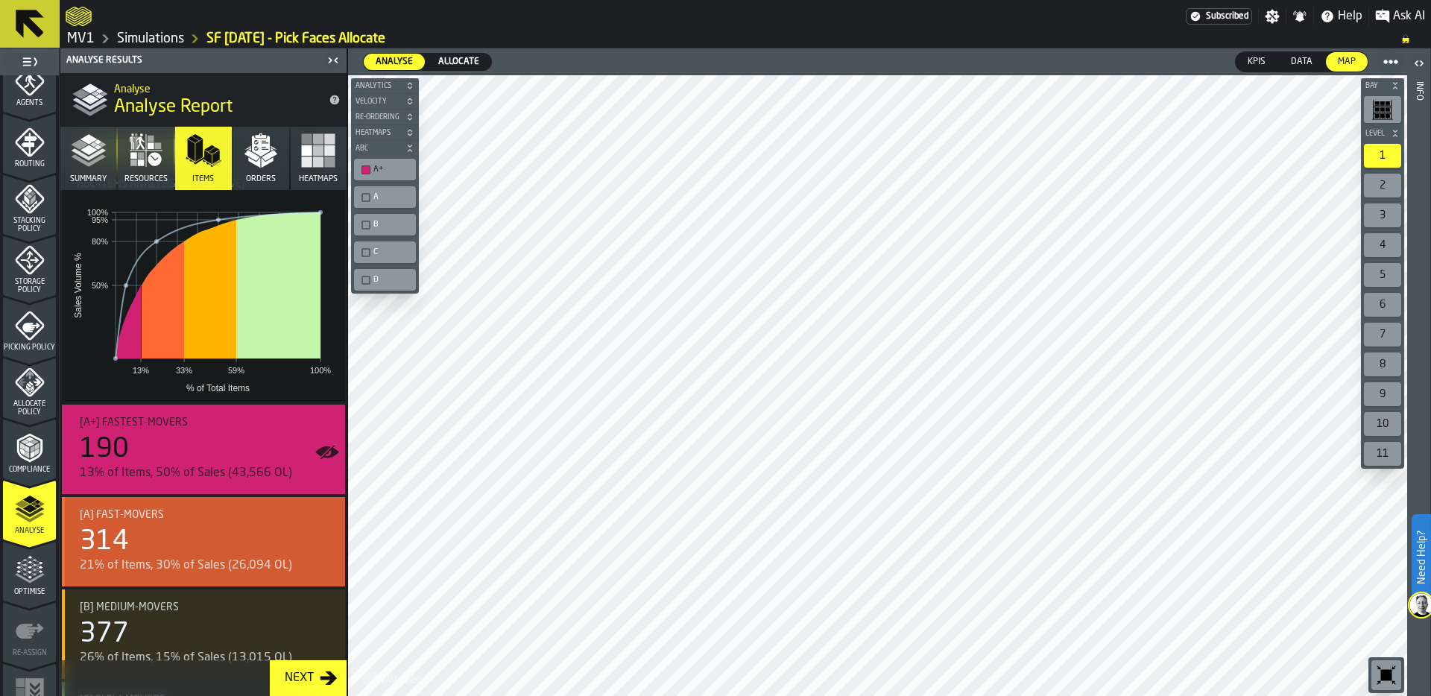
click at [206, 529] on div "314" at bounding box center [206, 542] width 253 height 30
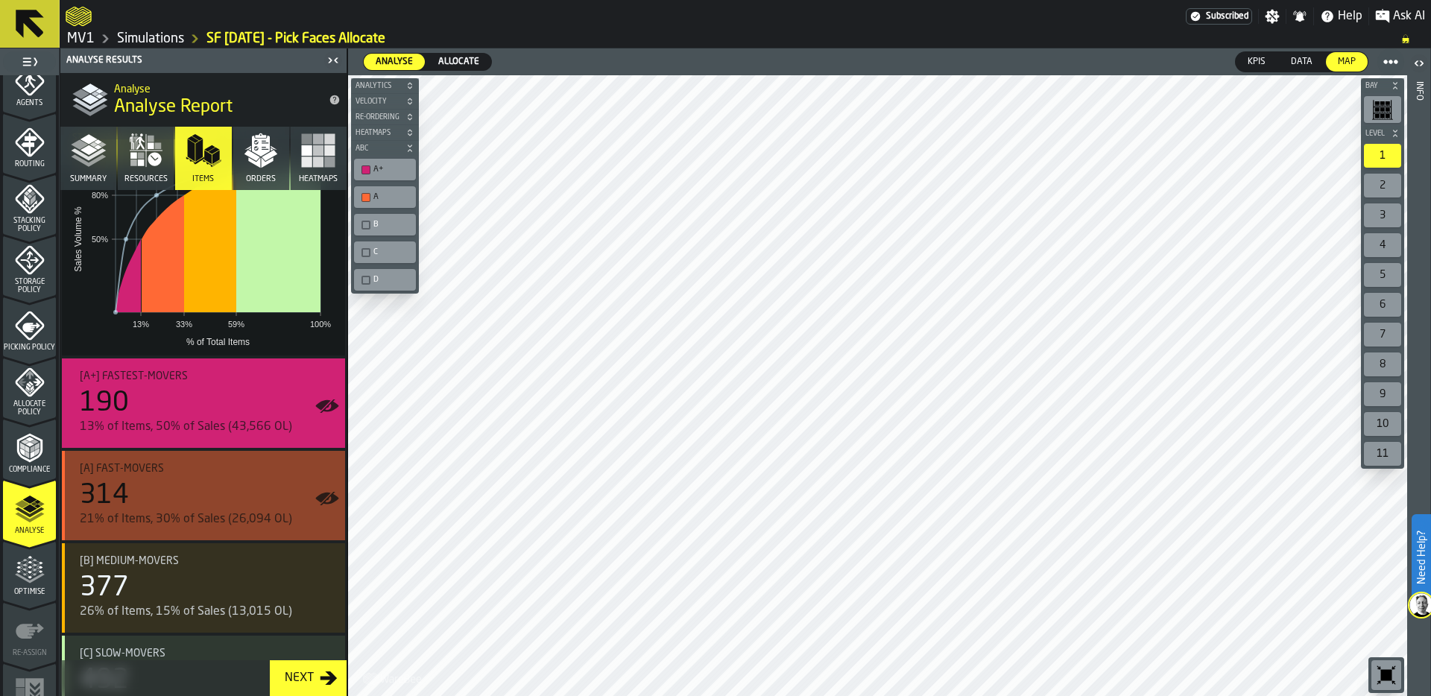
scroll to position [230, 0]
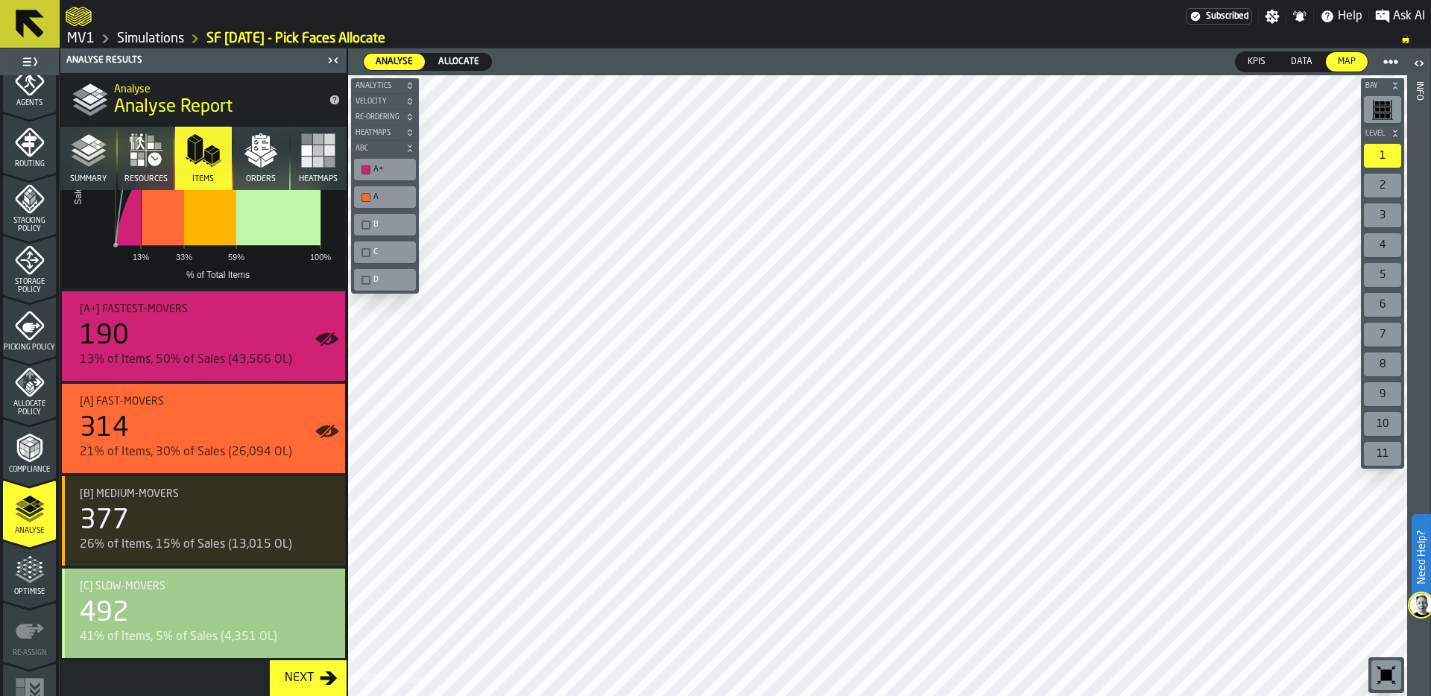
click at [157, 625] on div "492" at bounding box center [206, 614] width 253 height 30
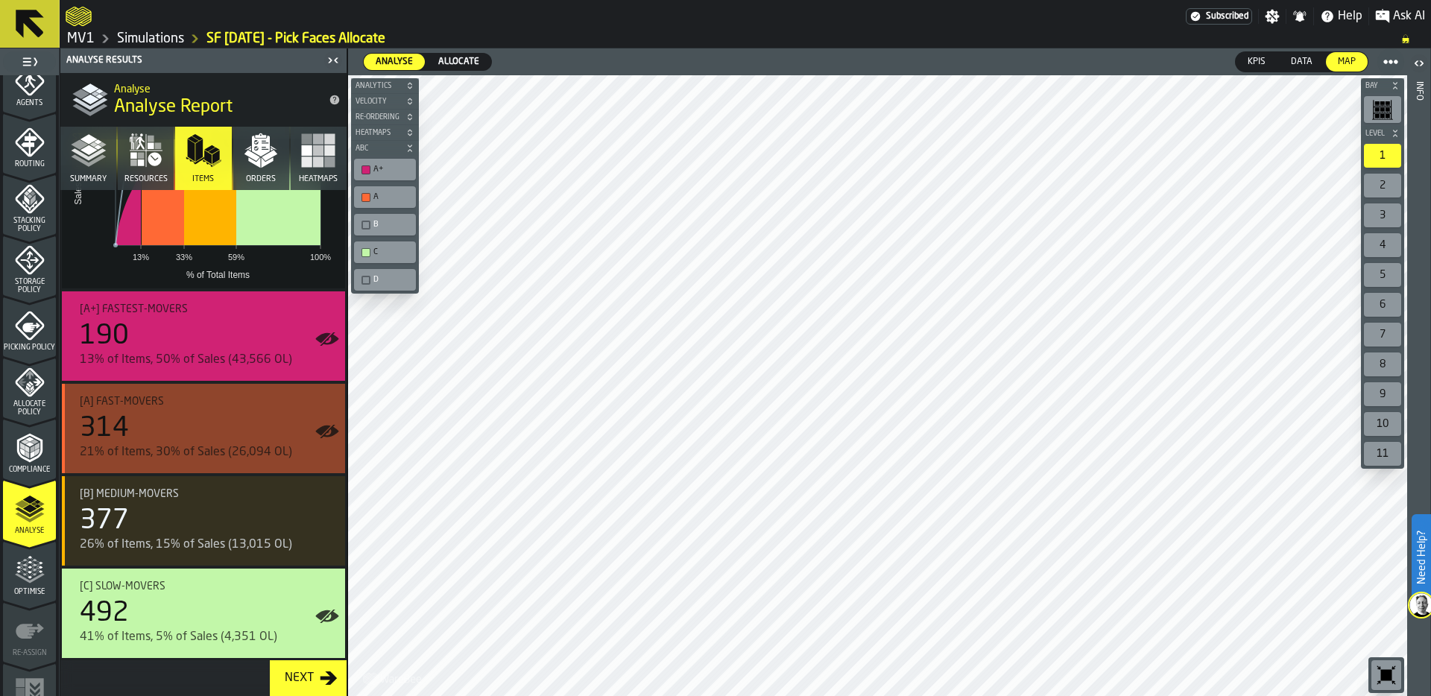
click at [184, 416] on div "314" at bounding box center [206, 429] width 253 height 30
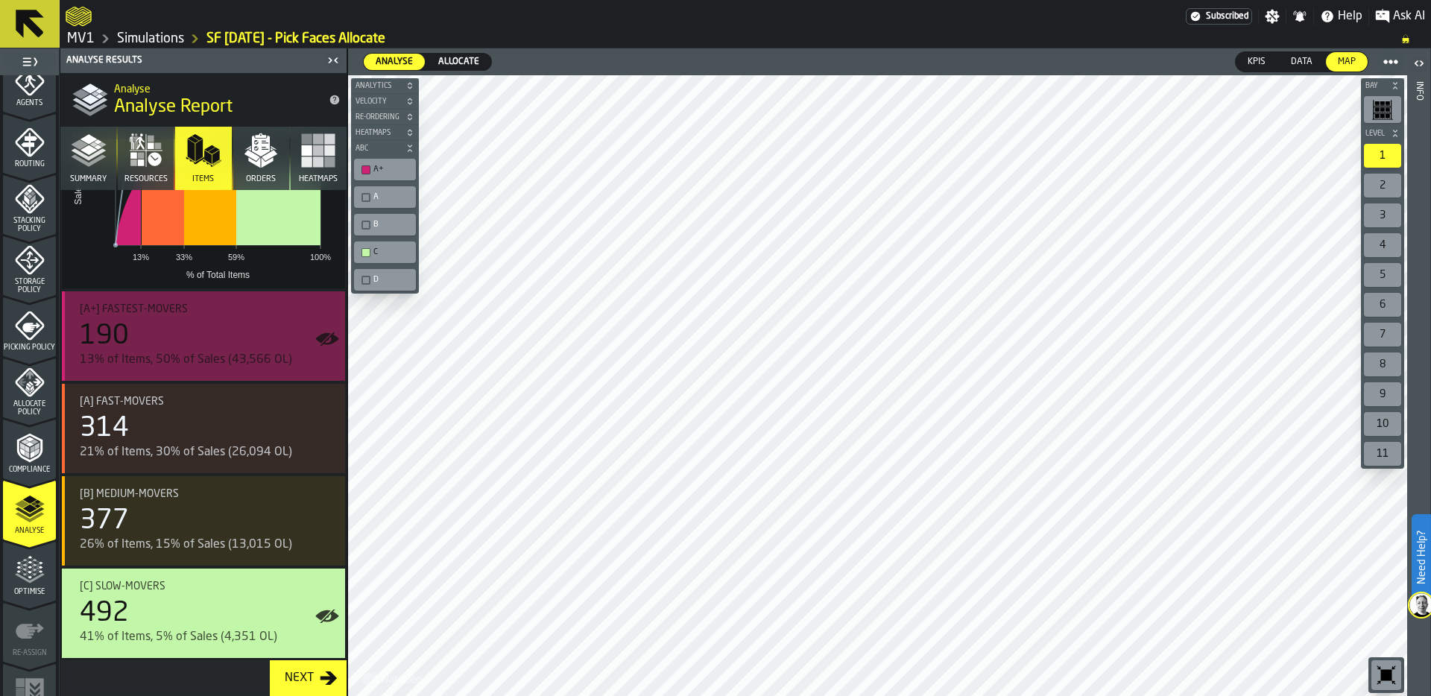
click at [214, 326] on div "190" at bounding box center [206, 336] width 253 height 30
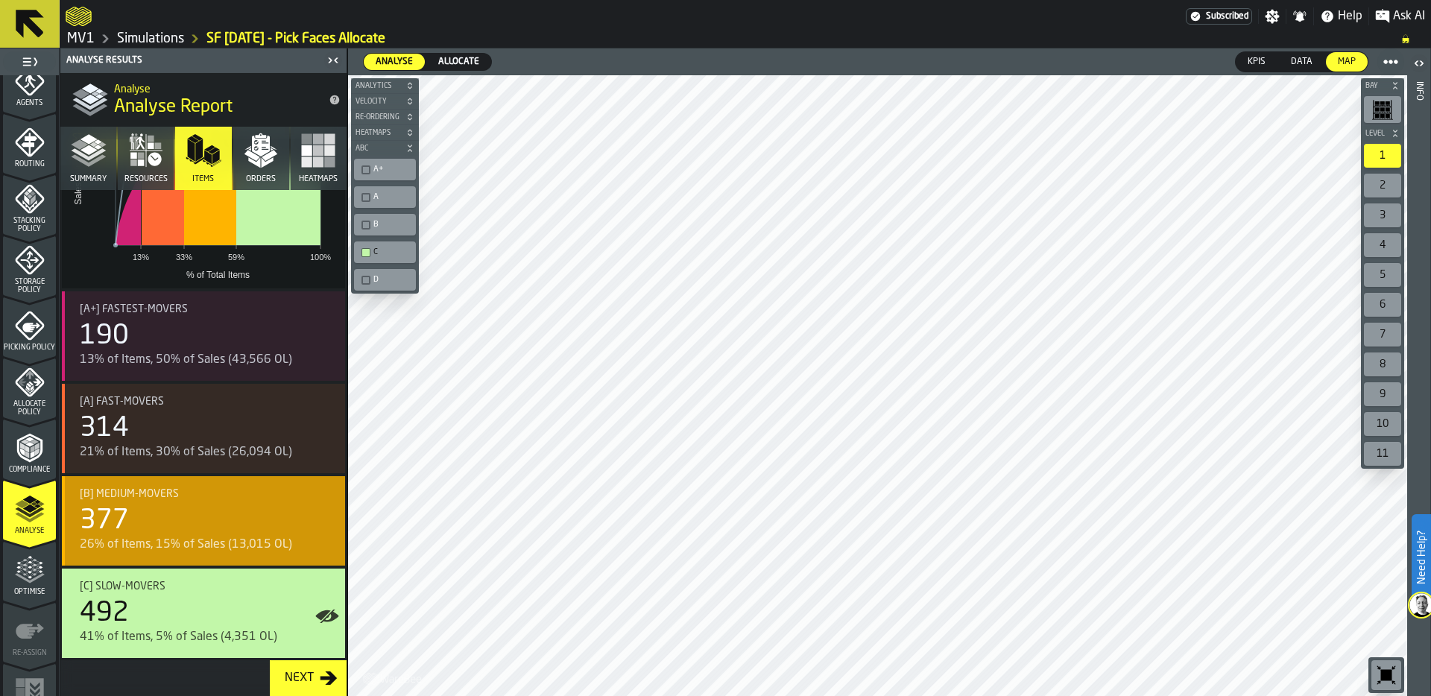
click at [200, 490] on div "[B] Medium-movers" at bounding box center [206, 494] width 253 height 12
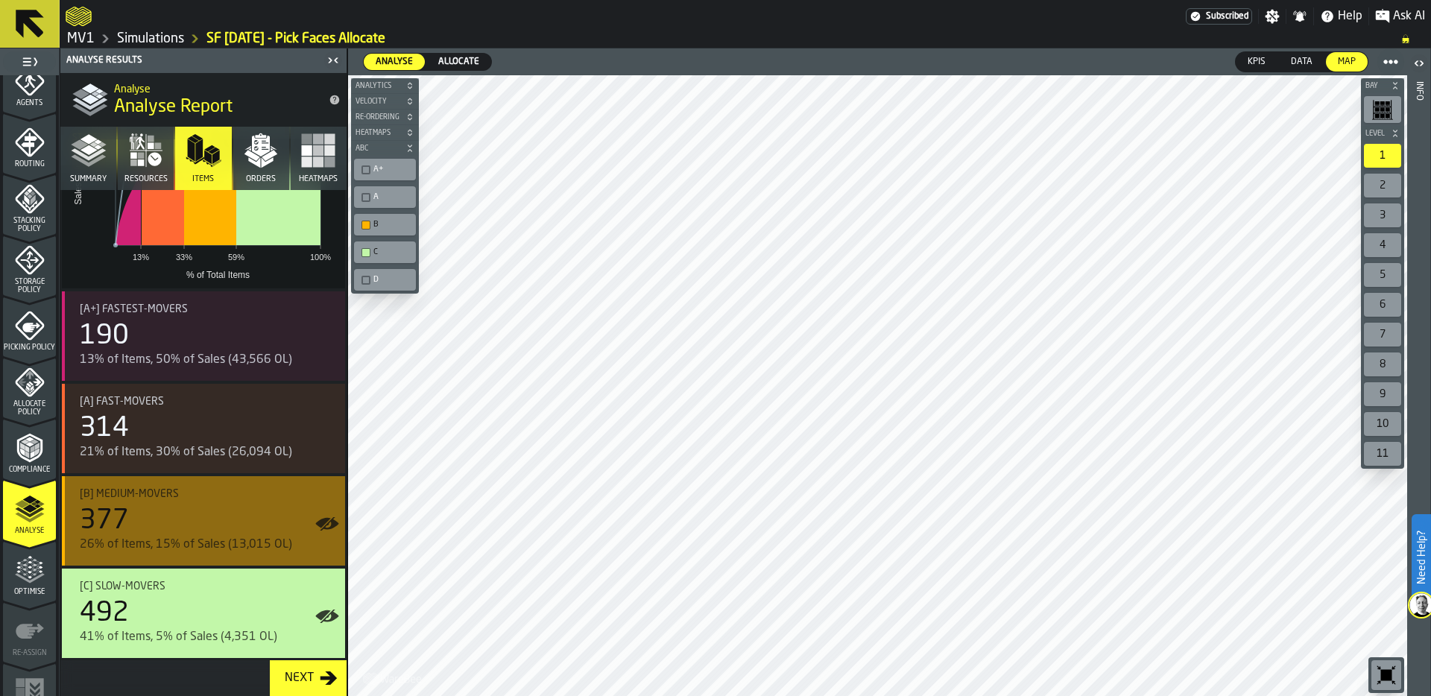
click at [189, 523] on div "377" at bounding box center [206, 521] width 253 height 30
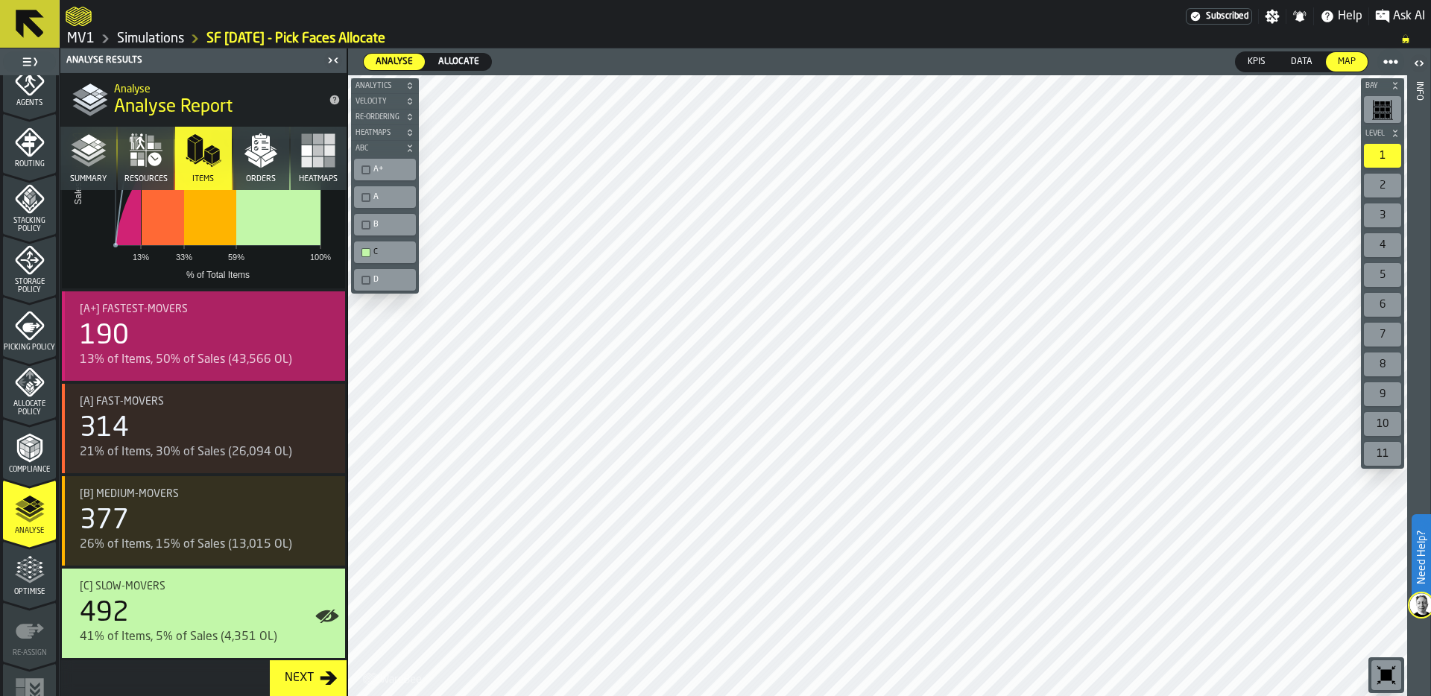
click at [175, 348] on div "190" at bounding box center [206, 336] width 253 height 30
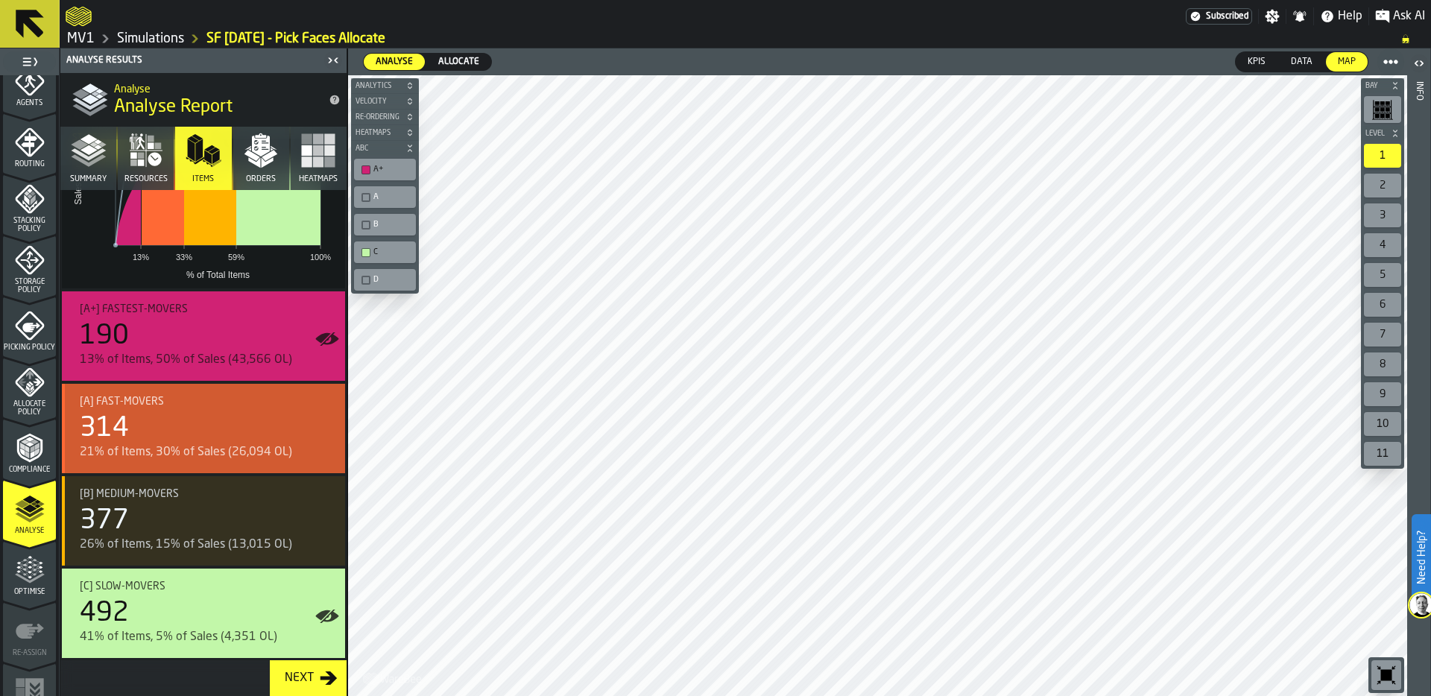
click at [131, 444] on div "21% of Items, 30% of Sales (26,094 OL)" at bounding box center [206, 453] width 253 height 18
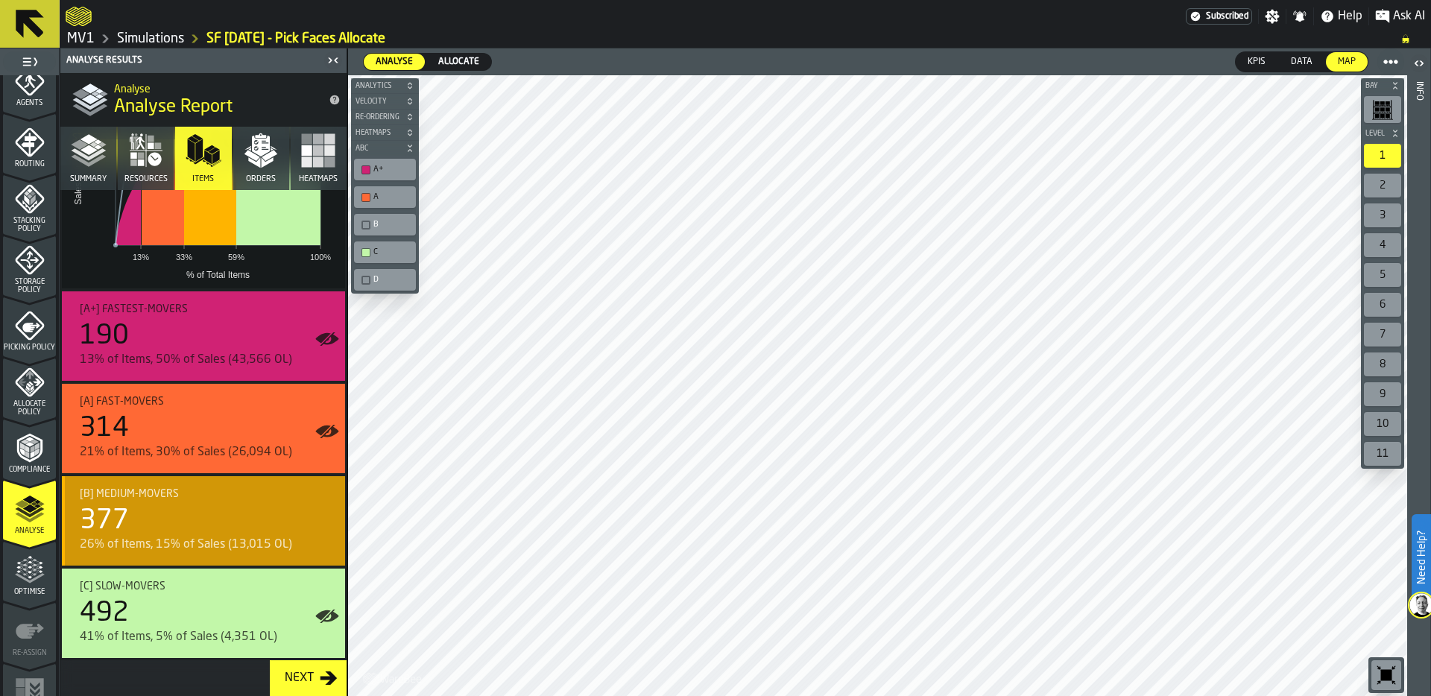
click at [148, 516] on div "377" at bounding box center [206, 521] width 253 height 30
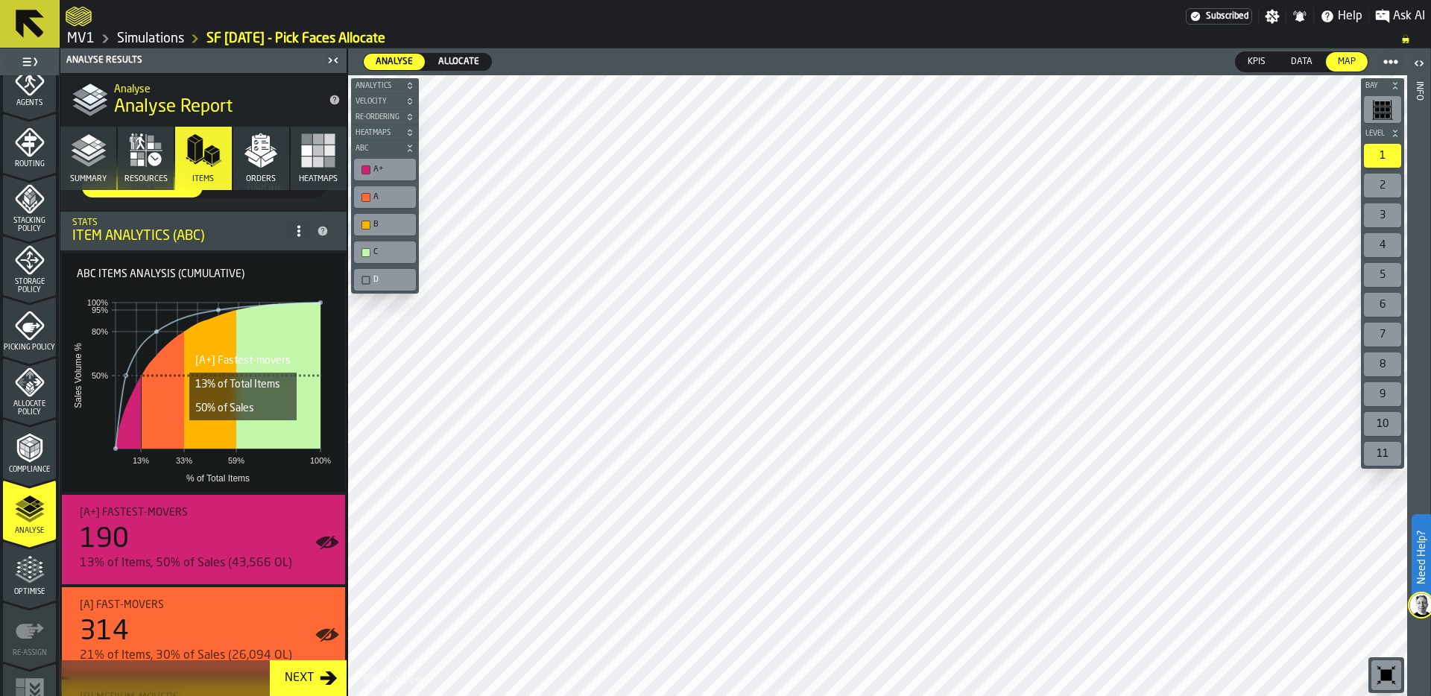
scroll to position [25, 0]
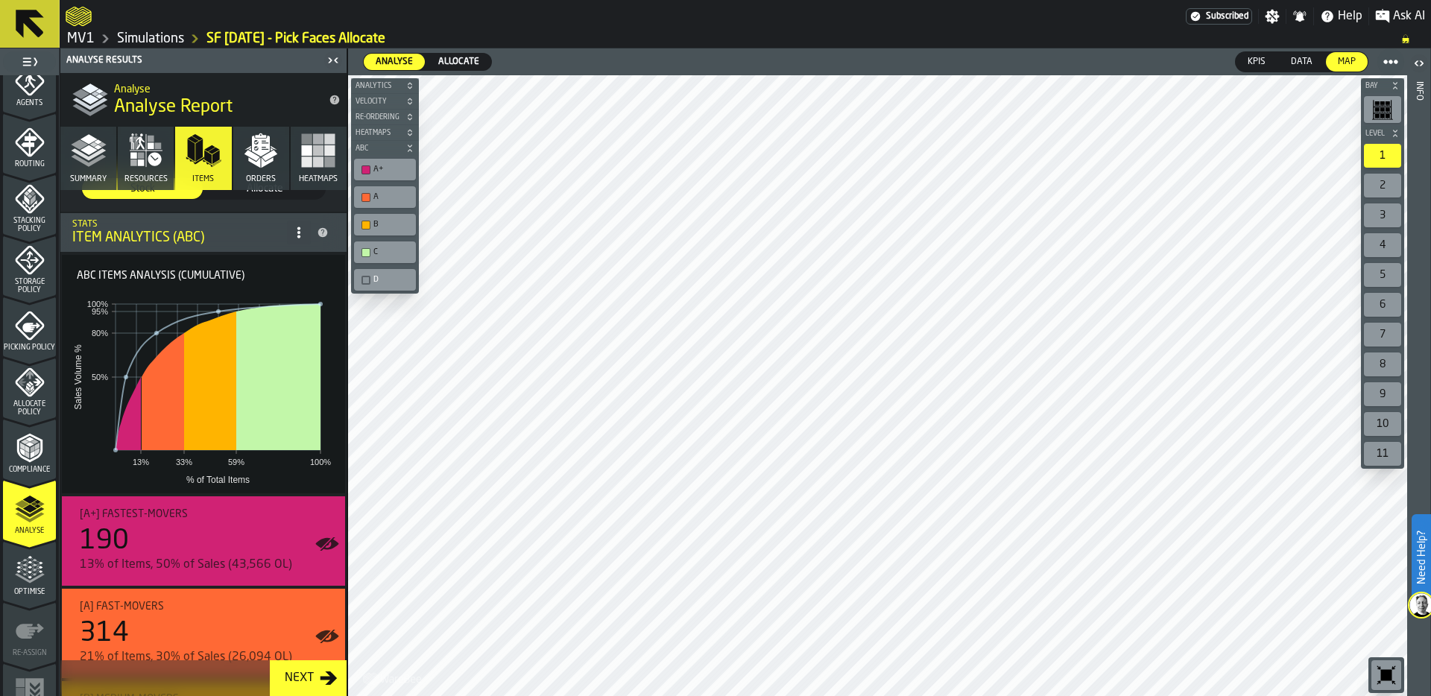
click at [1384, 180] on div "2" at bounding box center [1382, 186] width 37 height 24
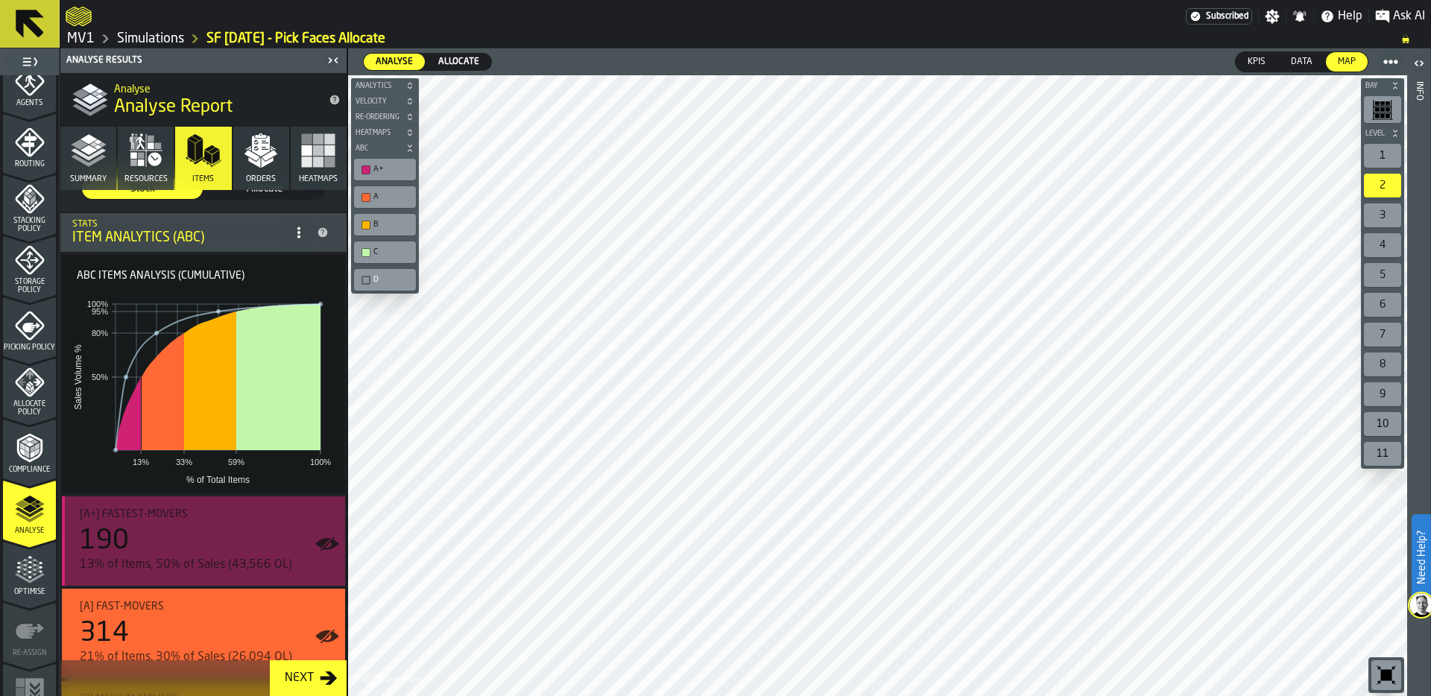
scroll to position [230, 0]
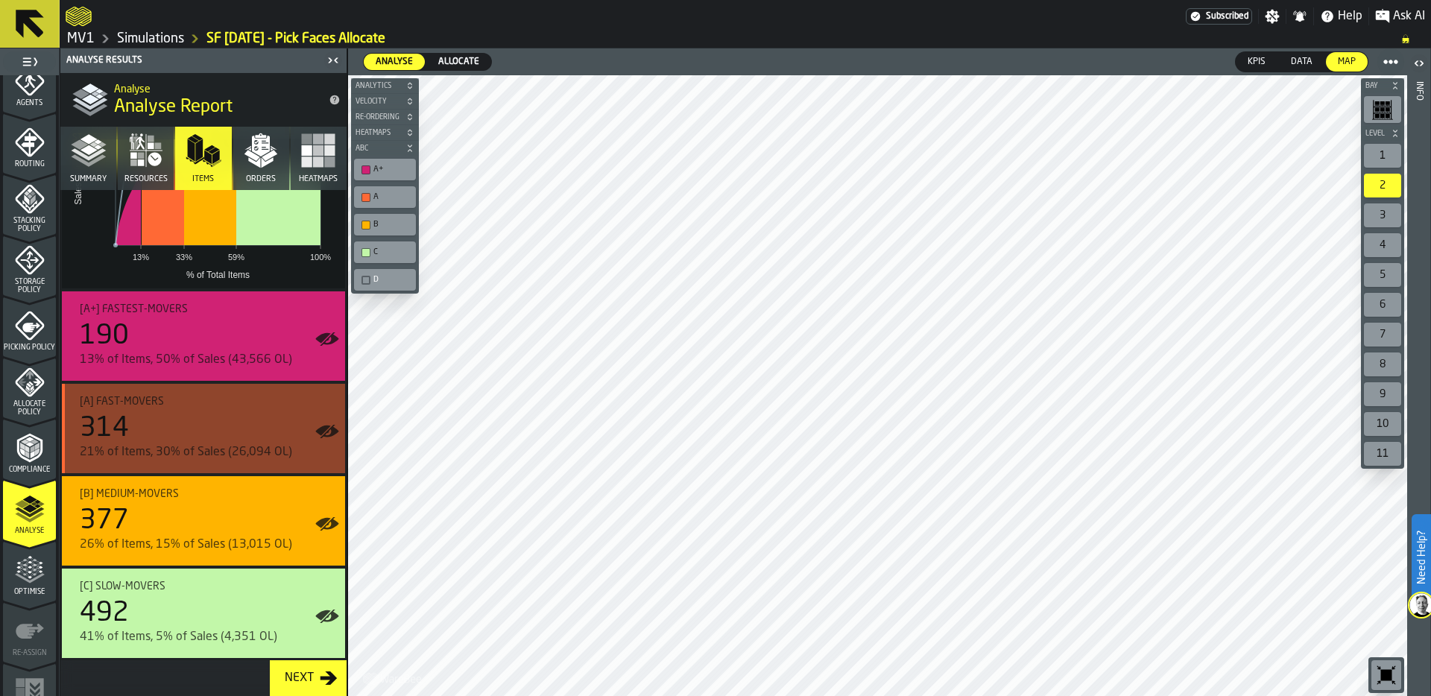
click at [169, 444] on div "21% of Items, 30% of Sales (26,094 OL)" at bounding box center [206, 453] width 253 height 18
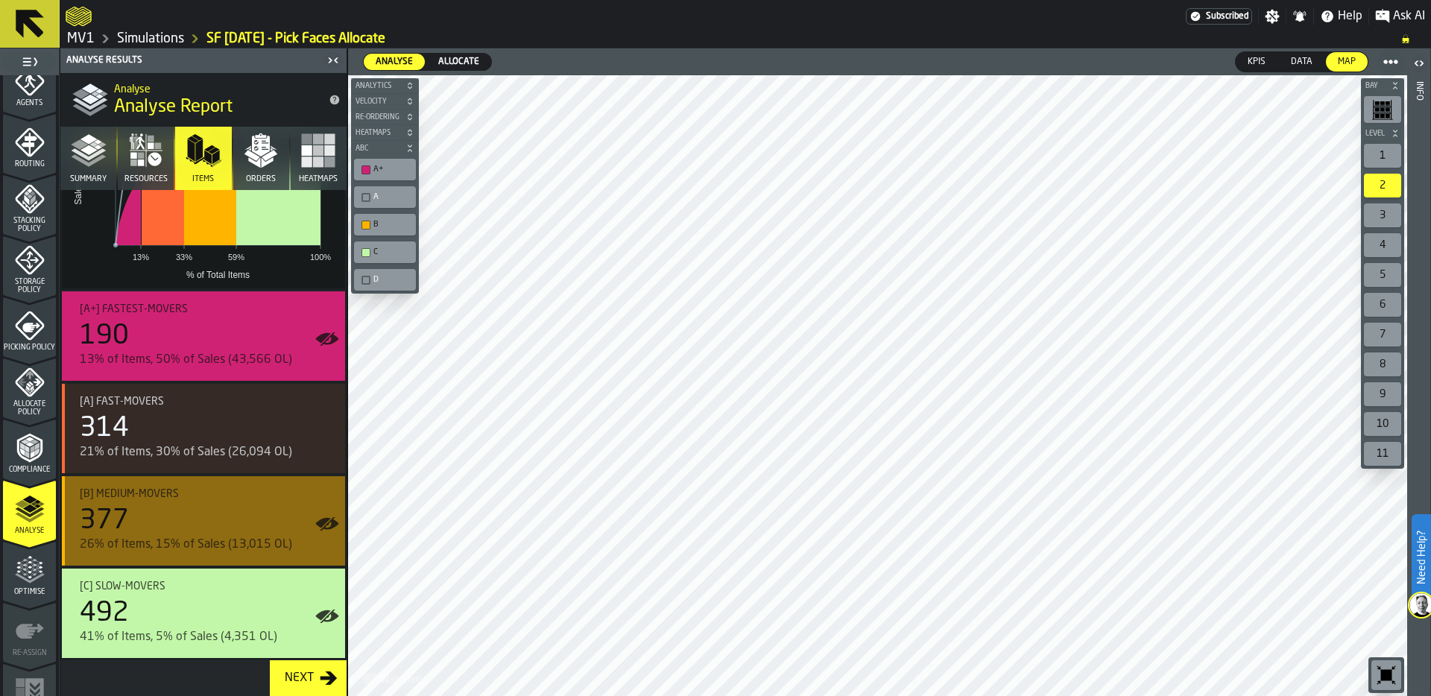
click at [183, 534] on div "377" at bounding box center [206, 521] width 253 height 30
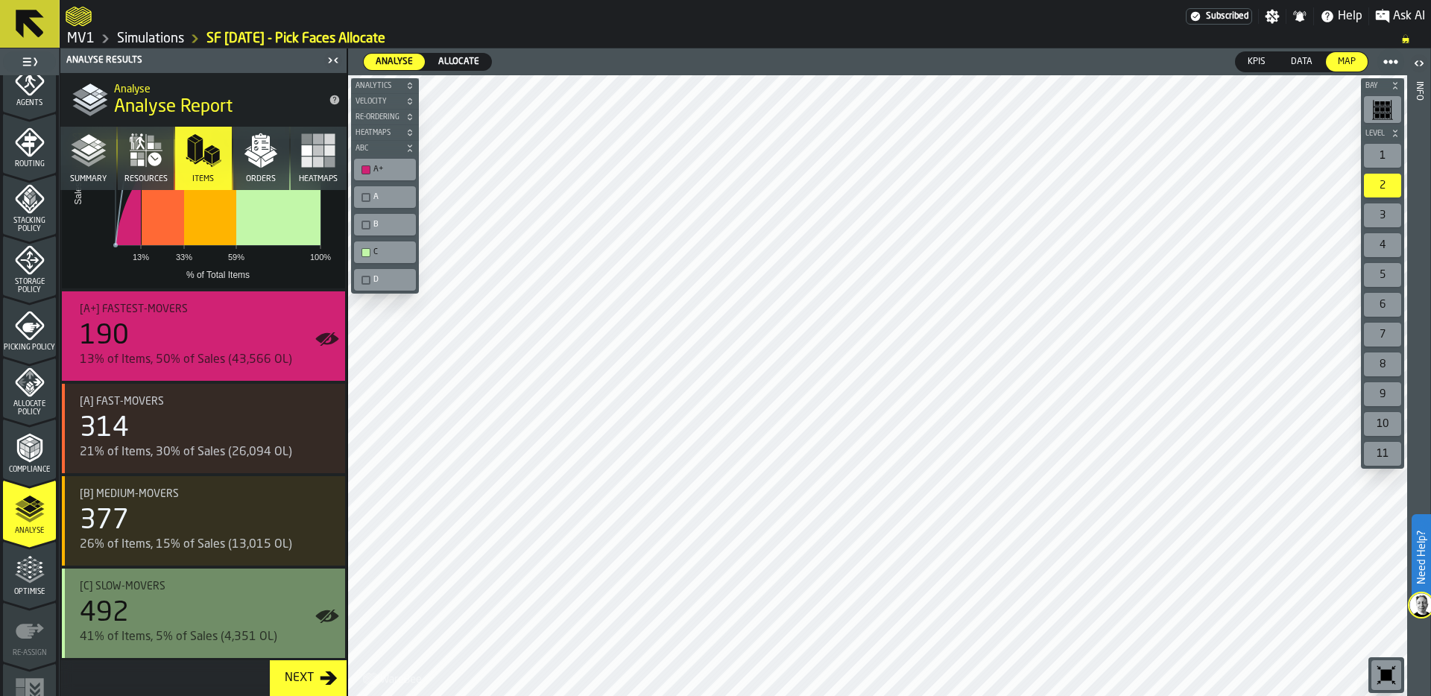
click at [165, 601] on div "492" at bounding box center [206, 614] width 253 height 30
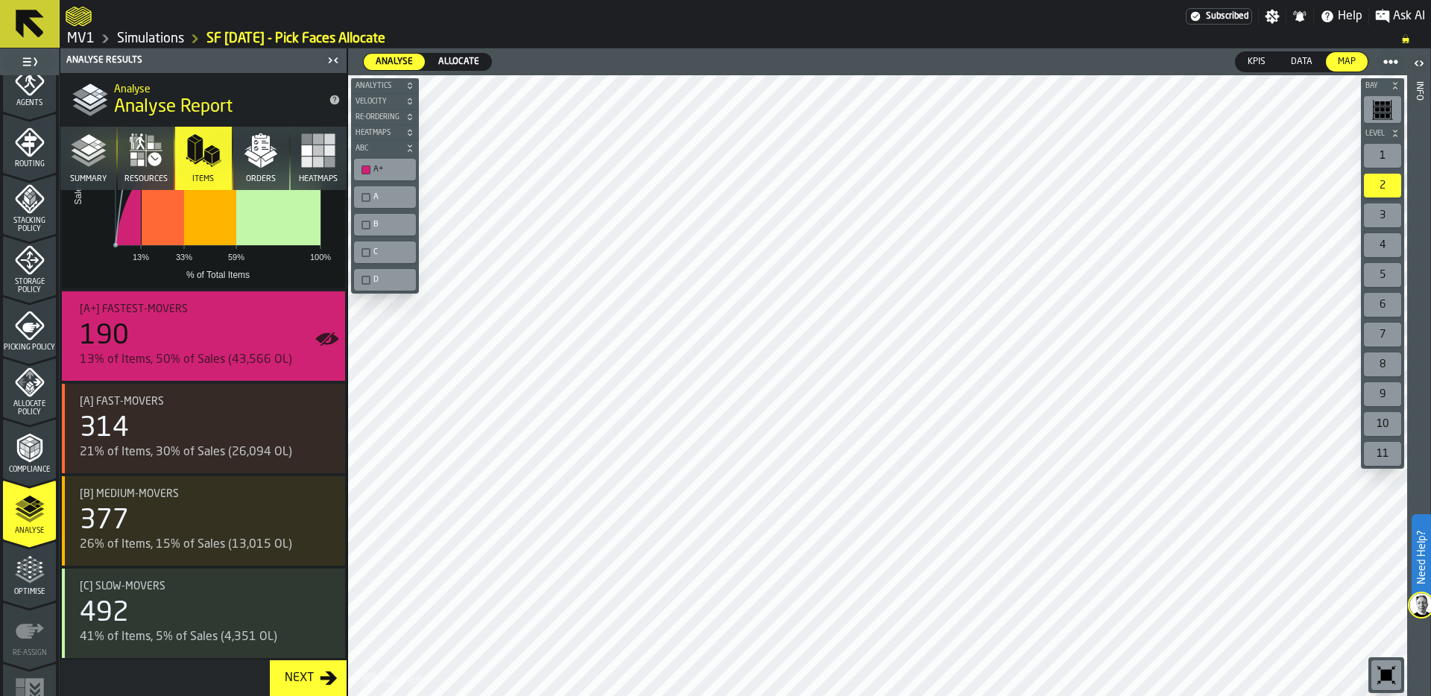
click at [316, 151] on rect "button" at bounding box center [318, 150] width 10 height 10
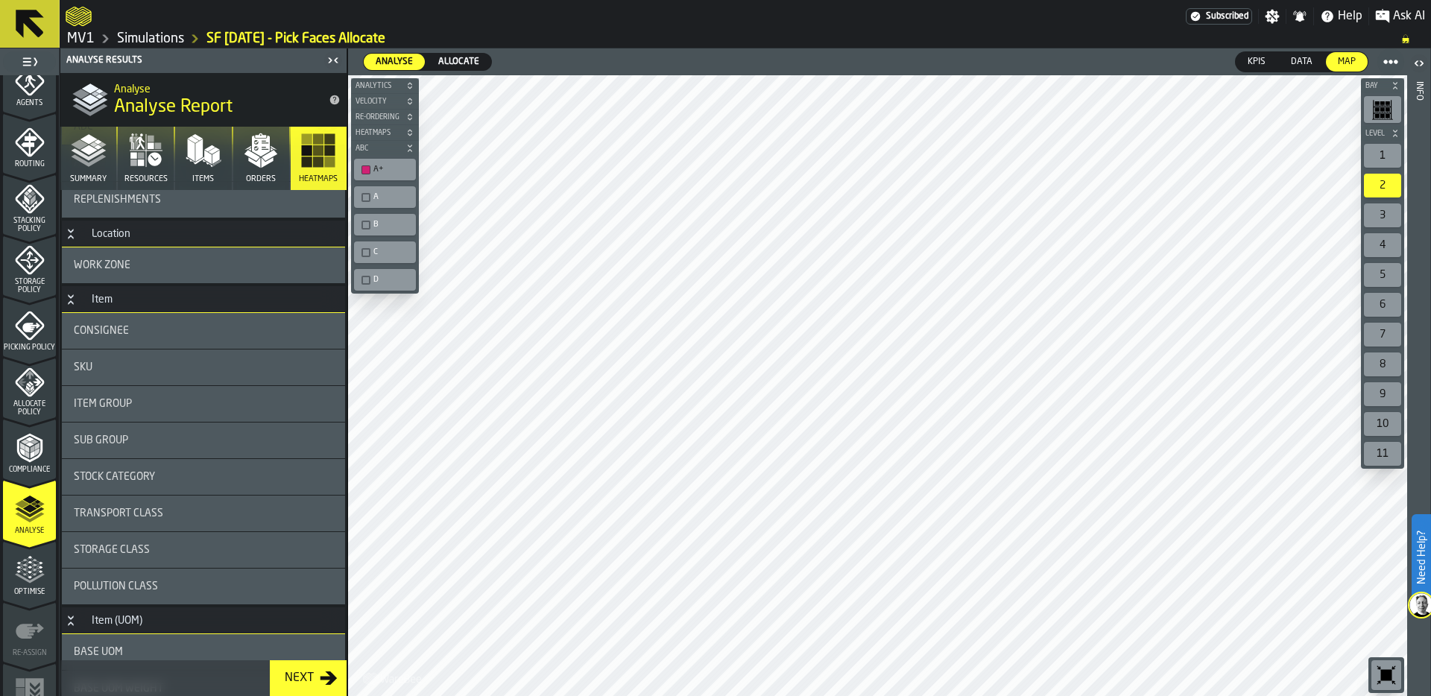
scroll to position [0, 0]
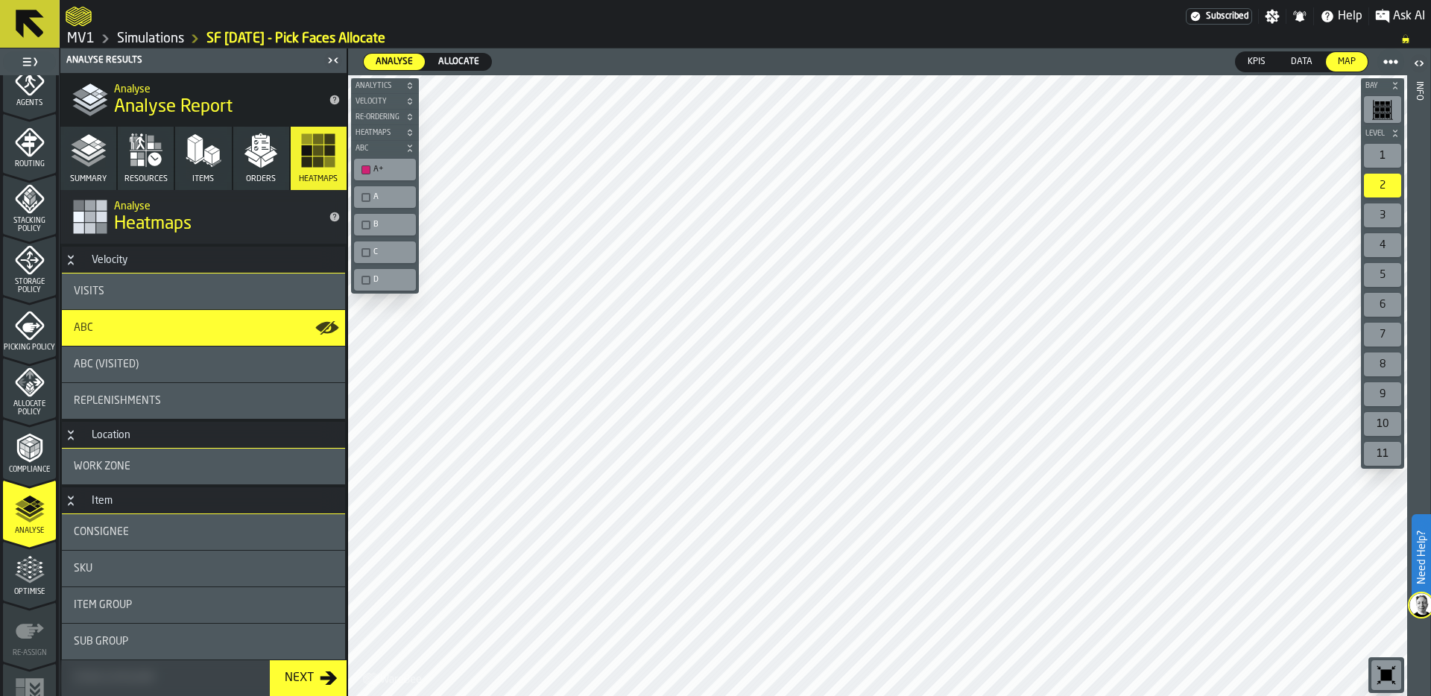
click at [198, 326] on div "ABC" at bounding box center [203, 328] width 259 height 12
click at [202, 360] on div "ABC (Visited)" at bounding box center [203, 365] width 259 height 12
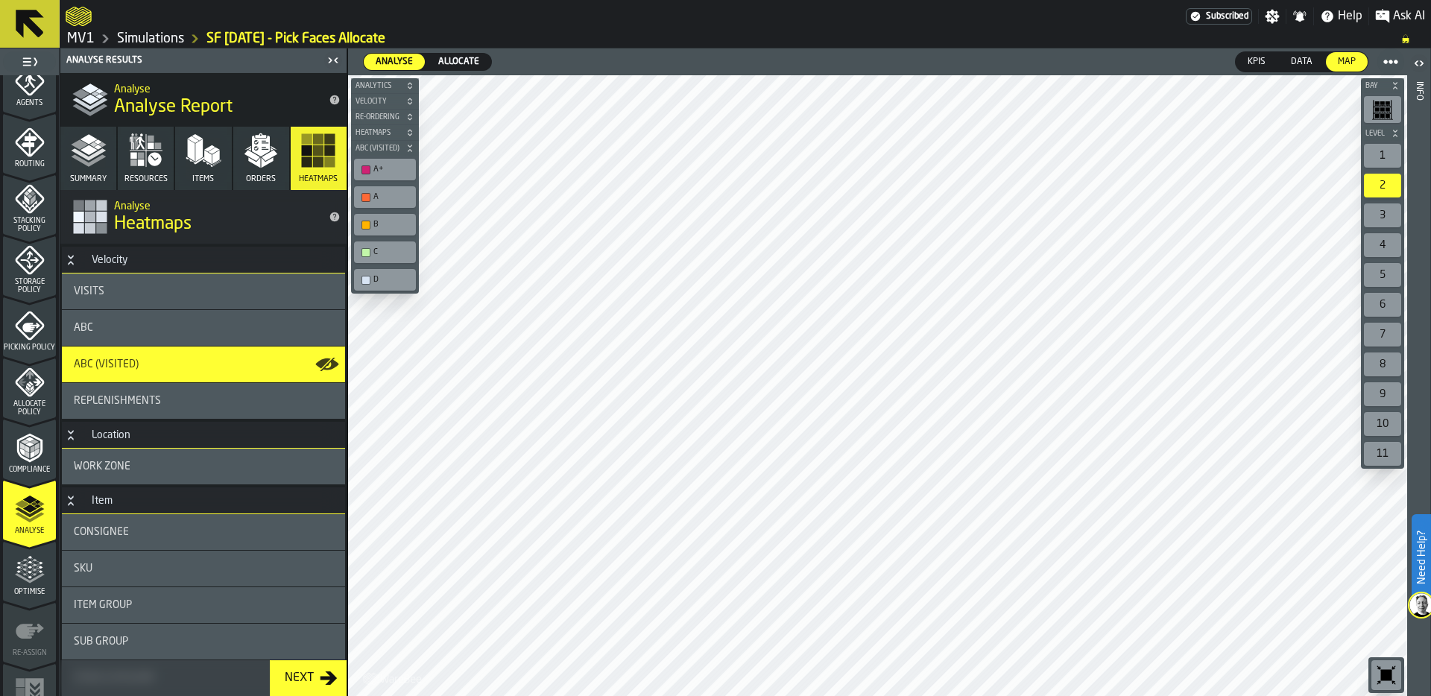
click at [197, 328] on div "ABC" at bounding box center [203, 328] width 259 height 12
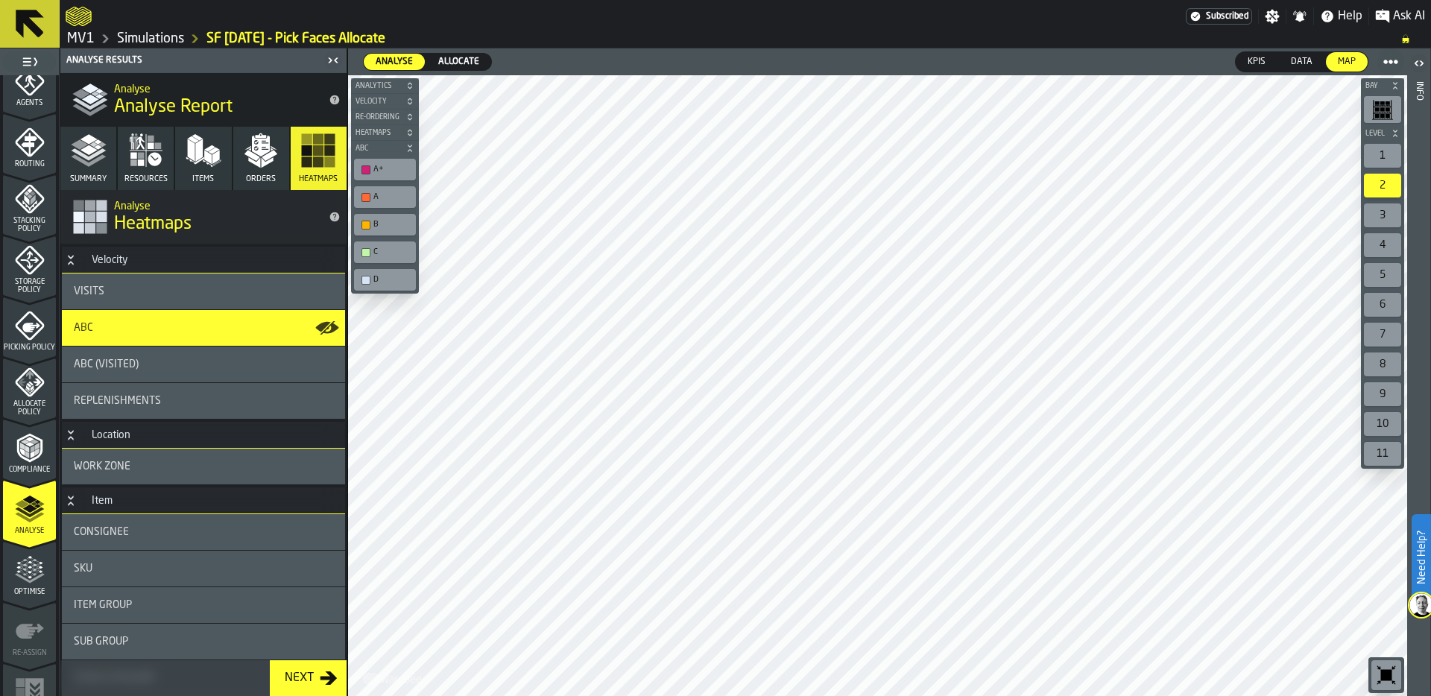
click at [188, 401] on div "Replenishments" at bounding box center [203, 401] width 259 height 12
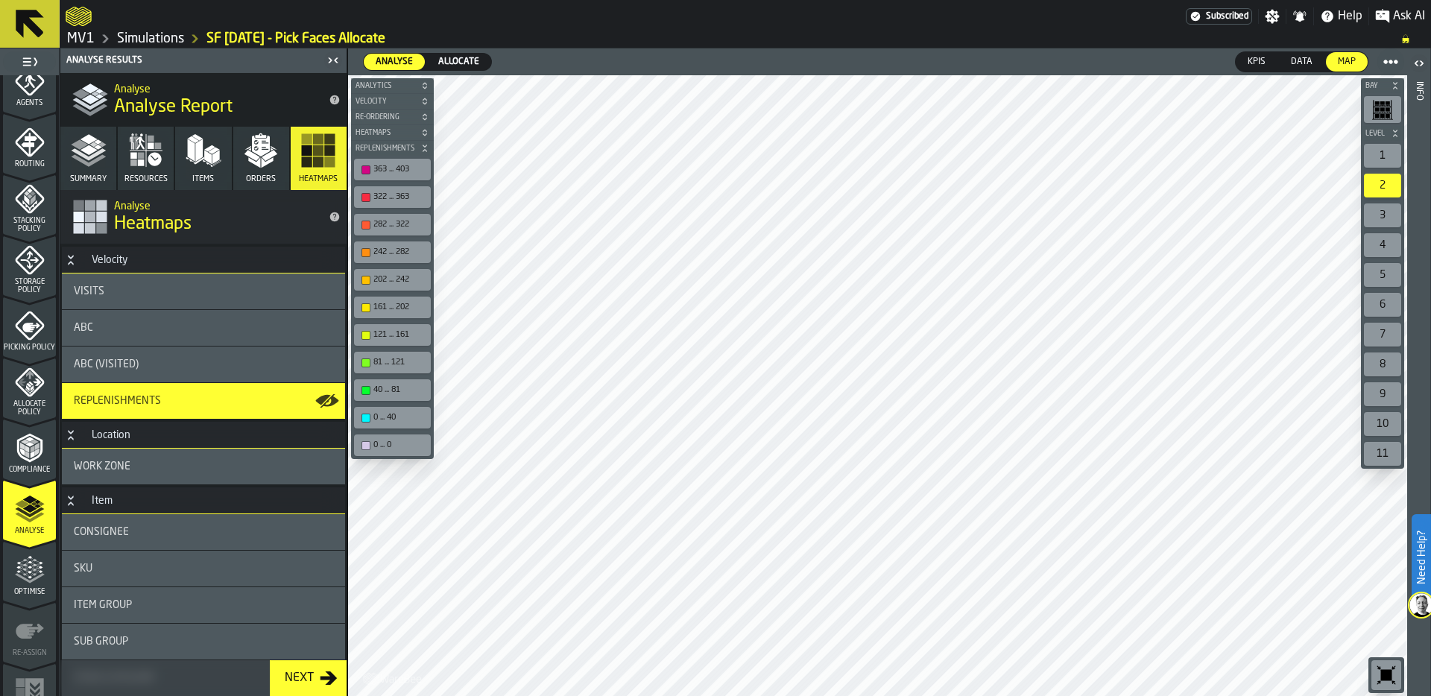
click at [189, 165] on icon "button" at bounding box center [204, 151] width 36 height 36
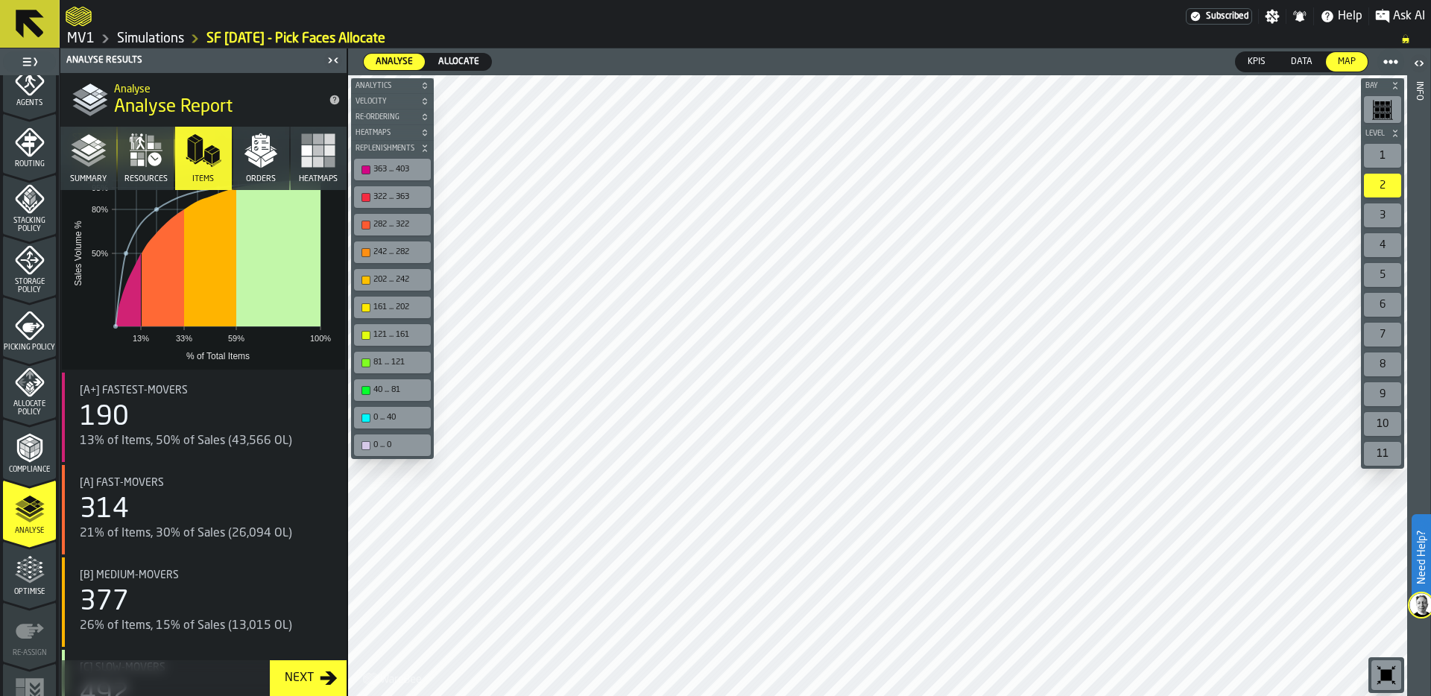
scroll to position [111, 0]
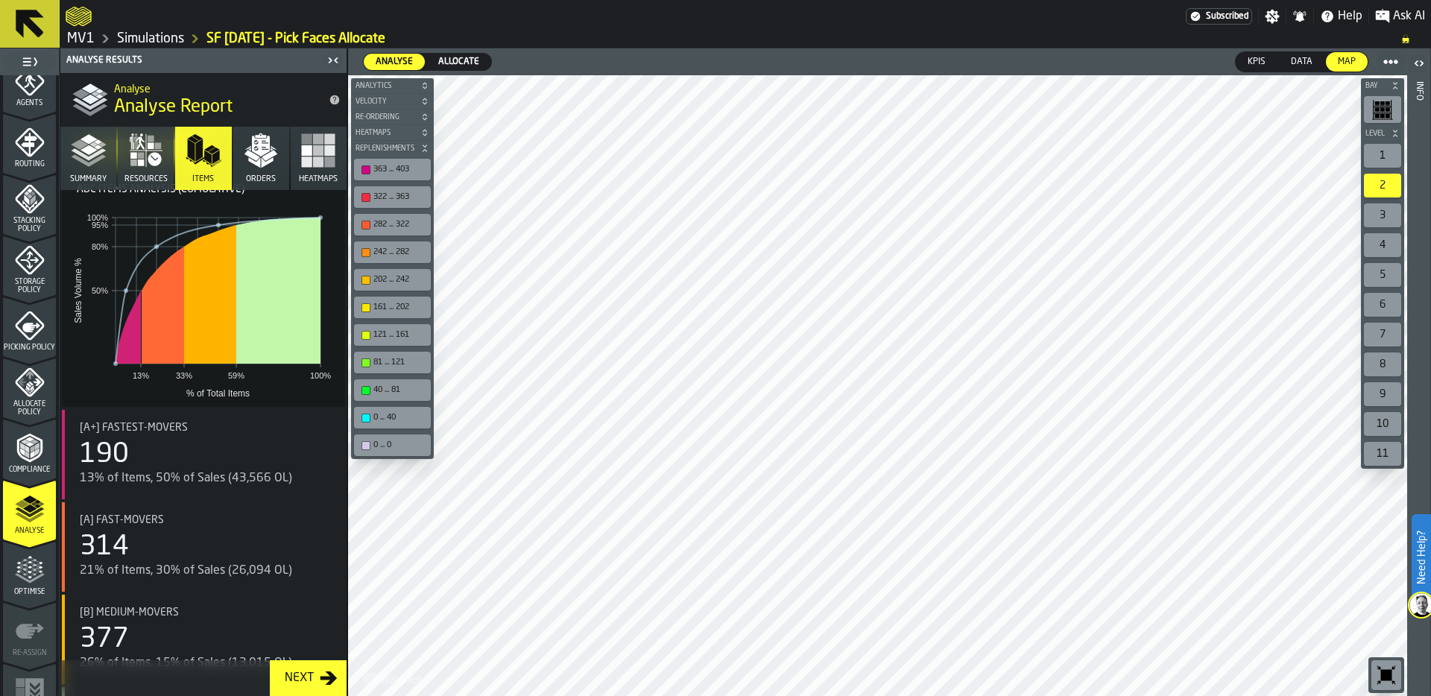
click at [192, 464] on div "190" at bounding box center [206, 455] width 253 height 30
click at [307, 149] on rect "button" at bounding box center [307, 150] width 10 height 10
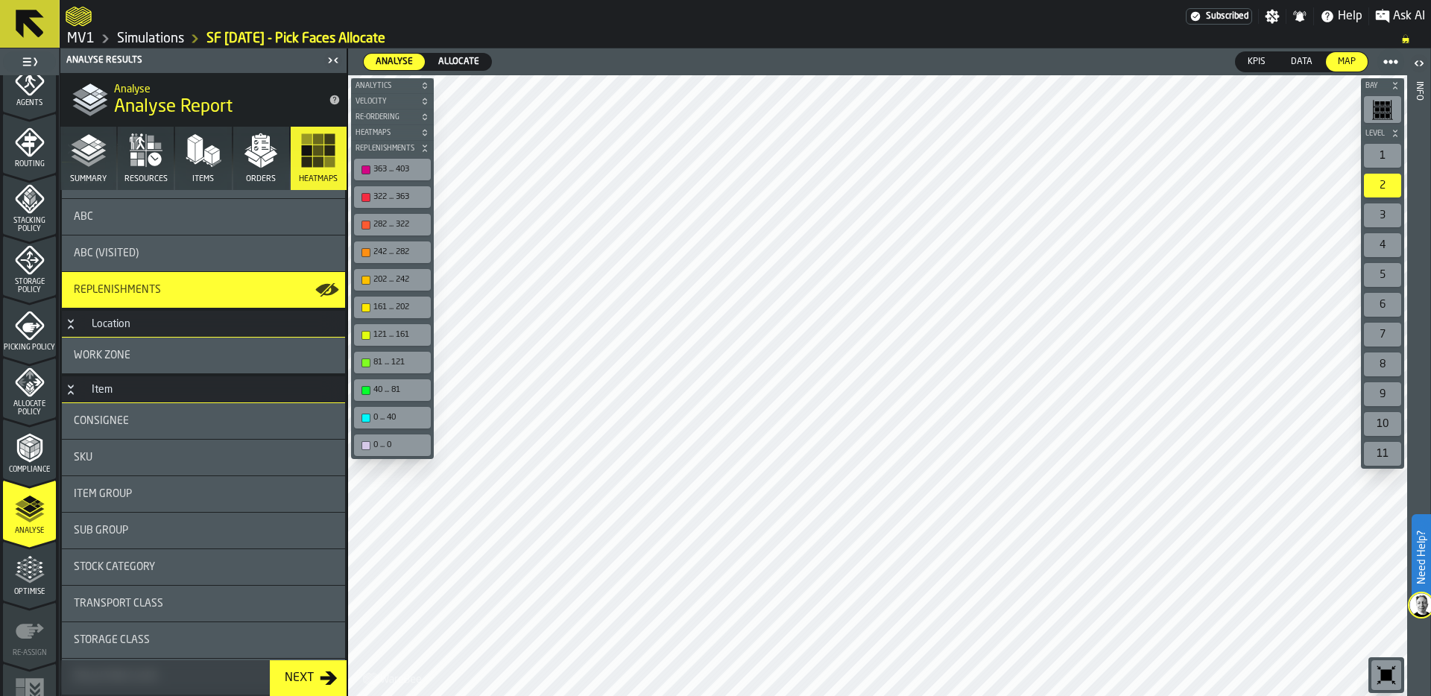
click at [132, 215] on div "ABC" at bounding box center [203, 217] width 259 height 12
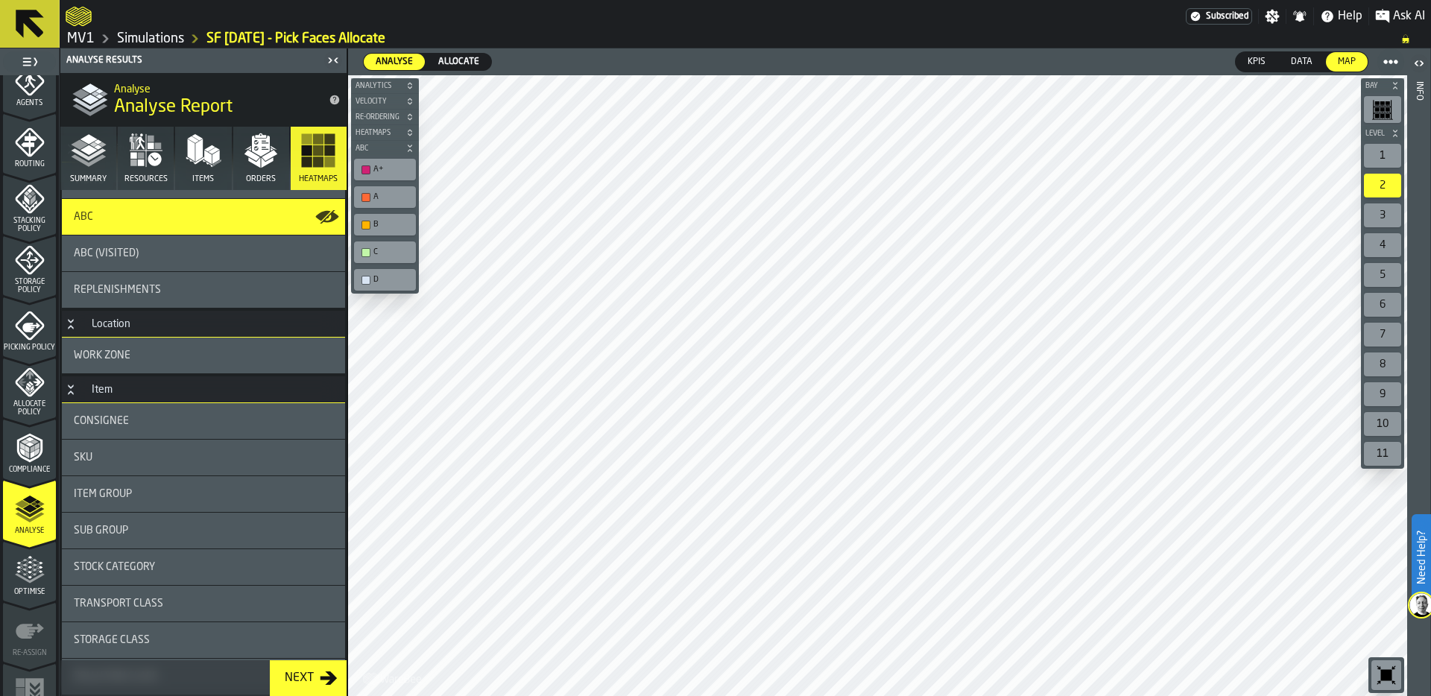
click at [204, 154] on polygon "button" at bounding box center [207, 157] width 7 height 14
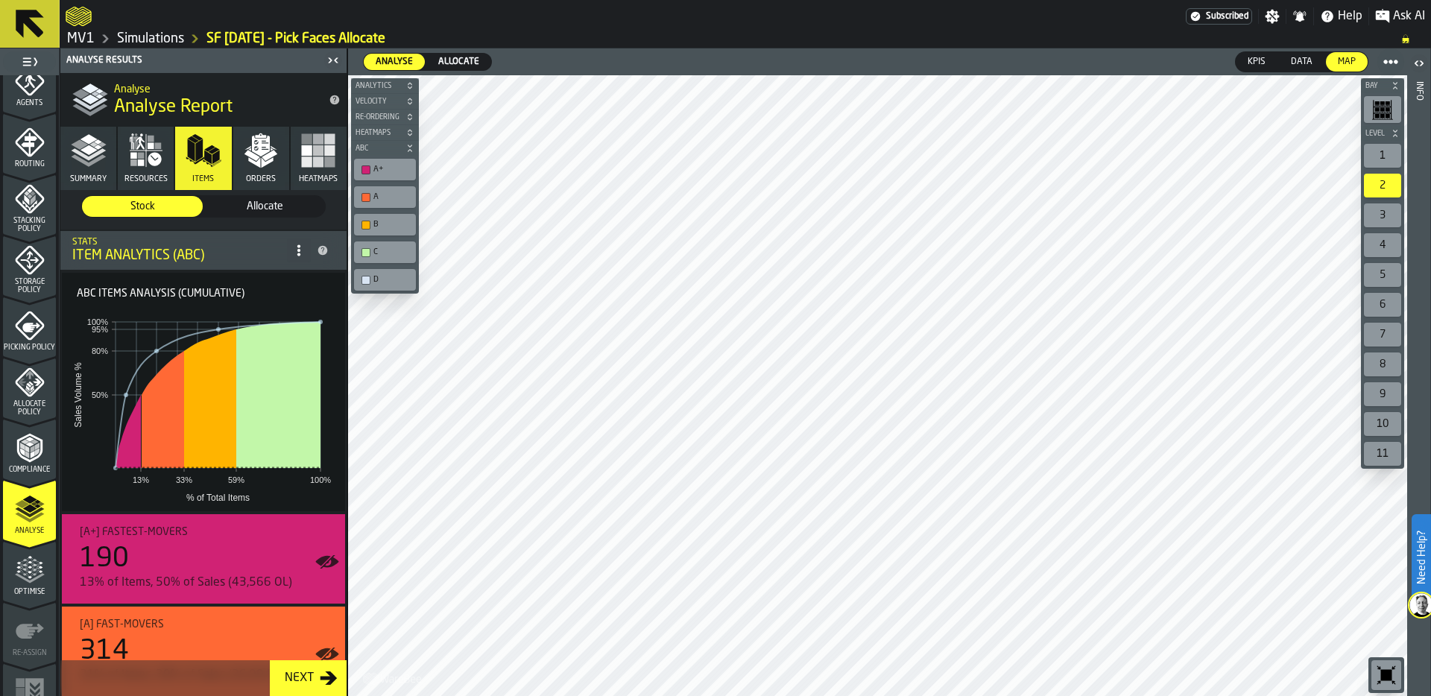
scroll to position [0, 0]
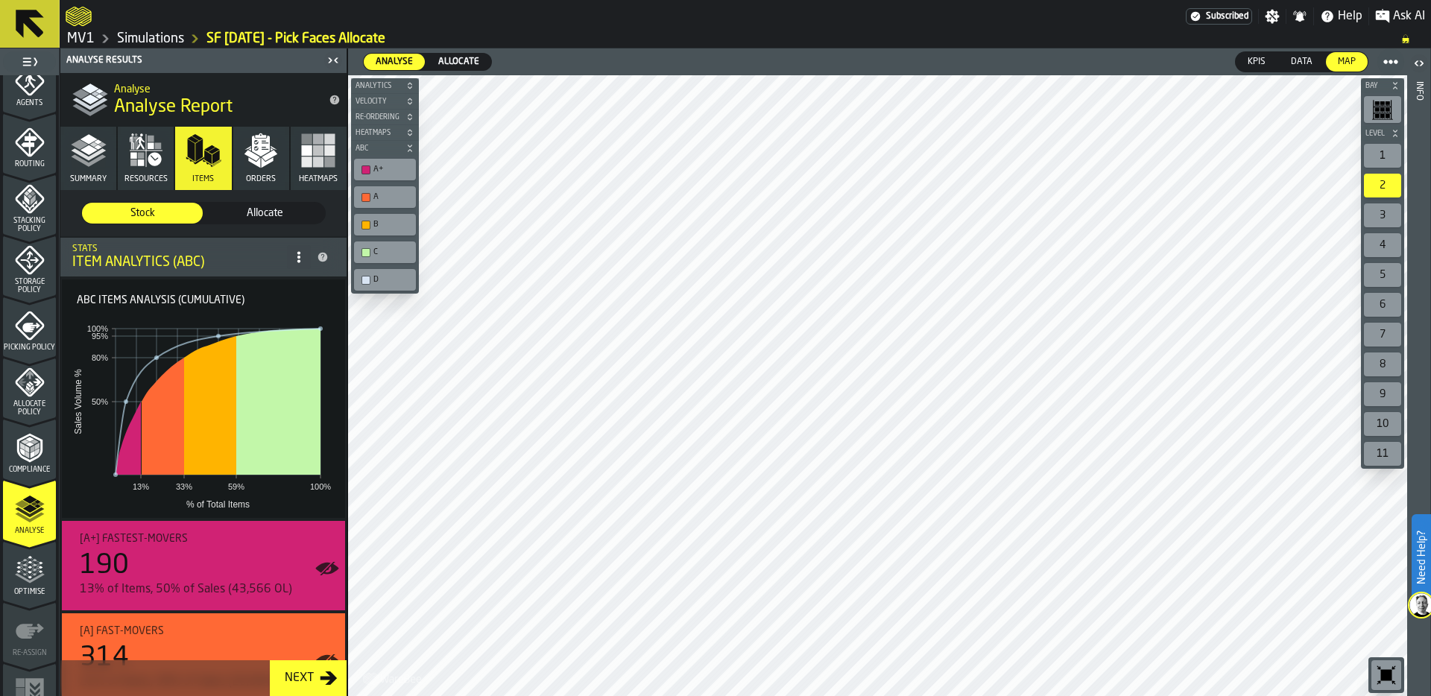
click at [311, 145] on icon "button" at bounding box center [318, 151] width 36 height 36
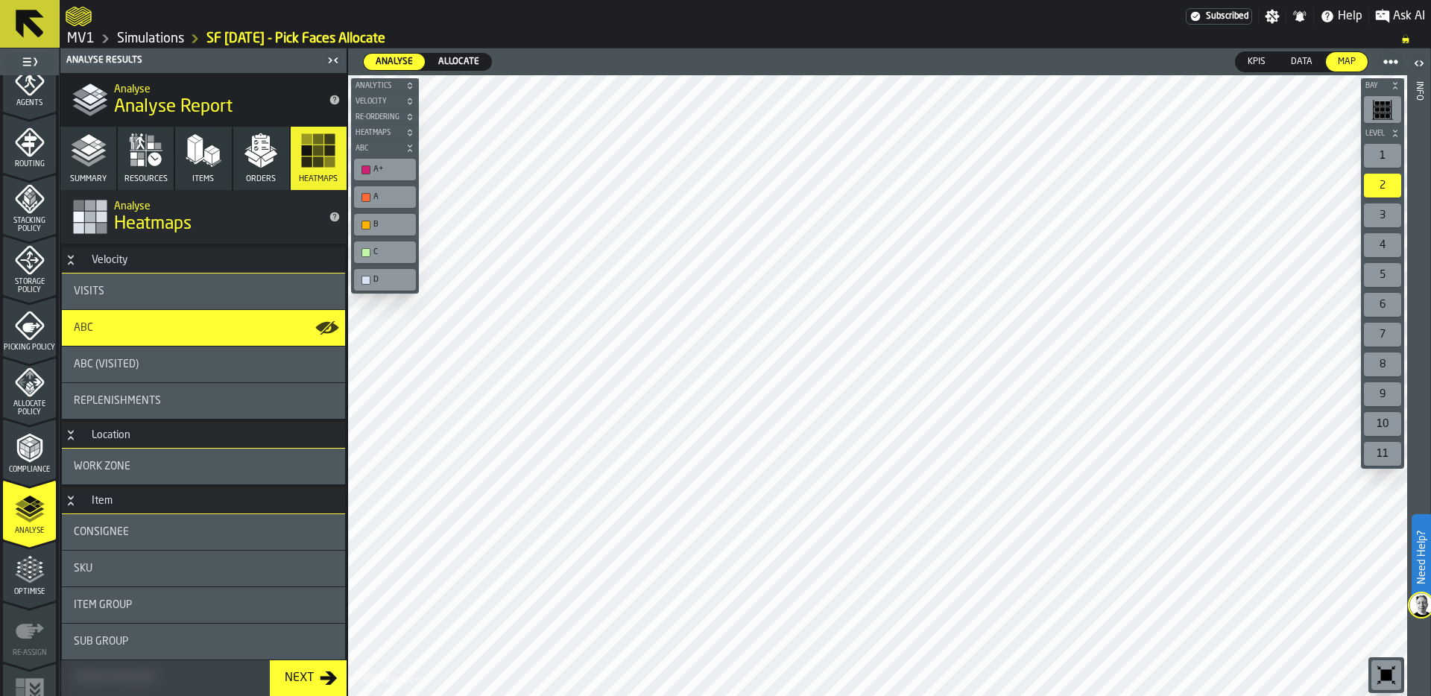
click at [126, 284] on div "Visits" at bounding box center [203, 292] width 283 height 36
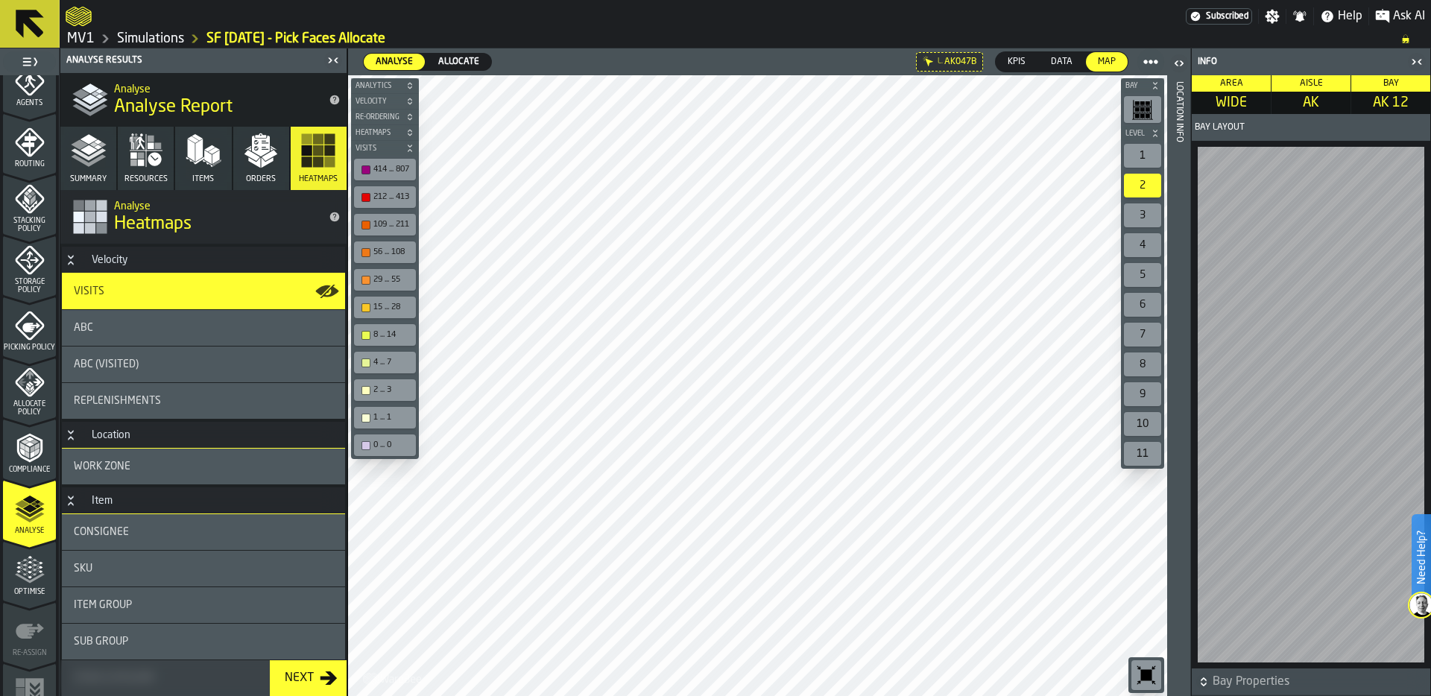
click at [1144, 163] on div "1" at bounding box center [1142, 156] width 37 height 24
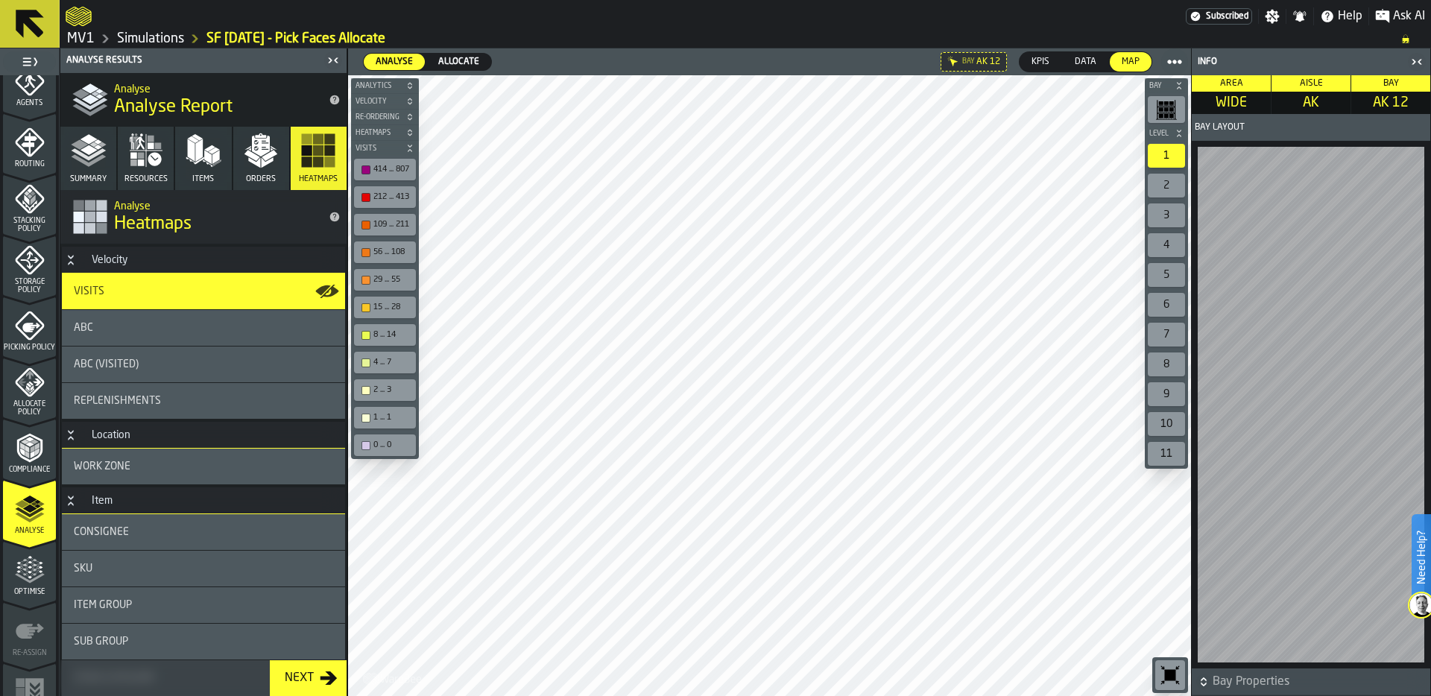
click at [179, 397] on div "Replenishments" at bounding box center [203, 401] width 259 height 12
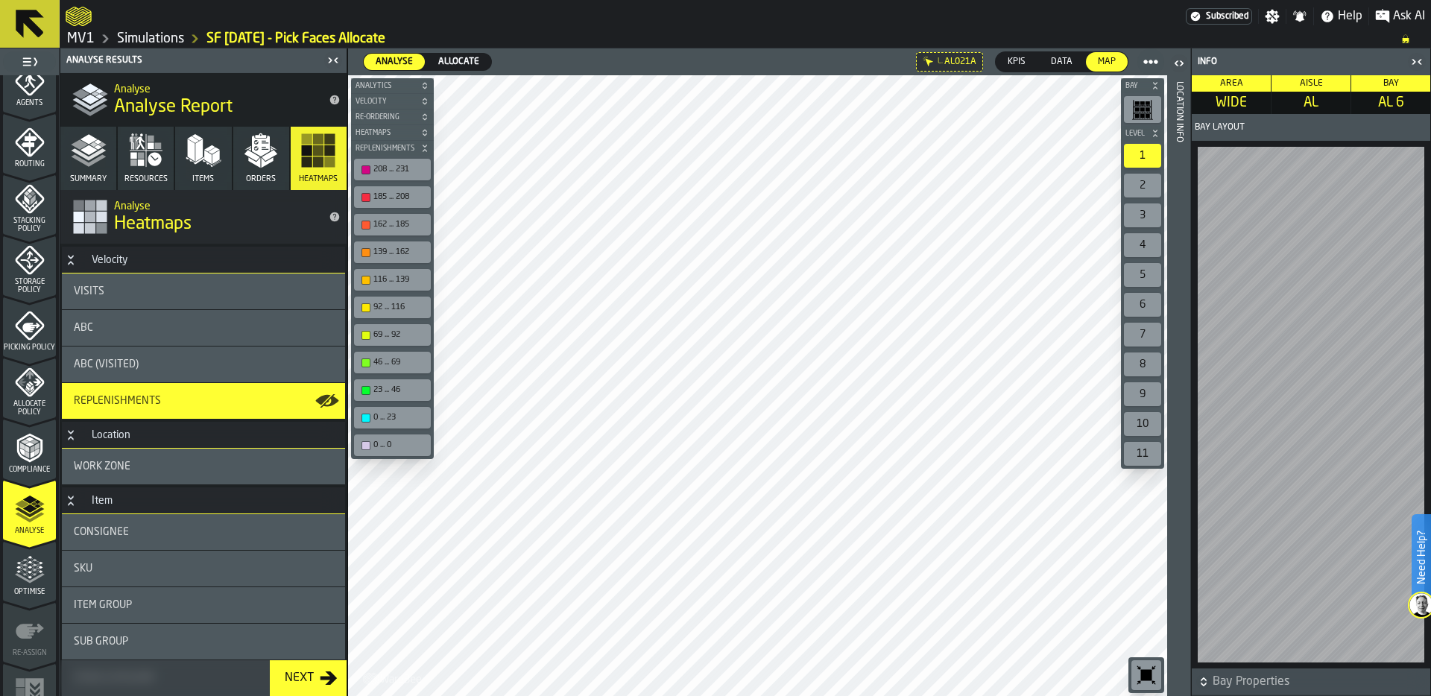
click at [1067, 60] on span "Data" at bounding box center [1062, 61] width 34 height 13
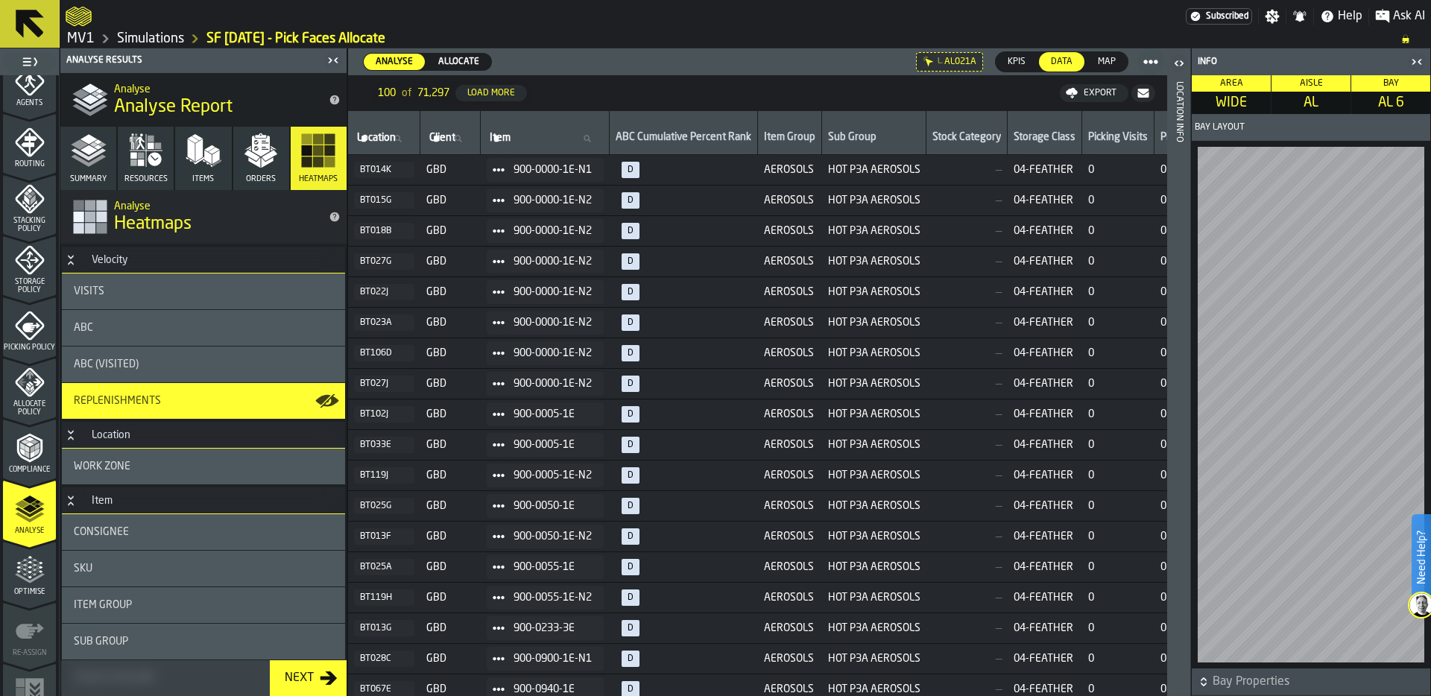
drag, startPoint x: 1108, startPoint y: 56, endPoint x: 974, endPoint y: 55, distance: 134.9
click at [1108, 56] on span "Map" at bounding box center [1107, 61] width 30 height 13
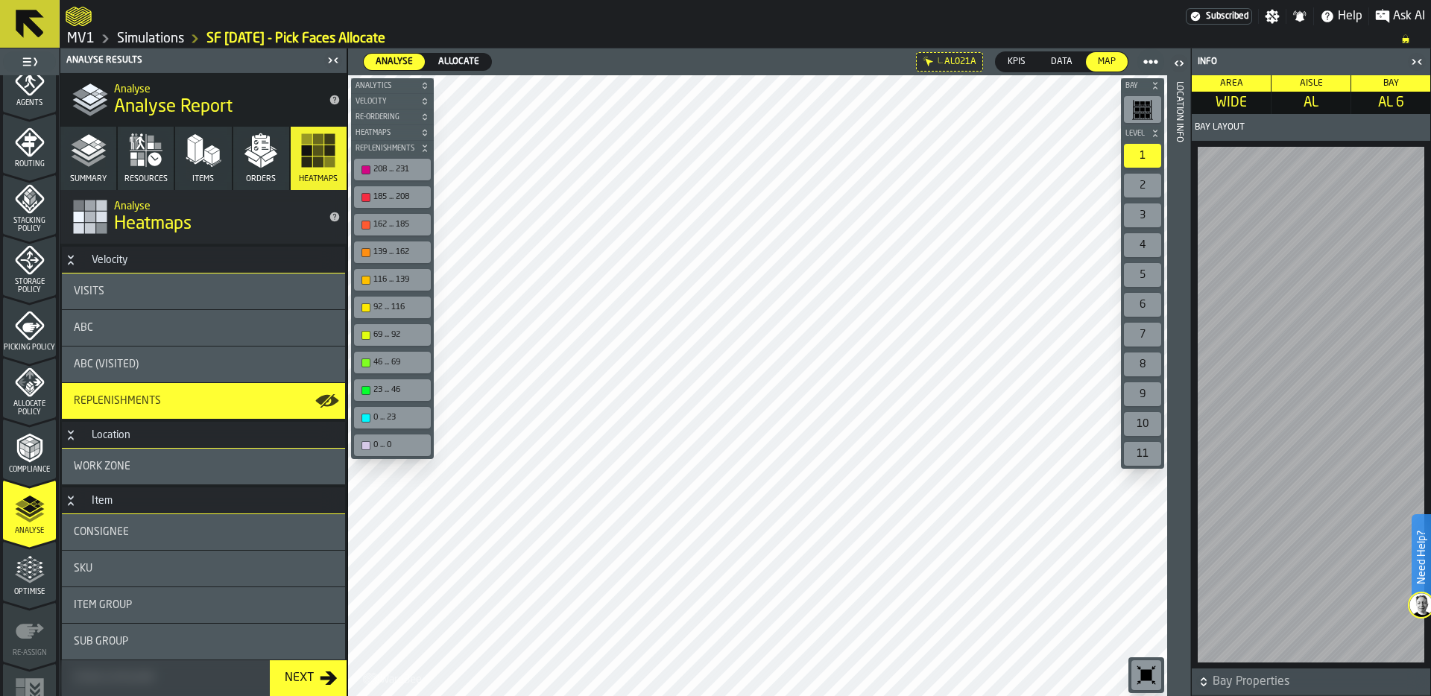
click at [0, 0] on icon at bounding box center [0, 0] width 0 height 0
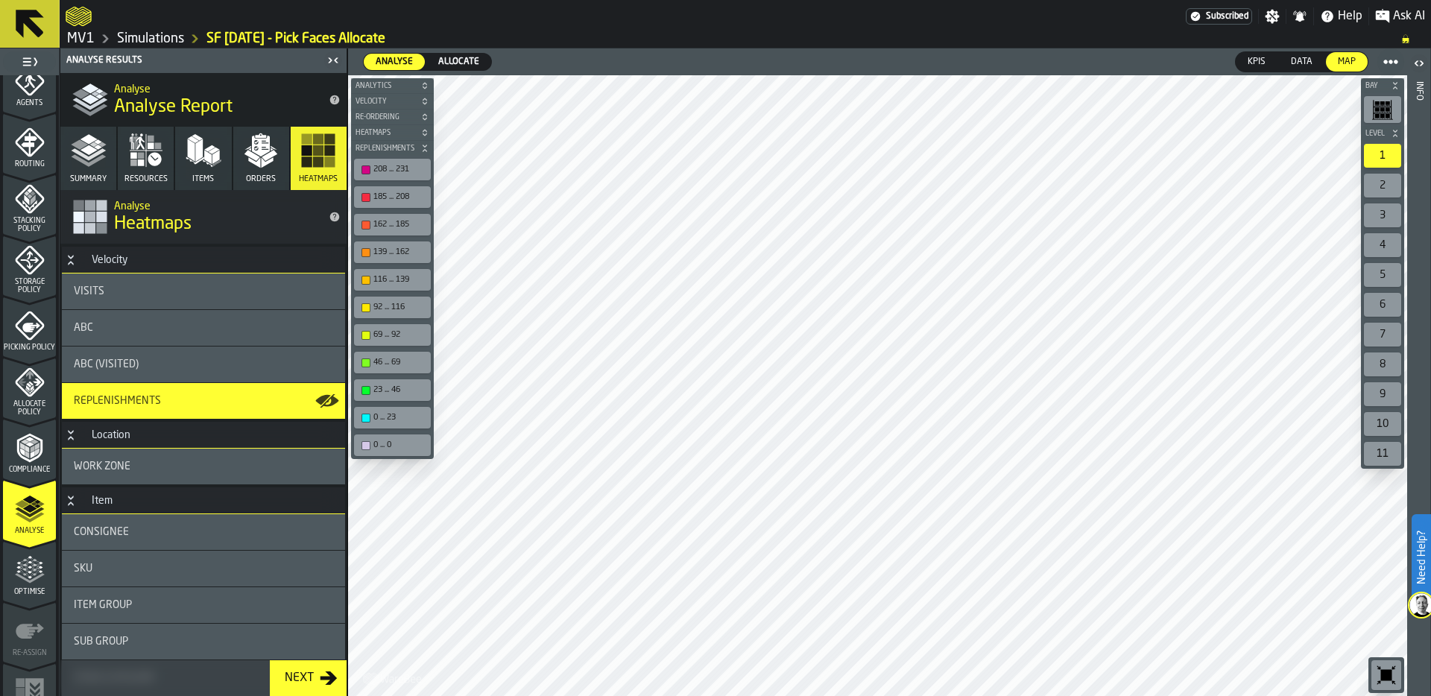
click at [1386, 672] on icon "button-toolbar-undefined" at bounding box center [1386, 675] width 11 height 11
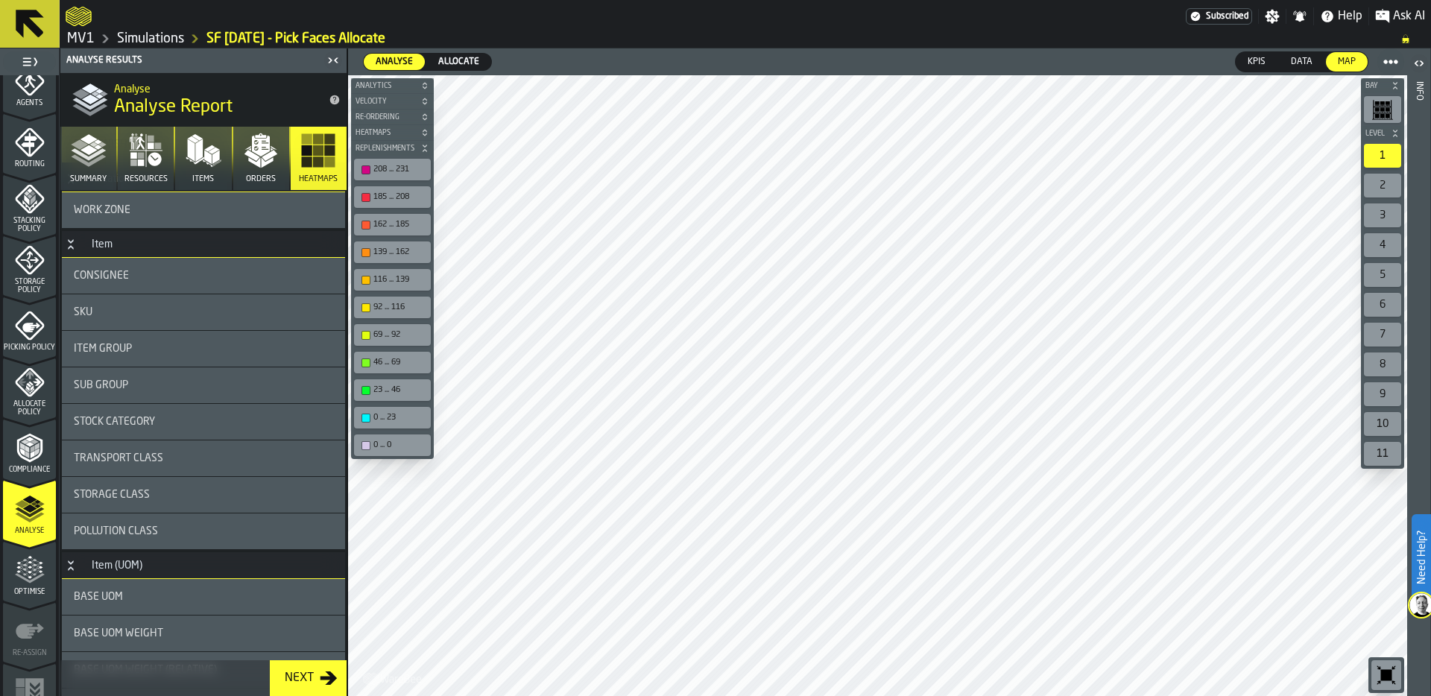
scroll to position [264, 0]
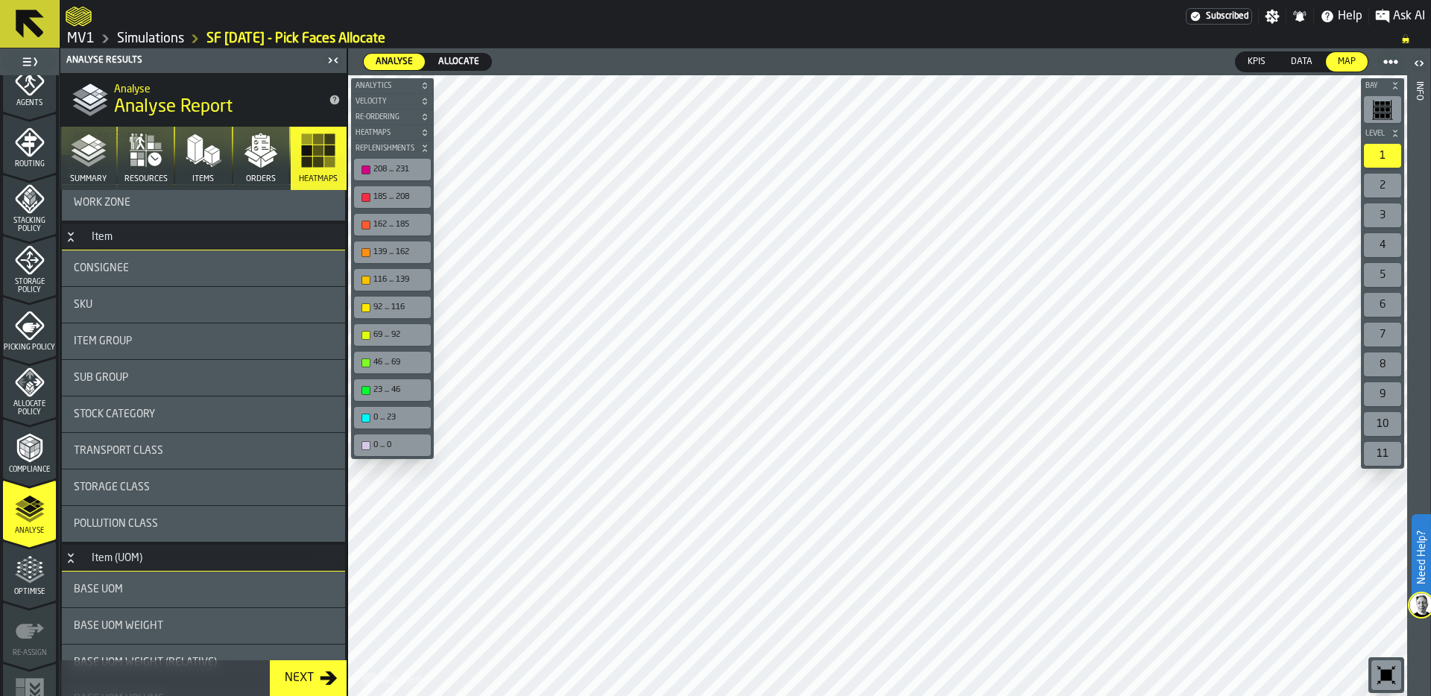
click at [154, 341] on div "Item Group" at bounding box center [203, 341] width 259 height 12
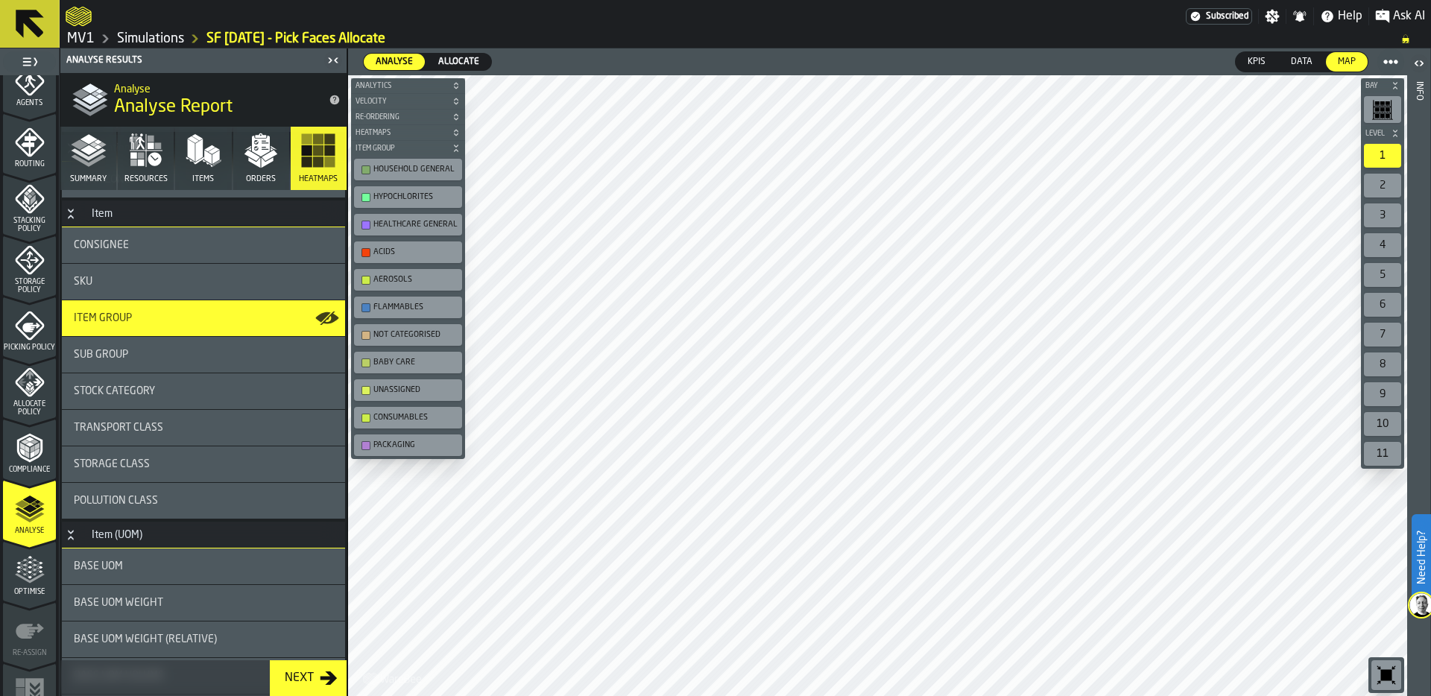
scroll to position [306, 0]
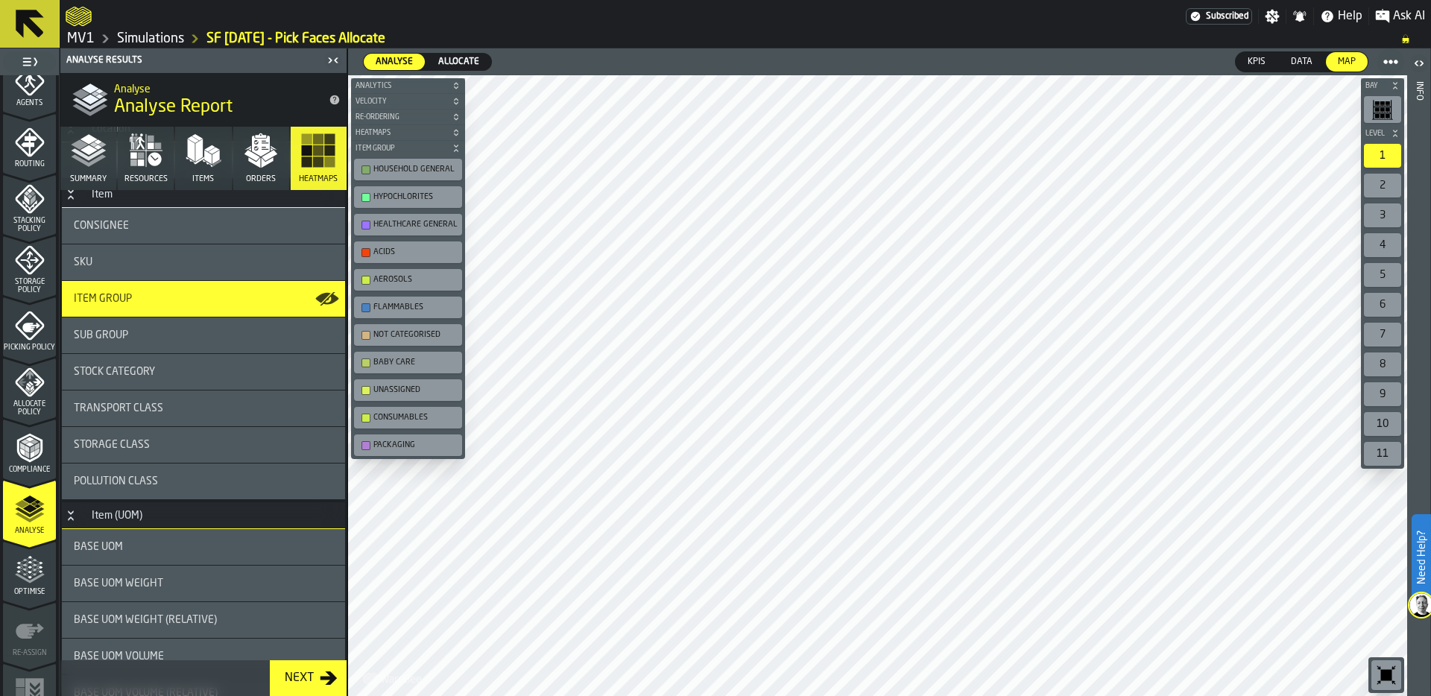
click at [155, 437] on div "Storage Class" at bounding box center [203, 445] width 283 height 36
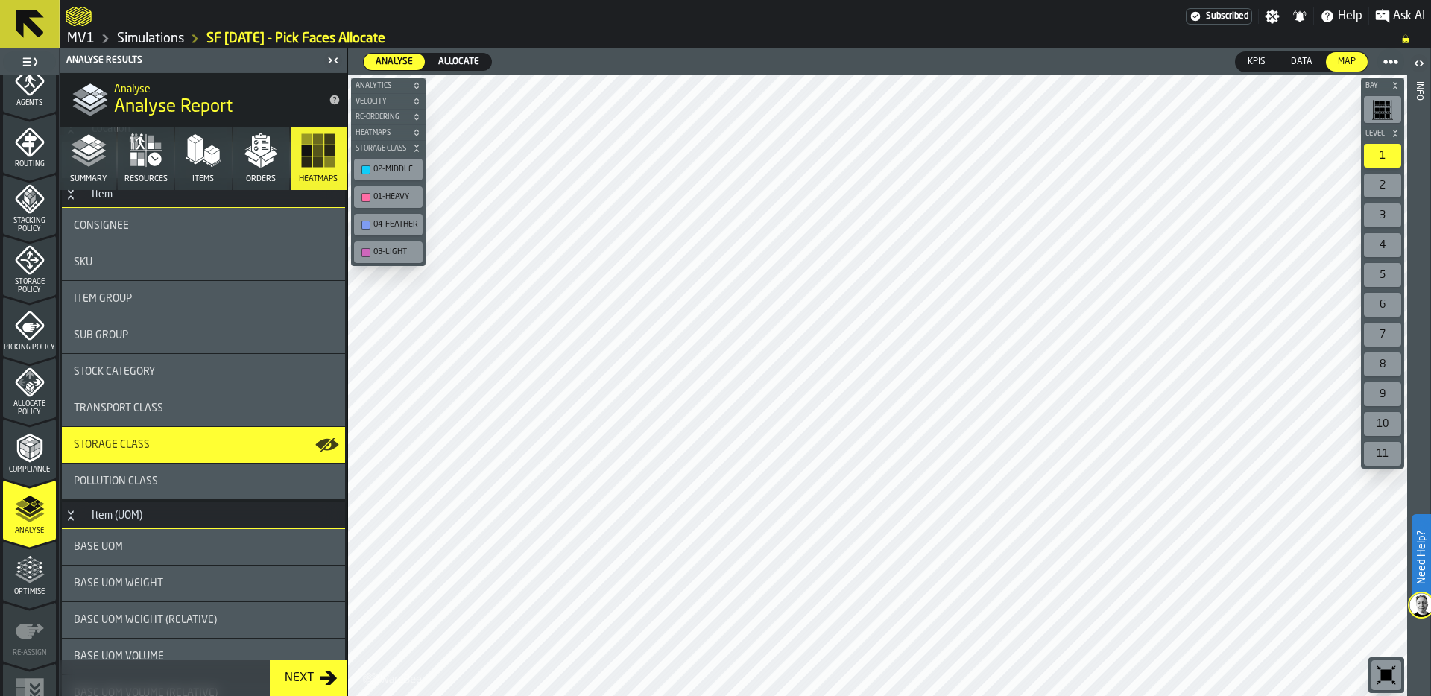
click at [363, 167] on div "button-toolbar-undefined" at bounding box center [366, 169] width 9 height 9
click at [366, 227] on div "button-toolbar-undefined" at bounding box center [366, 225] width 9 height 9
click at [367, 250] on div "button-toolbar-undefined" at bounding box center [366, 252] width 9 height 9
click at [365, 224] on div "button-toolbar-undefined" at bounding box center [366, 225] width 9 height 9
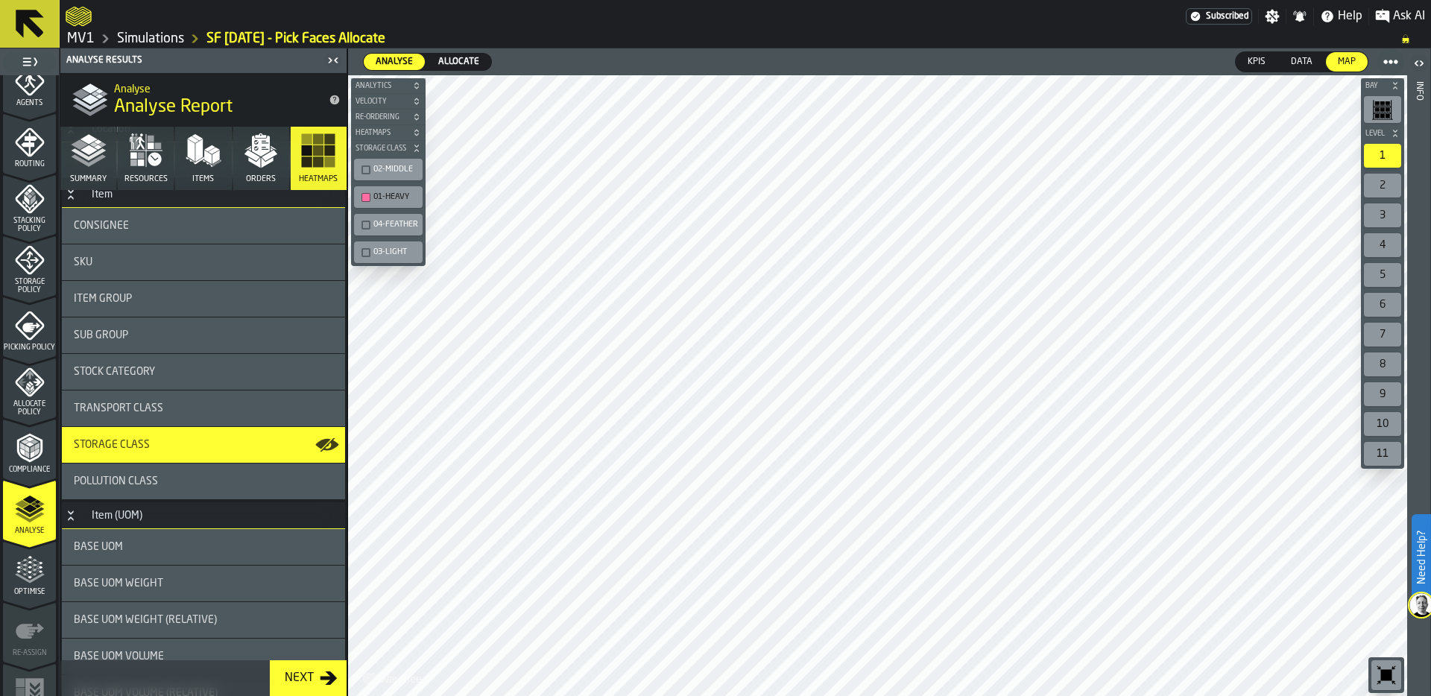
click at [365, 222] on div "button-toolbar-undefined" at bounding box center [366, 225] width 9 height 9
click at [365, 171] on div "button-toolbar-undefined" at bounding box center [366, 169] width 9 height 9
click at [367, 248] on div "button-toolbar-undefined" at bounding box center [366, 252] width 9 height 9
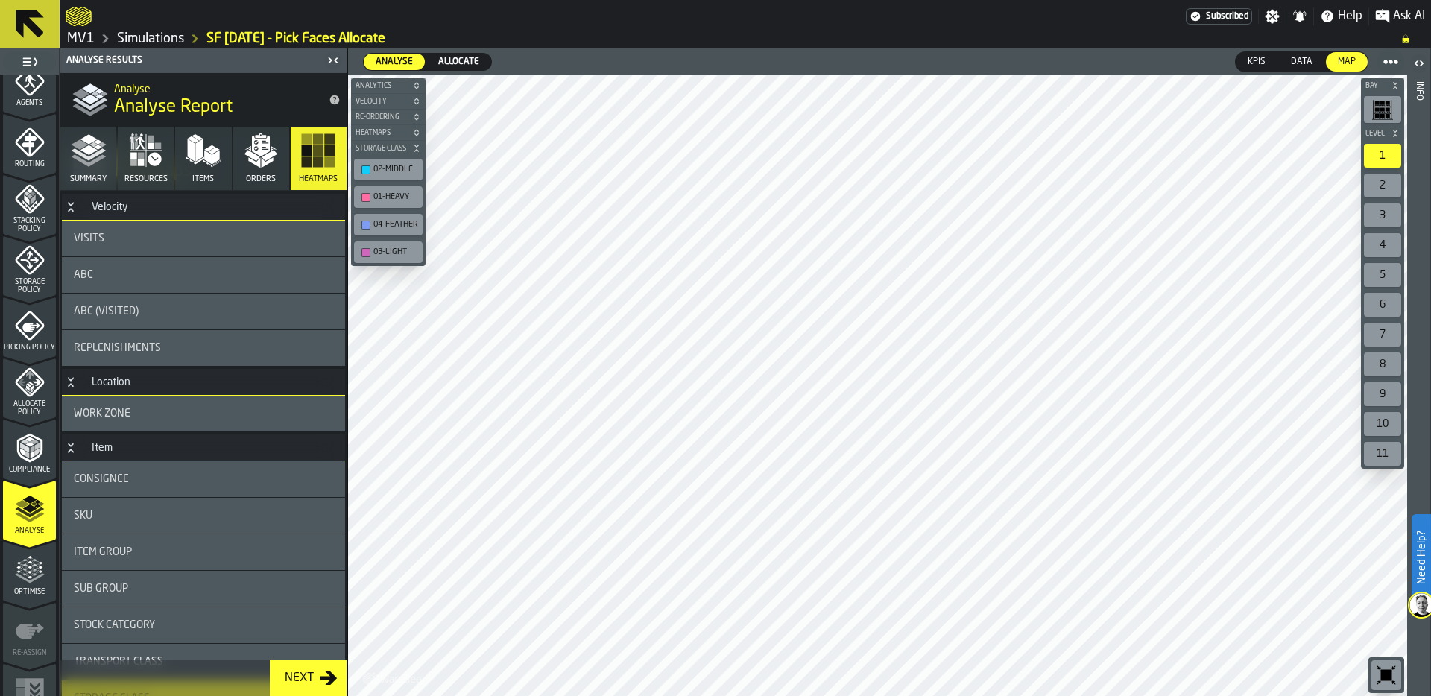
scroll to position [0, 0]
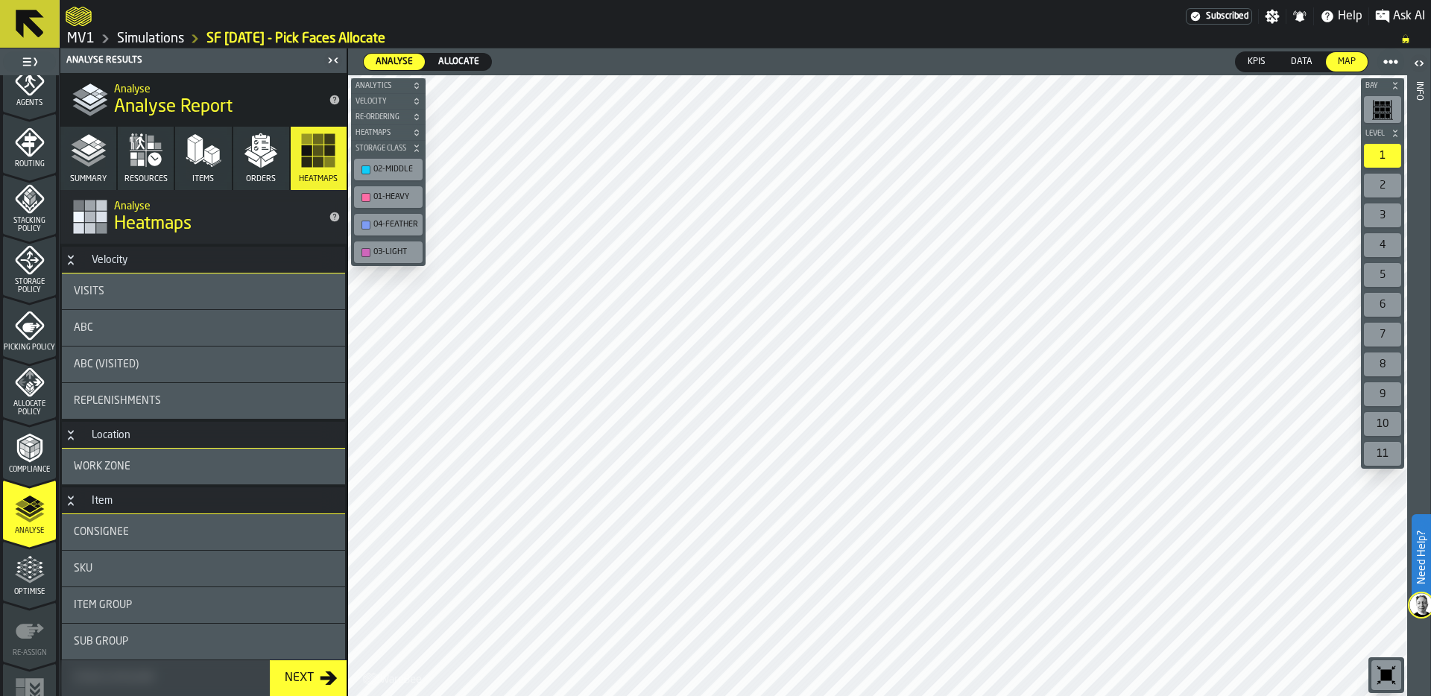
click at [184, 290] on div "Visits" at bounding box center [203, 291] width 259 height 12
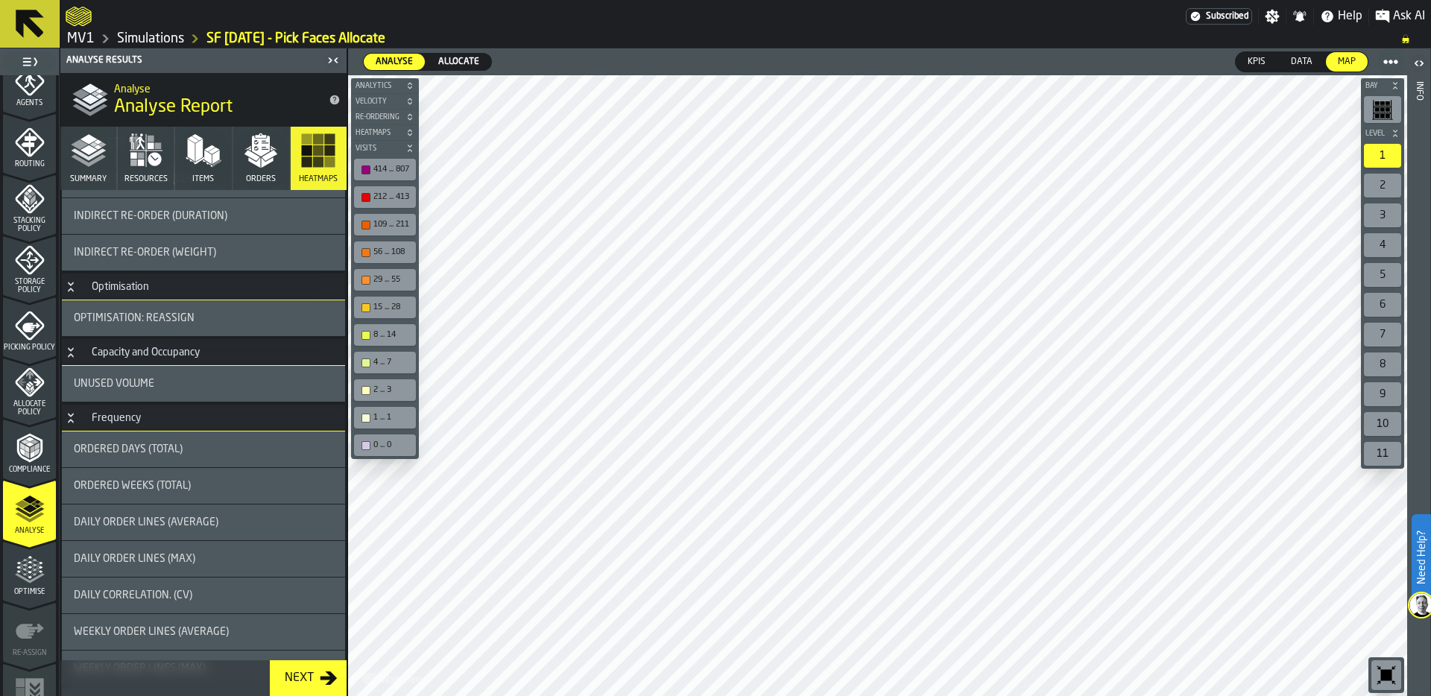
scroll to position [1086, 0]
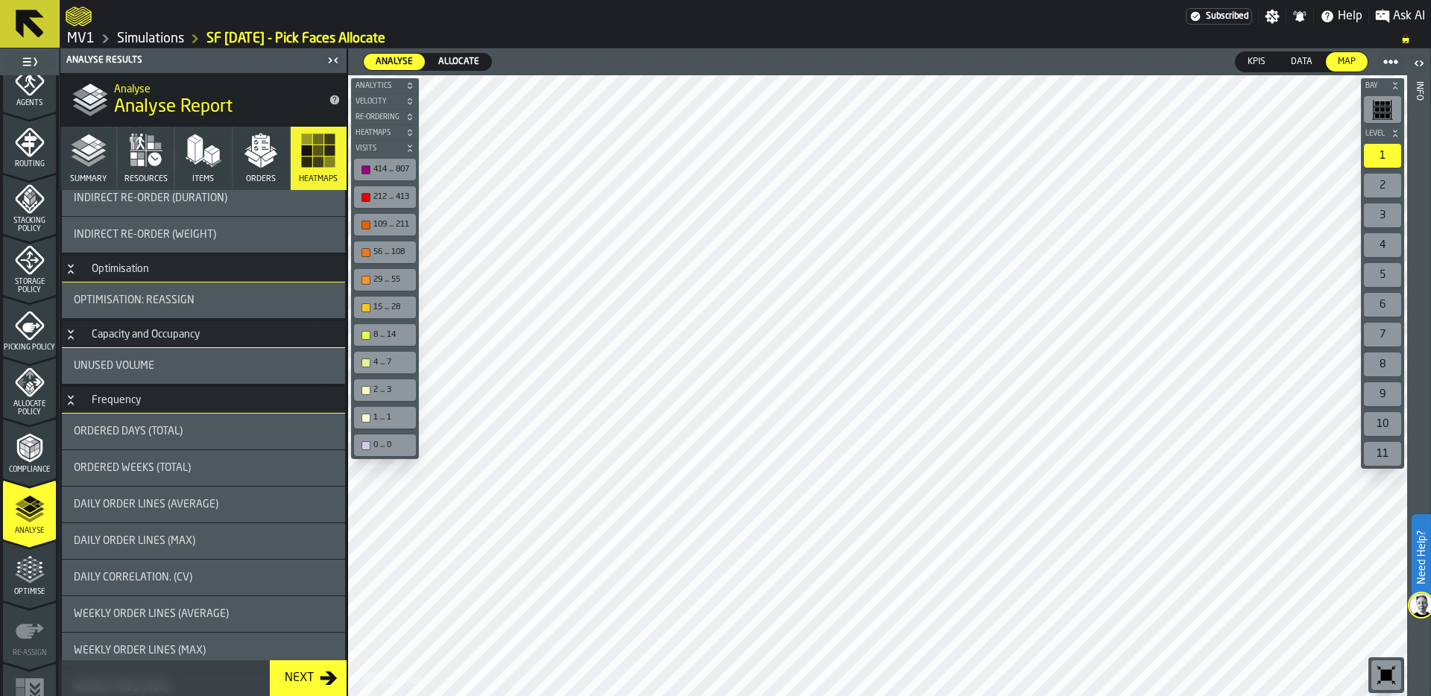
click at [162, 362] on div "Unused Volume" at bounding box center [203, 366] width 259 height 12
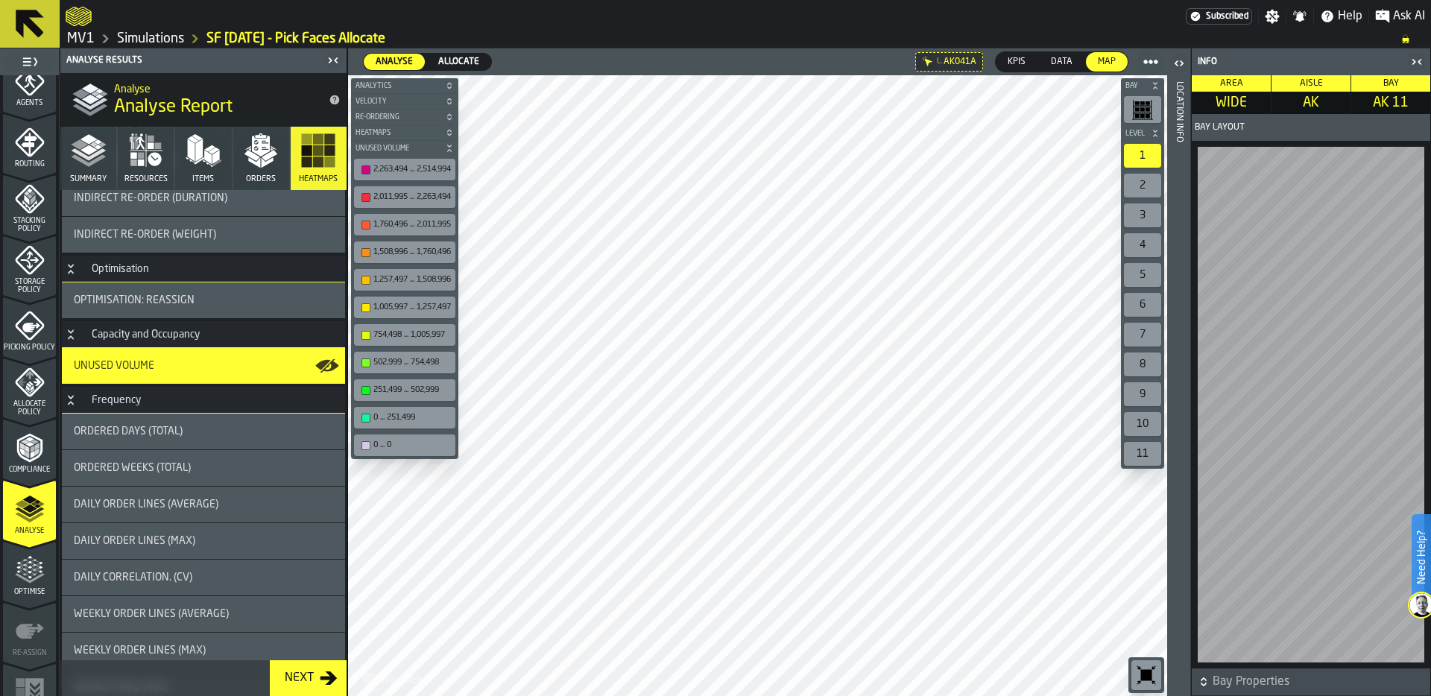
click at [1182, 398] on div "Location Info" at bounding box center [1179, 385] width 10 height 614
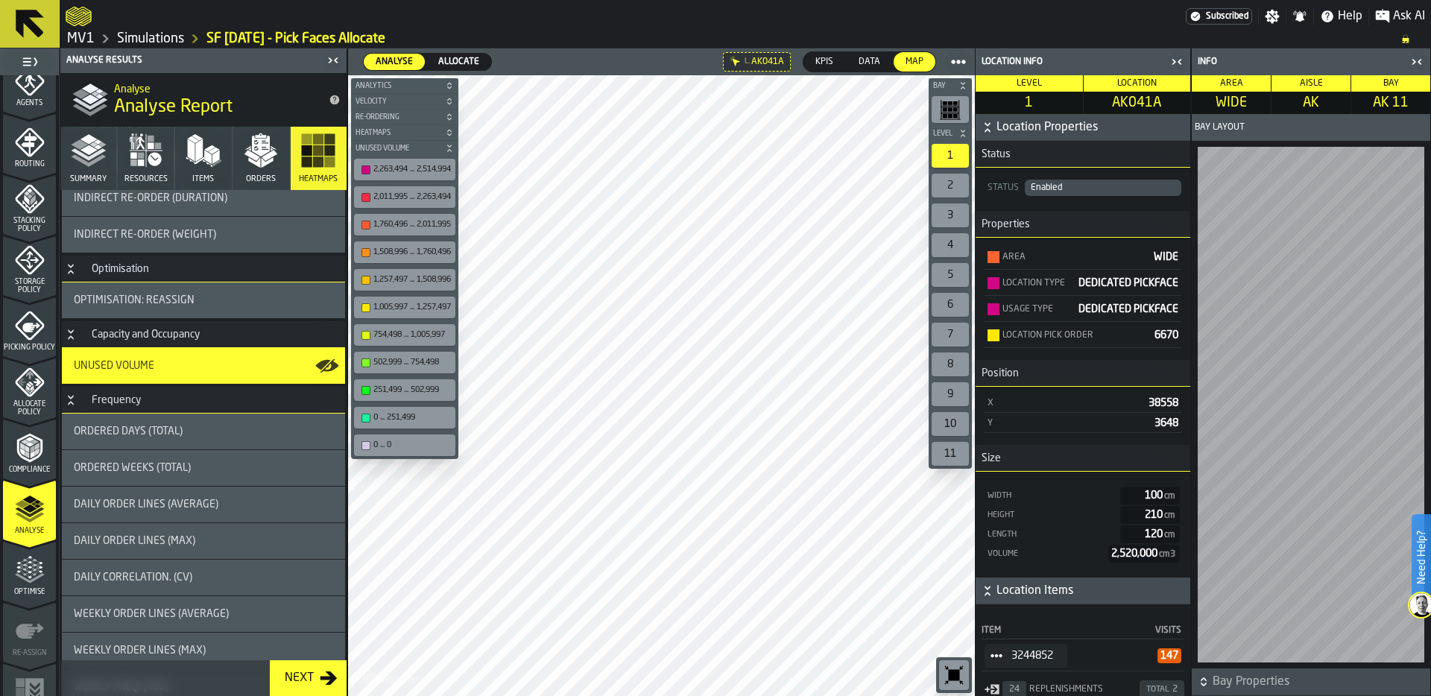
click at [1176, 61] on icon "button-toggle-Close me" at bounding box center [1177, 62] width 18 height 18
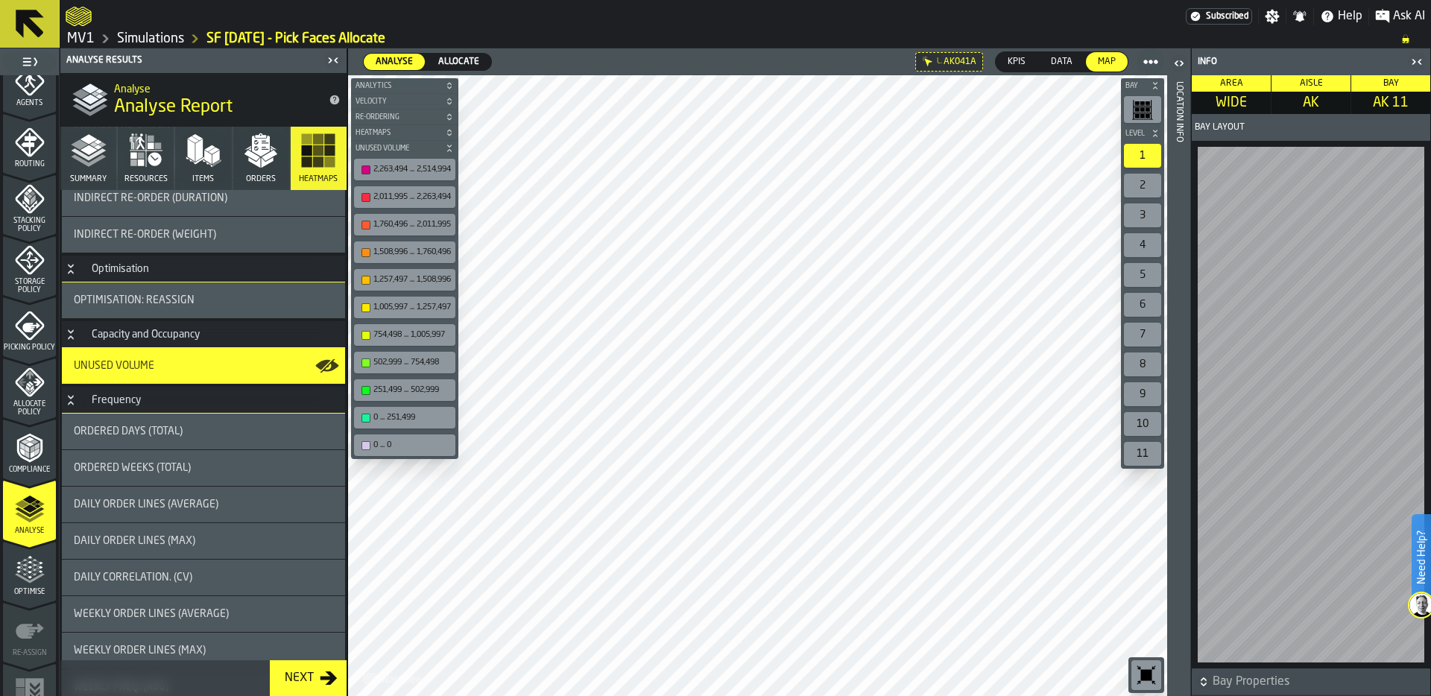
click at [1416, 58] on icon "button-toggle-Close me" at bounding box center [1417, 62] width 18 height 18
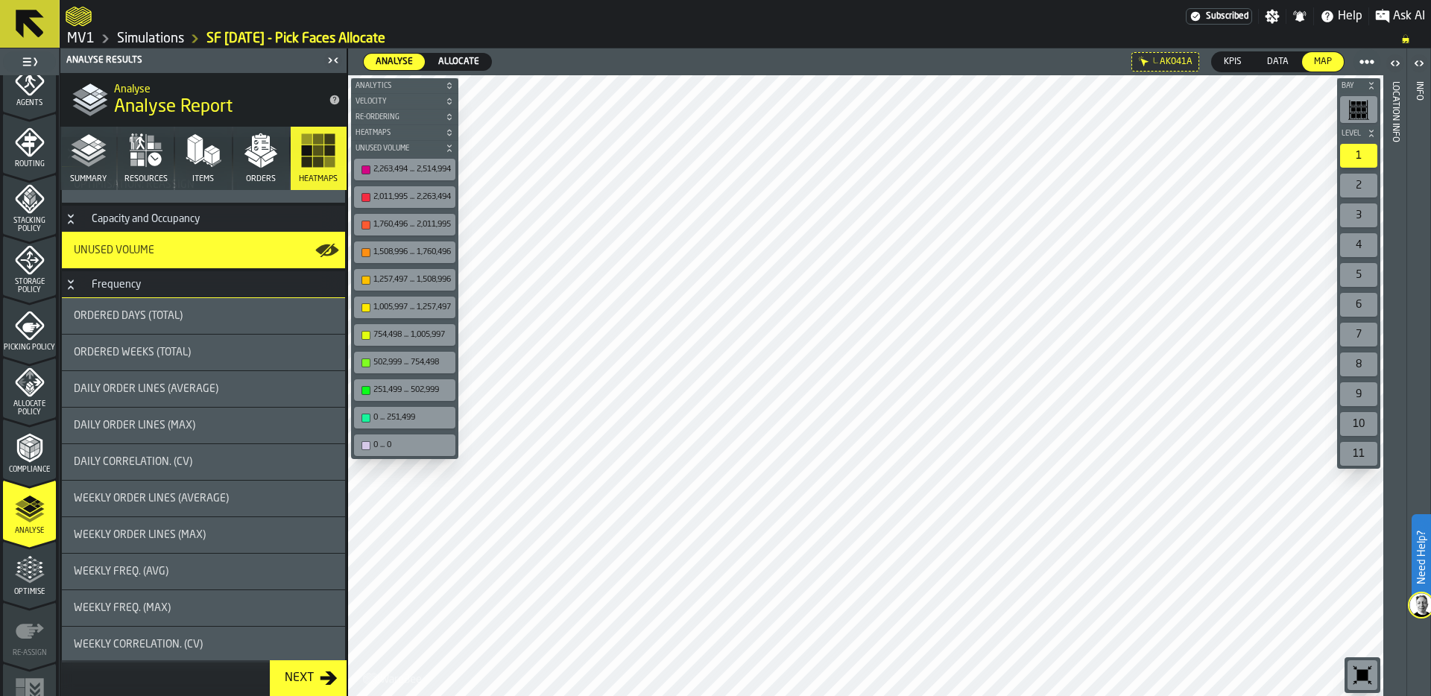
scroll to position [1206, 0]
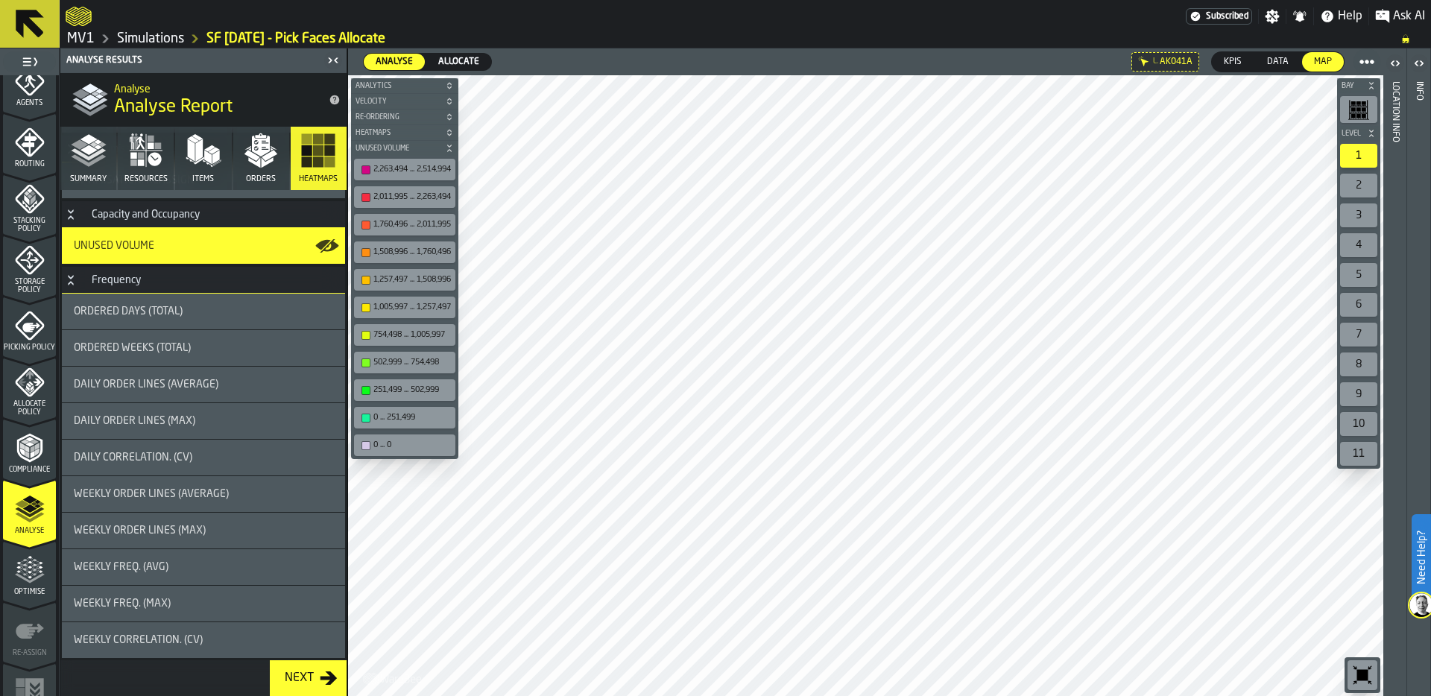
click at [121, 578] on div "Weekly Freq. (Avg)" at bounding box center [203, 567] width 283 height 36
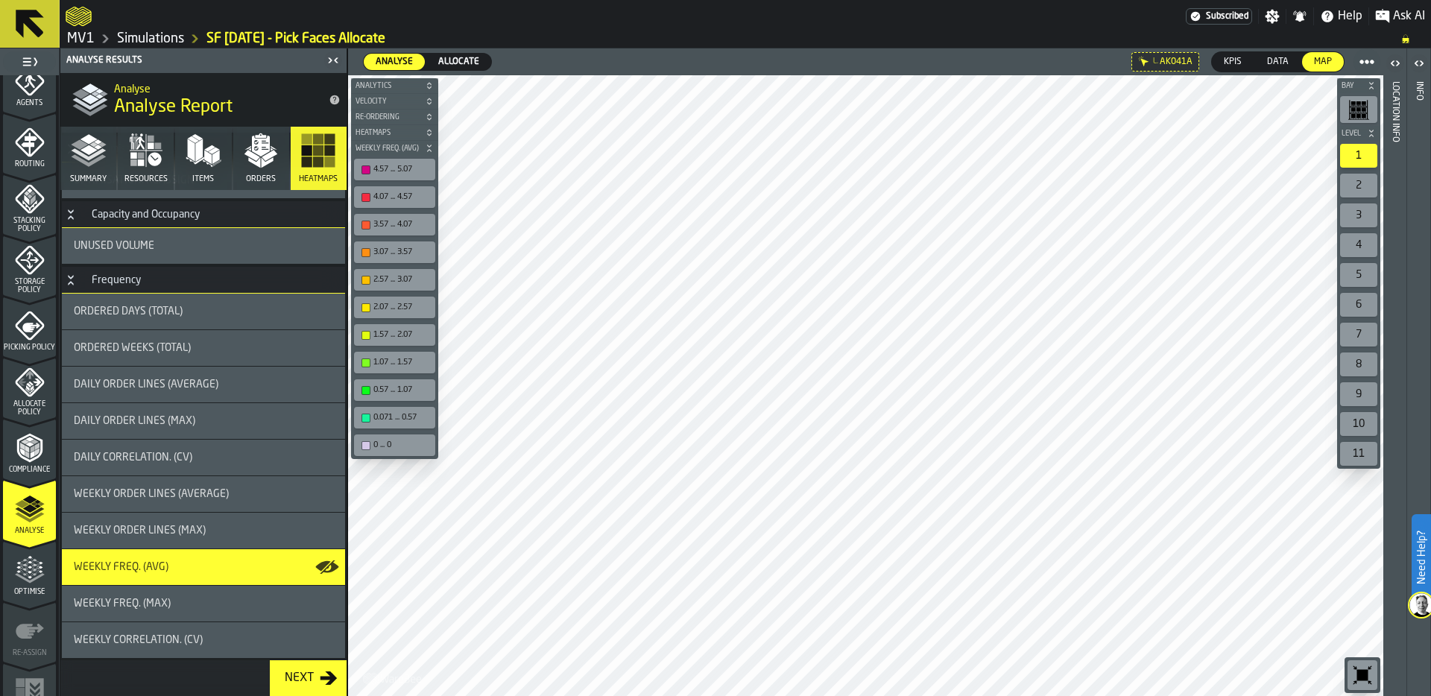
click at [365, 171] on div "button-toolbar-undefined" at bounding box center [366, 169] width 9 height 9
click at [365, 201] on div "4.07 ... 4.57" at bounding box center [394, 197] width 75 height 16
click at [365, 221] on div "button-toolbar-undefined" at bounding box center [366, 225] width 9 height 9
click at [364, 253] on div "button-toolbar-undefined" at bounding box center [366, 252] width 9 height 9
click at [368, 283] on div "button-toolbar-undefined" at bounding box center [366, 280] width 9 height 9
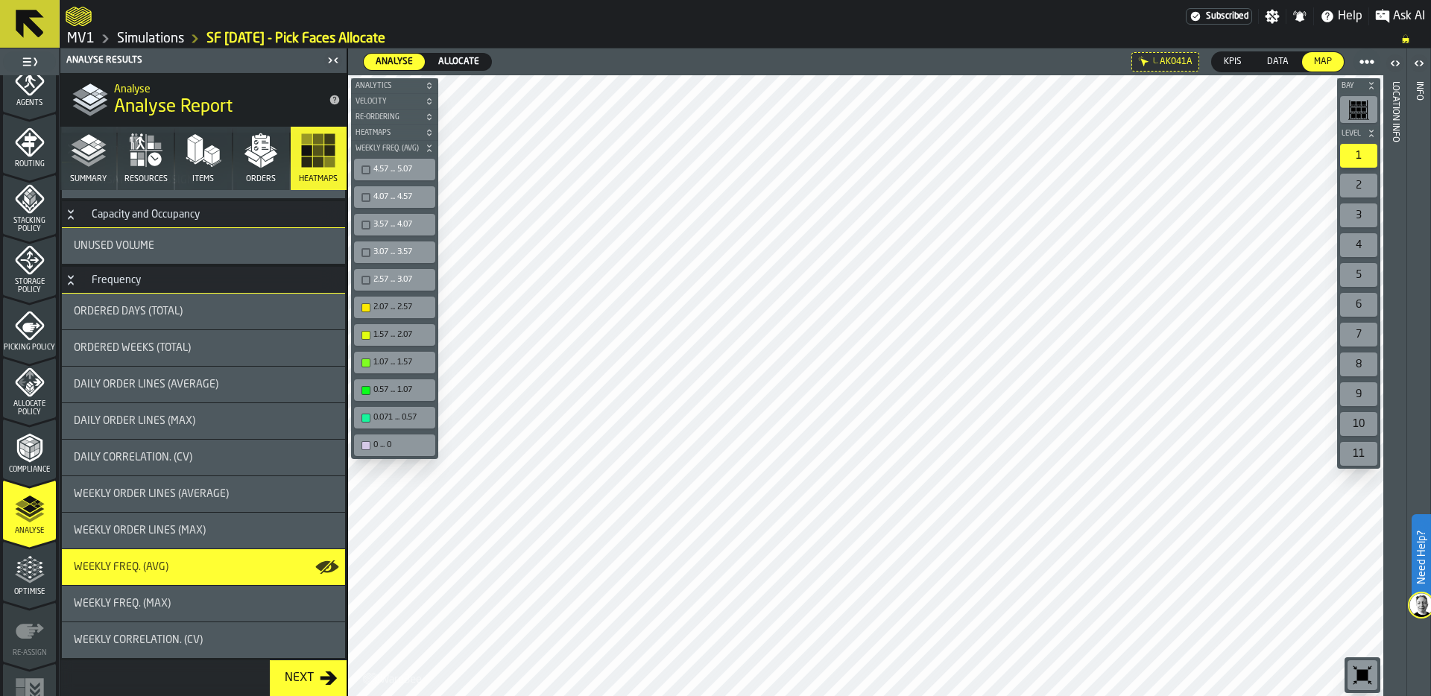
click at [364, 304] on div "button-toolbar-undefined" at bounding box center [366, 307] width 9 height 9
click at [367, 335] on div "button-toolbar-undefined" at bounding box center [366, 335] width 9 height 9
click at [364, 363] on div "button-toolbar-undefined" at bounding box center [366, 363] width 9 height 9
click at [411, 131] on span "Heatmaps" at bounding box center [387, 133] width 69 height 8
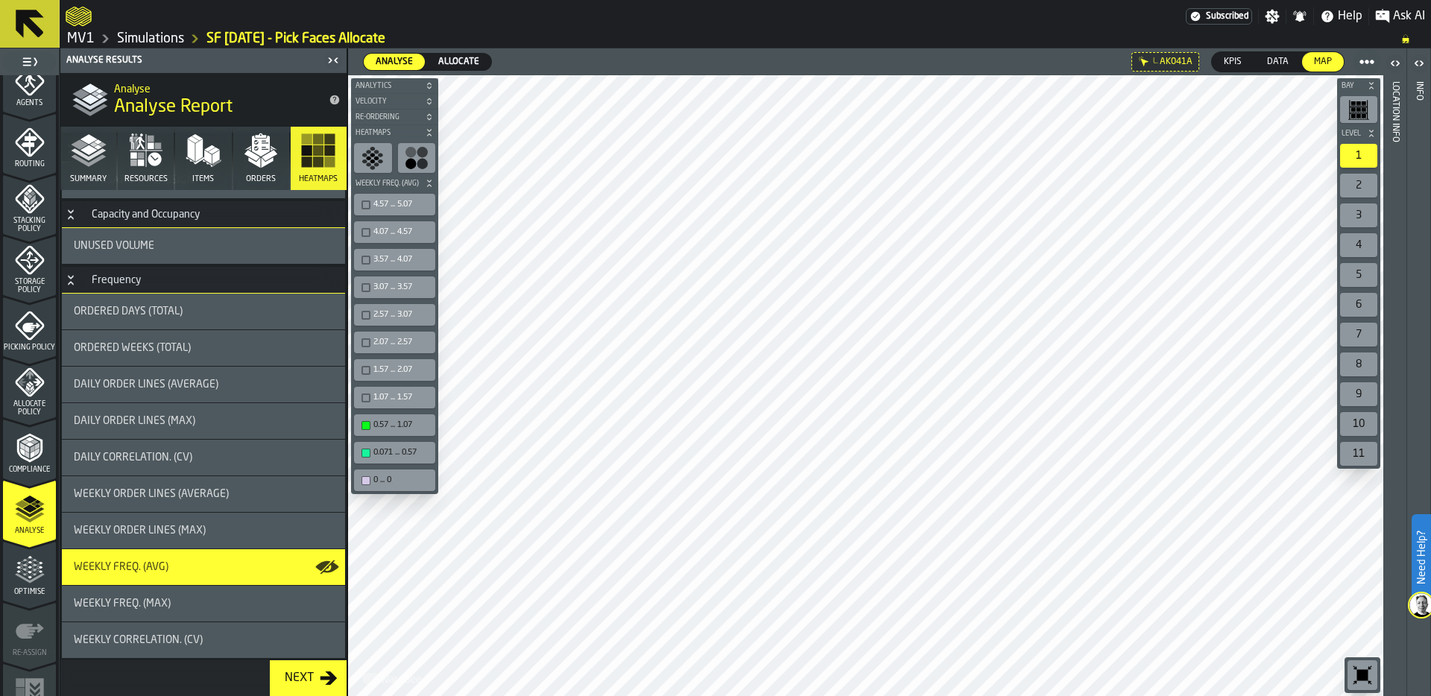
click at [410, 129] on span "Heatmaps" at bounding box center [387, 133] width 69 height 8
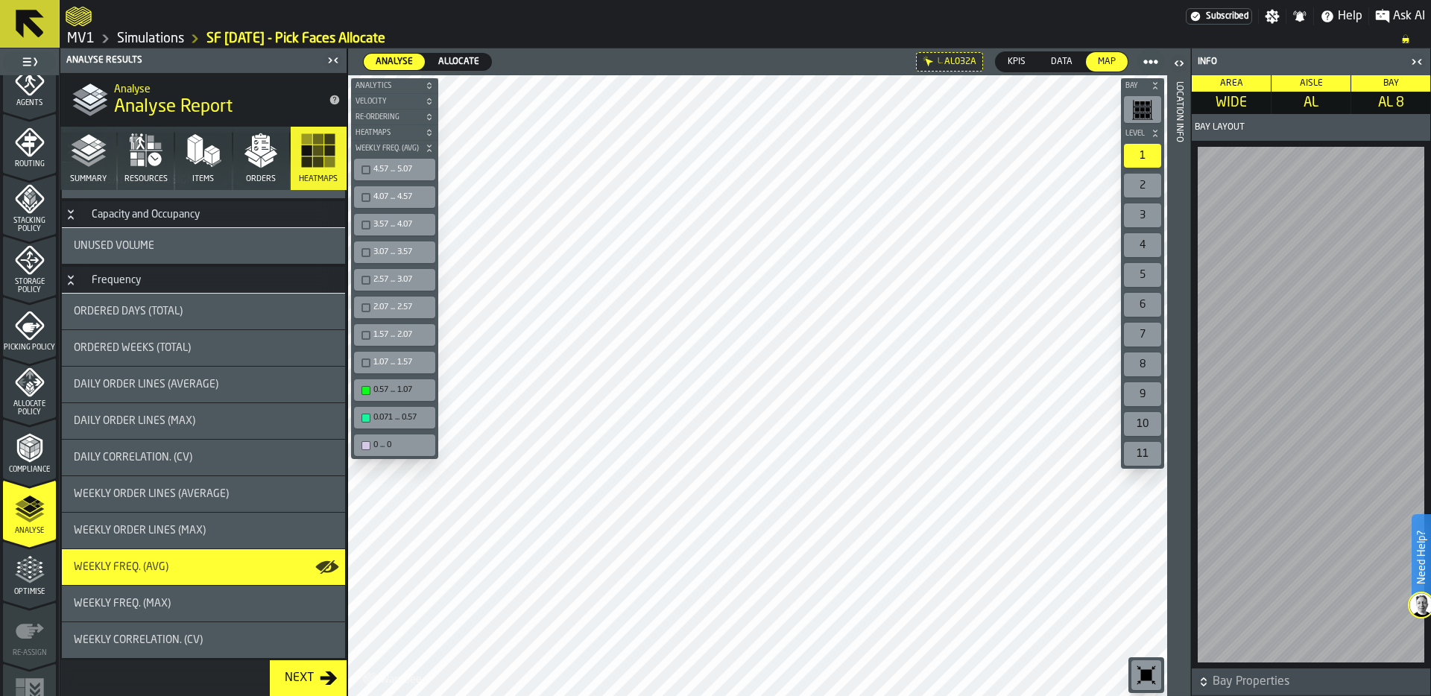
click at [1171, 461] on header "Location Info" at bounding box center [1178, 372] width 23 height 648
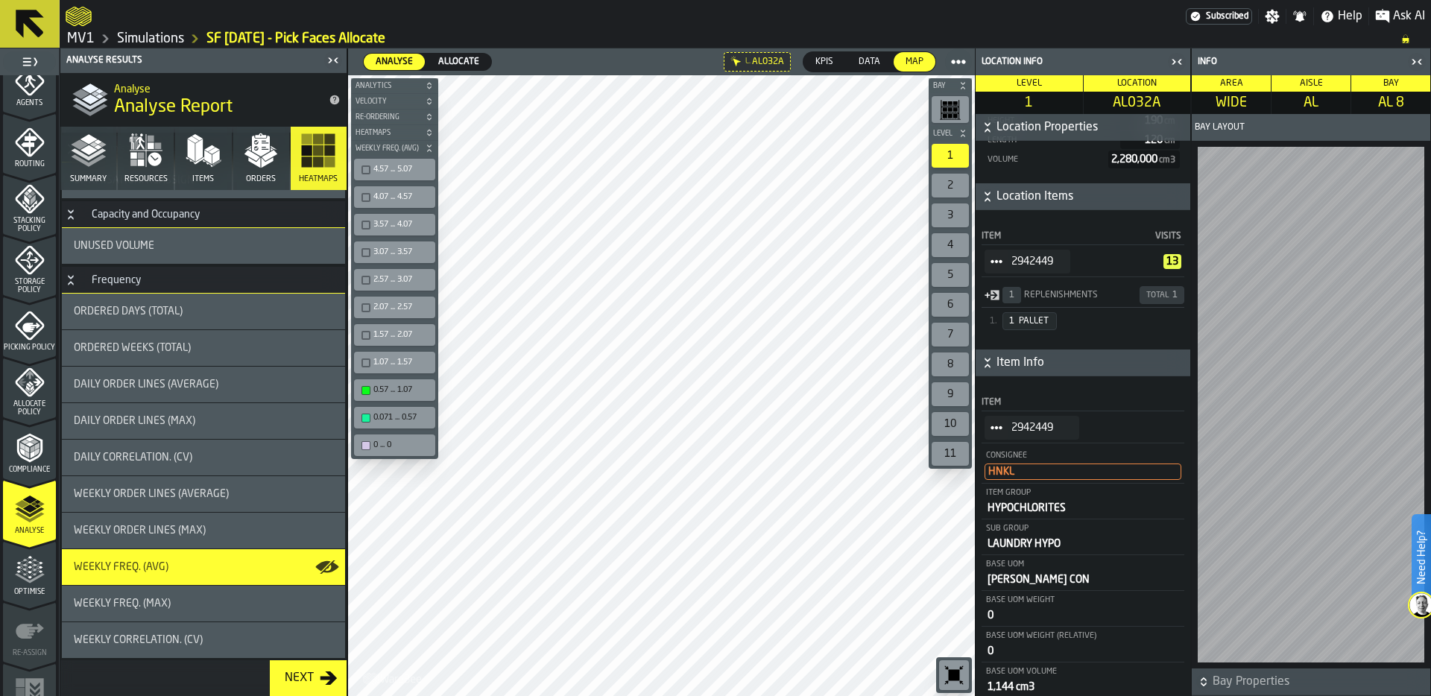
scroll to position [400, 0]
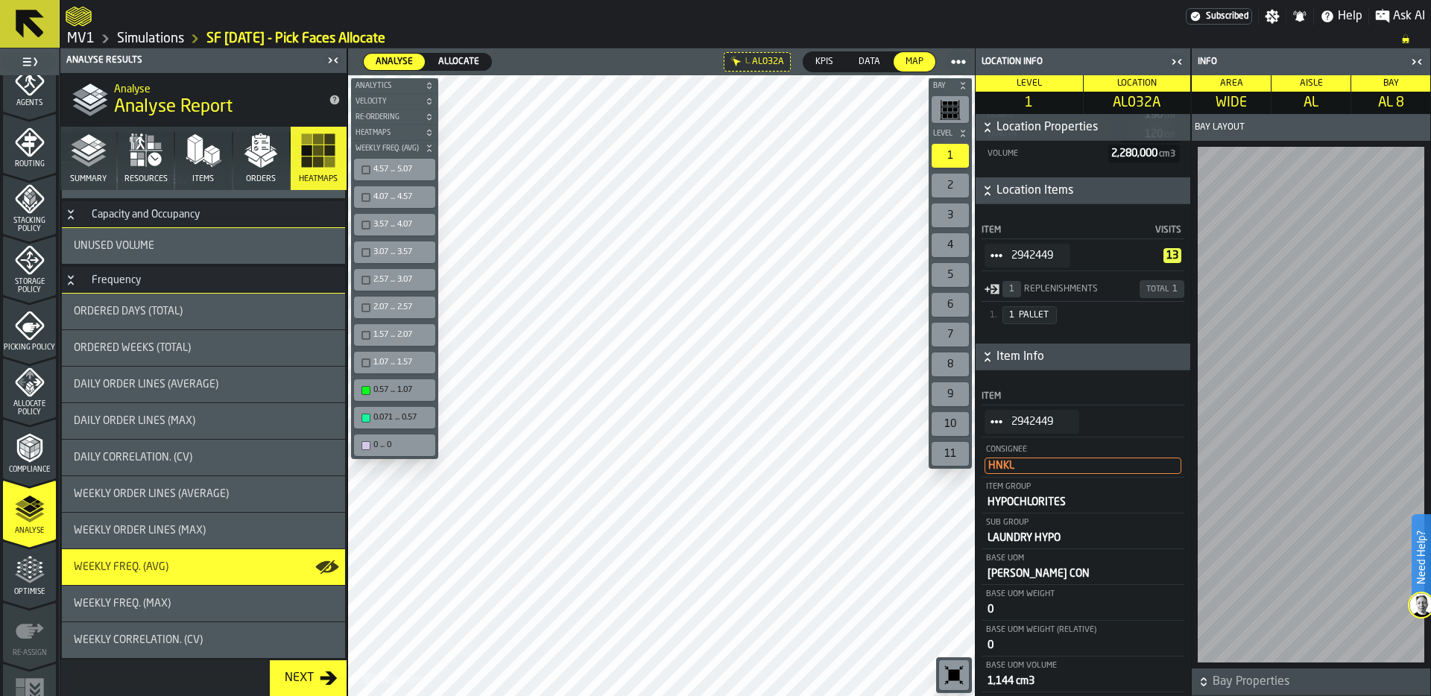
click at [996, 433] on span "StatList-item-2942449" at bounding box center [997, 422] width 24 height 24
click at [1041, 473] on div "Show Orders" at bounding box center [1038, 478] width 89 height 10
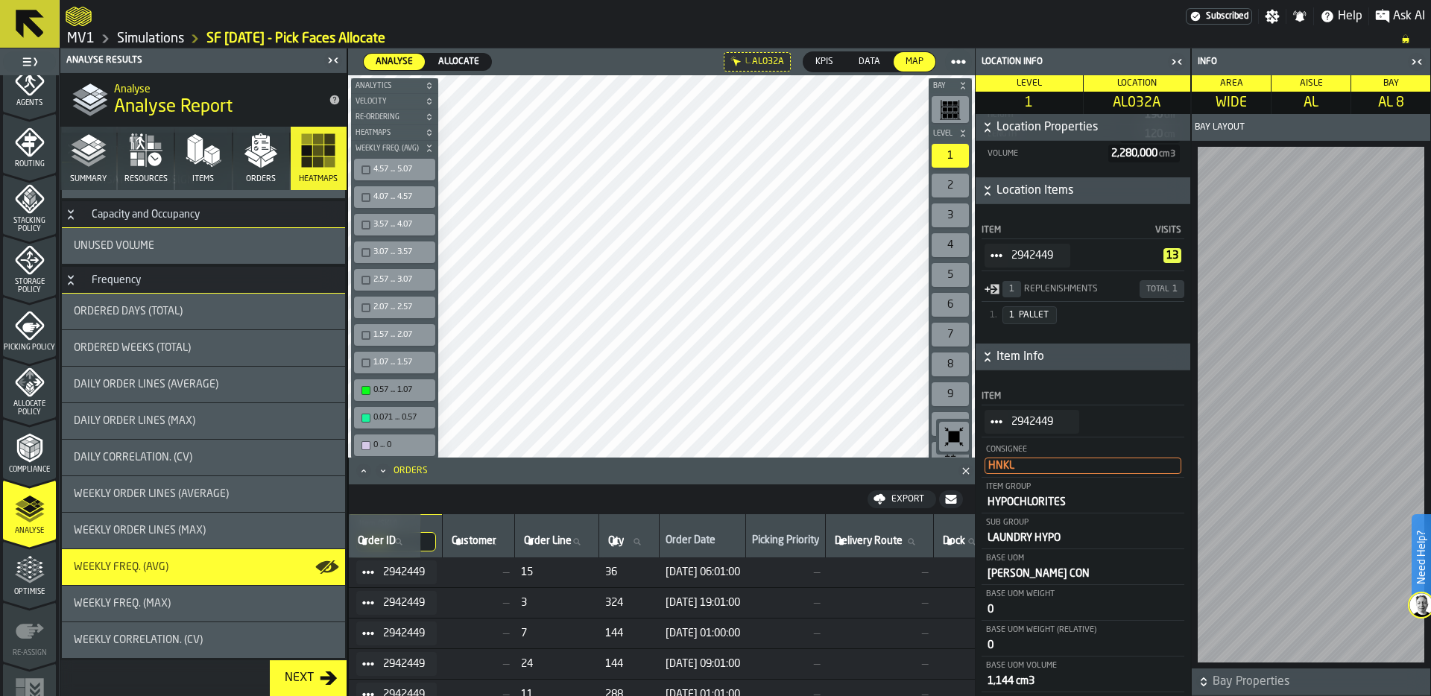
scroll to position [0, 351]
click at [1178, 60] on icon "button-toggle-Close me" at bounding box center [1177, 62] width 18 height 18
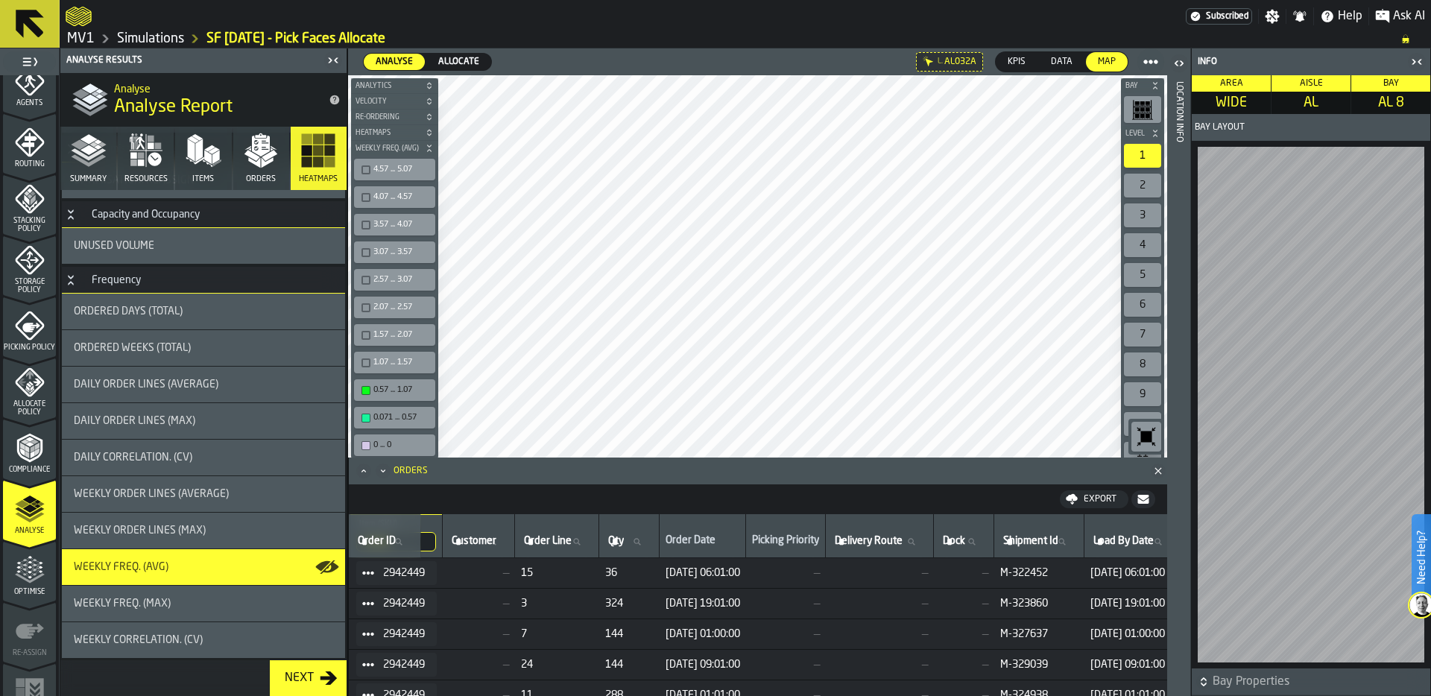
click at [1416, 58] on icon "button-toggle-Close me" at bounding box center [1417, 62] width 18 height 18
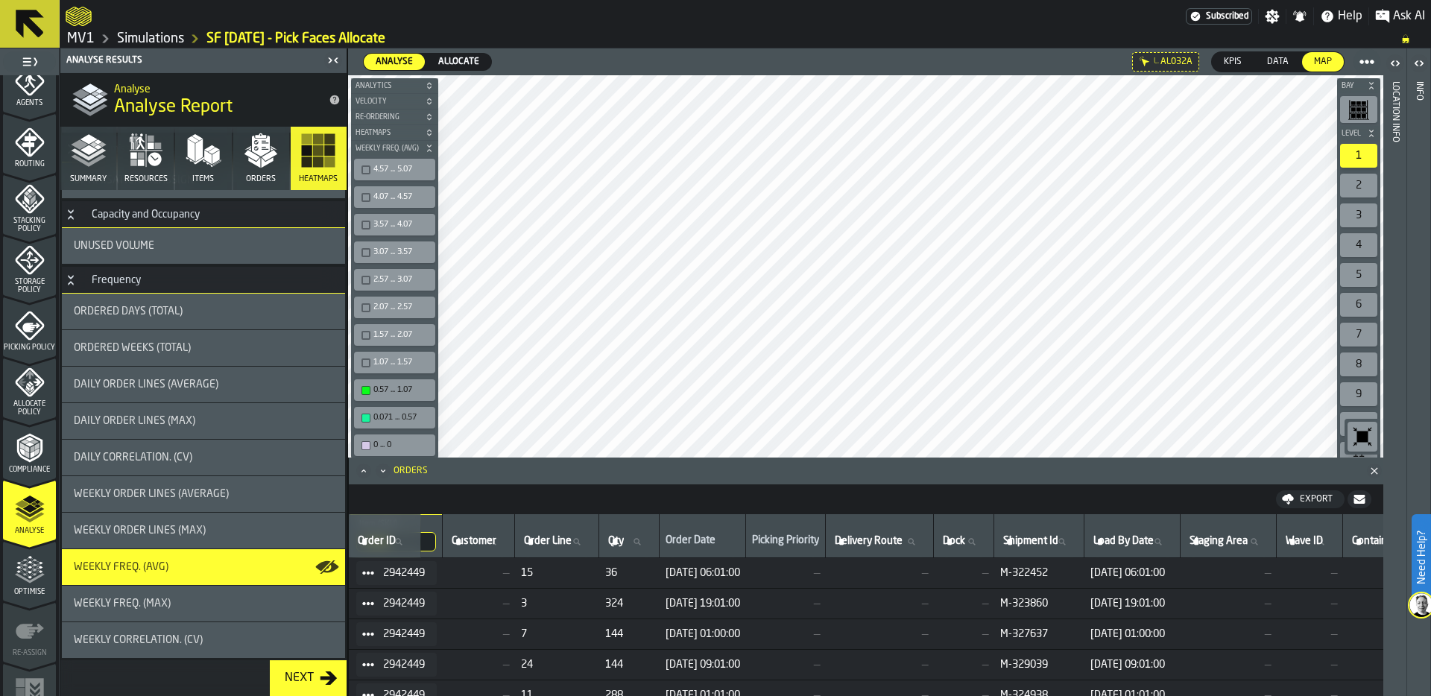
click at [1372, 470] on icon "Close" at bounding box center [1374, 471] width 15 height 15
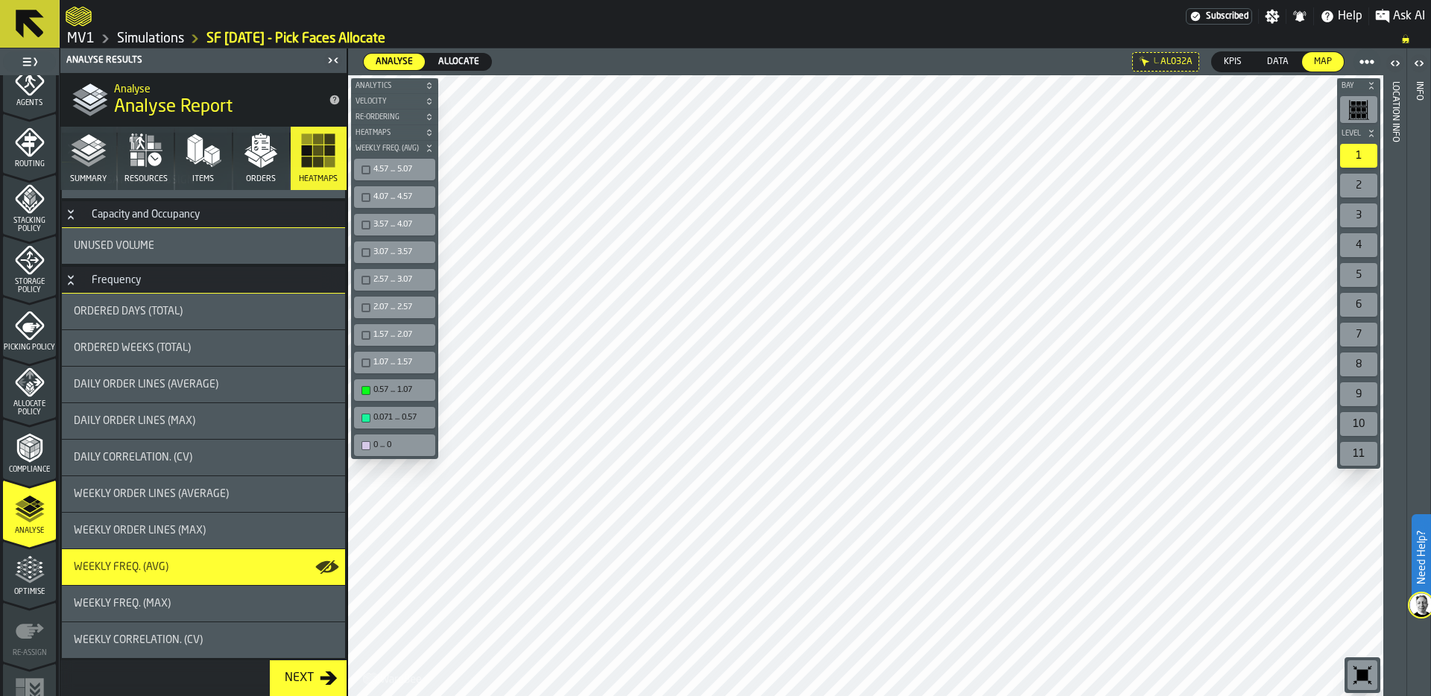
click at [1421, 60] on icon "button-toggle-Open" at bounding box center [1419, 63] width 18 height 18
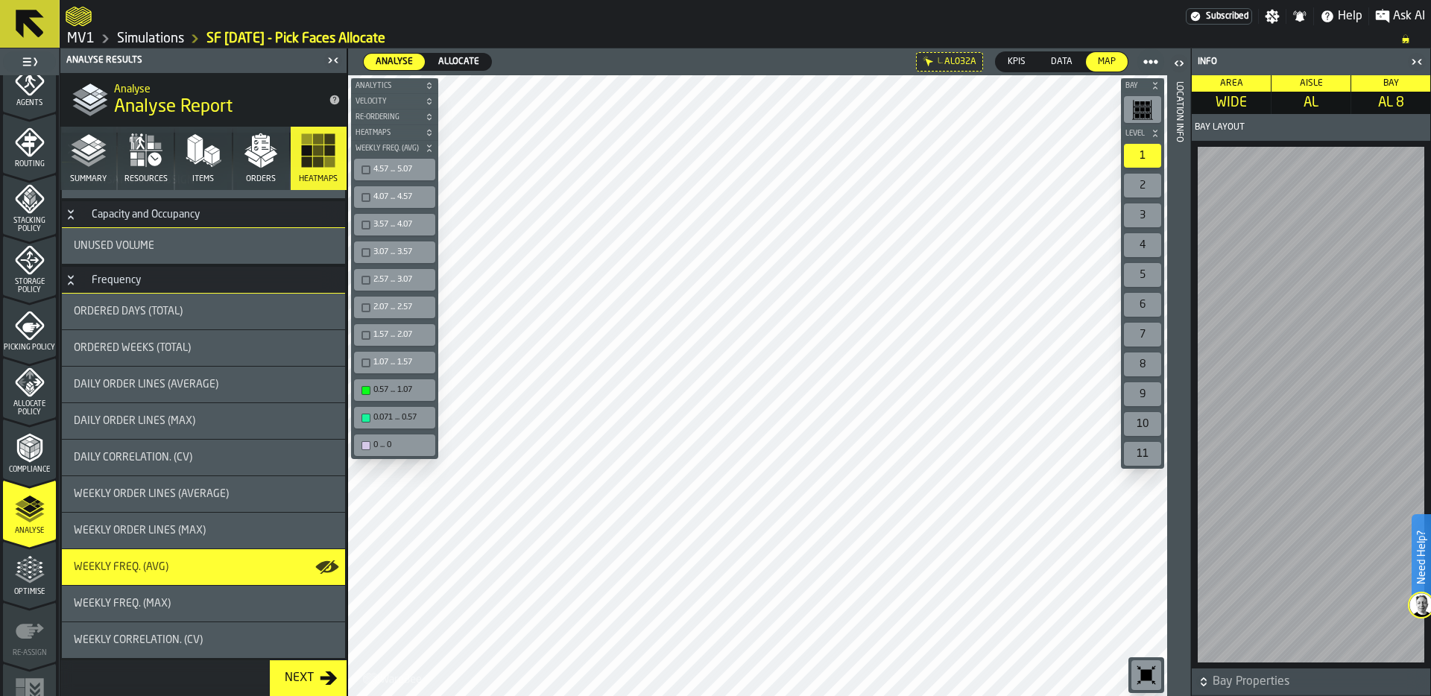
click at [363, 168] on div "button-toolbar-undefined" at bounding box center [366, 169] width 9 height 9
click at [365, 195] on div "button-toolbar-undefined" at bounding box center [366, 197] width 9 height 9
click at [362, 221] on div "button-toolbar-undefined" at bounding box center [366, 225] width 9 height 9
click at [365, 244] on div "3.07 ... 3.57" at bounding box center [394, 252] width 75 height 16
click at [364, 282] on div "button-toolbar-undefined" at bounding box center [366, 280] width 9 height 9
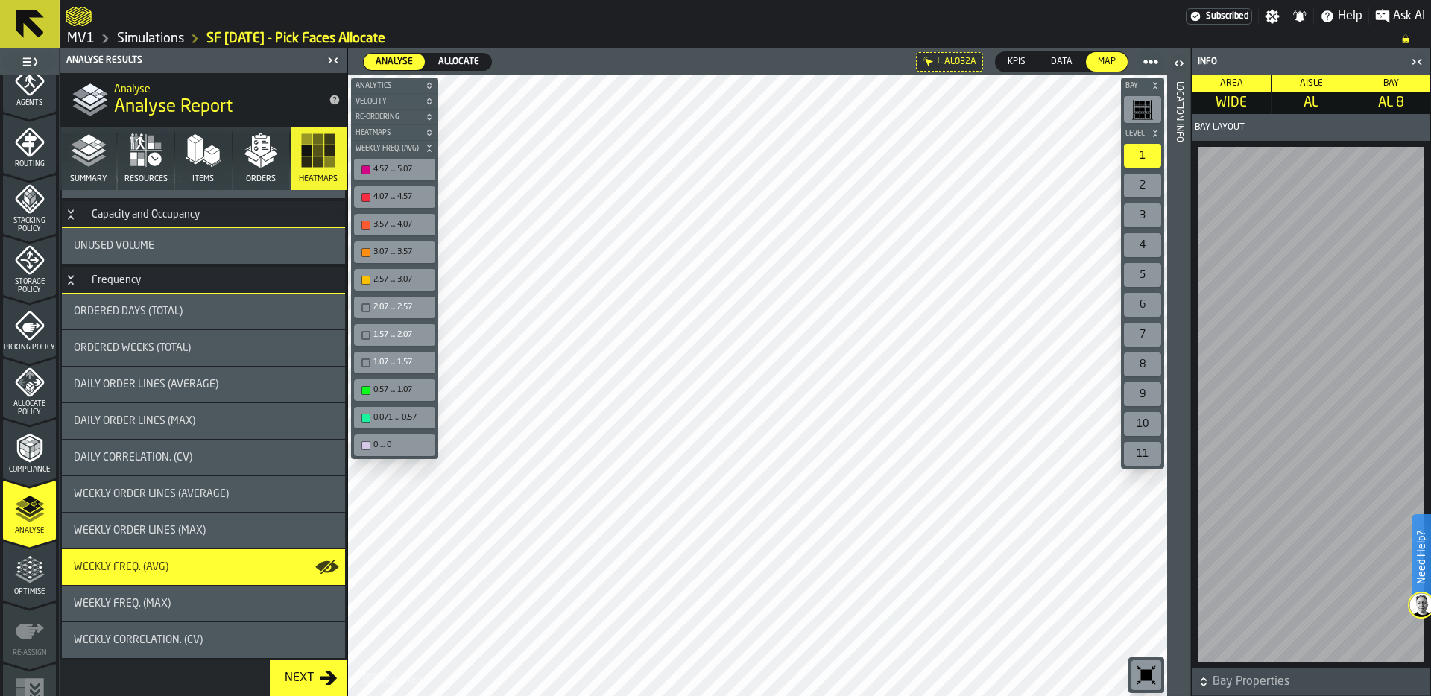
click at [363, 310] on div "2.07 ... 2.57" at bounding box center [394, 308] width 75 height 16
click at [365, 333] on div "button-toolbar-undefined" at bounding box center [366, 335] width 9 height 9
click at [365, 360] on div "button-toolbar-undefined" at bounding box center [366, 363] width 9 height 9
click at [119, 643] on span "Weekly Correlation. (CV)" at bounding box center [138, 640] width 129 height 12
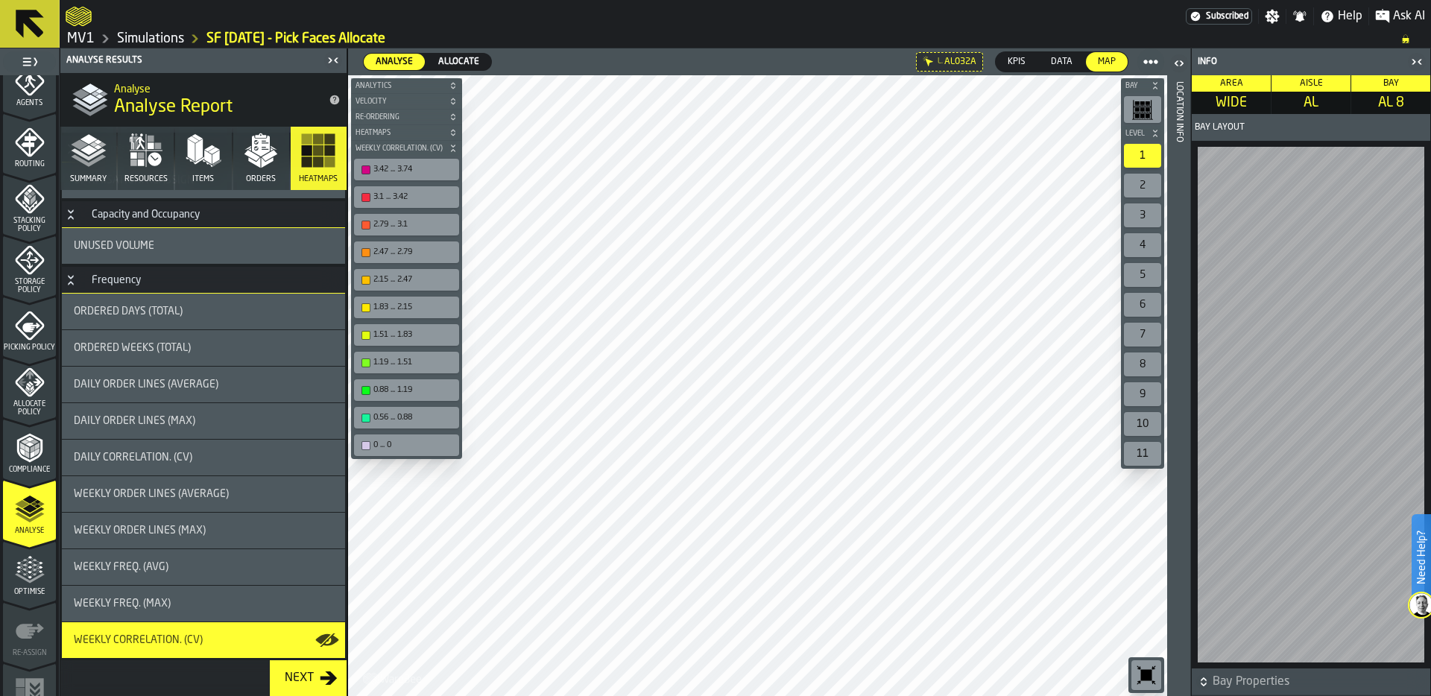
click at [134, 601] on span "Weekly Freq. (Max)" at bounding box center [122, 604] width 97 height 12
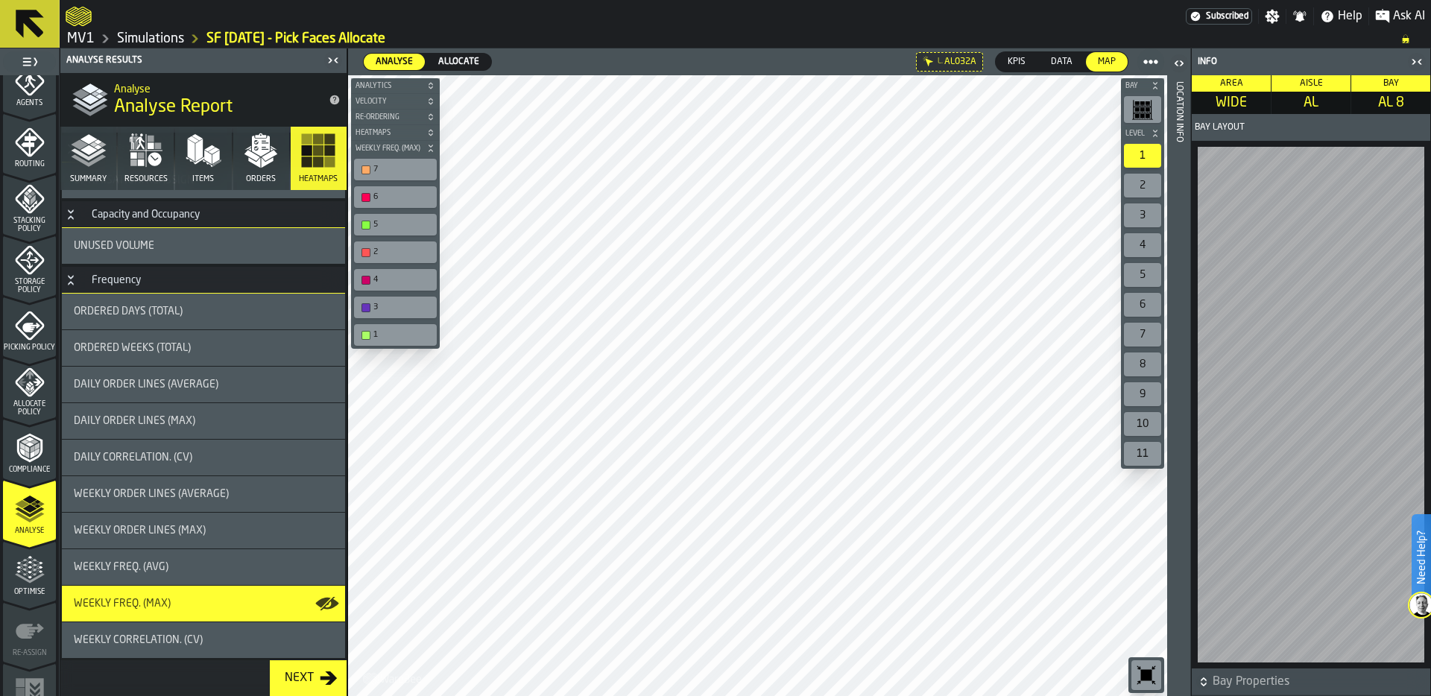
click at [156, 559] on div "Weekly Freq. (Avg)" at bounding box center [203, 567] width 283 height 36
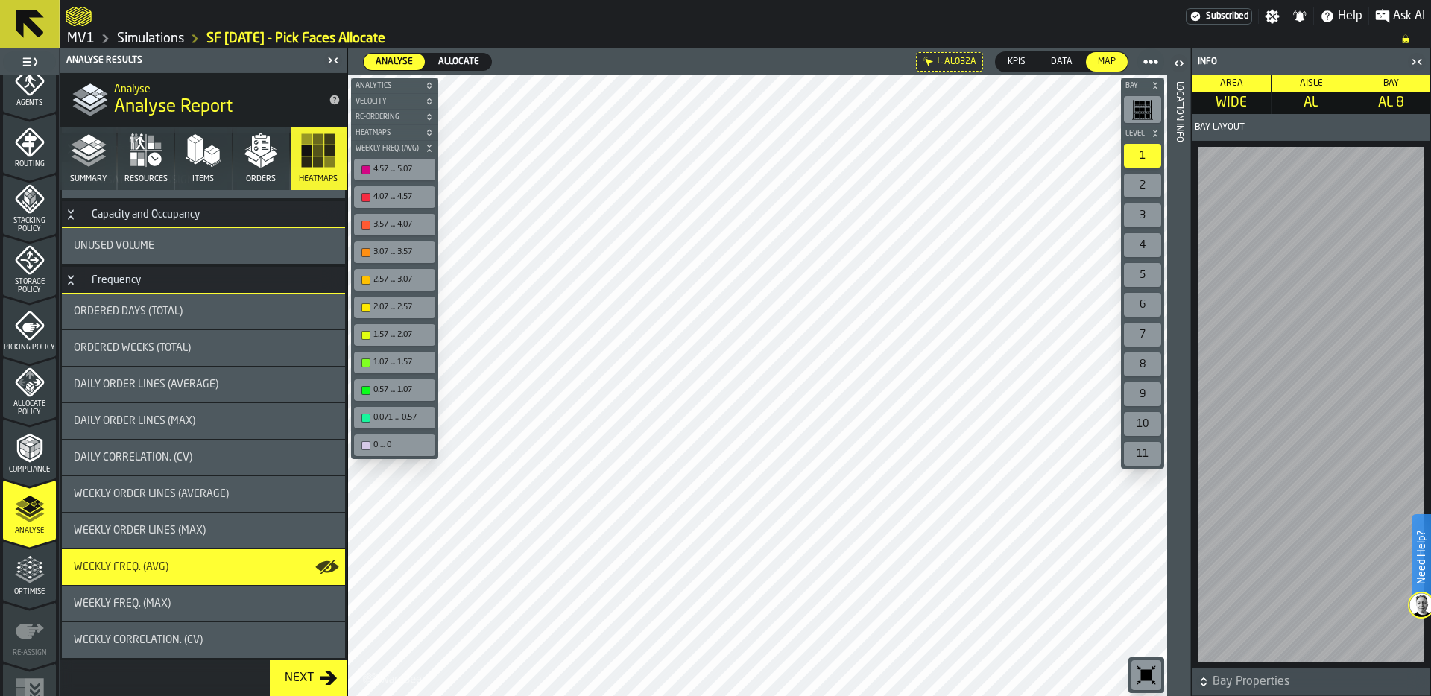
click at [1176, 524] on div "Location Info" at bounding box center [1179, 385] width 10 height 614
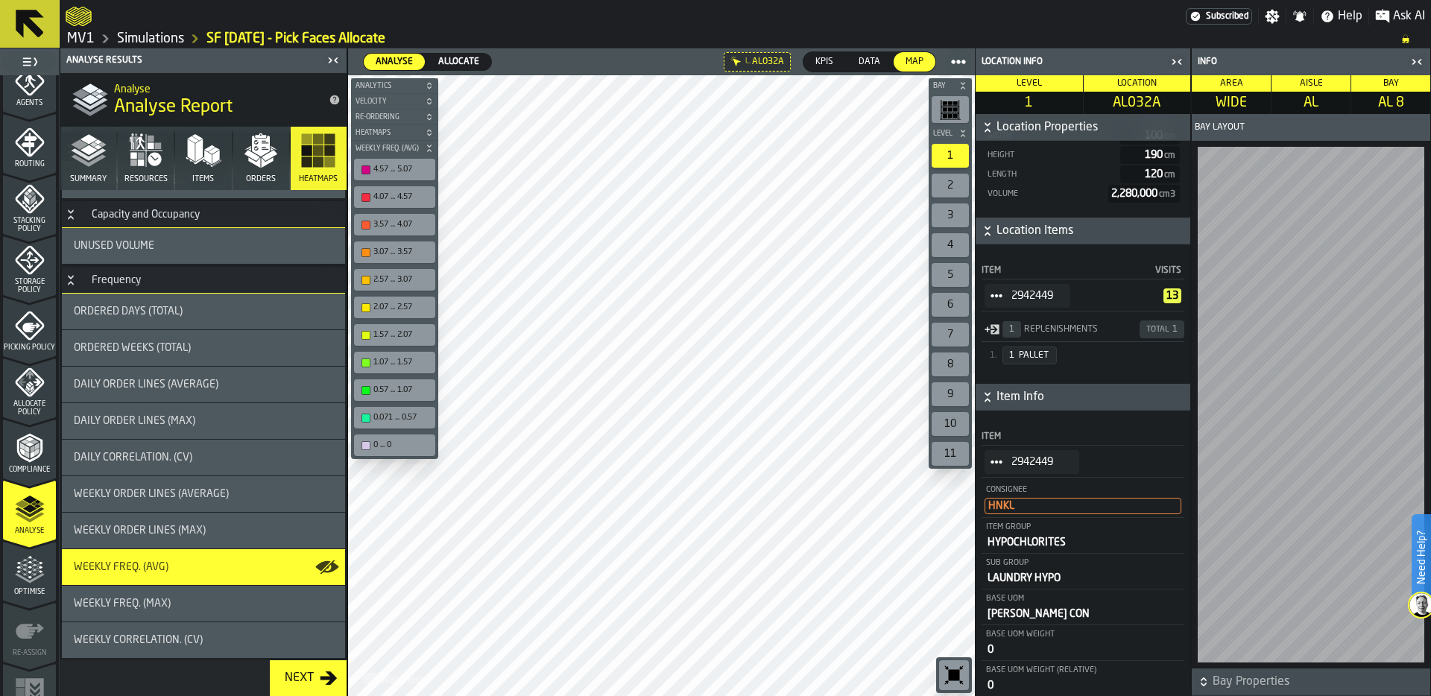
scroll to position [438, 0]
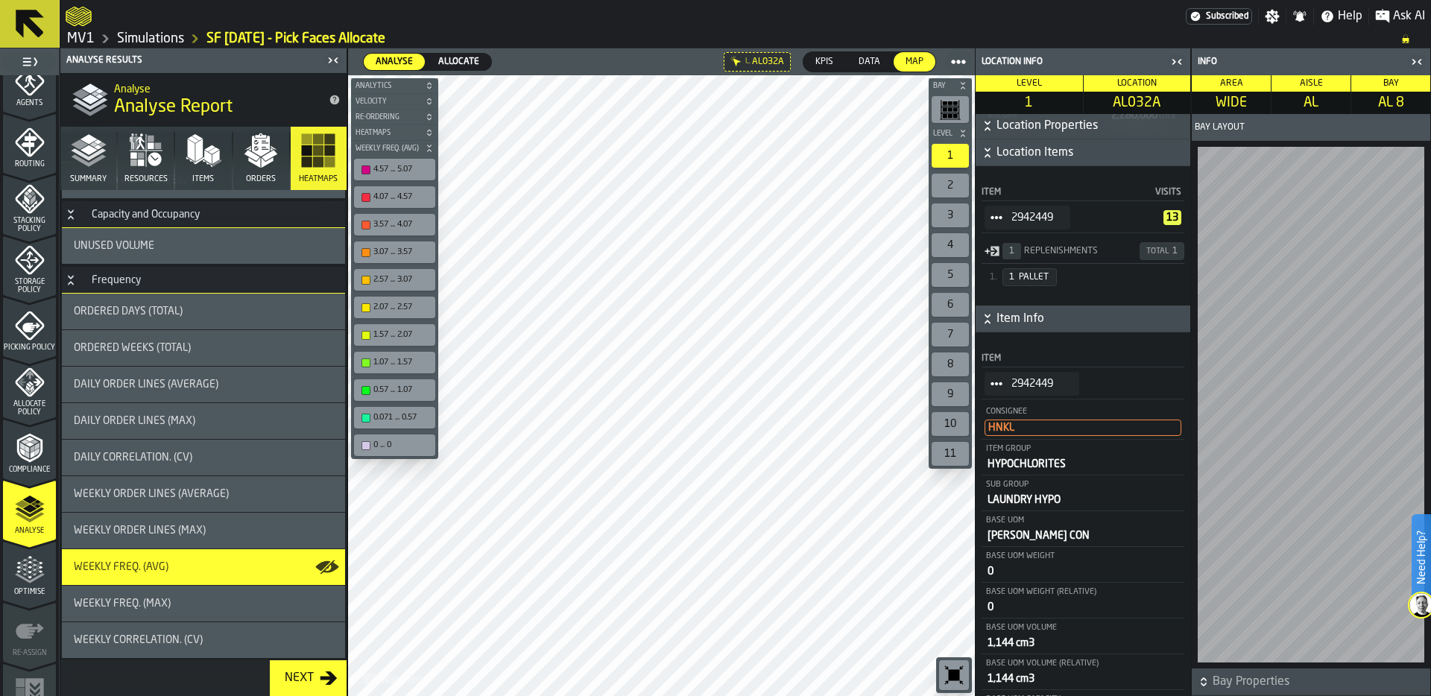
click at [995, 379] on icon "StatList-item-2942449" at bounding box center [997, 384] width 12 height 12
click at [1029, 441] on div "Show Orders" at bounding box center [1038, 440] width 89 height 10
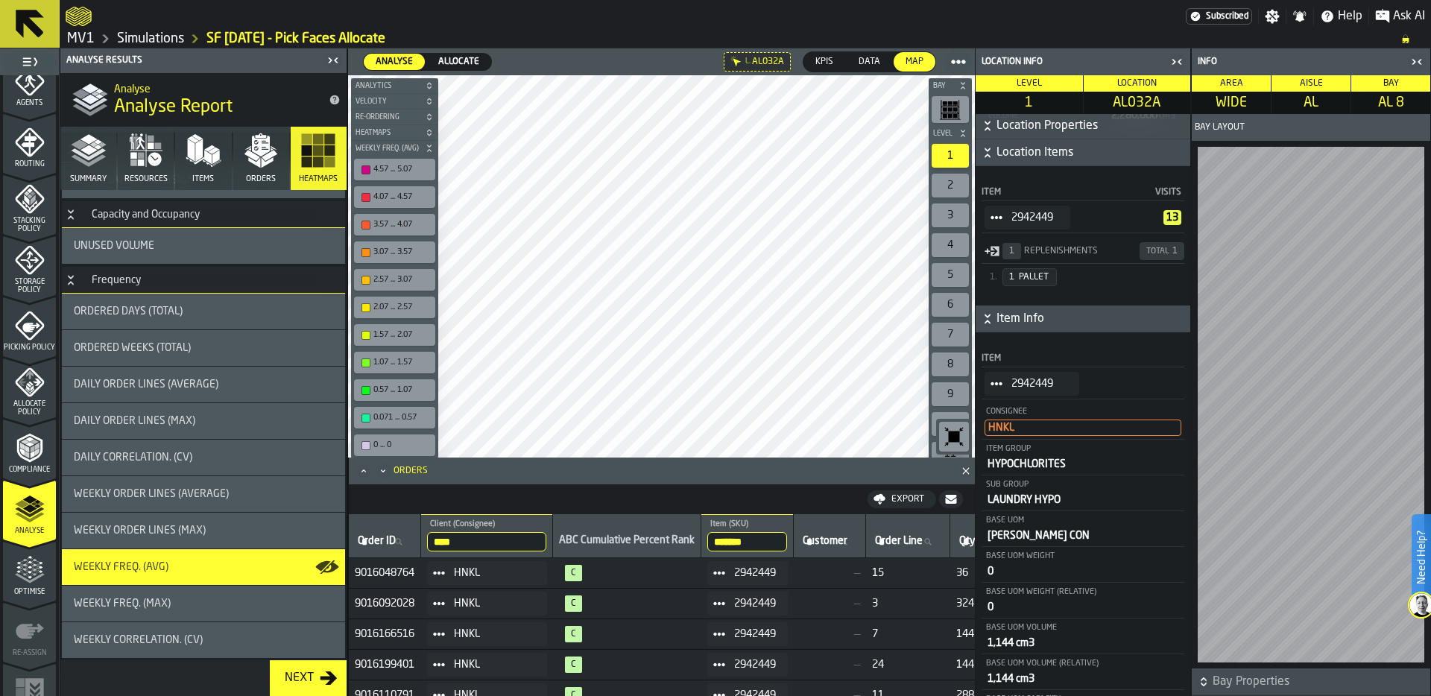
click at [504, 543] on input "****" at bounding box center [486, 541] width 119 height 19
click at [544, 541] on input "****" at bounding box center [486, 541] width 119 height 19
click at [783, 543] on input "*******" at bounding box center [747, 541] width 80 height 19
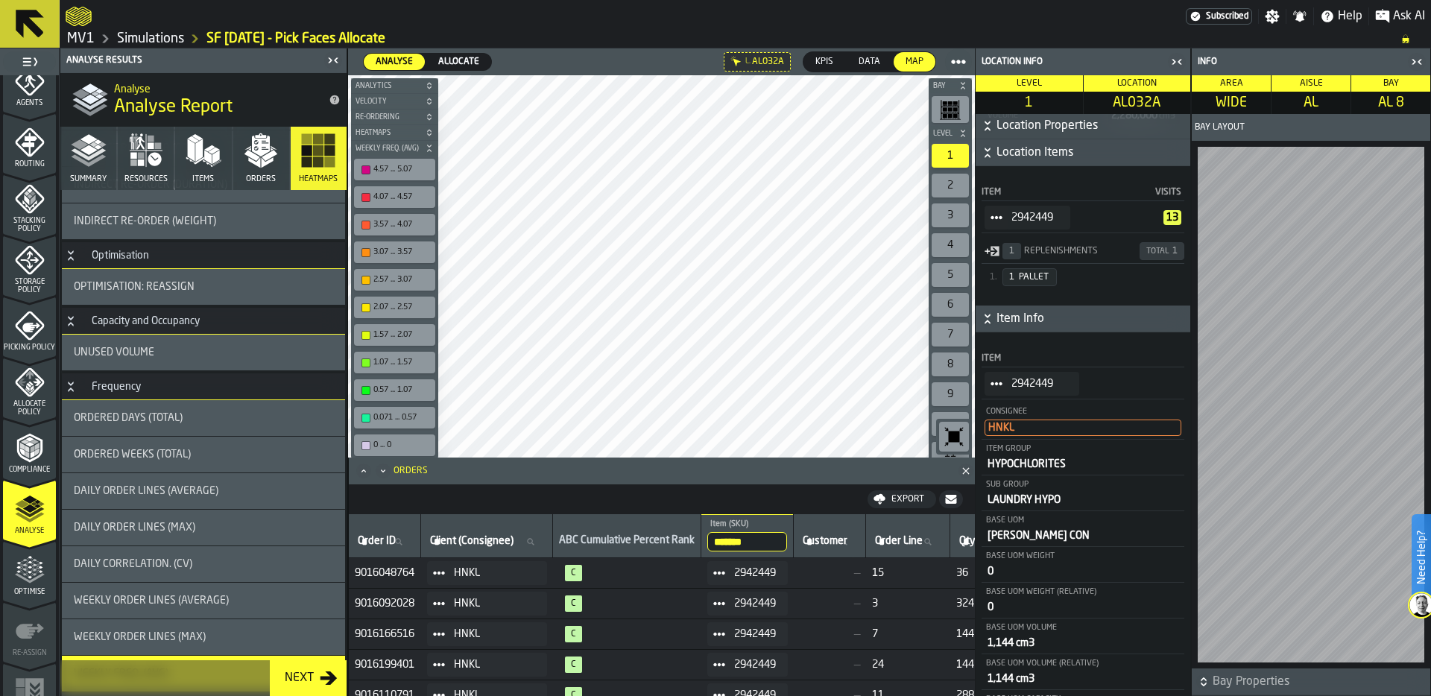
scroll to position [1100, 0]
click at [787, 543] on input "*******" at bounding box center [747, 541] width 80 height 19
click at [748, 541] on label "Item (SKU) Item (SKU)" at bounding box center [747, 541] width 80 height 19
click at [748, 541] on input "Item (SKU) Item (SKU)" at bounding box center [747, 541] width 80 height 19
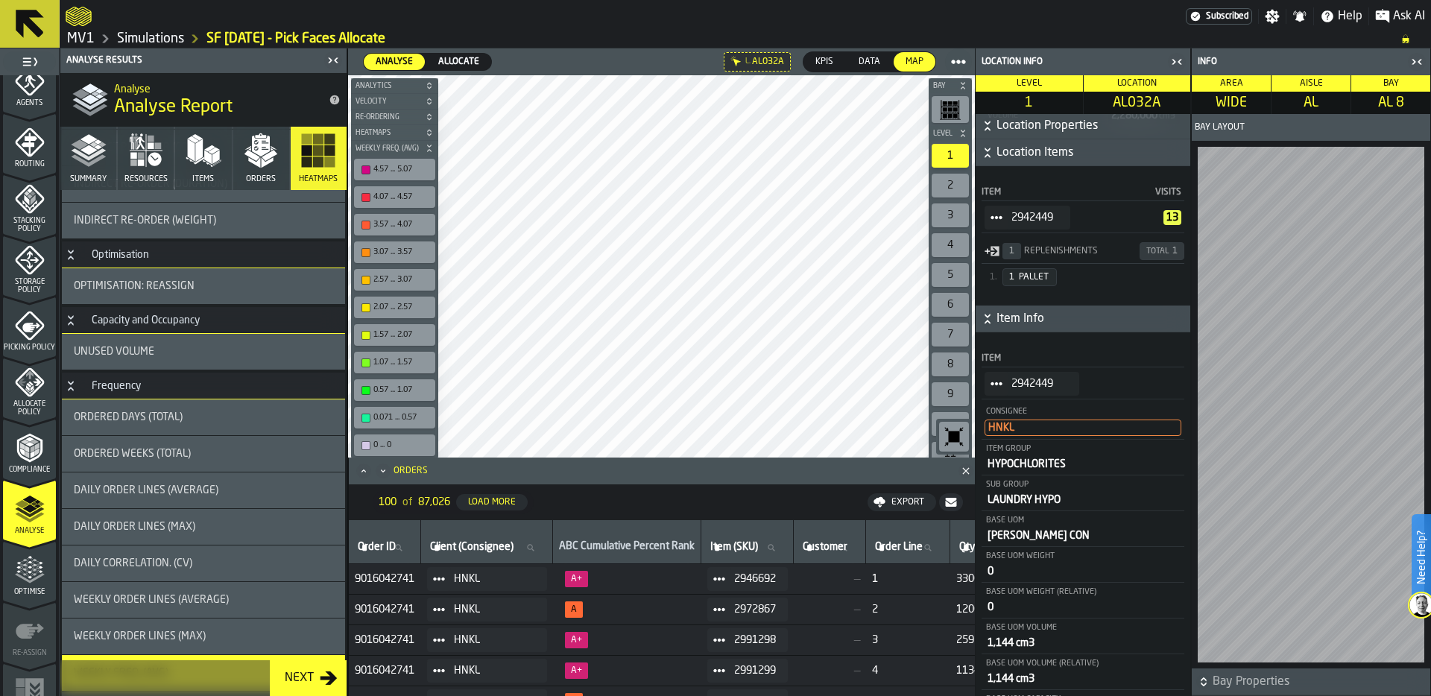
click at [769, 550] on input "Item (SKU) Item (SKU)" at bounding box center [747, 547] width 80 height 19
type input "****"
click at [756, 542] on input "****" at bounding box center [747, 547] width 80 height 19
type input "*******"
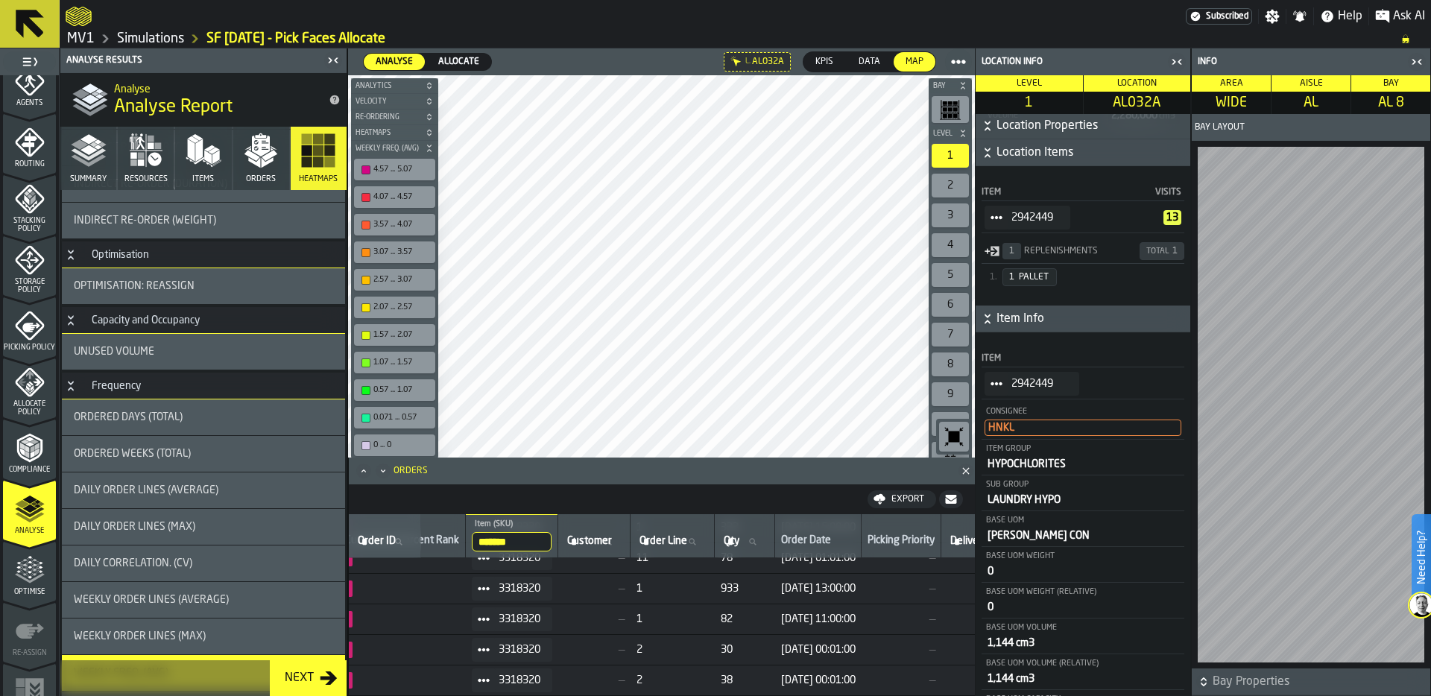
scroll to position [993, 227]
click at [359, 474] on icon "Maximize" at bounding box center [363, 471] width 15 height 15
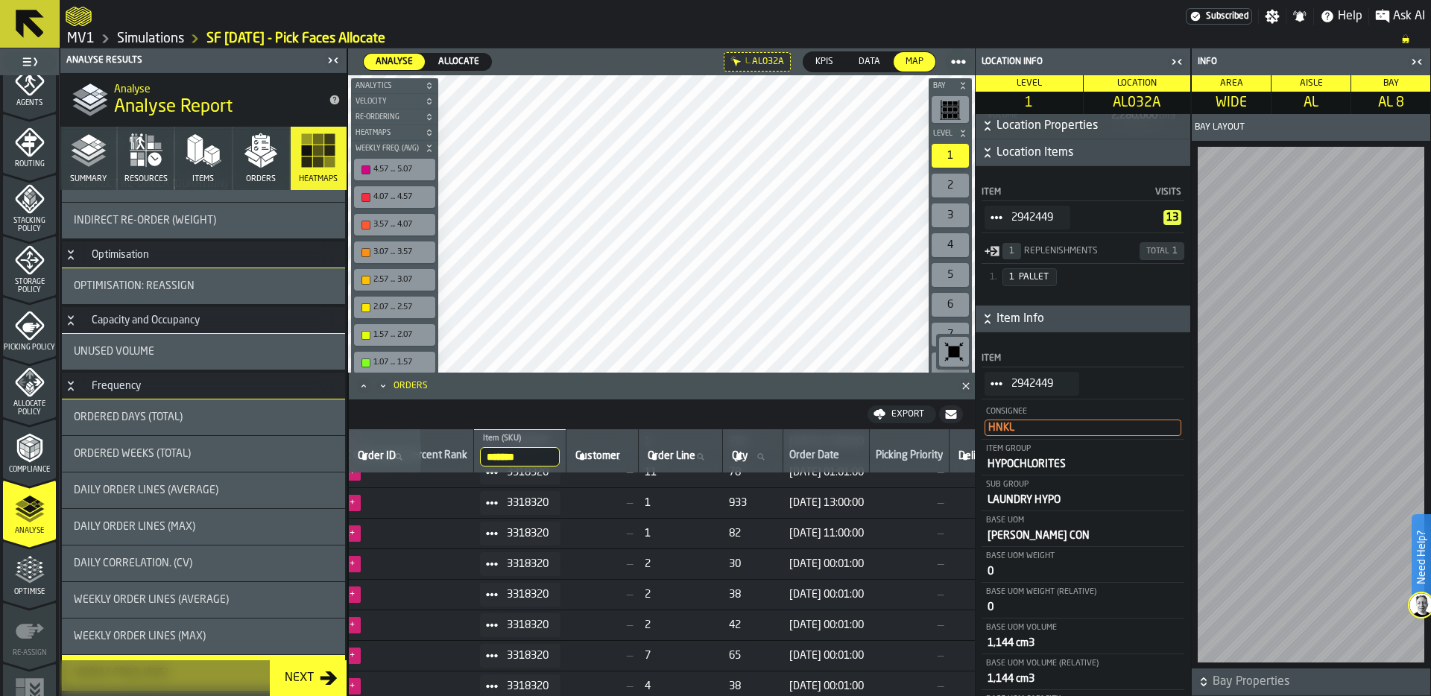
click at [553, 449] on input "*******" at bounding box center [520, 456] width 80 height 19
click at [555, 455] on input "*******" at bounding box center [520, 456] width 80 height 19
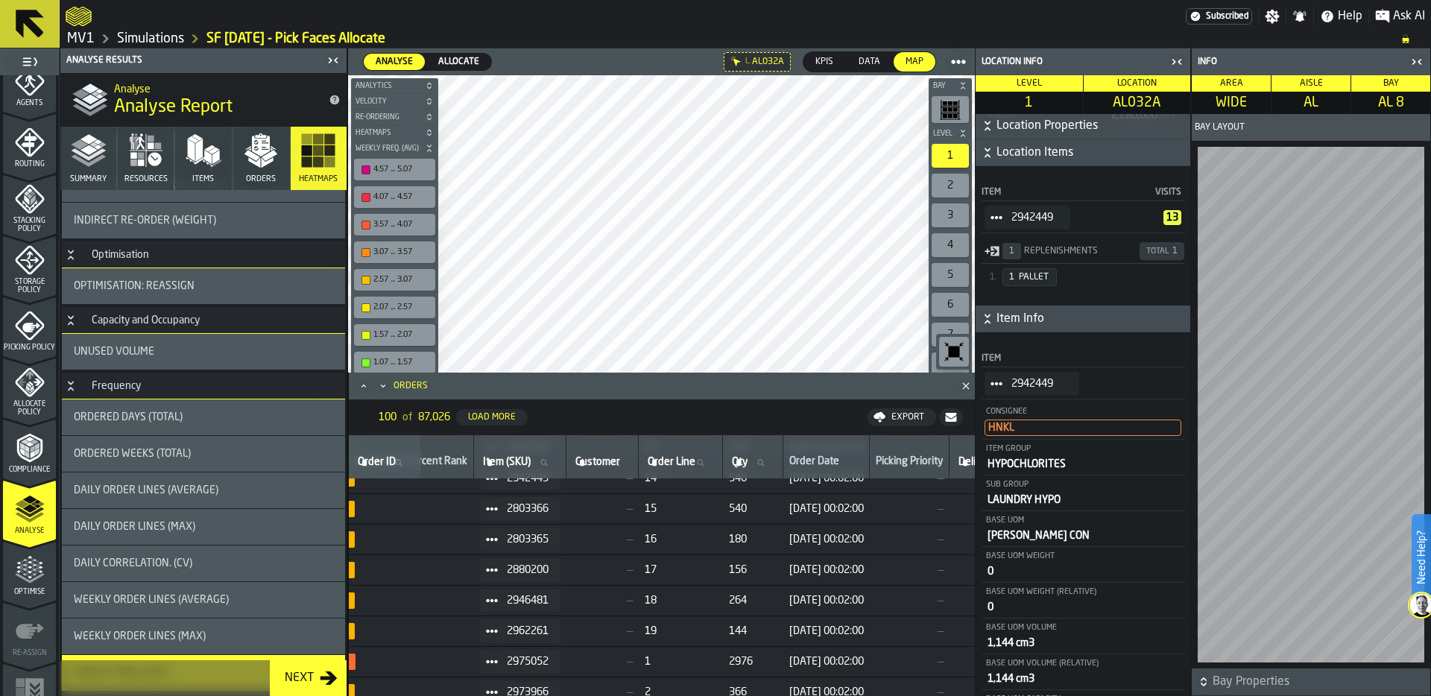
click at [528, 458] on span "Item (SKU)" at bounding box center [507, 462] width 48 height 12
click at [528, 458] on input "Item (SKU) Item (SKU)" at bounding box center [520, 462] width 80 height 19
type input "*"
type input "*****"
click at [532, 456] on input "*****" at bounding box center [520, 462] width 80 height 19
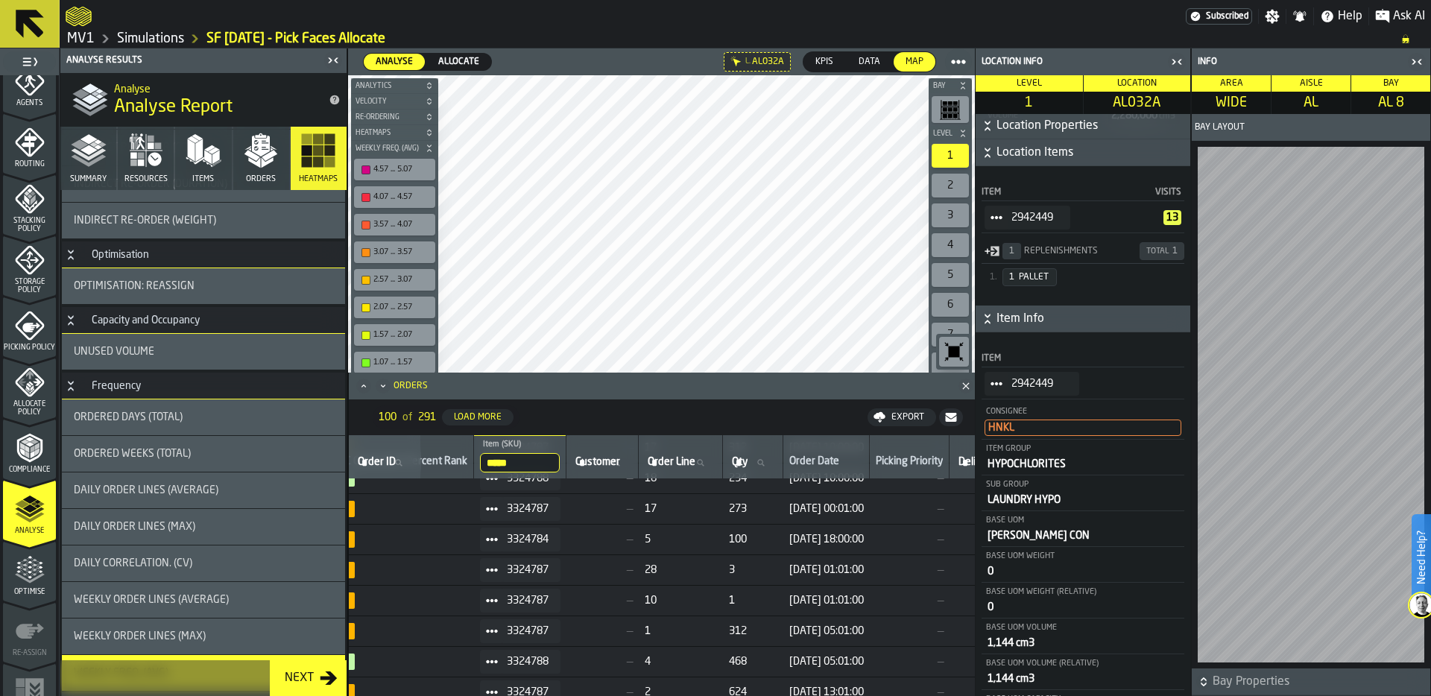
click at [534, 462] on input "*****" at bounding box center [520, 462] width 80 height 19
type input "*******"
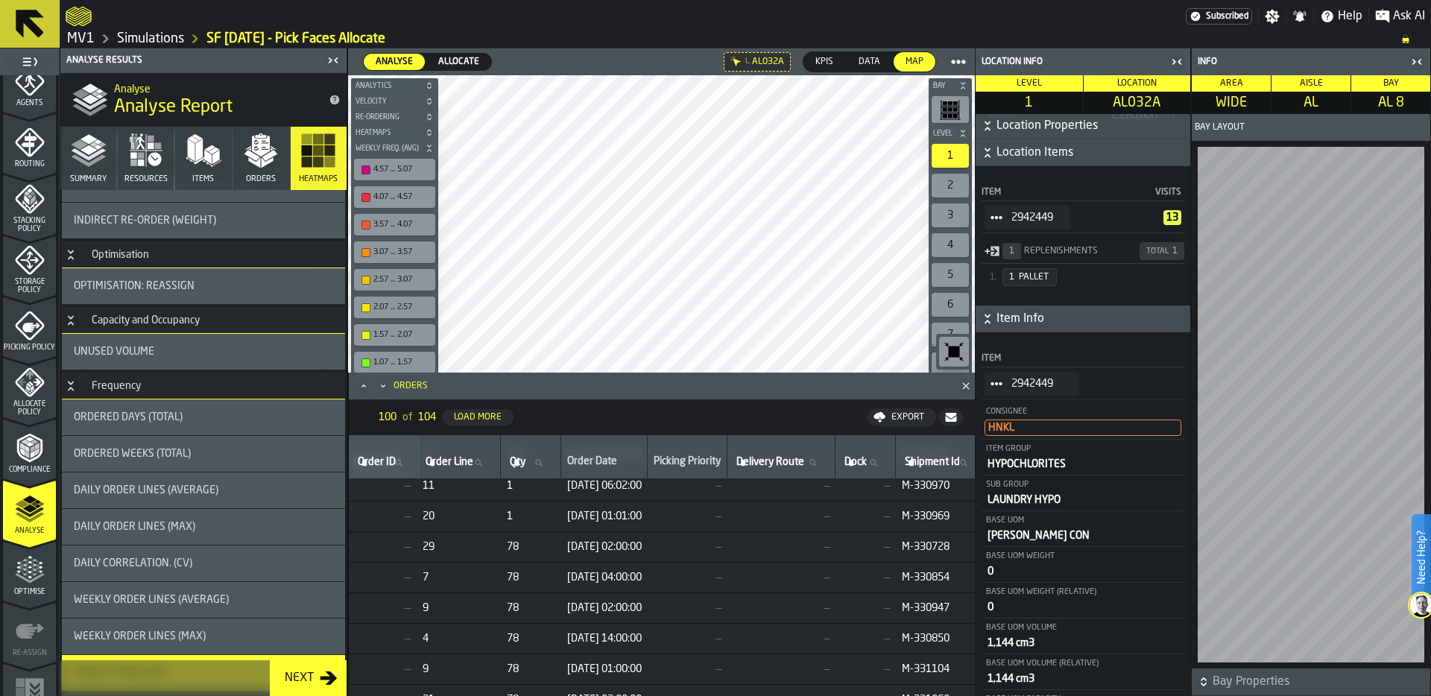
scroll to position [480, 449]
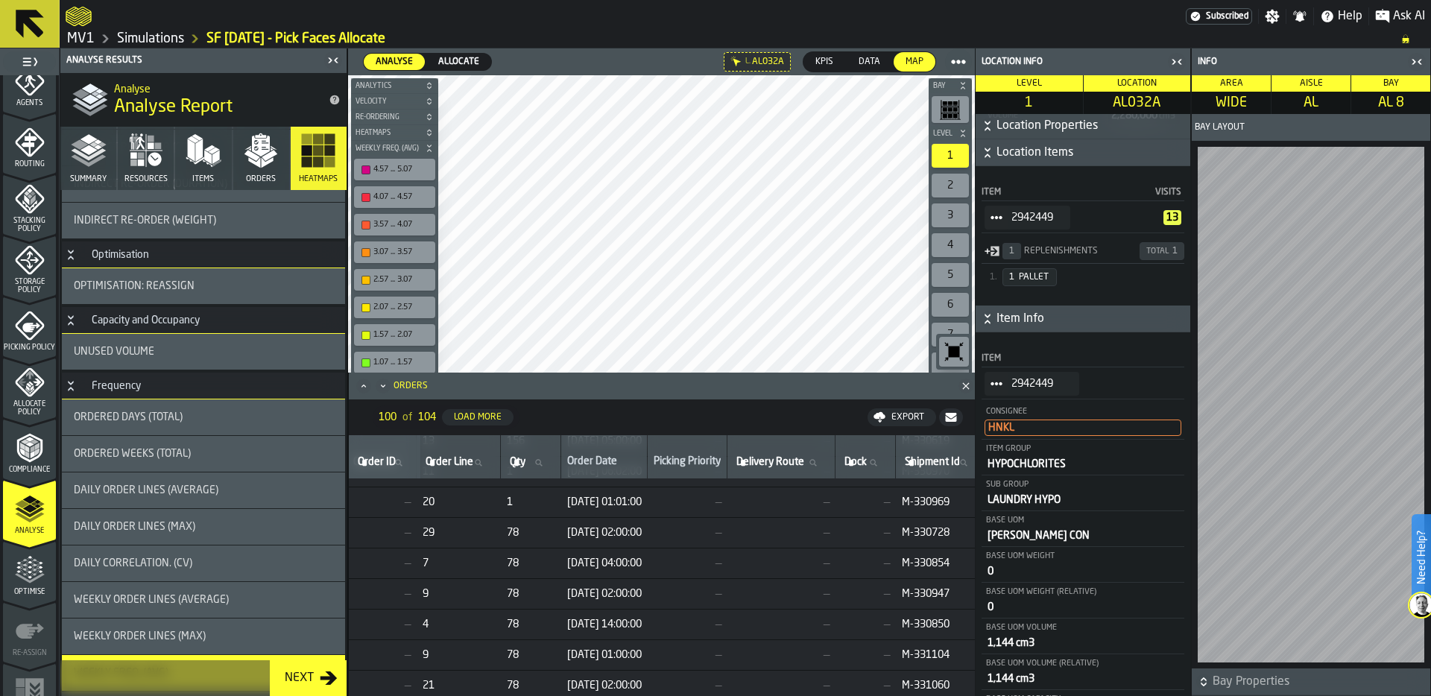
click at [886, 416] on div "Export" at bounding box center [908, 417] width 45 height 10
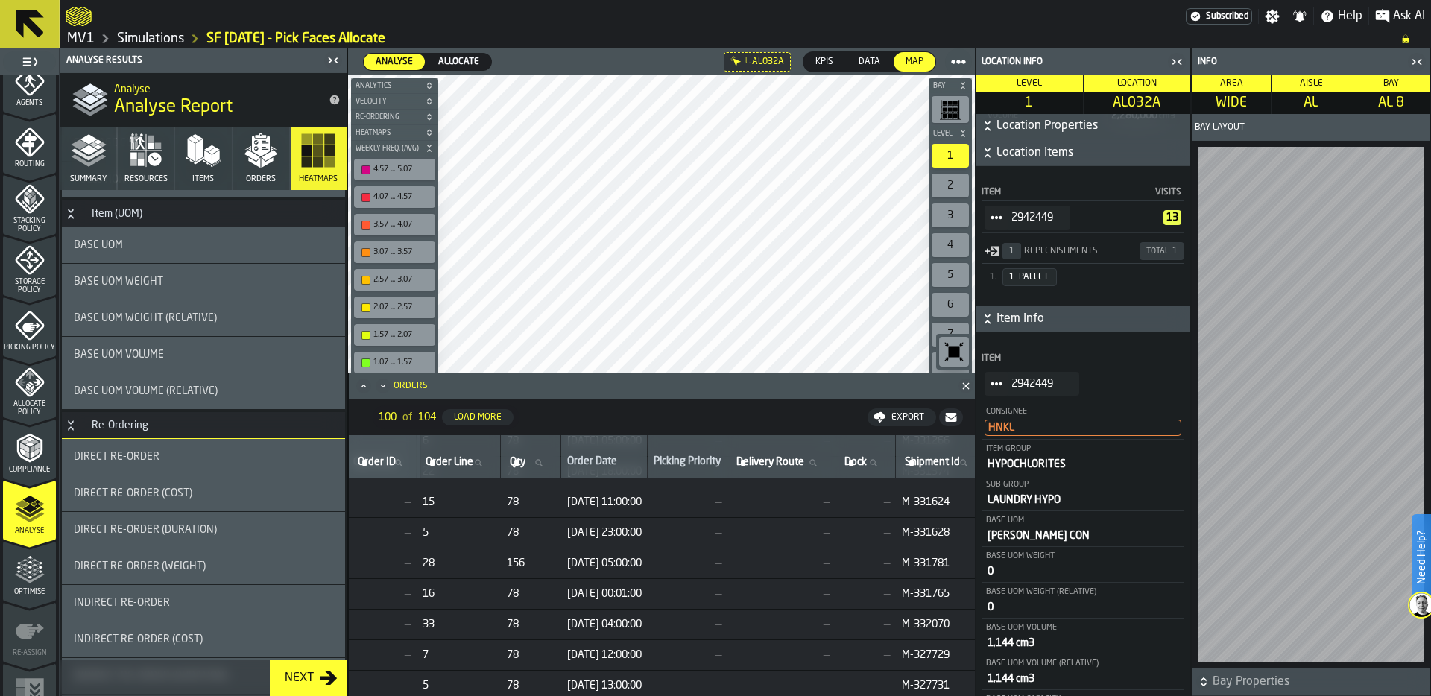
scroll to position [604, 0]
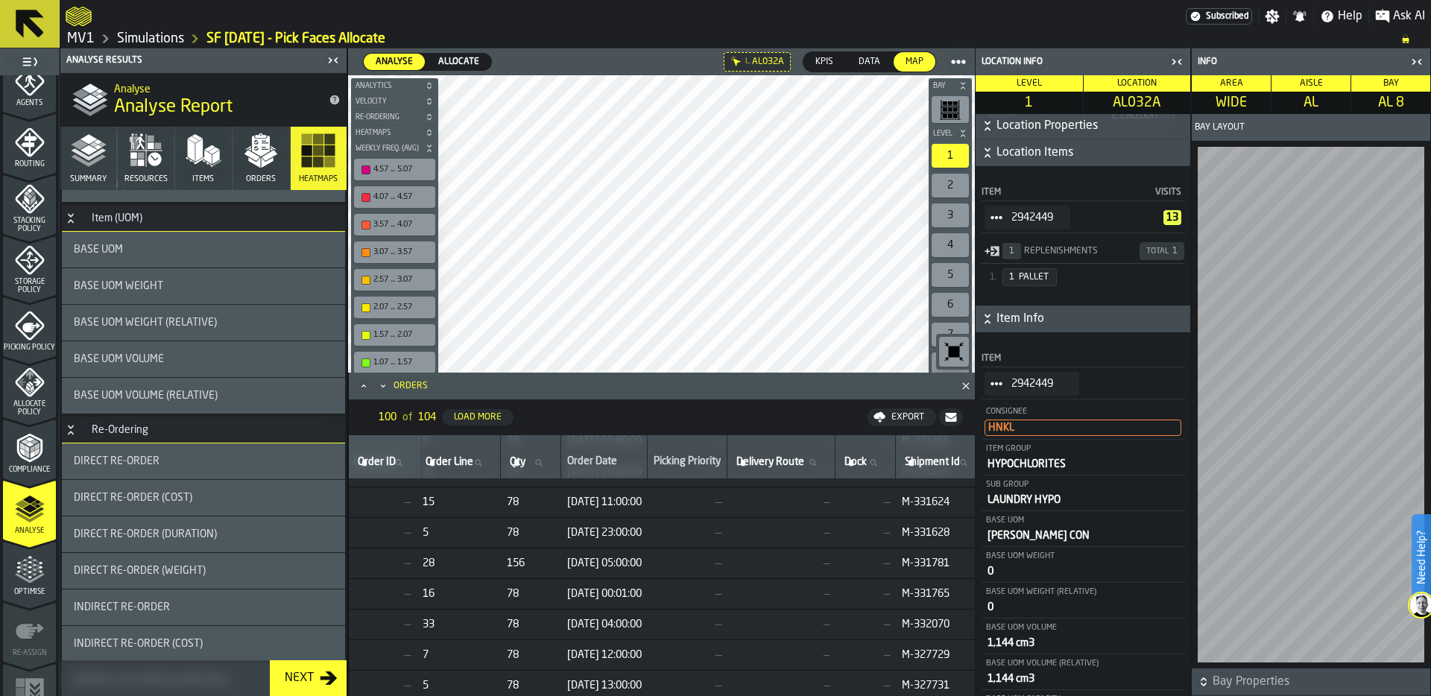
click at [179, 449] on div "Direct re-order" at bounding box center [203, 462] width 283 height 36
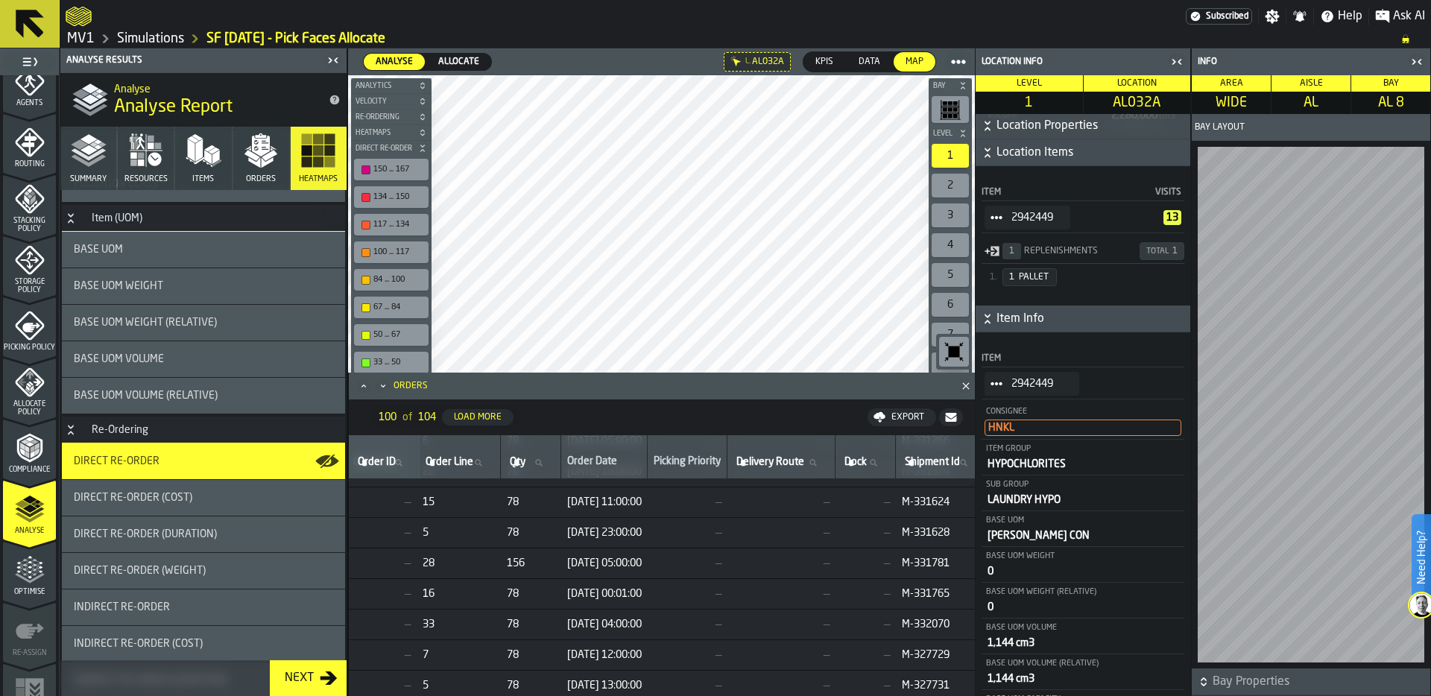
click at [967, 385] on polygon "Close" at bounding box center [965, 385] width 7 height 7
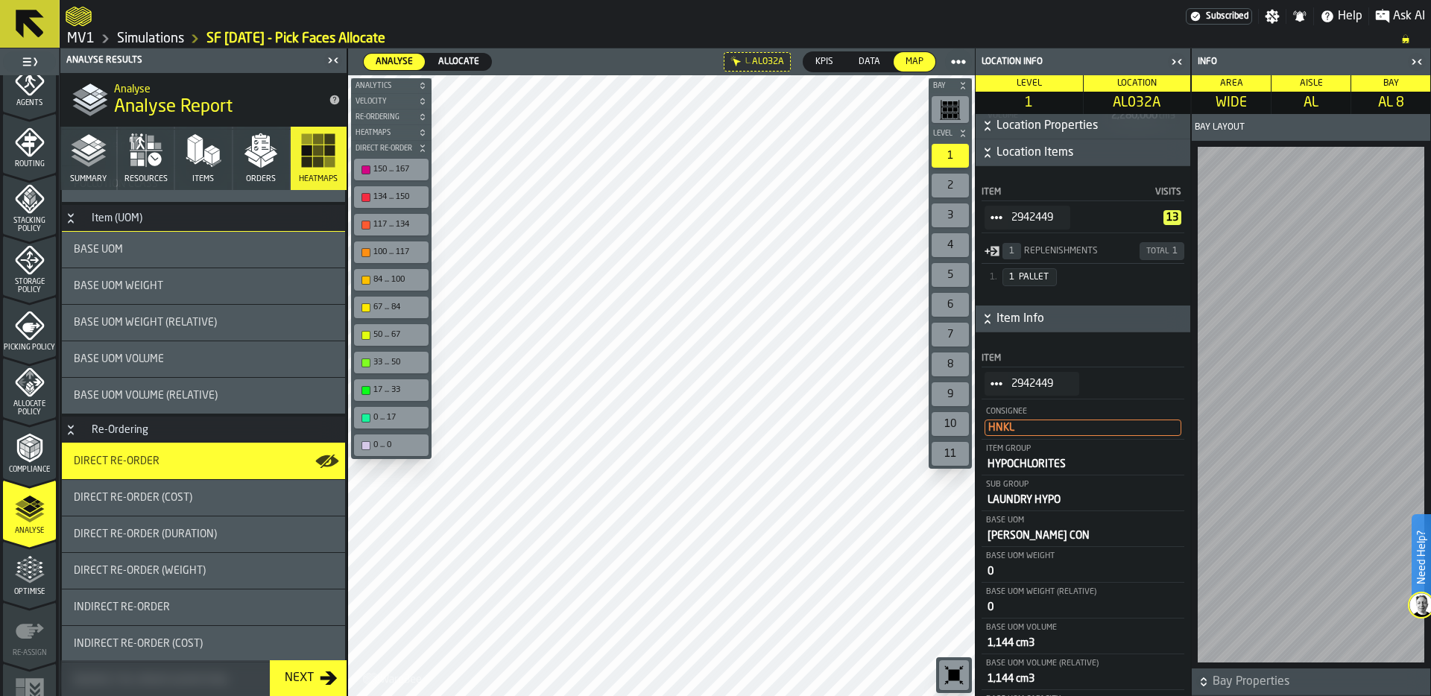
click at [1175, 57] on icon "button-toggle-Close me" at bounding box center [1177, 62] width 18 height 18
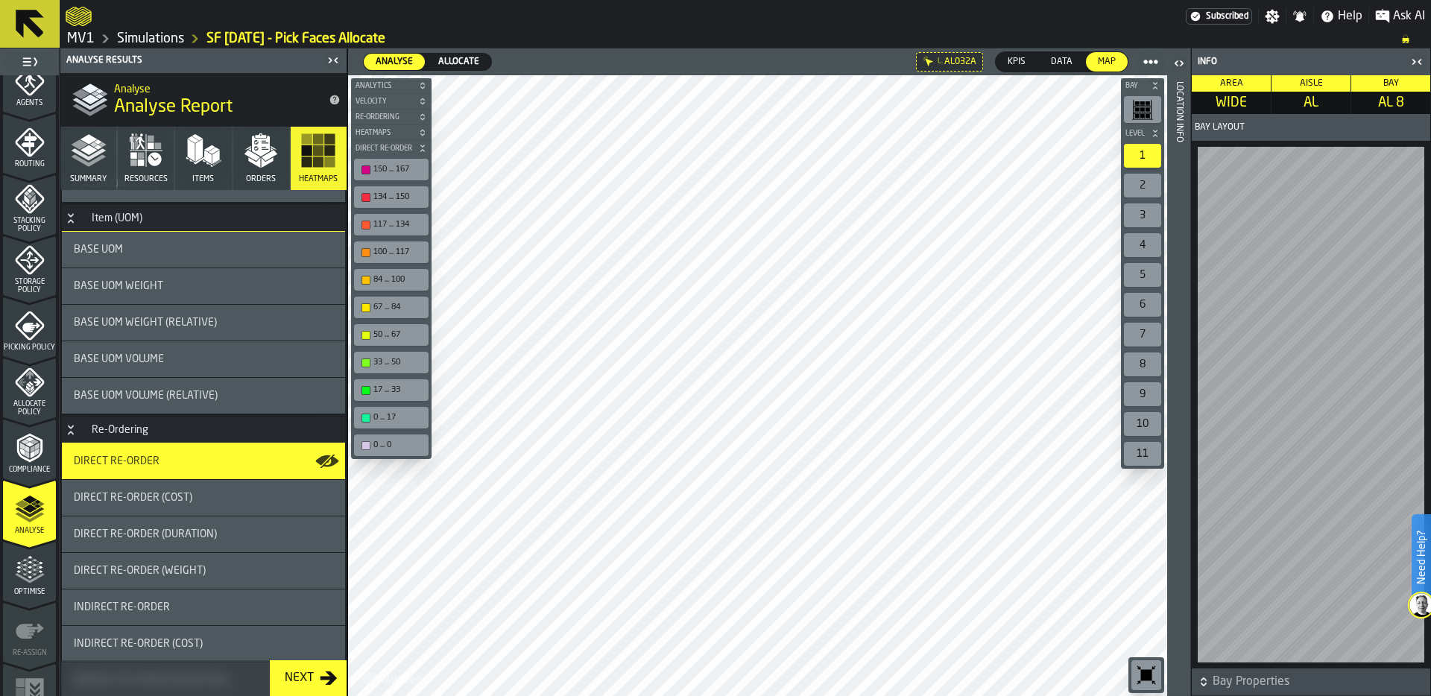
click at [1419, 59] on icon "button-toggle-Close me" at bounding box center [1417, 62] width 18 height 18
click at [1176, 467] on div "Location Info" at bounding box center [1179, 385] width 10 height 614
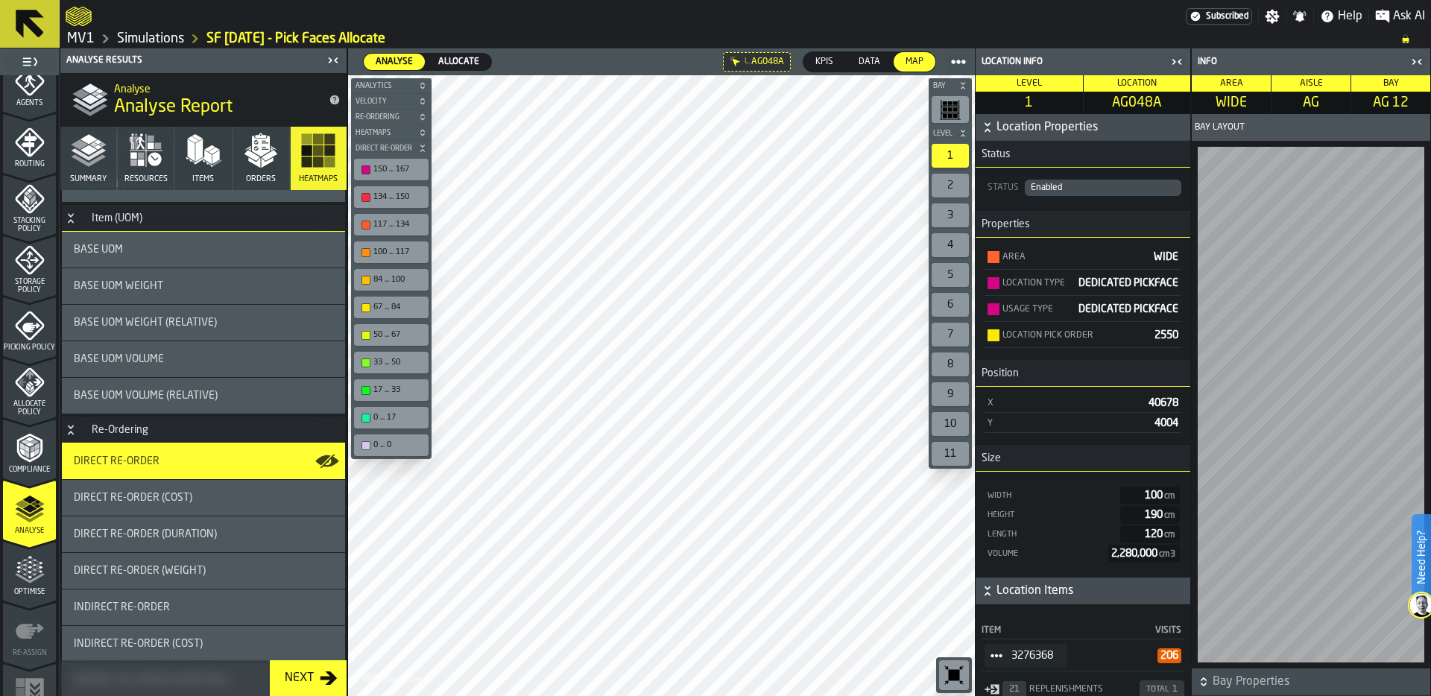
click at [991, 662] on icon "StatList-item-3276368" at bounding box center [997, 656] width 12 height 12
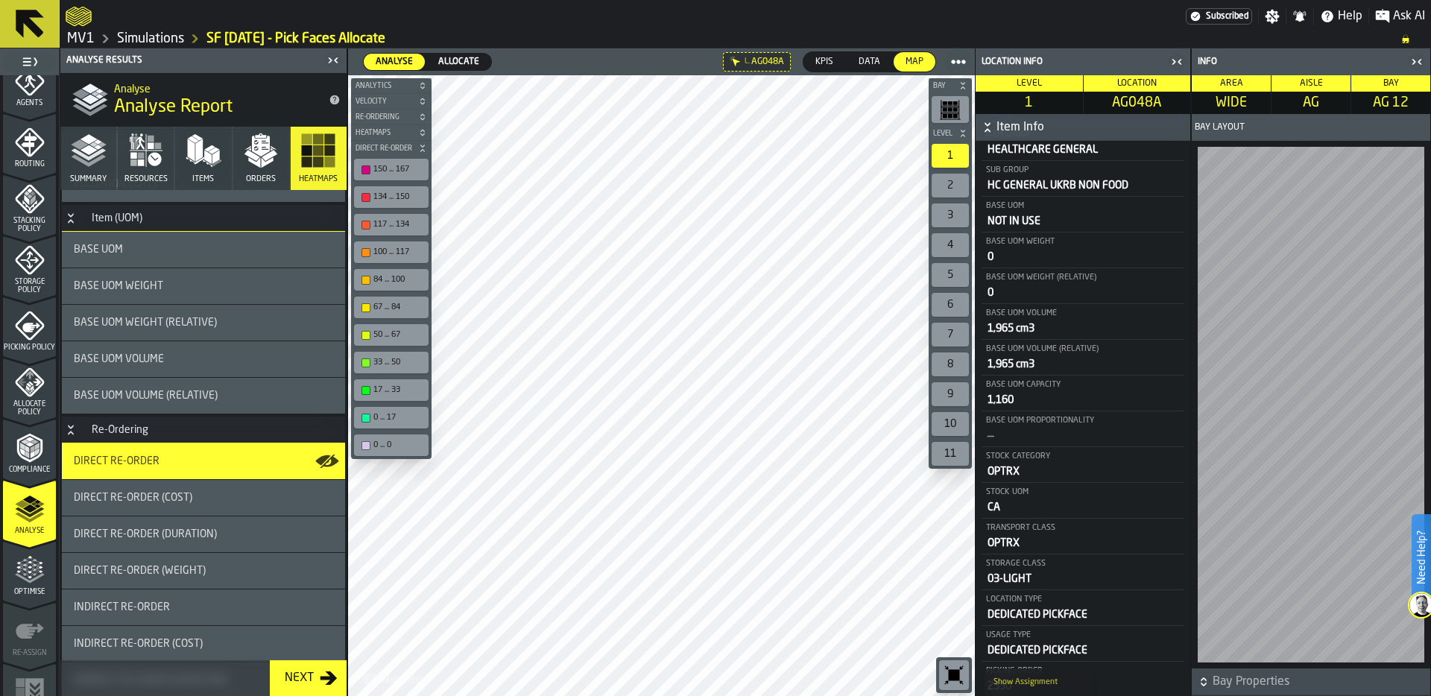
scroll to position [756, 0]
drag, startPoint x: 1032, startPoint y: 572, endPoint x: 982, endPoint y: 569, distance: 50.0
click at [982, 569] on div "Storage Class 03-LIGHT" at bounding box center [1083, 570] width 203 height 34
click at [1024, 564] on div "Storage Class 02-MIDDLE" at bounding box center [1083, 570] width 203 height 34
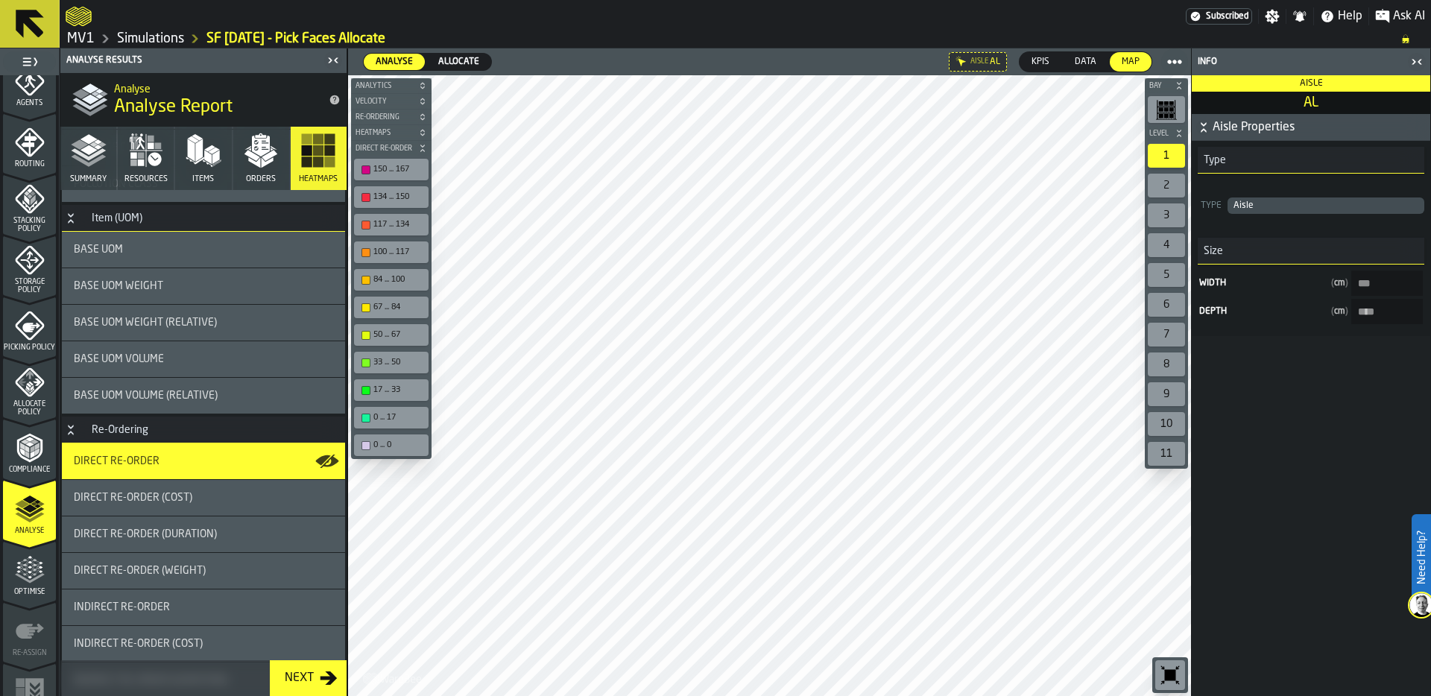
click at [22, 408] on span "Allocate Policy" at bounding box center [29, 408] width 53 height 16
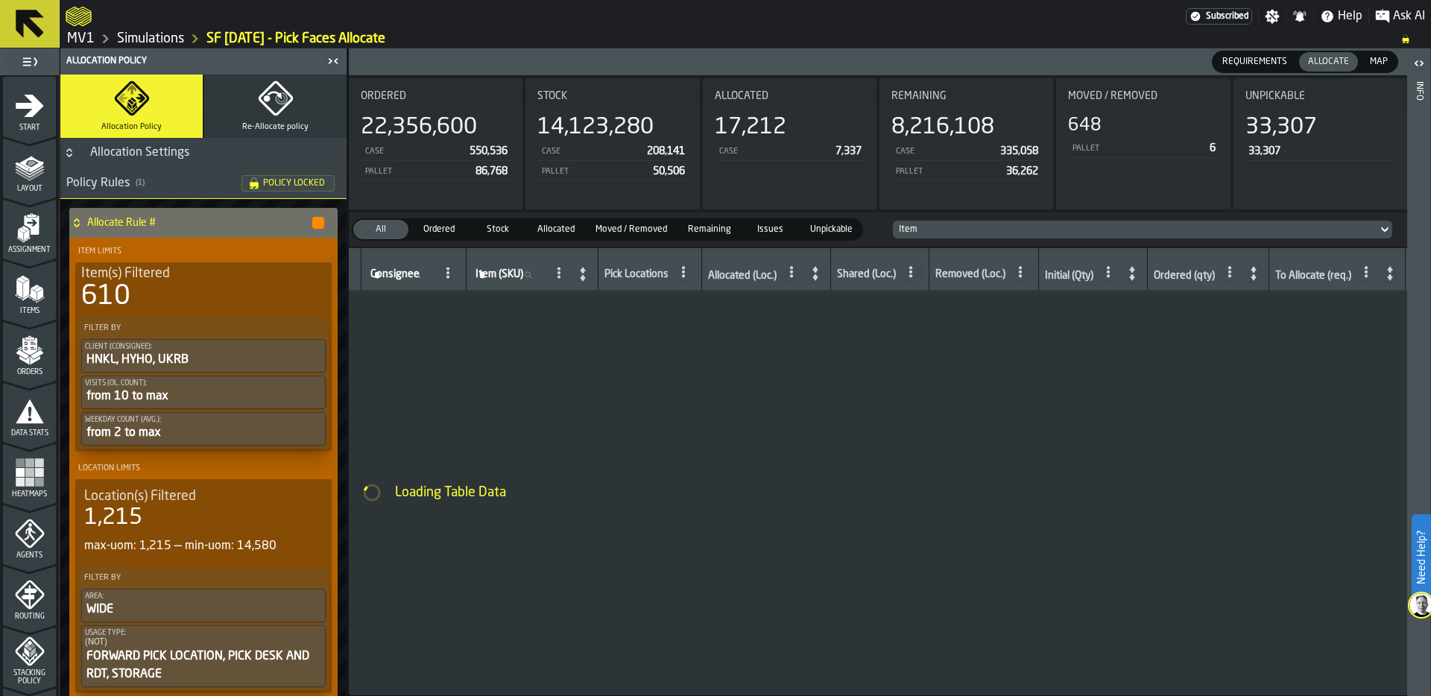
scroll to position [452, 0]
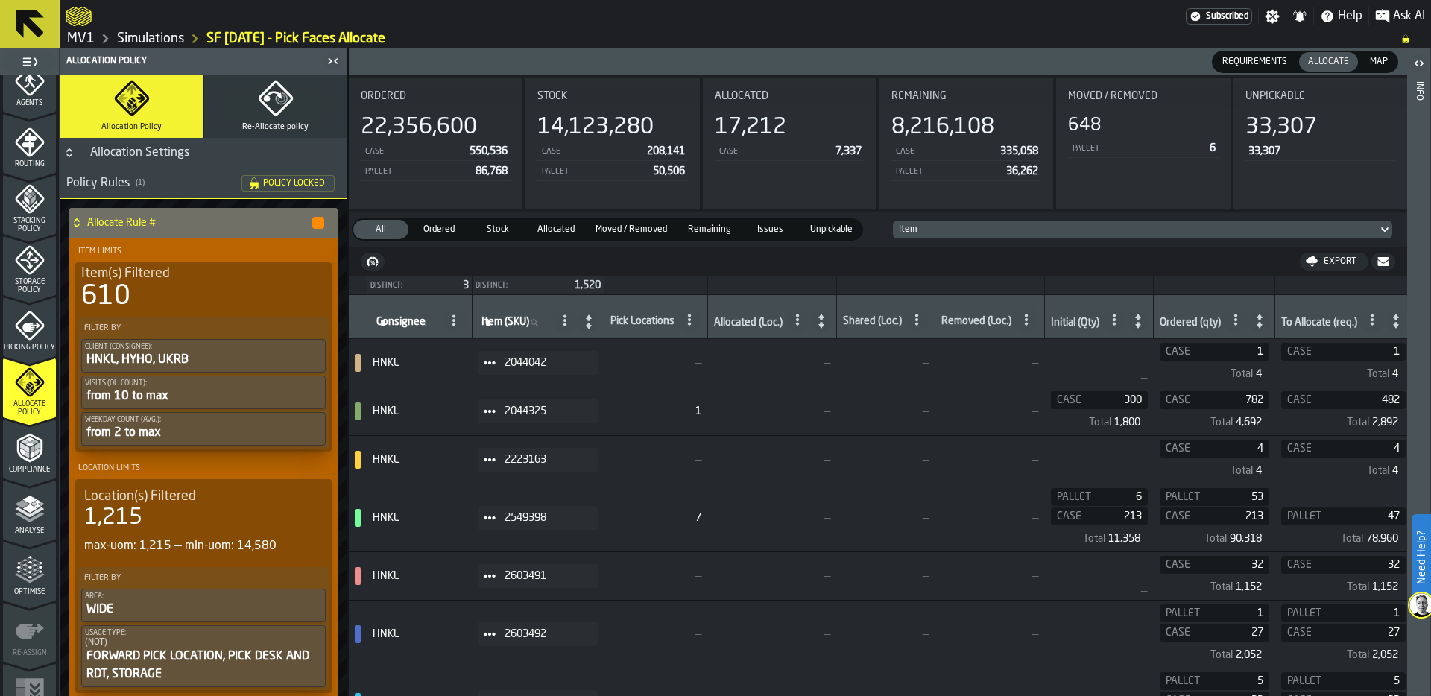
click at [1235, 61] on span "Requirements" at bounding box center [1255, 61] width 77 height 13
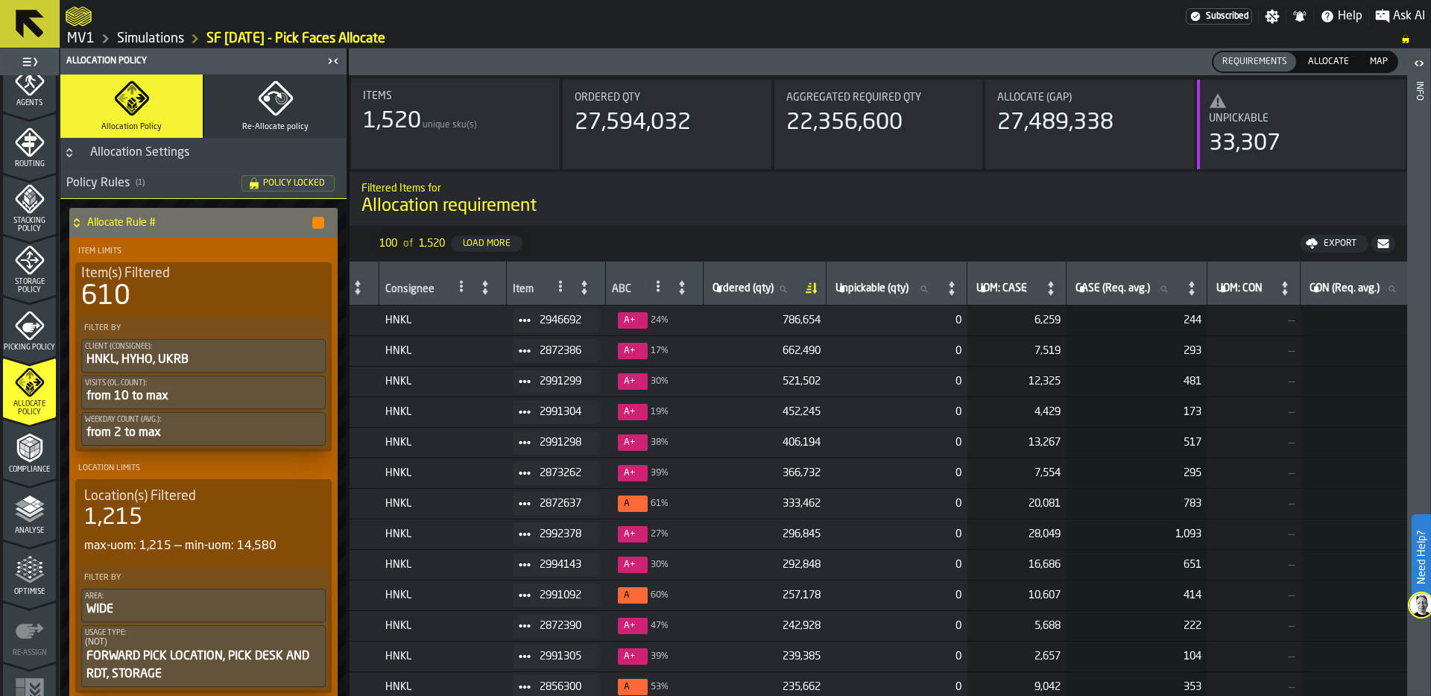
scroll to position [0, 0]
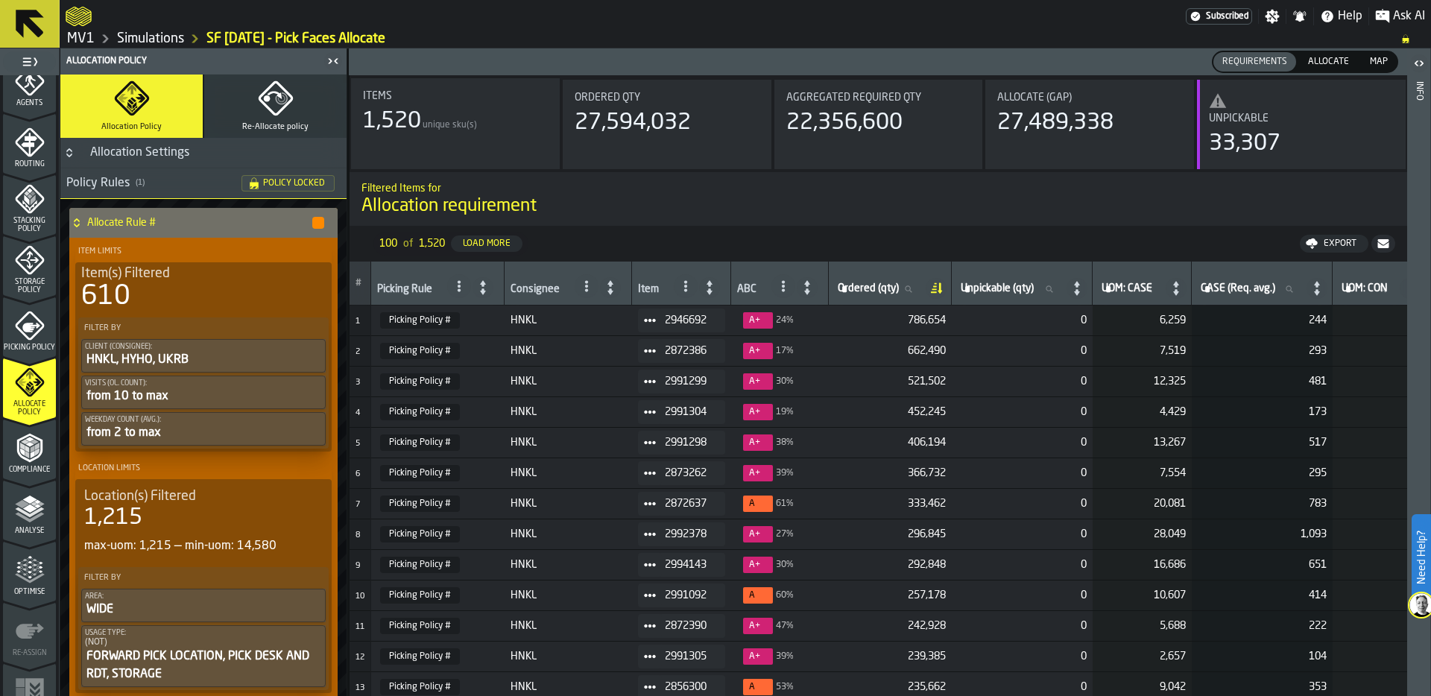
click at [659, 287] on div "Item" at bounding box center [682, 283] width 89 height 30
click at [651, 287] on div "Item" at bounding box center [648, 290] width 21 height 15
click at [695, 287] on span at bounding box center [686, 286] width 24 height 24
click at [642, 286] on div "Item" at bounding box center [648, 290] width 21 height 15
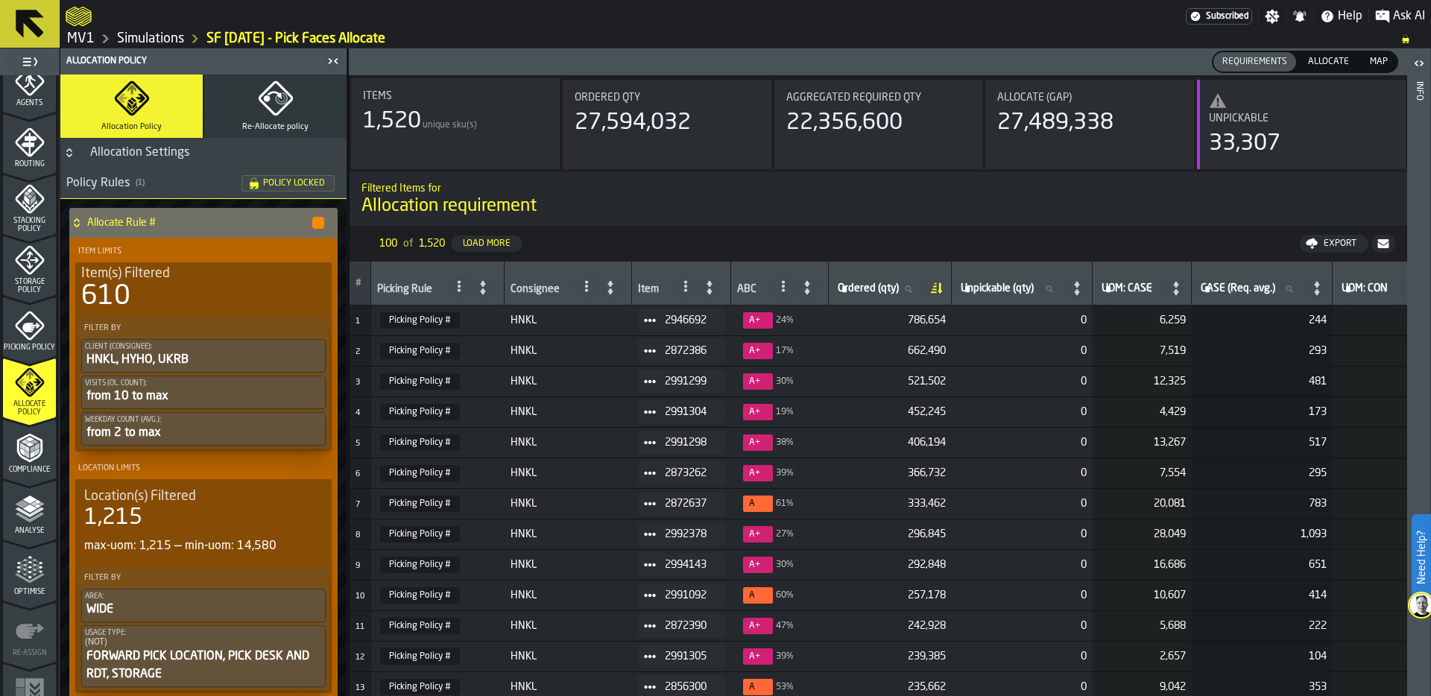
click at [642, 286] on div "Item" at bounding box center [648, 290] width 21 height 15
click at [687, 280] on icon at bounding box center [686, 286] width 12 height 12
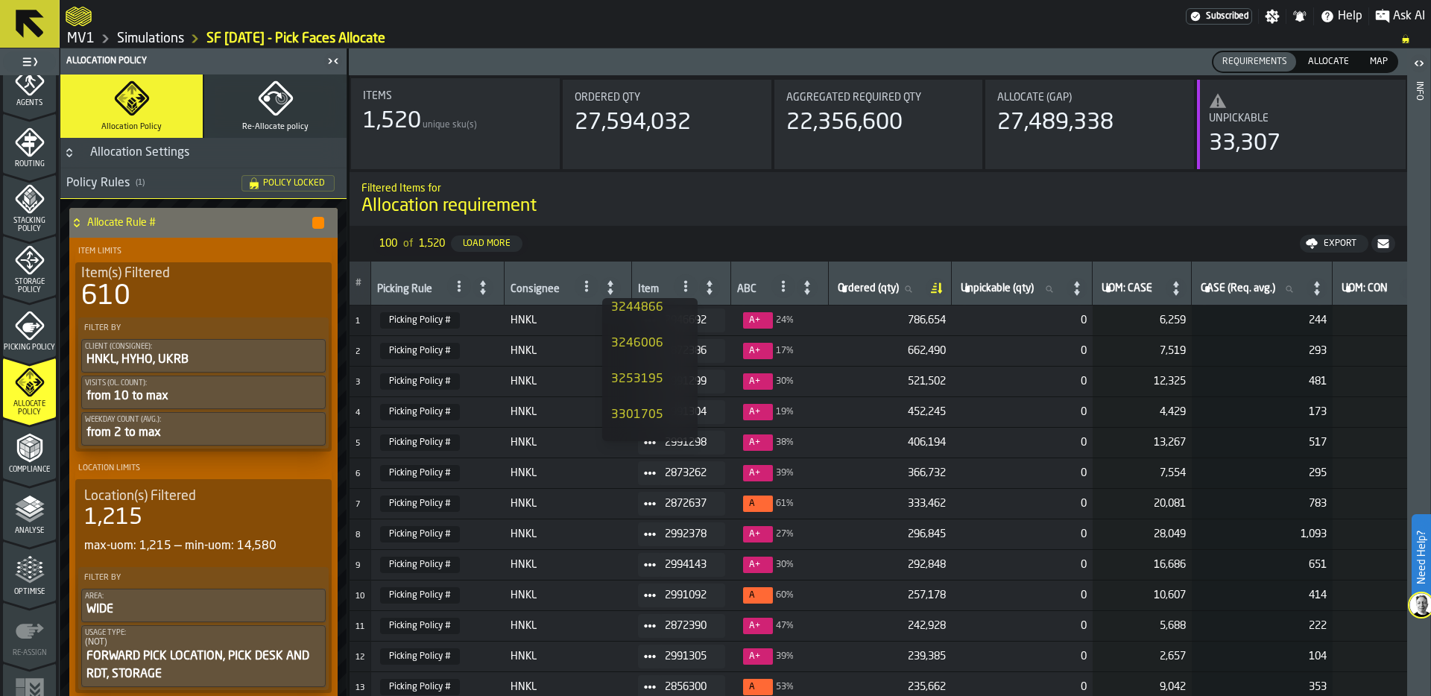
scroll to position [2949, 0]
click at [704, 282] on icon at bounding box center [709, 287] width 21 height 21
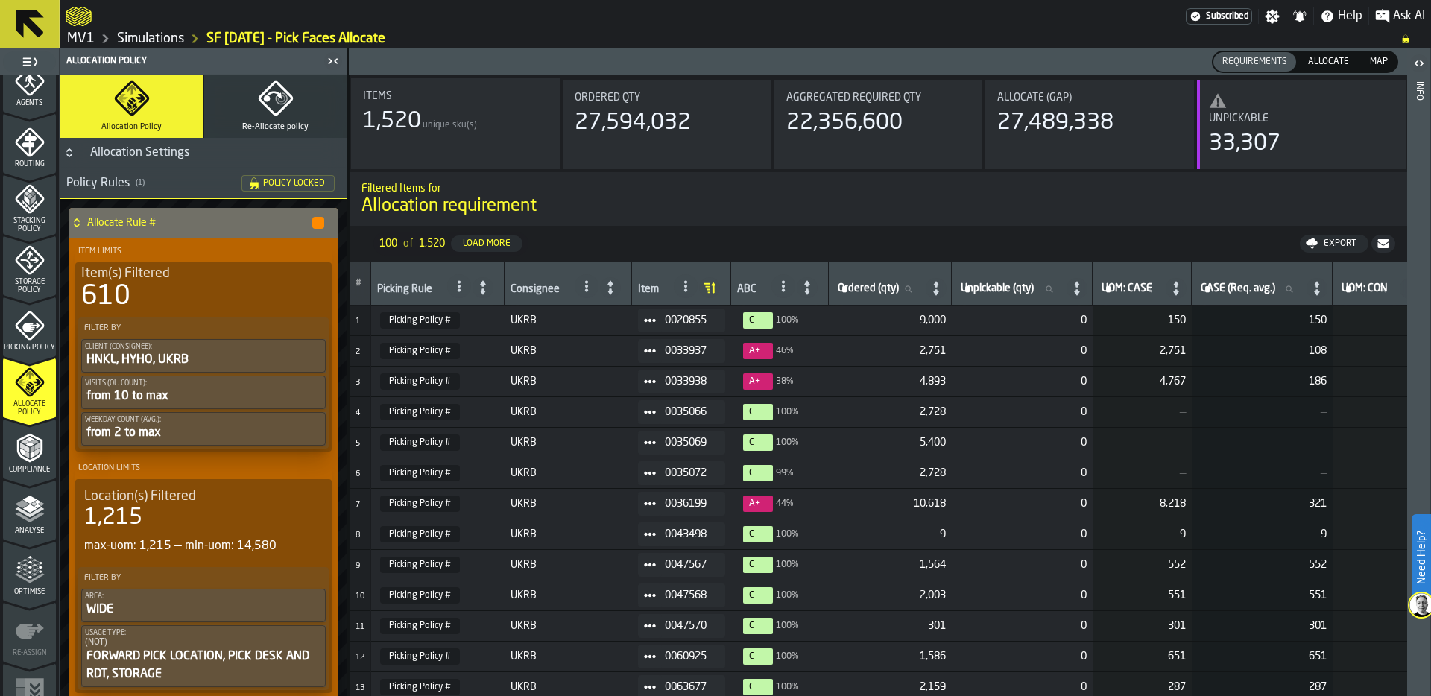
click at [686, 279] on span at bounding box center [686, 286] width 24 height 24
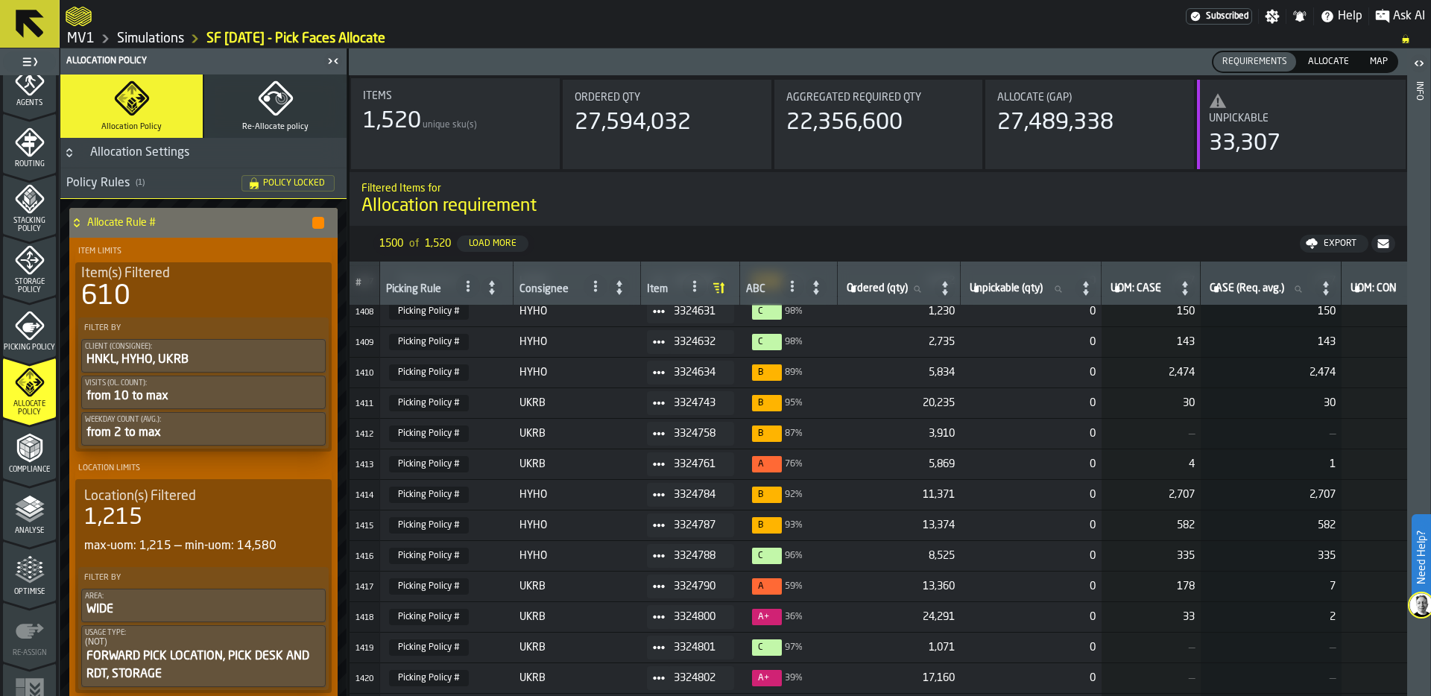
scroll to position [43005, 0]
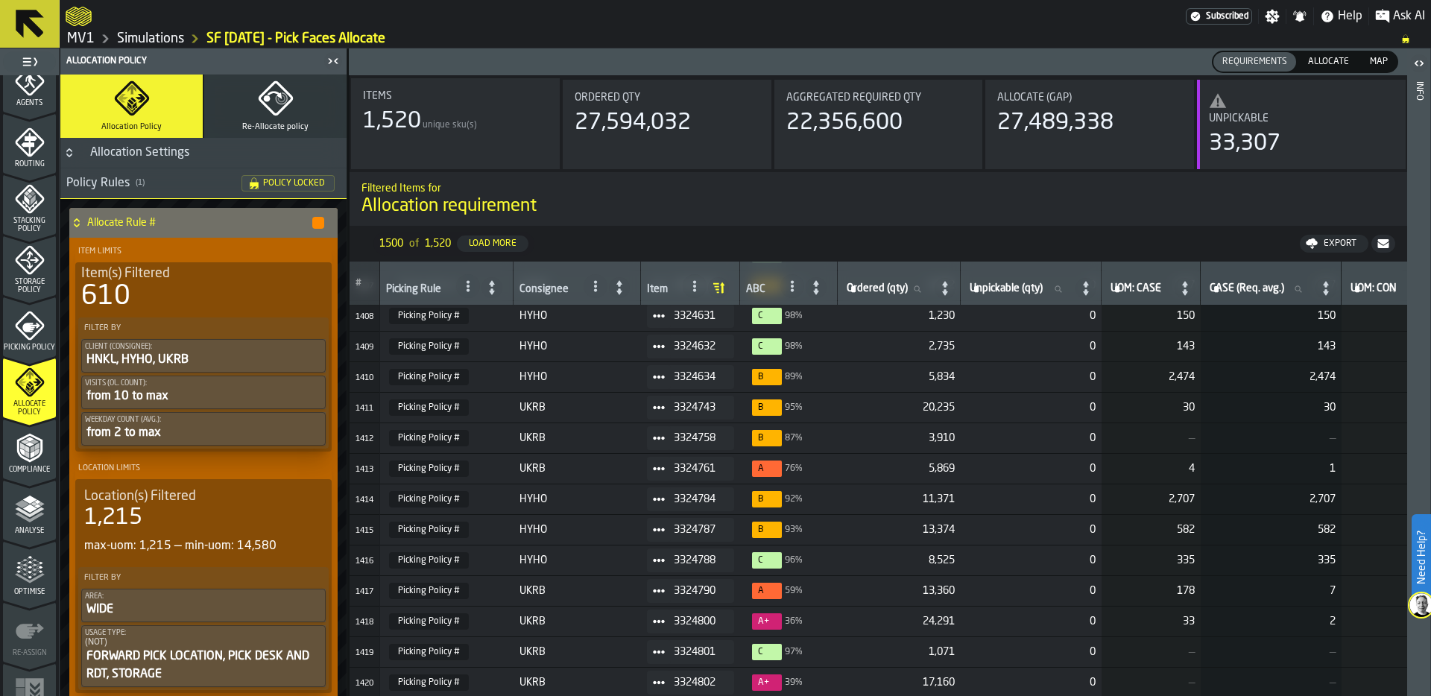
click at [696, 585] on span "3324790" at bounding box center [698, 591] width 48 height 12
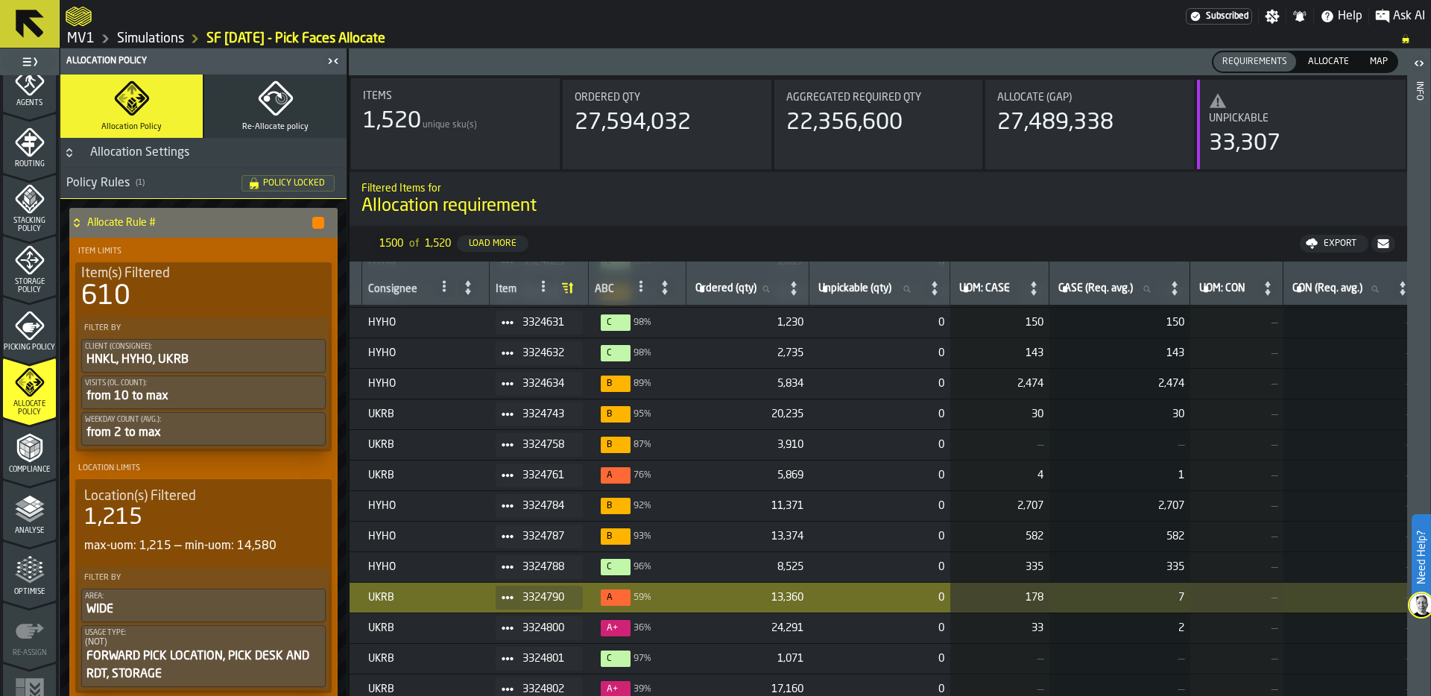
scroll to position [42999, 0]
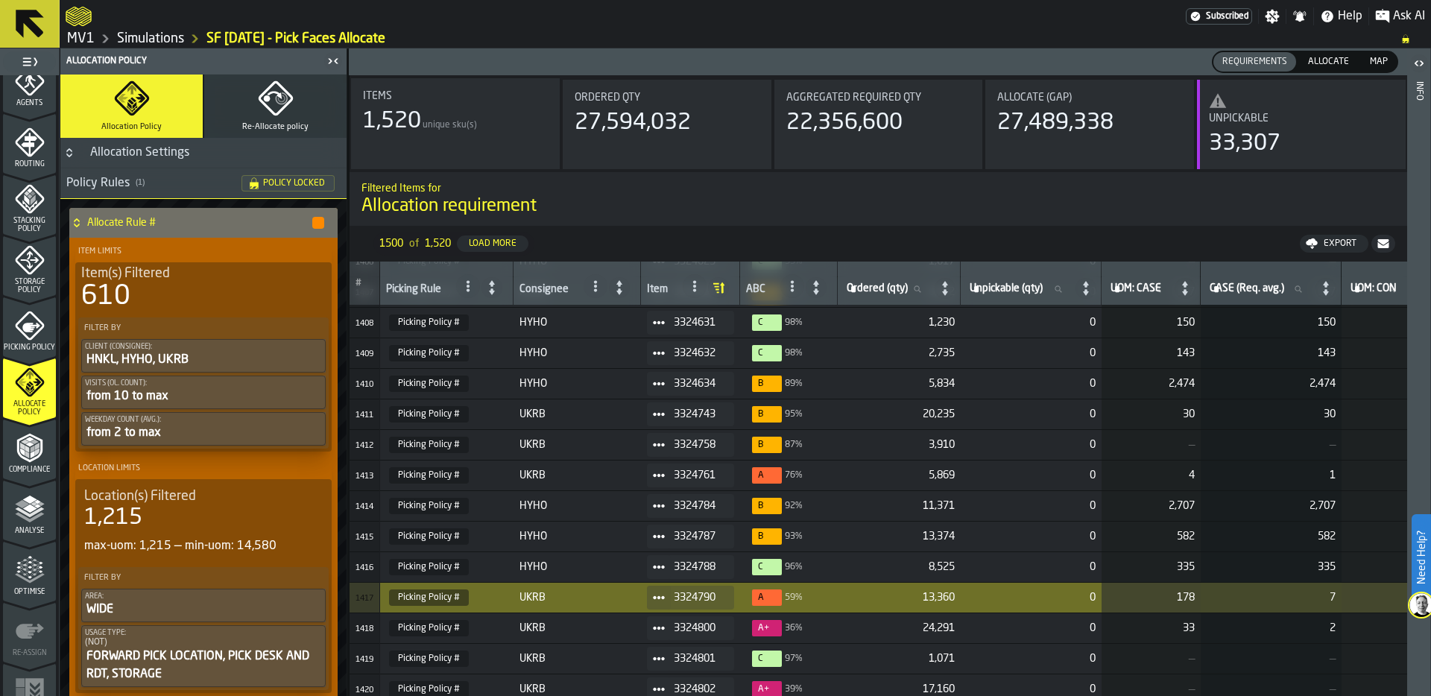
click at [658, 596] on circle at bounding box center [658, 597] width 4 height 4
click at [687, 669] on li "Show Items" at bounding box center [700, 678] width 107 height 28
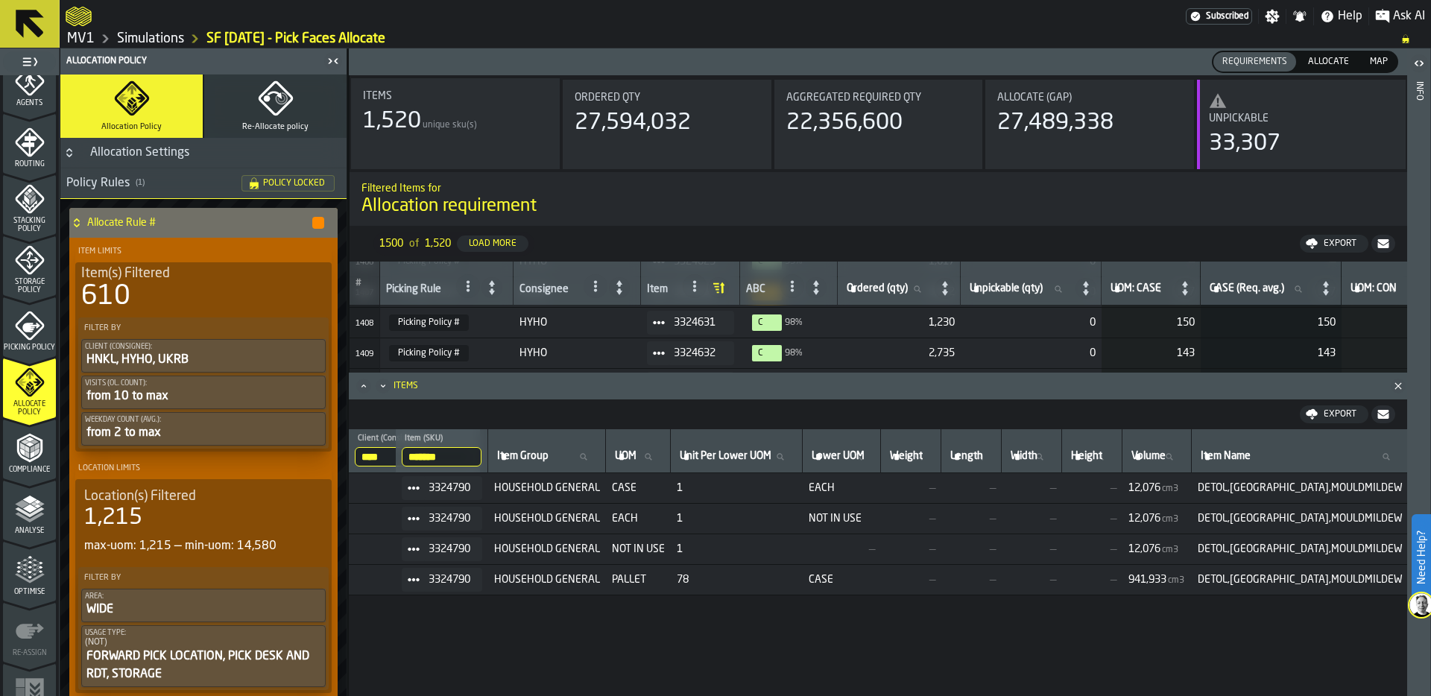
scroll to position [0, 0]
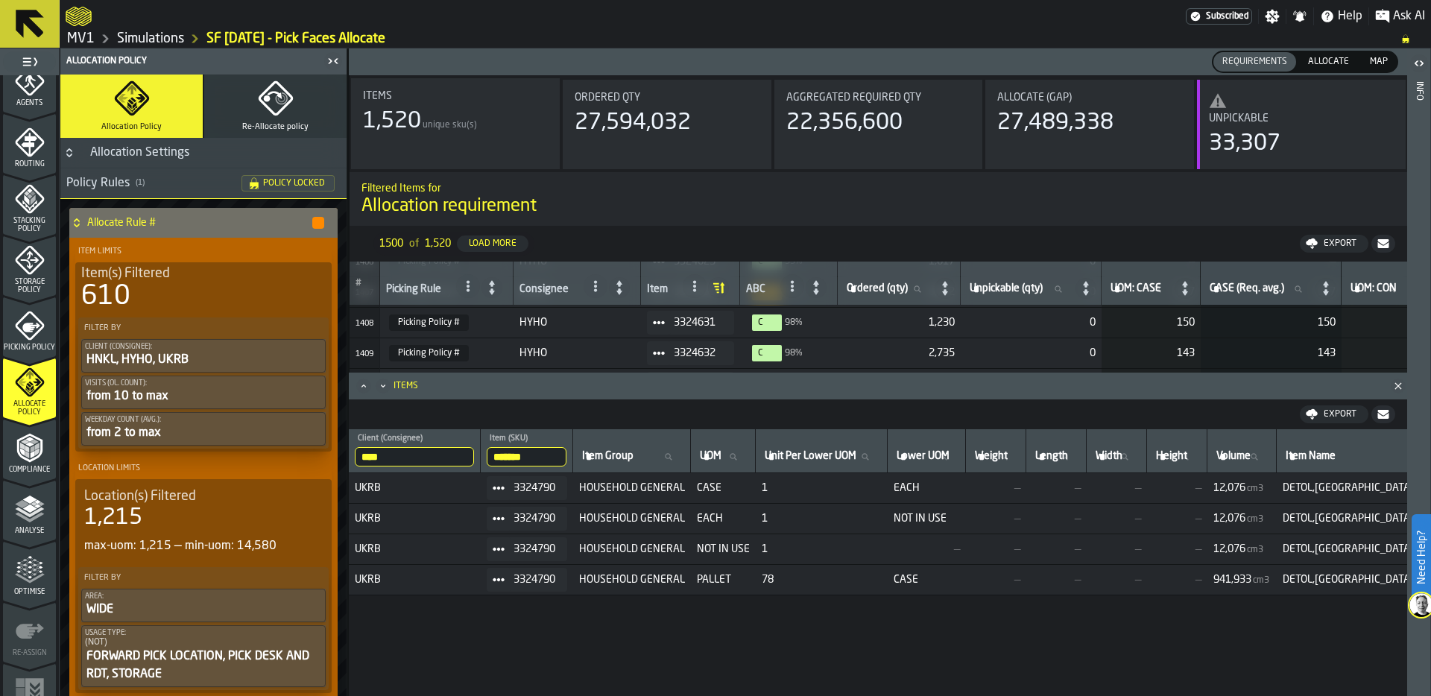
click at [381, 386] on icon "Minimize" at bounding box center [383, 386] width 15 height 15
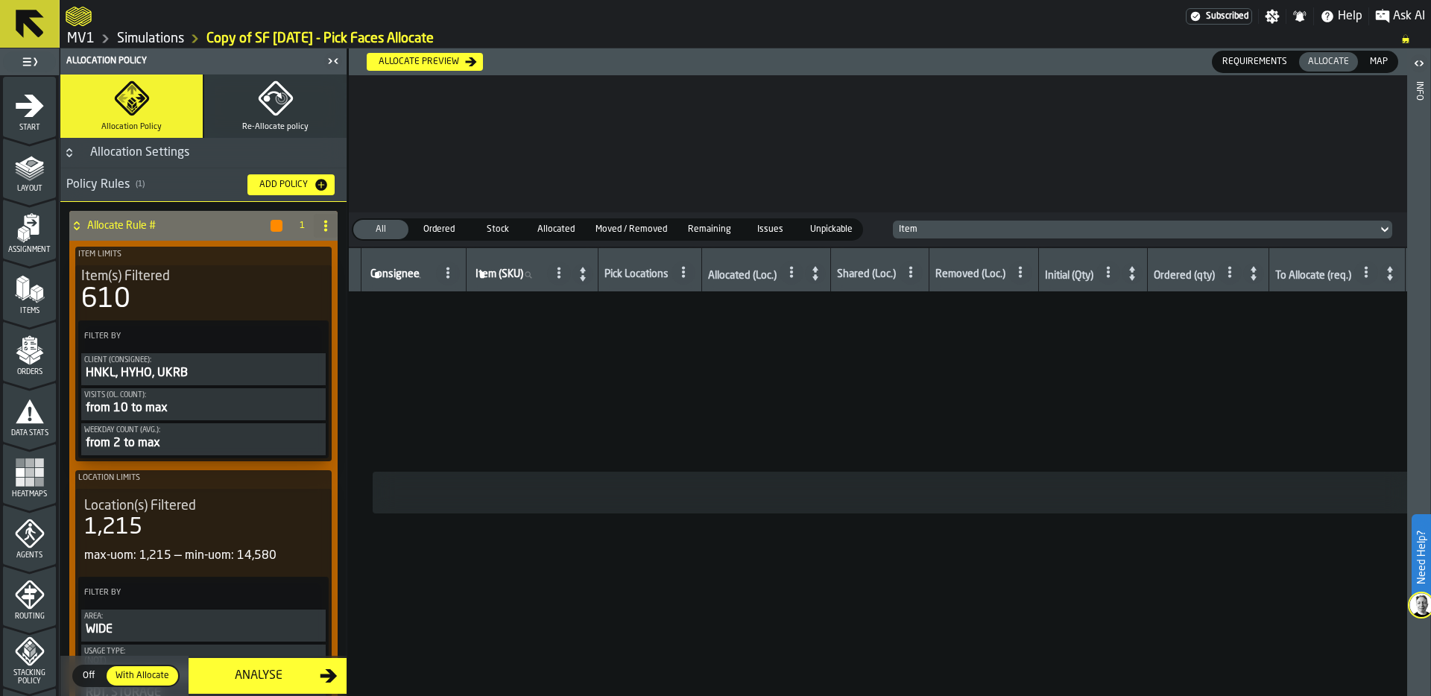
scroll to position [334, 0]
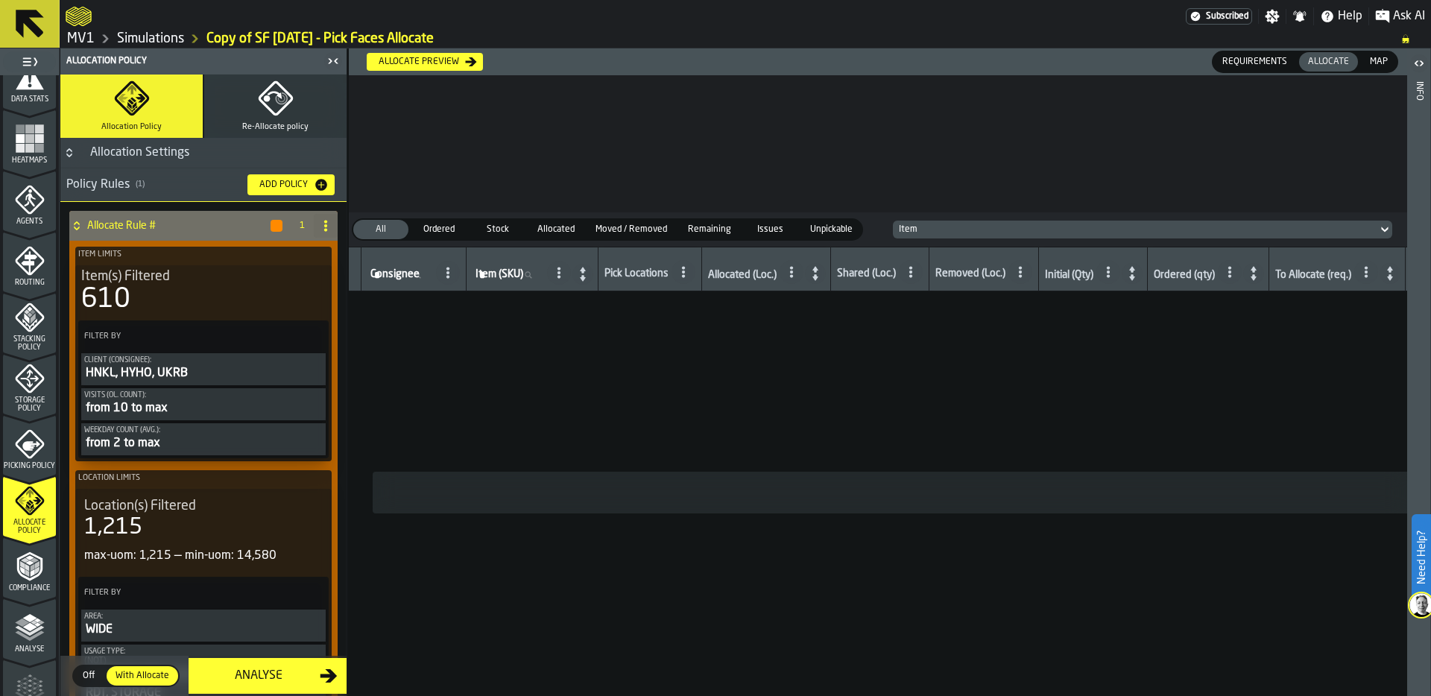
click at [160, 40] on link "Simulations" at bounding box center [150, 39] width 67 height 16
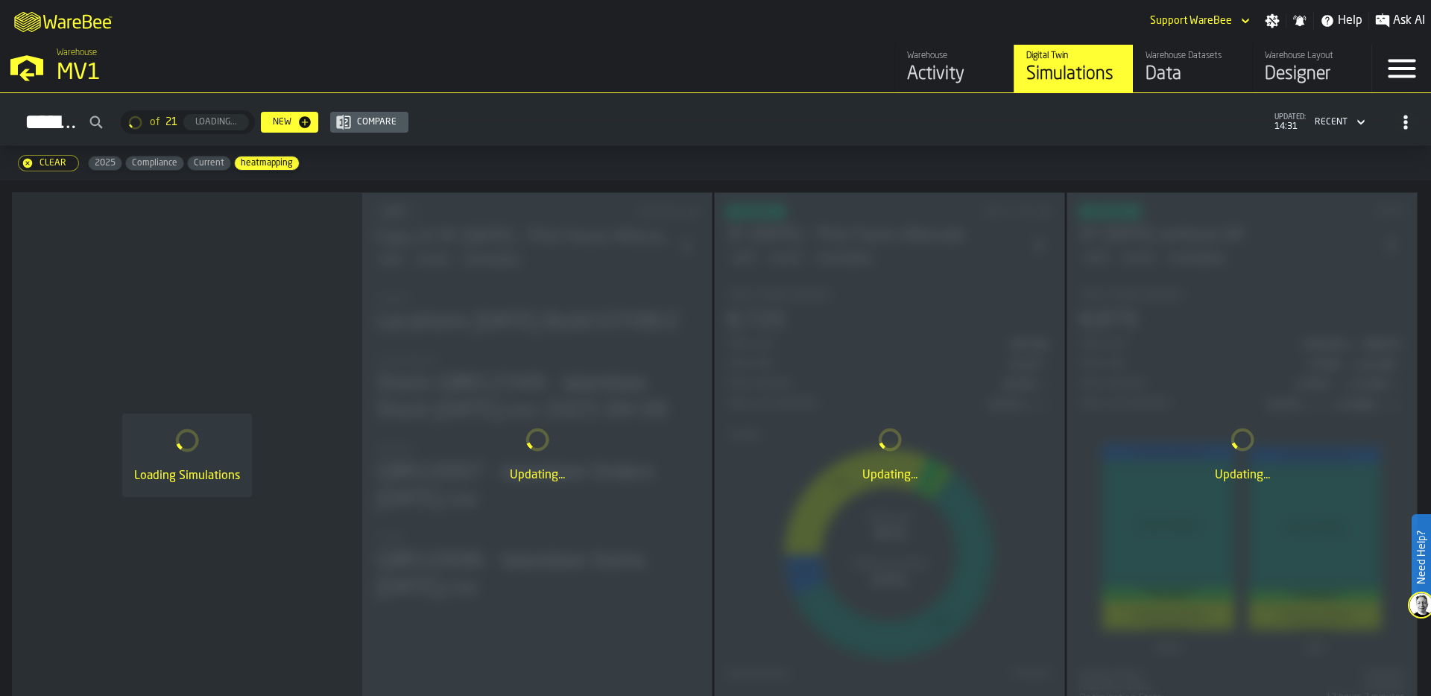
click at [1172, 66] on div "Data" at bounding box center [1193, 75] width 95 height 24
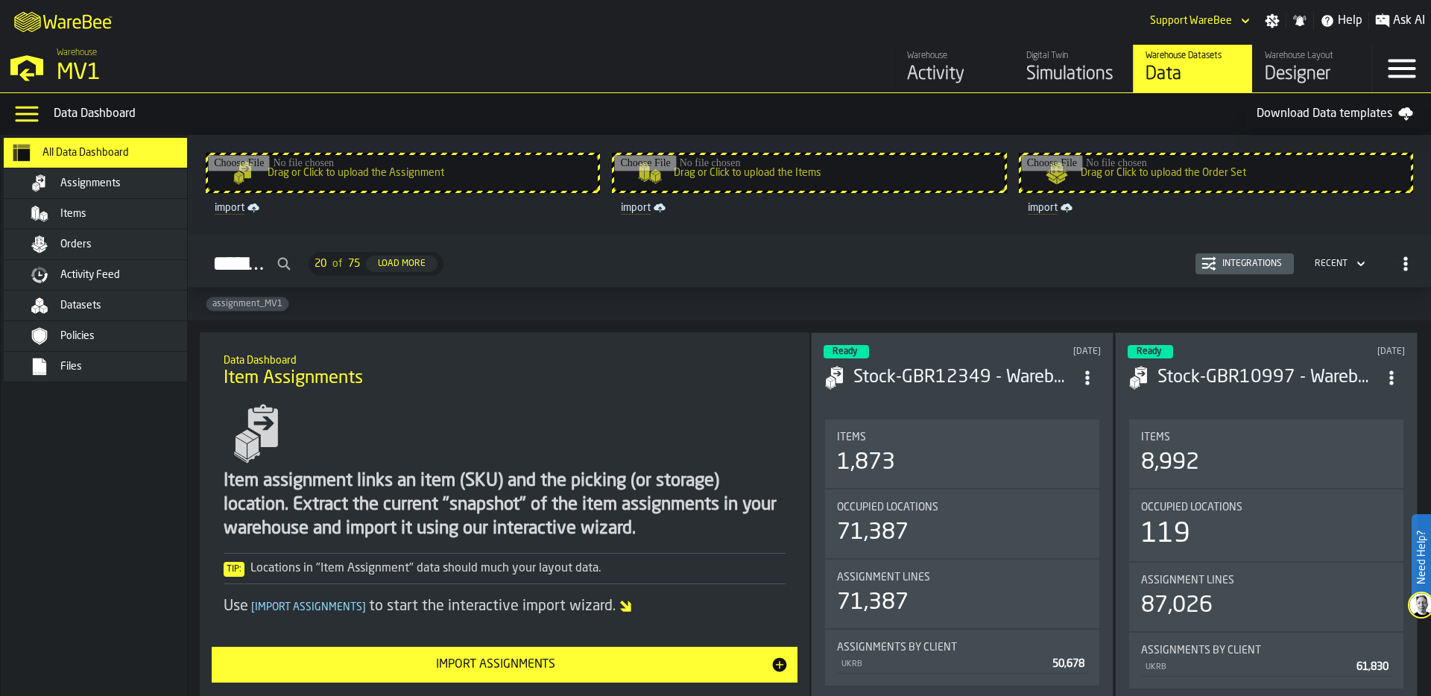
click at [423, 34] on div "M A K I N G W A R E H O U S E S M O R E EF F I C I E N T Support WareBee Settin…" at bounding box center [715, 21] width 1431 height 42
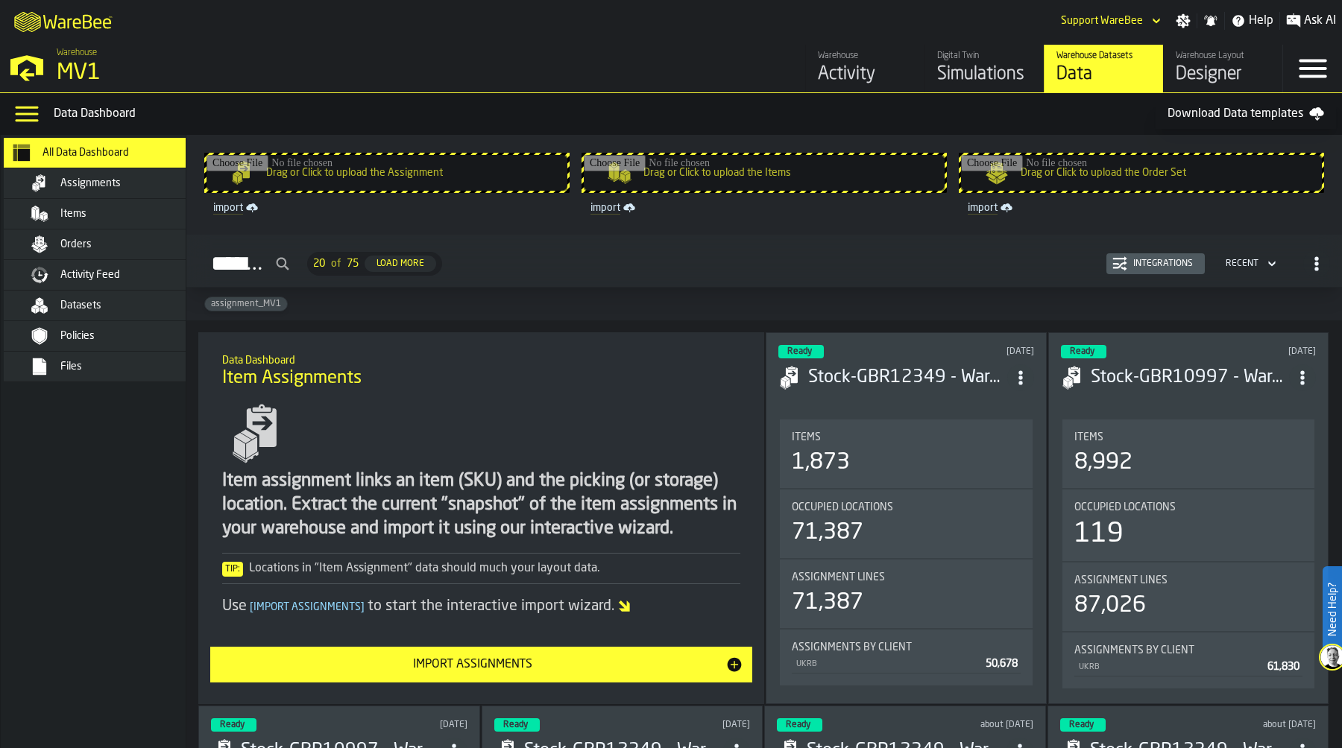
click at [136, 305] on div "Datasets" at bounding box center [133, 306] width 146 height 12
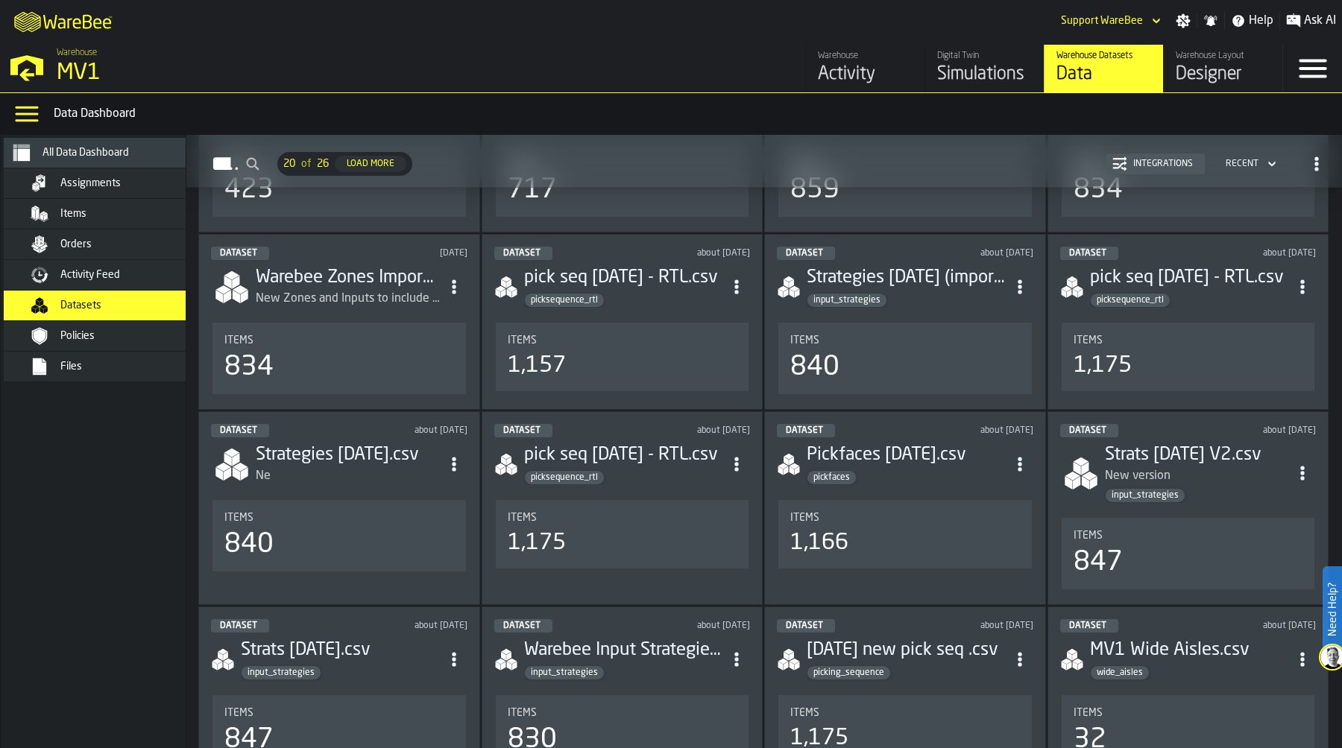
scroll to position [525, 0]
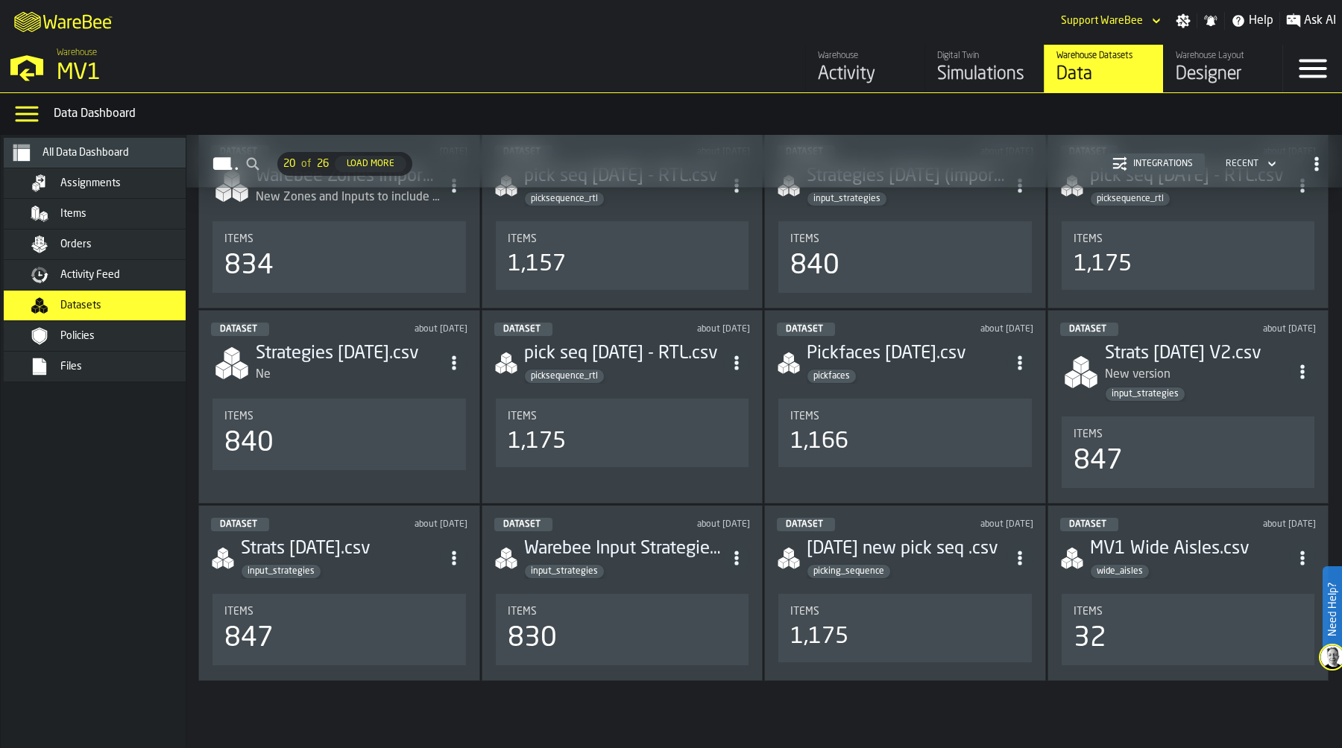
click at [1170, 580] on div "Dataset about [DATE] MV1 Wide Aisles.csv wide_aisles Items 32" at bounding box center [1188, 593] width 282 height 176
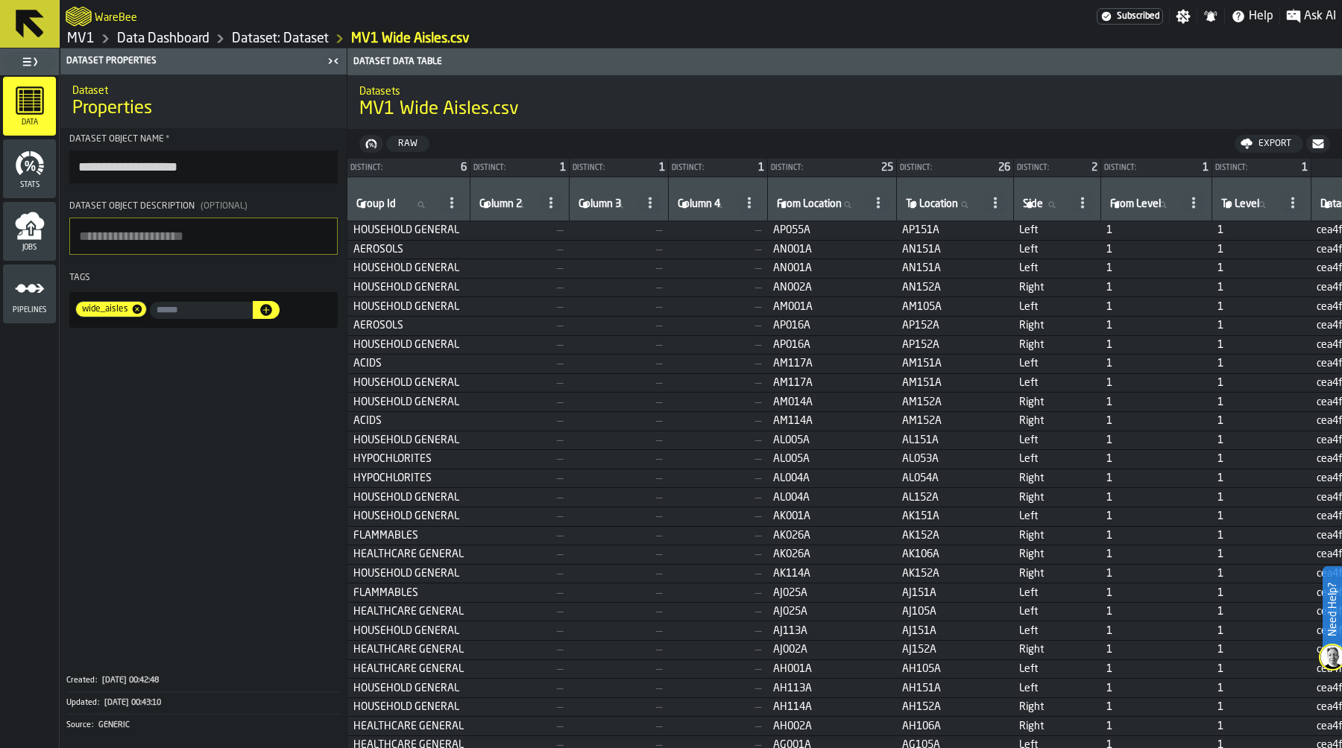
click at [425, 148] on button "Raw" at bounding box center [407, 144] width 43 height 16
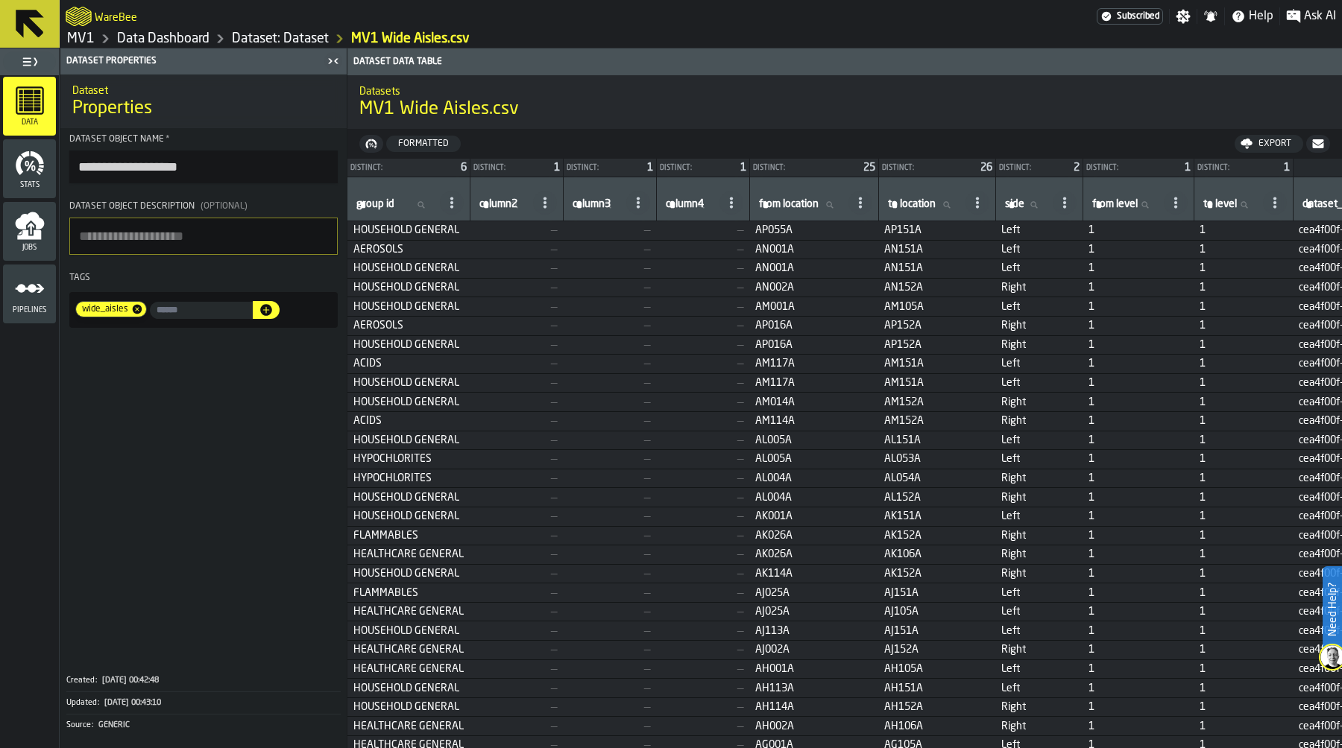
click at [277, 42] on link "Dataset: Dataset" at bounding box center [280, 39] width 97 height 16
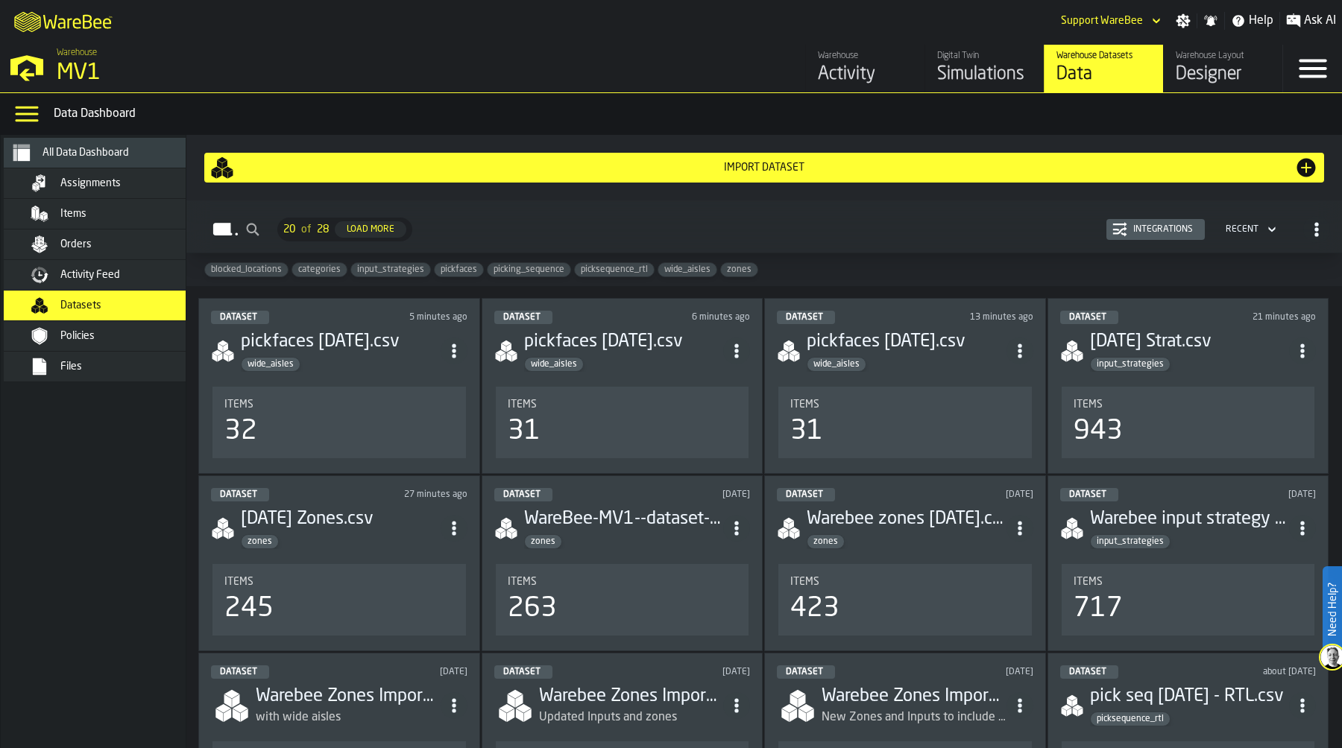
click at [739, 344] on icon "ItemListCard-DashboardItemContainer" at bounding box center [736, 351] width 15 height 15
click at [719, 412] on div "Delete" at bounding box center [704, 419] width 78 height 18
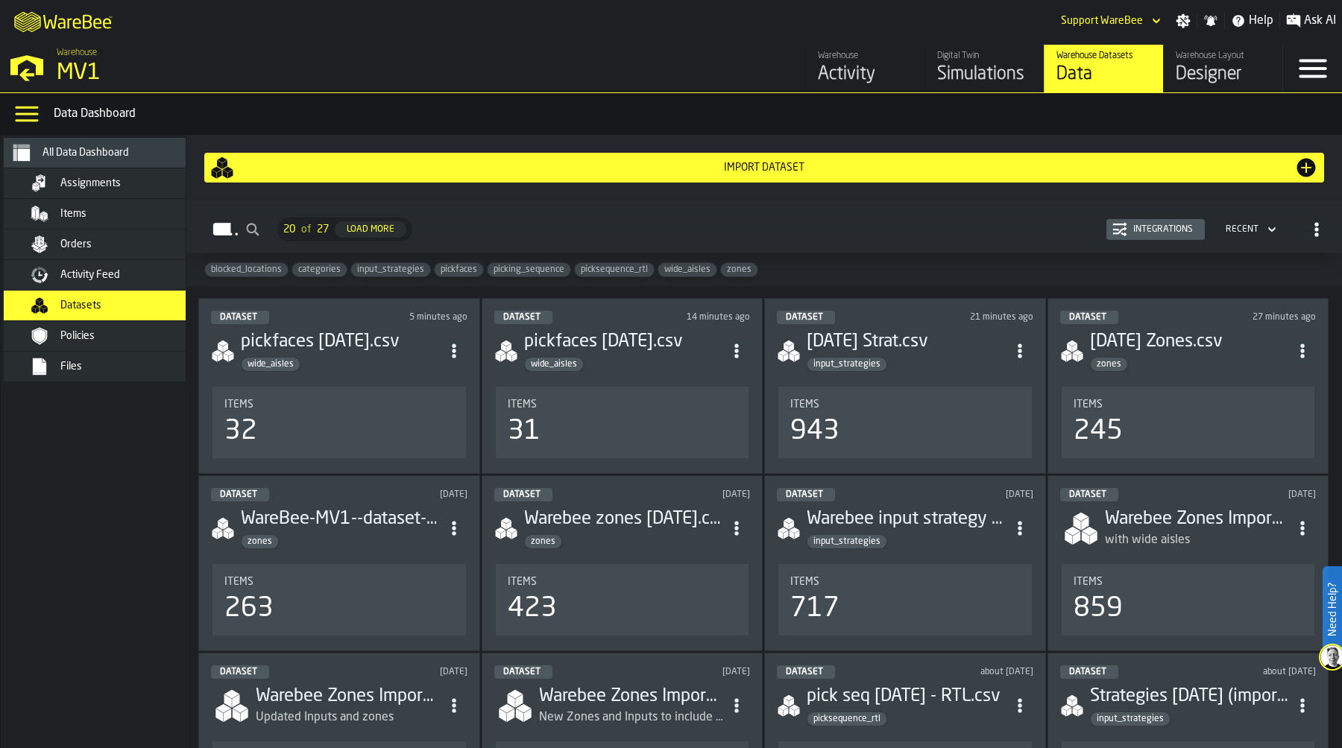
click at [732, 353] on icon "ItemListCard-DashboardItemContainer" at bounding box center [736, 351] width 15 height 15
click at [712, 414] on div "Delete" at bounding box center [704, 419] width 78 height 18
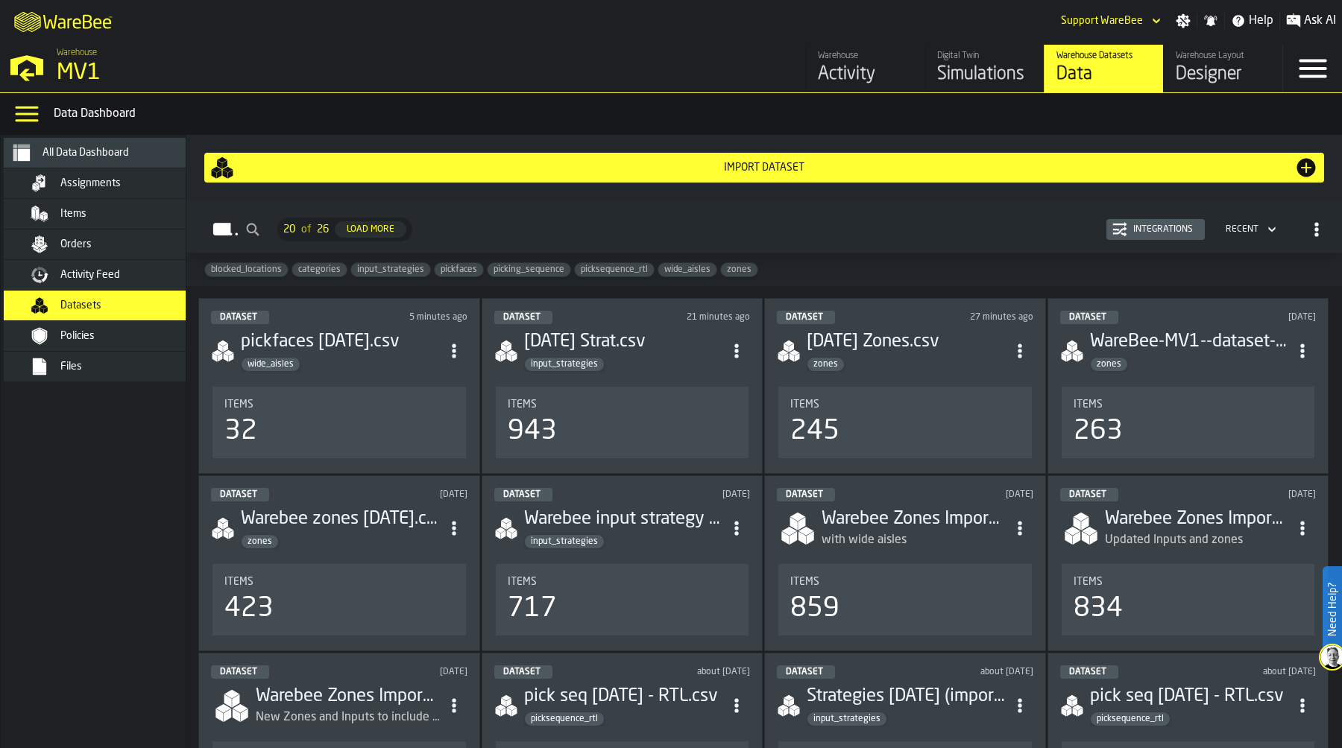
click at [619, 435] on div "943" at bounding box center [623, 432] width 230 height 30
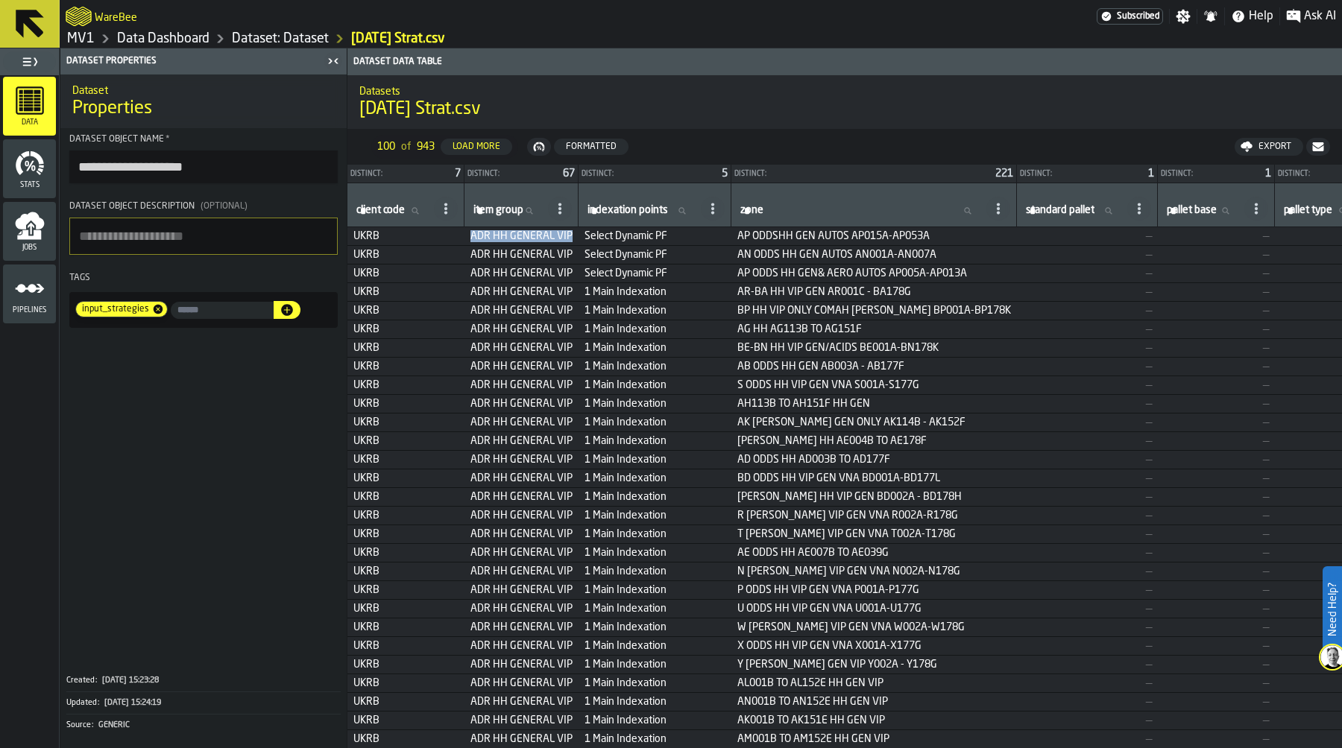
drag, startPoint x: 475, startPoint y: 236, endPoint x: 574, endPoint y: 233, distance: 99.2
click at [572, 233] on span "ADR HH GENERAL VIP" at bounding box center [521, 236] width 102 height 12
copy span "ADR HH GENERAL VIP"
click at [293, 40] on link "Dataset: Dataset" at bounding box center [280, 39] width 97 height 16
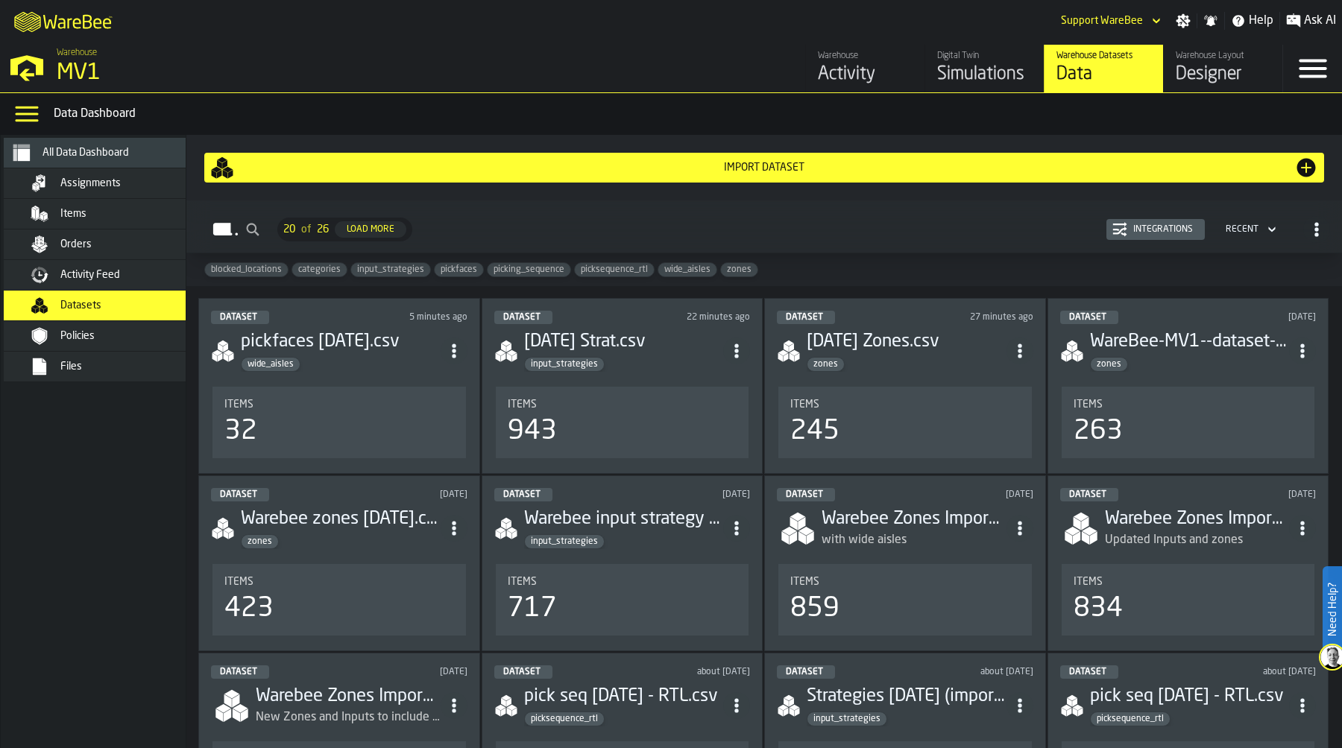
click at [870, 385] on section "Items 245" at bounding box center [905, 423] width 256 height 78
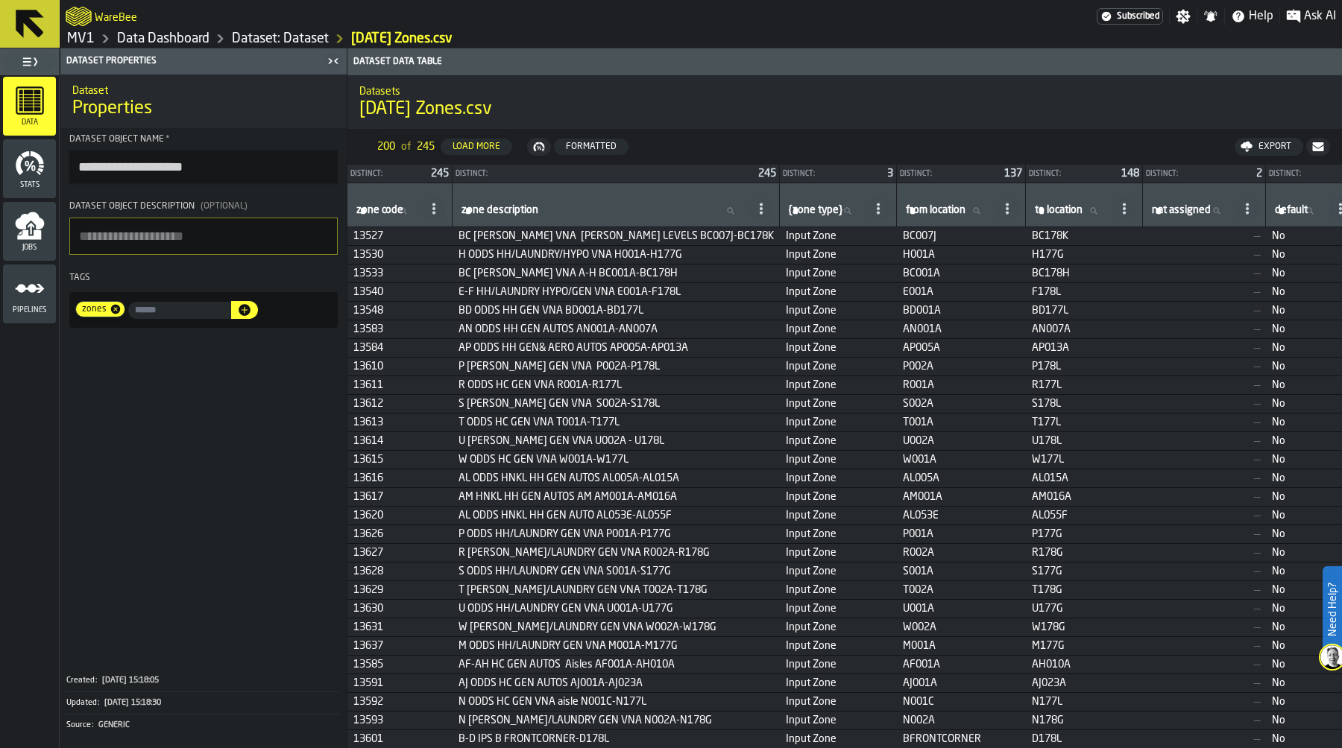
click at [173, 37] on link "Data Dashboard" at bounding box center [163, 39] width 92 height 16
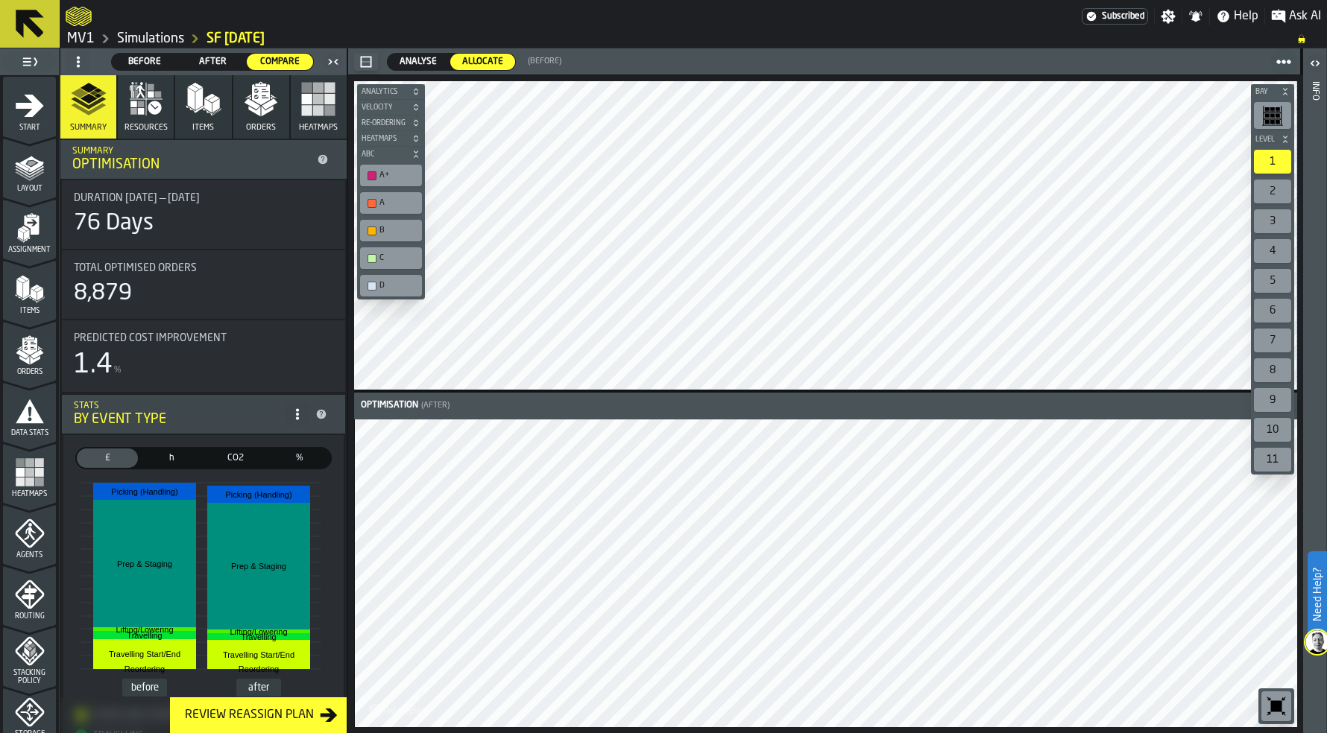
scroll to position [811, 0]
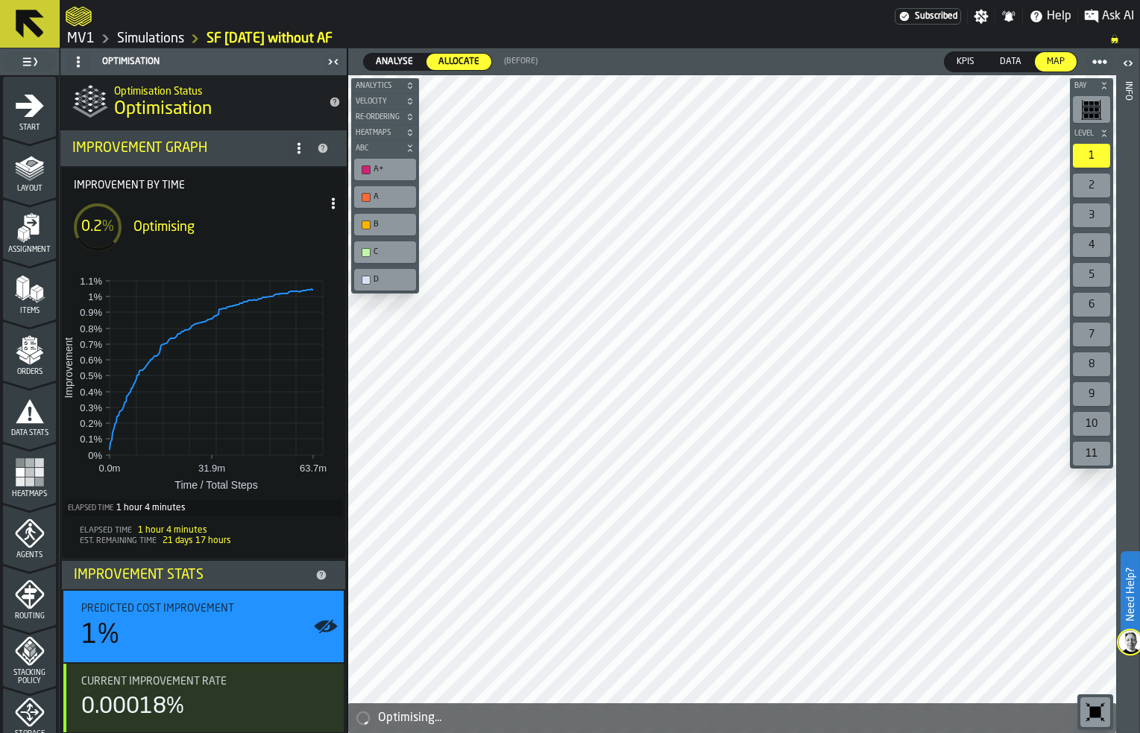
scroll to position [390, 0]
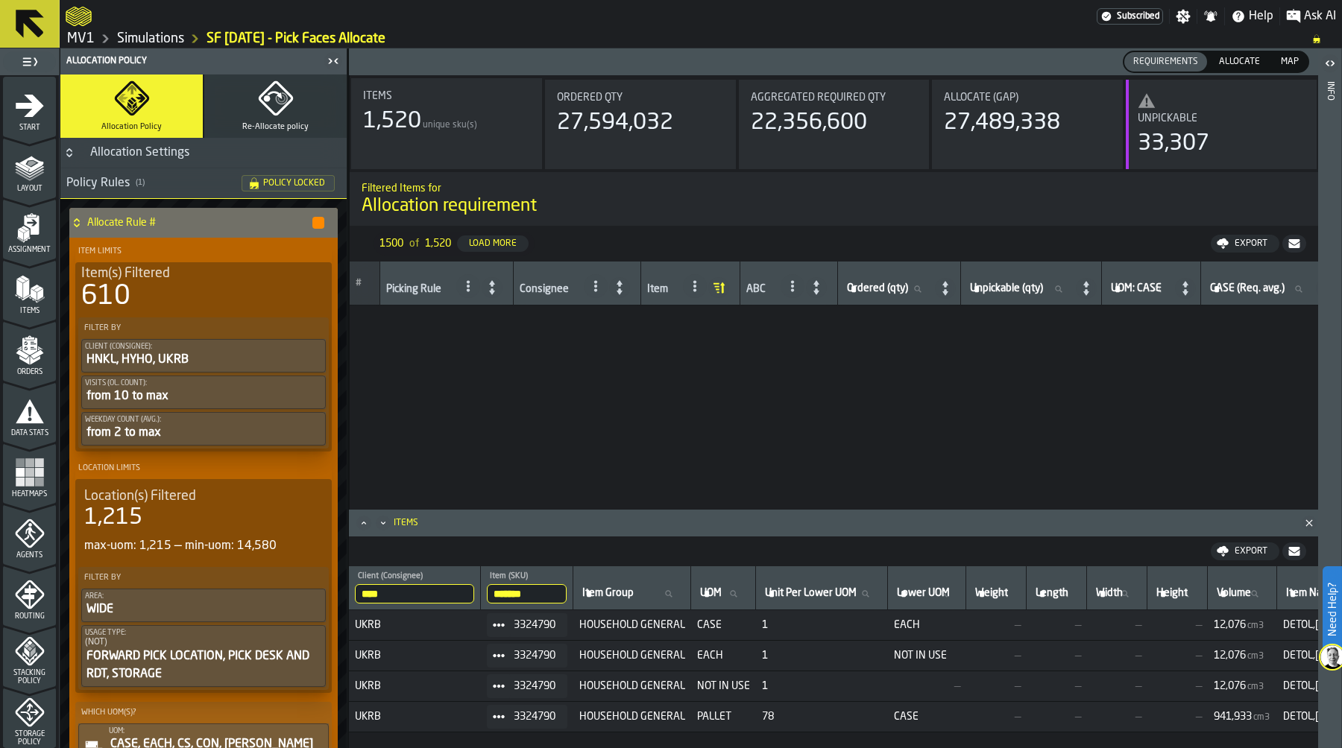
scroll to position [42999, 0]
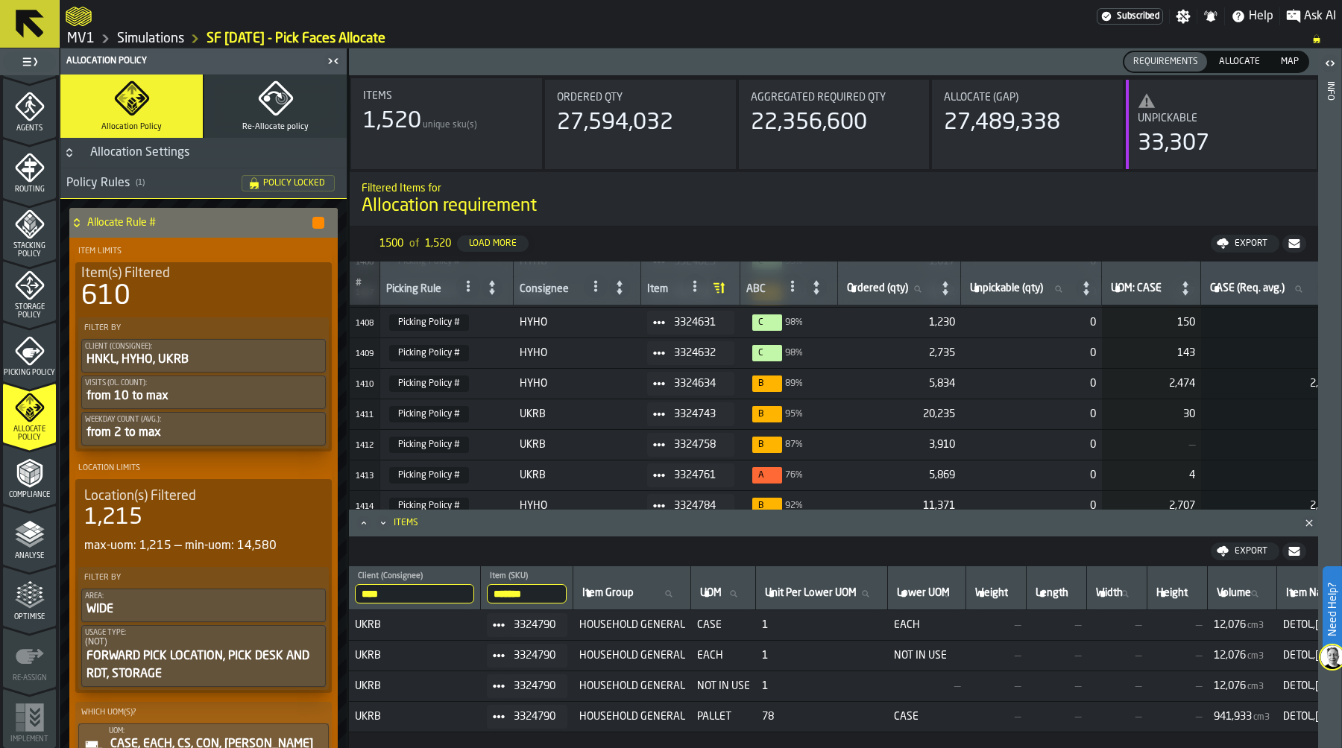
click at [30, 301] on div "Storage Policy" at bounding box center [29, 295] width 53 height 49
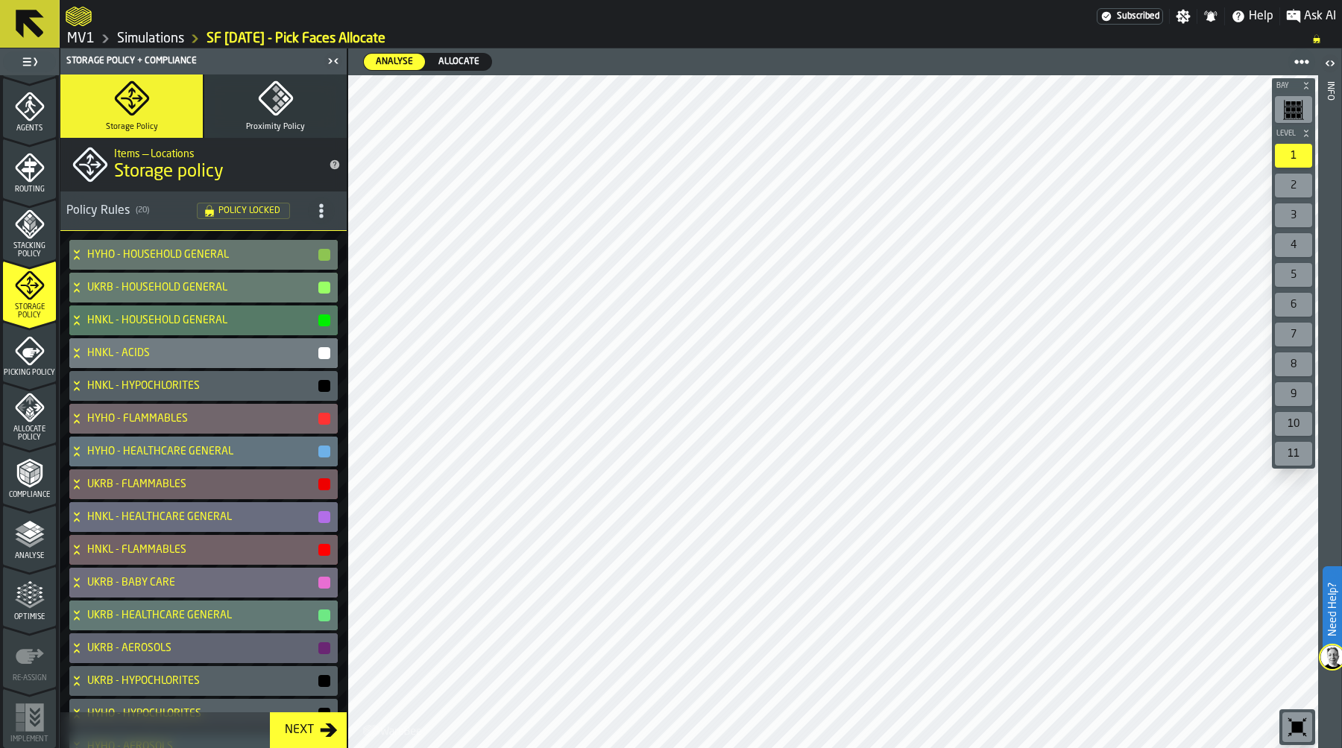
click at [160, 37] on link "Simulations" at bounding box center [150, 39] width 67 height 16
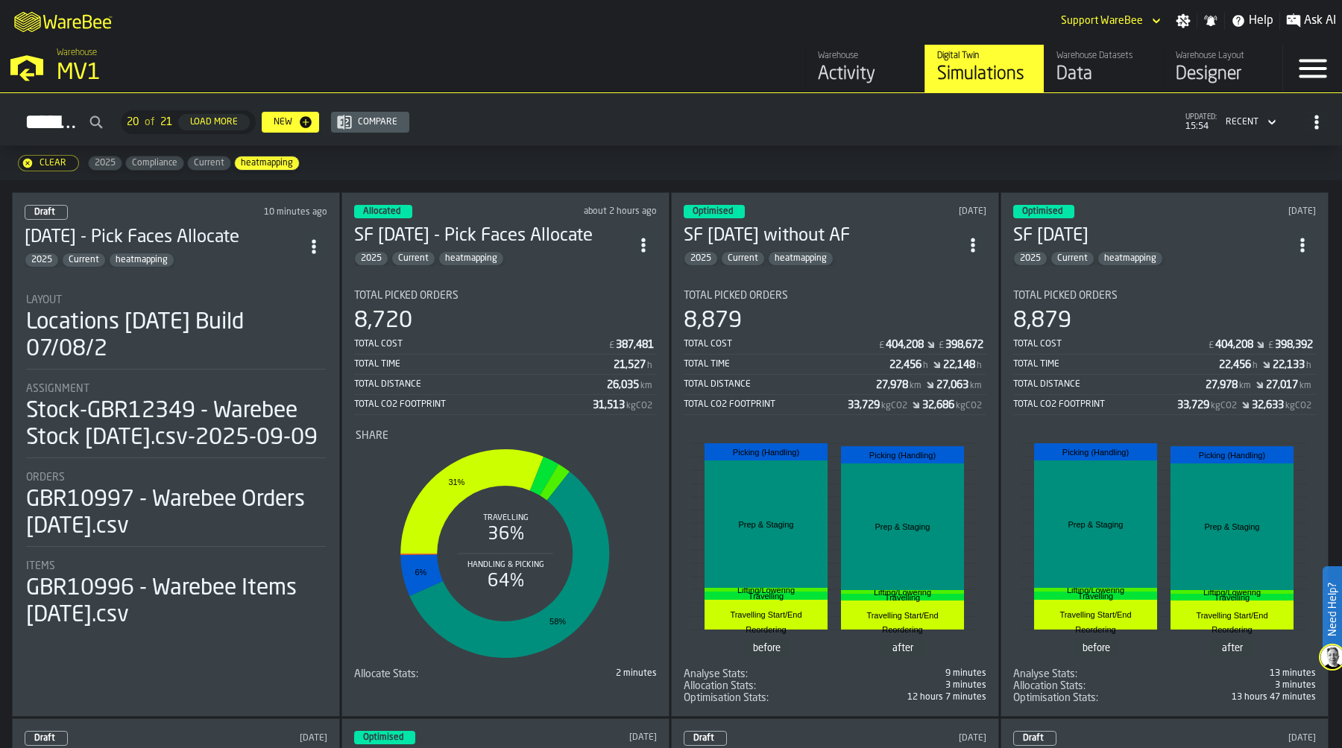
click at [280, 164] on span "heatmapping" at bounding box center [267, 163] width 64 height 10
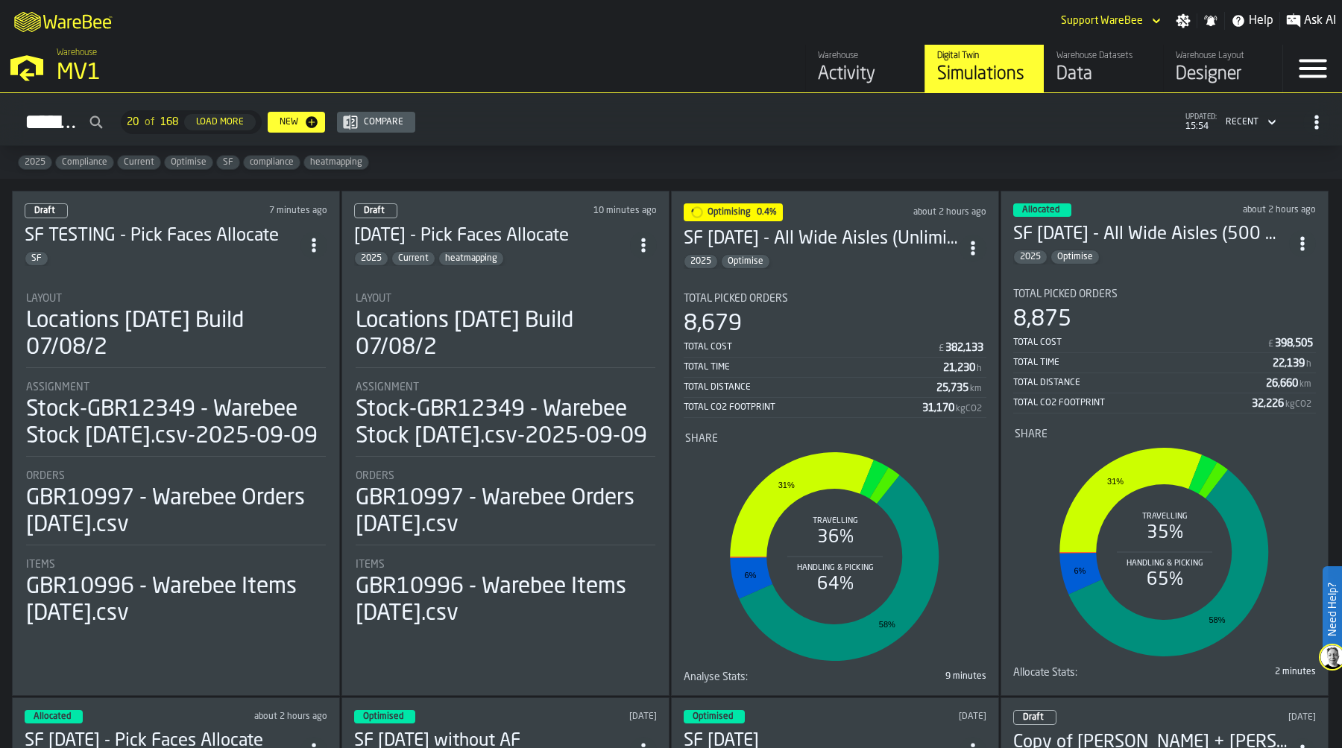
click at [1128, 291] on div "Total Picked Orders" at bounding box center [1164, 294] width 303 height 12
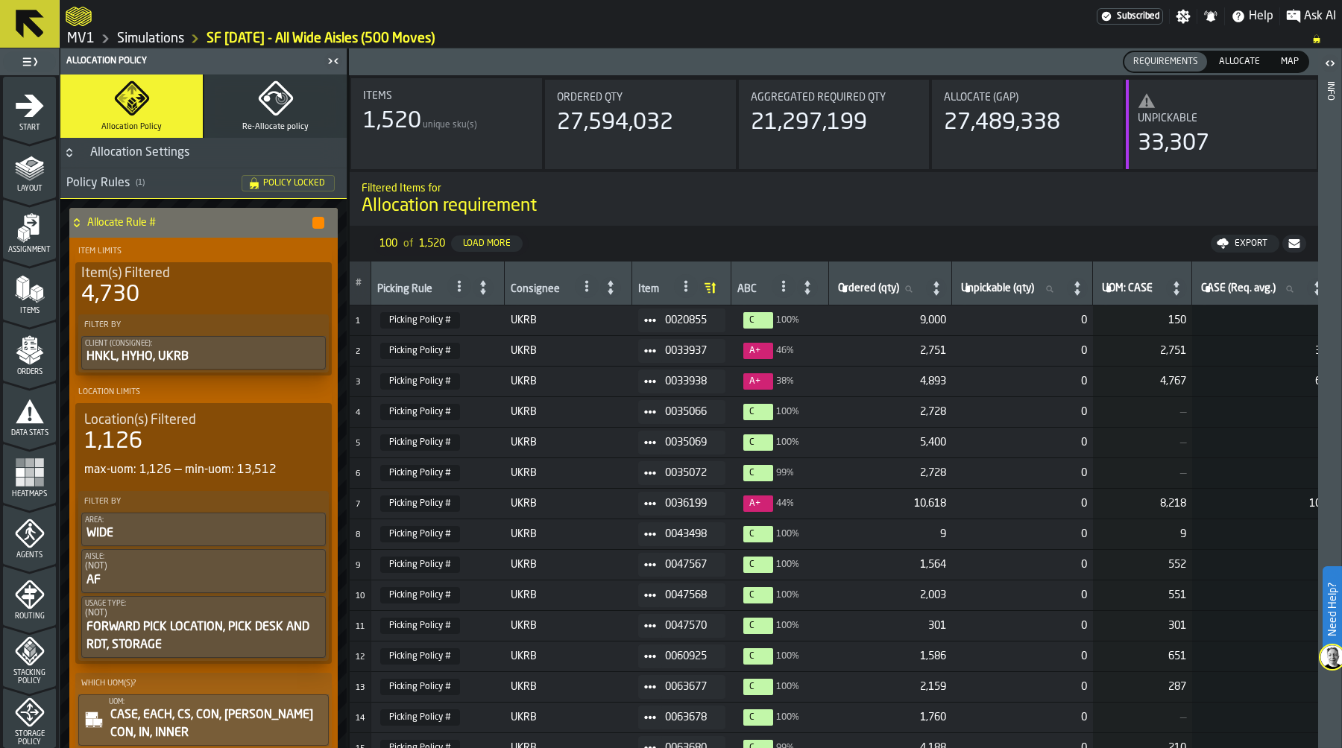
click at [157, 37] on link "Simulations" at bounding box center [150, 39] width 67 height 16
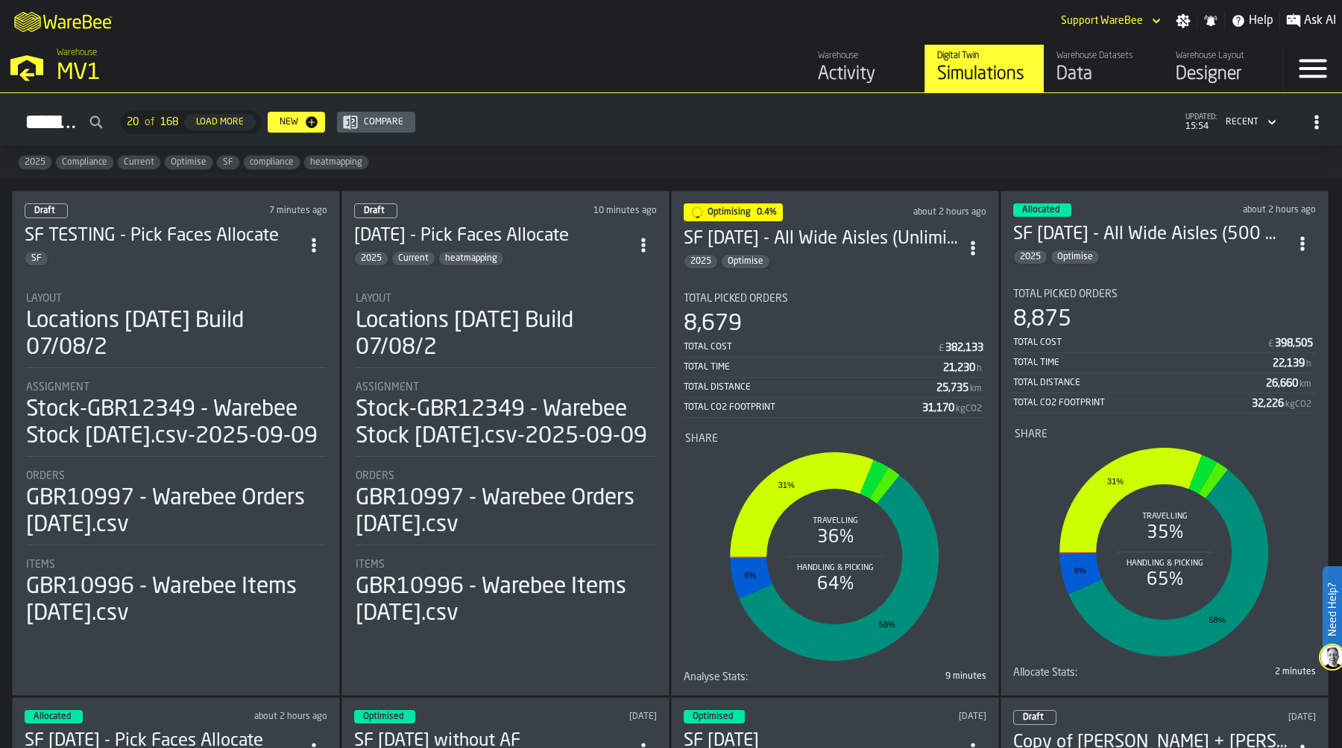
click at [1152, 309] on div "8,875" at bounding box center [1164, 319] width 303 height 27
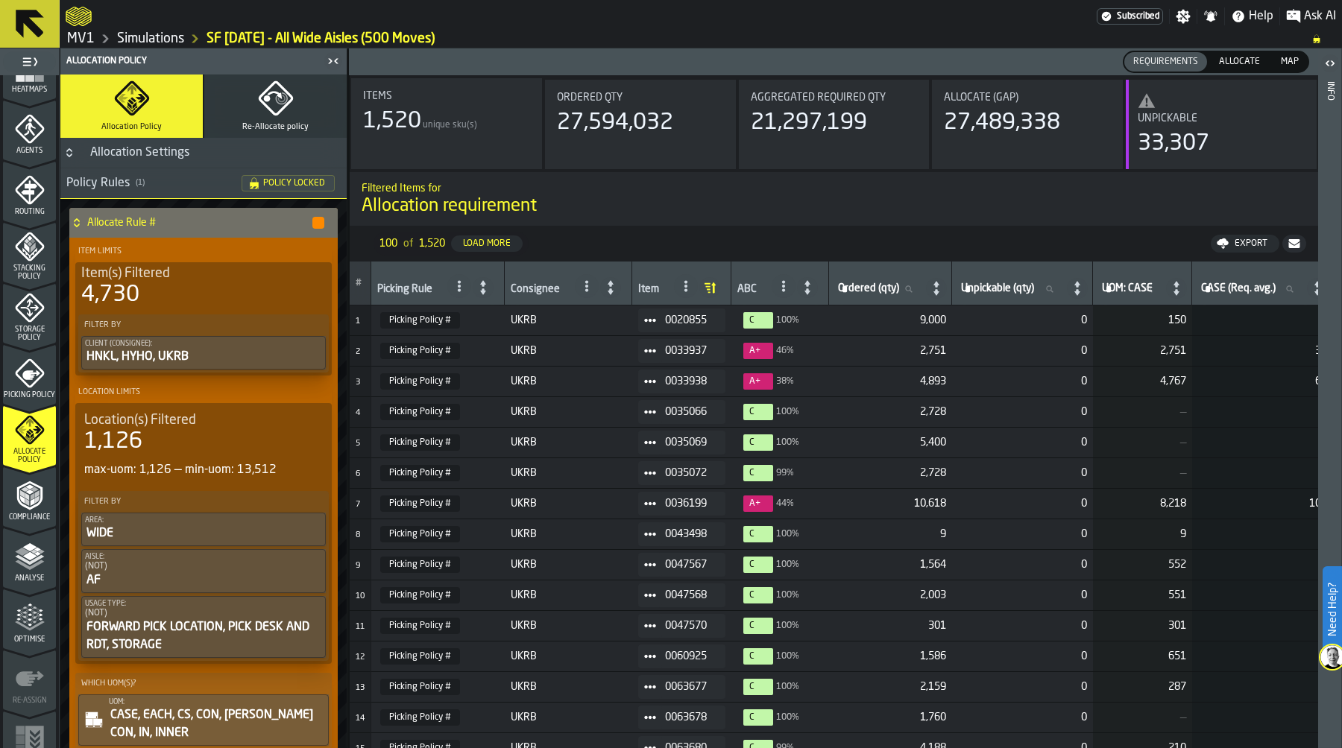
scroll to position [420, 0]
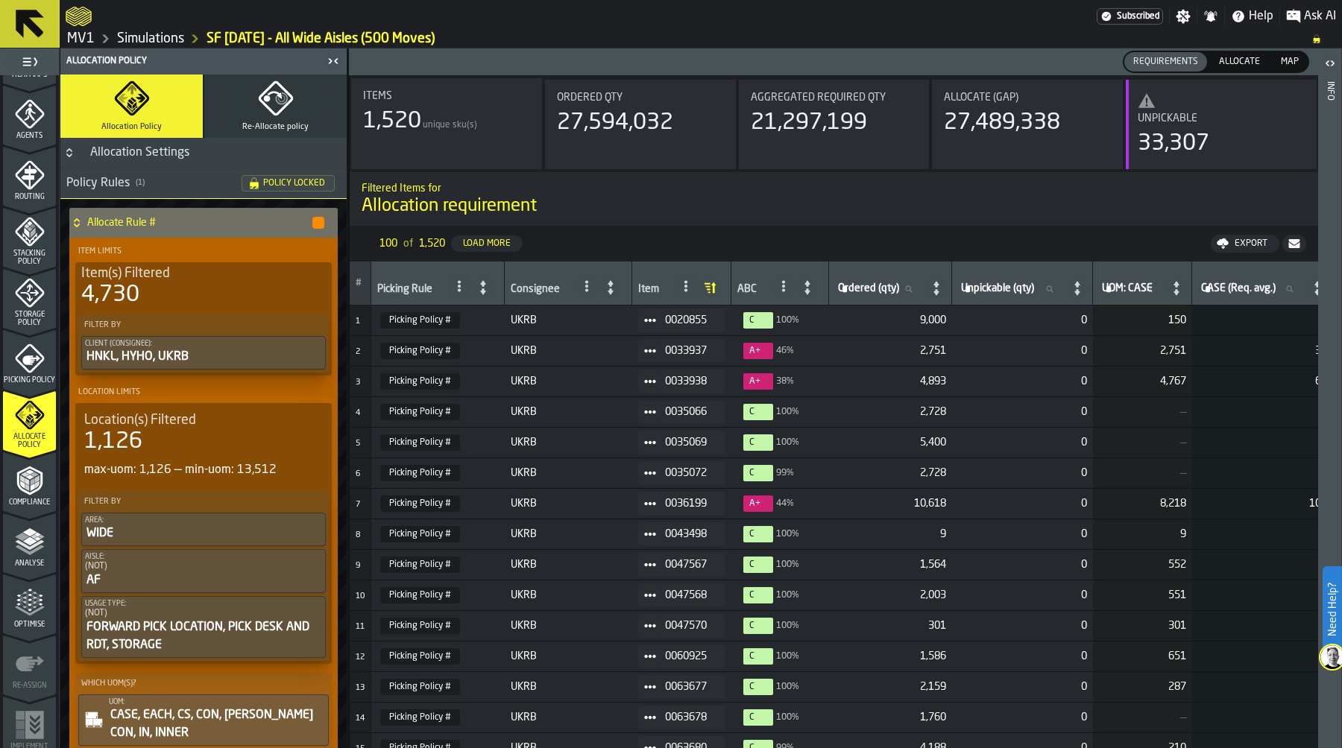
click at [30, 595] on icon "menu Optimise" at bounding box center [30, 603] width 30 height 30
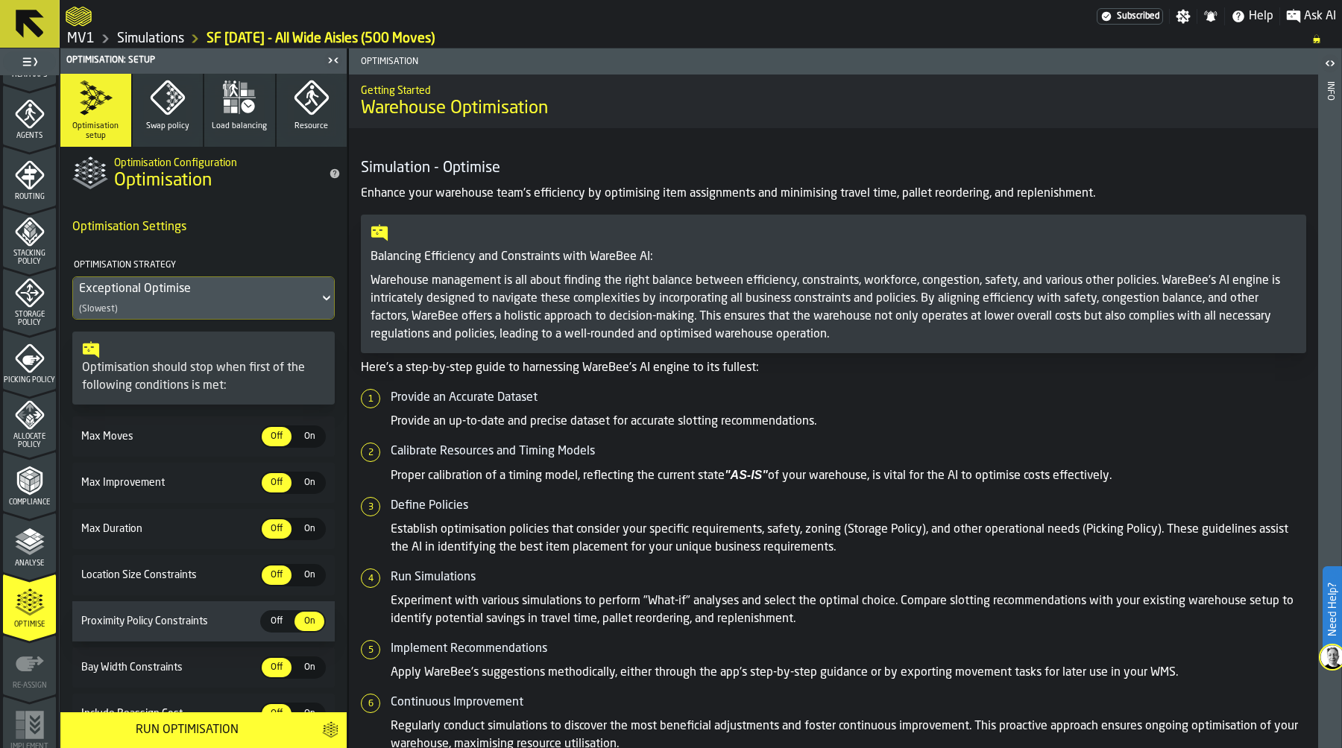
click at [297, 429] on div "On" at bounding box center [309, 436] width 30 height 19
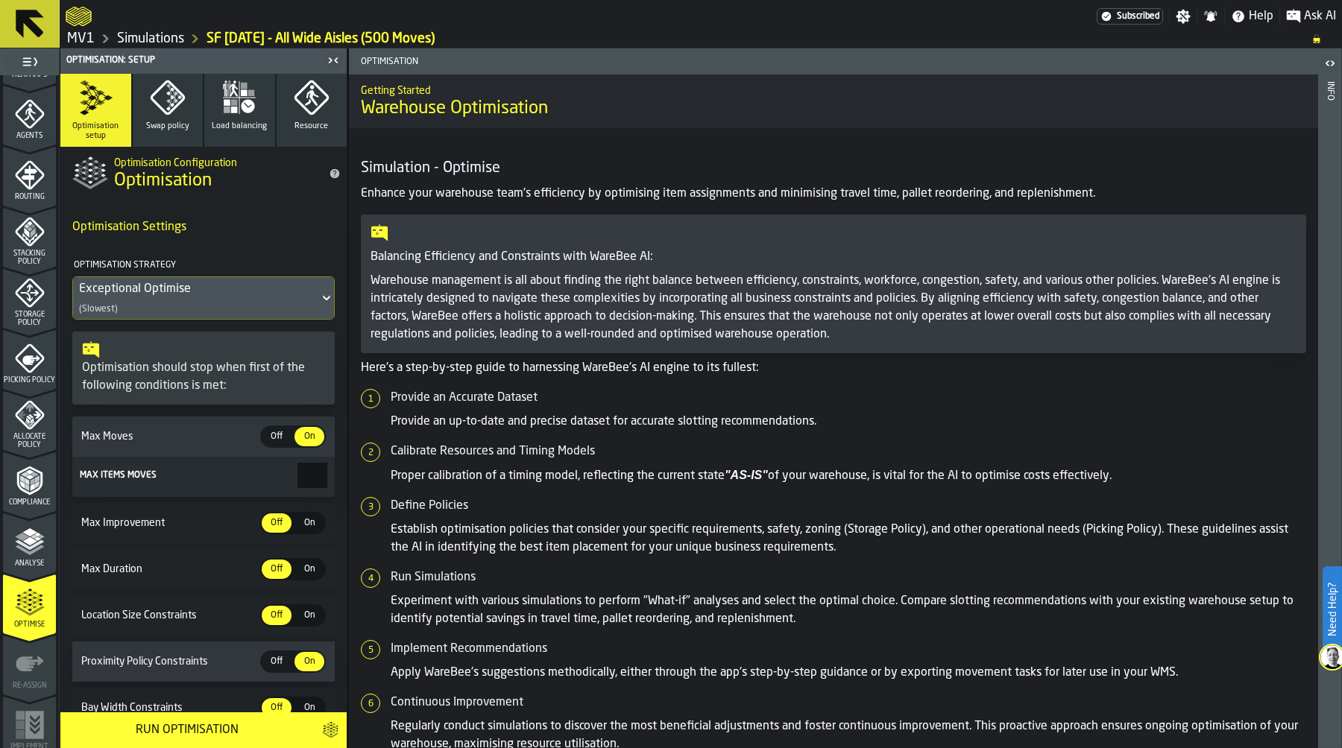
drag, startPoint x: 293, startPoint y: 476, endPoint x: 359, endPoint y: 476, distance: 65.6
click at [358, 476] on main "1 Start 1.1 Layout 1.2 Assignment 1.3 Items 1.4 Orders 1.5 Data Stats 1.6 Heatm…" at bounding box center [671, 398] width 1342 height 700
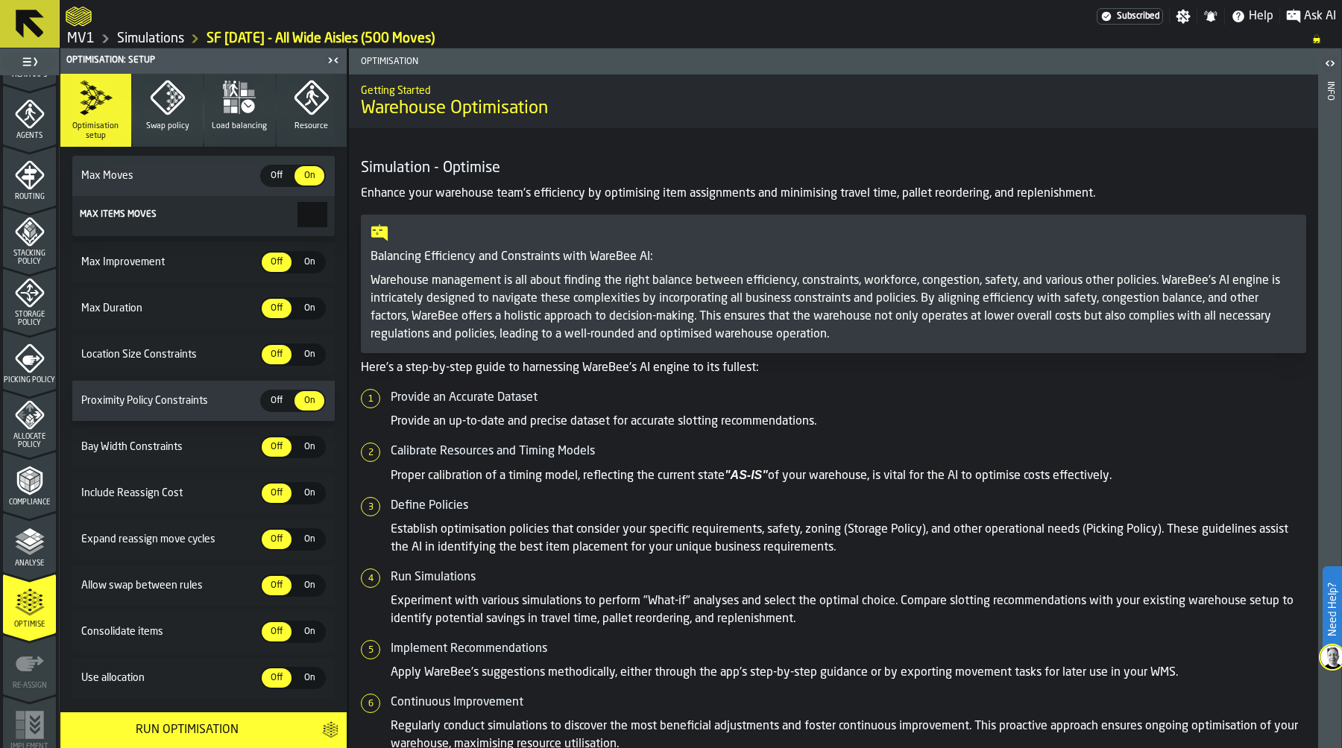
scroll to position [298, 0]
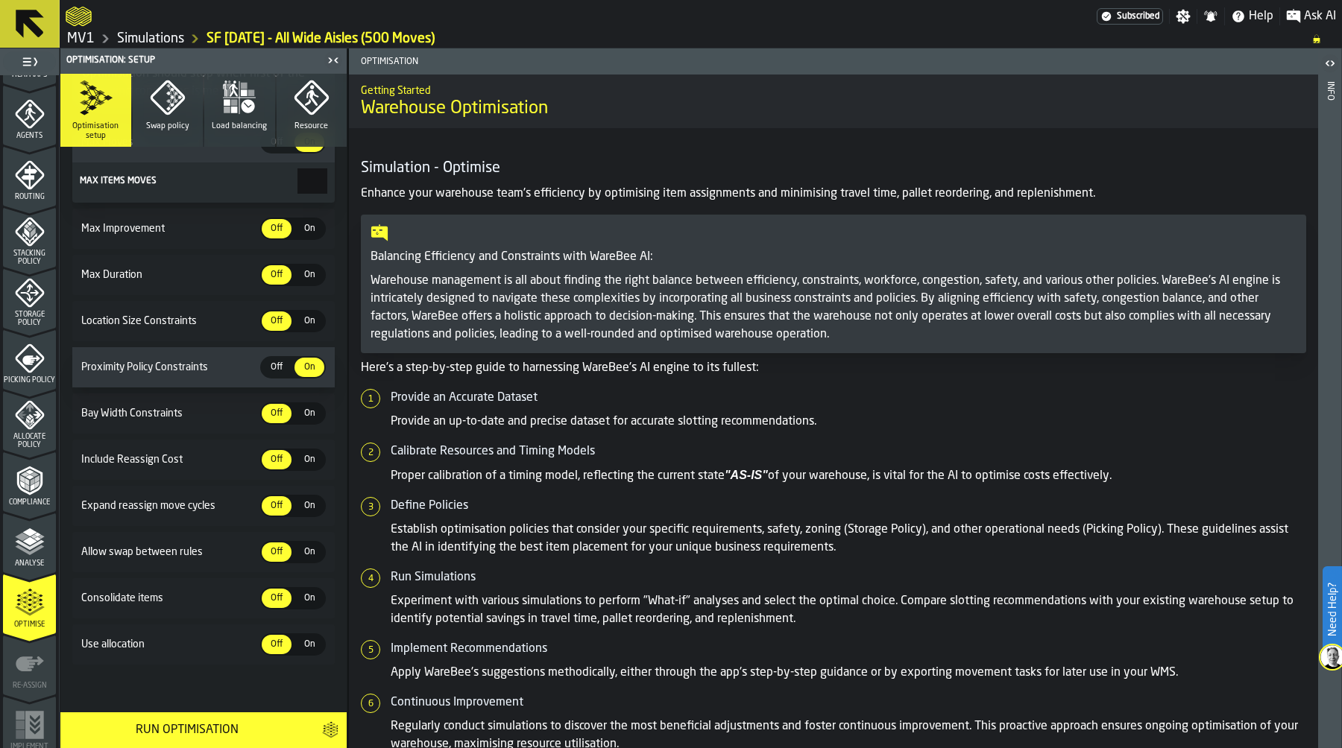
type input "***"
click at [303, 638] on span "On" at bounding box center [309, 644] width 24 height 13
click at [213, 731] on div "Run Optimisation" at bounding box center [186, 731] width 235 height 18
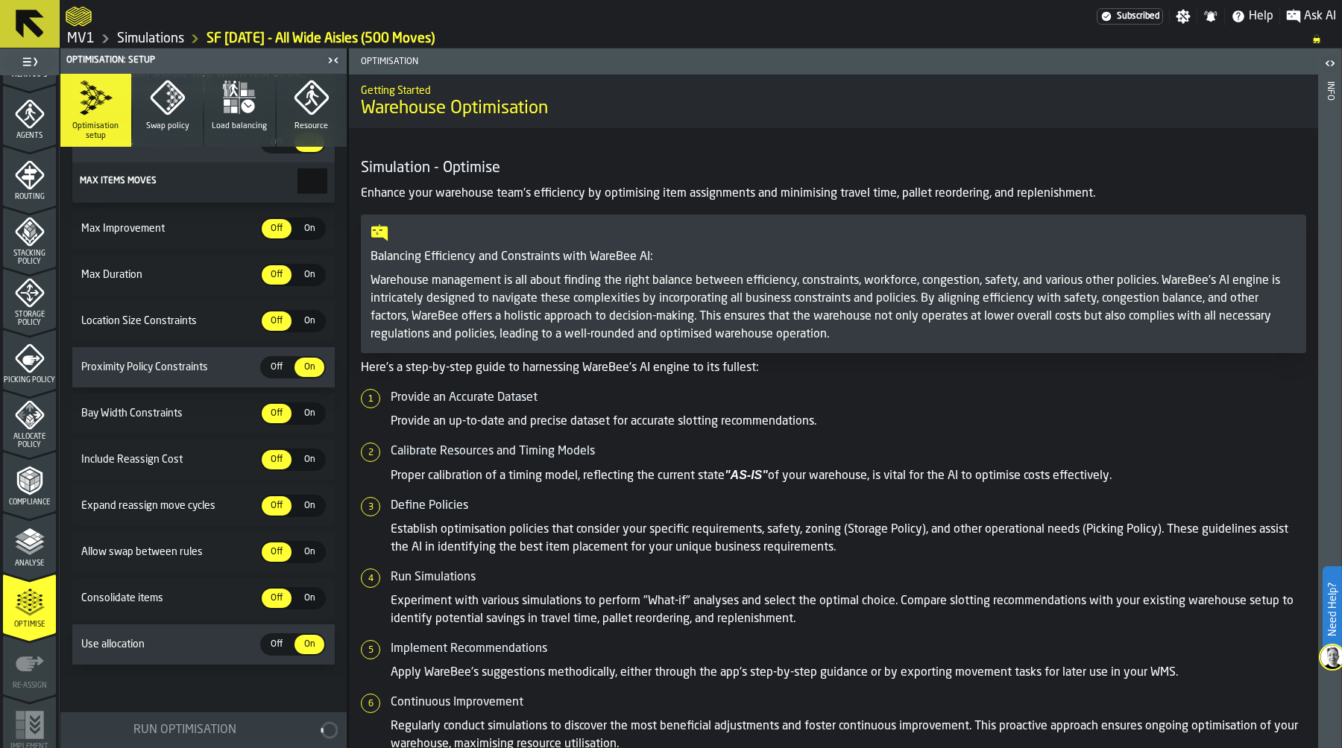
click at [148, 40] on link "Simulations" at bounding box center [150, 39] width 67 height 16
